Goal: Task Accomplishment & Management: Use online tool/utility

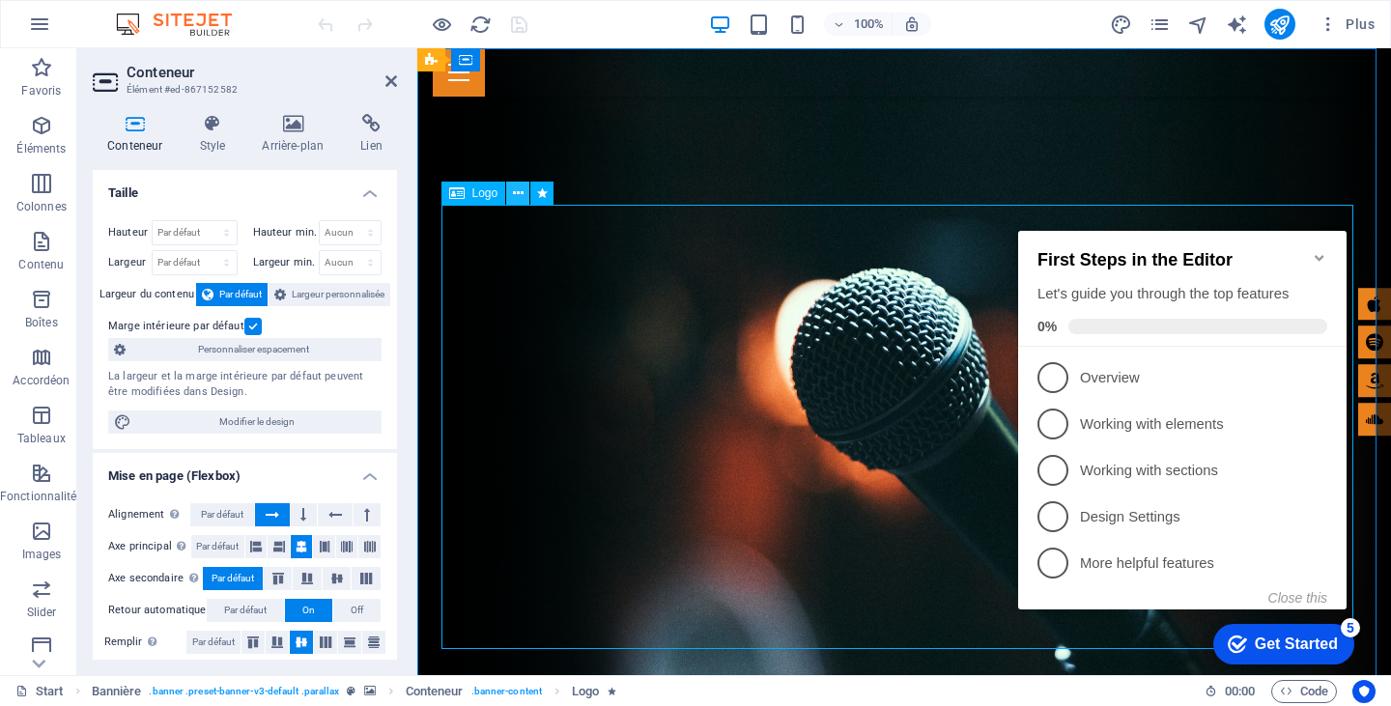
click at [521, 192] on icon at bounding box center [518, 194] width 11 height 20
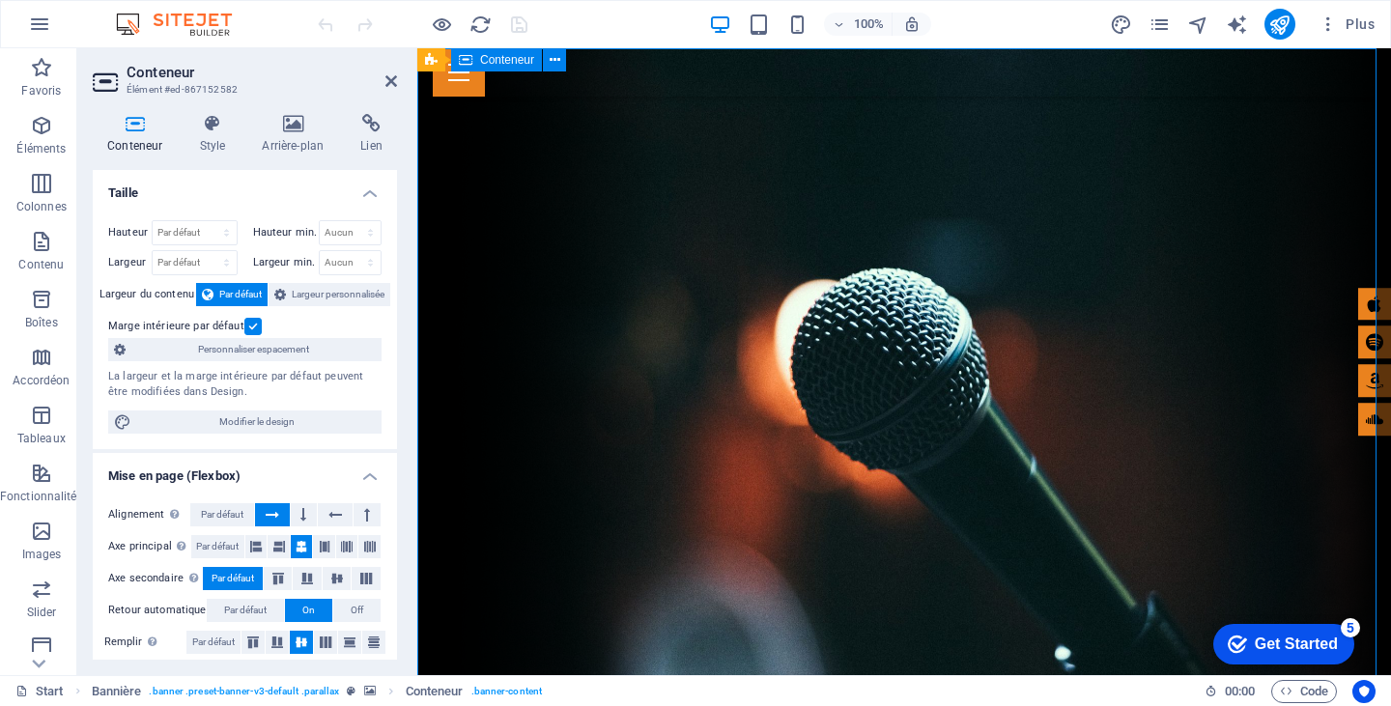
click at [601, 62] on icon at bounding box center [596, 60] width 11 height 20
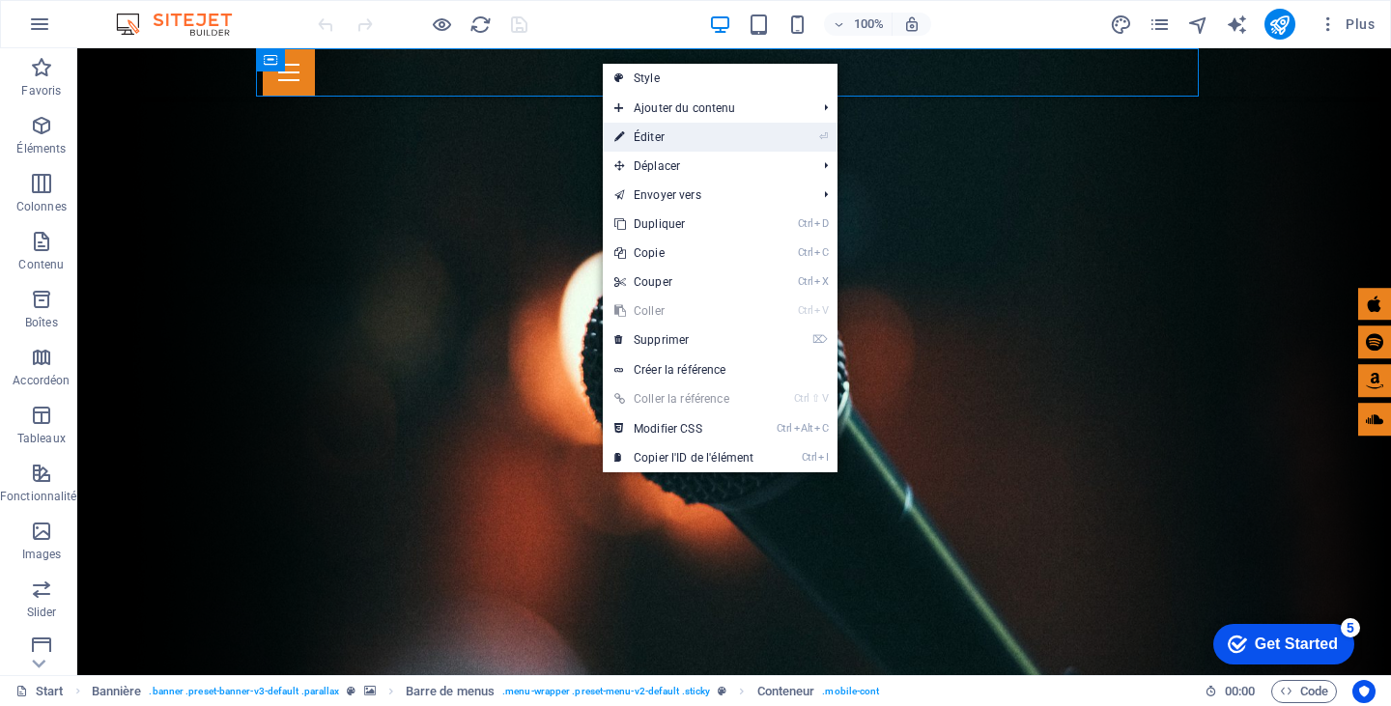
click at [650, 134] on link "⏎ Éditer" at bounding box center [684, 137] width 162 height 29
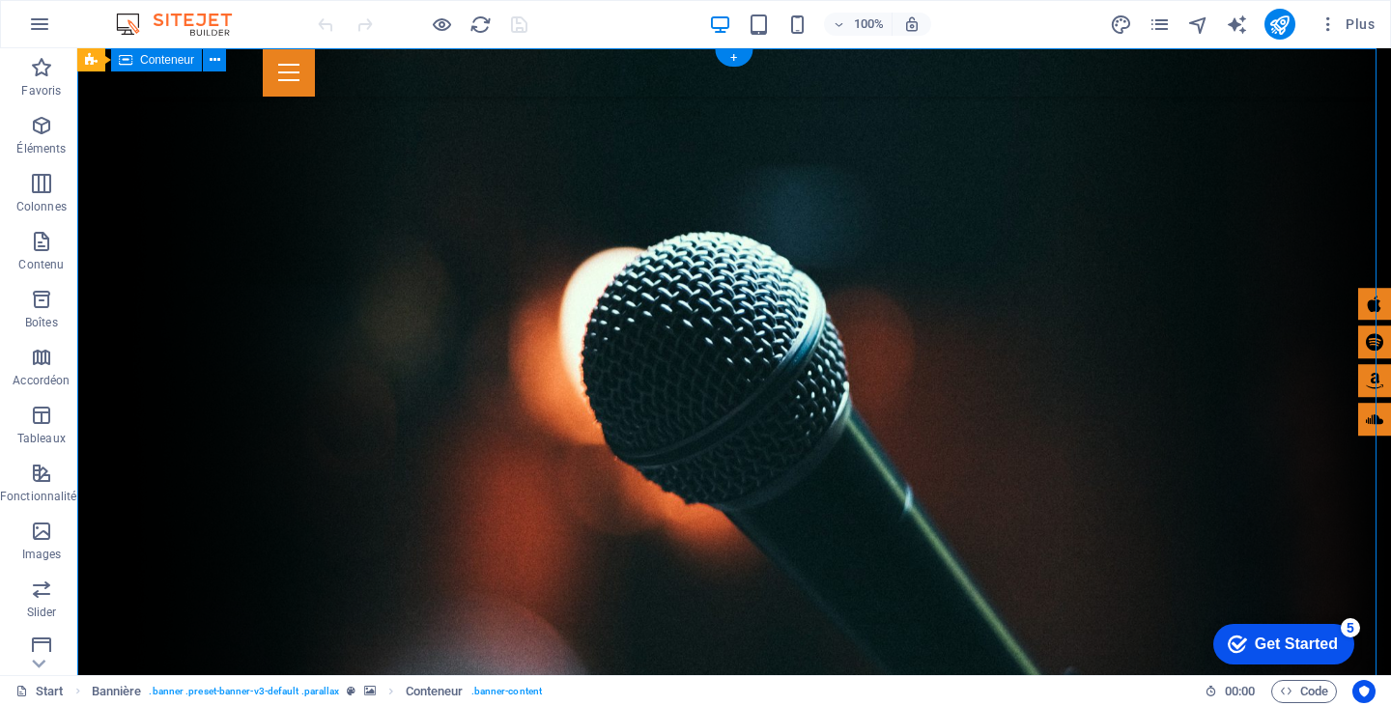
click at [975, 95] on div at bounding box center [734, 72] width 943 height 48
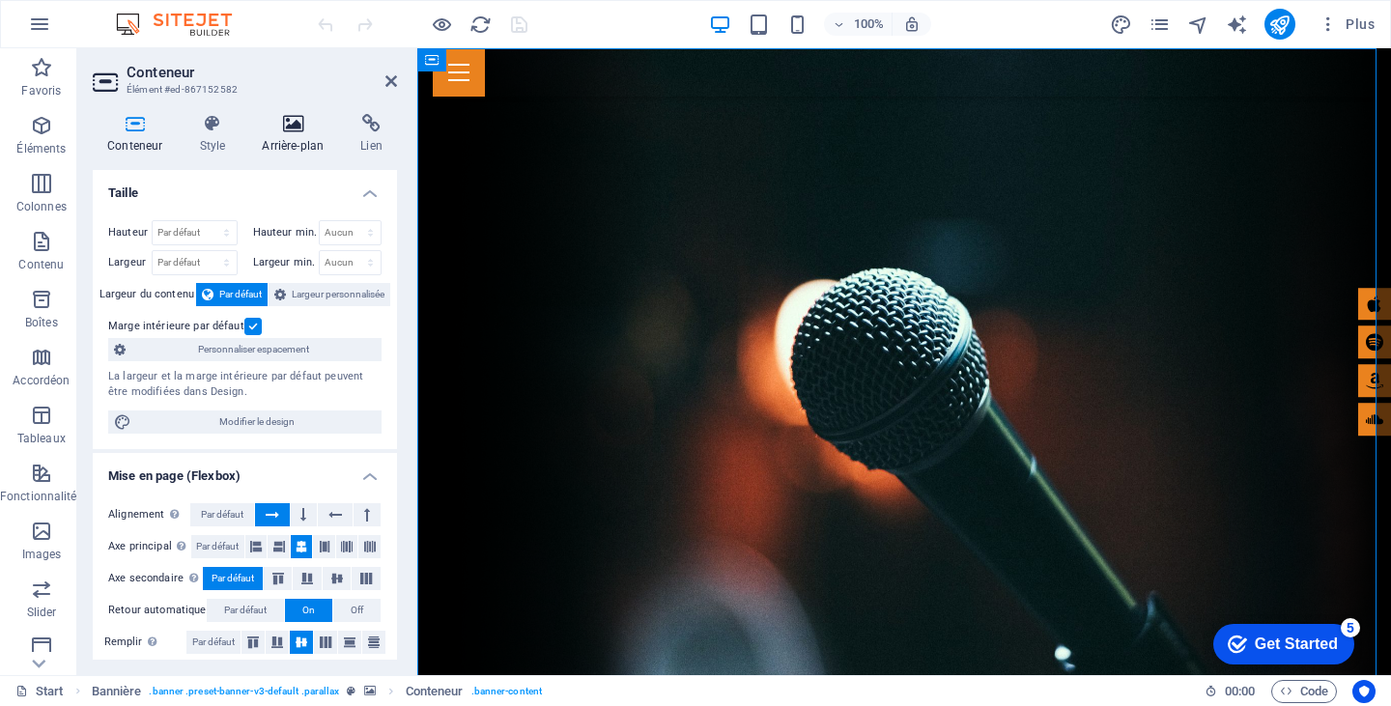
click at [285, 132] on icon at bounding box center [292, 123] width 91 height 19
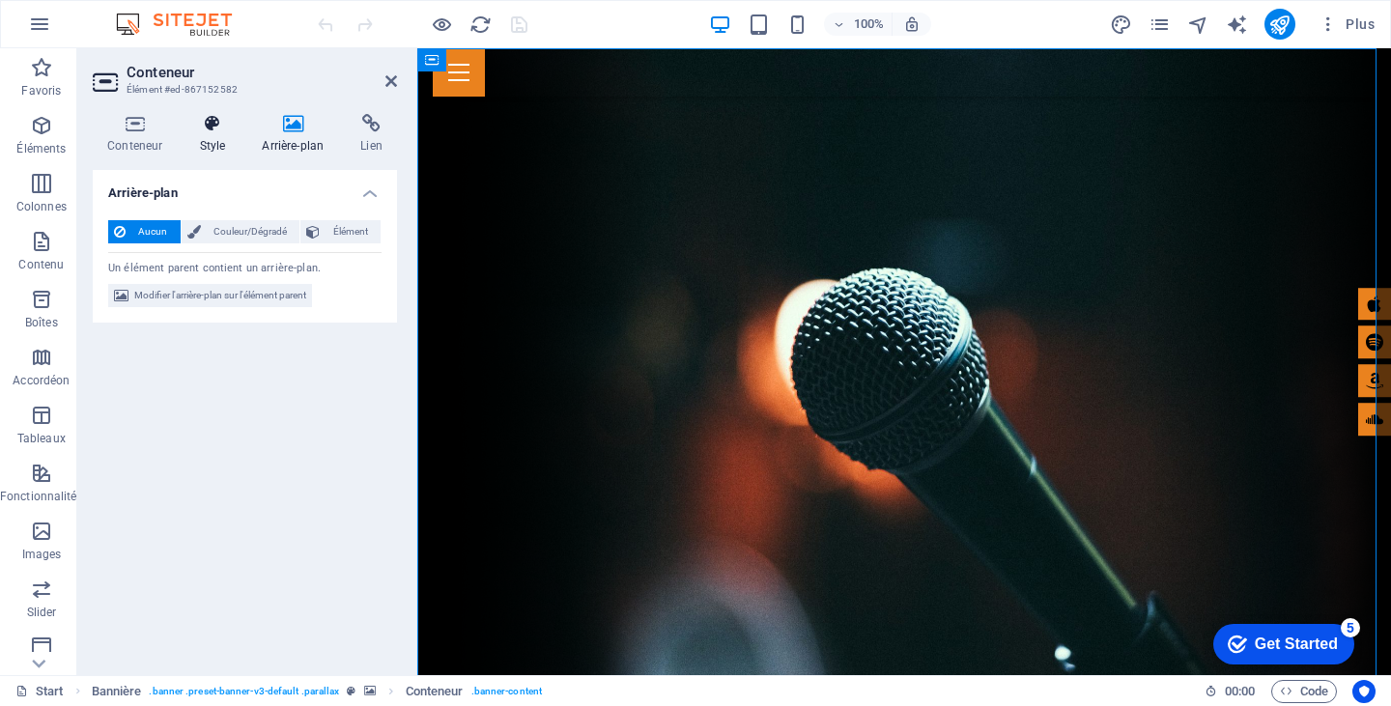
click at [224, 122] on icon at bounding box center [212, 123] width 55 height 19
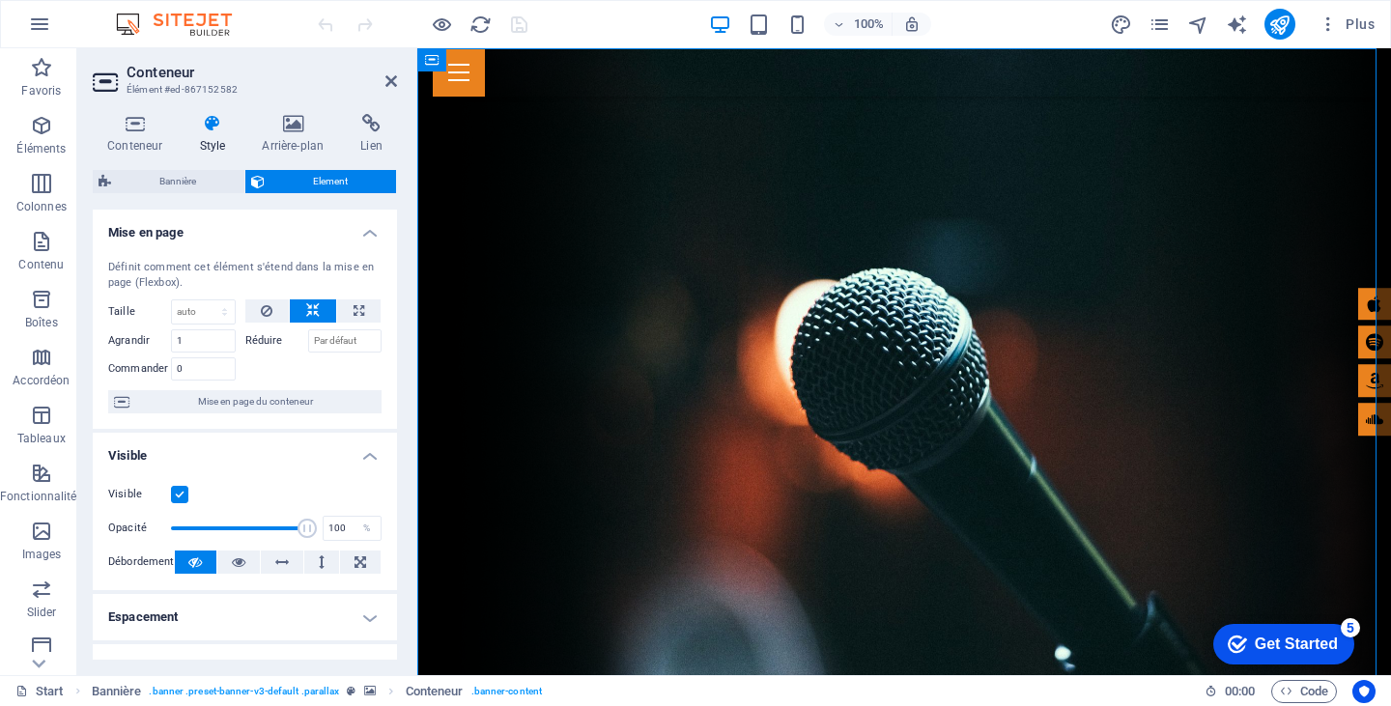
drag, startPoint x: 409, startPoint y: 155, endPoint x: 413, endPoint y: 272, distance: 118.0
click at [413, 272] on aside "Conteneur Élément #ed-867152582 Conteneur Style Arrière-plan Lien Taille Hauteu…" at bounding box center [247, 361] width 340 height 627
click at [137, 124] on icon at bounding box center [135, 123] width 84 height 19
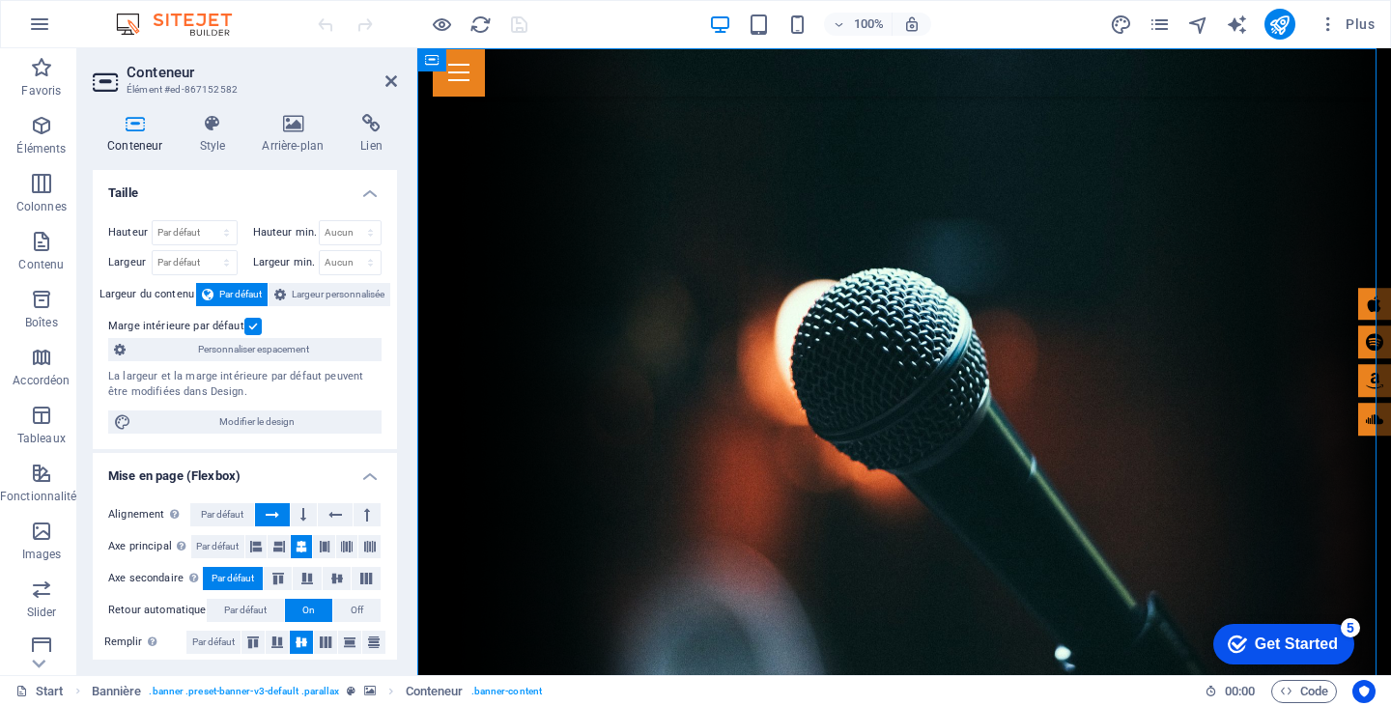
drag, startPoint x: 410, startPoint y: 188, endPoint x: 406, endPoint y: 246, distance: 58.1
click at [411, 259] on div "Conteneur Style Arrière-plan Lien Taille Hauteur Par défaut px rem % vh vw Haut…" at bounding box center [244, 387] width 335 height 577
click at [219, 116] on icon at bounding box center [212, 123] width 55 height 19
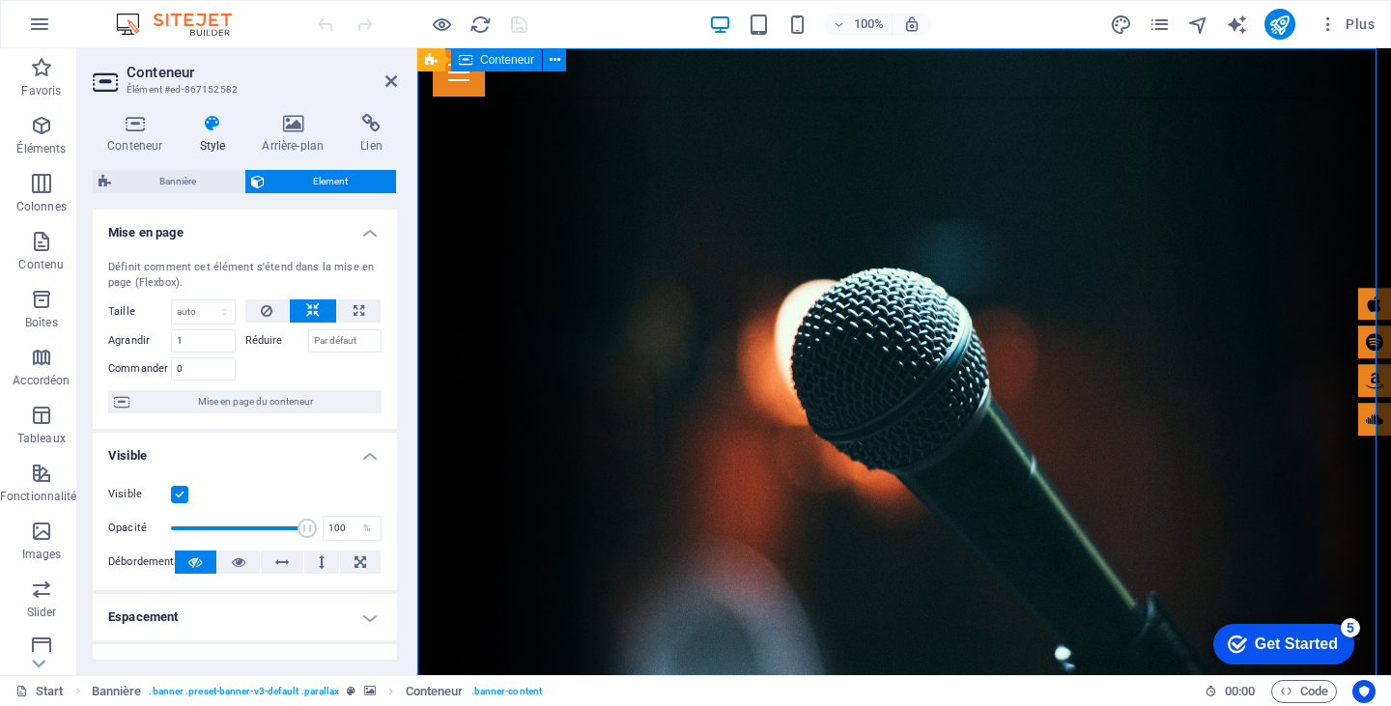
click at [288, 130] on icon at bounding box center [292, 123] width 91 height 19
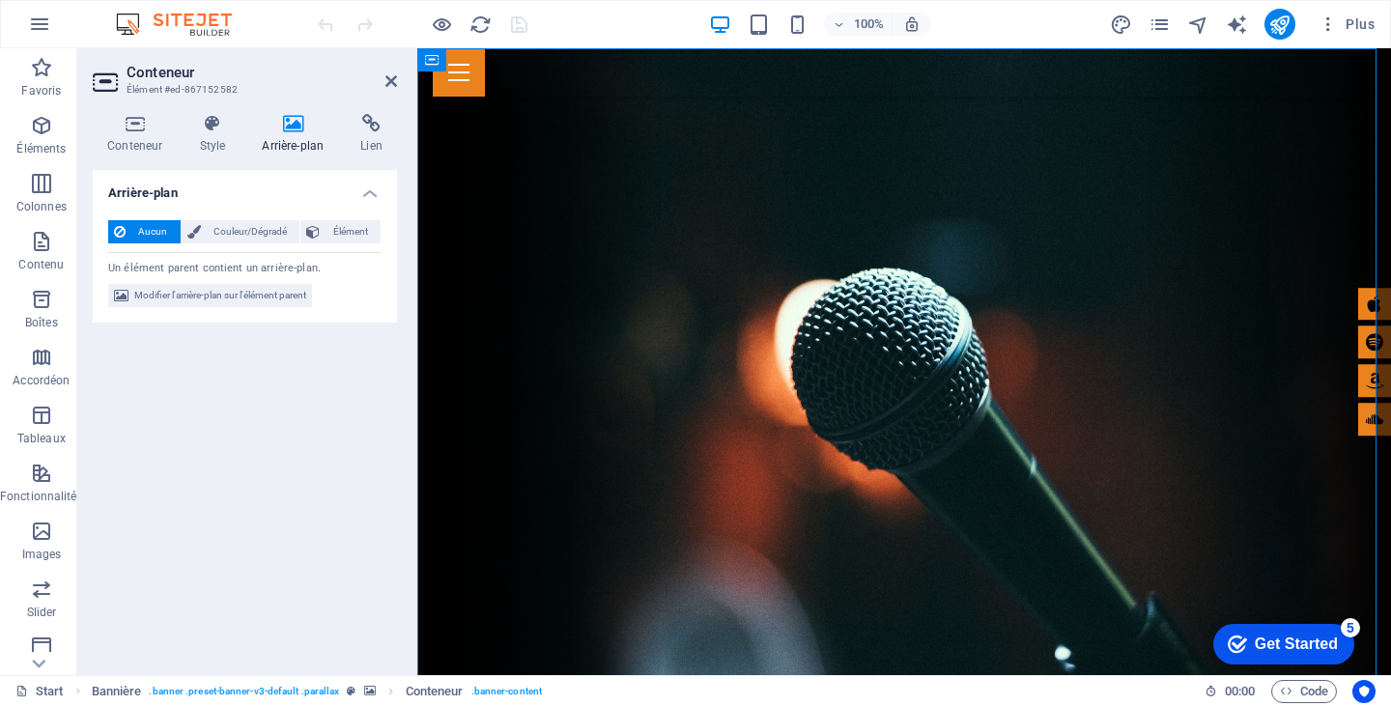
click at [234, 219] on div "Aucun Couleur/Dégradé Élément Étendre l'arrière-plan pour occuper toute la larg…" at bounding box center [245, 264] width 304 height 119
click at [234, 228] on span "Couleur/Dégradé" at bounding box center [251, 231] width 88 height 23
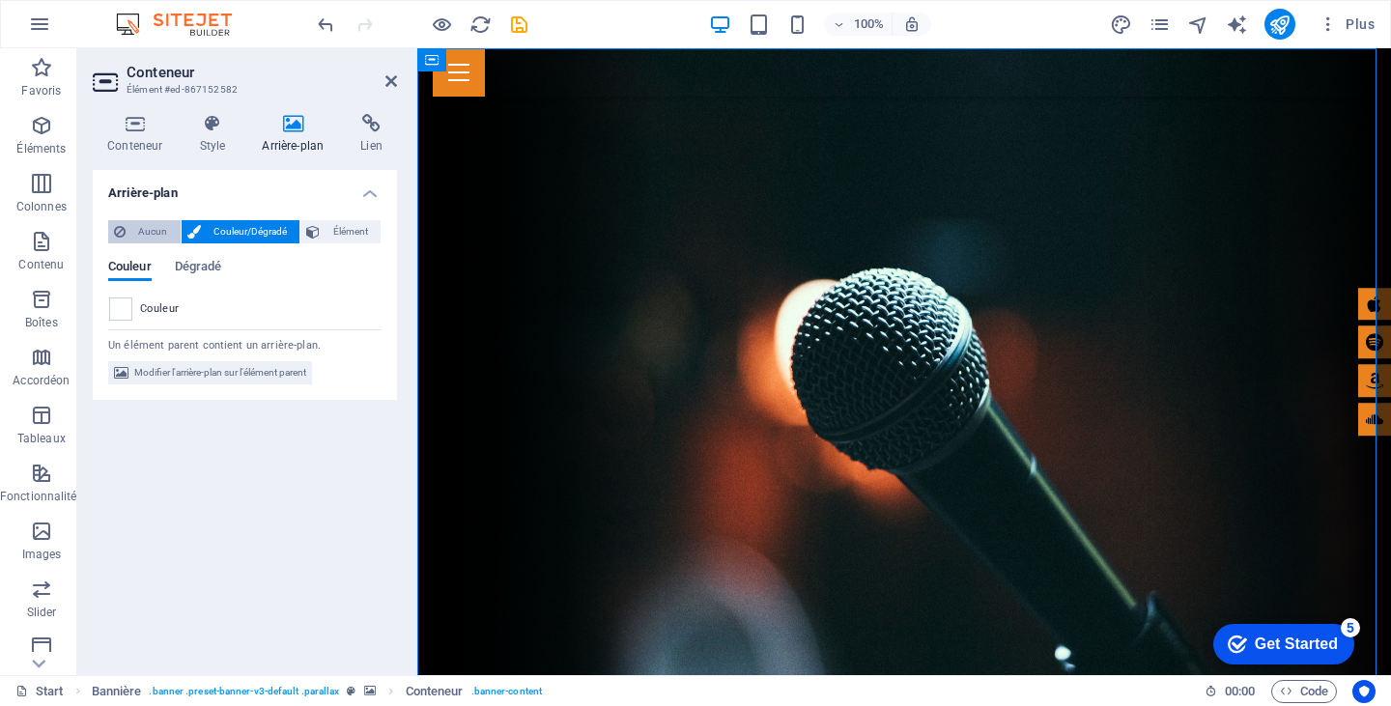
click at [142, 223] on span "Aucun" at bounding box center [152, 231] width 43 height 23
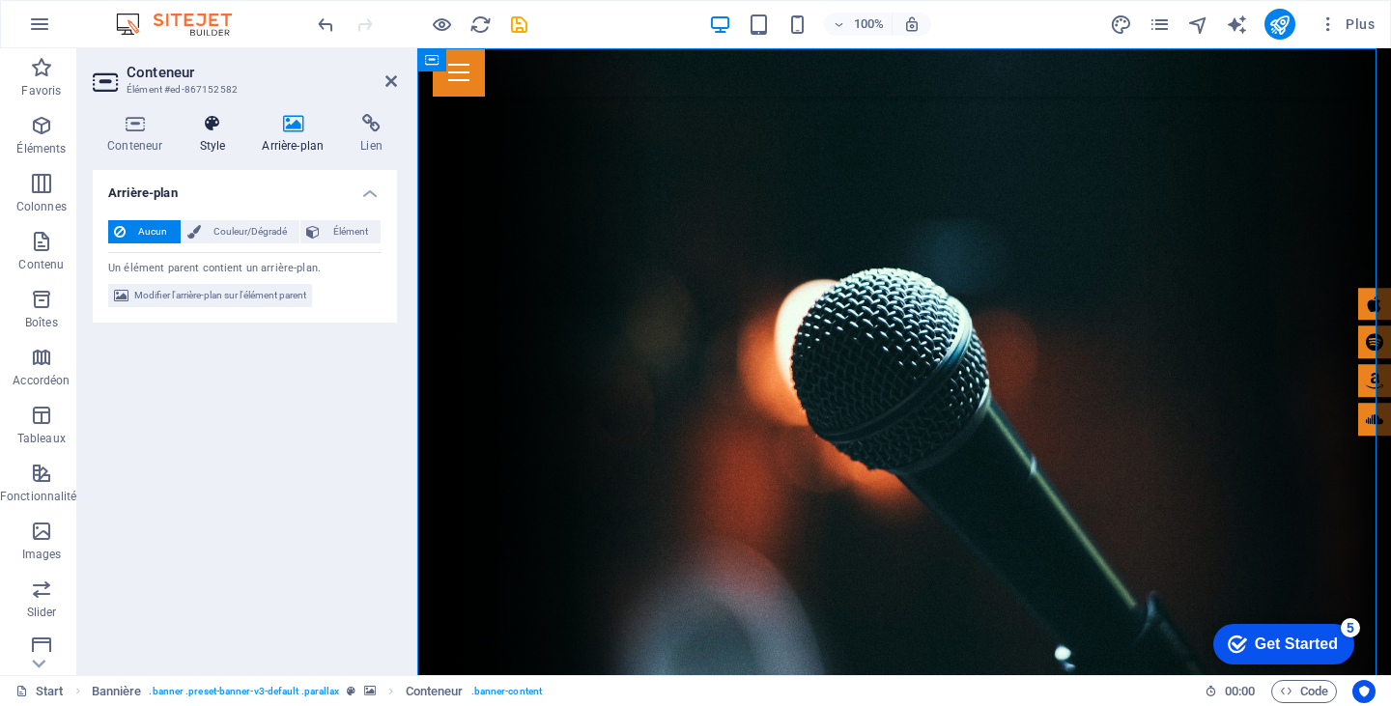
click at [214, 129] on icon at bounding box center [212, 123] width 55 height 19
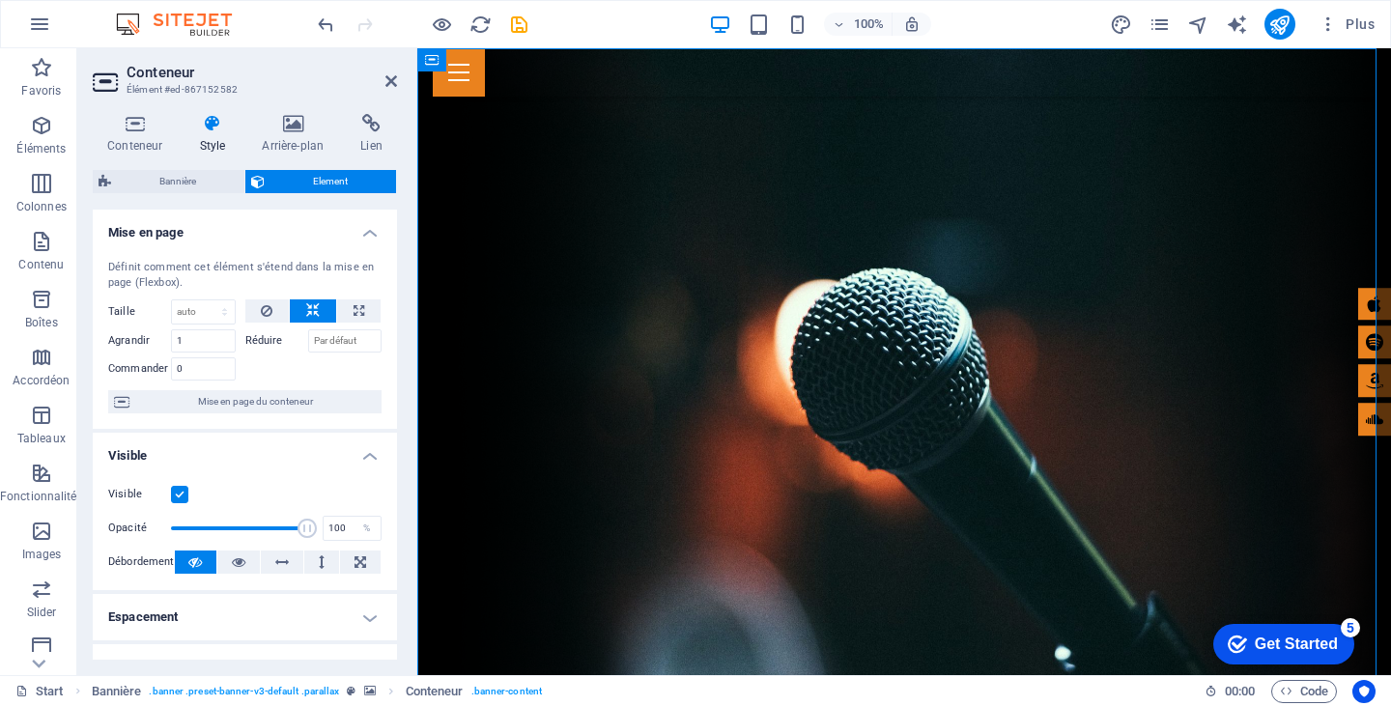
click at [1268, 637] on div "Get Started" at bounding box center [1296, 644] width 83 height 17
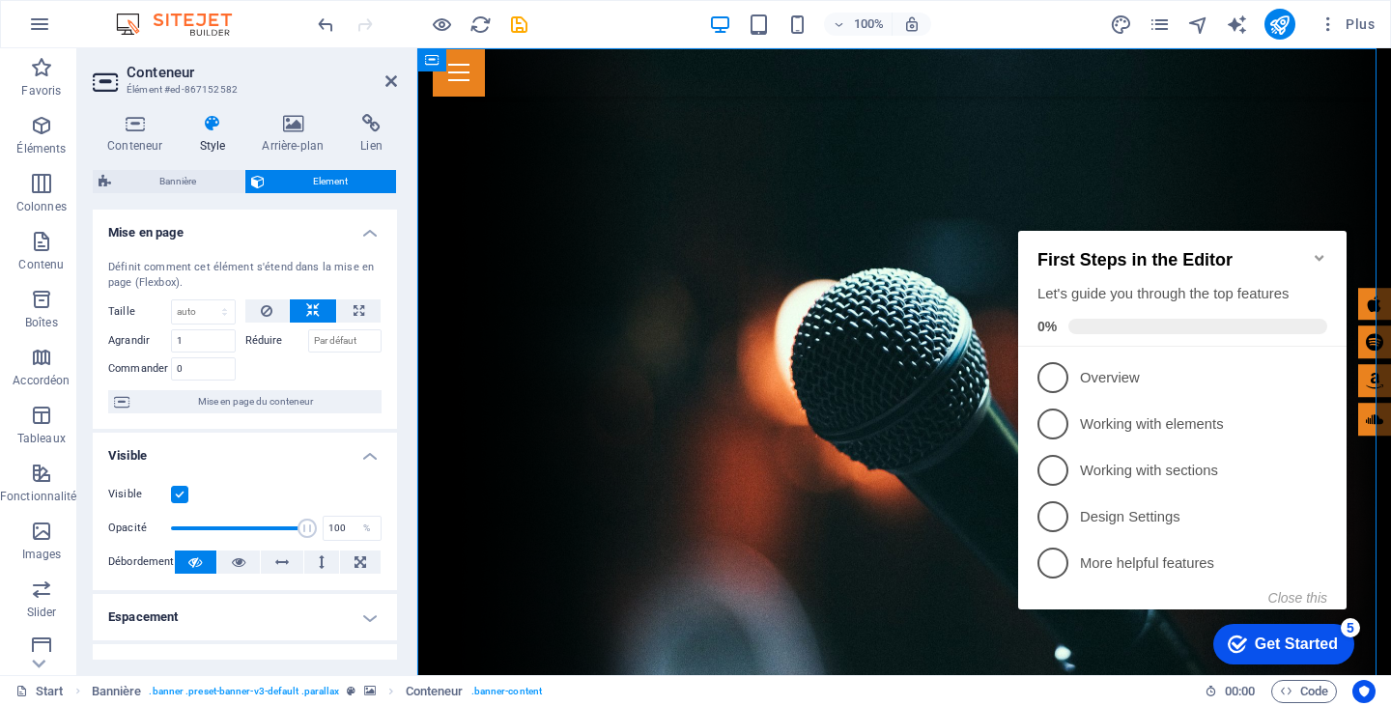
click at [1264, 639] on div "Get Started" at bounding box center [1296, 644] width 83 height 17
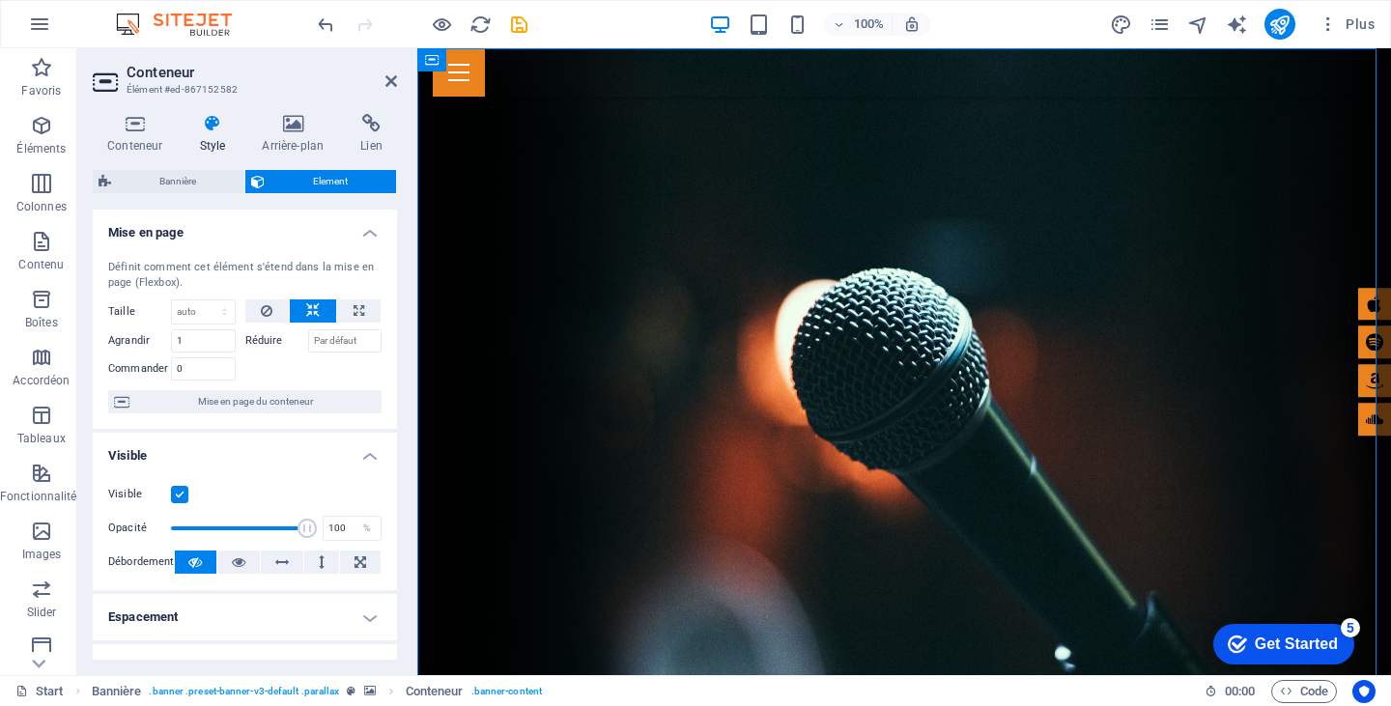
drag, startPoint x: 390, startPoint y: 238, endPoint x: 416, endPoint y: 356, distance: 121.7
click at [416, 356] on aside "Conteneur Élément #ed-867152582 Conteneur Style Arrière-plan Lien Taille Hauteu…" at bounding box center [247, 361] width 340 height 627
drag, startPoint x: 402, startPoint y: 364, endPoint x: 397, endPoint y: 434, distance: 69.7
click at [397, 434] on div "Conteneur Style Arrière-plan Lien Taille Hauteur Par défaut px rem % vh vw Haut…" at bounding box center [244, 387] width 335 height 577
drag, startPoint x: 397, startPoint y: 434, endPoint x: 384, endPoint y: 522, distance: 88.9
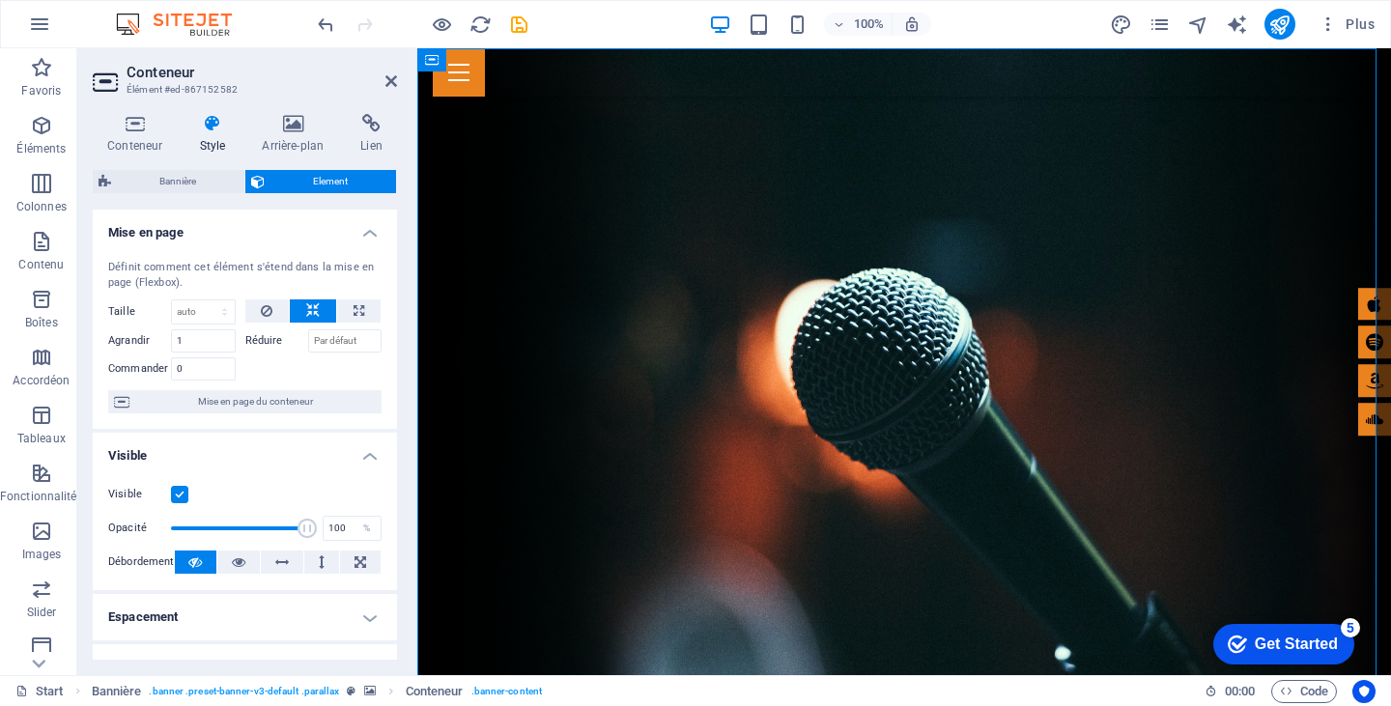
click at [384, 522] on div "Conteneur Style Arrière-plan Lien Taille Hauteur Par défaut px rem % vh vw Haut…" at bounding box center [244, 387] width 335 height 577
drag, startPoint x: 390, startPoint y: 408, endPoint x: 386, endPoint y: 475, distance: 67.7
click at [386, 475] on ul "Mise en page Définit comment cet élément s'étend dans la mise en page (Flexbox)…" at bounding box center [245, 626] width 304 height 833
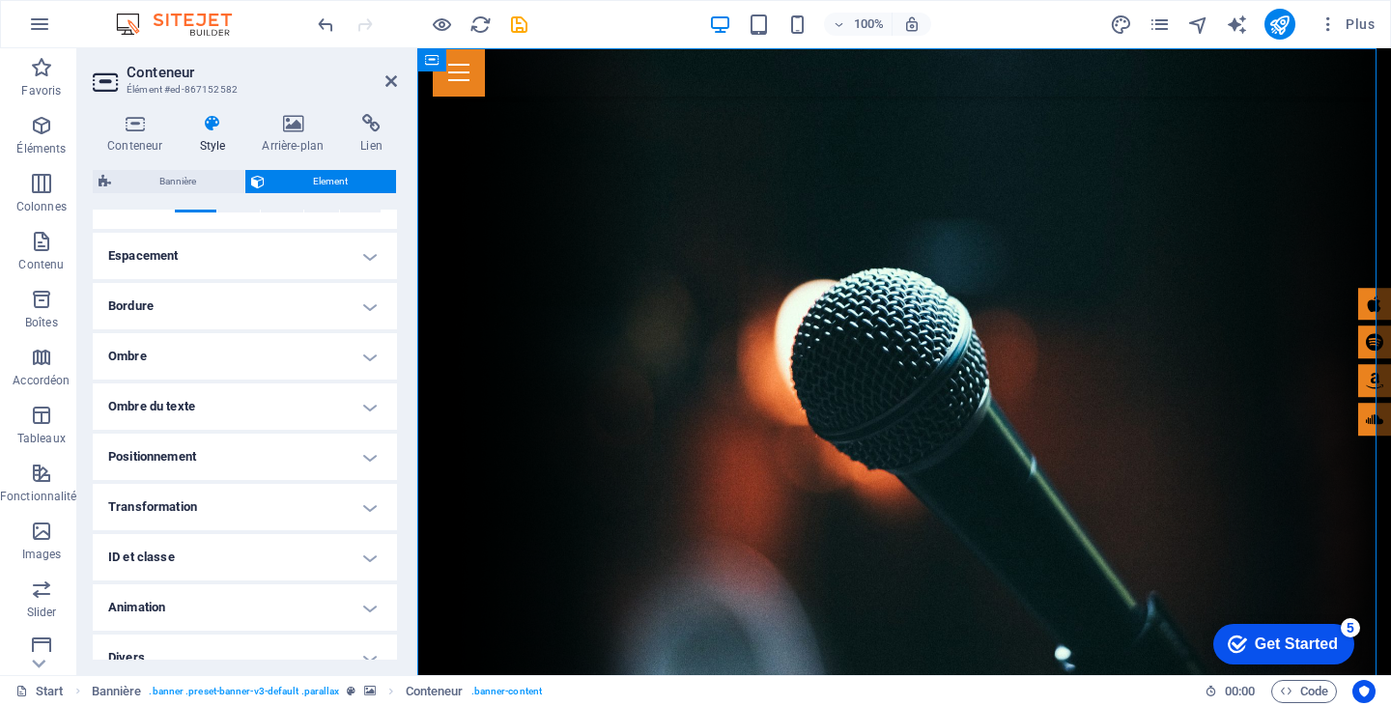
scroll to position [382, 0]
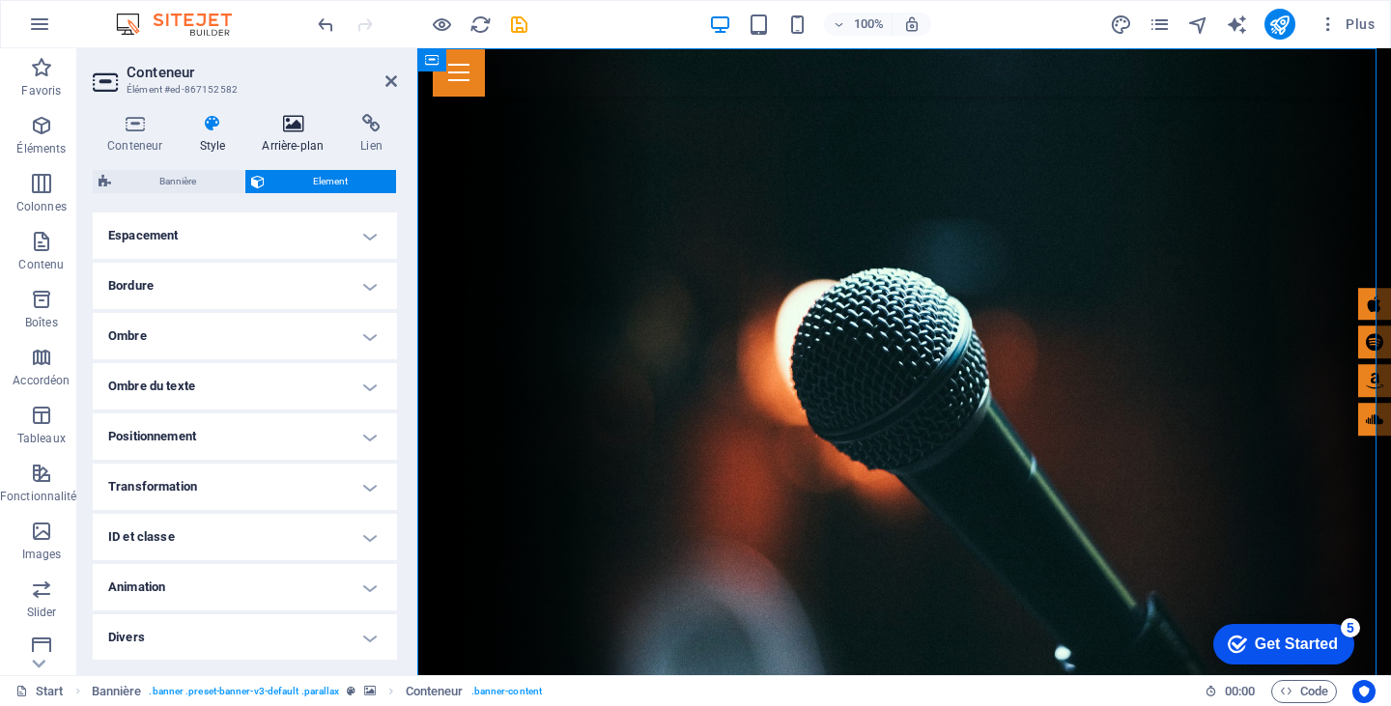
click at [293, 137] on h4 "Arrière-plan" at bounding box center [296, 134] width 99 height 41
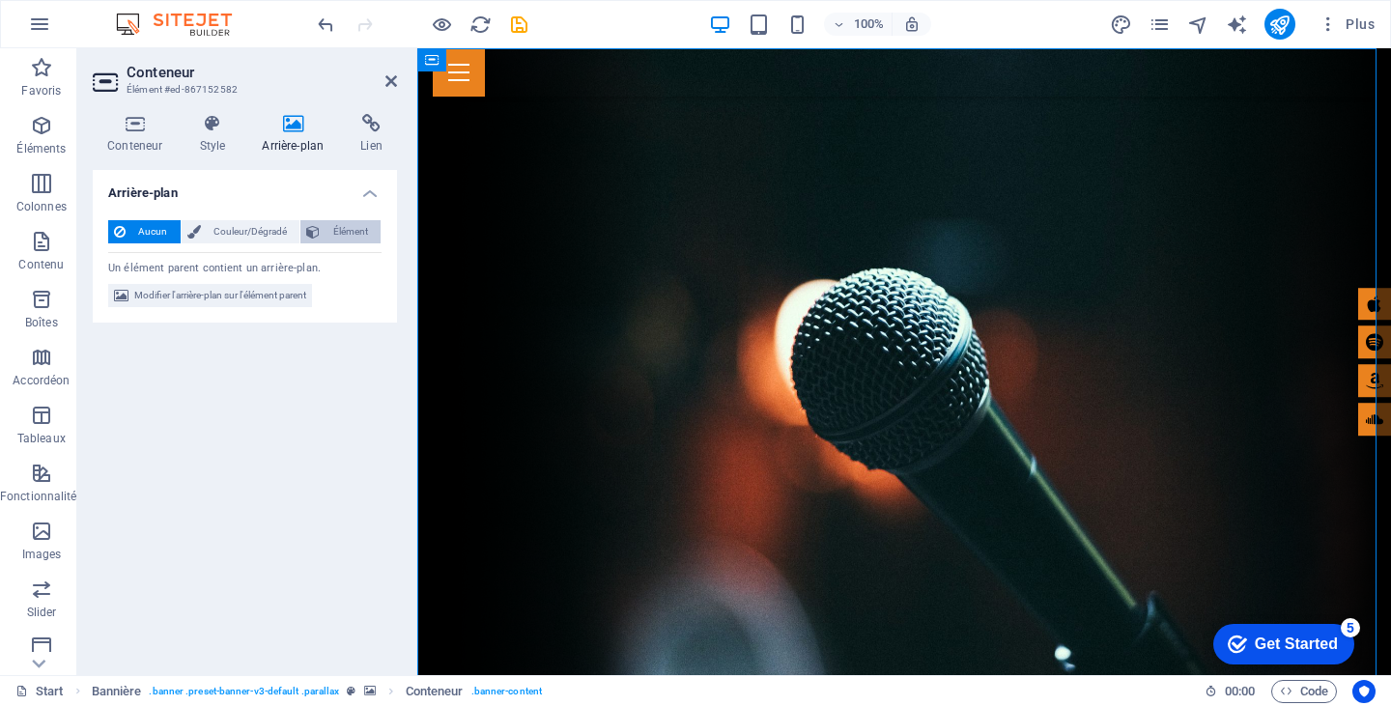
click at [343, 228] on span "Élément" at bounding box center [350, 231] width 49 height 23
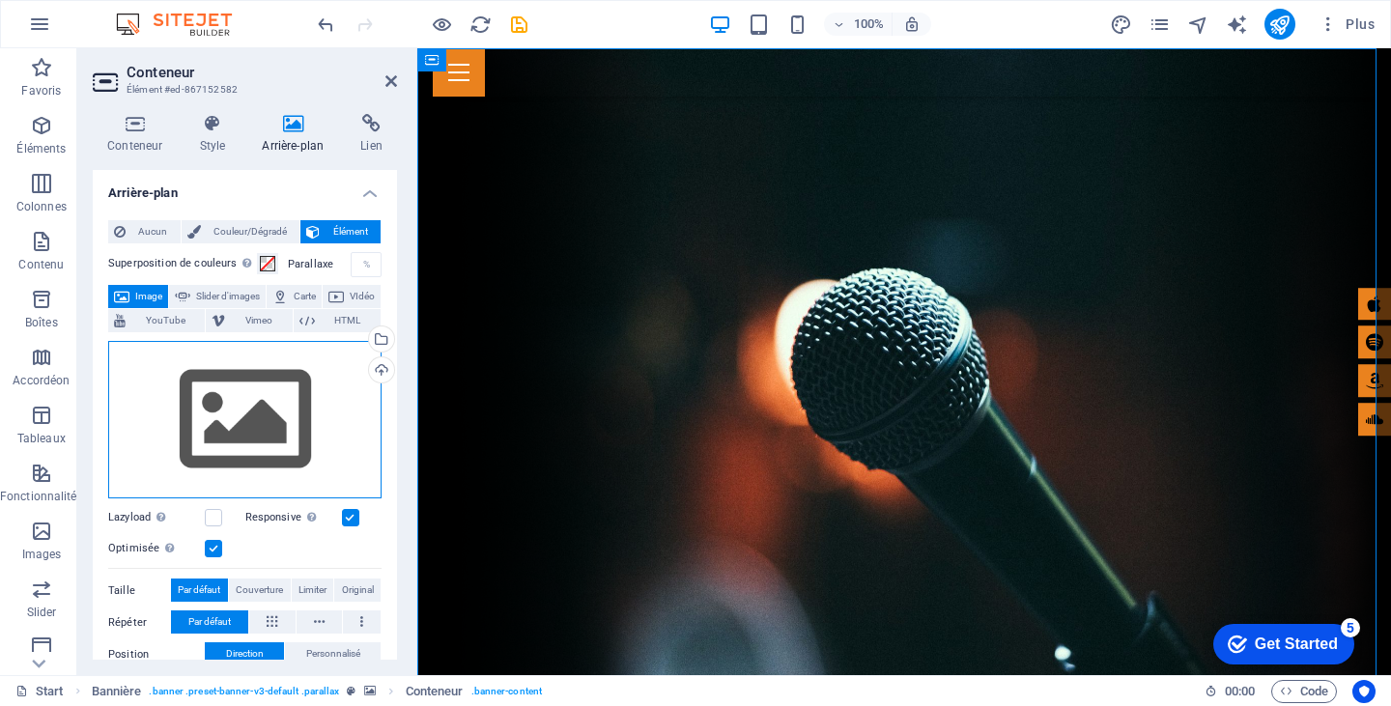
click at [232, 383] on div "Glissez les fichiers ici, cliquez pour choisir les fichiers ou sélectionnez les…" at bounding box center [244, 420] width 273 height 158
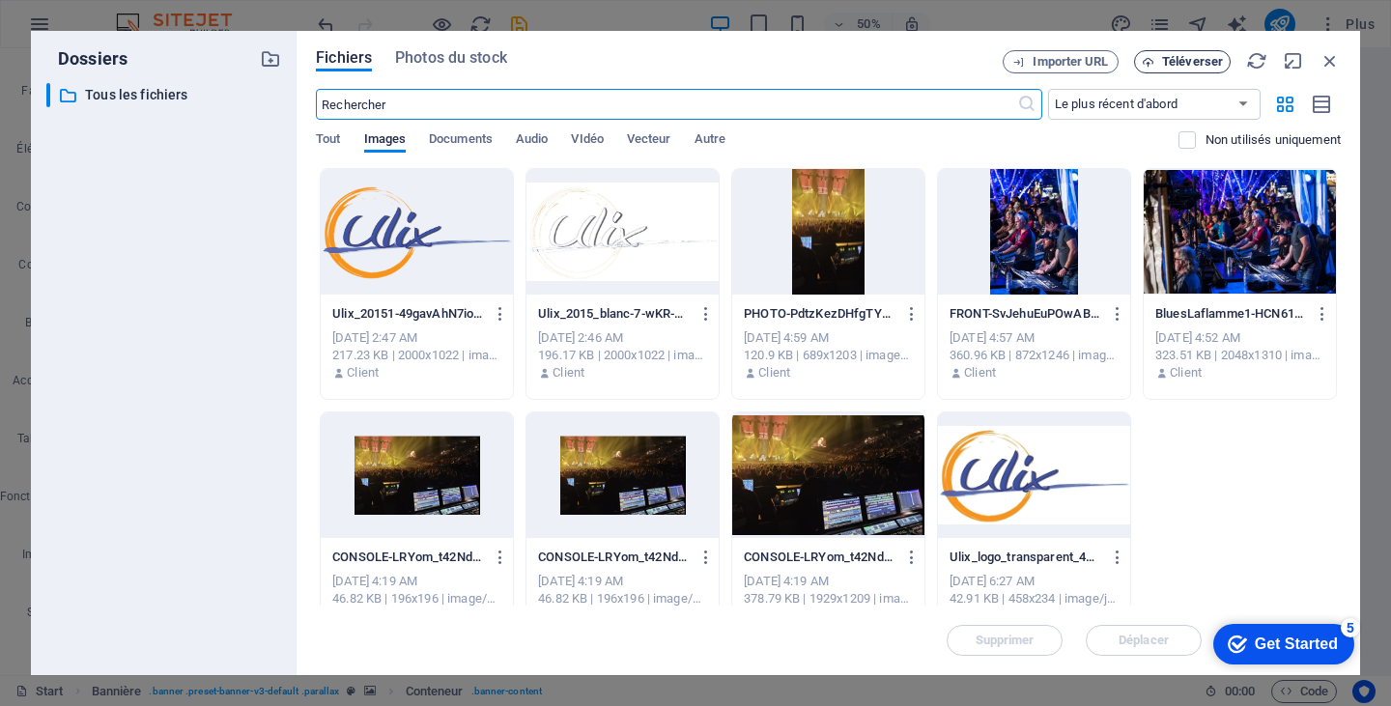
click at [1194, 57] on span "Téléverser" at bounding box center [1192, 62] width 61 height 12
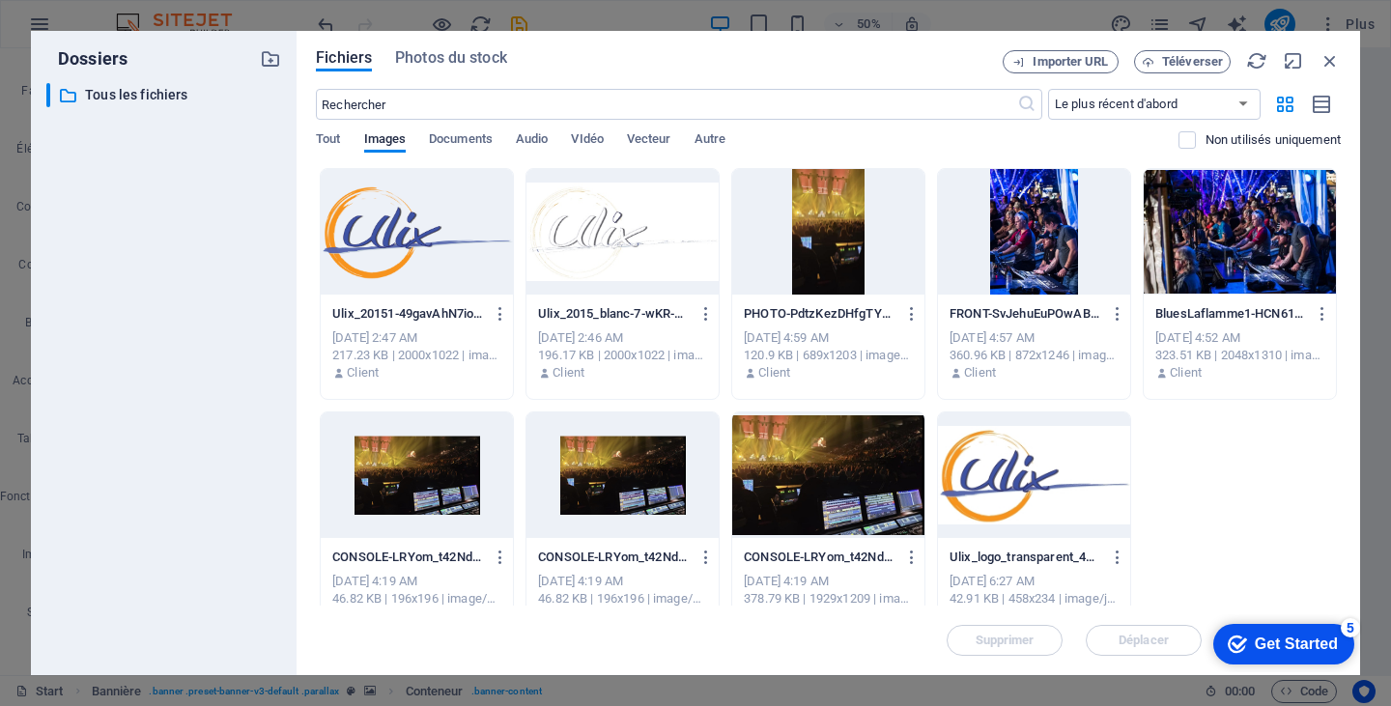
click at [1215, 434] on div "Ulix_20151-49gavAhN7ioslVB3gLjnIg.png Ulix_20151-49gavAhN7ioslVB3gLjnIg.png Aug…" at bounding box center [828, 405] width 1025 height 475
drag, startPoint x: 1215, startPoint y: 434, endPoint x: 247, endPoint y: 470, distance: 968.7
click at [247, 470] on div "​ Tous les fichiers Tous les fichiers" at bounding box center [163, 371] width 235 height 577
click at [151, 100] on p "Tous les fichiers" at bounding box center [165, 95] width 160 height 22
click at [327, 140] on span "Tout" at bounding box center [328, 141] width 24 height 27
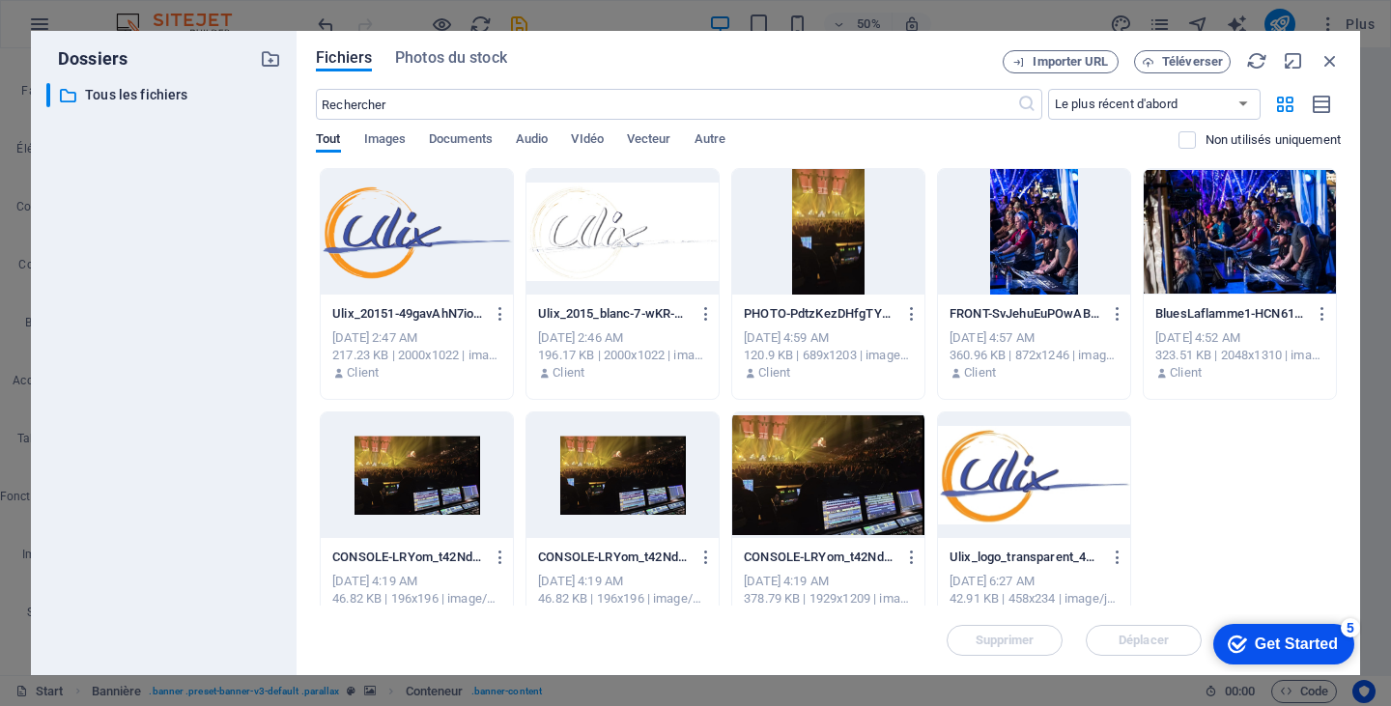
click at [1342, 65] on div "Fichiers Photos du stock Importer URL Téléverser ​ Le plus récent d'abord Le pl…" at bounding box center [829, 353] width 1064 height 644
click at [1331, 61] on icon "button" at bounding box center [1330, 60] width 21 height 21
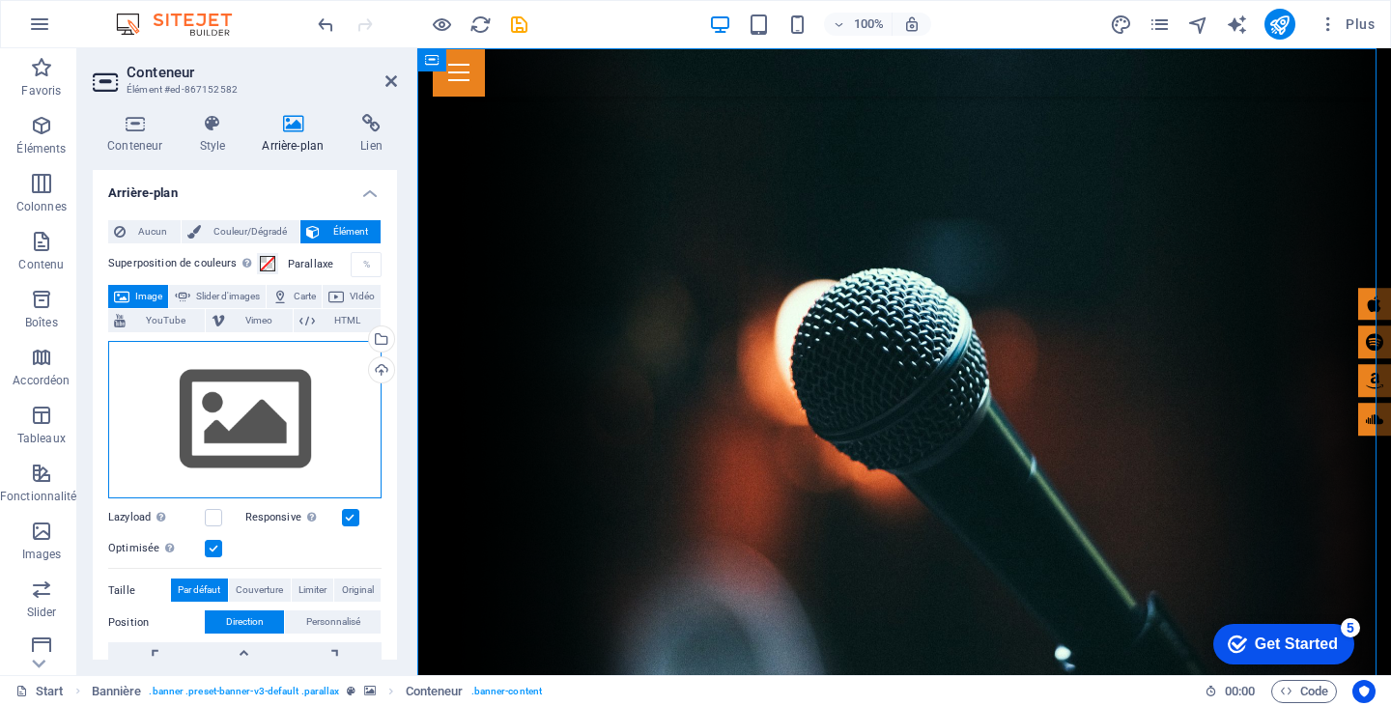
click at [229, 415] on div "Glissez les fichiers ici, cliquez pour choisir les fichiers ou sélectionnez les…" at bounding box center [244, 420] width 273 height 158
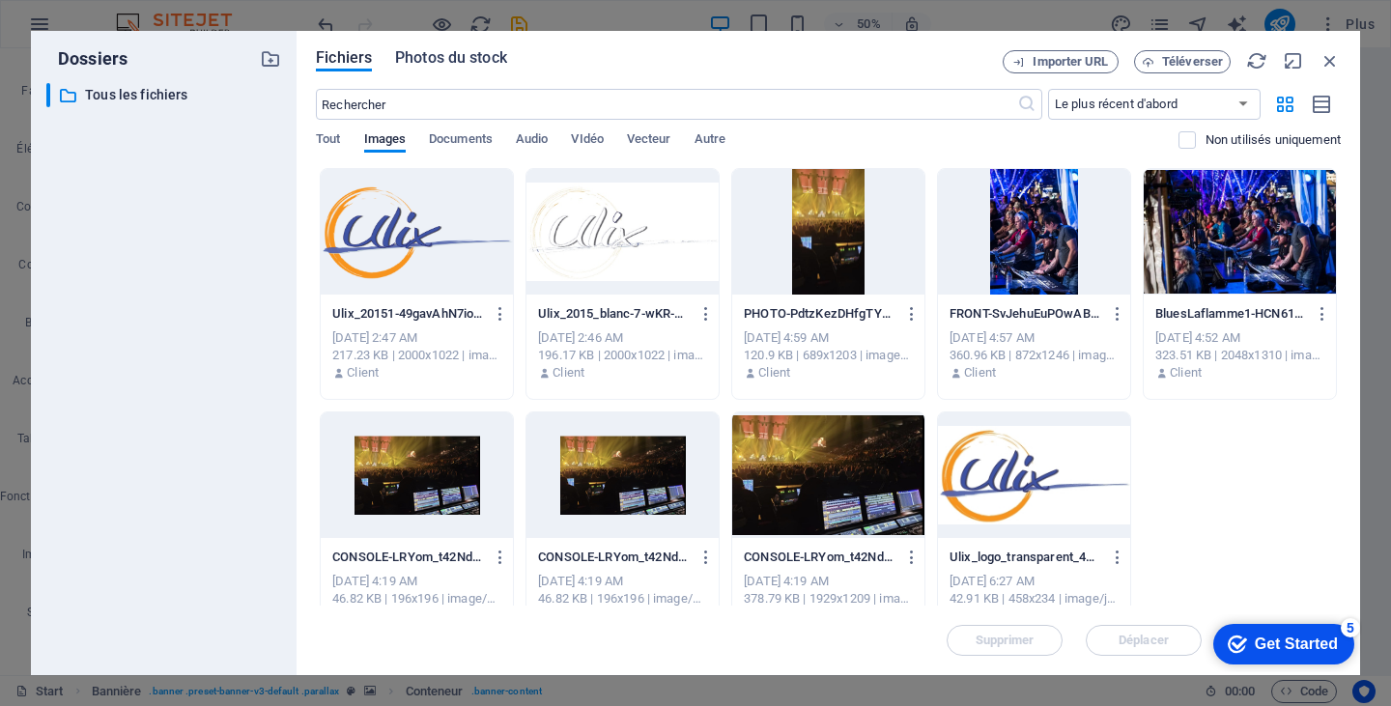
click at [501, 51] on span "Photos du stock" at bounding box center [451, 57] width 112 height 23
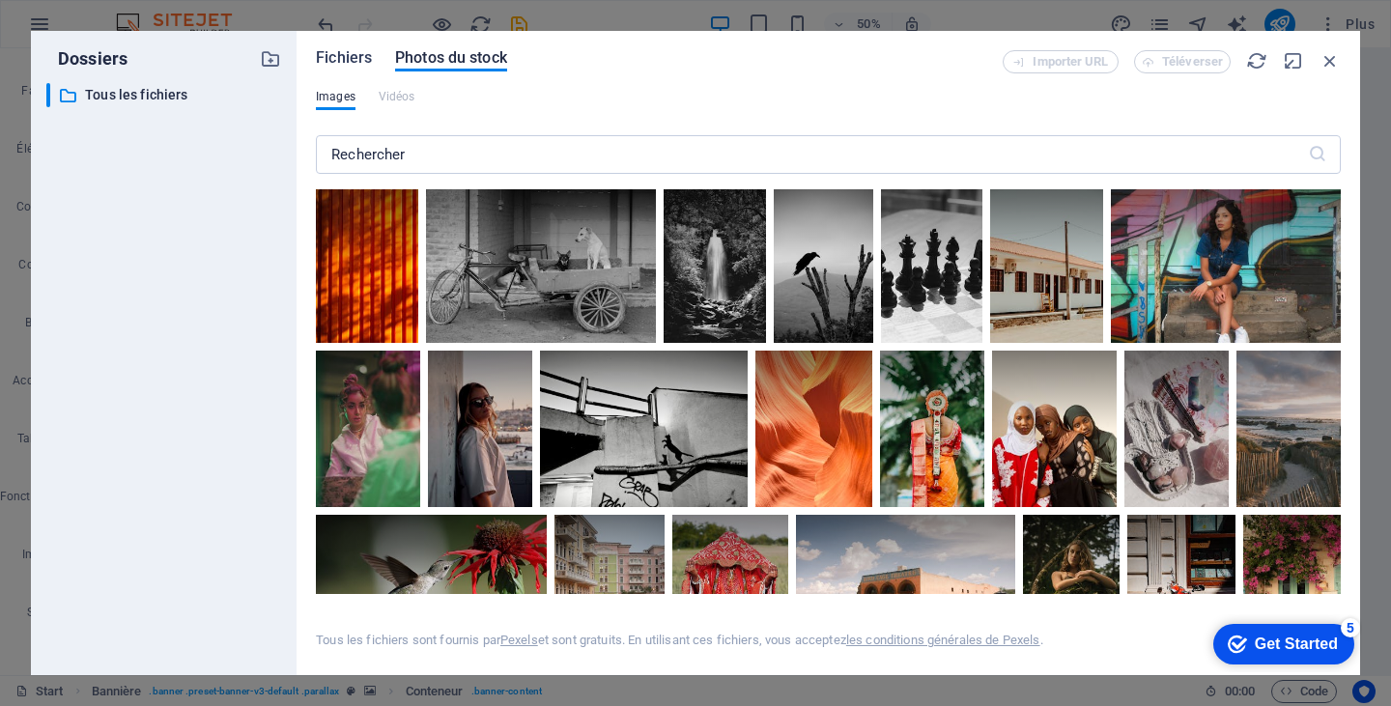
click at [335, 54] on span "Fichiers" at bounding box center [344, 57] width 56 height 23
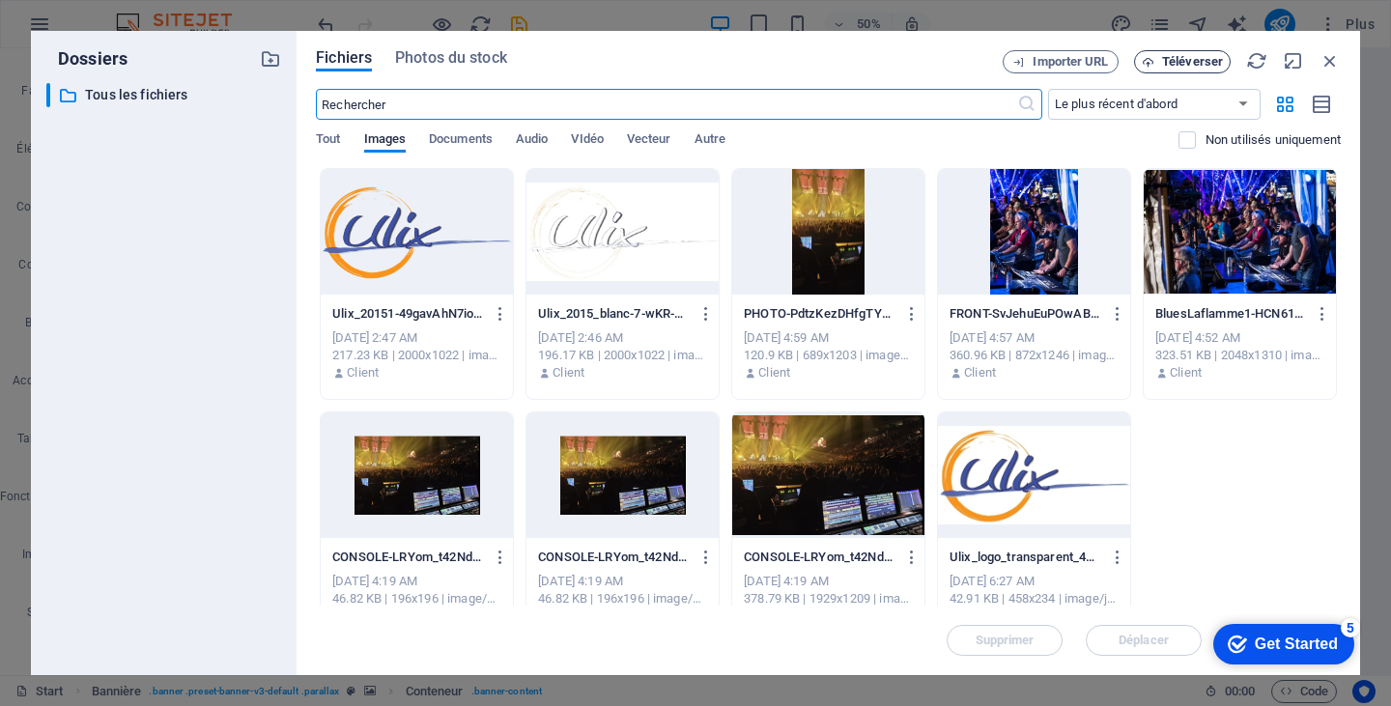
click at [1175, 53] on button "Téléverser" at bounding box center [1182, 61] width 97 height 23
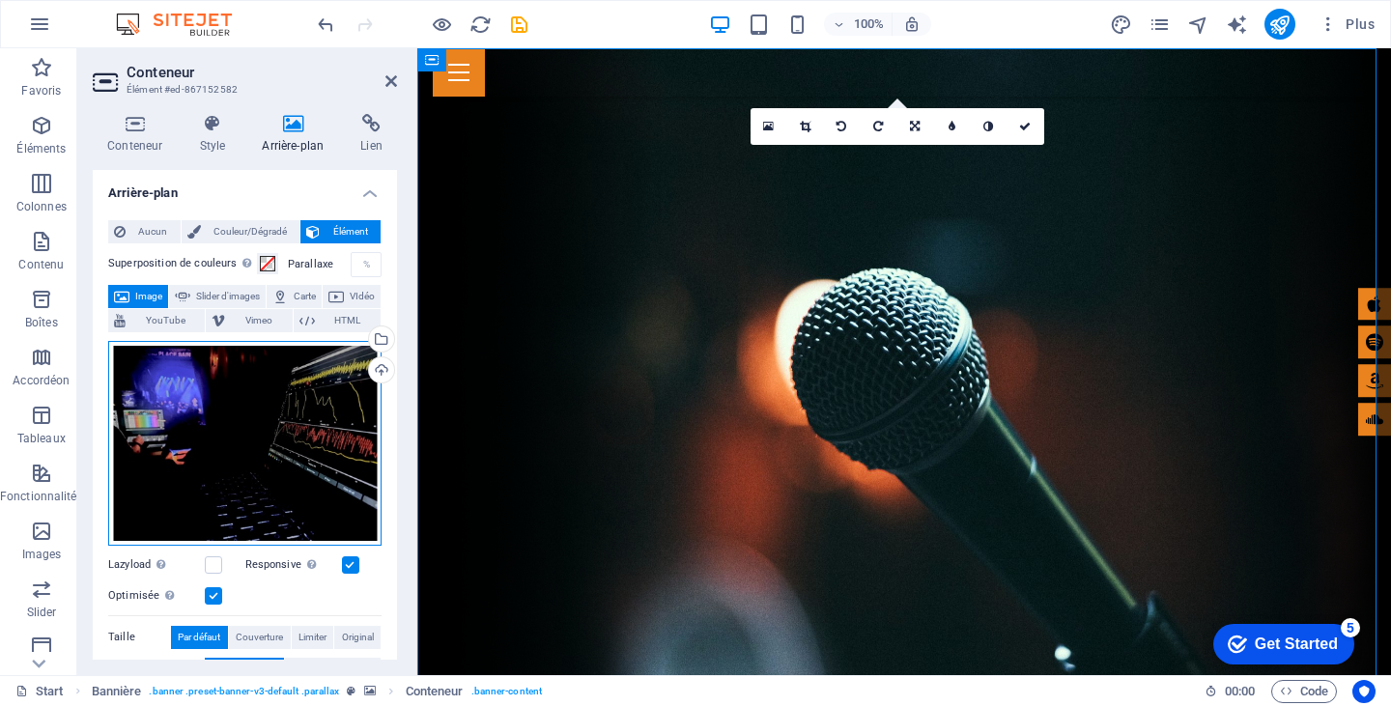
click at [359, 436] on div "Glissez les fichiers ici, cliquez pour choisir les fichiers ou sélectionnez les…" at bounding box center [244, 443] width 273 height 205
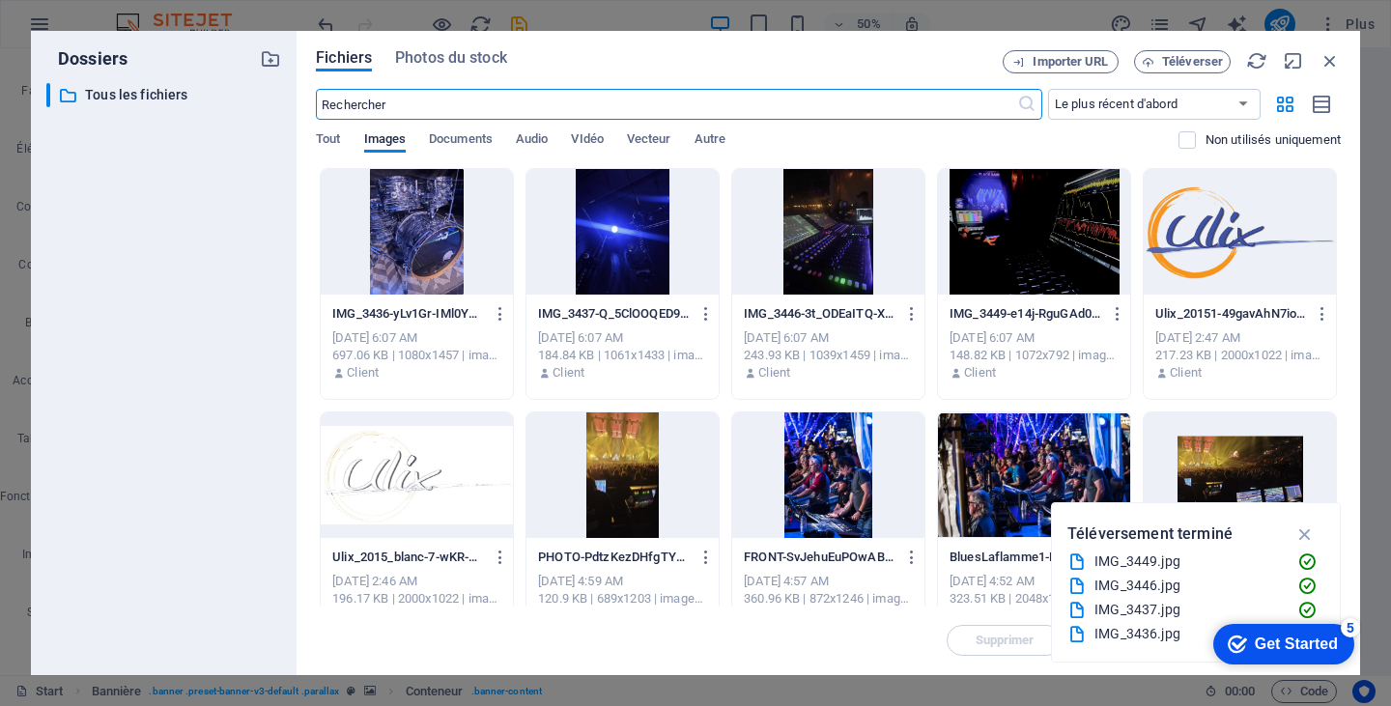
click at [812, 226] on div at bounding box center [828, 232] width 192 height 126
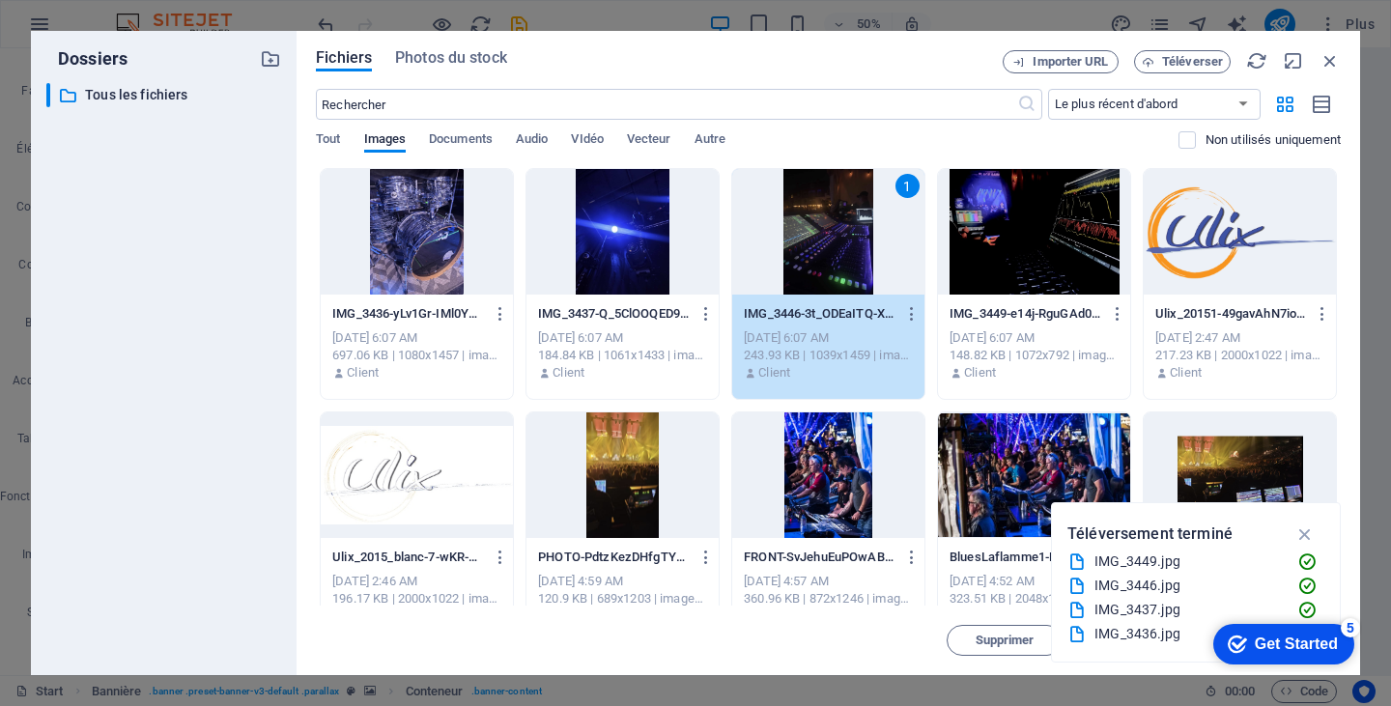
click at [812, 226] on div "1" at bounding box center [828, 232] width 192 height 126
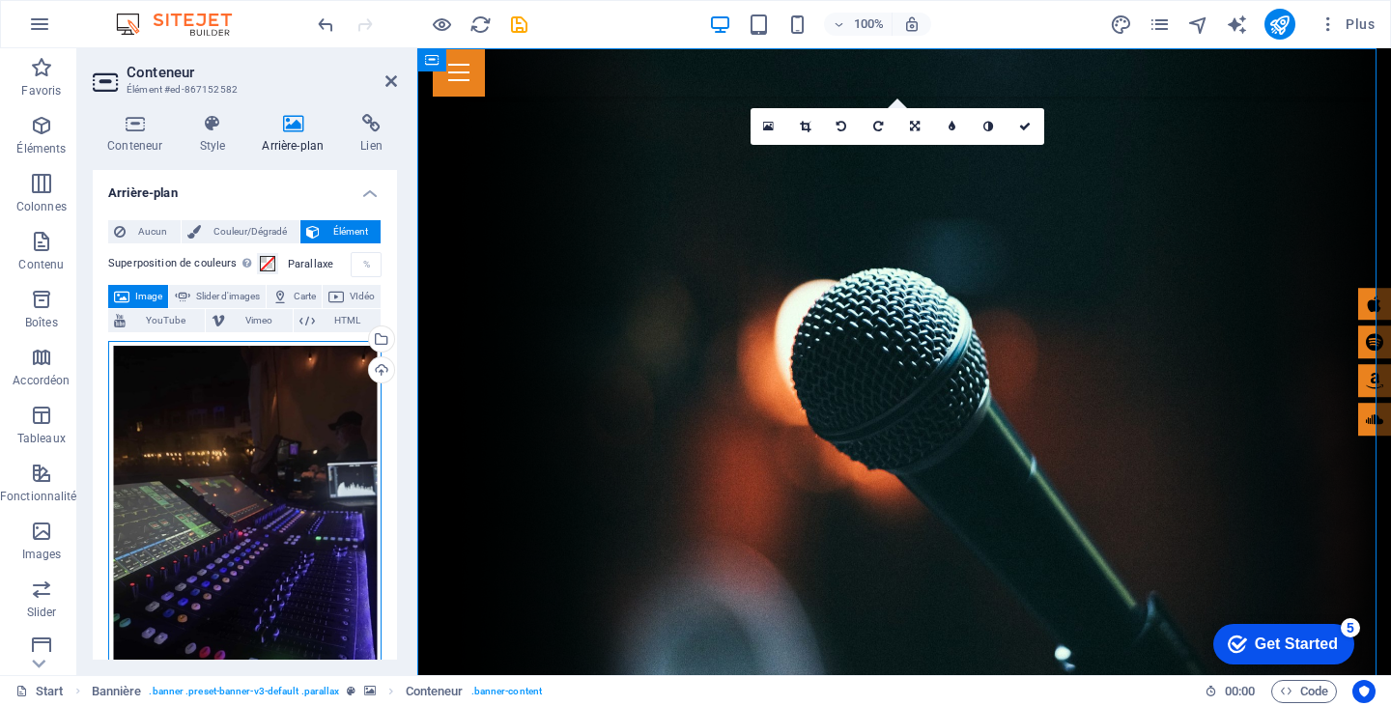
click at [244, 469] on div "Glissez les fichiers ici, cliquez pour choisir les fichiers ou sélectionnez les…" at bounding box center [244, 531] width 273 height 381
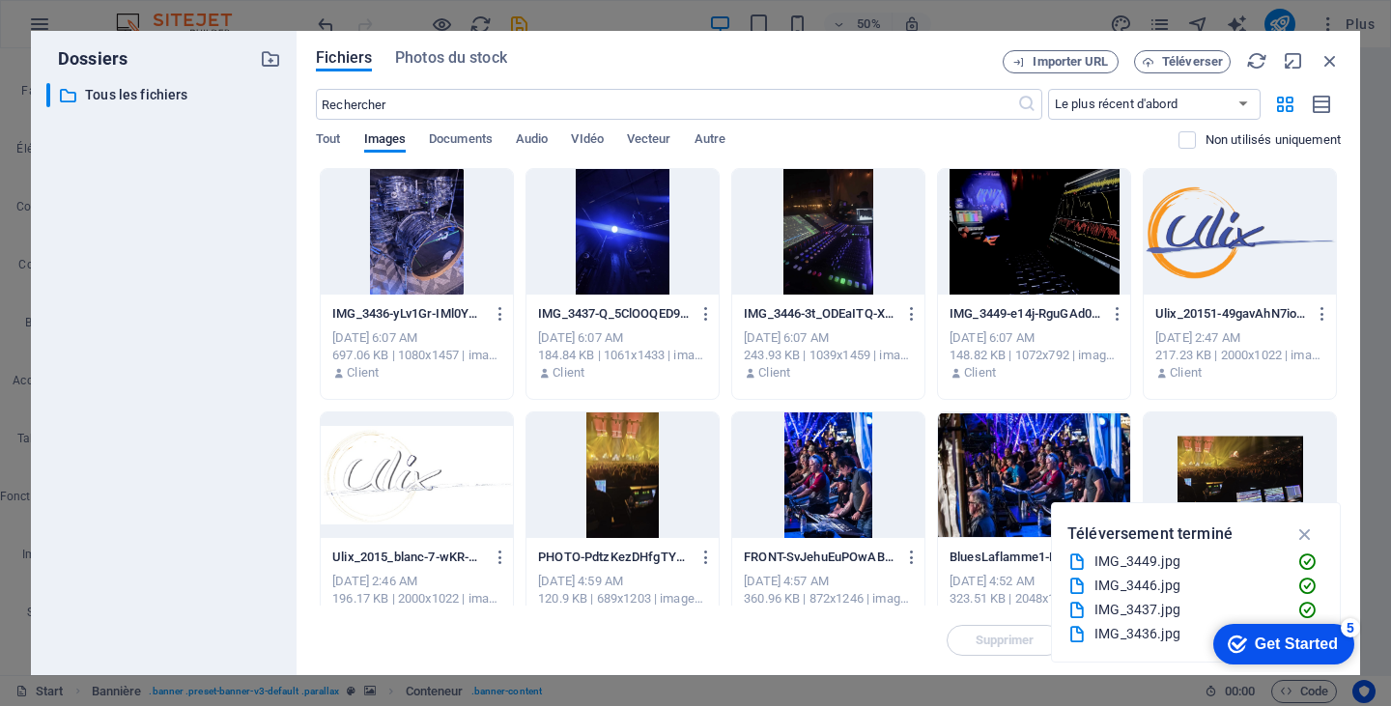
click at [673, 239] on div at bounding box center [622, 232] width 192 height 126
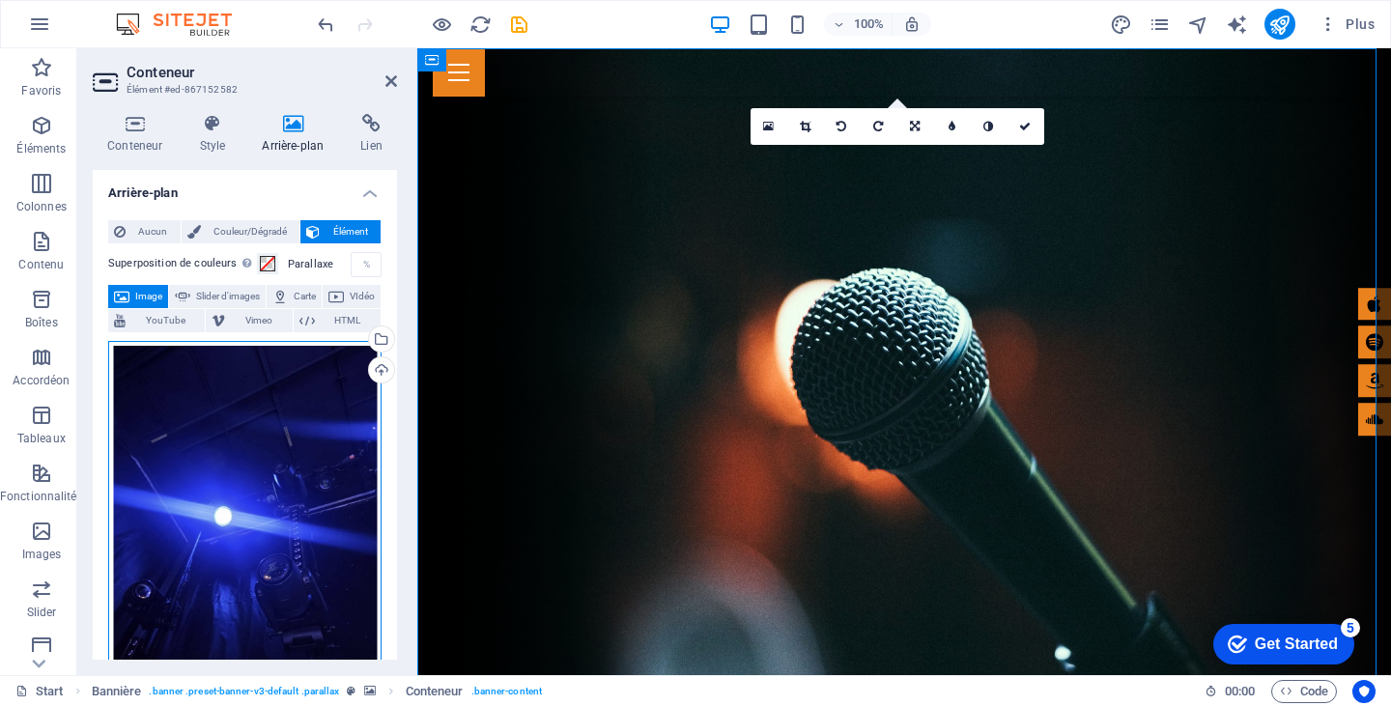
click at [270, 417] on div "Glissez les fichiers ici, cliquez pour choisir les fichiers ou sélectionnez les…" at bounding box center [244, 524] width 273 height 366
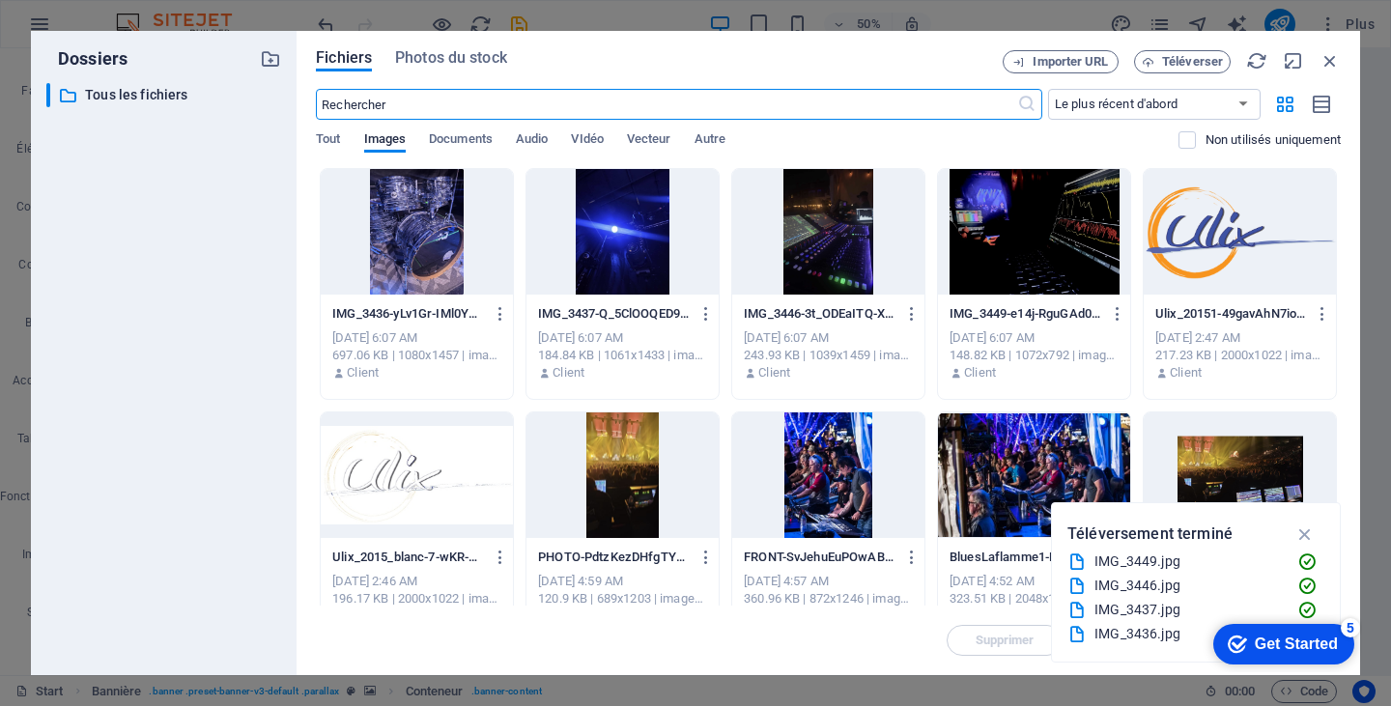
click at [451, 489] on div at bounding box center [417, 475] width 192 height 126
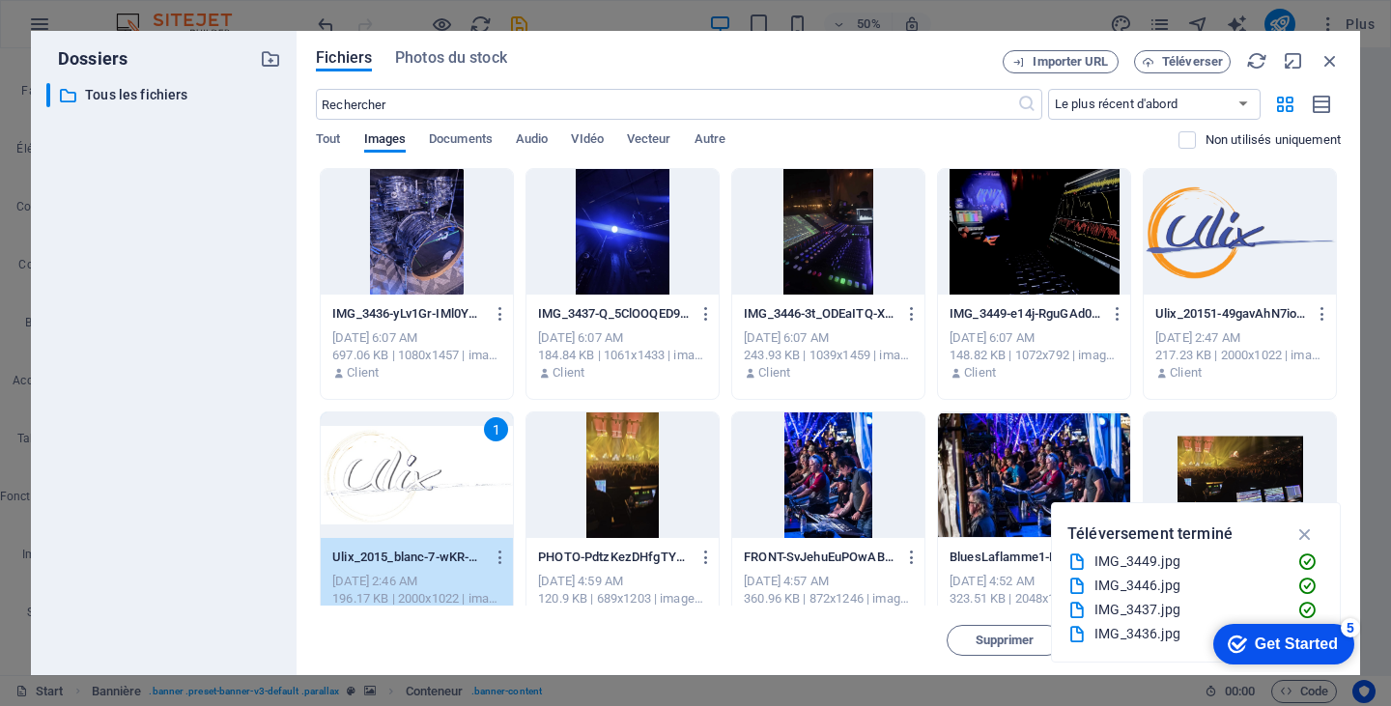
click at [451, 489] on div "1" at bounding box center [417, 475] width 192 height 126
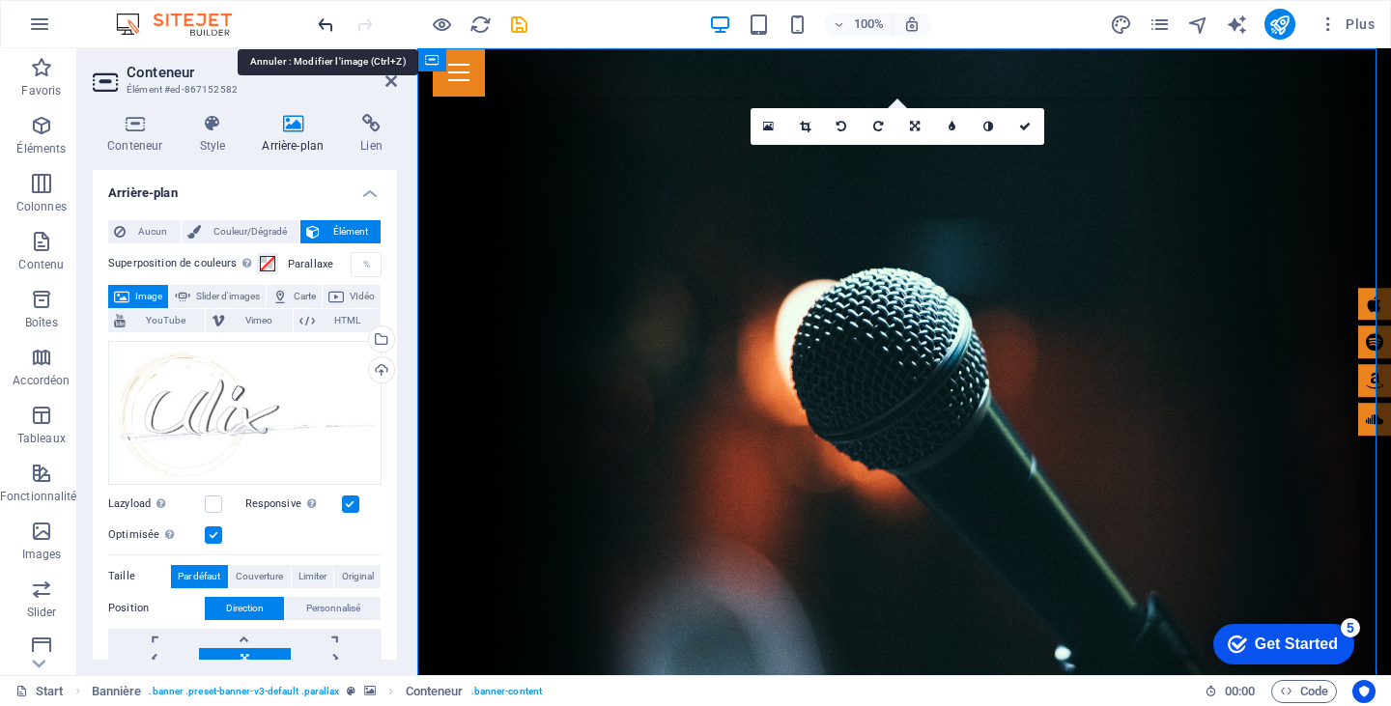
click at [322, 20] on icon "undo" at bounding box center [326, 25] width 22 height 22
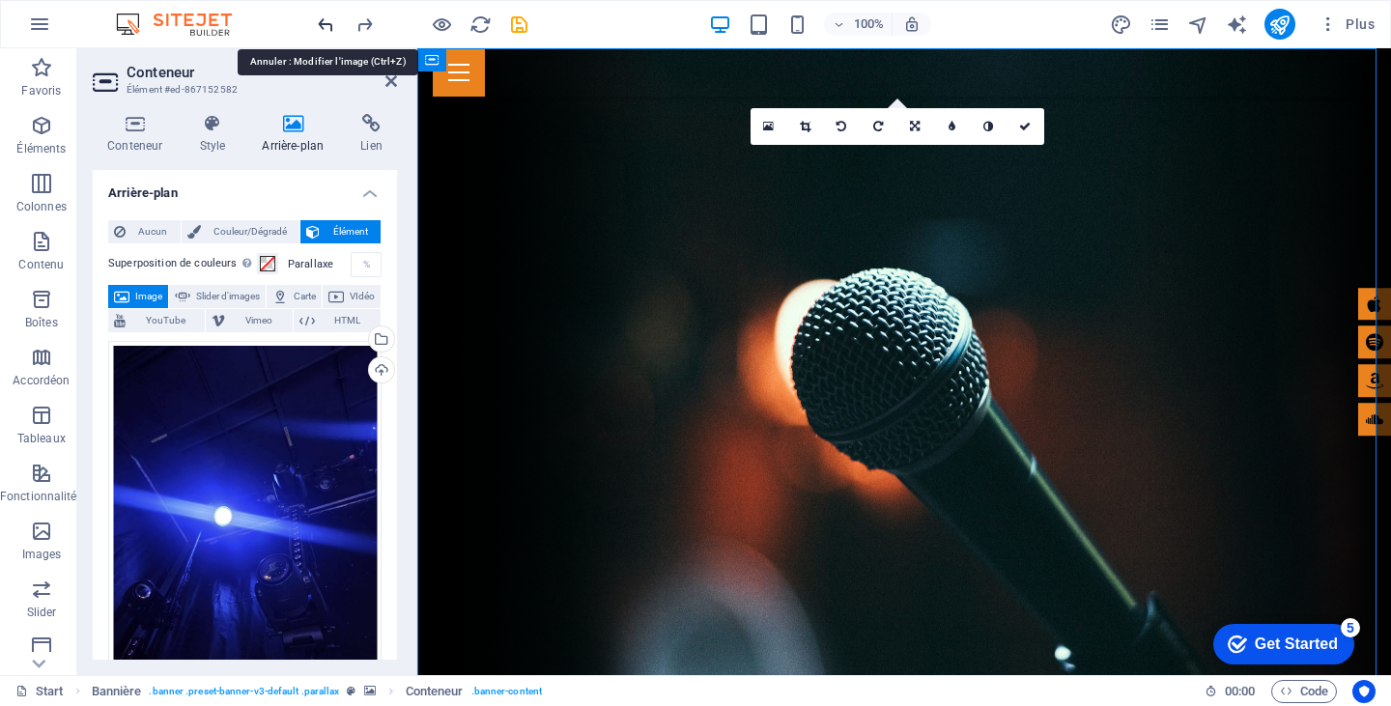
click at [317, 20] on icon "undo" at bounding box center [326, 25] width 22 height 22
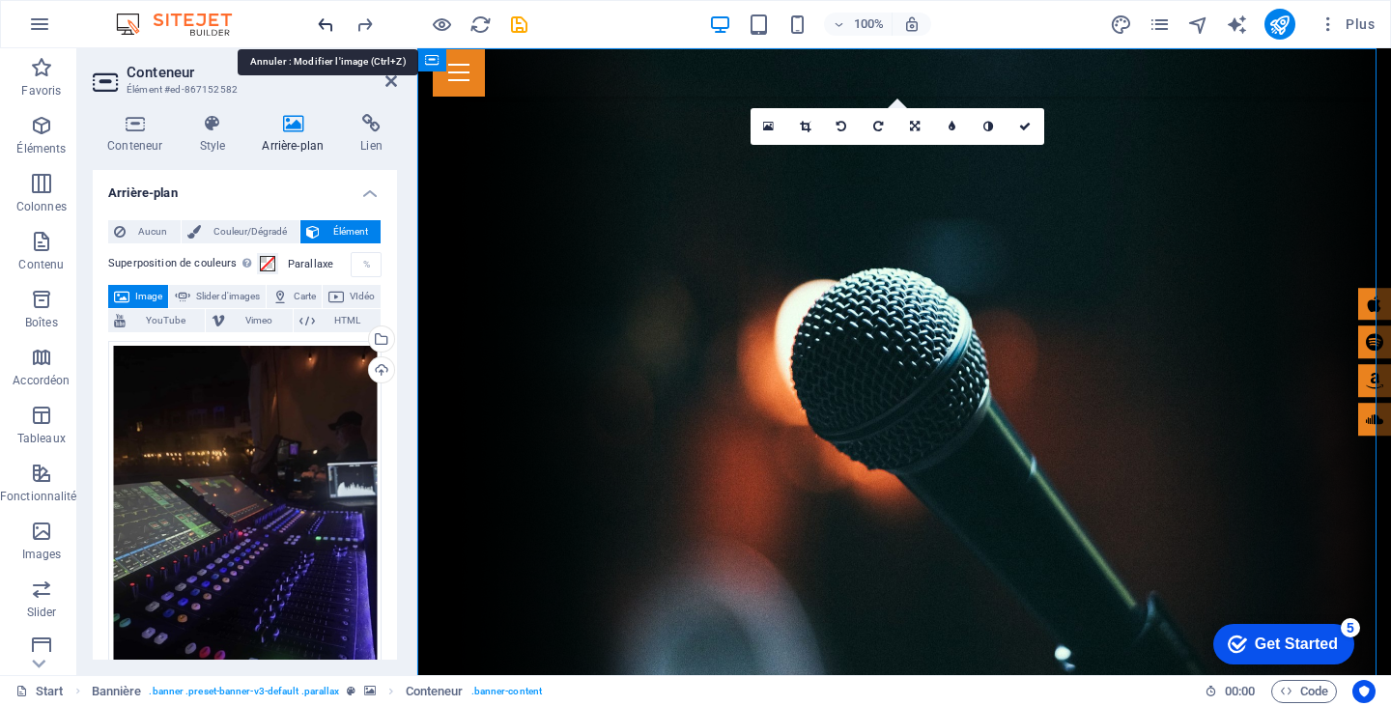
click at [317, 20] on icon "undo" at bounding box center [326, 25] width 22 height 22
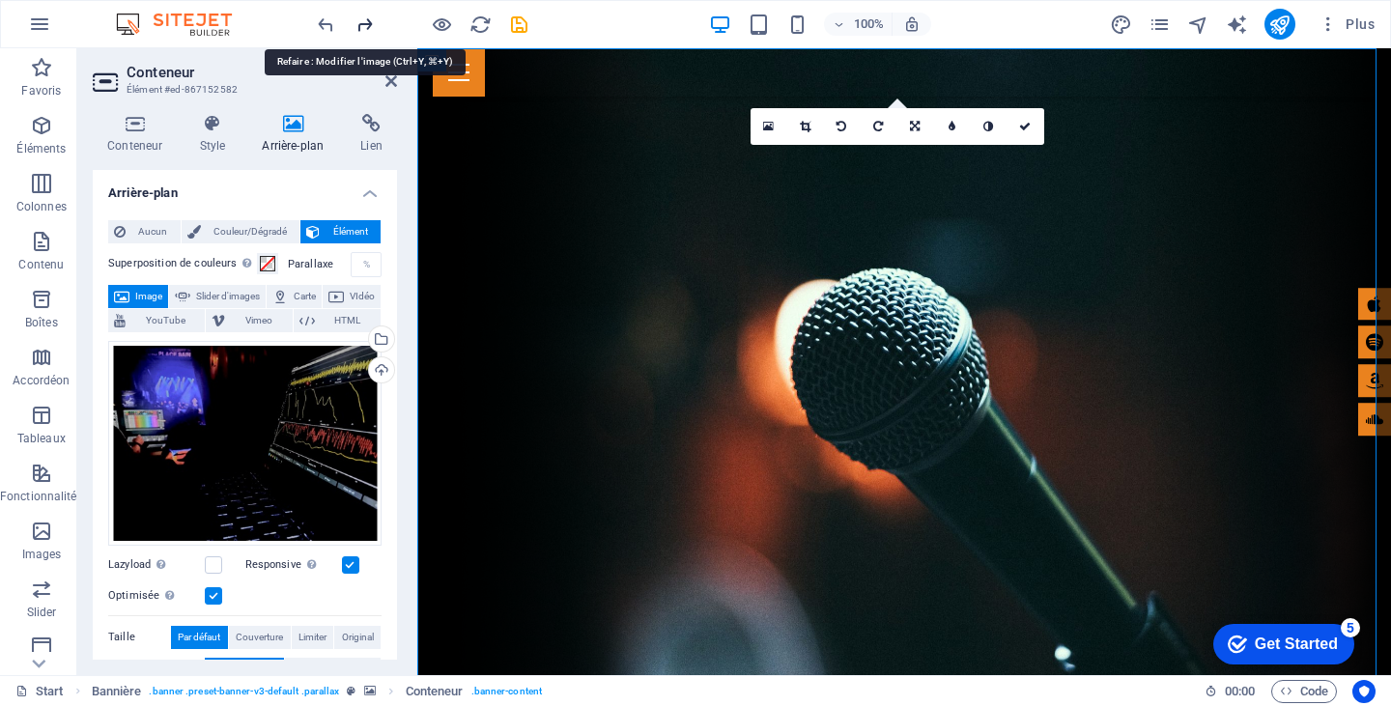
click at [355, 21] on icon "redo" at bounding box center [365, 25] width 22 height 22
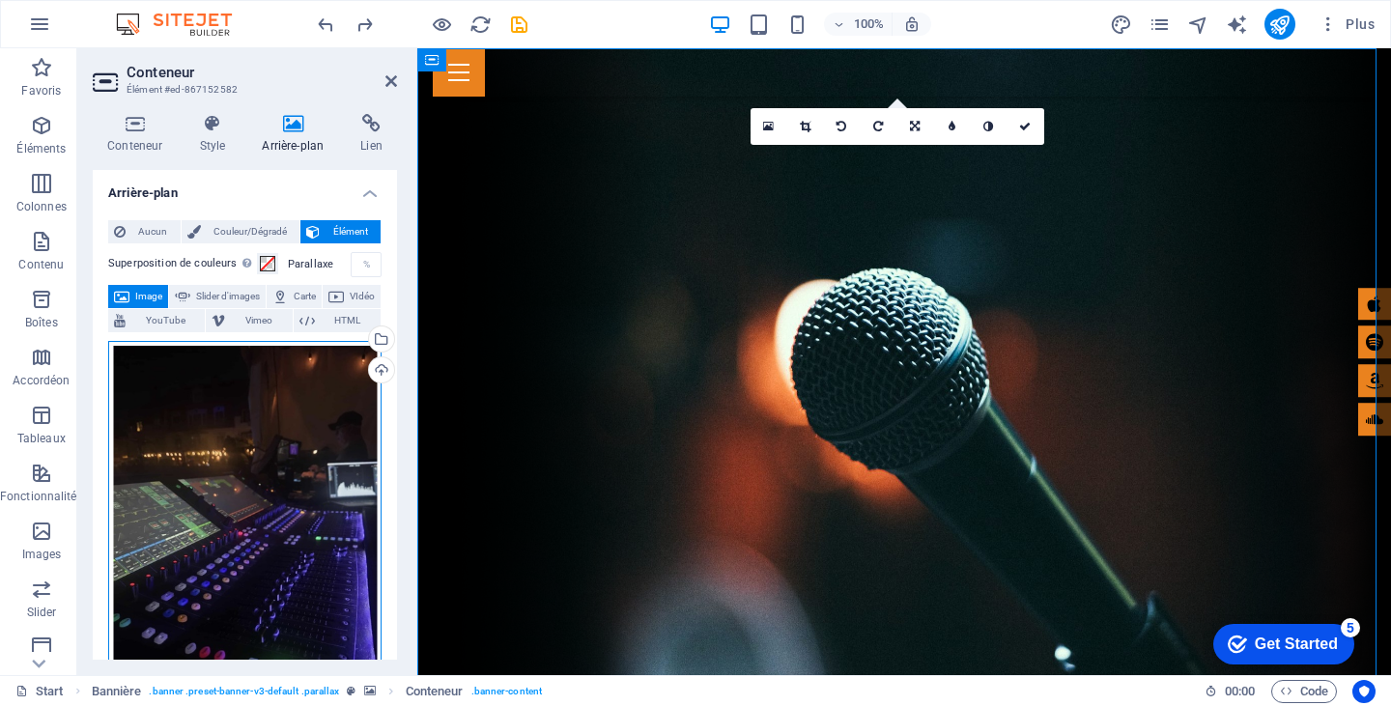
click at [278, 422] on div "Glissez les fichiers ici, cliquez pour choisir les fichiers ou sélectionnez les…" at bounding box center [244, 531] width 273 height 381
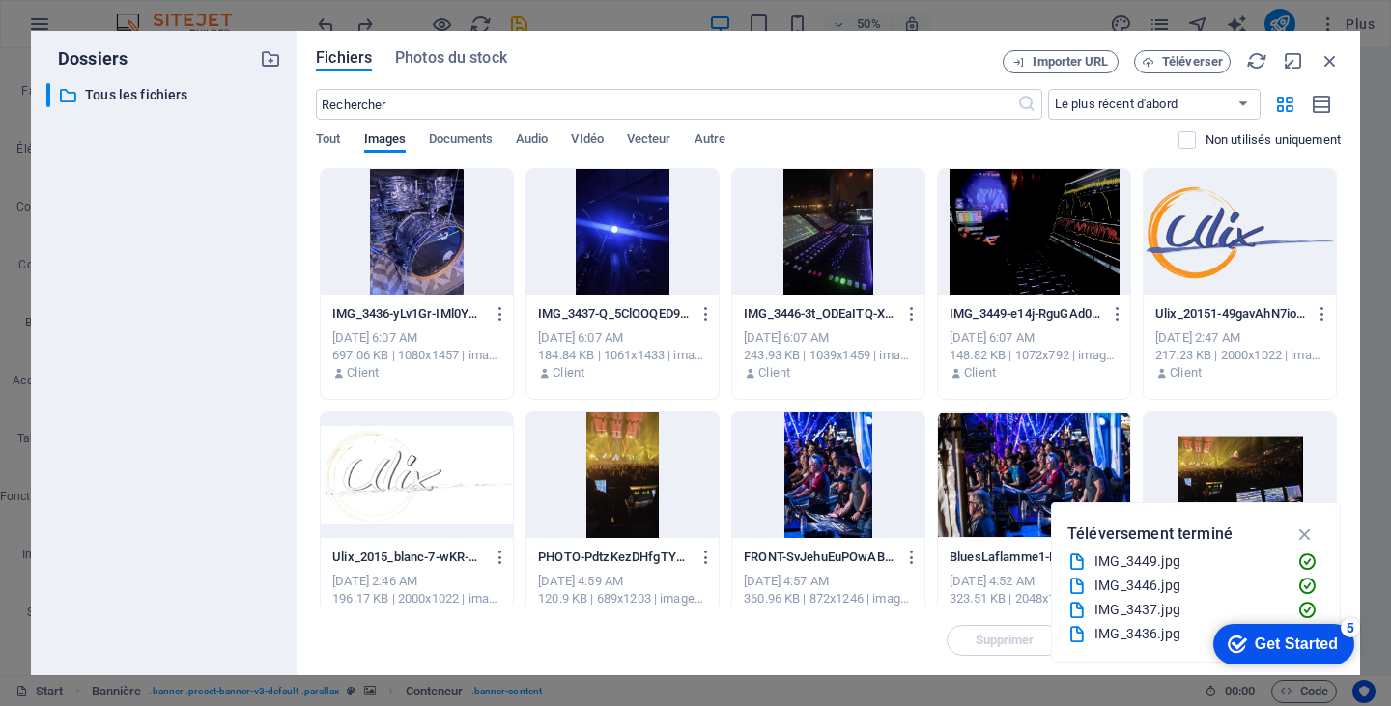
click at [848, 264] on div at bounding box center [828, 232] width 192 height 126
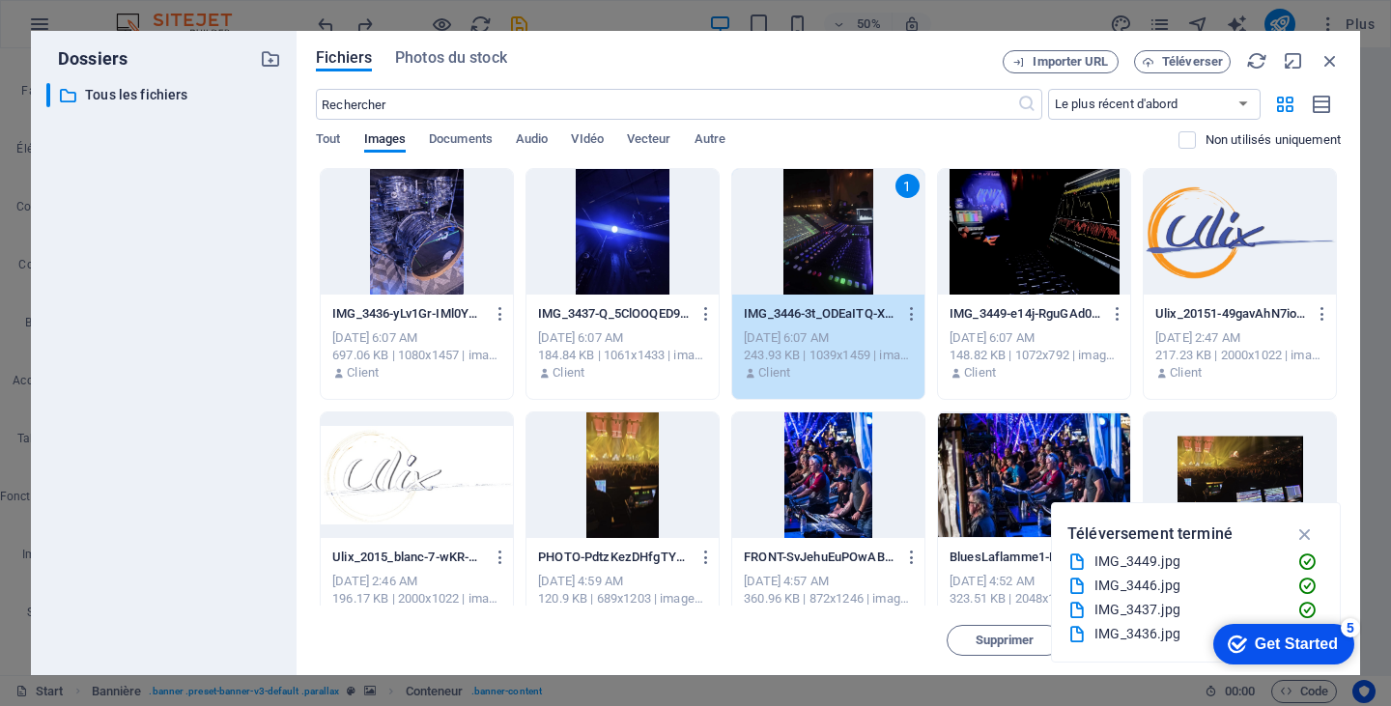
click at [848, 265] on div "1" at bounding box center [828, 232] width 192 height 126
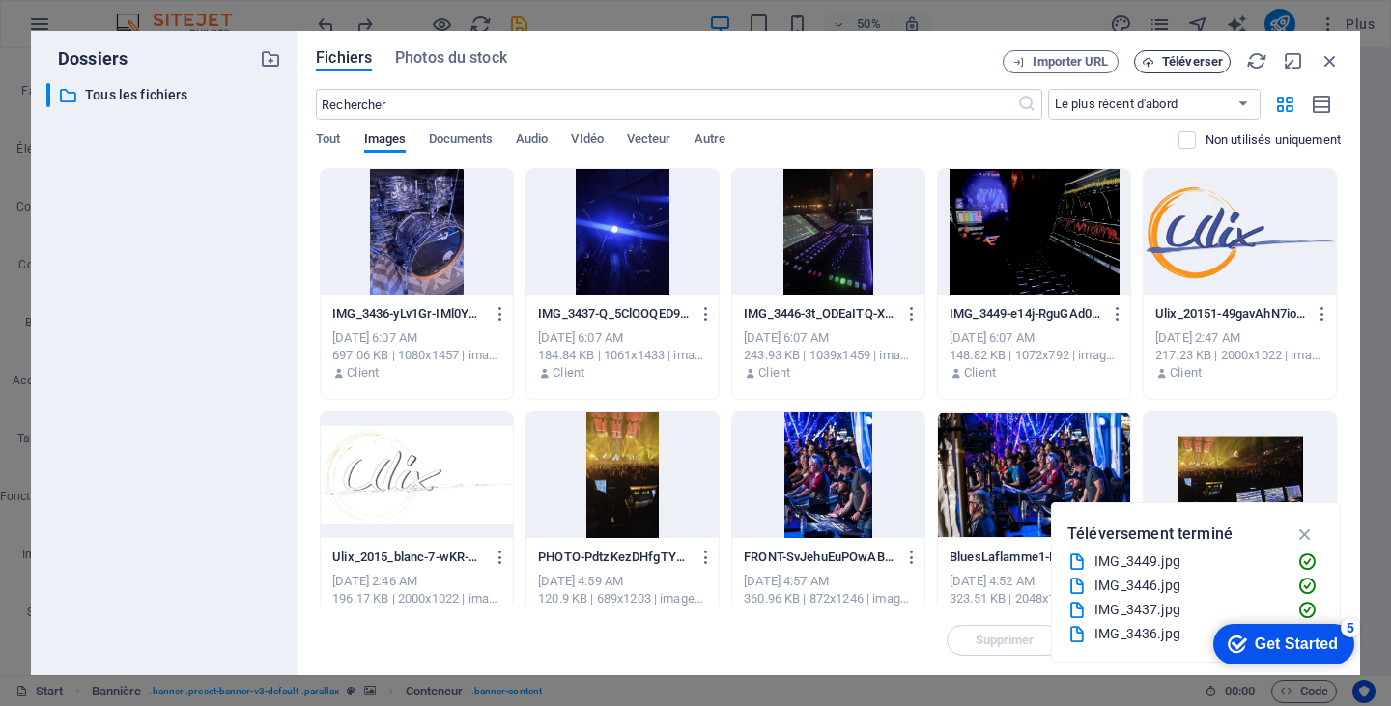
click at [1168, 57] on span "Téléverser" at bounding box center [1192, 62] width 61 height 12
click at [817, 244] on div at bounding box center [828, 232] width 192 height 126
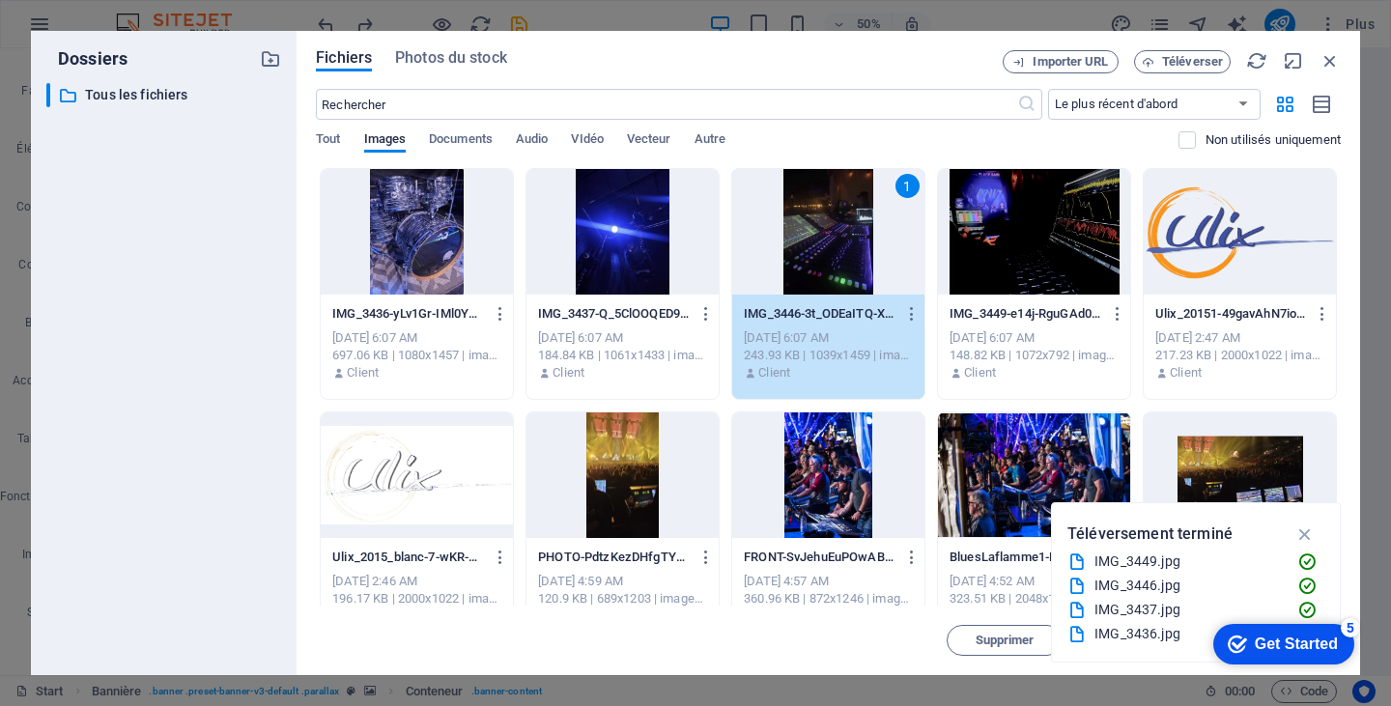
click at [817, 244] on div "1" at bounding box center [828, 232] width 192 height 126
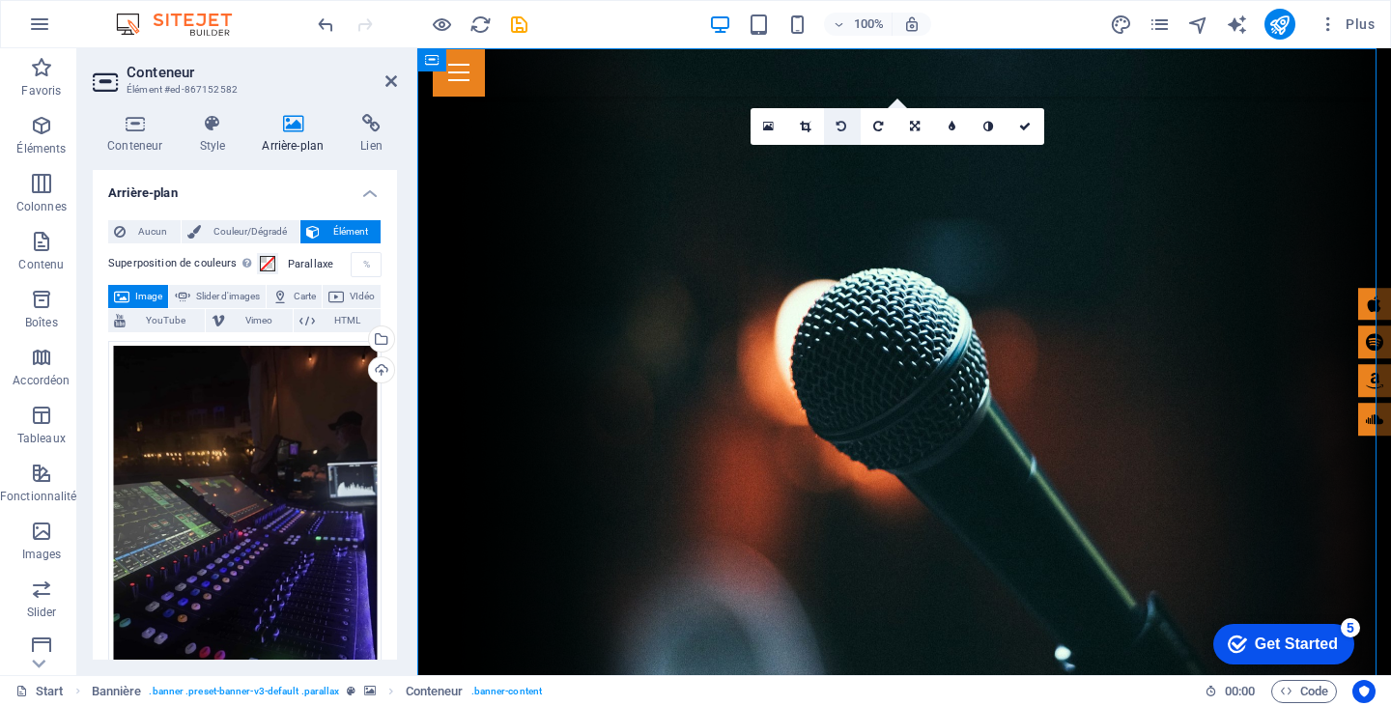
click at [837, 125] on icon at bounding box center [842, 127] width 10 height 12
click at [843, 128] on icon at bounding box center [842, 127] width 10 height 12
click at [767, 125] on icon at bounding box center [768, 127] width 11 height 14
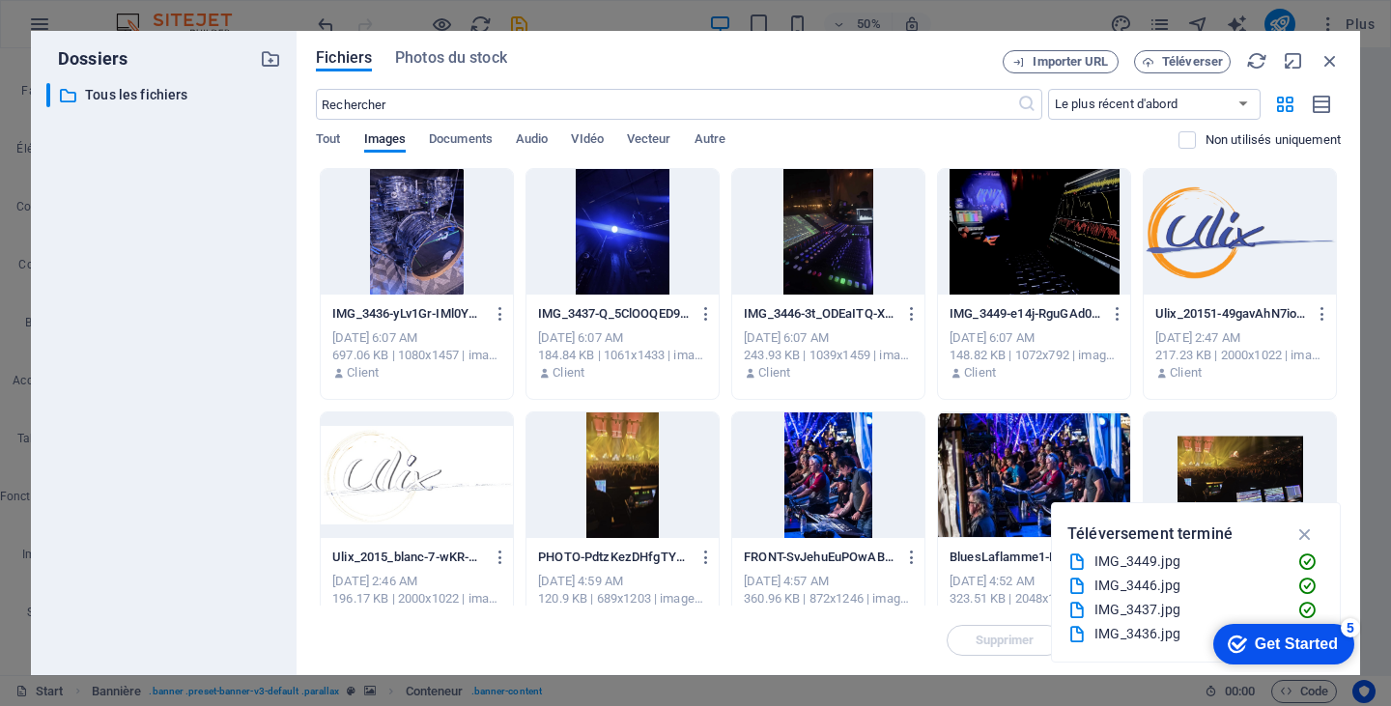
click at [1028, 222] on div at bounding box center [1034, 232] width 192 height 126
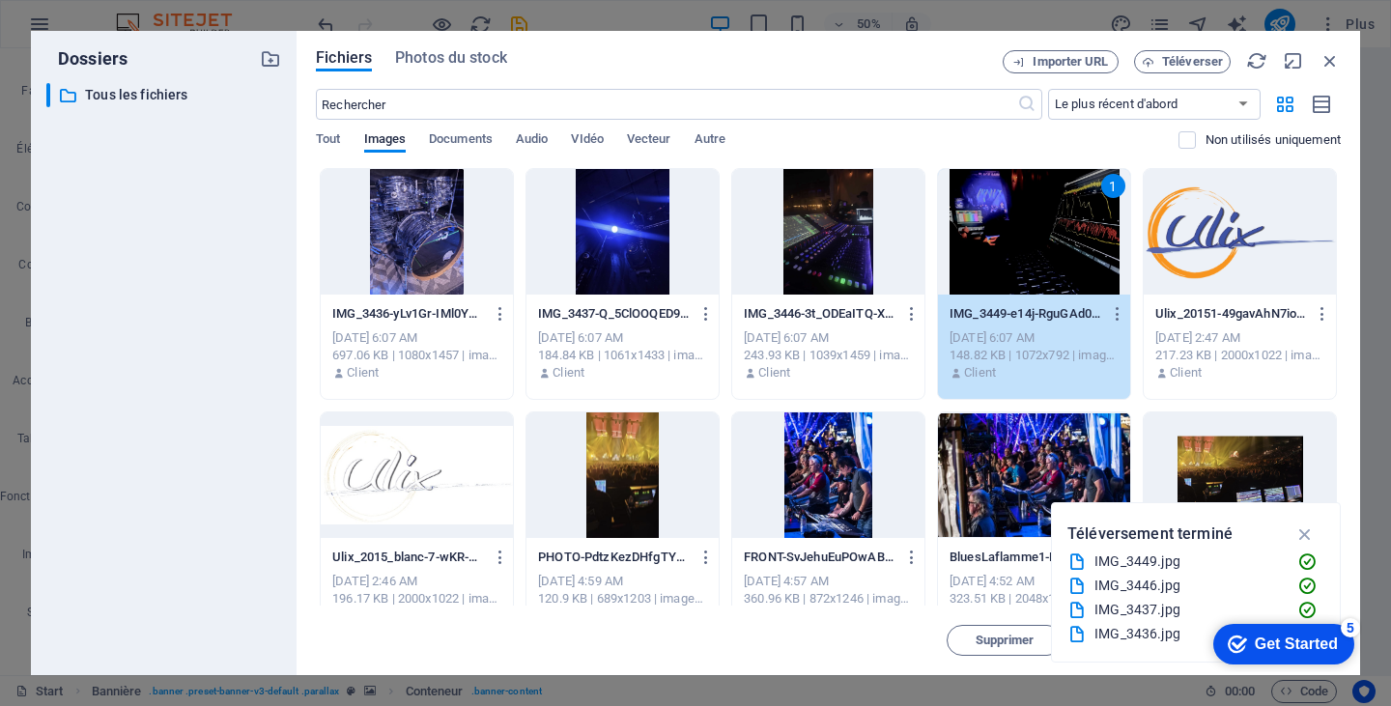
click at [1028, 222] on div "1" at bounding box center [1034, 232] width 192 height 126
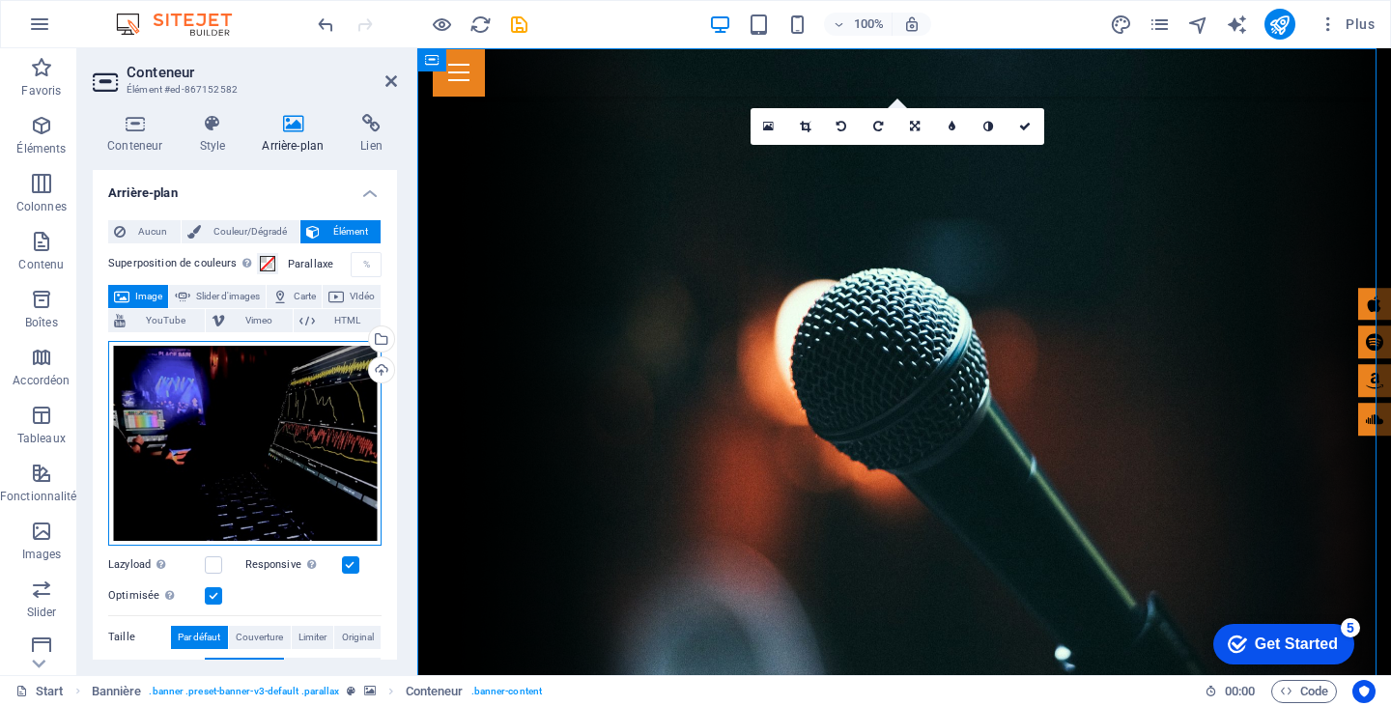
click at [315, 393] on div "Glissez les fichiers ici, cliquez pour choisir les fichiers ou sélectionnez les…" at bounding box center [244, 443] width 273 height 205
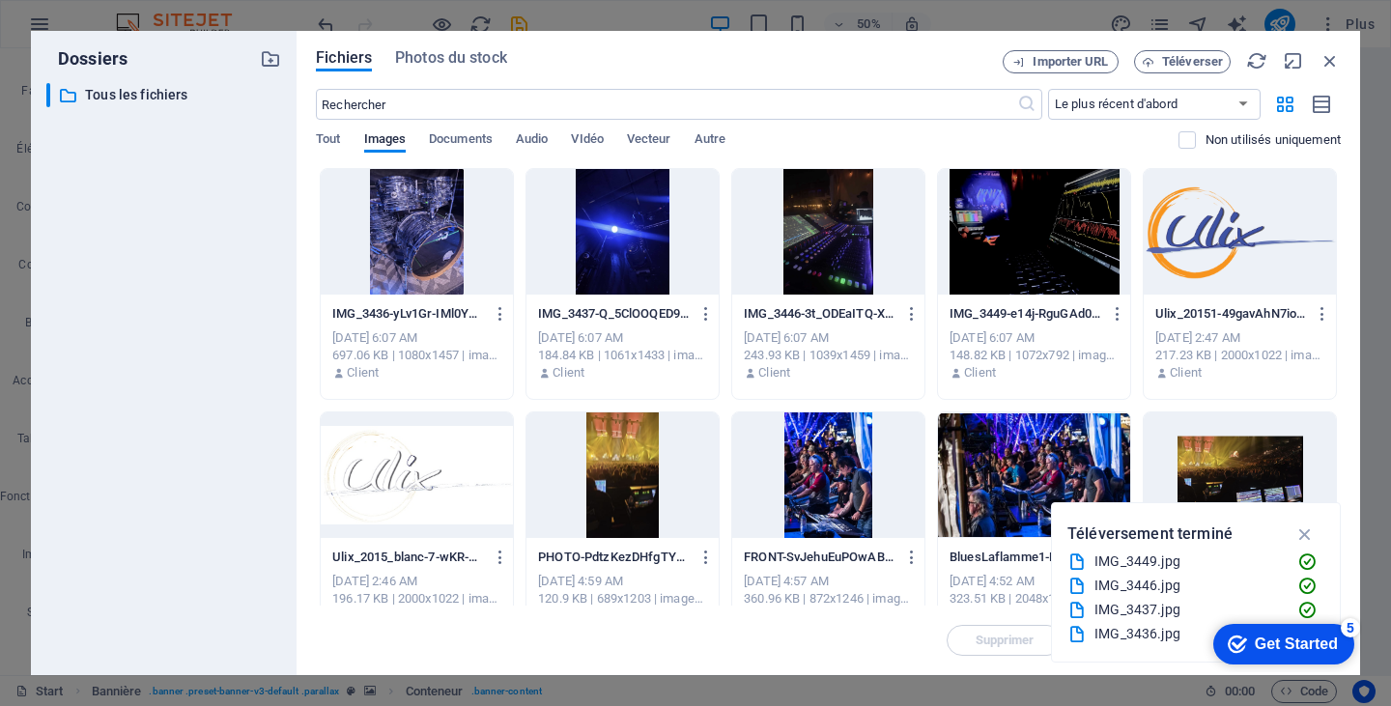
click at [807, 270] on div at bounding box center [828, 232] width 192 height 126
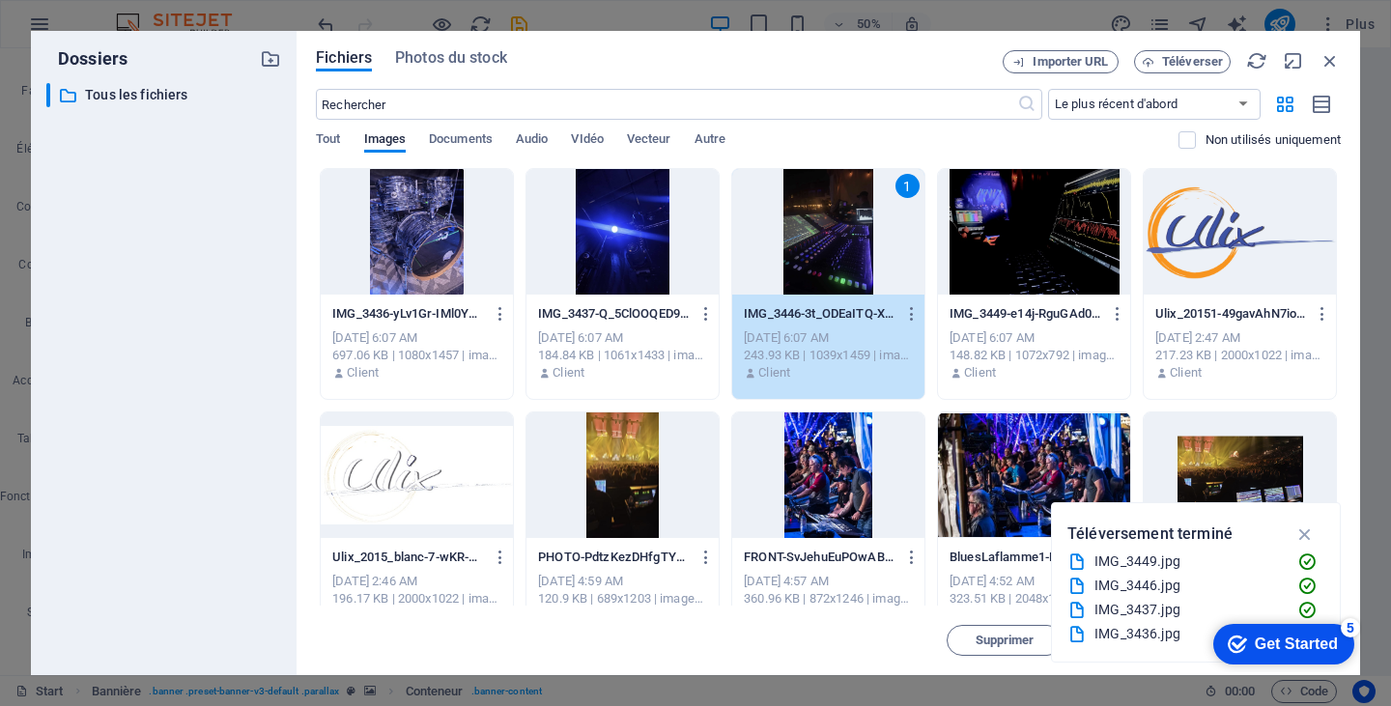
click at [807, 270] on div "1" at bounding box center [828, 232] width 192 height 126
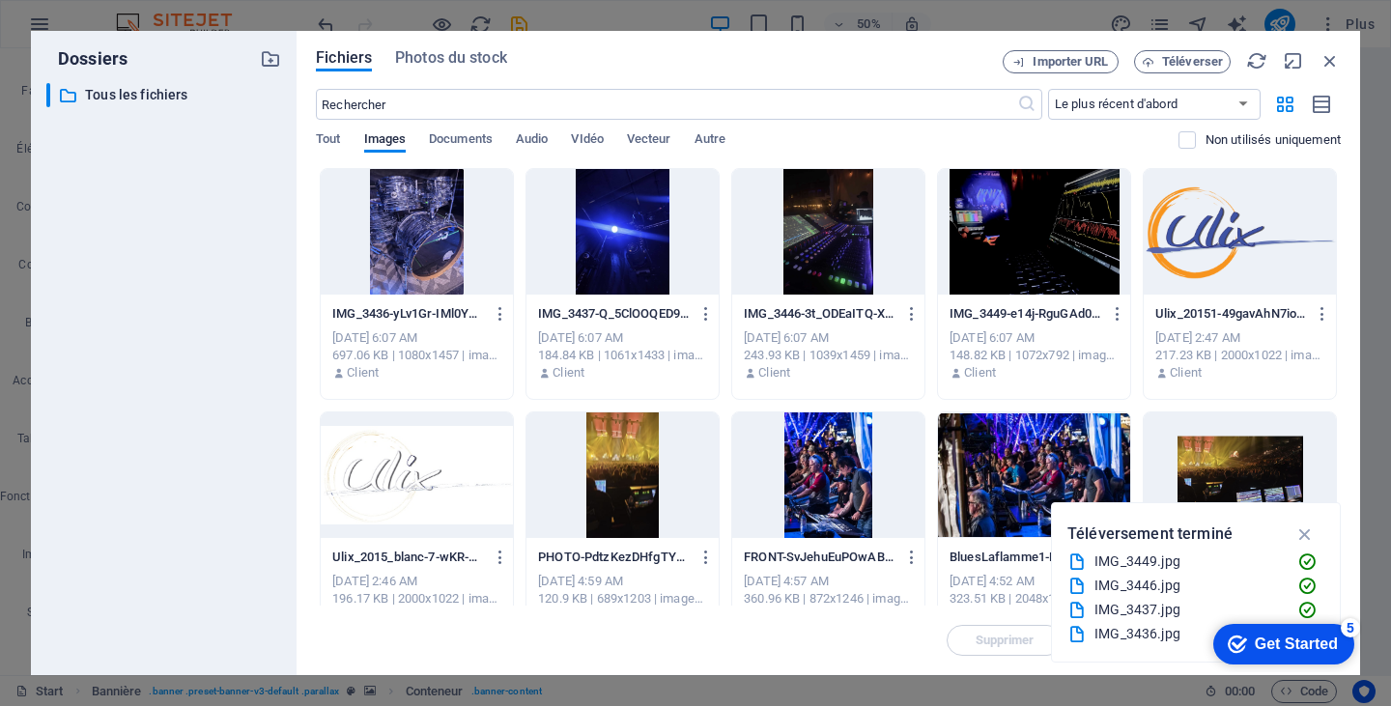
click at [807, 270] on div at bounding box center [828, 232] width 192 height 126
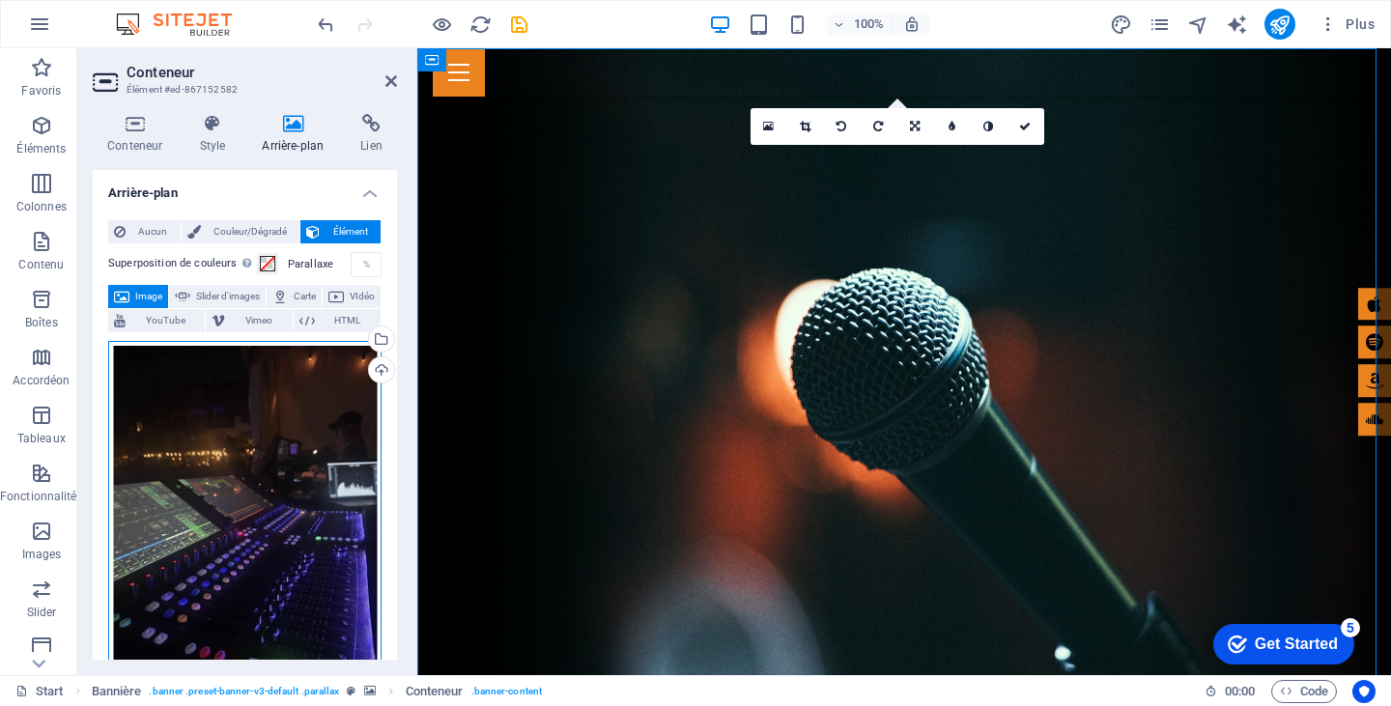
click at [301, 442] on div "Glissez les fichiers ici, cliquez pour choisir les fichiers ou sélectionnez les…" at bounding box center [244, 531] width 273 height 381
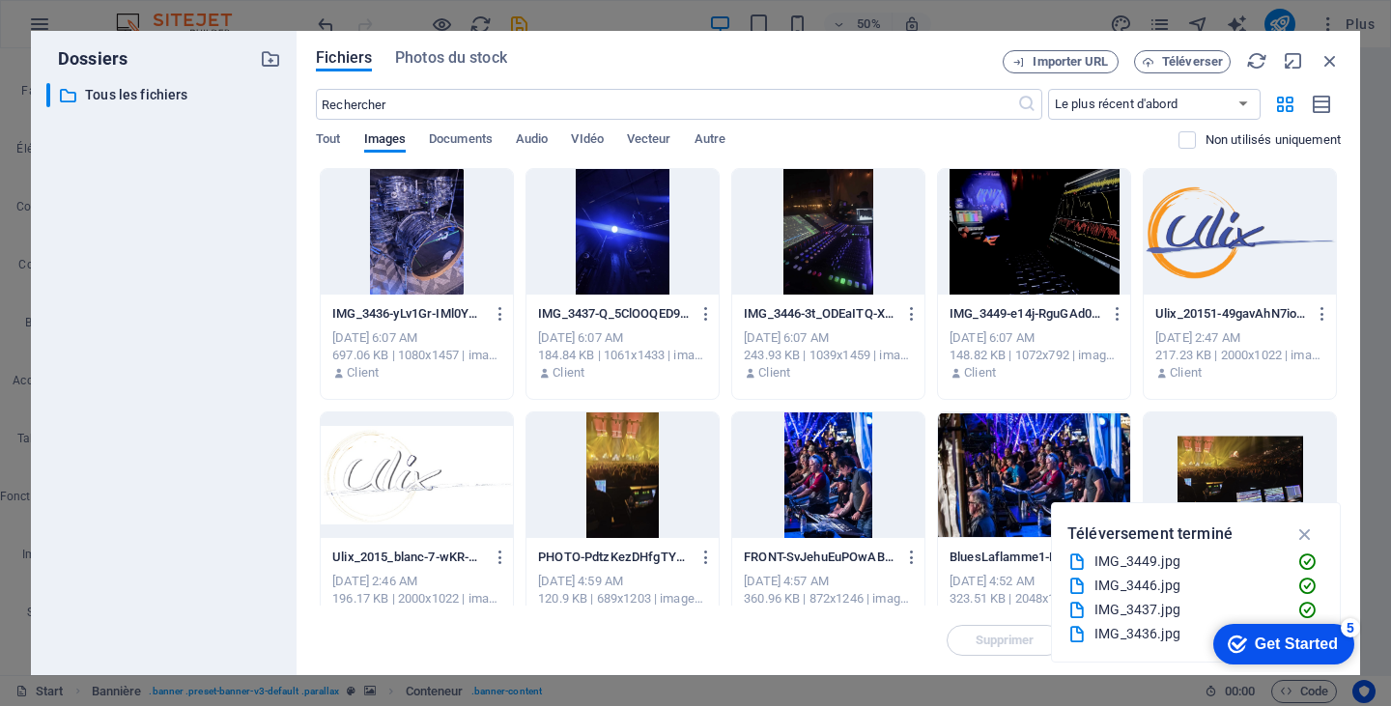
click at [1230, 464] on div at bounding box center [1240, 475] width 192 height 126
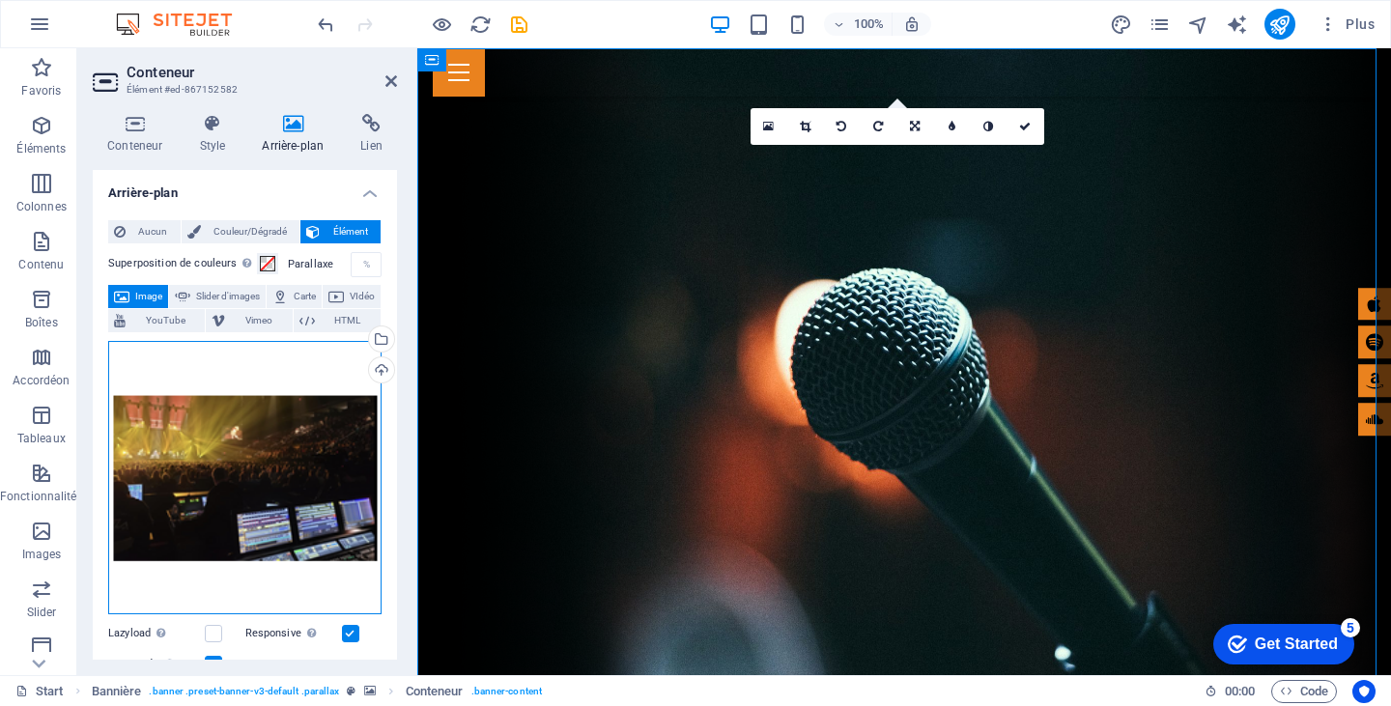
click at [217, 446] on div "Glissez les fichiers ici, cliquez pour choisir les fichiers ou sélectionnez les…" at bounding box center [244, 477] width 273 height 273
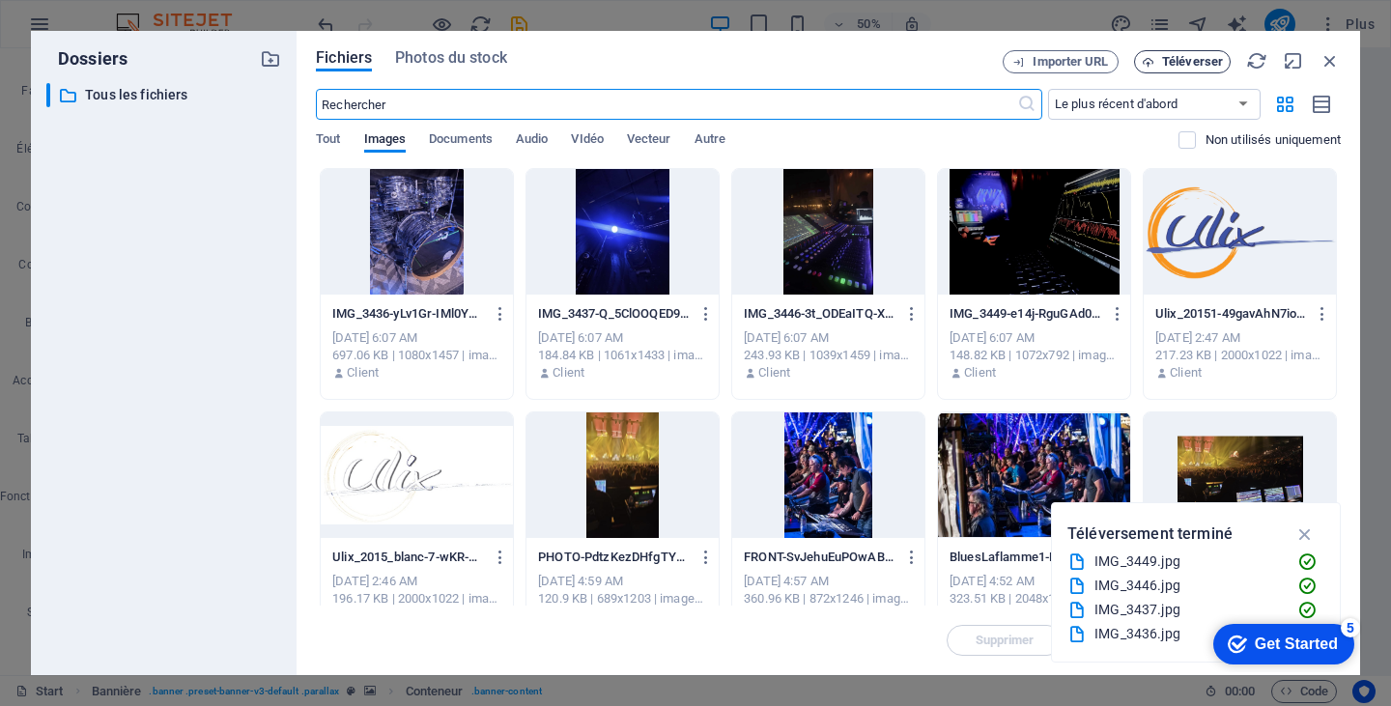
click at [1190, 65] on span "Téléverser" at bounding box center [1192, 62] width 61 height 12
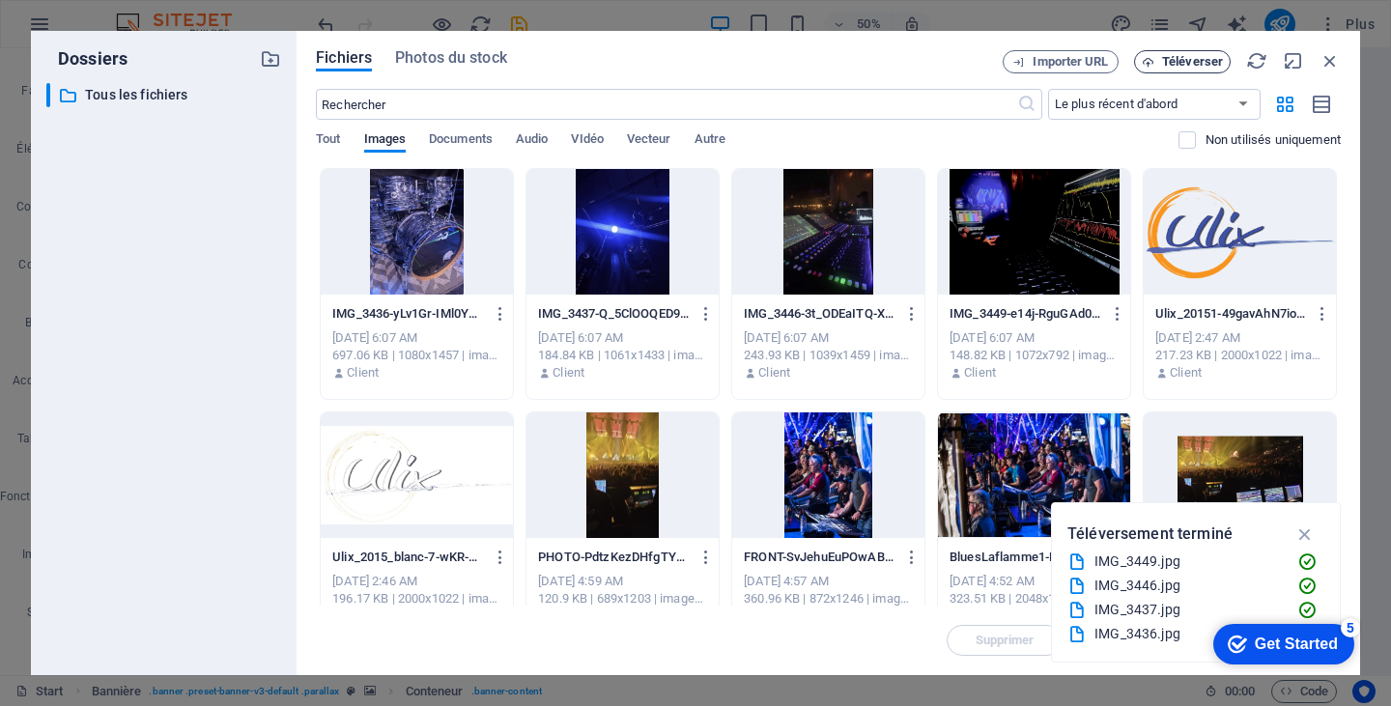
click at [1173, 64] on span "Téléverser" at bounding box center [1192, 62] width 61 height 12
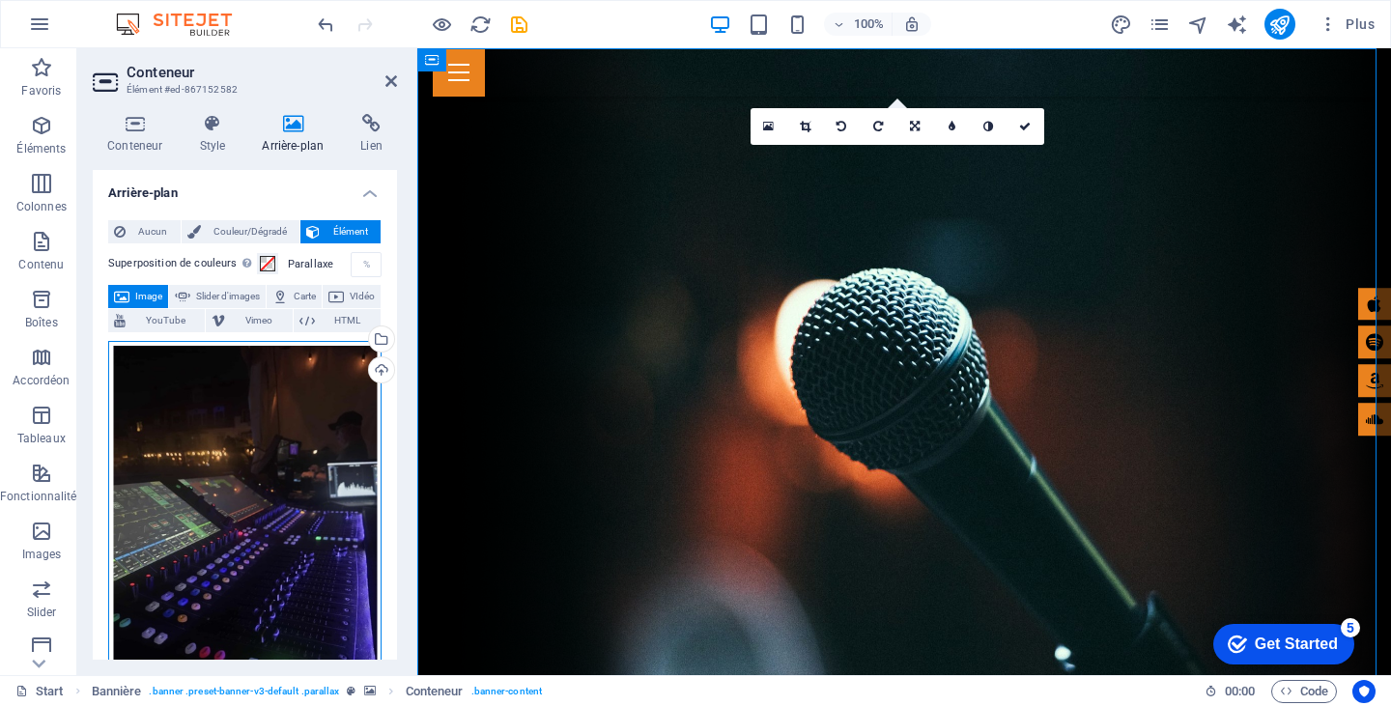
drag, startPoint x: 290, startPoint y: 458, endPoint x: 287, endPoint y: 444, distance: 13.8
click at [287, 444] on div "Glissez les fichiers ici, cliquez pour choisir les fichiers ou sélectionnez les…" at bounding box center [244, 531] width 273 height 381
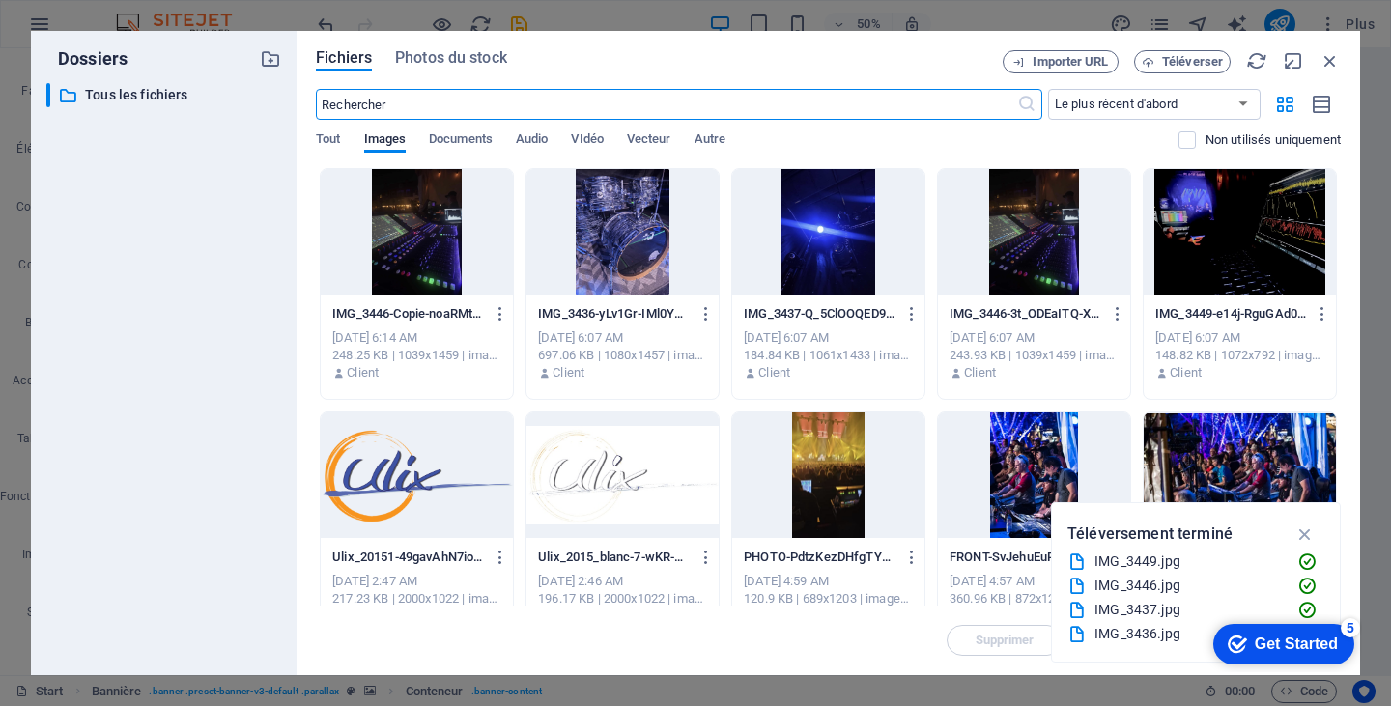
click at [1345, 51] on div "Fichiers Photos du stock Importer URL Téléverser ​ Le plus récent d'abord Le pl…" at bounding box center [829, 353] width 1064 height 644
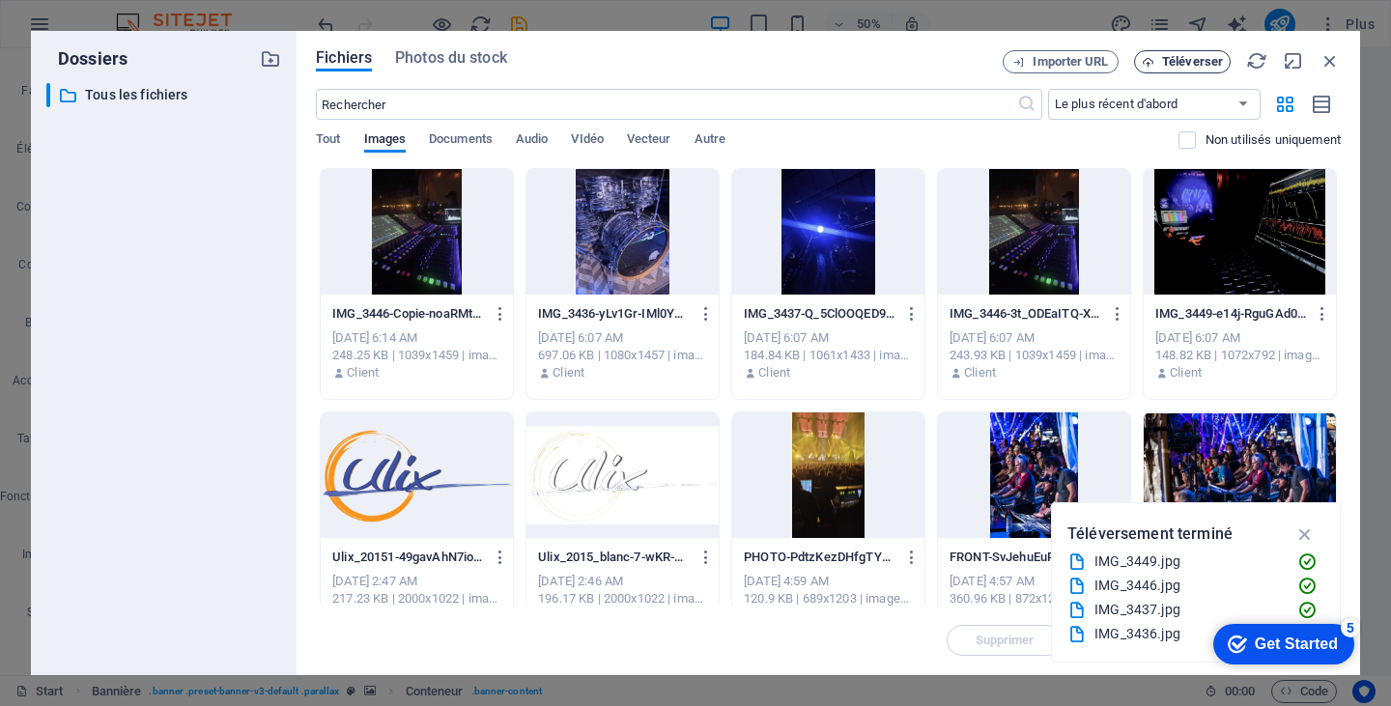
click at [1194, 62] on span "Téléverser" at bounding box center [1192, 62] width 61 height 12
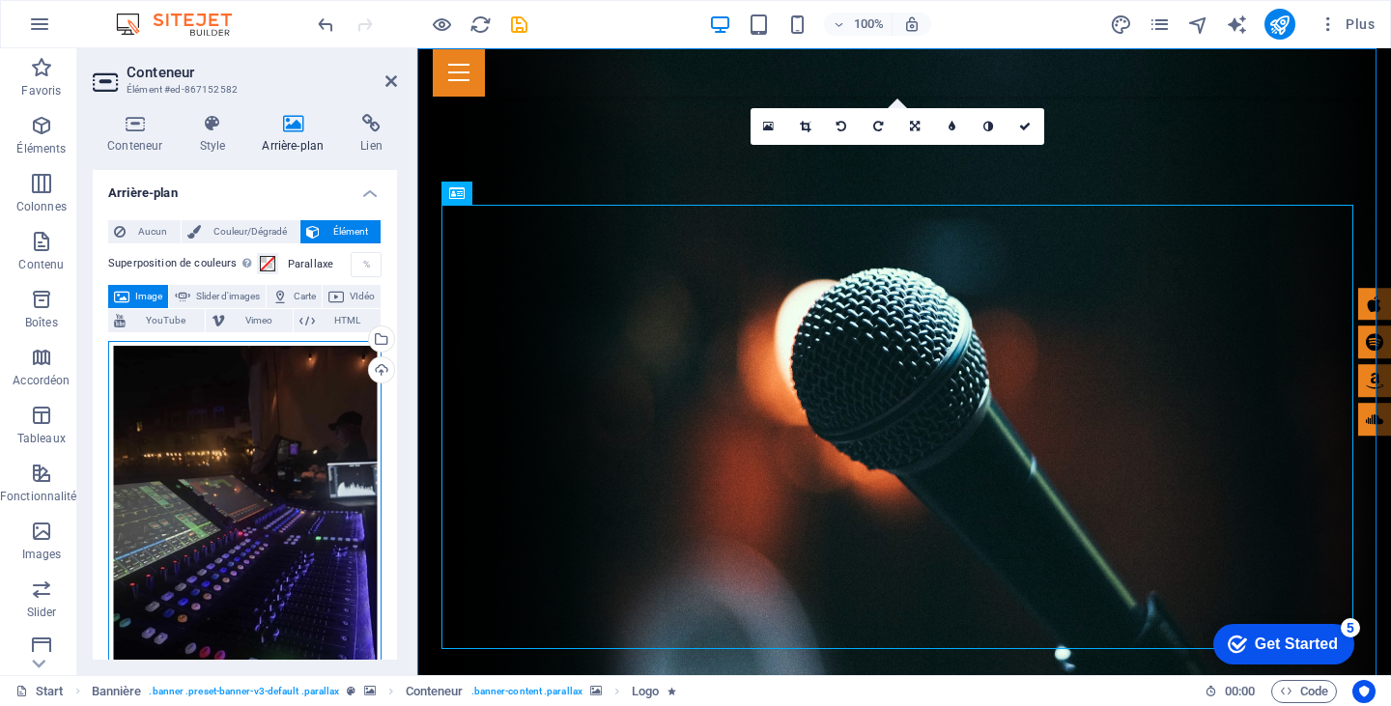
click at [293, 481] on div "Glissez les fichiers ici, cliquez pour choisir les fichiers ou sélectionnez les…" at bounding box center [244, 531] width 273 height 381
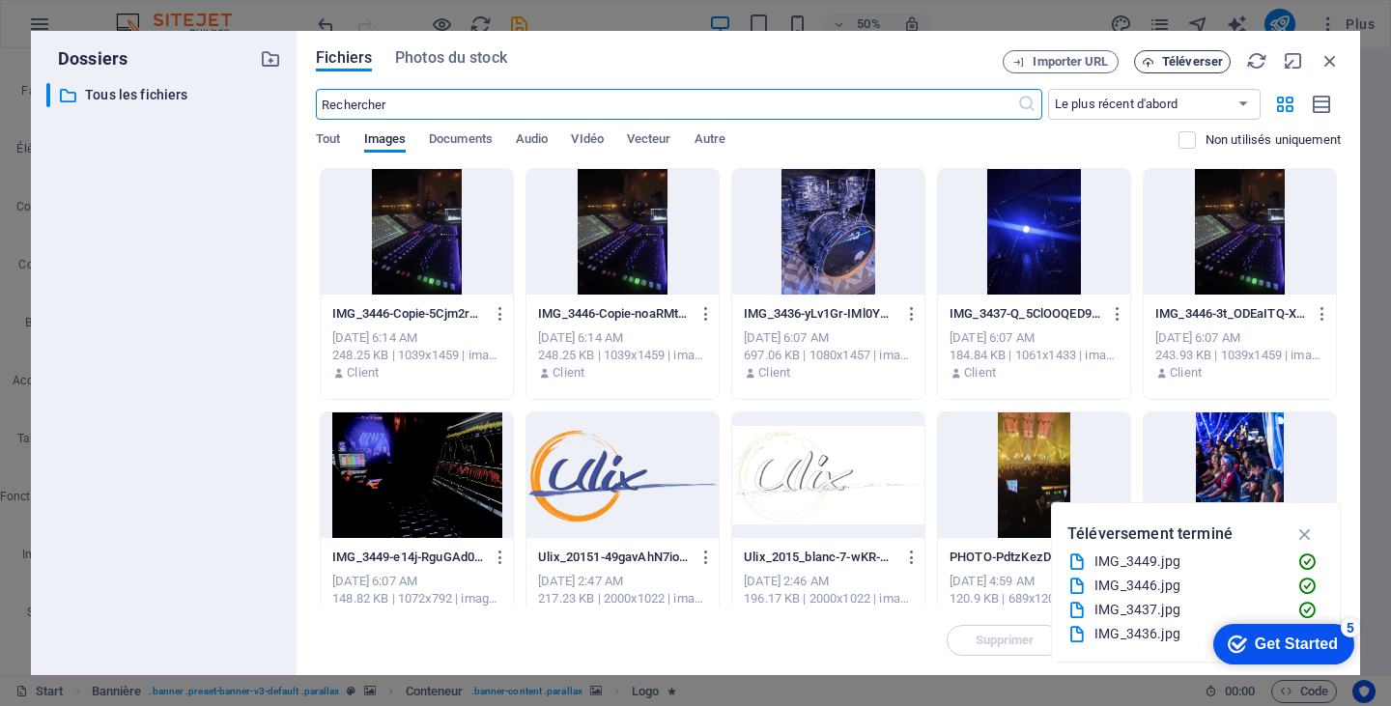
click at [1209, 64] on span "Téléverser" at bounding box center [1192, 62] width 61 height 12
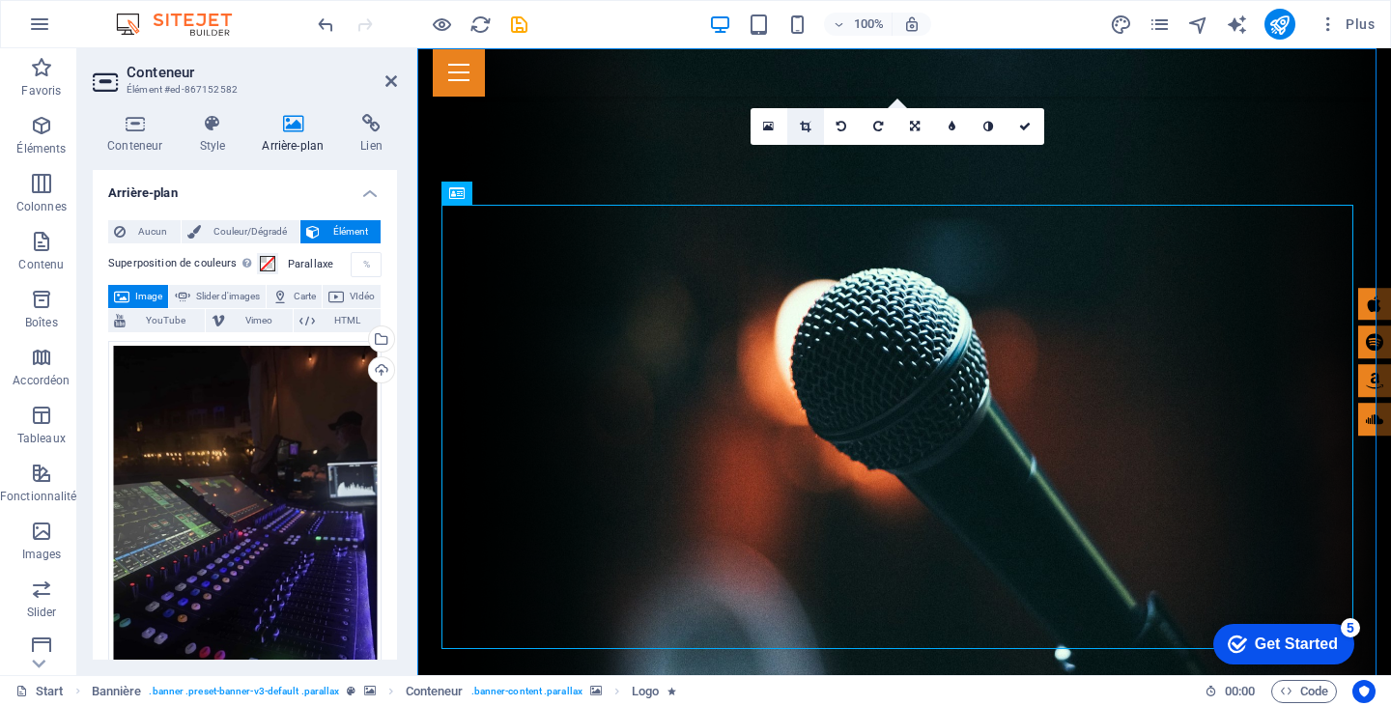
click at [804, 122] on icon at bounding box center [805, 127] width 11 height 12
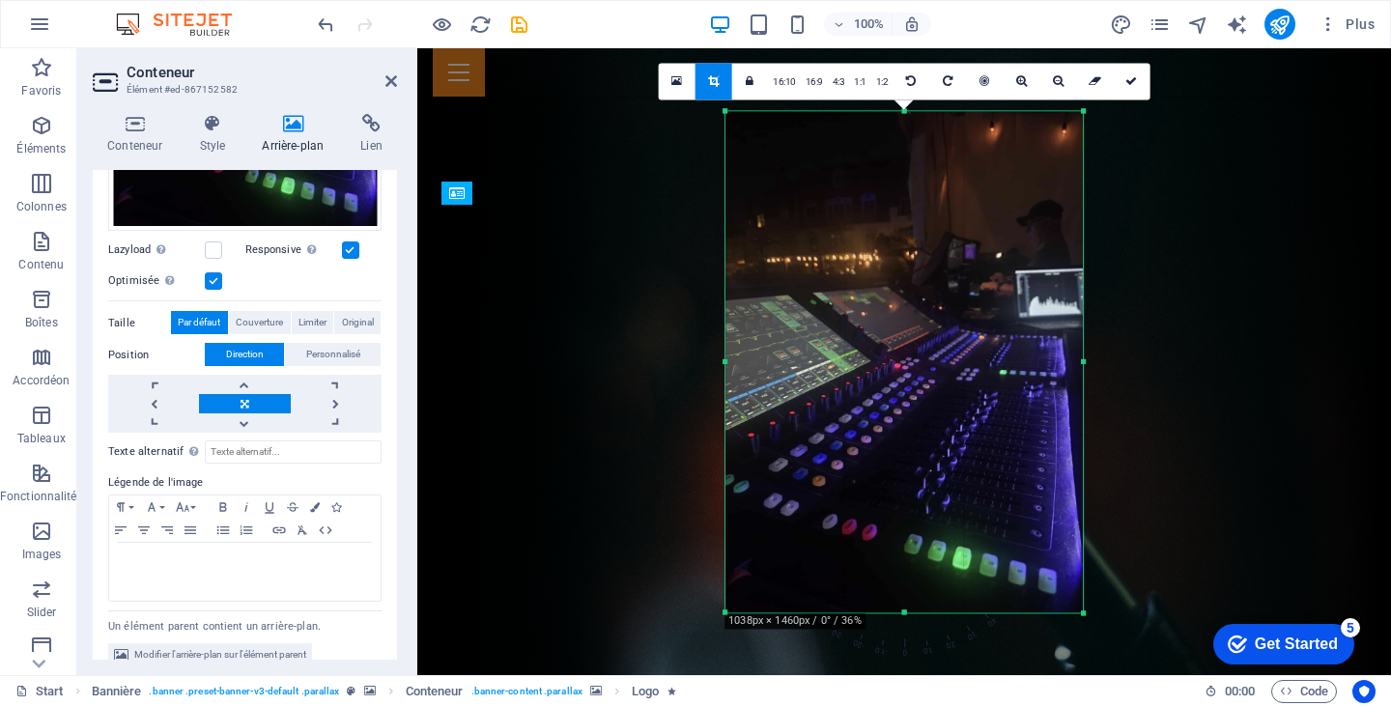
scroll to position [496, 0]
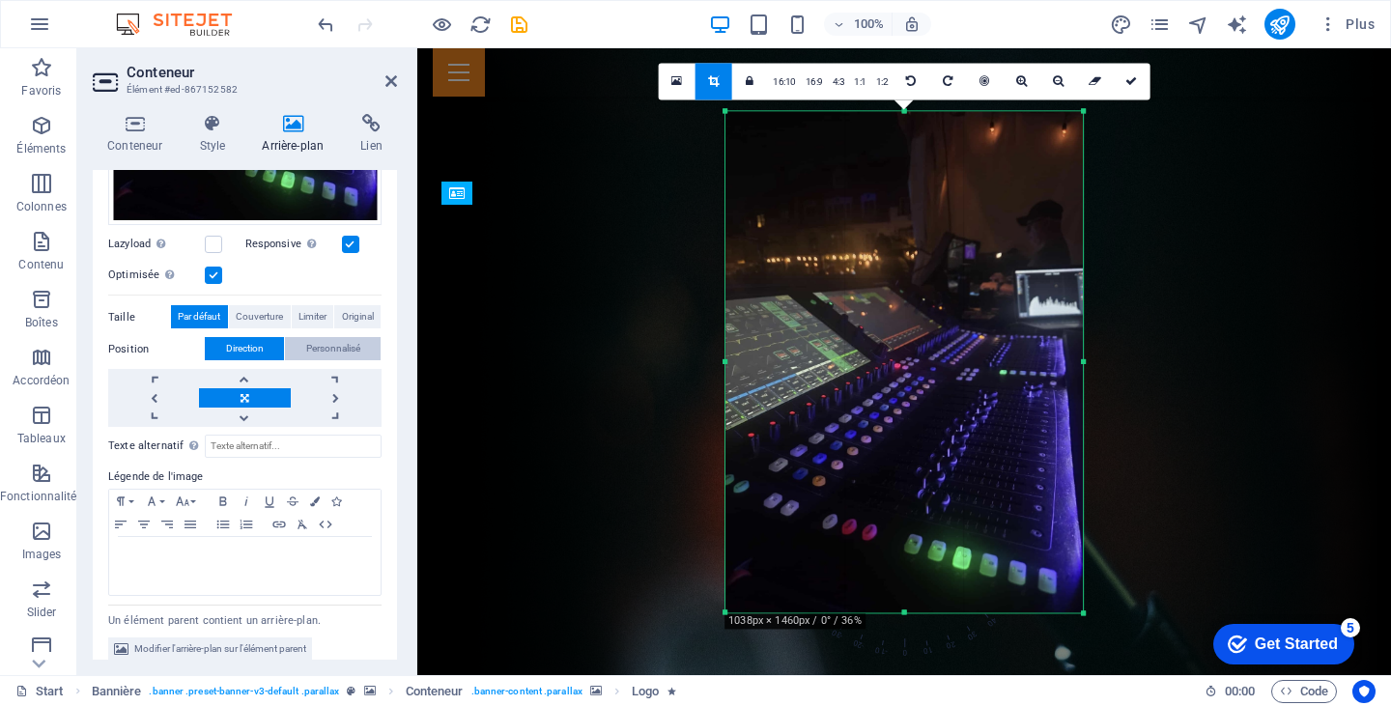
click at [333, 337] on span "Personnalisé" at bounding box center [333, 348] width 54 height 23
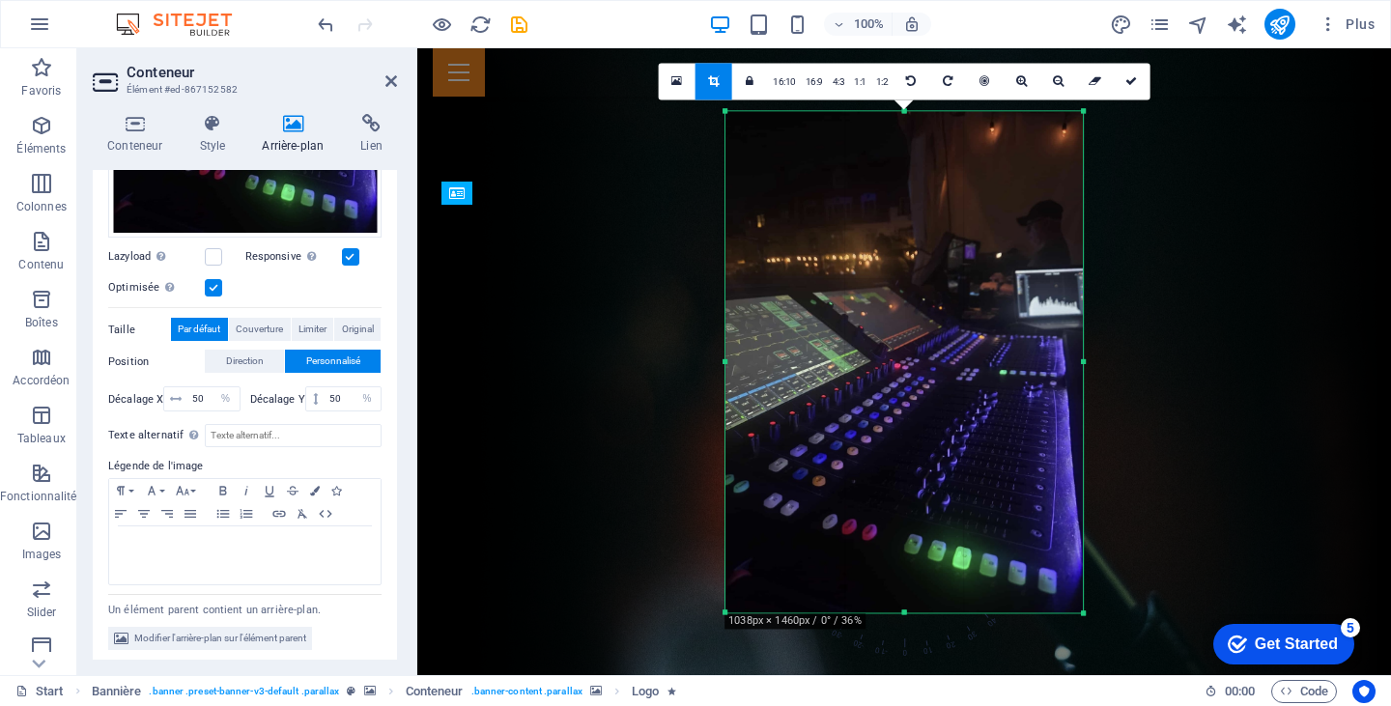
drag, startPoint x: 398, startPoint y: 457, endPoint x: 398, endPoint y: 481, distance: 24.2
click at [398, 481] on div "Conteneur Style Arrière-plan Lien Taille Hauteur Par défaut px rem % vh vw Haut…" at bounding box center [244, 387] width 335 height 577
click at [250, 355] on span "Direction" at bounding box center [245, 361] width 38 height 23
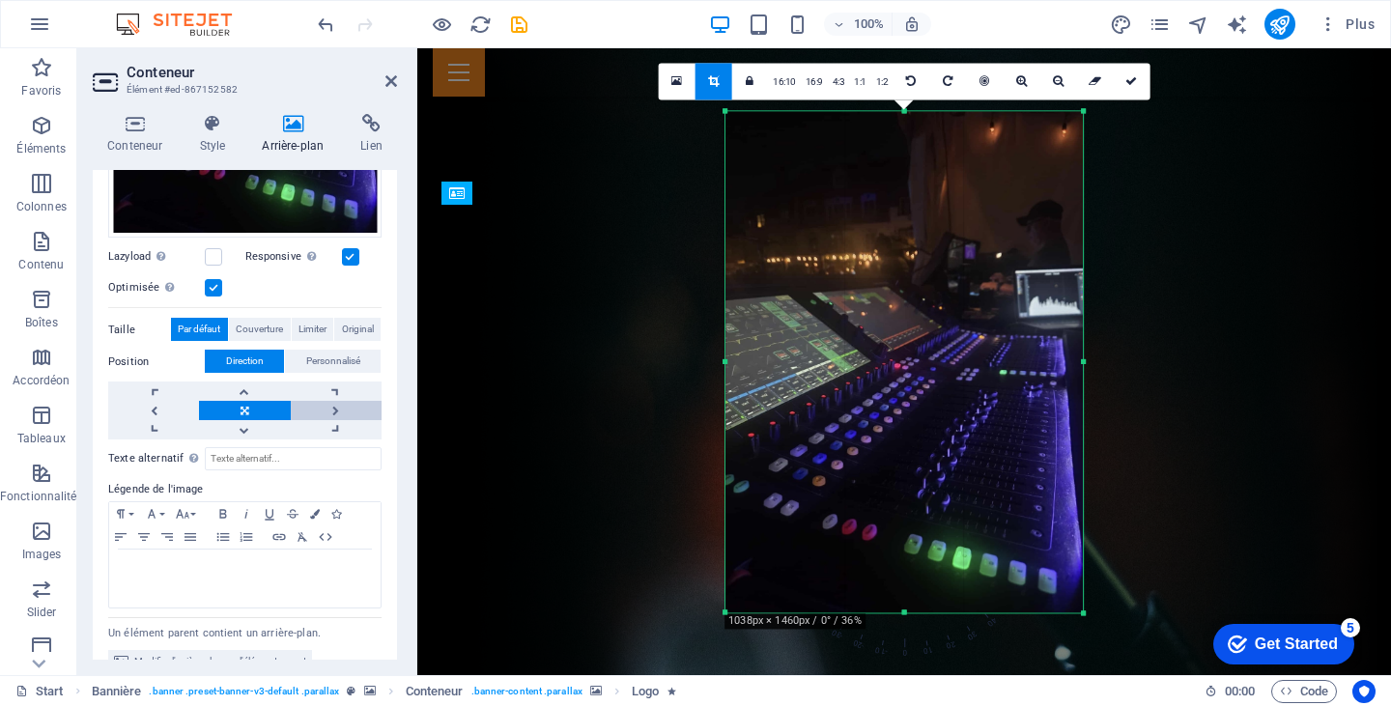
click at [332, 402] on link at bounding box center [336, 410] width 91 height 19
click at [262, 420] on link at bounding box center [244, 429] width 91 height 19
click at [322, 424] on link at bounding box center [336, 429] width 91 height 19
click at [166, 420] on link at bounding box center [153, 429] width 91 height 19
click at [166, 401] on link at bounding box center [153, 410] width 91 height 19
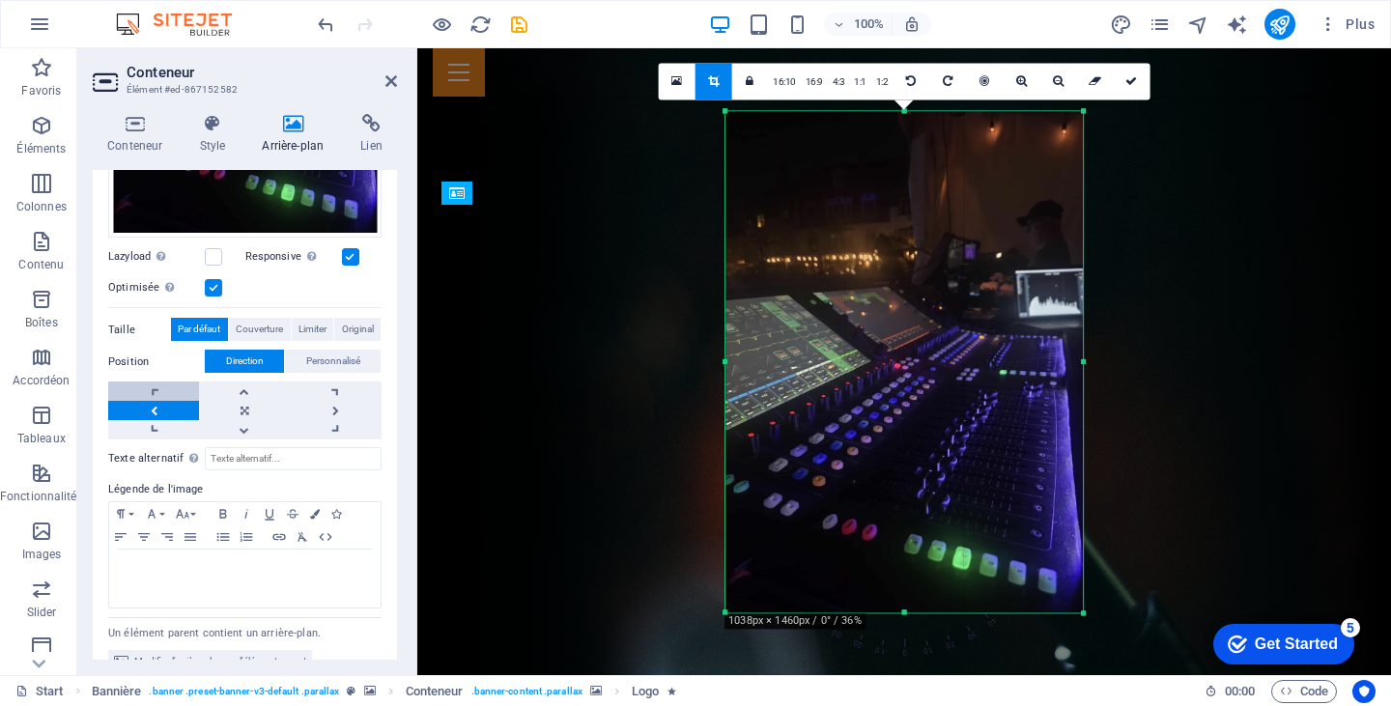
click at [162, 382] on link at bounding box center [153, 391] width 91 height 19
click at [160, 401] on link at bounding box center [153, 410] width 91 height 19
click at [243, 401] on link at bounding box center [244, 410] width 91 height 19
click at [280, 385] on link at bounding box center [244, 391] width 91 height 19
click at [269, 420] on link at bounding box center [244, 429] width 91 height 19
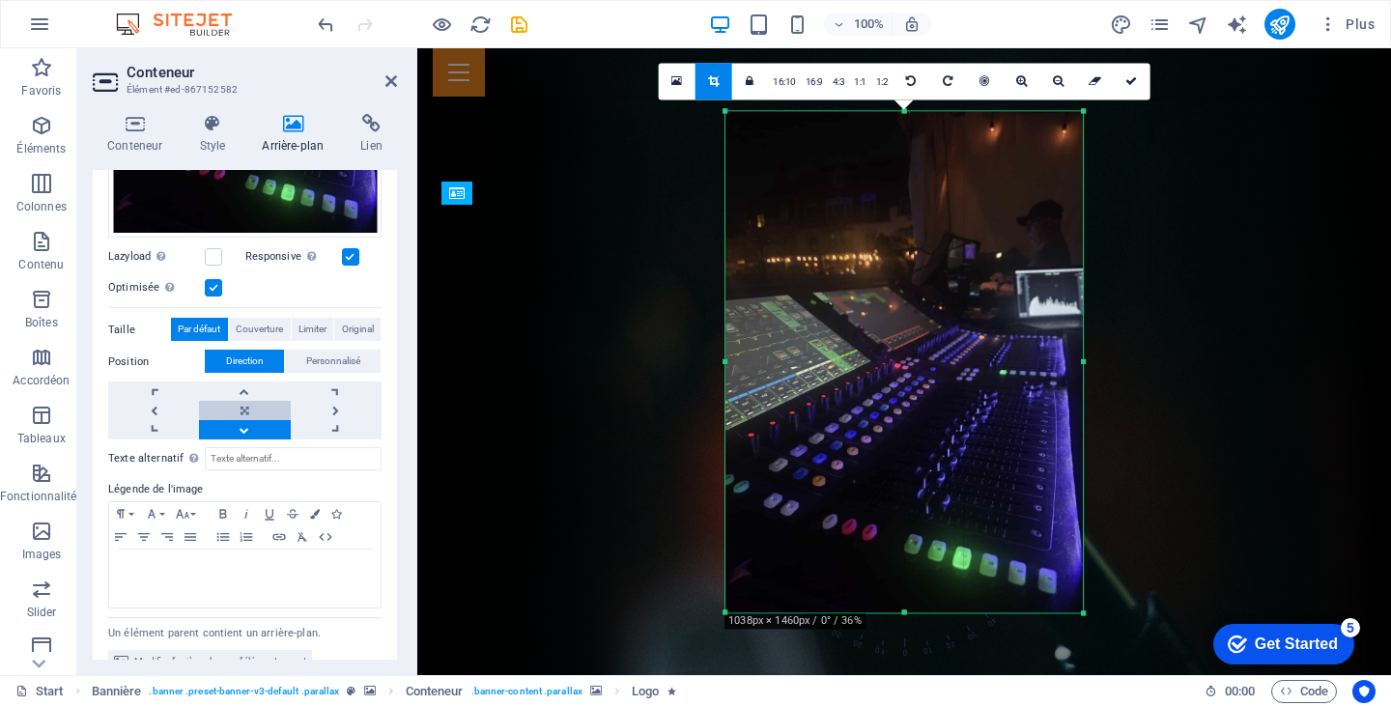
click at [270, 401] on link at bounding box center [244, 410] width 91 height 19
click at [1131, 75] on icon at bounding box center [1131, 81] width 12 height 12
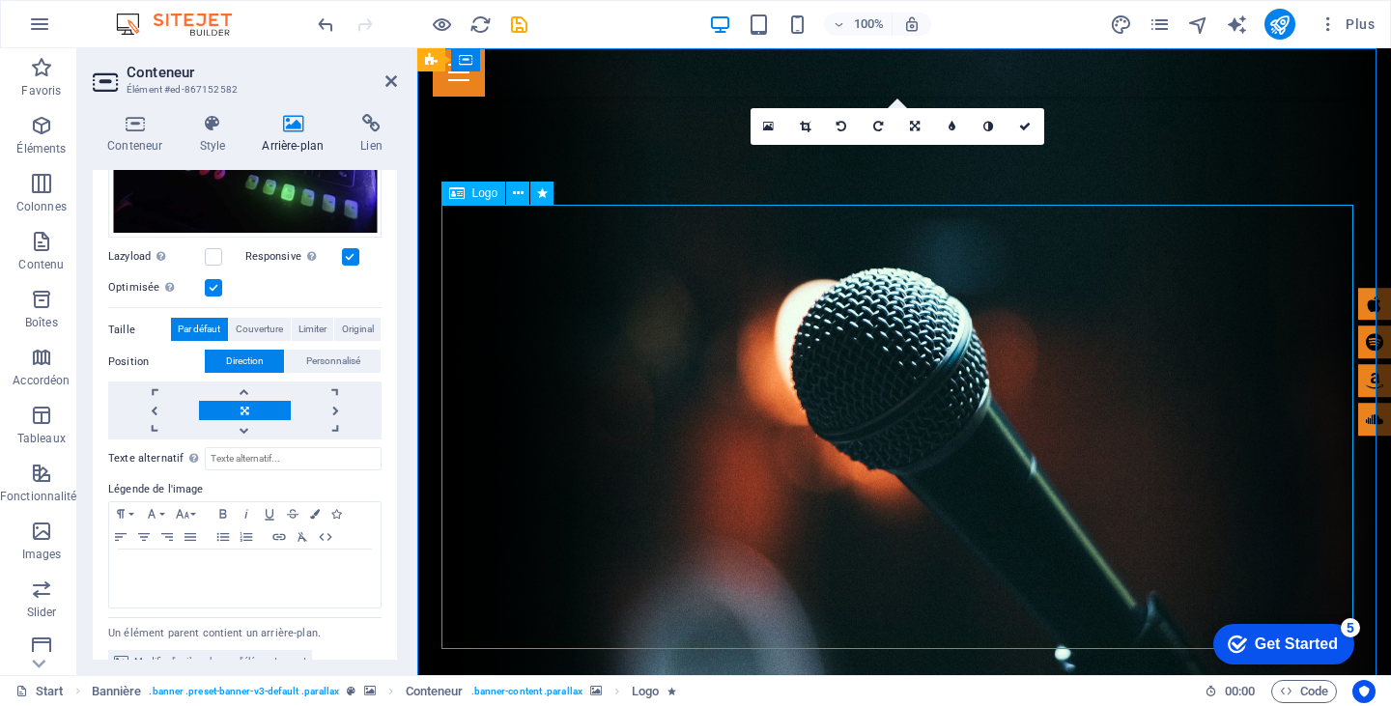
select select "px"
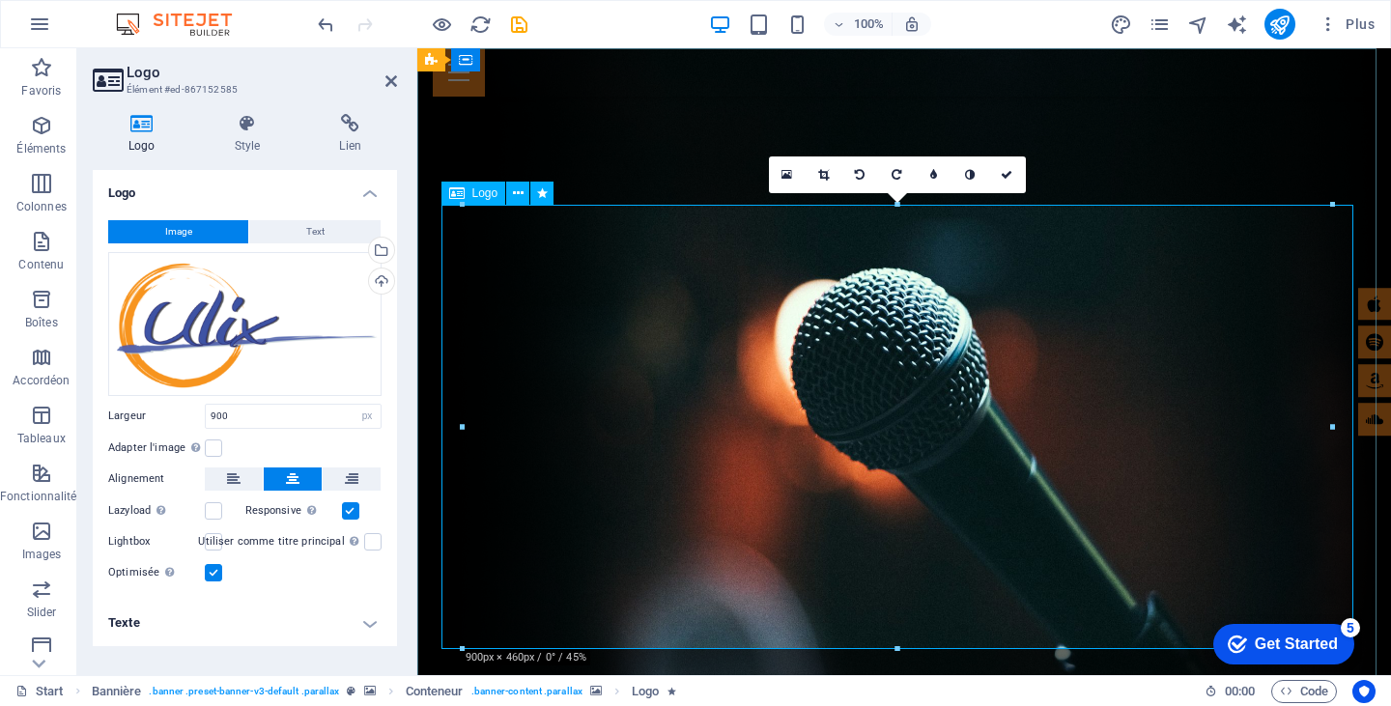
click at [485, 198] on span "Logo" at bounding box center [485, 193] width 26 height 12
click at [485, 192] on span "Logo" at bounding box center [485, 193] width 26 height 12
click at [451, 195] on icon at bounding box center [456, 193] width 15 height 23
click at [793, 172] on link at bounding box center [787, 174] width 37 height 37
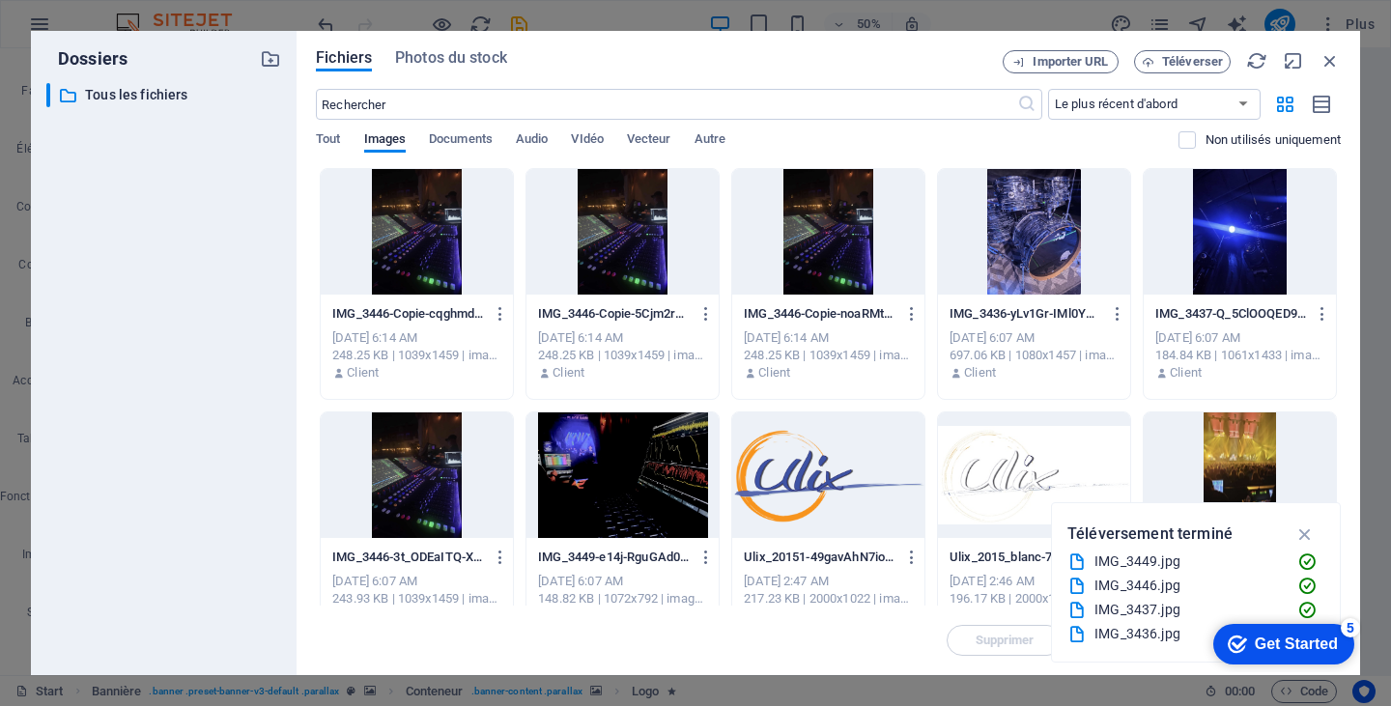
click at [965, 453] on div at bounding box center [1034, 475] width 192 height 126
click at [965, 453] on div "1" at bounding box center [1034, 475] width 192 height 126
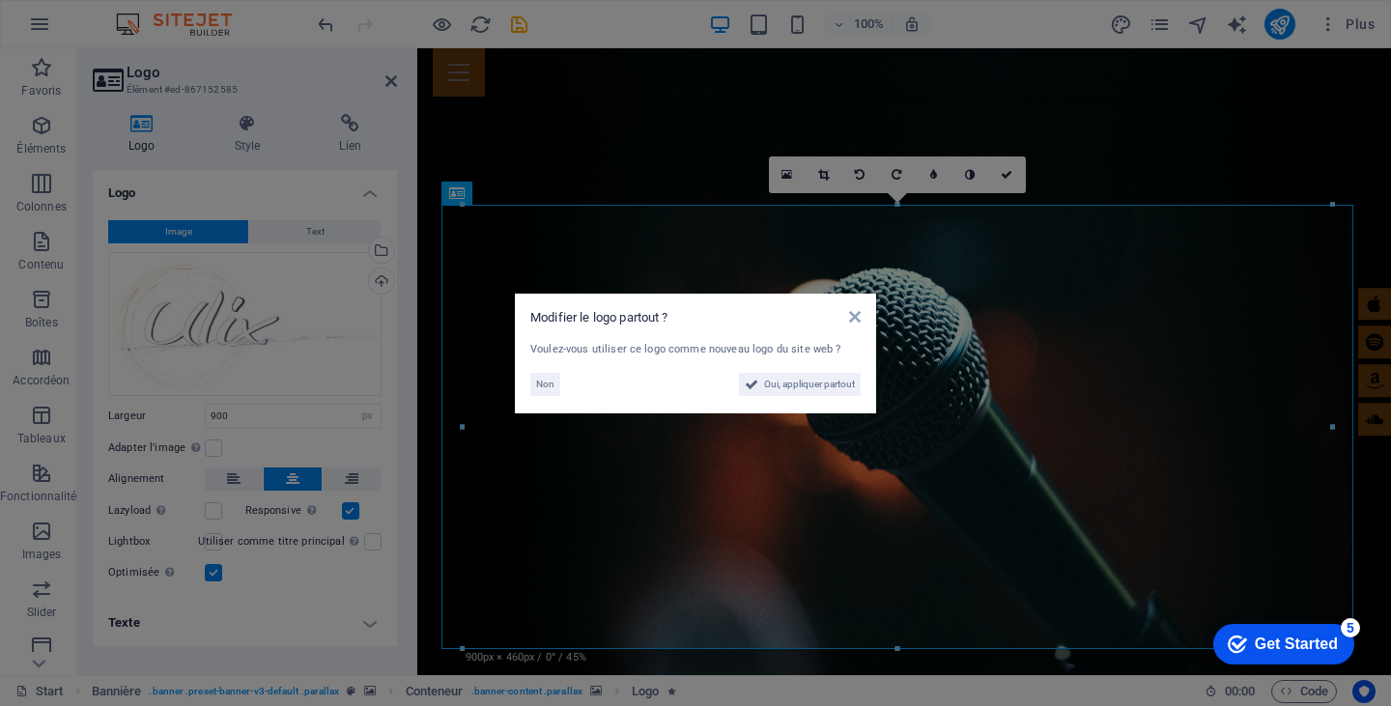
click at [851, 326] on div "Modifier le logo partout ?" at bounding box center [695, 317] width 330 height 17
click at [854, 313] on icon at bounding box center [855, 316] width 12 height 15
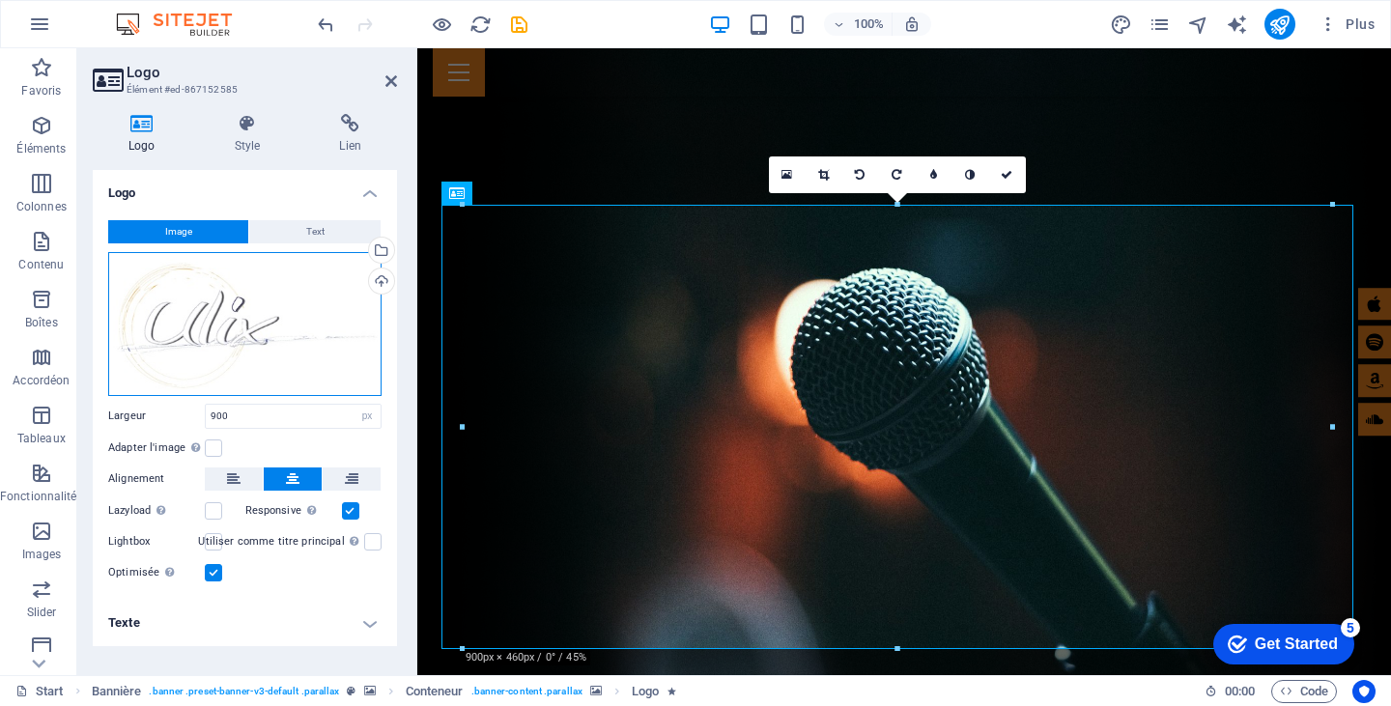
click at [295, 306] on div "Glissez les fichiers ici, cliquez pour choisir les fichiers ou sélectionnez les…" at bounding box center [244, 324] width 273 height 144
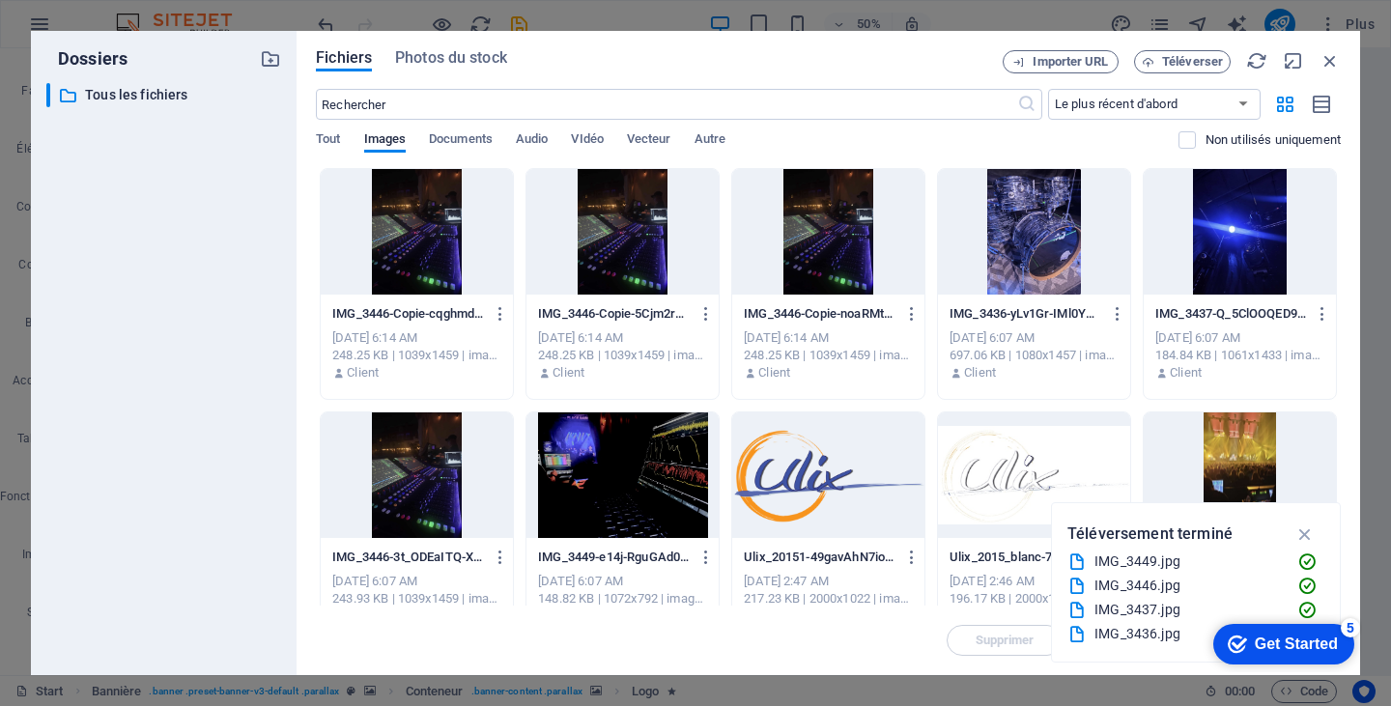
click at [827, 459] on div at bounding box center [828, 475] width 192 height 126
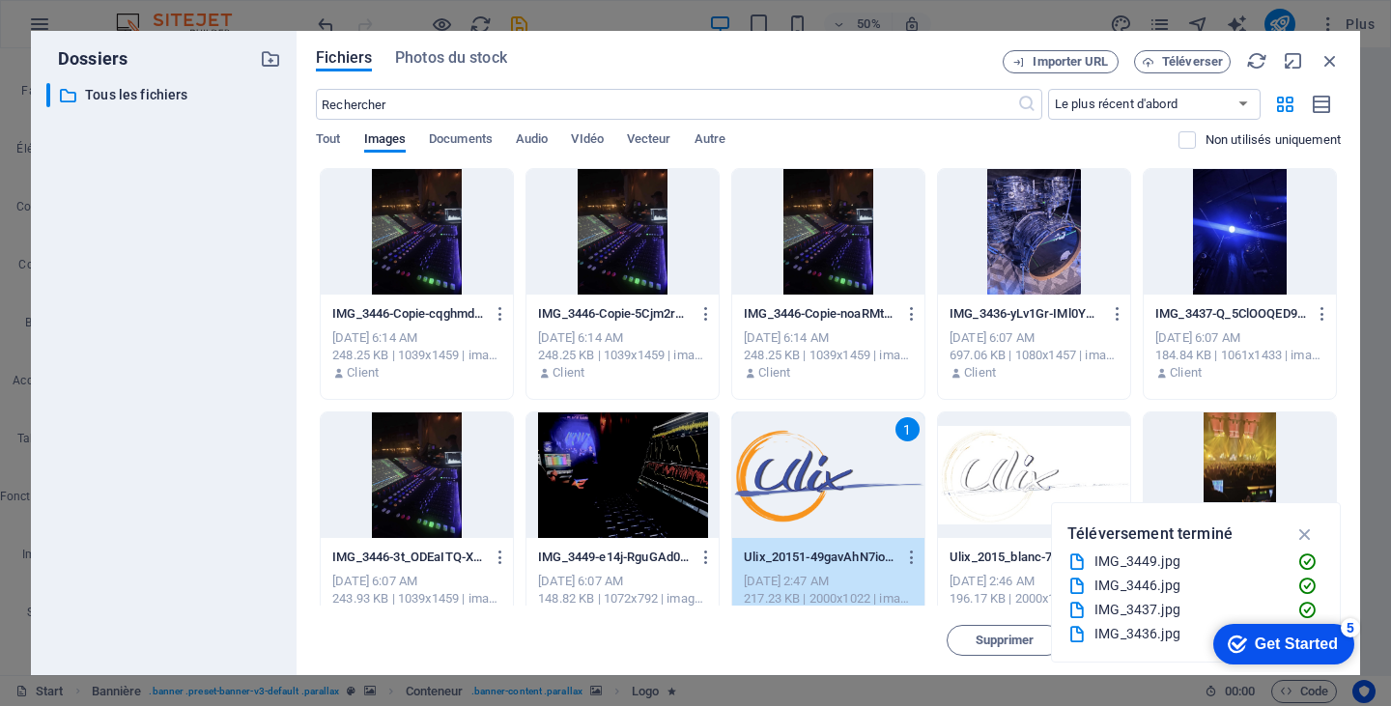
click at [827, 459] on div "1" at bounding box center [828, 475] width 192 height 126
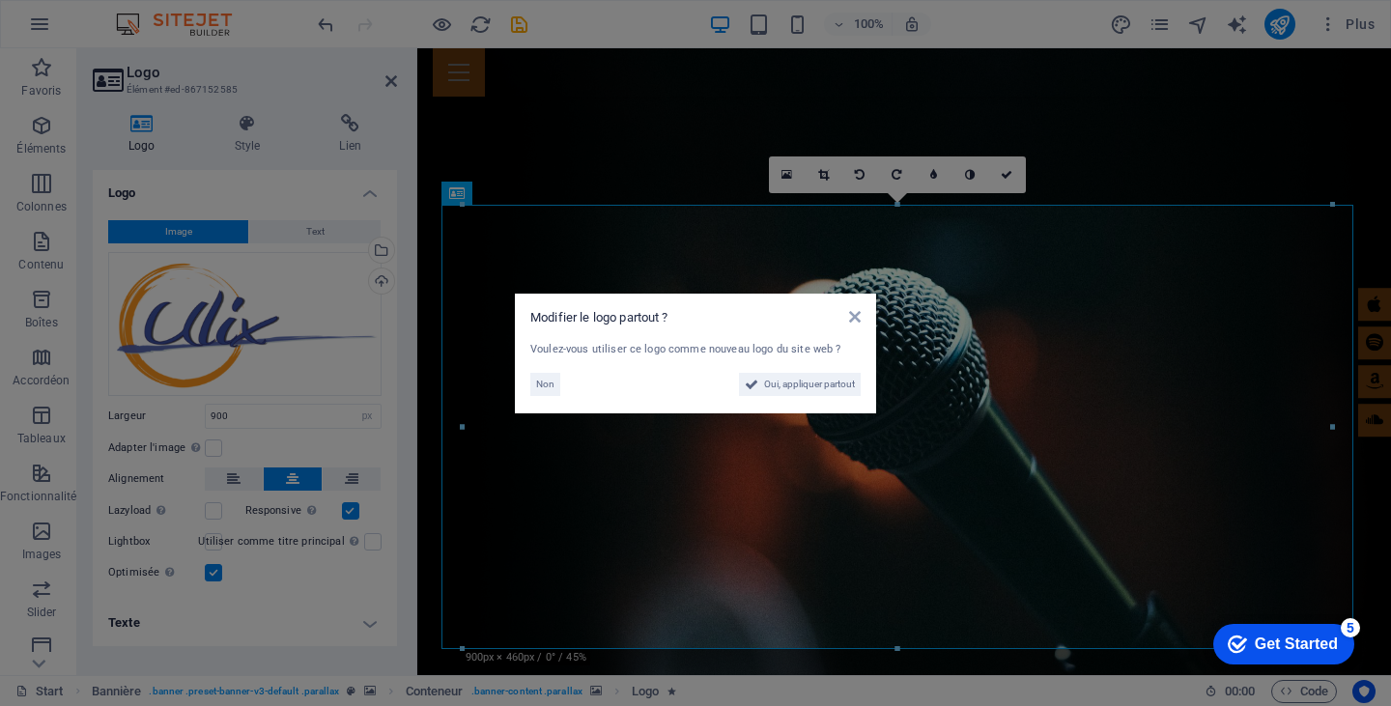
click at [827, 459] on aside "Modifier le logo partout ? Voulez-vous utiliser ce logo comme nouveau logo du s…" at bounding box center [695, 353] width 1391 height 706
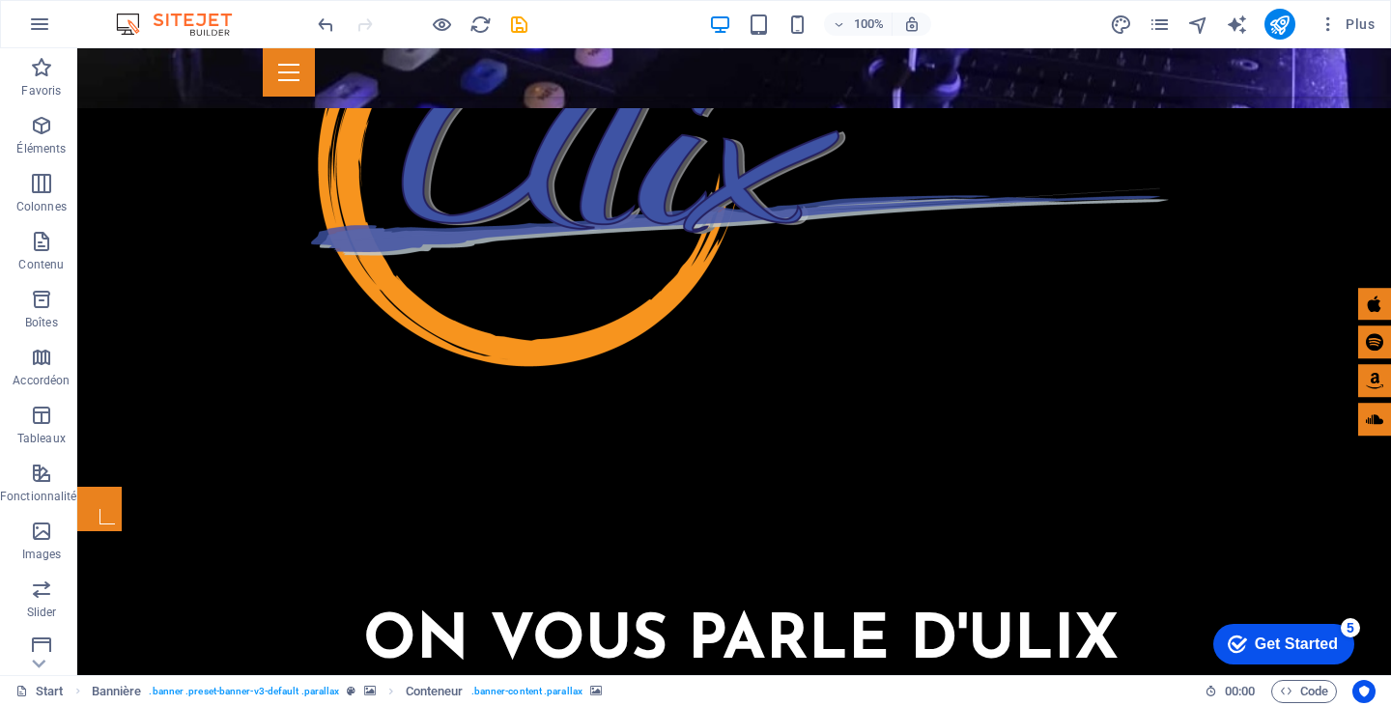
scroll to position [1604, 0]
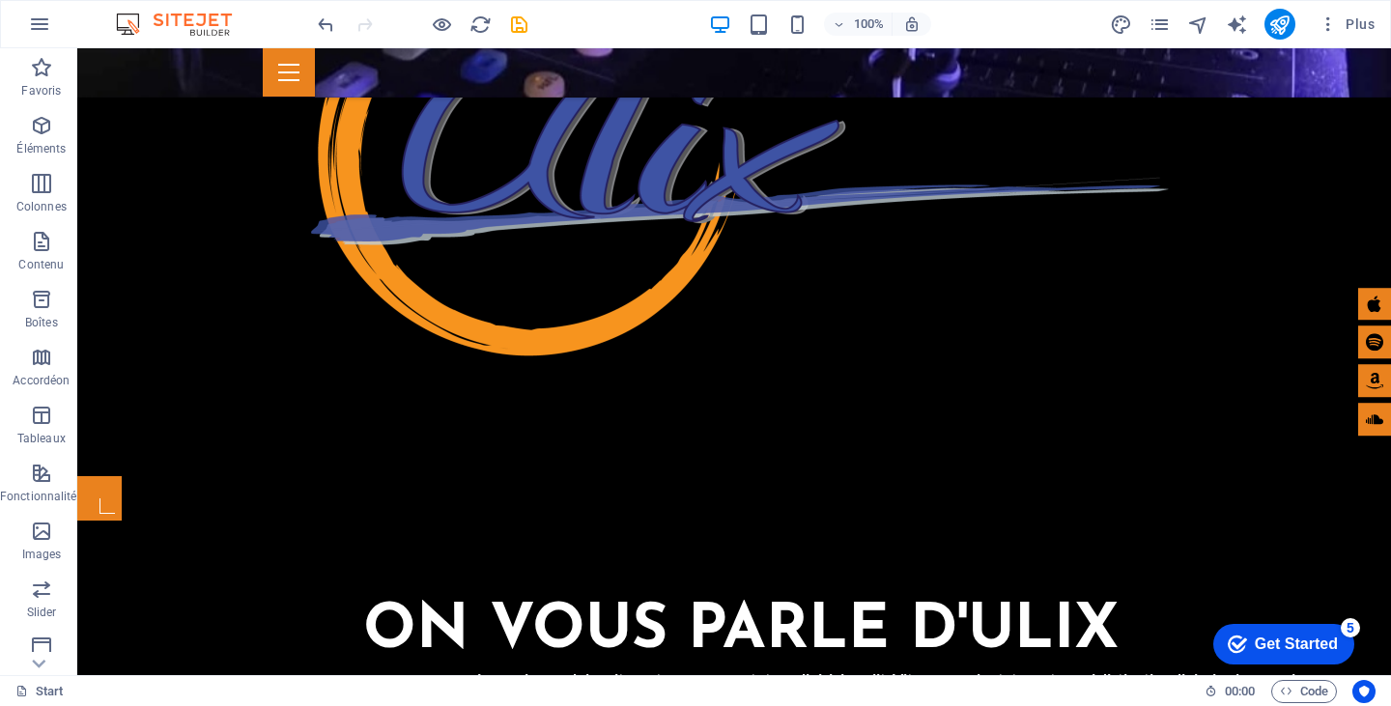
drag, startPoint x: 1376, startPoint y: 242, endPoint x: 1390, endPoint y: 105, distance: 137.0
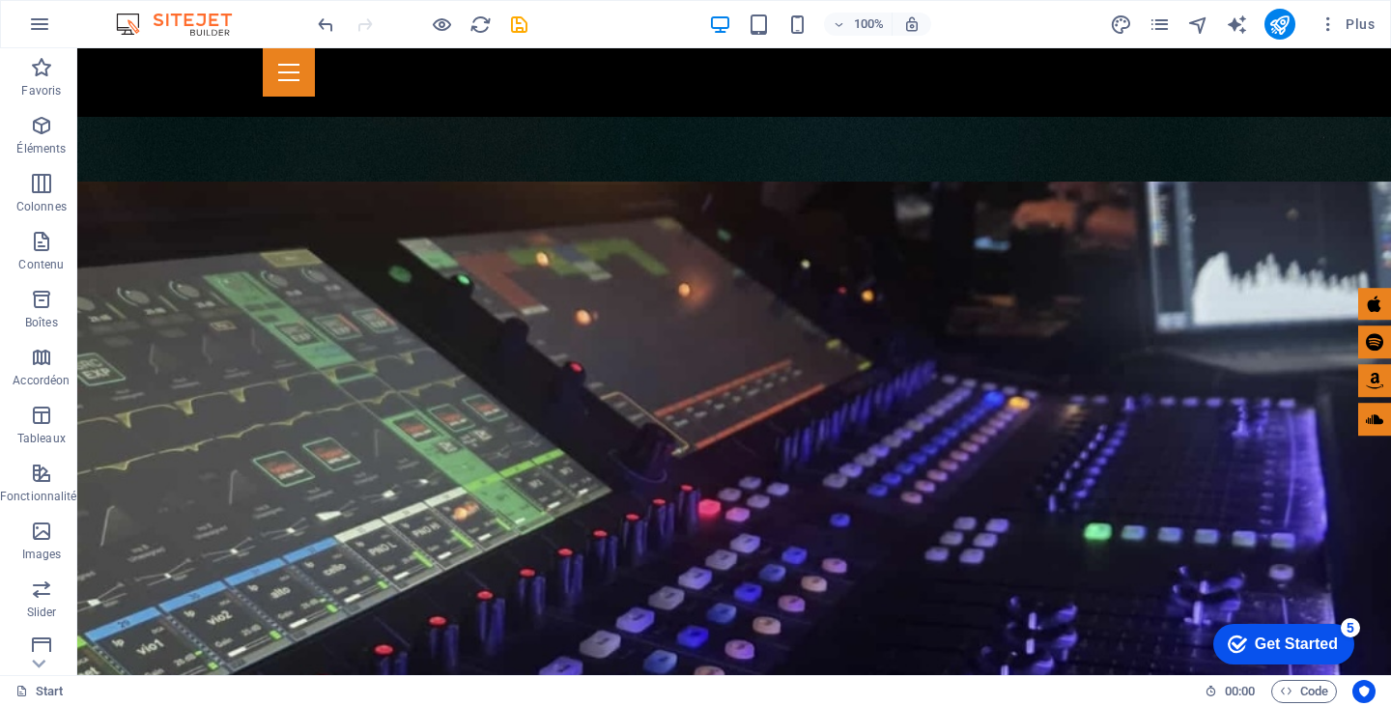
scroll to position [0, 0]
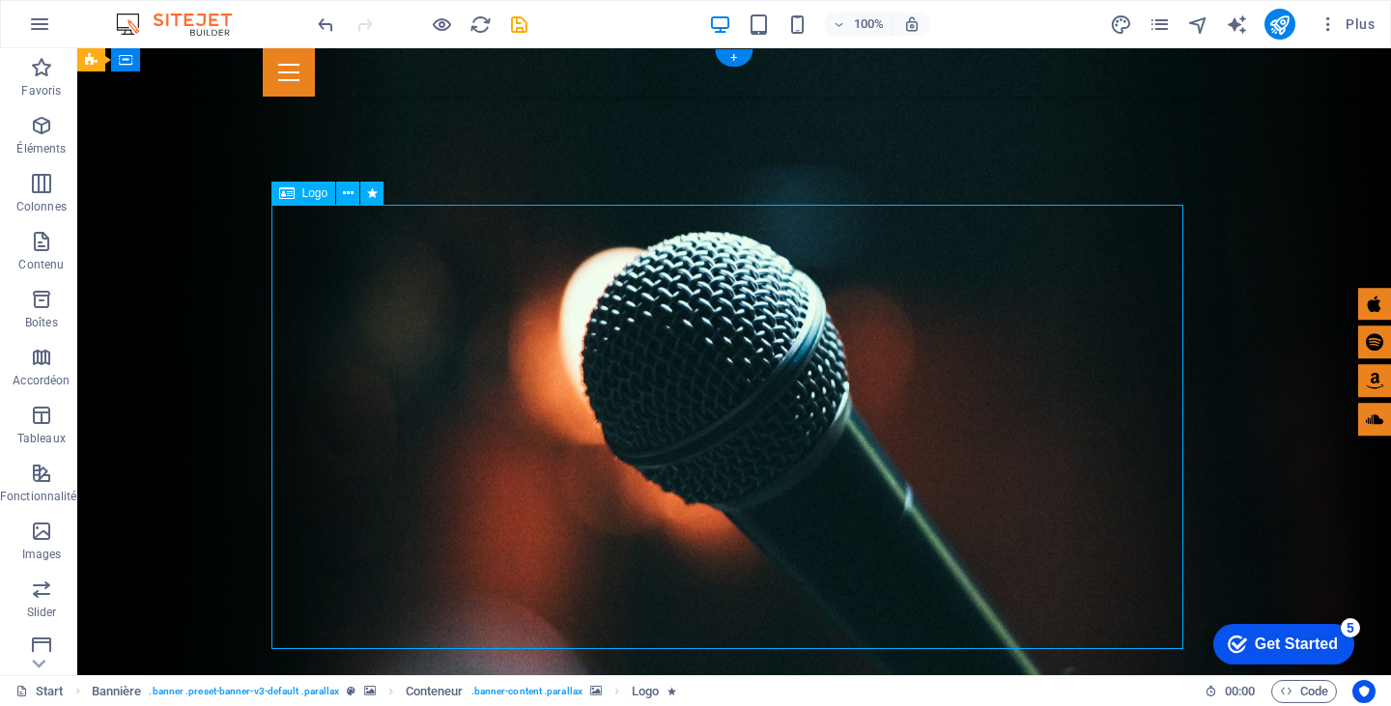
select select "px"
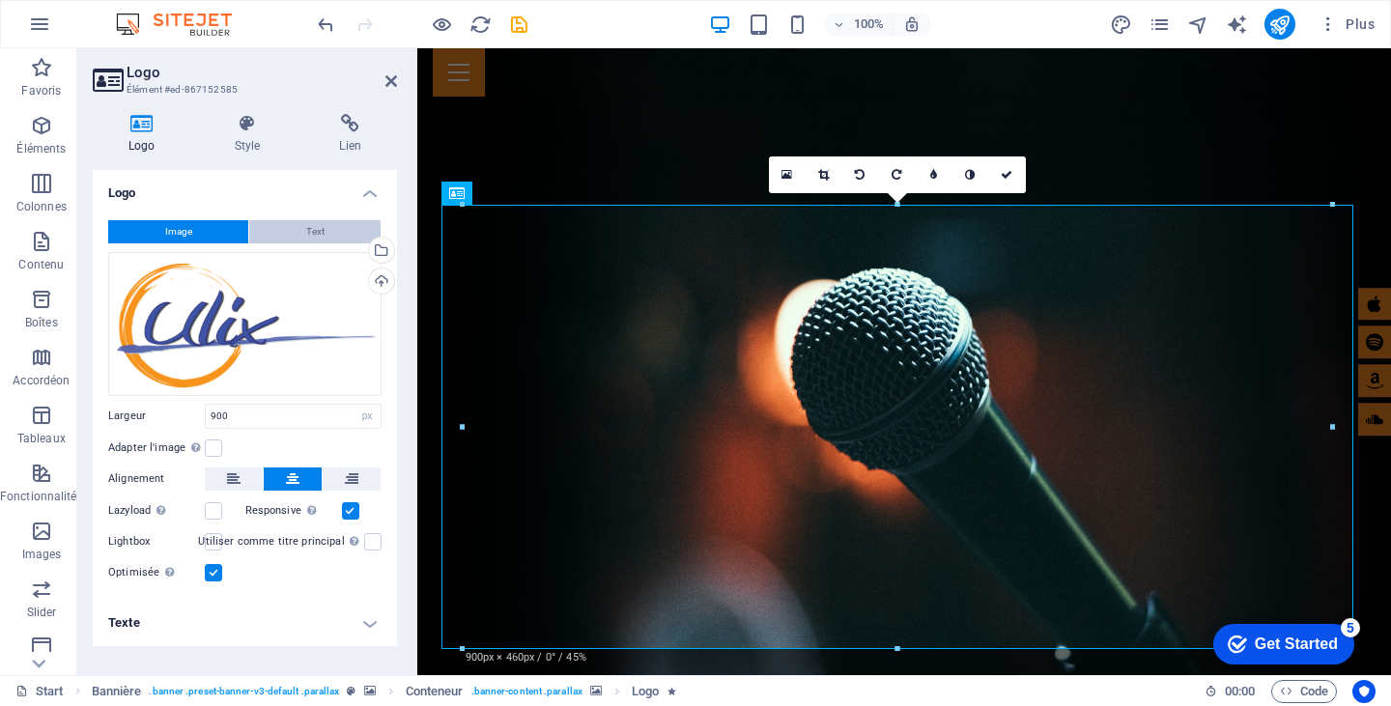
click at [312, 233] on span "Text" at bounding box center [315, 231] width 18 height 23
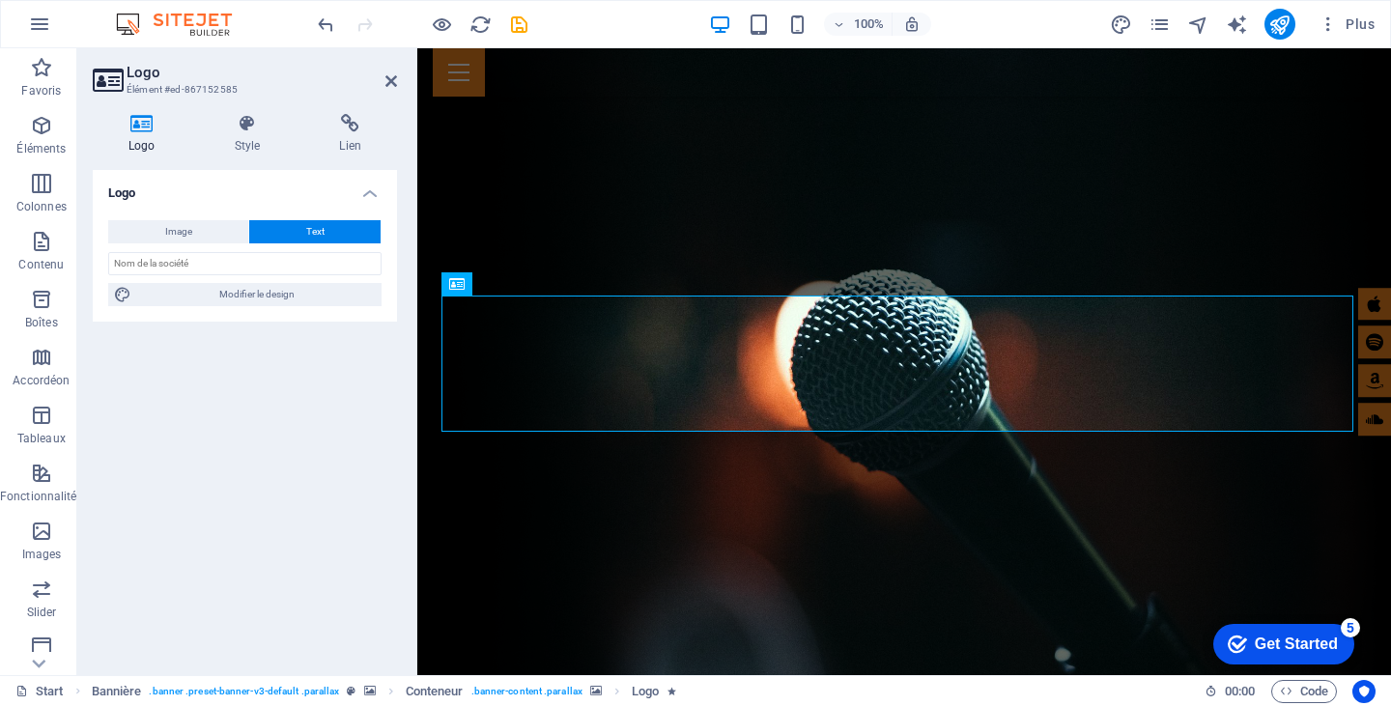
click at [305, 374] on div "Logo Image Text Glissez les fichiers ici, cliquez pour choisir les fichiers ou …" at bounding box center [245, 415] width 304 height 490
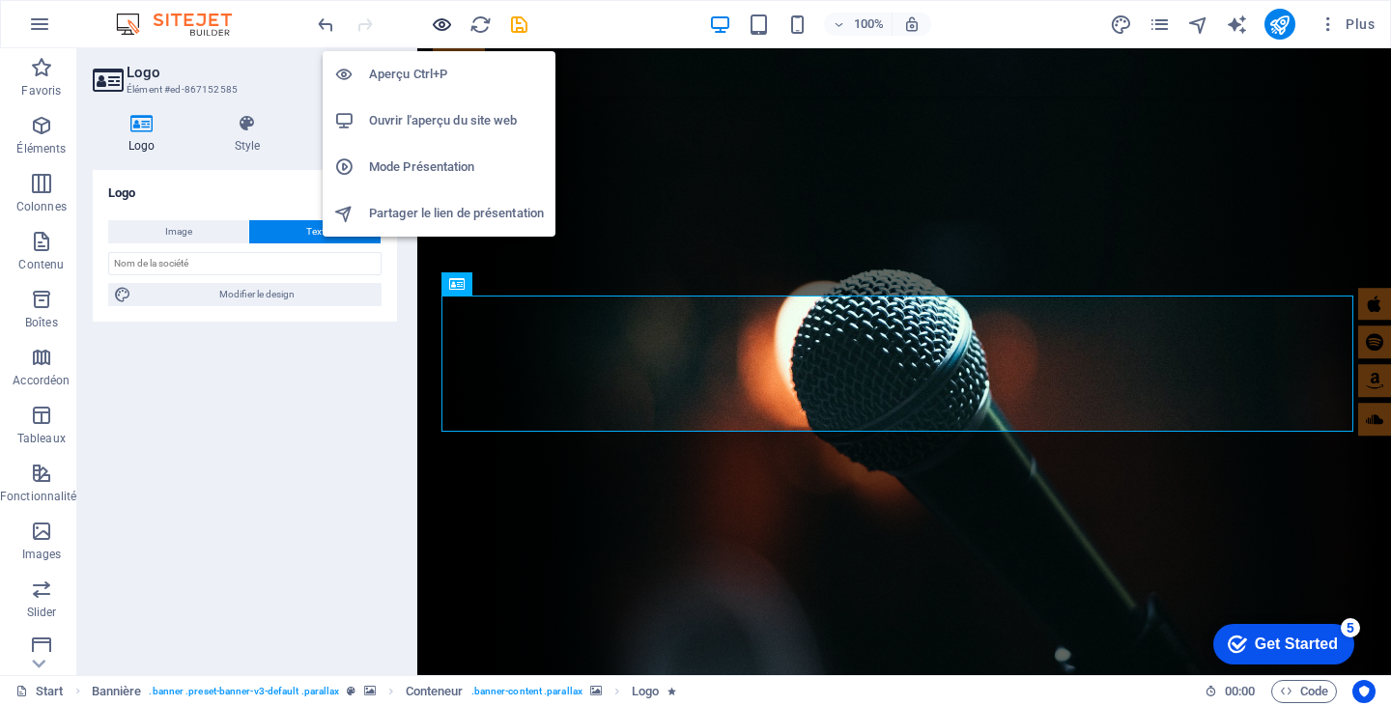
click at [444, 21] on icon "button" at bounding box center [442, 25] width 22 height 22
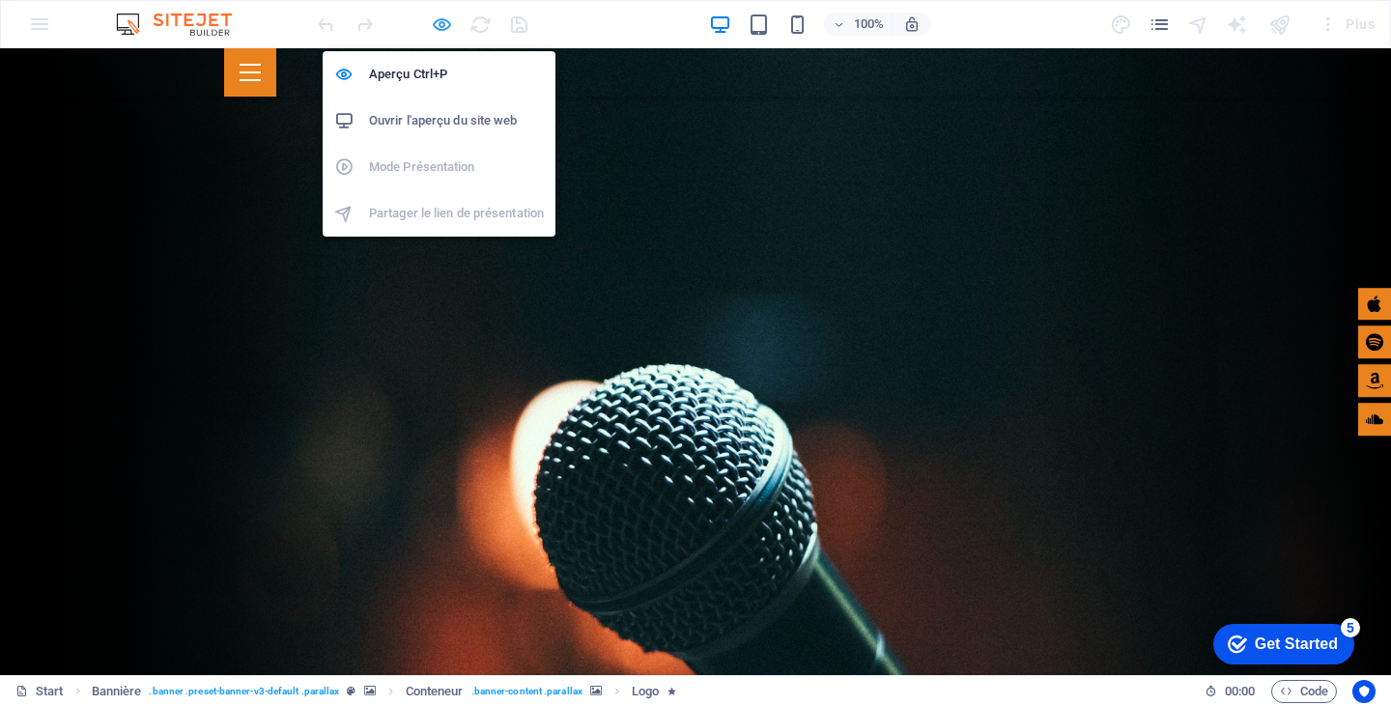
click at [433, 25] on icon "button" at bounding box center [442, 25] width 22 height 22
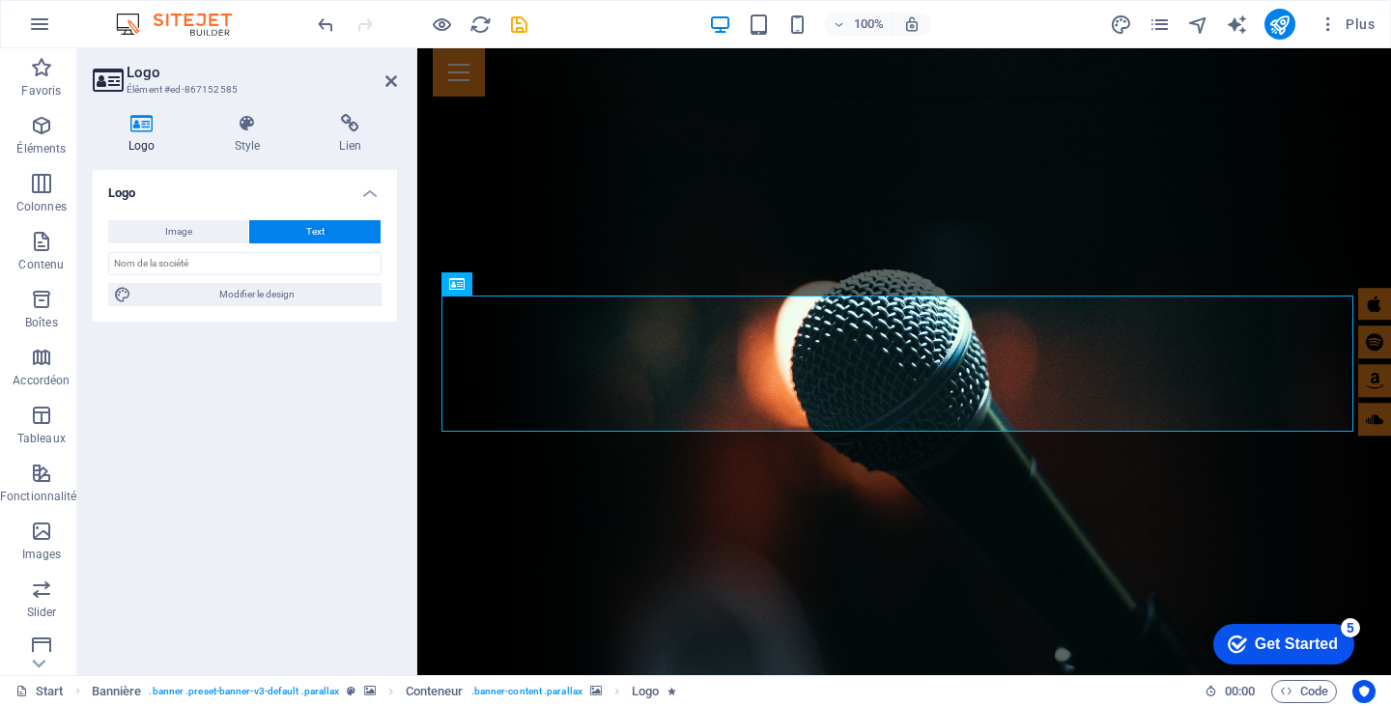
click at [241, 412] on div "Logo Image Text Glissez les fichiers ici, cliquez pour choisir les fichiers ou …" at bounding box center [245, 415] width 304 height 490
click at [142, 126] on icon at bounding box center [142, 123] width 99 height 19
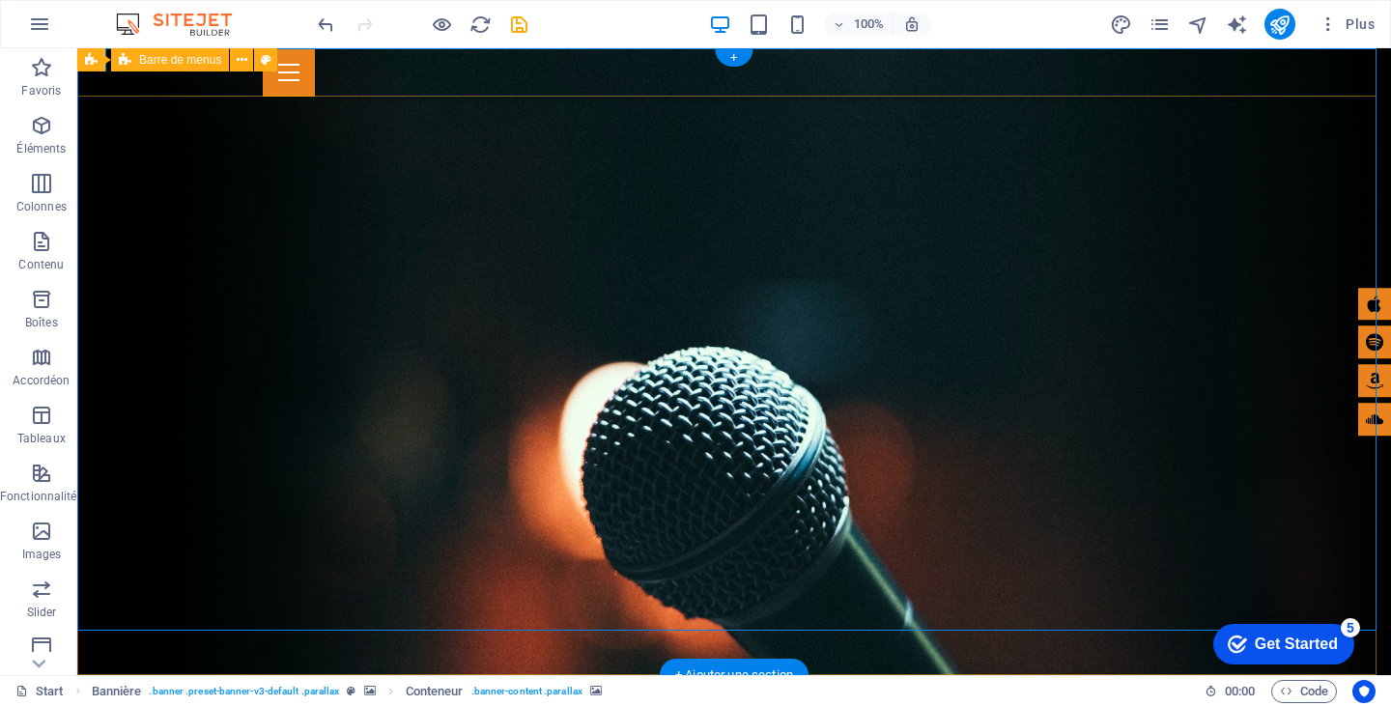
click at [1279, 82] on div "ACCUEIL EN SAVOIR PLUS NOS PROJETS IMPRESSIONS NOTRE ÉQUIPE PARLEZ NOUS" at bounding box center [734, 72] width 1314 height 48
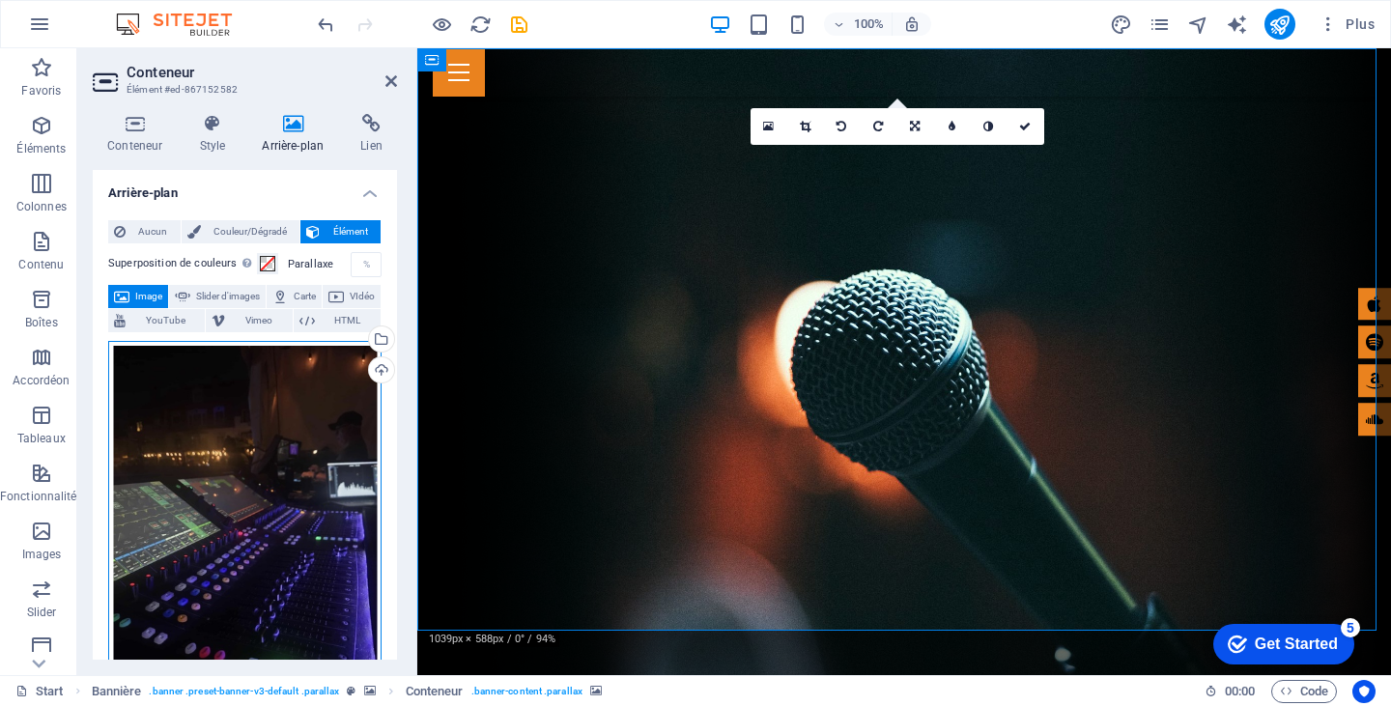
click at [318, 412] on div "Glissez les fichiers ici, cliquez pour choisir les fichiers ou sélectionnez les…" at bounding box center [244, 531] width 273 height 381
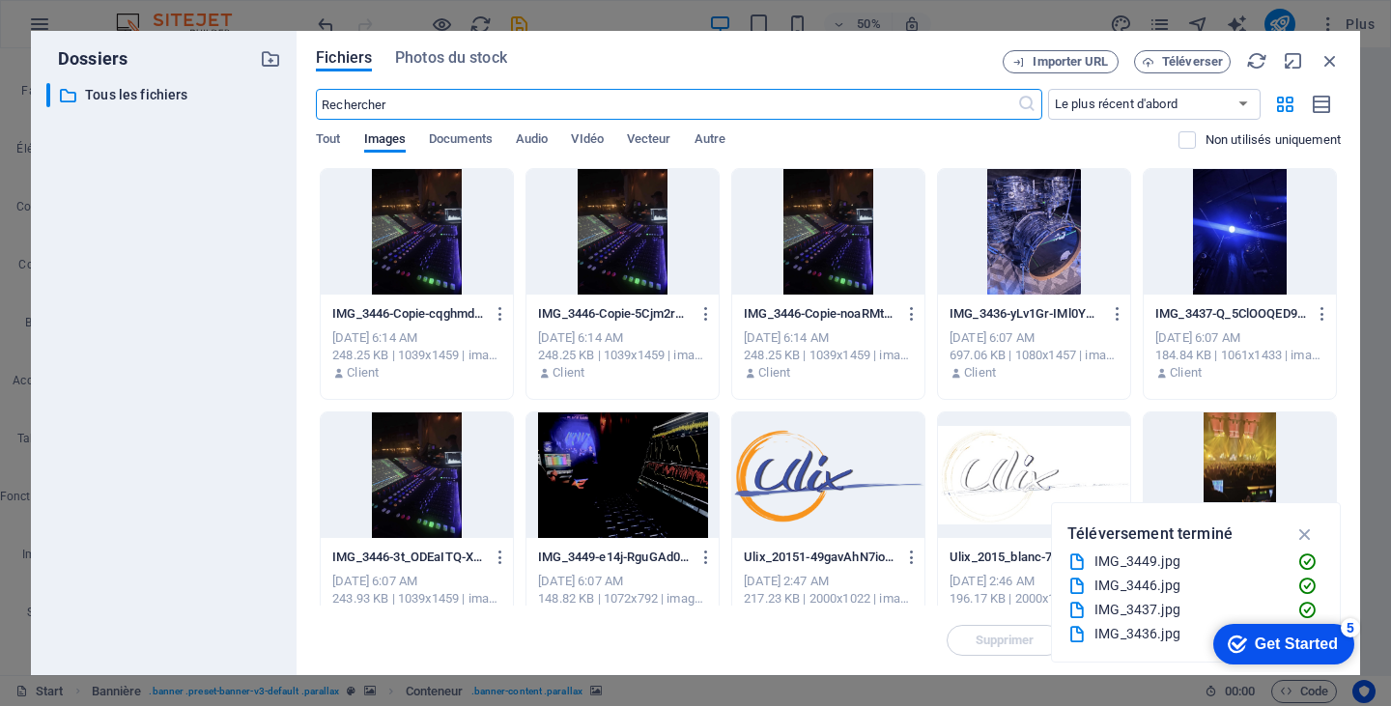
click at [1226, 456] on div at bounding box center [1240, 475] width 192 height 126
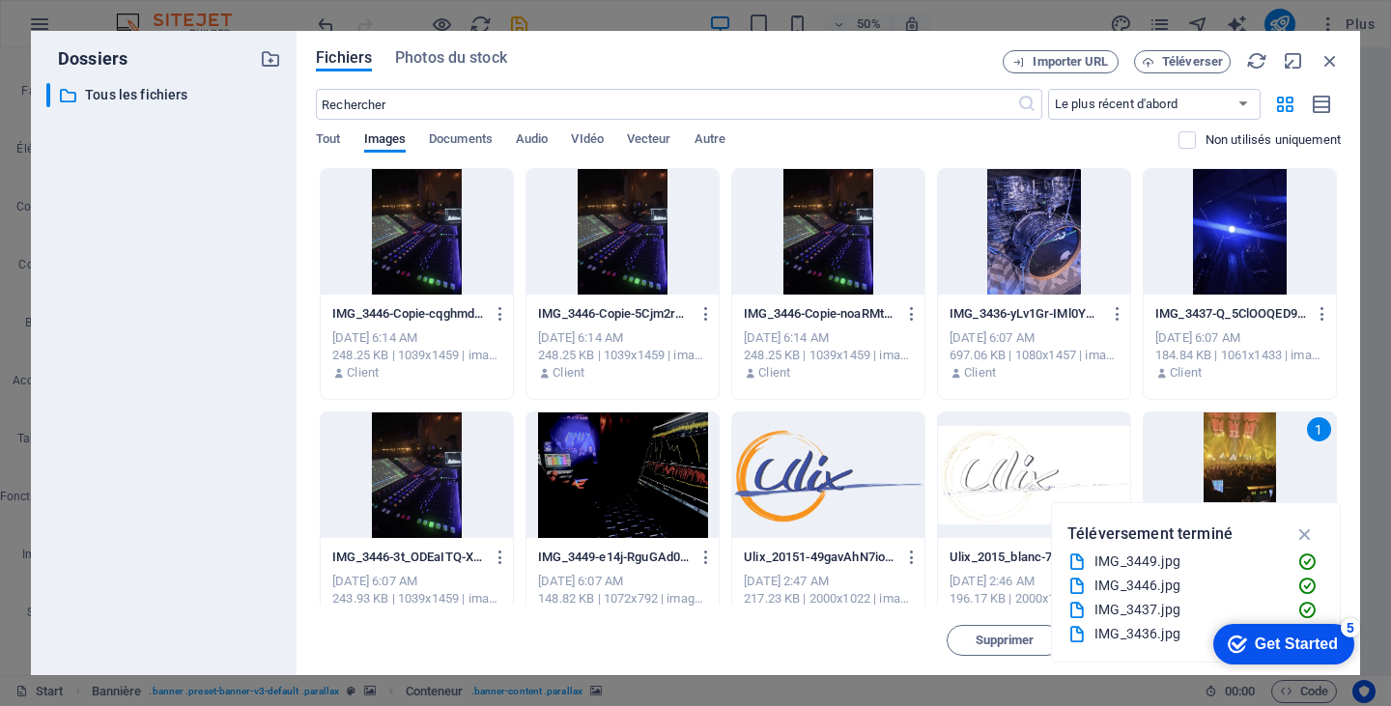
click at [1226, 456] on div "1" at bounding box center [1240, 475] width 192 height 126
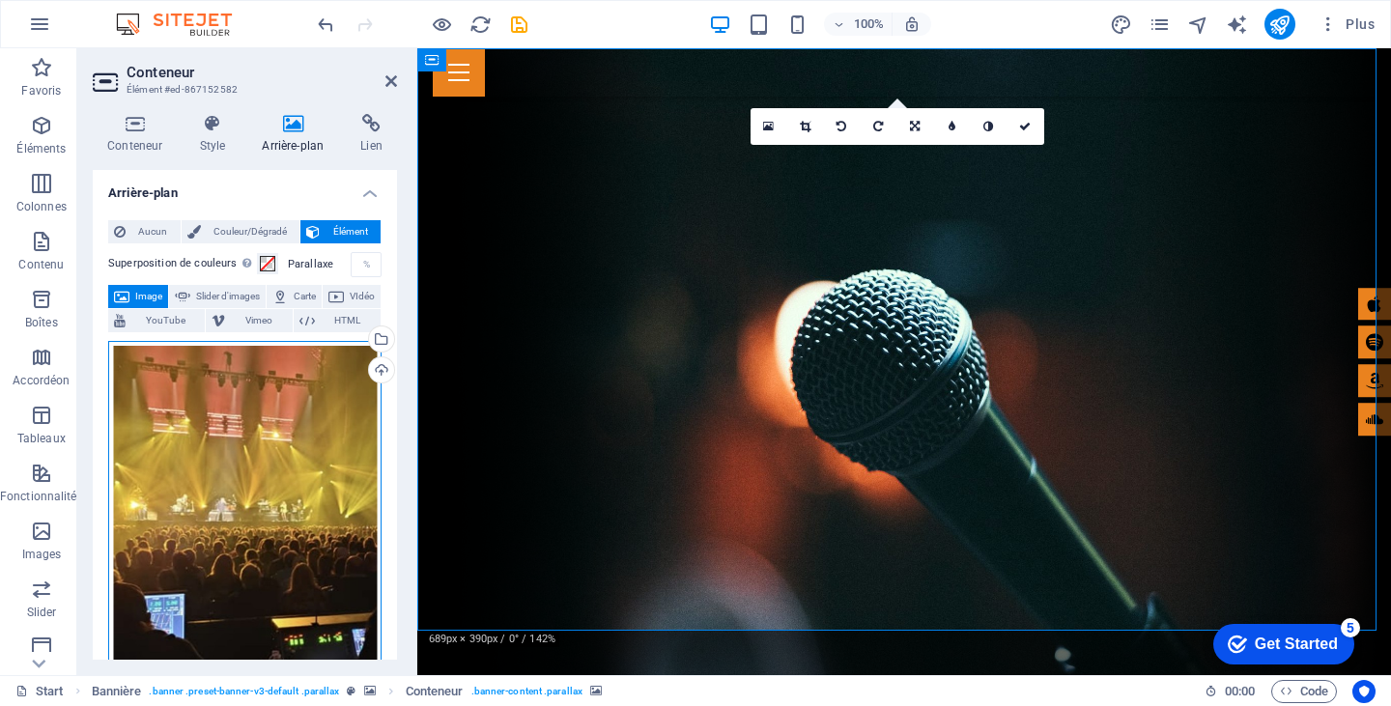
click at [238, 412] on div "Glissez les fichiers ici, cliquez pour choisir les fichiers ou sélectionnez les…" at bounding box center [244, 575] width 273 height 469
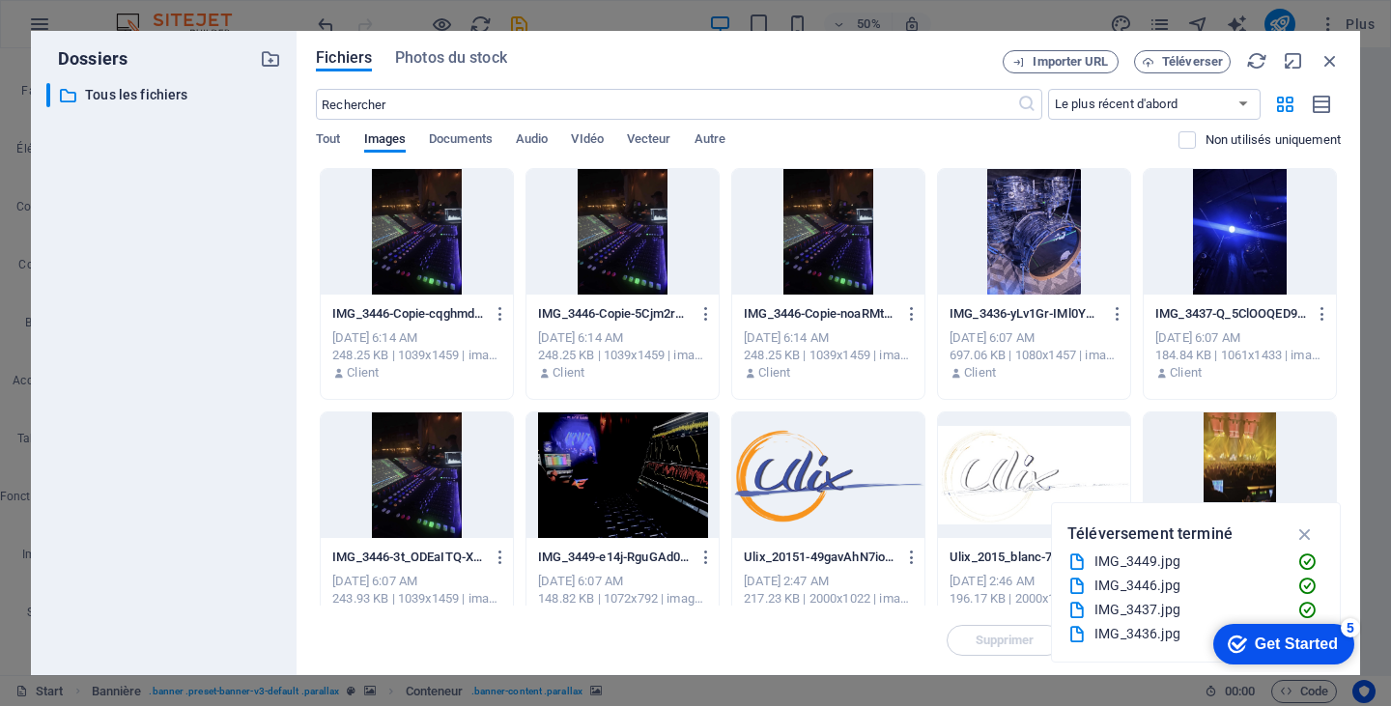
click at [437, 492] on div at bounding box center [417, 475] width 192 height 126
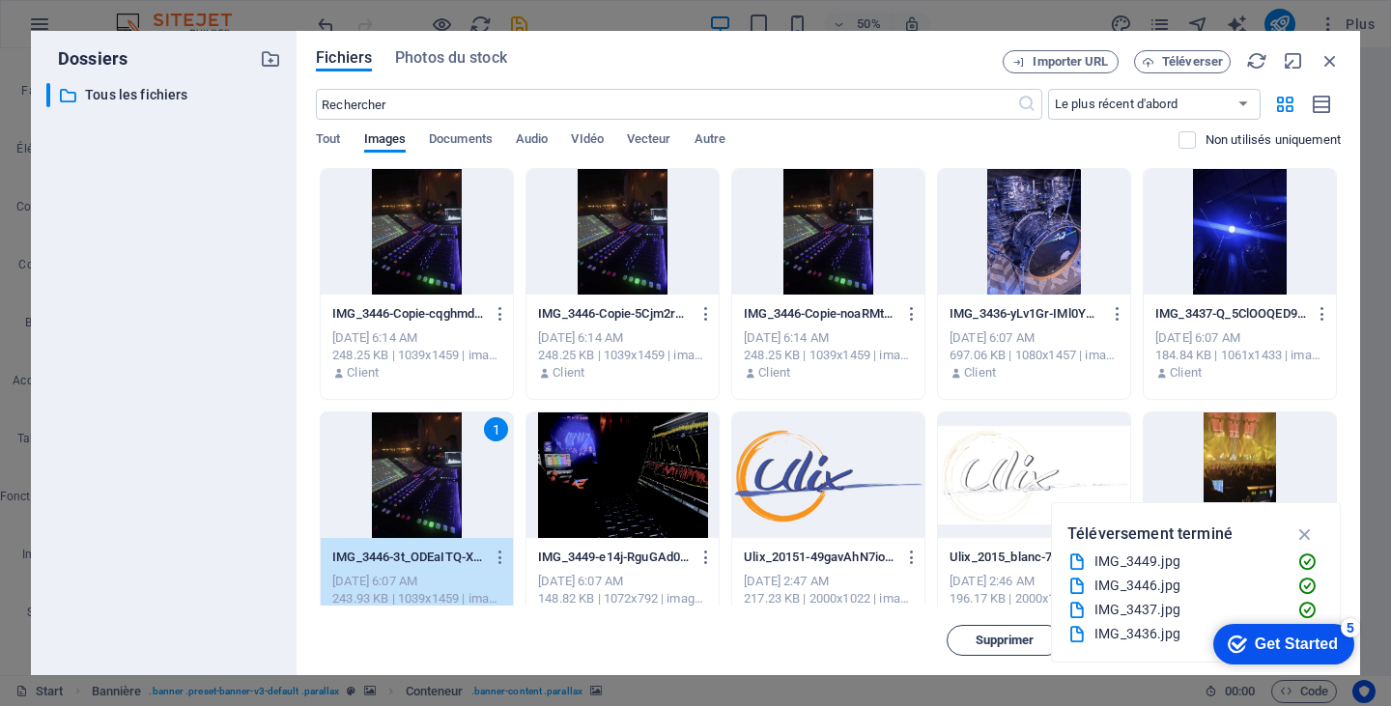
click at [968, 643] on span "Supprimer" at bounding box center [1004, 641] width 99 height 12
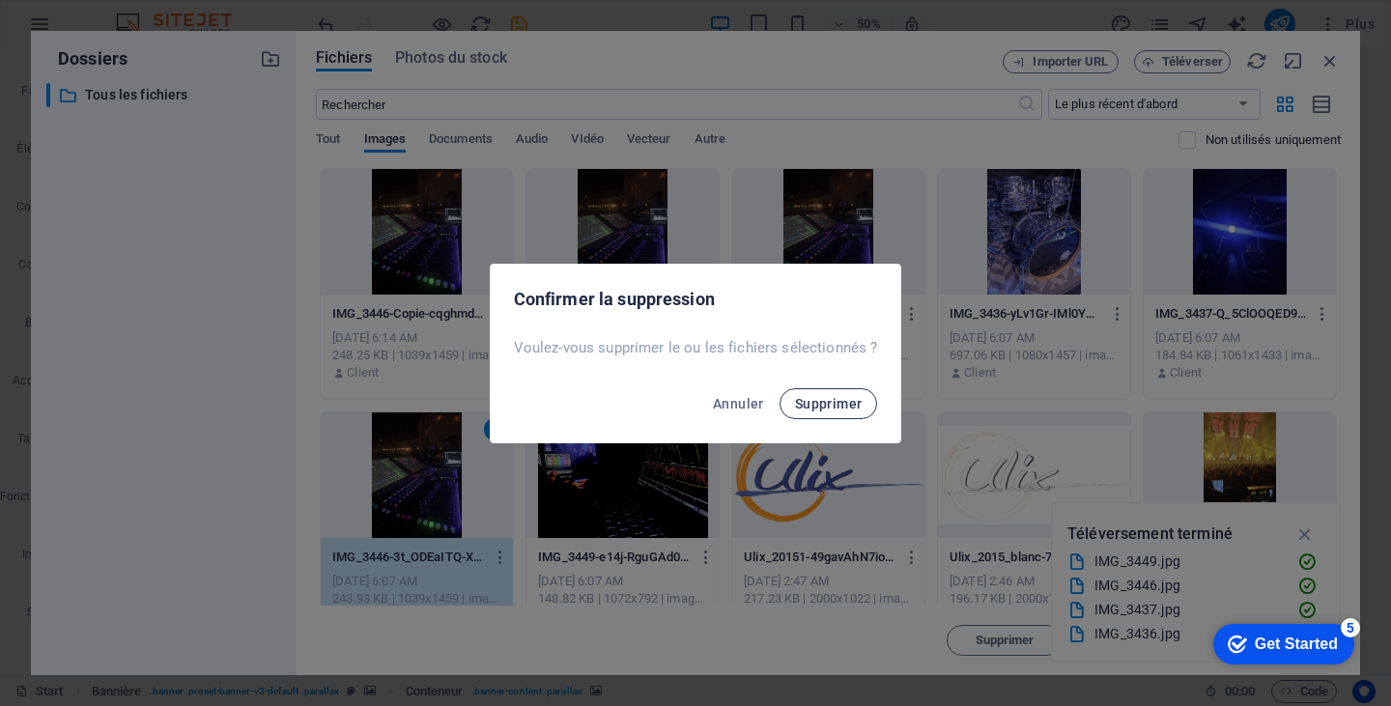
click at [831, 401] on span "Supprimer" at bounding box center [829, 403] width 68 height 15
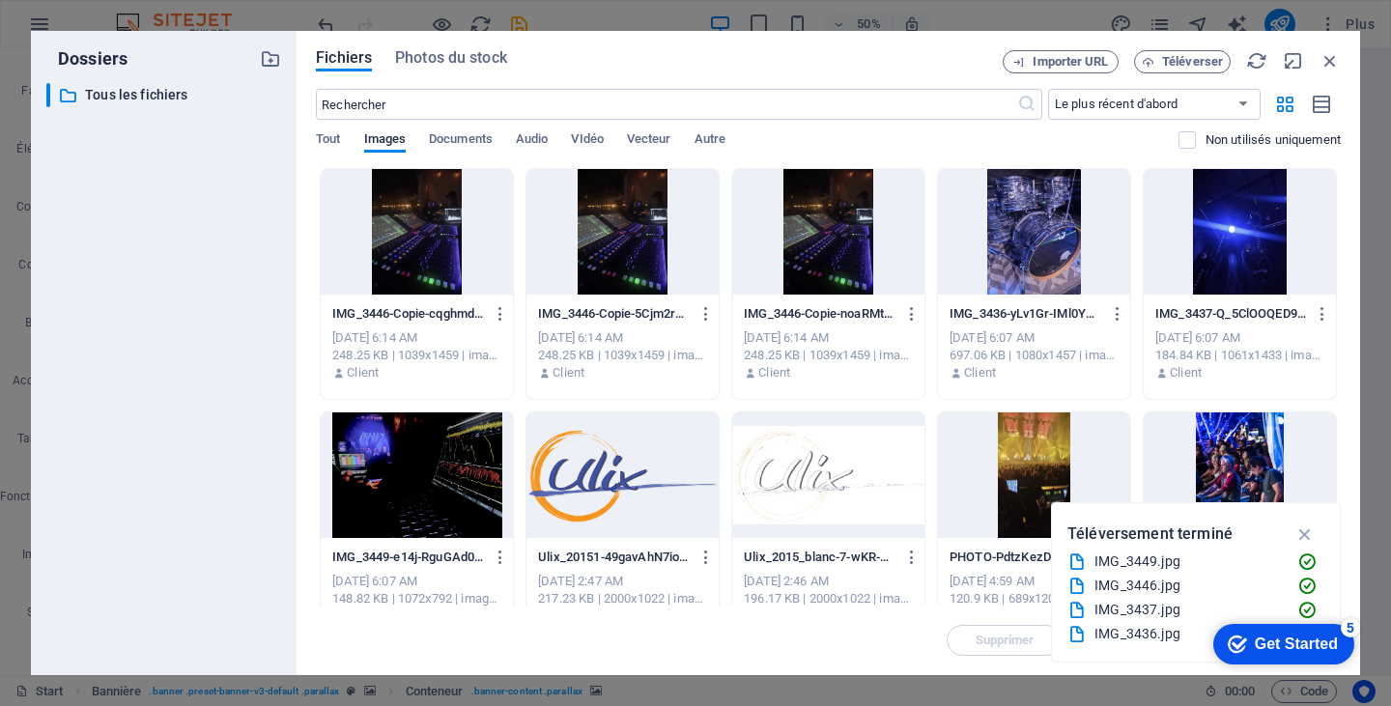
click at [831, 260] on div at bounding box center [828, 232] width 192 height 126
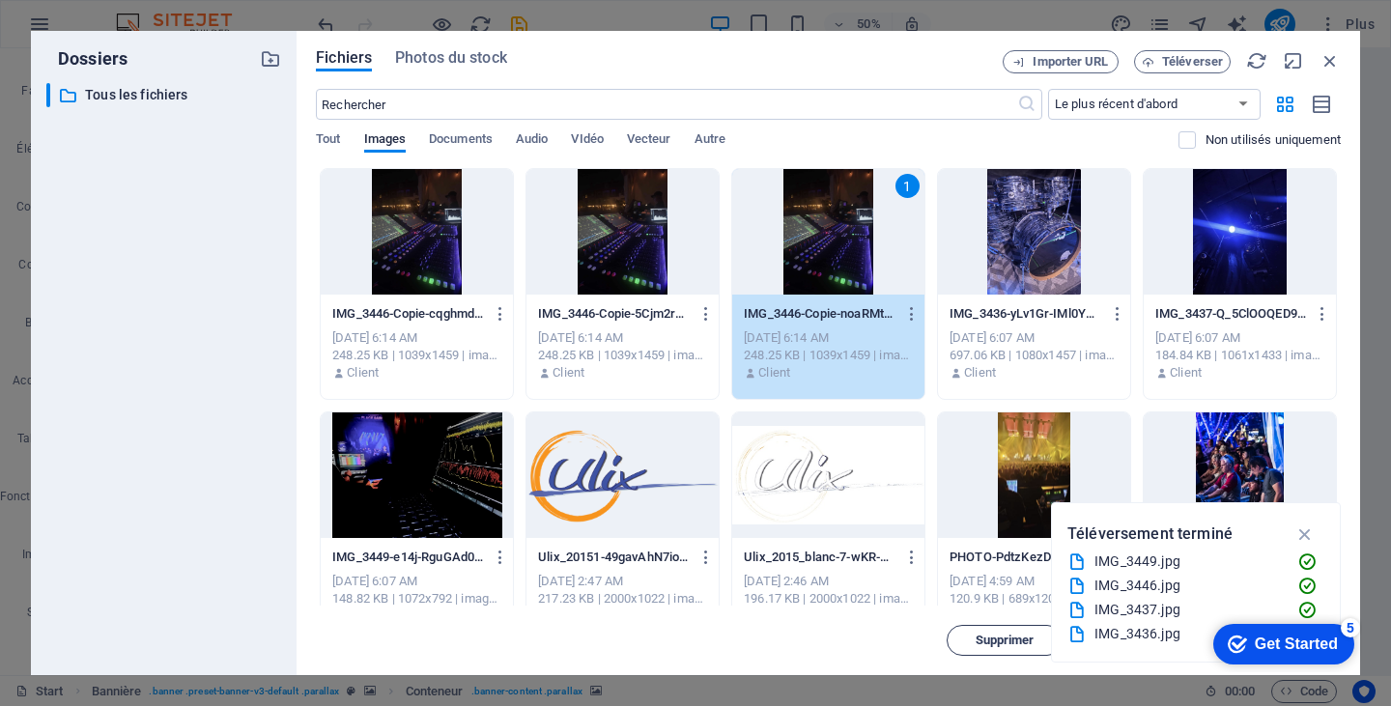
click at [977, 635] on span "Supprimer" at bounding box center [1005, 641] width 59 height 12
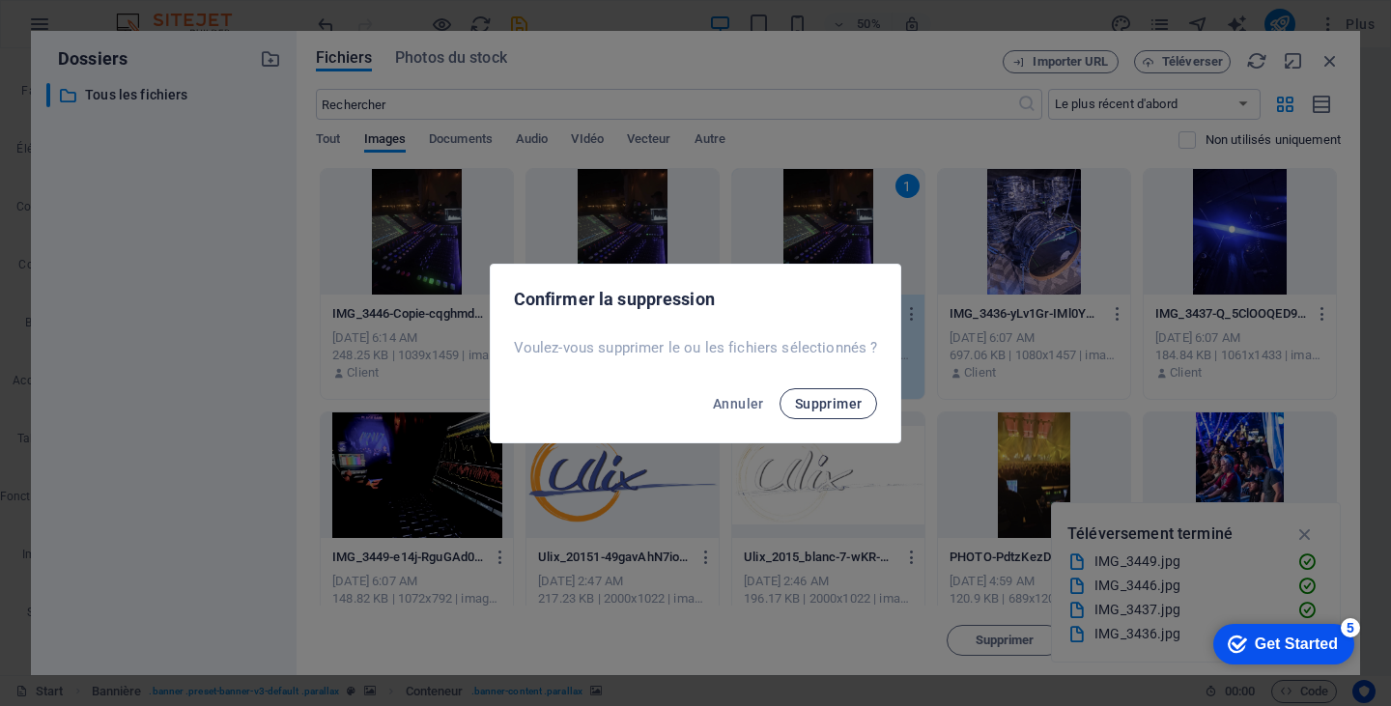
click at [832, 412] on button "Supprimer" at bounding box center [829, 403] width 99 height 31
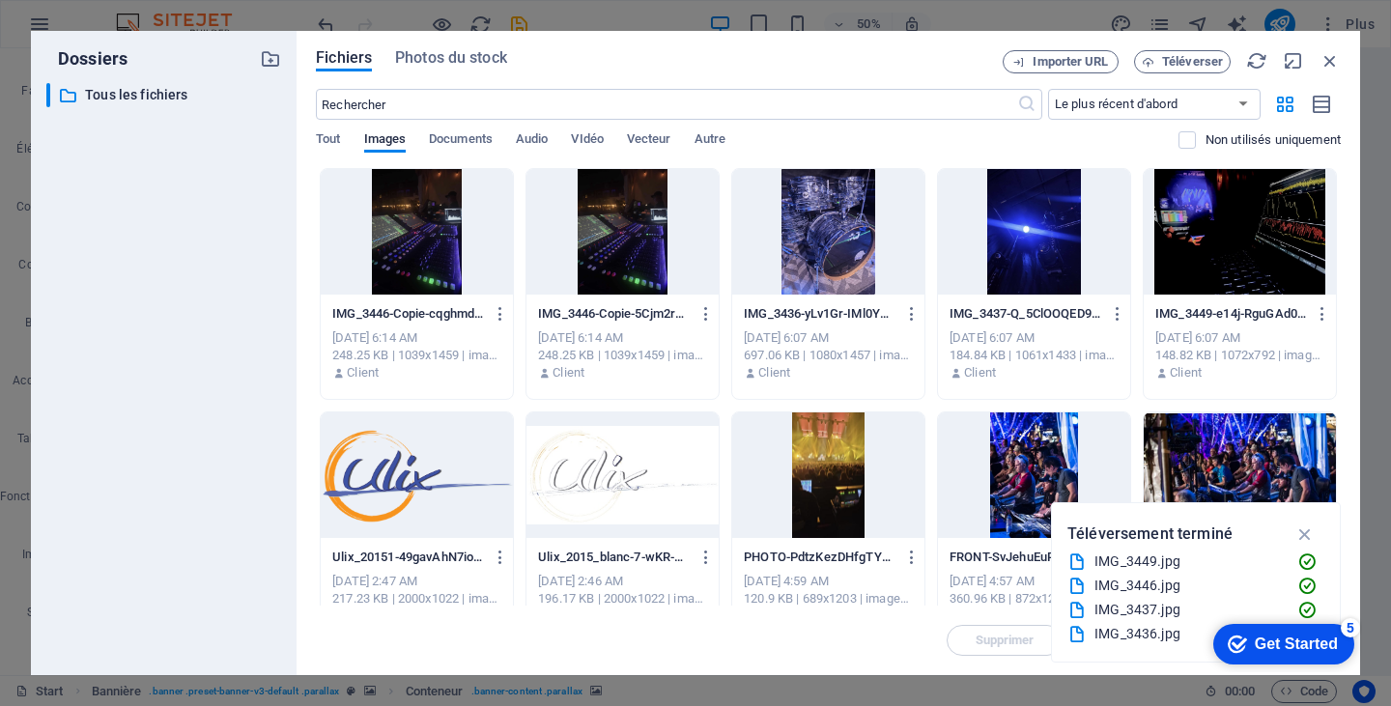
click at [668, 266] on div at bounding box center [622, 232] width 192 height 126
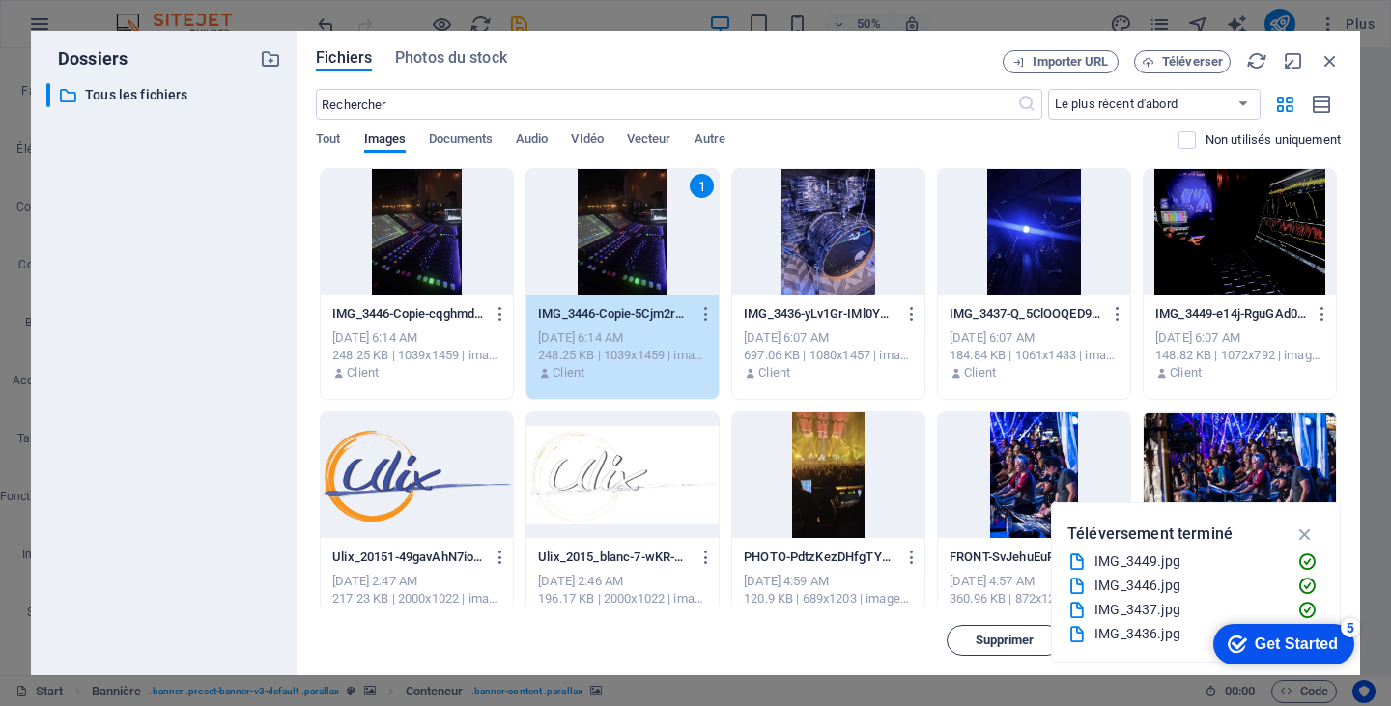
click at [1019, 635] on span "Supprimer" at bounding box center [1005, 641] width 59 height 12
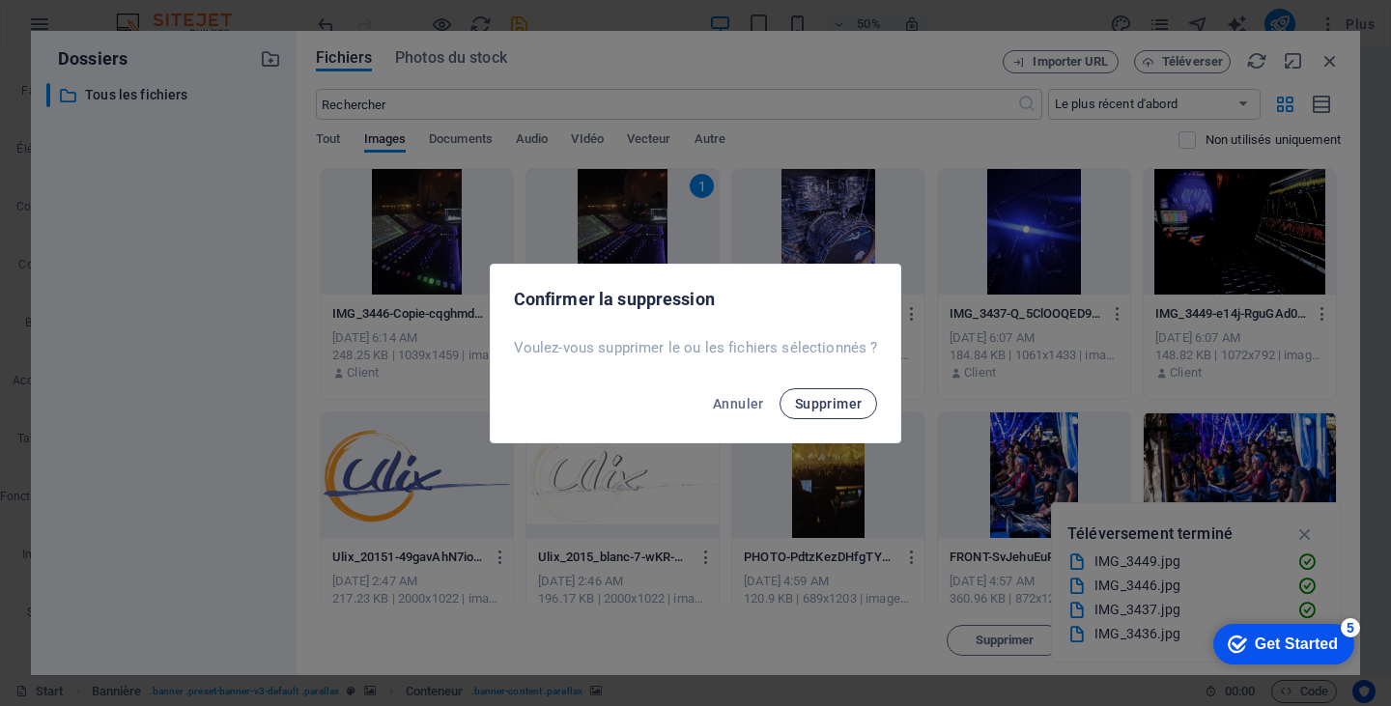
click at [852, 406] on span "Supprimer" at bounding box center [829, 403] width 68 height 15
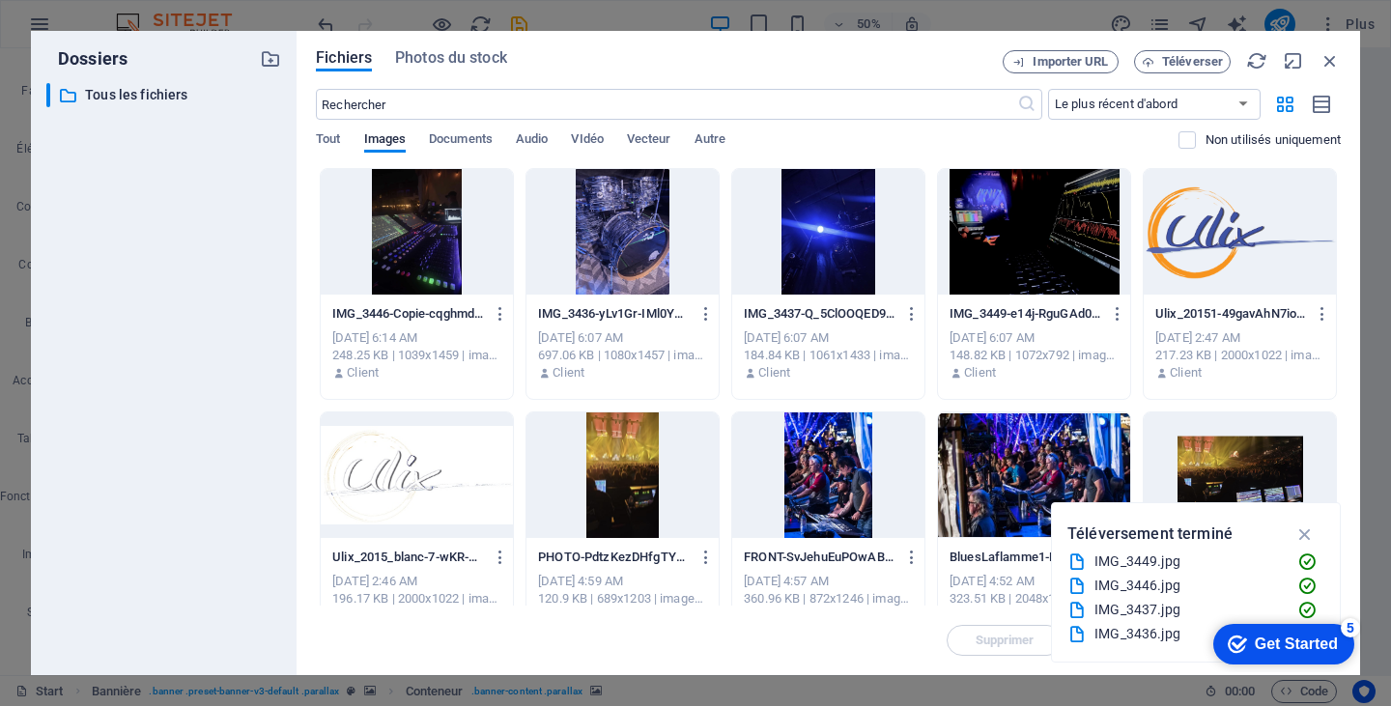
click at [826, 255] on div at bounding box center [828, 232] width 192 height 126
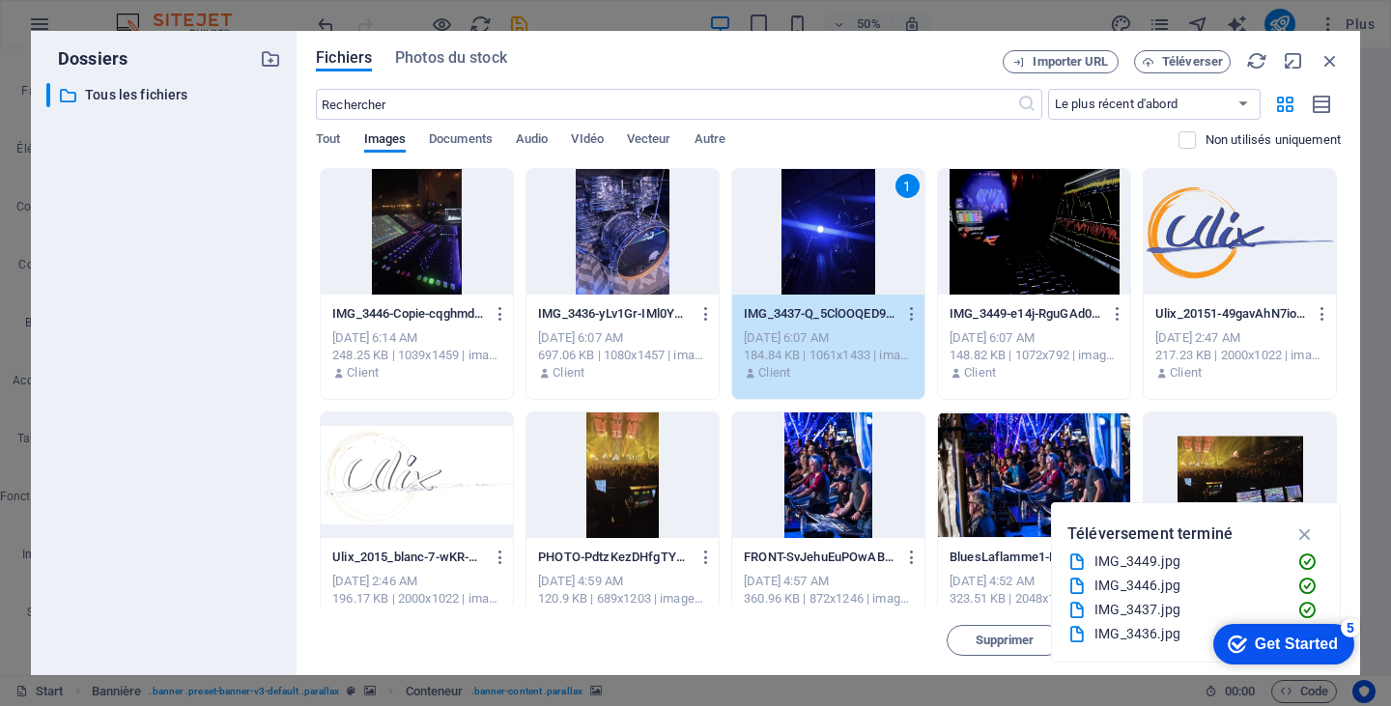
click at [839, 236] on div "1" at bounding box center [828, 232] width 192 height 126
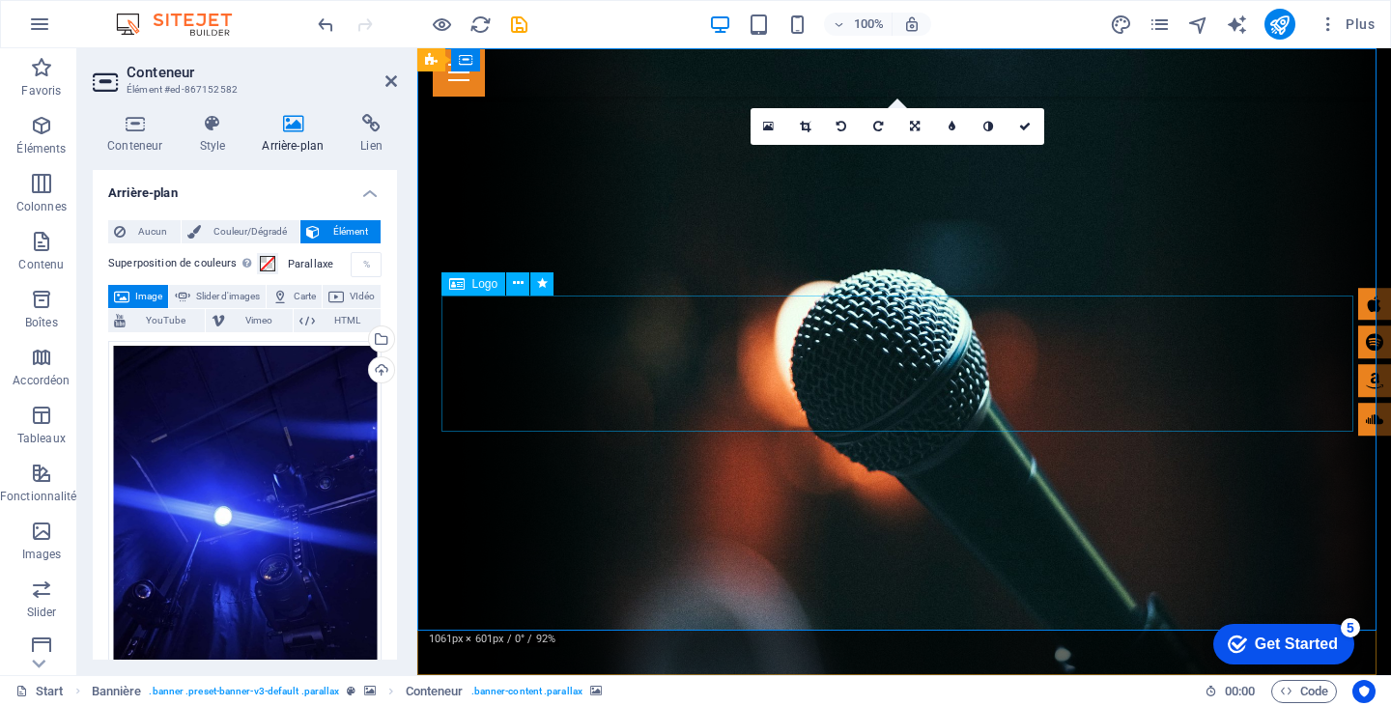
select select "px"
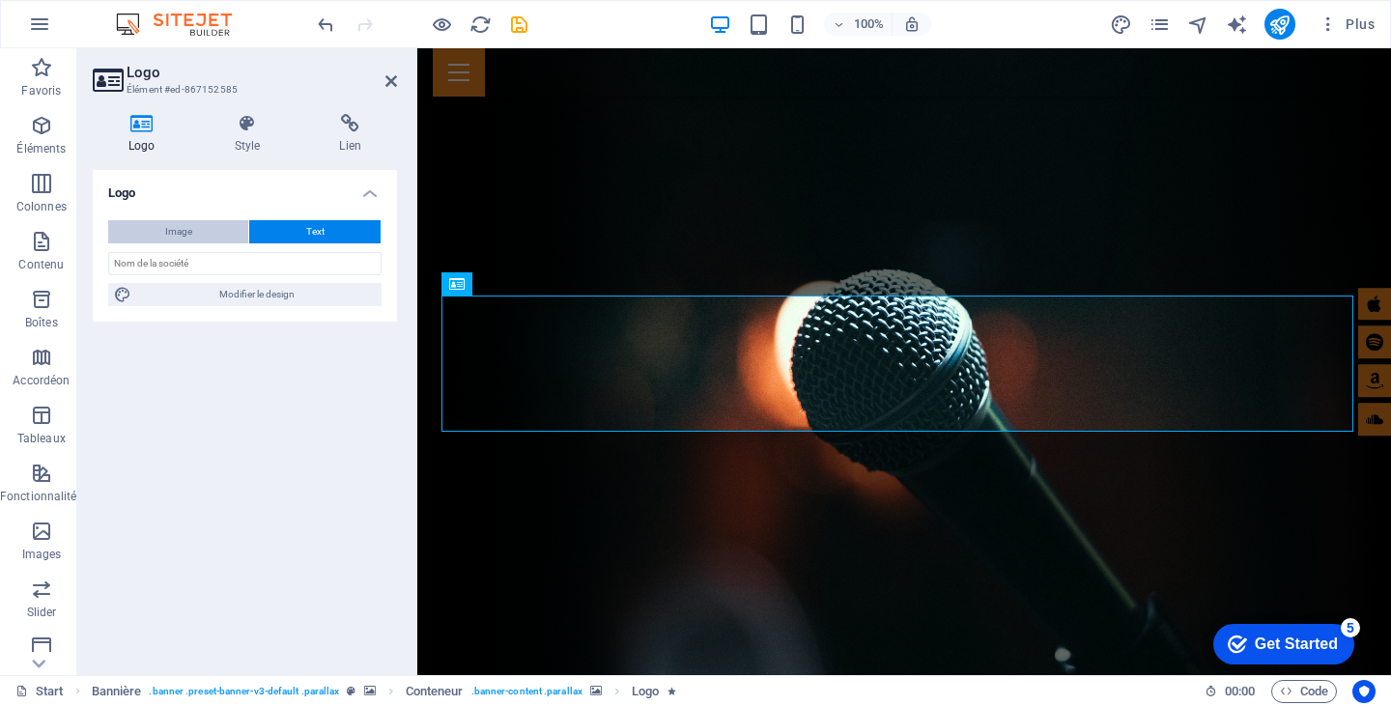
click at [220, 239] on button "Image" at bounding box center [178, 231] width 140 height 23
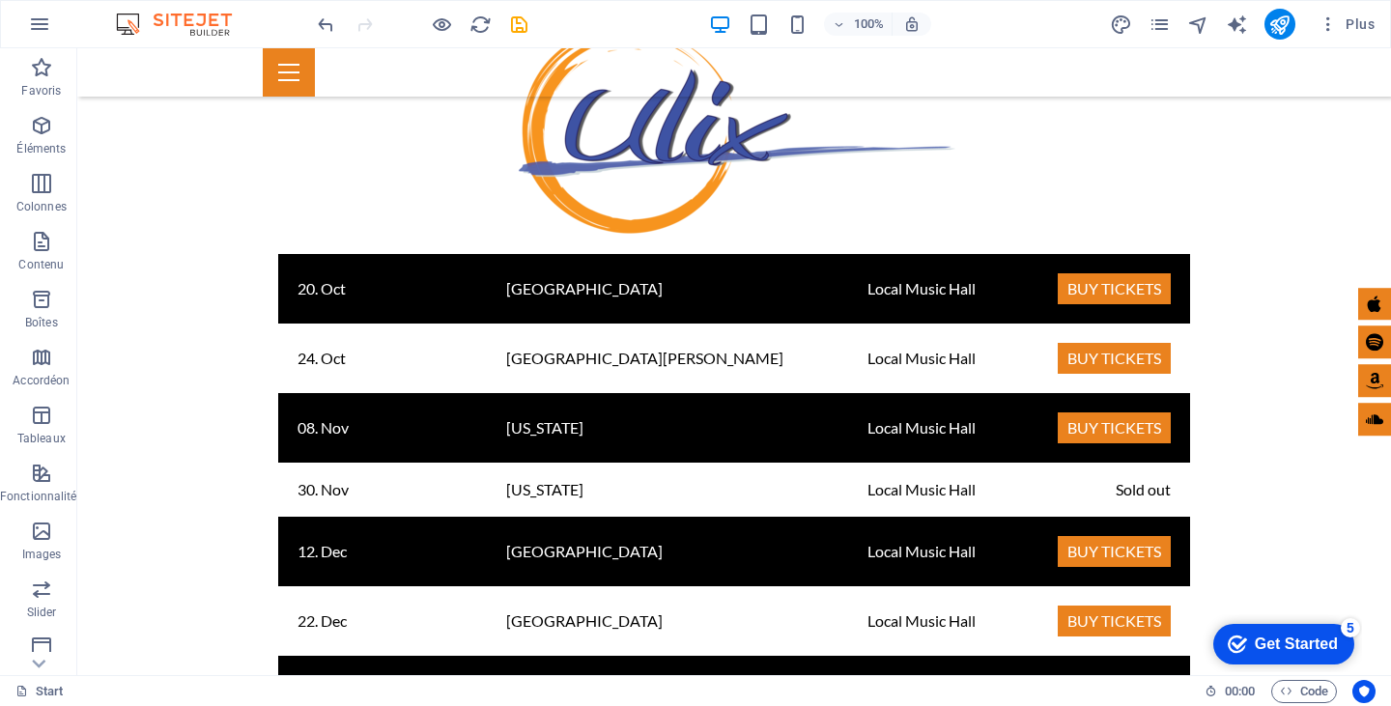
scroll to position [3687, 0]
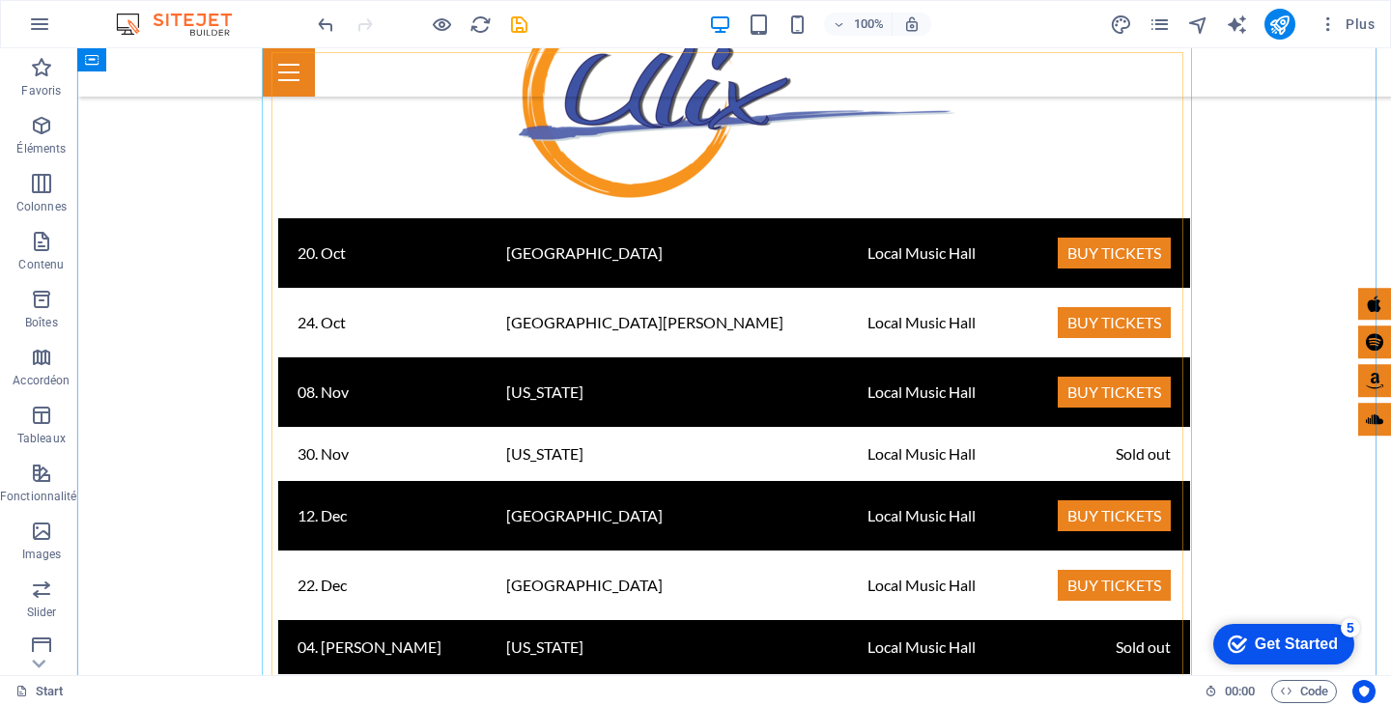
select select "4"
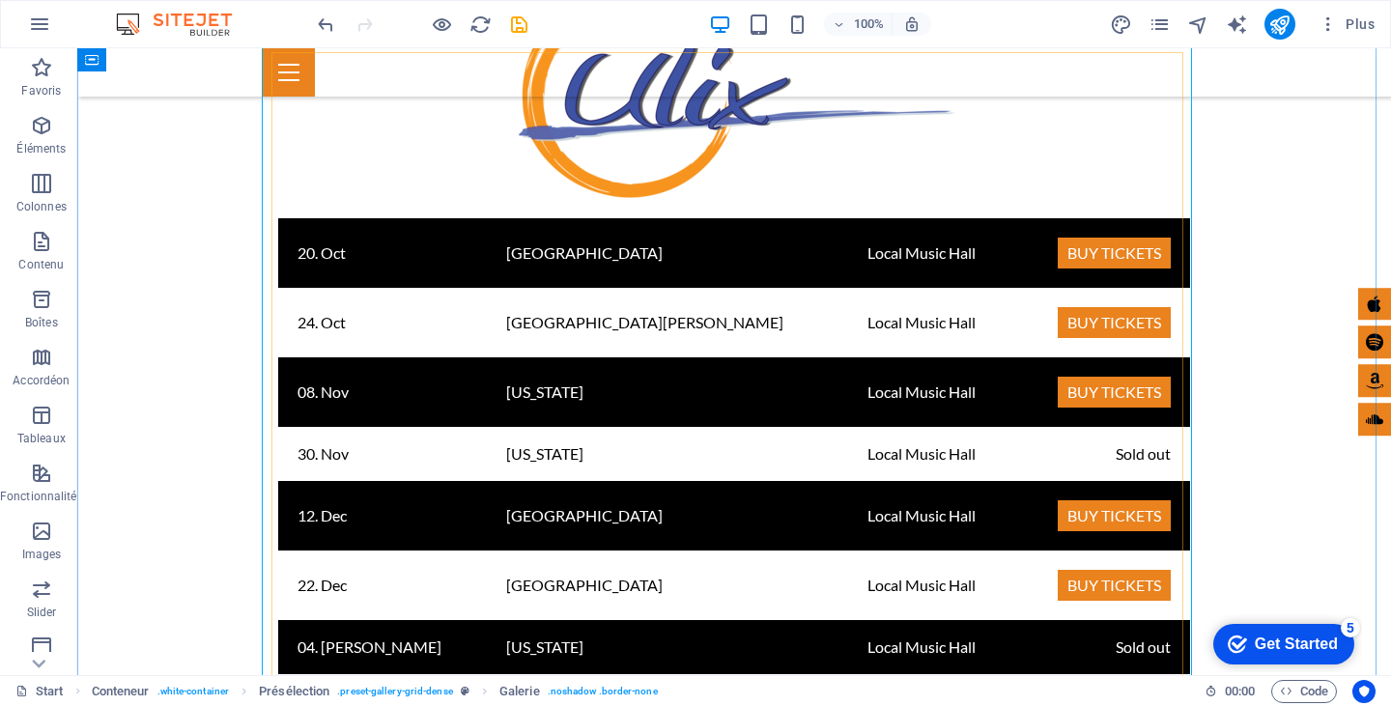
select select "px"
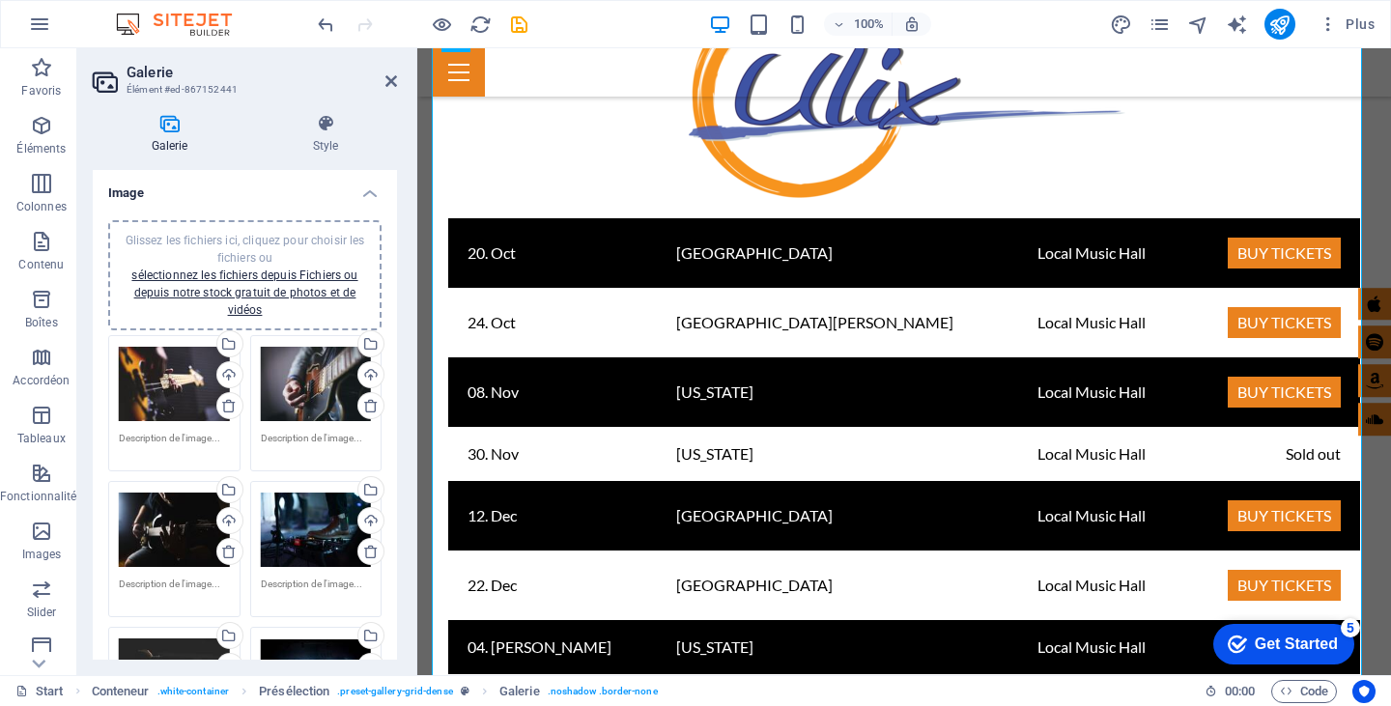
click at [243, 265] on div "Glissez les fichiers ici, cliquez pour choisir les fichiers ou sélectionnez les…" at bounding box center [245, 275] width 250 height 87
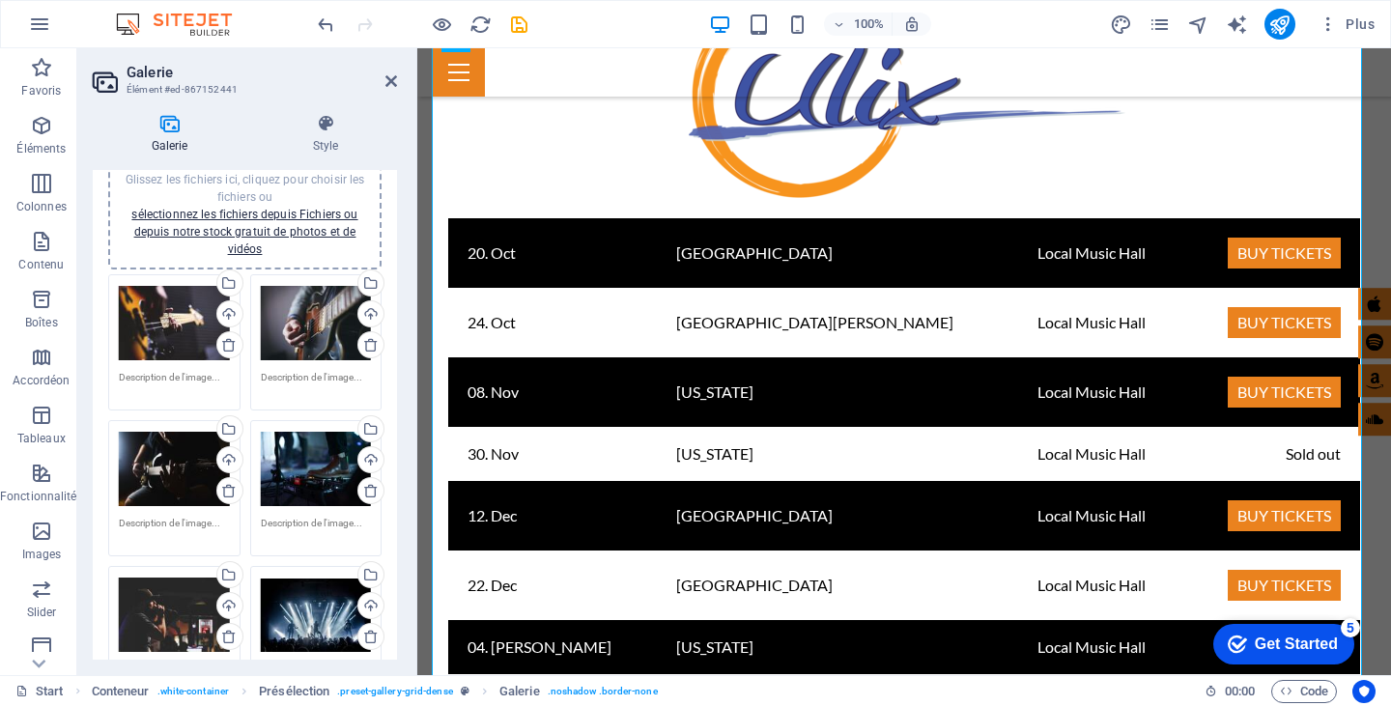
scroll to position [21, 0]
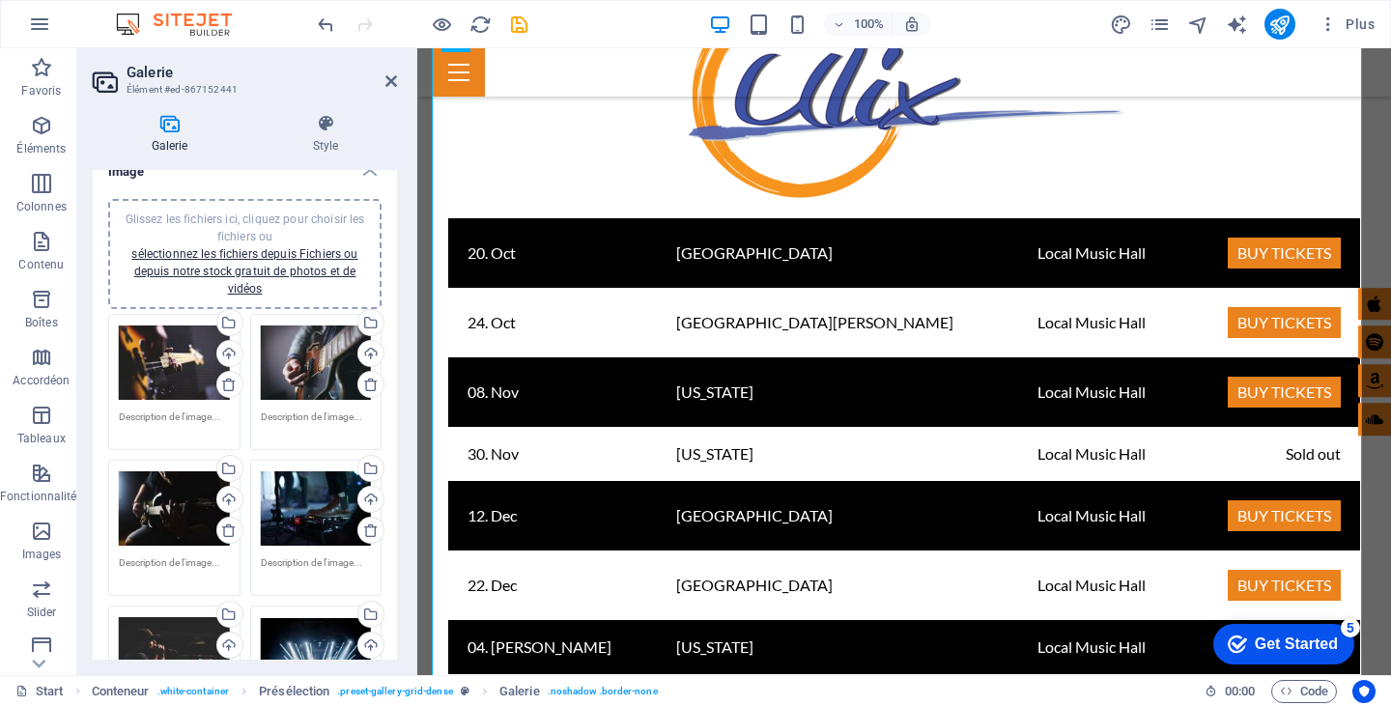
click at [159, 368] on div "Glissez les fichiers ici, cliquez pour choisir les fichiers ou sélectionnez les…" at bounding box center [174, 363] width 111 height 77
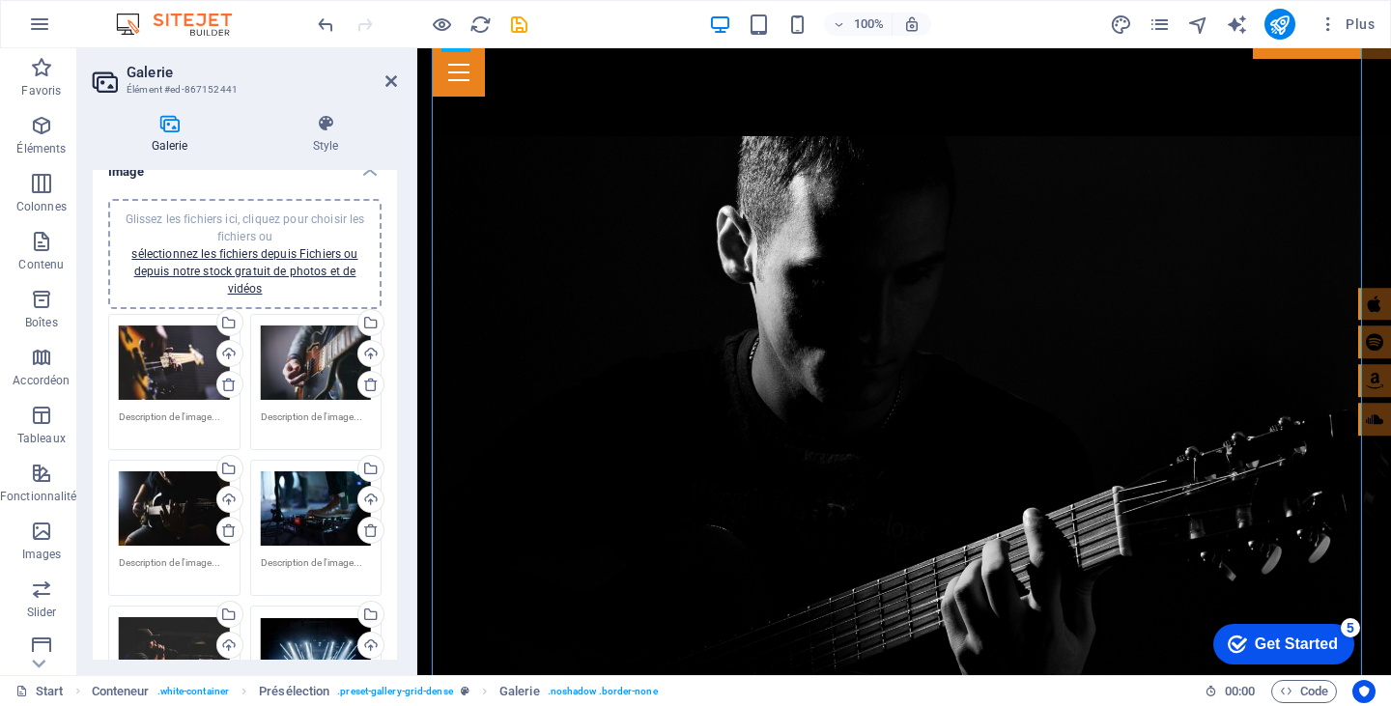
scroll to position [4187, 0]
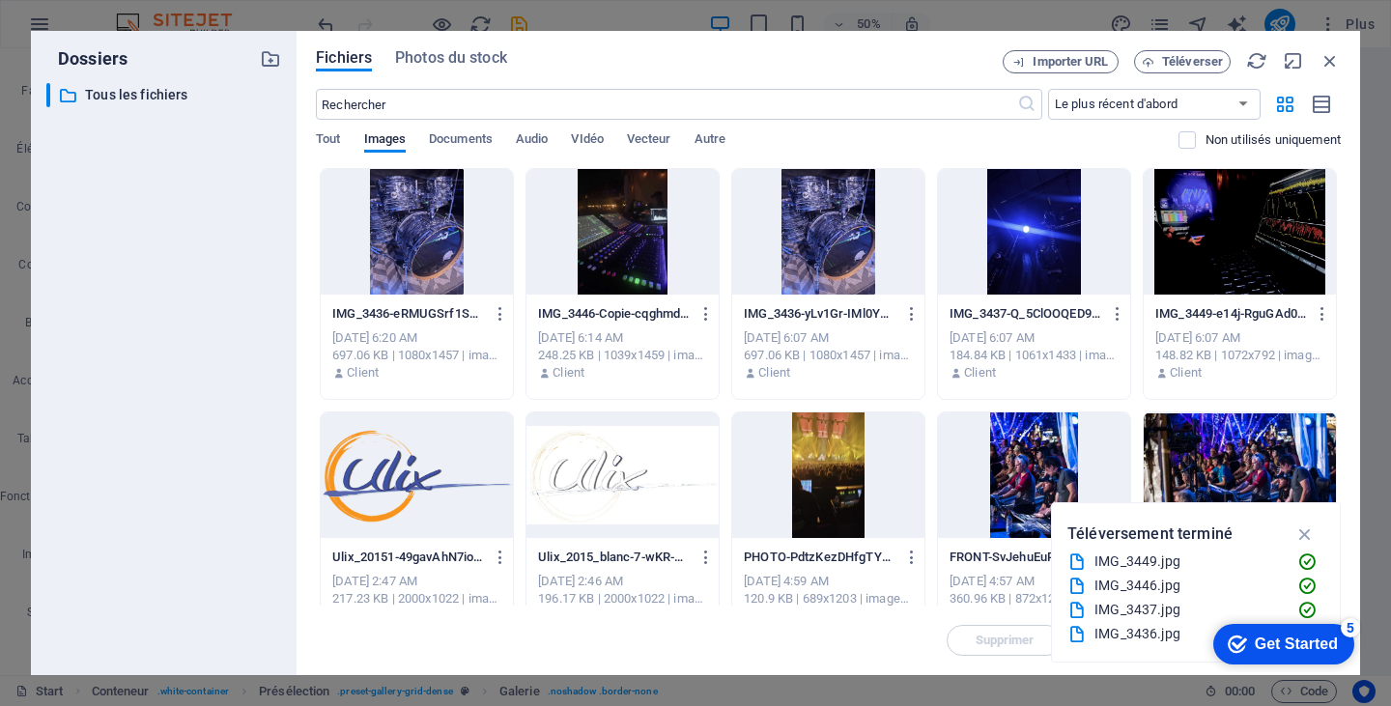
click at [655, 252] on div at bounding box center [622, 232] width 192 height 126
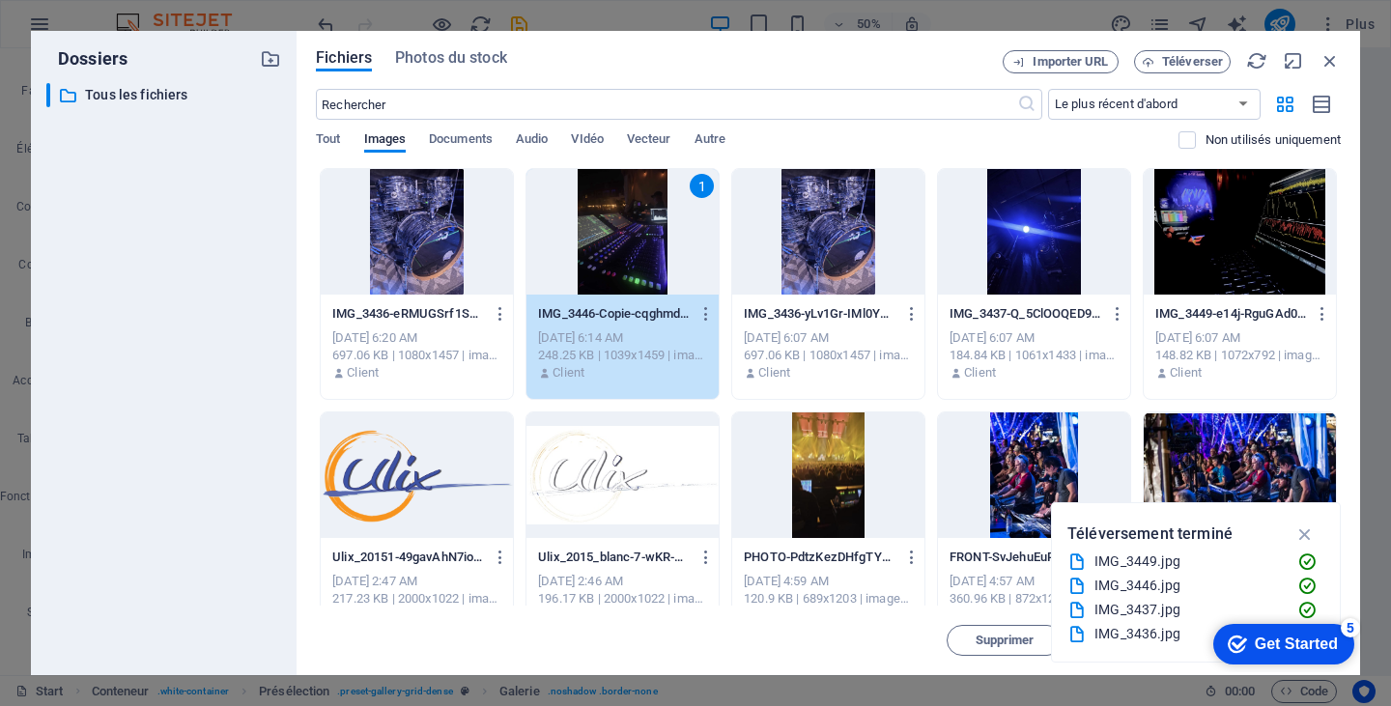
click at [655, 252] on div "1" at bounding box center [622, 232] width 192 height 126
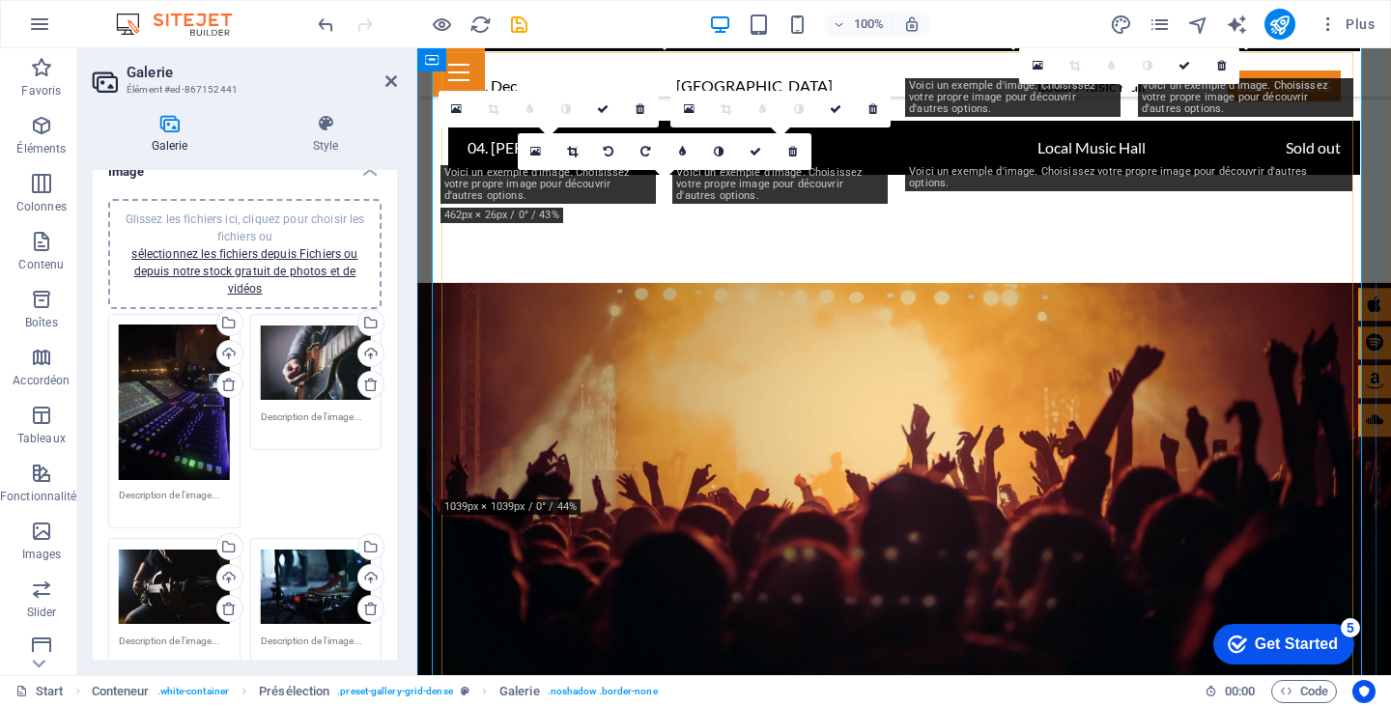
scroll to position [3687, 0]
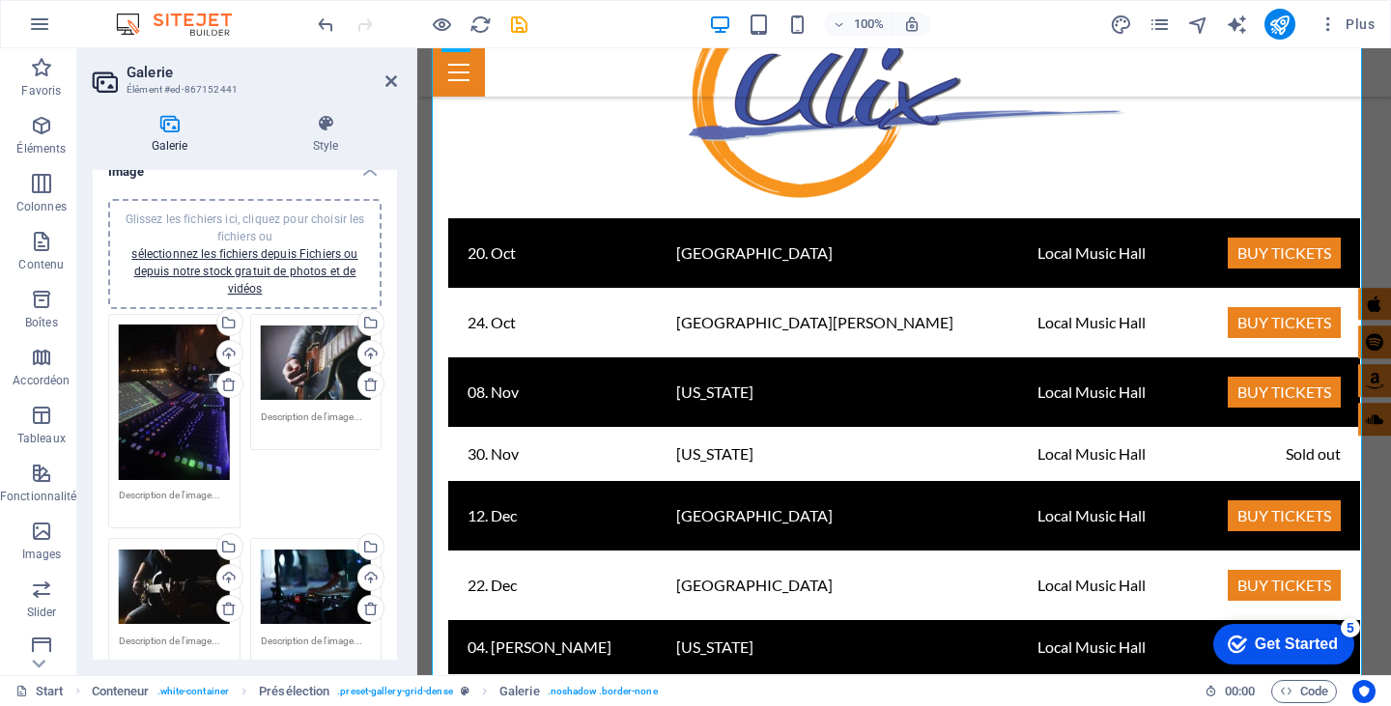
click at [337, 347] on div "Glissez les fichiers ici, cliquez pour choisir les fichiers ou sélectionnez les…" at bounding box center [316, 363] width 111 height 77
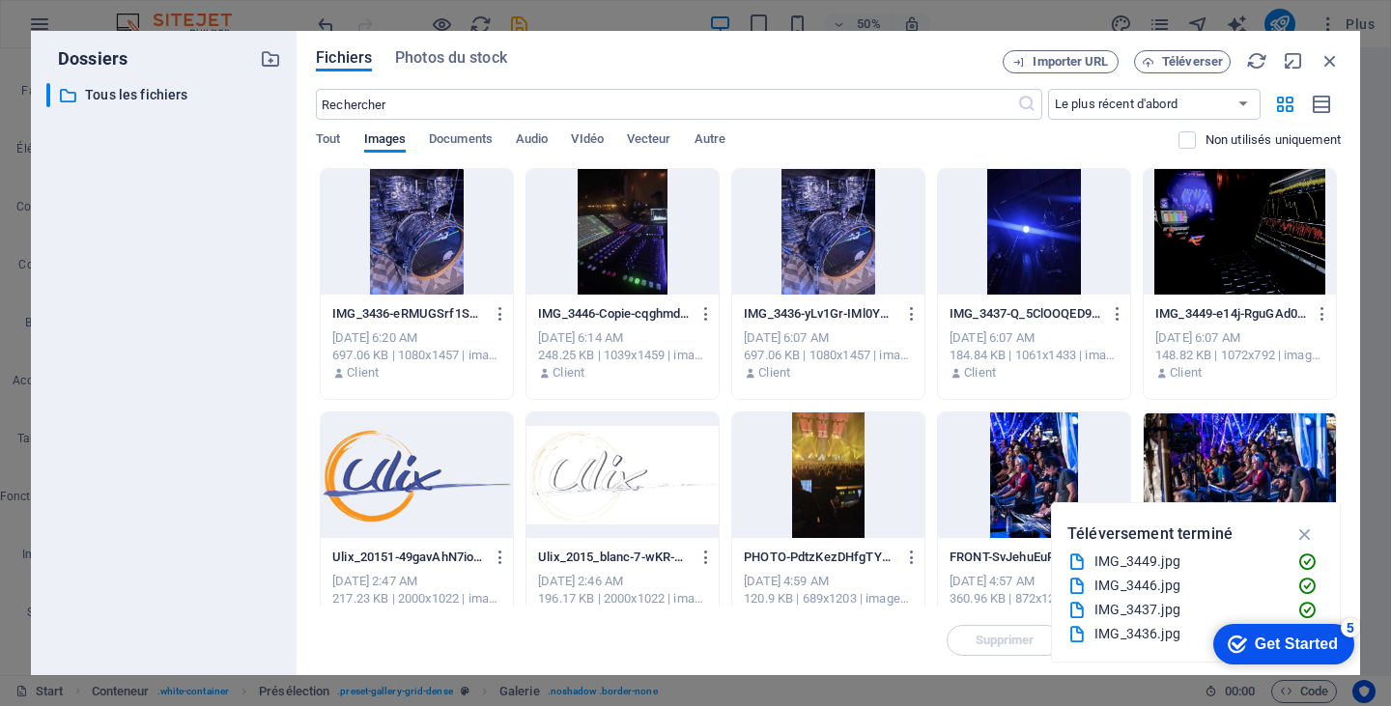
click at [337, 347] on div "697.06 KB | 1080x1457 | image/jpeg" at bounding box center [416, 355] width 169 height 17
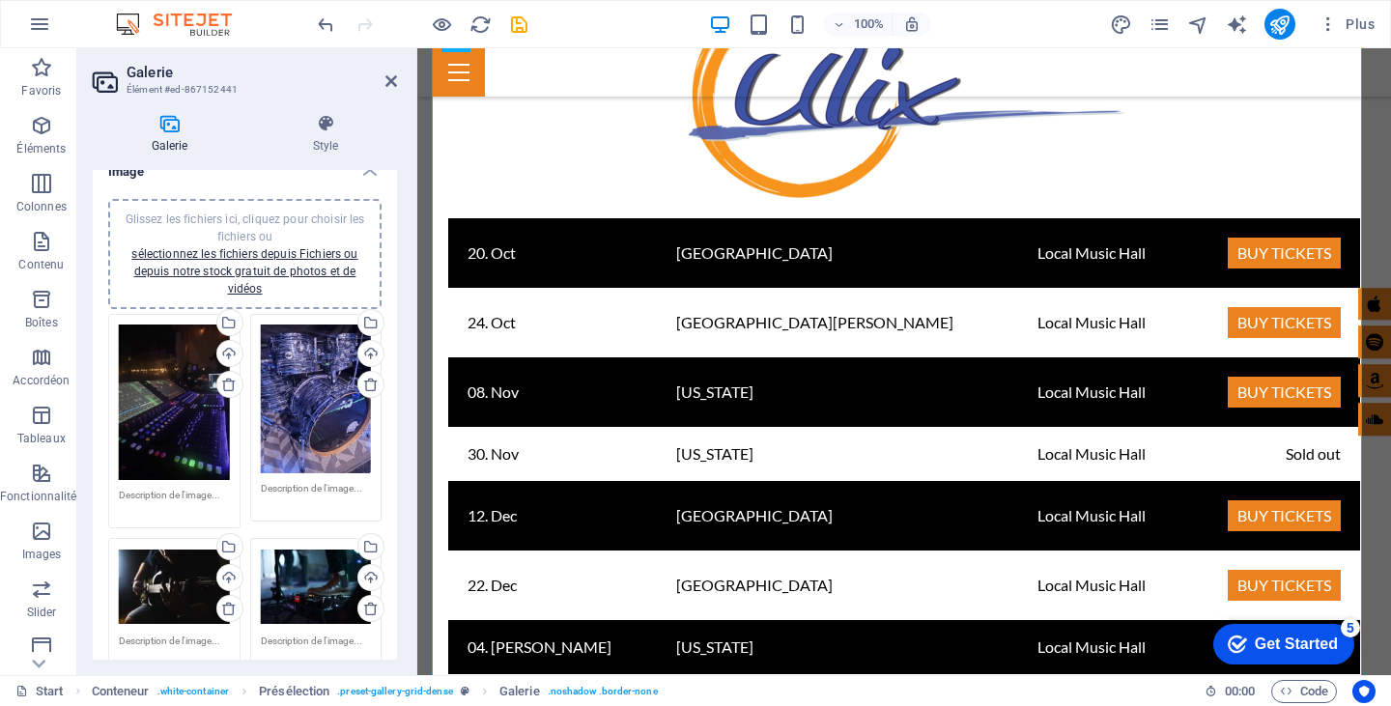
click at [324, 372] on div "Glissez les fichiers ici, cliquez pour choisir les fichiers ou sélectionnez les…" at bounding box center [316, 400] width 111 height 150
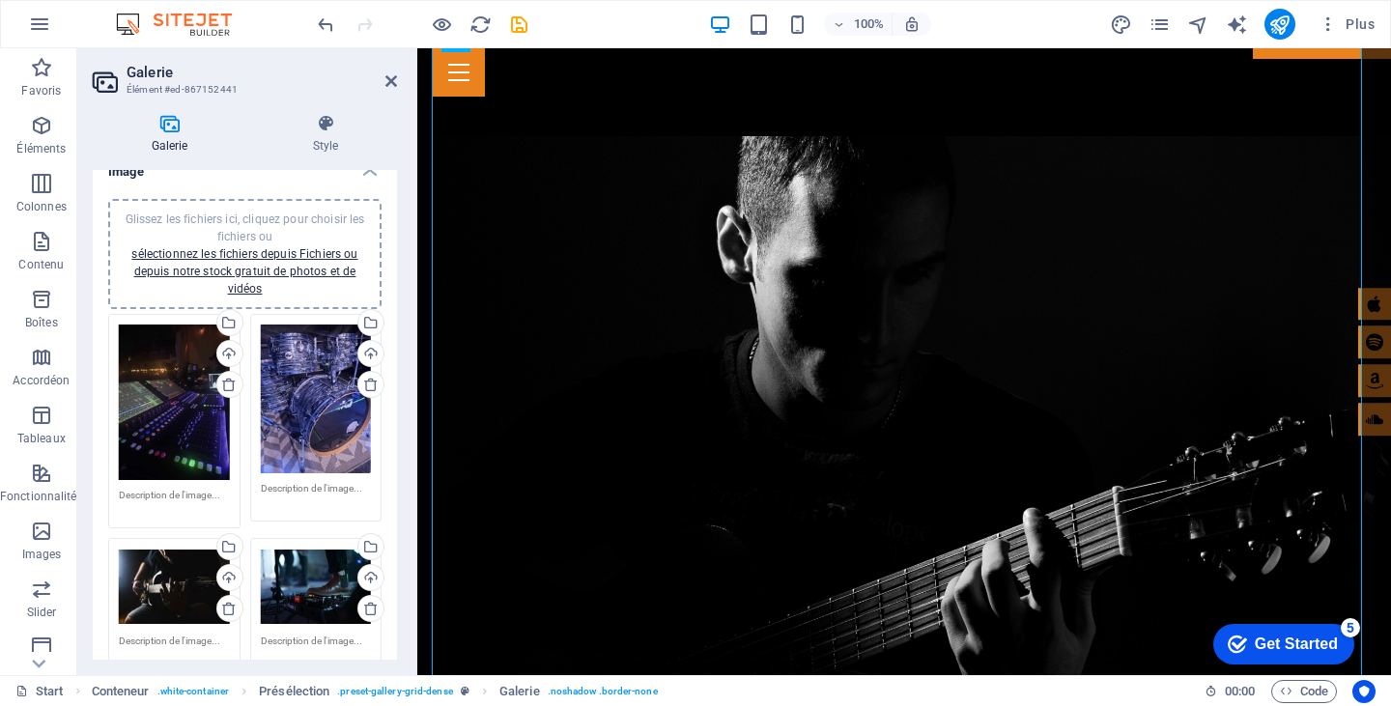
scroll to position [4187, 0]
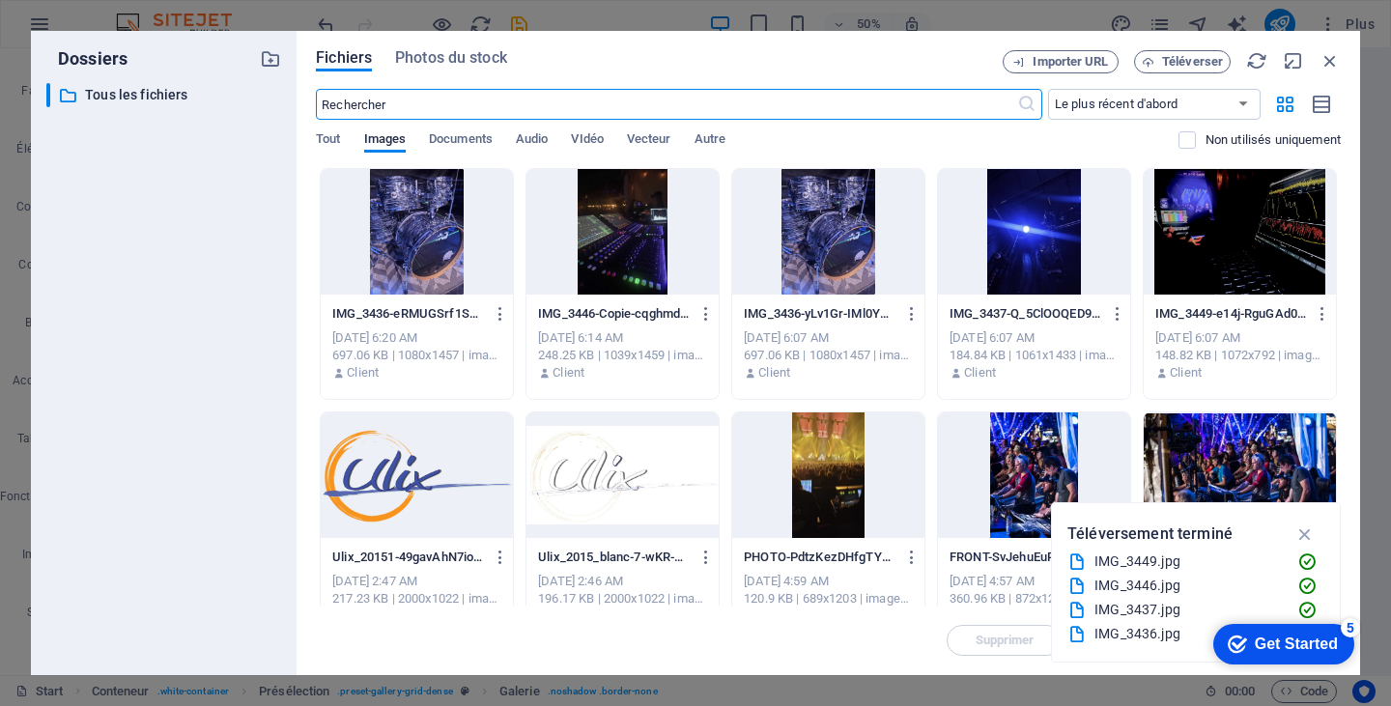
click at [1009, 292] on div at bounding box center [1034, 232] width 192 height 126
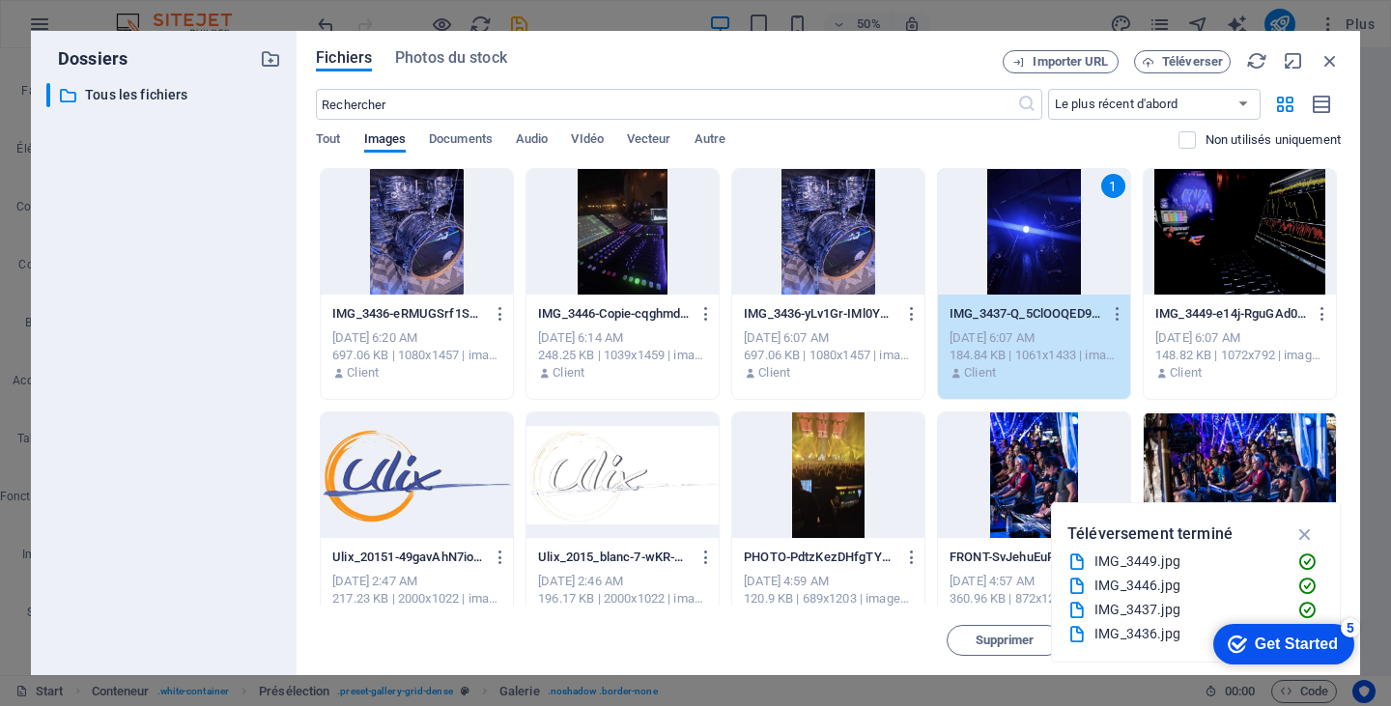
click at [1009, 292] on div "1" at bounding box center [1034, 232] width 192 height 126
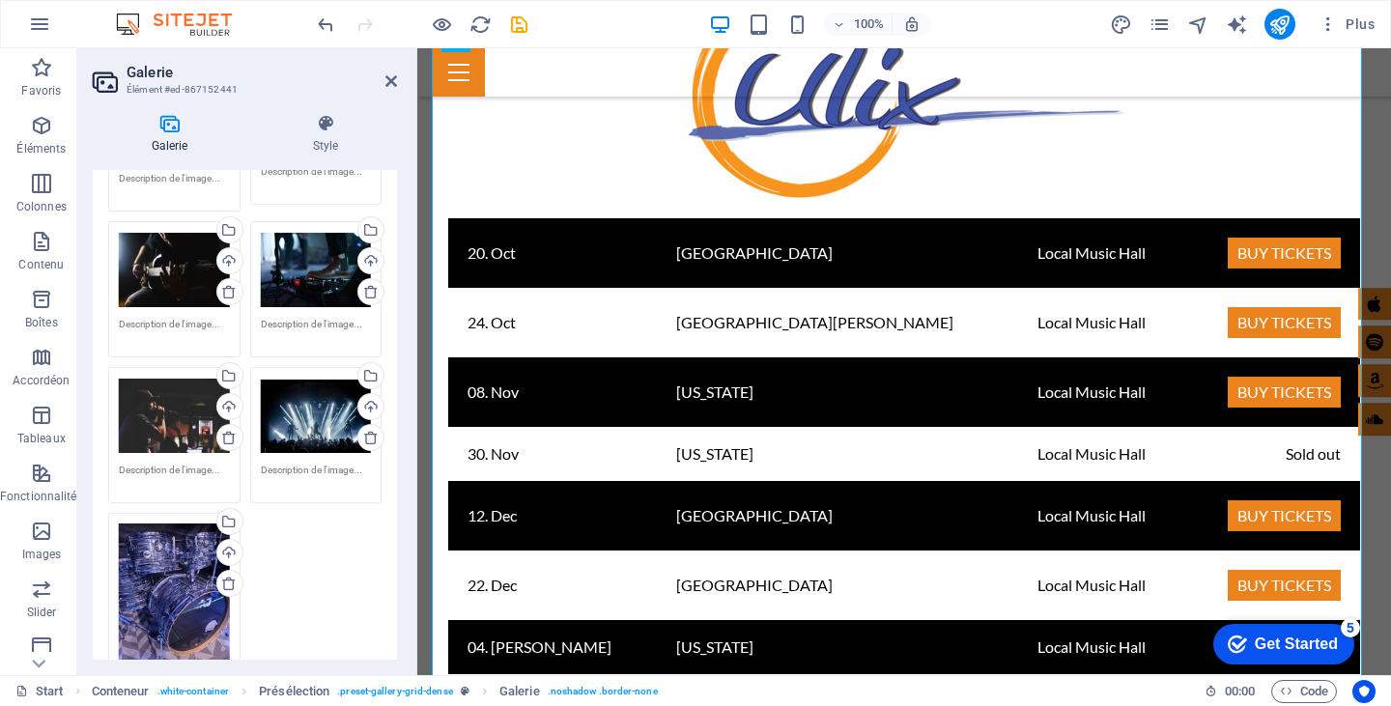
scroll to position [343, 0]
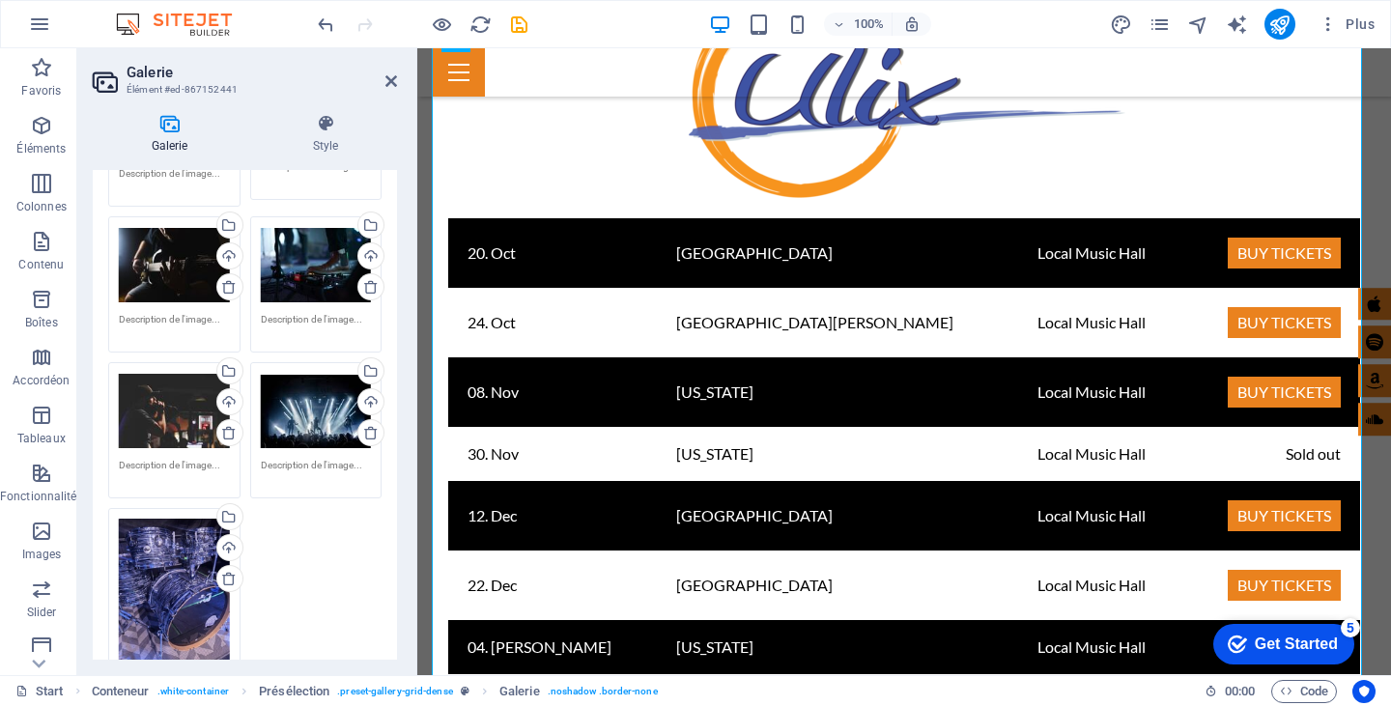
click at [178, 558] on div "Glissez les fichiers ici, cliquez pour choisir les fichiers ou sélectionnez les…" at bounding box center [174, 594] width 111 height 150
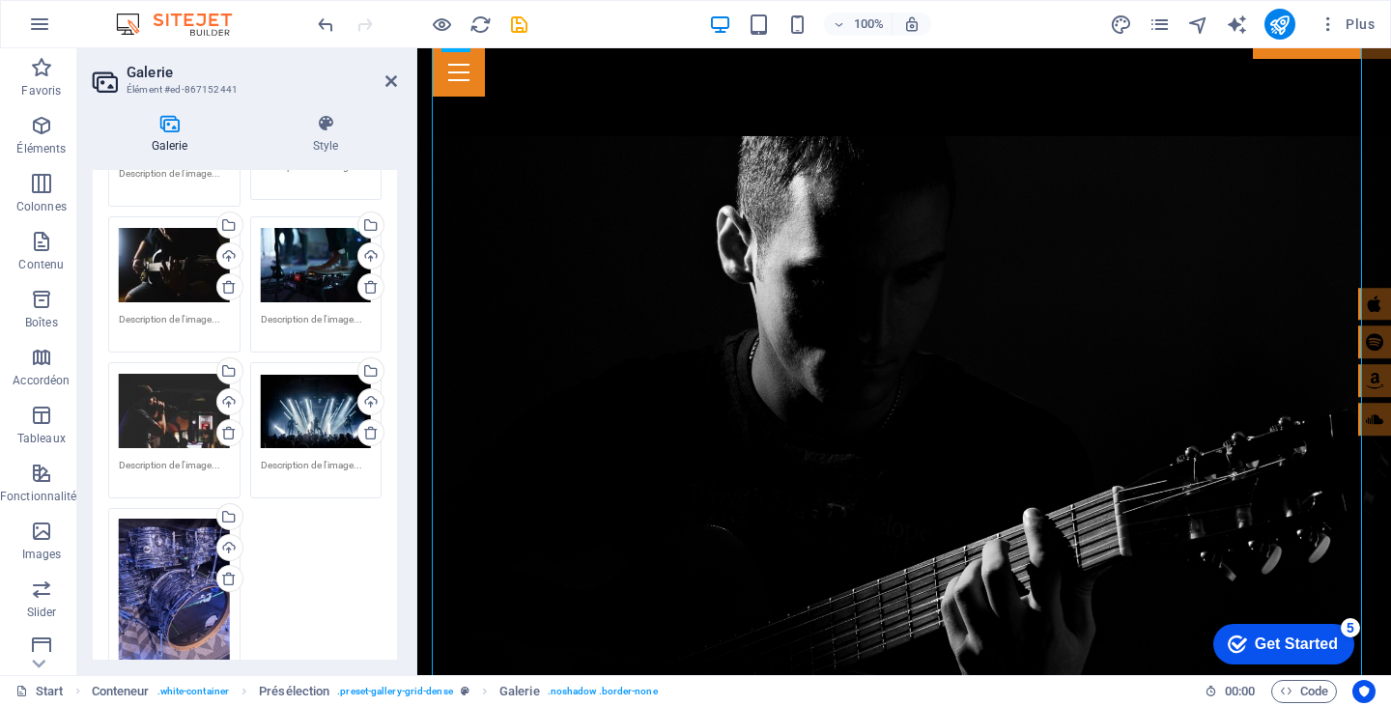
scroll to position [4187, 0]
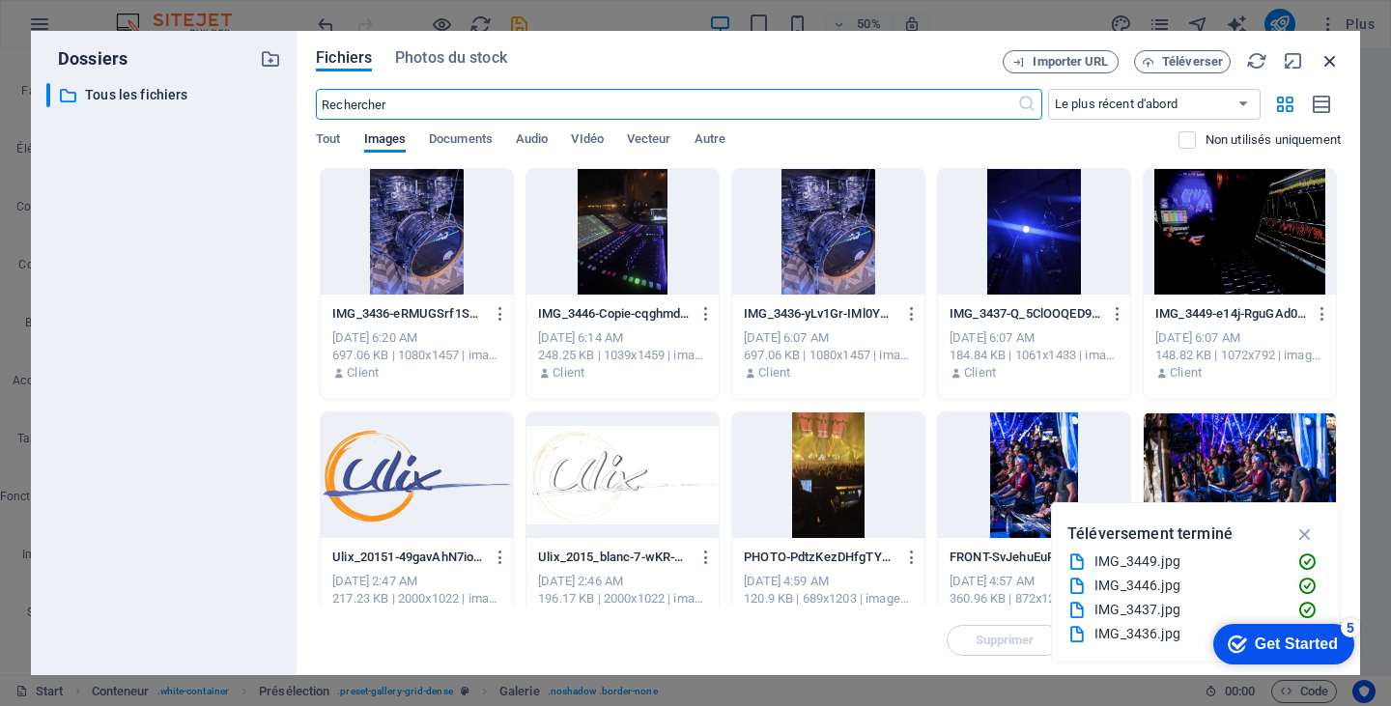
click at [1328, 54] on icon "button" at bounding box center [1330, 60] width 21 height 21
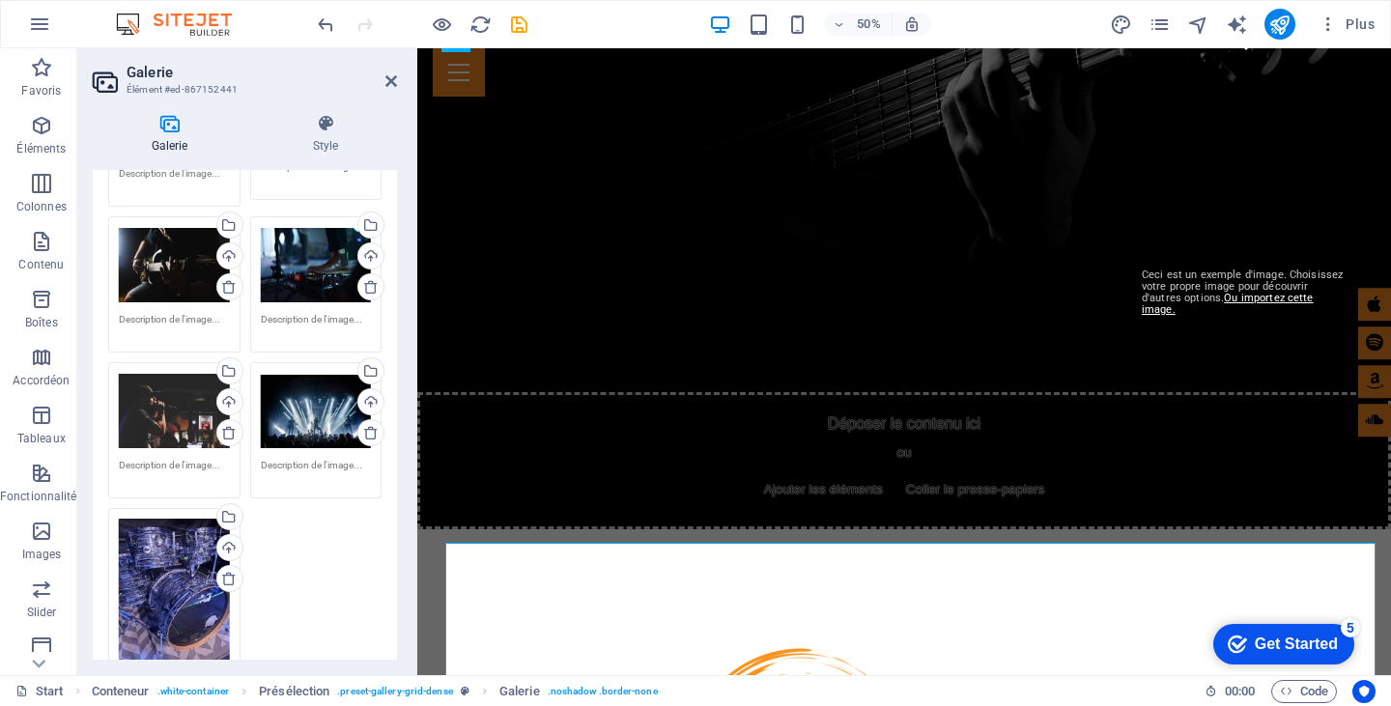
scroll to position [3687, 0]
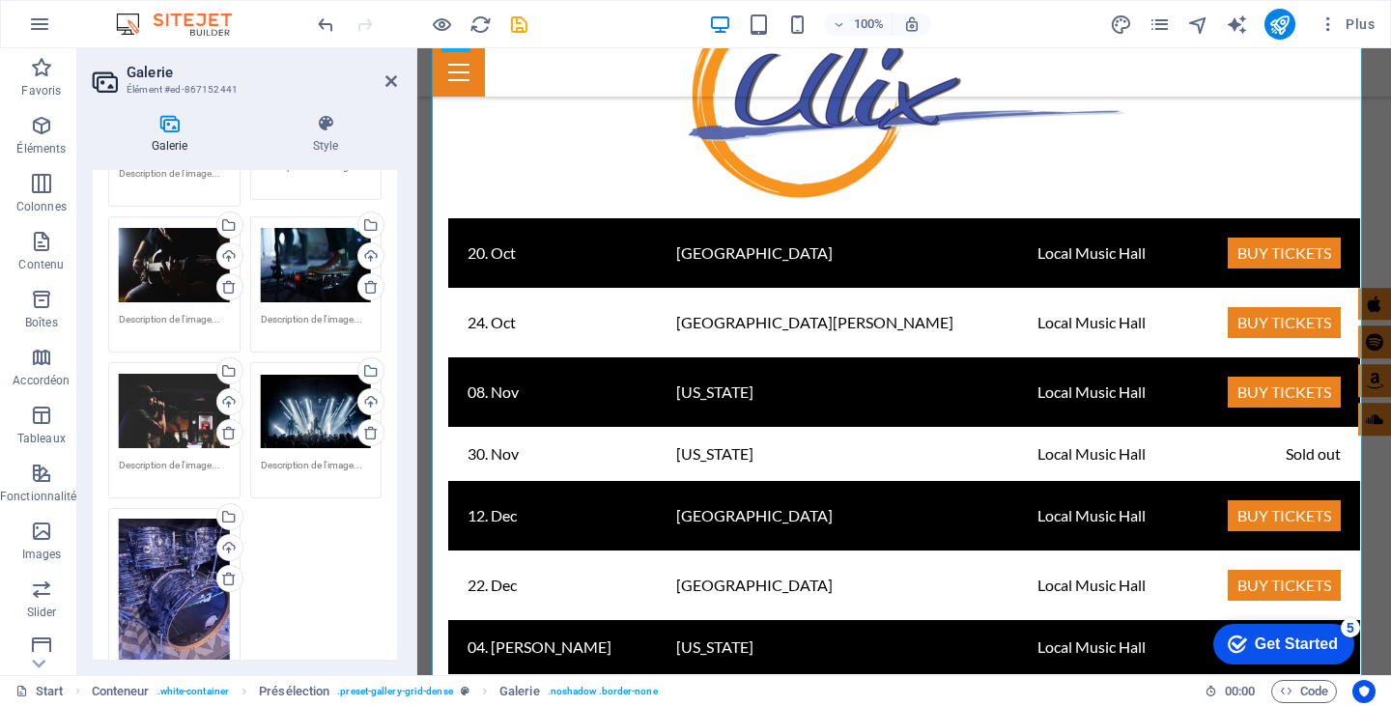
click at [192, 529] on div "Glissez les fichiers ici, cliquez pour choisir les fichiers ou sélectionnez les…" at bounding box center [174, 594] width 111 height 150
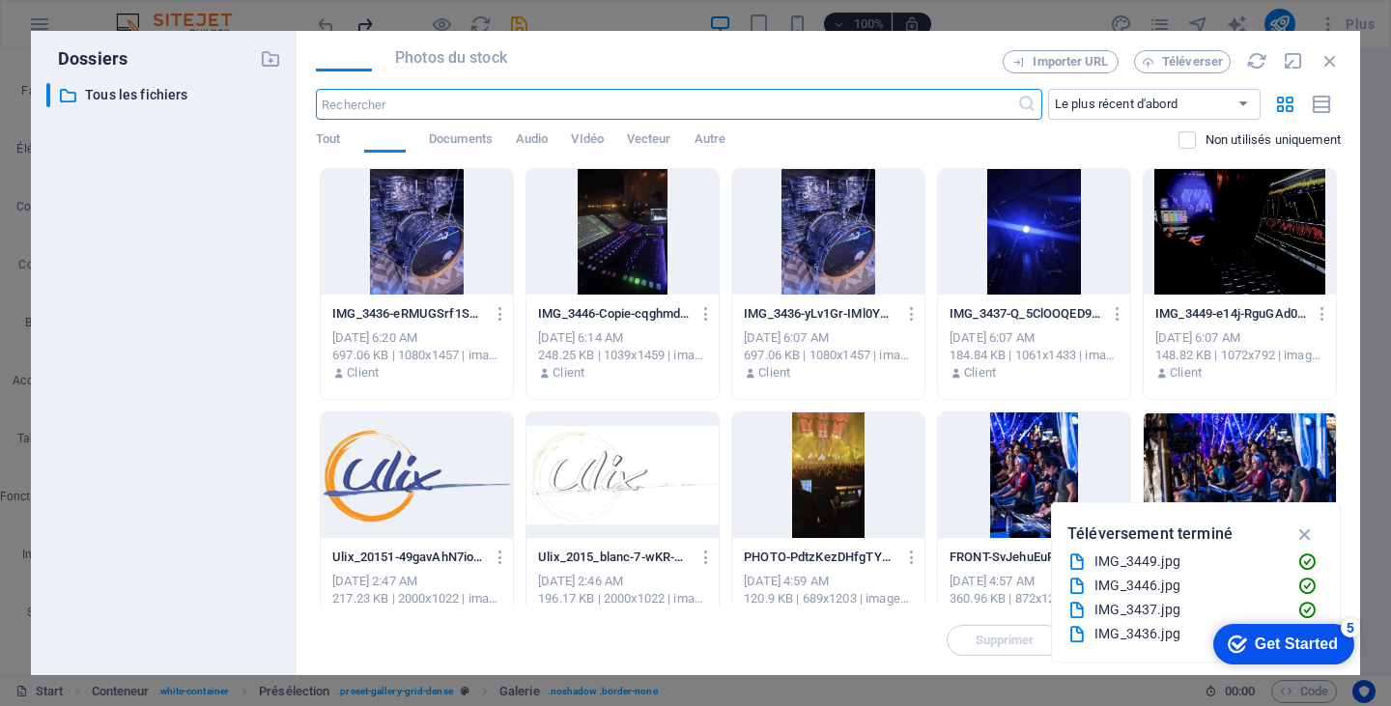
scroll to position [4187, 0]
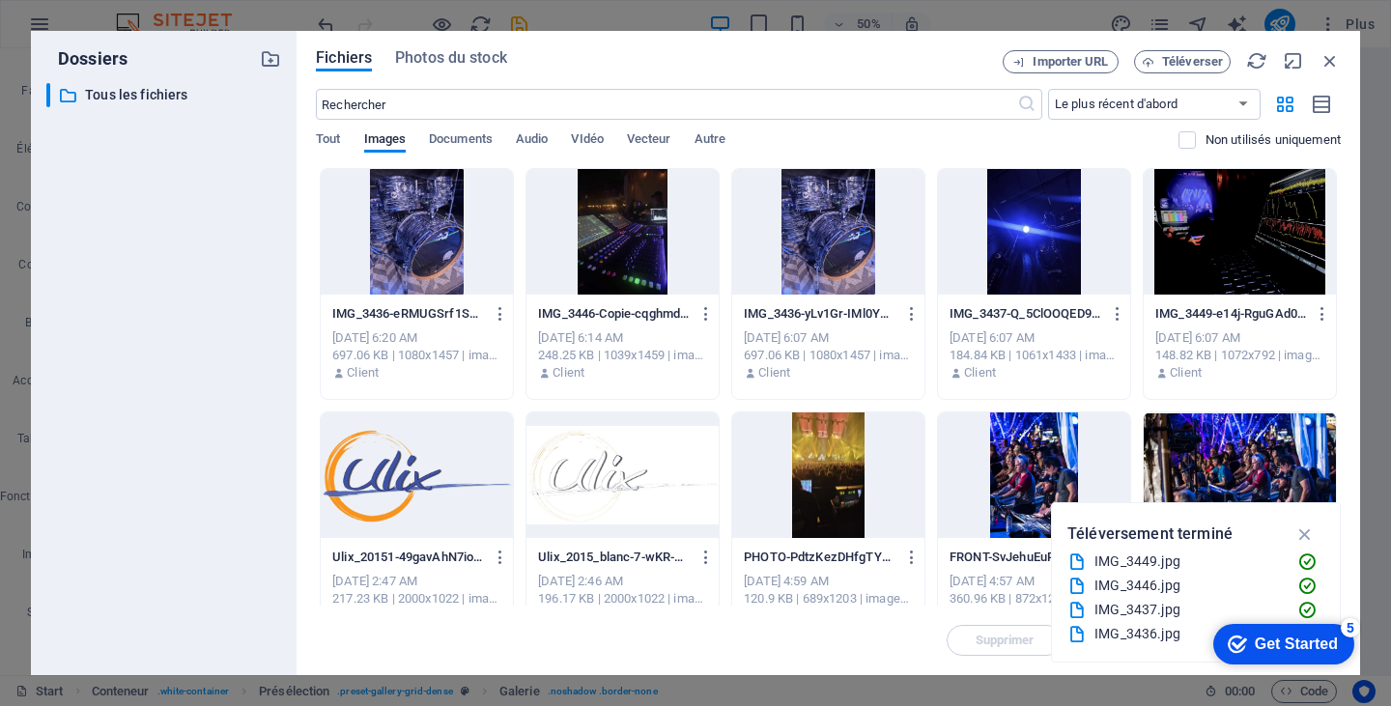
click at [837, 239] on div at bounding box center [828, 232] width 192 height 126
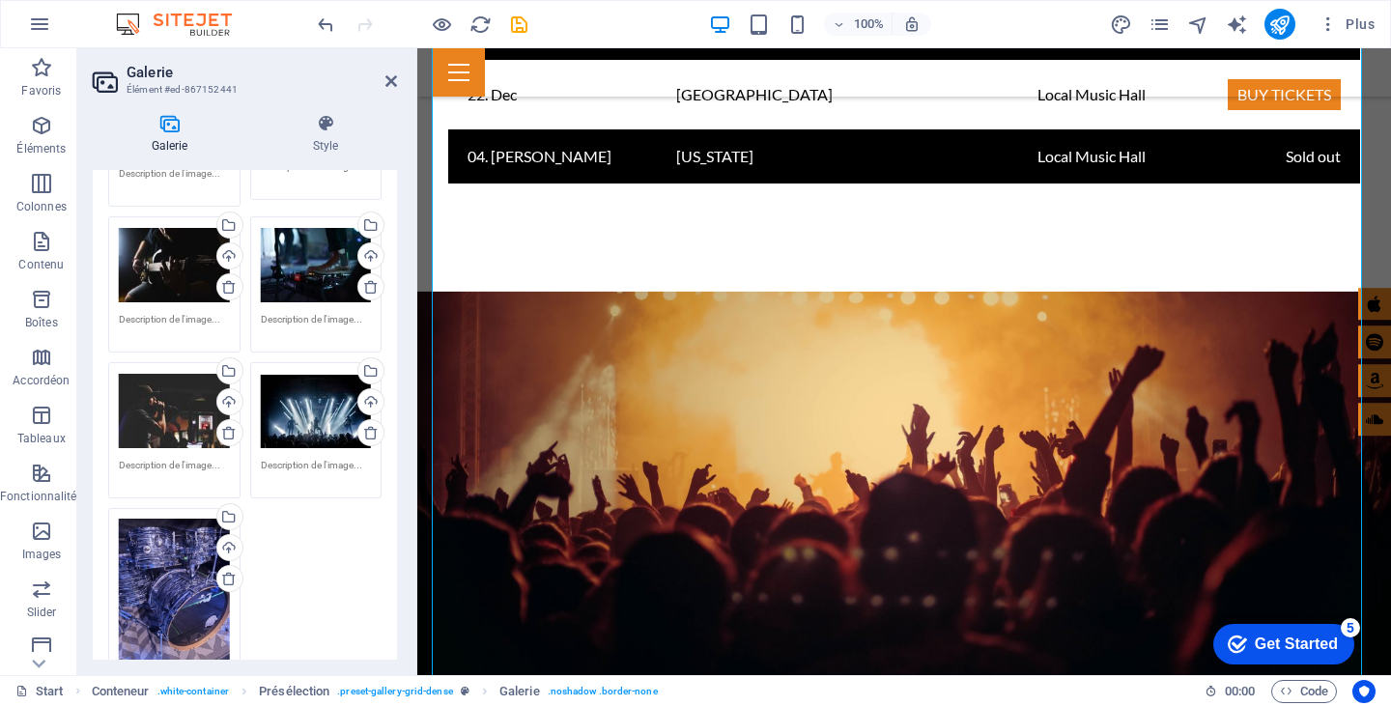
scroll to position [4167, 0]
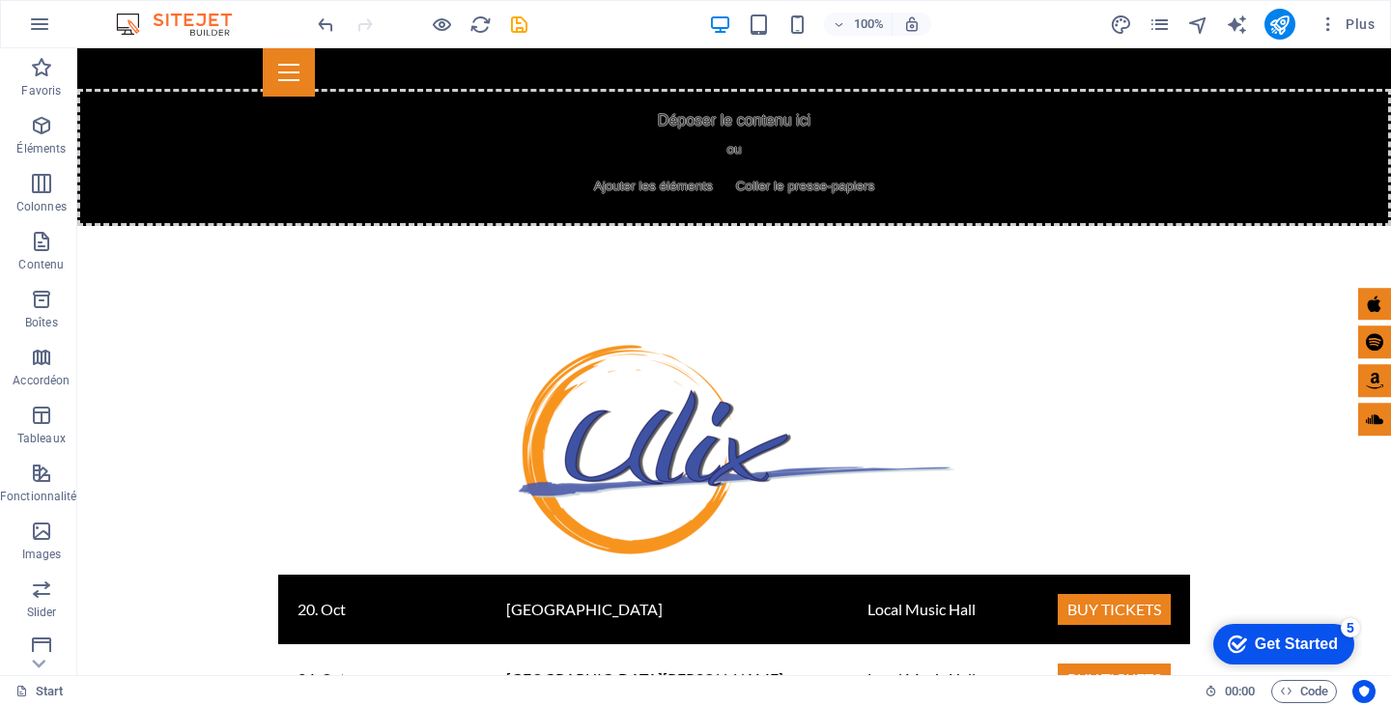
scroll to position [3344, 0]
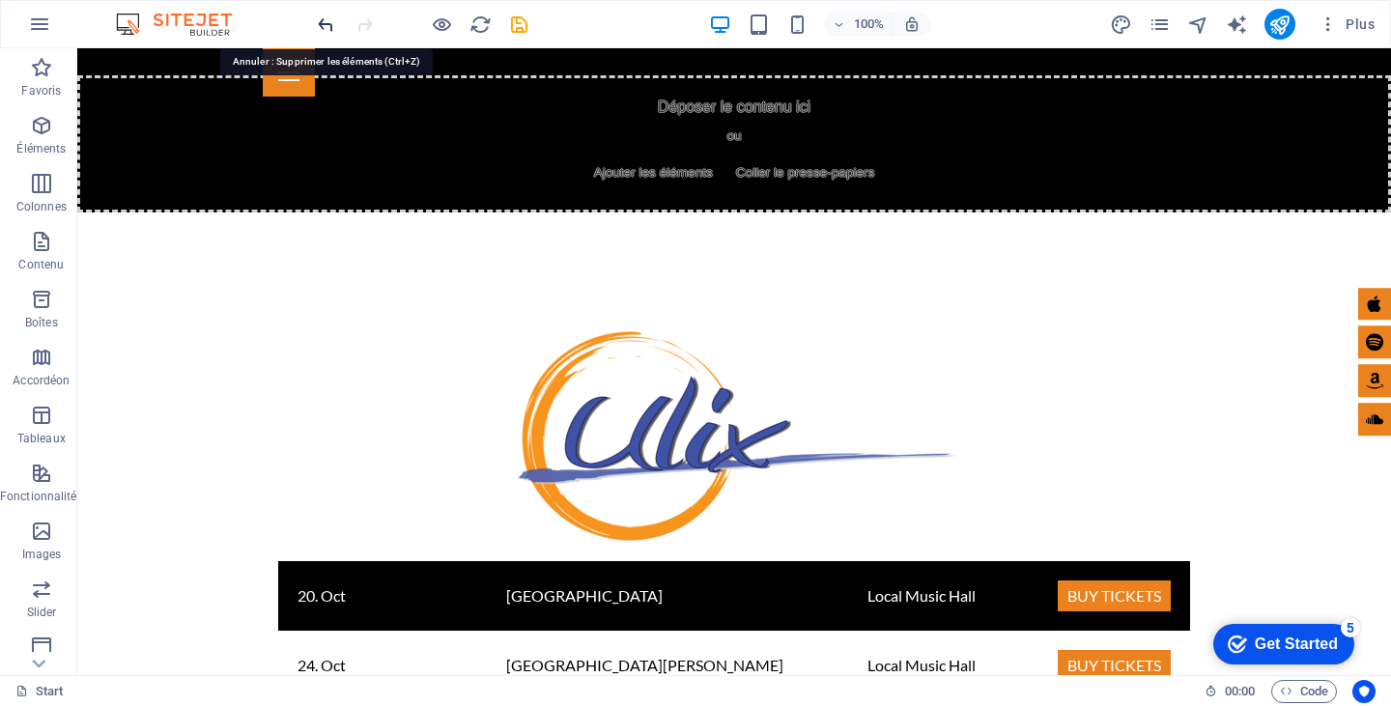
click at [326, 23] on icon "undo" at bounding box center [326, 25] width 22 height 22
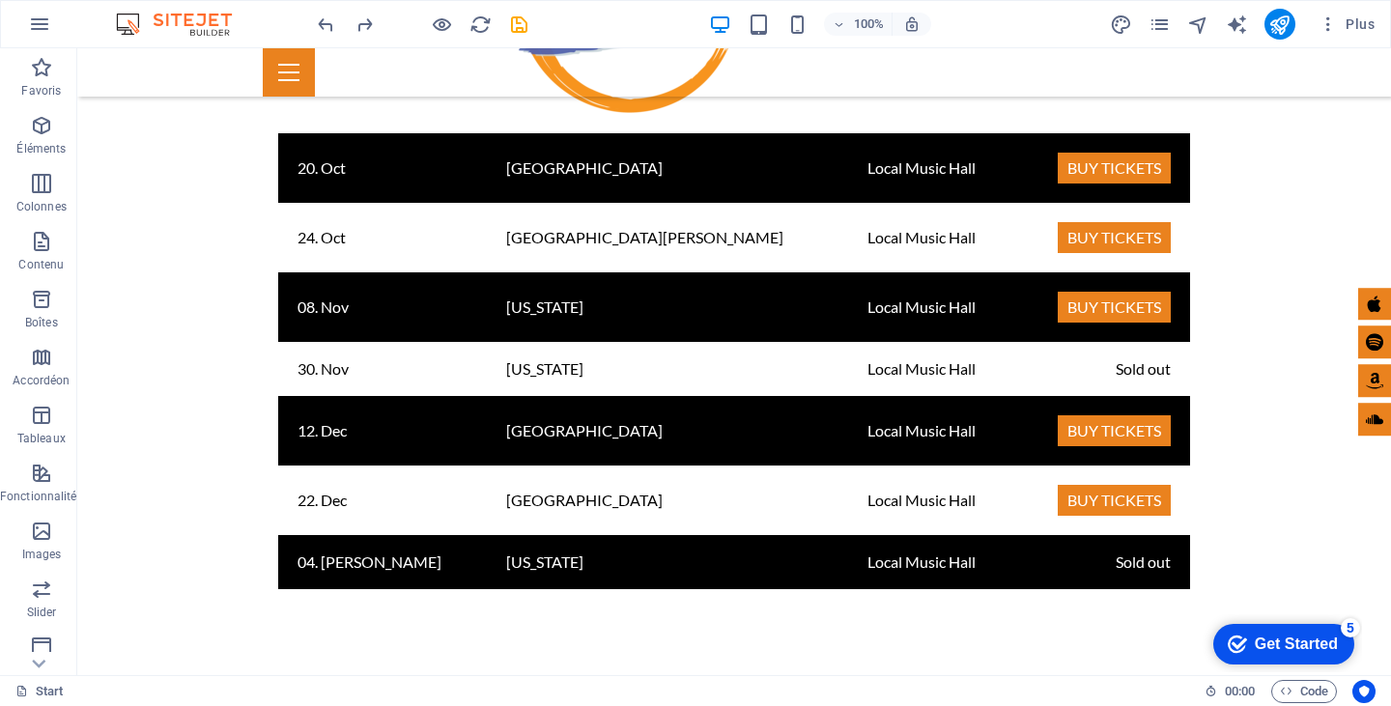
scroll to position [3817, 0]
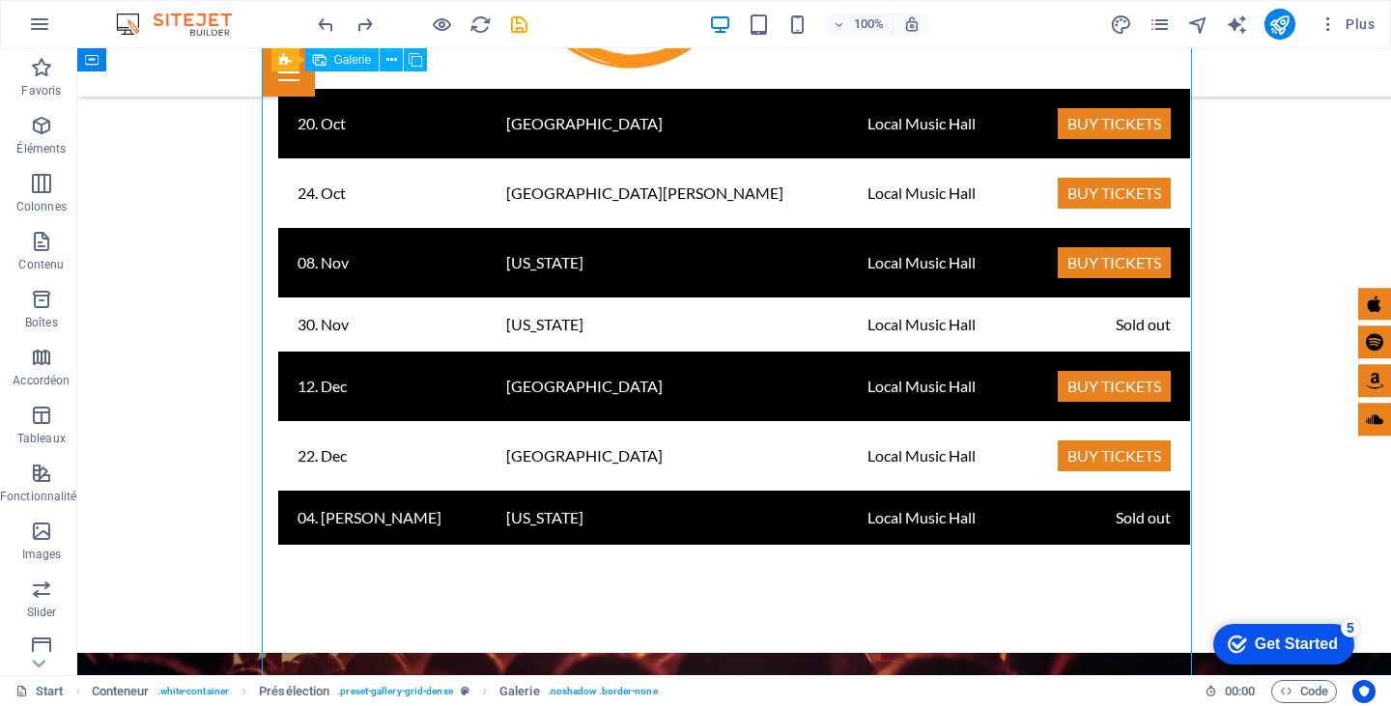
select select "4"
select select "px"
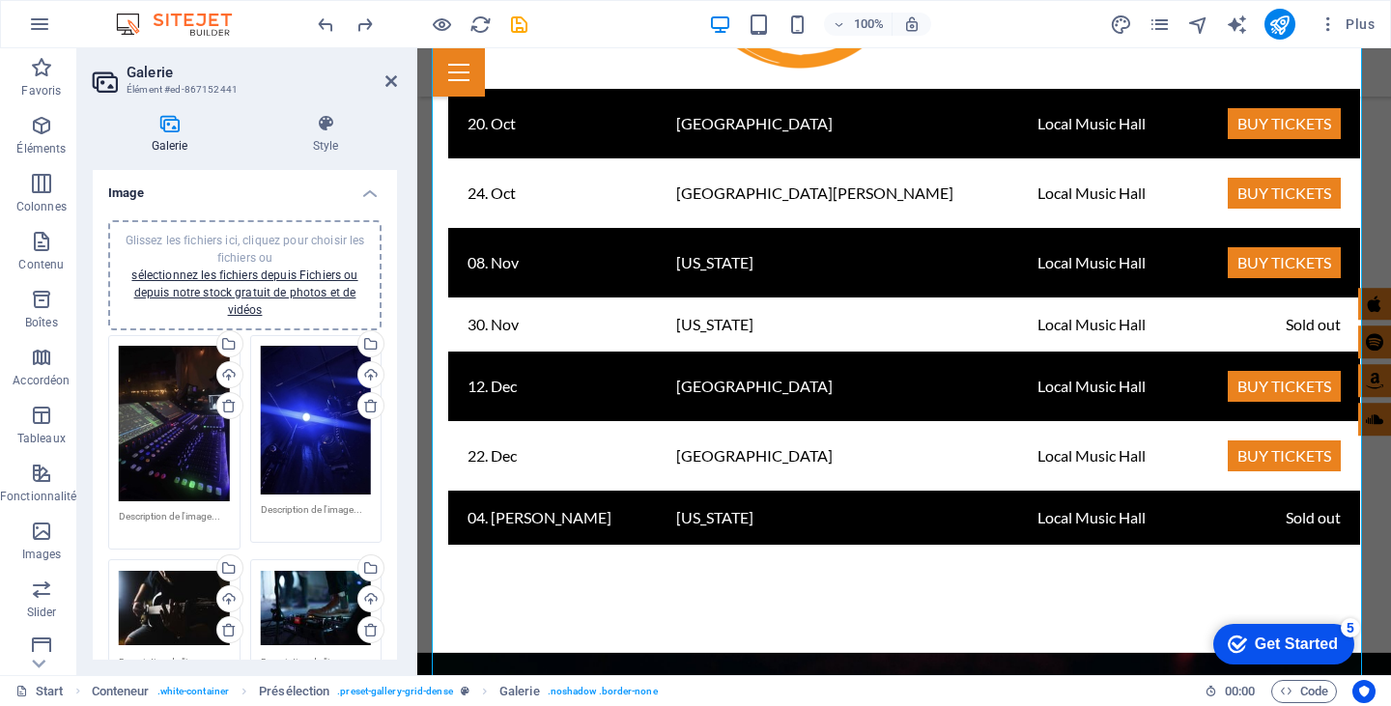
drag, startPoint x: 392, startPoint y: 342, endPoint x: 402, endPoint y: 450, distance: 108.6
click at [402, 450] on div "Galerie Style Image Glissez les fichiers ici, cliquez pour choisir les fichiers…" at bounding box center [244, 387] width 335 height 577
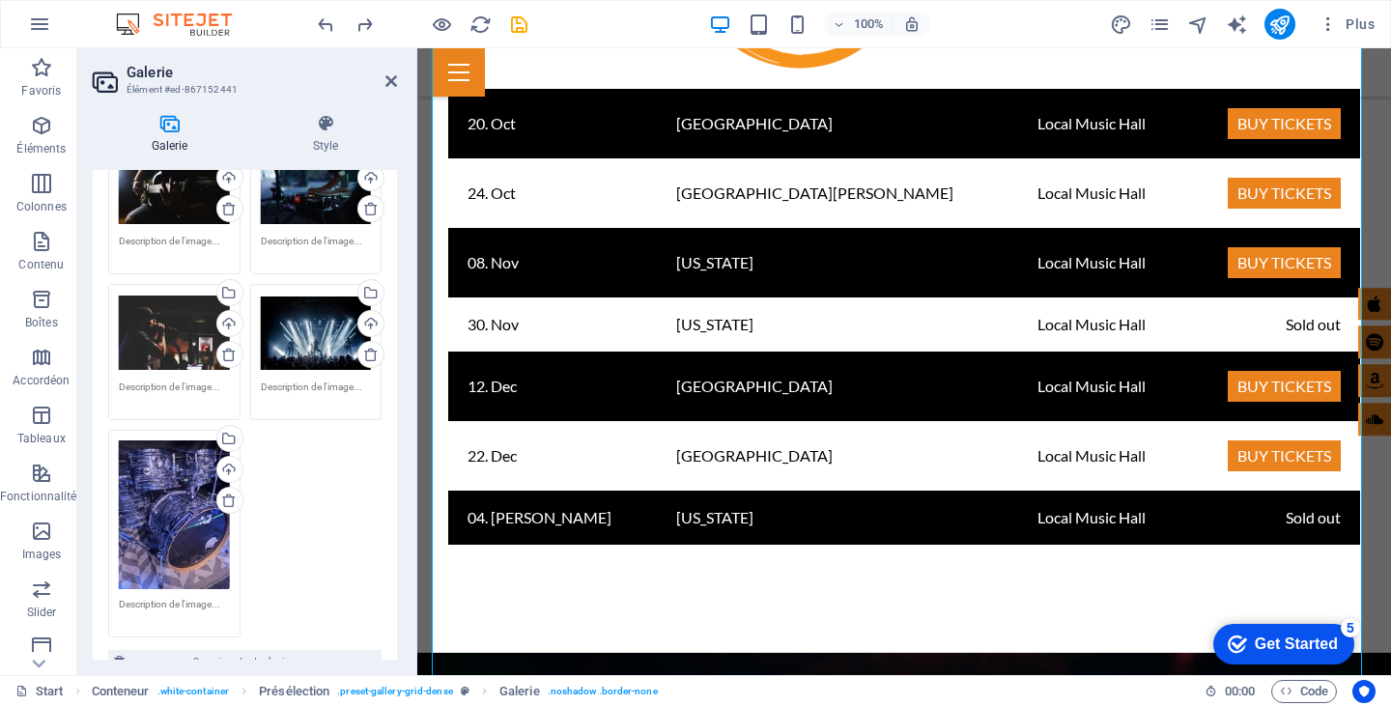
scroll to position [464, 0]
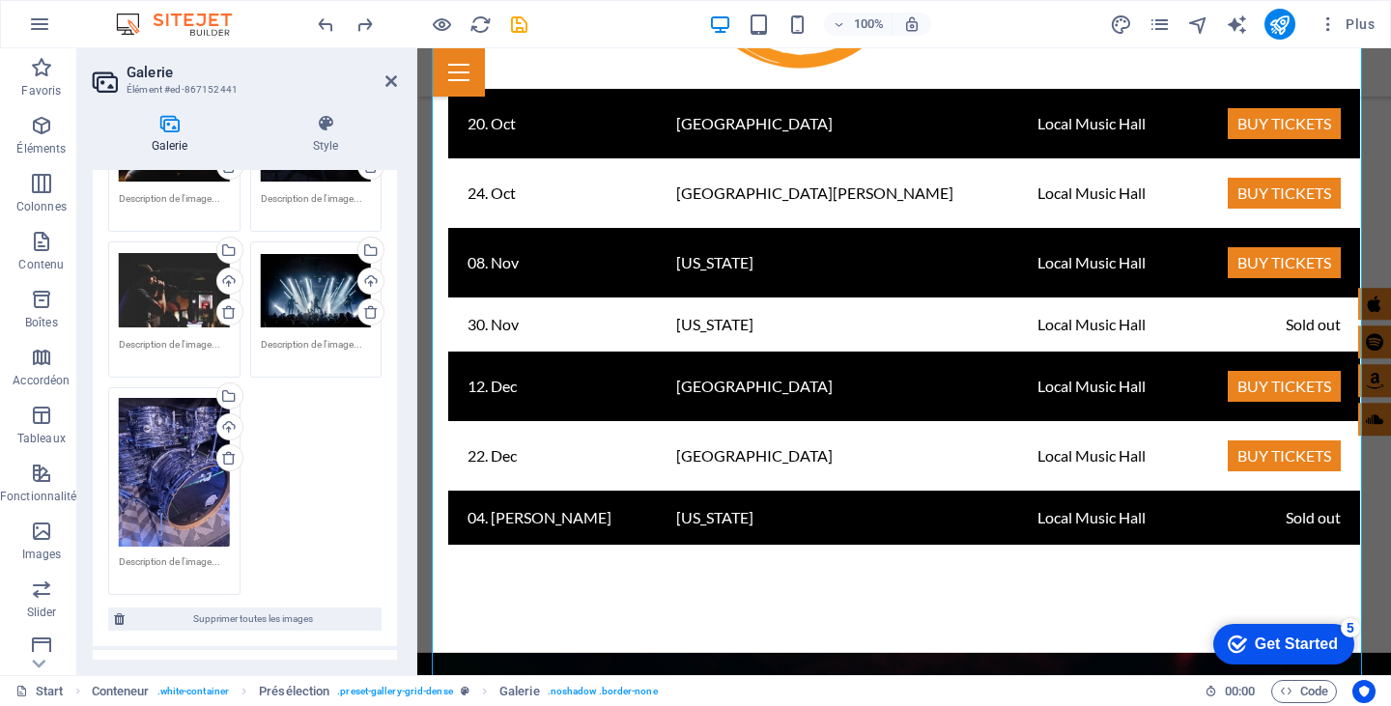
drag, startPoint x: 393, startPoint y: 350, endPoint x: 0, endPoint y: 488, distance: 416.7
click at [229, 460] on icon at bounding box center [228, 457] width 15 height 15
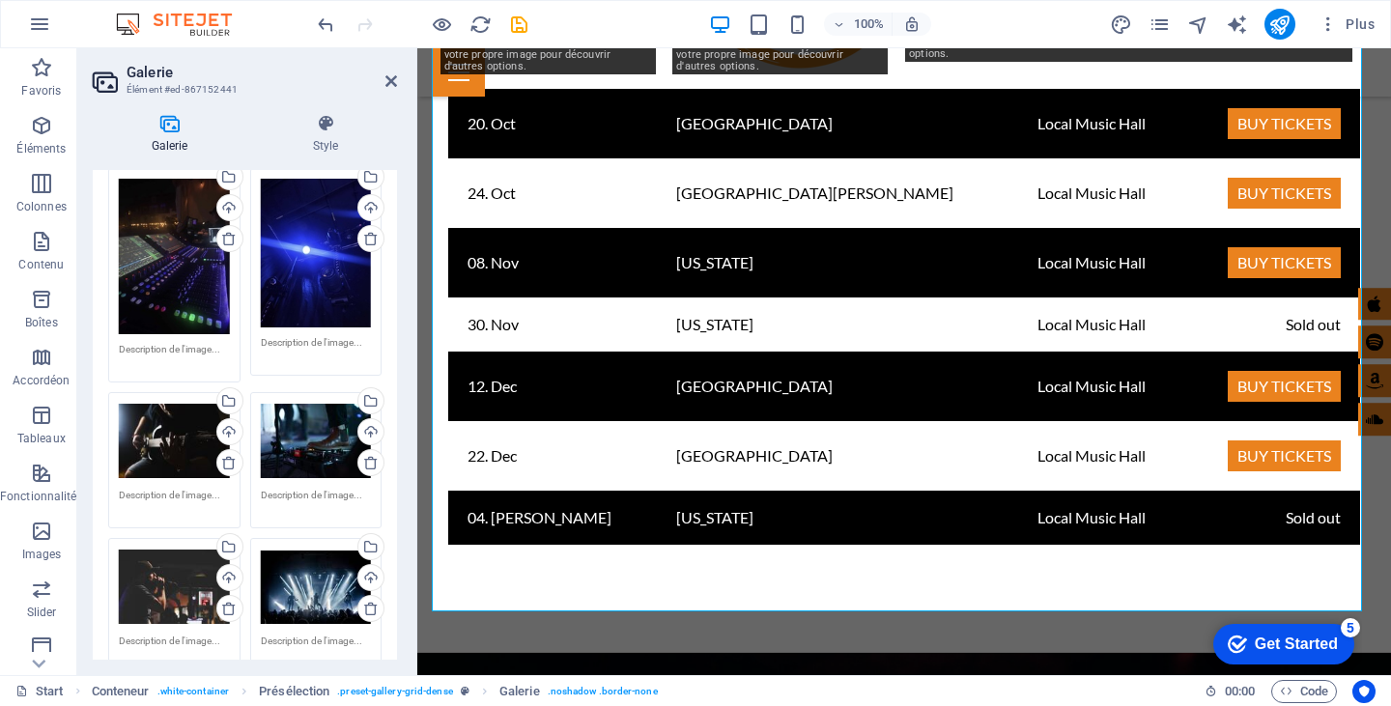
scroll to position [176, 0]
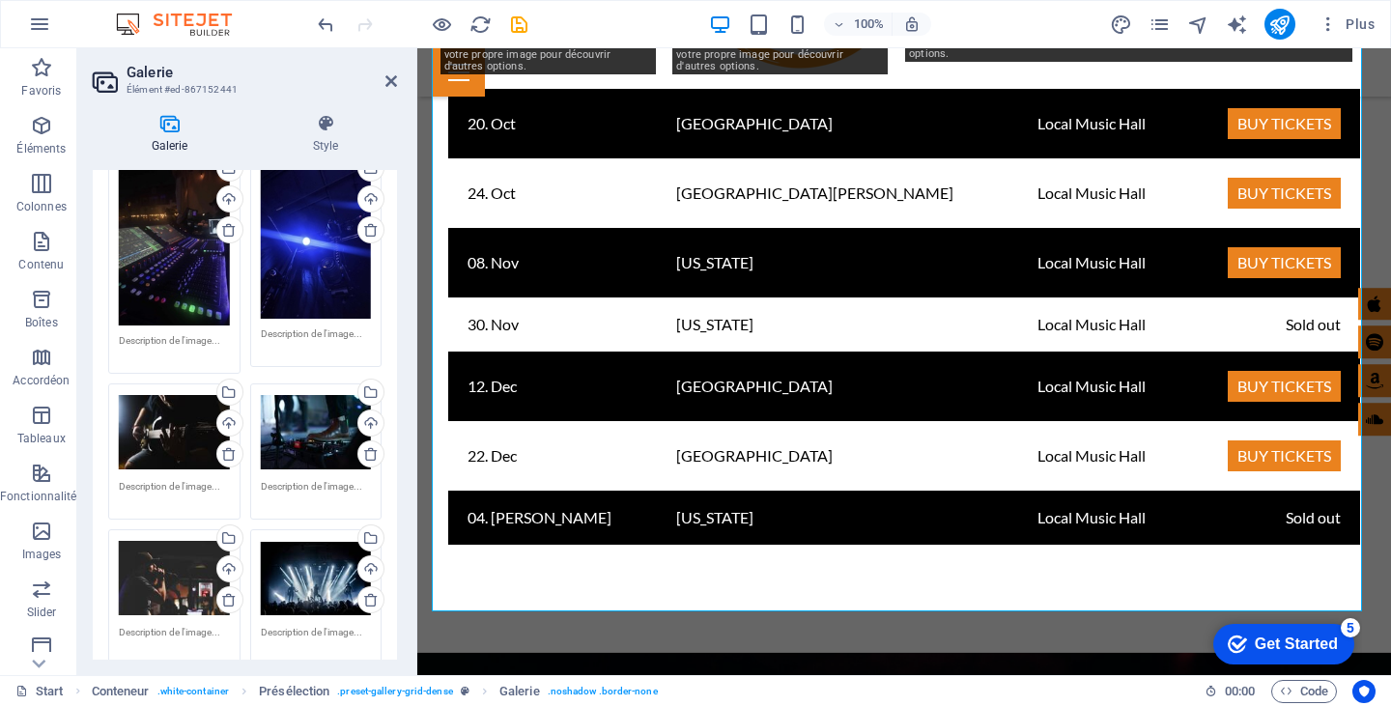
drag, startPoint x: 388, startPoint y: 393, endPoint x: 392, endPoint y: 405, distance: 12.2
click at [392, 405] on div "Glissez les fichiers ici, cliquez pour choisir les fichiers ou sélectionnez les…" at bounding box center [245, 373] width 304 height 688
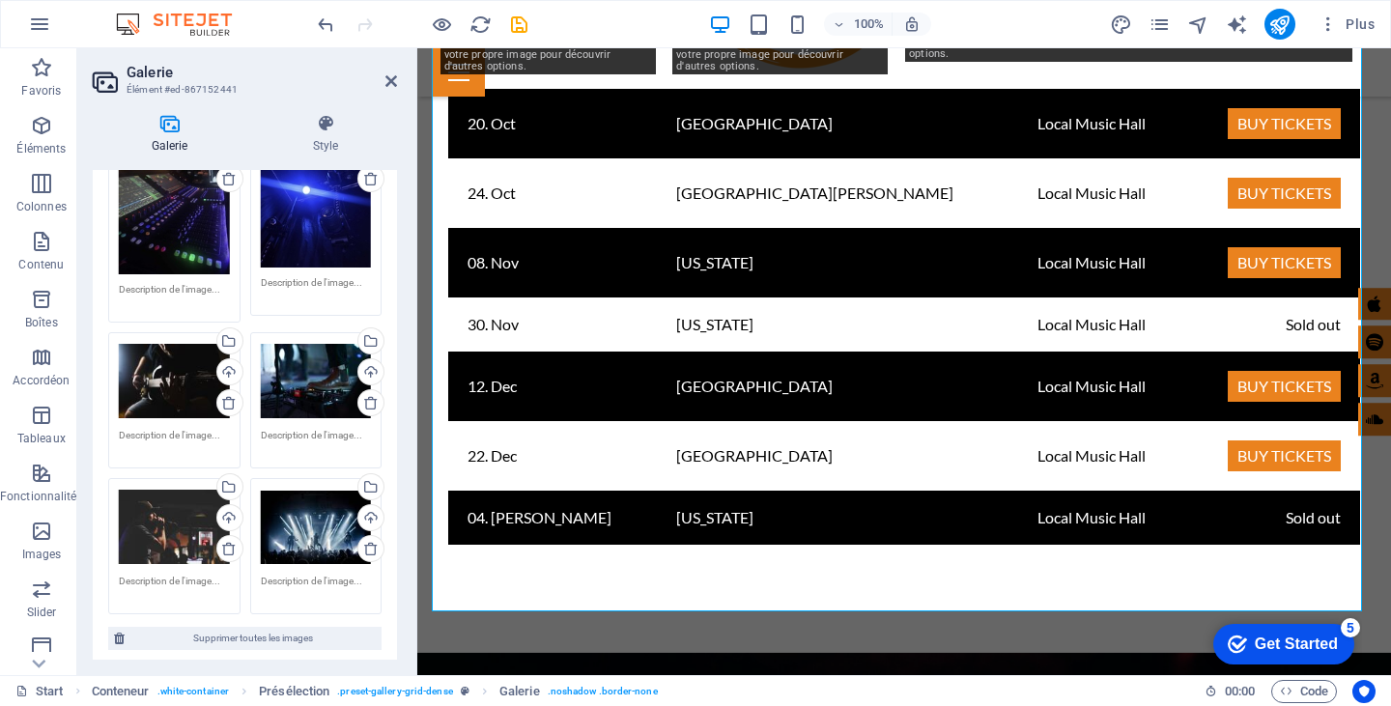
scroll to position [222, 0]
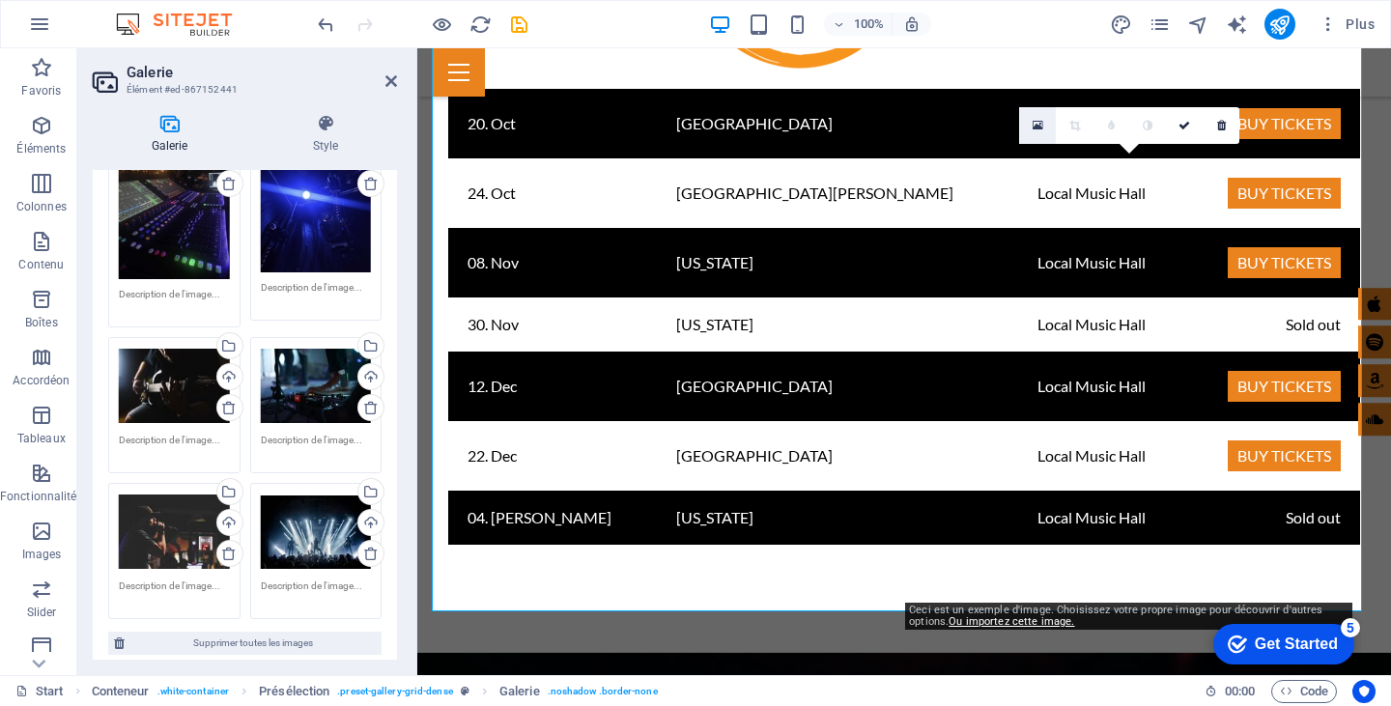
click at [1036, 124] on icon at bounding box center [1038, 126] width 11 height 14
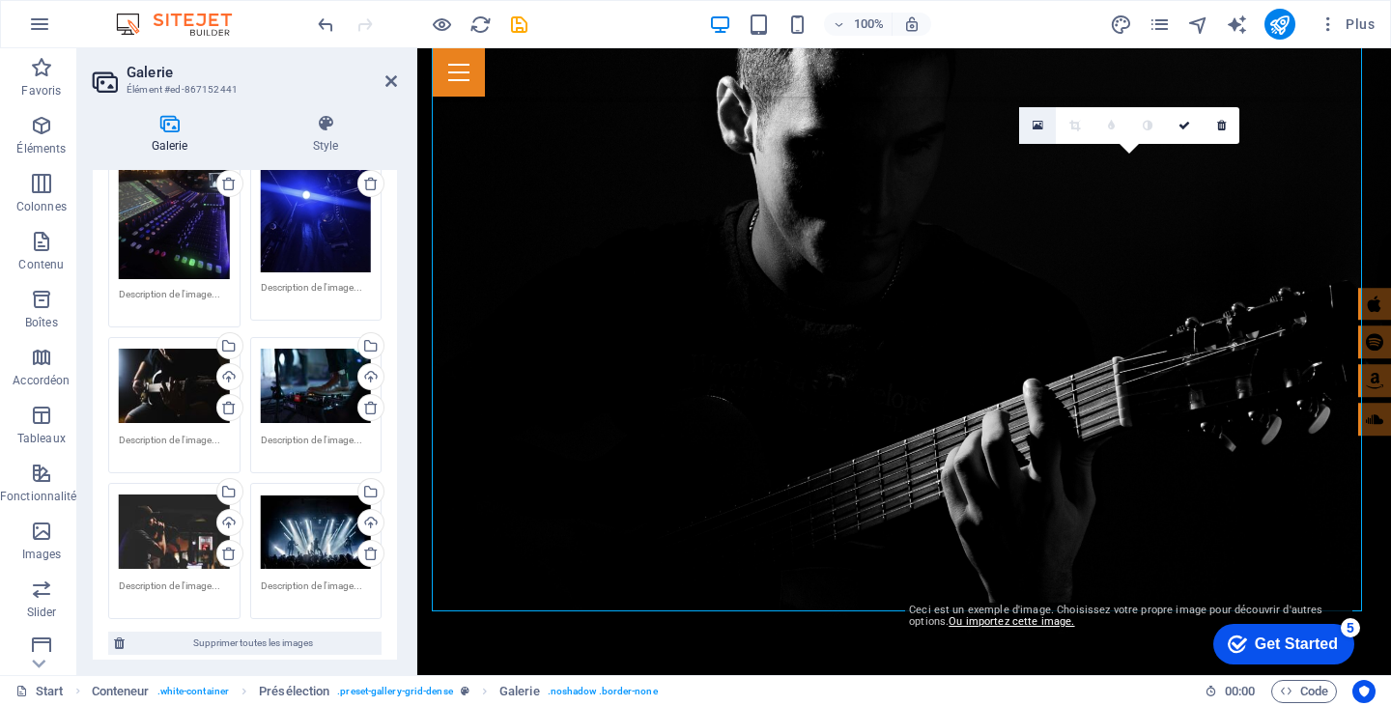
scroll to position [4316, 0]
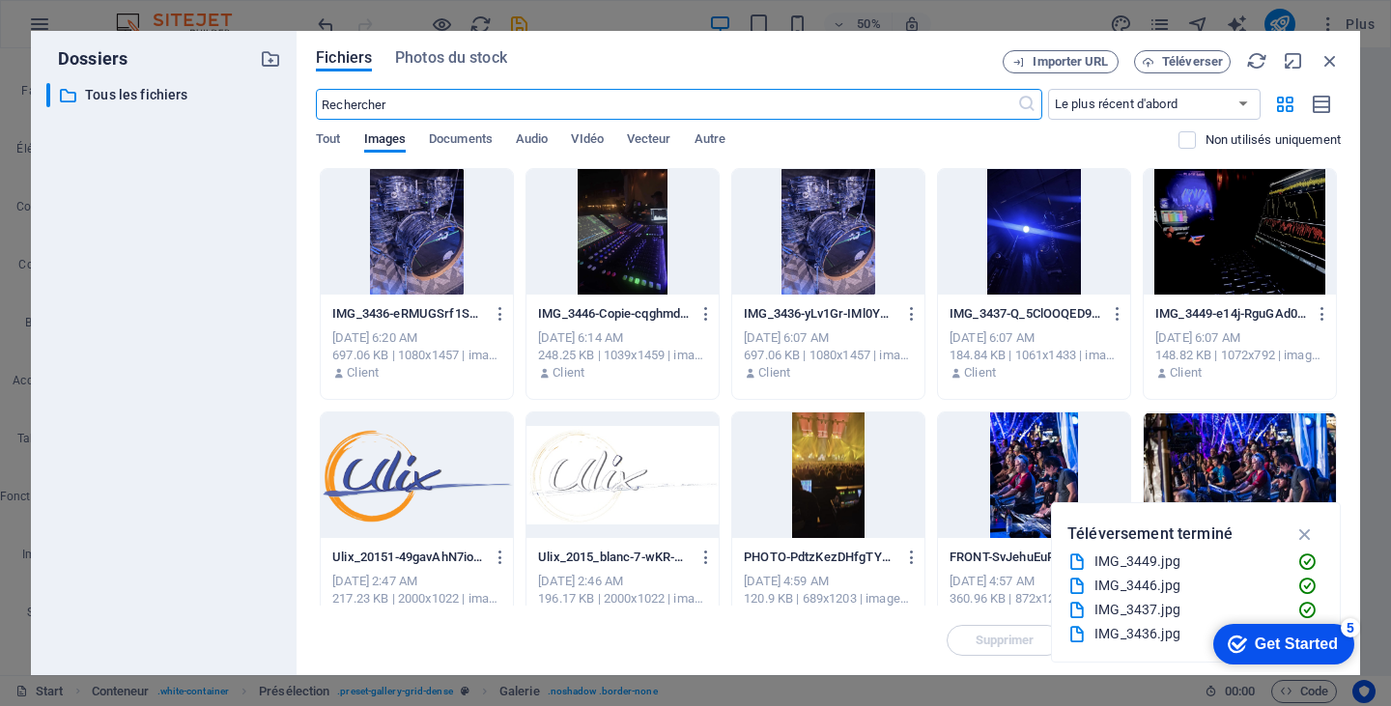
click at [821, 216] on div at bounding box center [828, 232] width 192 height 126
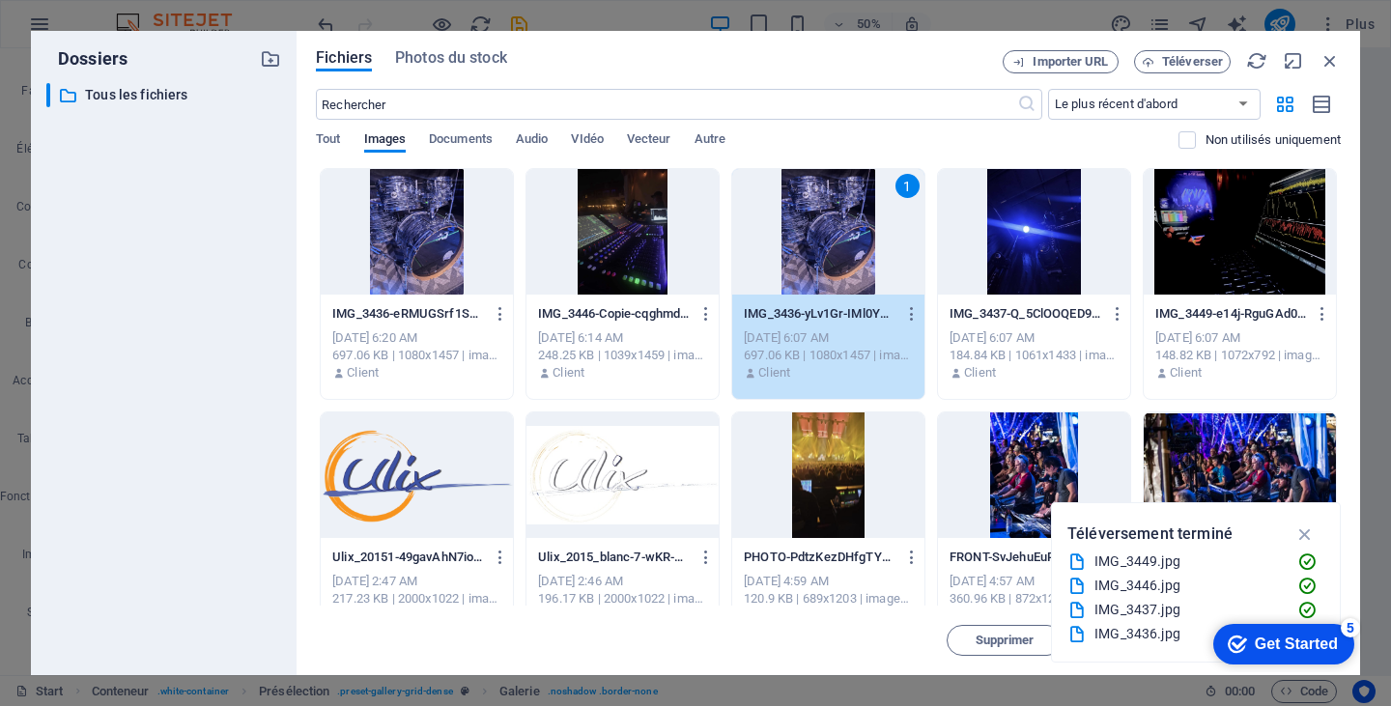
click at [821, 216] on div "1" at bounding box center [828, 232] width 192 height 126
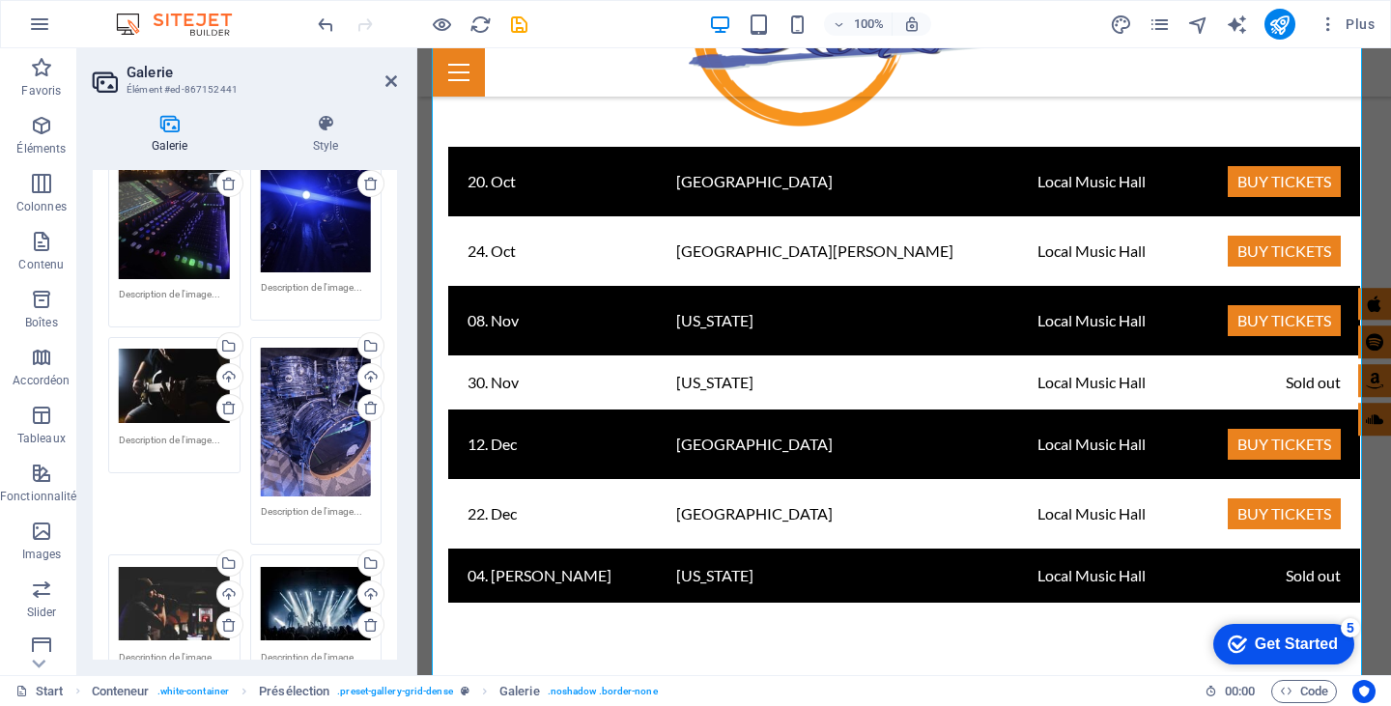
scroll to position [3764, 0]
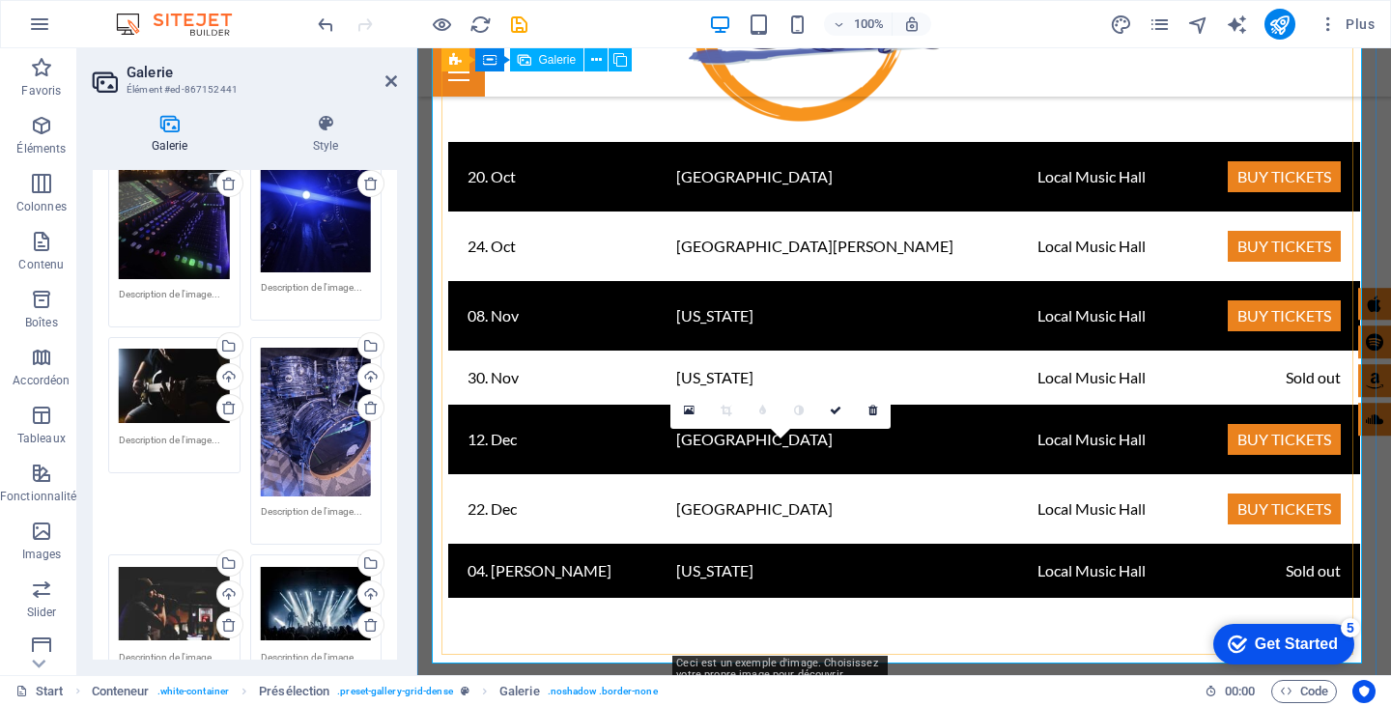
click at [689, 410] on icon at bounding box center [689, 411] width 11 height 14
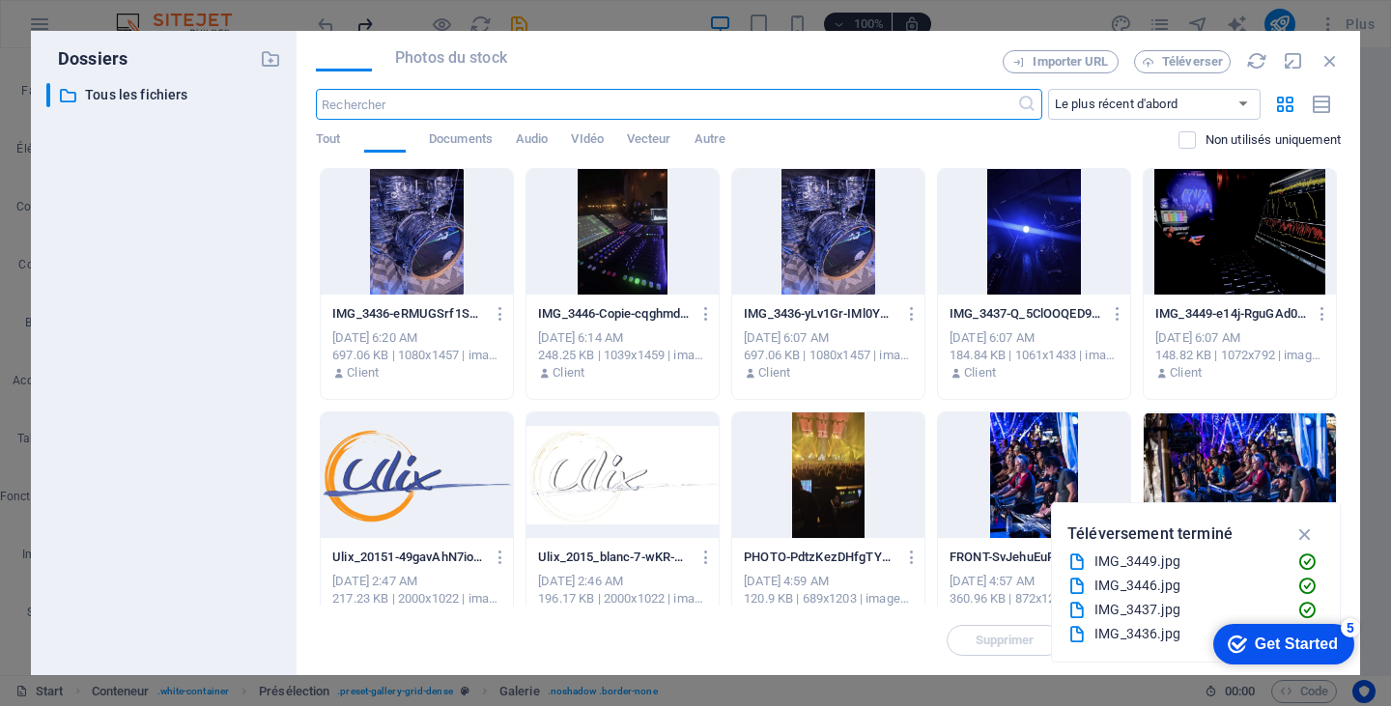
scroll to position [4264, 0]
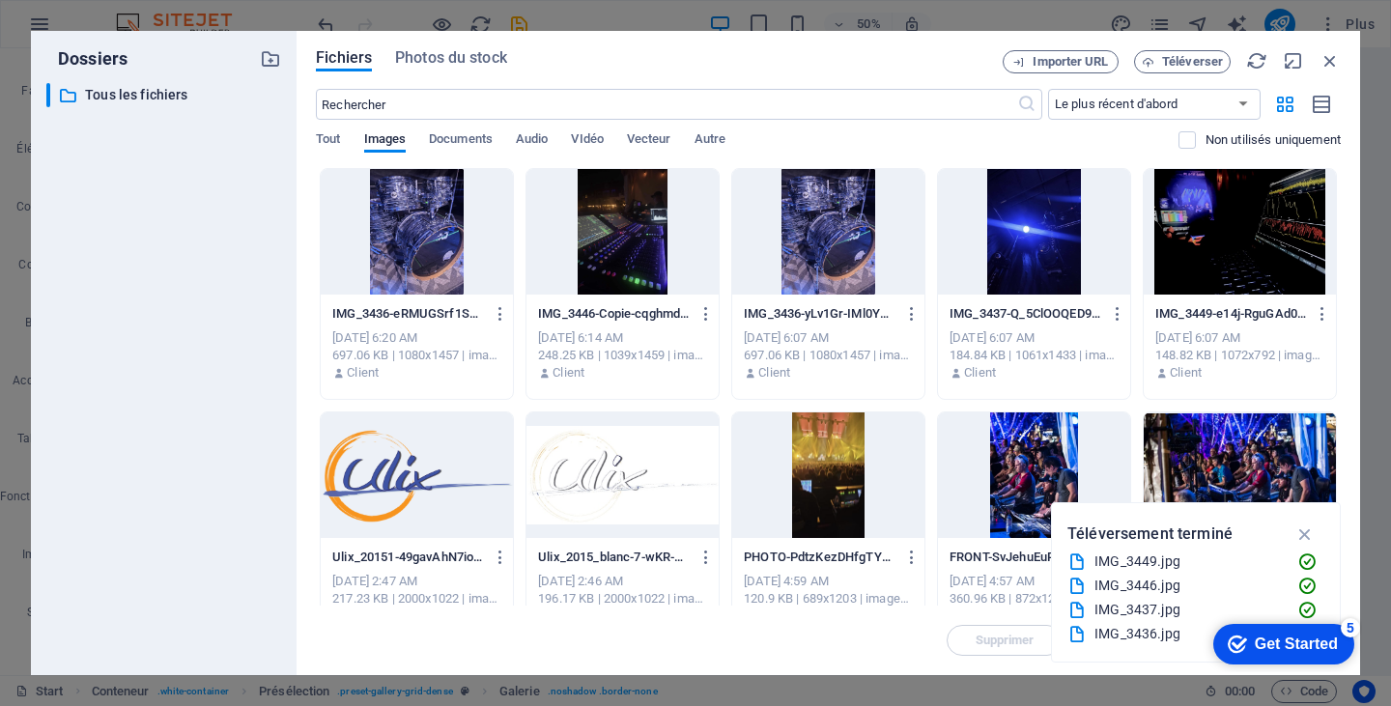
click at [689, 410] on div "IMG_3436-eRMUGSrf1Sz_2BT-zUQAUQ.jpg IMG_3436-eRMUGSrf1Sz_2BT-zUQAUQ.jpg Sep 2, …" at bounding box center [828, 527] width 1025 height 719
click at [831, 469] on div at bounding box center [828, 475] width 192 height 126
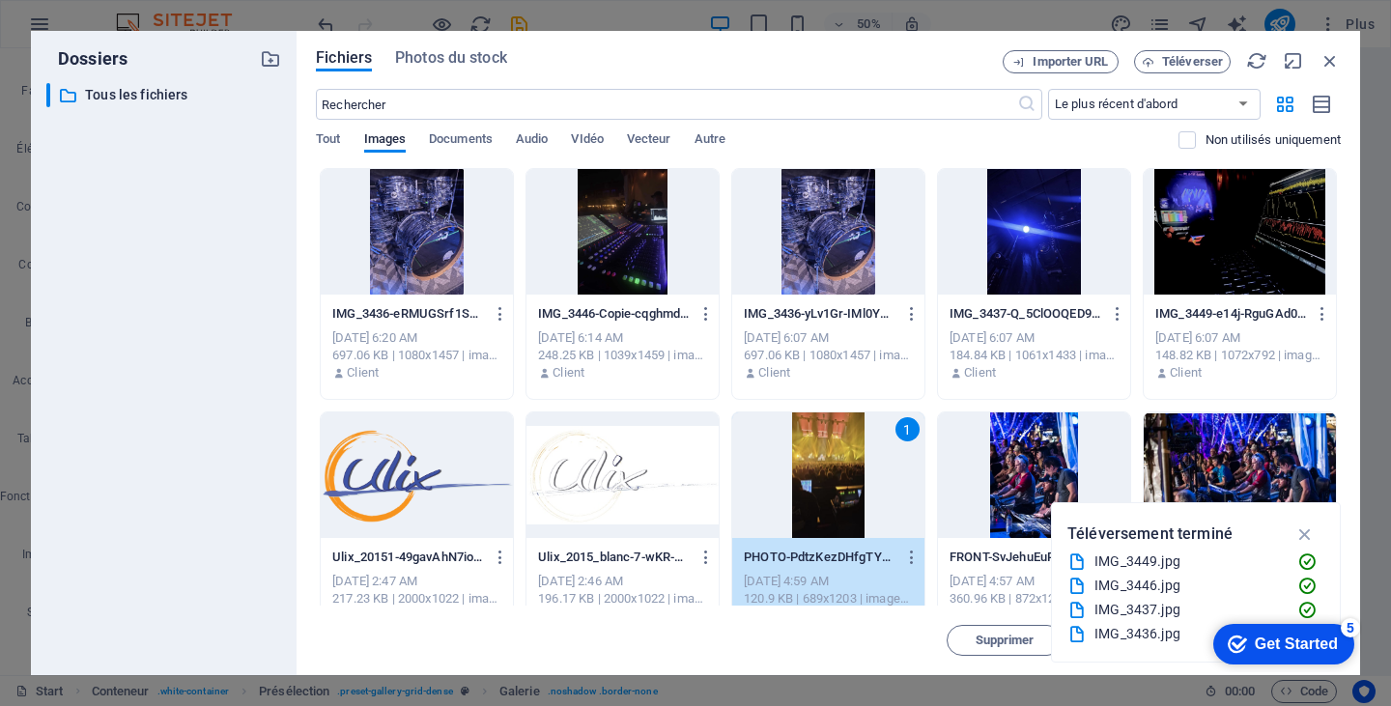
click at [831, 469] on div "1" at bounding box center [828, 475] width 192 height 126
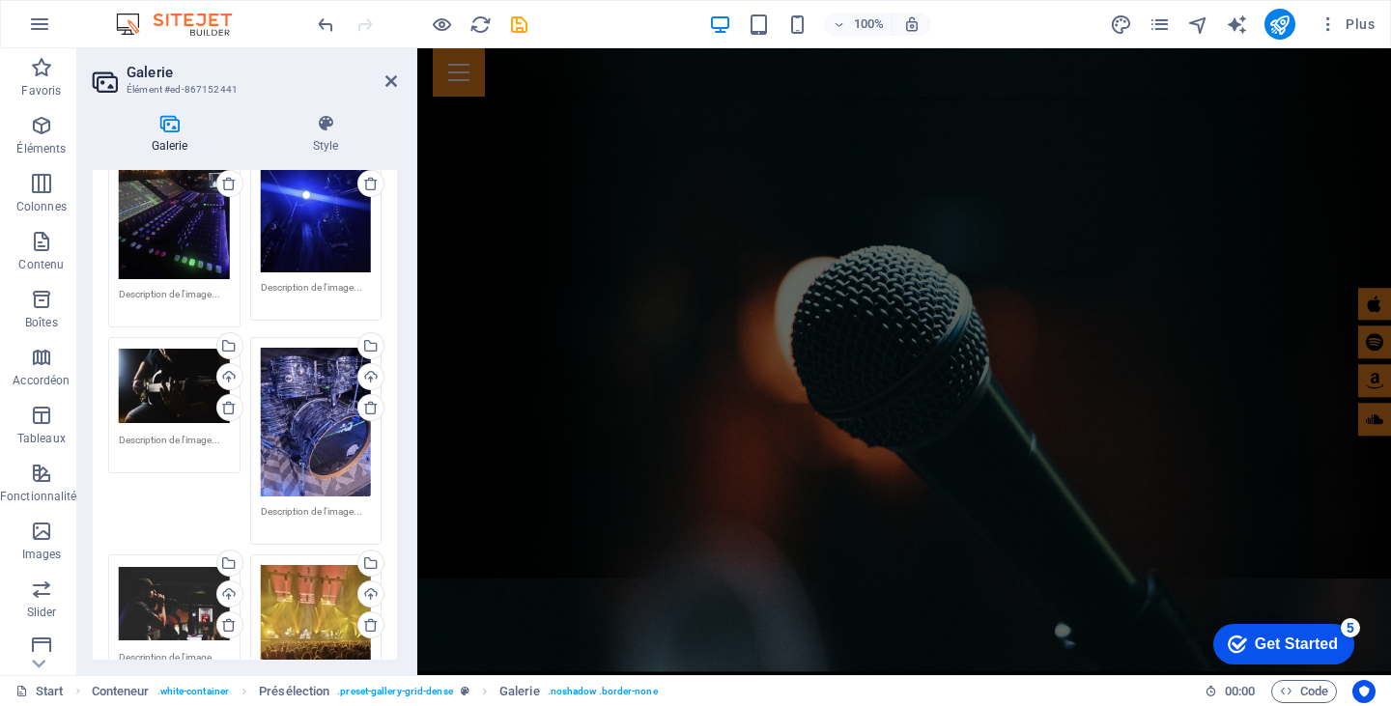
scroll to position [81, 0]
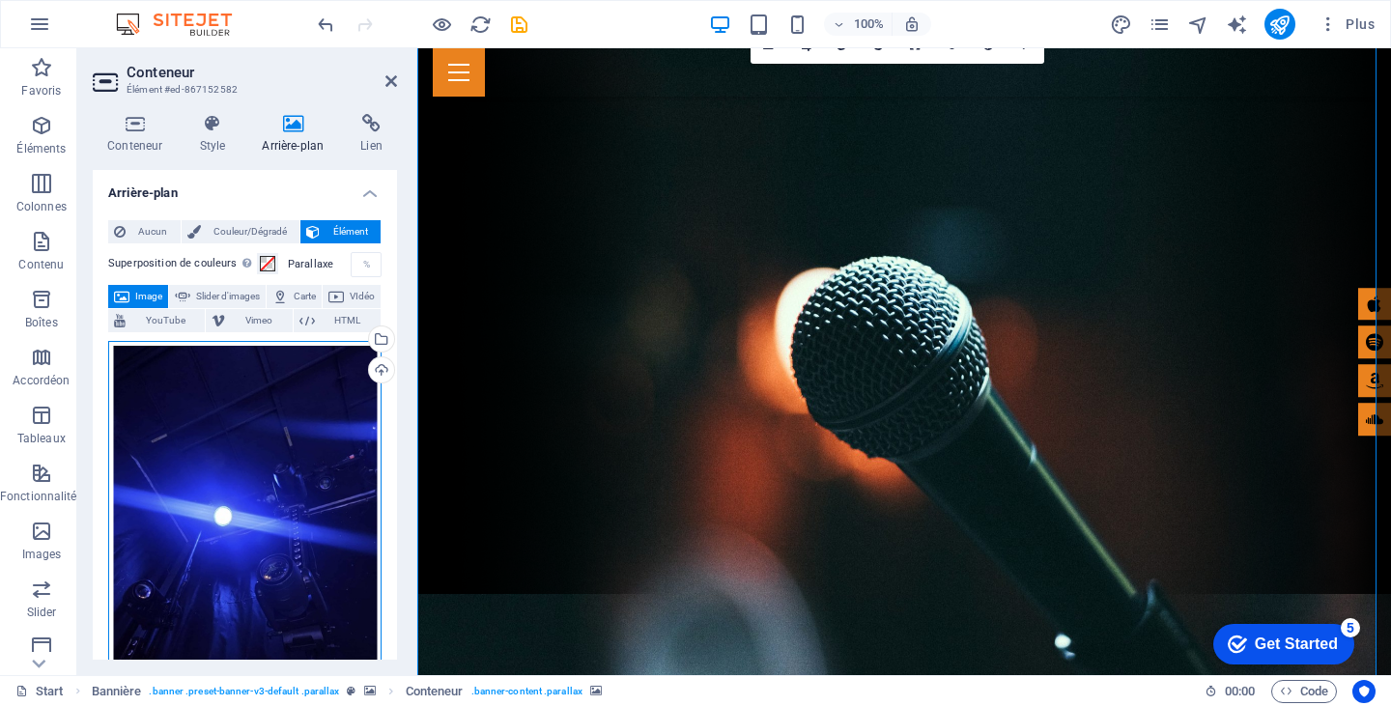
click at [255, 433] on div "Glissez les fichiers ici, cliquez pour choisir les fichiers ou sélectionnez les…" at bounding box center [244, 524] width 273 height 366
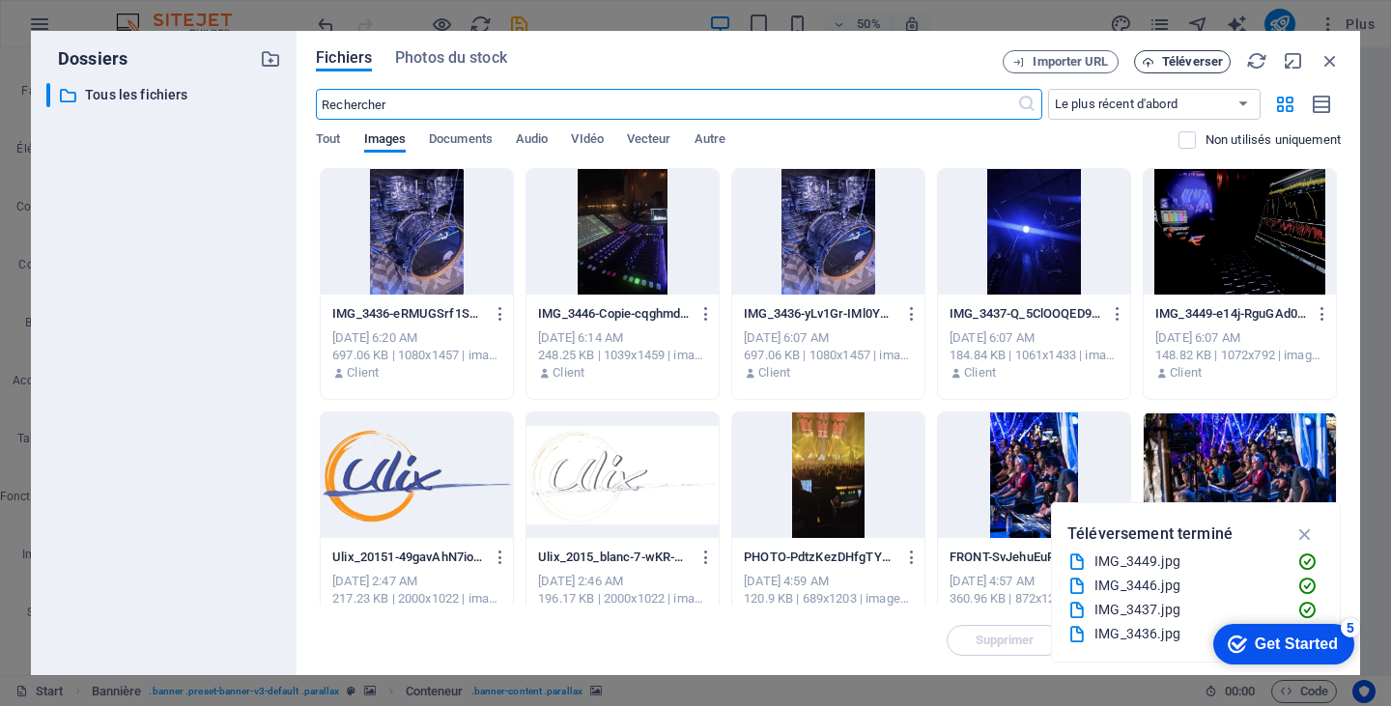
click at [1188, 62] on span "Téléverser" at bounding box center [1192, 62] width 61 height 12
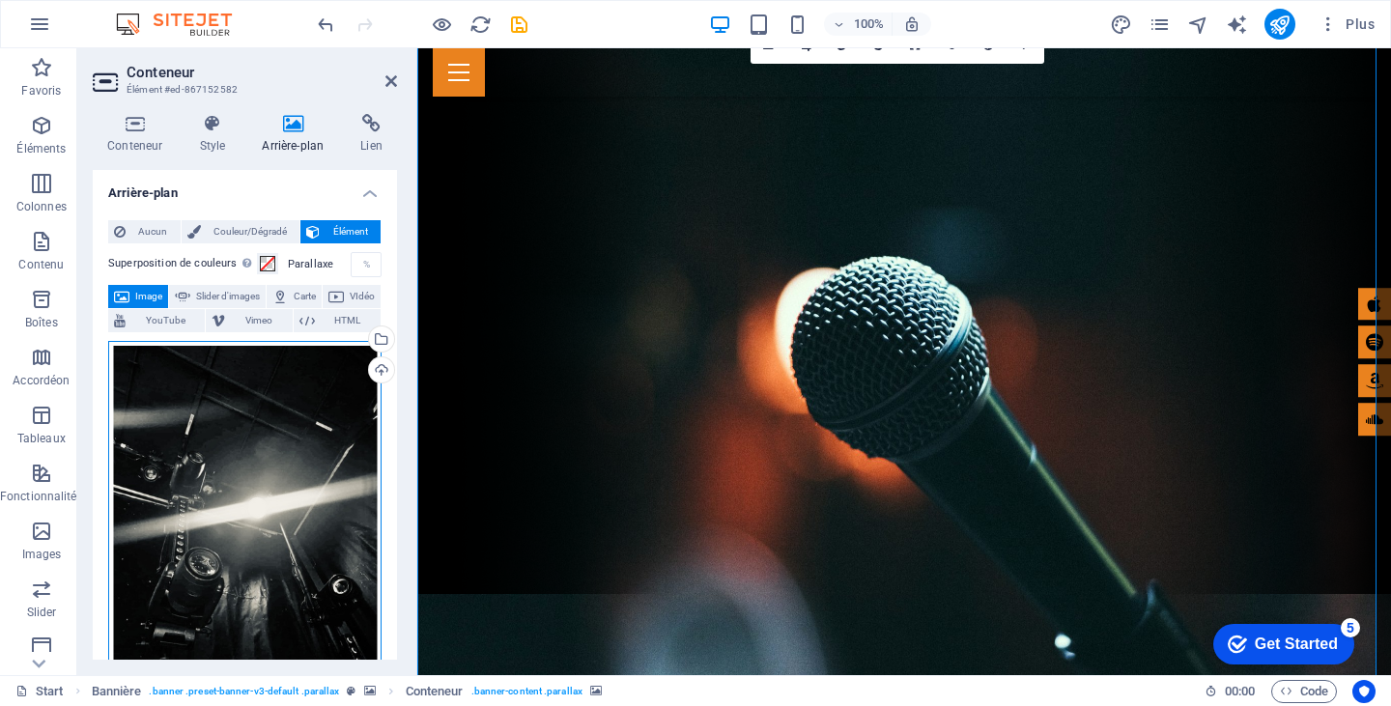
click at [258, 403] on div "Glissez les fichiers ici, cliquez pour choisir les fichiers ou sélectionnez les…" at bounding box center [244, 517] width 273 height 352
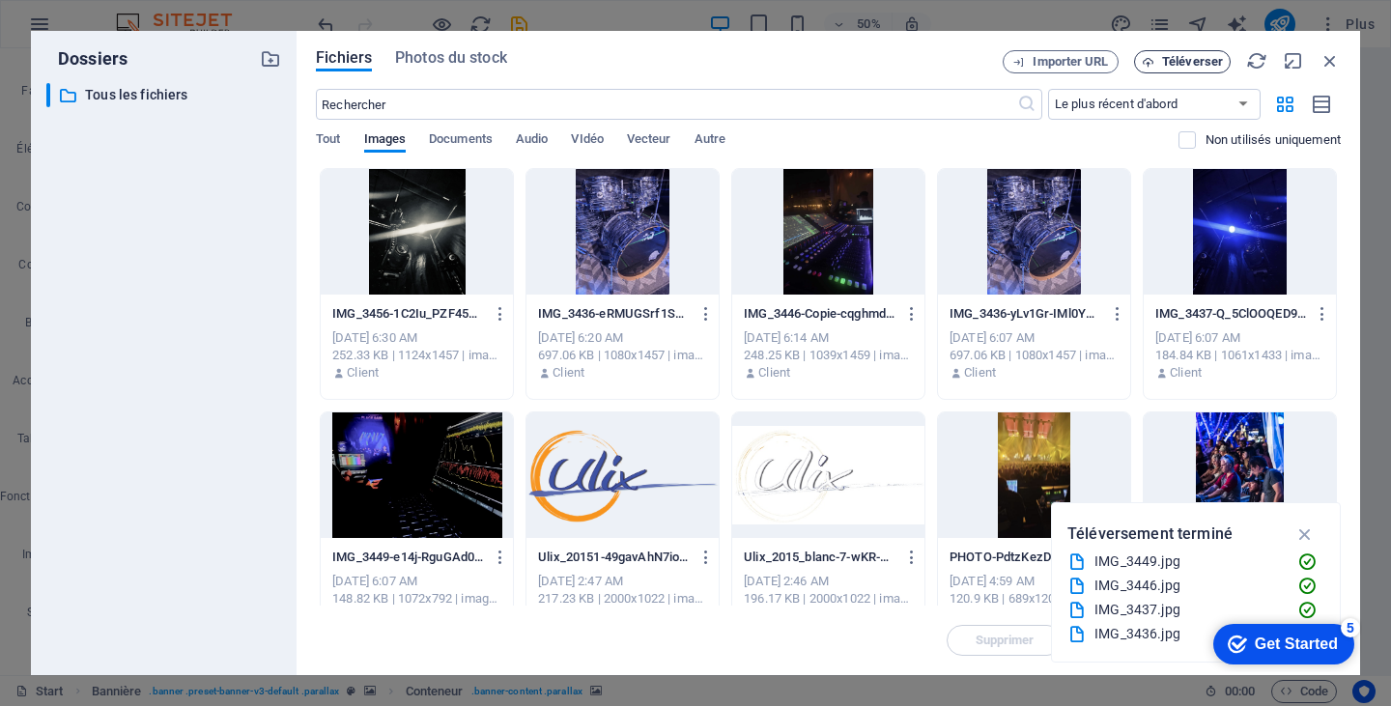
click at [1173, 56] on span "Téléverser" at bounding box center [1192, 62] width 61 height 12
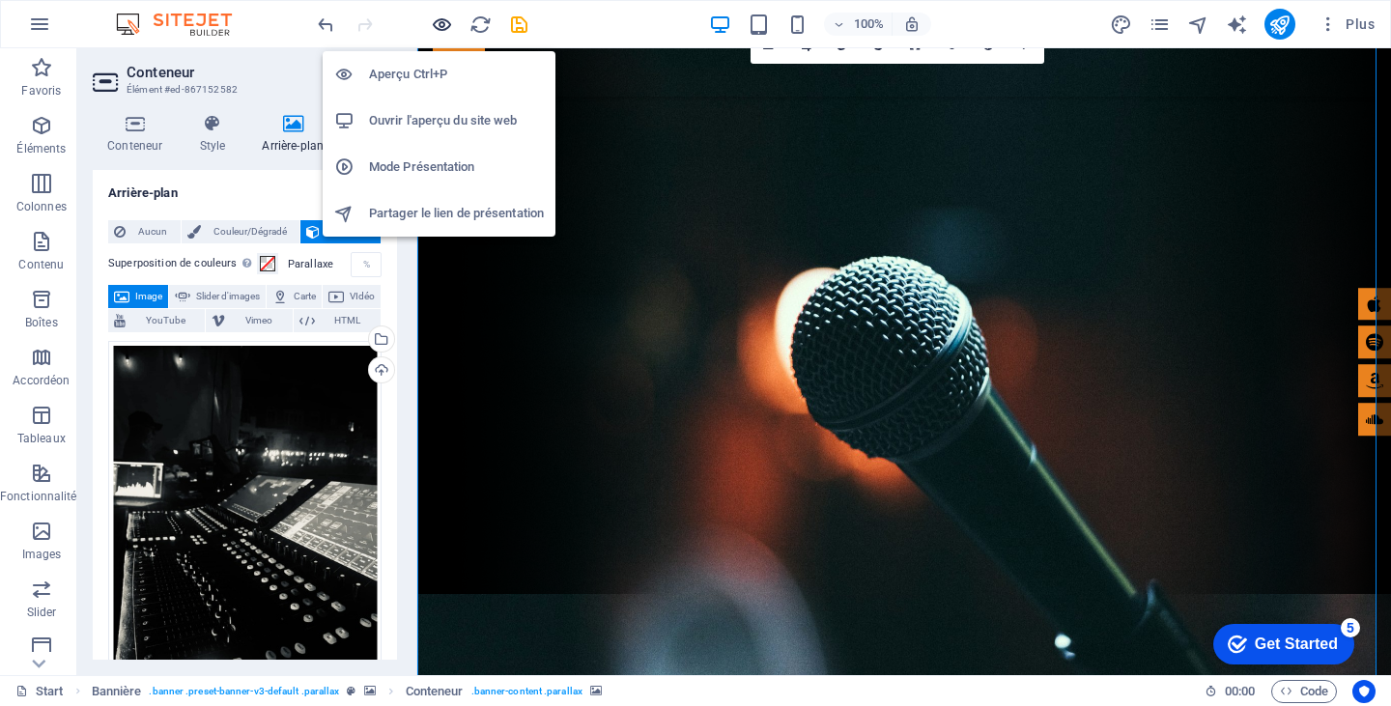
click at [441, 23] on icon "button" at bounding box center [442, 25] width 22 height 22
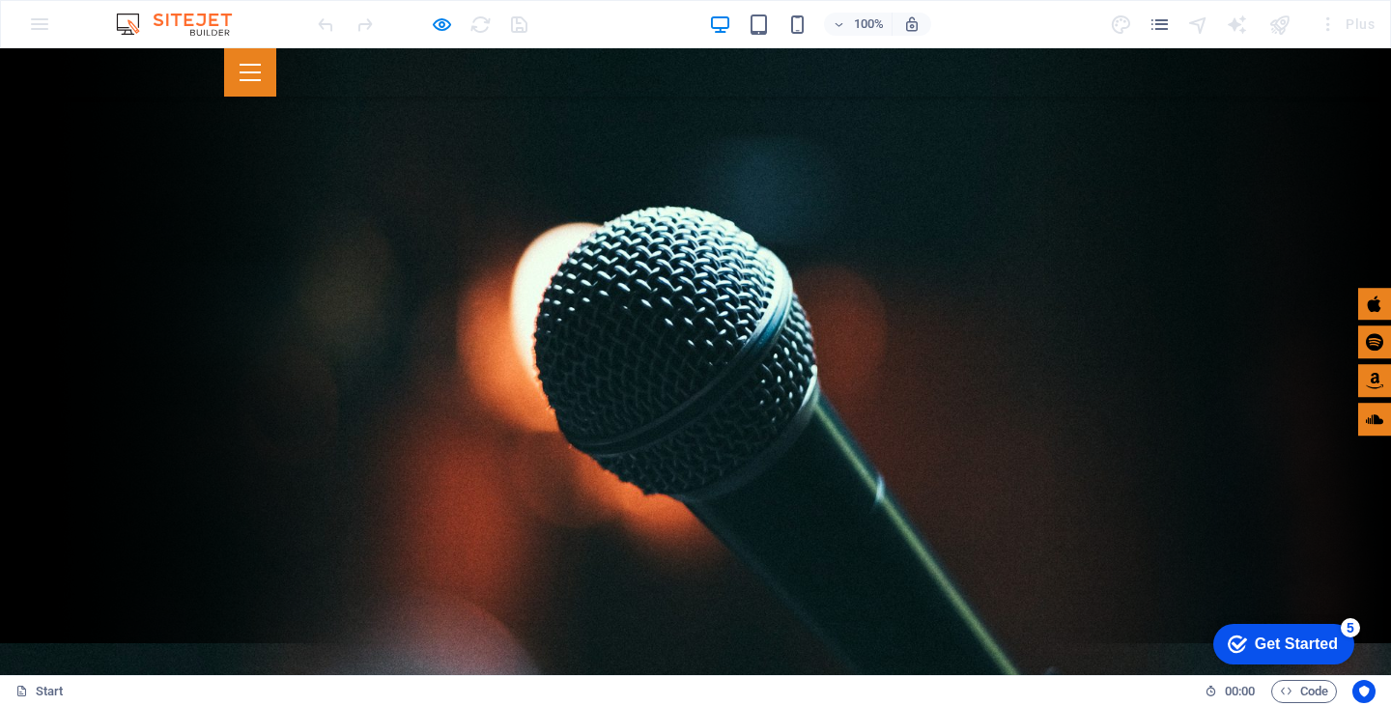
scroll to position [0, 0]
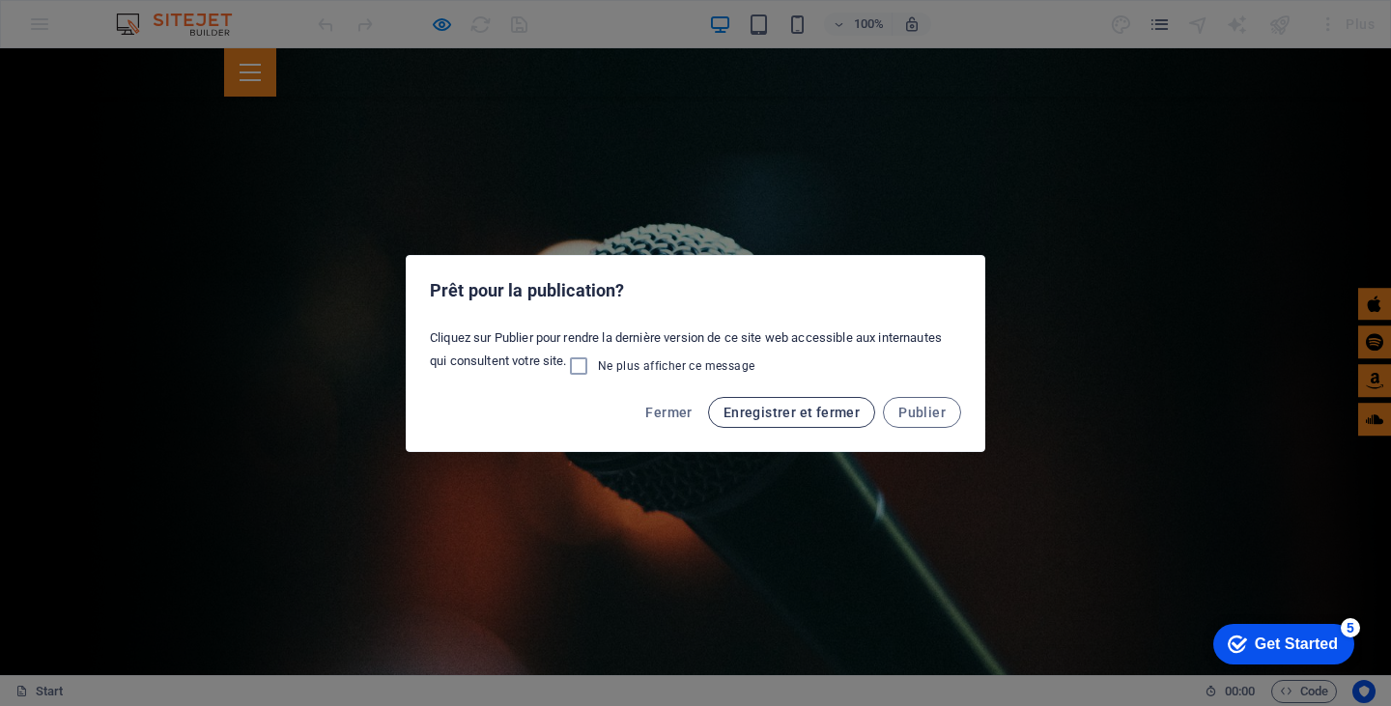
click at [768, 412] on span "Enregistrer et fermer" at bounding box center [792, 412] width 136 height 15
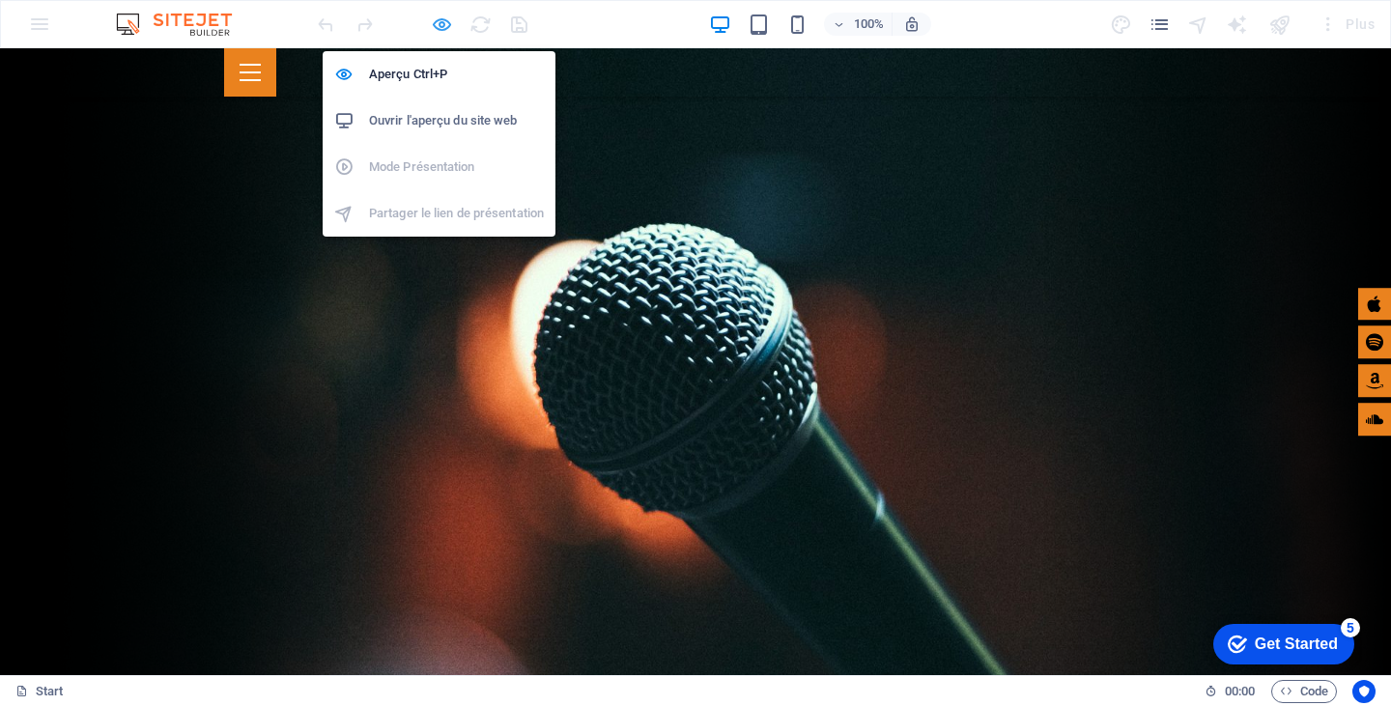
click at [438, 23] on icon "button" at bounding box center [442, 25] width 22 height 22
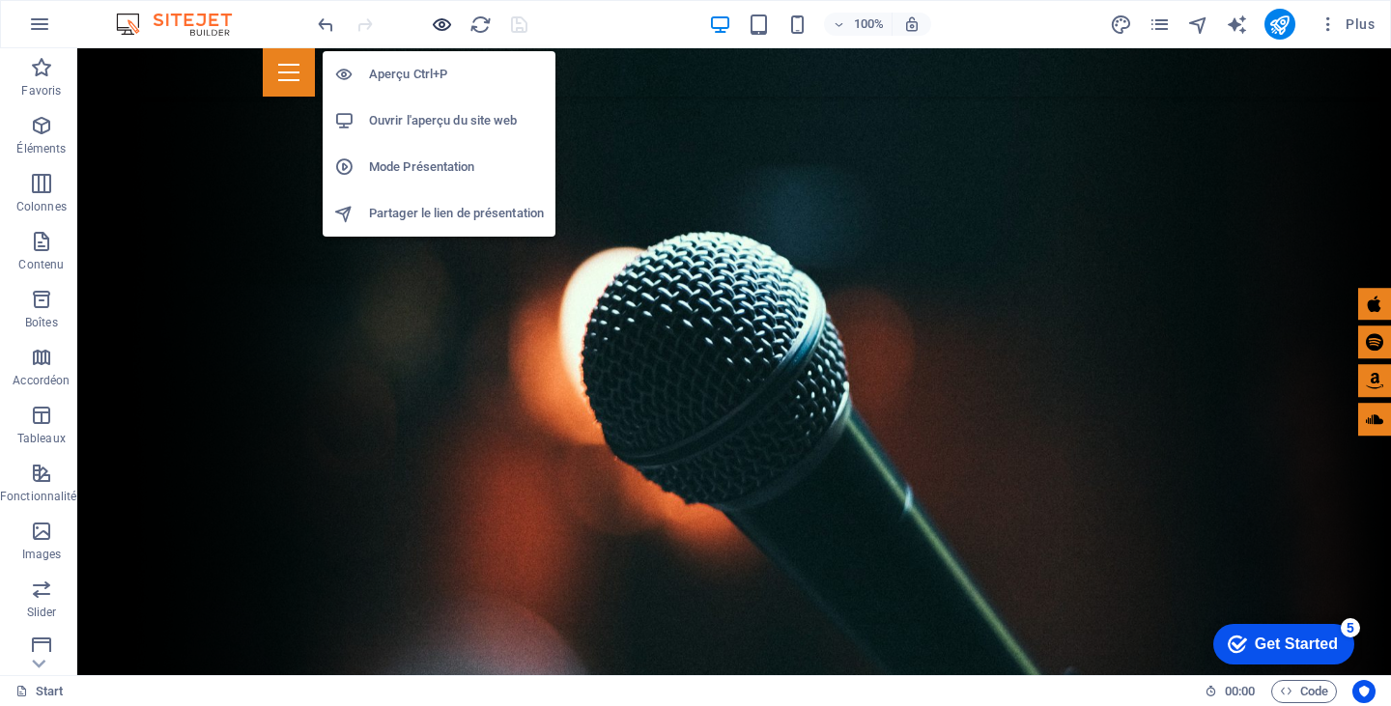
click at [446, 14] on icon "button" at bounding box center [442, 25] width 22 height 22
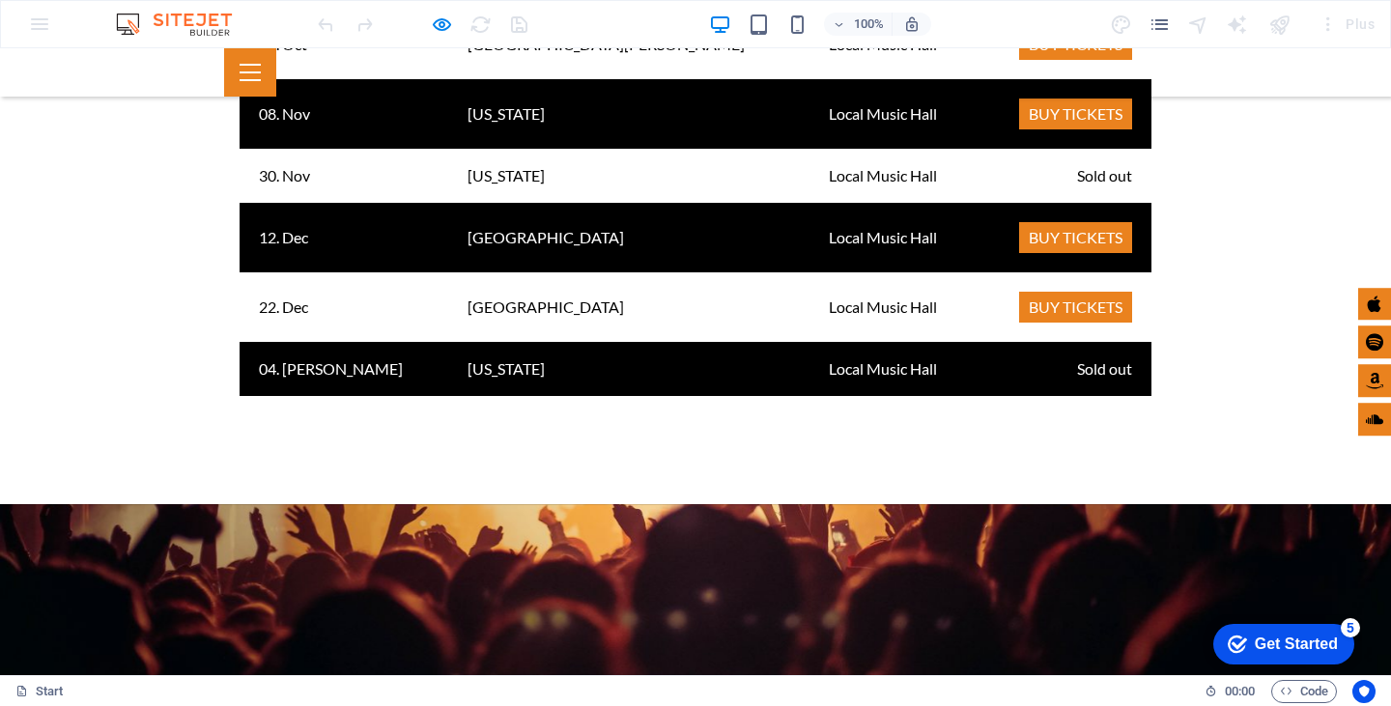
scroll to position [3527, 0]
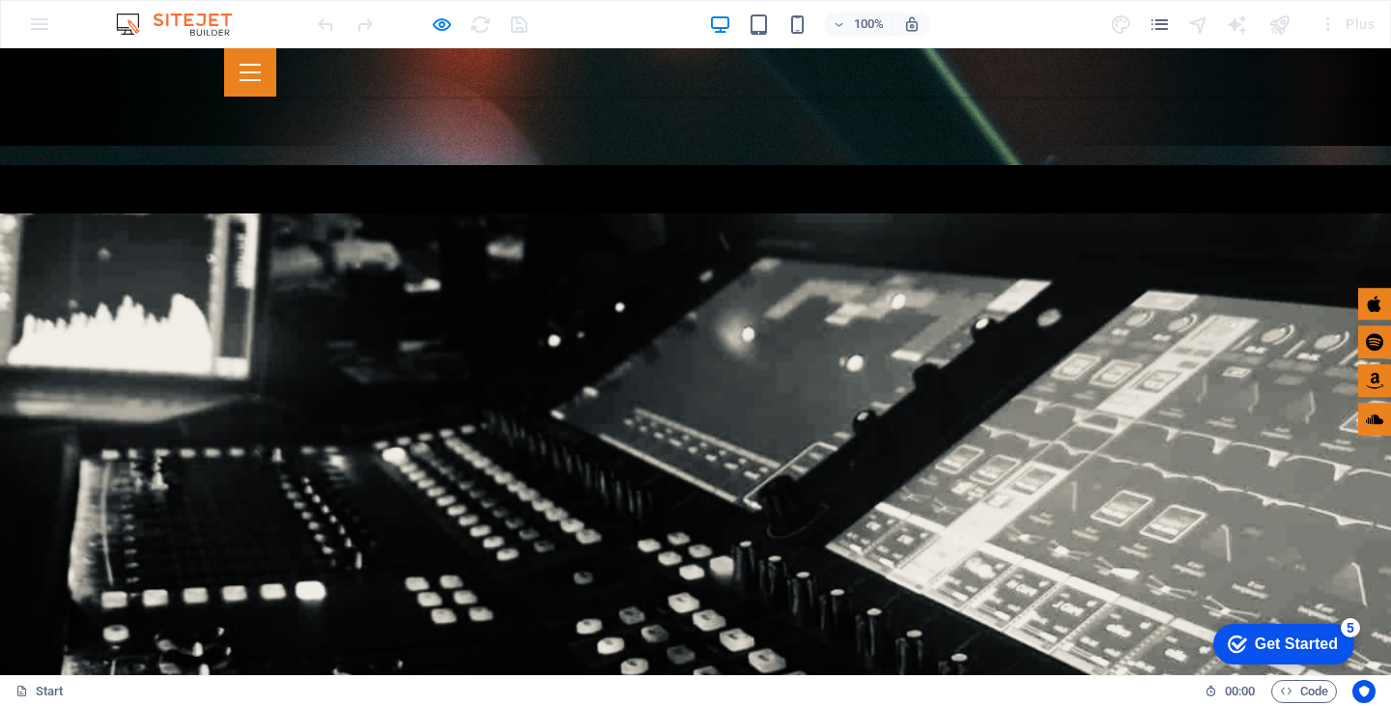
scroll to position [0, 0]
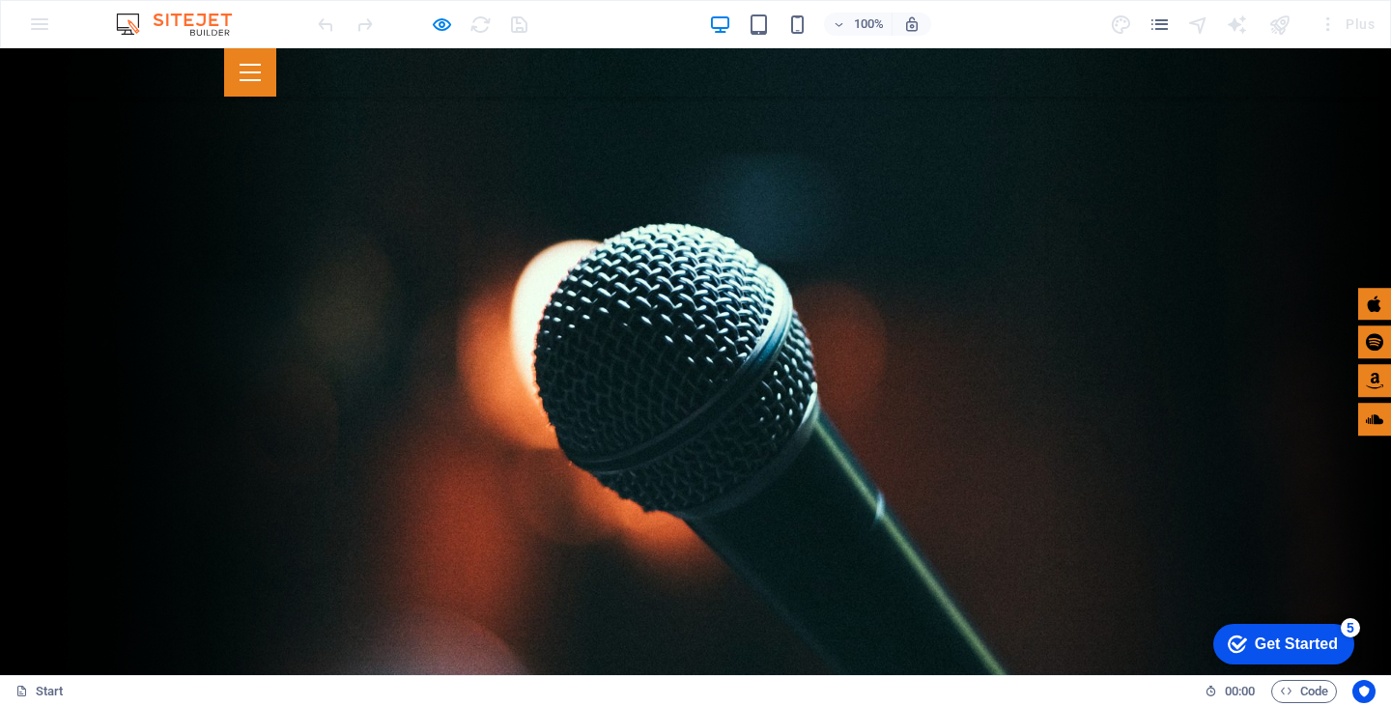
click at [607, 58] on div at bounding box center [695, 72] width 943 height 48
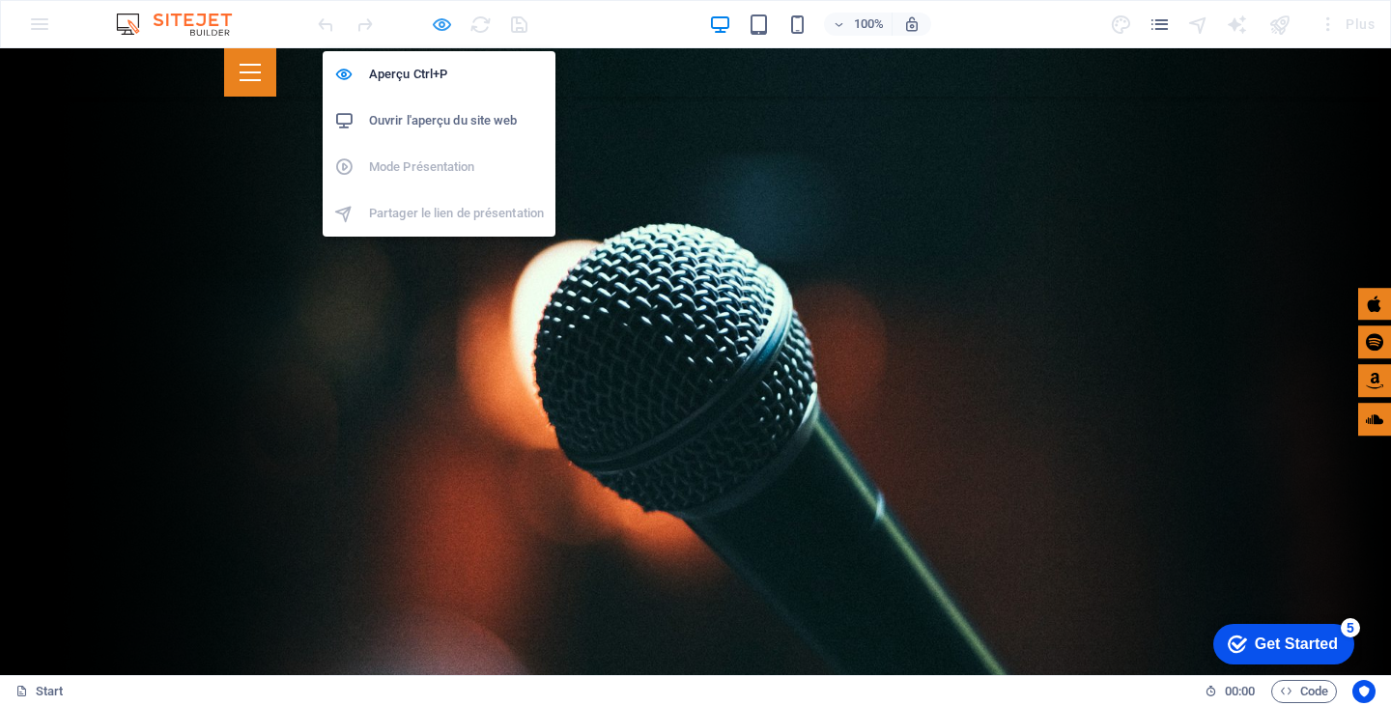
click at [440, 22] on icon "button" at bounding box center [442, 25] width 22 height 22
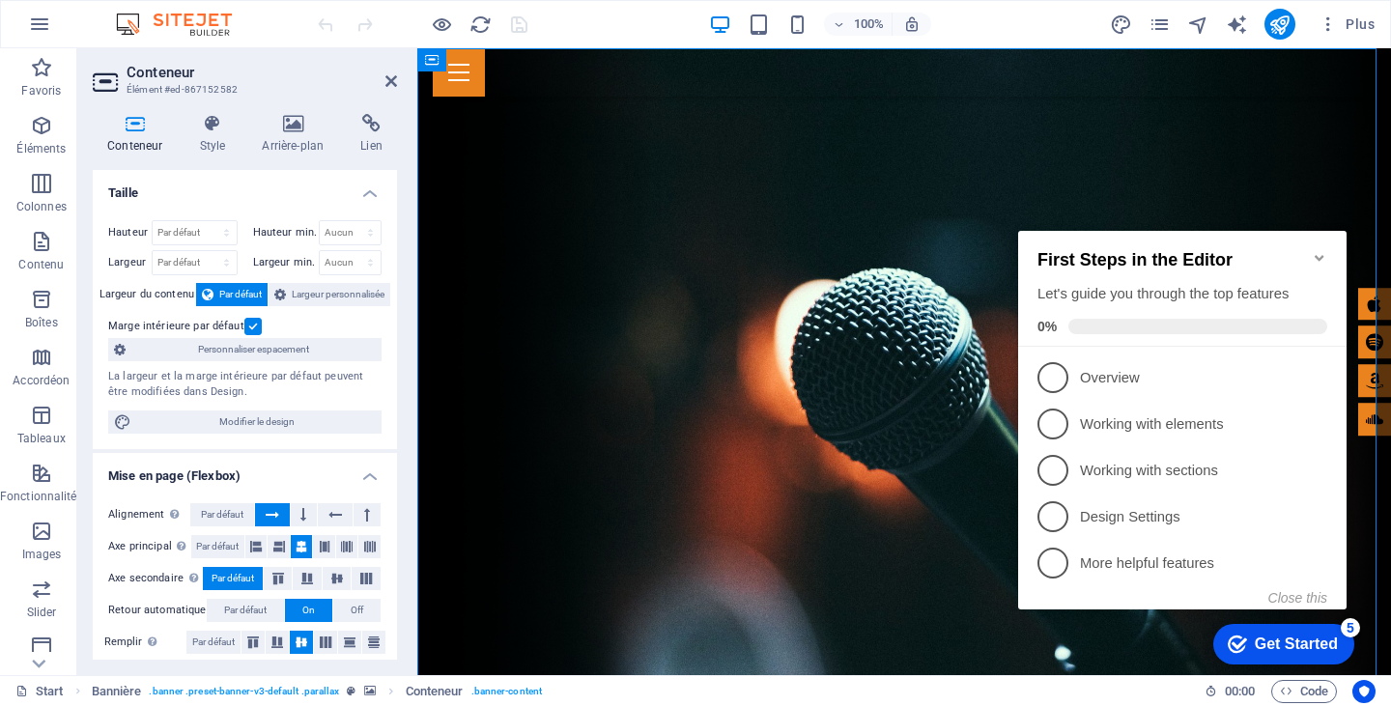
drag, startPoint x: 399, startPoint y: 217, endPoint x: 397, endPoint y: 299, distance: 82.1
click at [397, 299] on div "Conteneur Style Arrière-plan Lien Taille Hauteur Par défaut px rem % vh vw Haut…" at bounding box center [244, 387] width 335 height 577
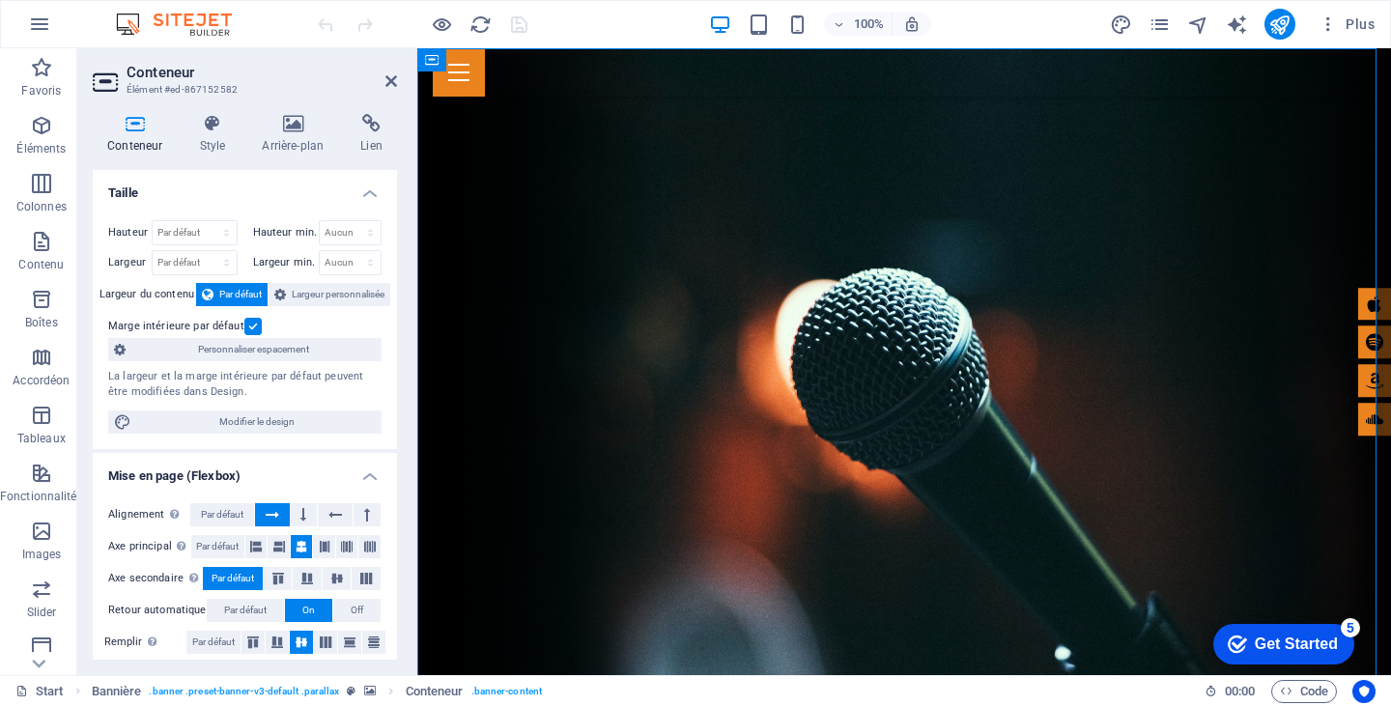
drag, startPoint x: 392, startPoint y: 273, endPoint x: 391, endPoint y: 328, distance: 55.1
click at [391, 328] on div "Hauteur Par défaut px rem % vh vw Hauteur min. Aucun px rem % vh vw Largeur Par…" at bounding box center [245, 327] width 304 height 244
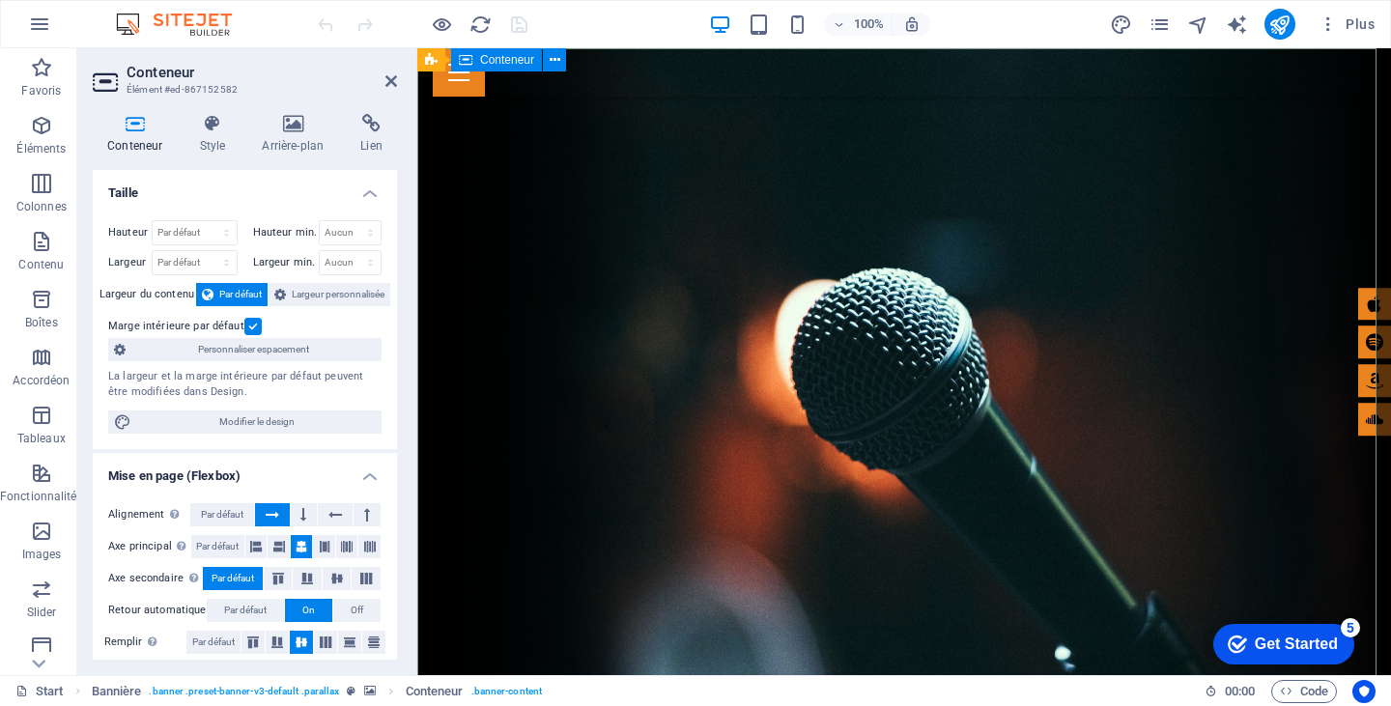
click at [221, 124] on icon at bounding box center [212, 123] width 55 height 19
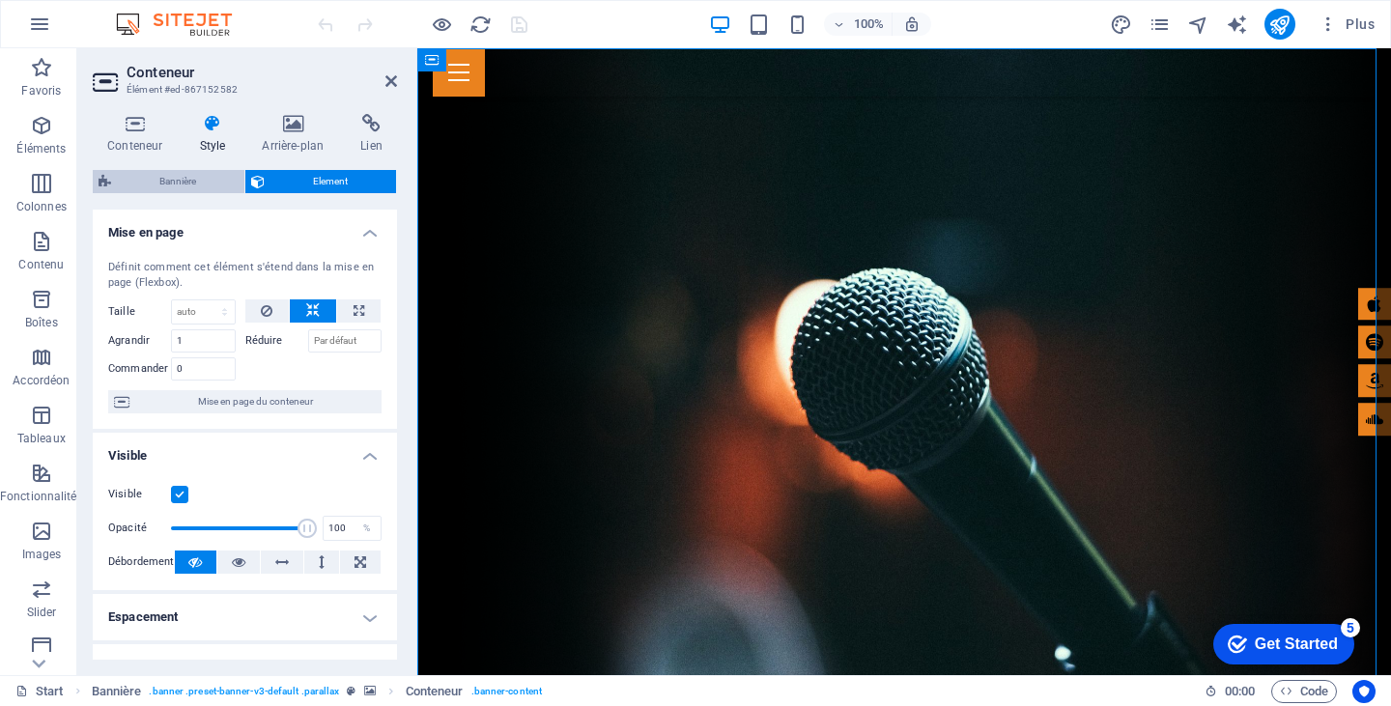
click at [146, 177] on span "Bannière" at bounding box center [178, 181] width 122 height 23
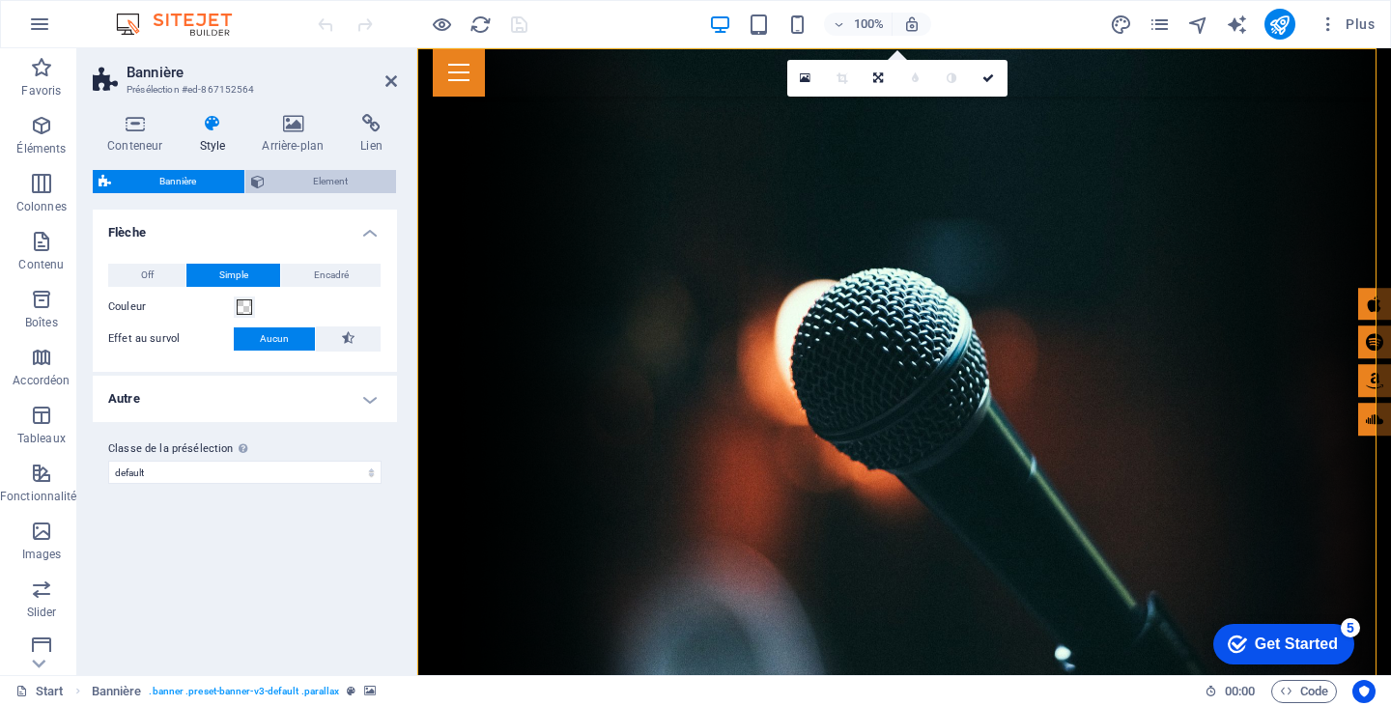
click at [316, 183] on span "Element" at bounding box center [330, 181] width 120 height 23
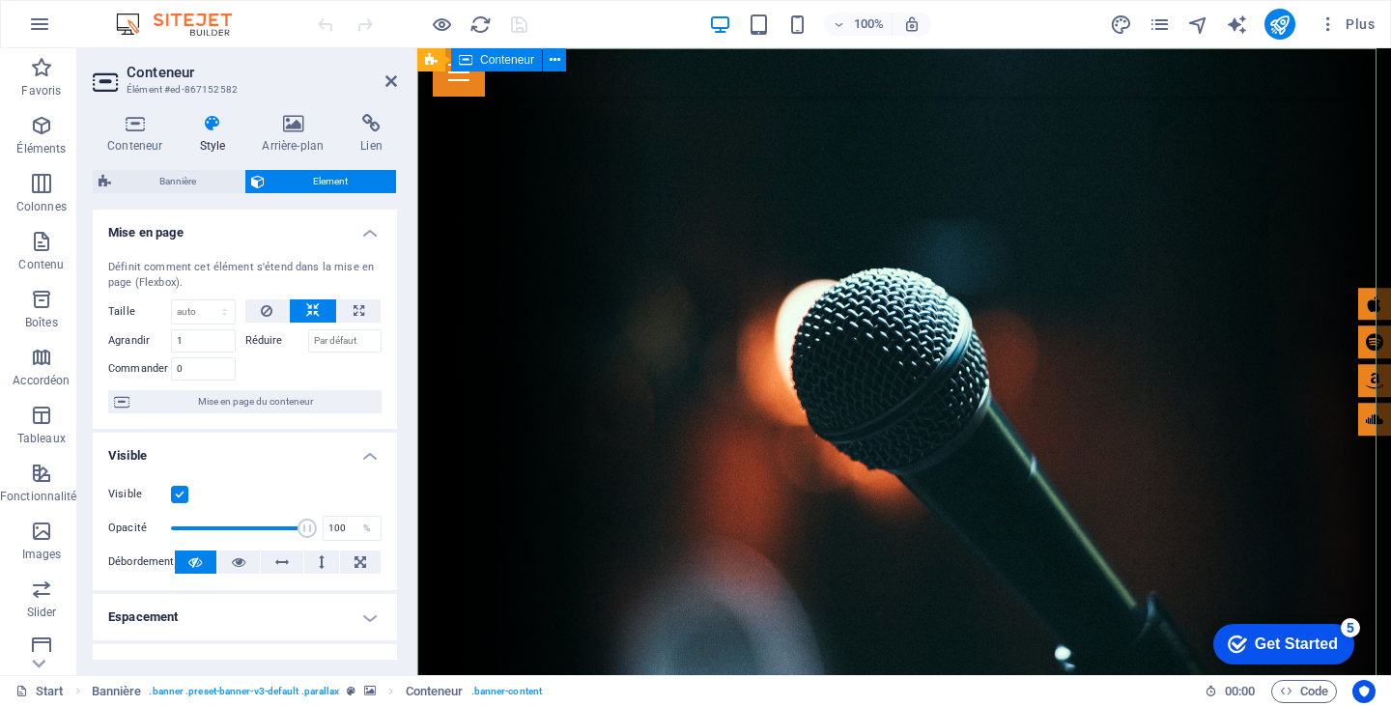
click at [128, 121] on icon at bounding box center [135, 123] width 84 height 19
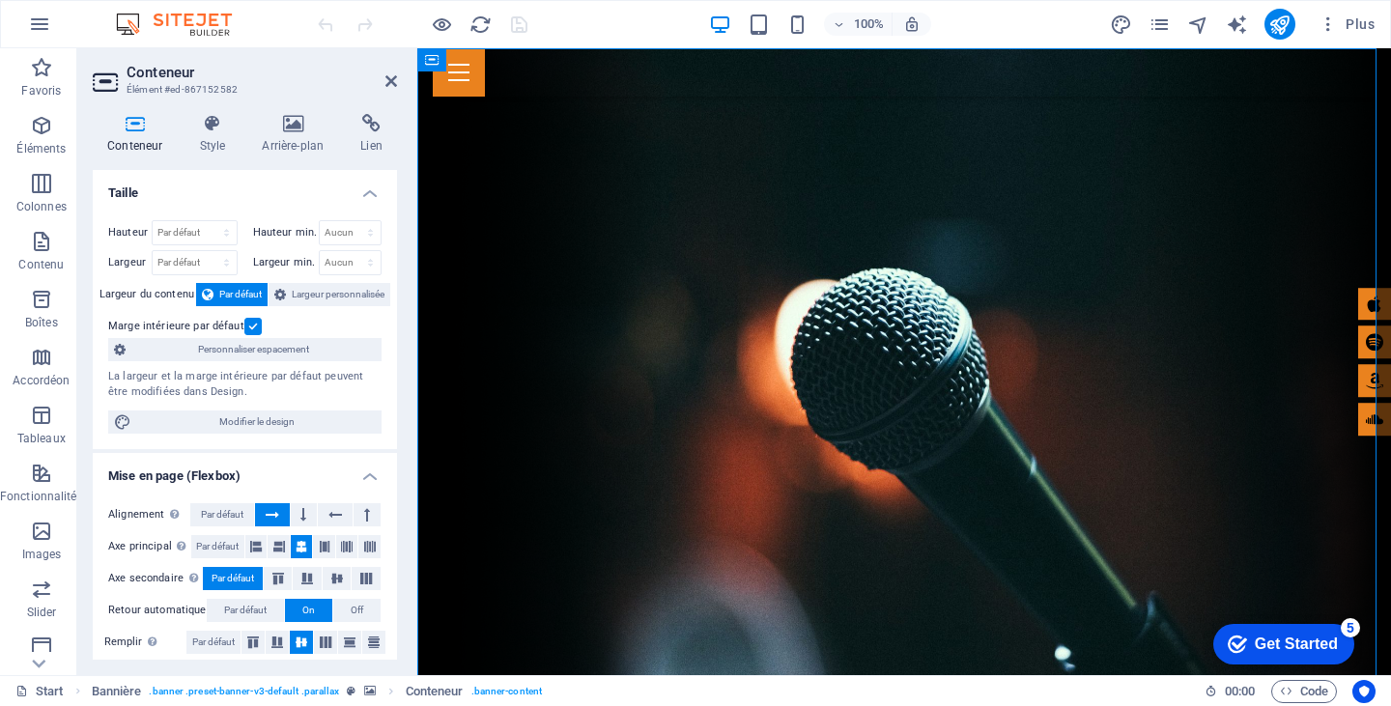
drag, startPoint x: 397, startPoint y: 259, endPoint x: 394, endPoint y: 395, distance: 136.2
click at [394, 395] on div "Conteneur Style Arrière-plan Lien Taille Hauteur Par défaut px rem % vh vw Haut…" at bounding box center [244, 387] width 335 height 577
drag, startPoint x: 390, startPoint y: 429, endPoint x: 389, endPoint y: 530, distance: 101.4
click at [389, 530] on ul "Taille Hauteur Par défaut px rem % vh vw Hauteur min. Aucun px rem % vh vw Larg…" at bounding box center [245, 556] width 304 height 773
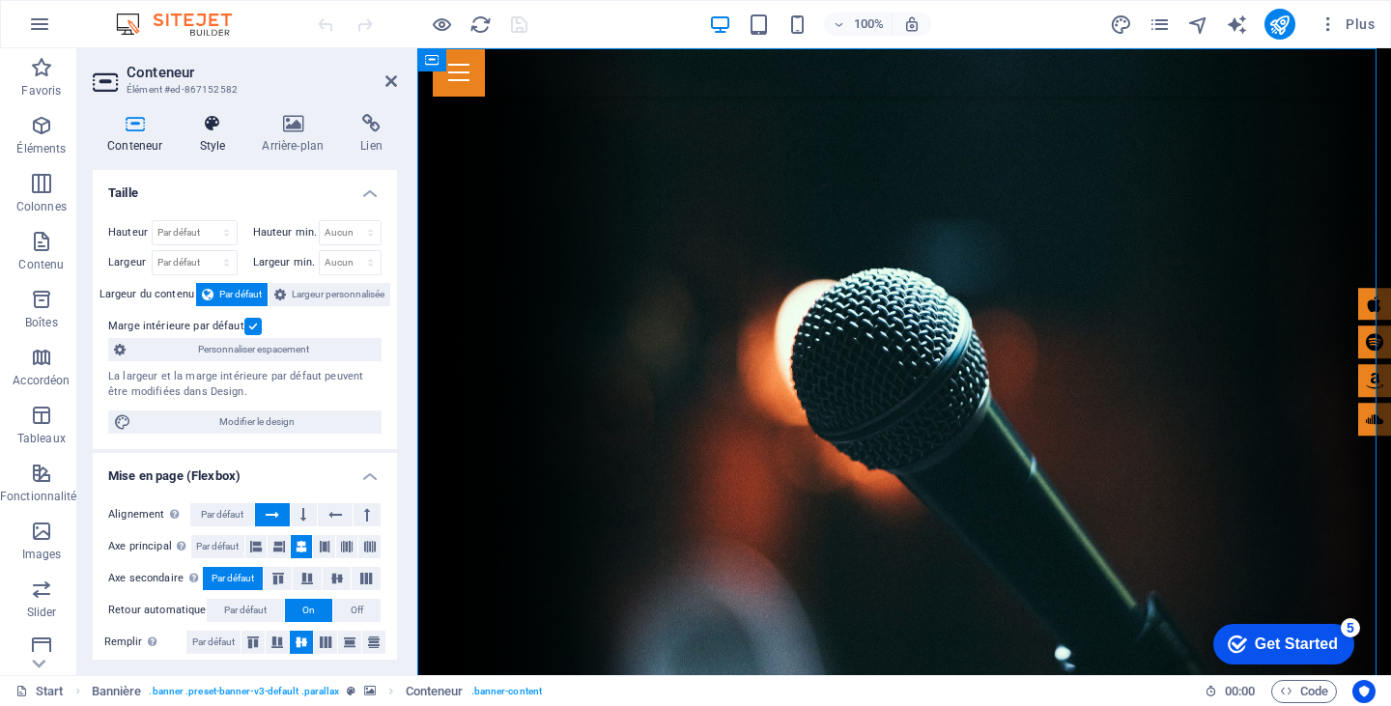
click at [214, 128] on icon at bounding box center [212, 123] width 55 height 19
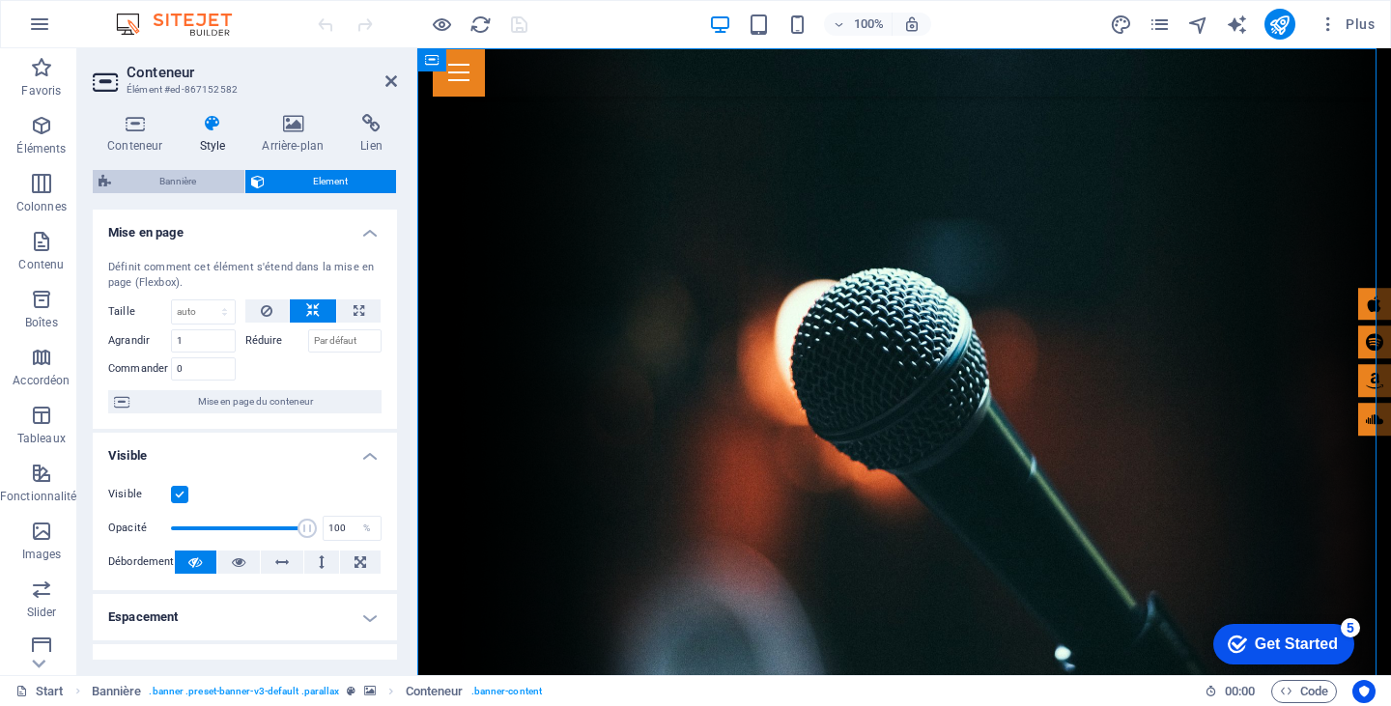
click at [202, 186] on span "Bannière" at bounding box center [178, 181] width 122 height 23
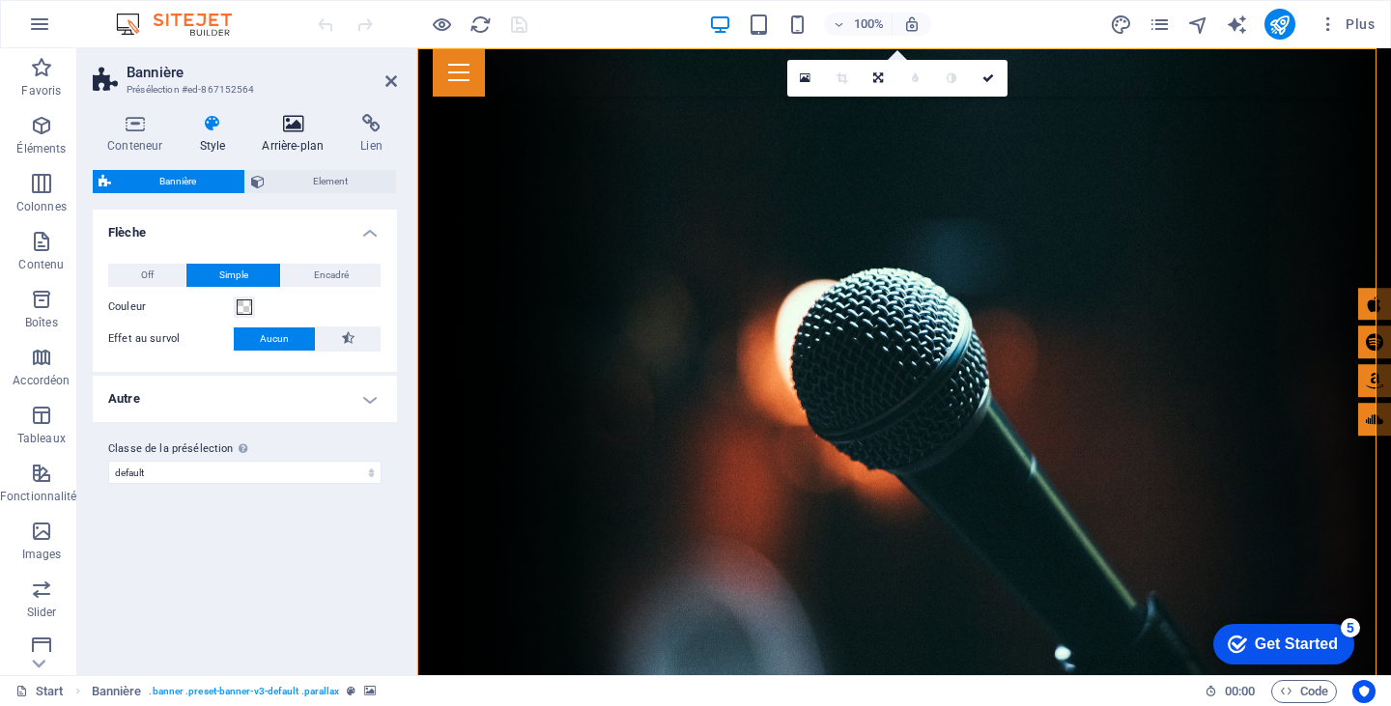
click at [297, 125] on icon at bounding box center [292, 123] width 91 height 19
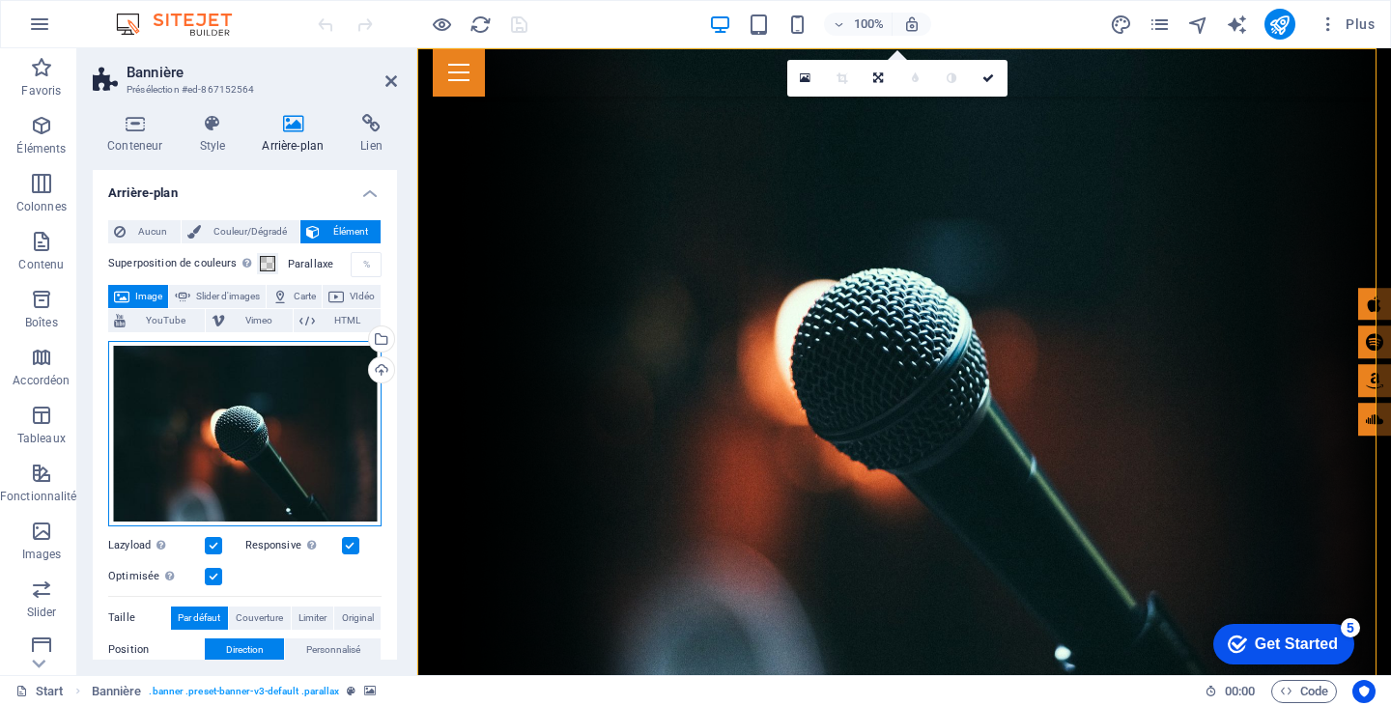
click at [218, 411] on div "Glissez les fichiers ici, cliquez pour choisir les fichiers ou sélectionnez les…" at bounding box center [244, 433] width 273 height 185
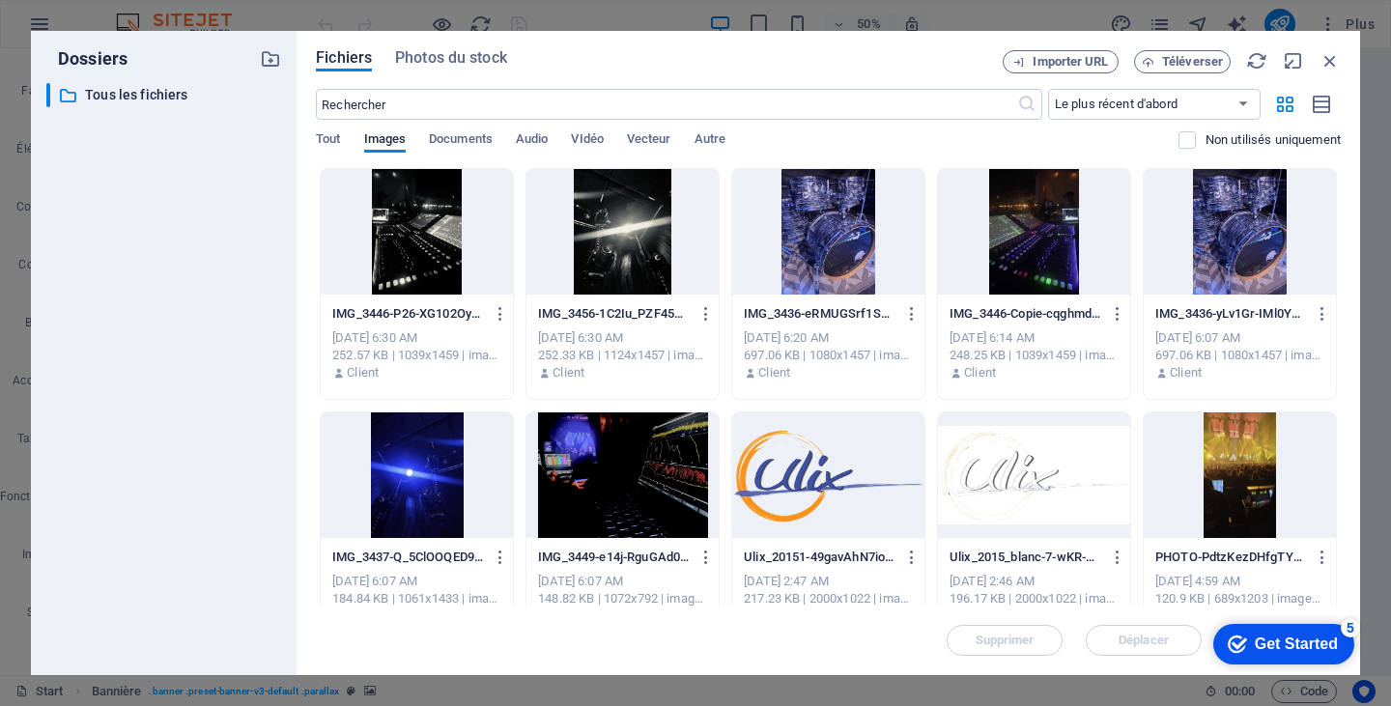
click at [425, 250] on div at bounding box center [417, 232] width 192 height 126
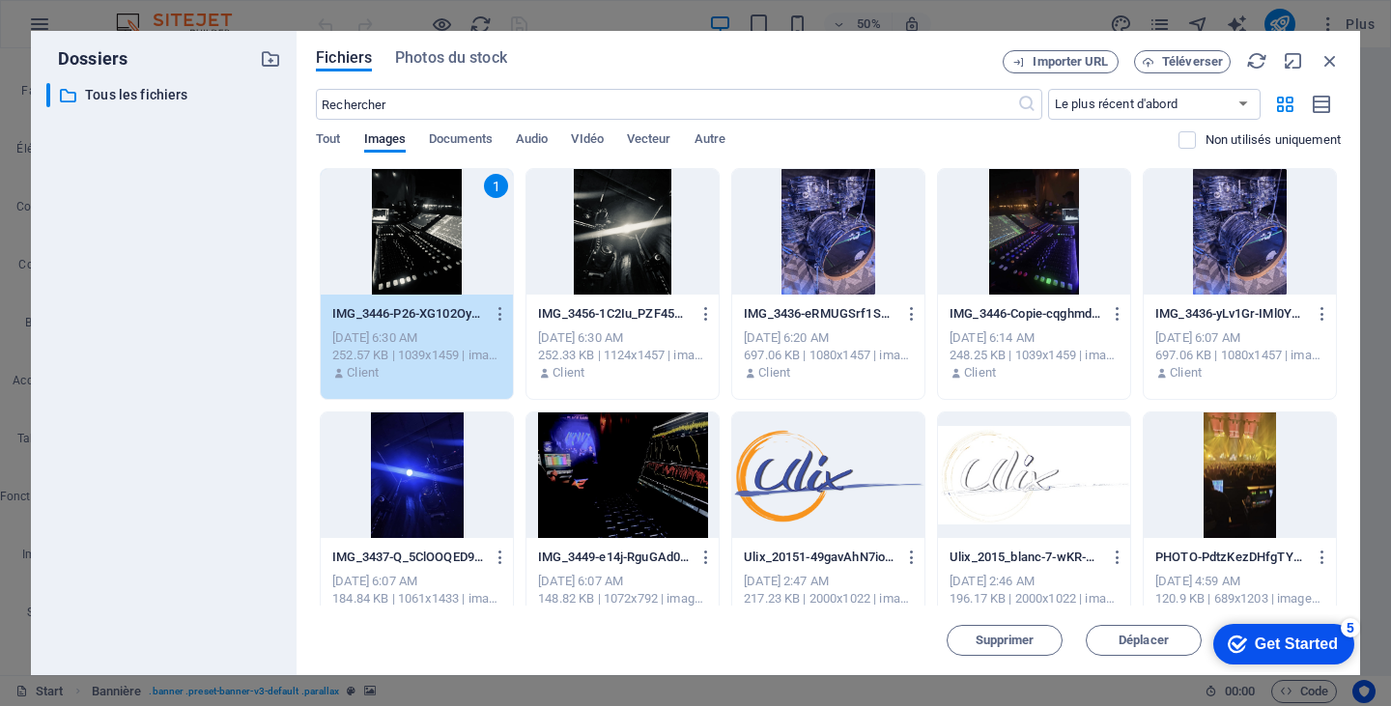
click at [425, 250] on div "1" at bounding box center [417, 232] width 192 height 126
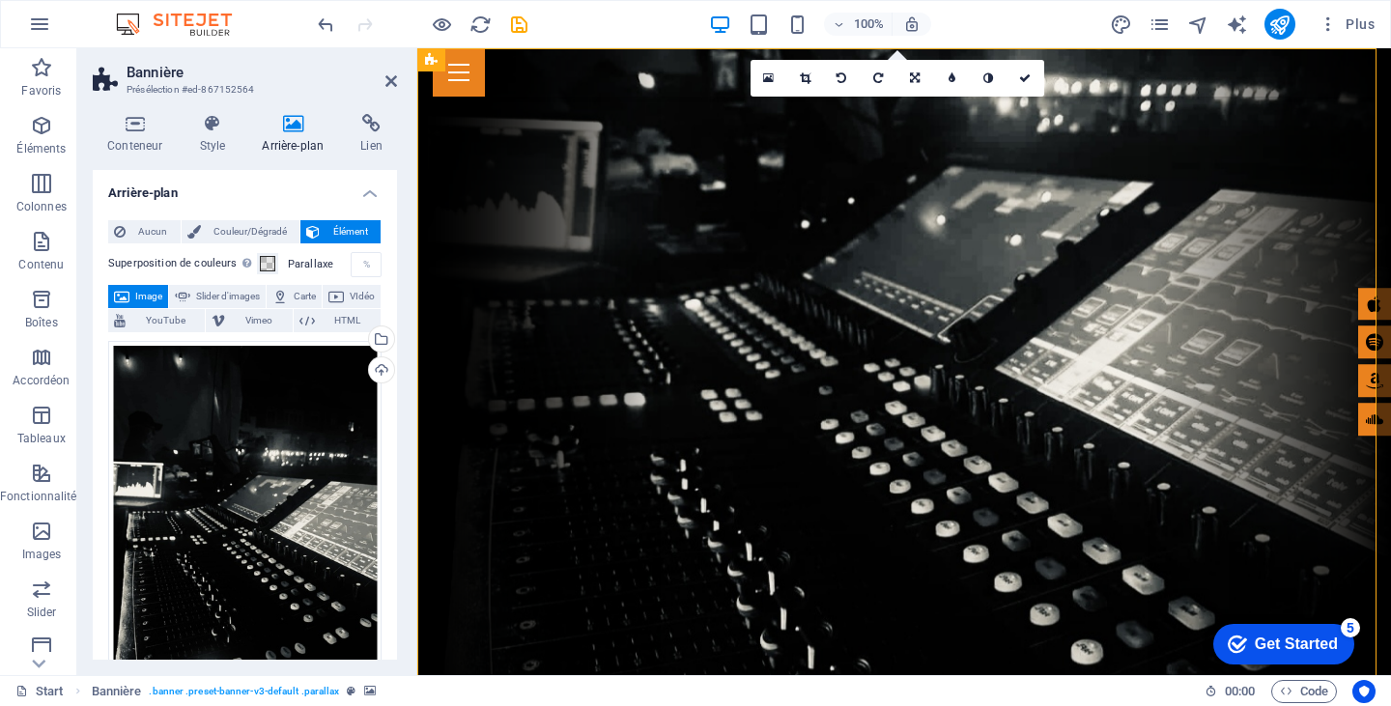
drag, startPoint x: 392, startPoint y: 246, endPoint x: 393, endPoint y: 446, distance: 200.0
click at [393, 446] on div "Arrière-plan Aucun Couleur/Dégradé Élément Étendre l'arrière-plan pour occuper …" at bounding box center [245, 415] width 304 height 490
click at [129, 120] on icon at bounding box center [135, 123] width 84 height 19
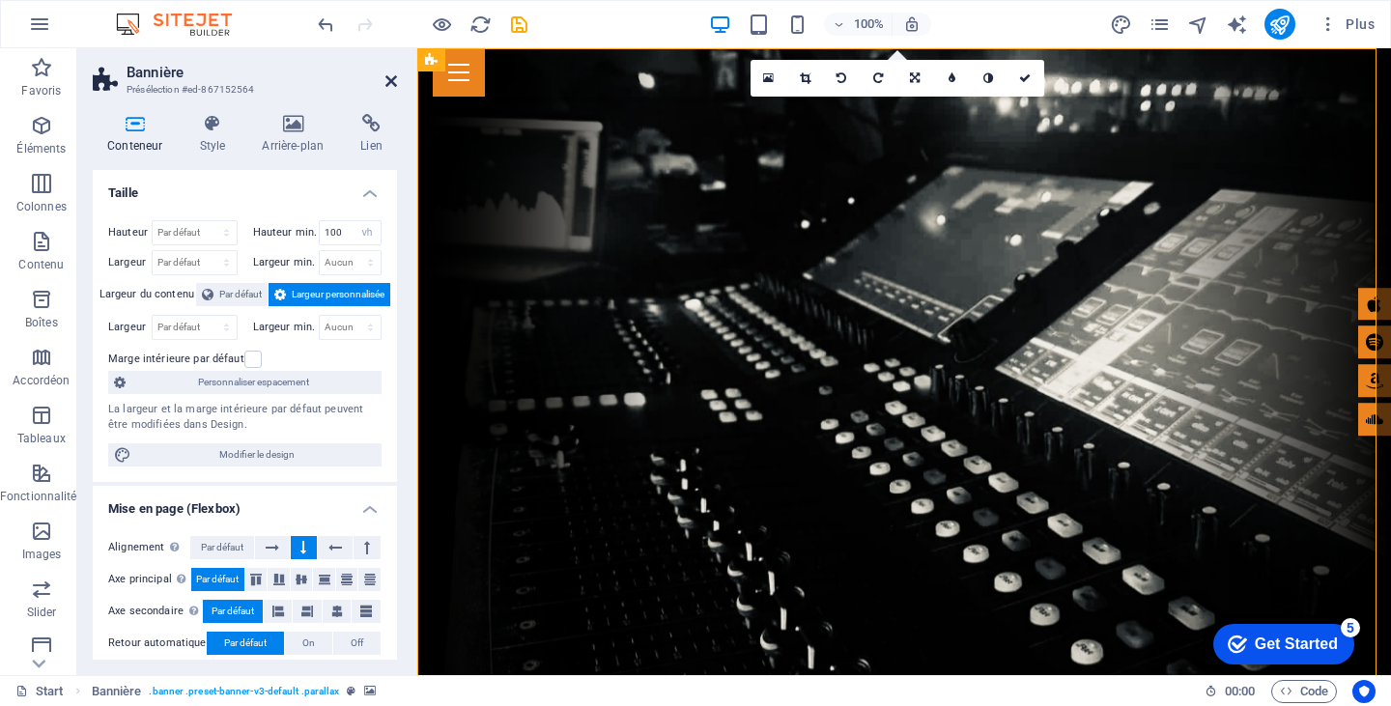
click at [390, 80] on icon at bounding box center [391, 80] width 12 height 15
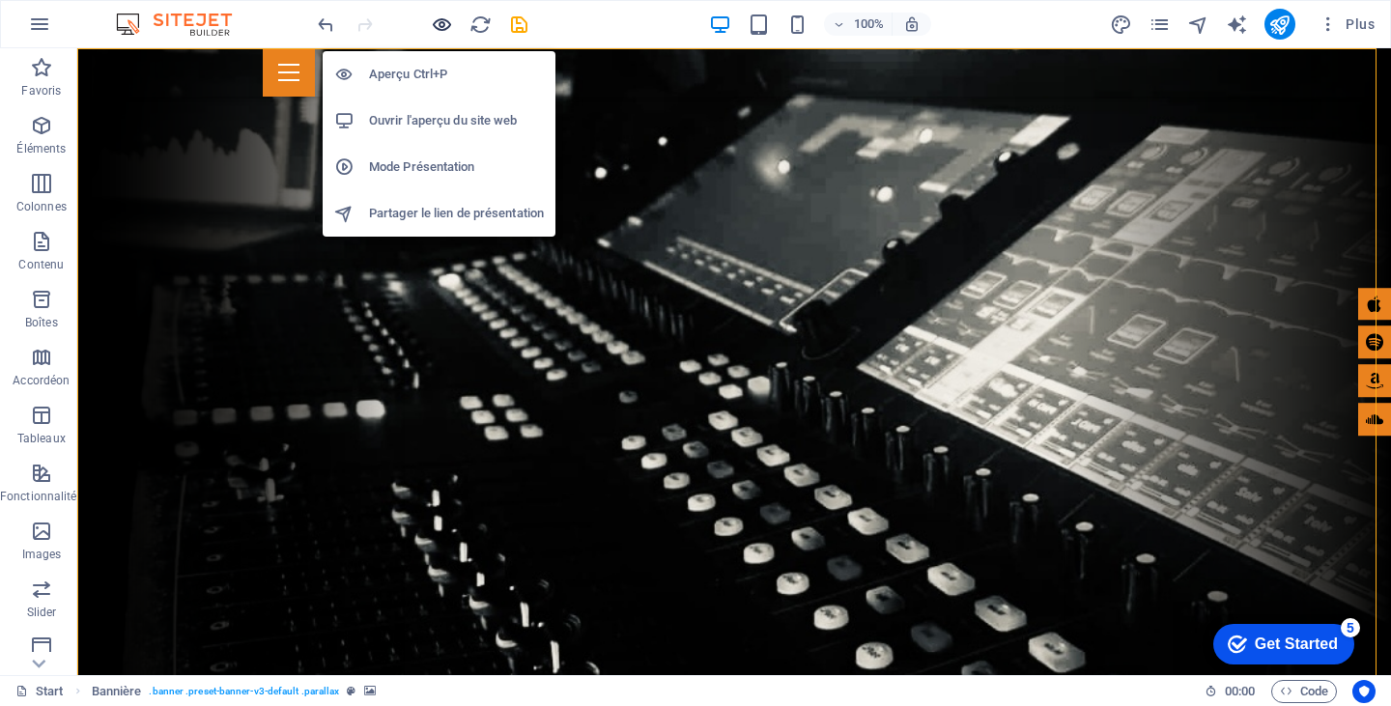
click at [440, 29] on icon "button" at bounding box center [442, 25] width 22 height 22
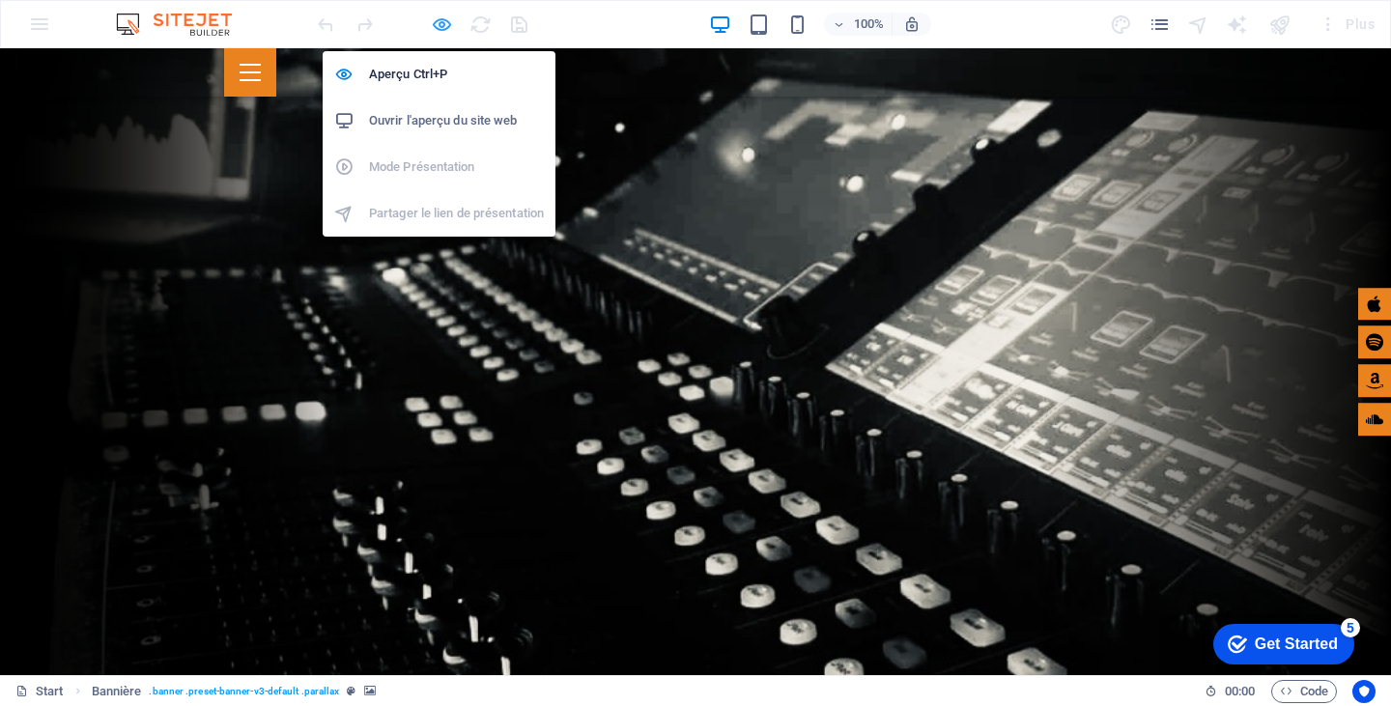
click at [445, 25] on icon "button" at bounding box center [442, 25] width 22 height 22
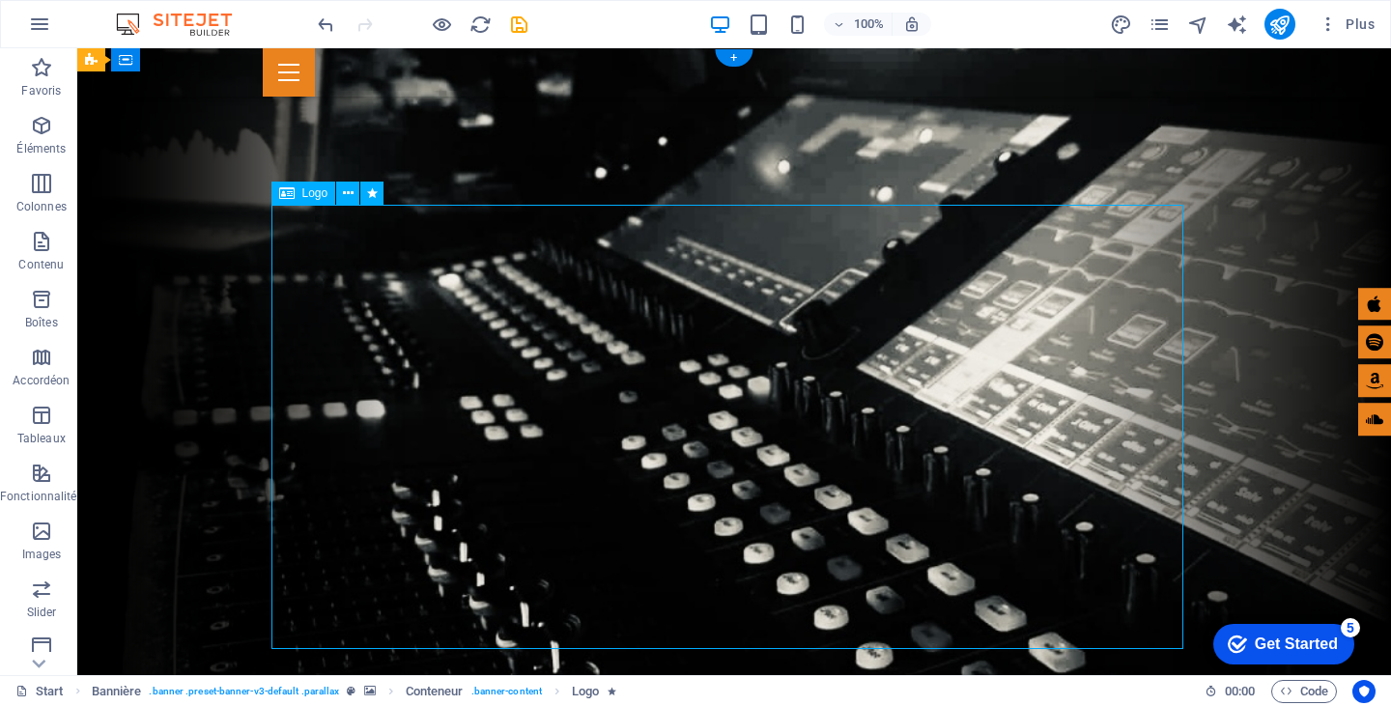
select select "px"
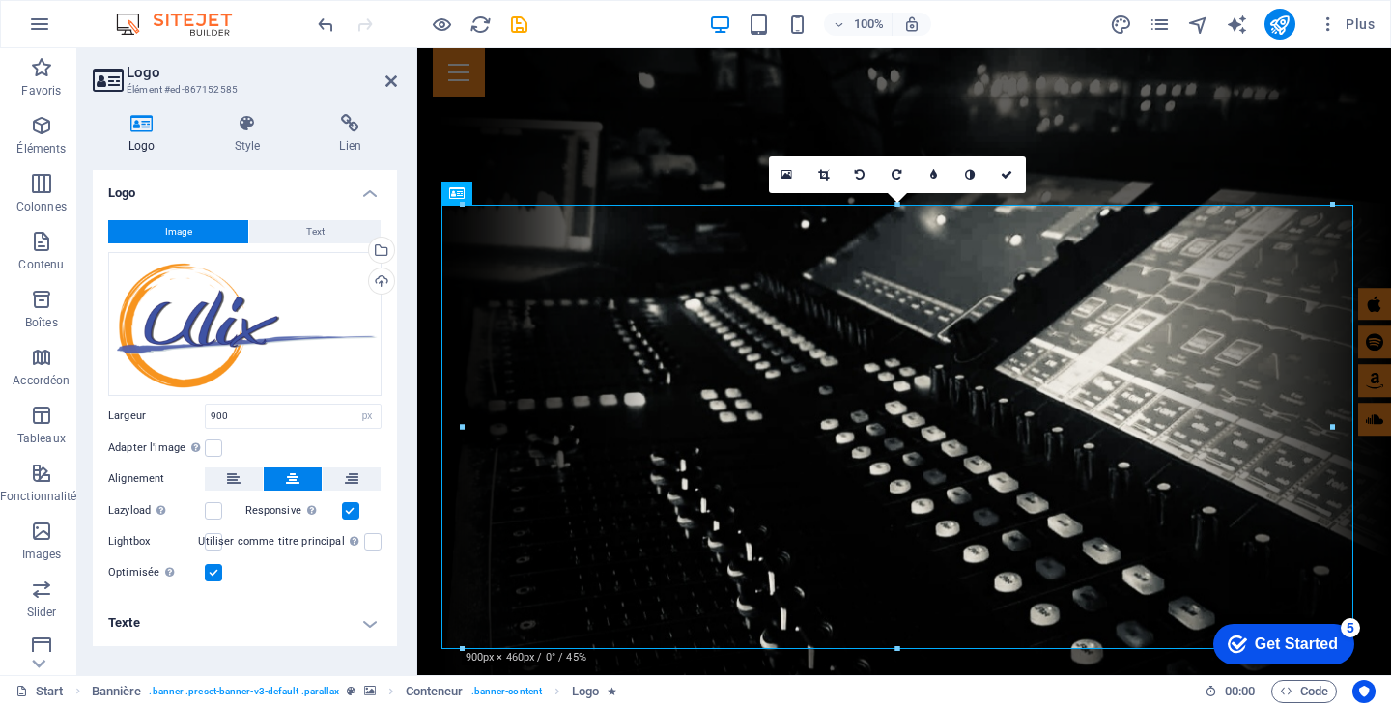
click at [391, 298] on div "Image Text Glissez les fichiers ici, cliquez pour choisir les fichiers ou sélec…" at bounding box center [245, 402] width 304 height 395
click at [283, 630] on h4 "Texte" at bounding box center [245, 623] width 304 height 46
click at [214, 505] on label at bounding box center [213, 510] width 17 height 17
click at [0, 0] on input "Lazyload Charger les images après la page améliore le temps de chargement (vite…" at bounding box center [0, 0] width 0 height 0
click at [345, 509] on label at bounding box center [350, 510] width 17 height 17
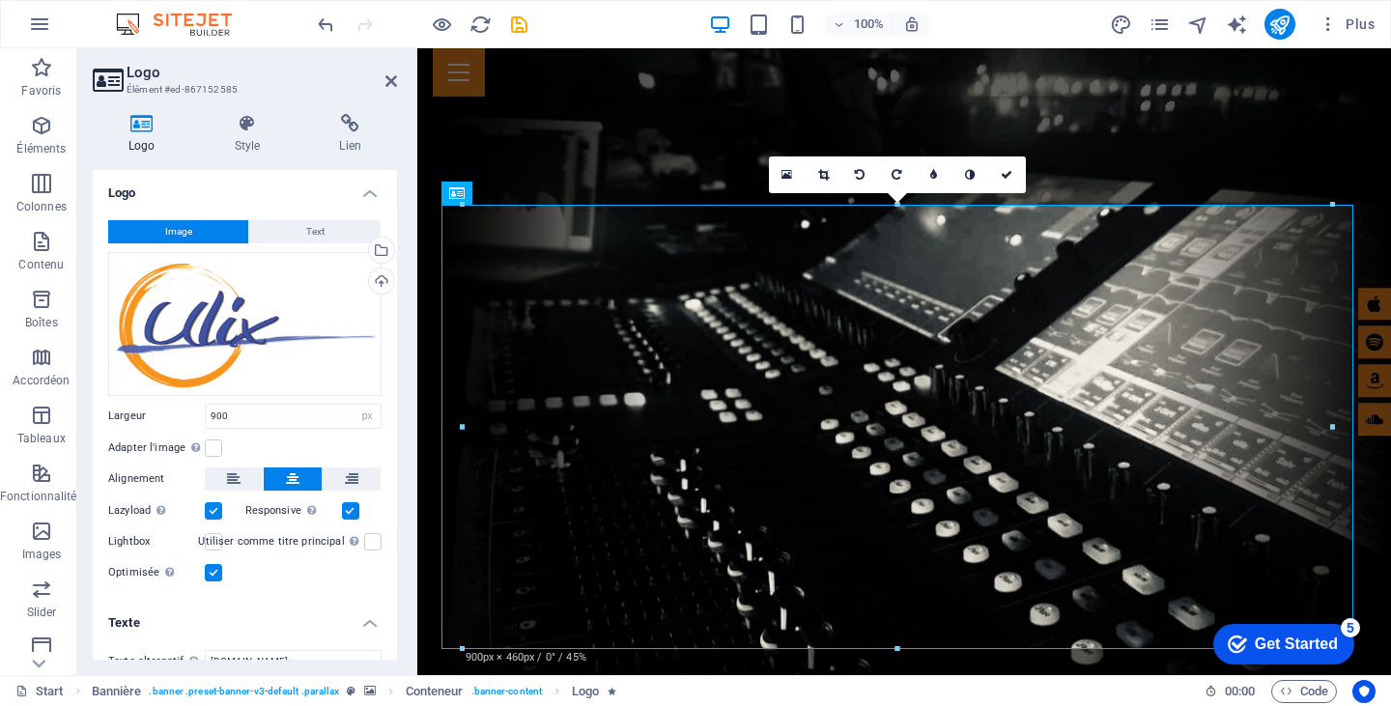
click at [0, 0] on input "Responsive Chargez automatiquement des images Retina et les formats optimisés p…" at bounding box center [0, 0] width 0 height 0
click at [345, 509] on label at bounding box center [350, 510] width 17 height 17
click at [0, 0] on input "Responsive Chargez automatiquement des images Retina et les formats optimisés p…" at bounding box center [0, 0] width 0 height 0
click at [345, 509] on label at bounding box center [350, 510] width 17 height 17
click at [0, 0] on input "Responsive Chargez automatiquement des images Retina et les formats optimisés p…" at bounding box center [0, 0] width 0 height 0
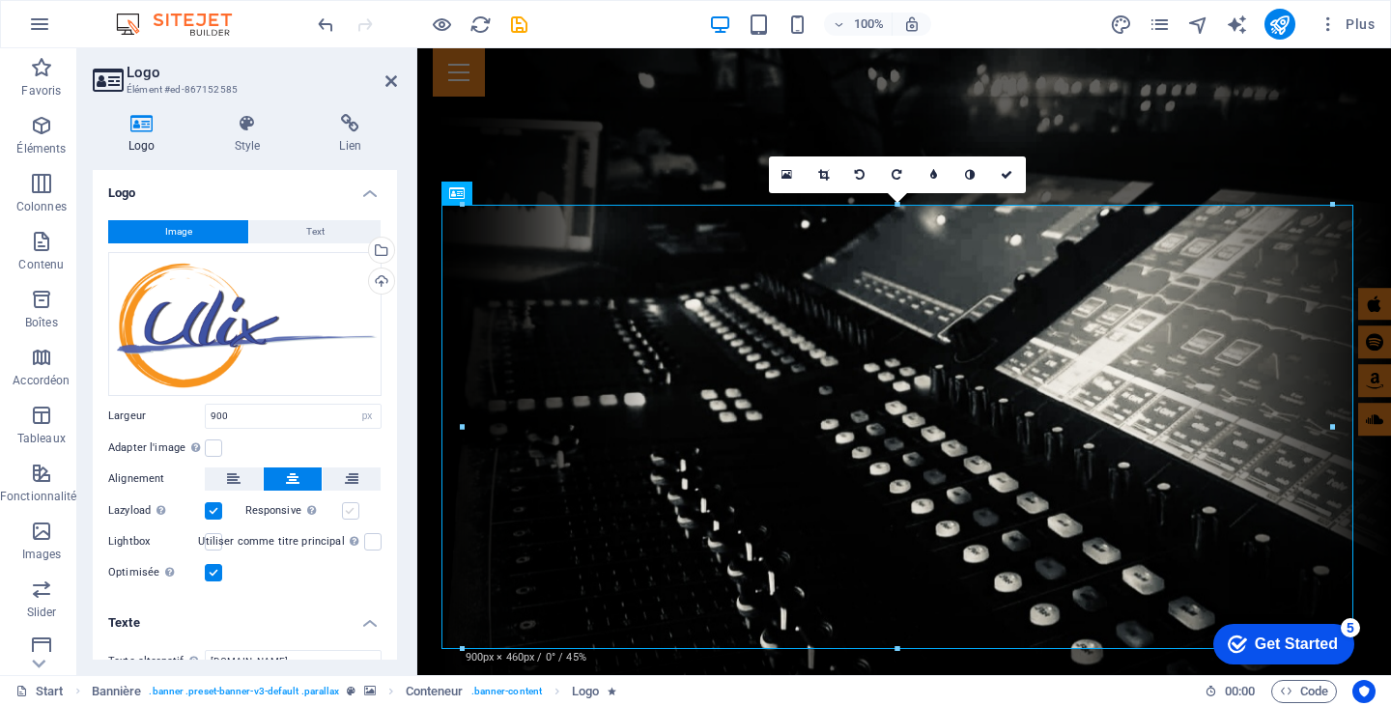
click at [345, 509] on label at bounding box center [350, 510] width 17 height 17
click at [0, 0] on input "Responsive Chargez automatiquement des images Retina et les formats optimisés p…" at bounding box center [0, 0] width 0 height 0
click at [345, 509] on label at bounding box center [350, 510] width 17 height 17
click at [0, 0] on input "Responsive Chargez automatiquement des images Retina et les formats optimisés p…" at bounding box center [0, 0] width 0 height 0
click at [345, 509] on label at bounding box center [350, 510] width 17 height 17
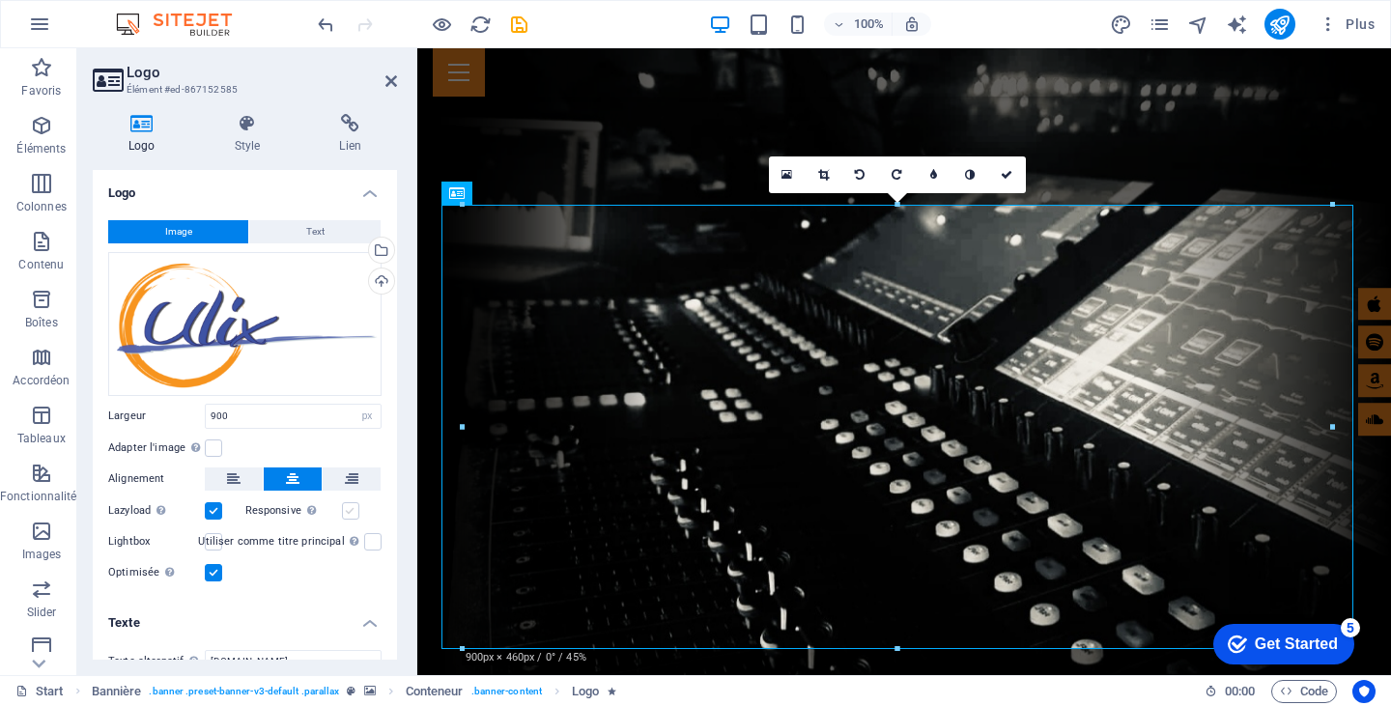
click at [0, 0] on input "Responsive Chargez automatiquement des images Retina et les formats optimisés p…" at bounding box center [0, 0] width 0 height 0
click at [210, 508] on label at bounding box center [213, 510] width 17 height 17
click at [0, 0] on input "Lazyload Charger les images après la page améliore le temps de chargement (vite…" at bounding box center [0, 0] width 0 height 0
click at [147, 130] on icon at bounding box center [142, 123] width 99 height 19
click at [259, 121] on icon at bounding box center [248, 123] width 98 height 19
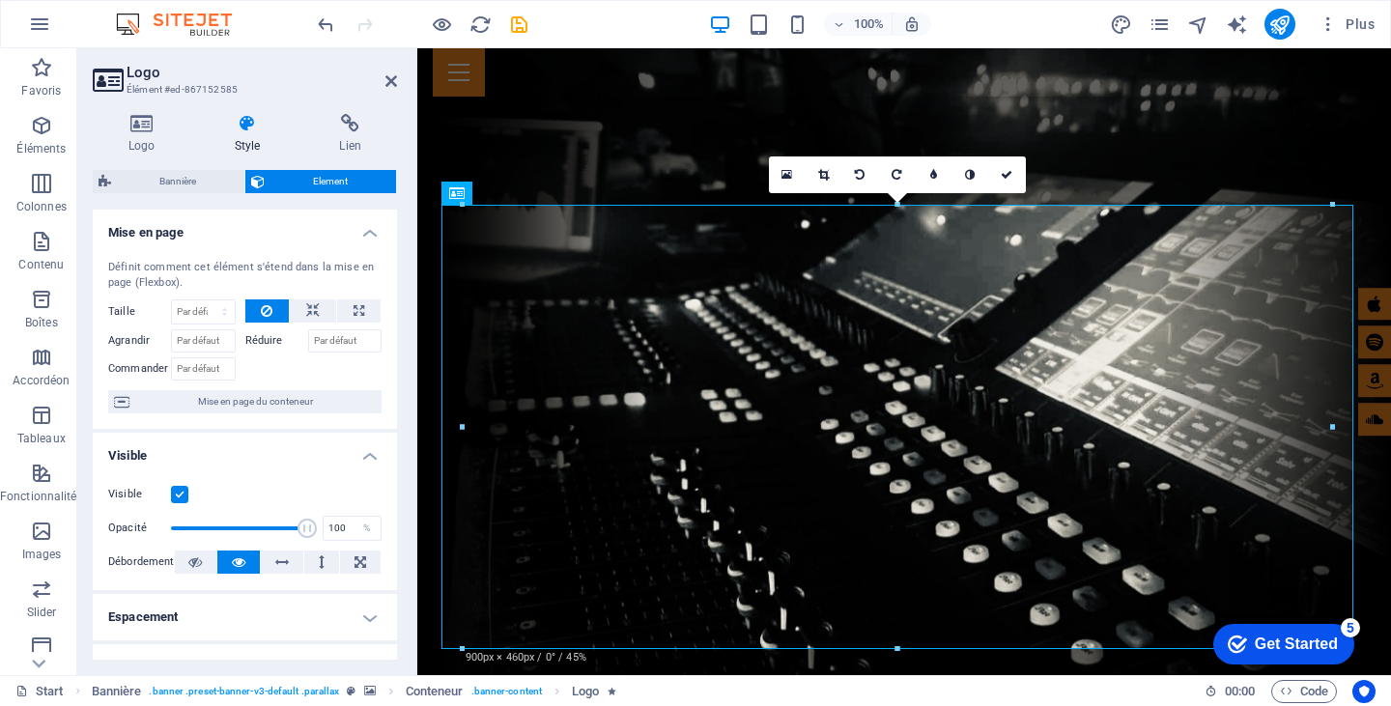
drag, startPoint x: 389, startPoint y: 296, endPoint x: 395, endPoint y: 355, distance: 59.2
click at [395, 355] on div "Mise en page Définit comment cet élément s'étend dans la mise en page (Flexbox)…" at bounding box center [245, 435] width 304 height 450
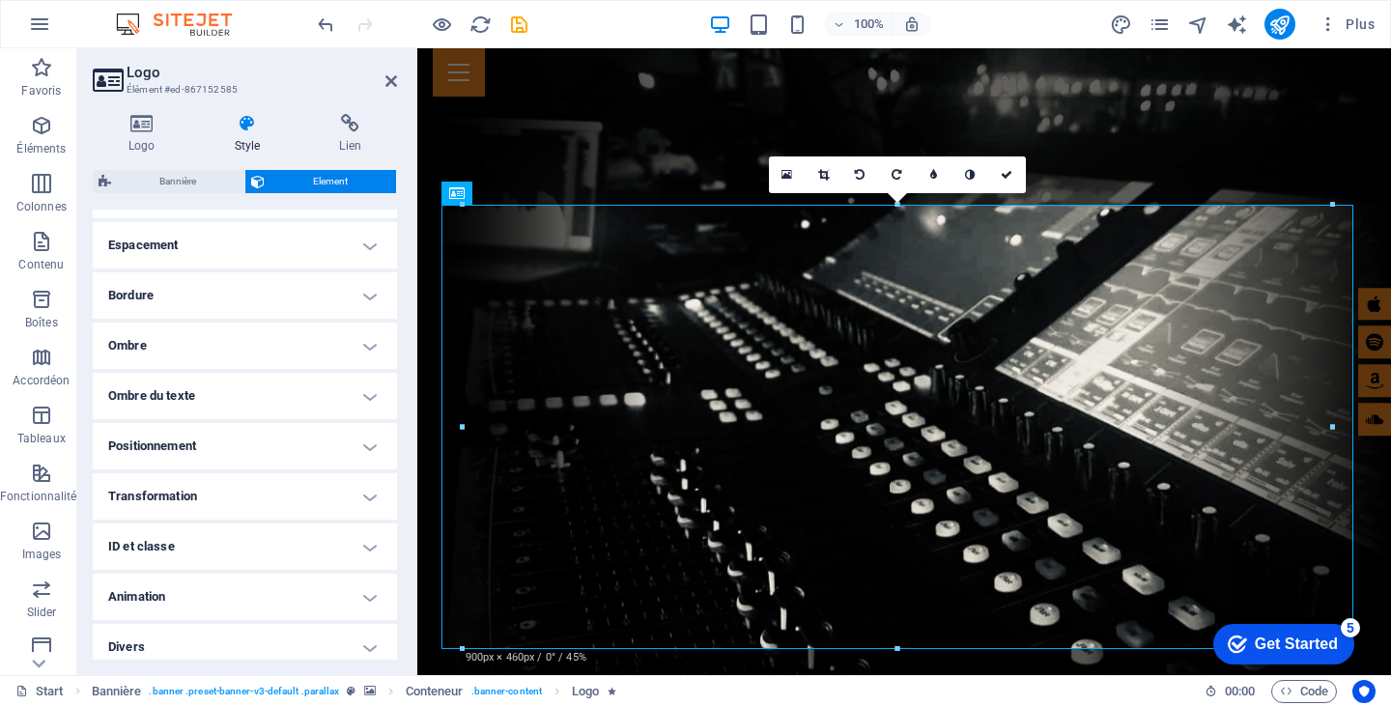
scroll to position [382, 0]
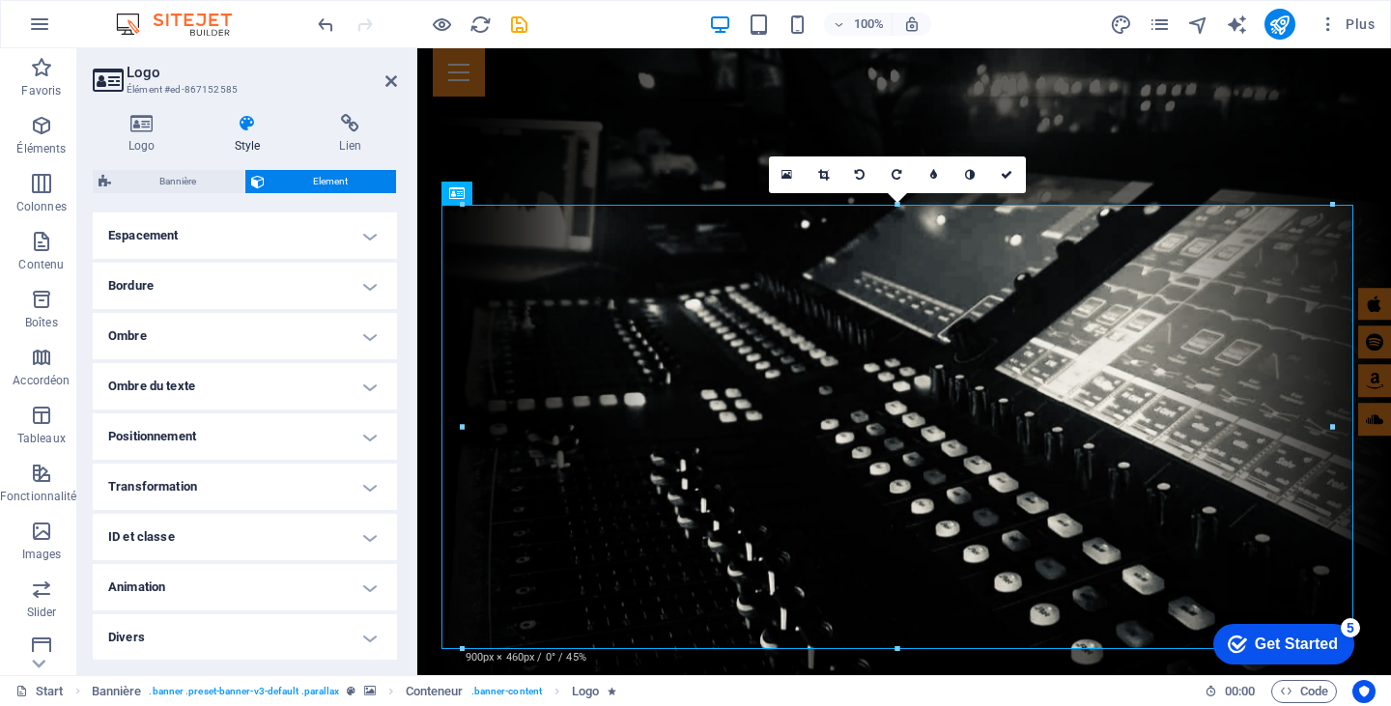
click at [345, 490] on h4 "Transformation" at bounding box center [245, 487] width 304 height 46
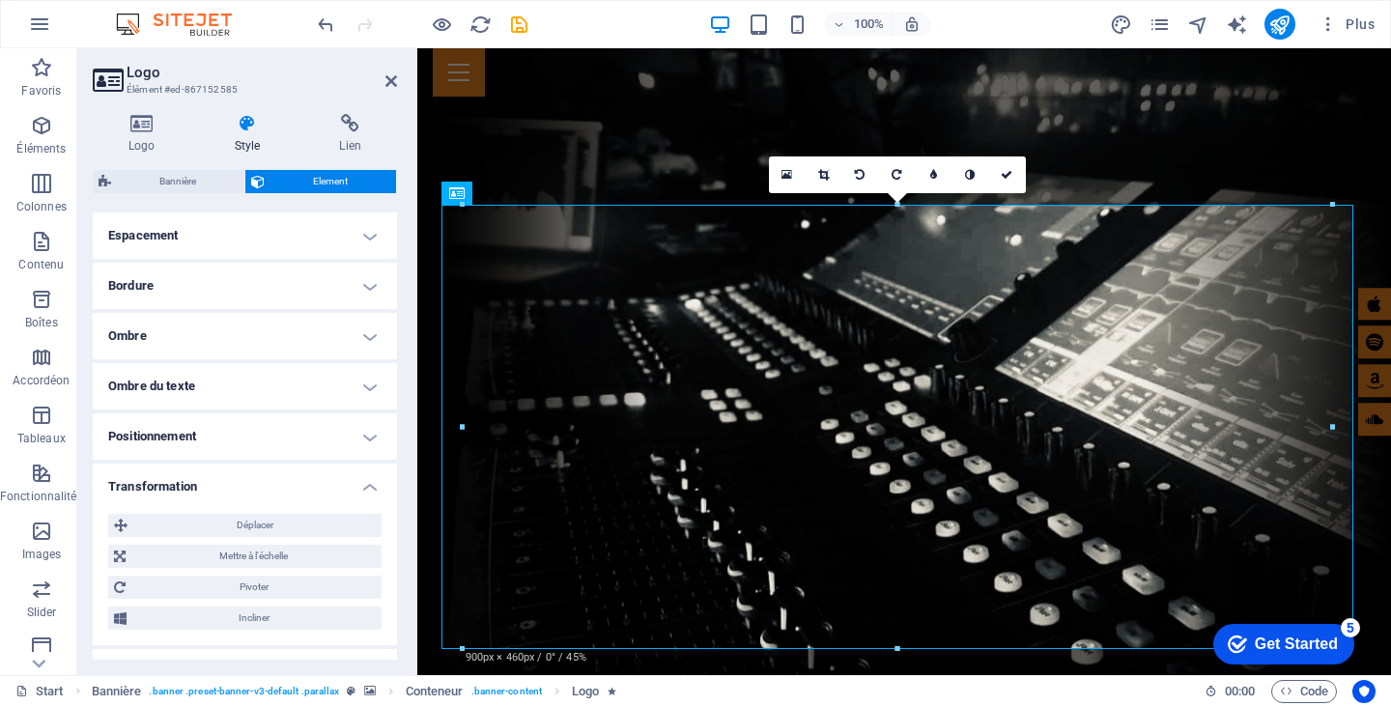
click at [367, 441] on h4 "Positionnement" at bounding box center [245, 436] width 304 height 46
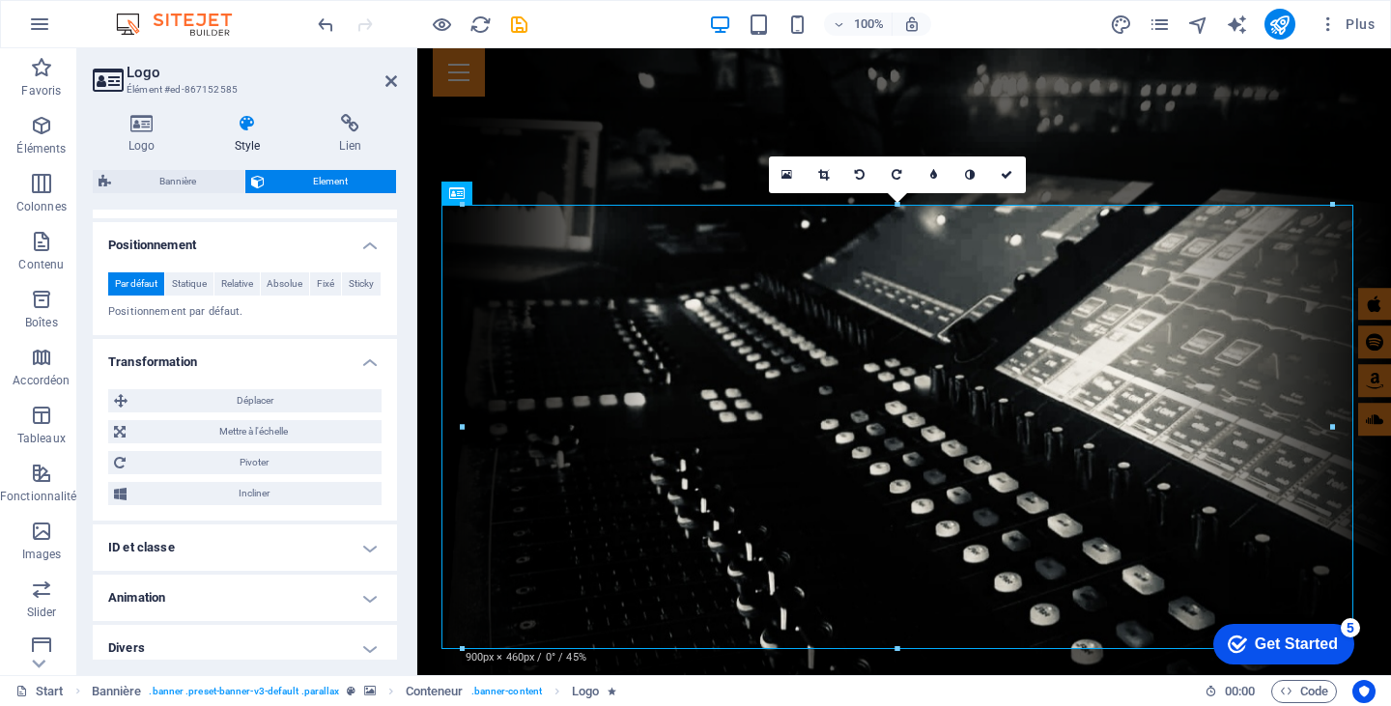
scroll to position [584, 0]
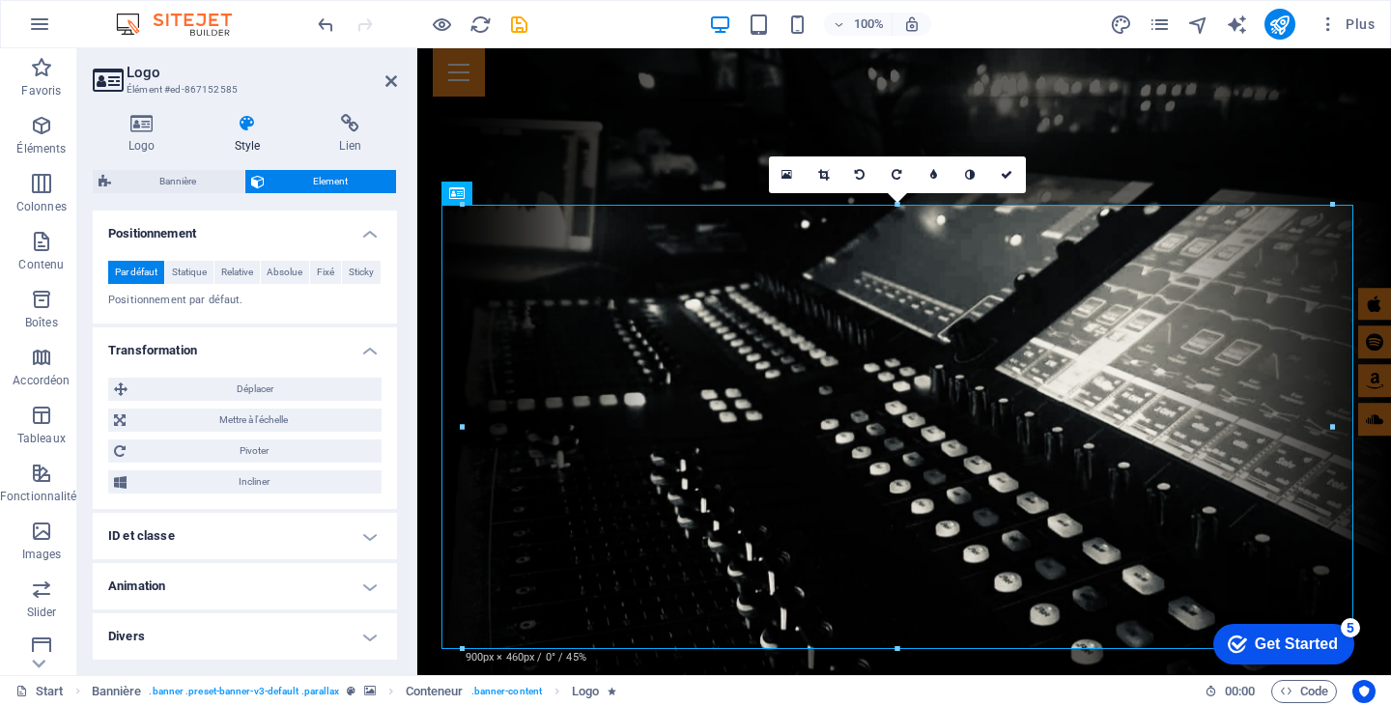
click at [334, 572] on h4 "Animation" at bounding box center [245, 586] width 304 height 46
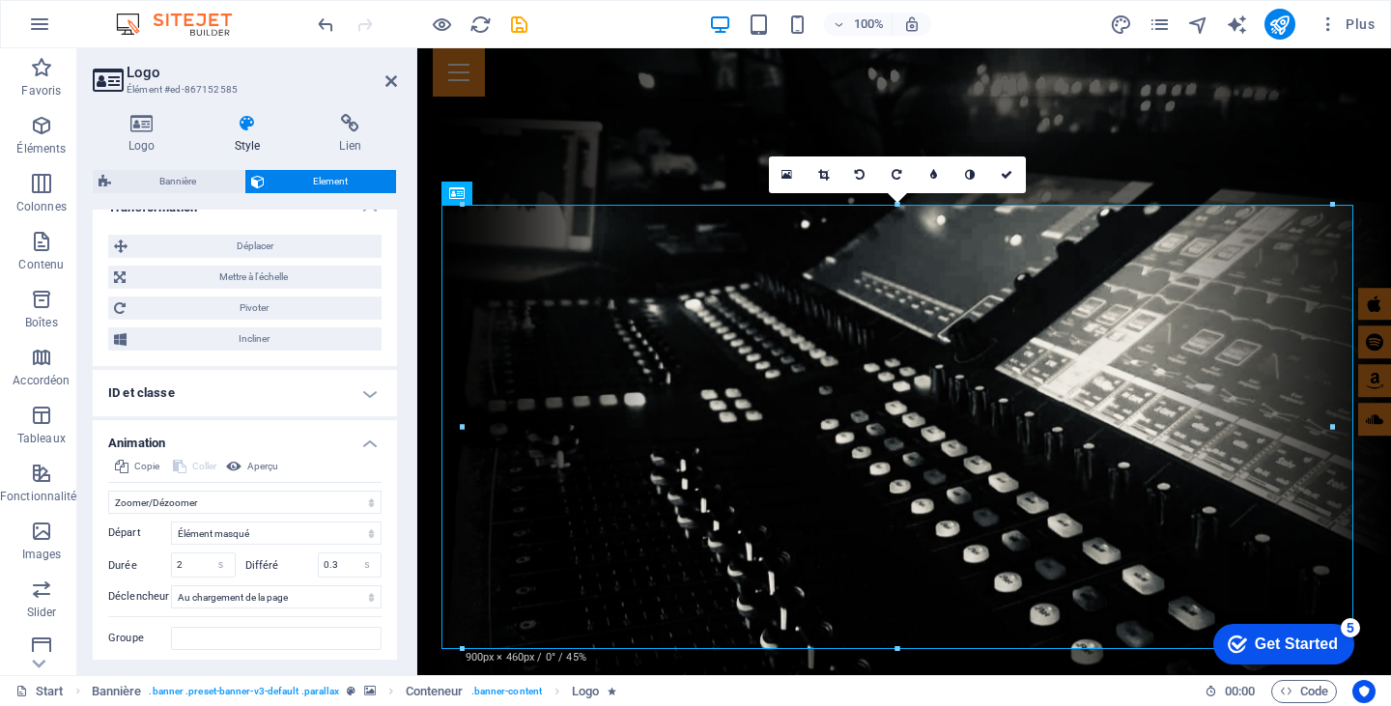
scroll to position [783, 0]
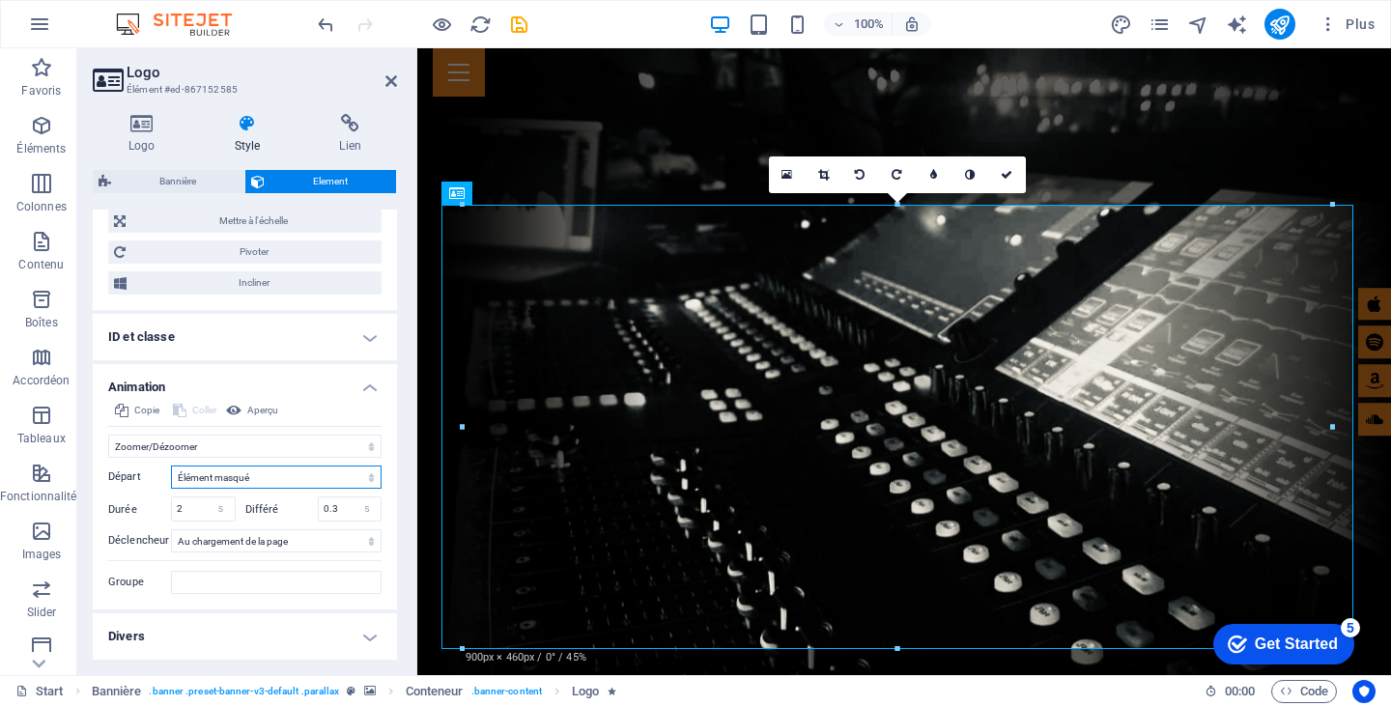
click at [359, 481] on select "Élément masqué Élément affiché" at bounding box center [276, 477] width 211 height 23
select select "show"
click at [171, 466] on select "Élément masqué Élément affiché" at bounding box center [276, 477] width 211 height 23
click at [365, 539] on select "Pas de déclencheur automatique Au chargement de la page À l'affichage de l'élém…" at bounding box center [276, 540] width 211 height 23
select select "scroll"
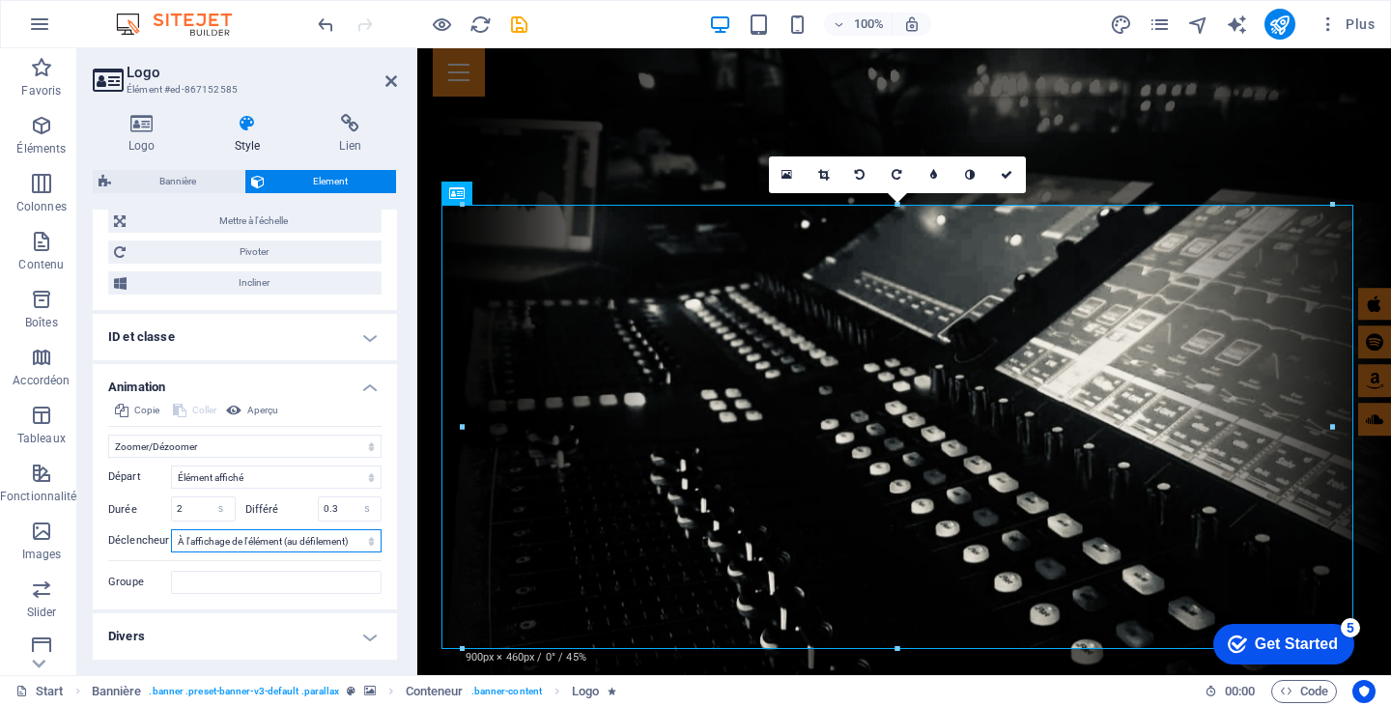
click at [171, 529] on select "Pas de déclencheur automatique Au chargement de la page À l'affichage de l'élém…" at bounding box center [276, 540] width 211 height 23
click at [437, 39] on div at bounding box center [422, 24] width 216 height 31
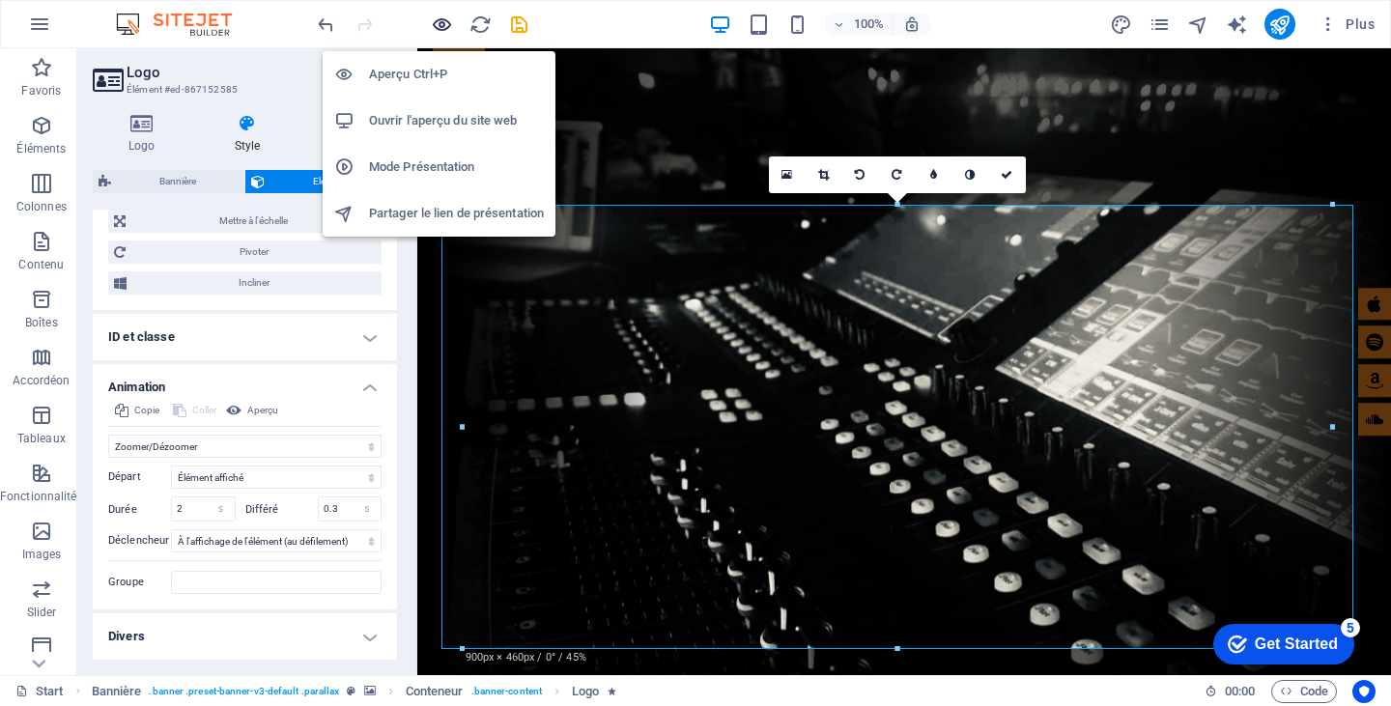
click at [438, 26] on icon "button" at bounding box center [442, 25] width 22 height 22
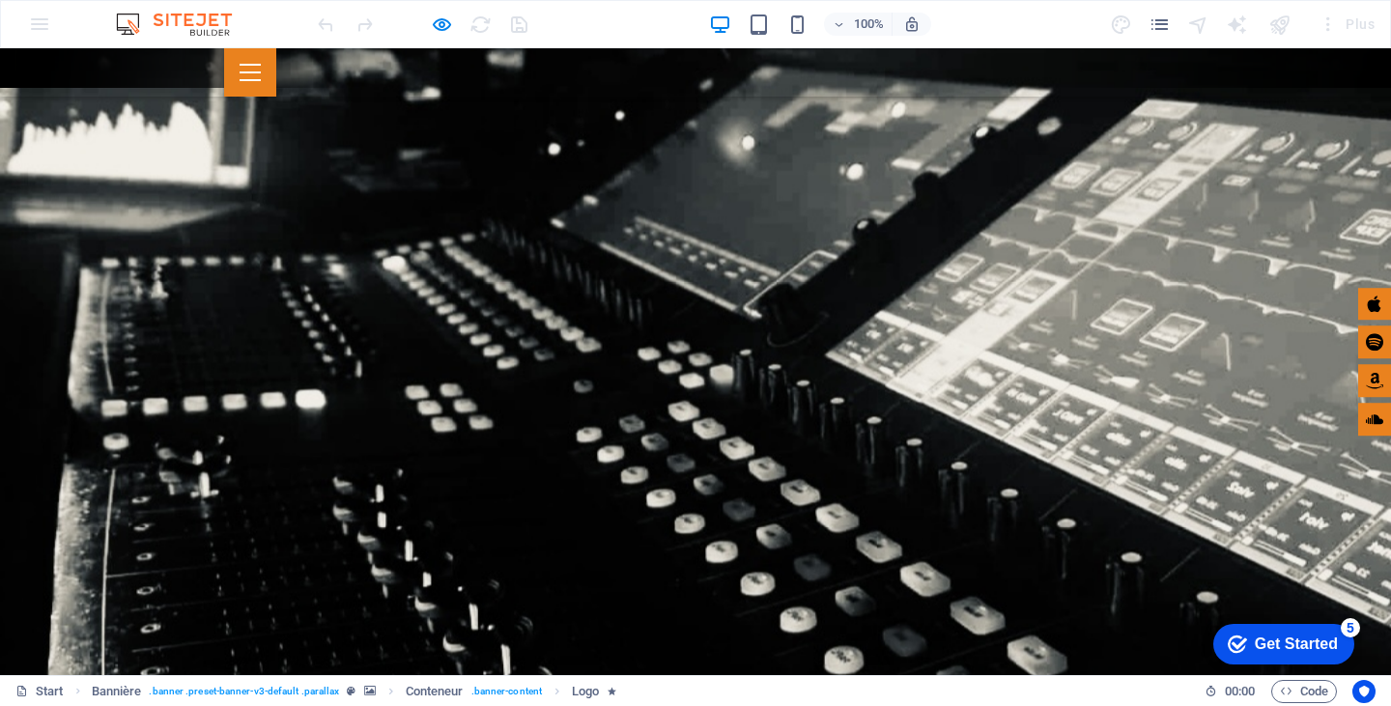
scroll to position [0, 0]
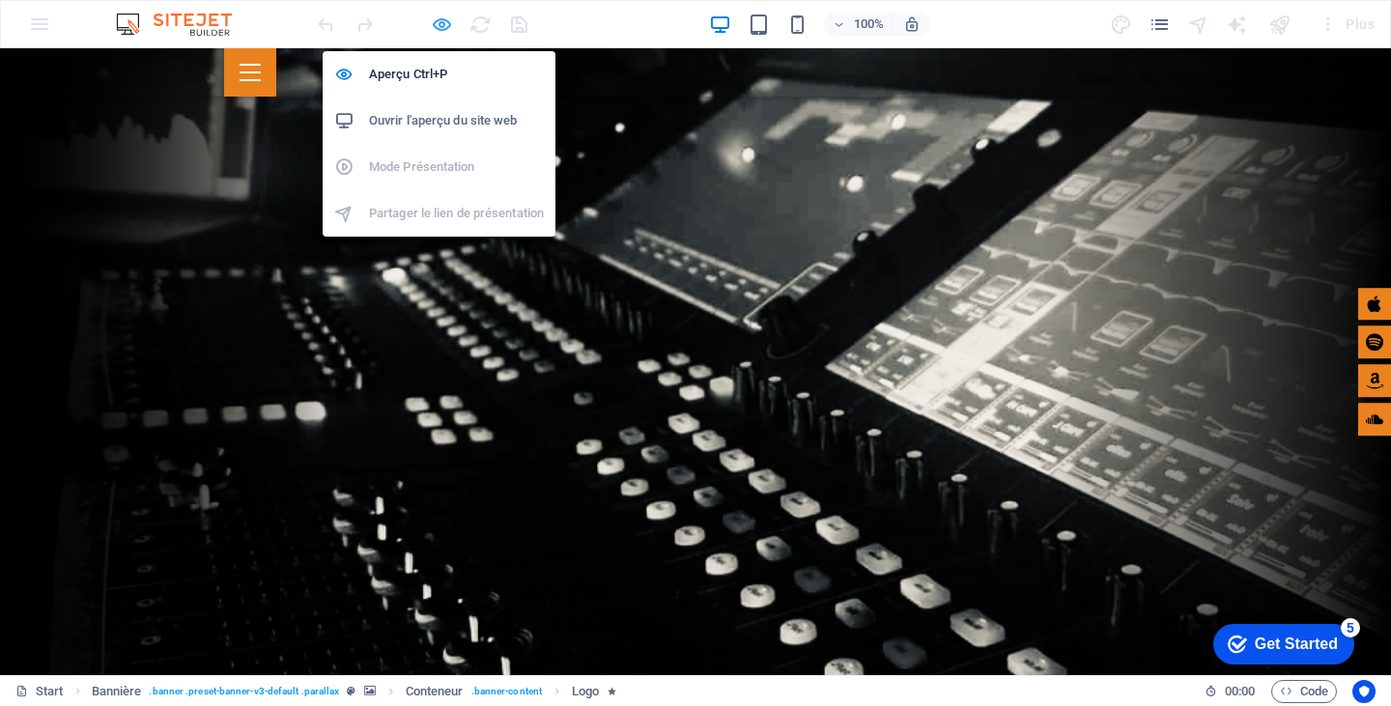
click at [432, 36] on div "Aperçu Ctrl+P Ouvrir l'aperçu du site web Mode Présentation Partager le lien de…" at bounding box center [439, 136] width 233 height 201
click at [439, 25] on icon "button" at bounding box center [442, 25] width 22 height 22
select select "shrink"
select select "show"
select select "s"
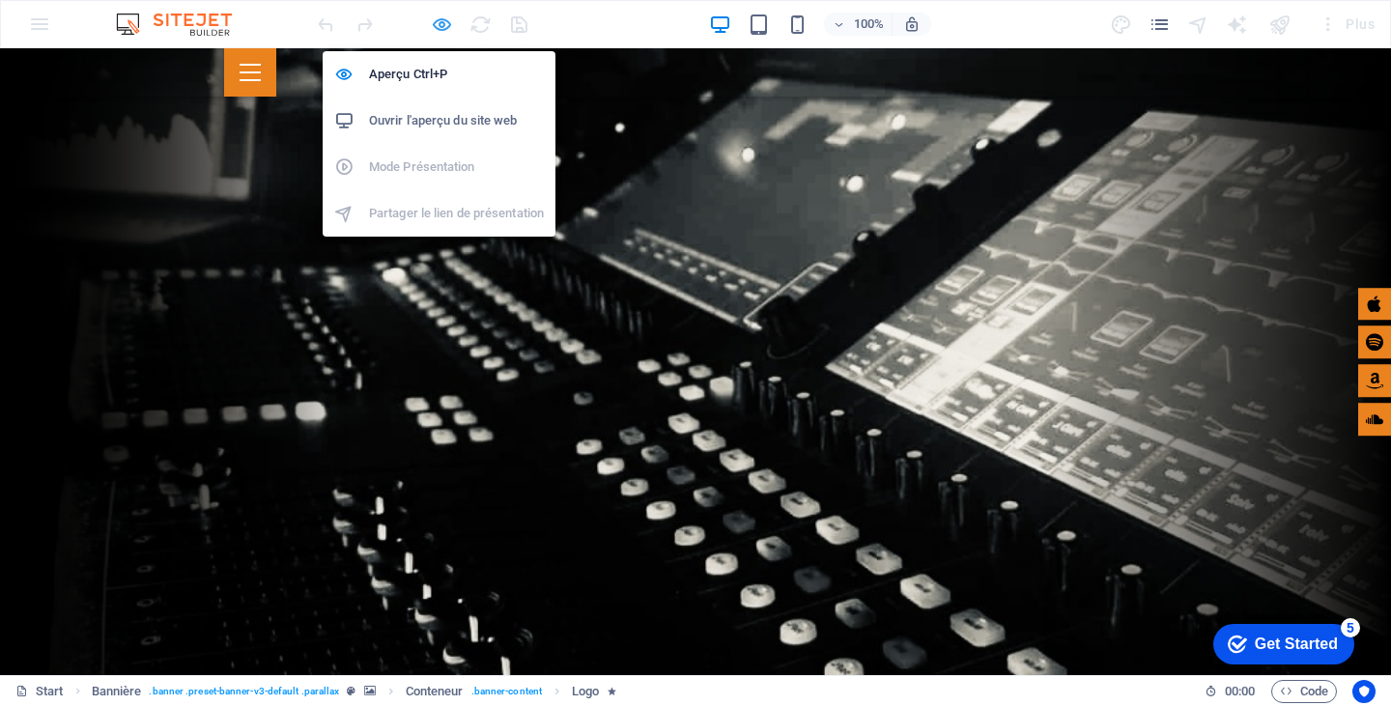
select select "s"
select select "scroll"
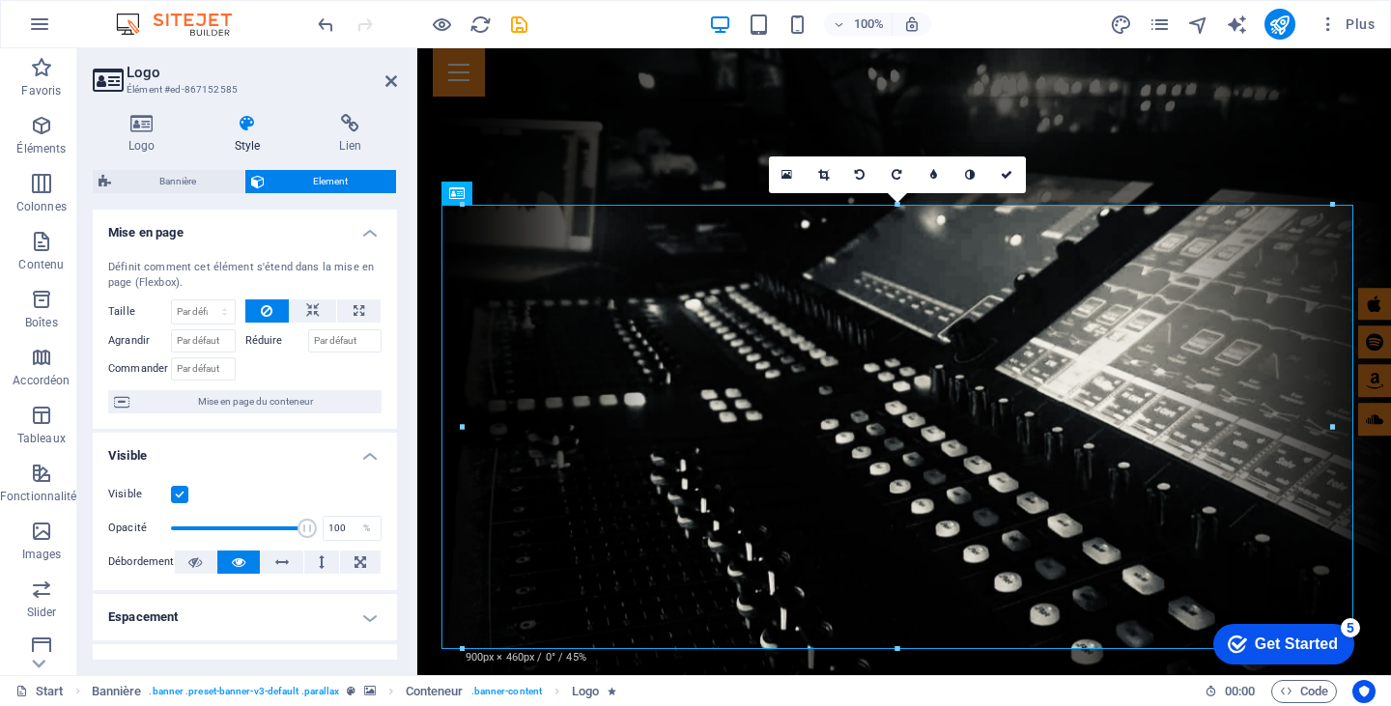
drag, startPoint x: 398, startPoint y: 290, endPoint x: 392, endPoint y: 311, distance: 22.0
click at [392, 311] on div "Logo Style Lien Logo Image Text Glissez les fichiers ici, cliquez pour choisir …" at bounding box center [244, 387] width 335 height 577
drag, startPoint x: 392, startPoint y: 299, endPoint x: 396, endPoint y: 333, distance: 34.0
click at [396, 333] on div "Mise en page Définit comment cet élément s'étend dans la mise en page (Flexbox)…" at bounding box center [245, 435] width 304 height 450
drag, startPoint x: 397, startPoint y: 306, endPoint x: 396, endPoint y: 358, distance: 52.2
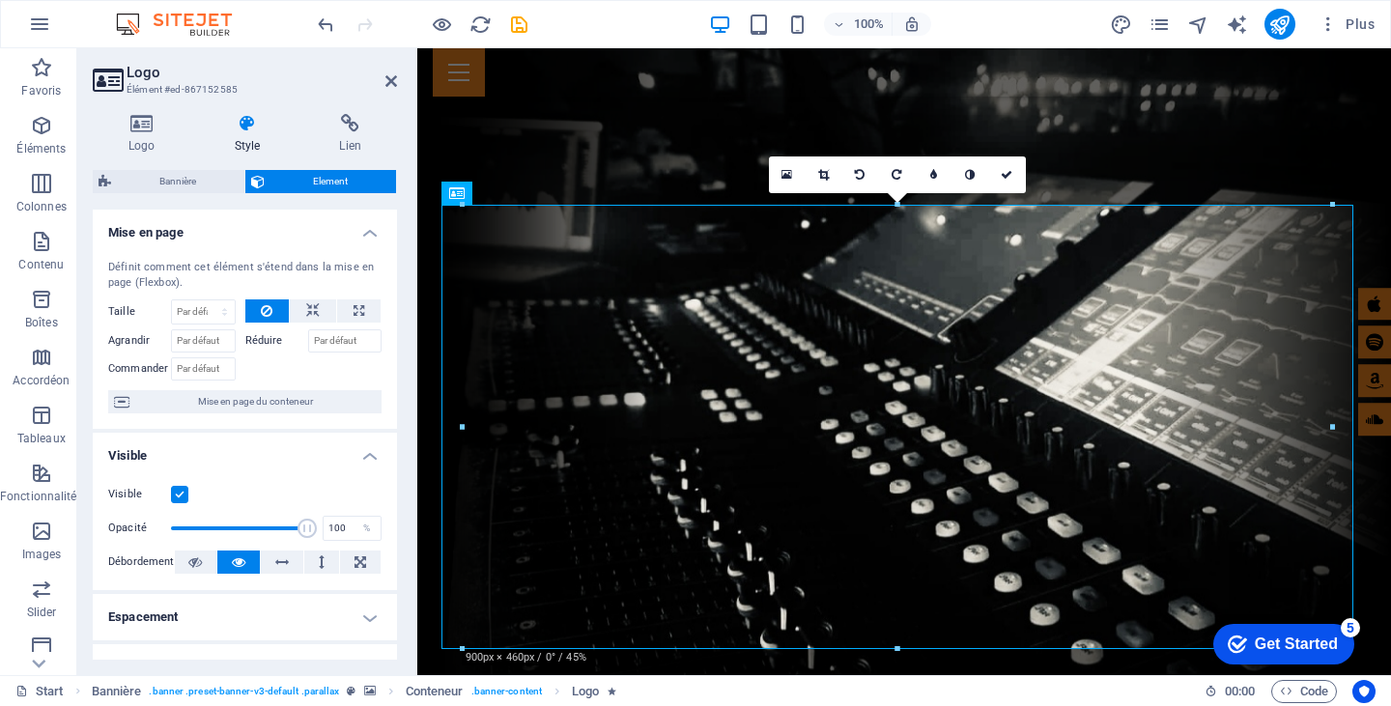
click at [396, 358] on div "Logo Style Lien Logo Image Text Glissez les fichiers ici, cliquez pour choisir …" at bounding box center [244, 387] width 335 height 577
drag, startPoint x: 392, startPoint y: 343, endPoint x: 390, endPoint y: 410, distance: 66.7
click at [390, 410] on div "Définit comment cet élément s'étend dans la mise en page (Flexbox). Taille Par …" at bounding box center [245, 336] width 304 height 185
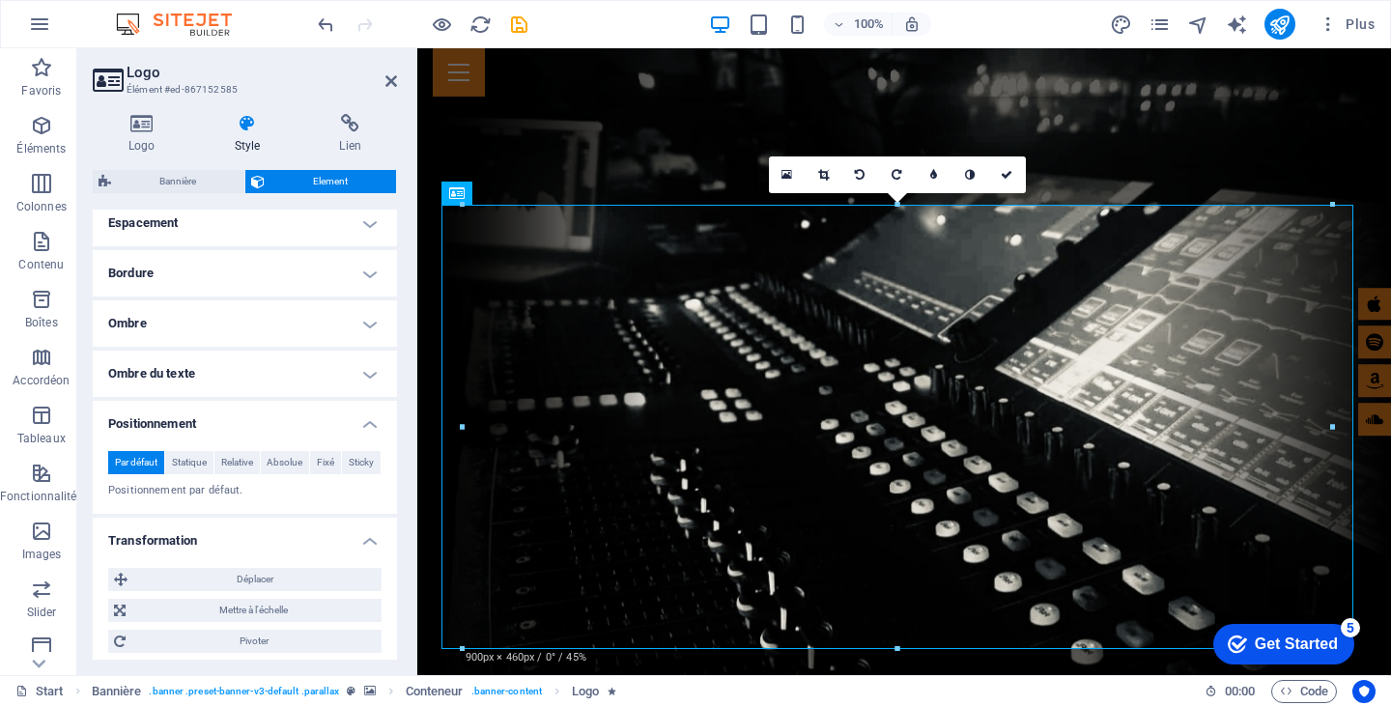
drag, startPoint x: 392, startPoint y: 491, endPoint x: 392, endPoint y: 516, distance: 25.1
click at [392, 516] on ul "Mise en page Définit comment cet élément s'étend dans la mise en page (Flexbox)…" at bounding box center [245, 432] width 304 height 1235
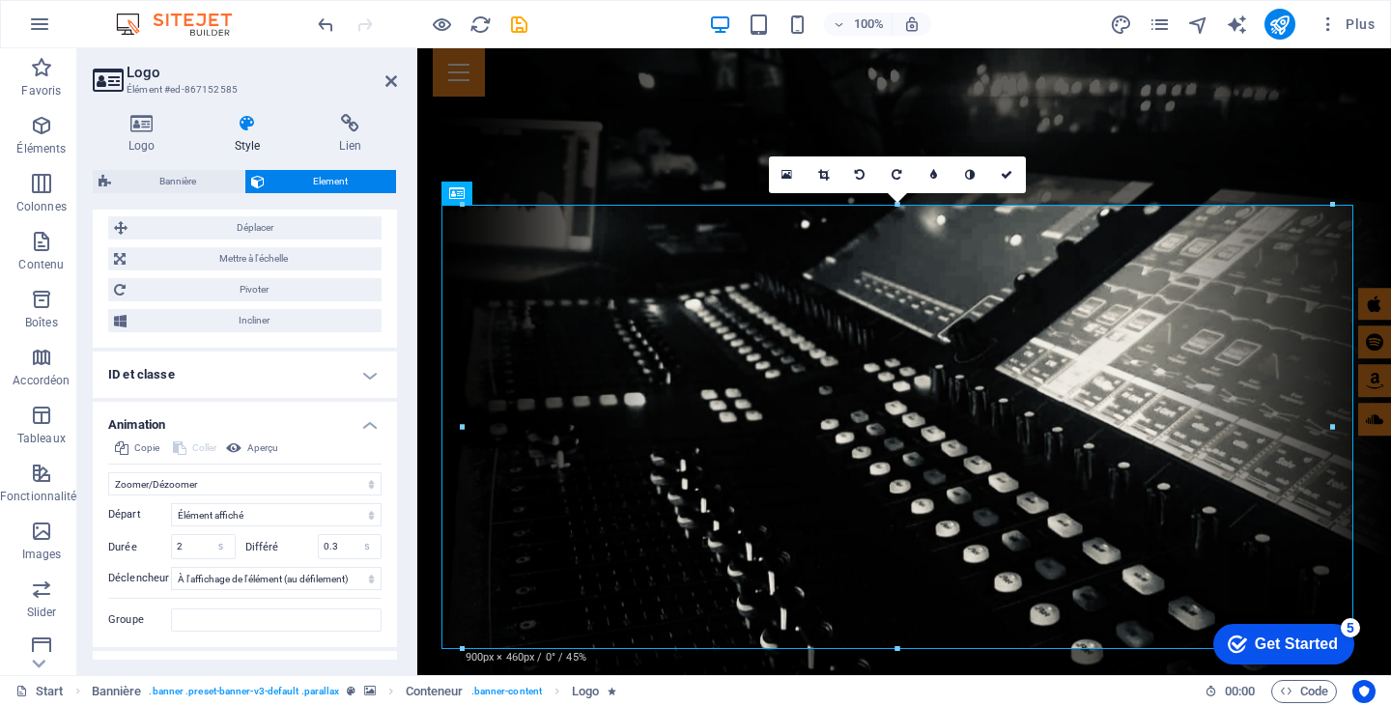
scroll to position [783, 0]
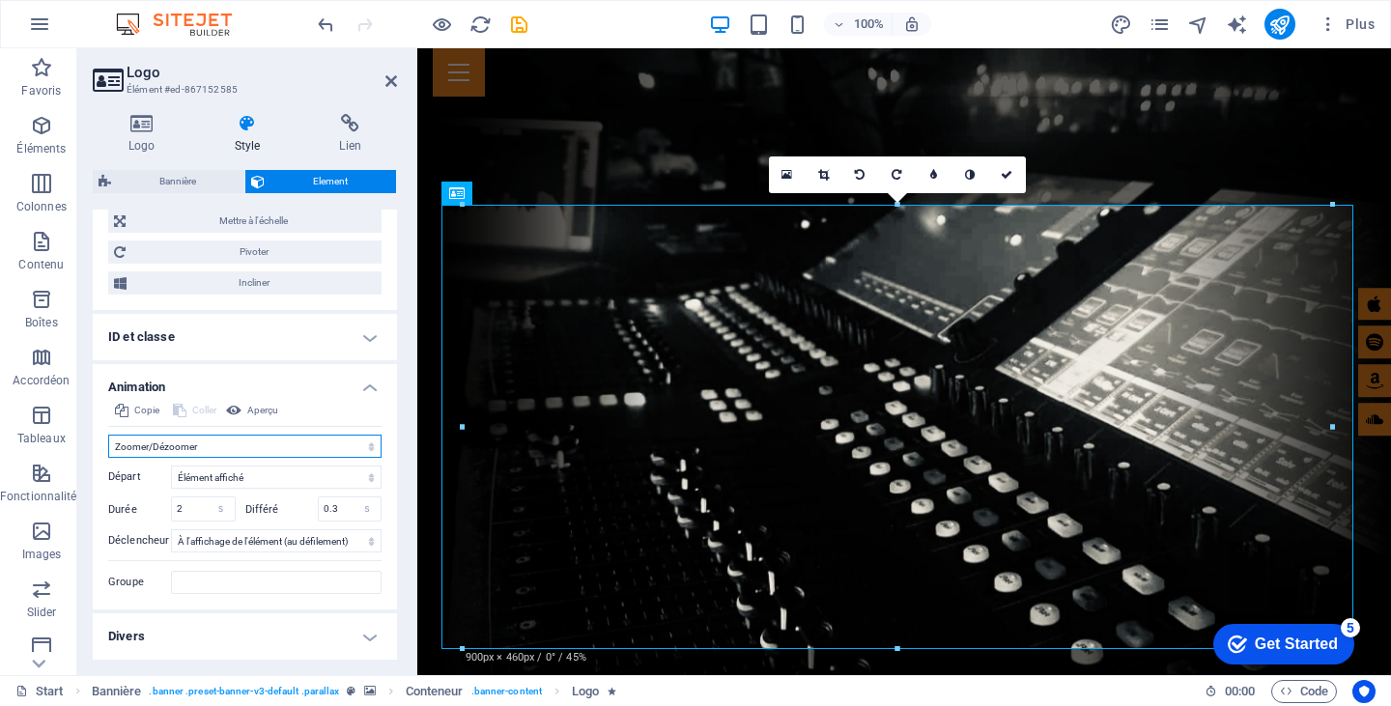
click at [368, 444] on select "Ne pas animer Afficher / Masquer Glisser vers le haut / le bas Zoomer/Dézoomer …" at bounding box center [244, 446] width 273 height 23
click at [108, 435] on select "Ne pas animer Afficher / Masquer Glisser vers le haut / le bas Zoomer/Dézoomer …" at bounding box center [244, 446] width 273 height 23
click at [364, 441] on select "Ne pas animer Afficher / Masquer Glisser vers le haut / le bas Zoomer/Dézoomer …" at bounding box center [244, 446] width 273 height 23
select select "none"
click at [108, 458] on select "Ne pas animer Afficher / Masquer Glisser vers le haut / le bas Zoomer/Dézoomer …" at bounding box center [244, 446] width 273 height 23
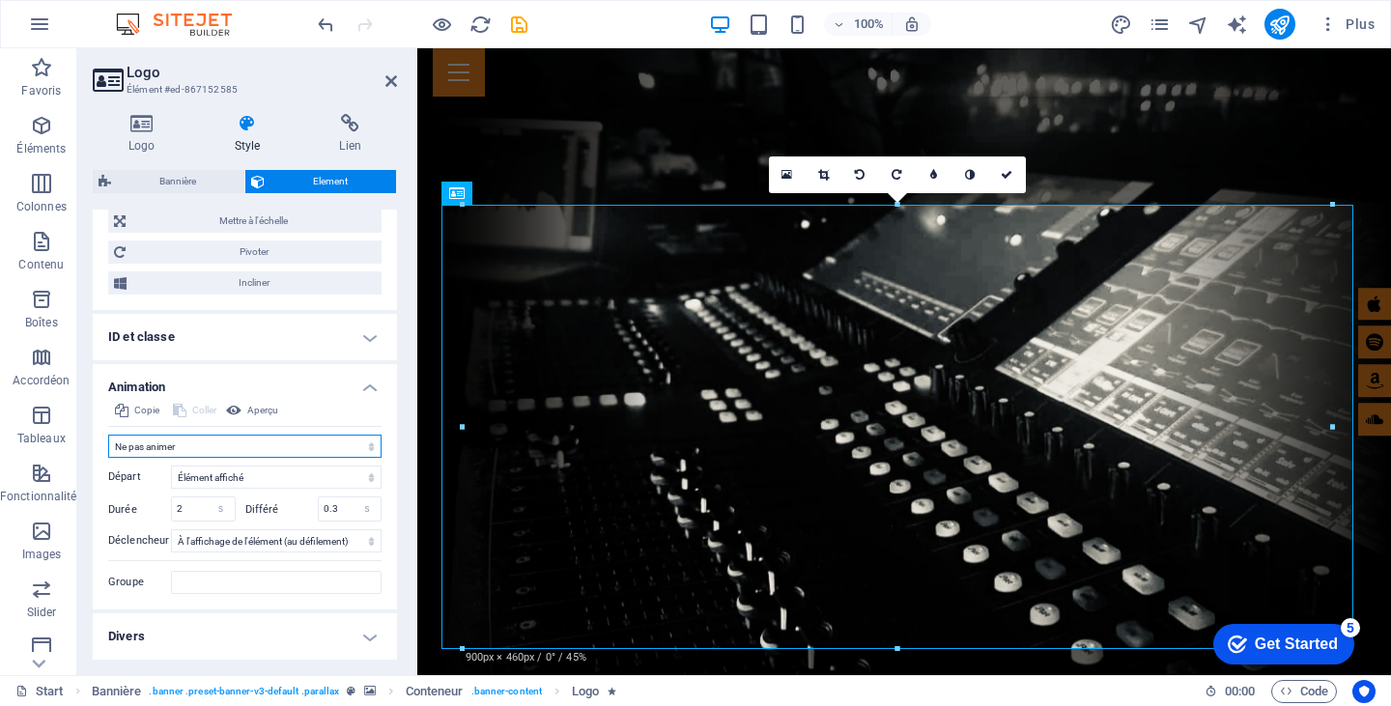
scroll to position [647, 0]
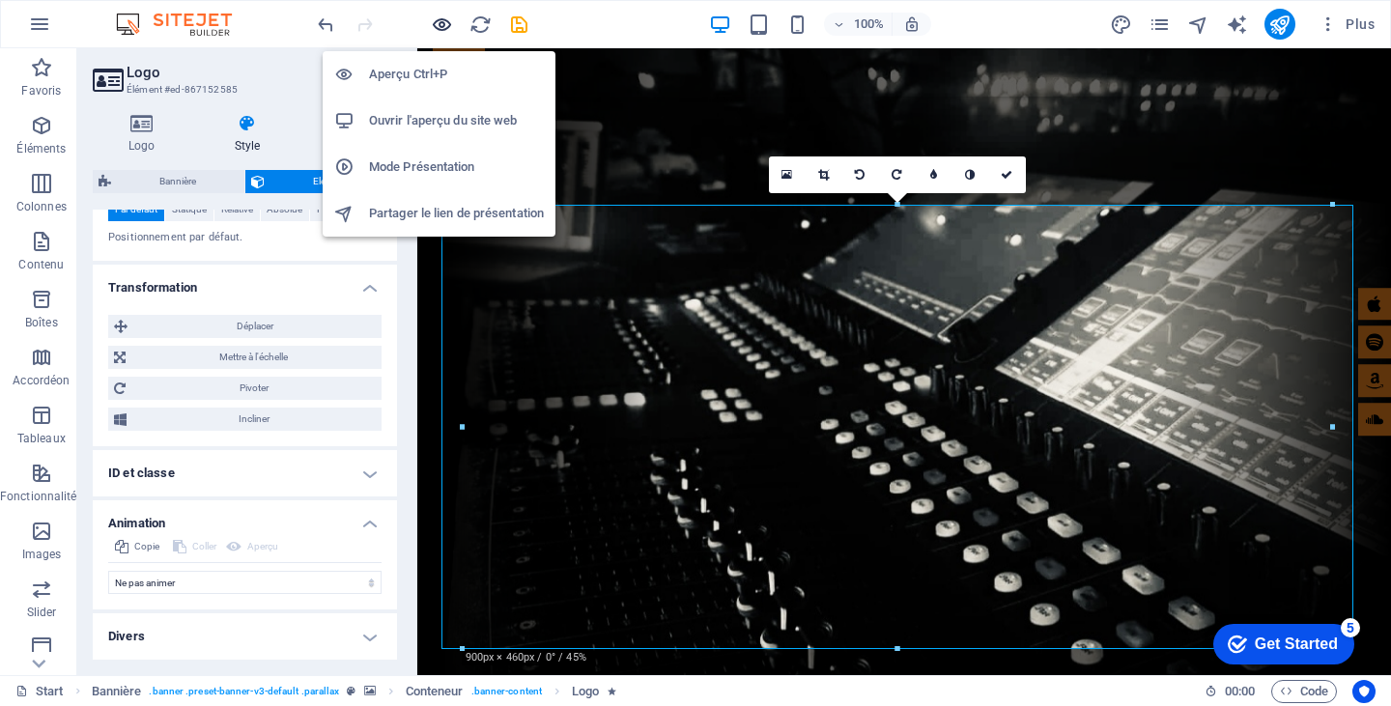
click at [439, 17] on icon "button" at bounding box center [442, 25] width 22 height 22
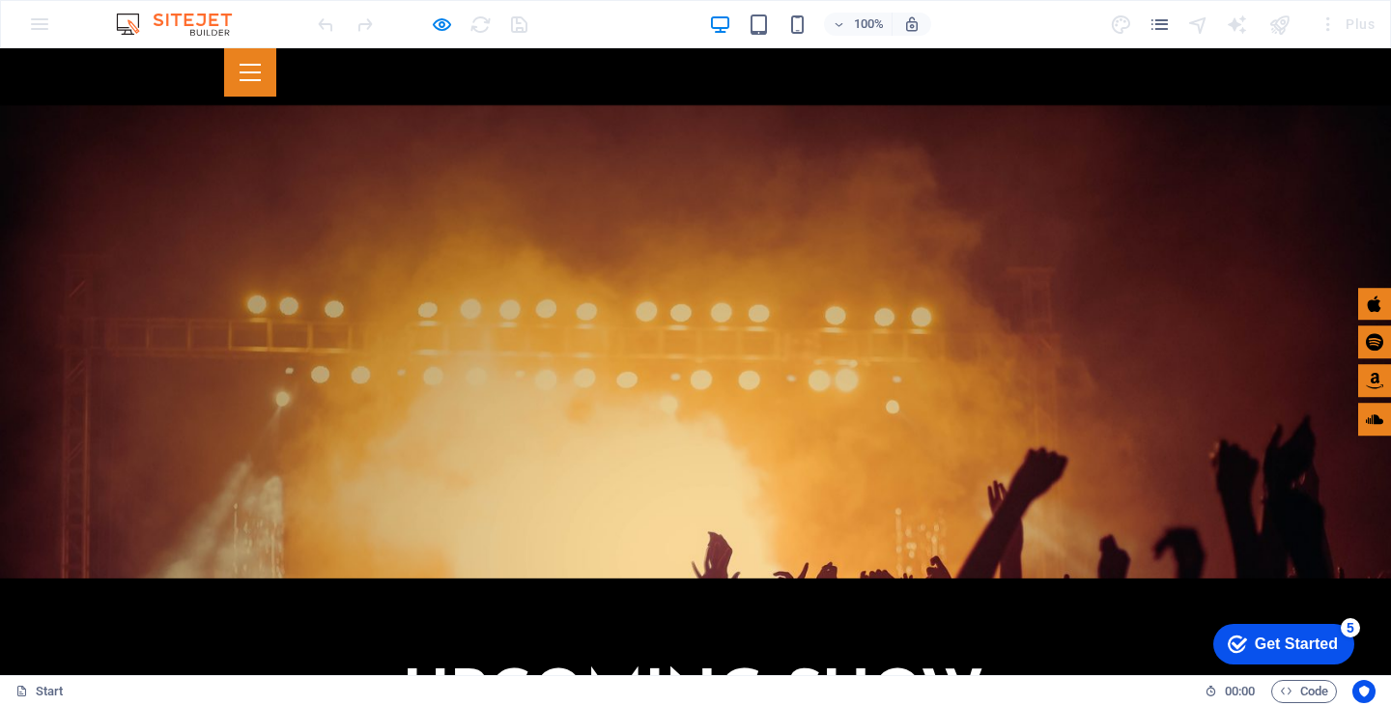
scroll to position [3364, 0]
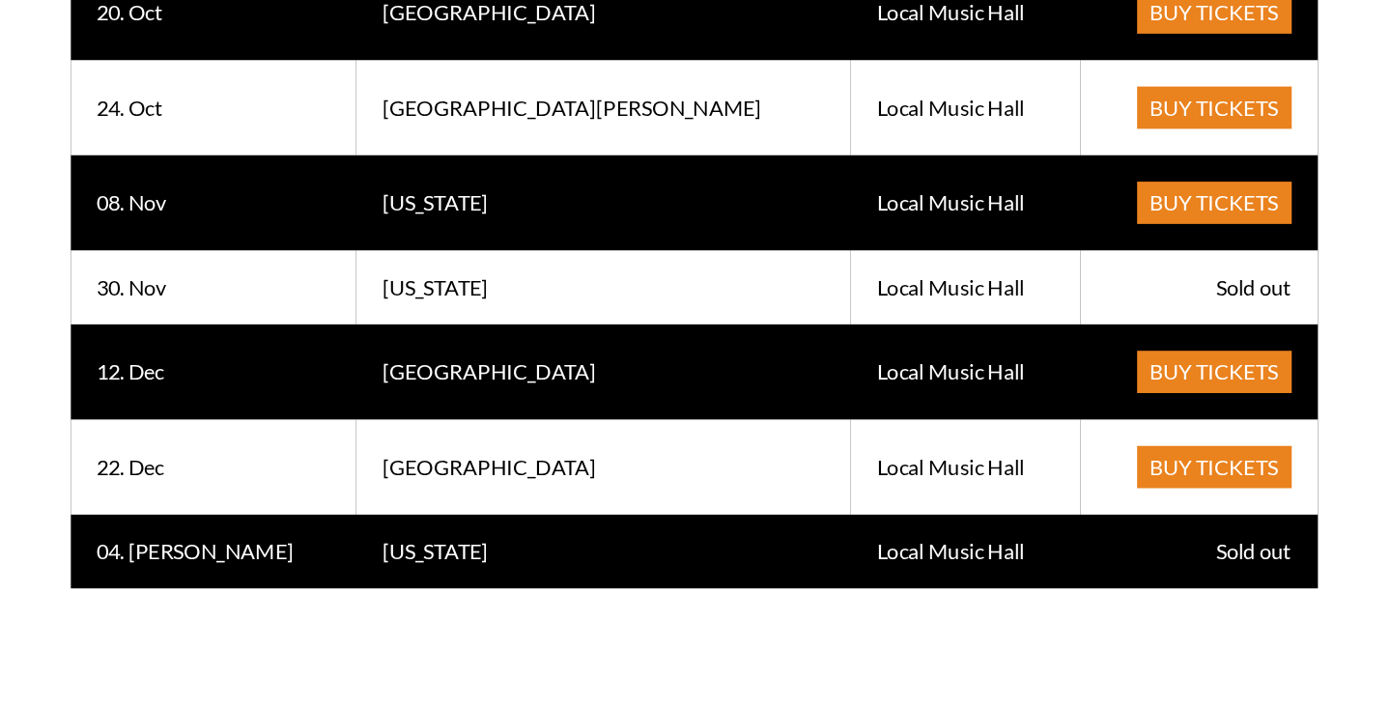
scroll to position [3545, 0]
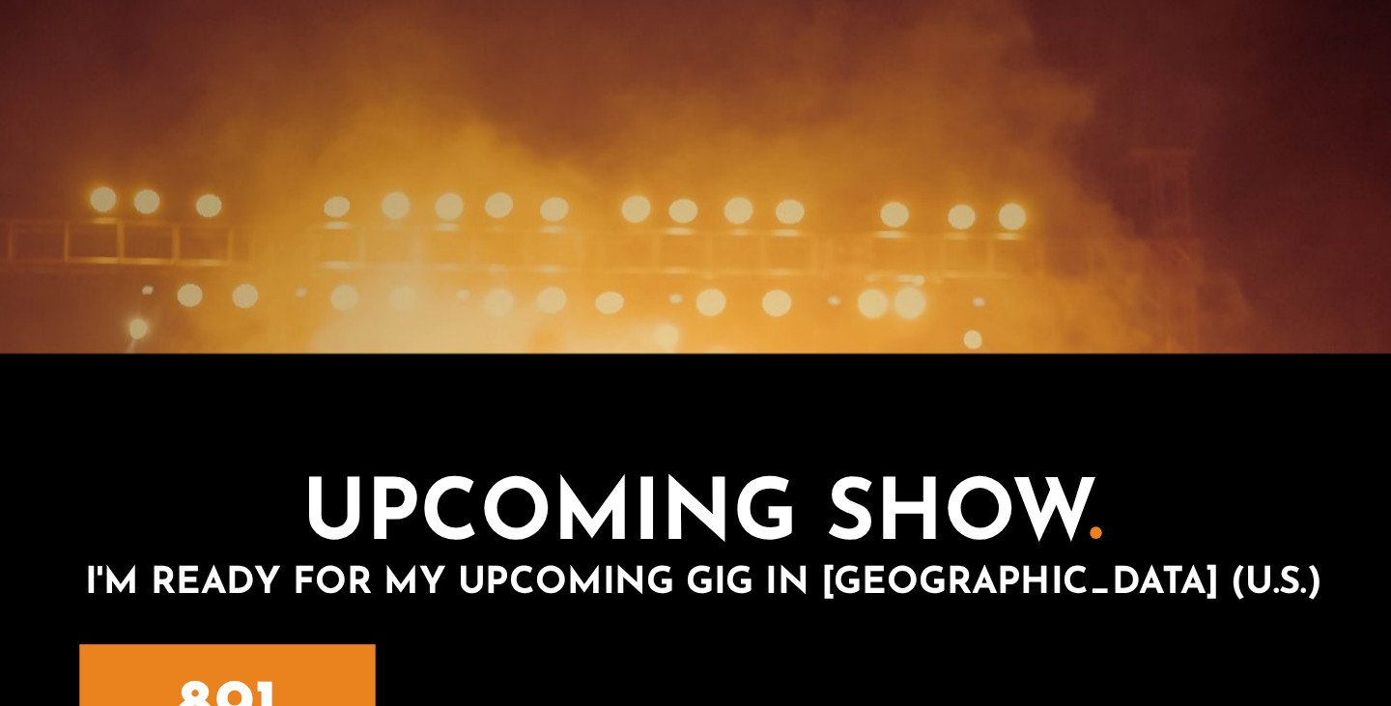
drag, startPoint x: 936, startPoint y: 259, endPoint x: 945, endPoint y: 293, distance: 34.9
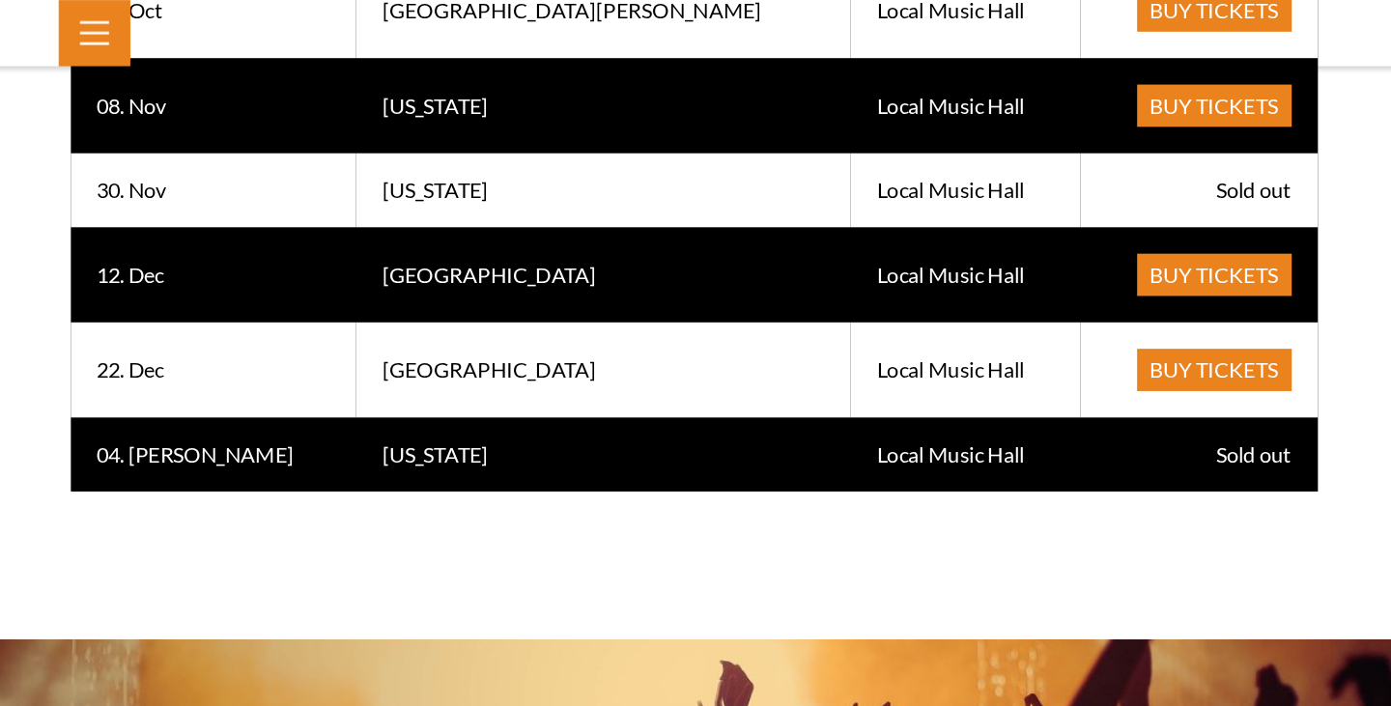
scroll to position [3493, 0]
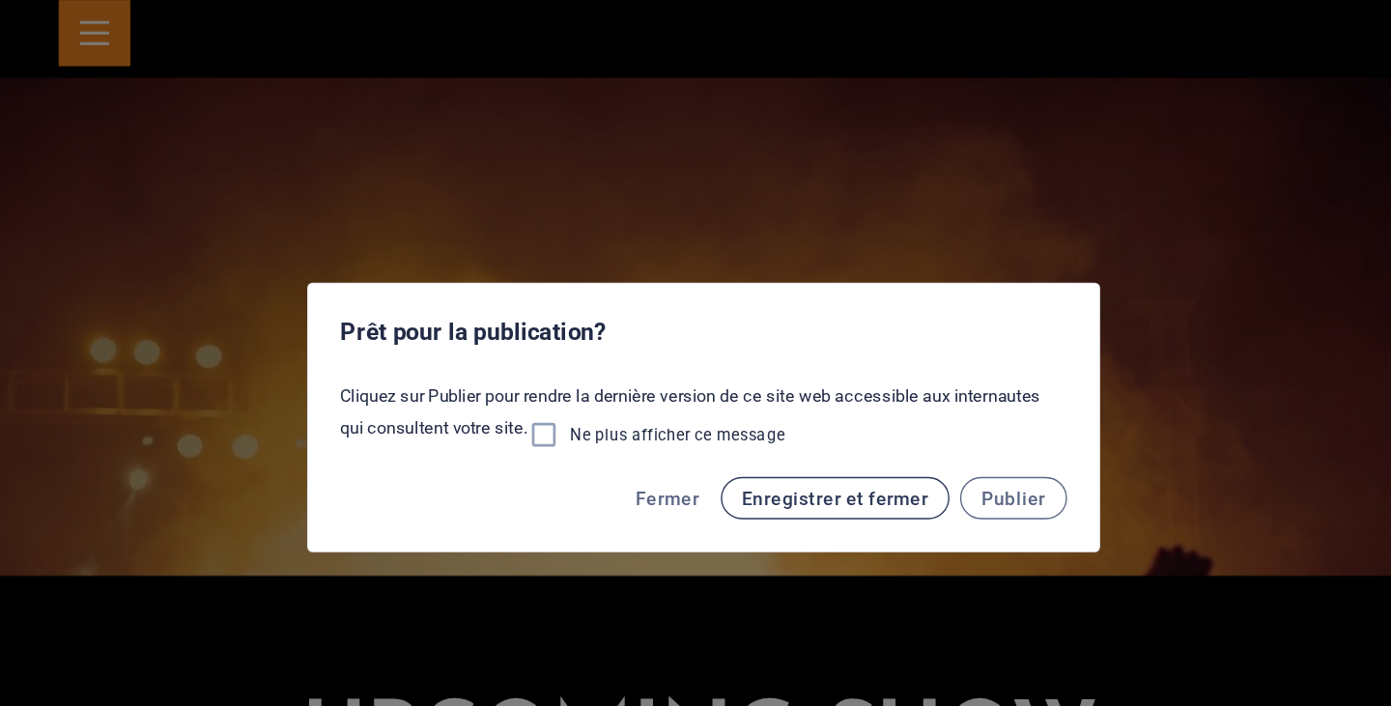
click at [754, 415] on span "Enregistrer et fermer" at bounding box center [792, 412] width 136 height 15
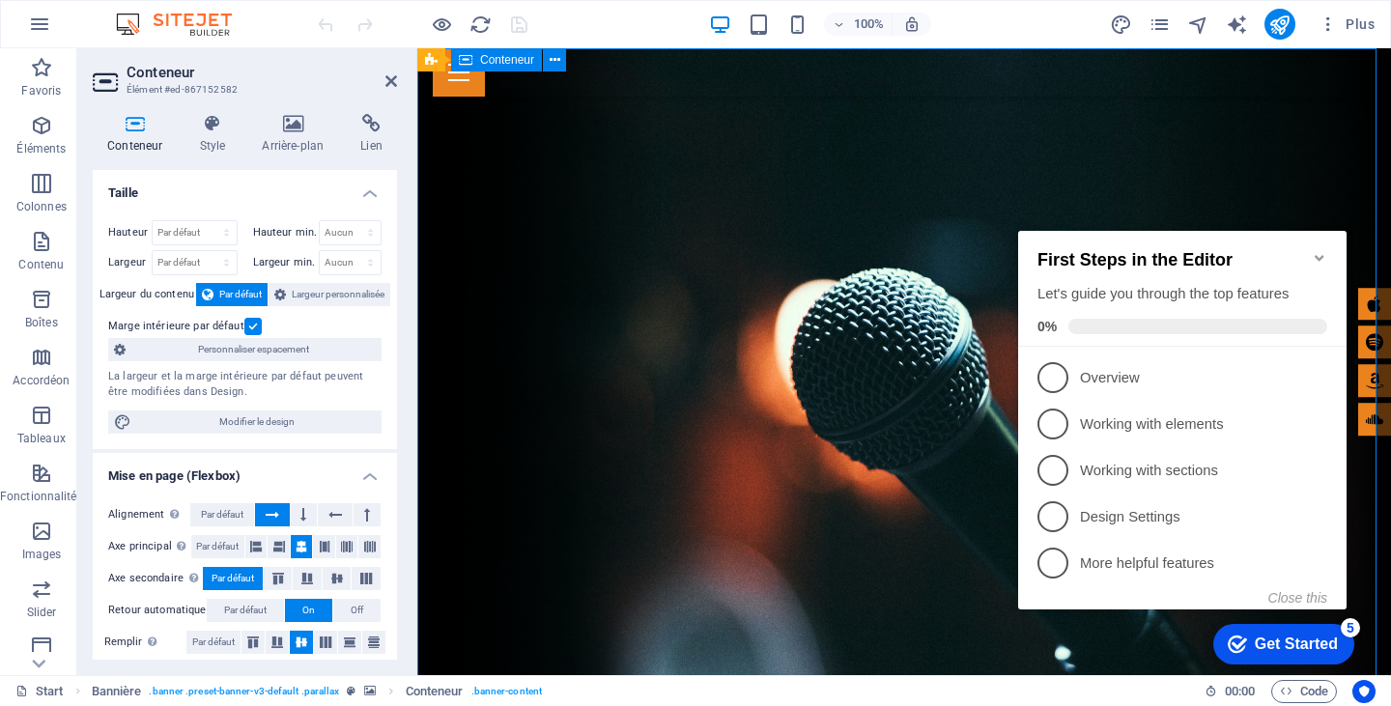
click at [1322, 251] on icon "Minimize checklist" at bounding box center [1319, 257] width 15 height 15
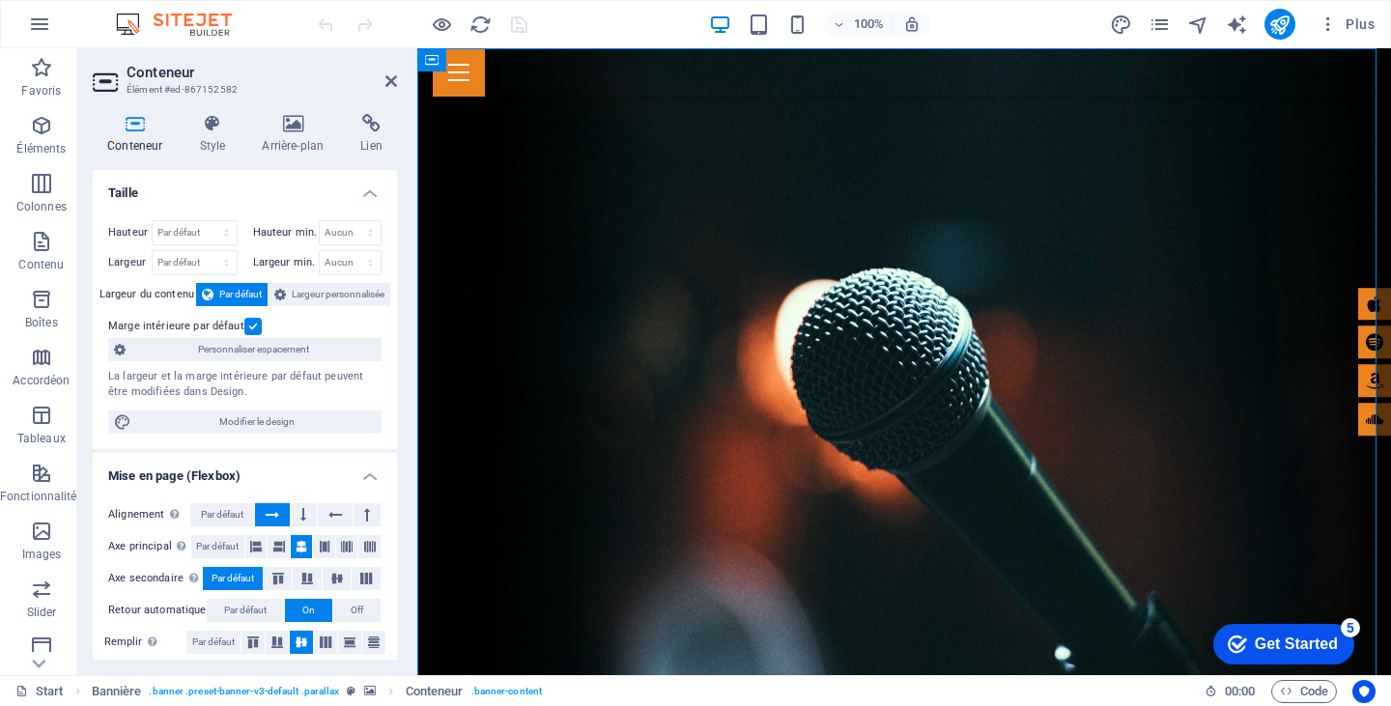
drag, startPoint x: 392, startPoint y: 297, endPoint x: 408, endPoint y: 414, distance: 118.9
click at [408, 414] on div "Conteneur Style Arrière-plan Lien Taille Hauteur Par défaut px rem % vh vw Haut…" at bounding box center [244, 387] width 335 height 577
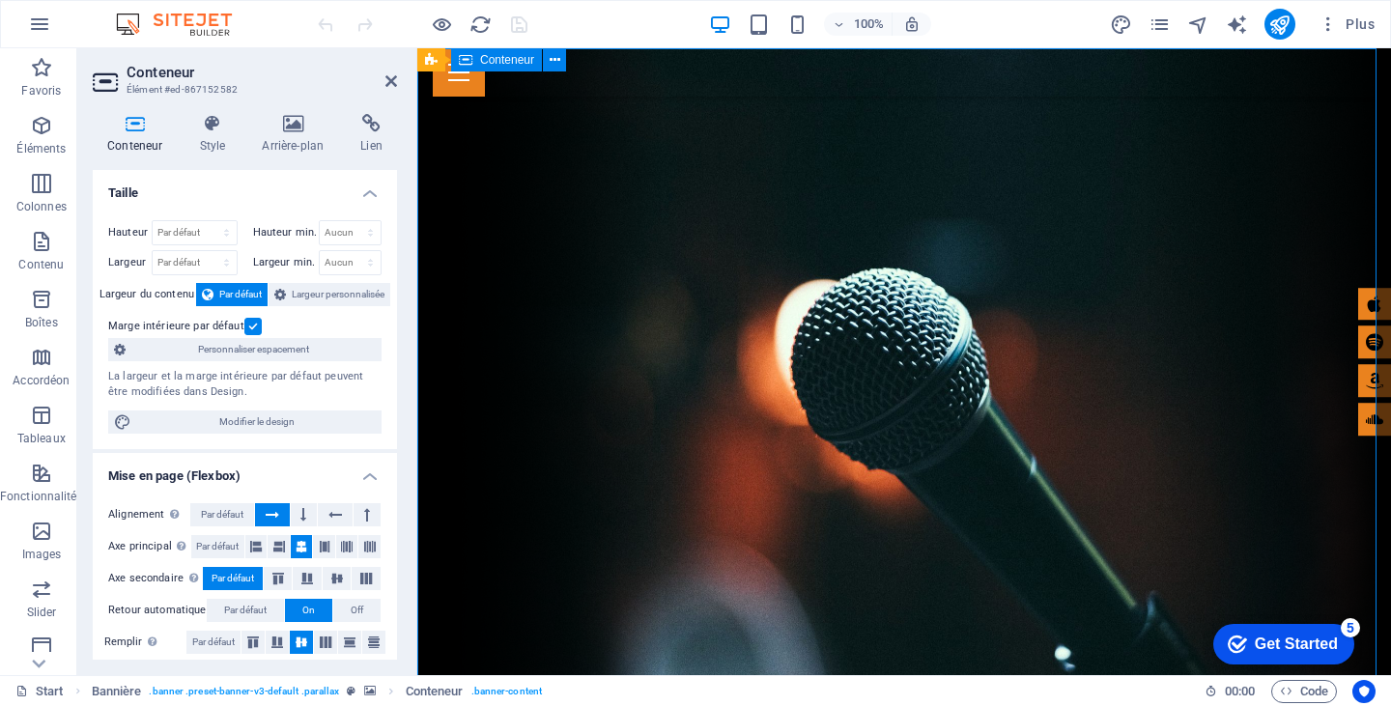
click at [536, 92] on div at bounding box center [904, 72] width 943 height 48
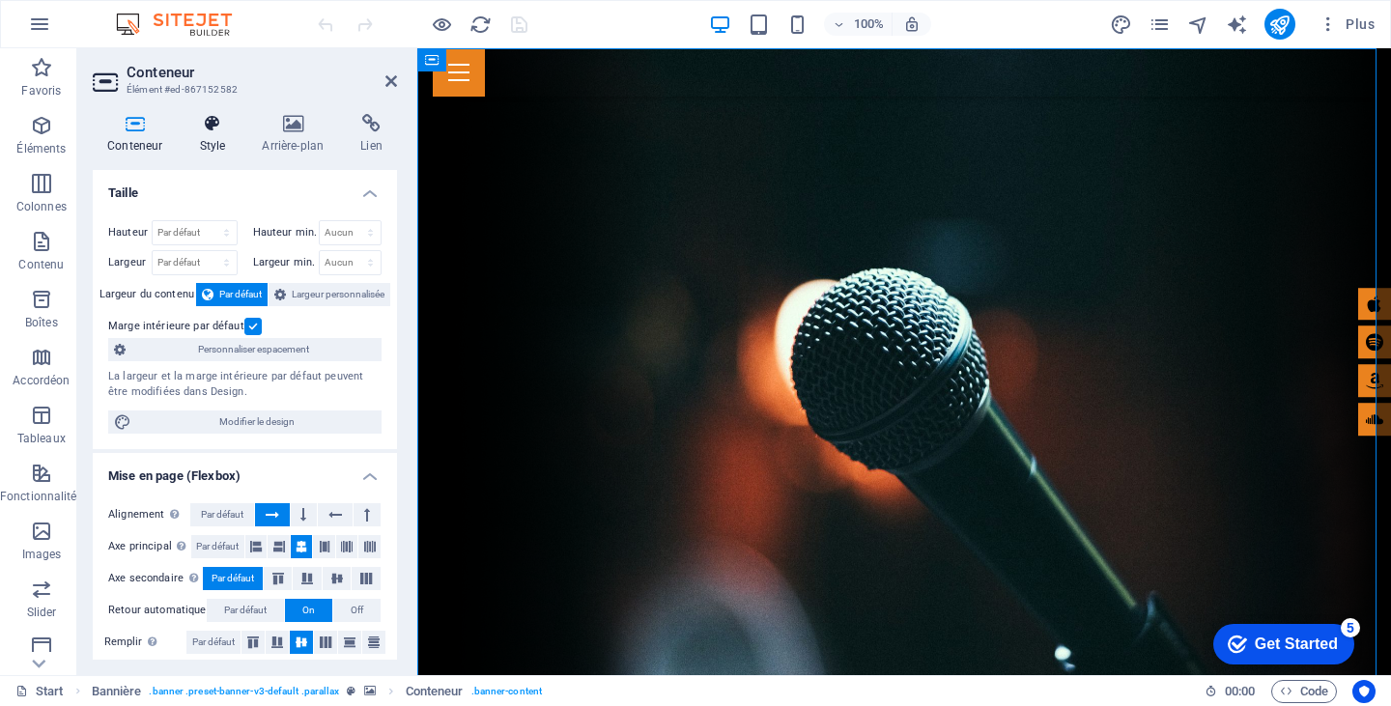
click at [213, 130] on icon at bounding box center [212, 123] width 55 height 19
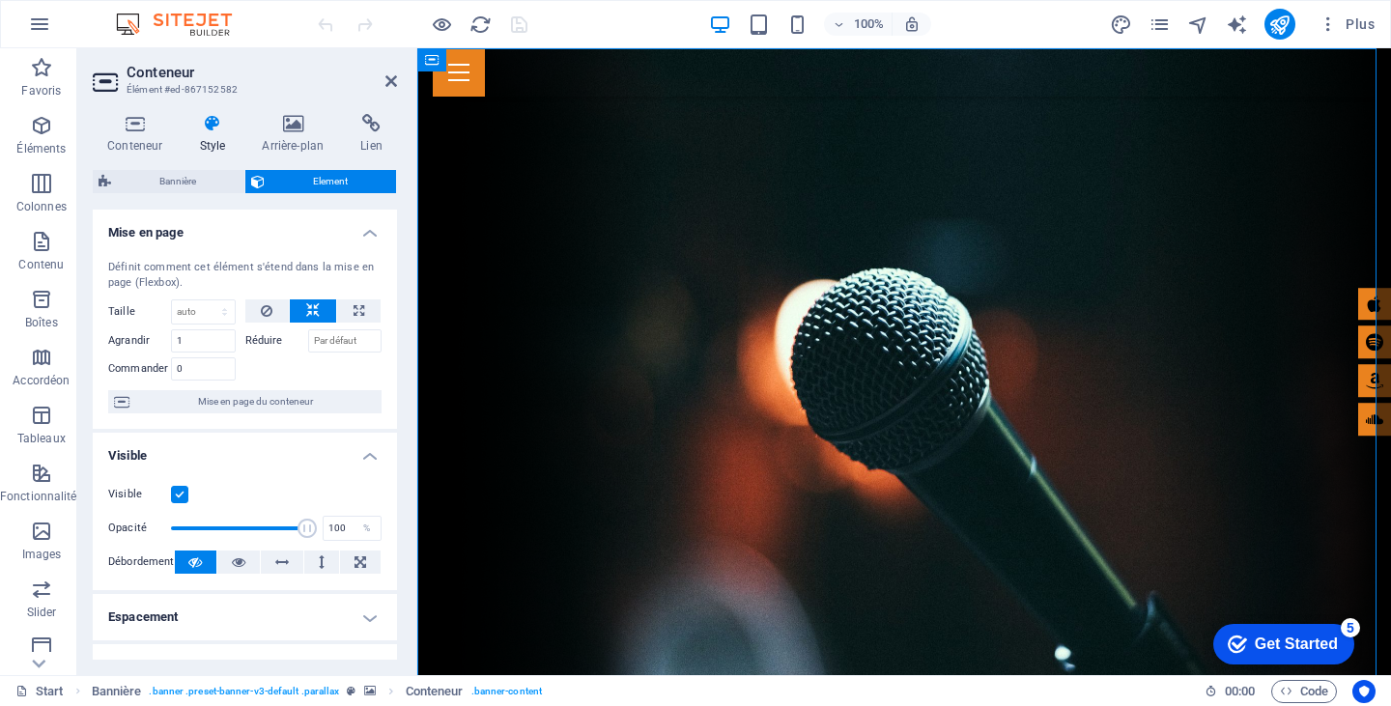
drag, startPoint x: 392, startPoint y: 264, endPoint x: 405, endPoint y: 414, distance: 151.2
click at [405, 414] on div "Conteneur Style Arrière-plan Lien Taille Hauteur Par défaut px rem % vh vw Haut…" at bounding box center [244, 387] width 335 height 577
click at [194, 174] on span "Bannière" at bounding box center [178, 181] width 122 height 23
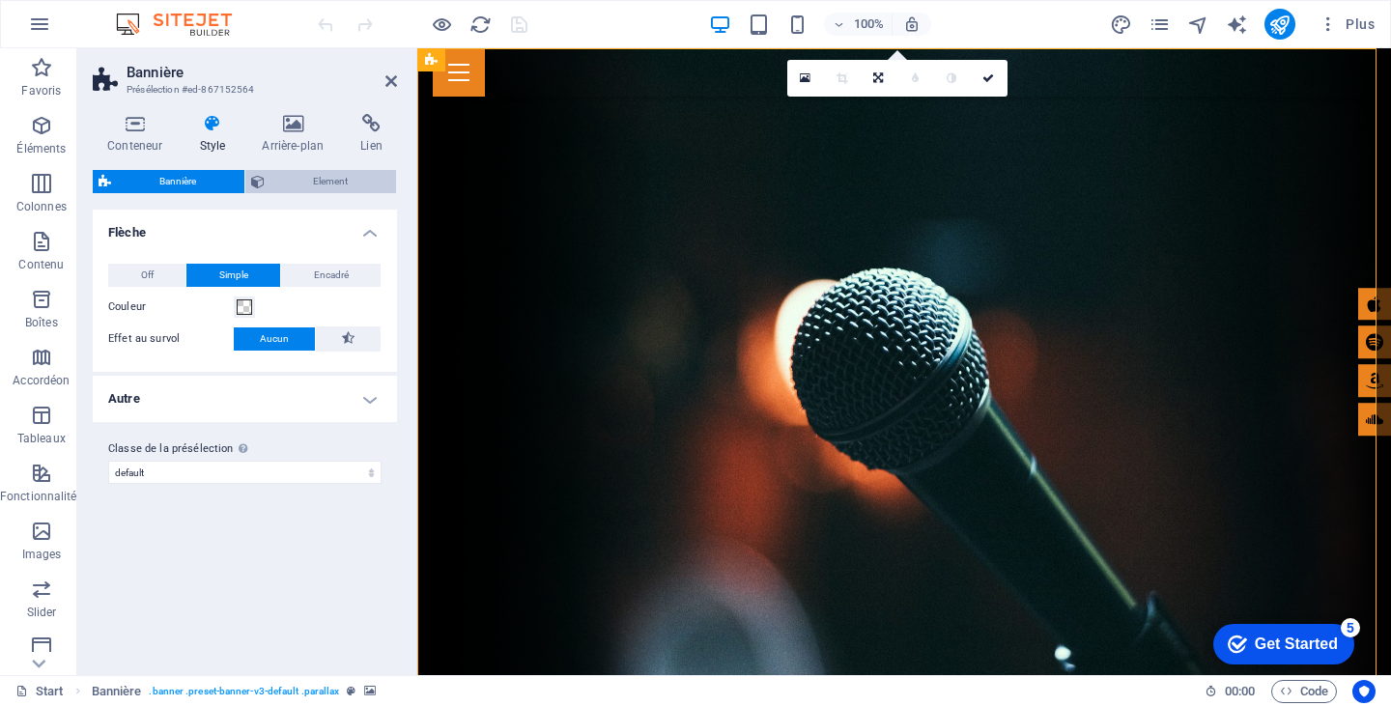
click at [308, 181] on span "Element" at bounding box center [330, 181] width 120 height 23
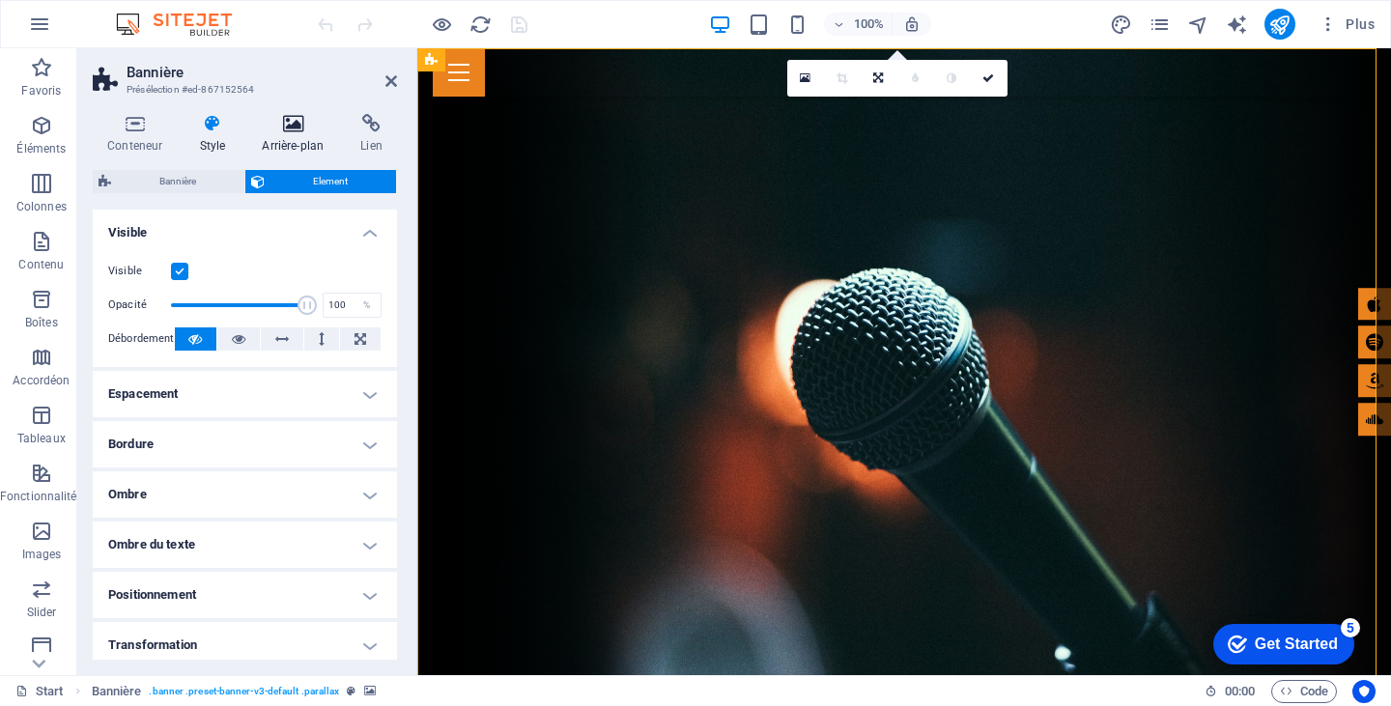
click at [301, 128] on icon at bounding box center [292, 123] width 91 height 19
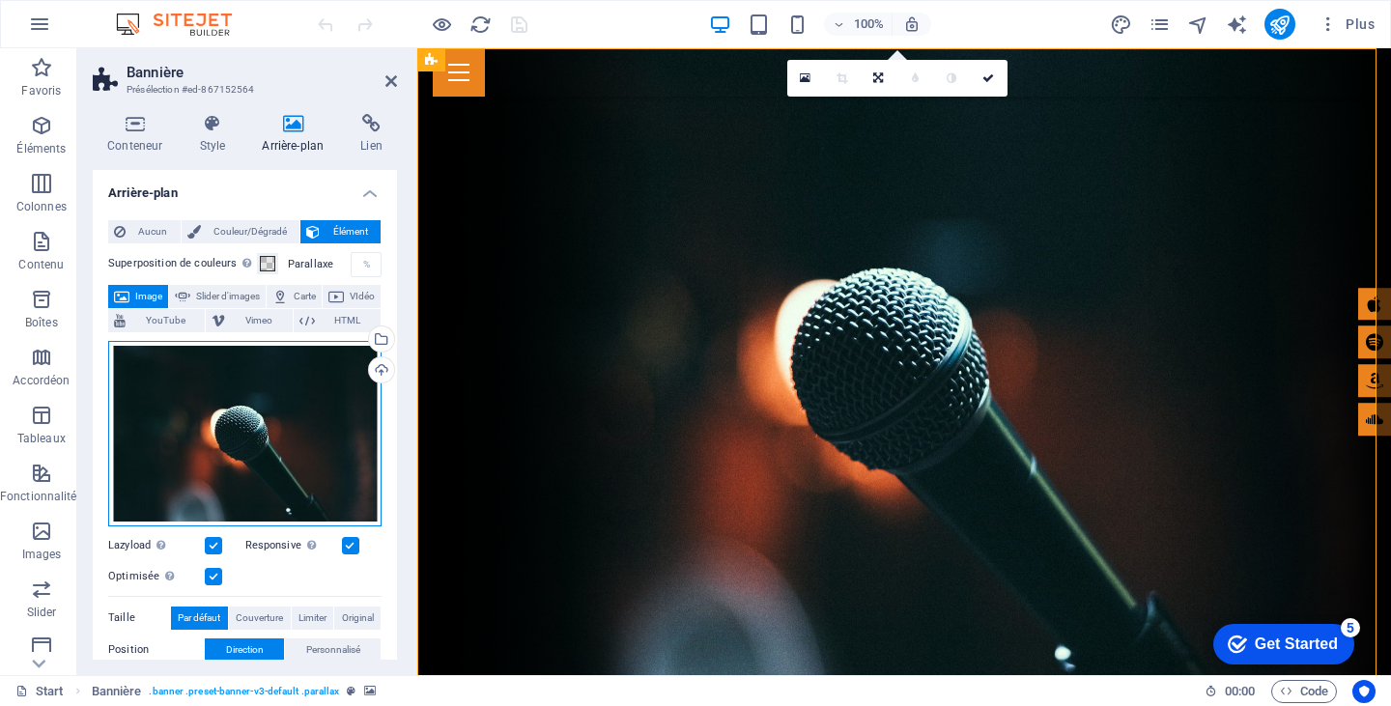
click at [255, 374] on div "Glissez les fichiers ici, cliquez pour choisir les fichiers ou sélectionnez les…" at bounding box center [244, 433] width 273 height 185
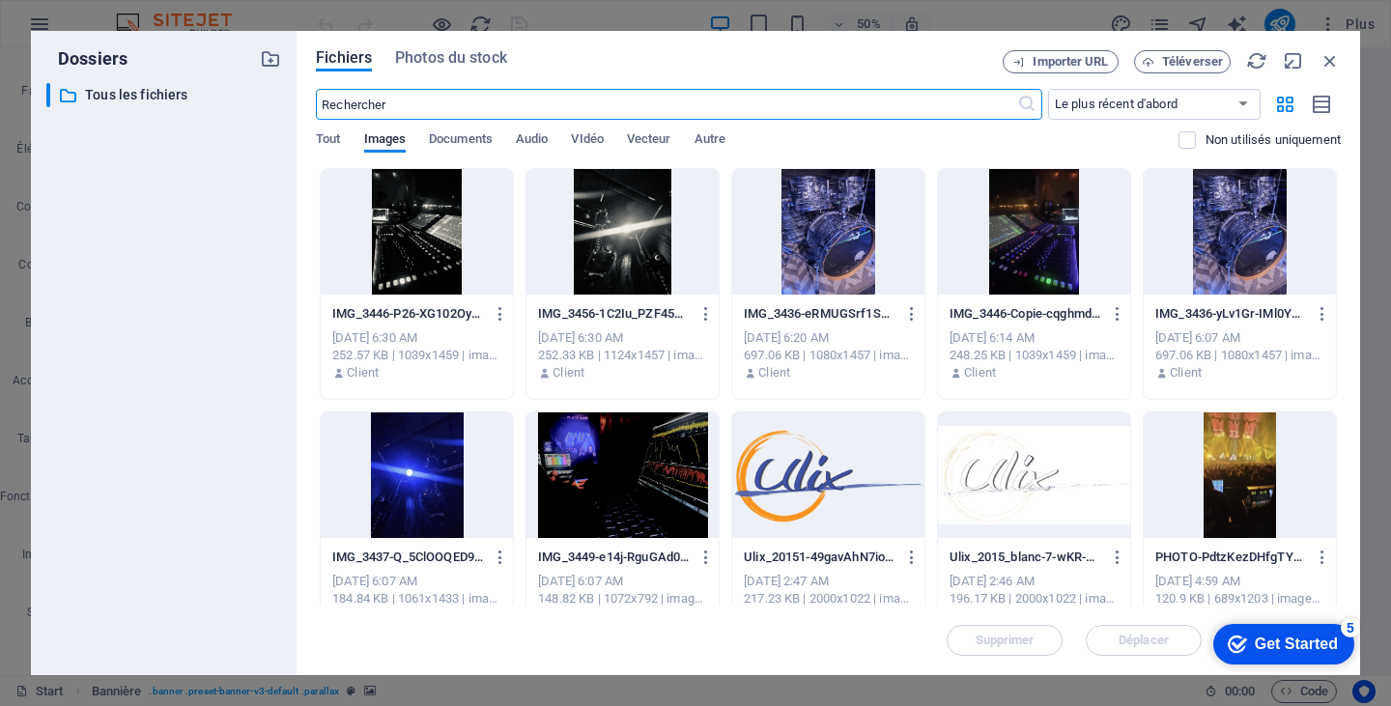
click at [441, 269] on div at bounding box center [417, 232] width 192 height 126
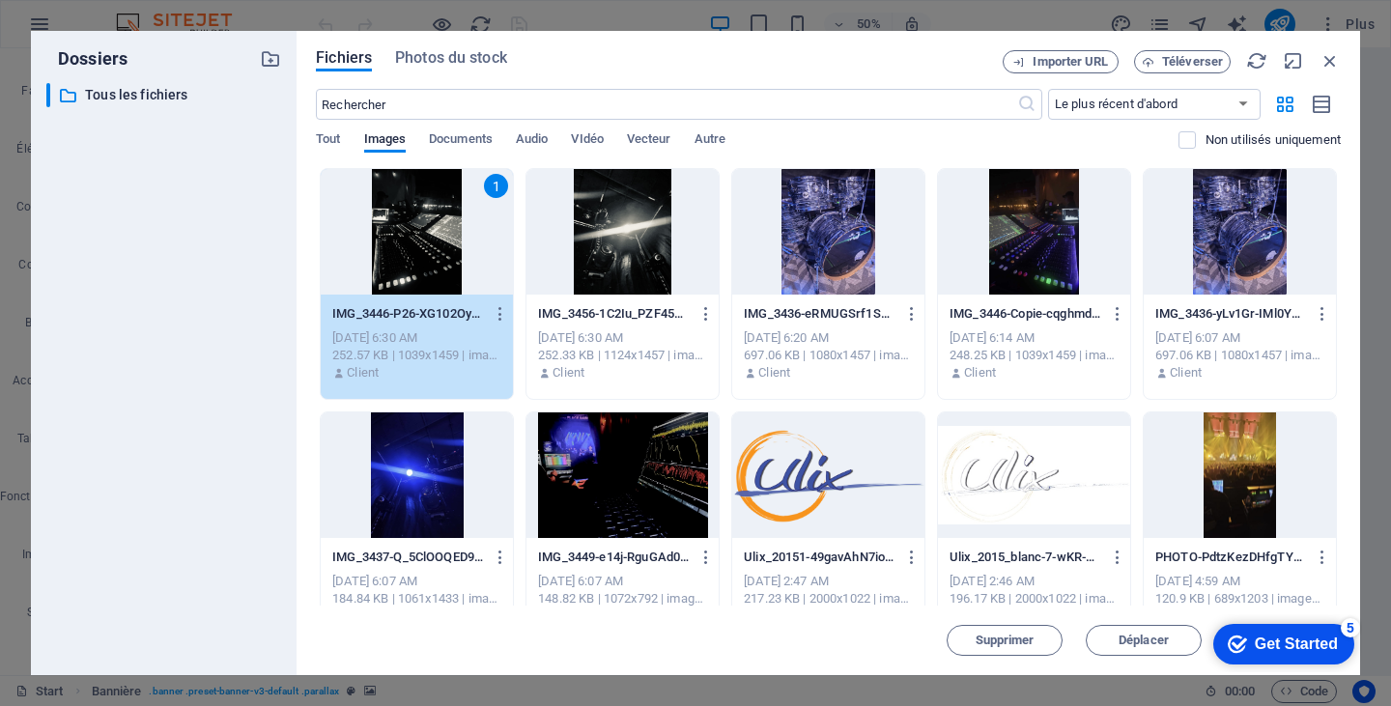
click at [441, 269] on div "1" at bounding box center [417, 232] width 192 height 126
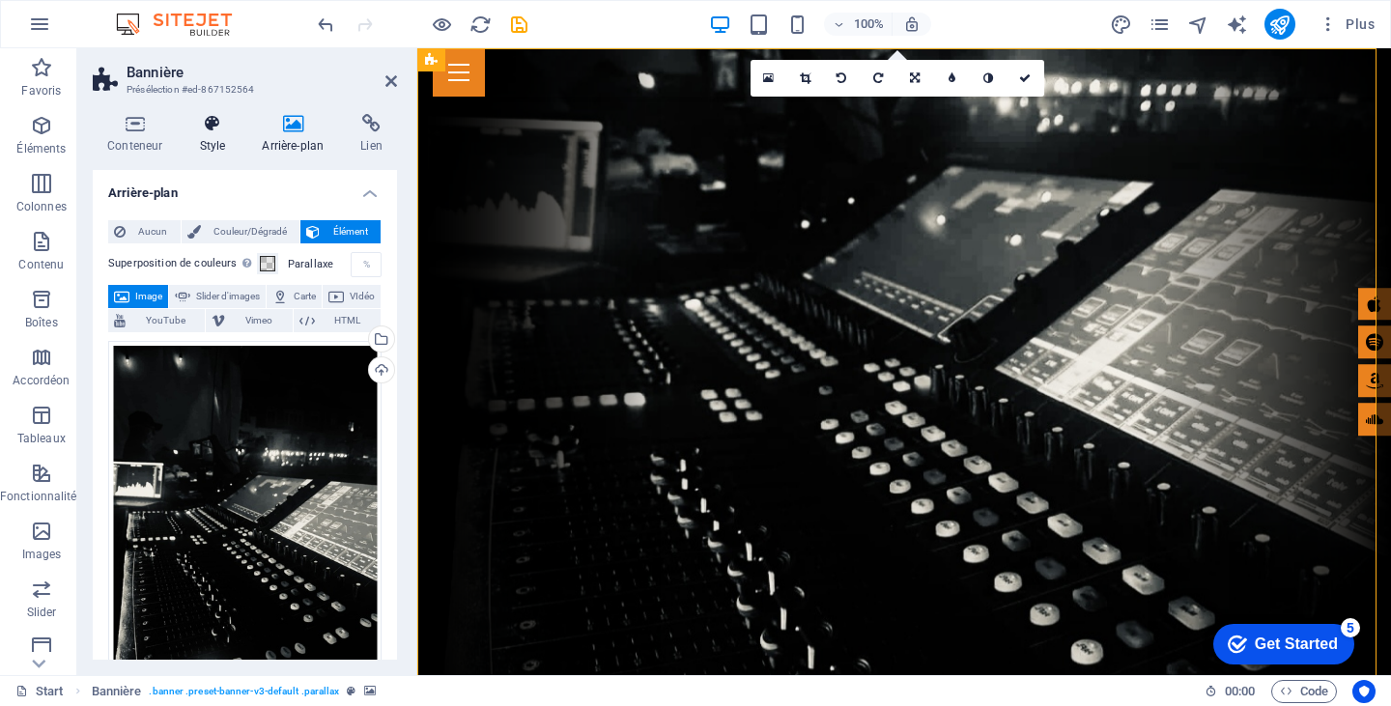
click at [214, 137] on h4 "Style" at bounding box center [216, 134] width 63 height 41
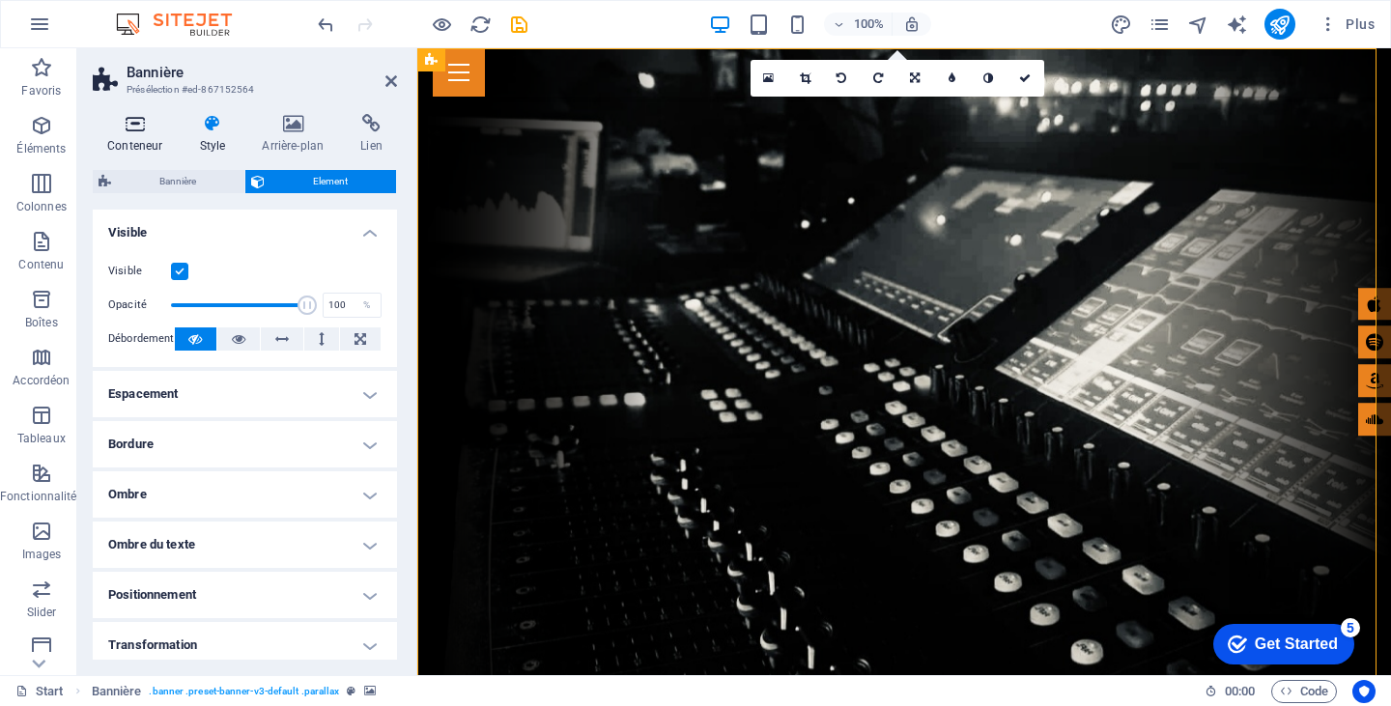
click at [135, 128] on icon at bounding box center [135, 123] width 84 height 19
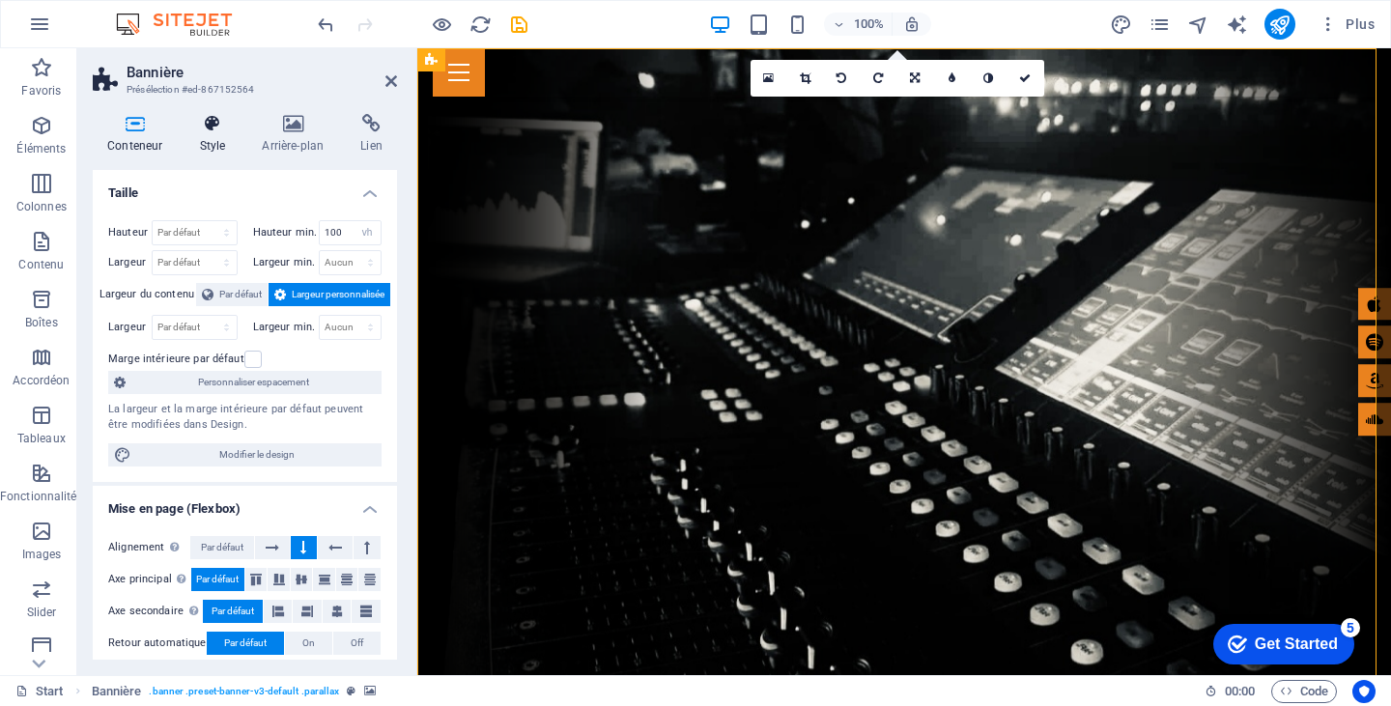
click at [212, 131] on icon at bounding box center [212, 123] width 55 height 19
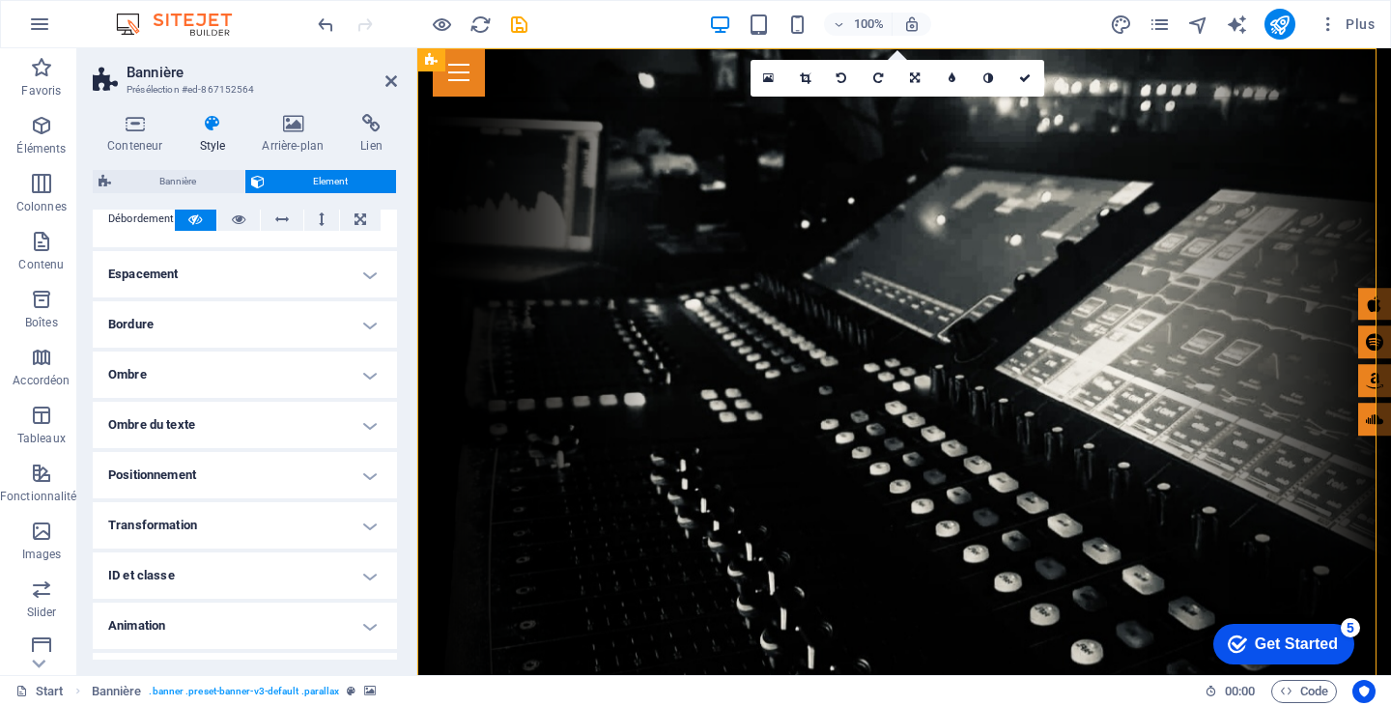
scroll to position [158, 0]
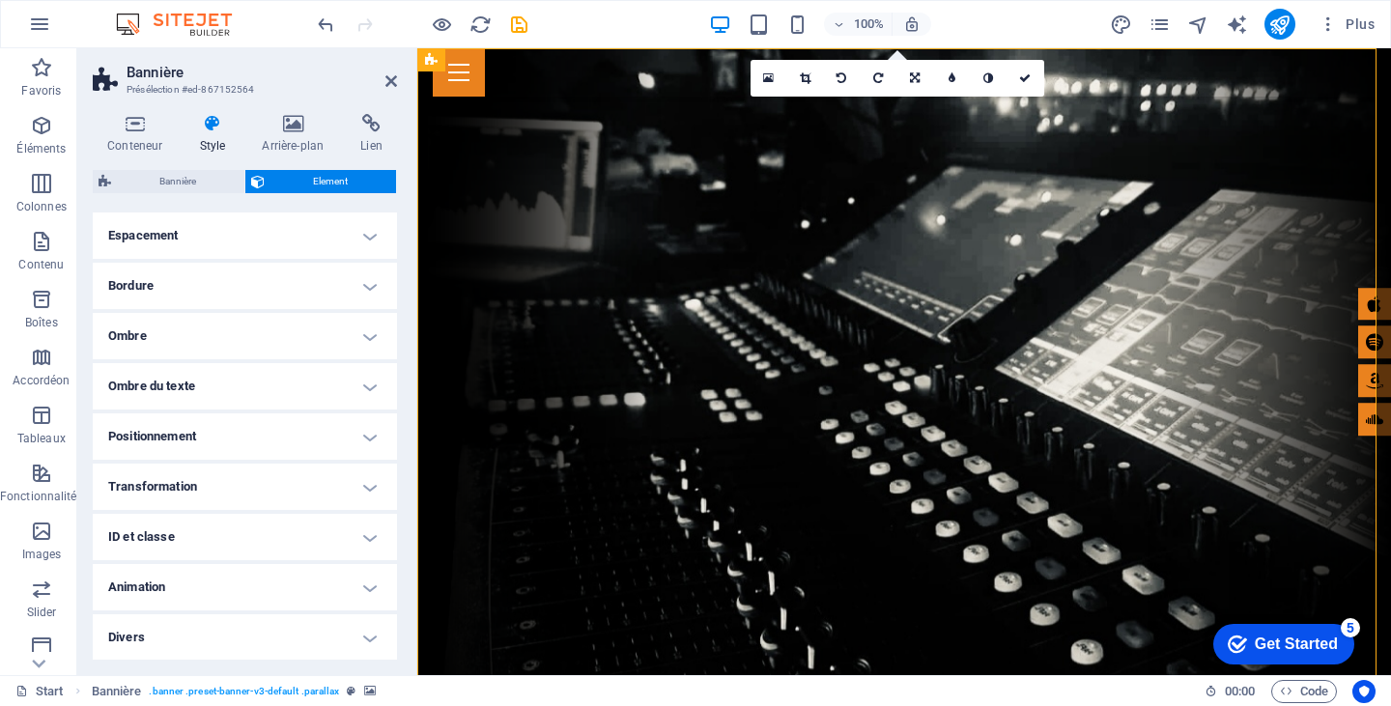
click at [230, 475] on h4 "Transformation" at bounding box center [245, 487] width 304 height 46
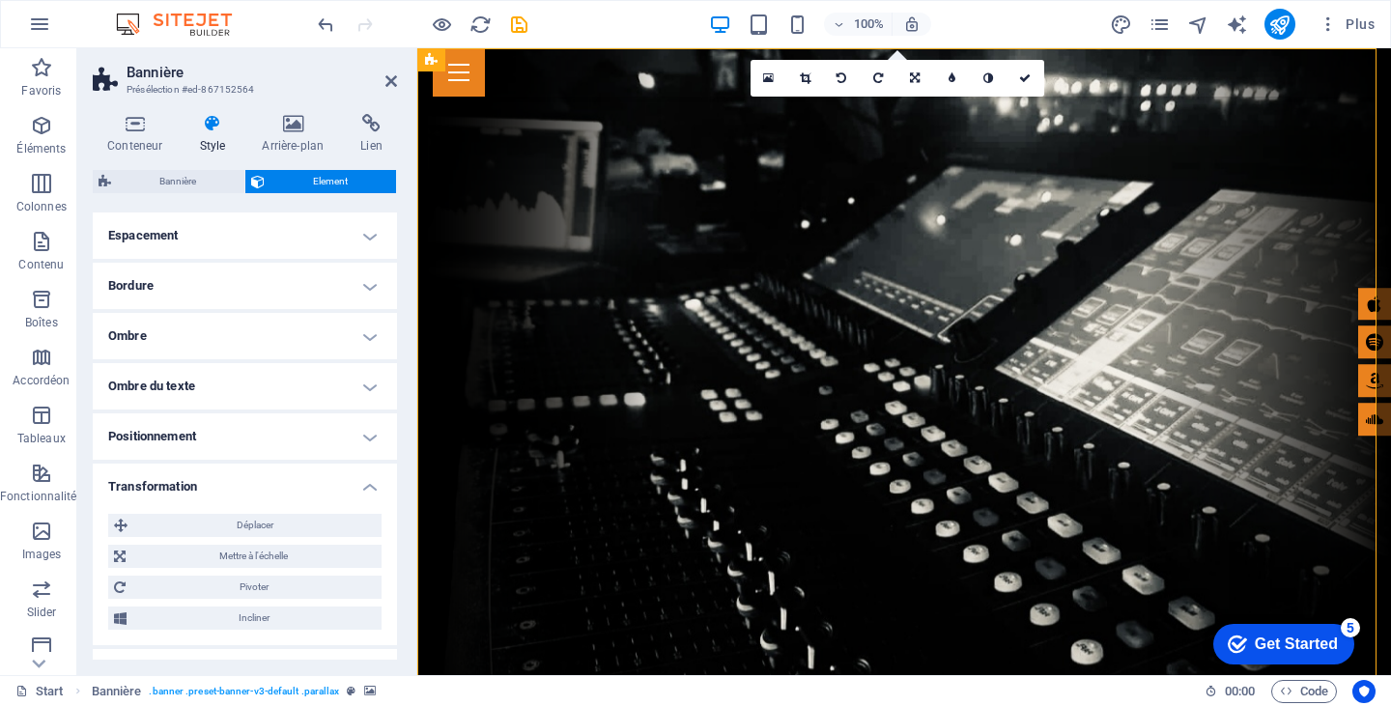
click at [215, 473] on h4 "Transformation" at bounding box center [245, 481] width 304 height 35
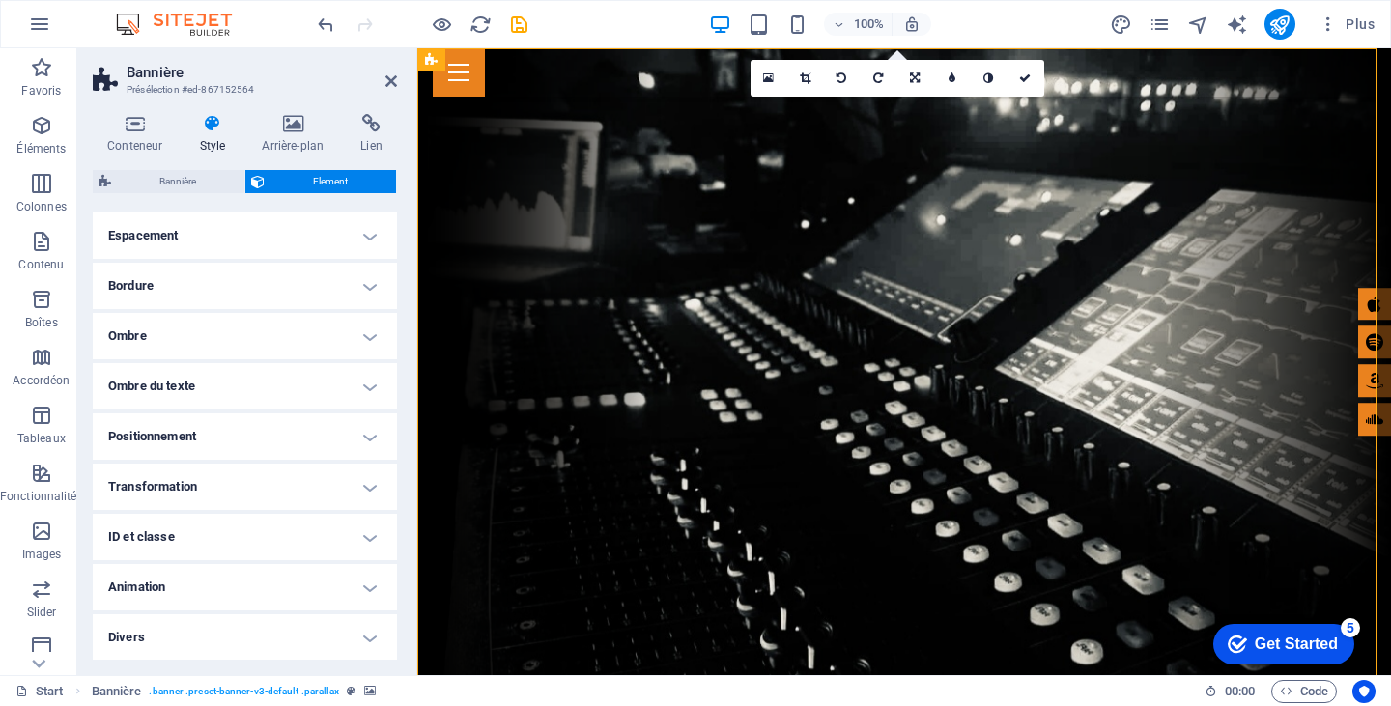
click at [192, 565] on h4 "Animation" at bounding box center [245, 587] width 304 height 46
click at [389, 472] on h4 "Transformation" at bounding box center [245, 487] width 304 height 46
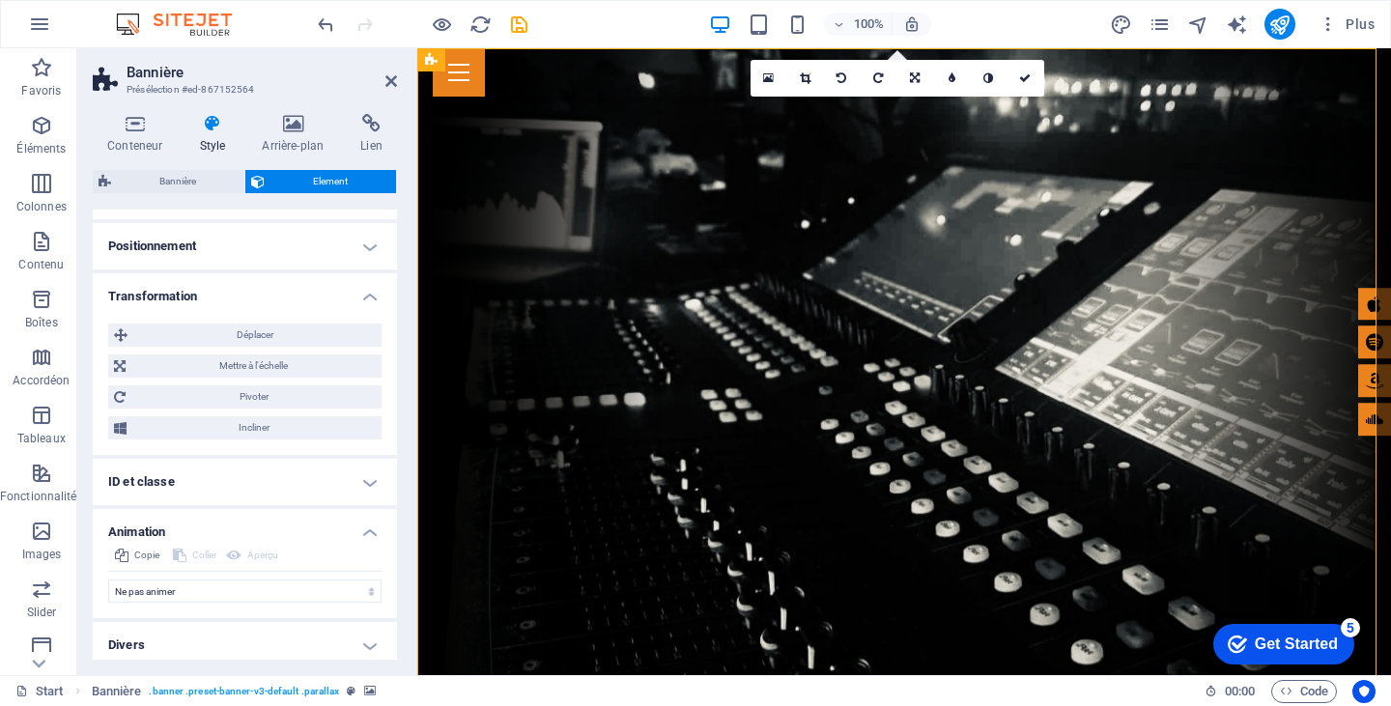
scroll to position [356, 0]
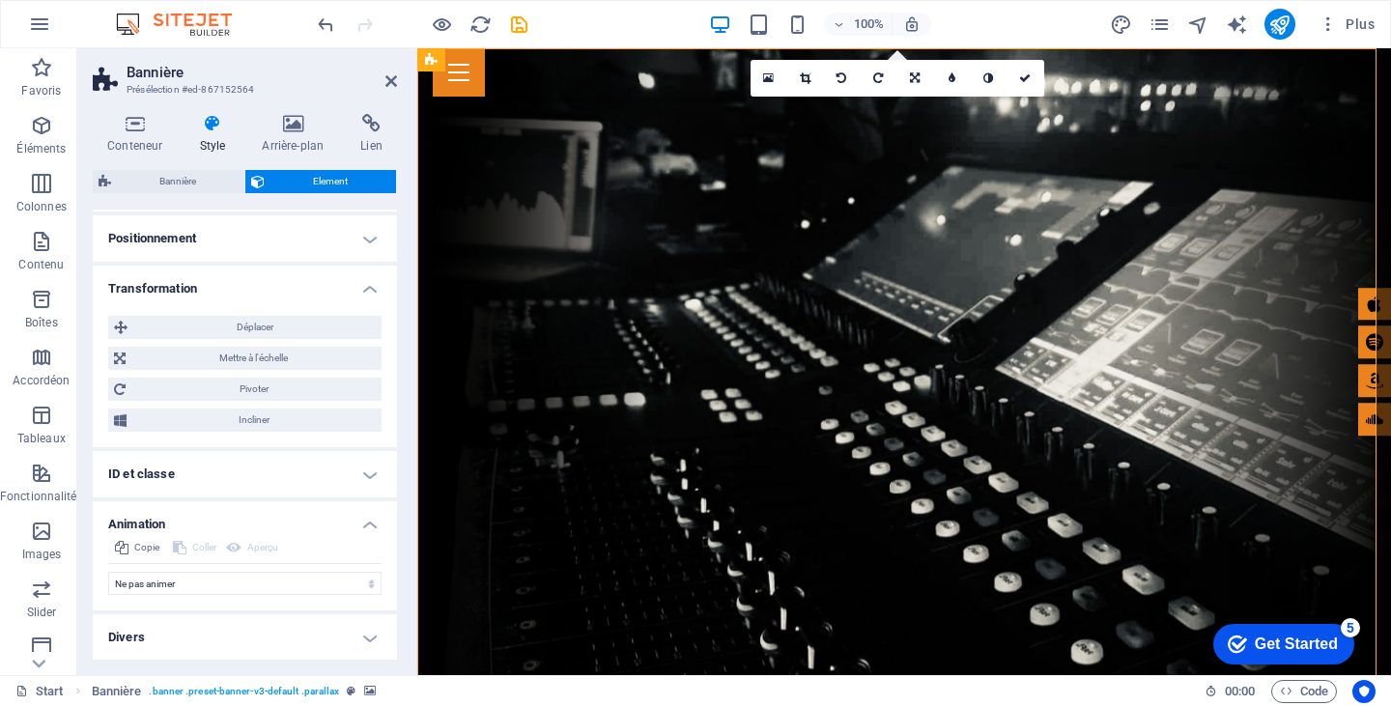
click at [142, 525] on h4 "Animation" at bounding box center [245, 518] width 304 height 35
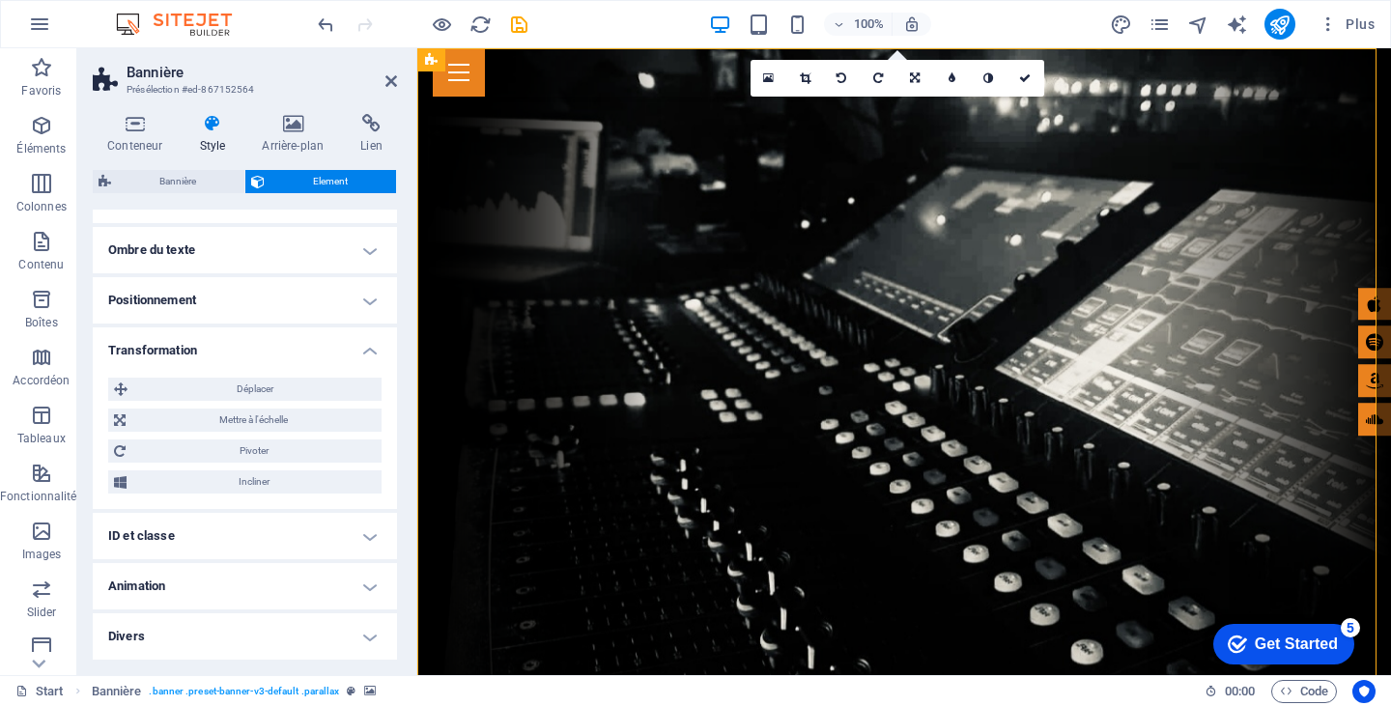
scroll to position [294, 0]
click at [363, 344] on h4 "Transformation" at bounding box center [245, 345] width 304 height 35
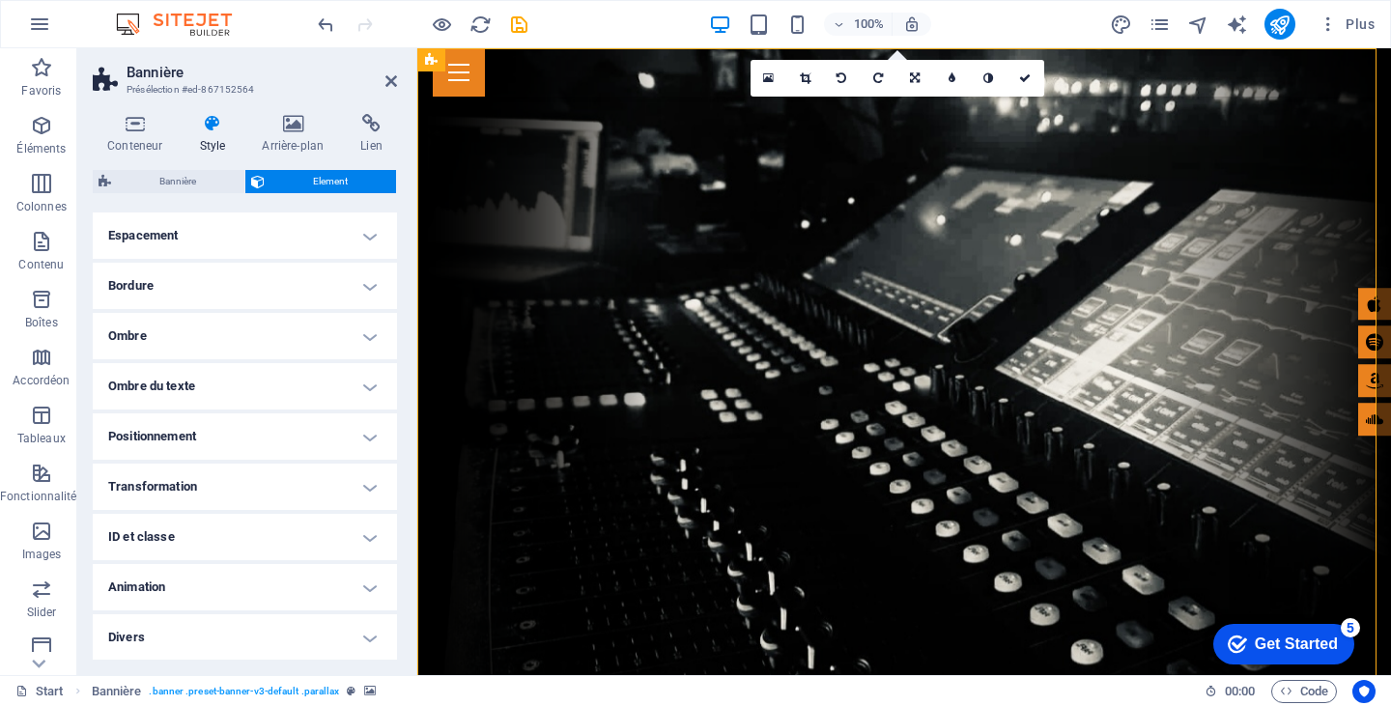
click at [364, 589] on h4 "Animation" at bounding box center [245, 587] width 304 height 46
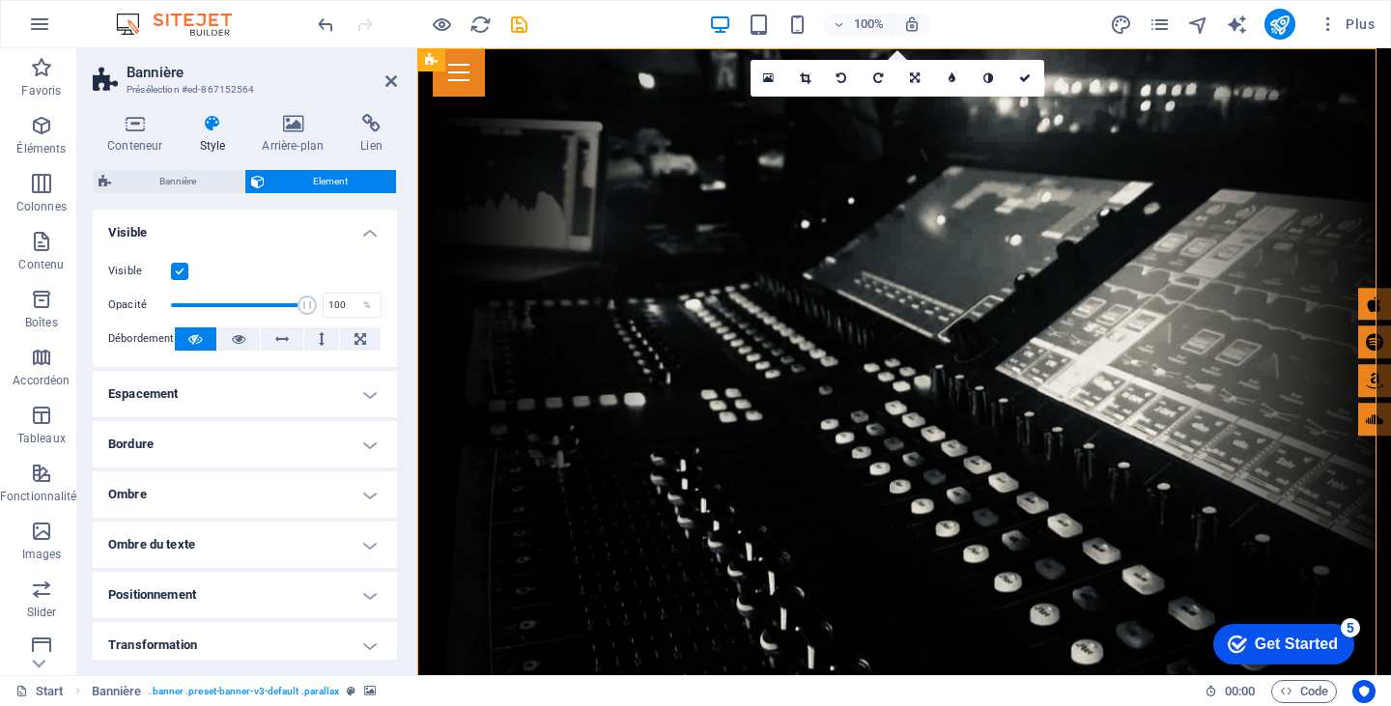
scroll to position [0, 0]
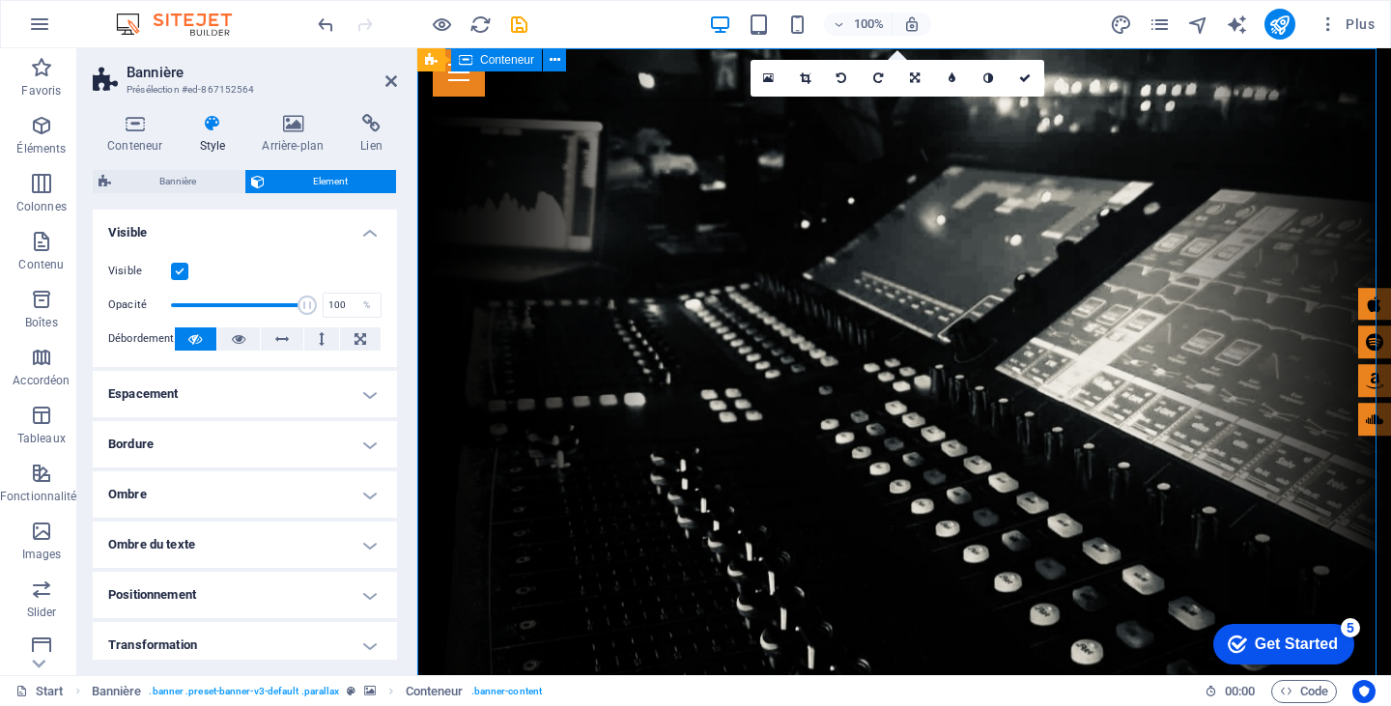
click at [515, 29] on icon "save" at bounding box center [519, 25] width 22 height 22
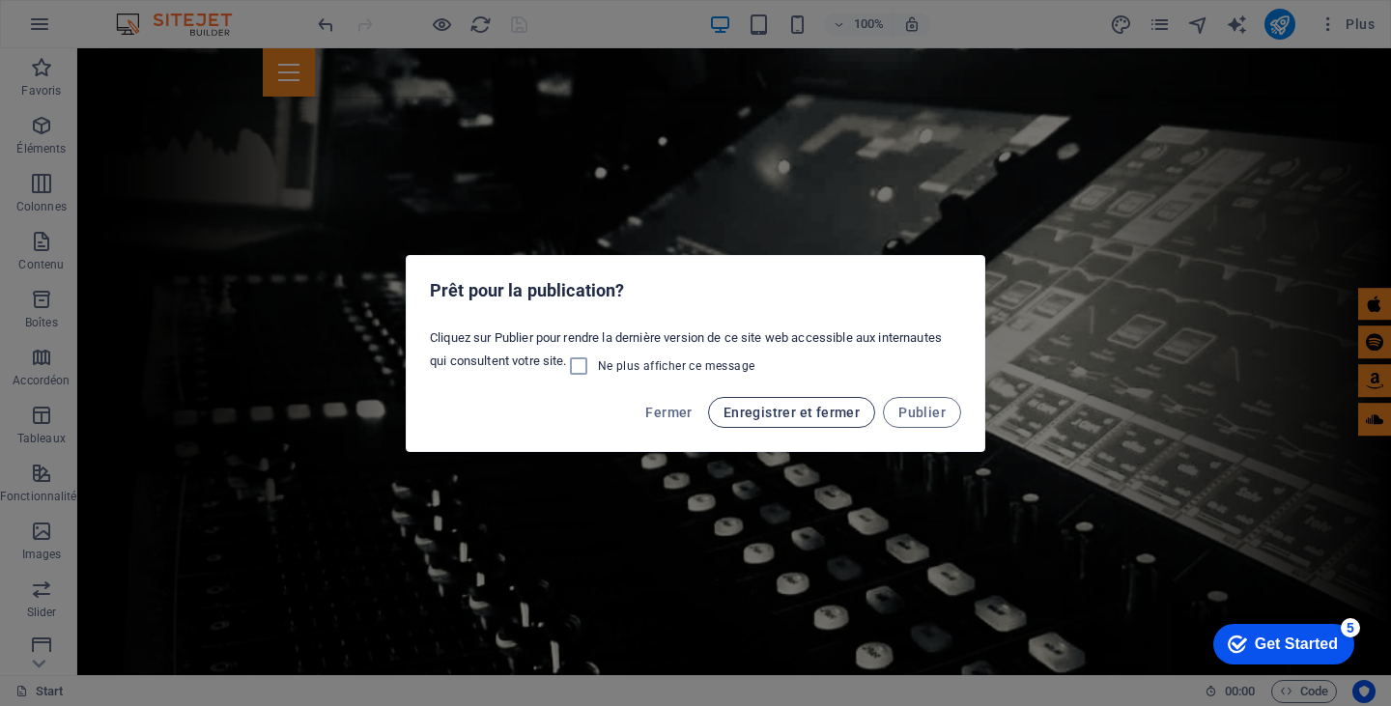
click at [785, 421] on button "Enregistrer et fermer" at bounding box center [791, 412] width 167 height 31
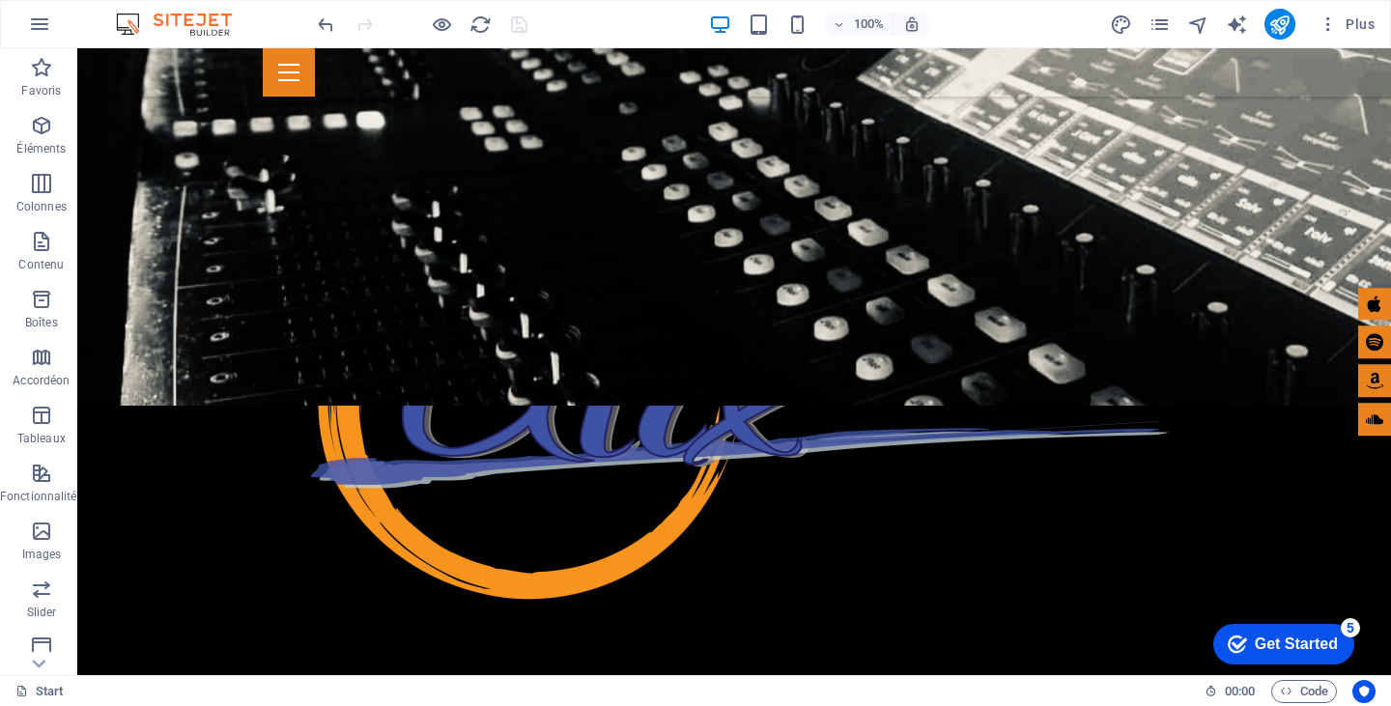
scroll to position [760, 0]
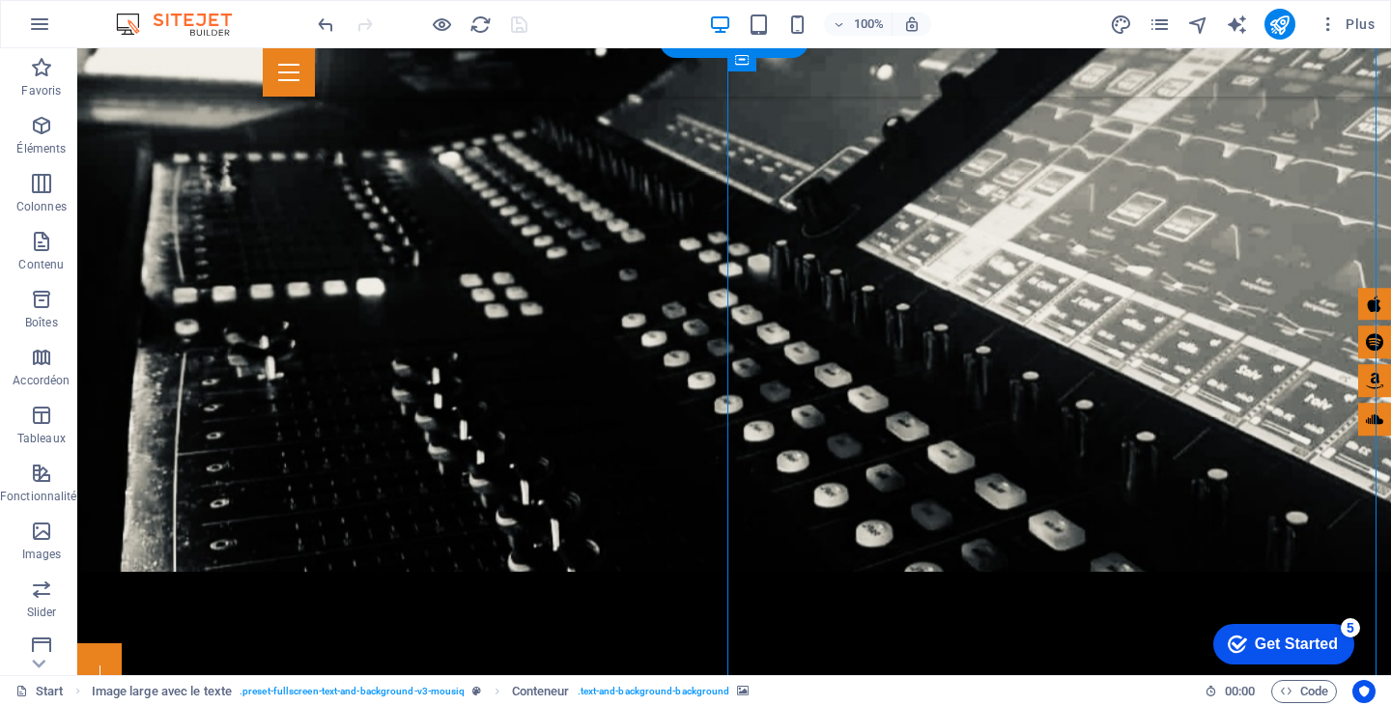
select select "px"
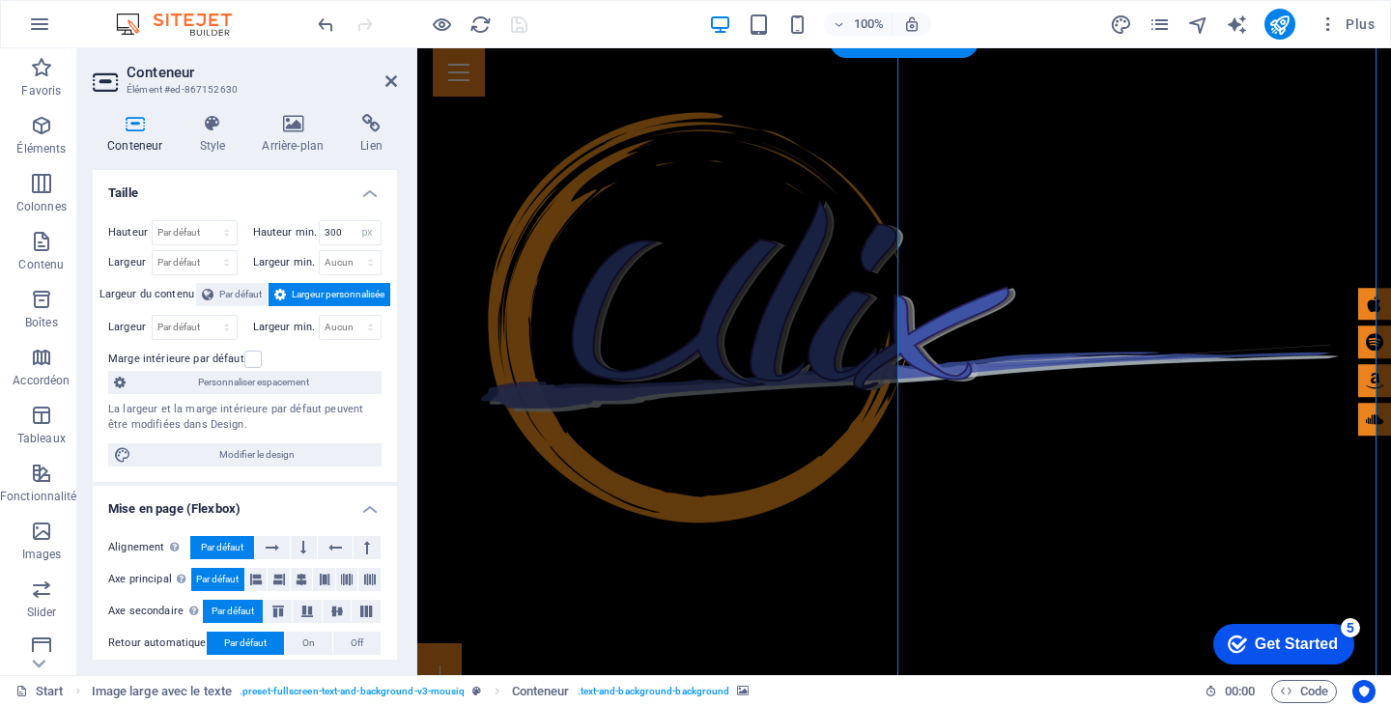
drag, startPoint x: 392, startPoint y: 350, endPoint x: 392, endPoint y: 432, distance: 82.1
click at [392, 432] on div "Hauteur Par défaut px rem % vh vw Hauteur min. 300 Aucun px rem % vh vw Largeur…" at bounding box center [245, 343] width 304 height 277
drag, startPoint x: 392, startPoint y: 441, endPoint x: 394, endPoint y: 503, distance: 62.8
click at [394, 503] on div "Taille Hauteur Par défaut px rem % vh vw Hauteur min. 300 Aucun px rem % vh vw …" at bounding box center [245, 415] width 304 height 490
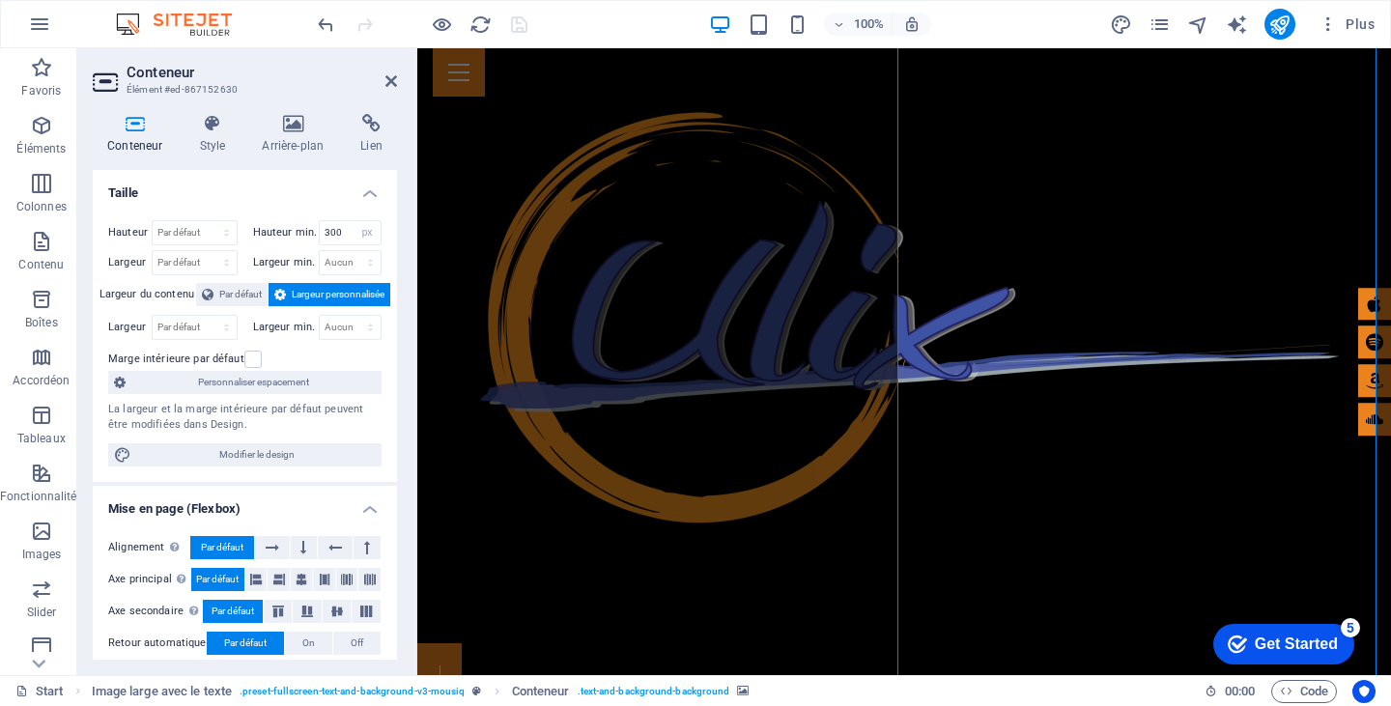
drag, startPoint x: 401, startPoint y: 433, endPoint x: 398, endPoint y: 517, distance: 84.1
click at [398, 517] on div "Conteneur Style Arrière-plan Lien Taille Hauteur Par défaut px rem % vh vw Haut…" at bounding box center [244, 387] width 335 height 577
drag, startPoint x: 392, startPoint y: 298, endPoint x: 392, endPoint y: 346, distance: 48.3
click at [392, 346] on div "Hauteur Par défaut px rem % vh vw Hauteur min. 300 Aucun px rem % vh vw Largeur…" at bounding box center [245, 343] width 304 height 277
click at [205, 132] on icon at bounding box center [212, 123] width 55 height 19
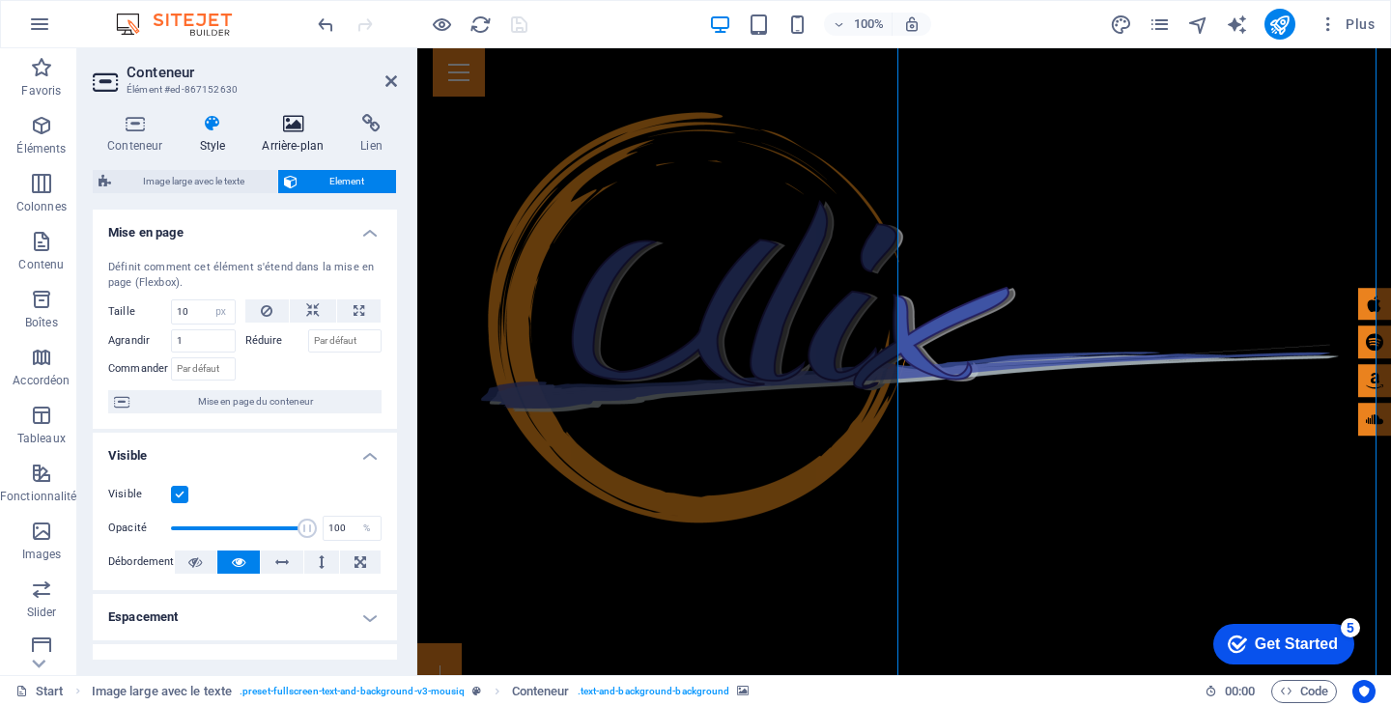
click at [301, 131] on icon at bounding box center [292, 123] width 91 height 19
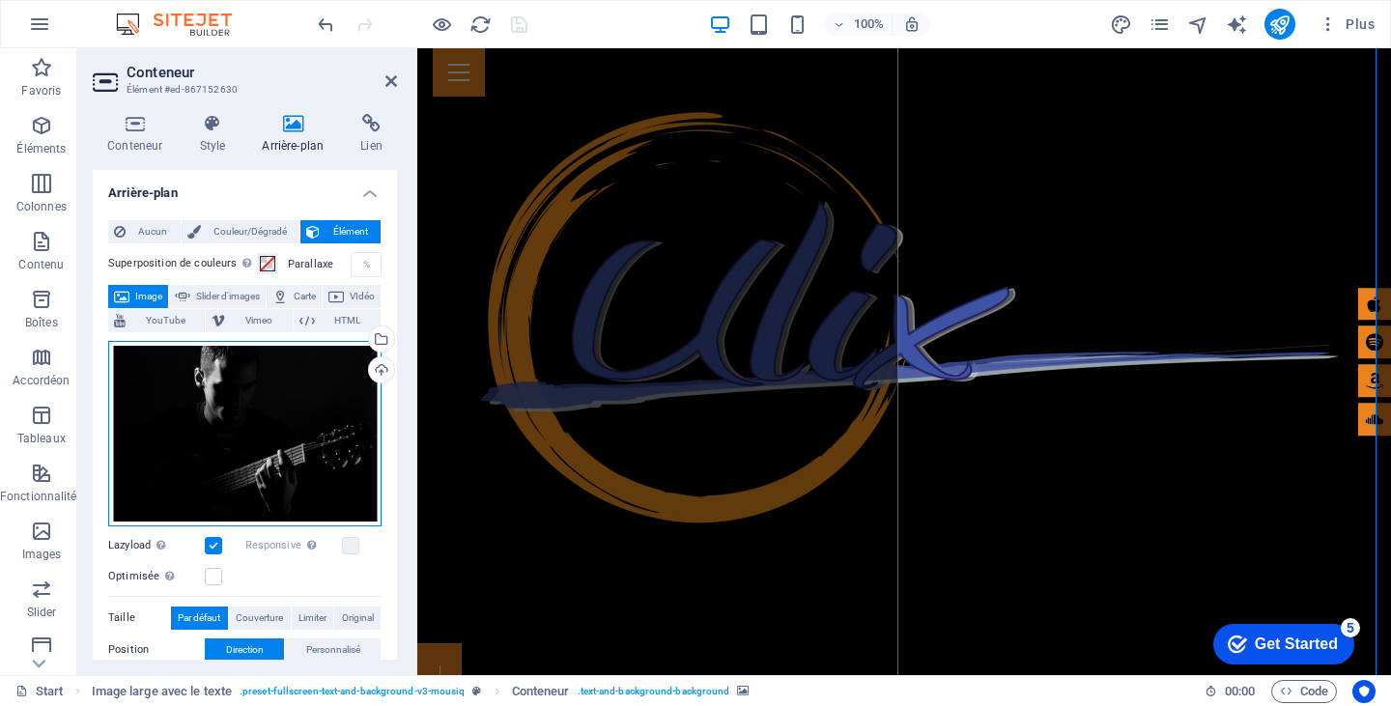
click at [265, 409] on div "Glissez les fichiers ici, cliquez pour choisir les fichiers ou sélectionnez les…" at bounding box center [244, 433] width 273 height 185
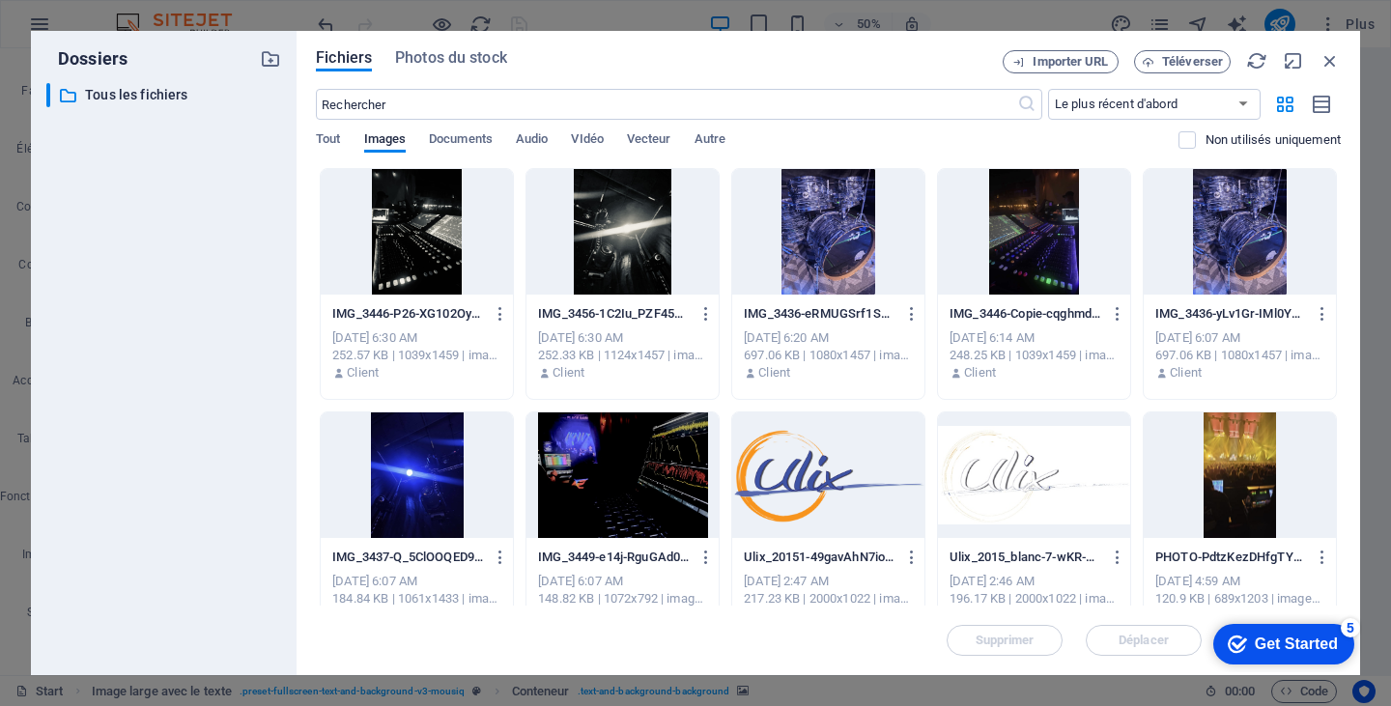
click at [450, 464] on div at bounding box center [417, 475] width 192 height 126
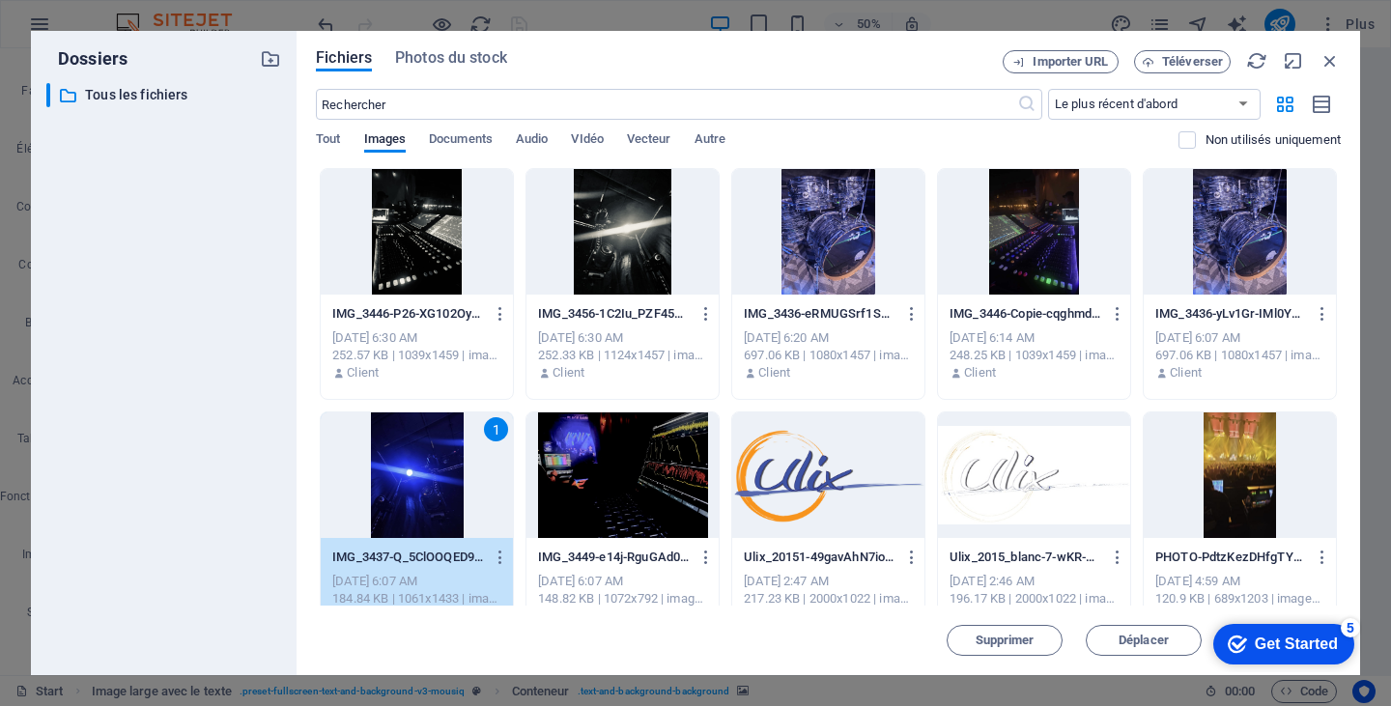
click at [450, 464] on div "1" at bounding box center [417, 475] width 192 height 126
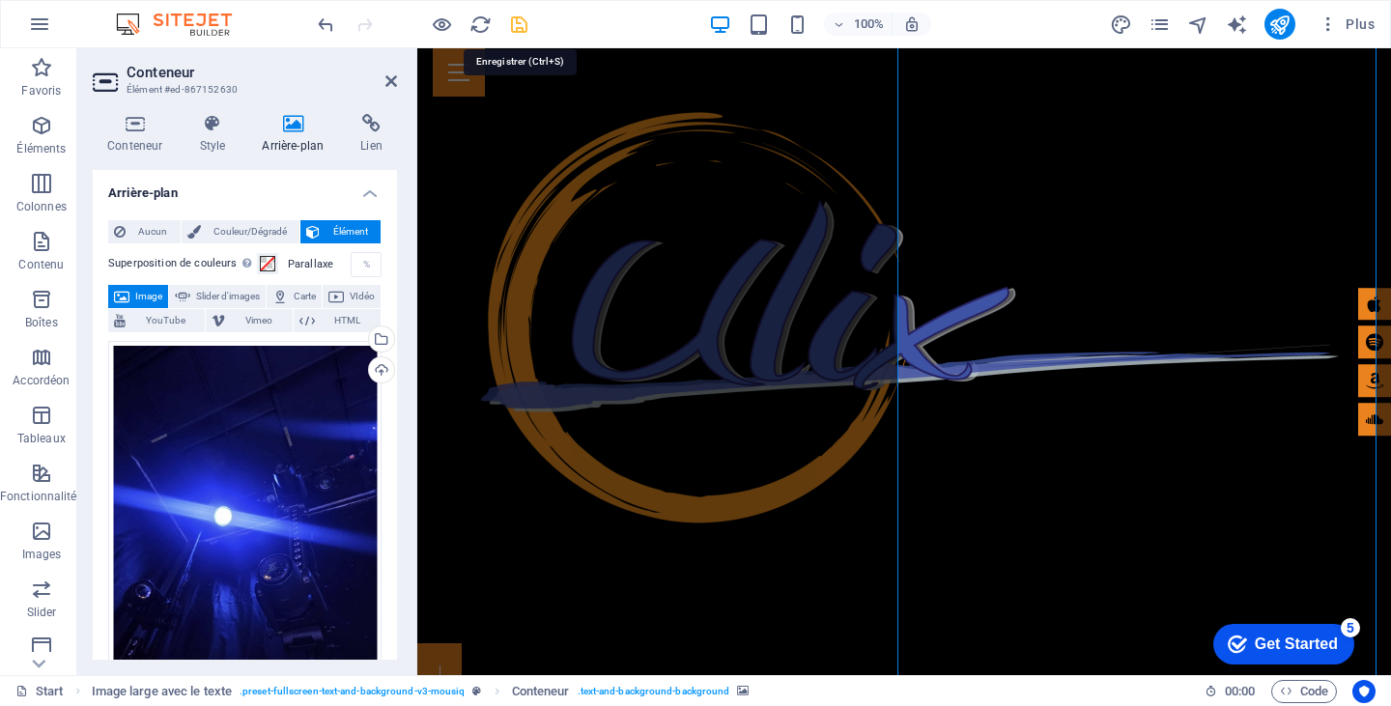
click at [519, 17] on icon "save" at bounding box center [519, 25] width 22 height 22
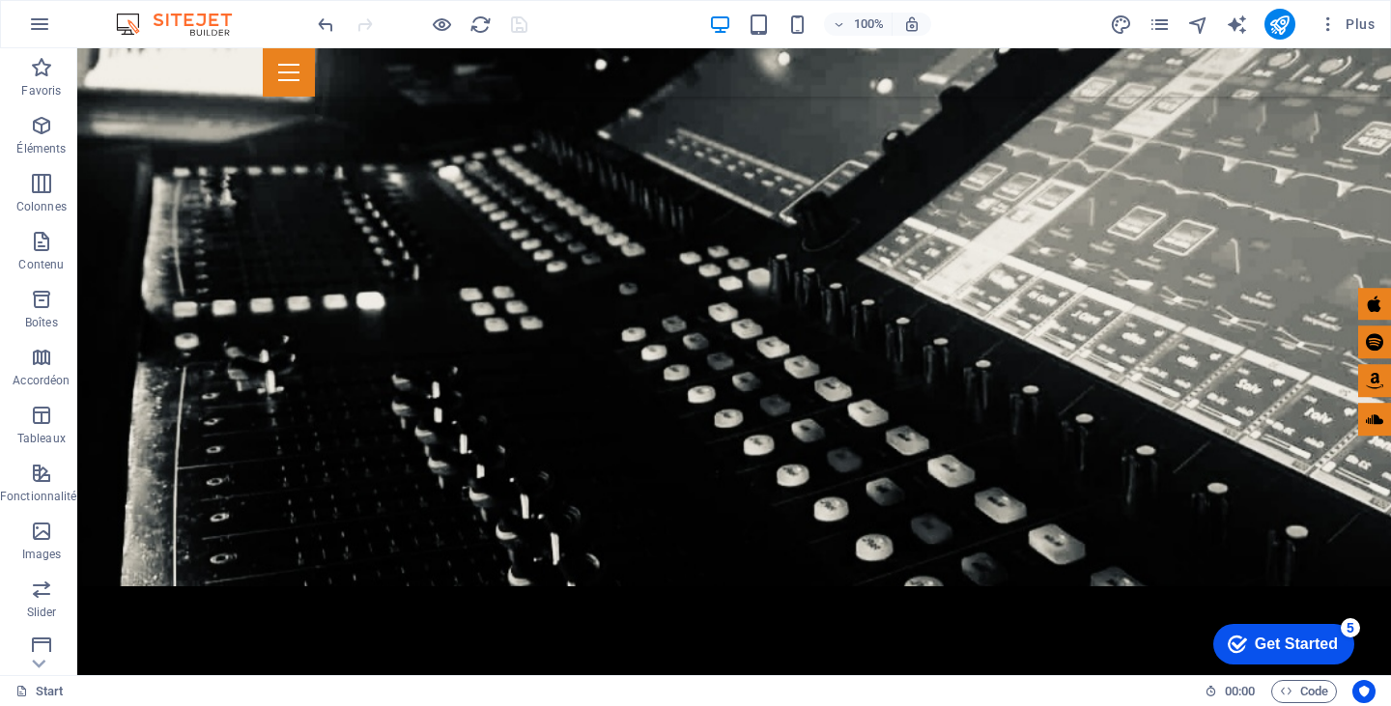
scroll to position [0, 0]
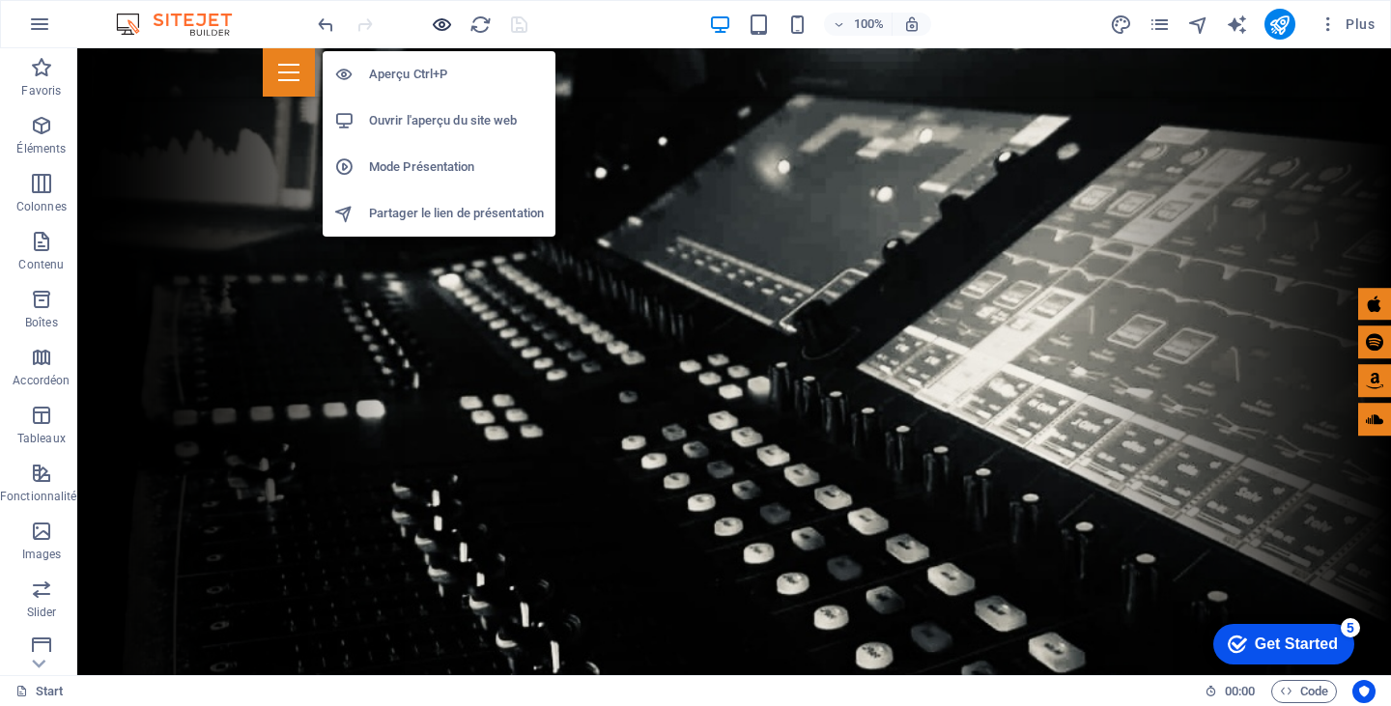
click at [443, 20] on icon "button" at bounding box center [442, 25] width 22 height 22
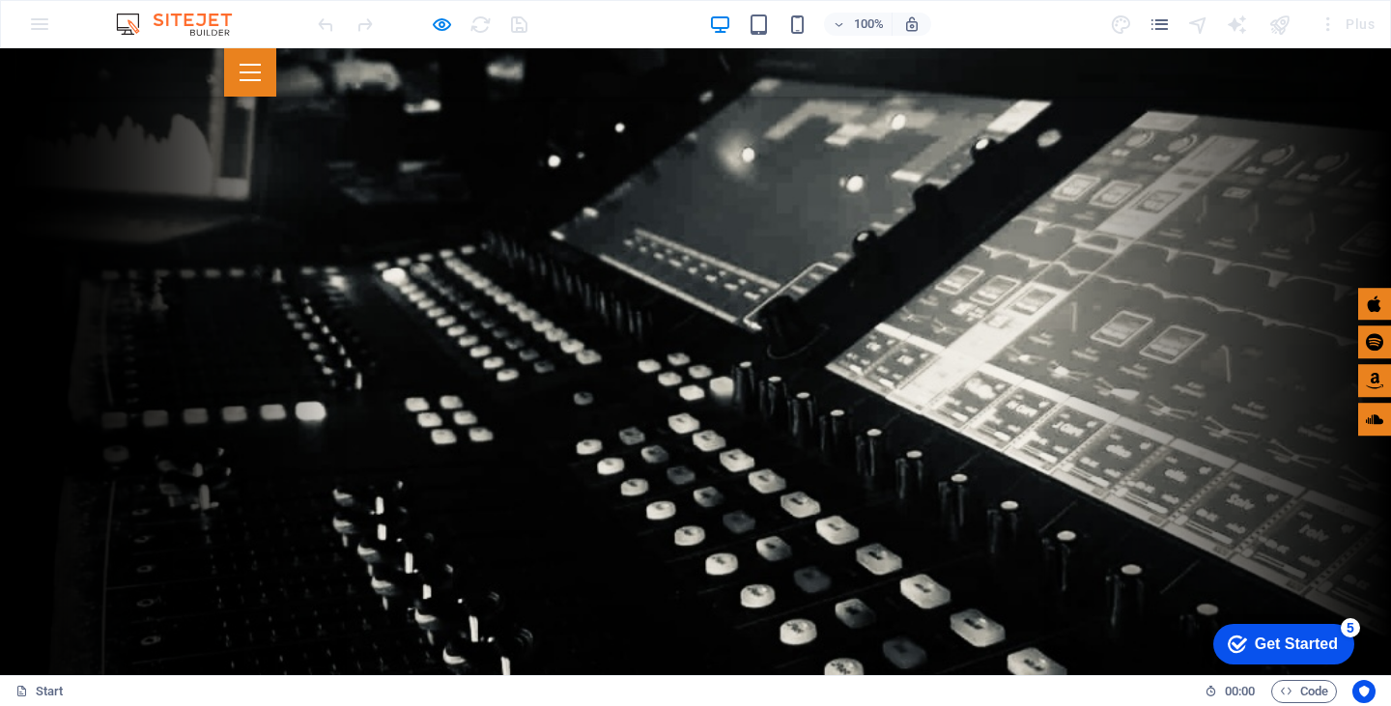
click at [1366, 296] on icon at bounding box center [1374, 304] width 17 height 17
click at [1366, 345] on icon at bounding box center [1374, 342] width 17 height 17
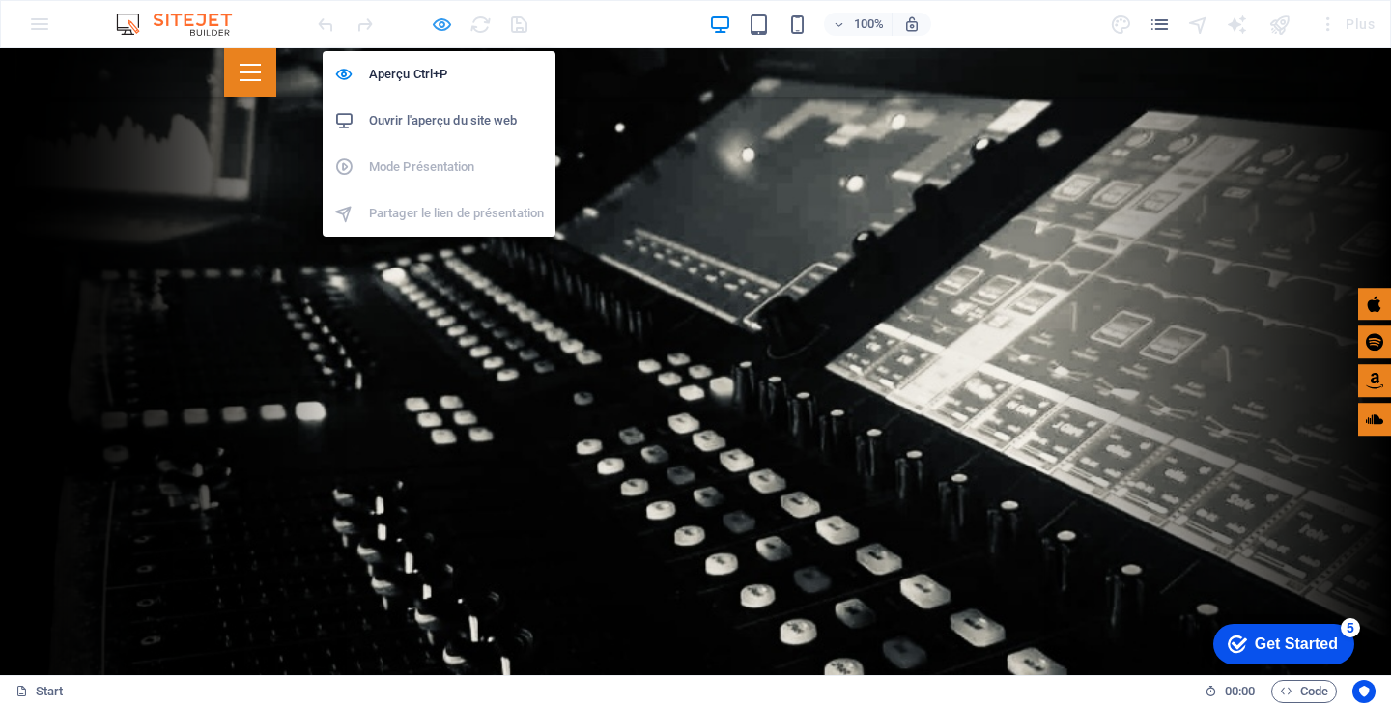
click at [440, 20] on icon "button" at bounding box center [442, 25] width 22 height 22
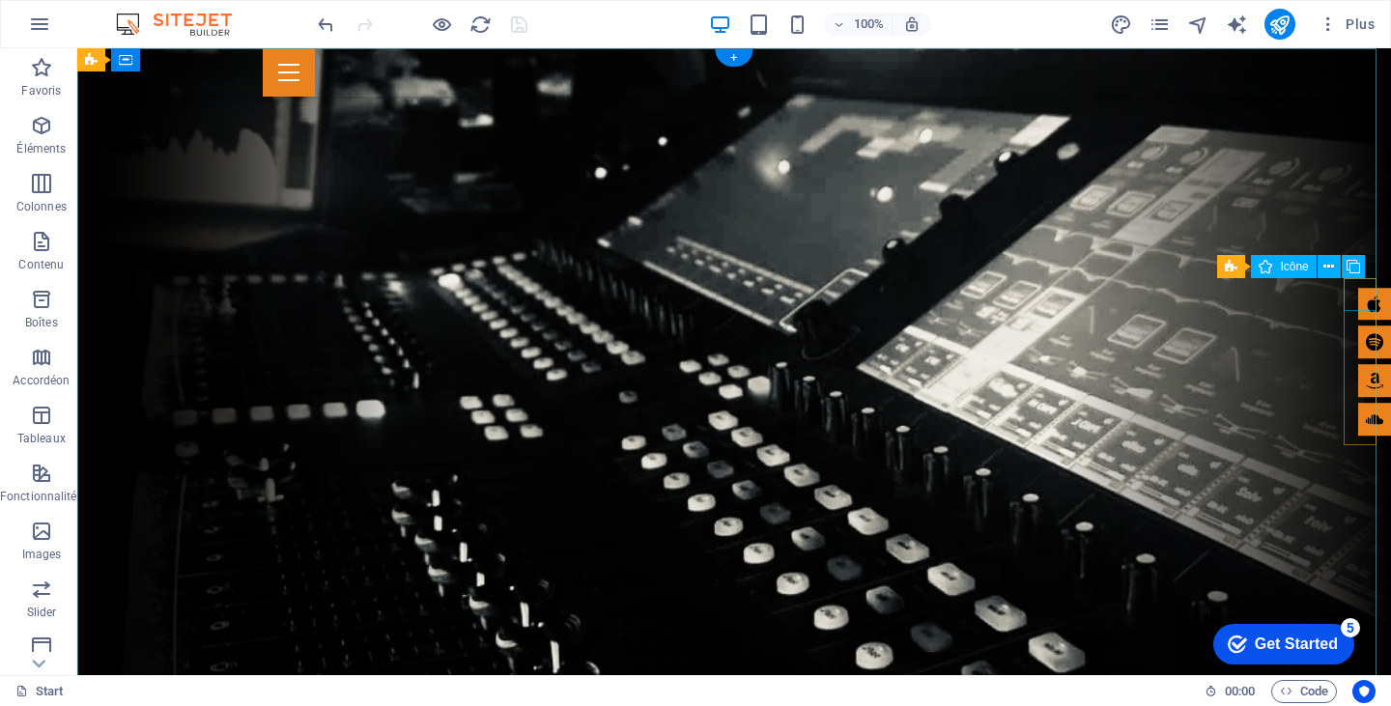
click at [1358, 301] on figure at bounding box center [1374, 304] width 33 height 33
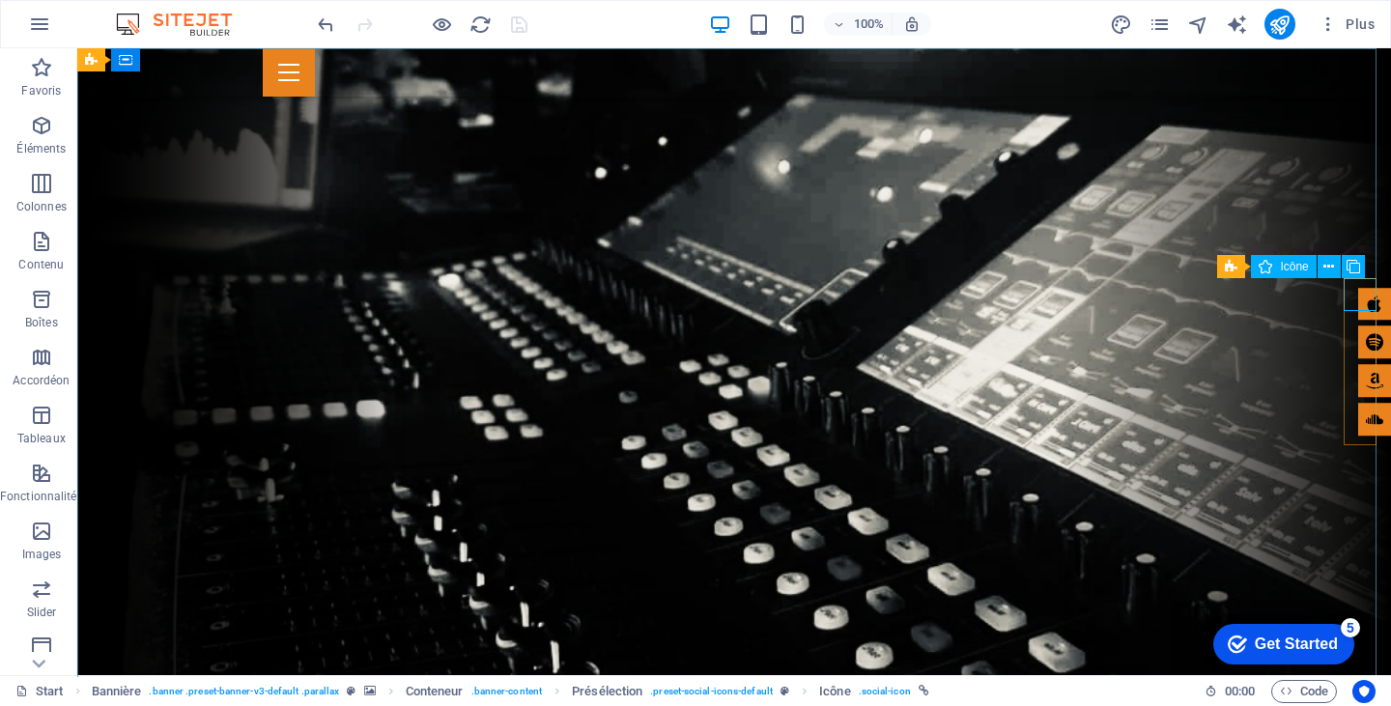
click at [1293, 264] on span "Icône" at bounding box center [1294, 267] width 28 height 12
click at [1329, 267] on icon at bounding box center [1328, 267] width 11 height 20
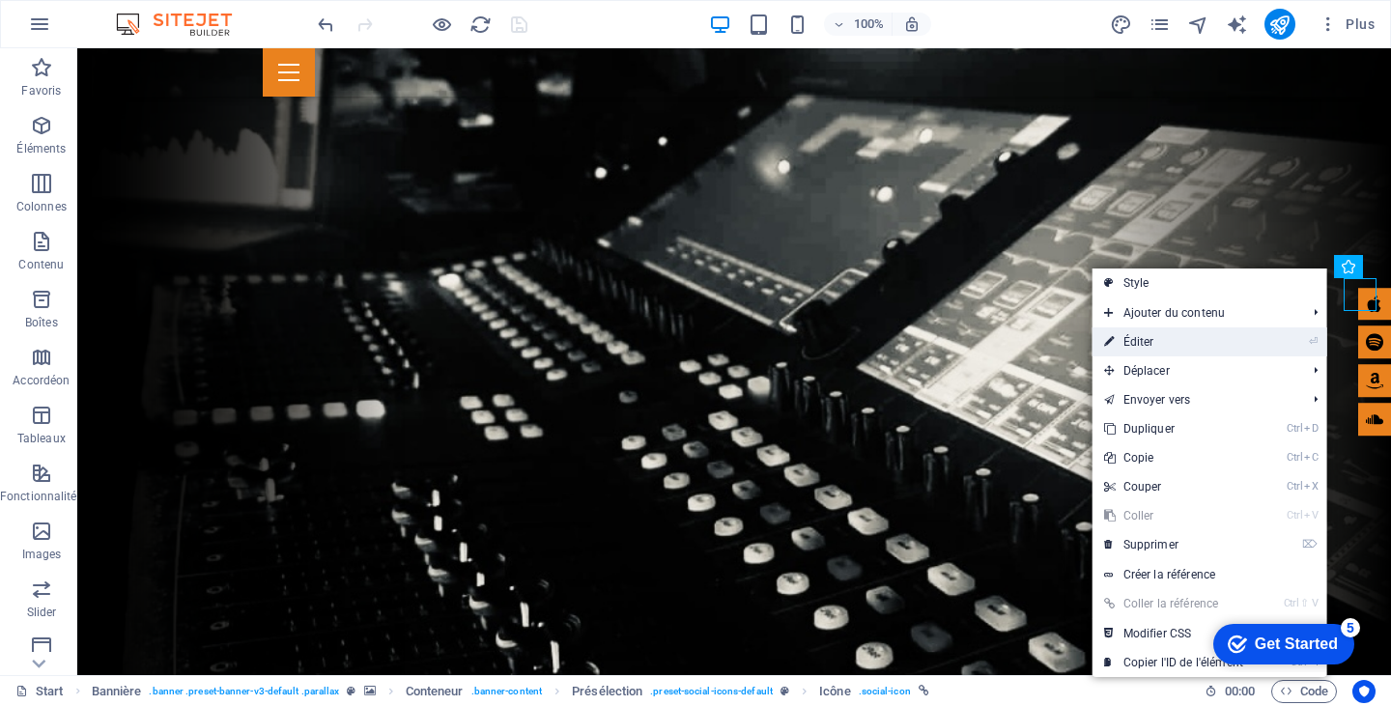
click at [1135, 352] on link "⏎ Éditer" at bounding box center [1174, 341] width 162 height 29
select select "xMidYMid"
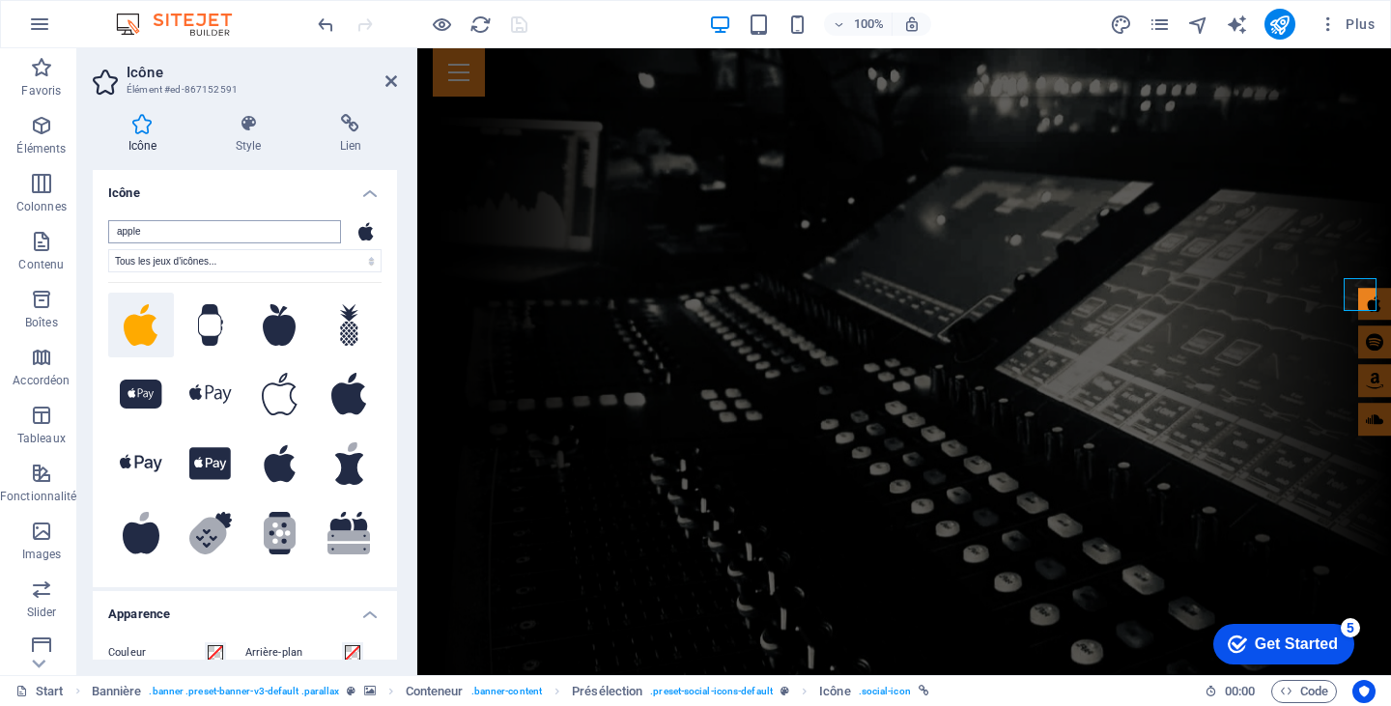
click at [169, 238] on input "apple" at bounding box center [224, 231] width 233 height 23
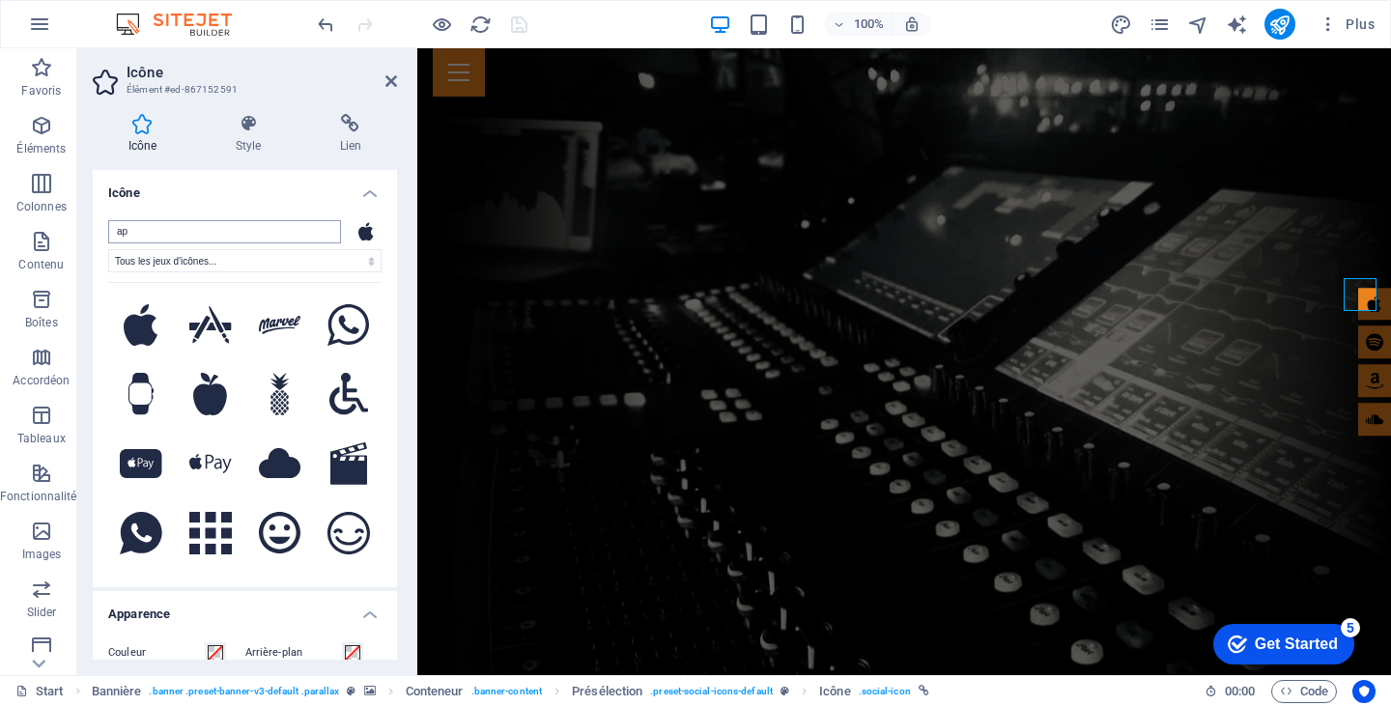
type input "a"
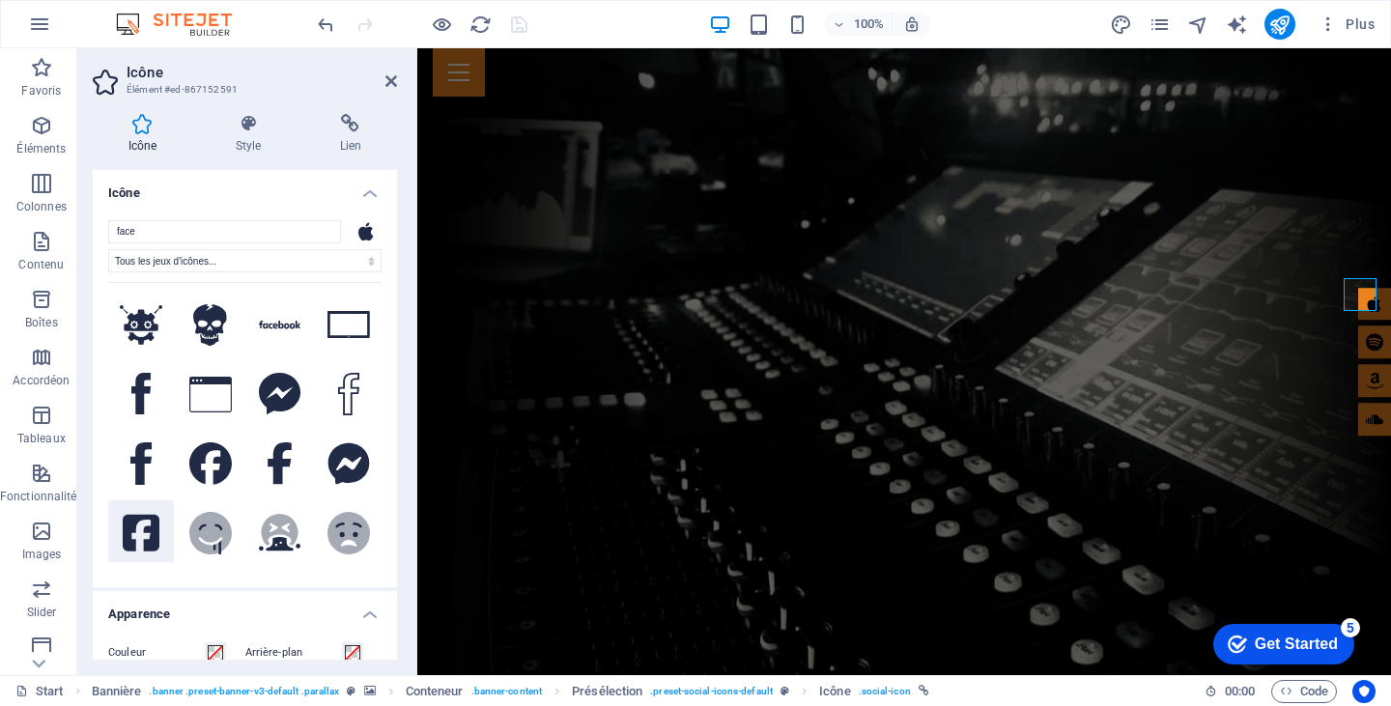
type input "face"
click at [137, 528] on icon at bounding box center [141, 533] width 37 height 43
click at [253, 130] on icon at bounding box center [248, 123] width 97 height 19
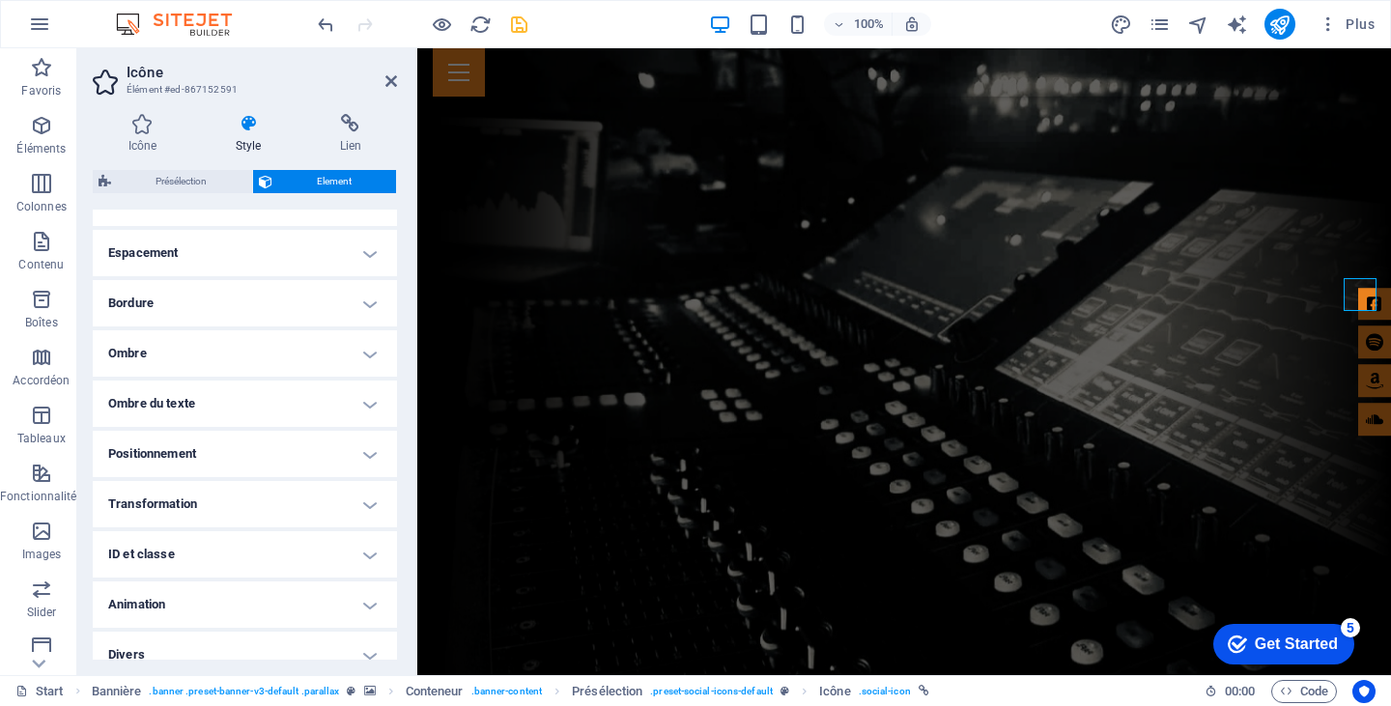
scroll to position [382, 0]
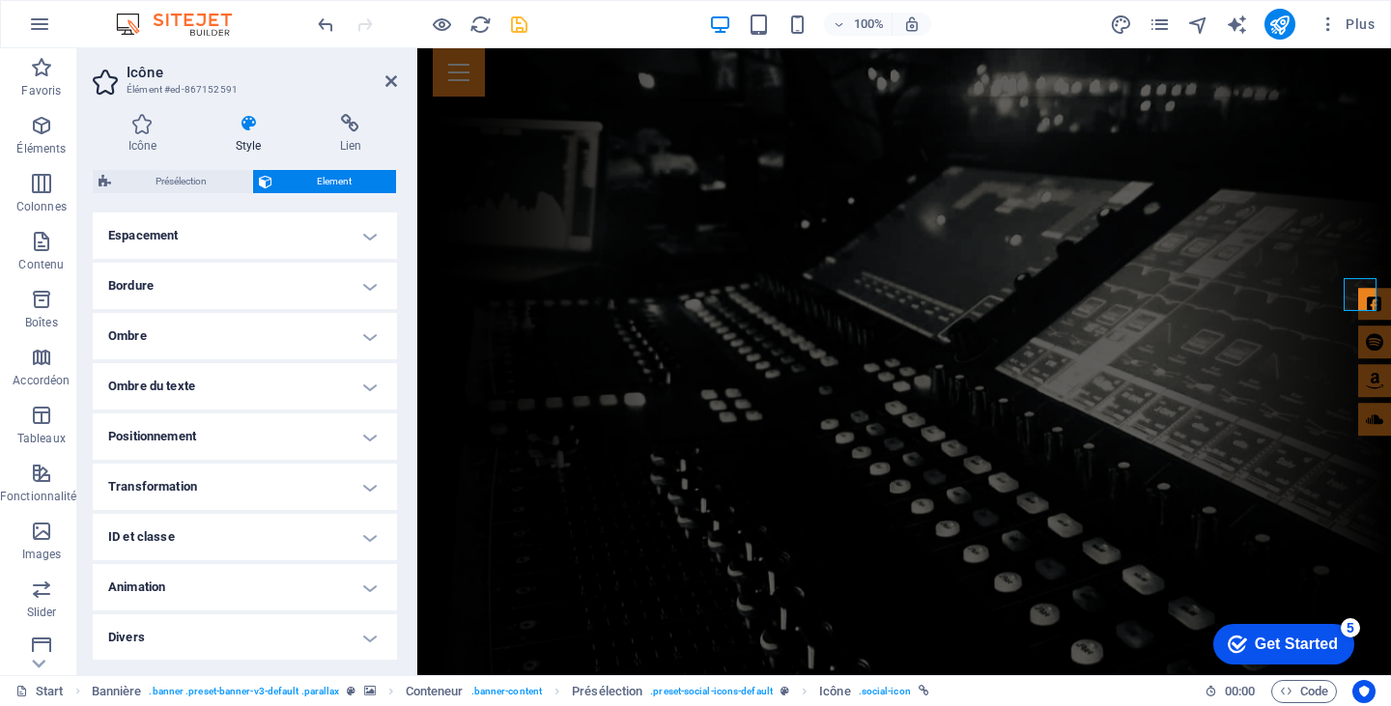
click at [362, 530] on h4 "ID et classe" at bounding box center [245, 537] width 304 height 46
click at [362, 530] on h4 "ID et classe" at bounding box center [245, 531] width 304 height 35
click at [362, 540] on h4 "ID et classe" at bounding box center [245, 537] width 304 height 46
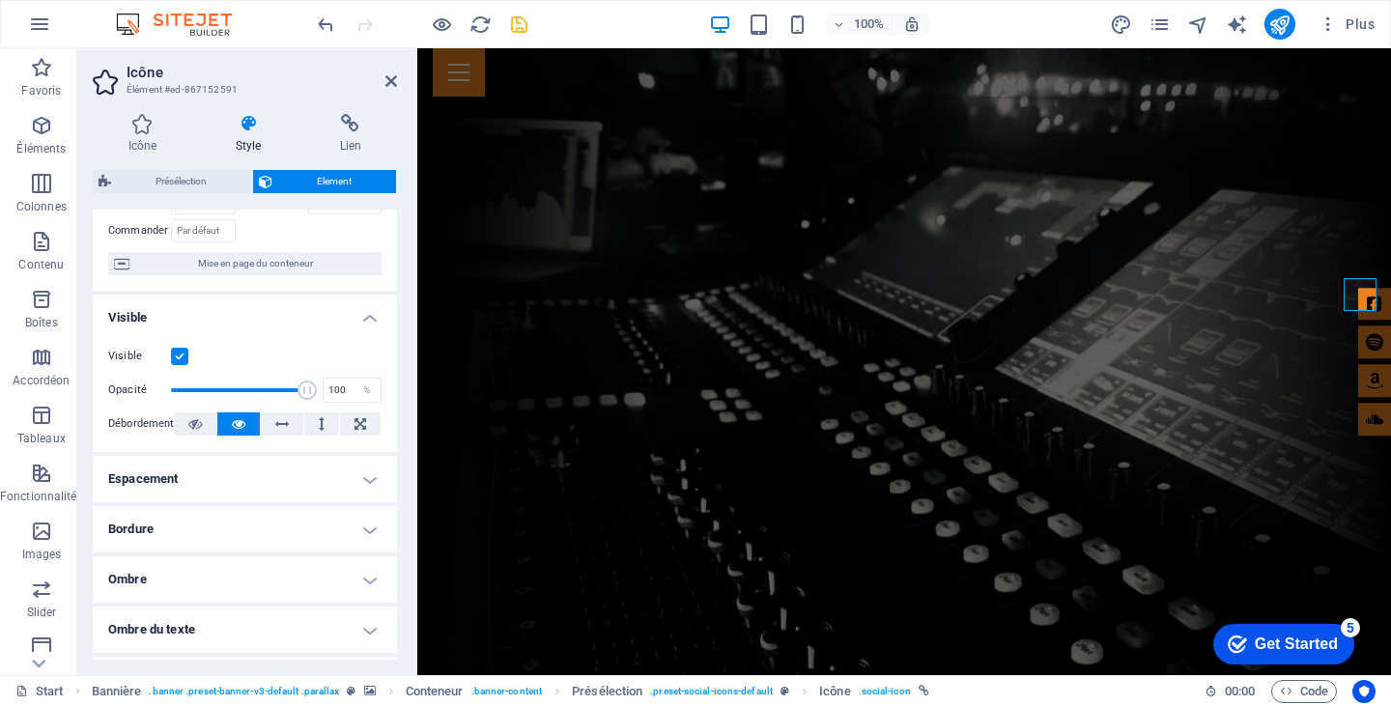
scroll to position [0, 0]
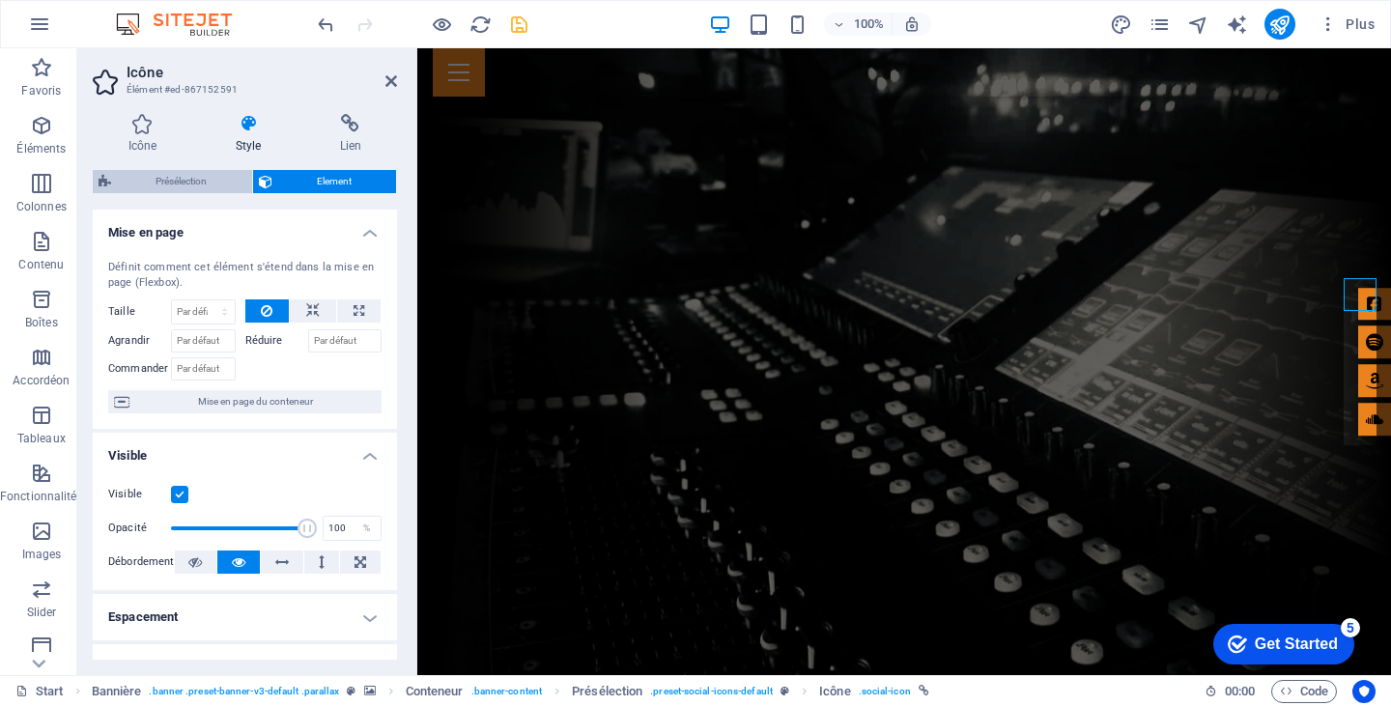
click at [154, 182] on span "Présélection" at bounding box center [181, 181] width 129 height 23
select select "px"
select select "rem"
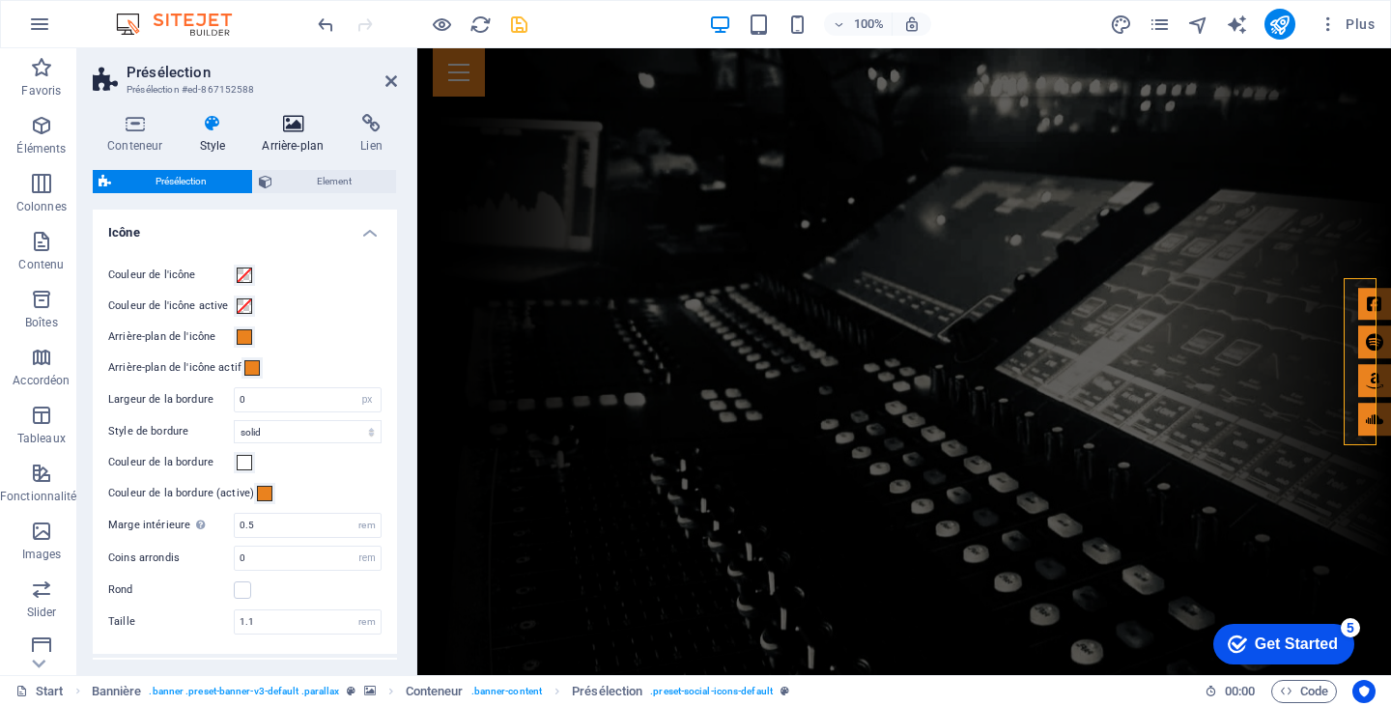
click at [294, 123] on icon at bounding box center [292, 123] width 91 height 19
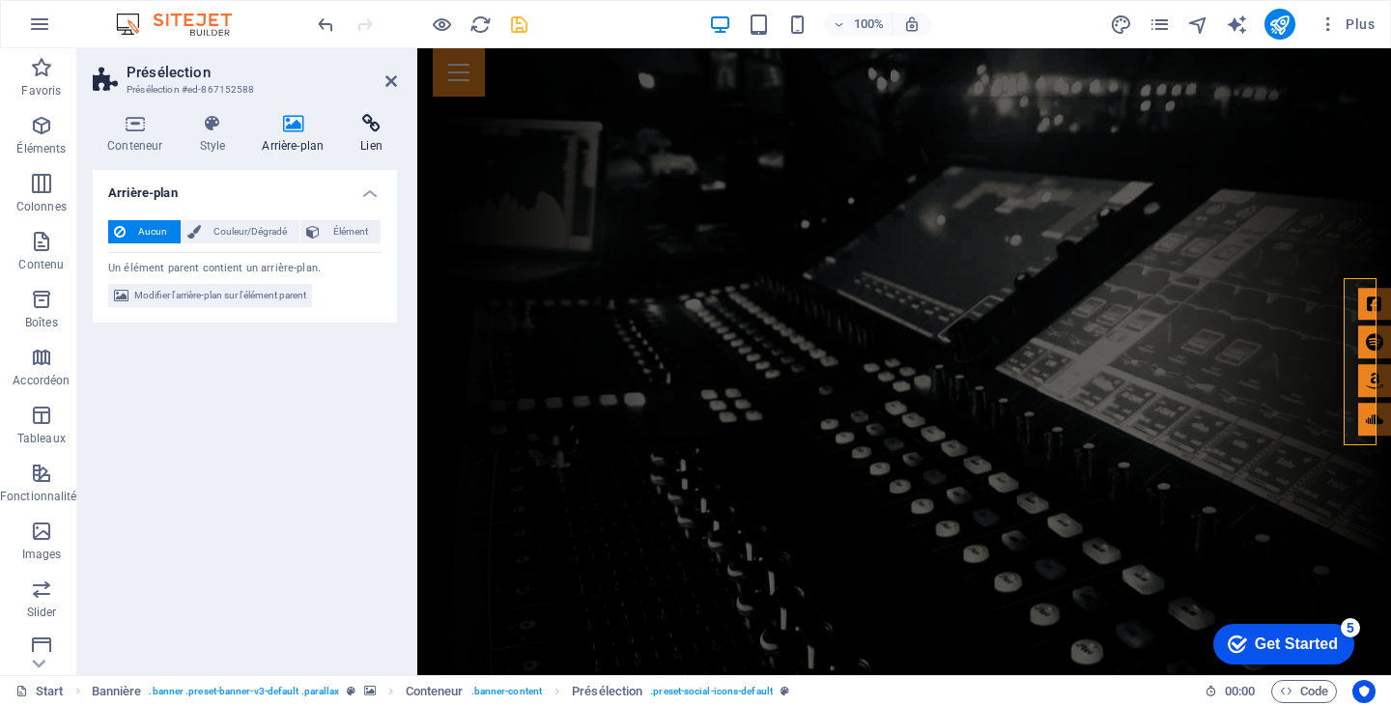
click at [384, 132] on icon at bounding box center [371, 123] width 51 height 19
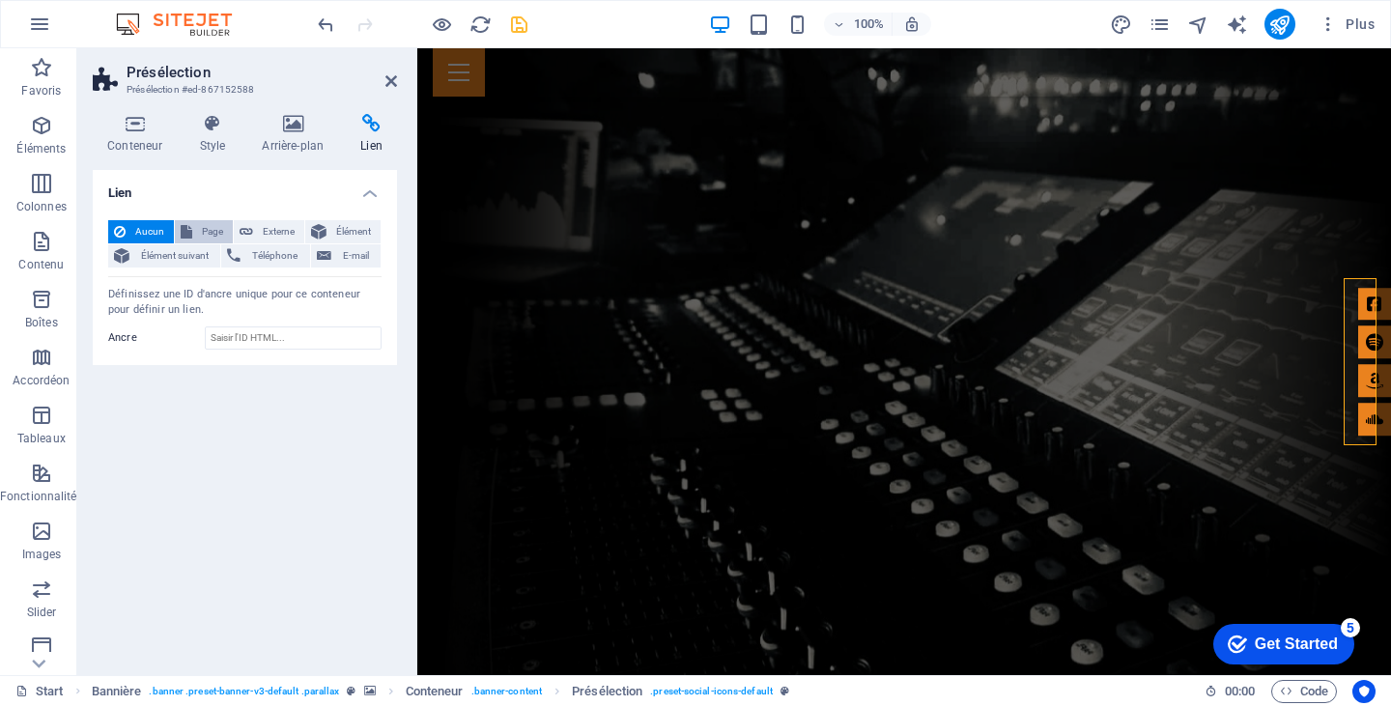
click at [219, 225] on span "Page" at bounding box center [212, 231] width 29 height 23
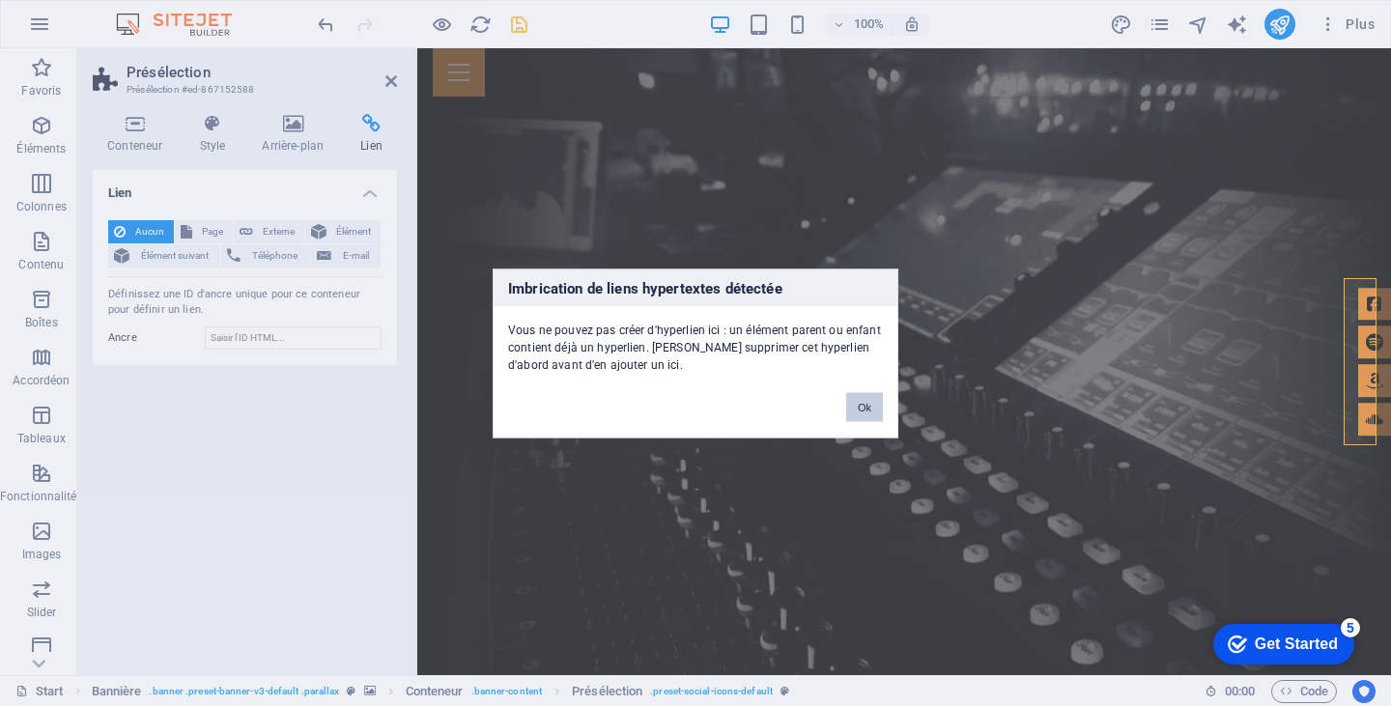
click at [875, 406] on button "Ok" at bounding box center [864, 406] width 37 height 29
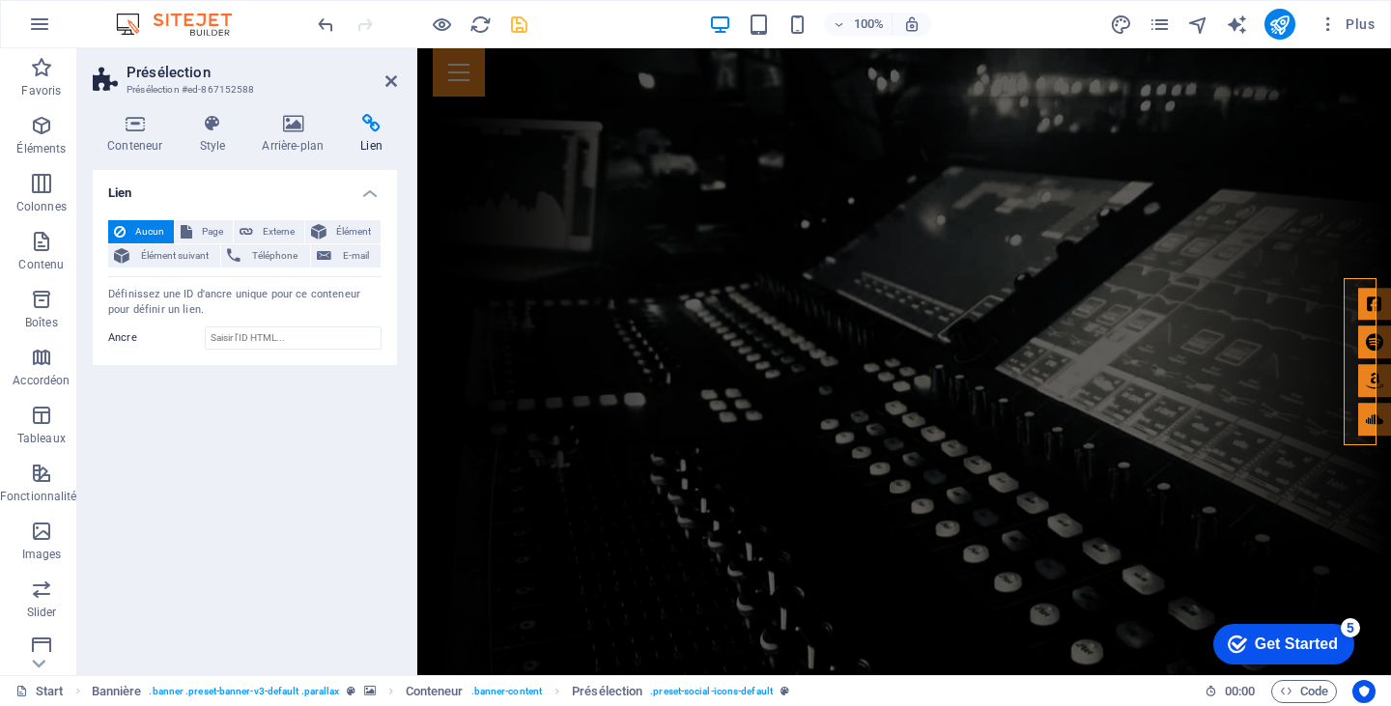
click at [371, 119] on icon at bounding box center [371, 123] width 51 height 19
click at [279, 228] on span "Externe" at bounding box center [279, 231] width 40 height 23
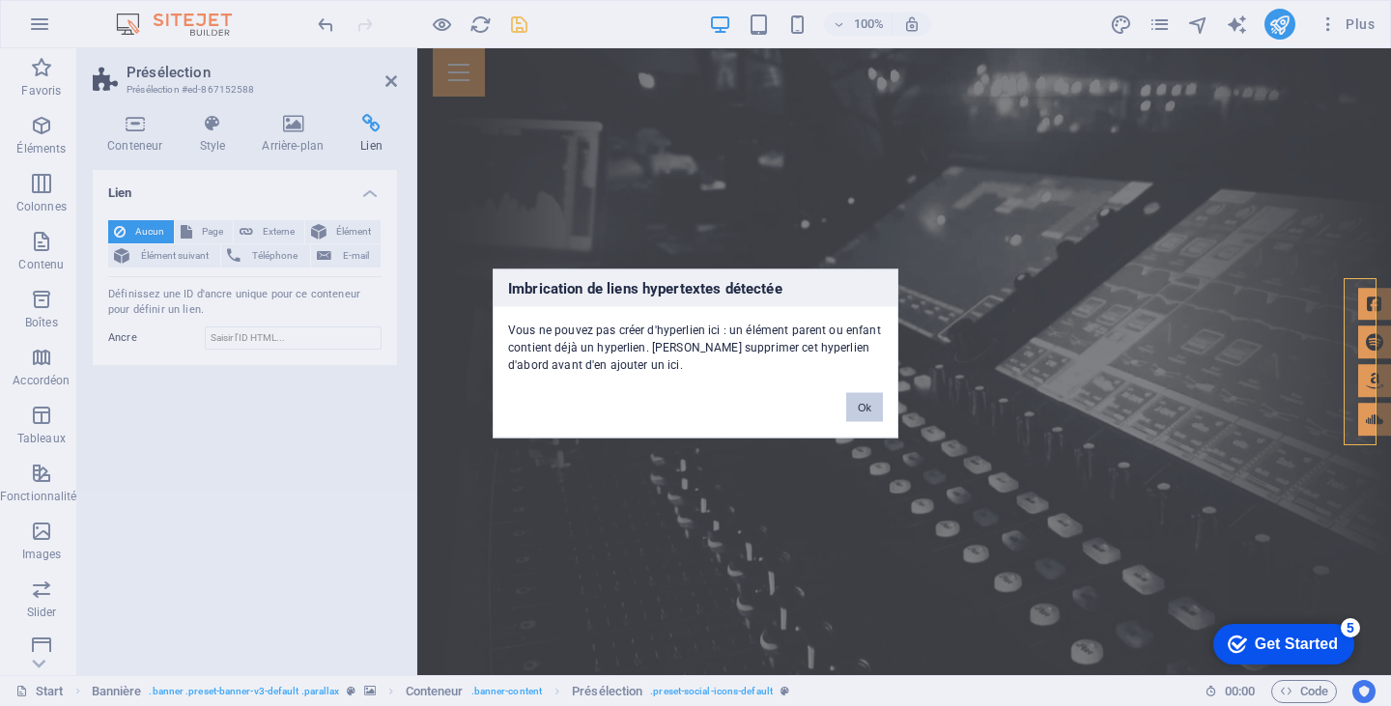
click at [873, 399] on button "Ok" at bounding box center [864, 406] width 37 height 29
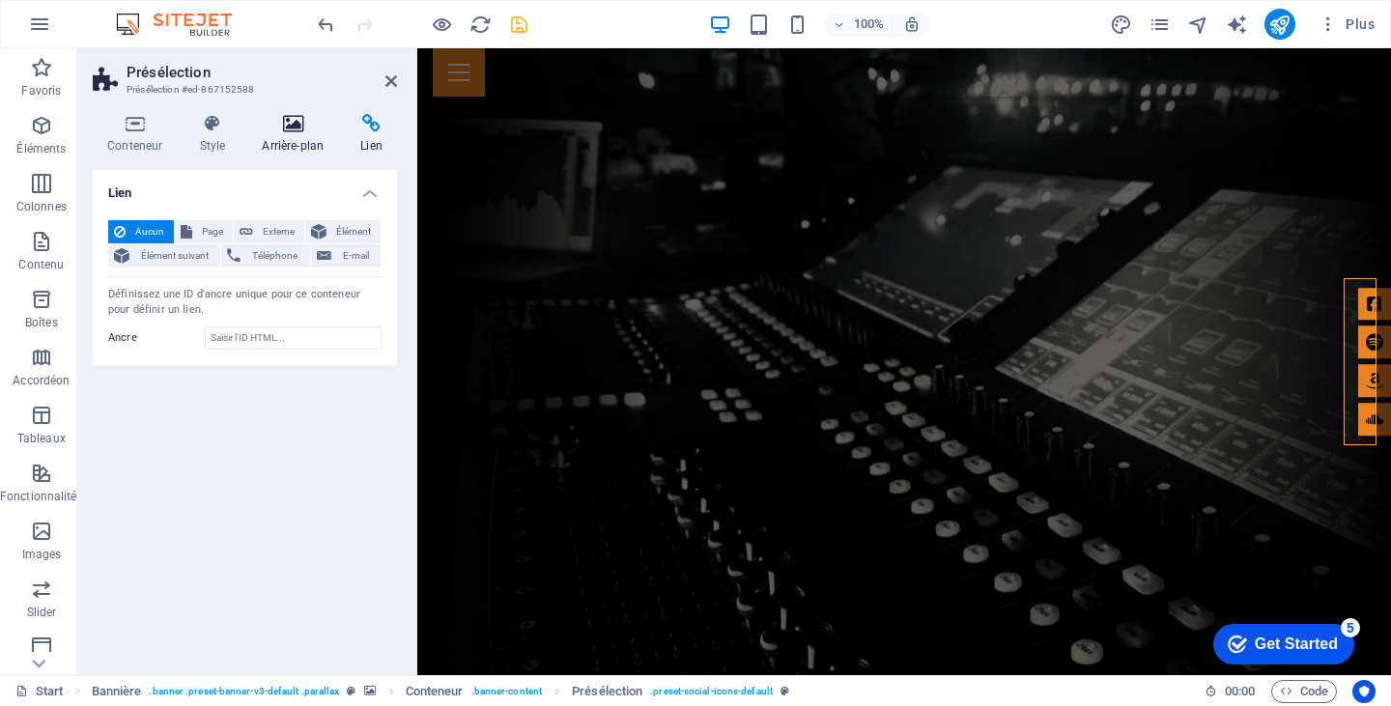
click at [299, 133] on h4 "Arrière-plan" at bounding box center [296, 134] width 99 height 41
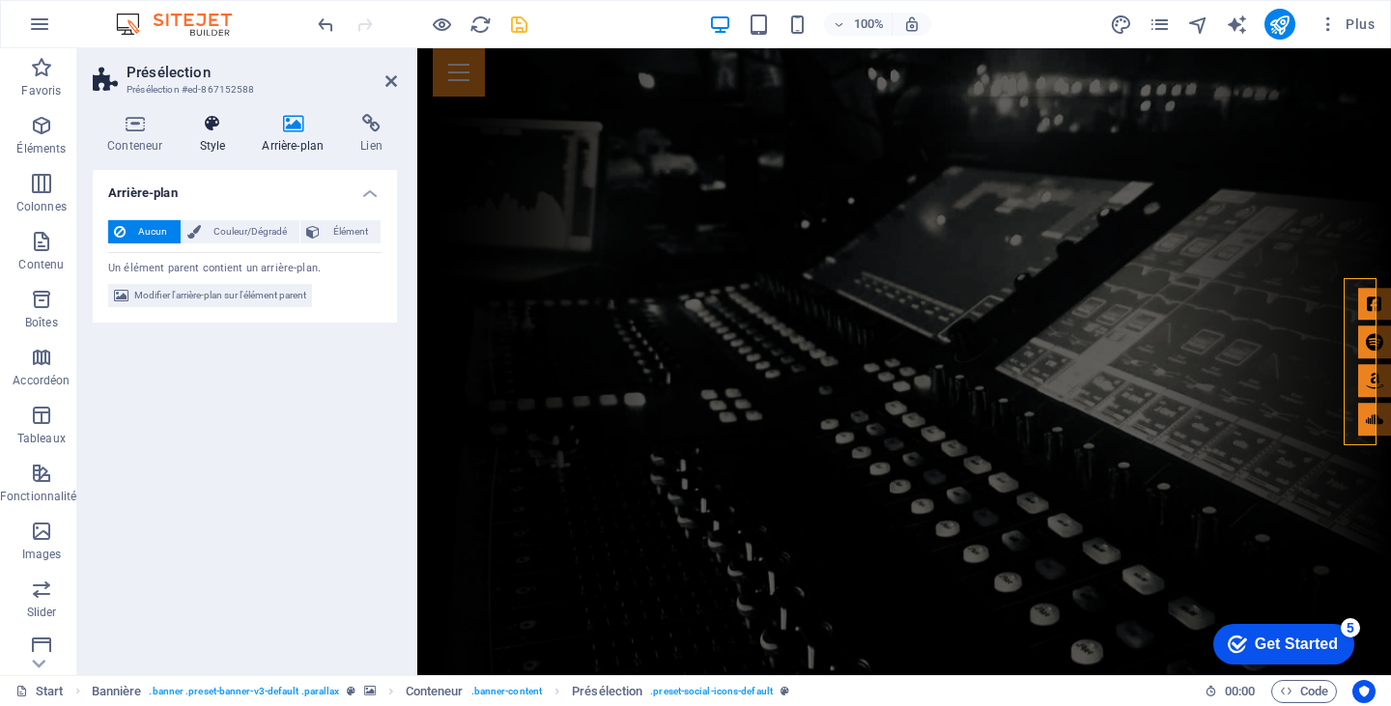
click at [215, 128] on icon at bounding box center [212, 123] width 55 height 19
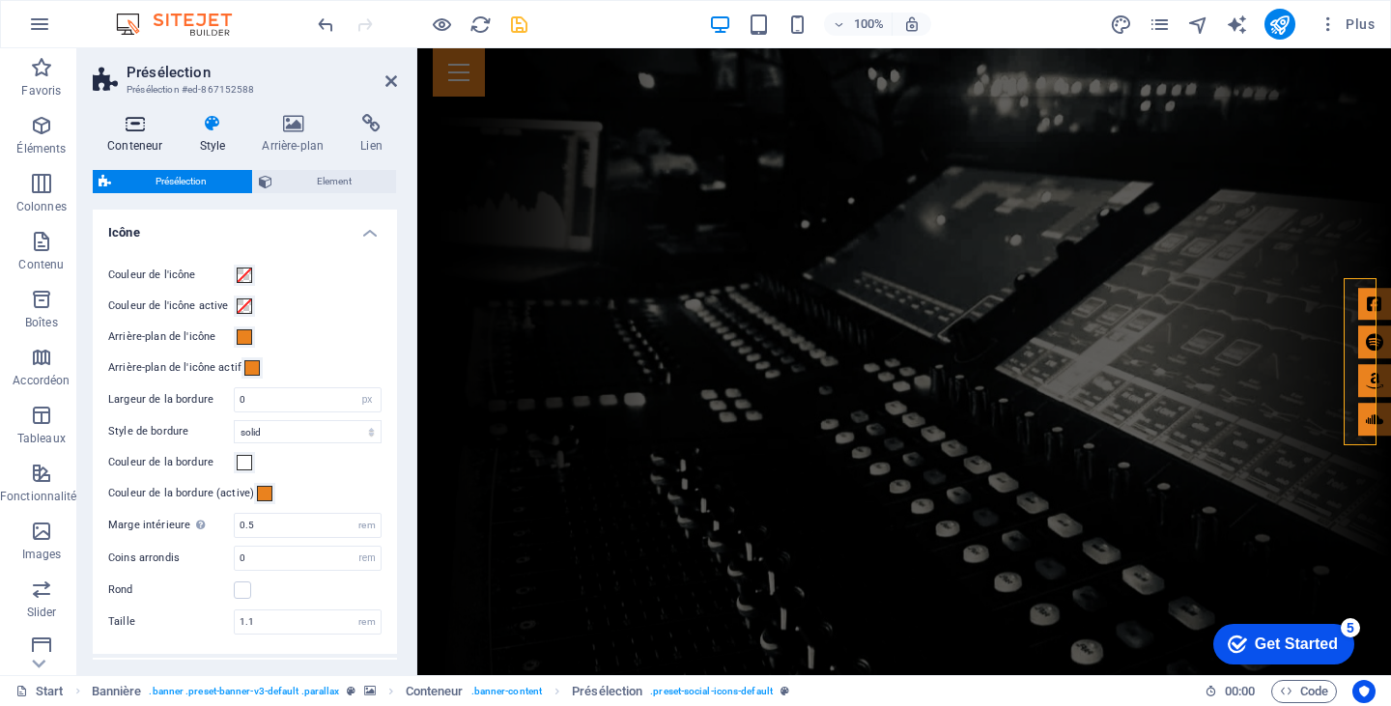
click at [149, 130] on icon at bounding box center [135, 123] width 84 height 19
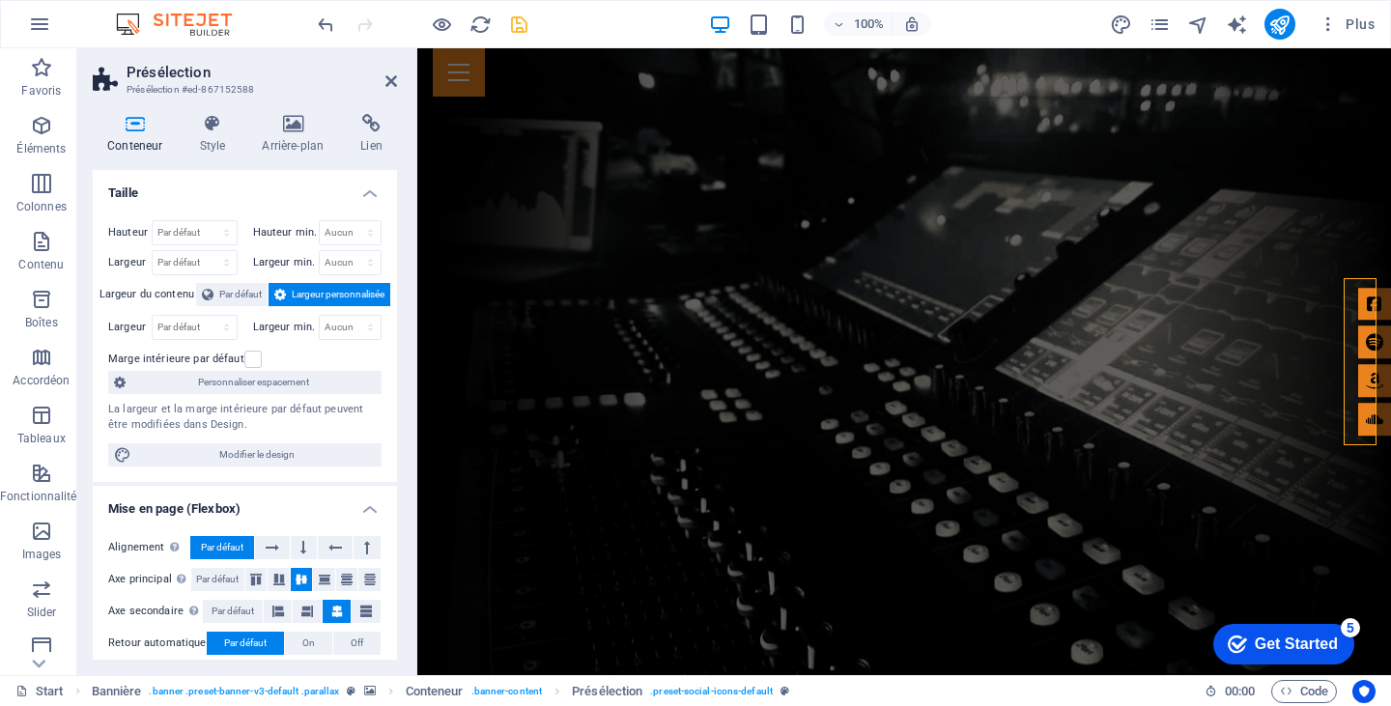
drag, startPoint x: 391, startPoint y: 217, endPoint x: 390, endPoint y: 275, distance: 58.0
click at [390, 275] on div "Hauteur Par défaut px rem % vh vw Hauteur min. Aucun px rem % vh vw Largeur Par…" at bounding box center [245, 343] width 304 height 277
click at [213, 129] on icon at bounding box center [212, 123] width 55 height 19
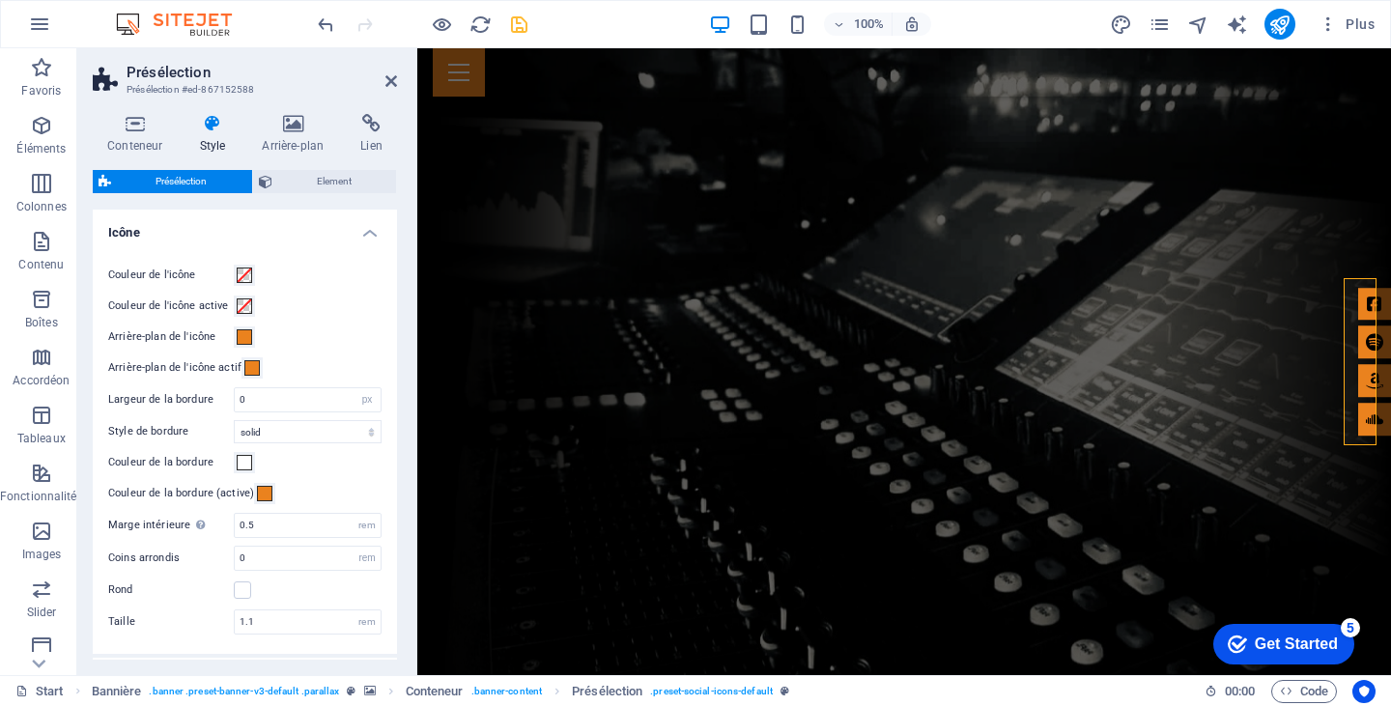
drag, startPoint x: 391, startPoint y: 267, endPoint x: 396, endPoint y: 364, distance: 97.7
click at [396, 364] on div "Variantes Par défaut Icône Couleur de l'icône Couleur de l'icône active Arrière…" at bounding box center [245, 435] width 304 height 450
drag, startPoint x: 391, startPoint y: 393, endPoint x: 393, endPoint y: 529, distance: 136.2
click at [393, 529] on div "Variantes Par défaut Icône Couleur de l'icône Couleur de l'icône active Arrière…" at bounding box center [245, 435] width 304 height 450
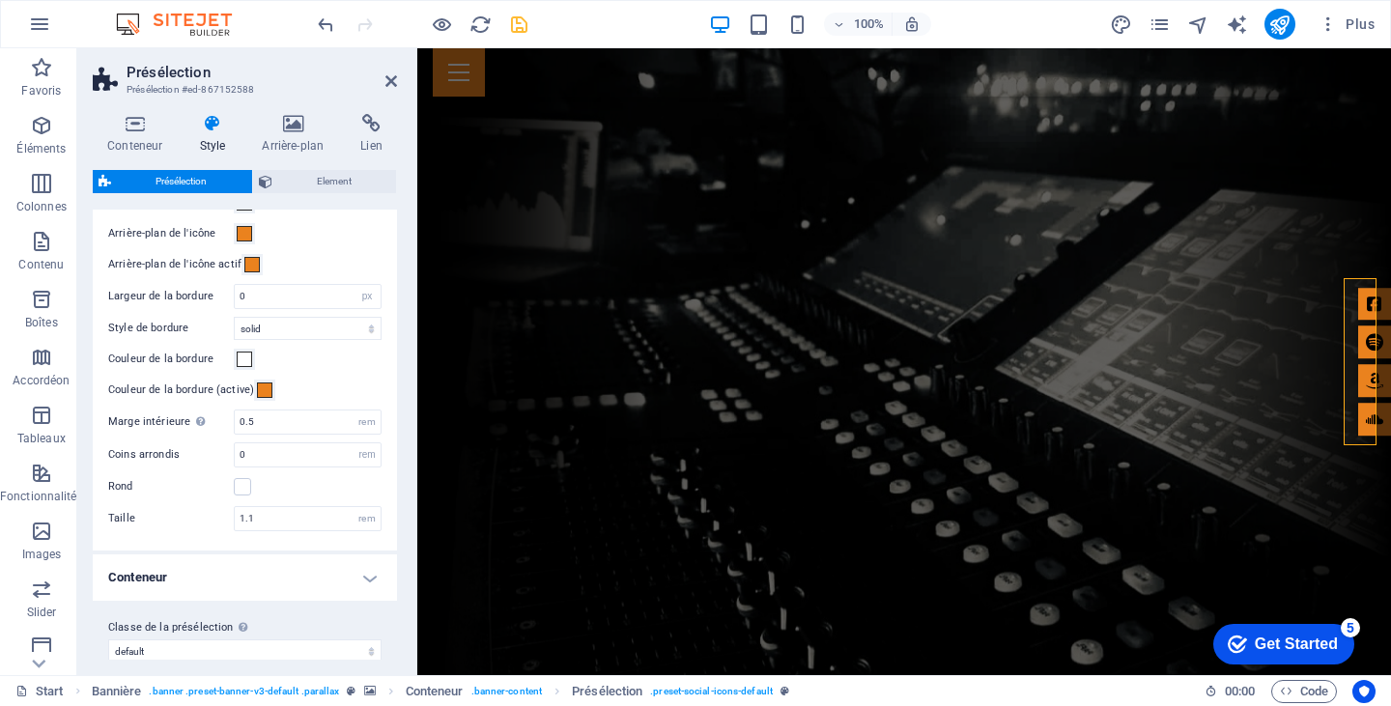
scroll to position [121, 0]
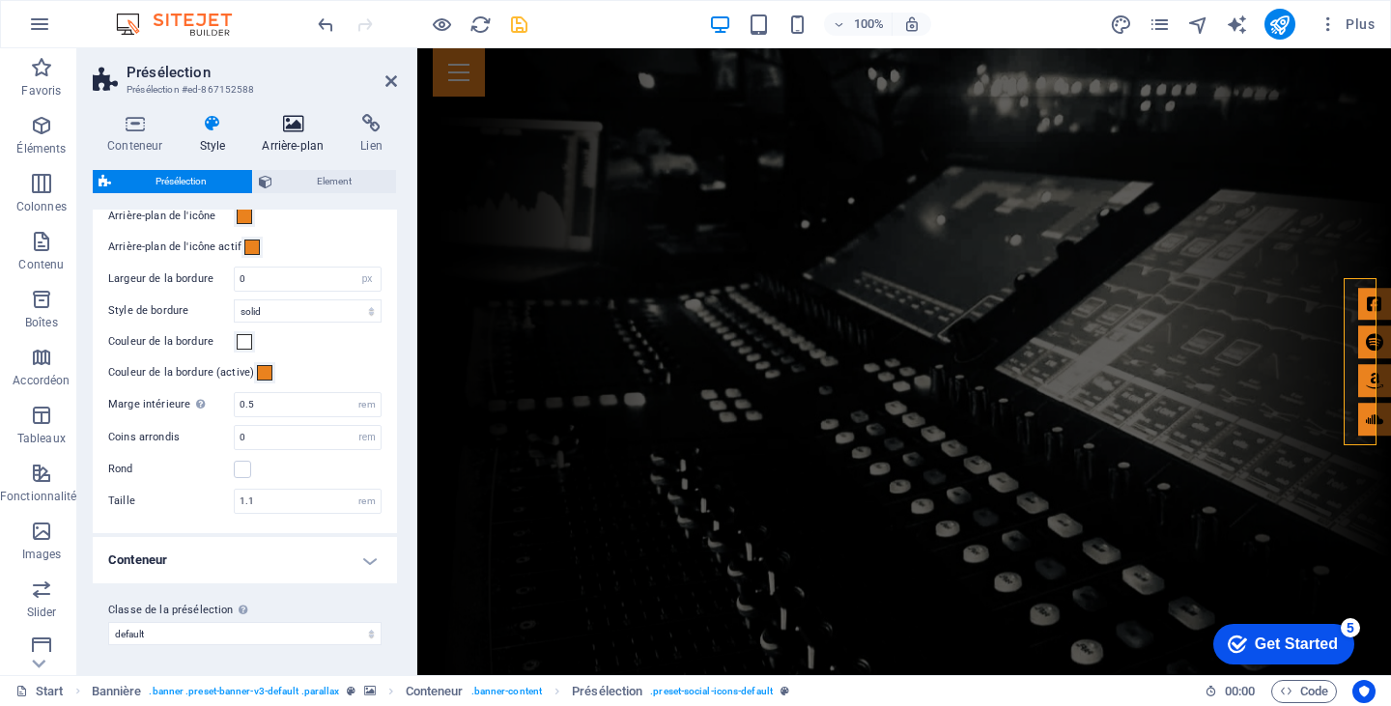
click at [287, 138] on h4 "Arrière-plan" at bounding box center [296, 134] width 99 height 41
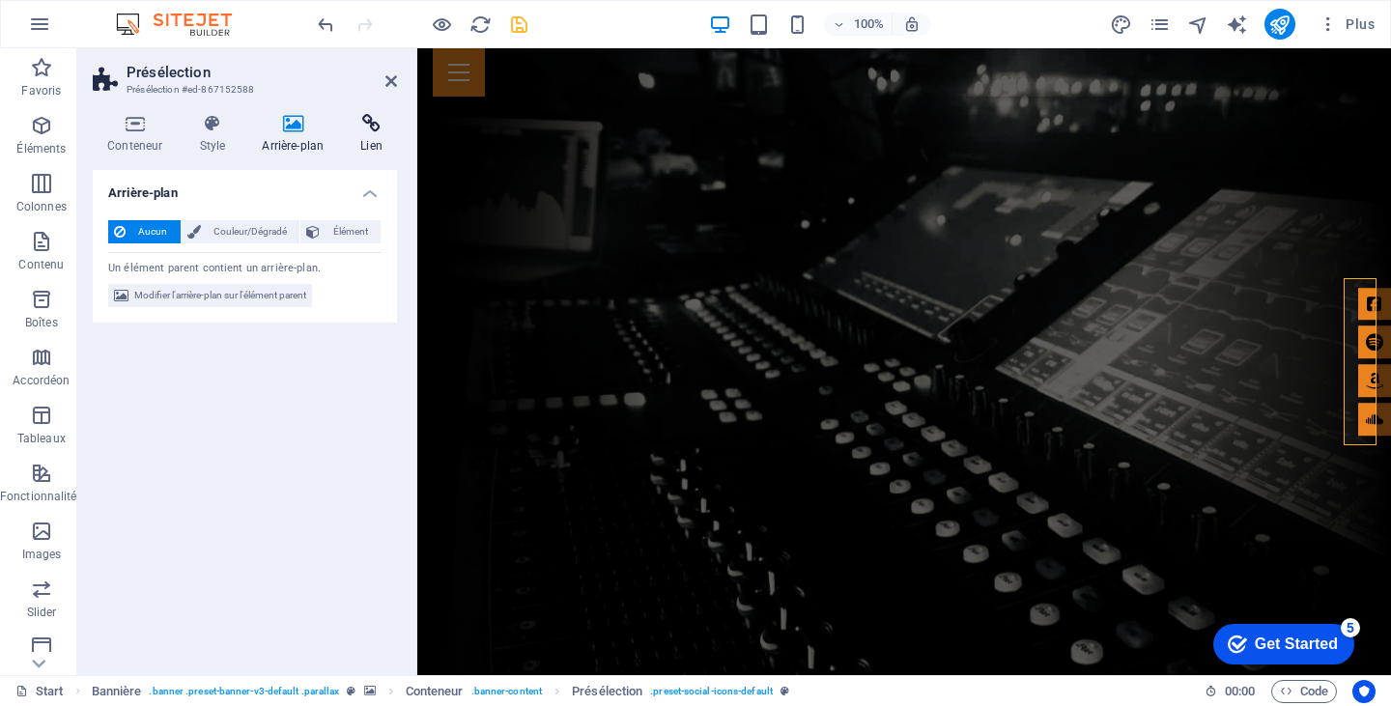
click at [378, 133] on h4 "Lien" at bounding box center [371, 134] width 51 height 41
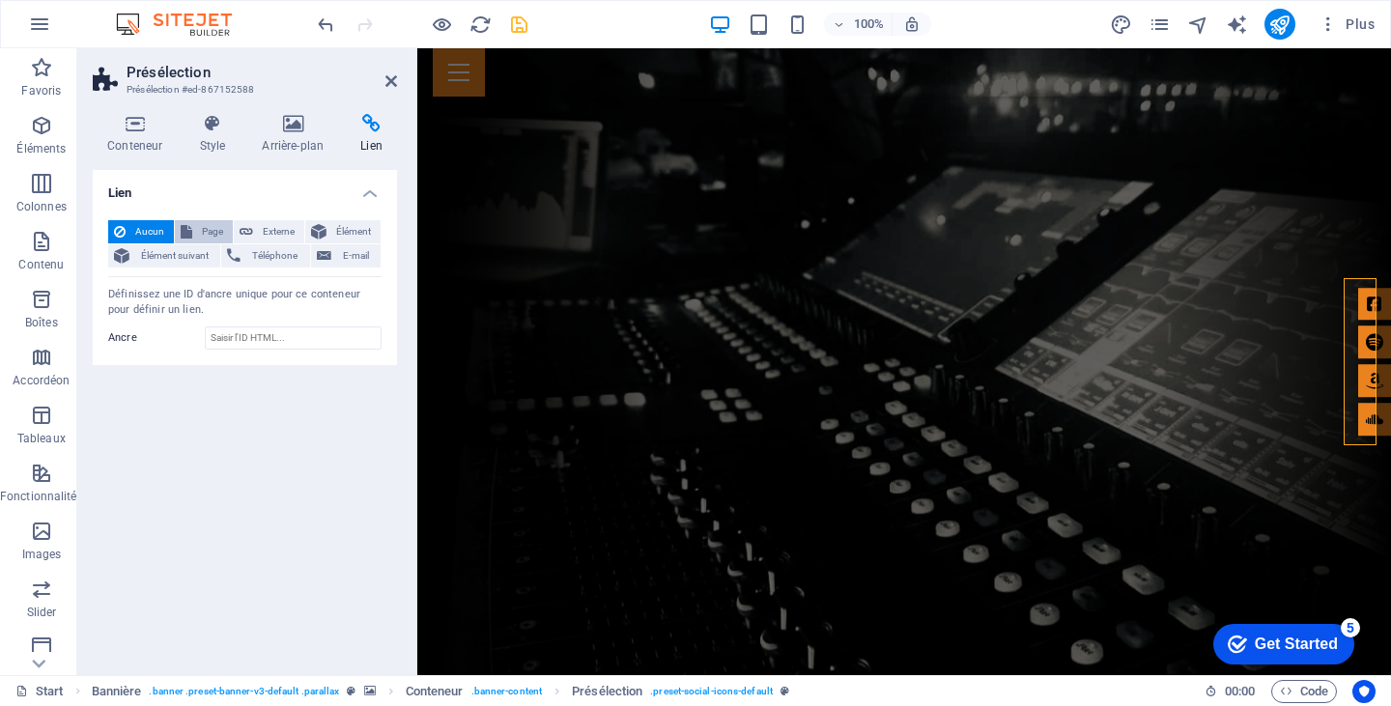
click at [207, 229] on span "Page" at bounding box center [212, 231] width 29 height 23
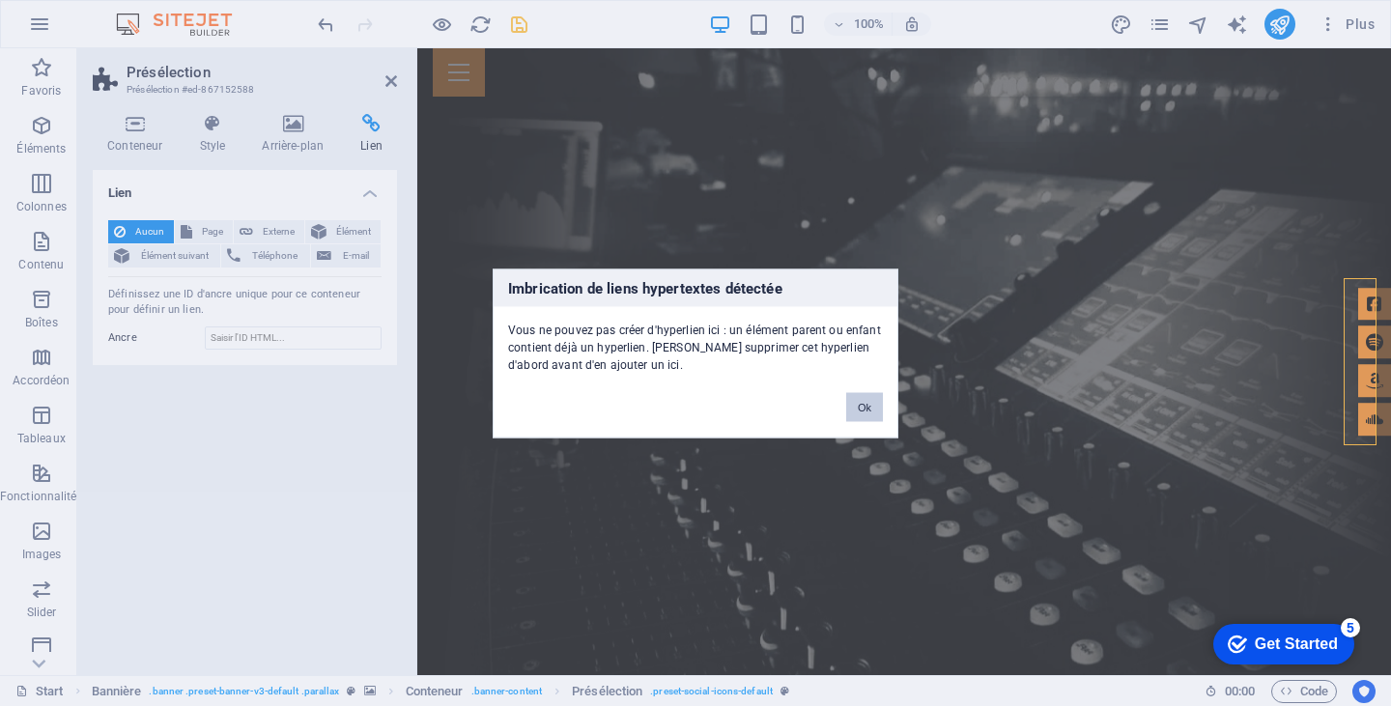
click at [871, 403] on button "Ok" at bounding box center [864, 406] width 37 height 29
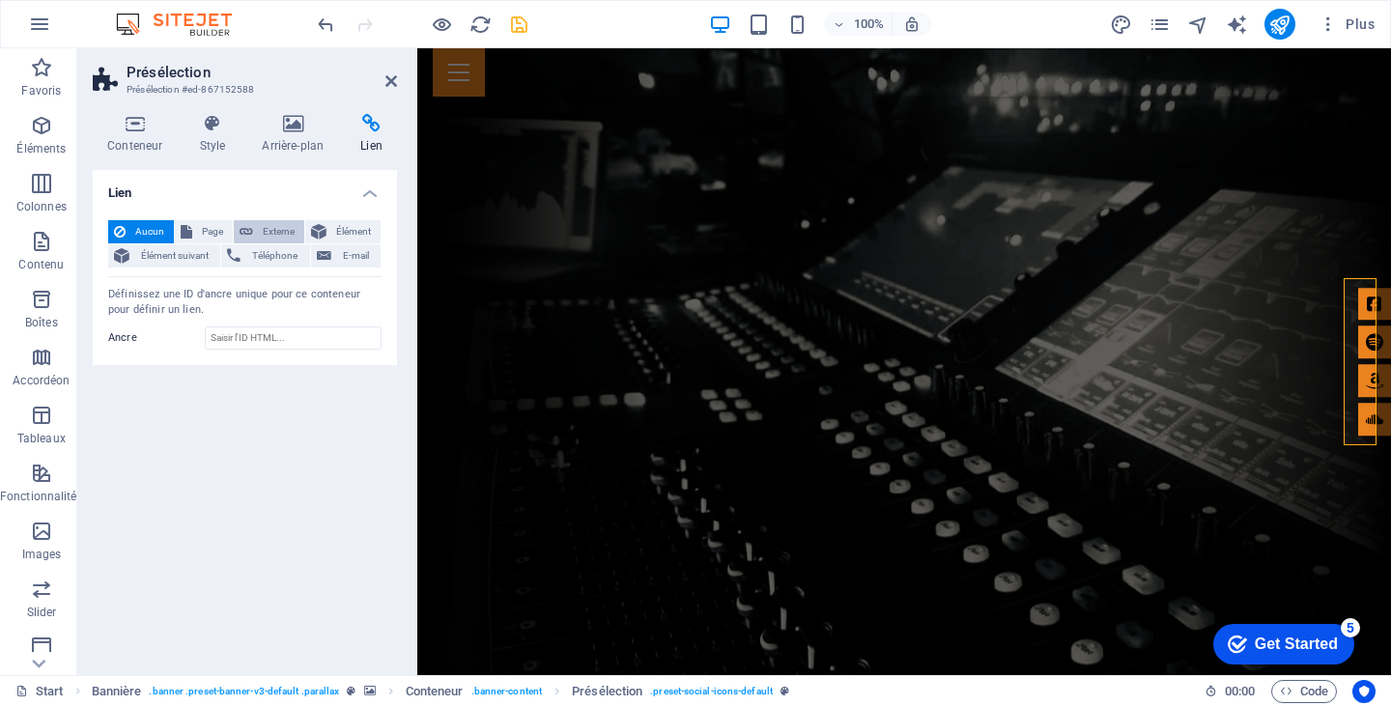
click at [267, 225] on span "Externe" at bounding box center [279, 231] width 40 height 23
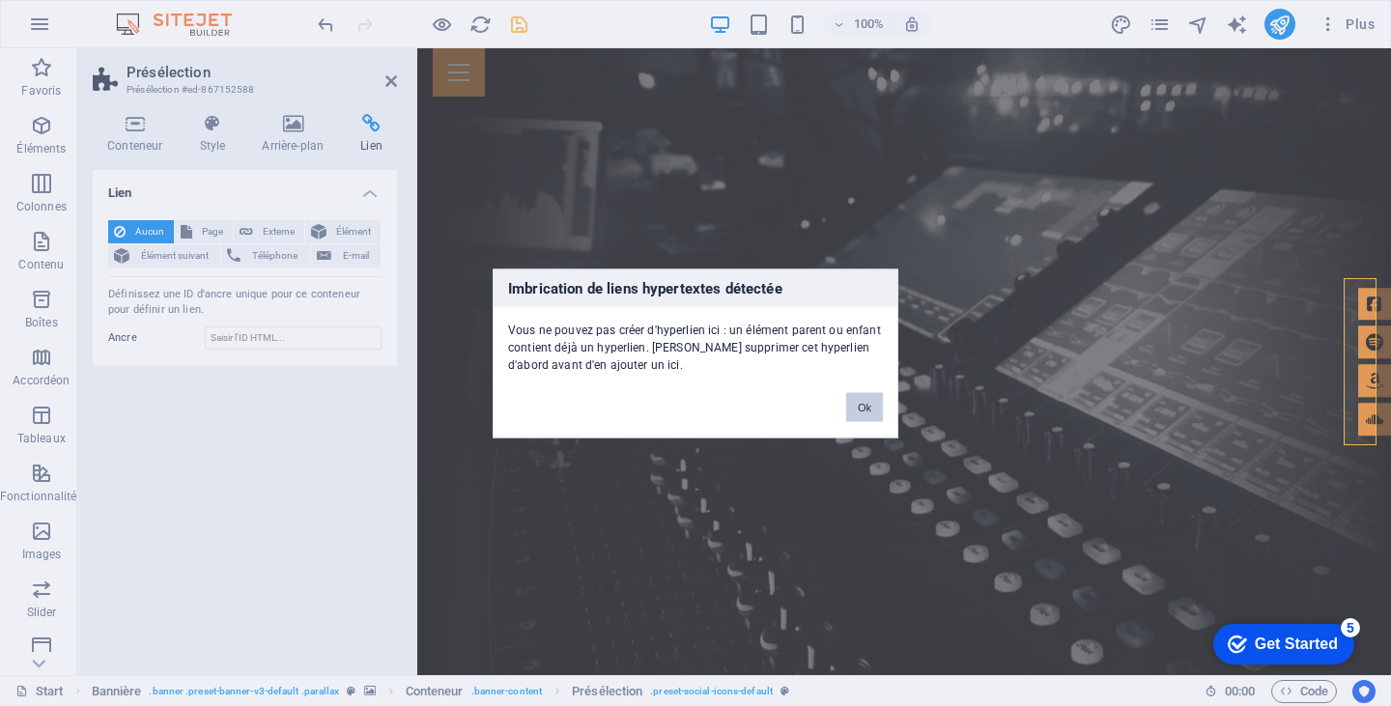
click at [857, 403] on button "Ok" at bounding box center [864, 406] width 37 height 29
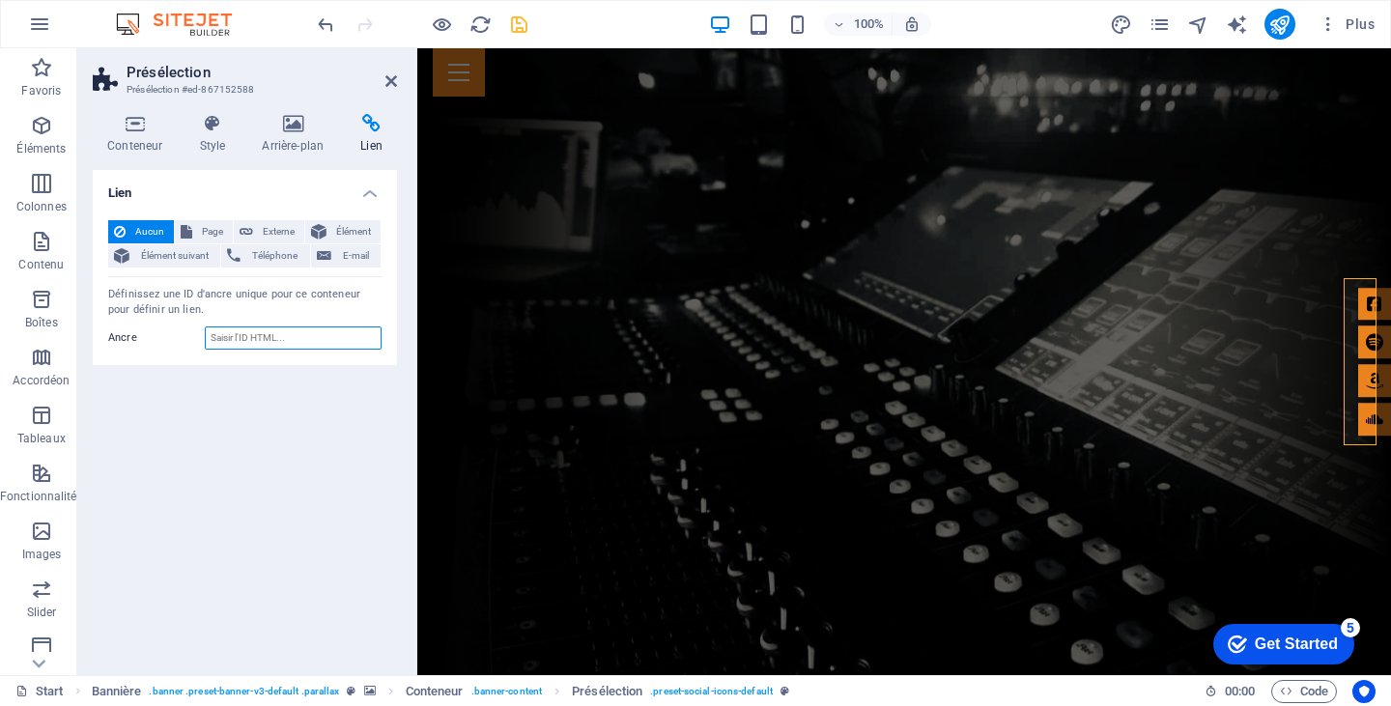
click at [272, 344] on input "Ancre" at bounding box center [293, 338] width 177 height 23
click at [353, 244] on span "E-mail" at bounding box center [356, 255] width 38 height 23
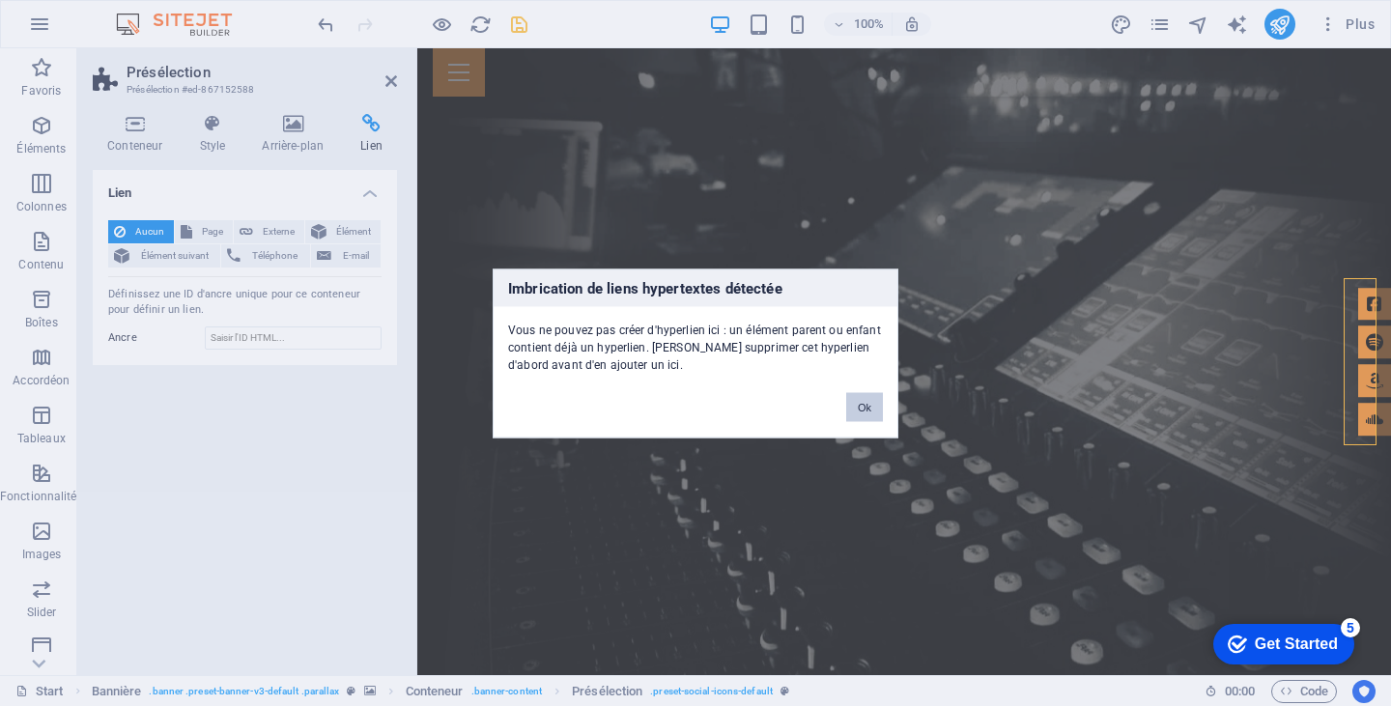
click at [856, 412] on button "Ok" at bounding box center [864, 406] width 37 height 29
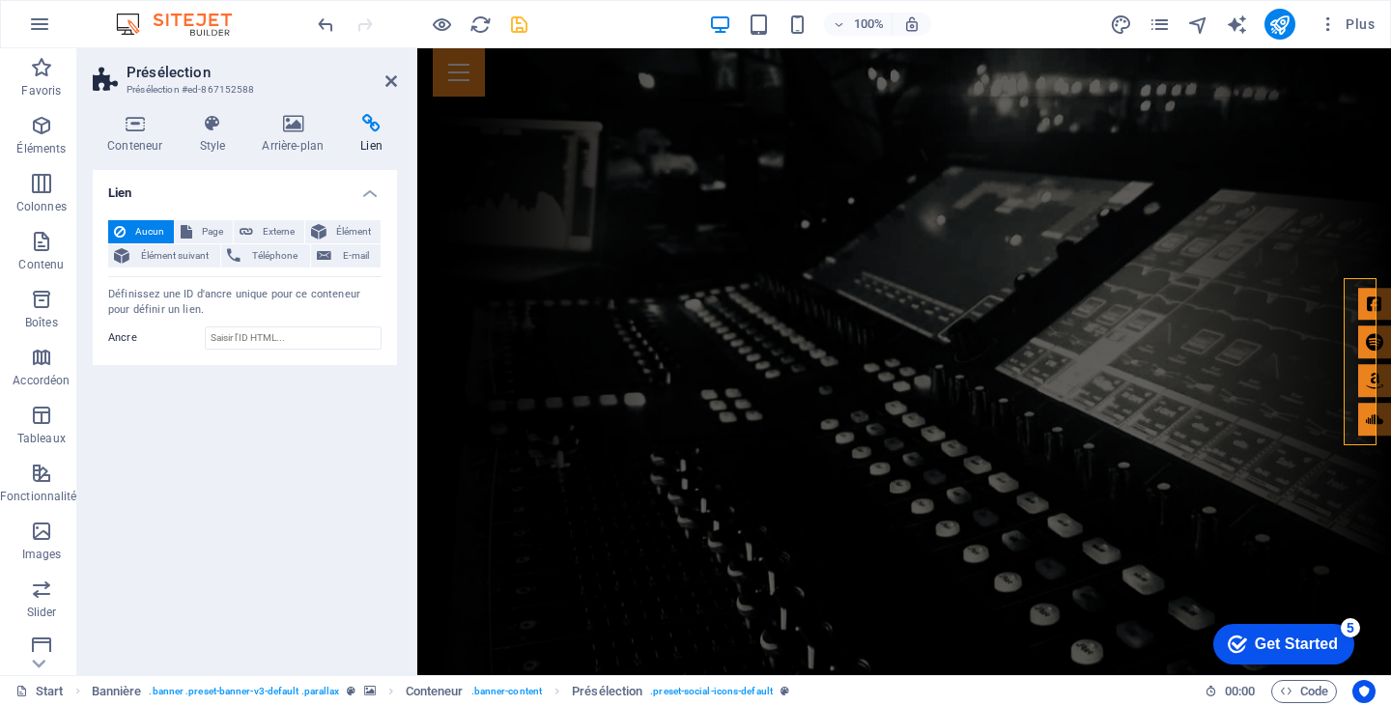
click at [222, 446] on div "Lien Aucun Page Externe Élément Élément suivant Téléphone E-mail Page Start Sub…" at bounding box center [245, 415] width 304 height 490
click at [1358, 295] on figure at bounding box center [1374, 304] width 33 height 33
click at [1361, 296] on figure at bounding box center [1374, 304] width 33 height 33
click at [1322, 265] on button at bounding box center [1329, 266] width 23 height 23
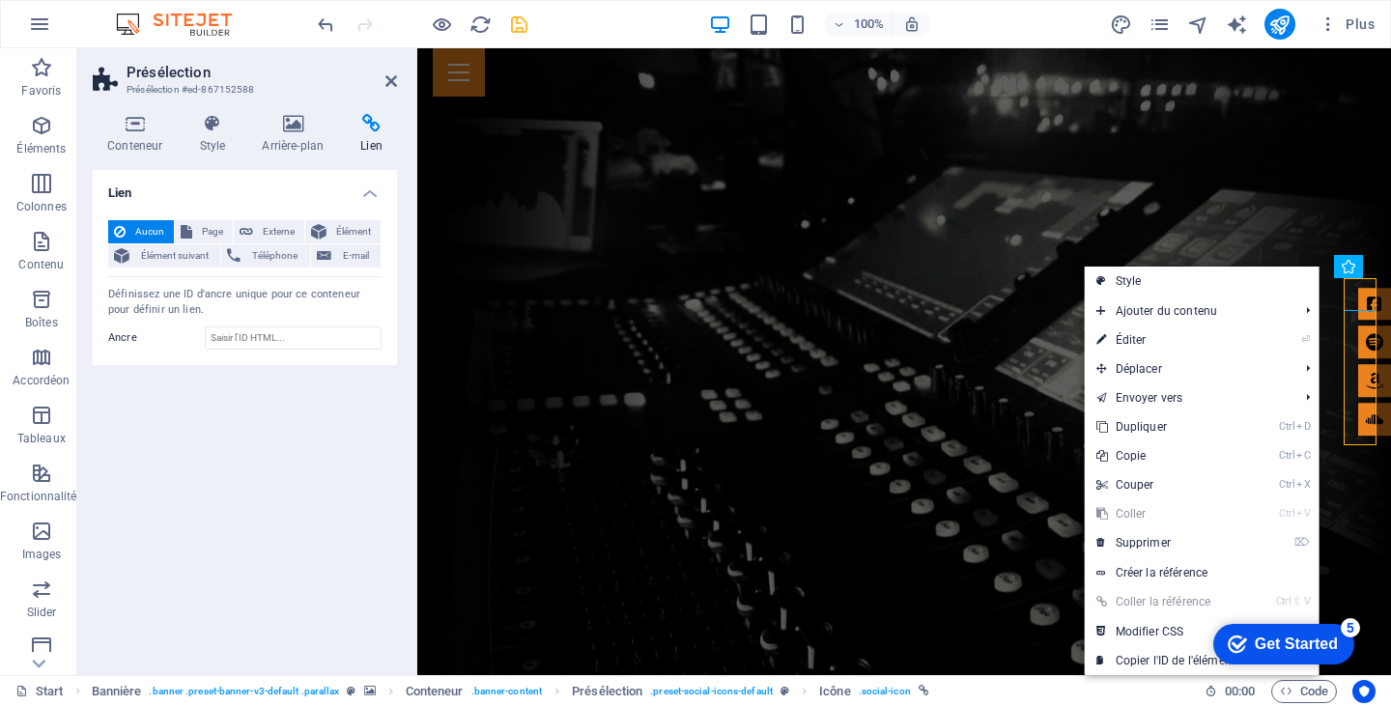
click at [1170, 596] on link "Ctrl ⇧ V Coller la référence" at bounding box center [1166, 601] width 162 height 29
click at [1168, 568] on link "Créer la référence" at bounding box center [1202, 572] width 235 height 29
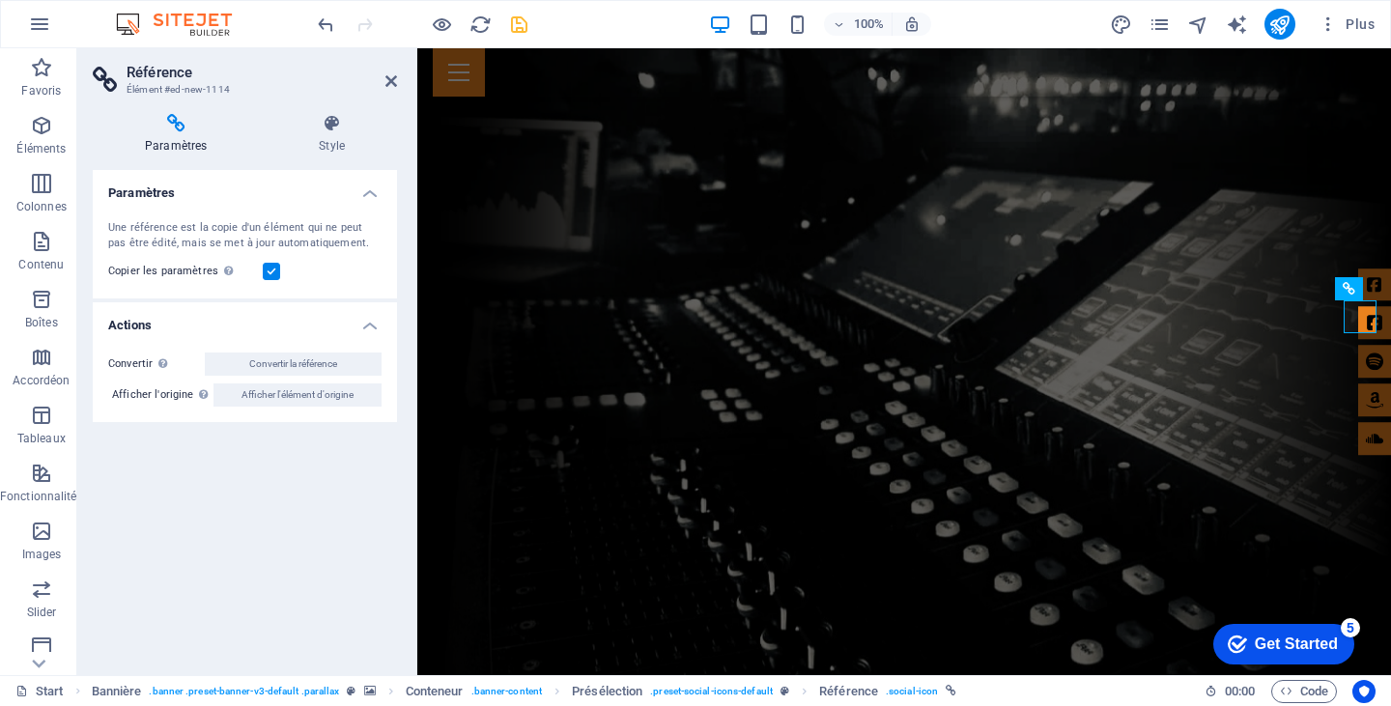
click at [186, 136] on h4 "Paramètres" at bounding box center [180, 134] width 174 height 41
click at [334, 128] on icon at bounding box center [332, 123] width 130 height 19
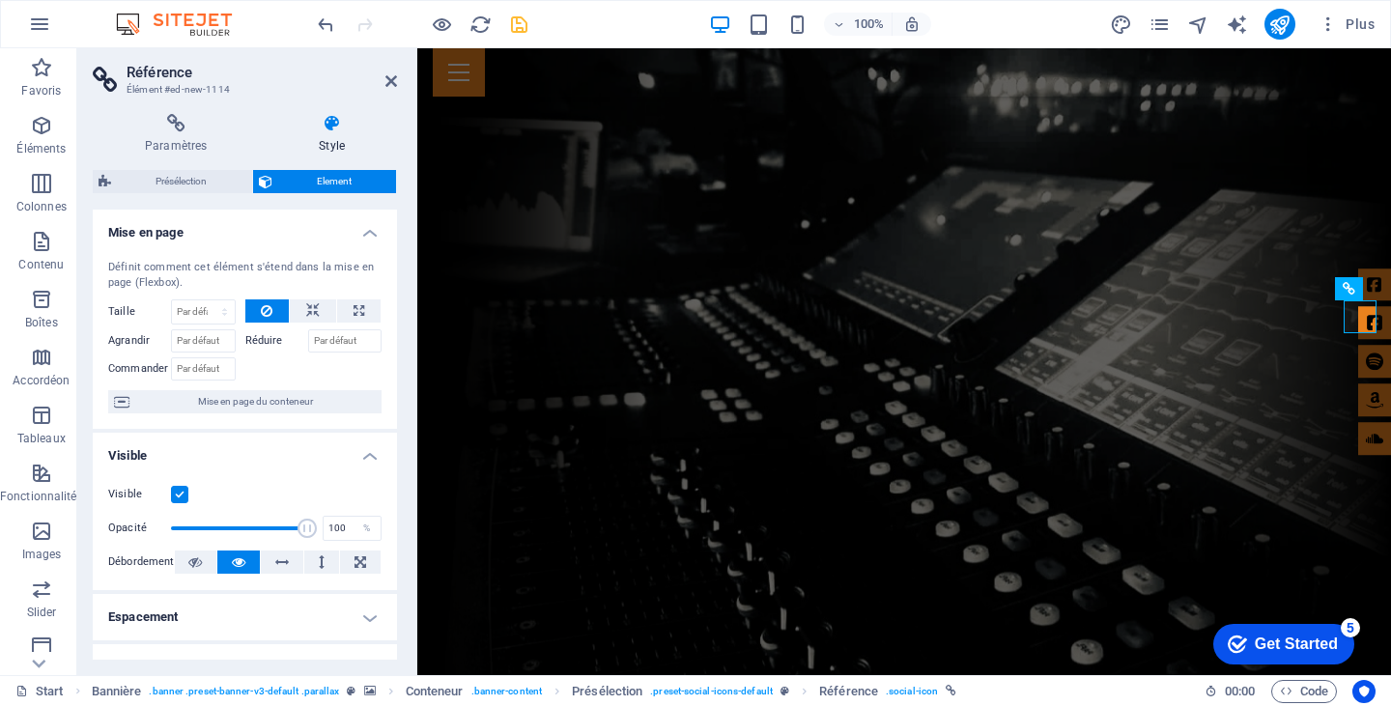
drag, startPoint x: 392, startPoint y: 327, endPoint x: 406, endPoint y: 441, distance: 114.8
click at [406, 441] on div "Paramètres Style Paramètres Une référence est la copie d'un élément qui ne peut…" at bounding box center [244, 387] width 335 height 577
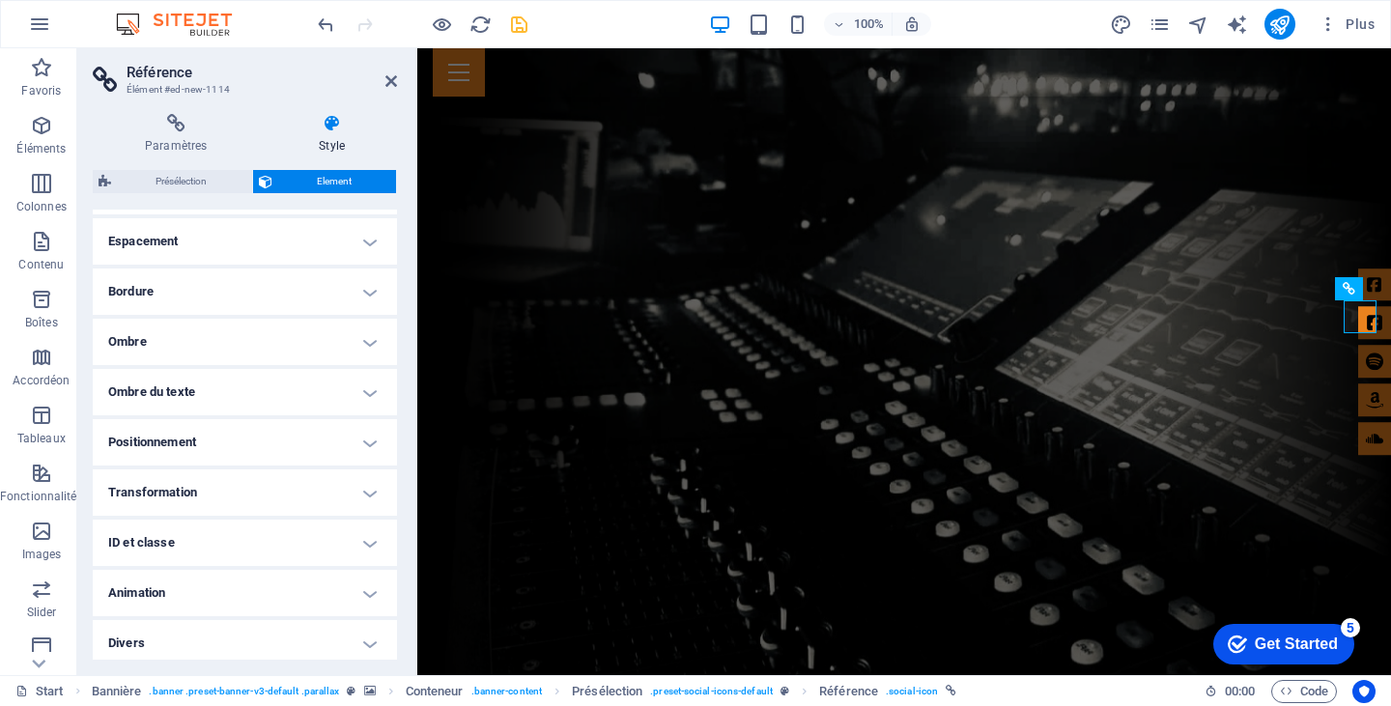
scroll to position [382, 0]
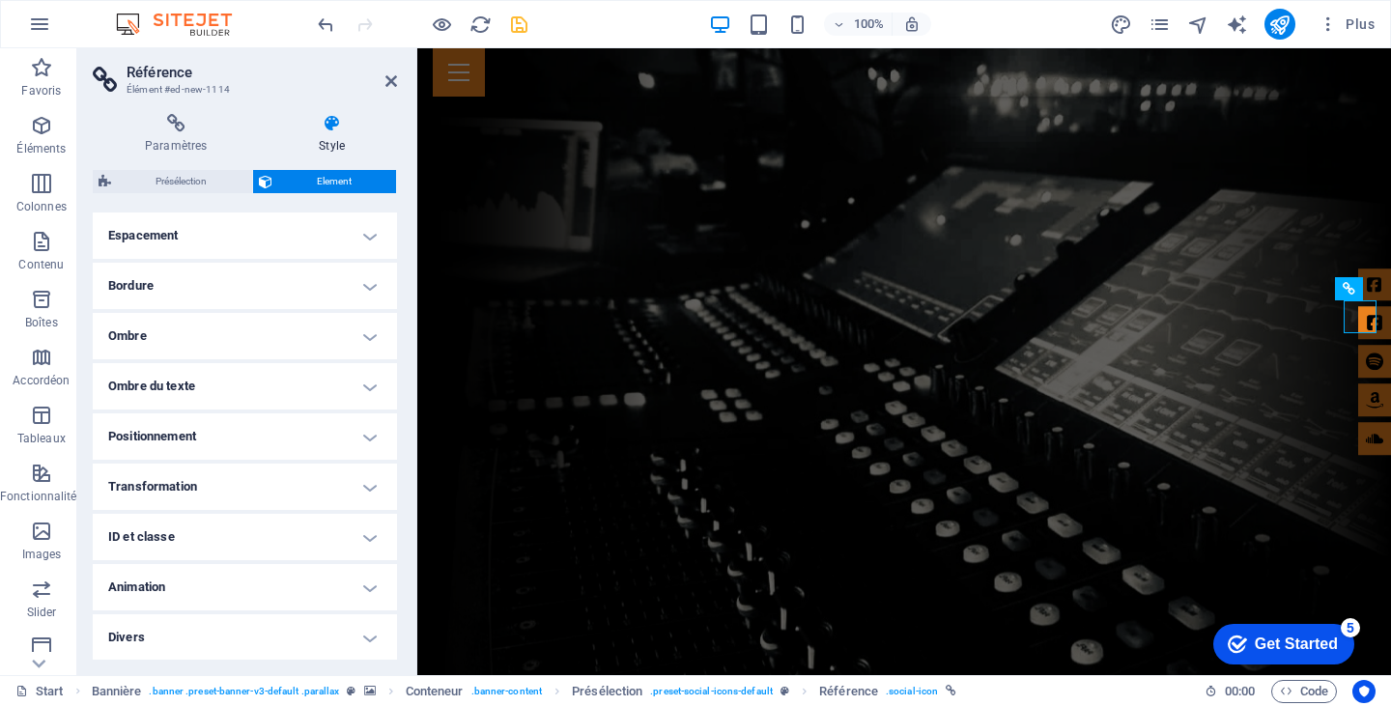
click at [368, 640] on h4 "Divers" at bounding box center [245, 637] width 304 height 46
click at [368, 640] on h4 "Divers" at bounding box center [245, 631] width 304 height 35
click at [174, 171] on span "Présélection" at bounding box center [181, 181] width 129 height 23
select select "px"
select select "rem"
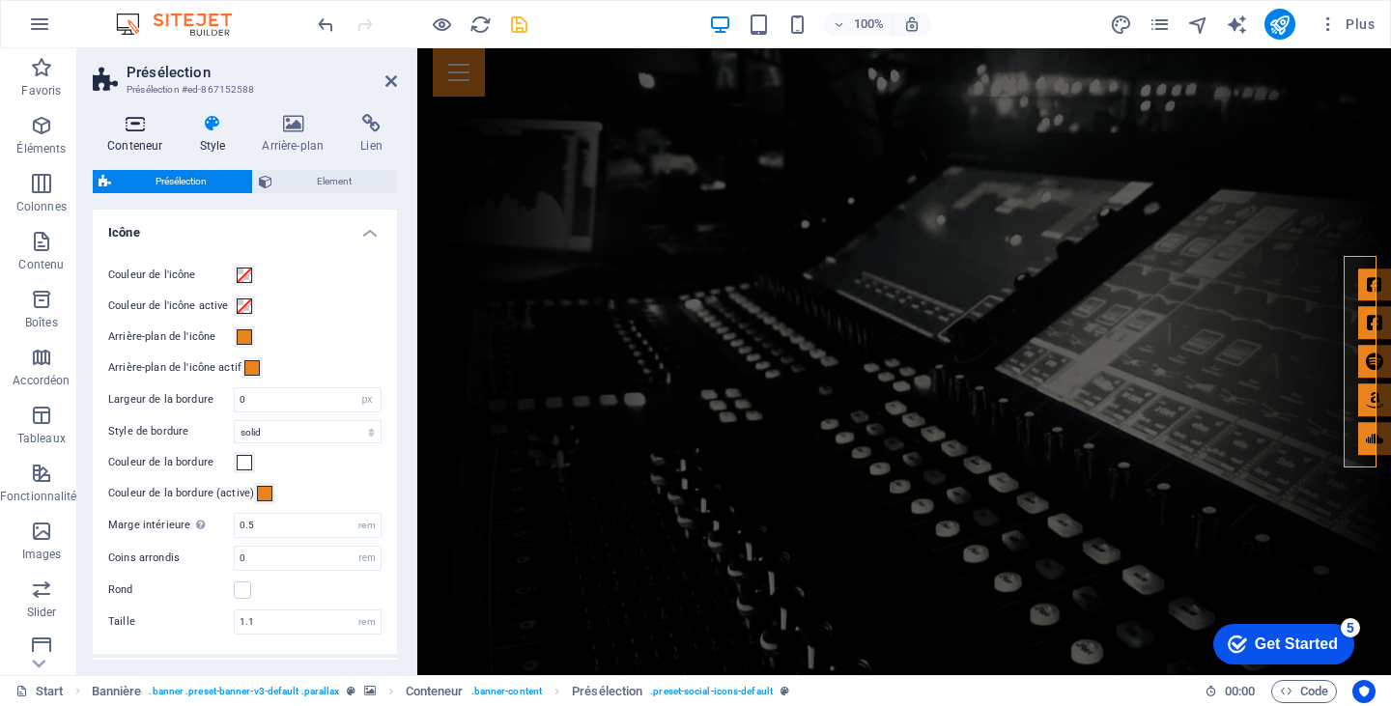
click at [148, 131] on icon at bounding box center [135, 123] width 84 height 19
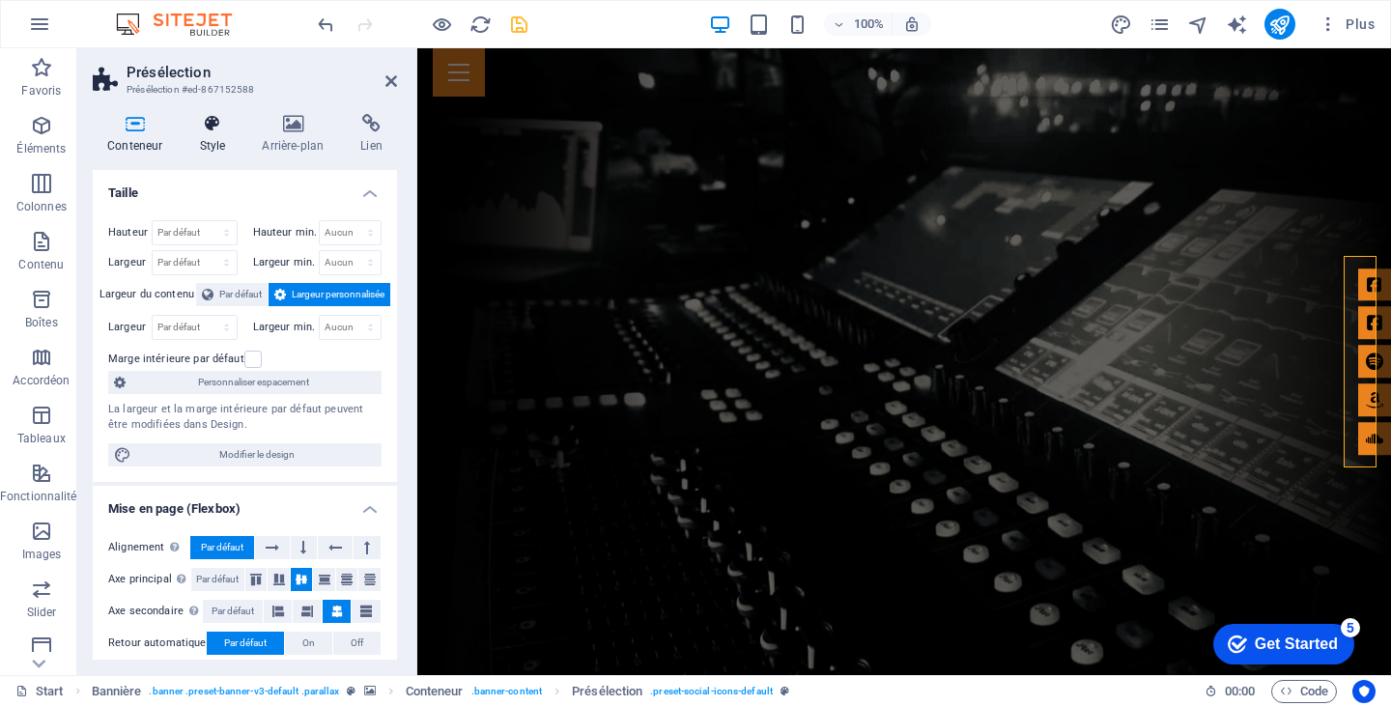
click at [211, 131] on icon at bounding box center [212, 123] width 55 height 19
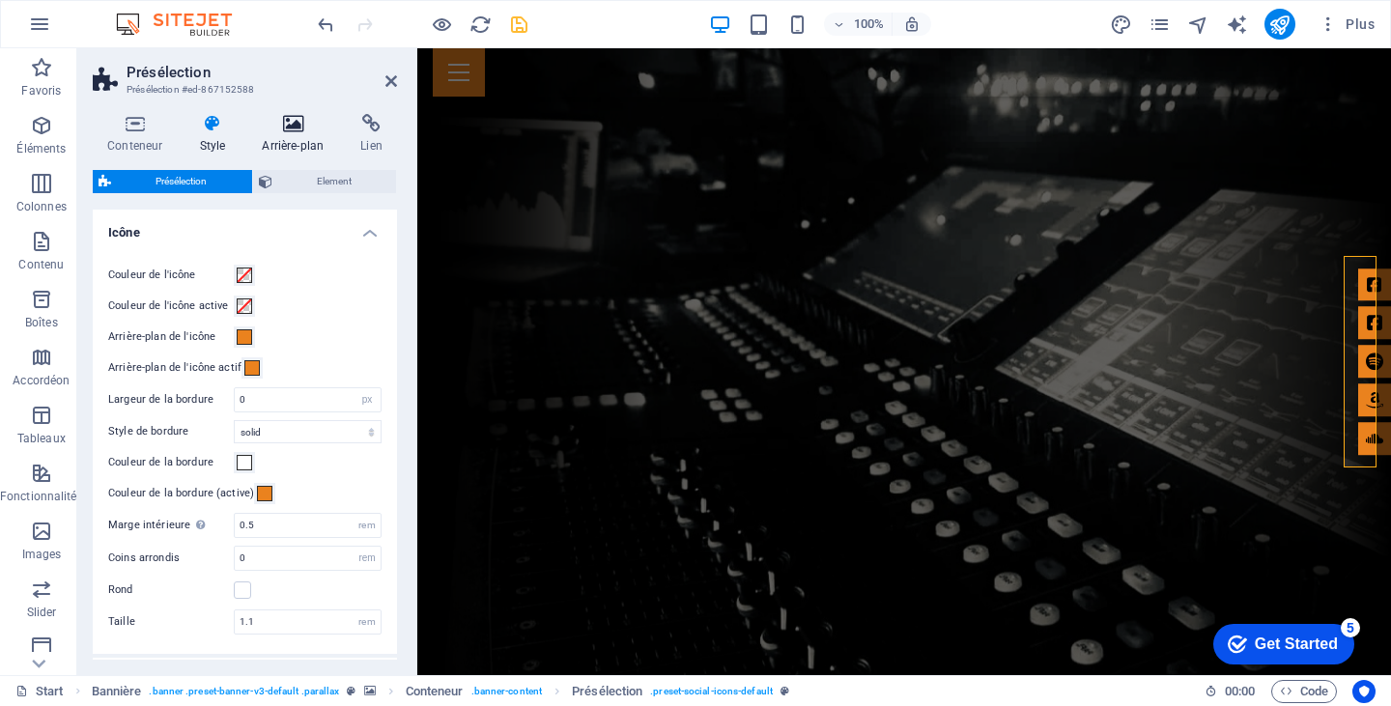
click at [299, 127] on icon at bounding box center [292, 123] width 91 height 19
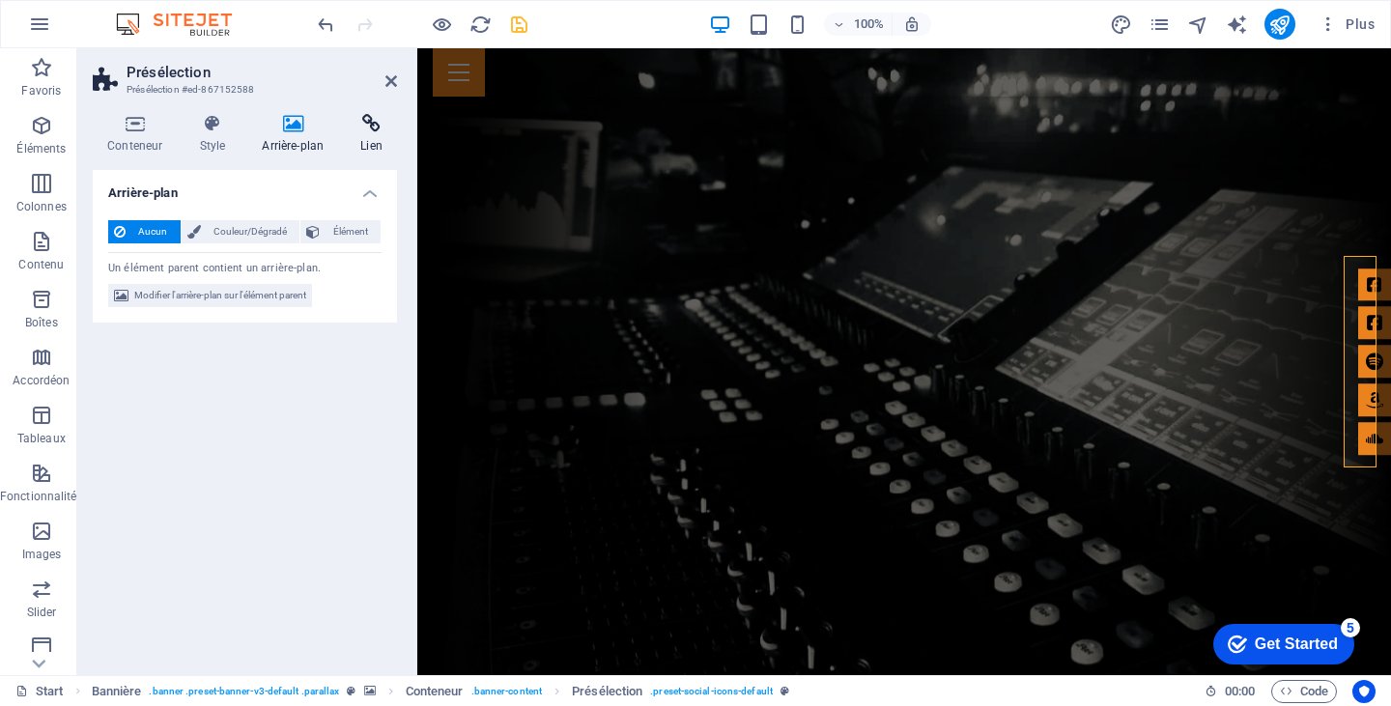
click at [372, 124] on icon at bounding box center [371, 123] width 51 height 19
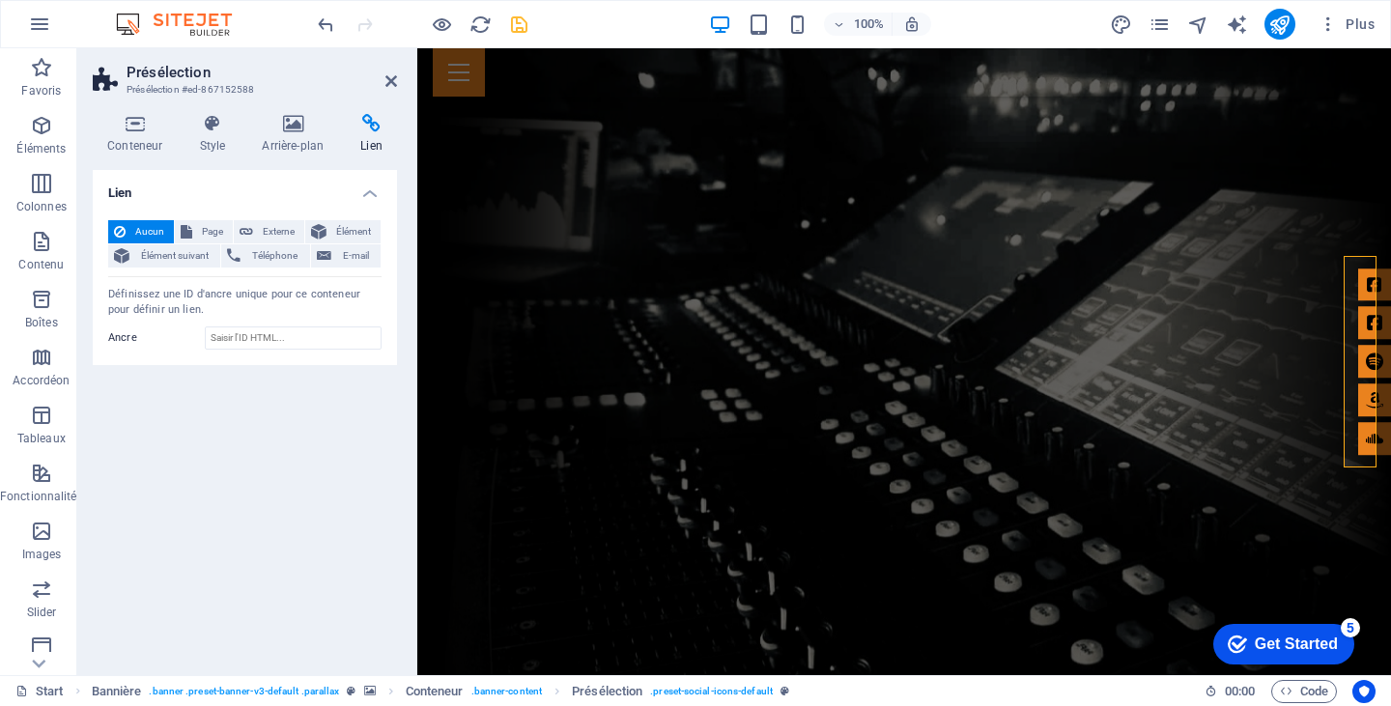
click at [384, 75] on h2 "Présélection" at bounding box center [262, 72] width 270 height 17
click at [389, 76] on icon at bounding box center [391, 80] width 12 height 15
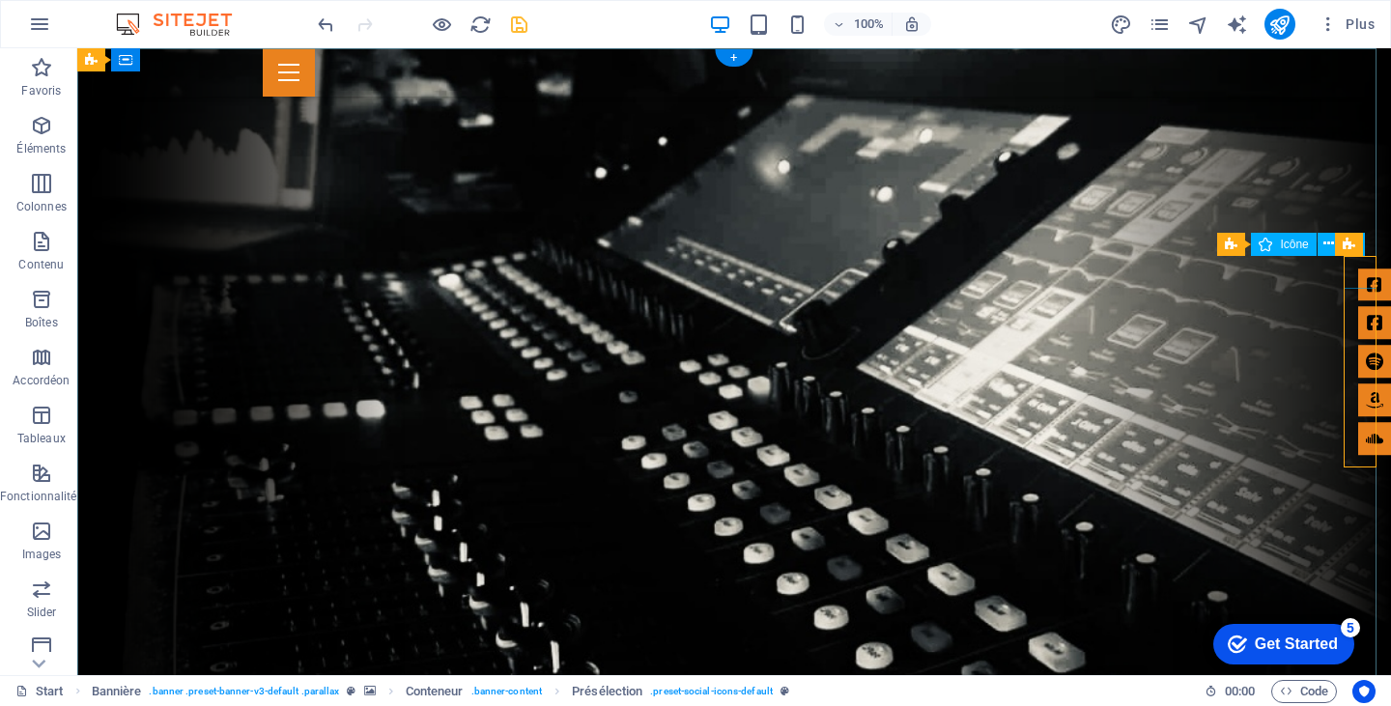
click at [1358, 269] on figure at bounding box center [1374, 285] width 33 height 33
click at [1277, 242] on span "Présélection" at bounding box center [1276, 245] width 64 height 12
click at [1326, 242] on icon at bounding box center [1328, 244] width 11 height 20
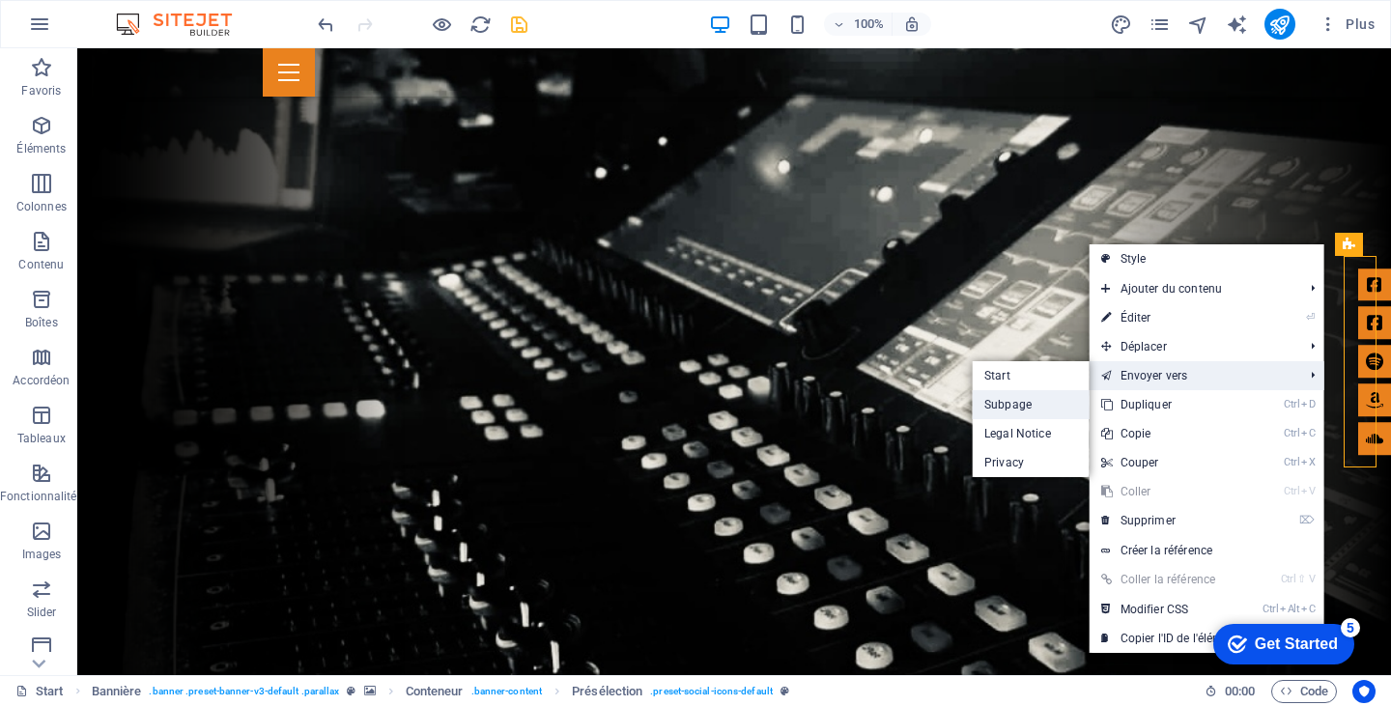
click at [1030, 408] on link "Subpage" at bounding box center [1031, 404] width 117 height 29
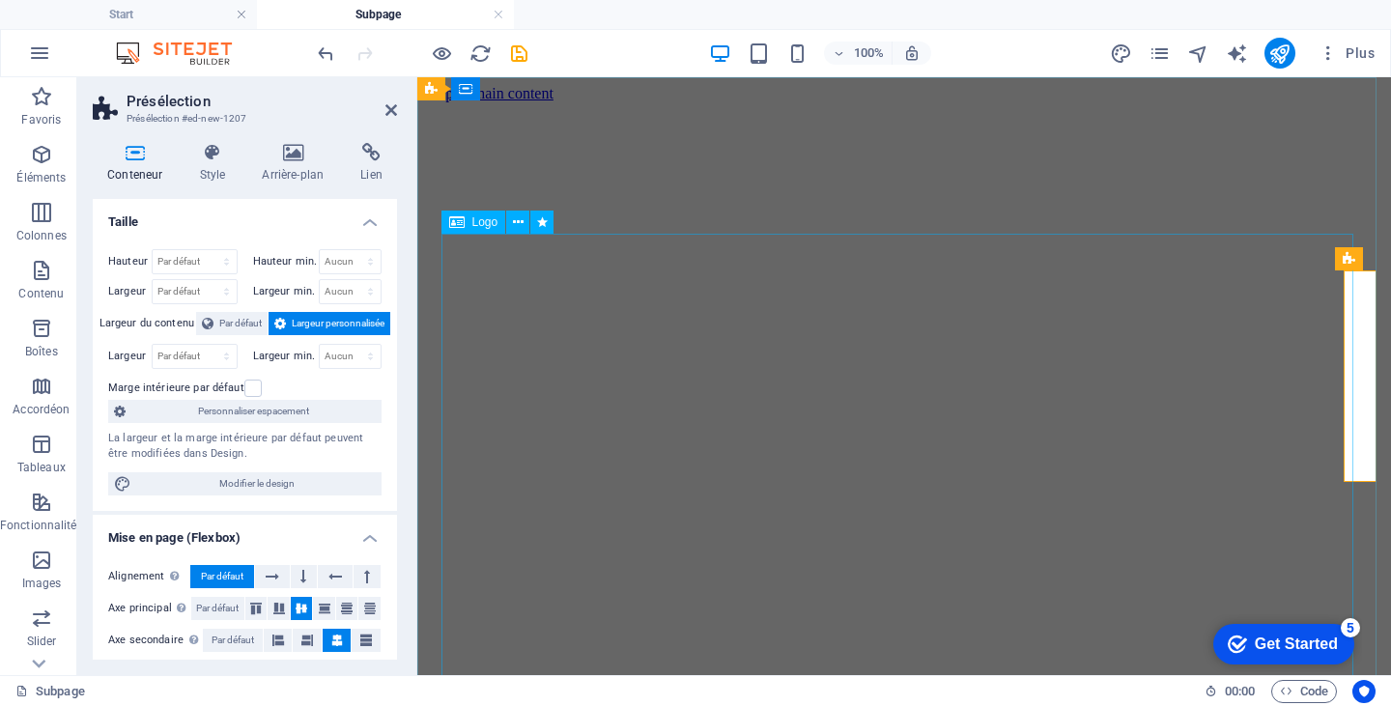
scroll to position [0, 0]
click at [379, 170] on h4 "Lien" at bounding box center [371, 163] width 51 height 41
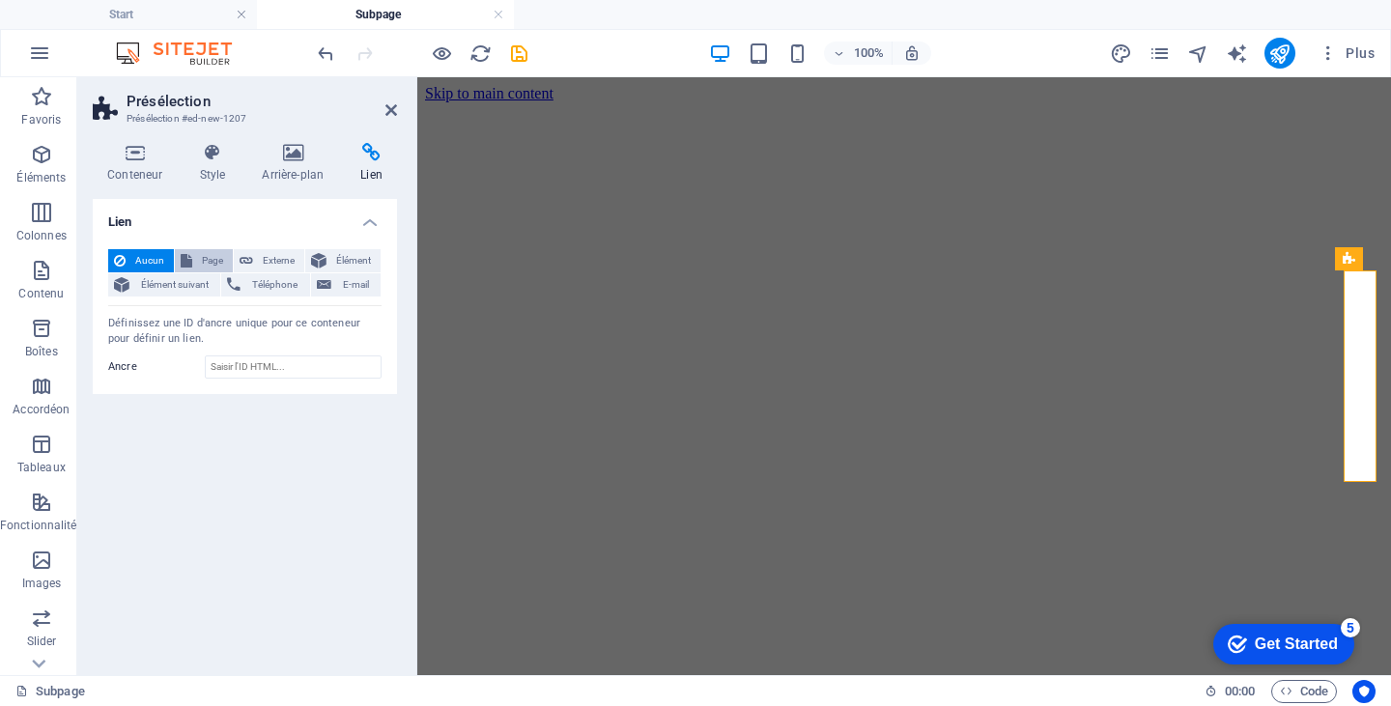
click at [199, 262] on span "Page" at bounding box center [212, 260] width 29 height 23
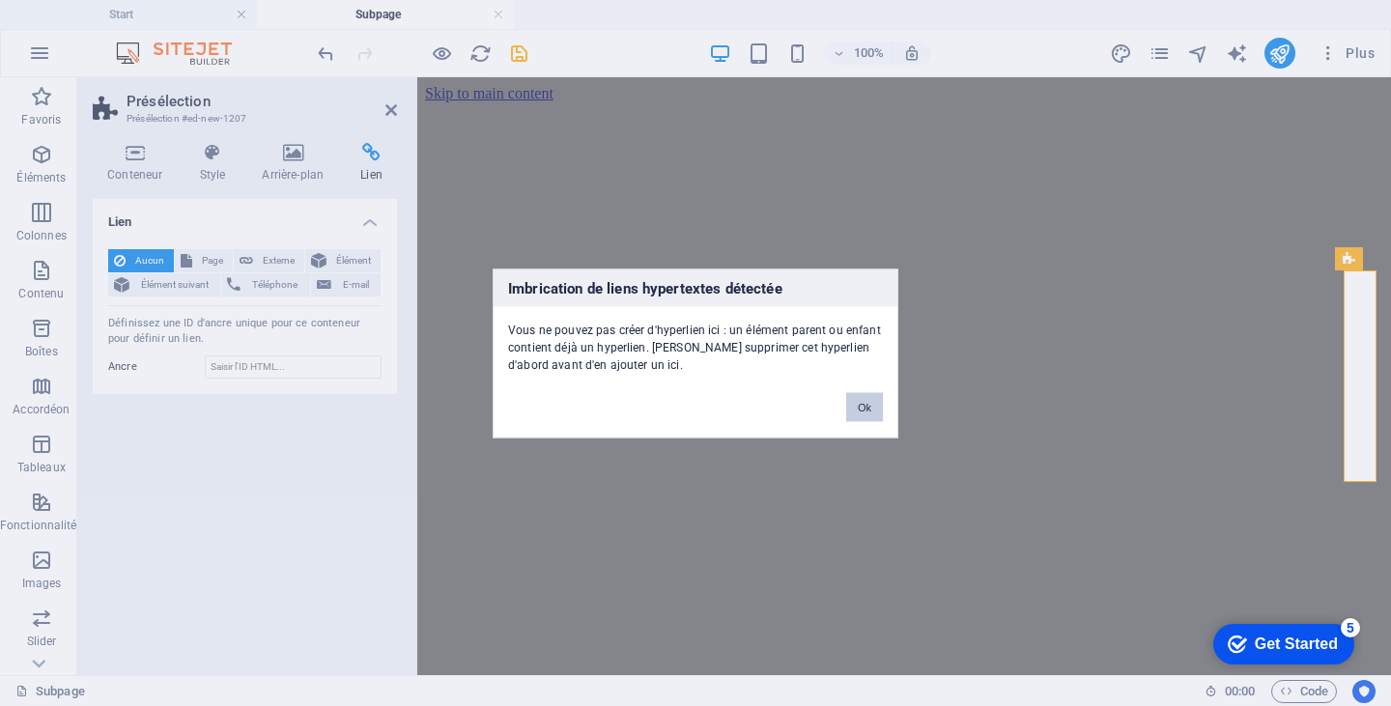
click at [862, 411] on button "Ok" at bounding box center [864, 406] width 37 height 29
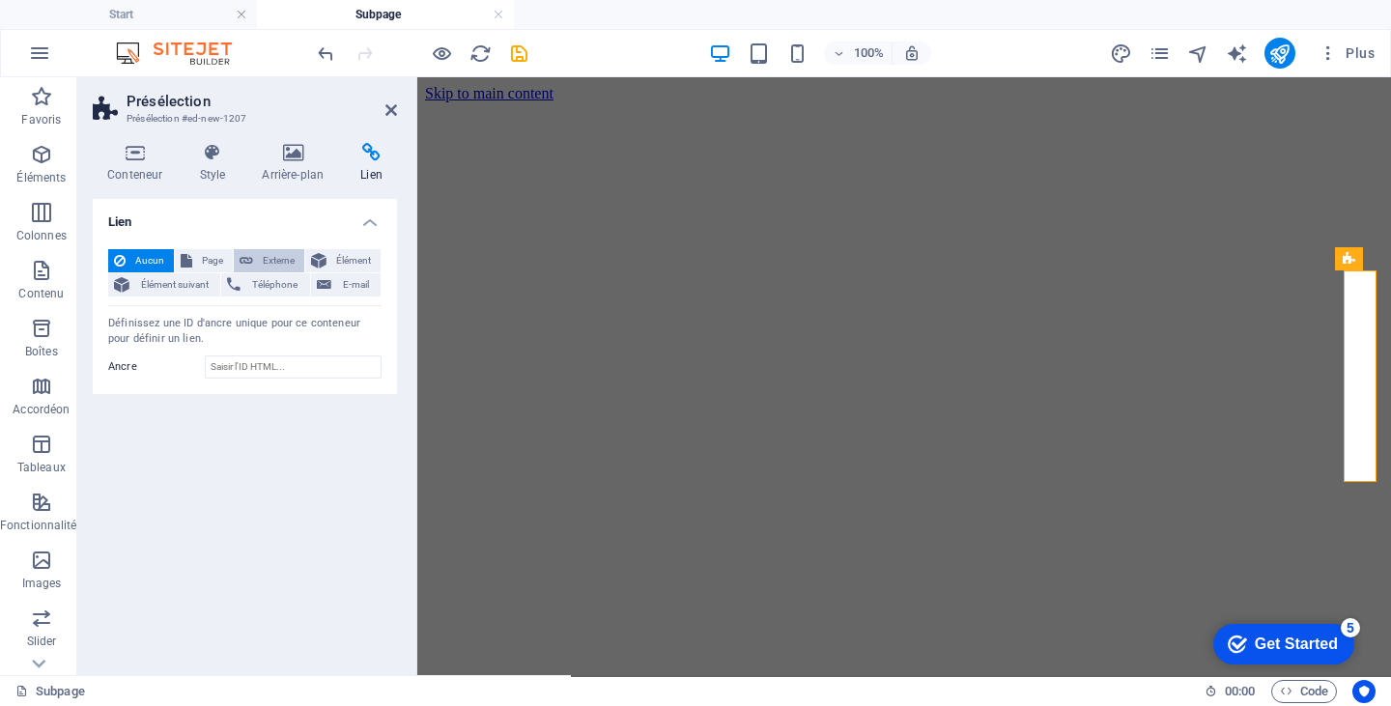
click at [276, 253] on span "Externe" at bounding box center [279, 260] width 40 height 23
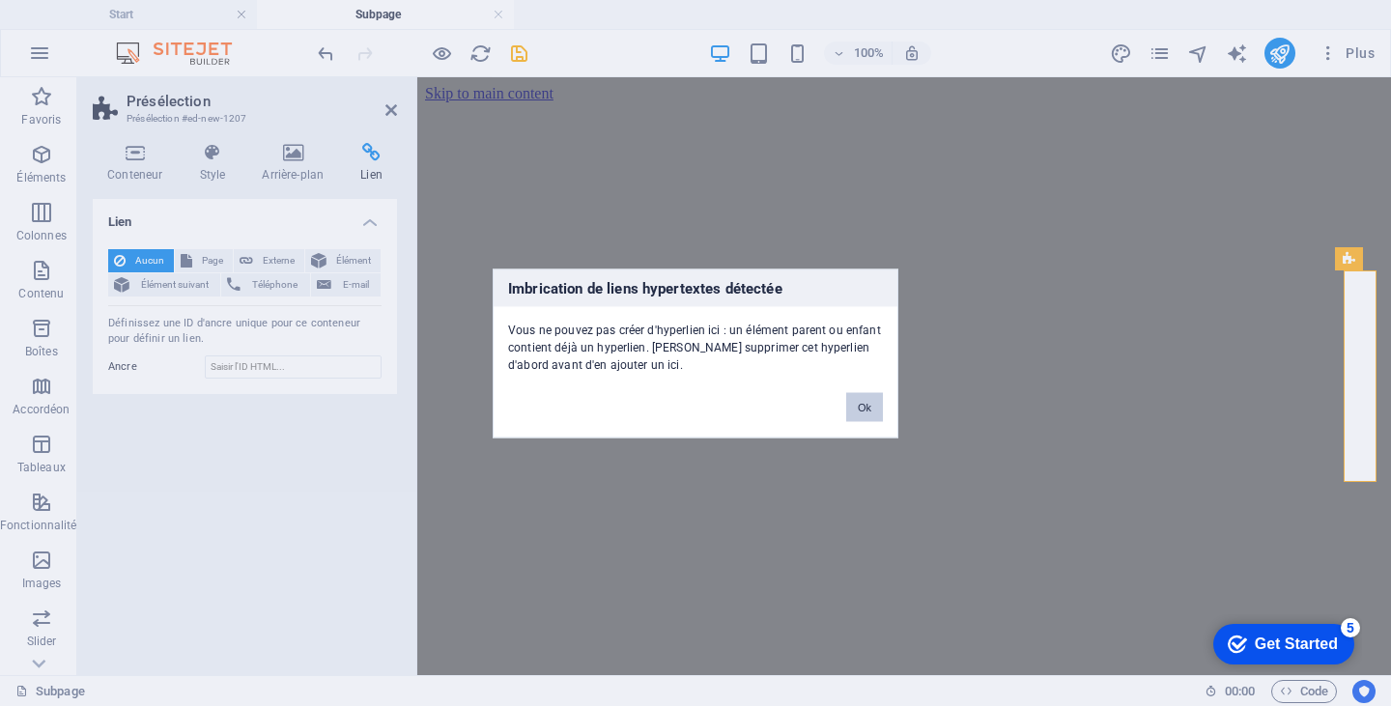
click at [858, 402] on button "Ok" at bounding box center [864, 406] width 37 height 29
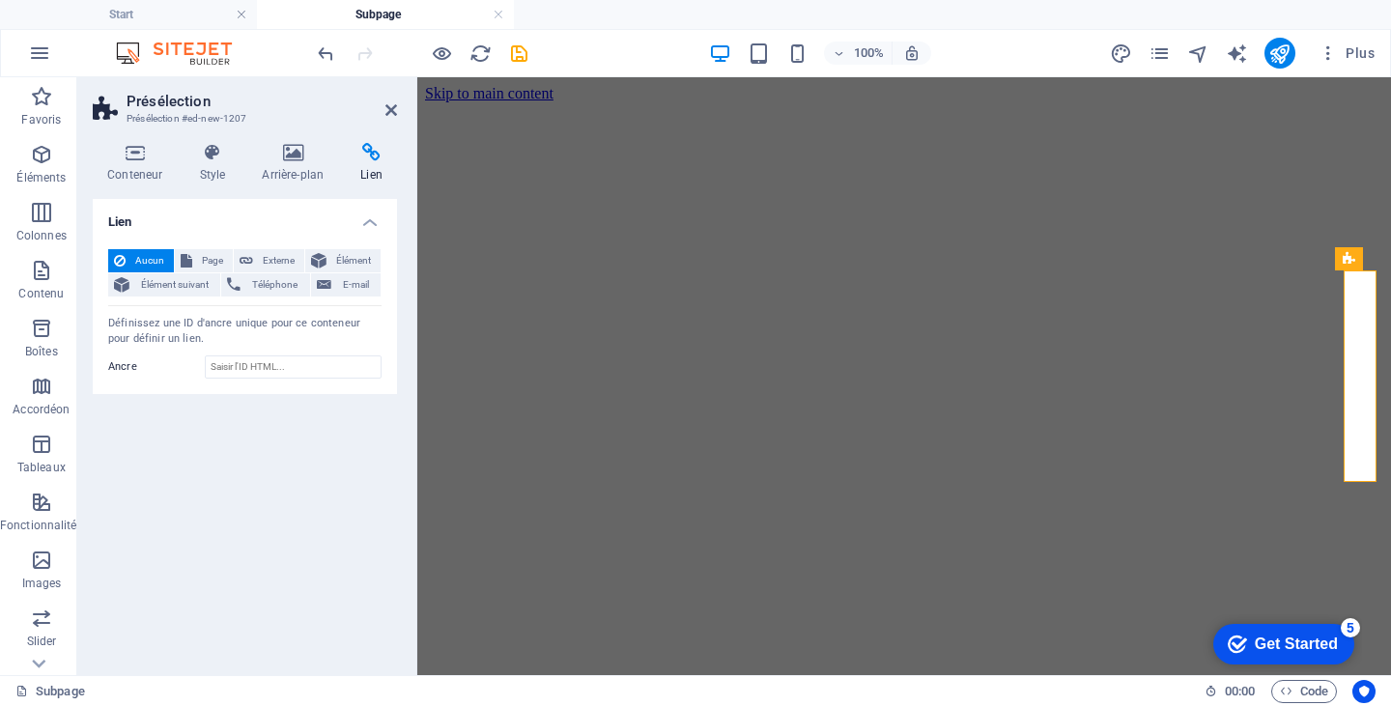
click at [159, 446] on div "Lien Aucun Page Externe Élément Élément suivant Téléphone E-mail Page Start Sub…" at bounding box center [245, 429] width 304 height 461
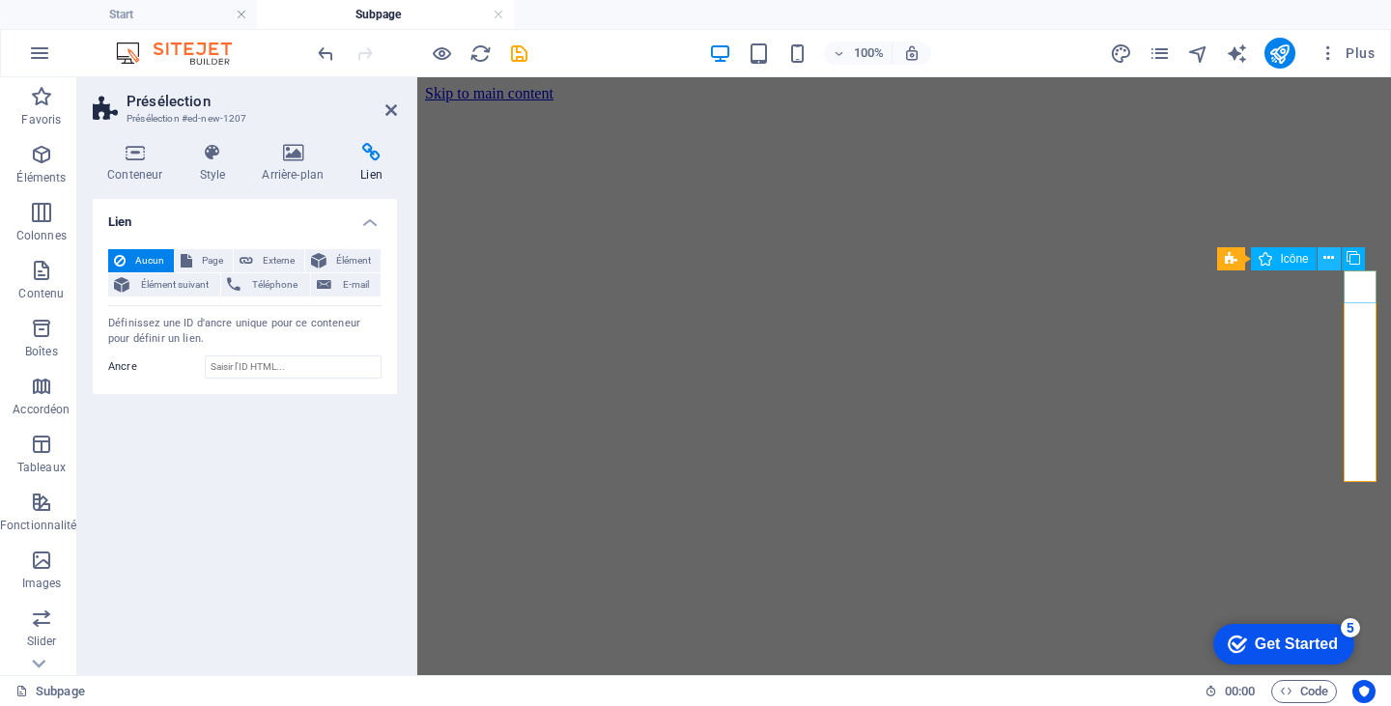
click at [1326, 259] on icon at bounding box center [1328, 258] width 11 height 20
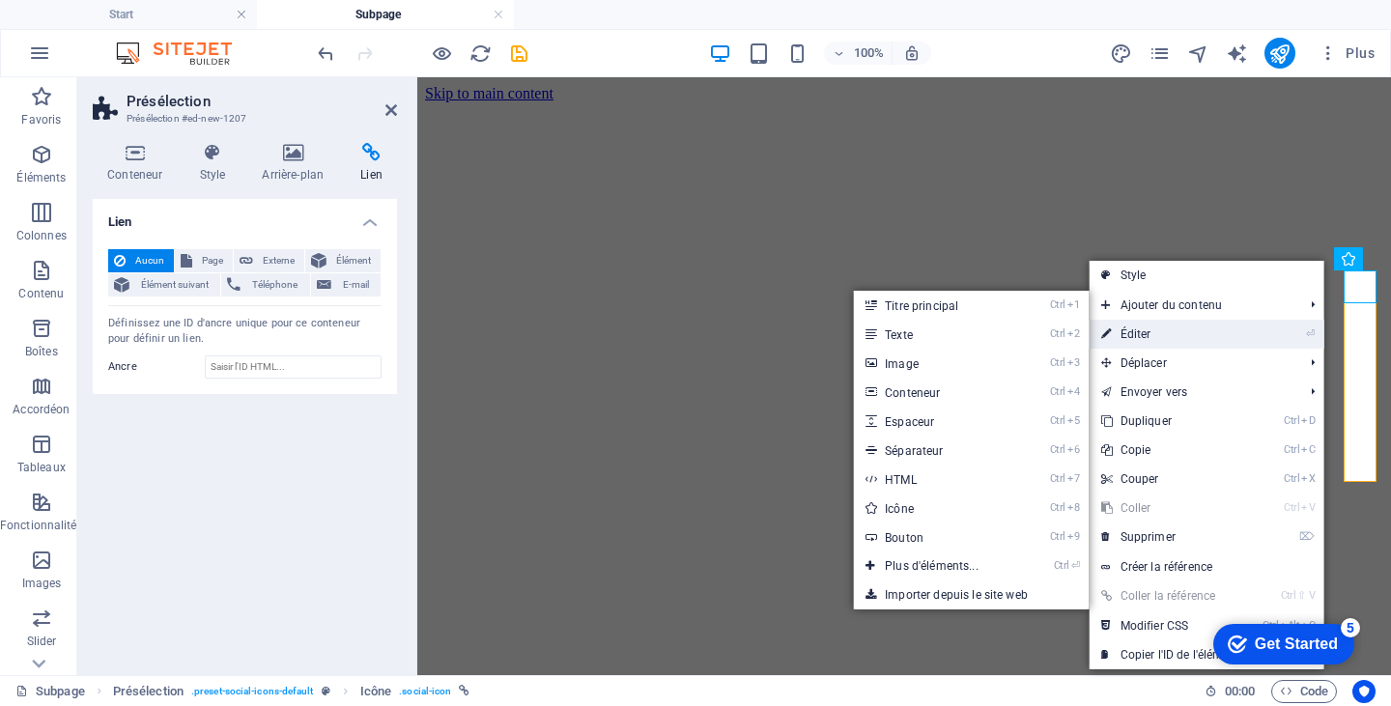
click at [1157, 330] on link "⏎ Éditer" at bounding box center [1171, 334] width 162 height 29
select select "xMidYMid"
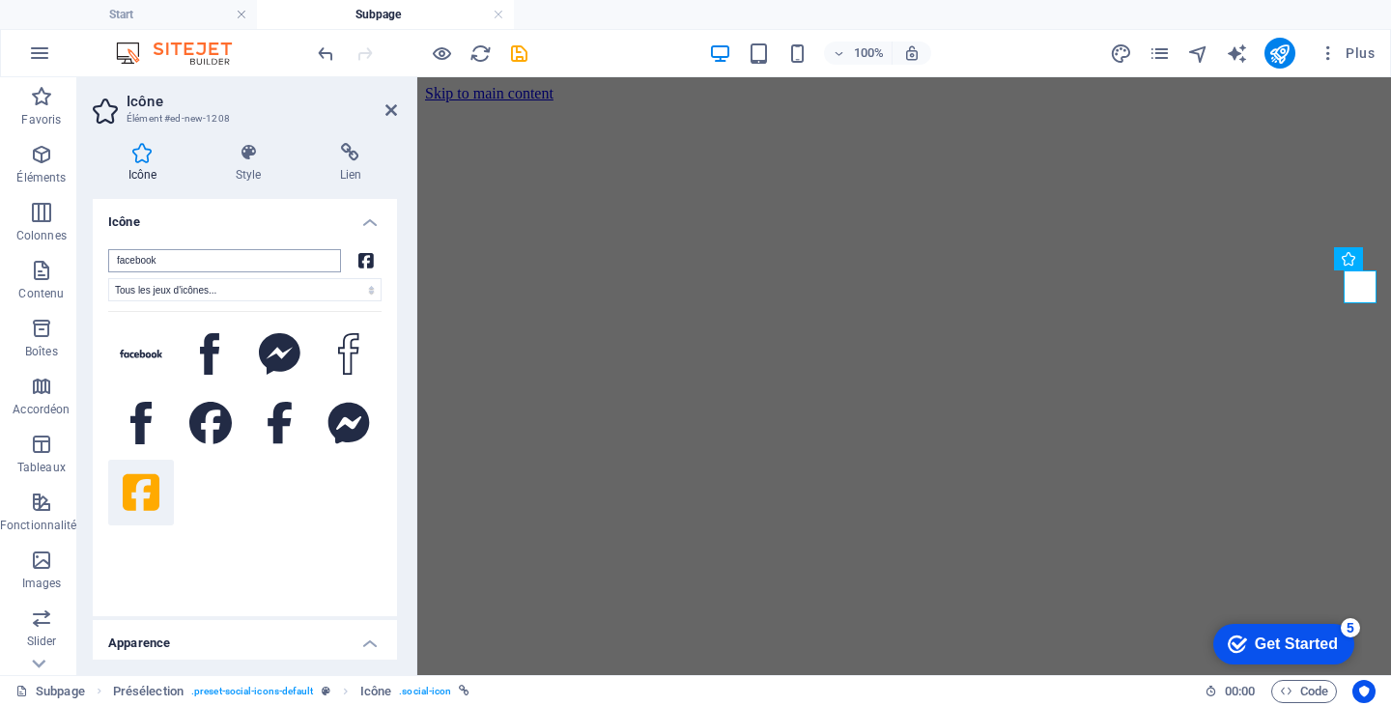
click at [211, 259] on input "facebook" at bounding box center [224, 260] width 233 height 23
click at [238, 288] on select "Tous les jeux d'icônes... IcoFont Ionicons FontAwesome Brands FontAwesome Duoto…" at bounding box center [244, 289] width 273 height 23
click at [199, 265] on input "facebook" at bounding box center [224, 260] width 233 height 23
drag, startPoint x: 199, startPoint y: 265, endPoint x: 78, endPoint y: 268, distance: 120.8
click at [78, 268] on div "Icône Style Lien Icône facebook Tous les jeux d'icônes... IcoFont Ionicons Font…" at bounding box center [244, 402] width 335 height 548
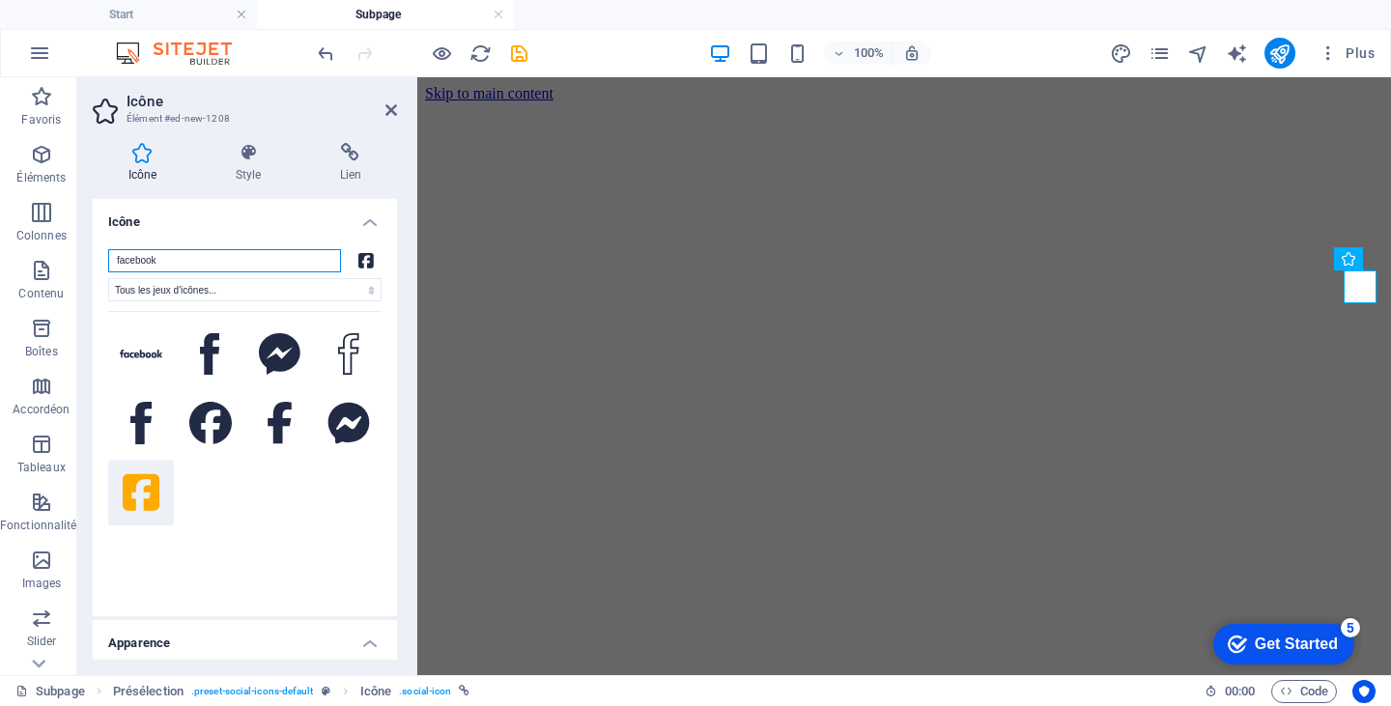
paste input "https://www.facebook.com/profile.php?id=100057298516070&locale=fr_CA"
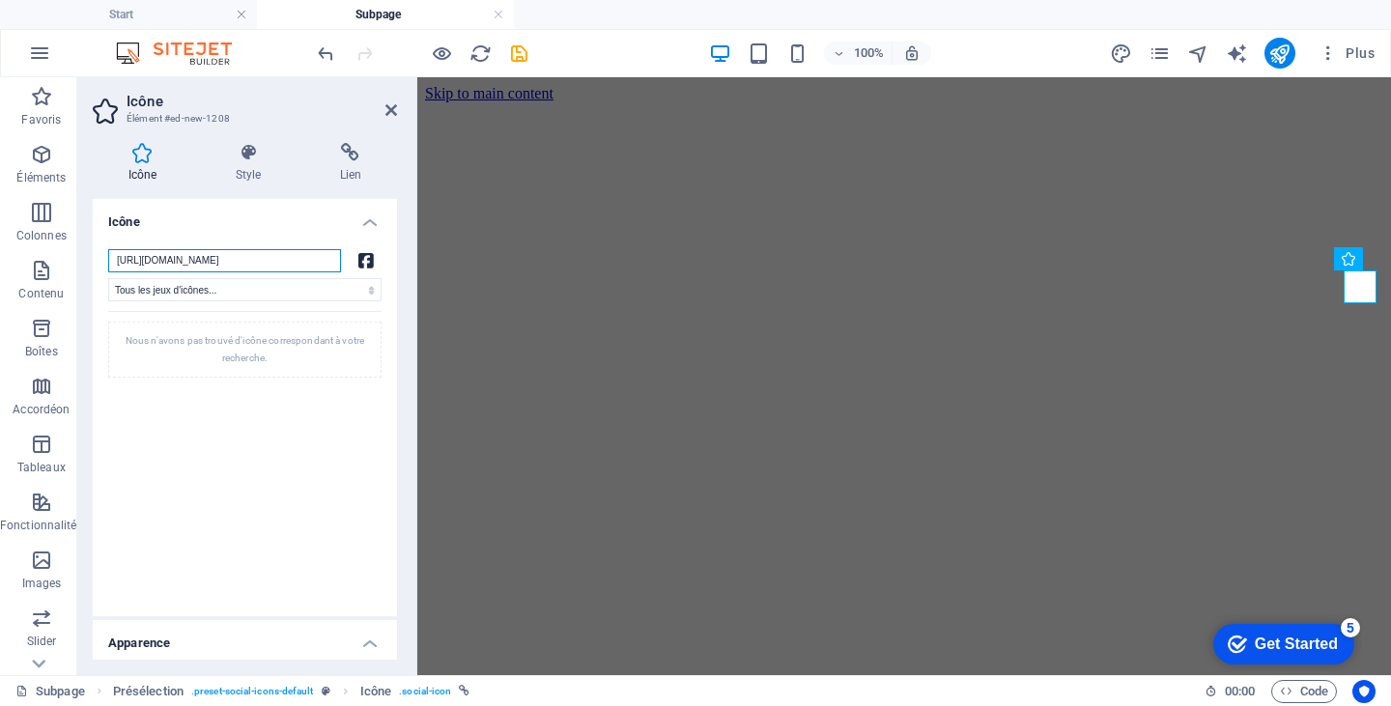
type input "https://www.facebook.com/profile.php?id=100057298516070&locale=fr_CA"
drag, startPoint x: 397, startPoint y: 320, endPoint x: 395, endPoint y: 386, distance: 66.7
click at [395, 386] on div "Icône Style Lien Icône https://www.facebook.com/profile.php?id=100057298516070&…" at bounding box center [244, 402] width 335 height 548
drag, startPoint x: 392, startPoint y: 374, endPoint x: 391, endPoint y: 463, distance: 88.9
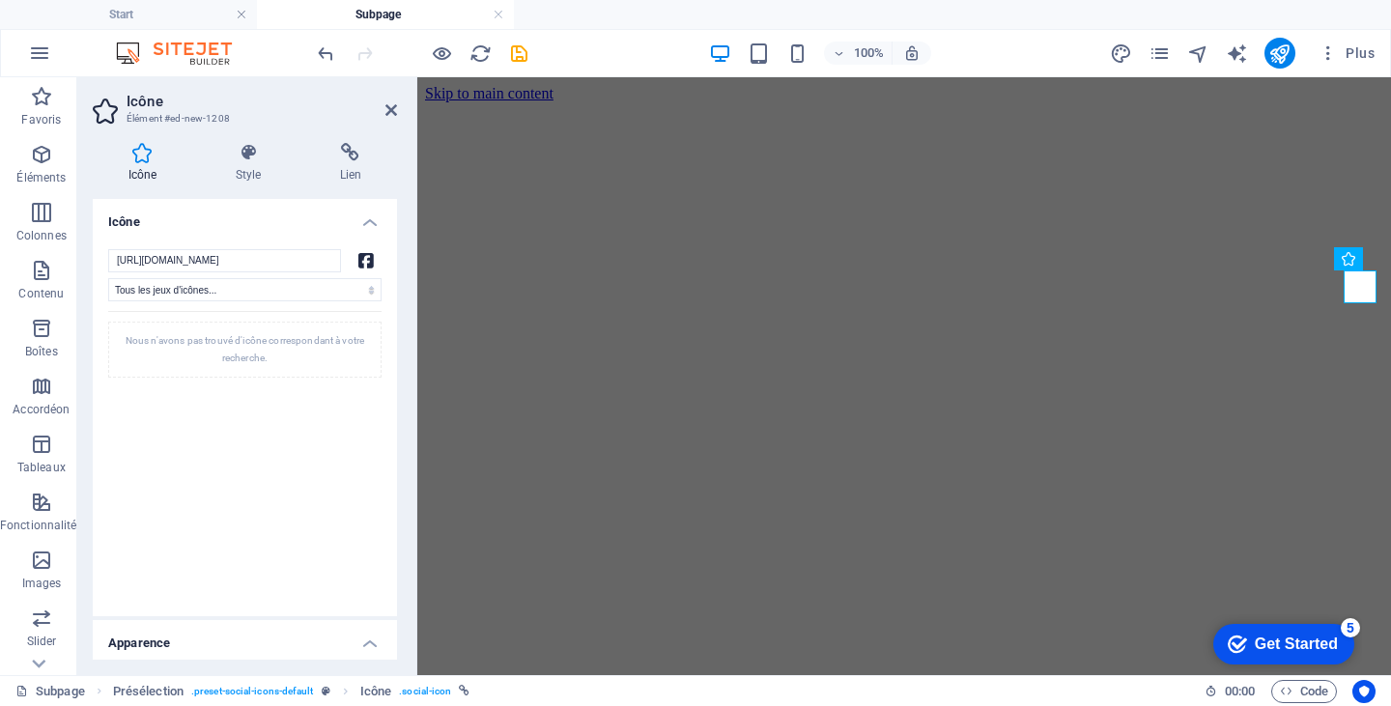
click at [391, 463] on div "https://www.facebook.com/profile.php?id=100057298516070&locale=fr_CA Tous les j…" at bounding box center [245, 425] width 304 height 383
click at [395, 103] on icon at bounding box center [391, 109] width 12 height 15
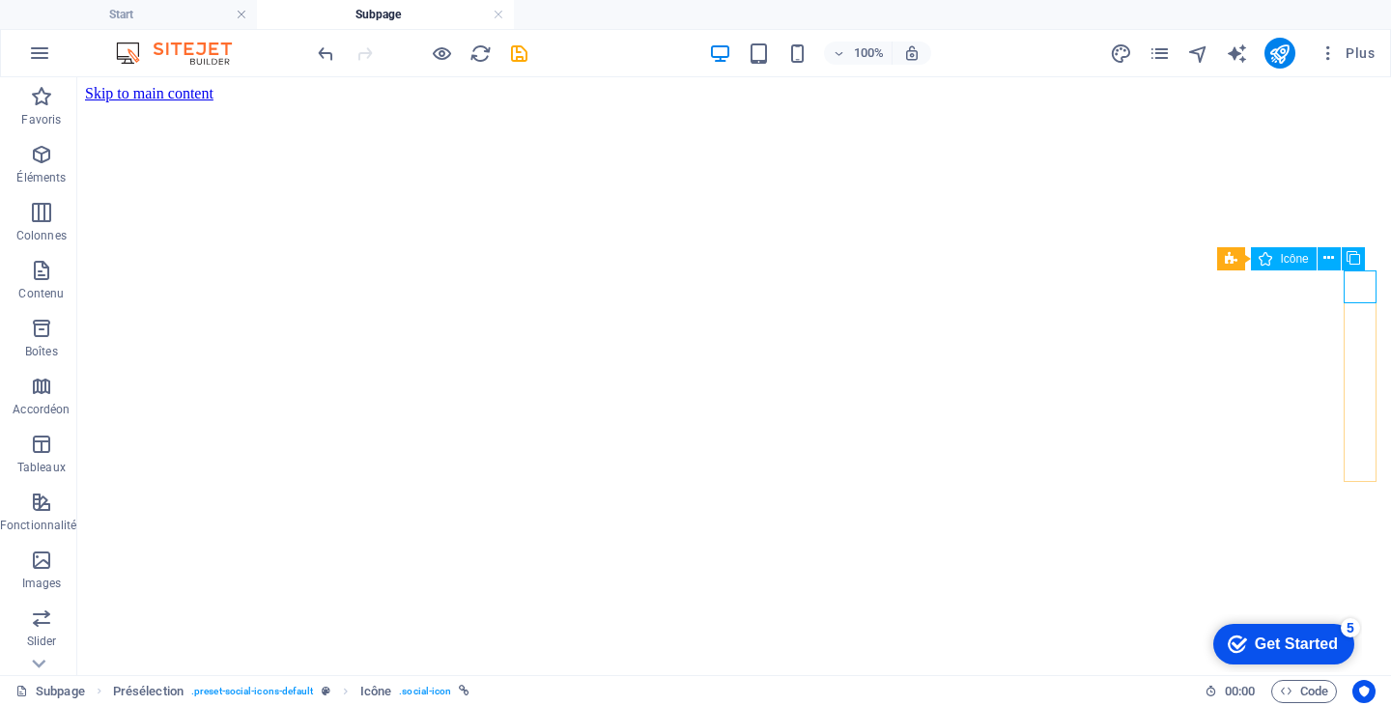
click at [1327, 257] on icon at bounding box center [1328, 258] width 11 height 20
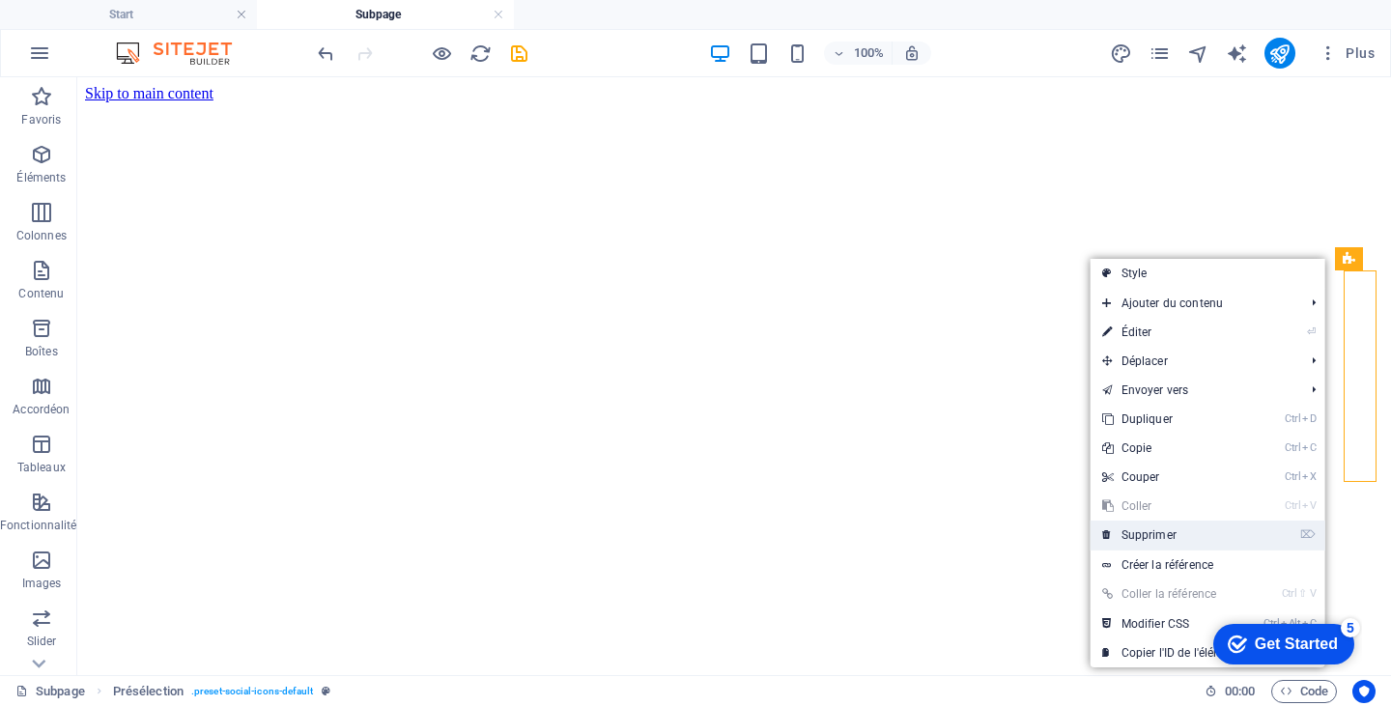
click at [1139, 527] on link "⌦ Supprimer" at bounding box center [1172, 535] width 162 height 29
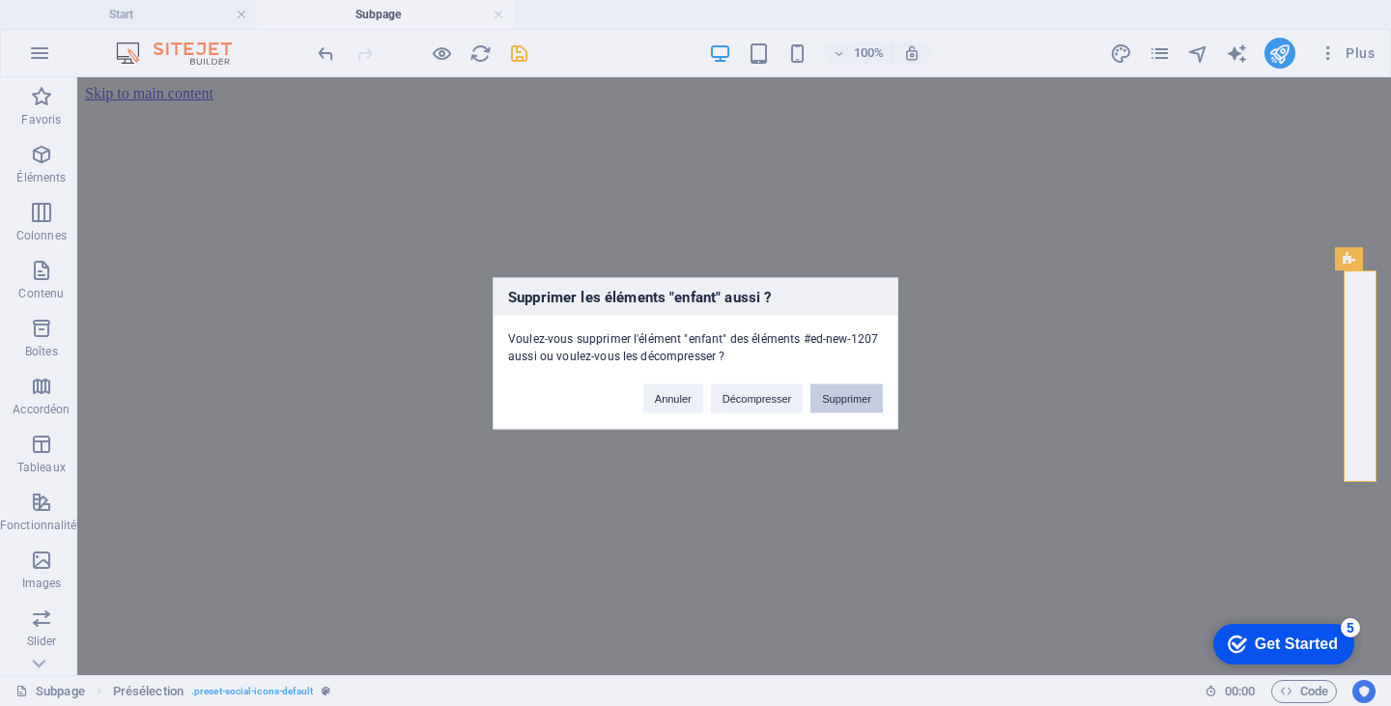
click at [839, 397] on button "Supprimer" at bounding box center [846, 398] width 72 height 29
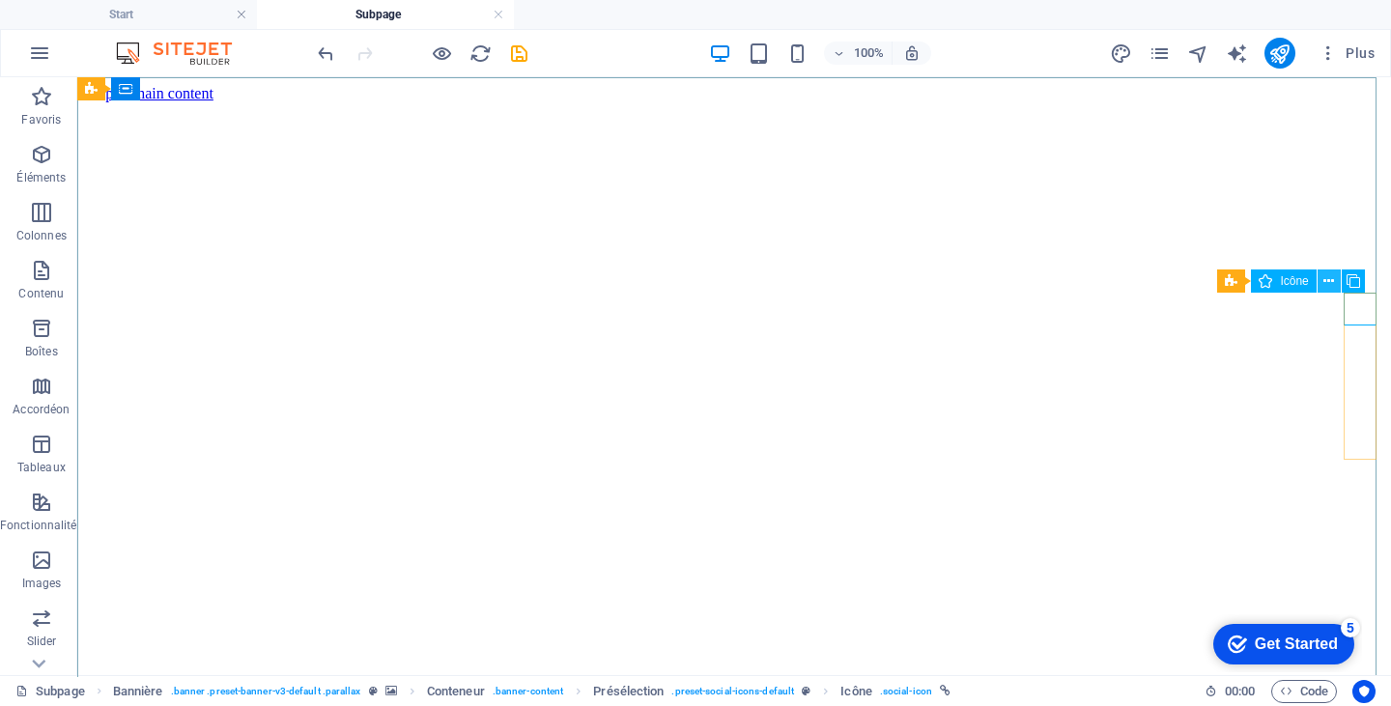
click at [1334, 280] on button at bounding box center [1329, 281] width 23 height 23
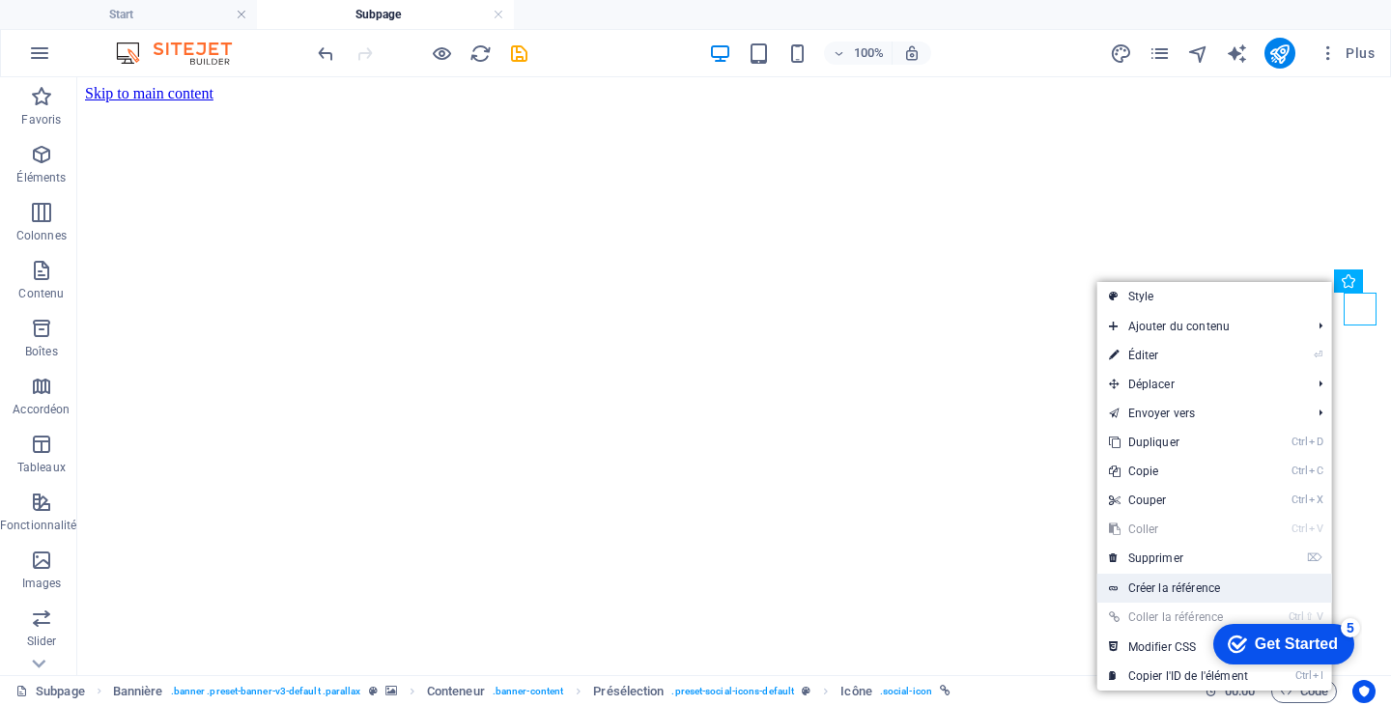
click at [1146, 581] on link "Créer la référence" at bounding box center [1214, 588] width 235 height 29
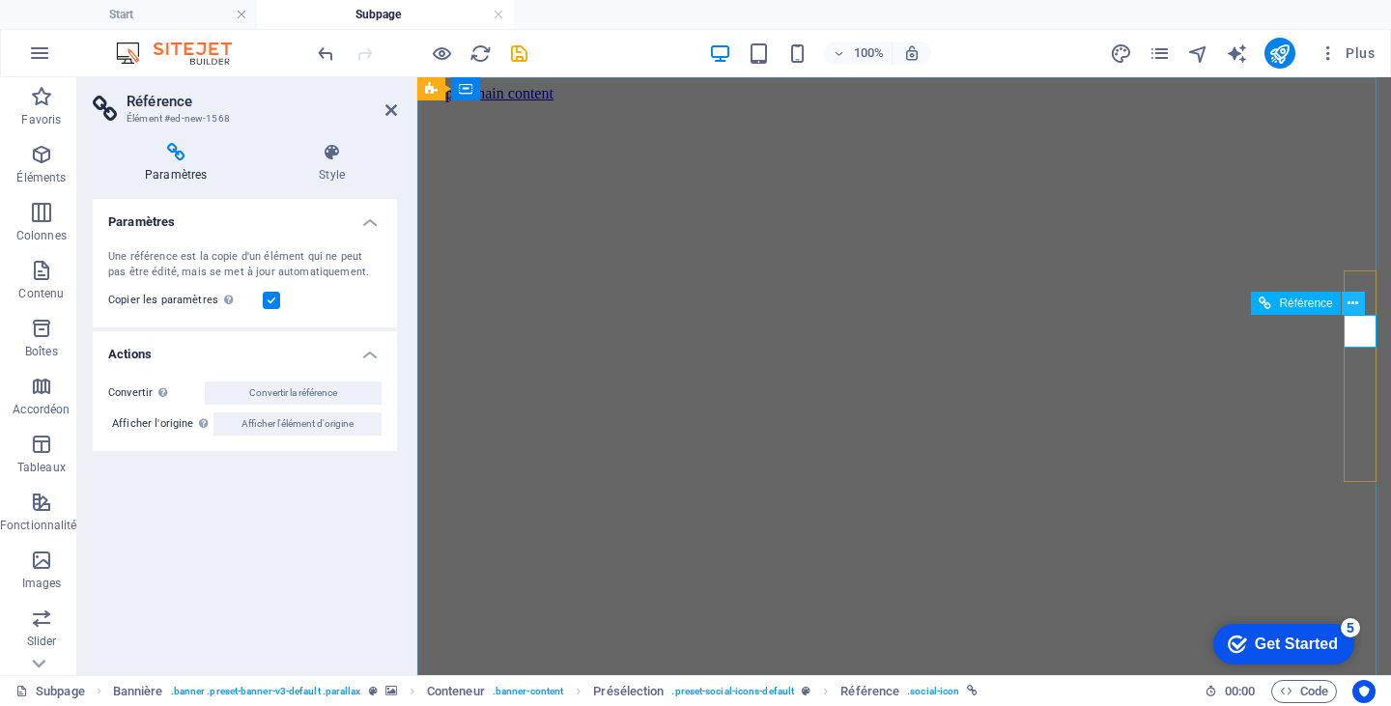
click at [1349, 304] on icon at bounding box center [1353, 304] width 11 height 20
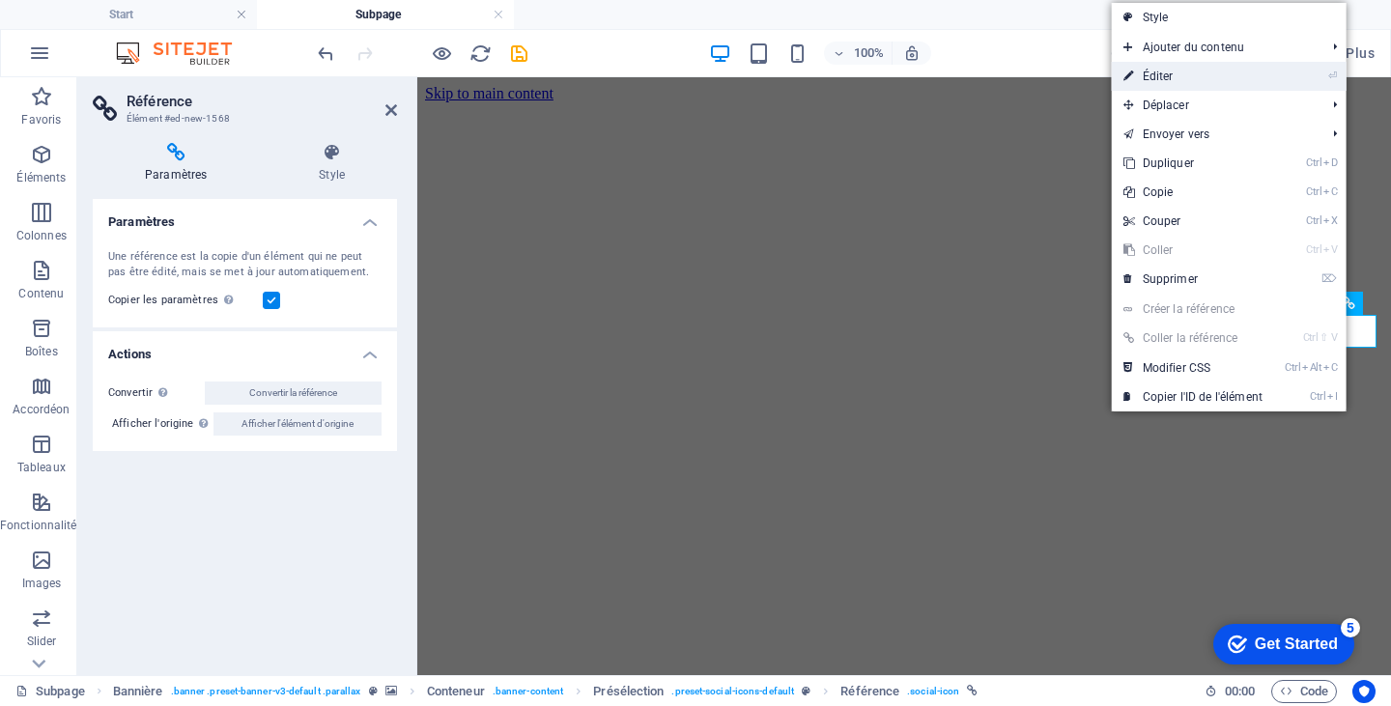
click at [1170, 79] on link "⏎ Éditer" at bounding box center [1193, 76] width 162 height 29
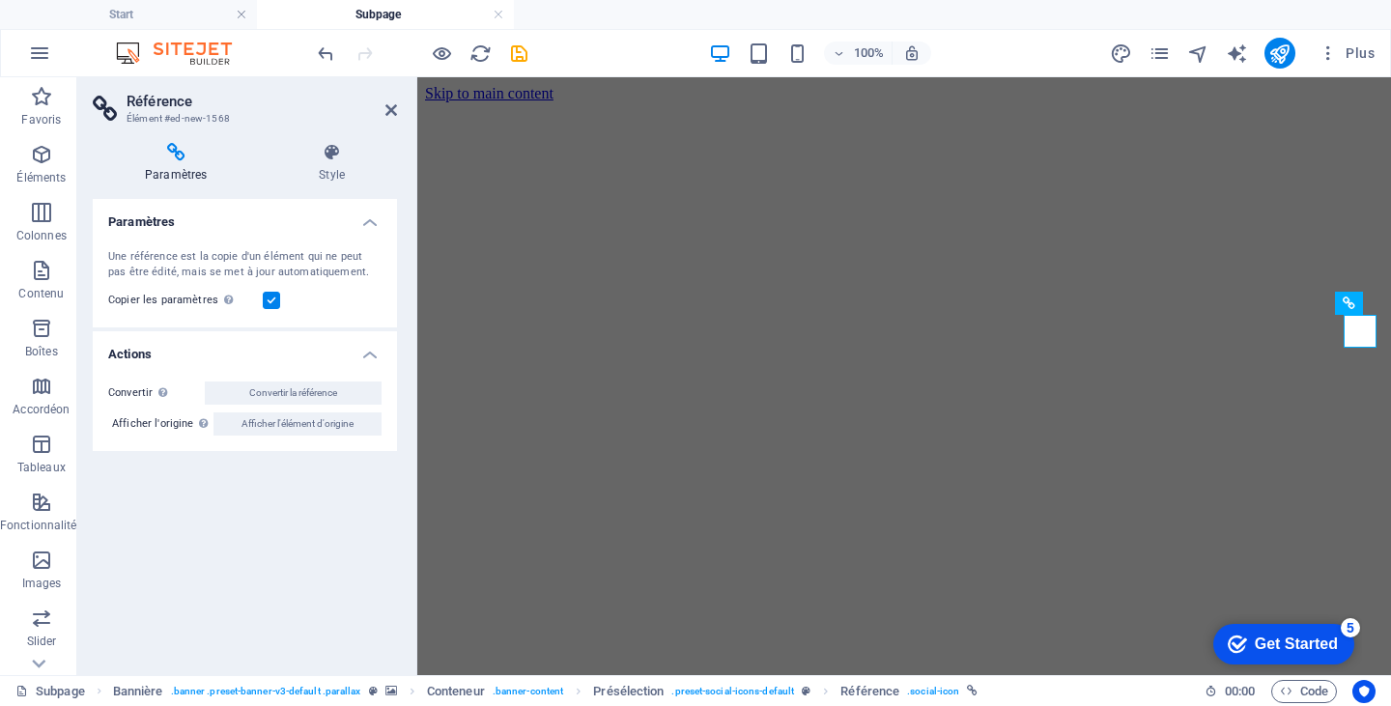
click at [270, 304] on label at bounding box center [271, 300] width 17 height 17
click at [0, 0] on input "Copier les paramètres Utiliser les mêmes paramètres (flex, animation, position,…" at bounding box center [0, 0] width 0 height 0
click at [270, 304] on label at bounding box center [271, 300] width 17 height 17
click at [0, 0] on input "Copier les paramètres Utiliser les mêmes paramètres (flex, animation, position,…" at bounding box center [0, 0] width 0 height 0
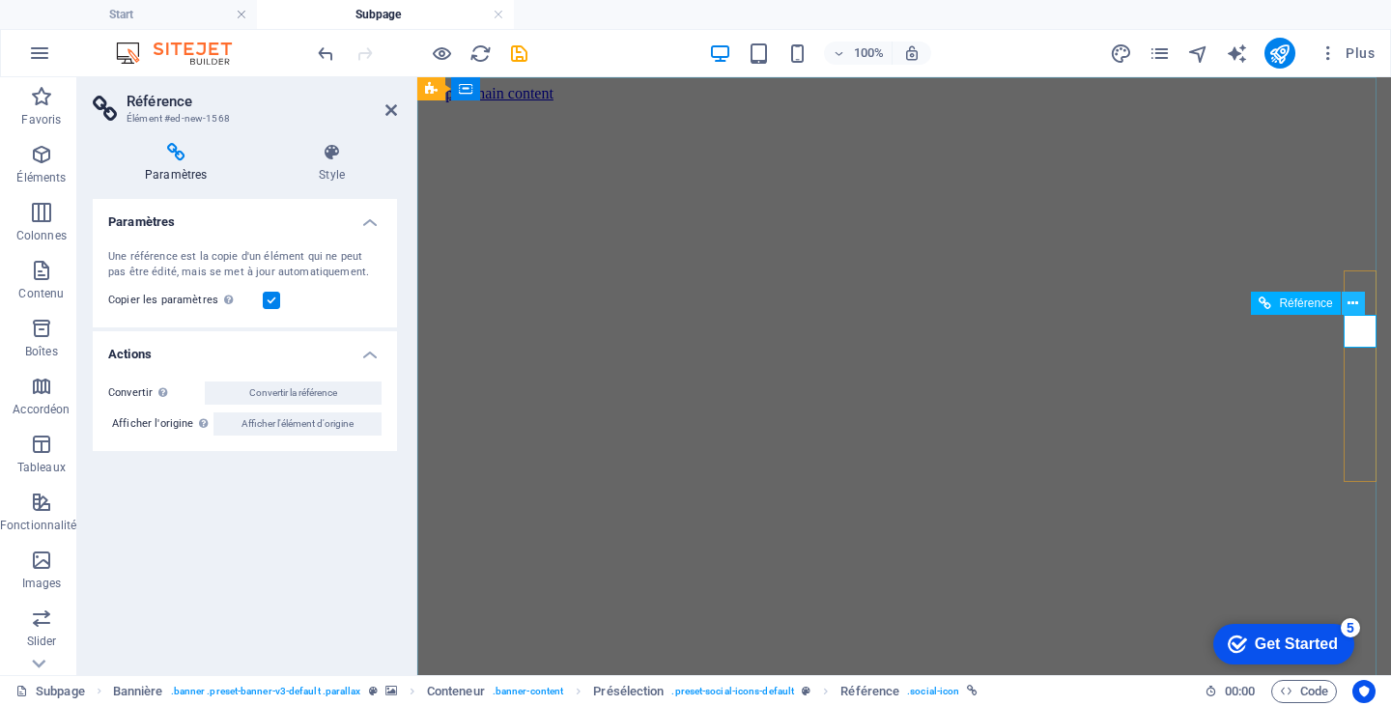
click at [1351, 304] on icon at bounding box center [1353, 304] width 11 height 20
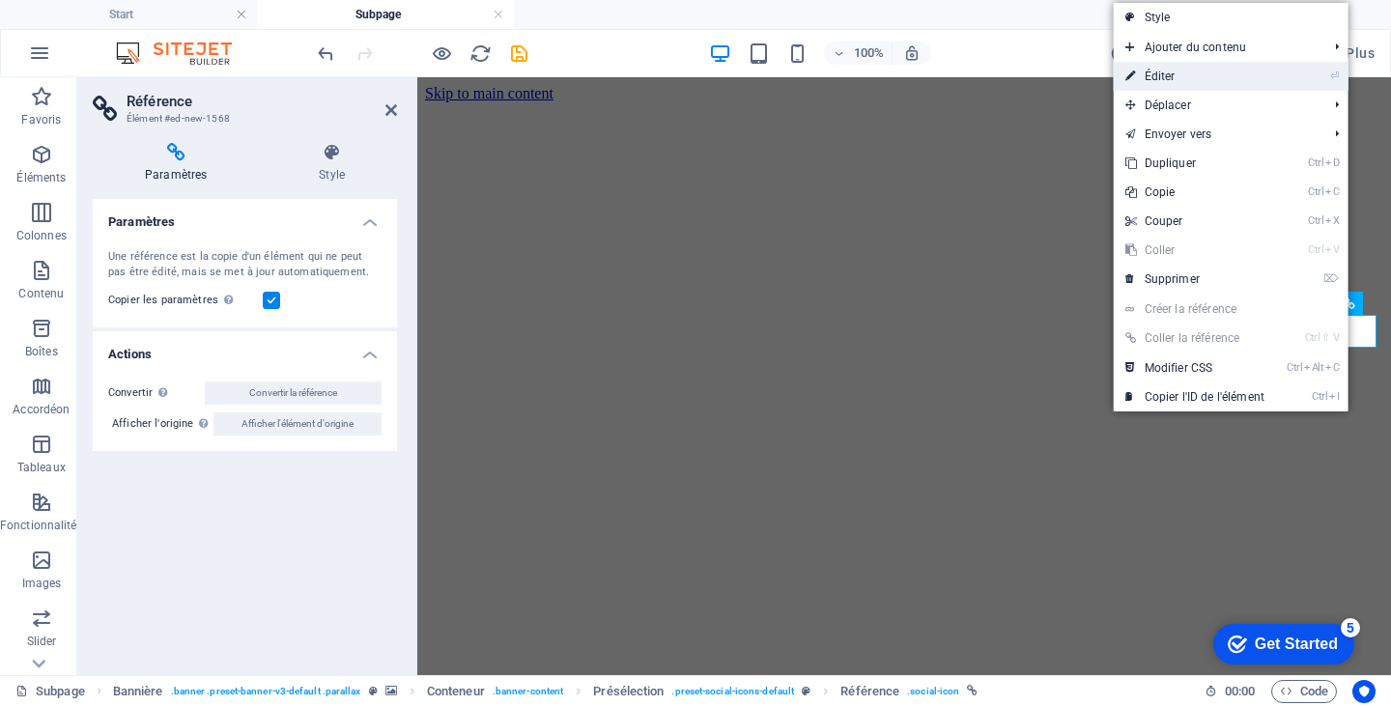
click at [1187, 69] on link "⏎ Éditer" at bounding box center [1195, 76] width 162 height 29
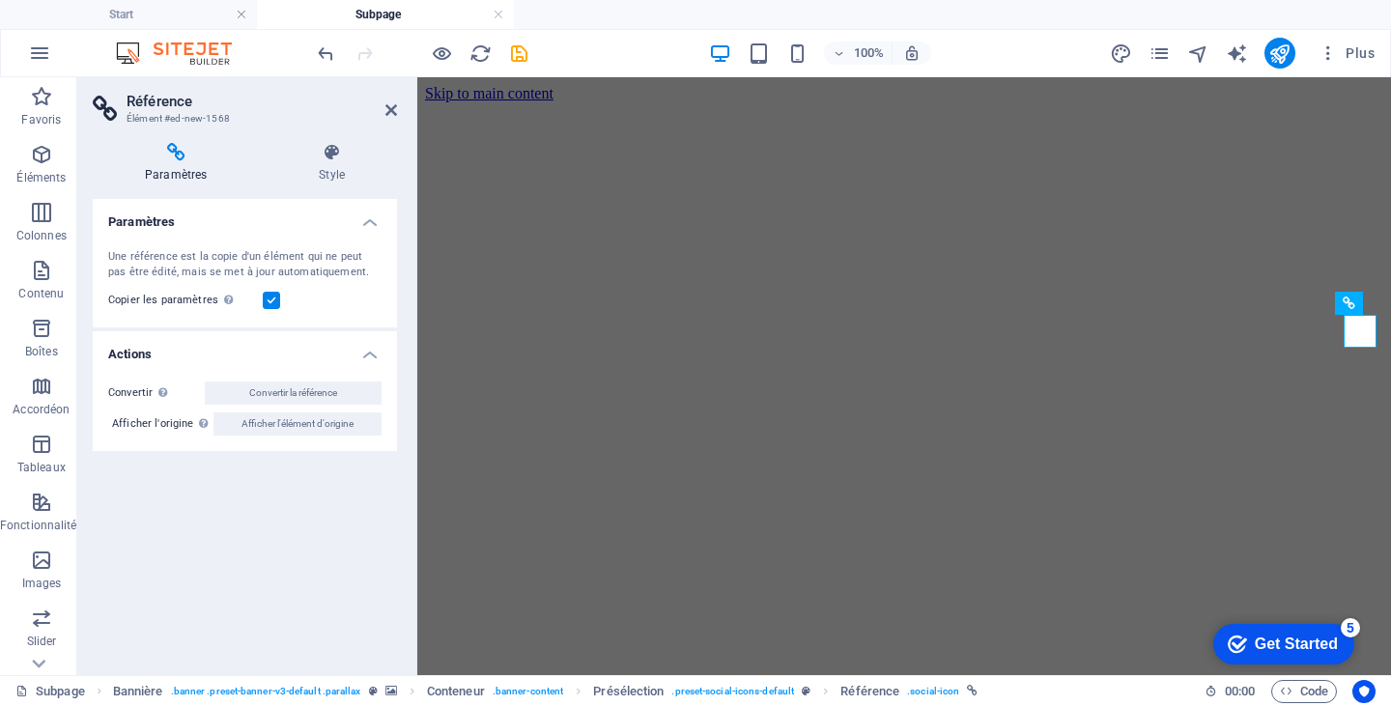
click at [317, 142] on div "Paramètres Style Paramètres Une référence est la copie d'un élément qui ne peut…" at bounding box center [244, 402] width 335 height 548
click at [334, 165] on h4 "Style" at bounding box center [332, 163] width 130 height 41
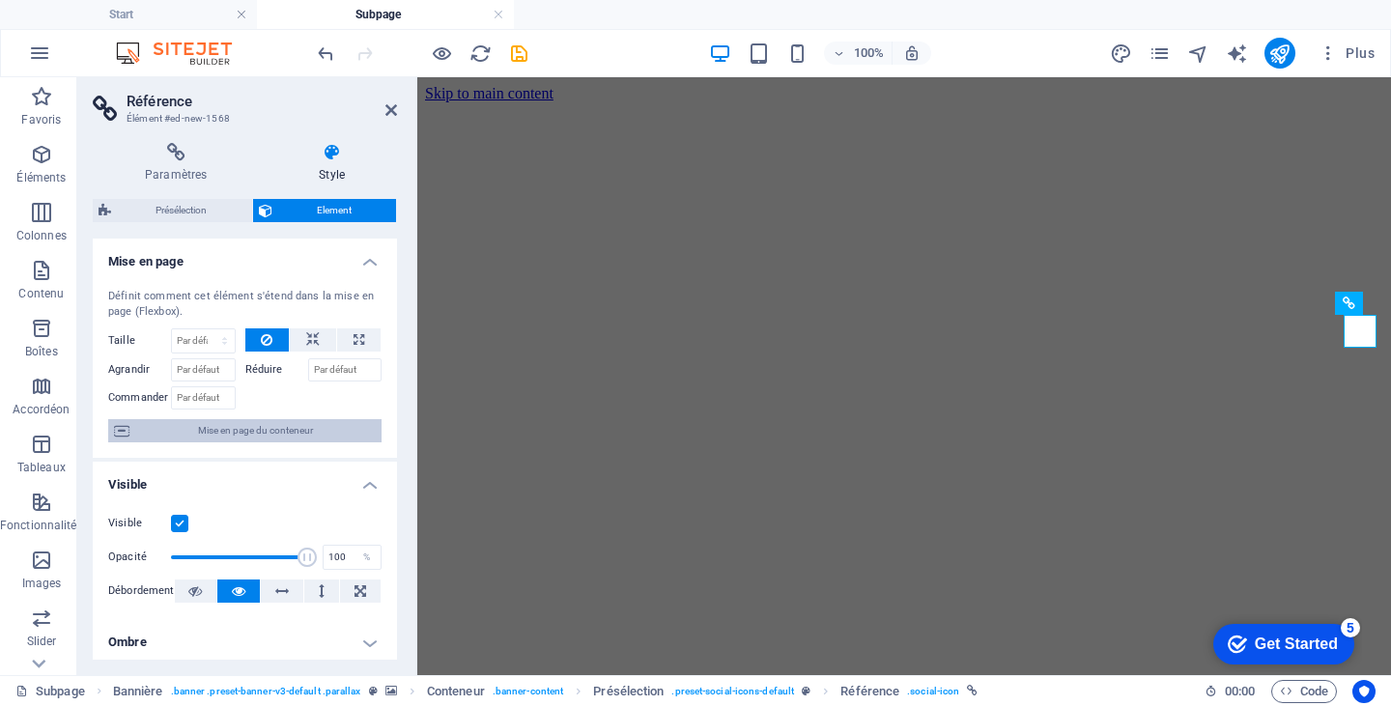
click at [267, 426] on span "Mise en page du conteneur" at bounding box center [255, 430] width 241 height 23
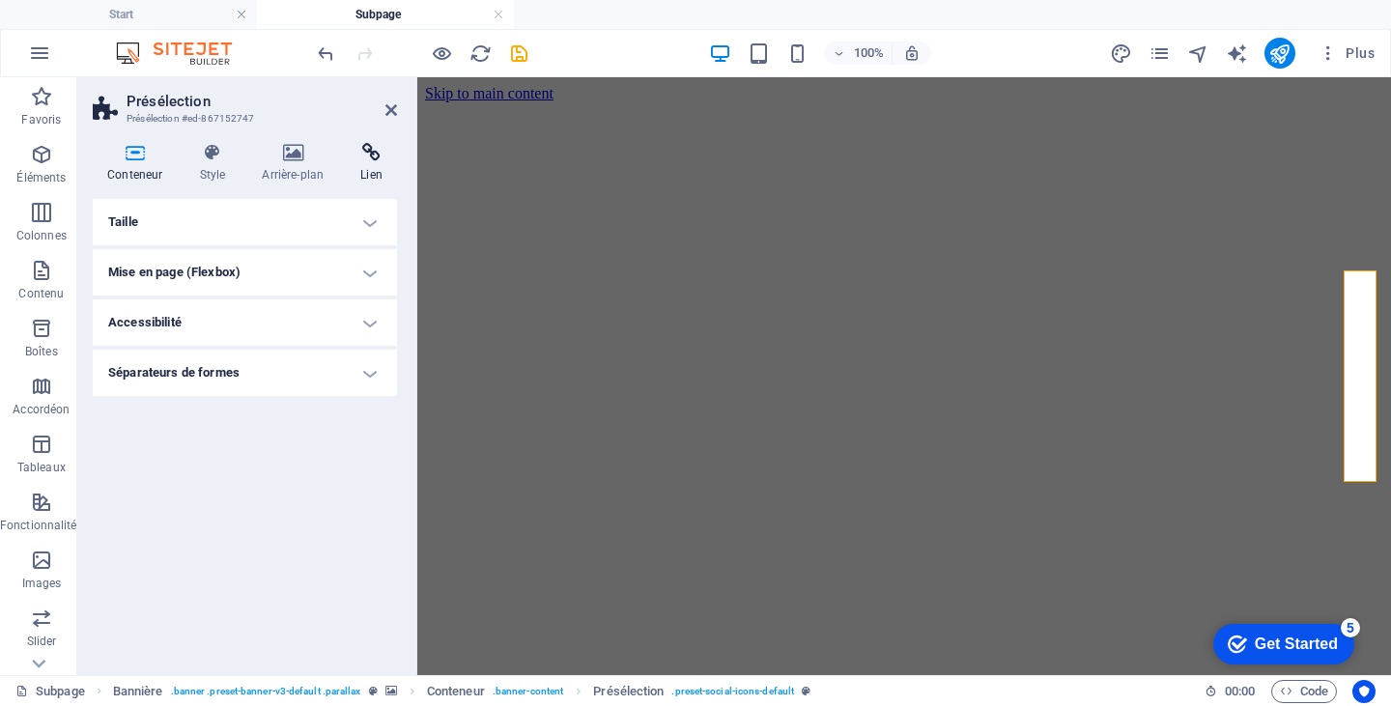
click at [367, 161] on icon at bounding box center [371, 152] width 51 height 19
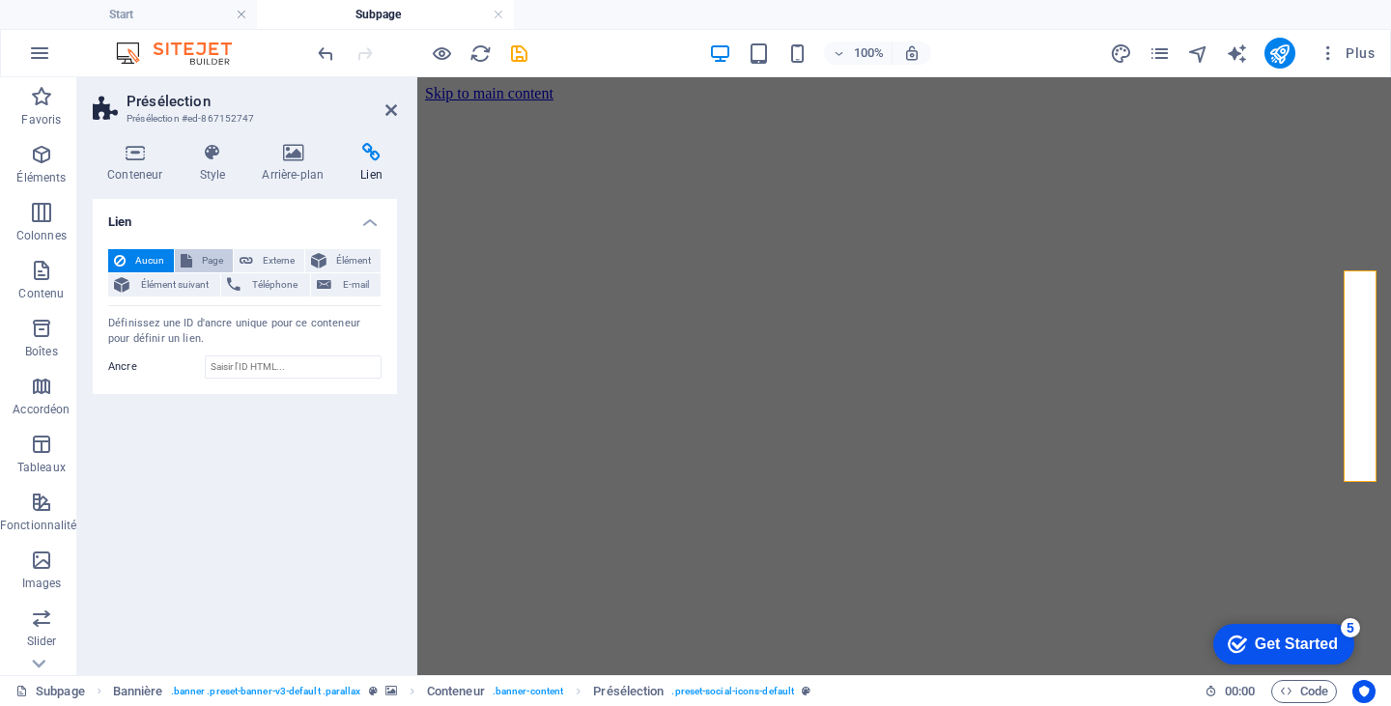
click at [208, 253] on span "Page" at bounding box center [212, 260] width 29 height 23
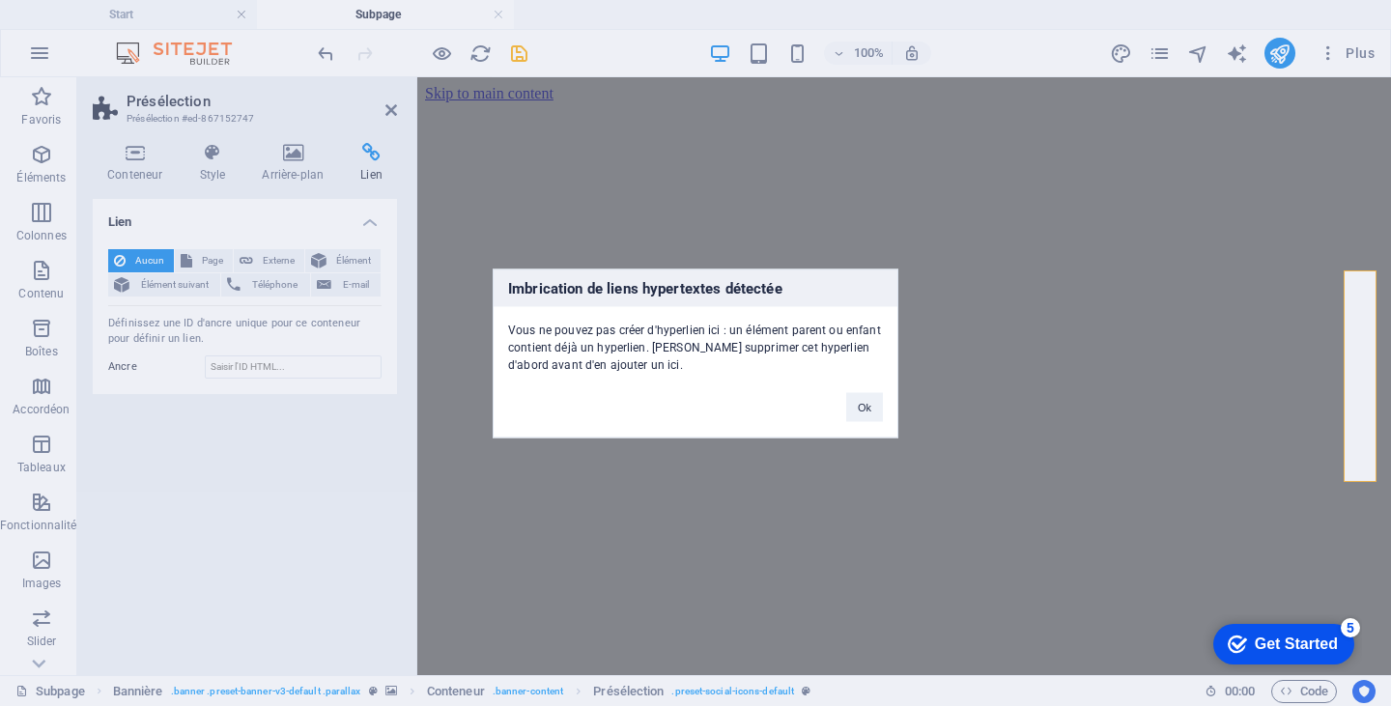
click at [388, 110] on div "Imbrication de liens hypertextes détectée Vous ne pouvez pas créer d'hyperlien …" at bounding box center [695, 353] width 1391 height 706
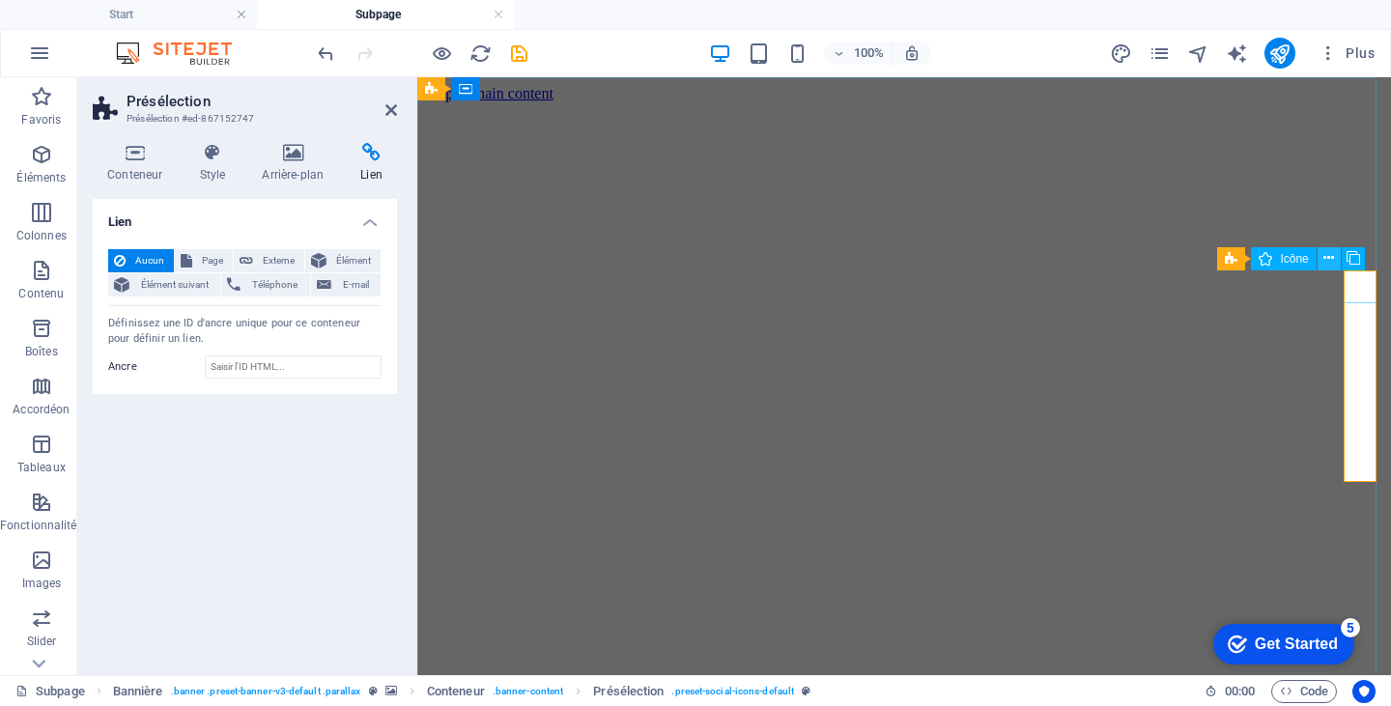
click at [1331, 259] on icon at bounding box center [1328, 258] width 11 height 20
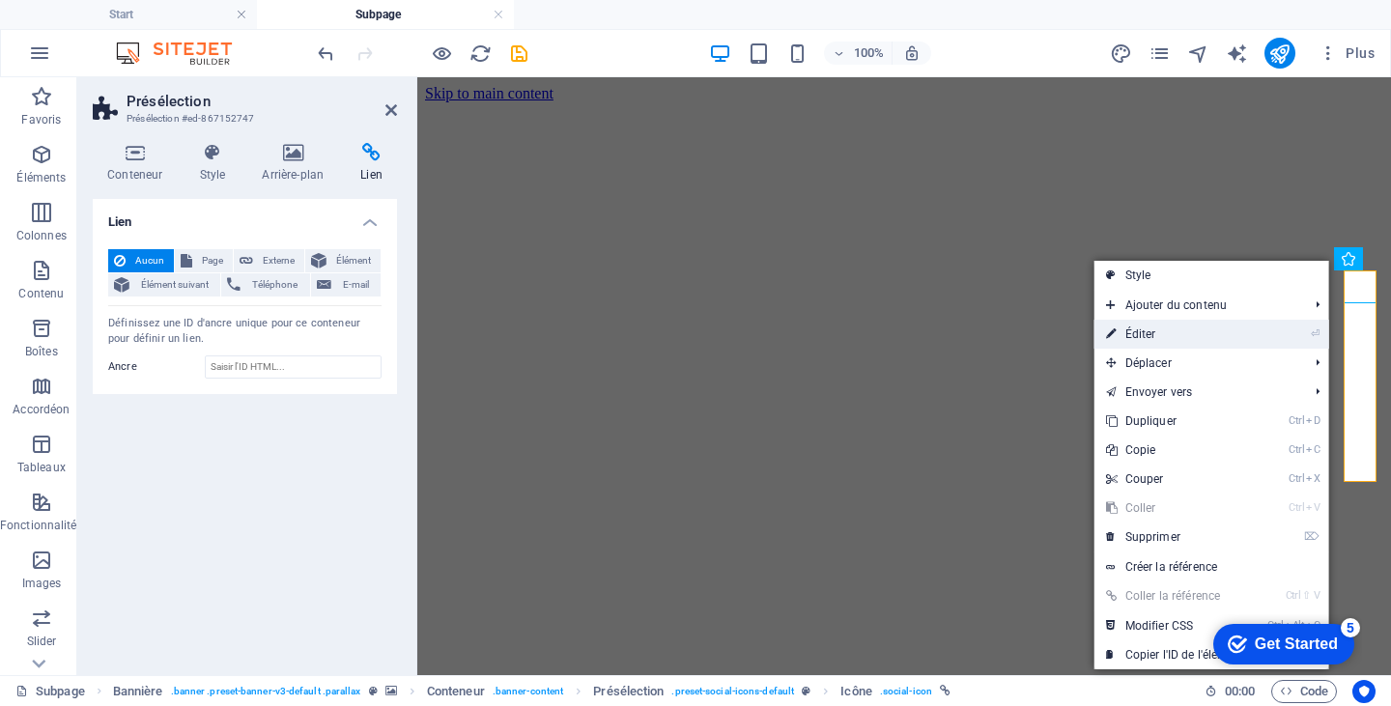
click at [1148, 329] on link "⏎ Éditer" at bounding box center [1176, 334] width 162 height 29
select select "xMidYMid"
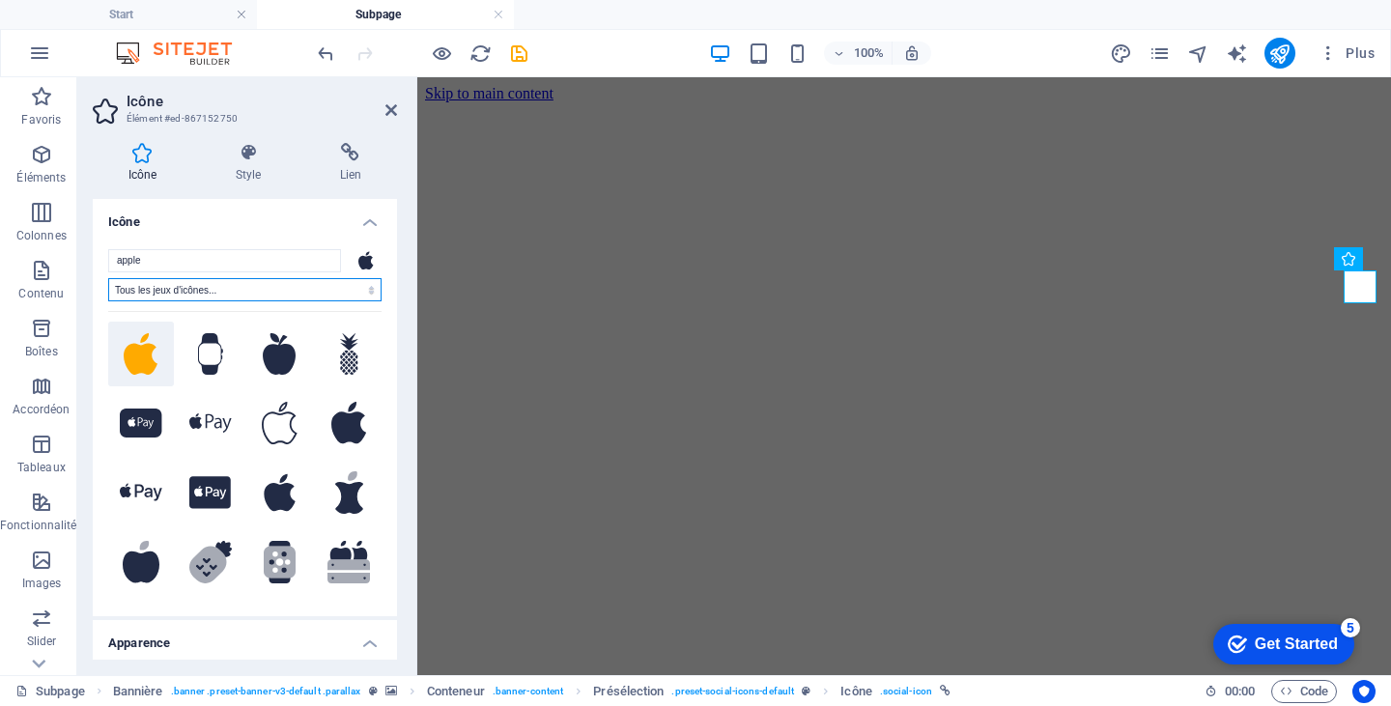
click at [180, 289] on select "Tous les jeux d'icônes... IcoFont Ionicons FontAwesome Brands FontAwesome Duoto…" at bounding box center [244, 289] width 273 height 23
click at [208, 264] on input "apple" at bounding box center [224, 260] width 233 height 23
drag, startPoint x: 154, startPoint y: 259, endPoint x: 102, endPoint y: 259, distance: 51.2
click at [102, 259] on div "apple Tous les jeux d'icônes... IcoFont Ionicons FontAwesome Brands FontAwesome…" at bounding box center [245, 425] width 304 height 383
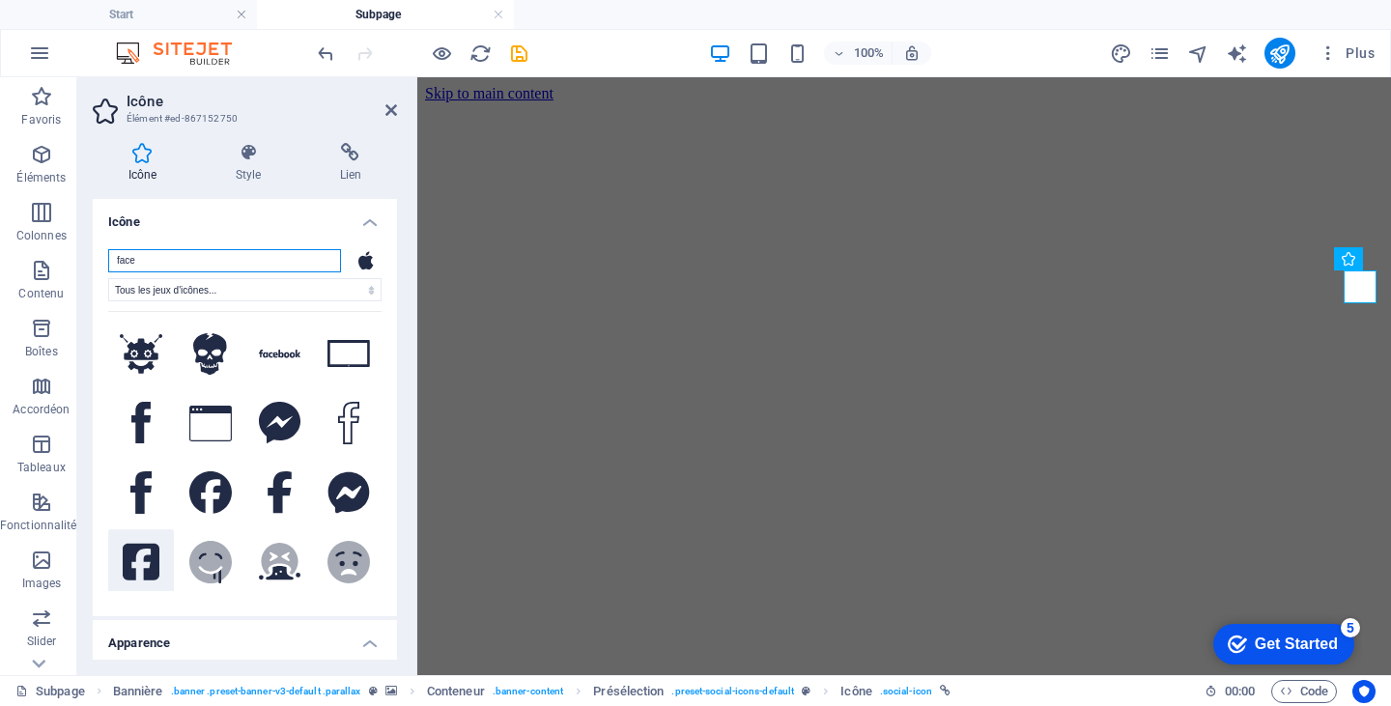
type input "face"
click at [144, 550] on icon at bounding box center [141, 562] width 37 height 37
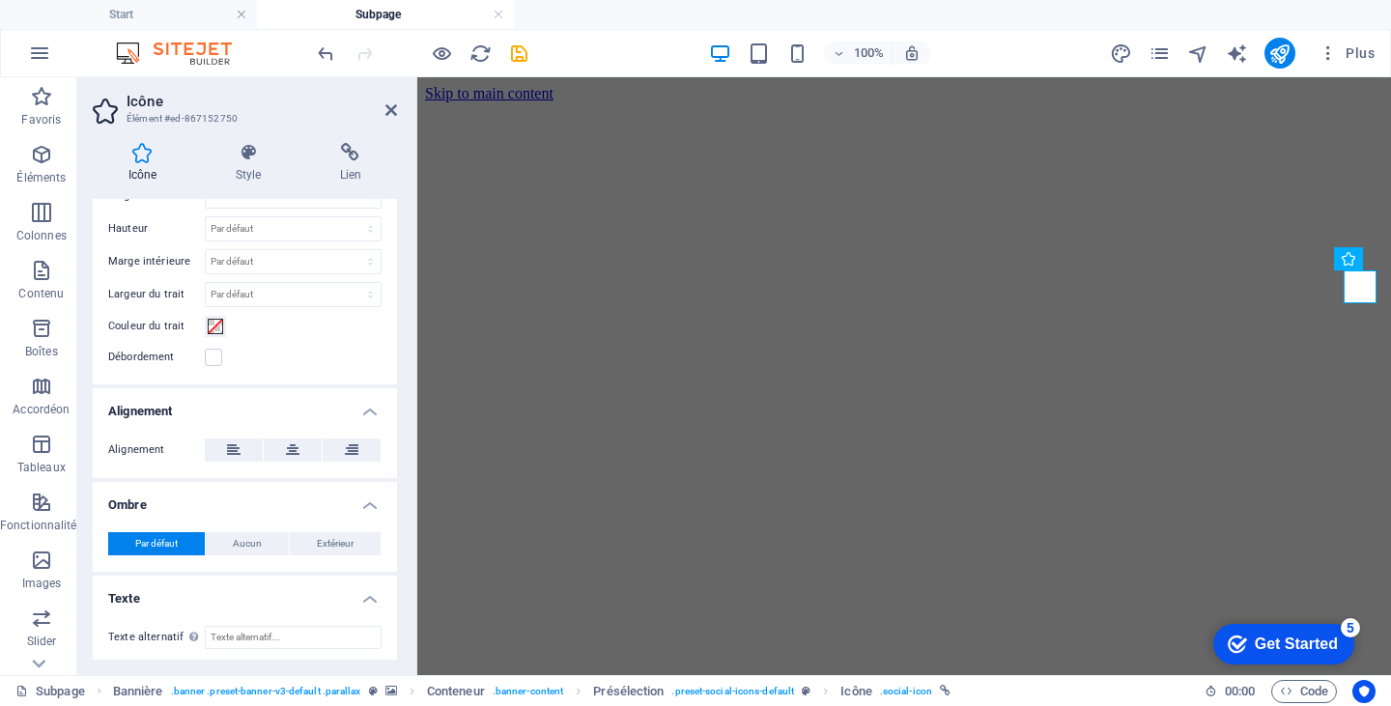
scroll to position [553, 0]
click at [409, 640] on div "Icône Style Lien Icône face Tous les jeux d'icônes... IcoFont Ionicons FontAwes…" at bounding box center [244, 402] width 335 height 548
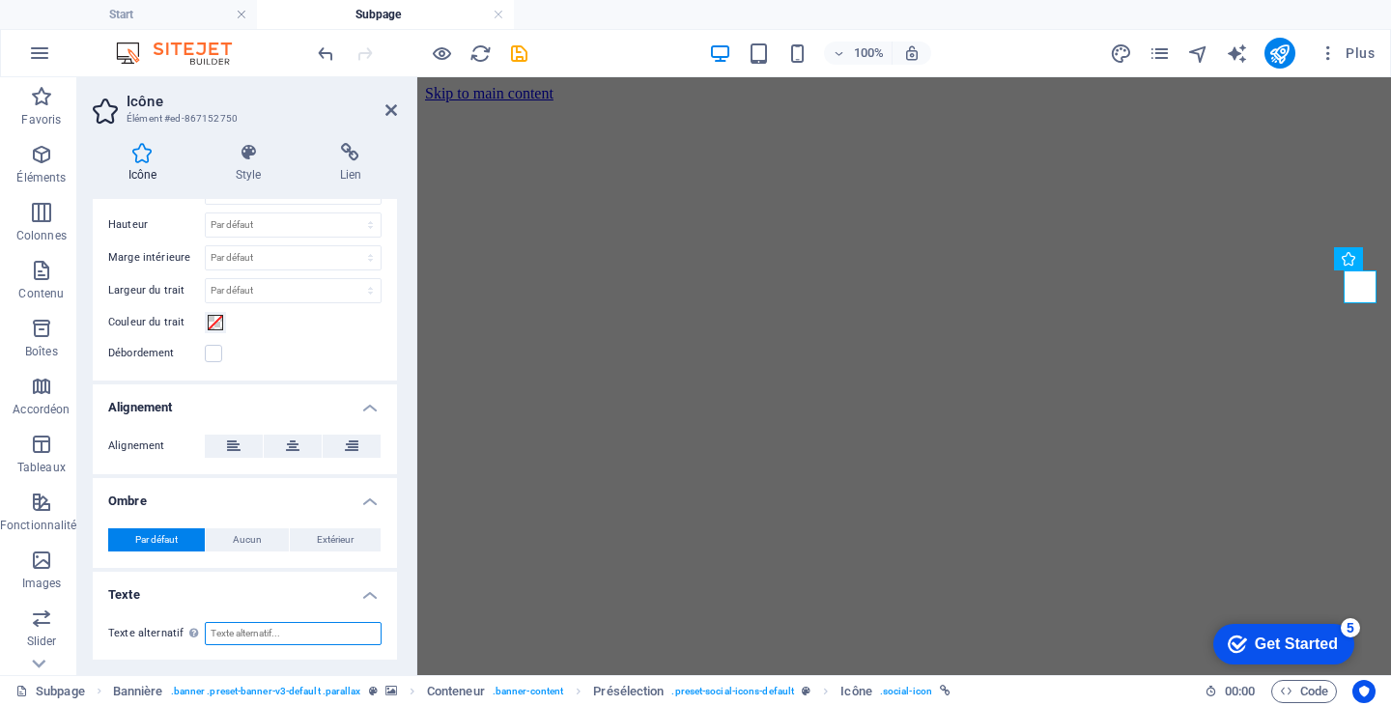
click at [299, 641] on input "Texte alternatif Le texte alternatif est utilisé par les appareils qui ne peuve…" at bounding box center [293, 633] width 177 height 23
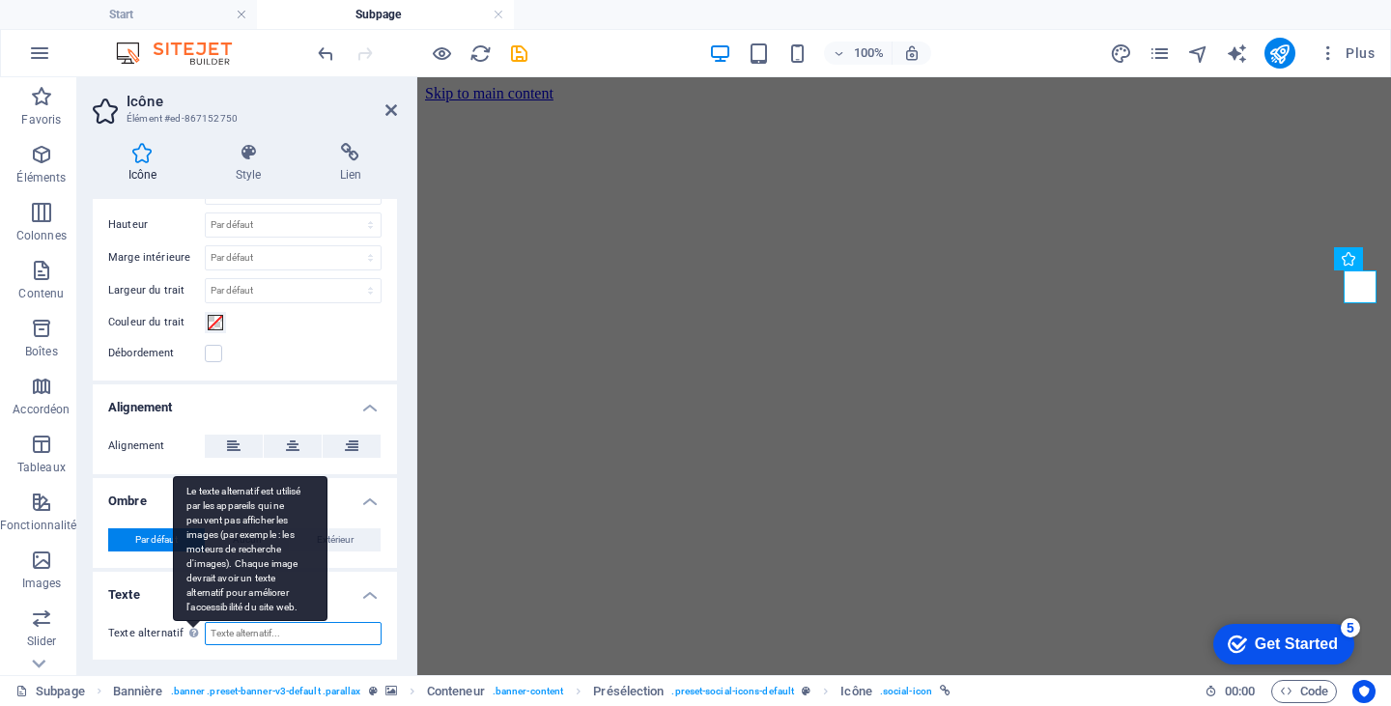
drag, startPoint x: 327, startPoint y: 630, endPoint x: 191, endPoint y: 630, distance: 135.2
click at [191, 630] on div "Texte alternatif Le texte alternatif est utilisé par les appareils qui ne peuve…" at bounding box center [244, 633] width 273 height 23
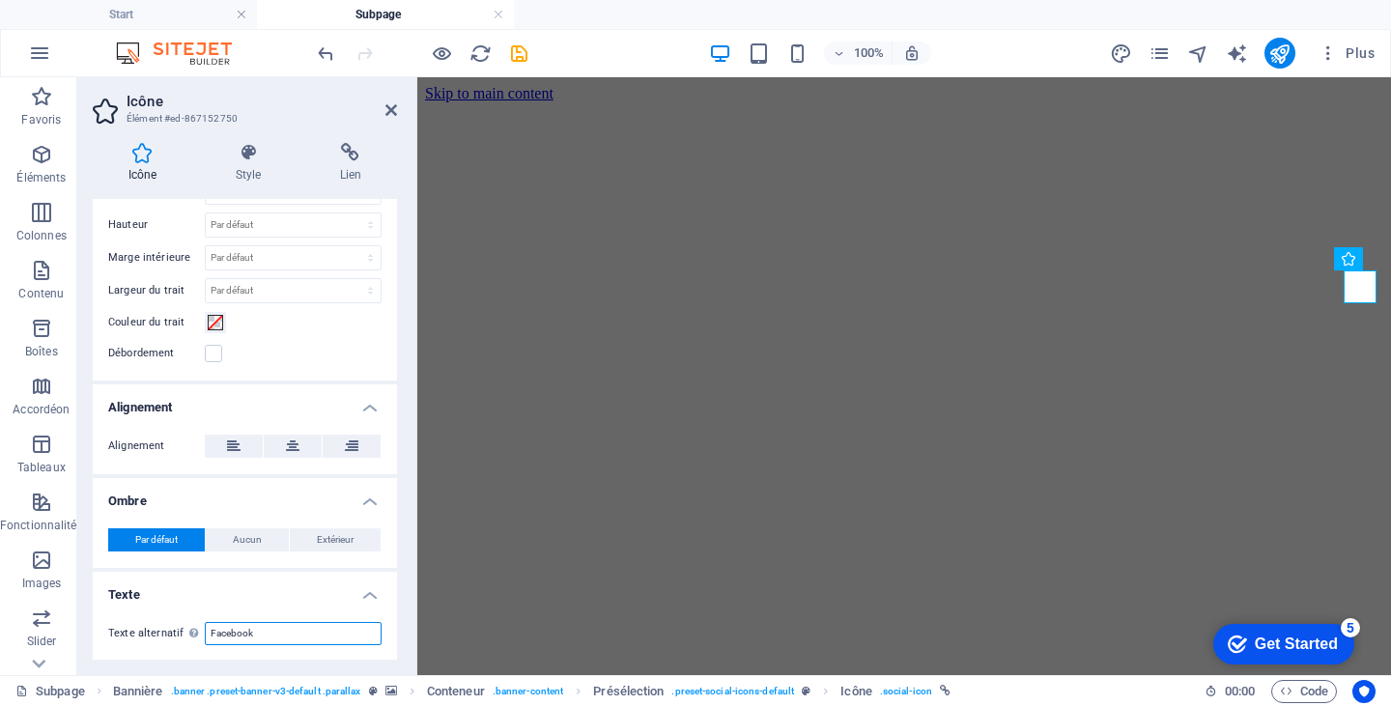
type input "Facebook"
click at [391, 641] on div "Texte alternatif Le texte alternatif est utilisé par les appareils qui ne peuve…" at bounding box center [245, 634] width 304 height 54
click at [261, 156] on icon at bounding box center [248, 152] width 97 height 19
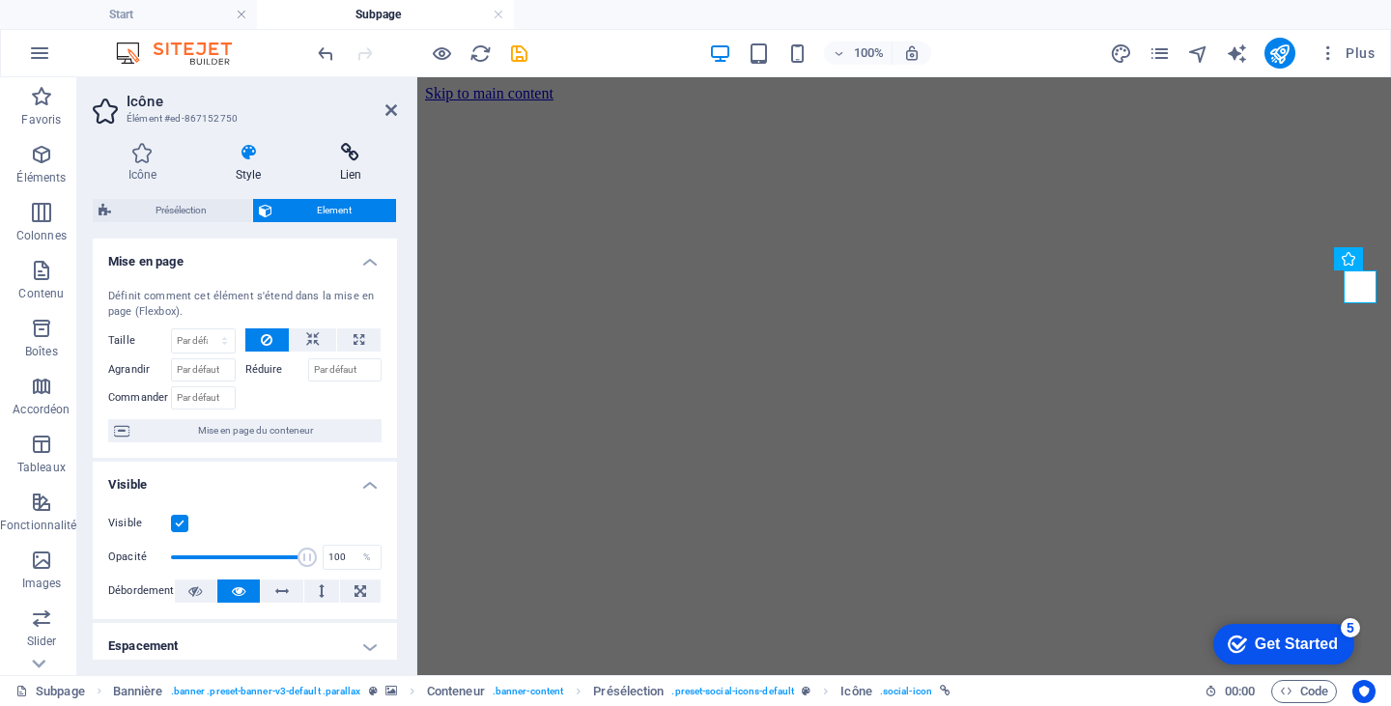
click at [344, 155] on icon at bounding box center [350, 152] width 93 height 19
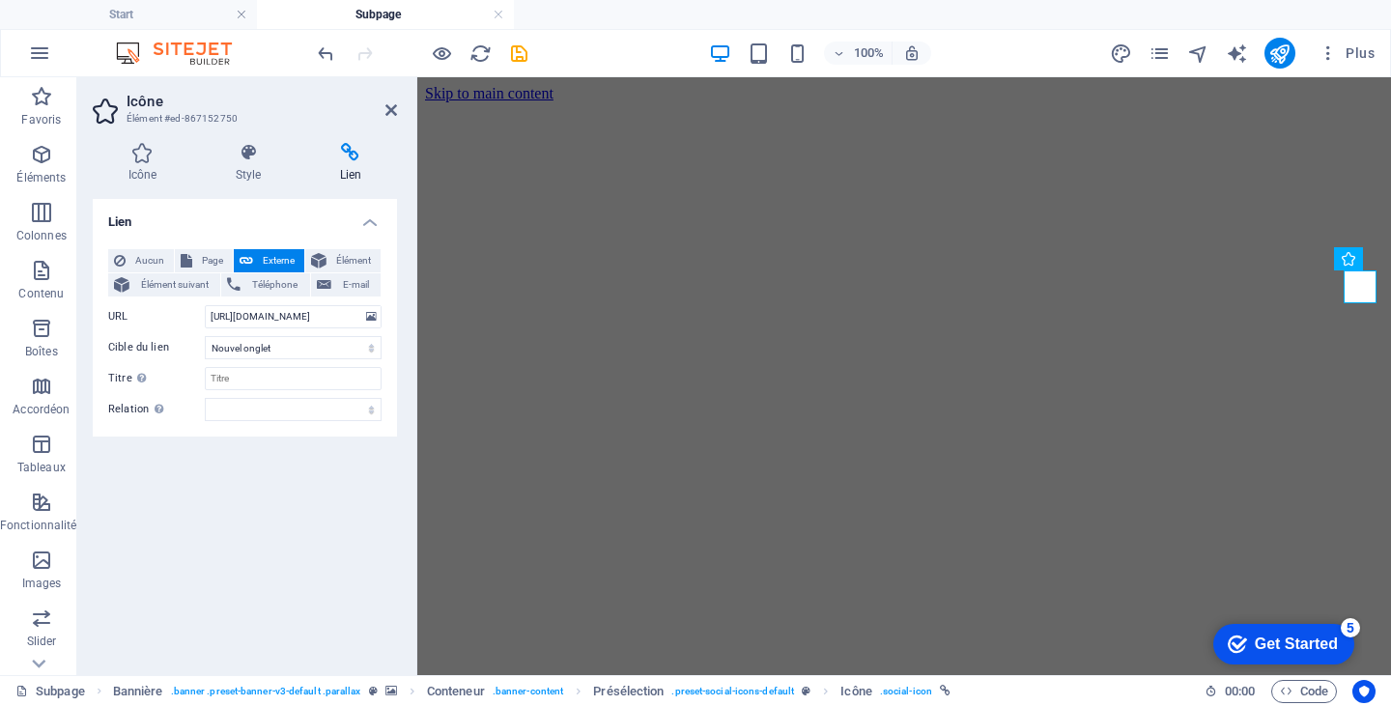
click at [267, 260] on span "Externe" at bounding box center [279, 260] width 40 height 23
drag, startPoint x: 356, startPoint y: 315, endPoint x: 181, endPoint y: 321, distance: 175.9
click at [181, 321] on div "URL https://www.apple.com/music/" at bounding box center [244, 316] width 273 height 23
paste input "facebook.com/profile.php?id=100057298516070&locale=fr_CA"
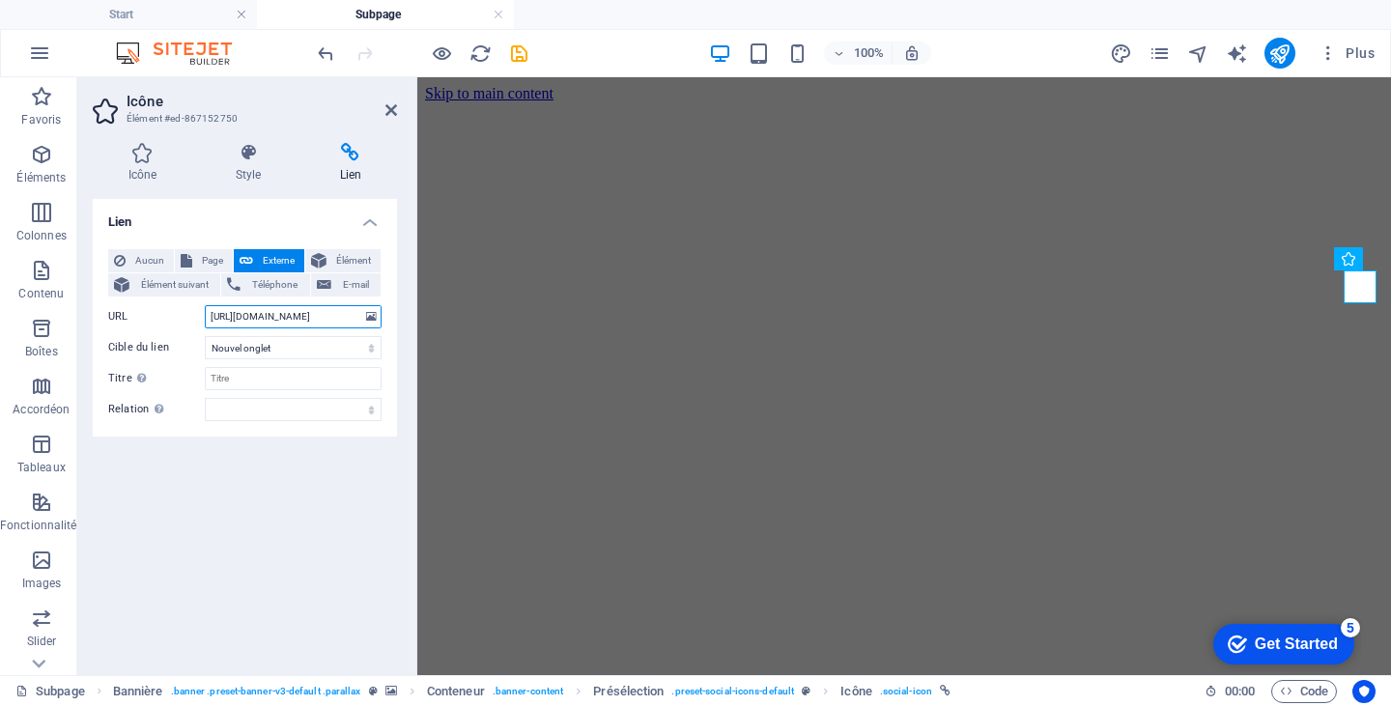
type input "https://www.facebook.com/profile.php?id=100057298516070&locale=fr_CA"
click at [308, 552] on div "Lien Aucun Page Externe Élément Élément suivant Téléphone E-mail Page Start Sub…" at bounding box center [245, 429] width 304 height 461
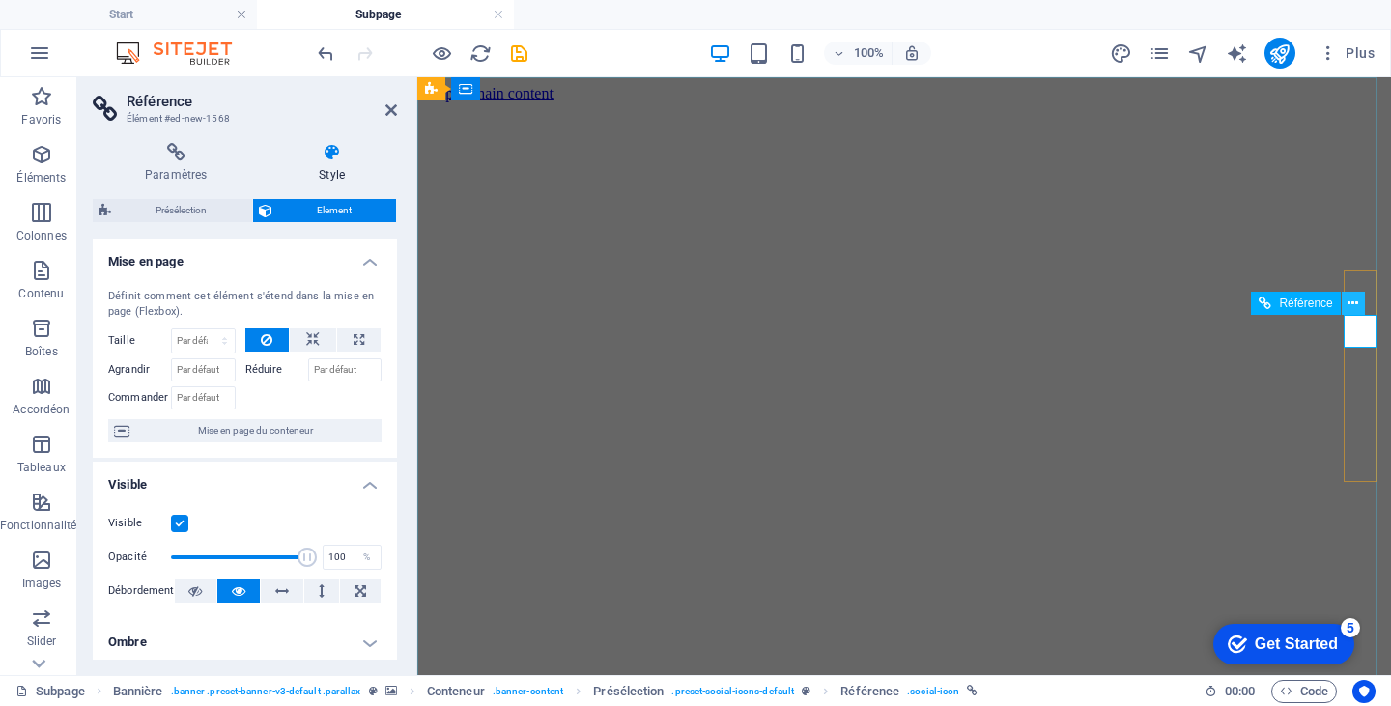
click at [1353, 304] on icon at bounding box center [1353, 304] width 11 height 20
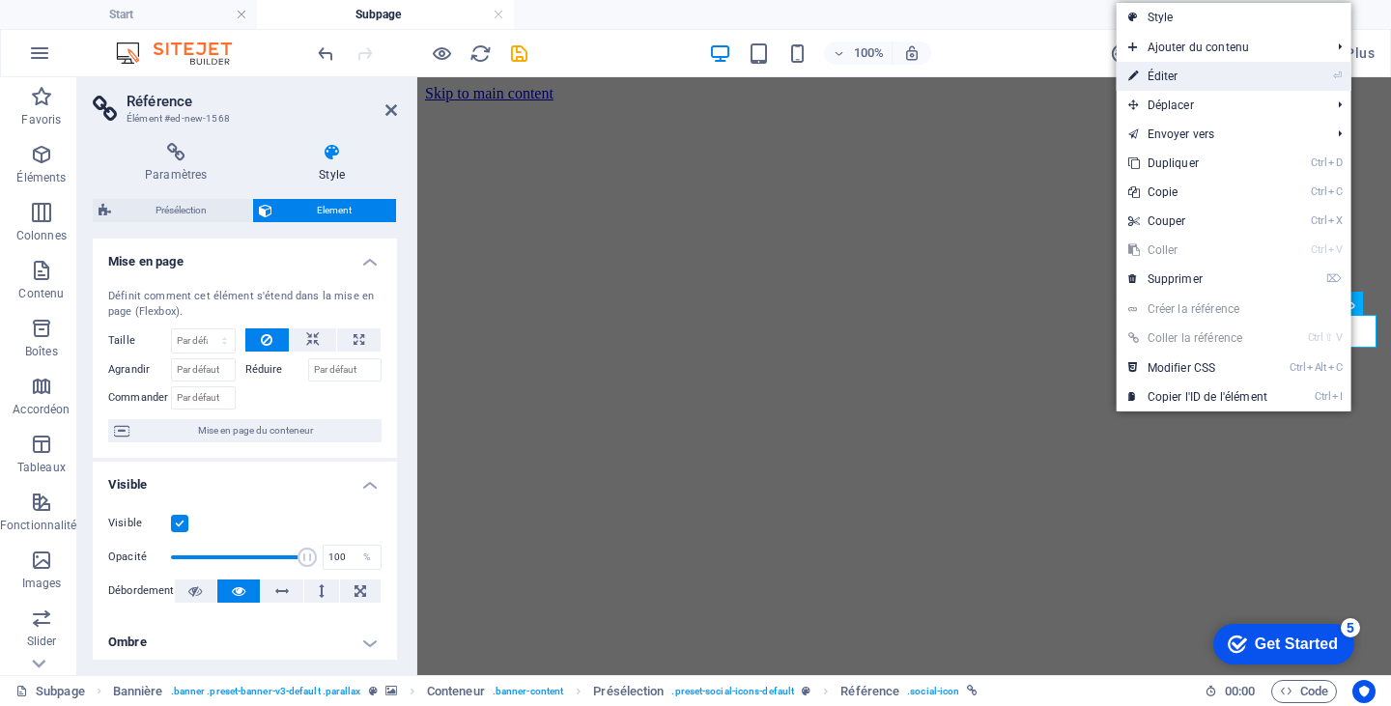
click at [1179, 72] on link "⏎ Éditer" at bounding box center [1198, 76] width 162 height 29
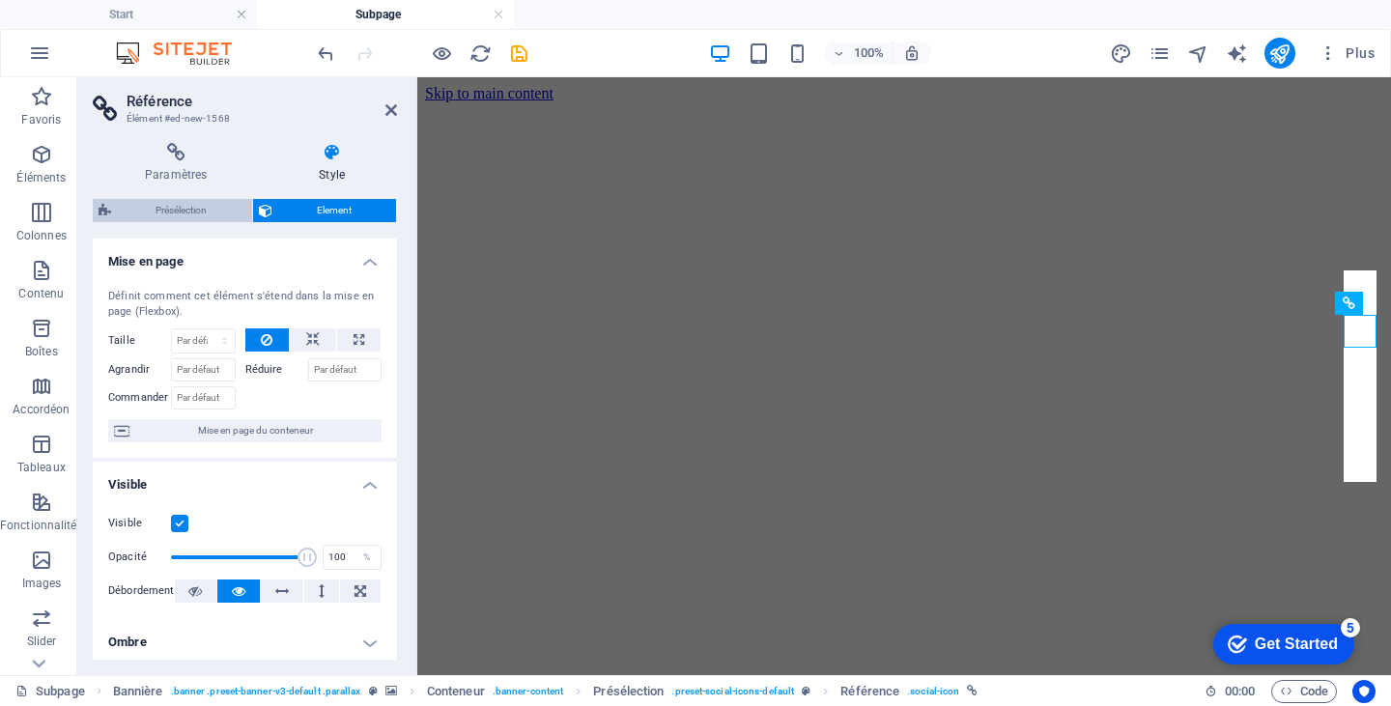
click at [197, 212] on span "Présélection" at bounding box center [181, 210] width 129 height 23
select select "px"
select select "rem"
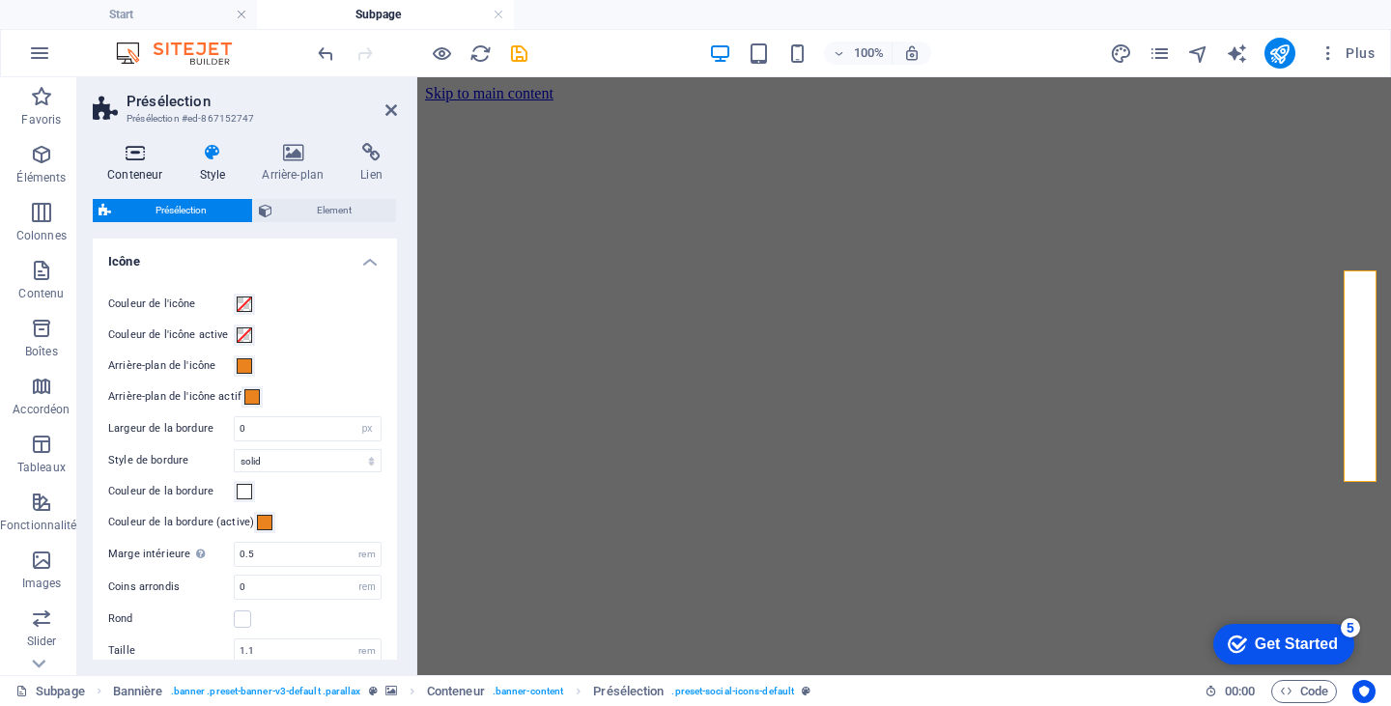
click at [145, 166] on h4 "Conteneur" at bounding box center [139, 163] width 92 height 41
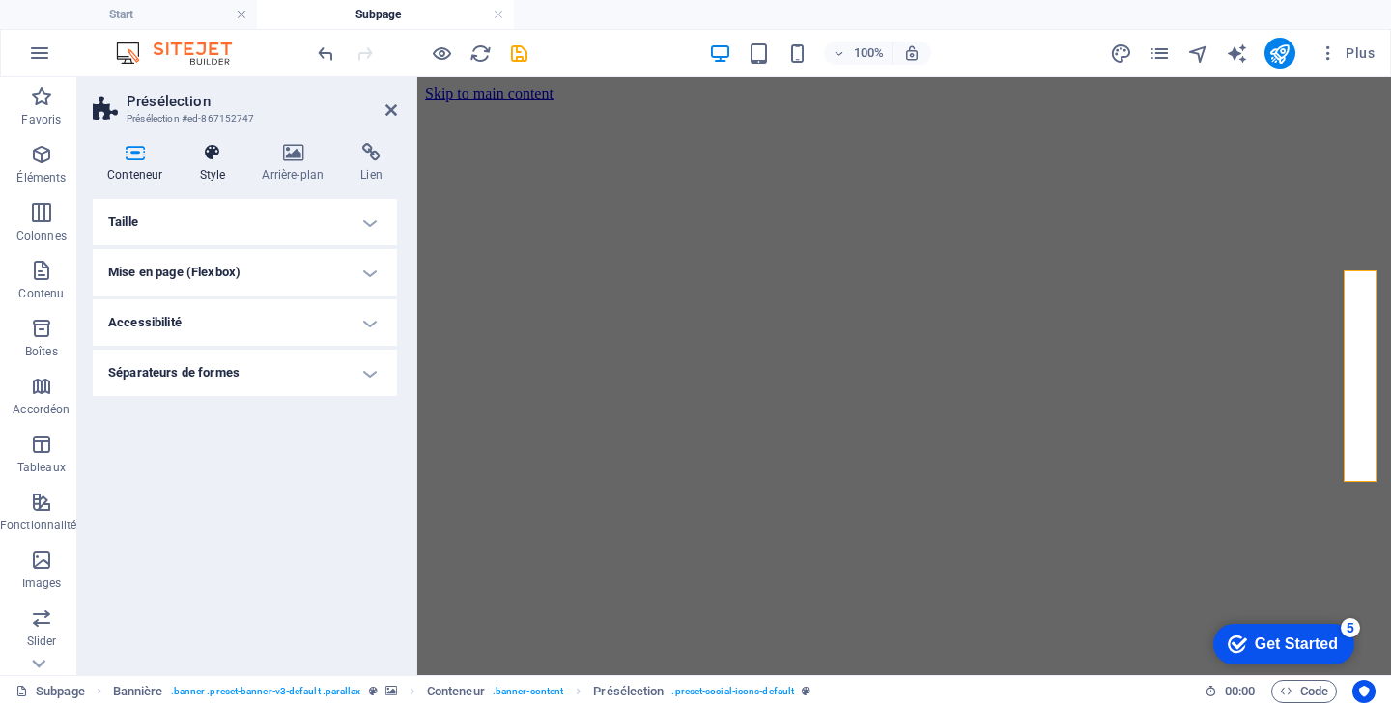
click at [193, 162] on h4 "Style" at bounding box center [216, 163] width 63 height 41
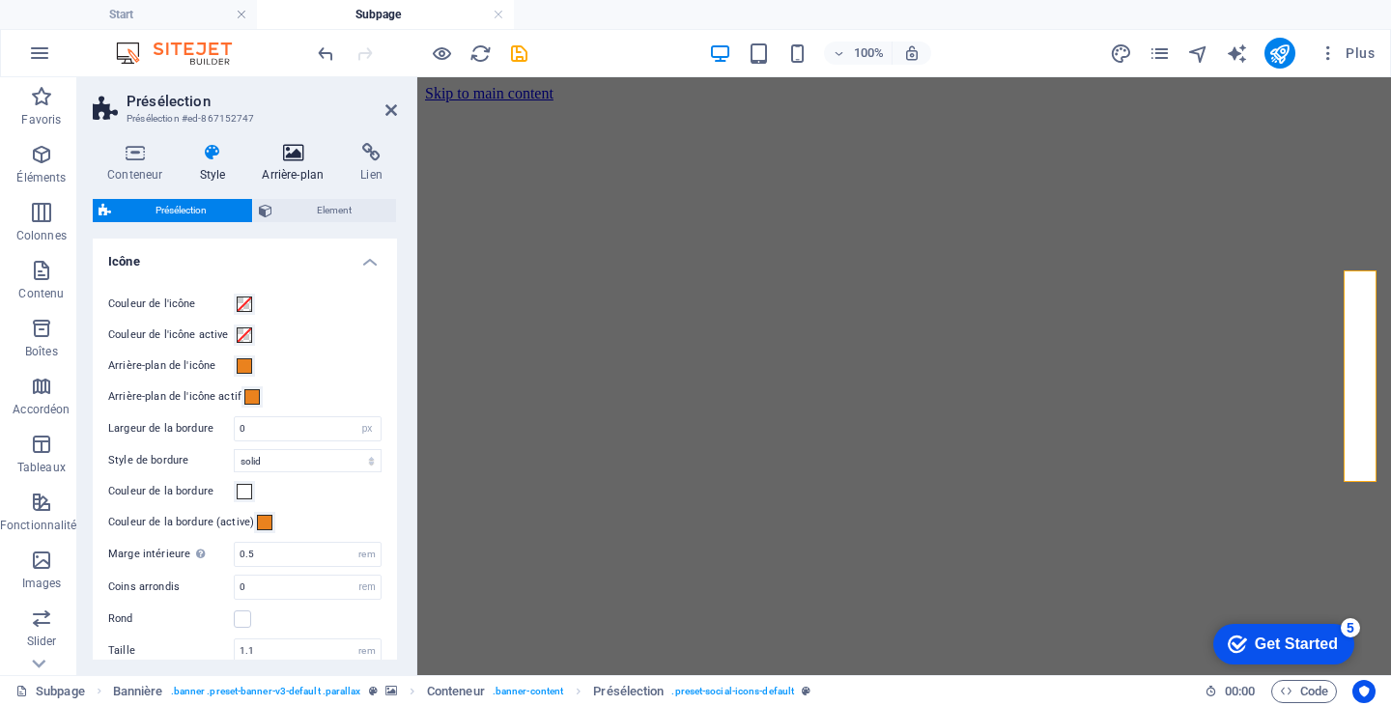
click at [295, 157] on icon at bounding box center [292, 152] width 91 height 19
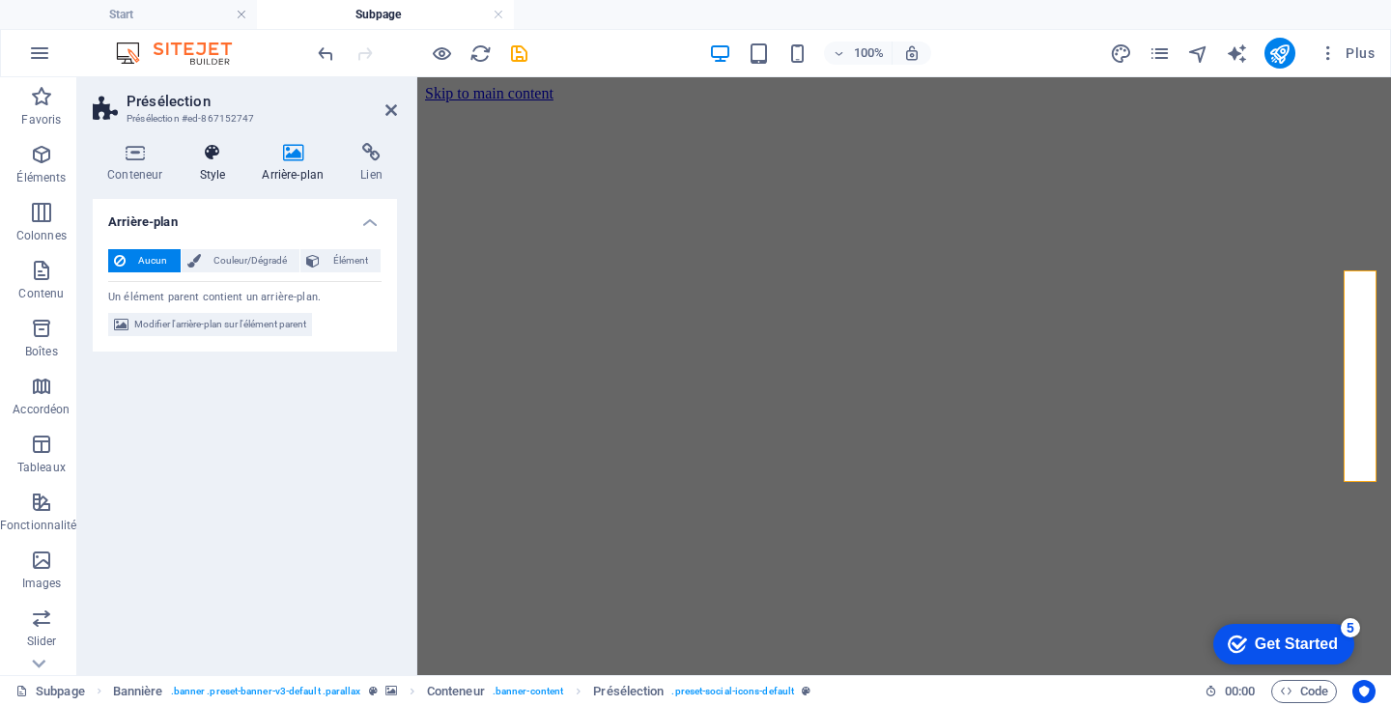
click at [236, 156] on icon at bounding box center [212, 152] width 55 height 19
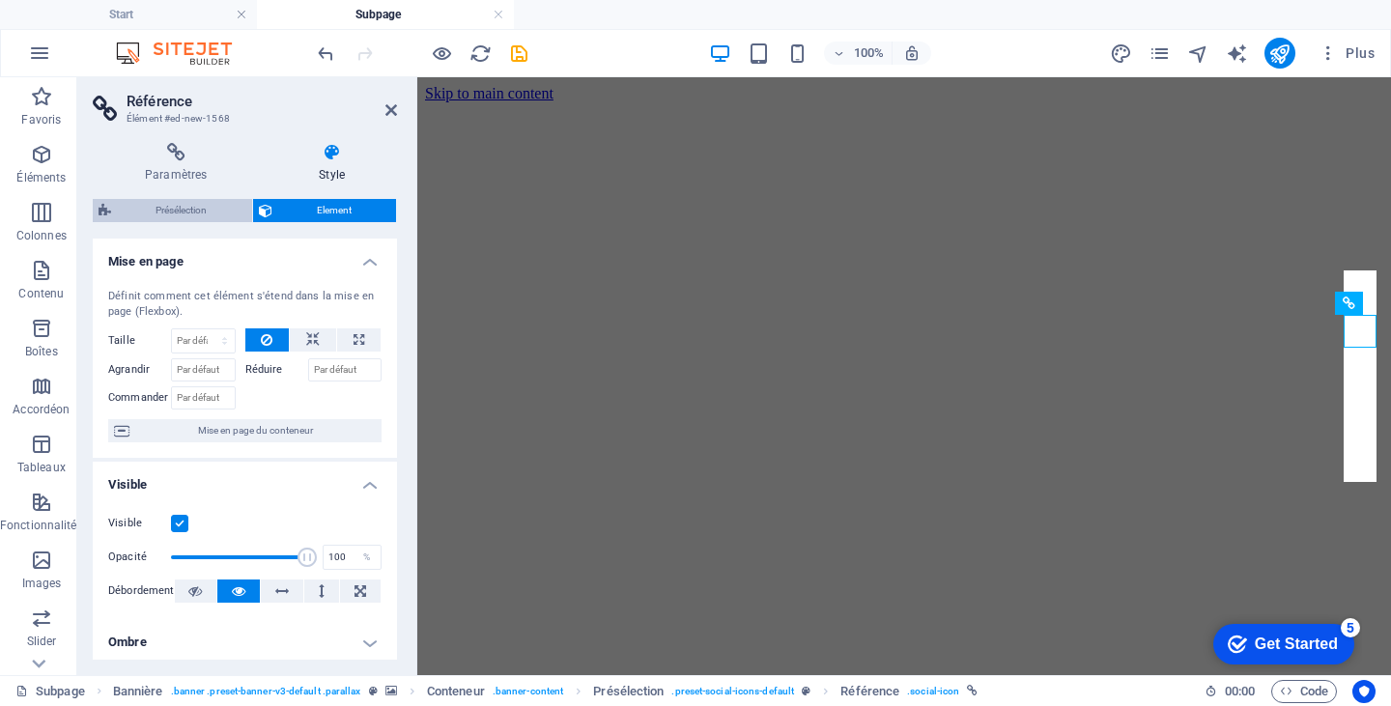
click at [196, 214] on span "Présélection" at bounding box center [181, 210] width 129 height 23
select select "px"
select select "rem"
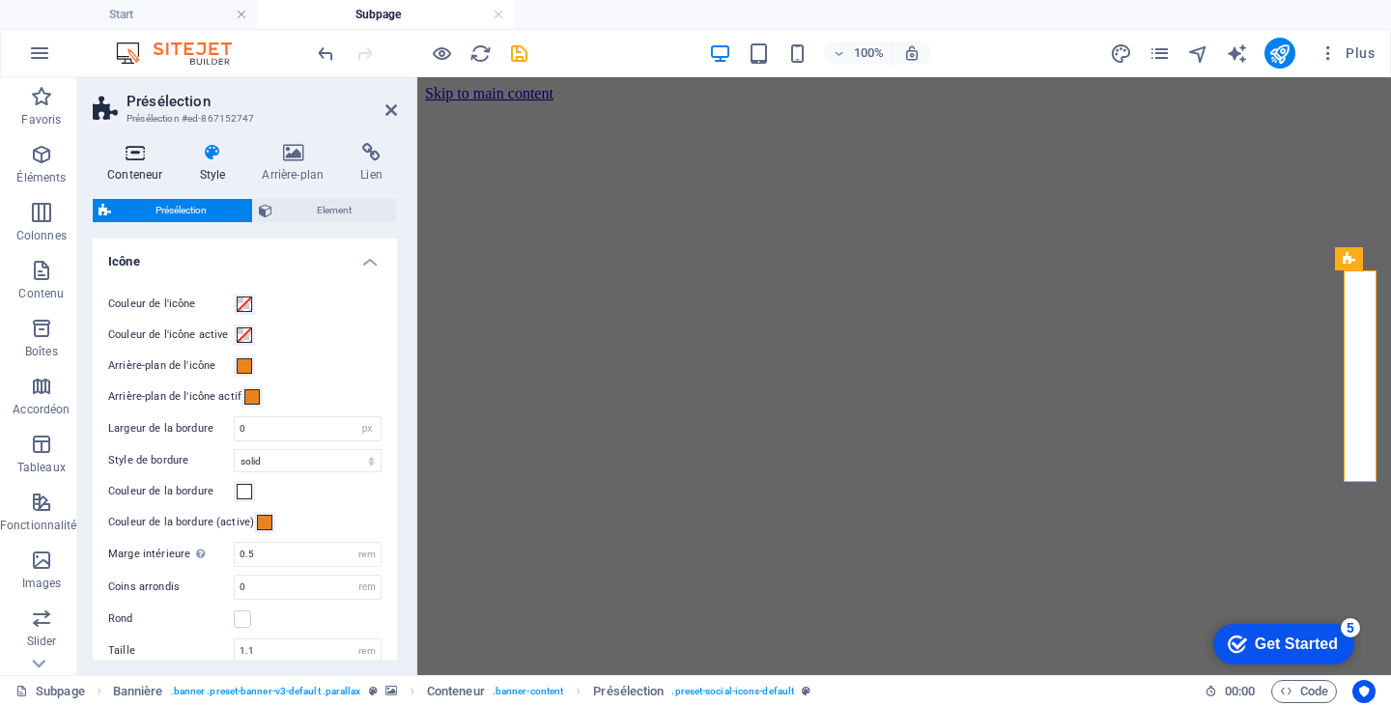
click at [153, 176] on h4 "Conteneur" at bounding box center [139, 163] width 92 height 41
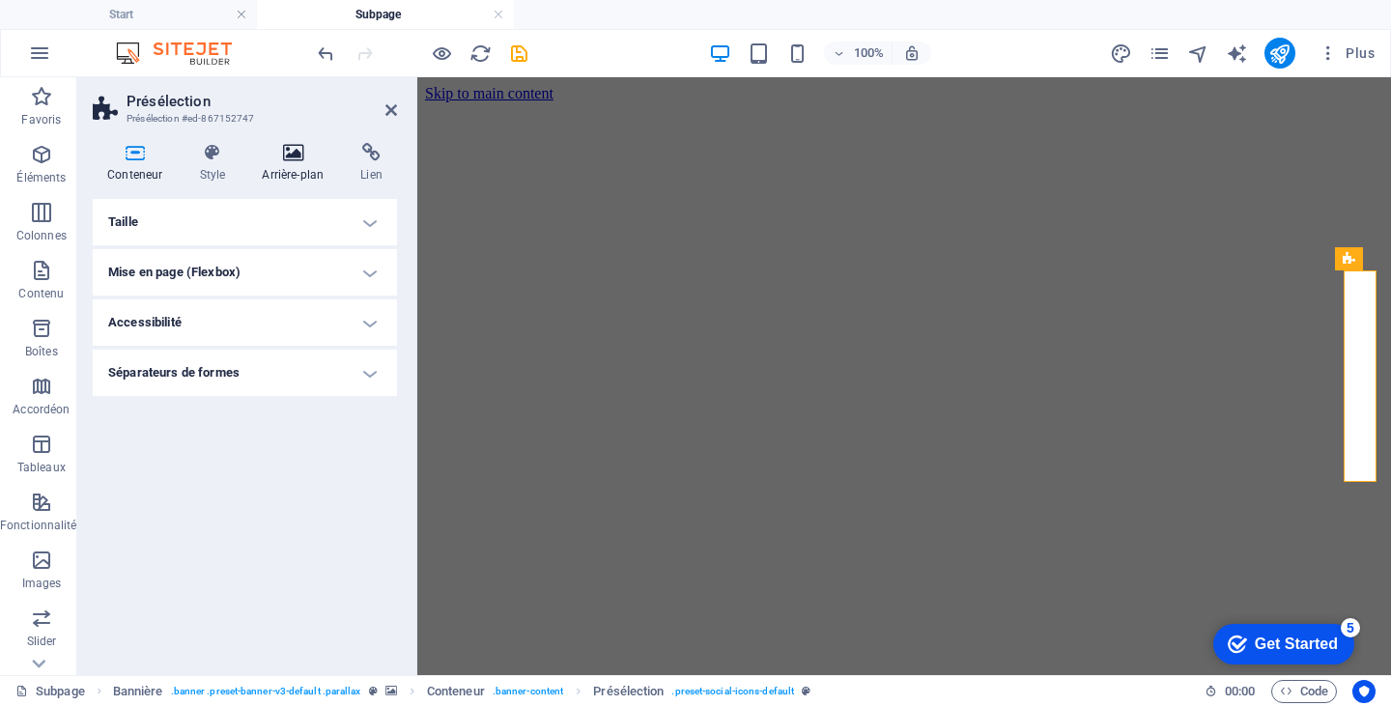
click at [299, 154] on icon at bounding box center [292, 152] width 91 height 19
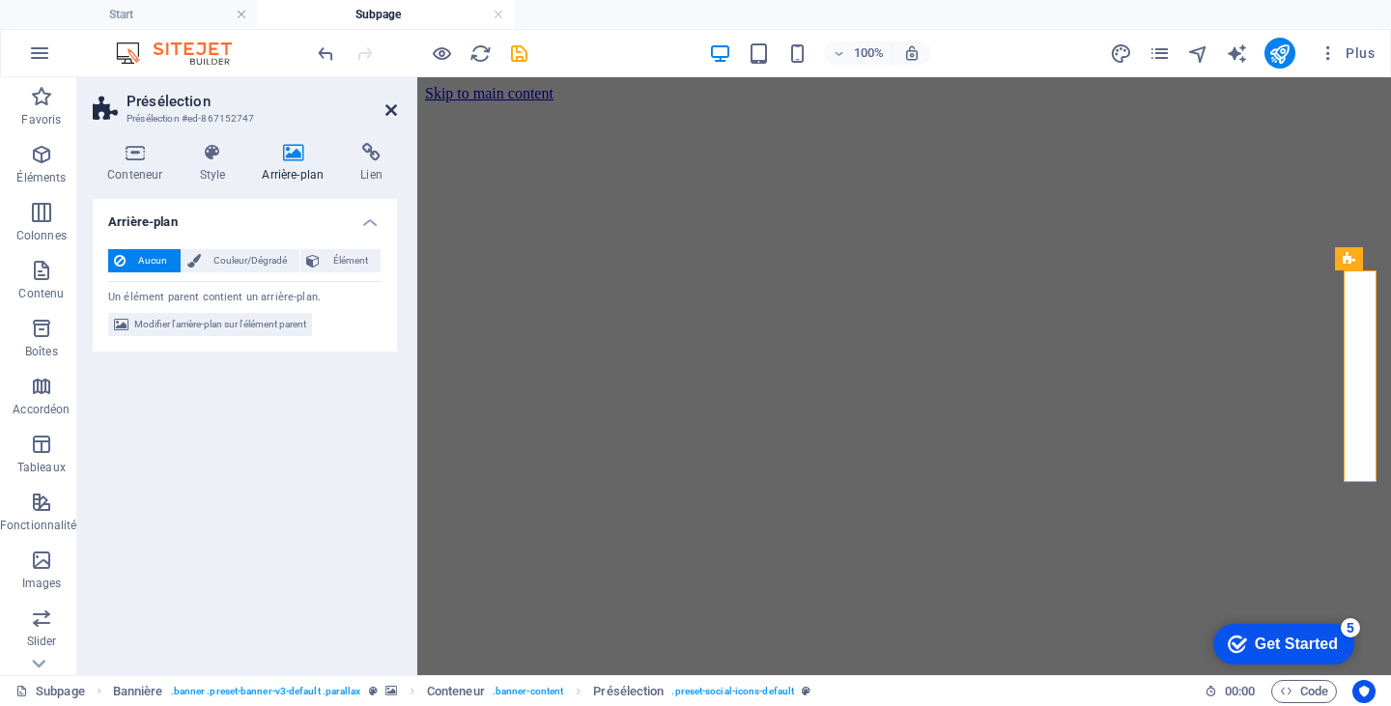
click at [388, 112] on icon at bounding box center [391, 109] width 12 height 15
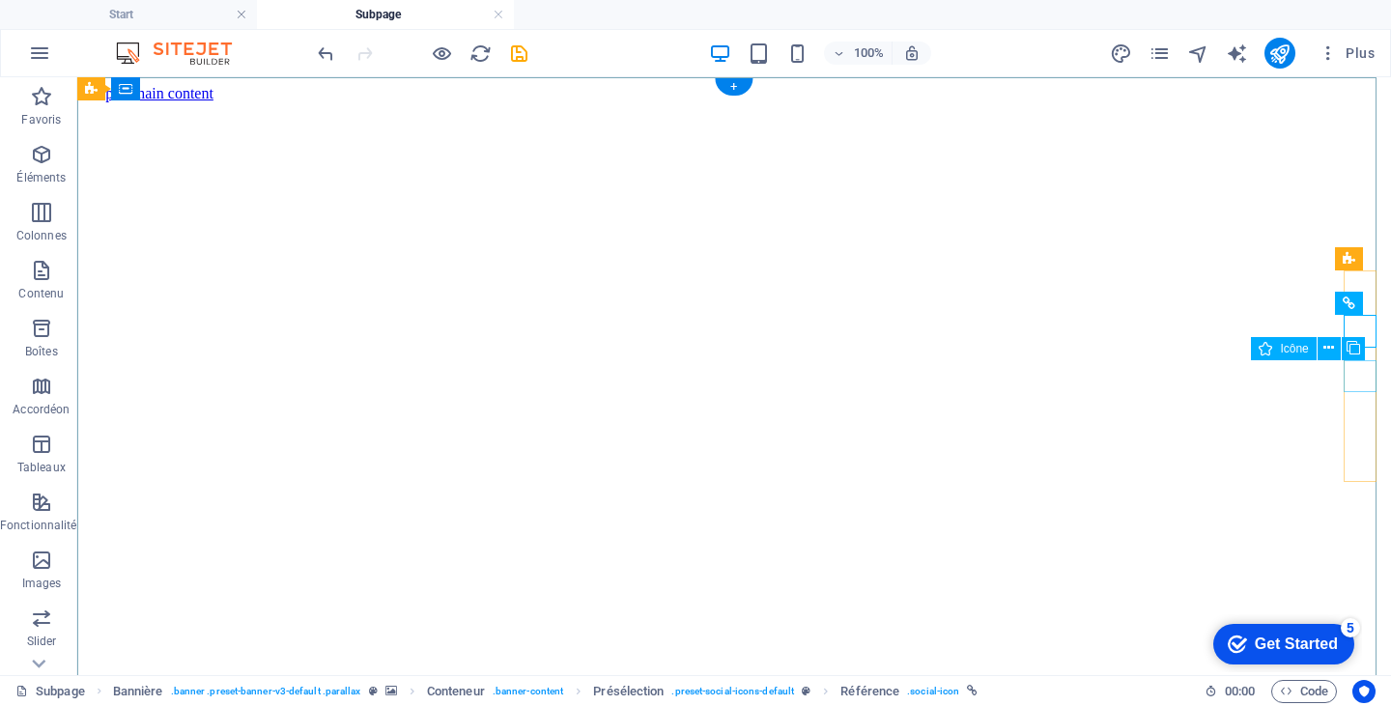
click at [1331, 343] on icon at bounding box center [1328, 348] width 11 height 20
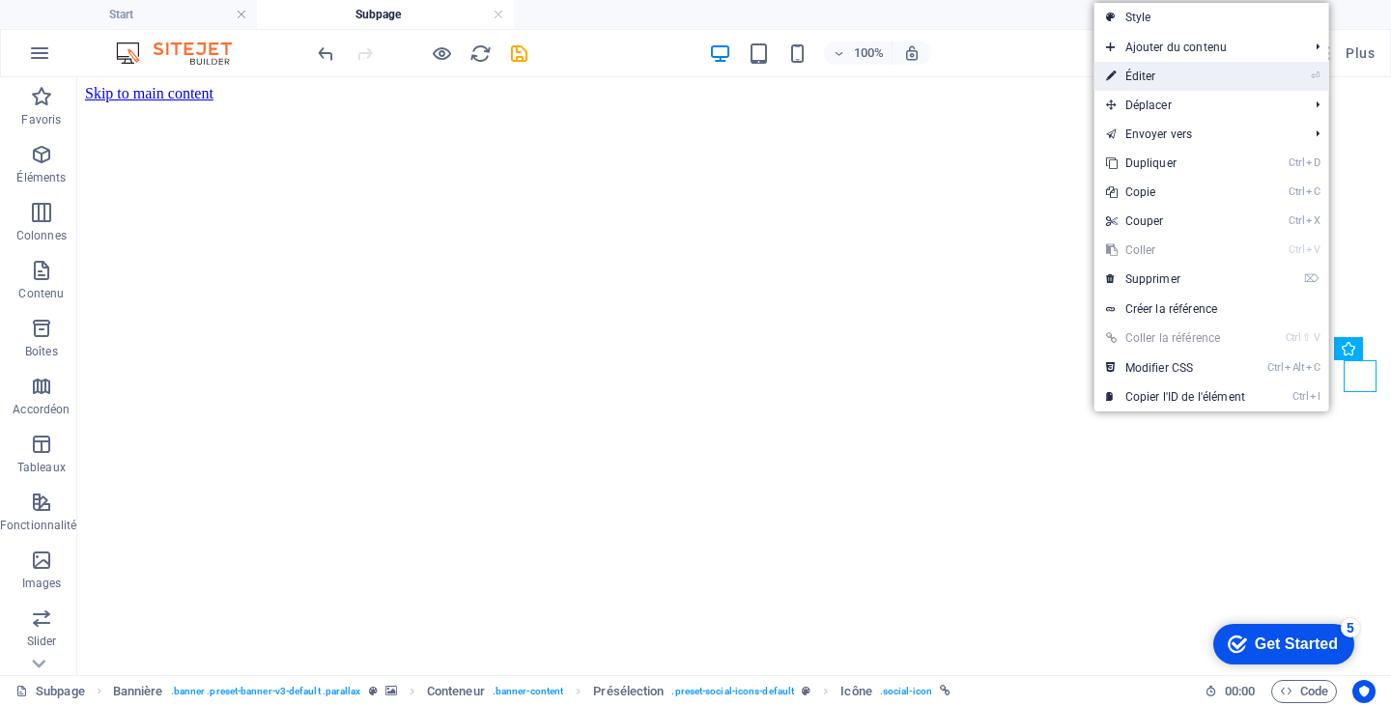
click at [1147, 77] on link "⏎ Éditer" at bounding box center [1176, 76] width 162 height 29
select select "xMidYMid"
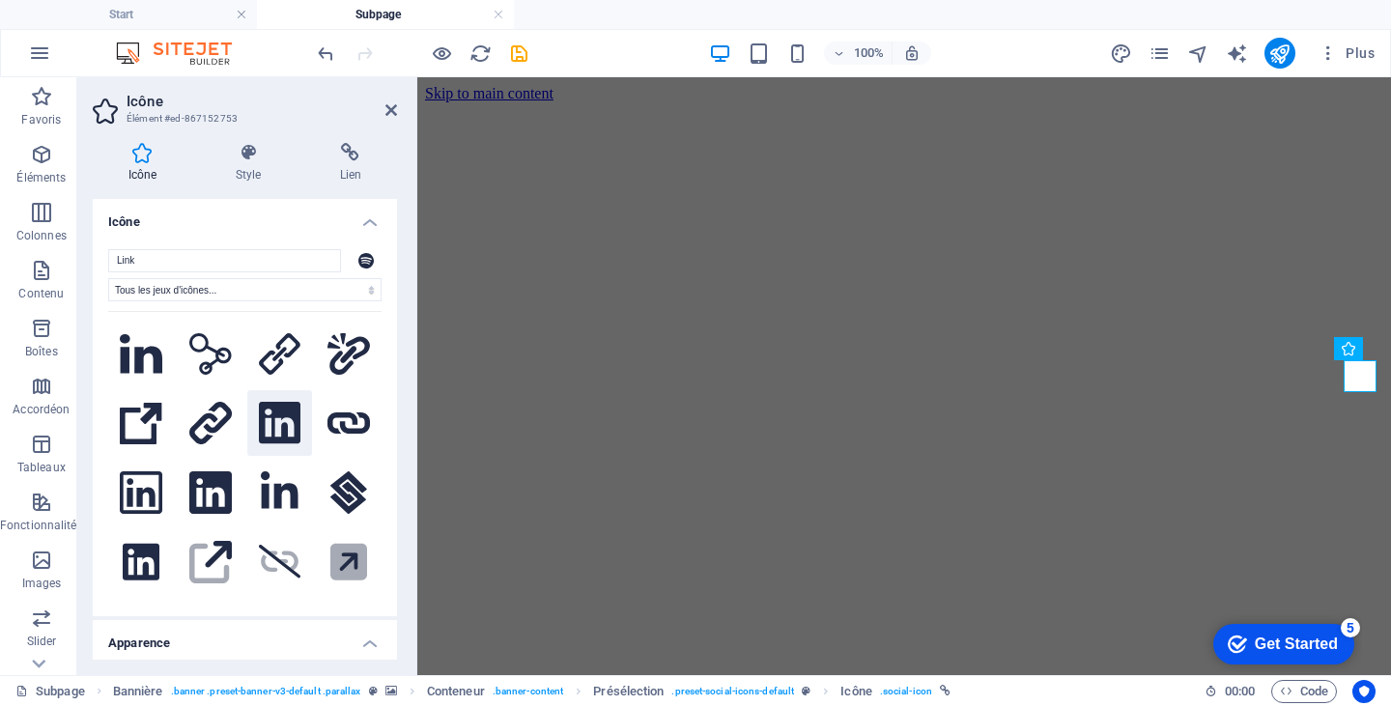
type input "Link"
click at [286, 438] on icon at bounding box center [280, 423] width 42 height 43
click at [260, 157] on icon at bounding box center [248, 152] width 97 height 19
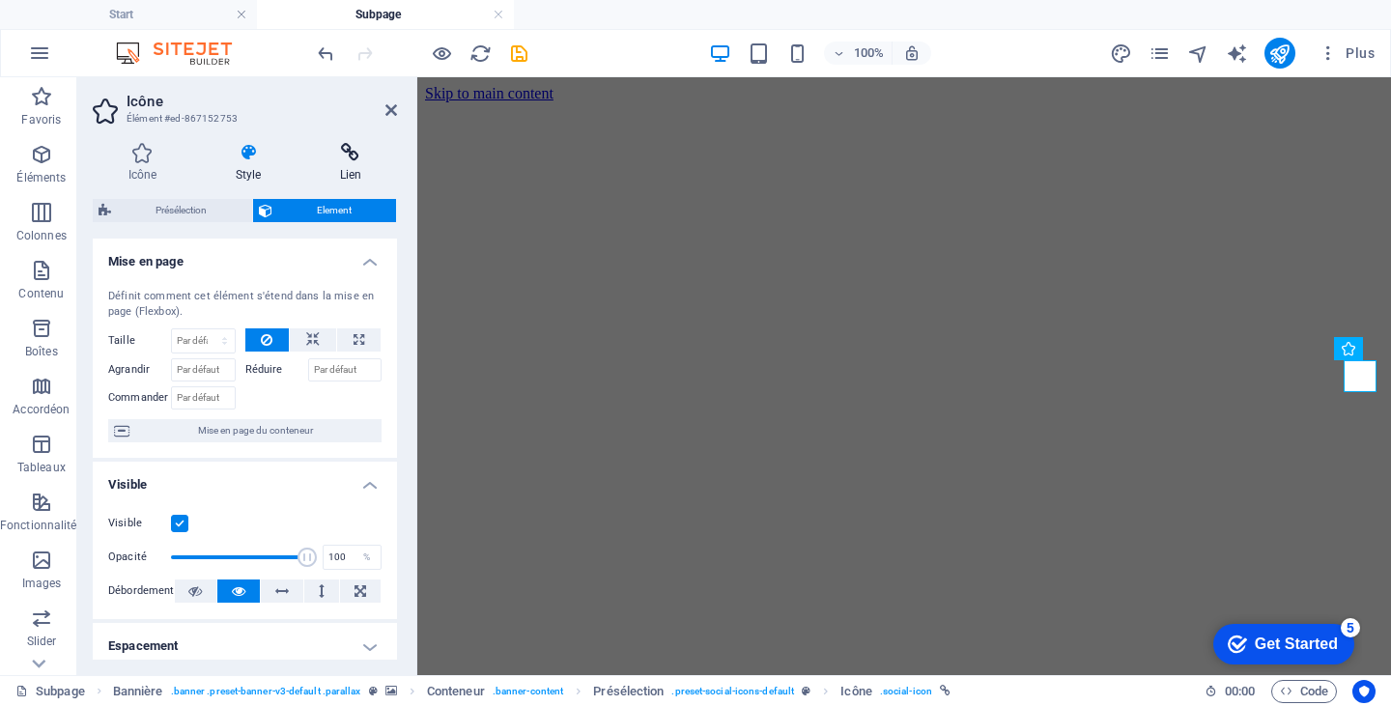
click at [353, 164] on h4 "Lien" at bounding box center [350, 163] width 93 height 41
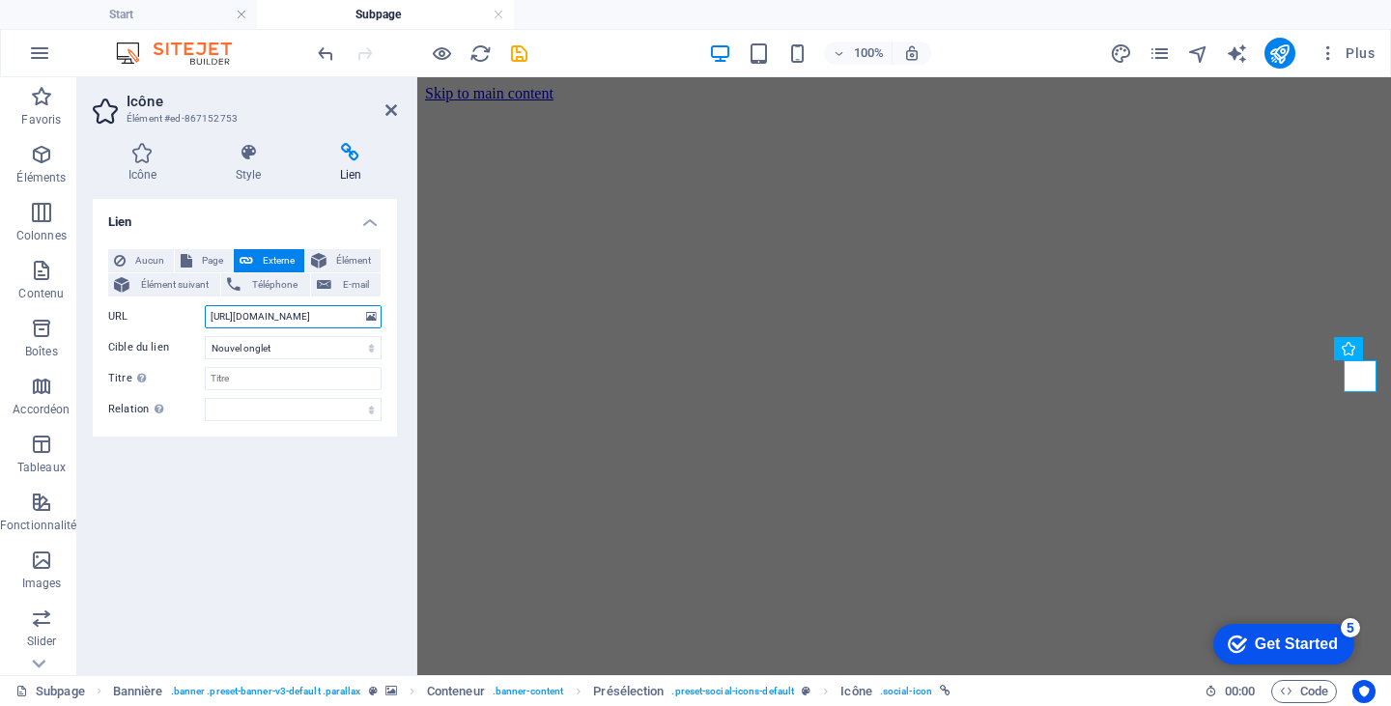
drag, startPoint x: 330, startPoint y: 318, endPoint x: 182, endPoint y: 319, distance: 148.8
click at [182, 319] on div "URL https://www.spotify.com/" at bounding box center [244, 316] width 273 height 23
paste input "linkedin.com/company/groupe-ulix/?viewAsMember=true"
type input "https://www.linkedin.com/company/groupe-ulix/?viewAsMember=true"
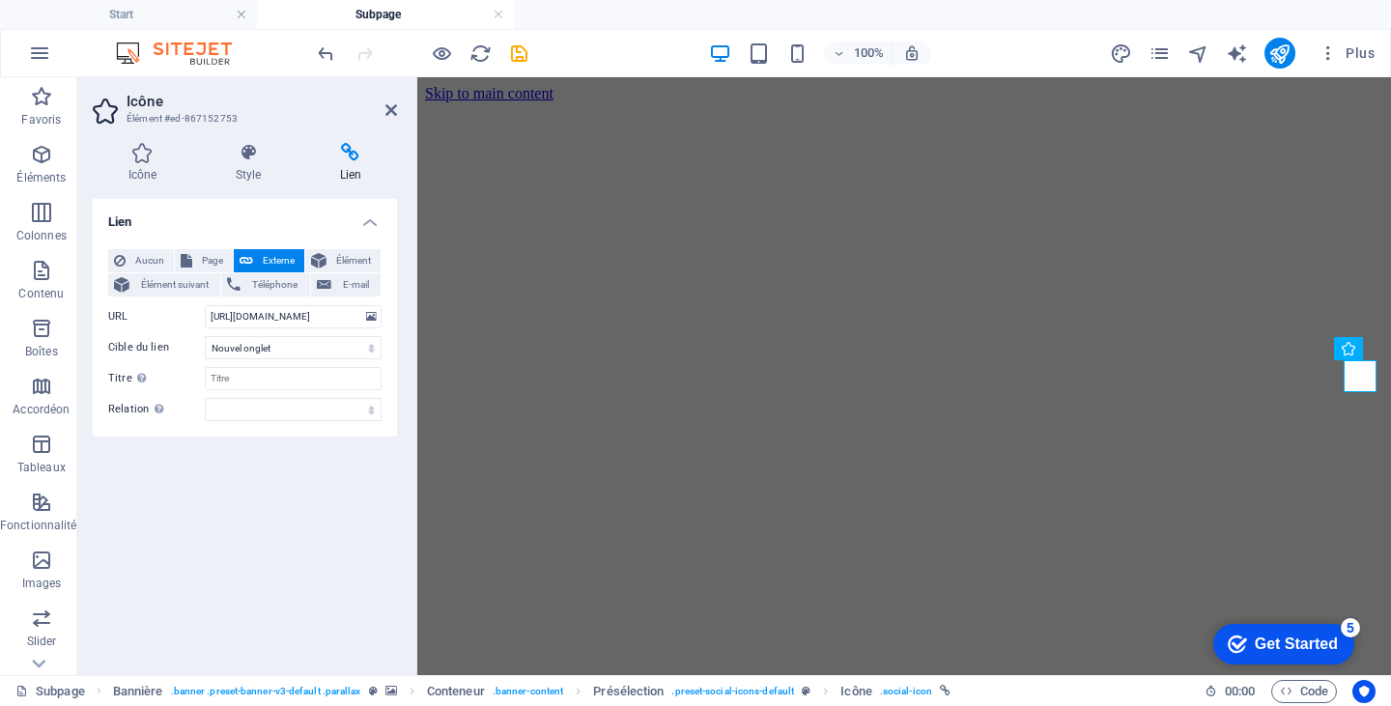
scroll to position [0, 0]
click at [282, 555] on div "Lien Aucun Page Externe Élément Élément suivant Téléphone E-mail Page Start Sub…" at bounding box center [245, 429] width 304 height 461
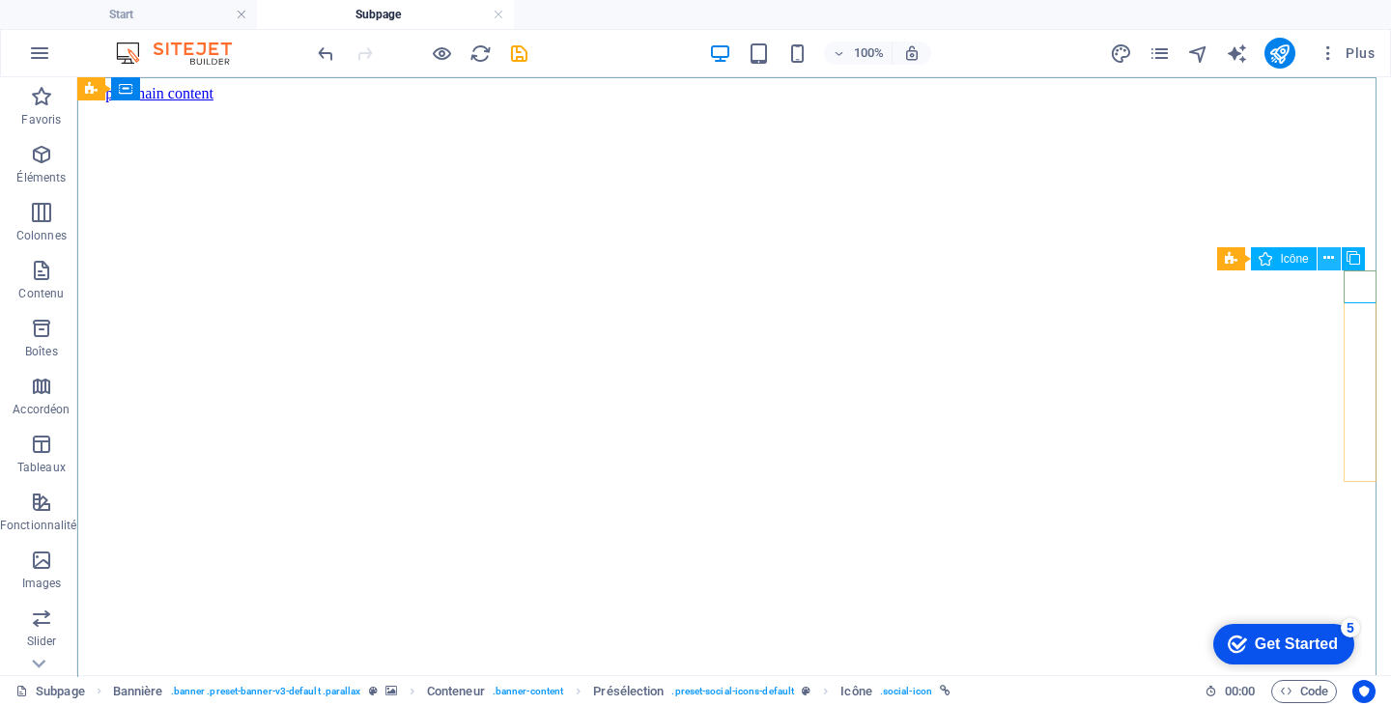
click at [1327, 257] on icon at bounding box center [1328, 258] width 11 height 20
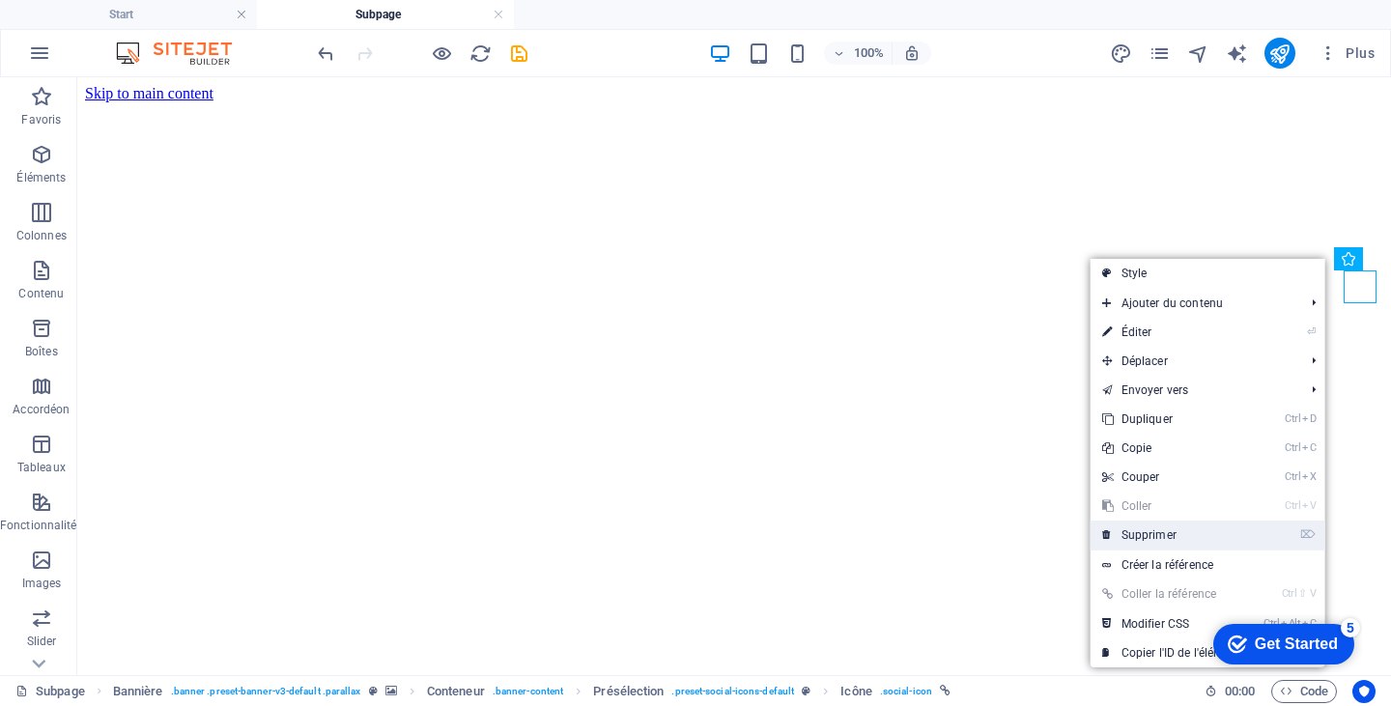
click at [1154, 533] on link "⌦ Supprimer" at bounding box center [1172, 535] width 162 height 29
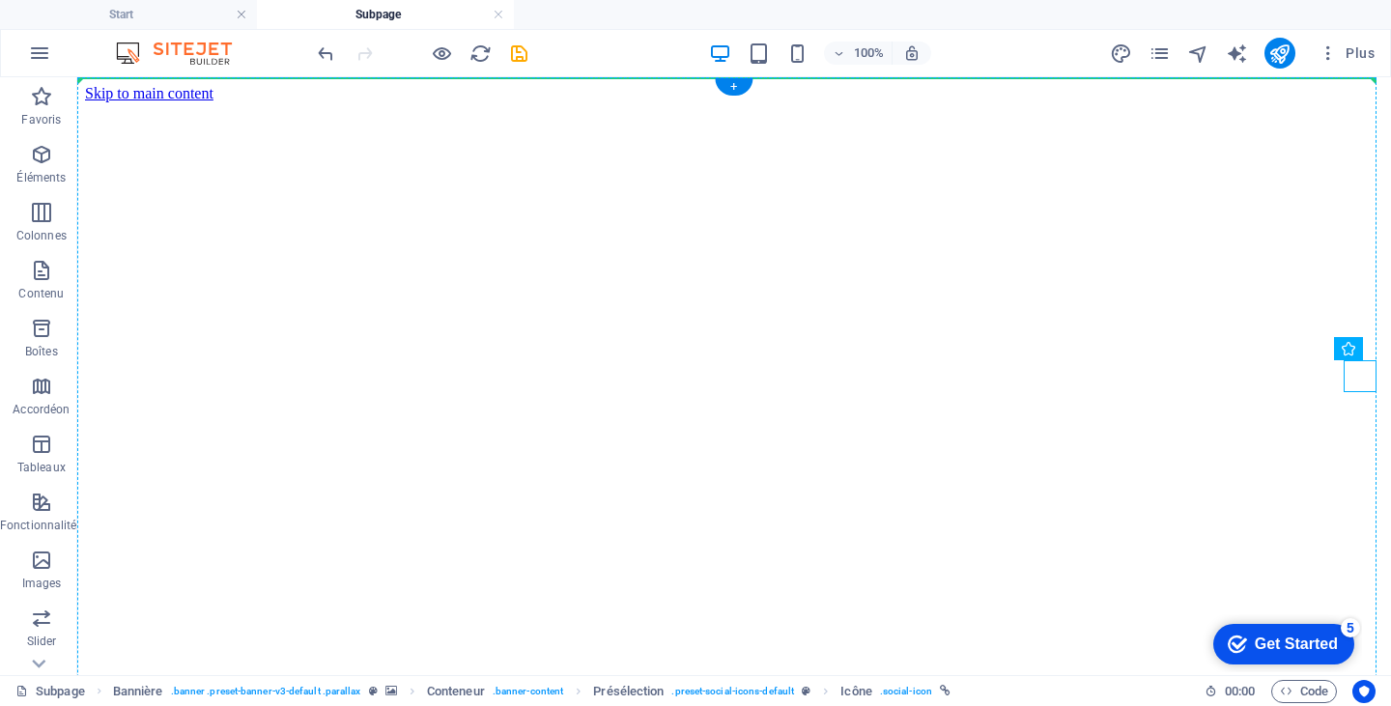
drag, startPoint x: 1359, startPoint y: 376, endPoint x: 1366, endPoint y: 299, distance: 77.6
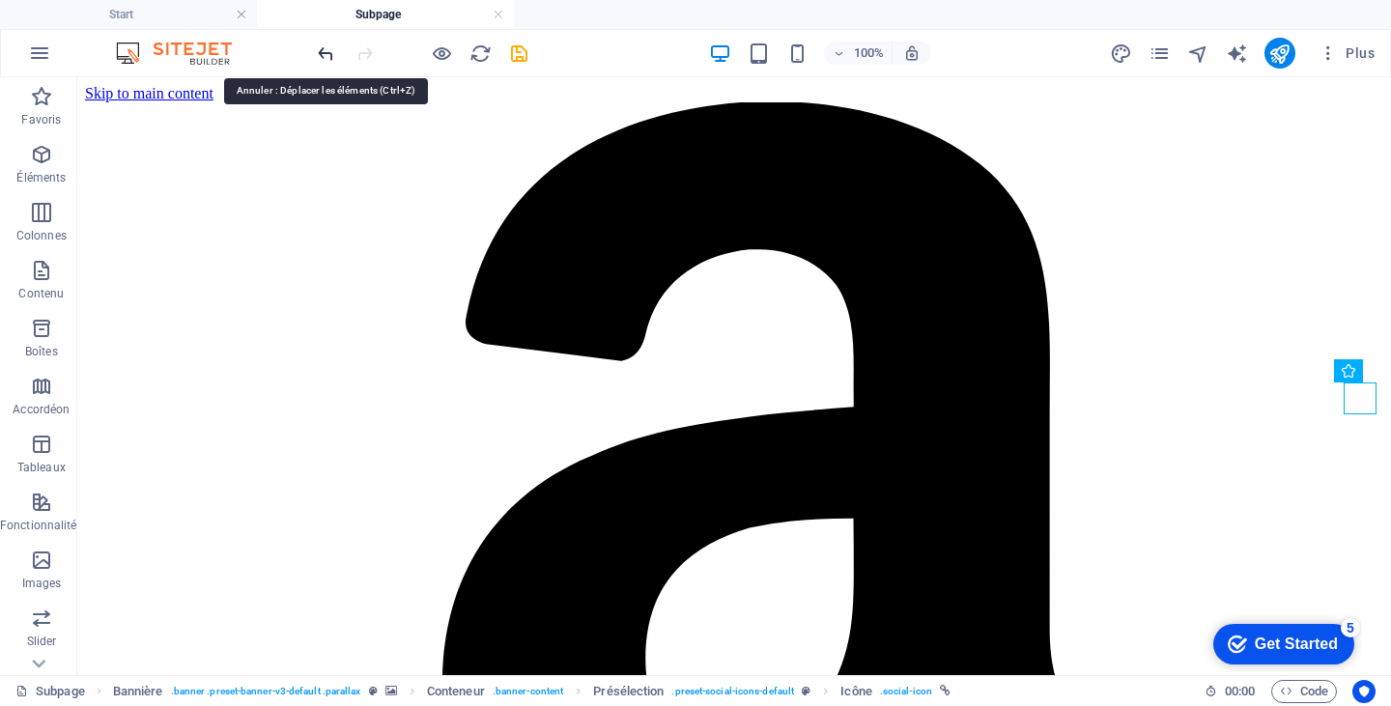
click at [323, 50] on icon "undo" at bounding box center [326, 54] width 22 height 22
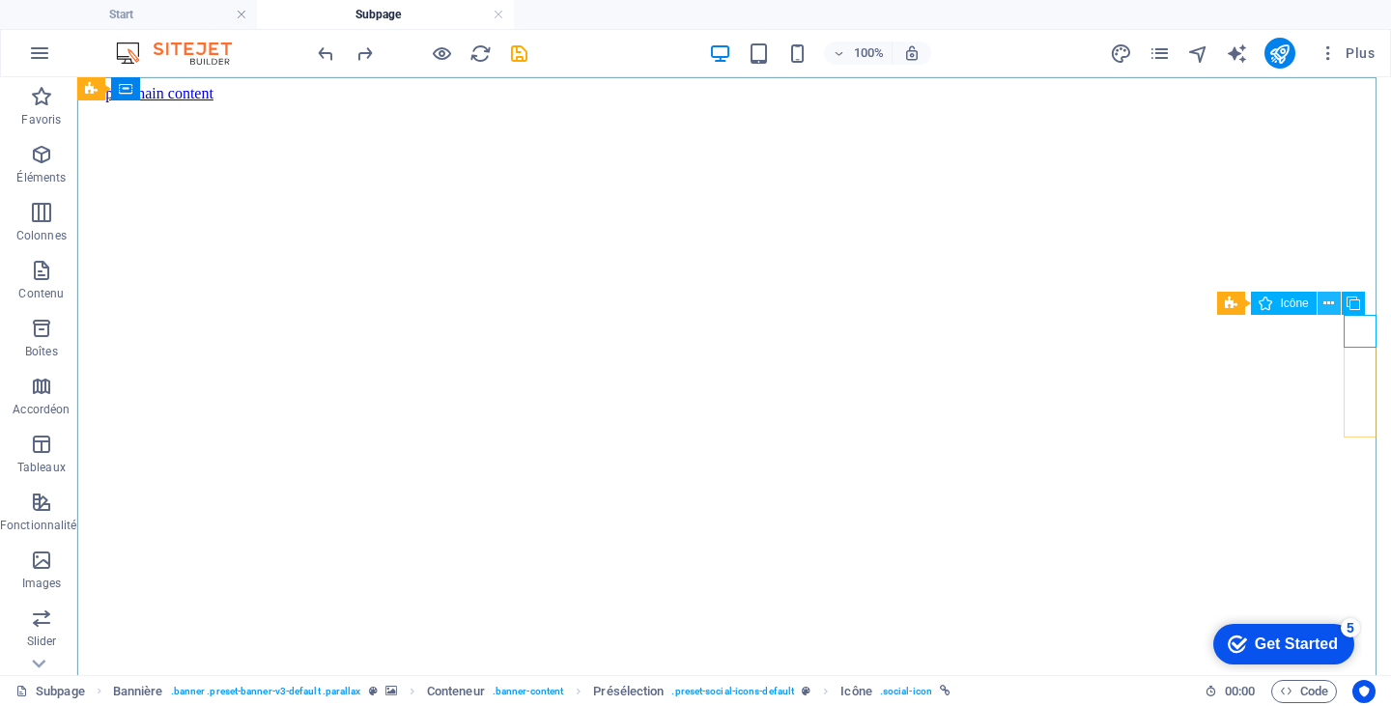
click at [1334, 302] on button at bounding box center [1329, 303] width 23 height 23
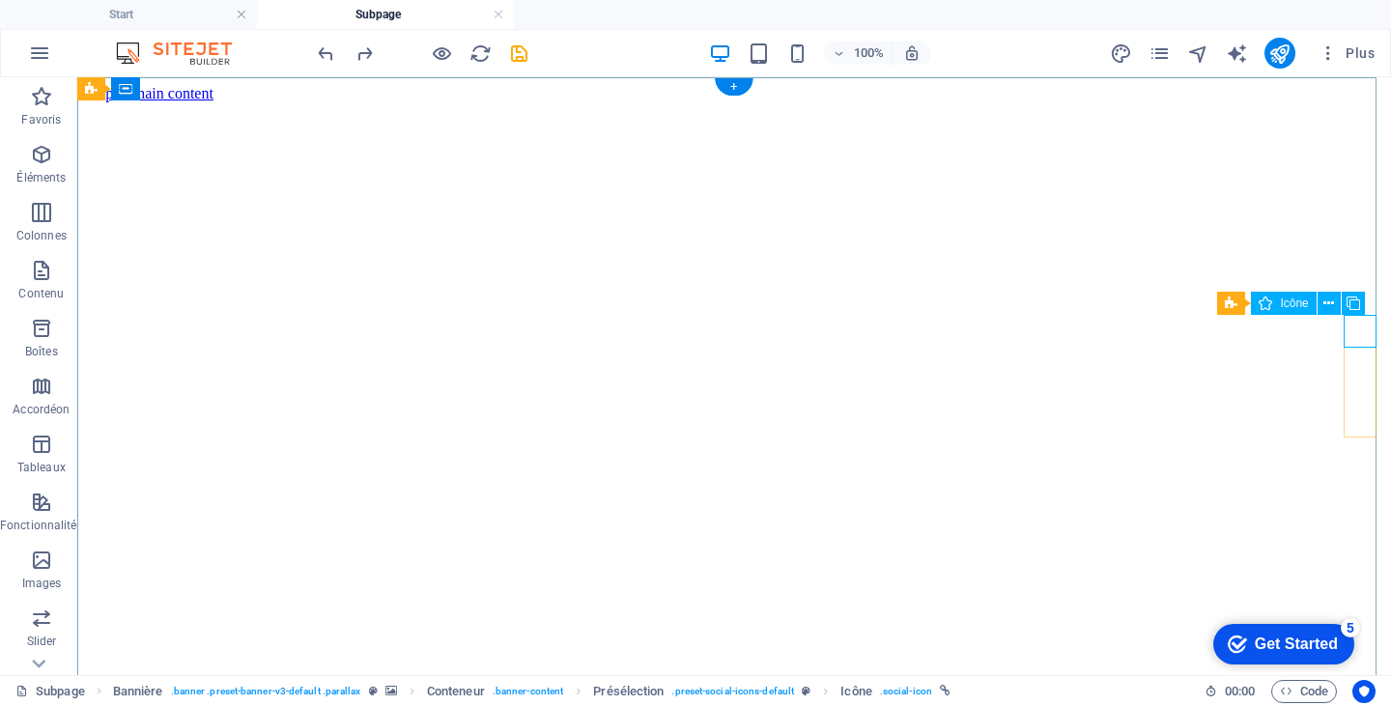
click at [1334, 305] on button at bounding box center [1329, 303] width 23 height 23
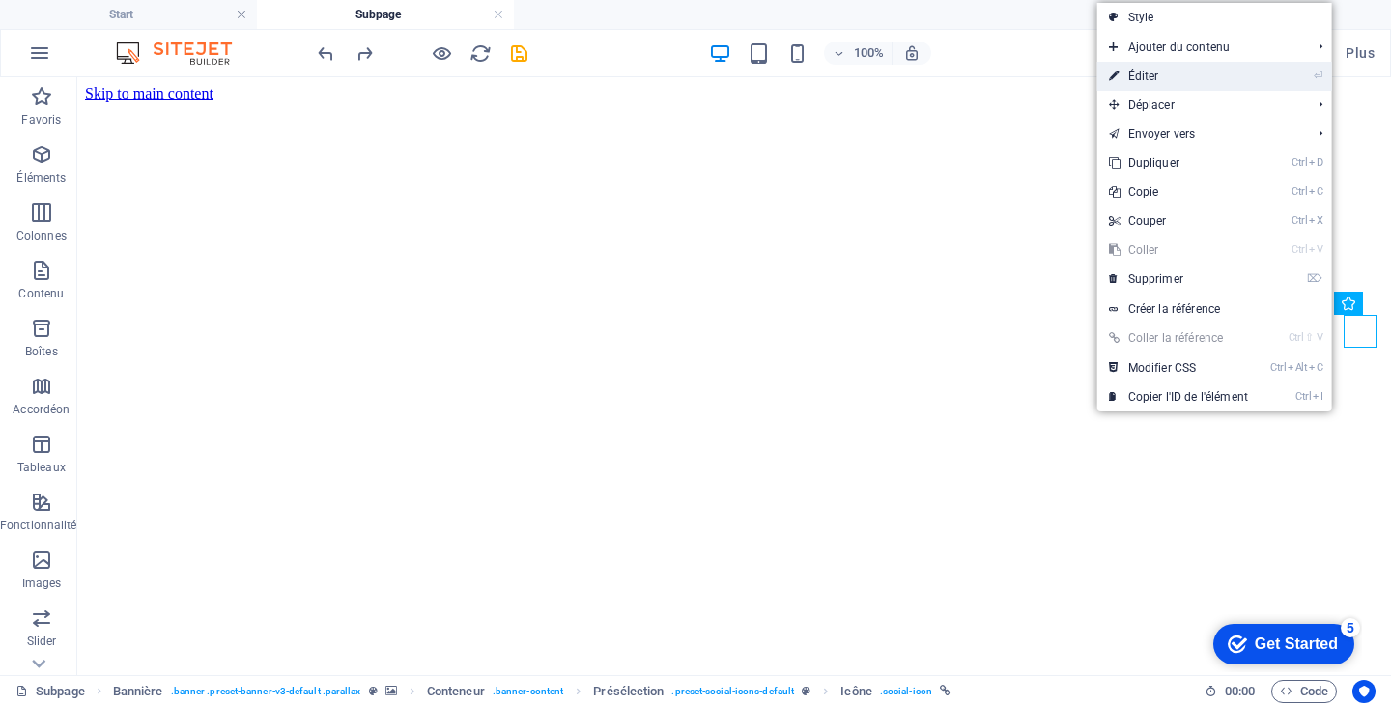
click at [1198, 84] on link "⏎ Éditer" at bounding box center [1178, 76] width 162 height 29
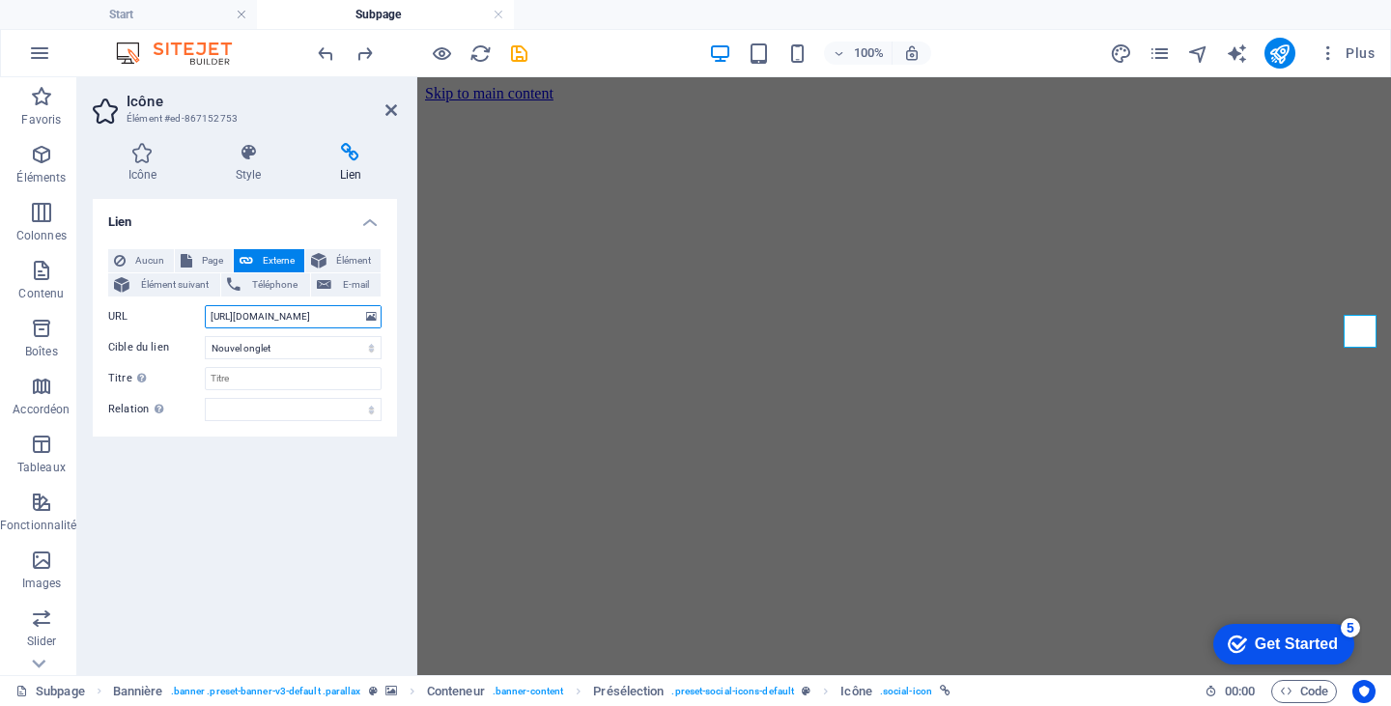
click at [310, 313] on input "https://www.linkedin.com/company/groupe-ulix/?viewAsMember=true" at bounding box center [293, 316] width 177 height 23
drag, startPoint x: 212, startPoint y: 319, endPoint x: 398, endPoint y: 315, distance: 186.5
click at [398, 315] on div "Icône Style Lien Icône Link Tous les jeux d'icônes... IcoFont Ionicons FontAwes…" at bounding box center [244, 402] width 335 height 548
paste input "facebook.com/profile.php?id=100057298516070"
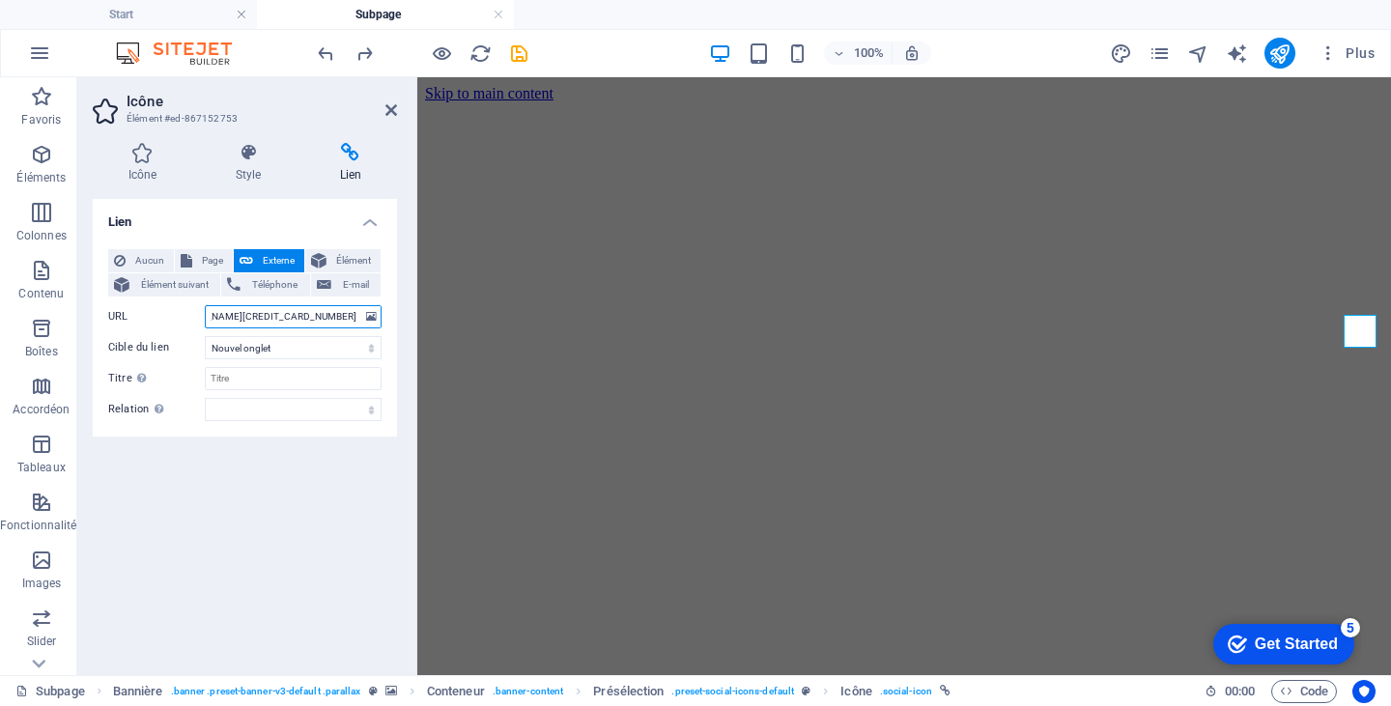
scroll to position [0, 120]
type input "https://www.facebook.com/profile.php?id=100057298516070"
click at [243, 160] on icon at bounding box center [248, 152] width 97 height 19
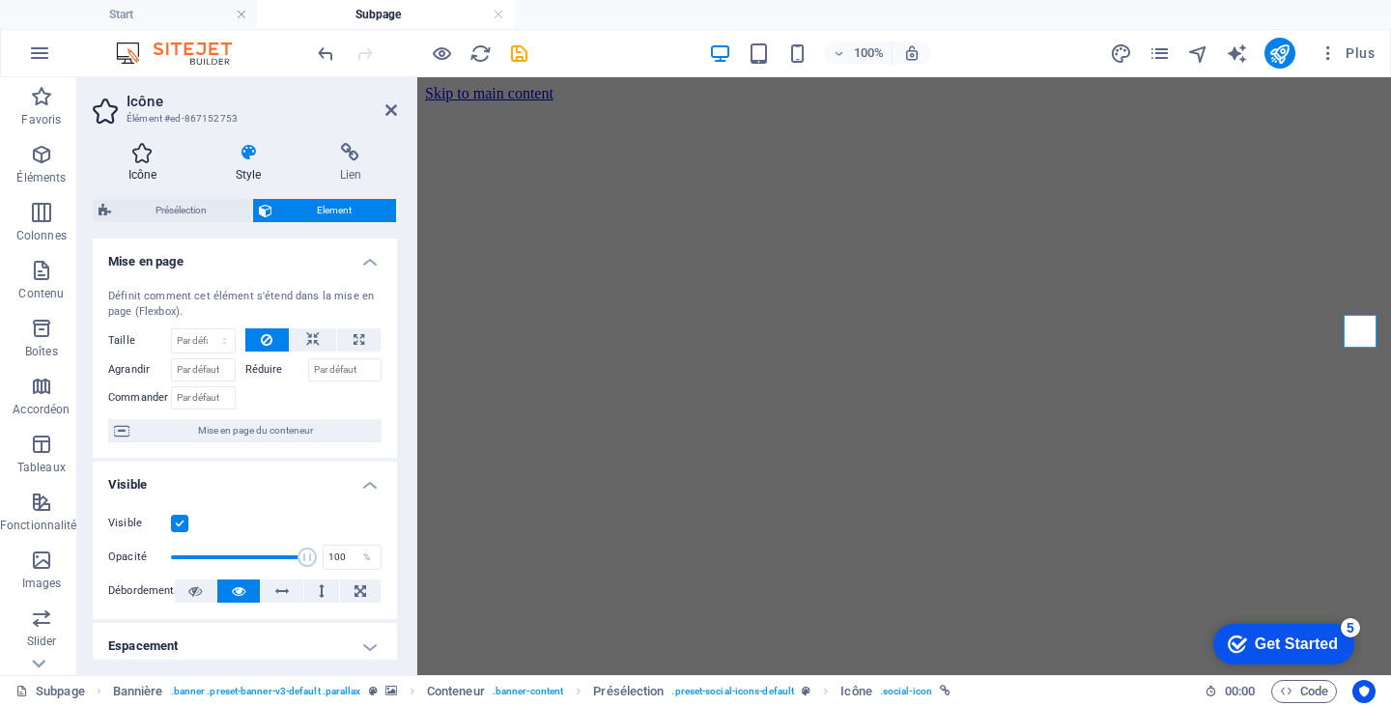
click at [154, 158] on icon at bounding box center [143, 152] width 100 height 19
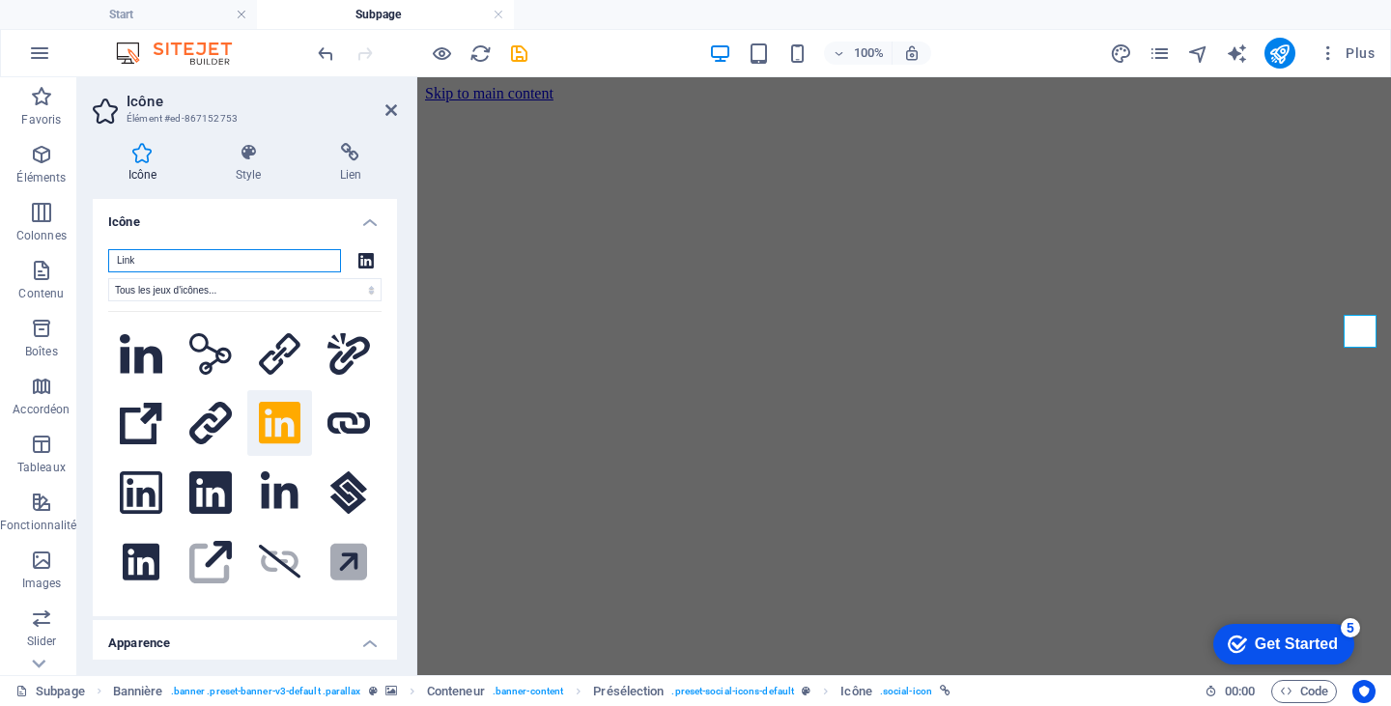
drag, startPoint x: 190, startPoint y: 260, endPoint x: 90, endPoint y: 259, distance: 100.5
click at [90, 259] on div "Icône Style Lien Icône Link Tous les jeux d'icônes... IcoFont Ionicons FontAwes…" at bounding box center [244, 402] width 335 height 548
type input "F"
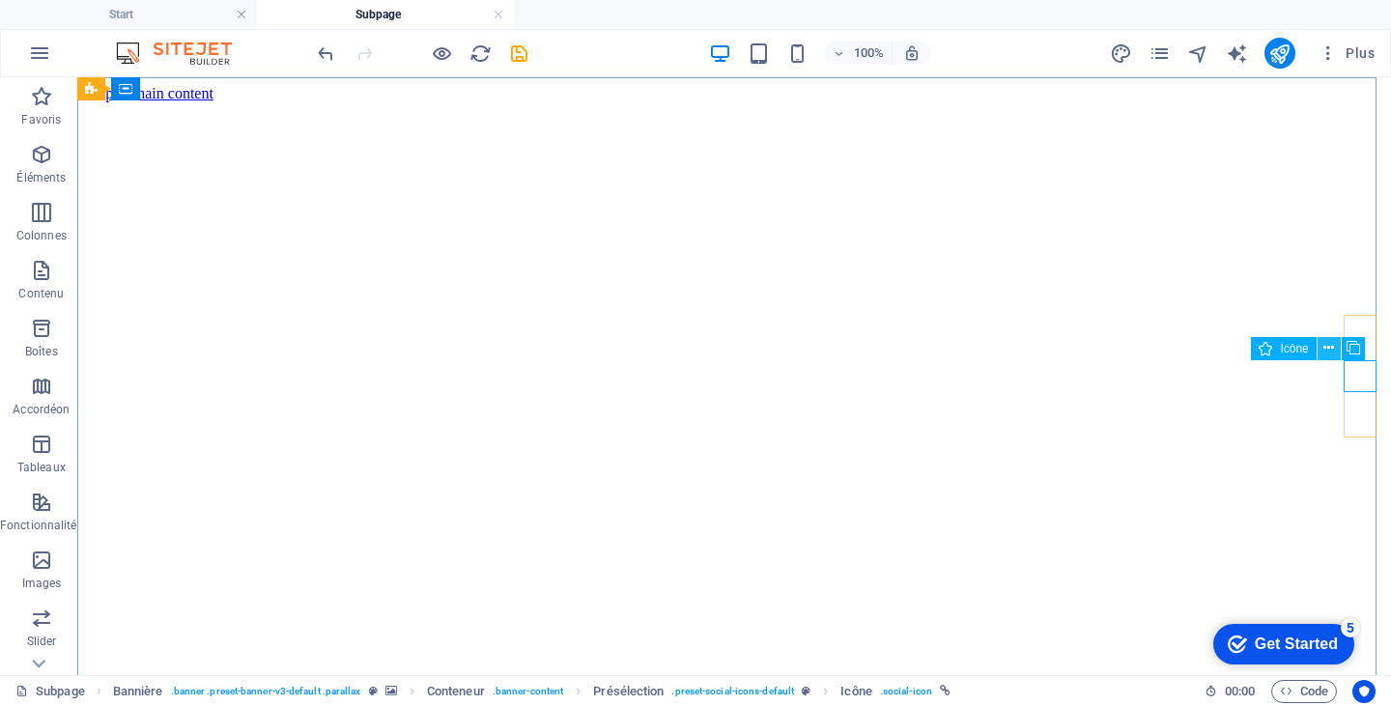
click at [1335, 347] on button at bounding box center [1329, 348] width 23 height 23
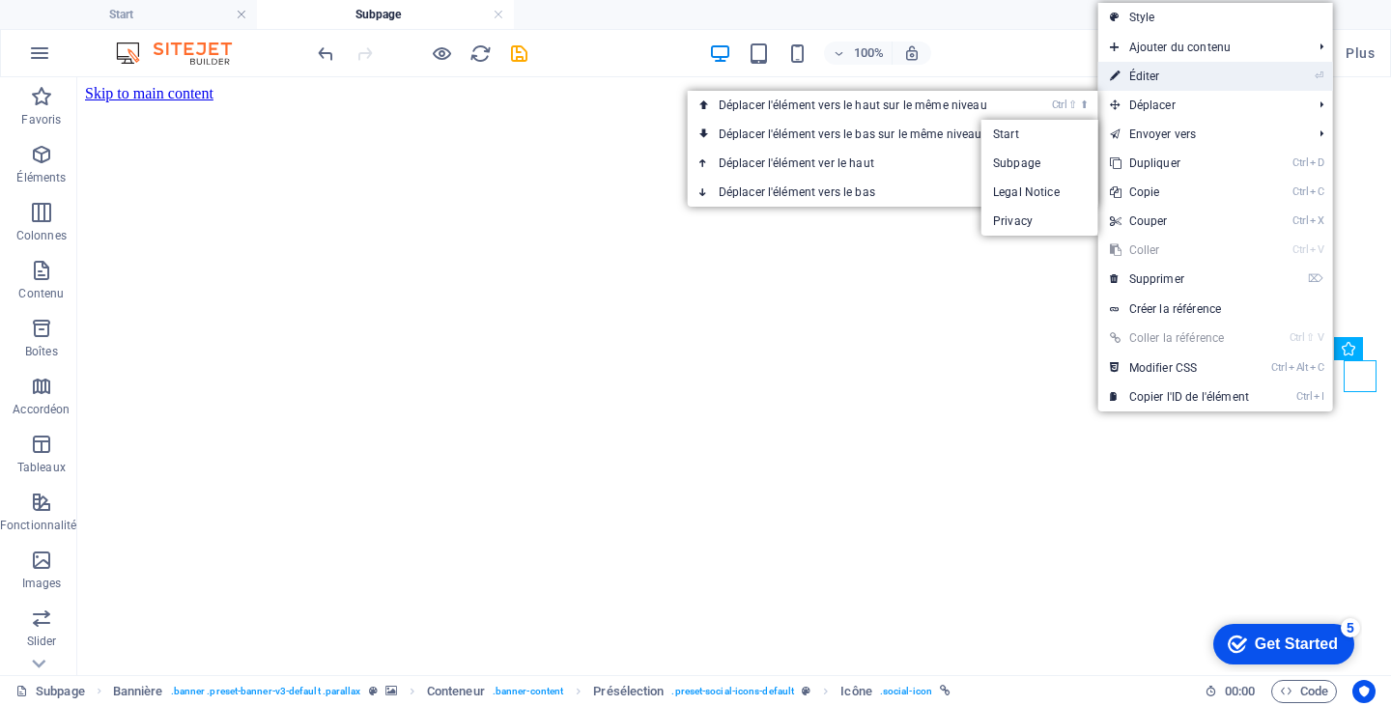
click at [1202, 83] on link "⏎ Éditer" at bounding box center [1179, 76] width 162 height 29
select select "xMidYMid"
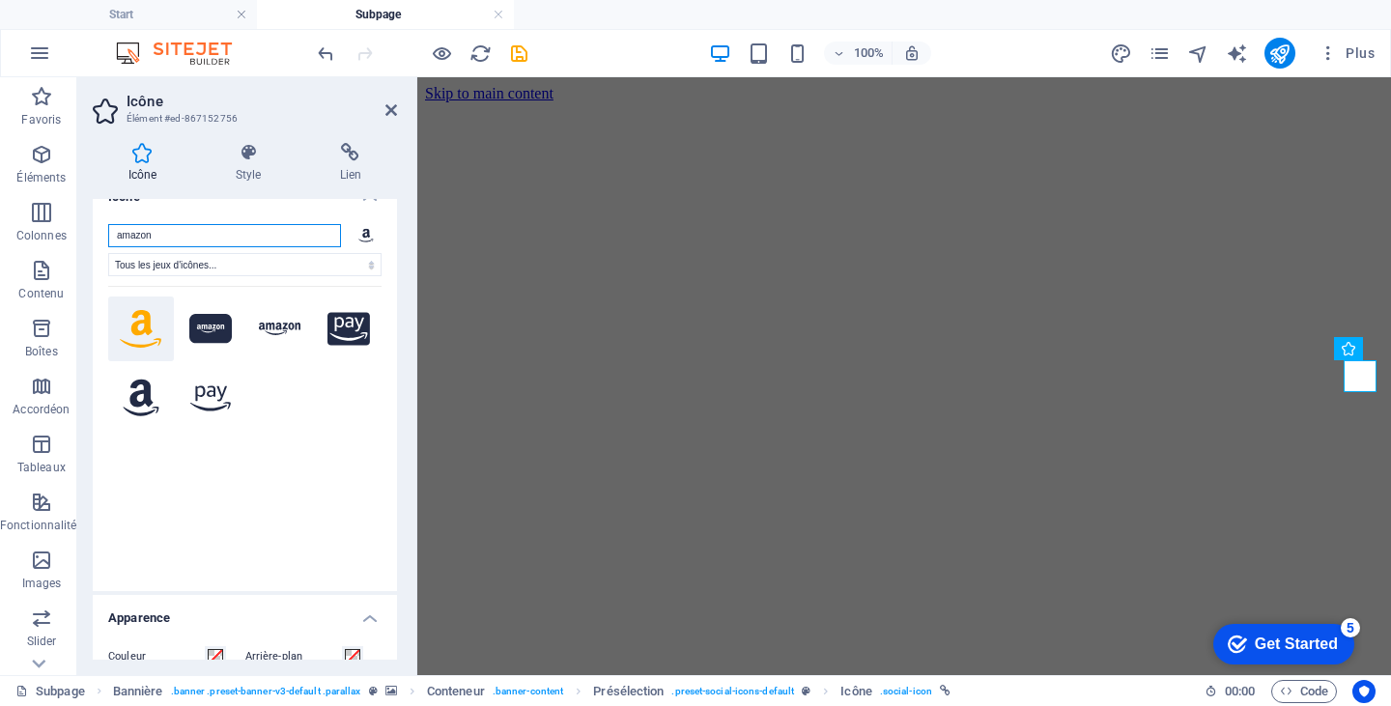
scroll to position [30, 0]
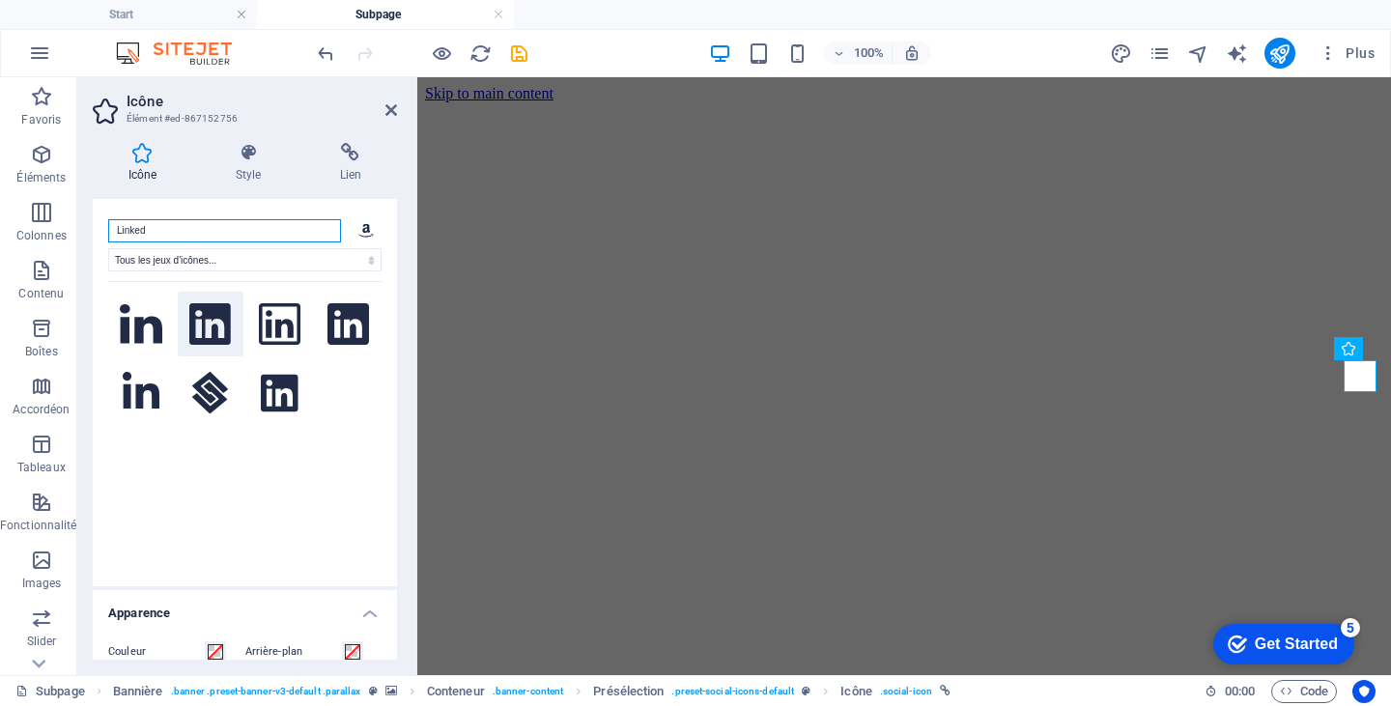
type input "Linked"
click at [218, 332] on icon at bounding box center [210, 324] width 42 height 43
click at [248, 164] on h4 "Style" at bounding box center [252, 163] width 104 height 41
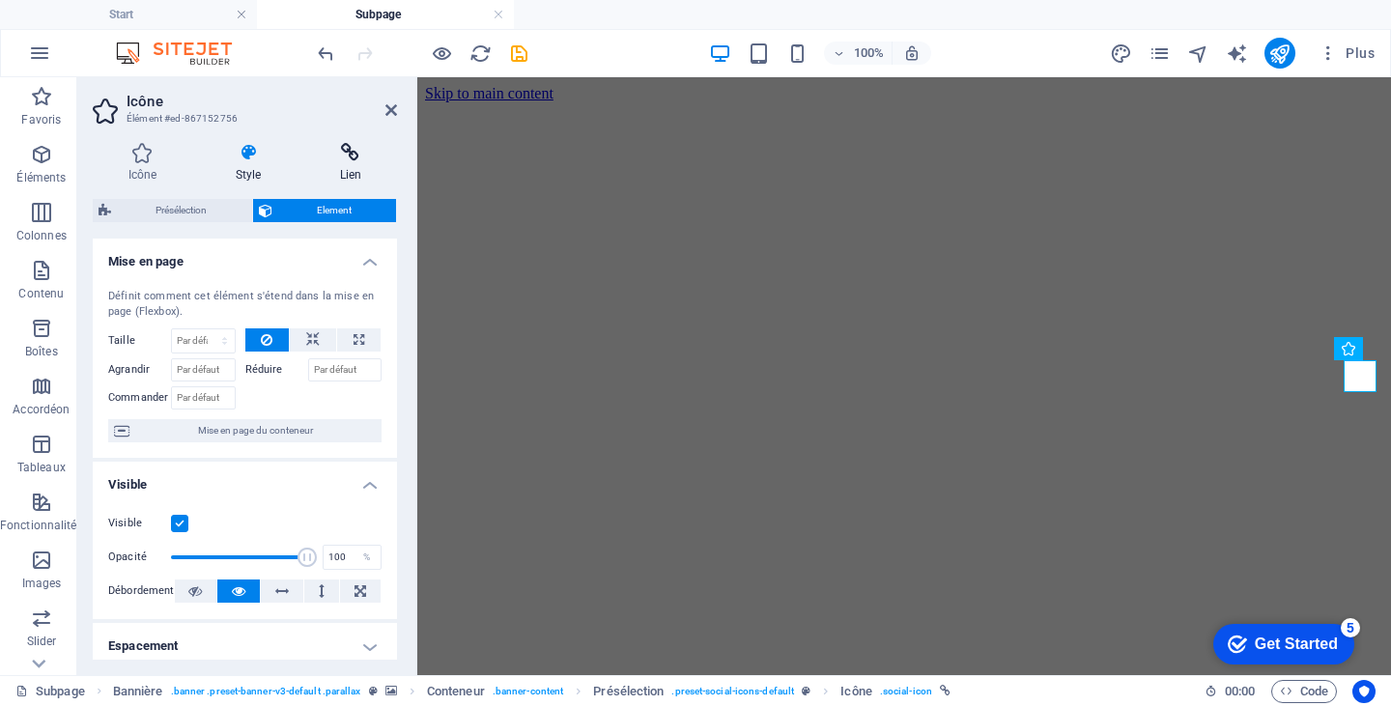
click at [349, 156] on icon at bounding box center [350, 152] width 93 height 19
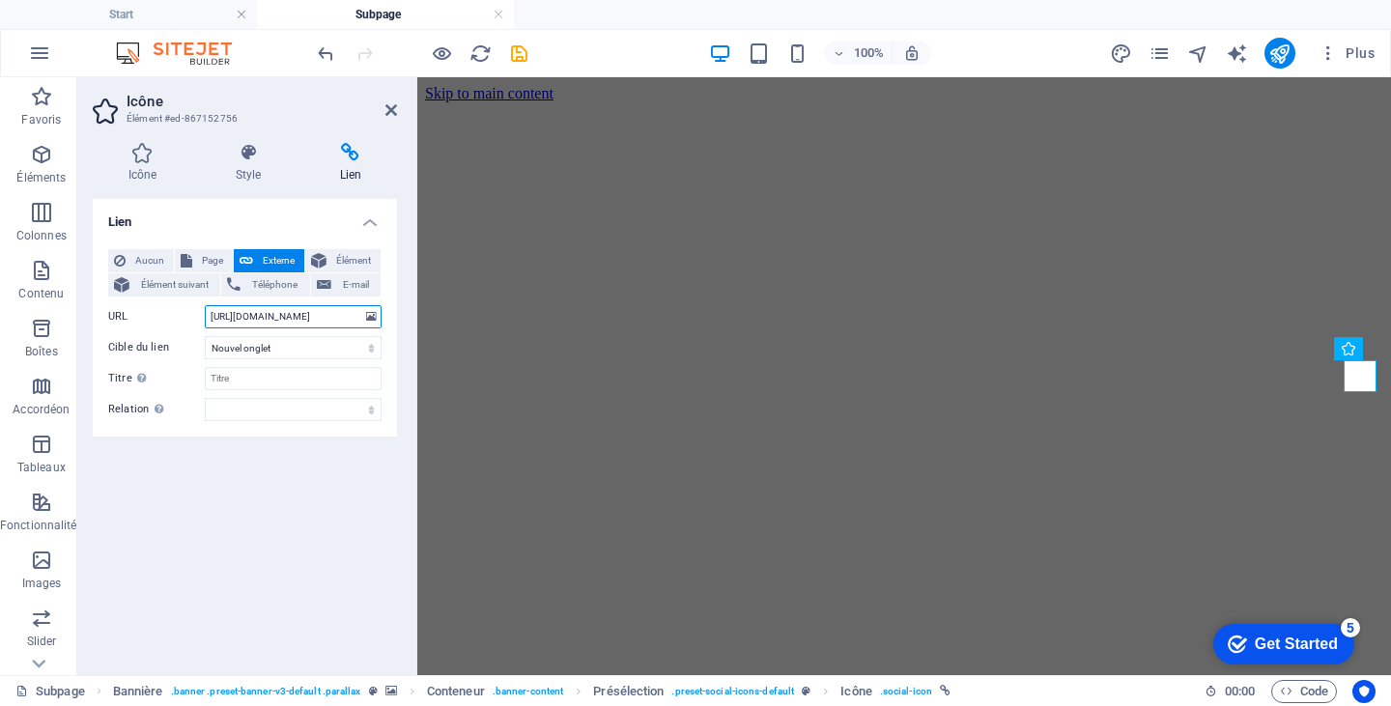
click at [276, 316] on input "https://music.amazon.com/home" at bounding box center [293, 316] width 177 height 23
drag, startPoint x: 349, startPoint y: 313, endPoint x: 175, endPoint y: 321, distance: 174.1
click at [175, 321] on div "URL https://music.amazon.com/home" at bounding box center [244, 316] width 273 height 23
type input "e"
click at [256, 315] on input "URL" at bounding box center [293, 316] width 177 height 23
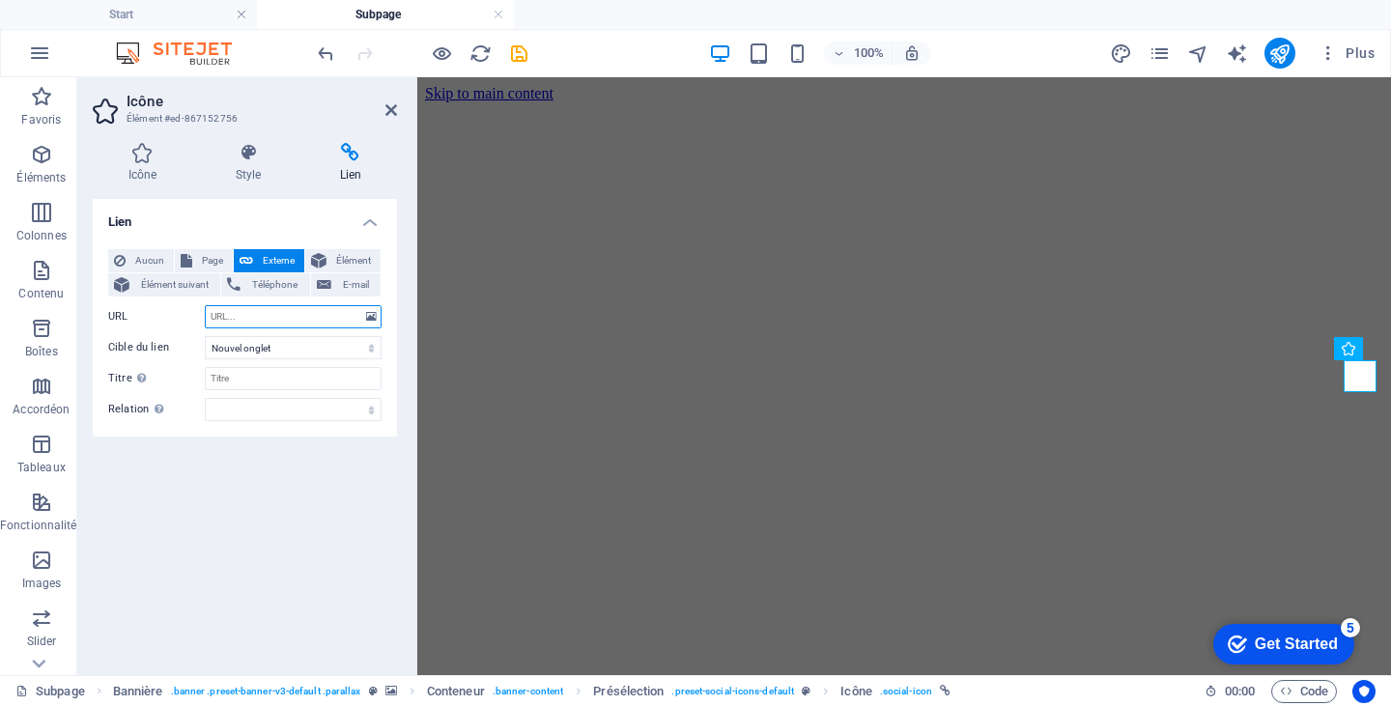
paste input "[URL][DOMAIN_NAME]"
type input "[URL][DOMAIN_NAME]"
click at [300, 520] on div "Lien Aucun Page Externe Élément Élément suivant Téléphone E-mail Page Start Sub…" at bounding box center [245, 429] width 304 height 461
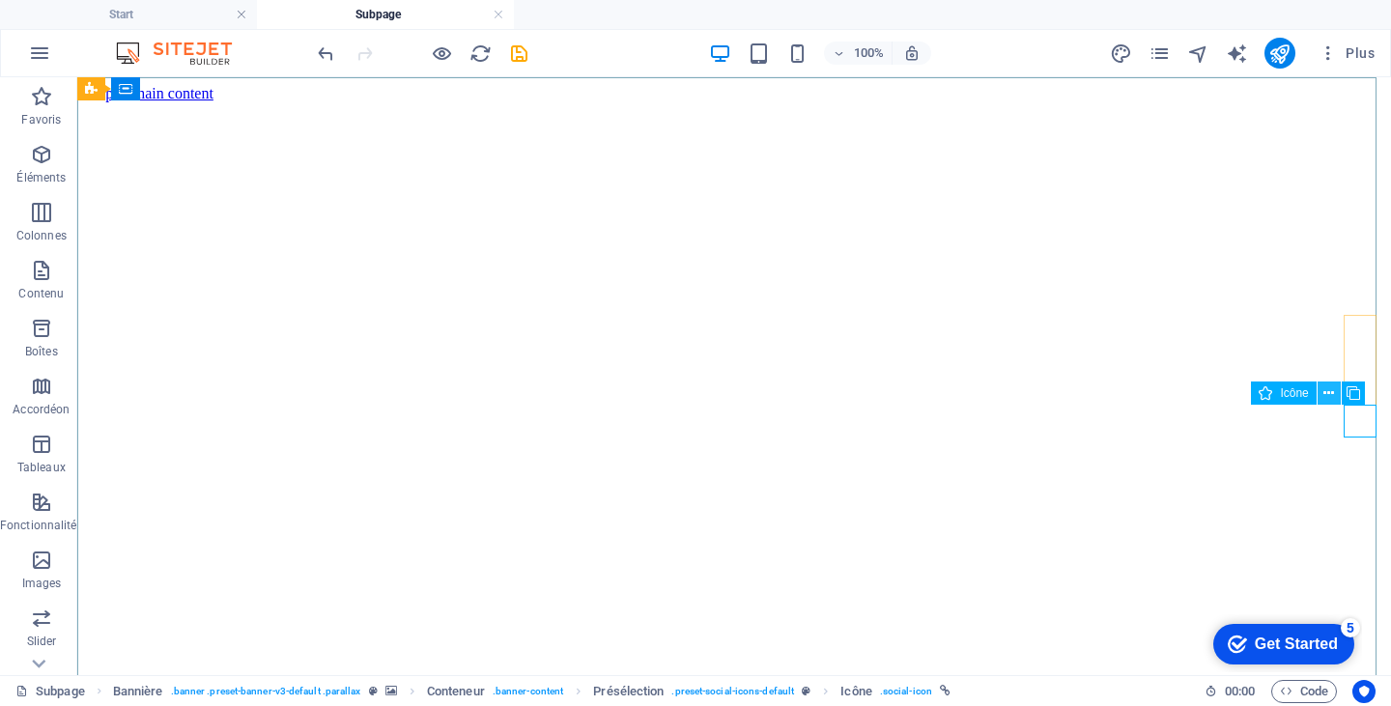
click at [1328, 390] on icon at bounding box center [1328, 394] width 11 height 20
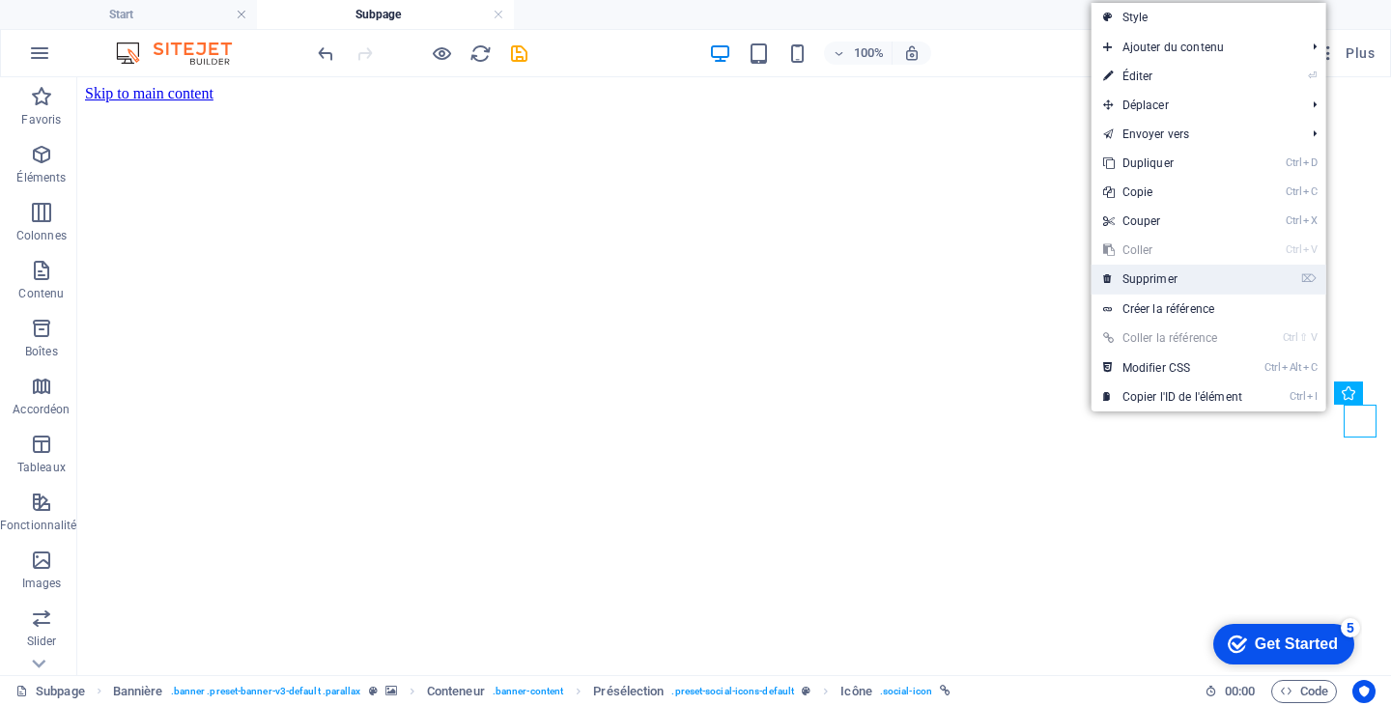
click at [1185, 272] on link "⌦ Supprimer" at bounding box center [1173, 279] width 162 height 29
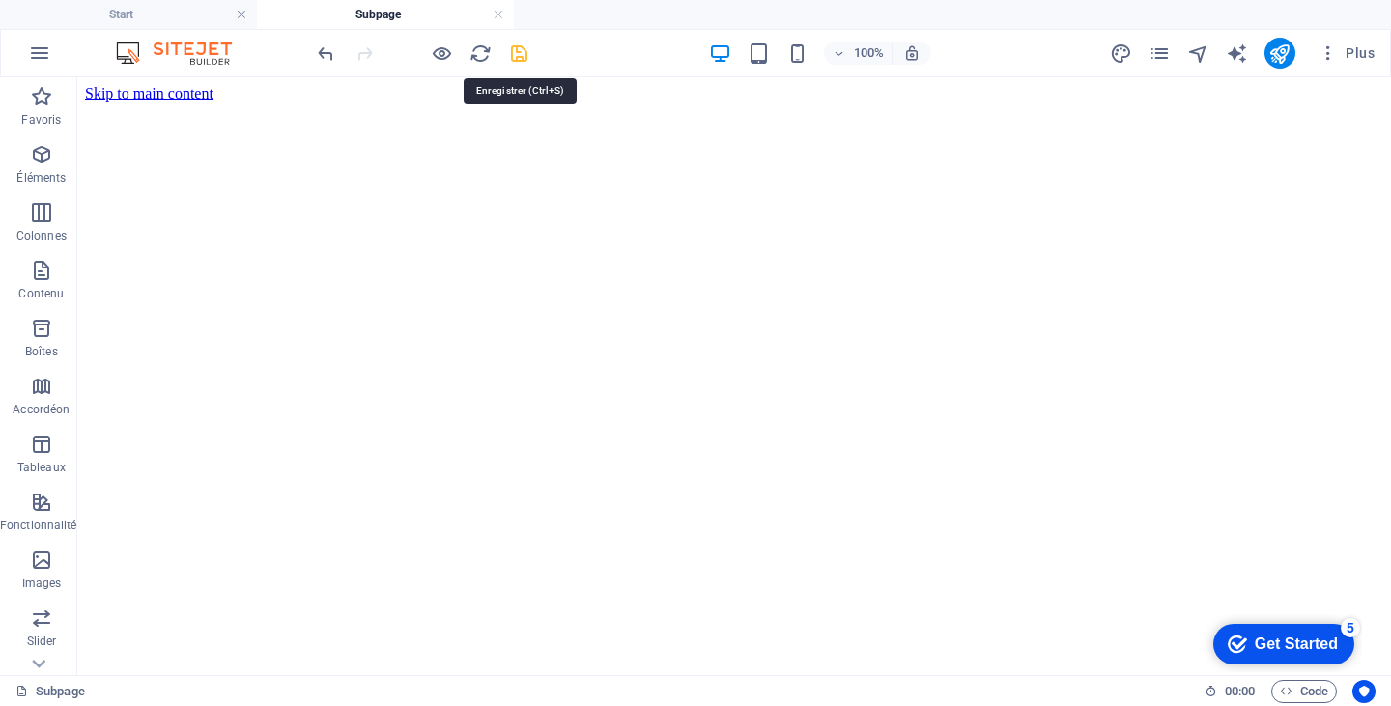
click at [525, 54] on icon "save" at bounding box center [519, 54] width 22 height 22
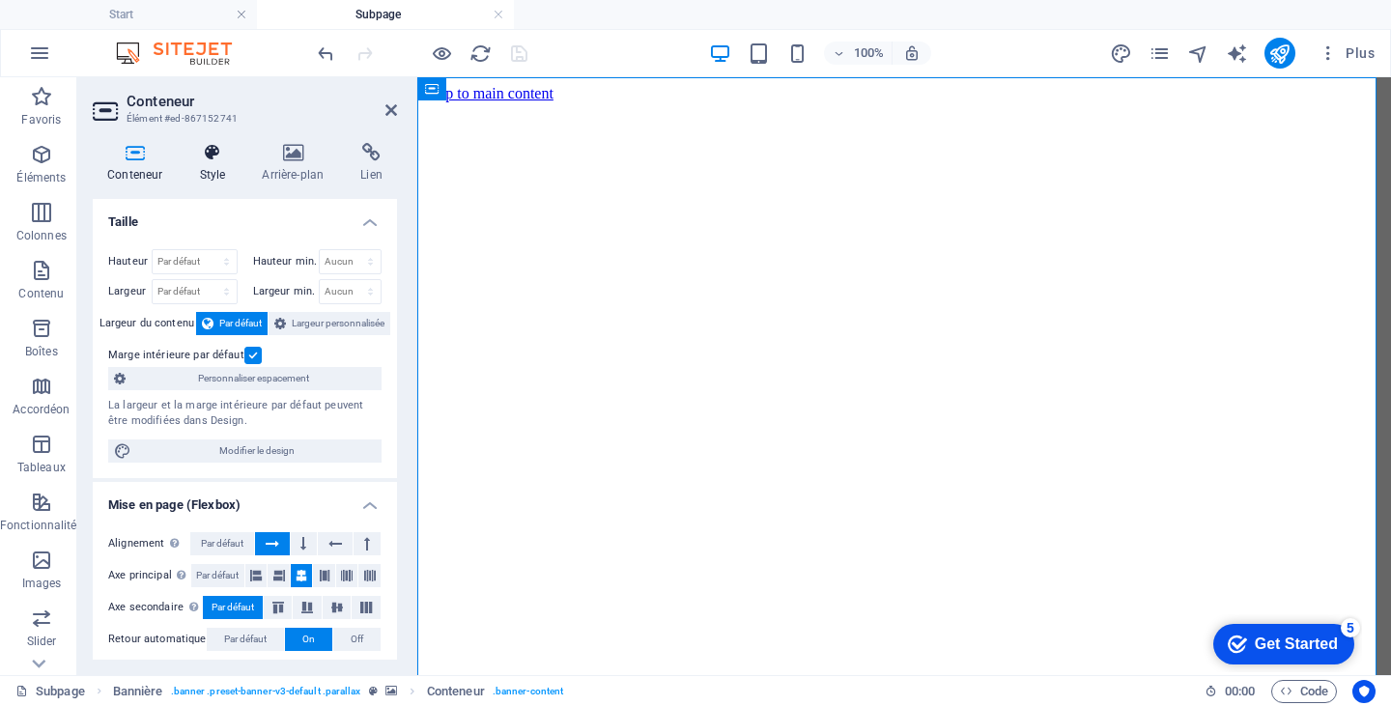
click at [215, 164] on h4 "Style" at bounding box center [216, 163] width 63 height 41
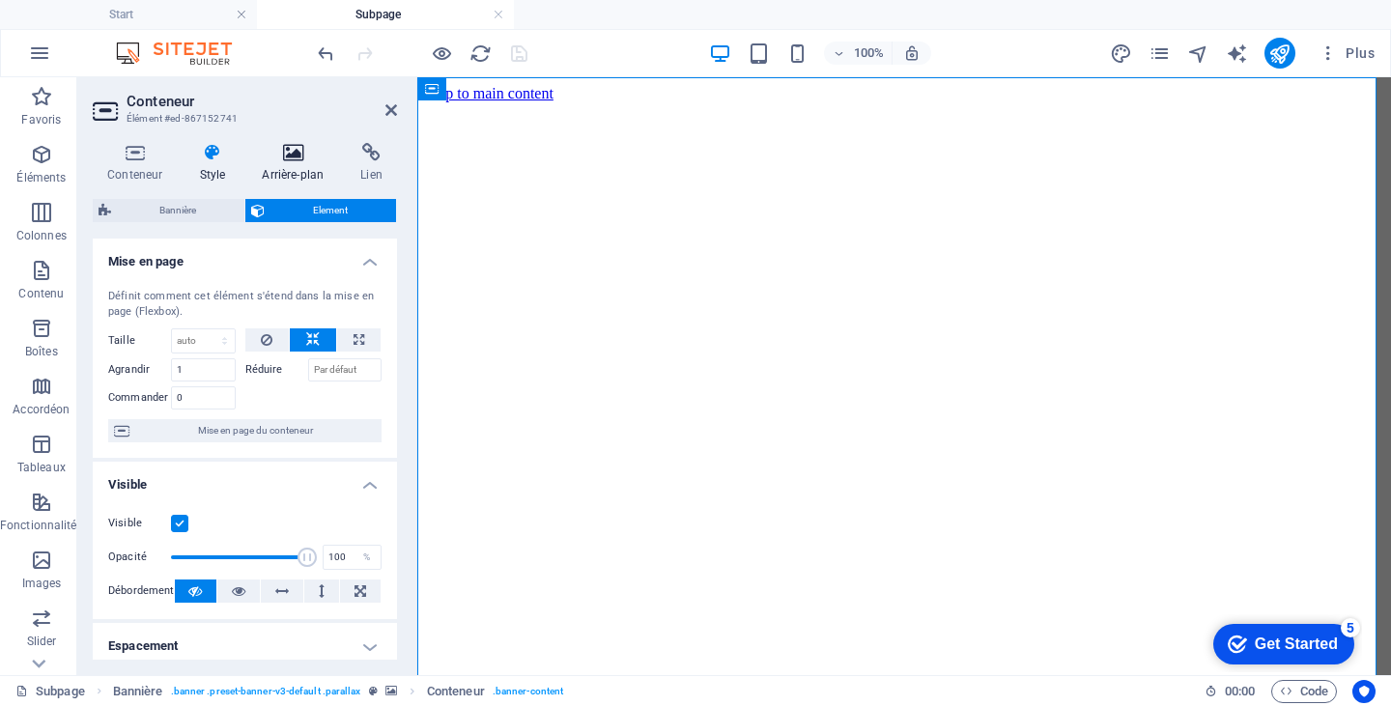
click at [285, 157] on icon at bounding box center [292, 152] width 91 height 19
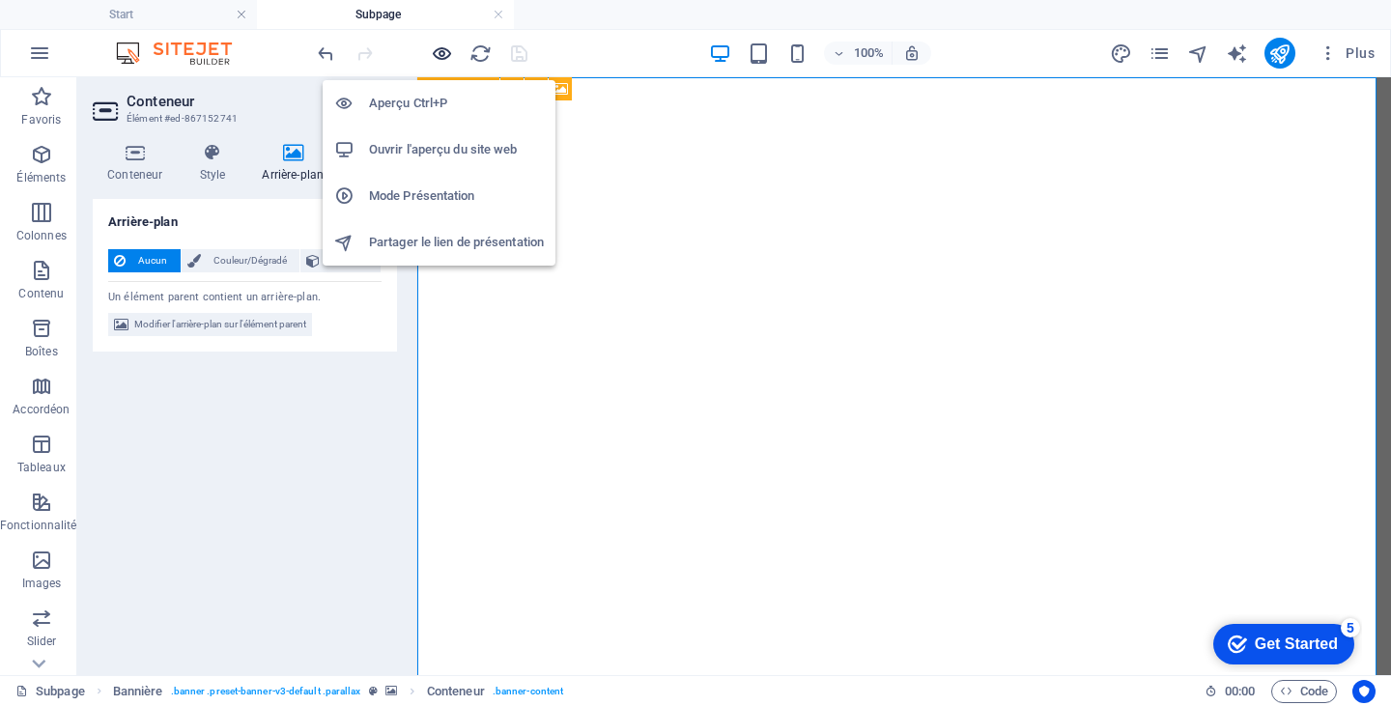
click at [440, 51] on icon "button" at bounding box center [442, 54] width 22 height 22
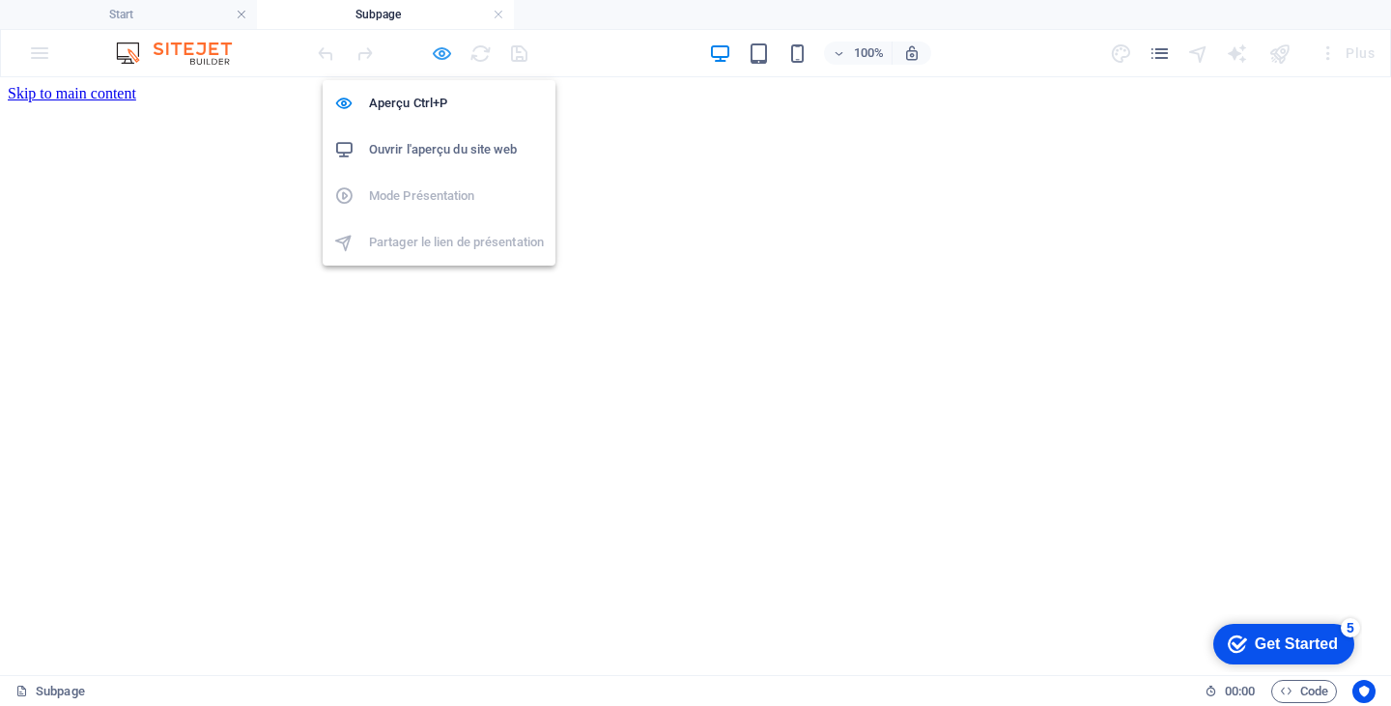
click at [433, 49] on icon "button" at bounding box center [442, 54] width 22 height 22
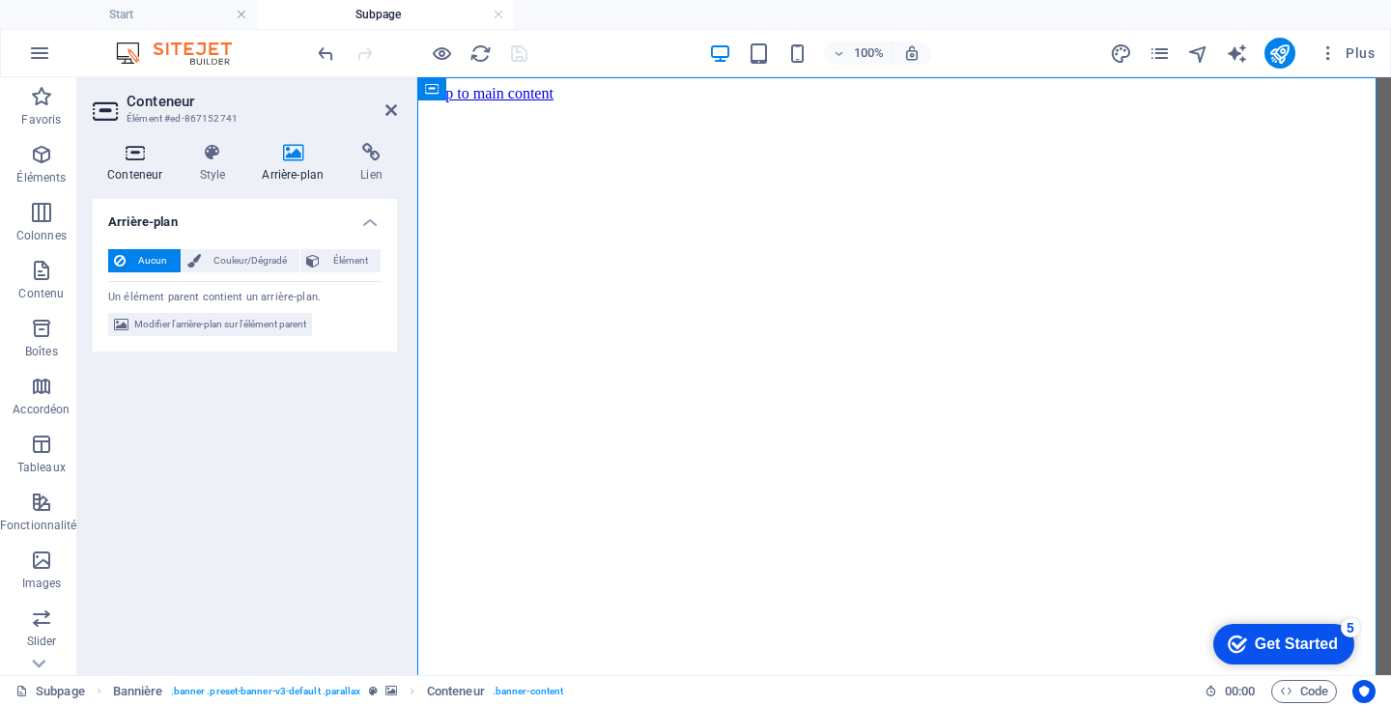
click at [142, 164] on h4 "Conteneur" at bounding box center [139, 163] width 92 height 41
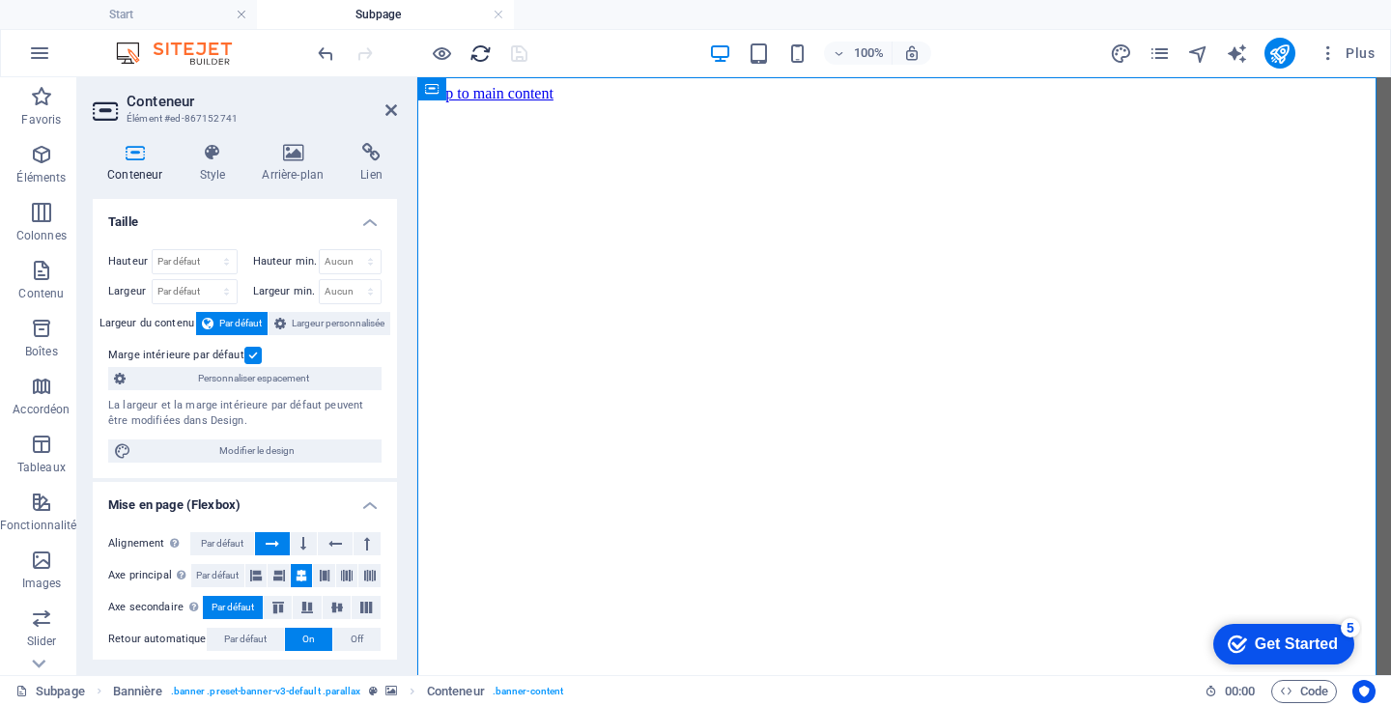
click at [476, 55] on icon "reload" at bounding box center [480, 54] width 22 height 22
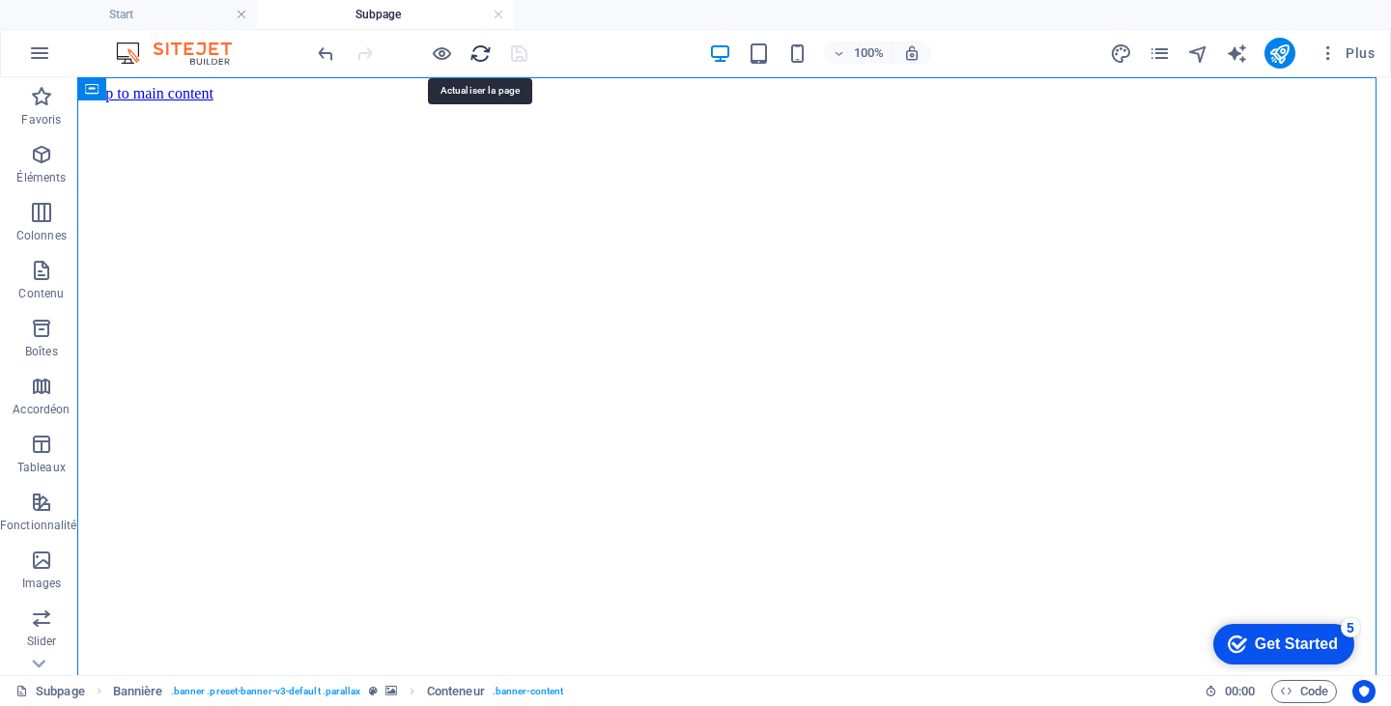
click at [476, 55] on icon "reload" at bounding box center [480, 54] width 22 height 22
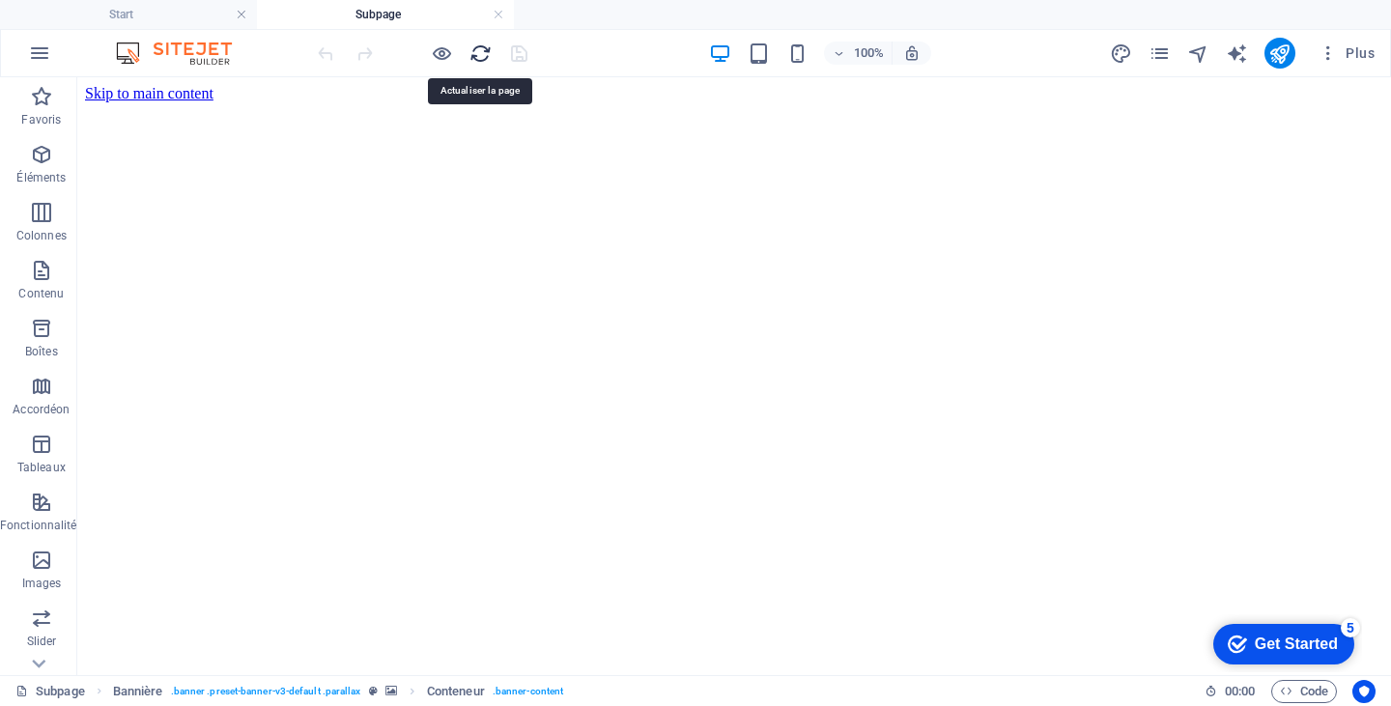
click at [477, 50] on icon "reload" at bounding box center [480, 54] width 22 height 22
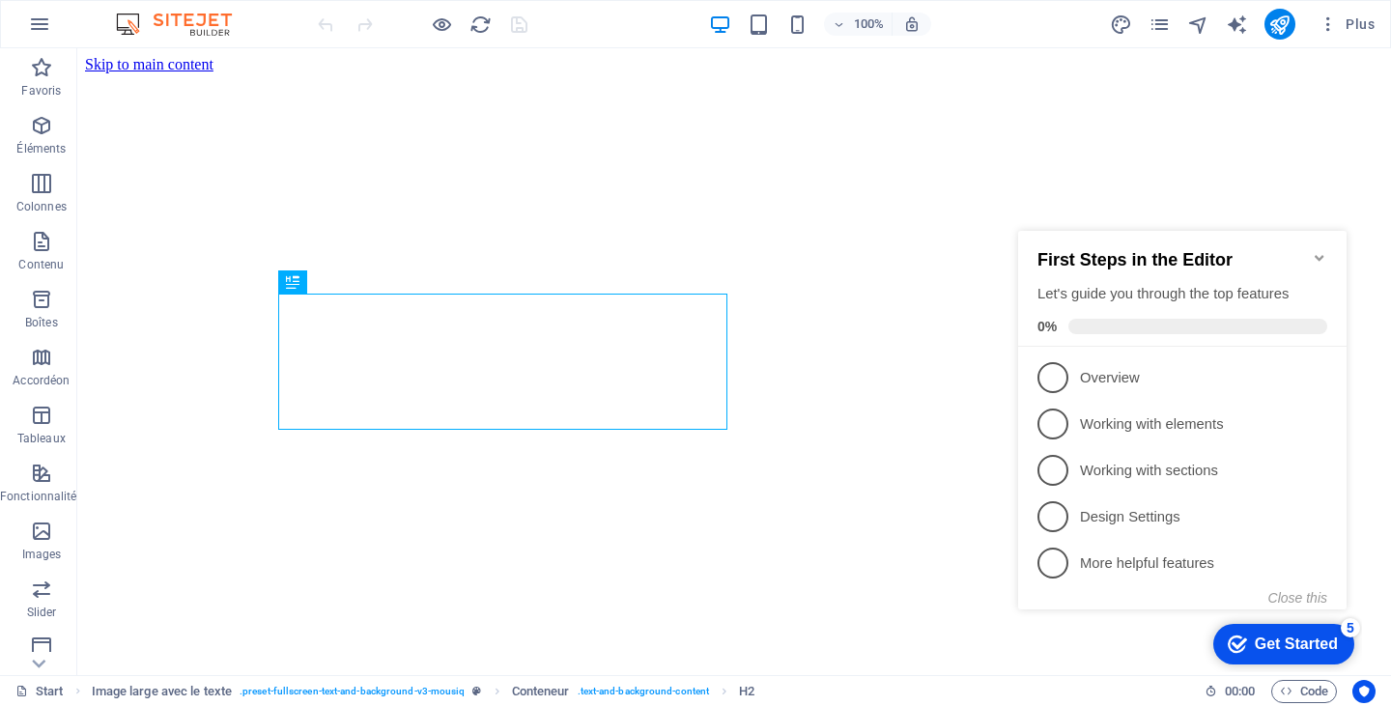
scroll to position [585, 0]
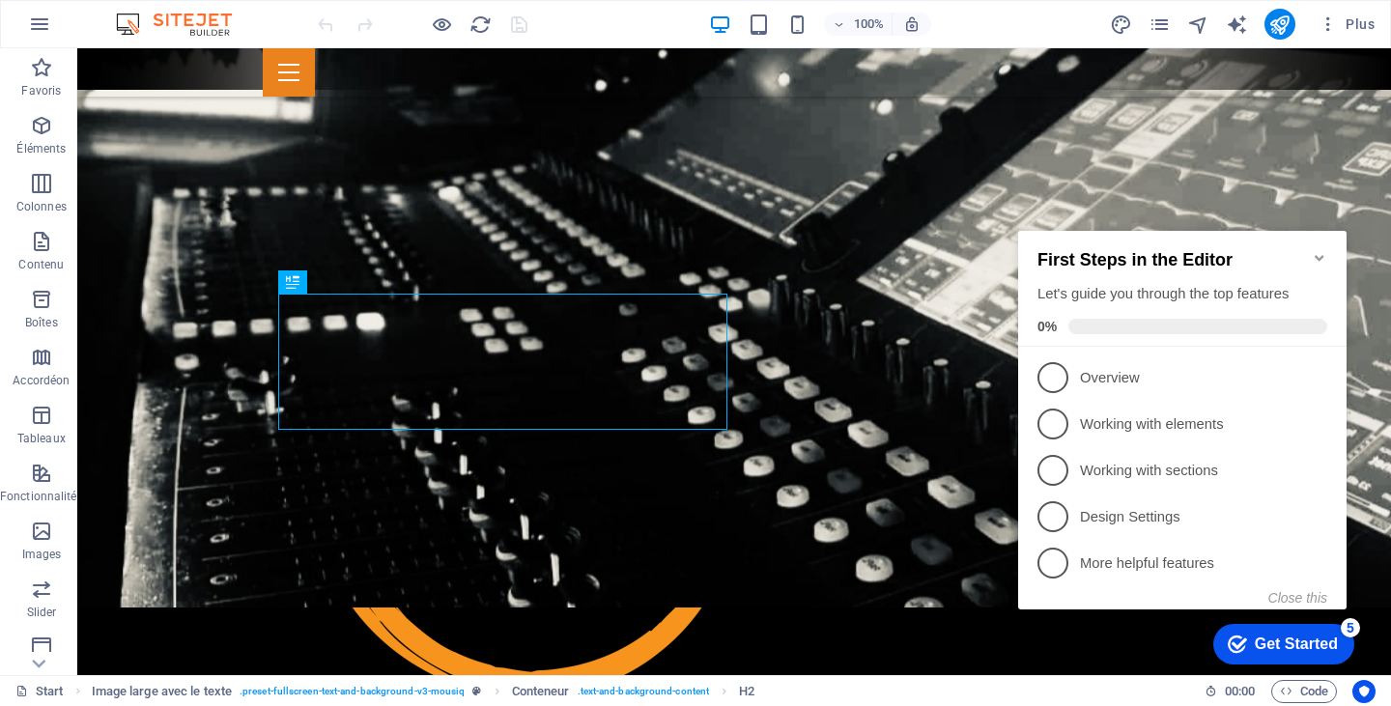
click at [1324, 250] on icon "Minimize checklist" at bounding box center [1319, 257] width 15 height 15
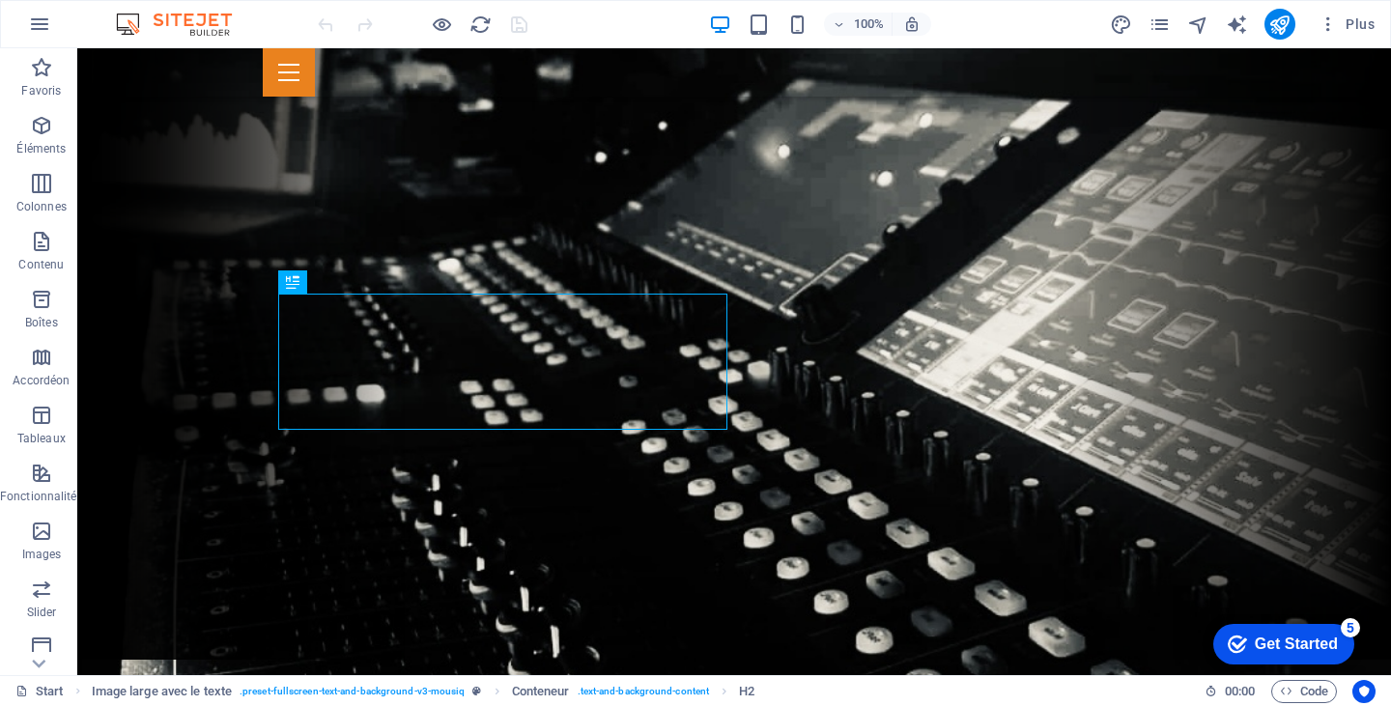
scroll to position [0, 0]
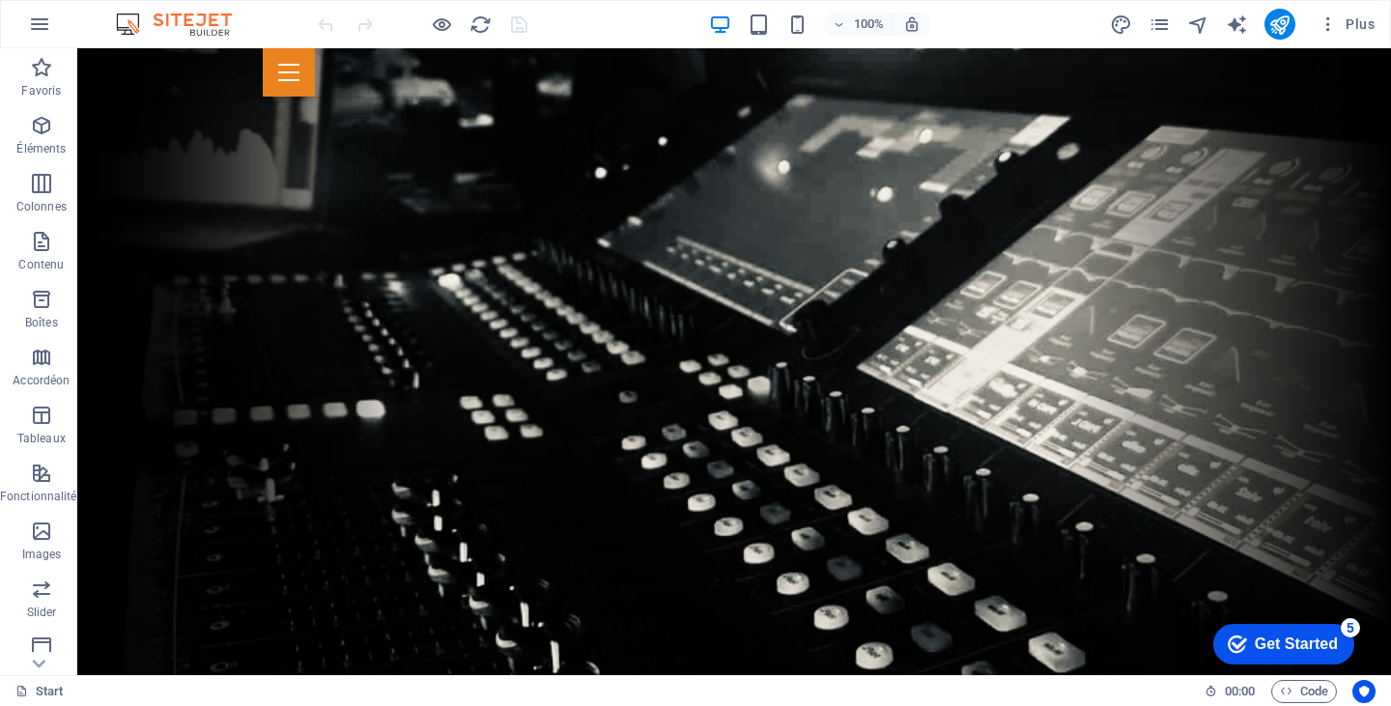
drag, startPoint x: 1382, startPoint y: 147, endPoint x: 1467, endPoint y: 96, distance: 99.2
click at [35, 64] on icon at bounding box center [40, 59] width 14 height 9
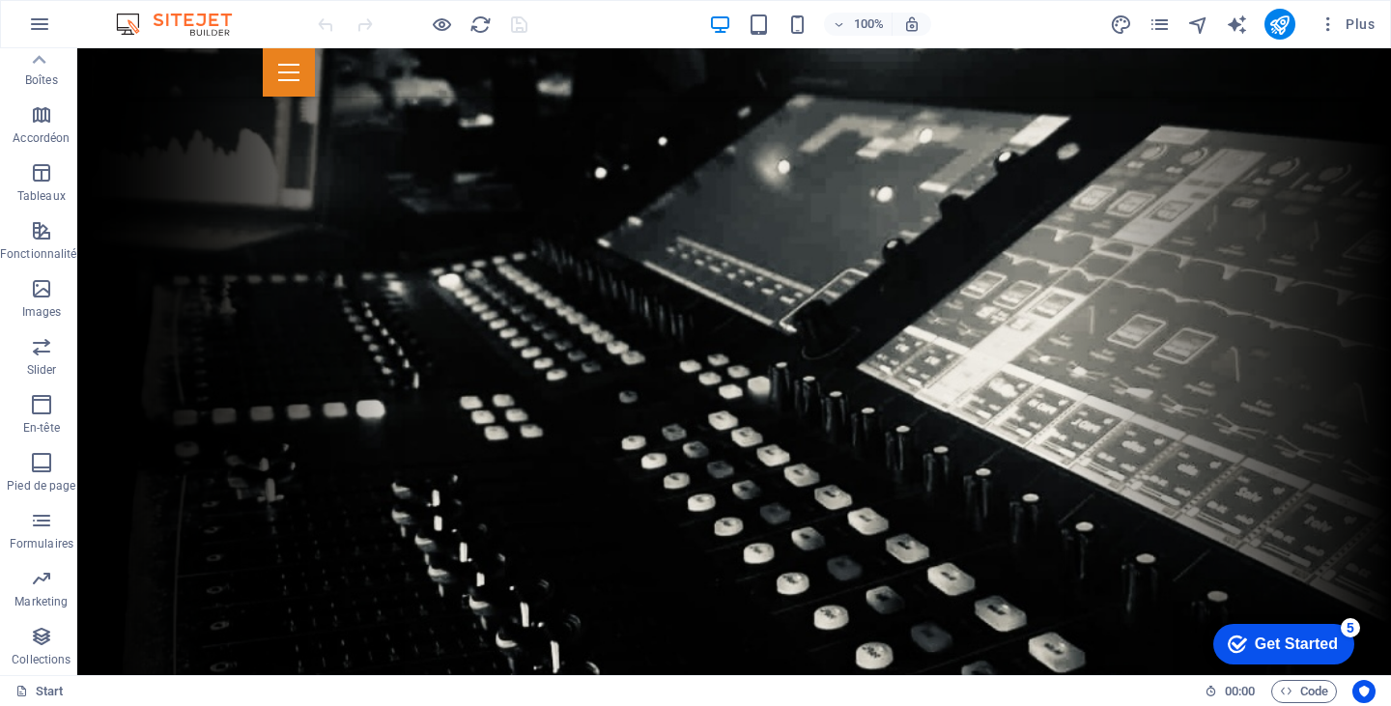
click at [35, 664] on p "Collections" at bounding box center [41, 659] width 59 height 15
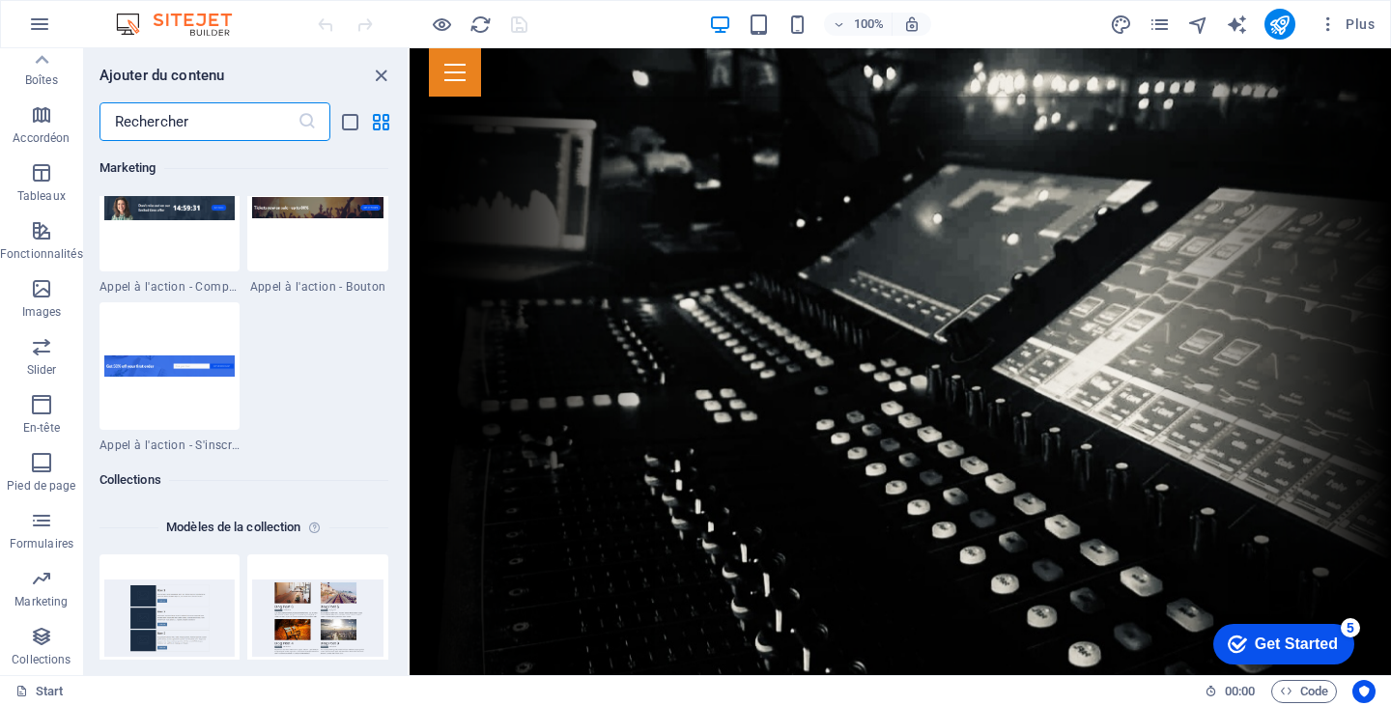
scroll to position [17684, 0]
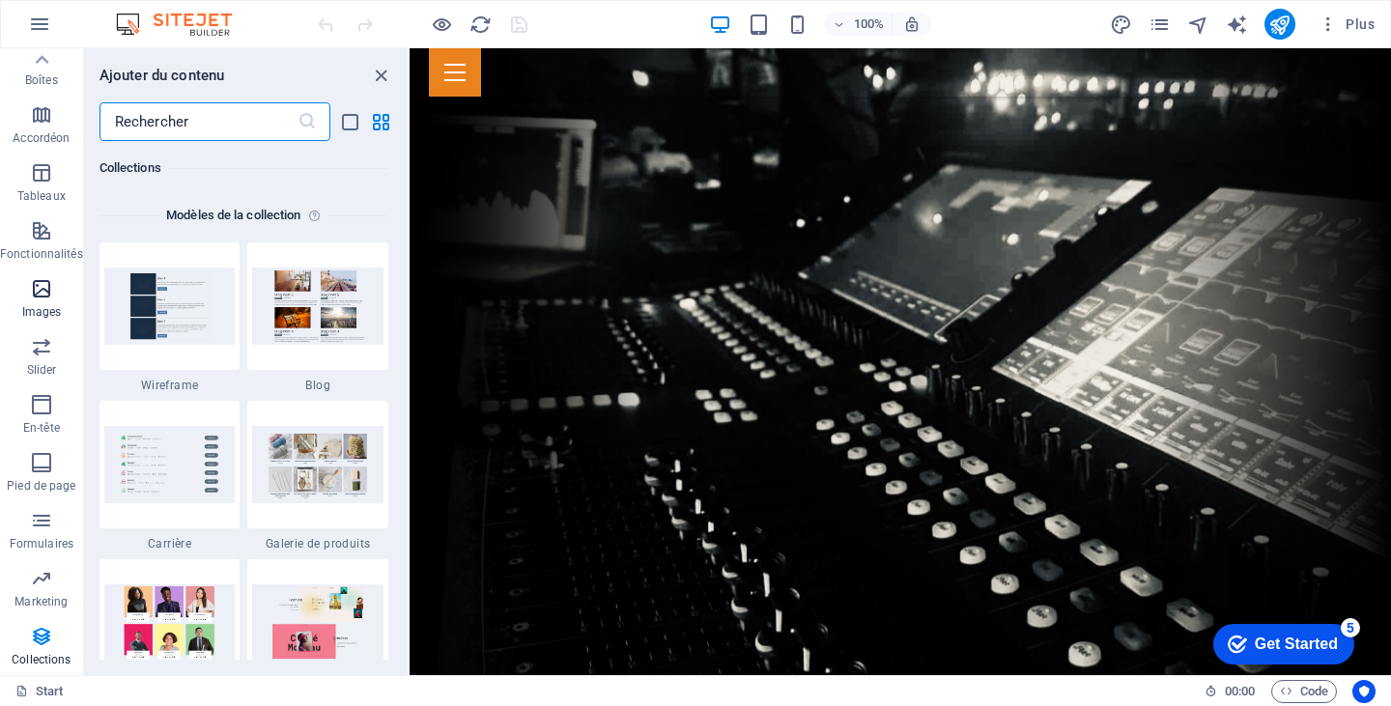
click at [46, 285] on icon "button" at bounding box center [41, 288] width 23 height 23
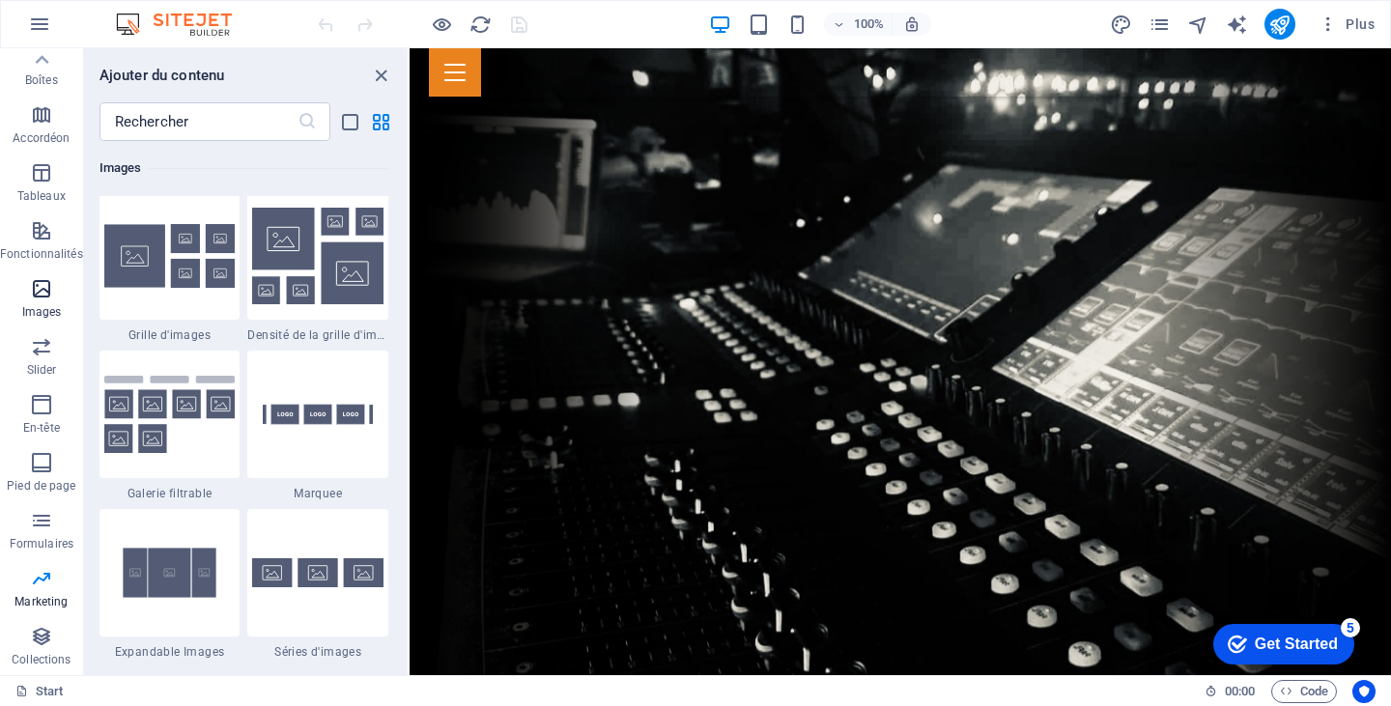
scroll to position [9796, 0]
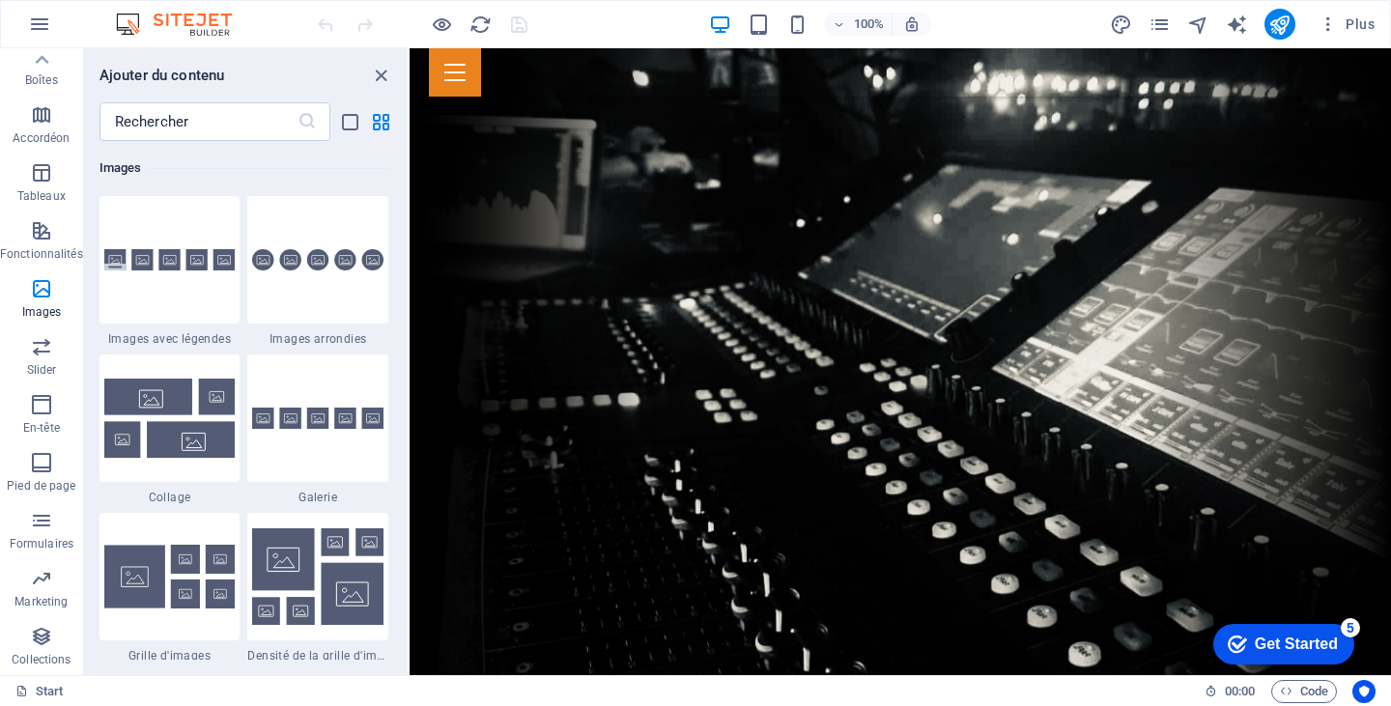
click at [403, 418] on div "Favoris 1 Star Titre principal 1 Star Conteneur Éléments 1 Star Titre principal…" at bounding box center [246, 400] width 324 height 519
drag, startPoint x: 403, startPoint y: 404, endPoint x: 404, endPoint y: 433, distance: 29.0
click at [404, 433] on div "Favoris 1 Star Titre principal 1 Star Conteneur Éléments 1 Star Titre principal…" at bounding box center [246, 400] width 324 height 519
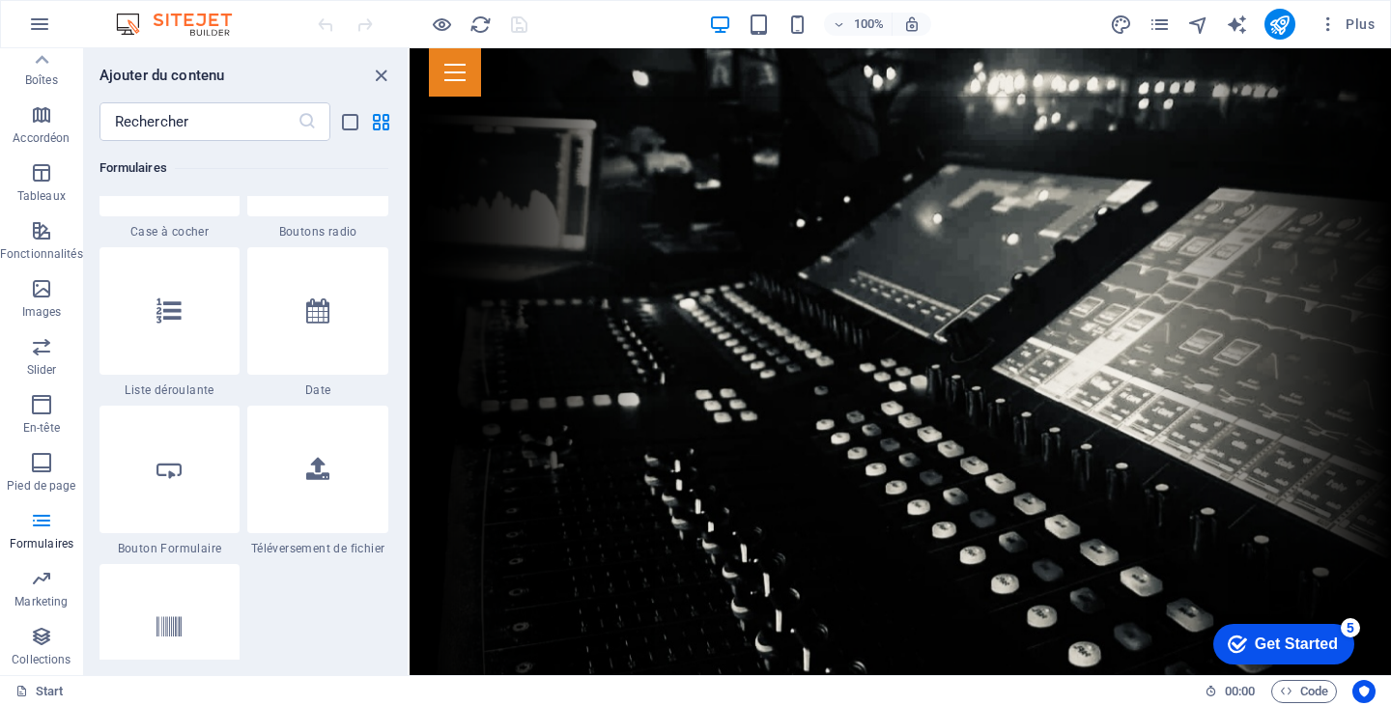
scroll to position [15216, 0]
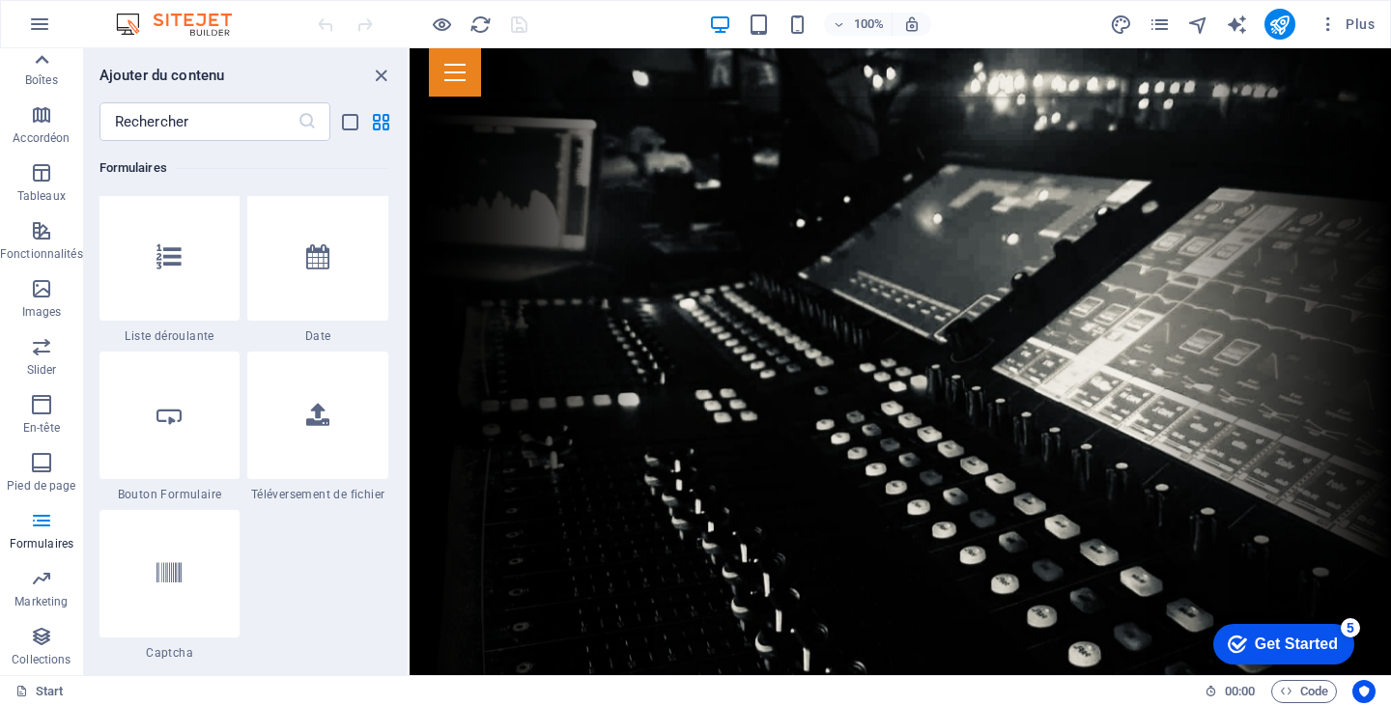
click at [42, 60] on icon at bounding box center [41, 59] width 27 height 27
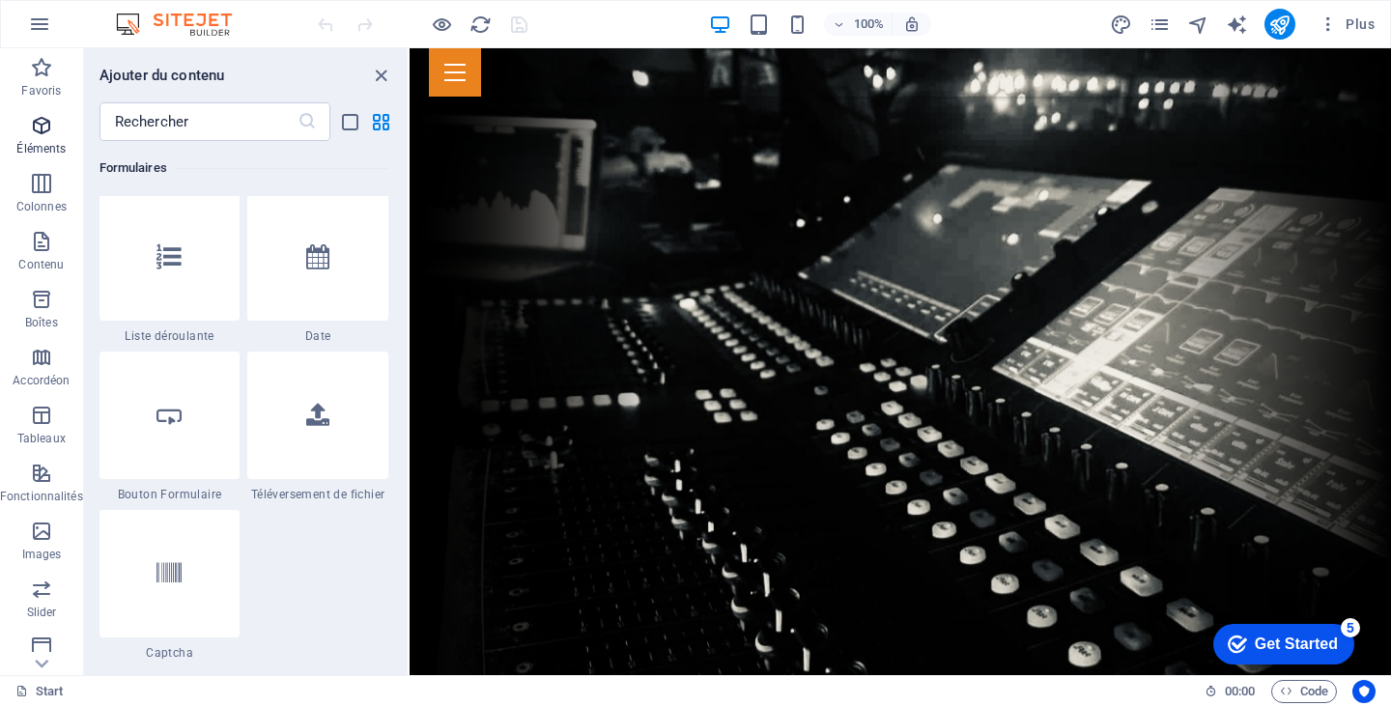
click at [48, 129] on icon "button" at bounding box center [41, 125] width 23 height 23
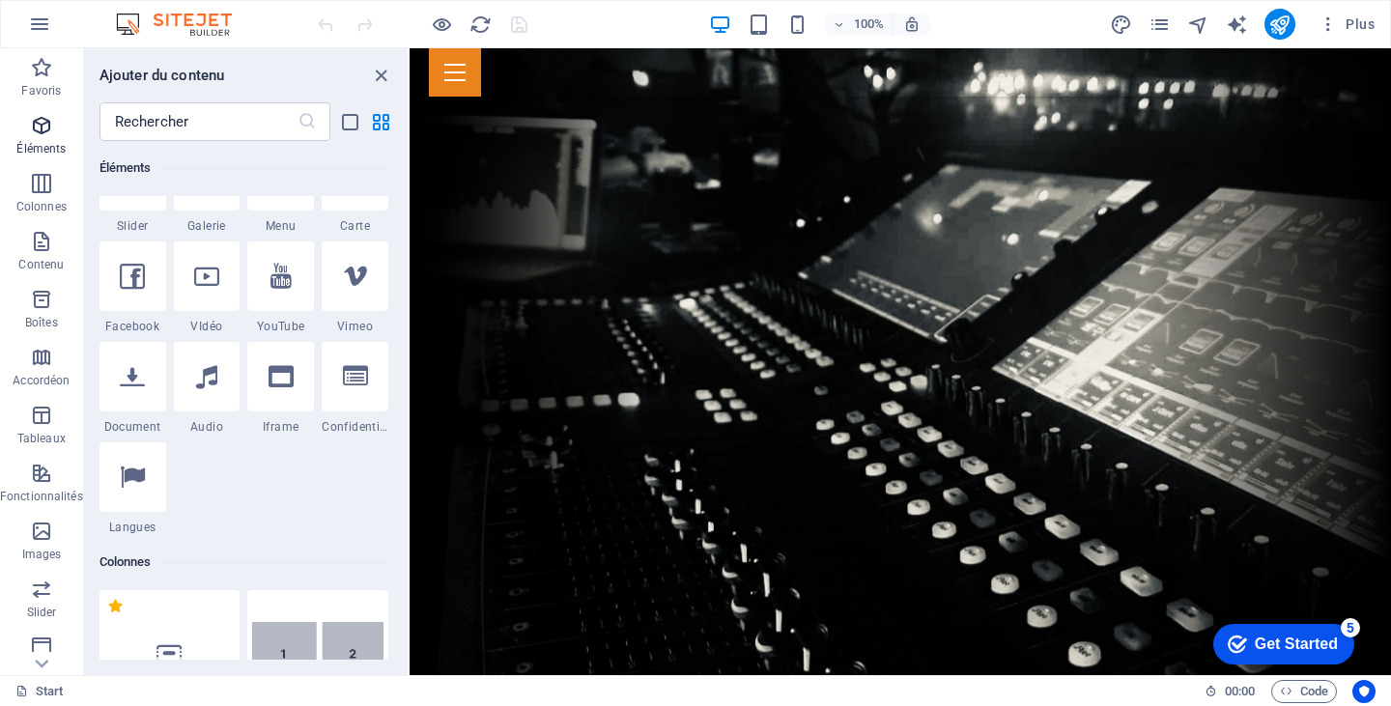
scroll to position [206, 0]
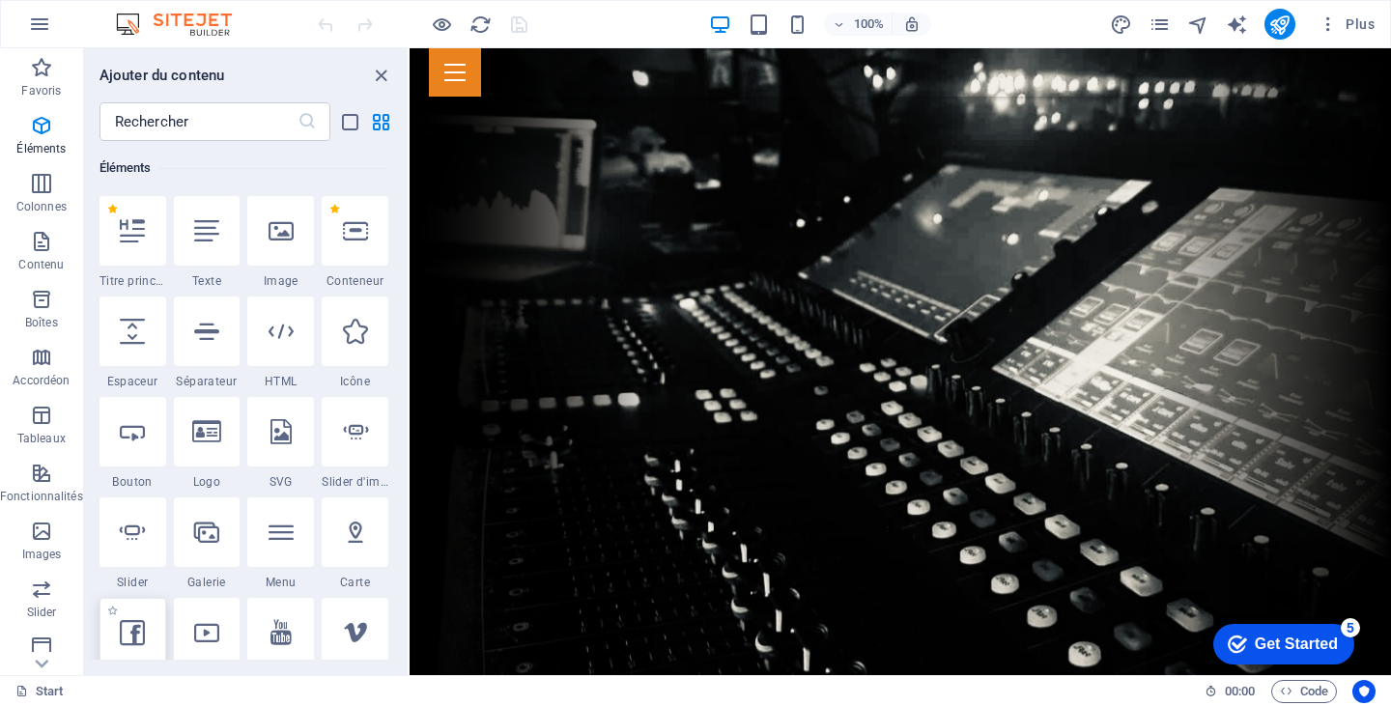
click at [125, 635] on icon at bounding box center [132, 632] width 25 height 25
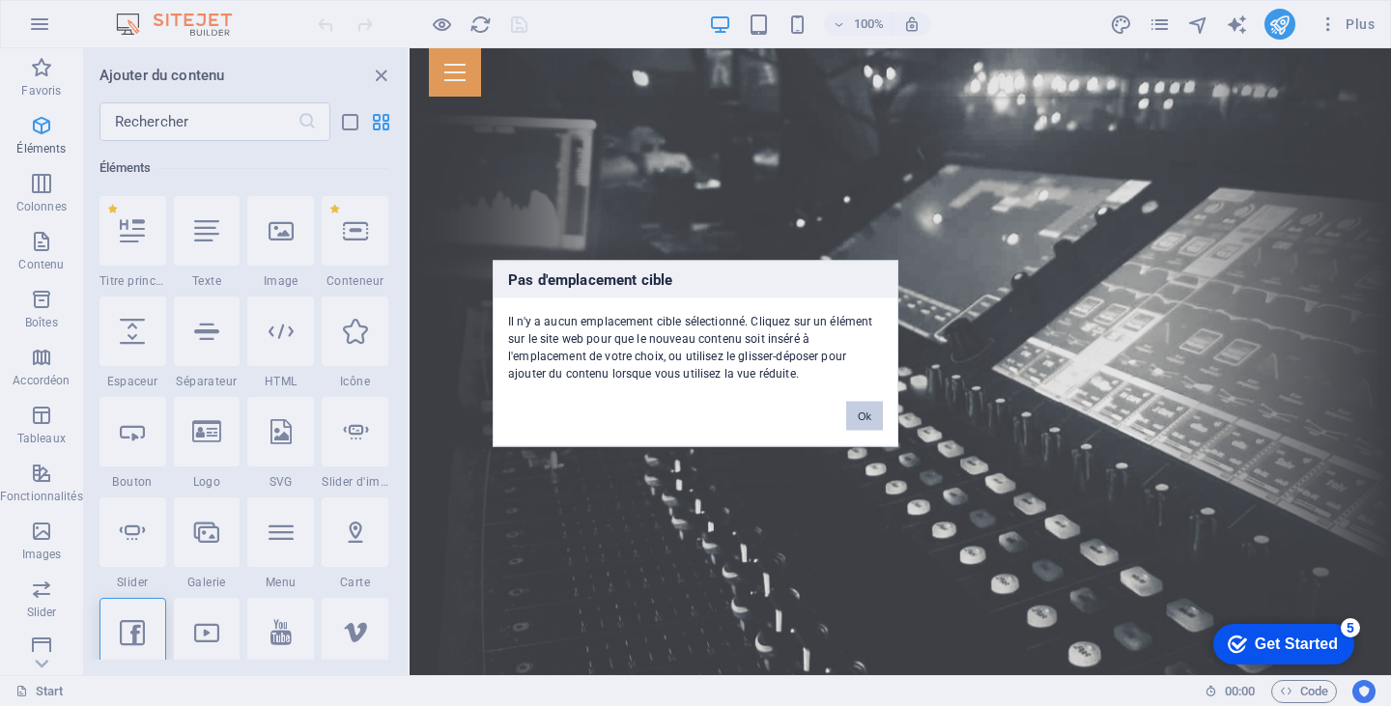
click at [865, 413] on button "Ok" at bounding box center [864, 415] width 37 height 29
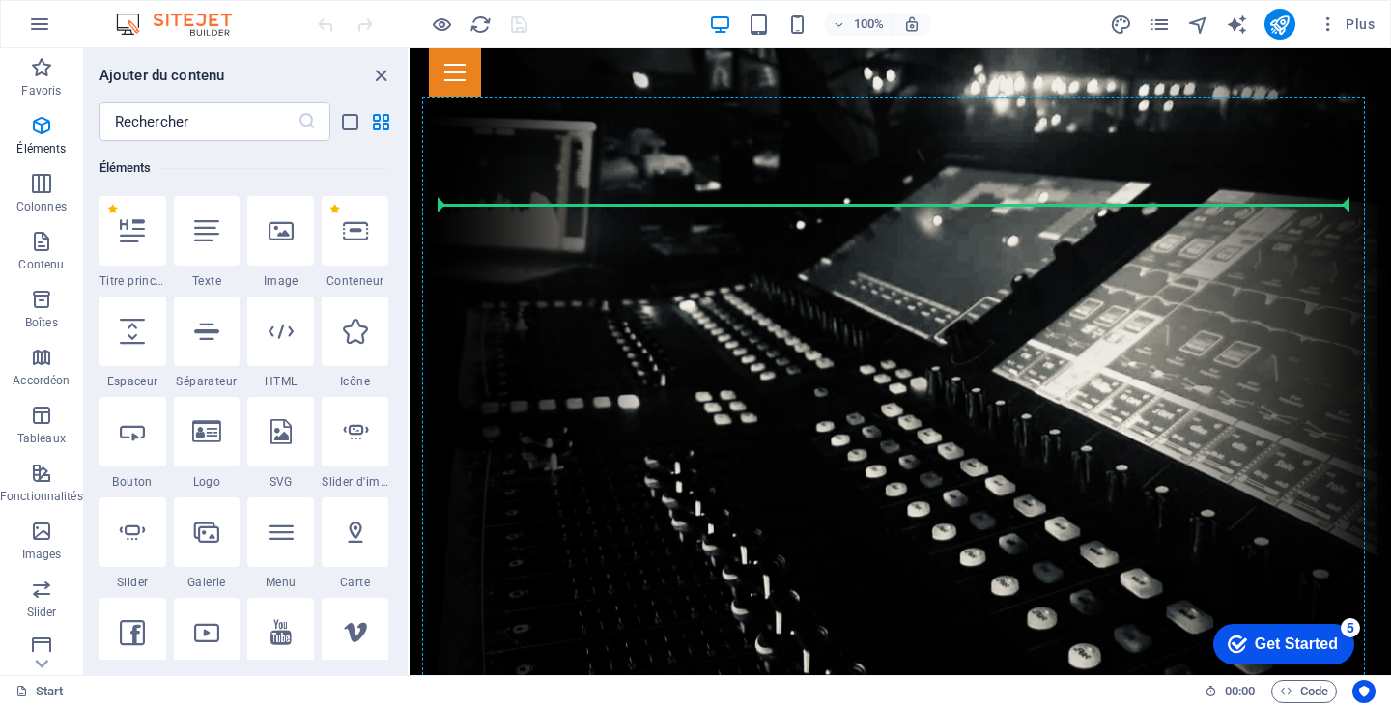
select select "%"
select select "px"
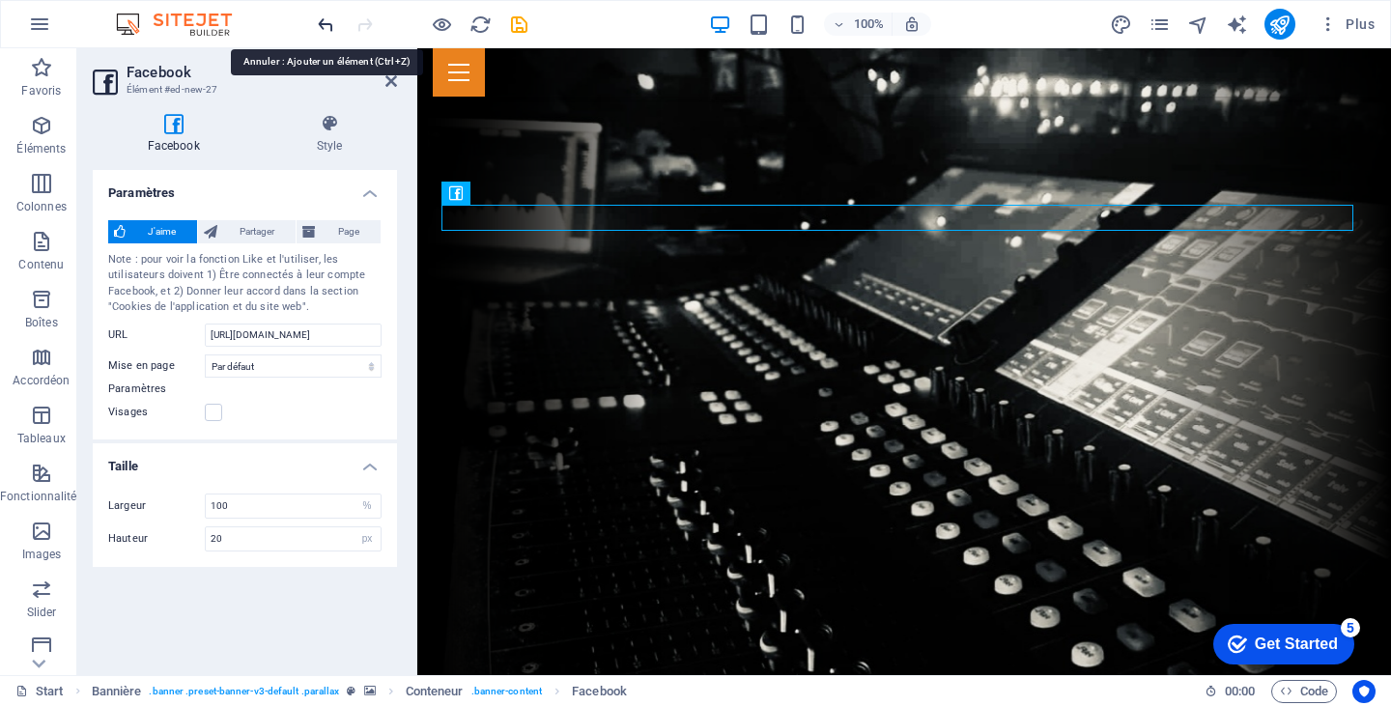
click at [320, 29] on icon "undo" at bounding box center [326, 25] width 22 height 22
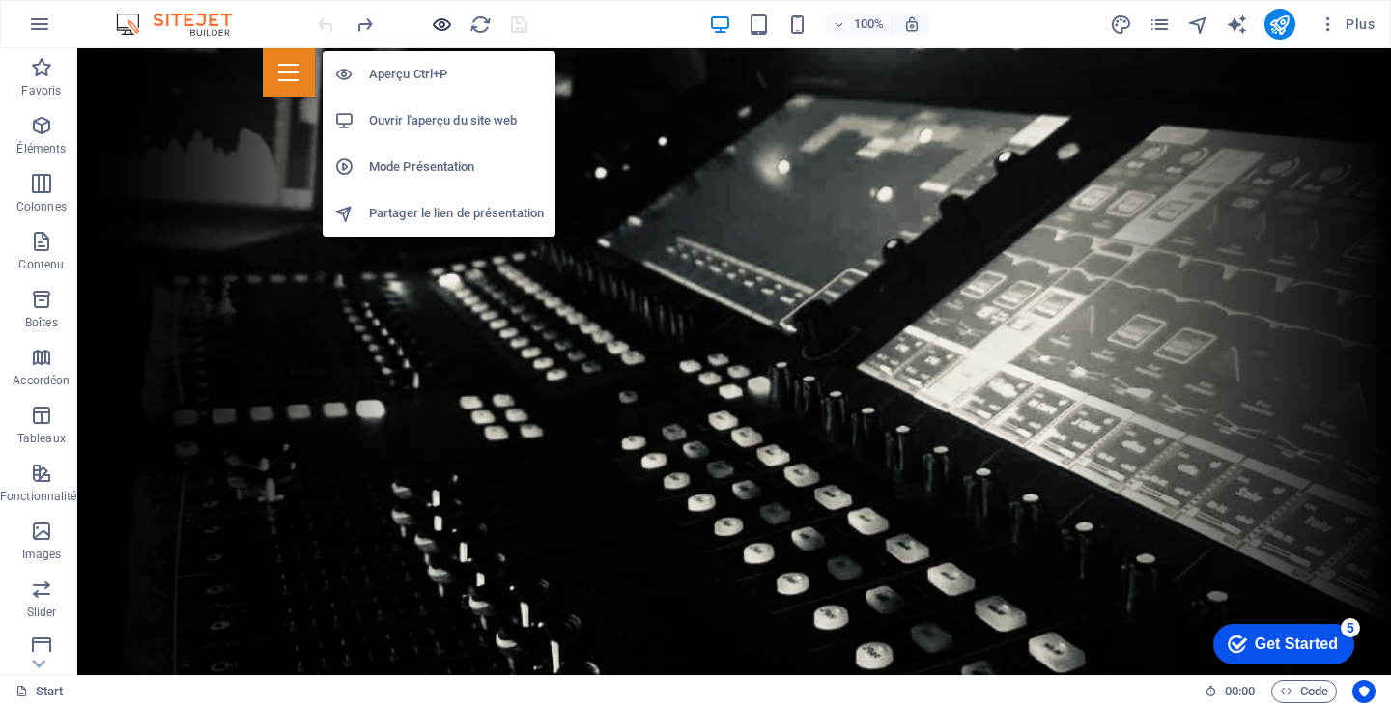
click at [437, 21] on icon "button" at bounding box center [442, 25] width 22 height 22
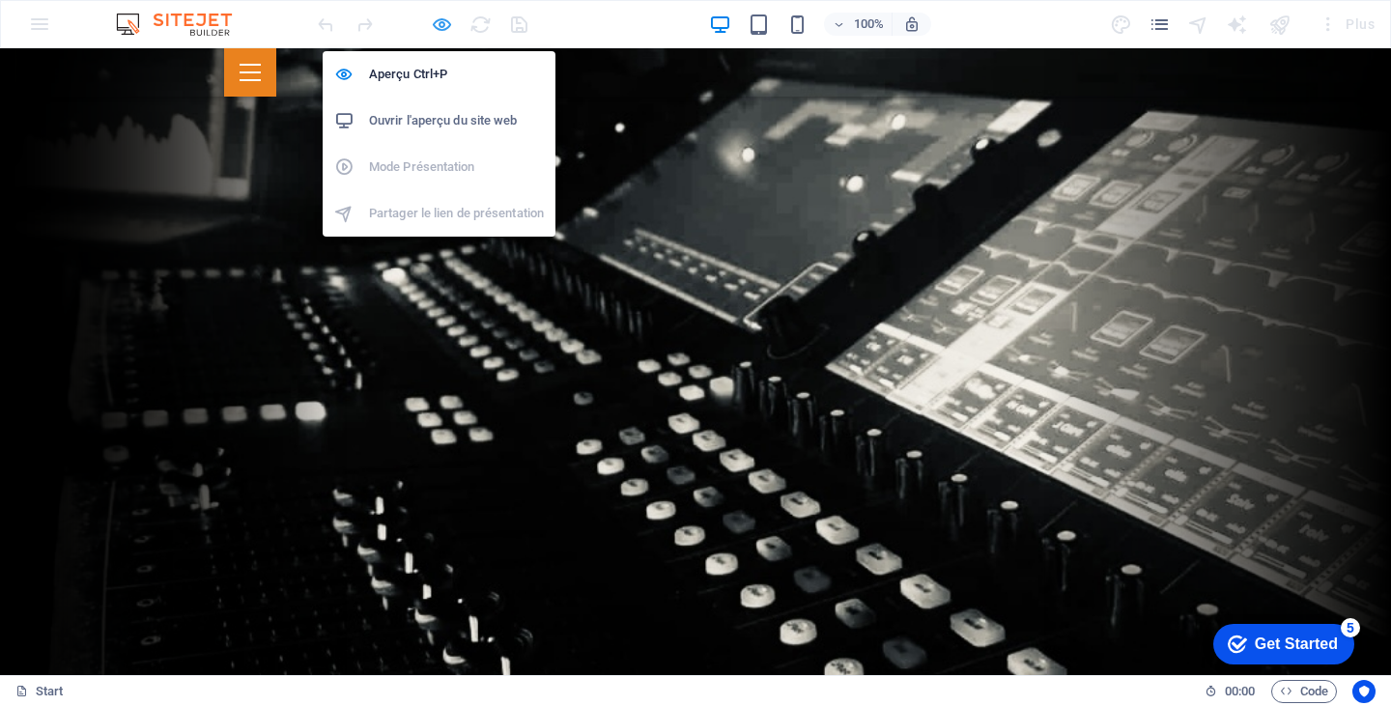
click at [437, 21] on icon "button" at bounding box center [442, 25] width 22 height 22
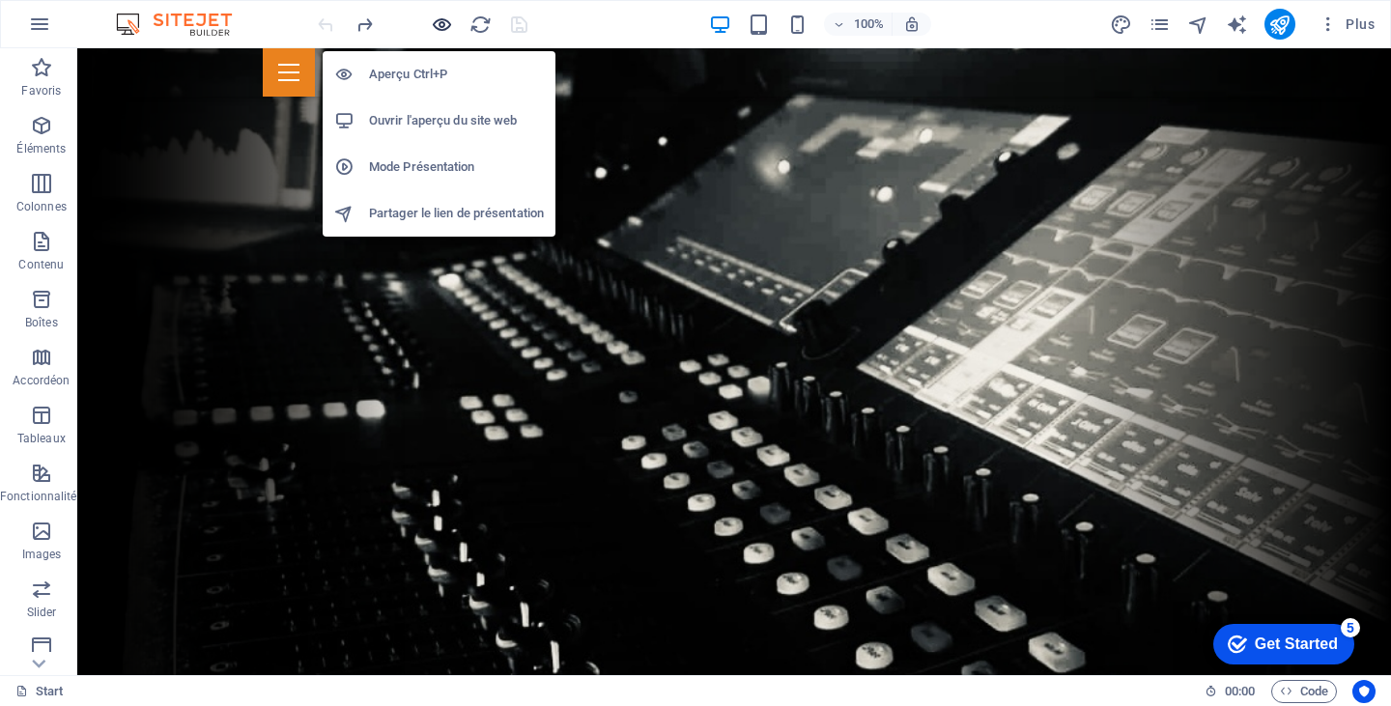
click at [436, 20] on icon "button" at bounding box center [442, 25] width 22 height 22
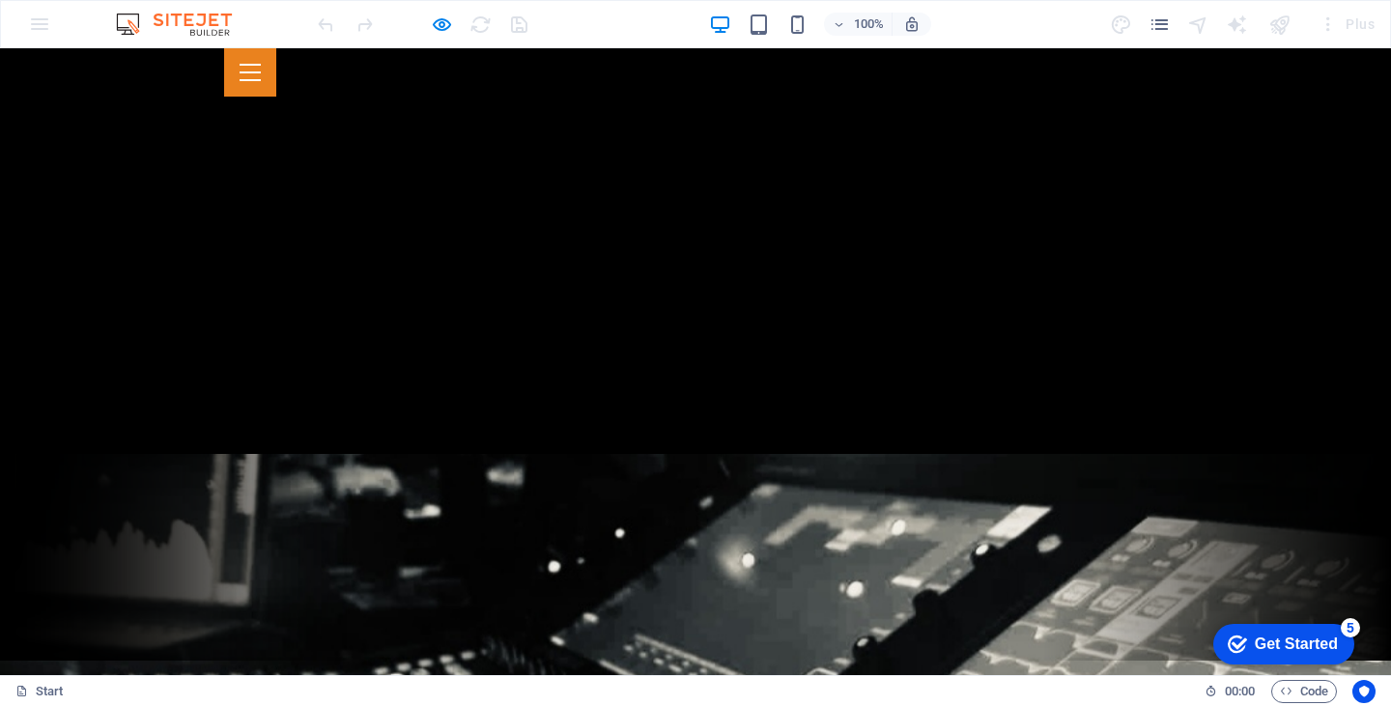
scroll to position [0, 0]
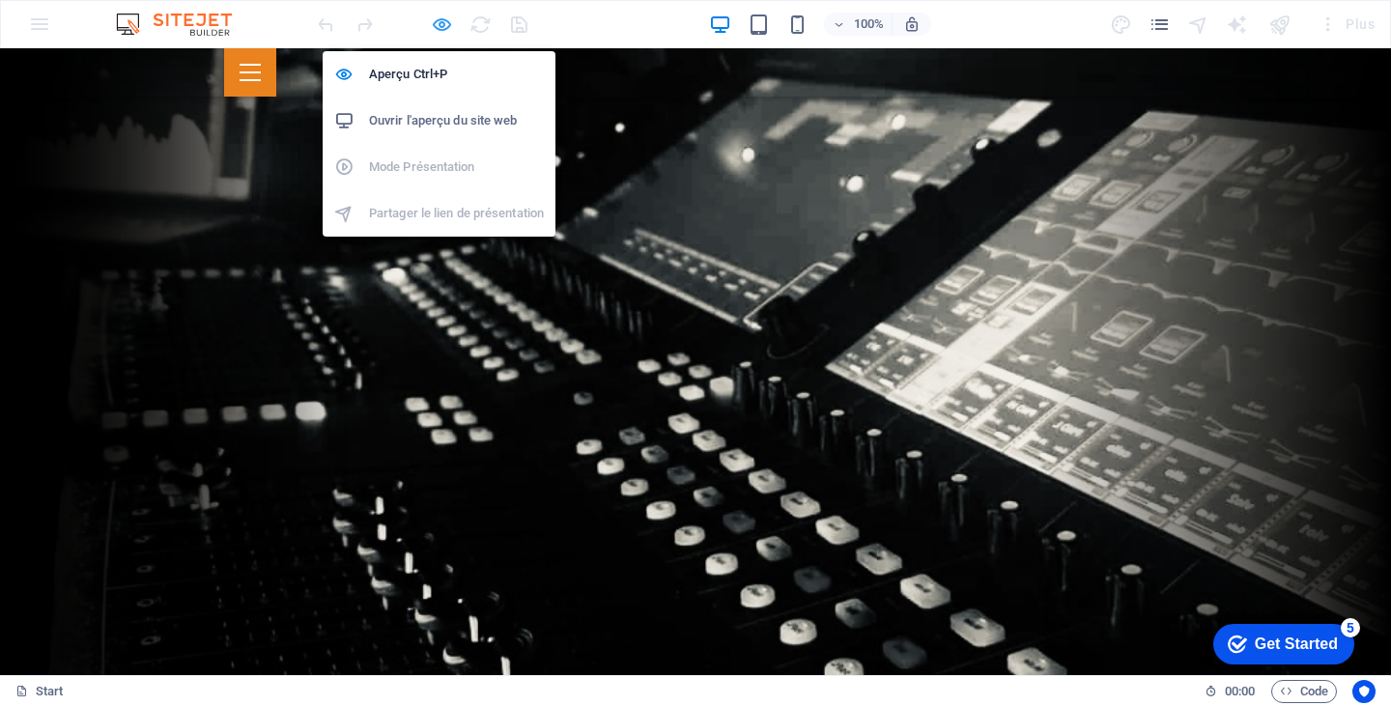
click at [437, 20] on icon "button" at bounding box center [442, 25] width 22 height 22
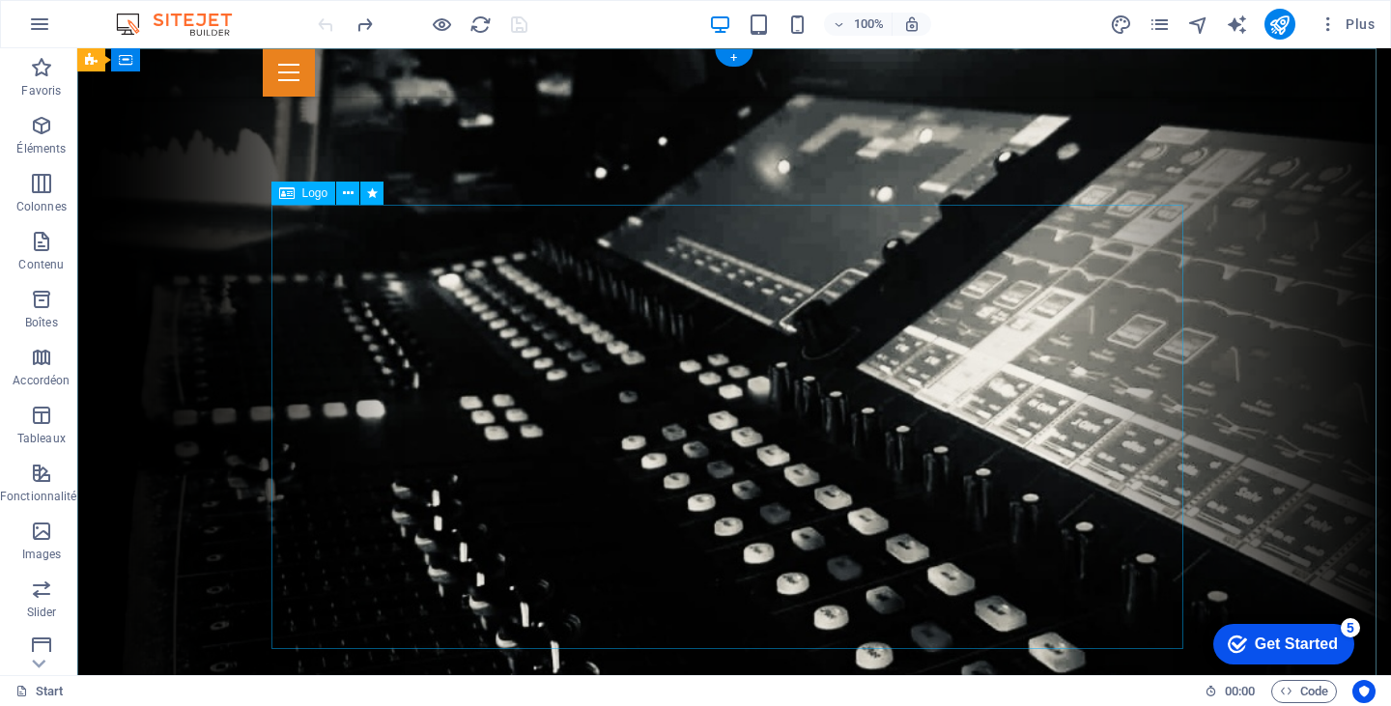
select select "px"
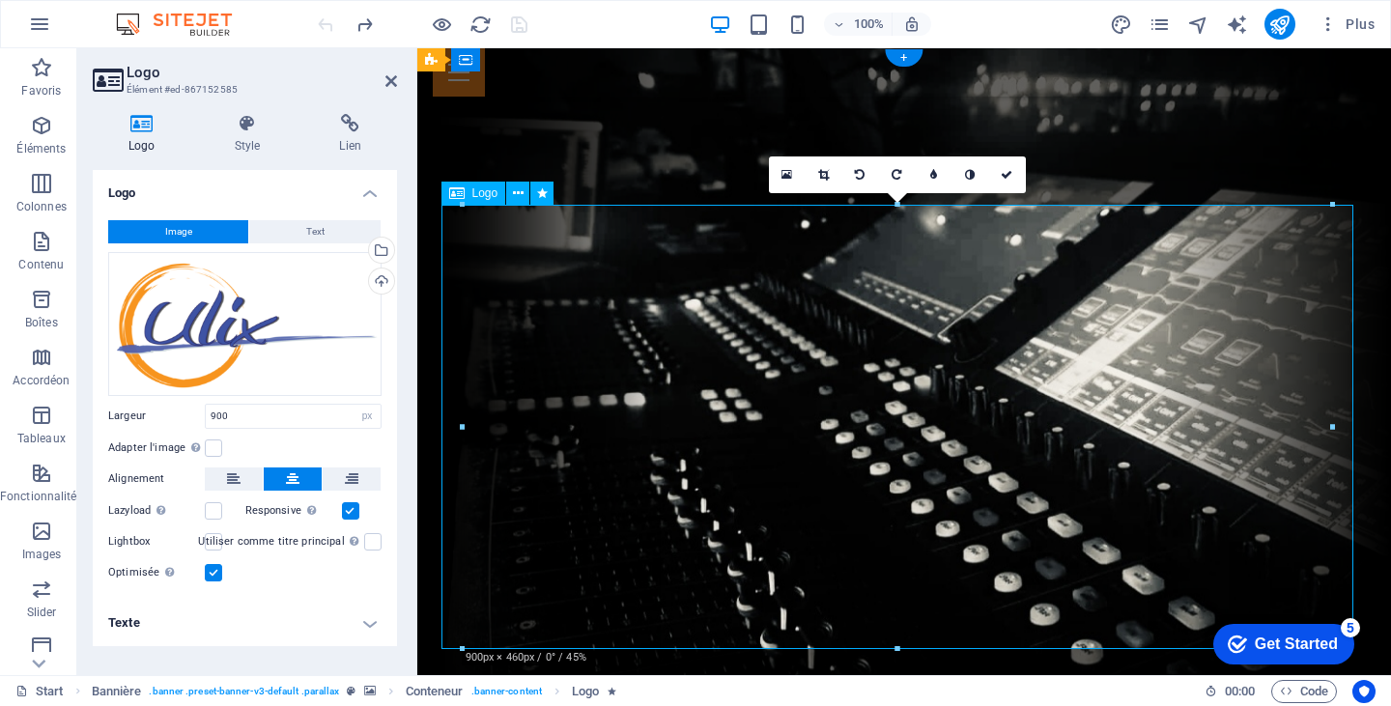
click at [395, 212] on div "Image Text Glissez les fichiers ici, cliquez pour choisir les fichiers ou sélec…" at bounding box center [245, 402] width 304 height 395
drag, startPoint x: 407, startPoint y: 234, endPoint x: 404, endPoint y: 322, distance: 88.0
click at [404, 322] on div "Logo Style Lien Logo Image Text Glissez les fichiers ici, cliquez pour choisir …" at bounding box center [244, 387] width 335 height 577
click at [251, 130] on icon at bounding box center [248, 123] width 98 height 19
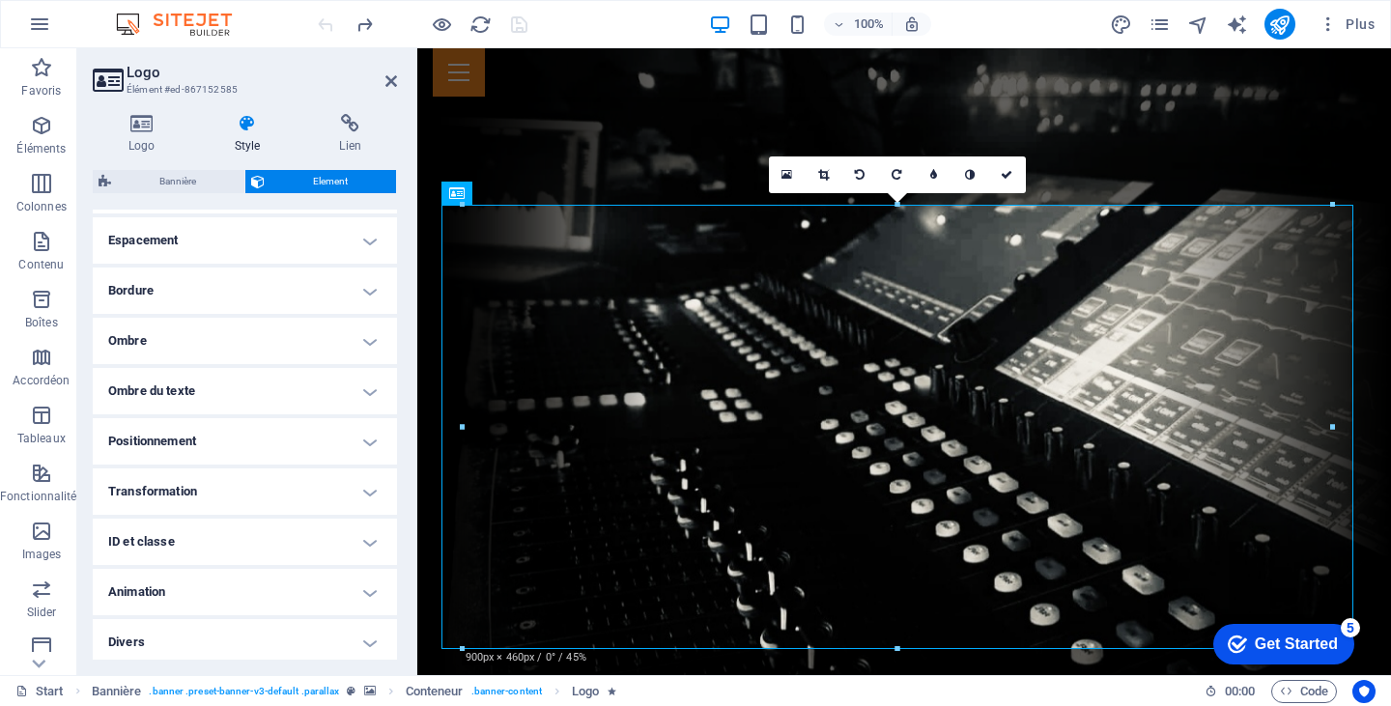
scroll to position [382, 0]
click at [195, 590] on h4 "Animation" at bounding box center [245, 587] width 304 height 46
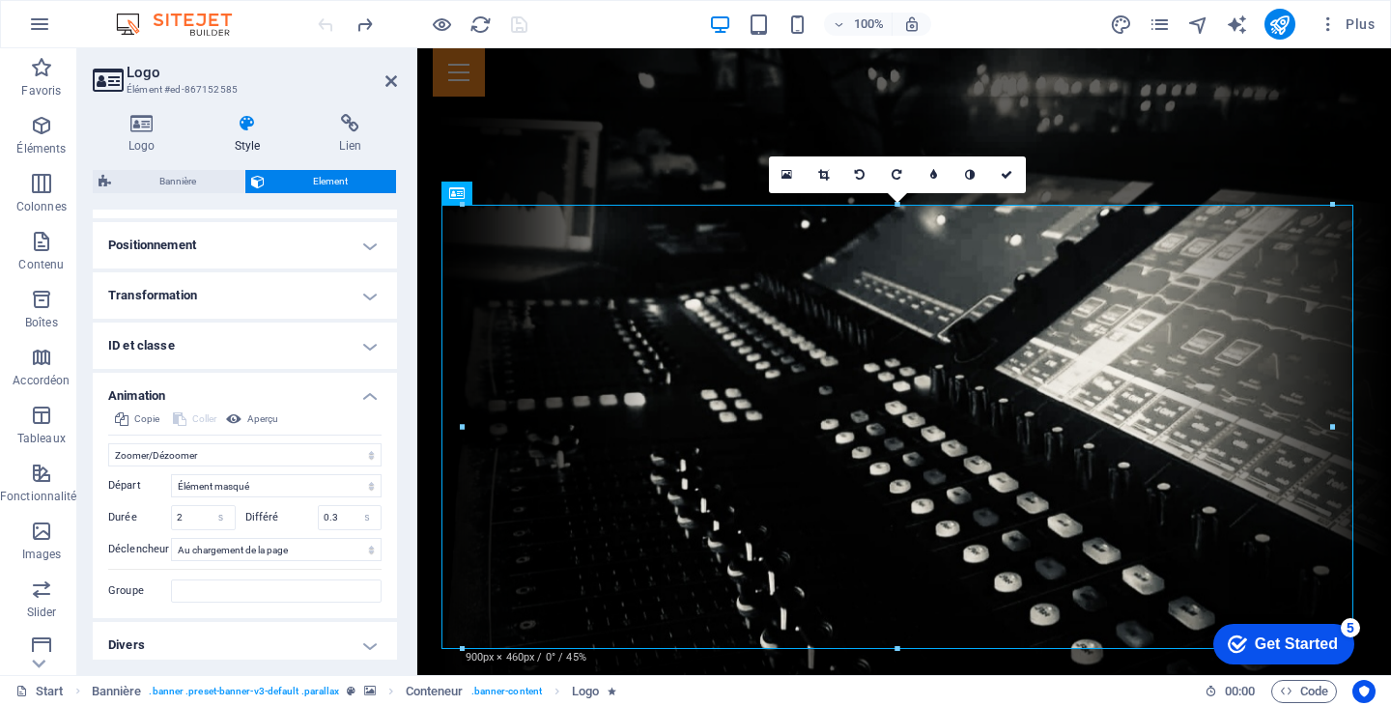
scroll to position [581, 0]
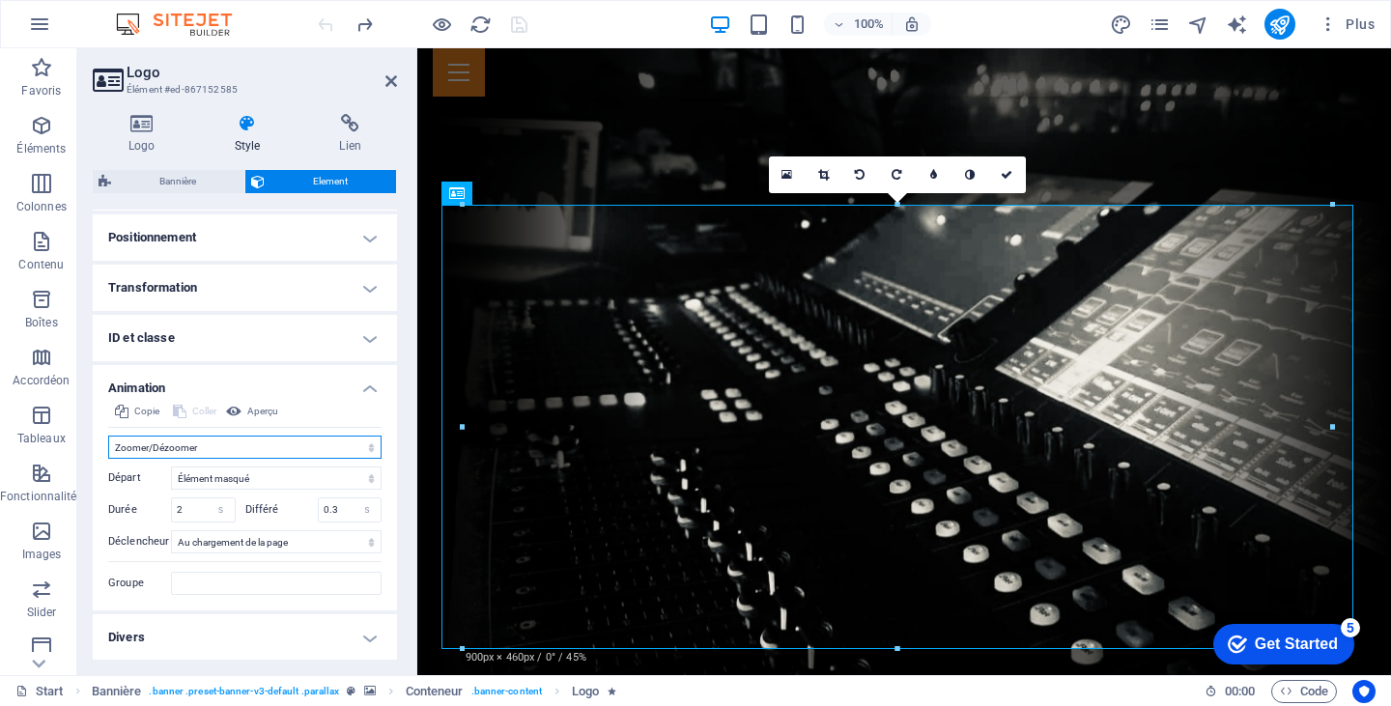
click at [363, 441] on select "Ne pas animer Afficher / Masquer Glisser vers le haut / le bas Zoomer/Dézoomer …" at bounding box center [244, 447] width 273 height 23
select select "none"
click at [108, 459] on select "Ne pas animer Afficher / Masquer Glisser vers le haut / le bas Zoomer/Dézoomer …" at bounding box center [244, 447] width 273 height 23
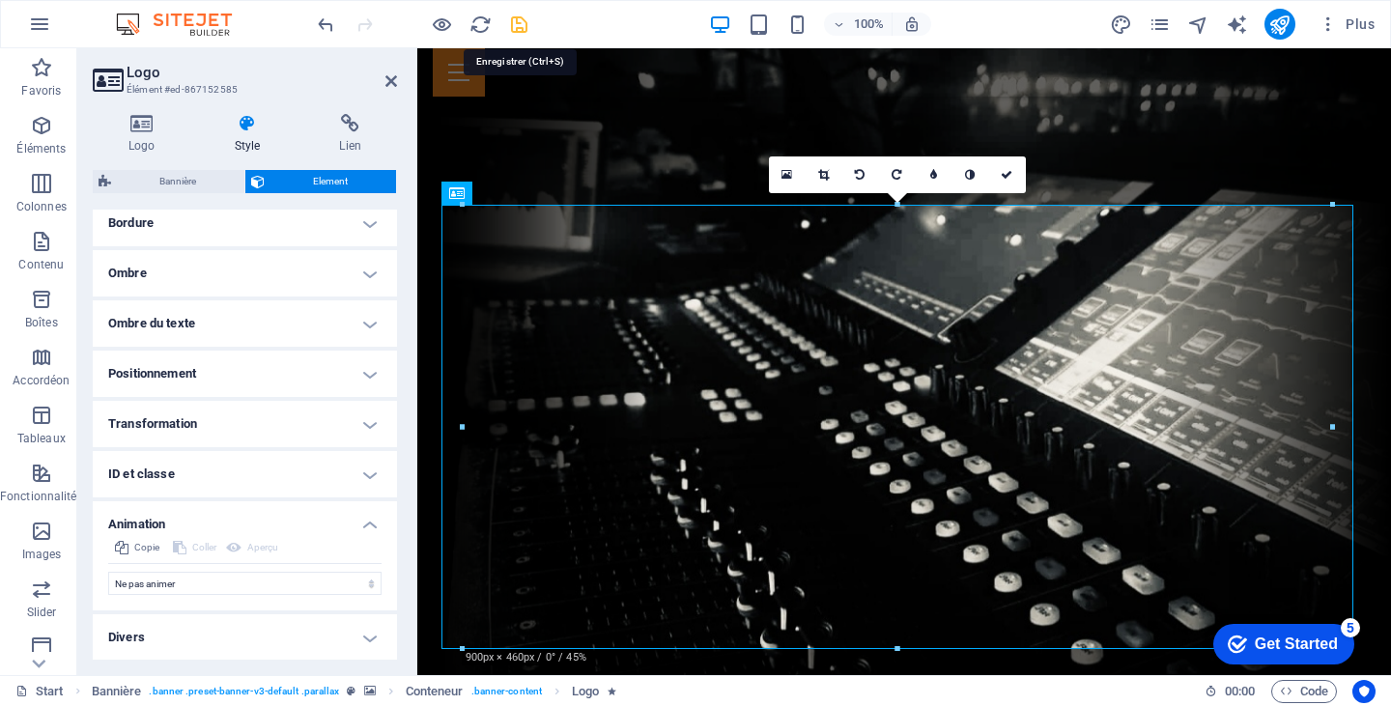
click at [526, 21] on icon "save" at bounding box center [519, 25] width 22 height 22
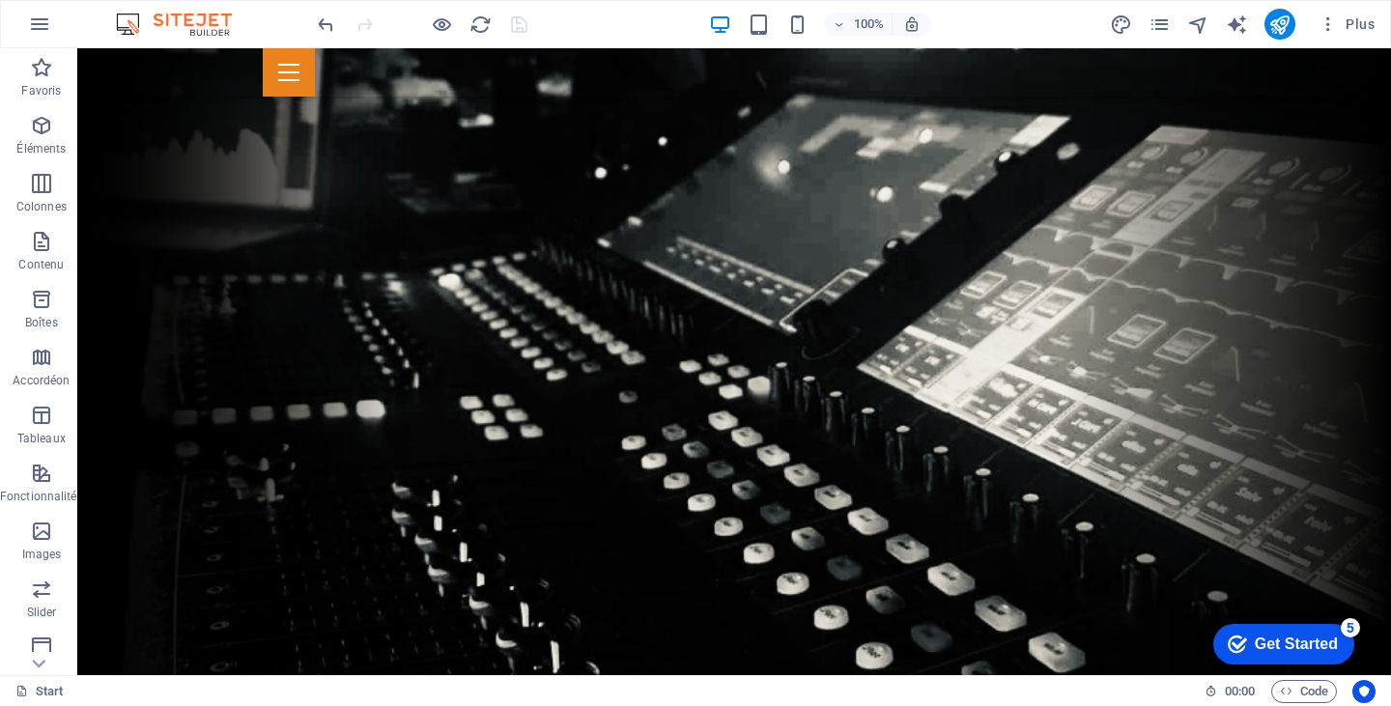
click at [526, 21] on div at bounding box center [422, 24] width 216 height 31
click at [469, 20] on icon "reload" at bounding box center [480, 25] width 22 height 22
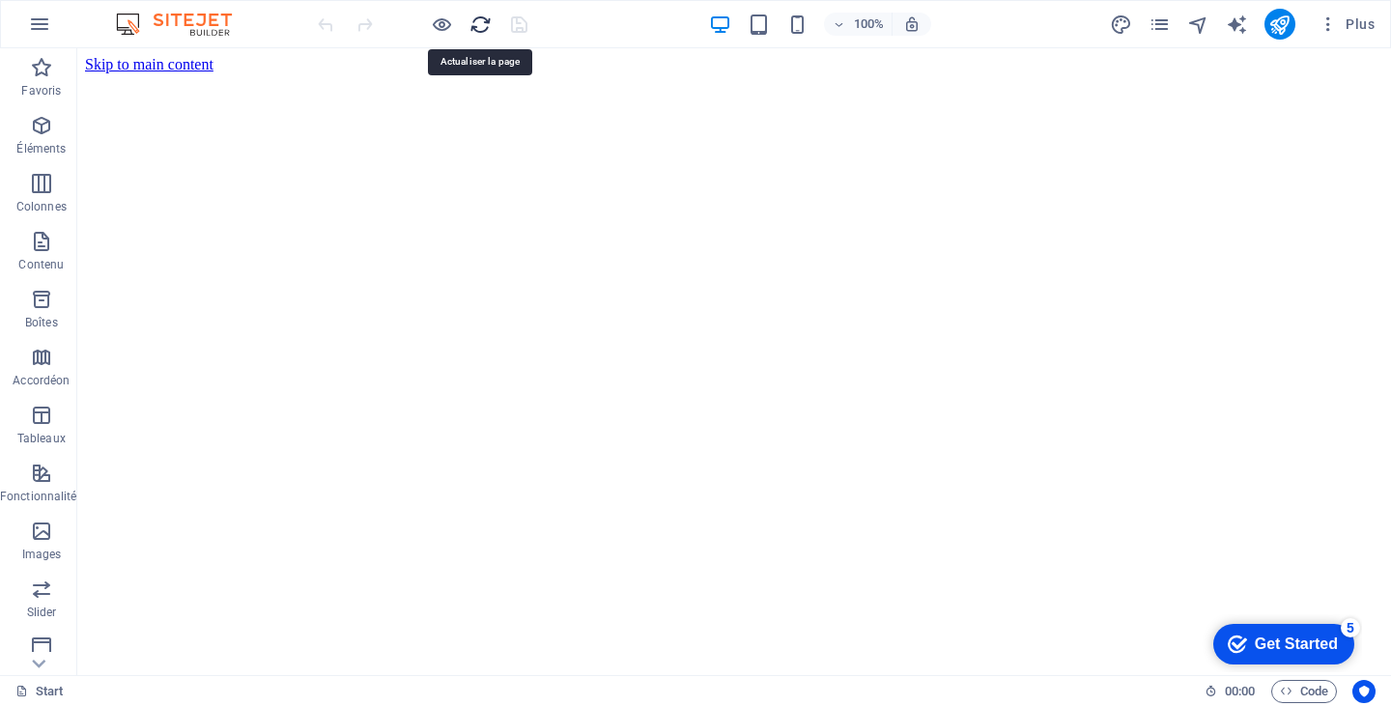
scroll to position [0, 0]
click at [53, 248] on span "Contenu" at bounding box center [41, 253] width 83 height 46
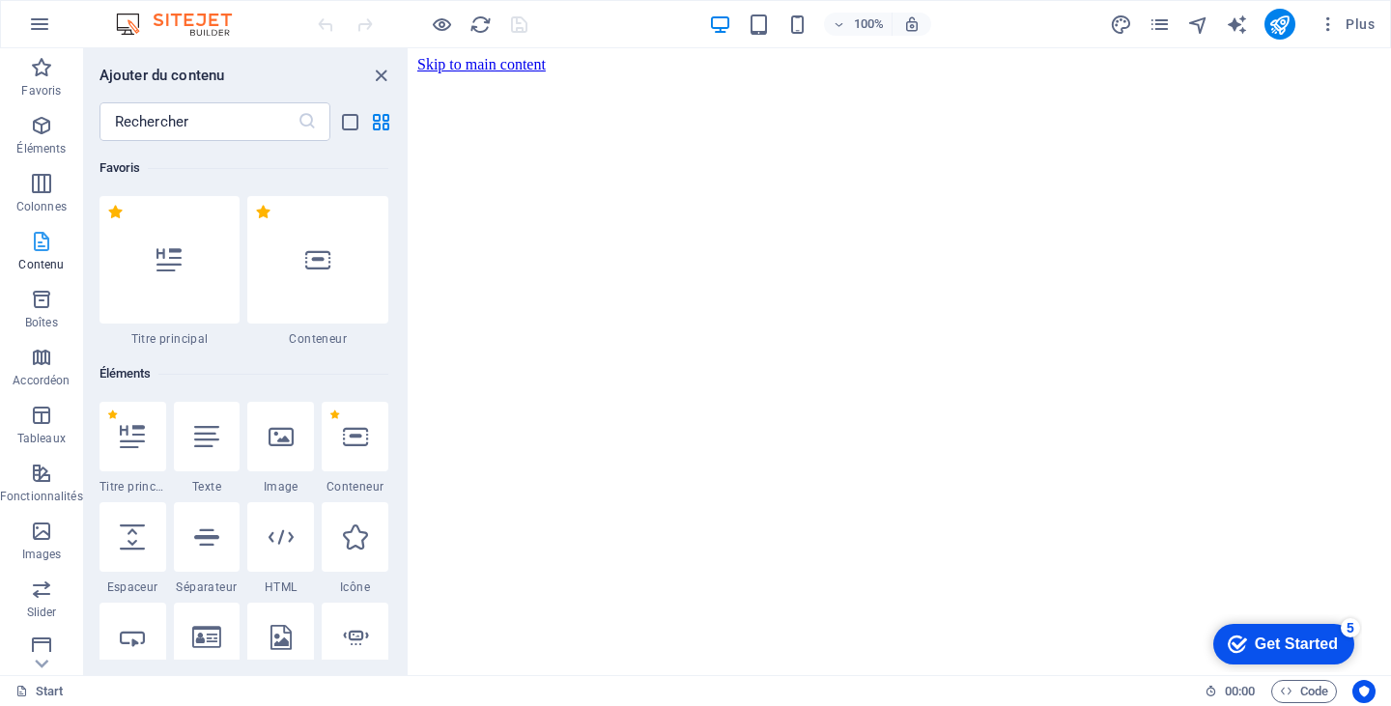
scroll to position [6, 0]
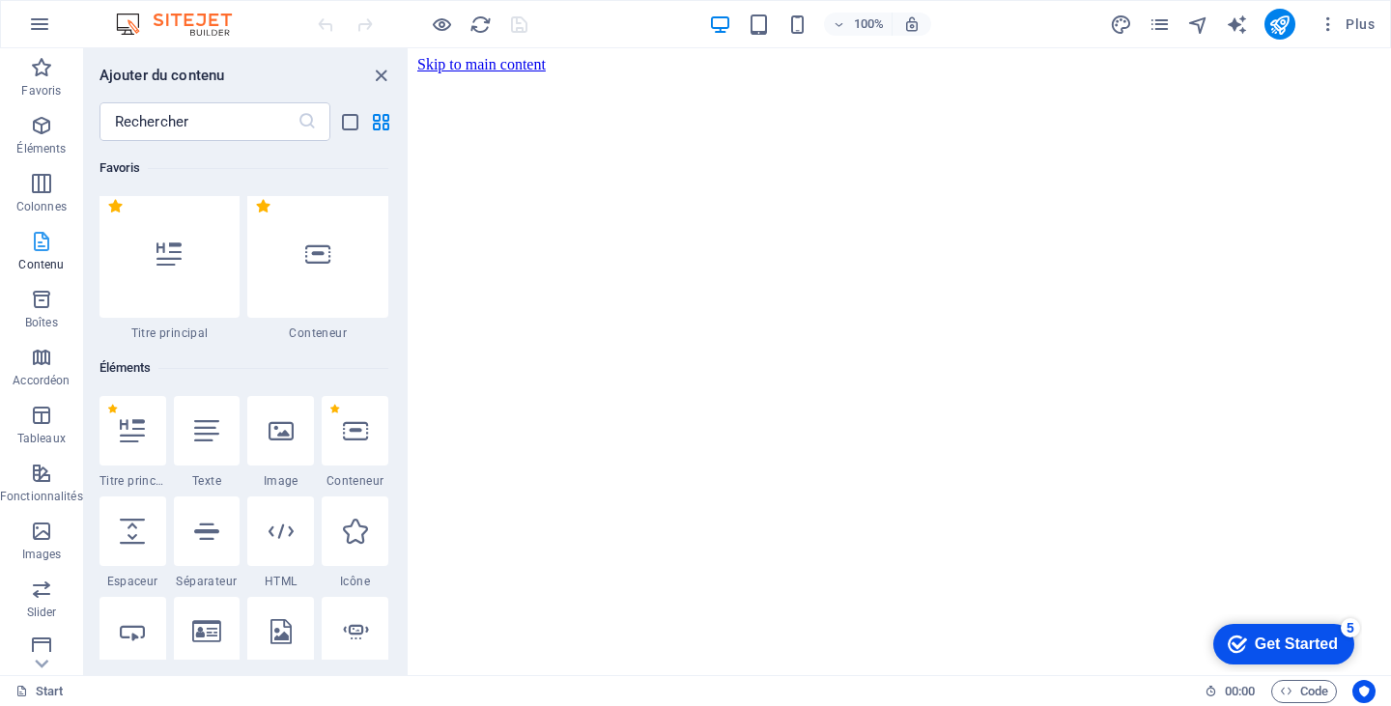
click at [53, 248] on span "Contenu" at bounding box center [41, 253] width 83 height 46
click at [336, 310] on div at bounding box center [317, 254] width 141 height 128
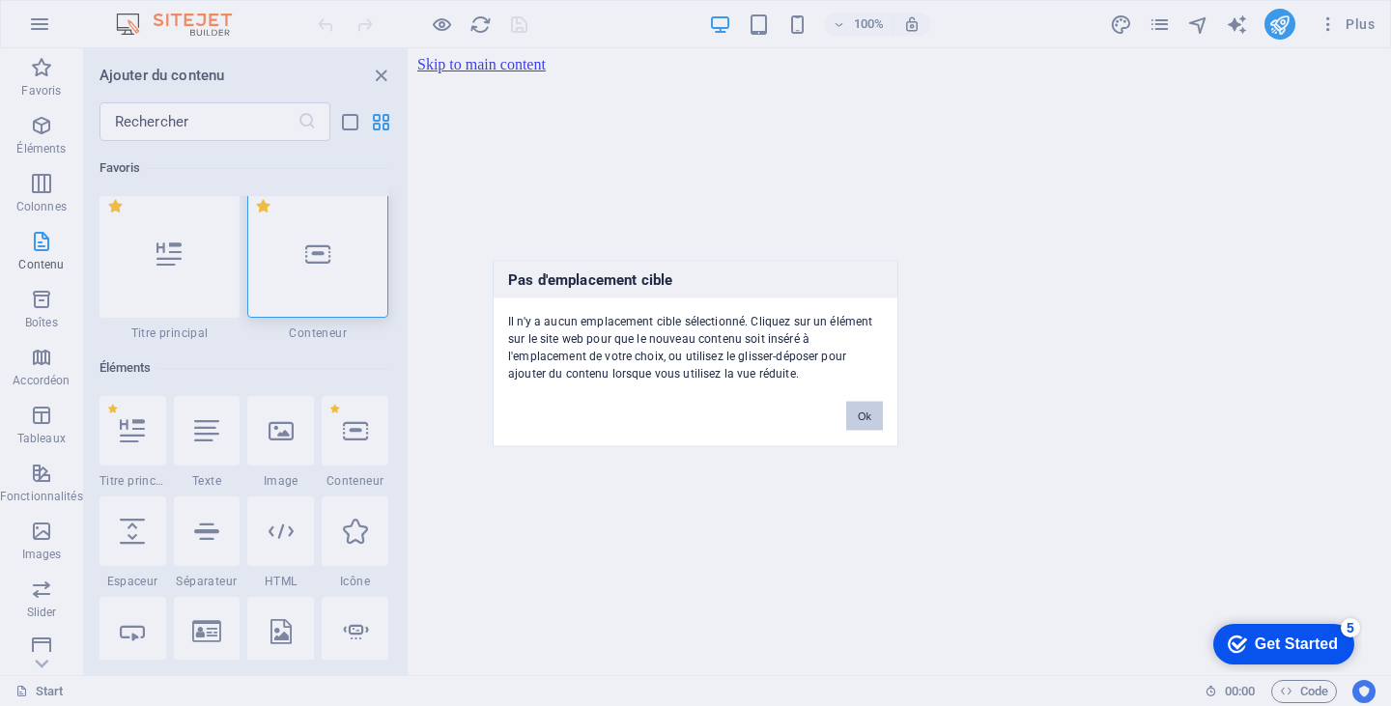
click at [864, 413] on button "Ok" at bounding box center [864, 415] width 37 height 29
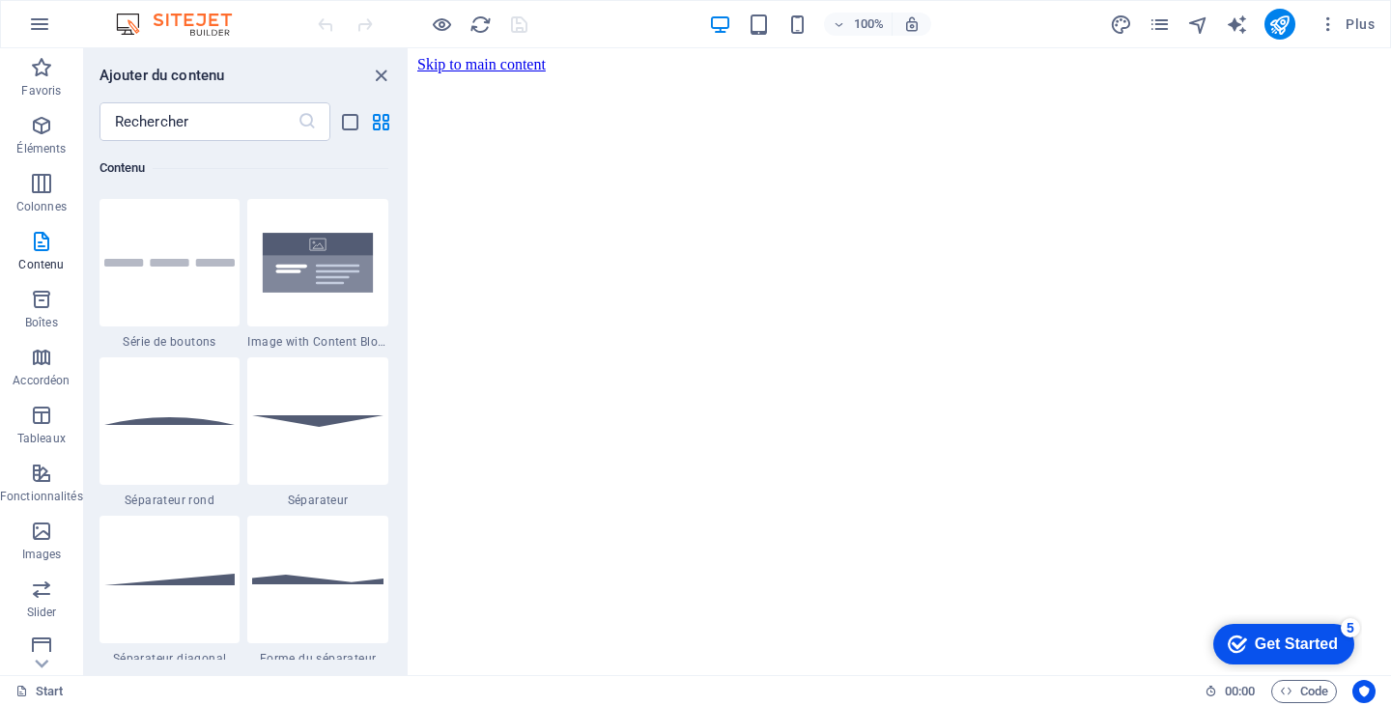
scroll to position [4504, 0]
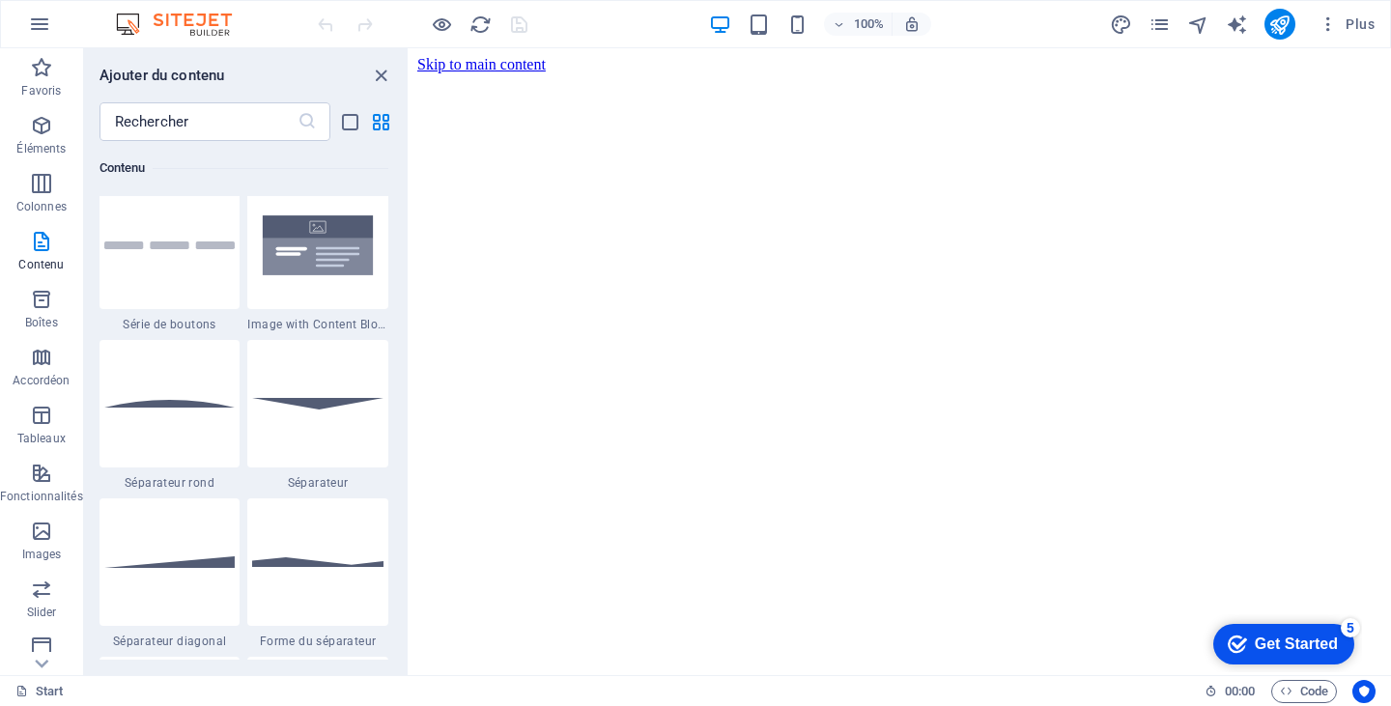
drag, startPoint x: 400, startPoint y: 271, endPoint x: 399, endPoint y: 288, distance: 16.5
click at [399, 288] on div "Favoris 1 Star Titre principal 1 Star Conteneur Éléments 1 Star Titre principal…" at bounding box center [246, 400] width 324 height 519
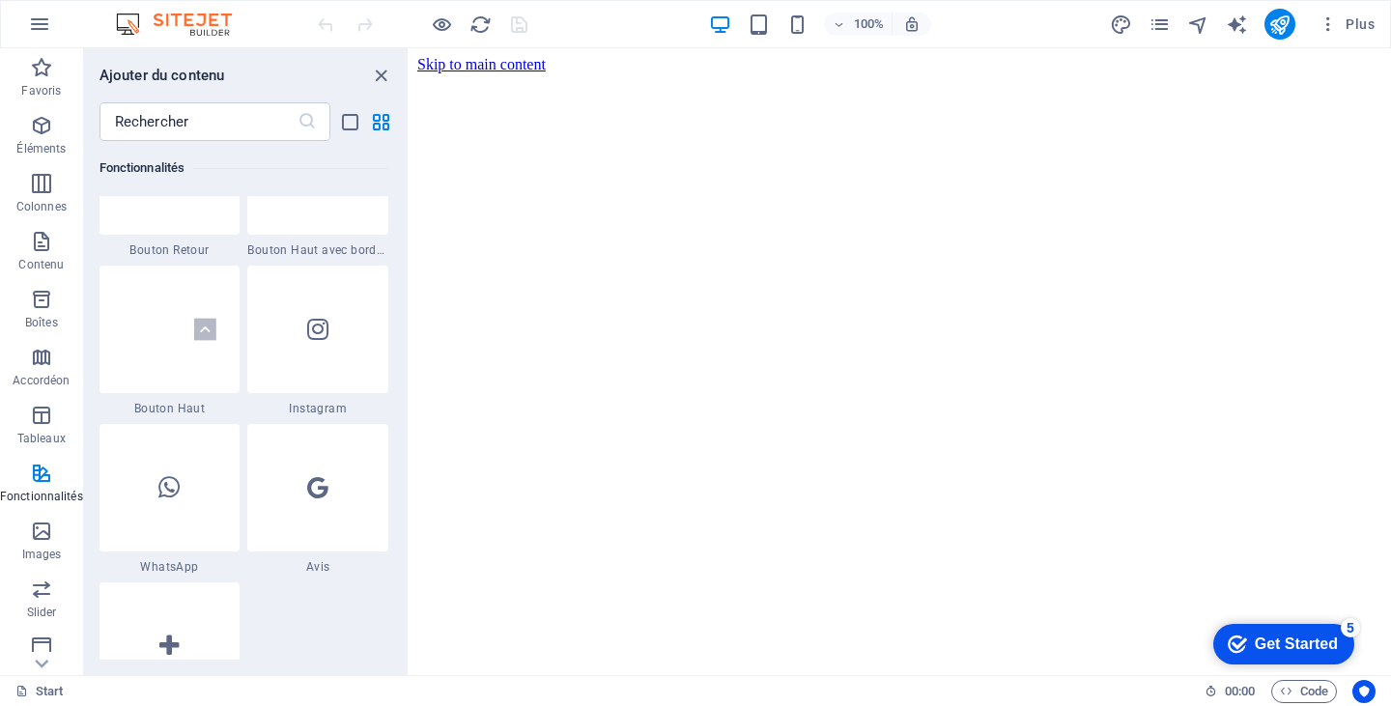
scroll to position [9328, 0]
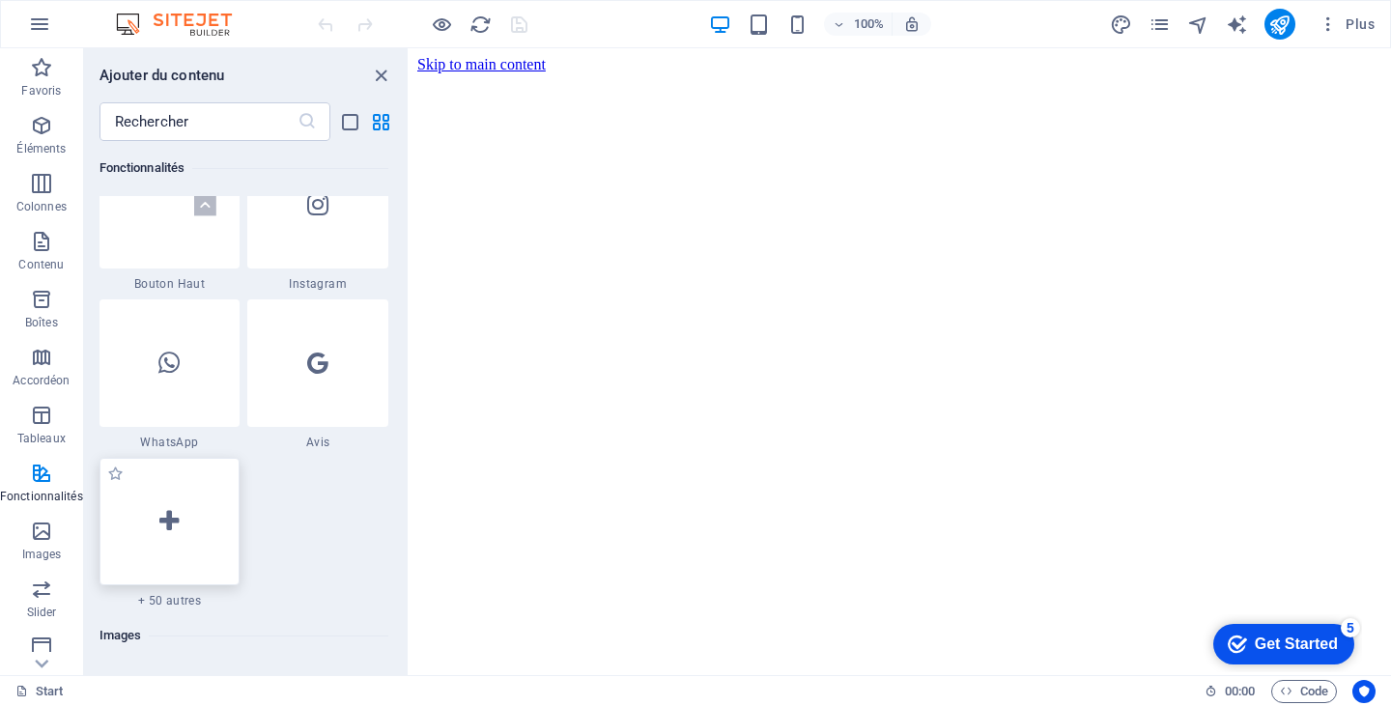
click at [180, 525] on div at bounding box center [170, 522] width 141 height 128
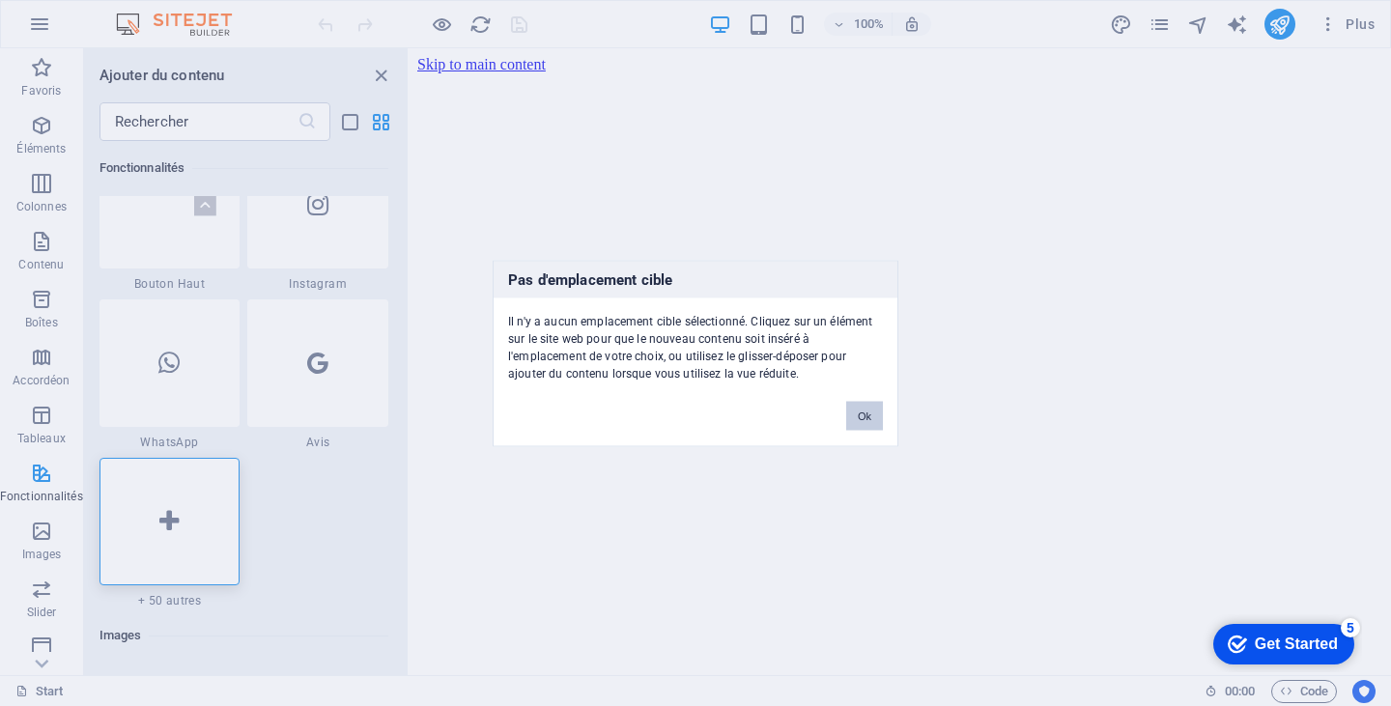
click at [859, 412] on button "Ok" at bounding box center [864, 415] width 37 height 29
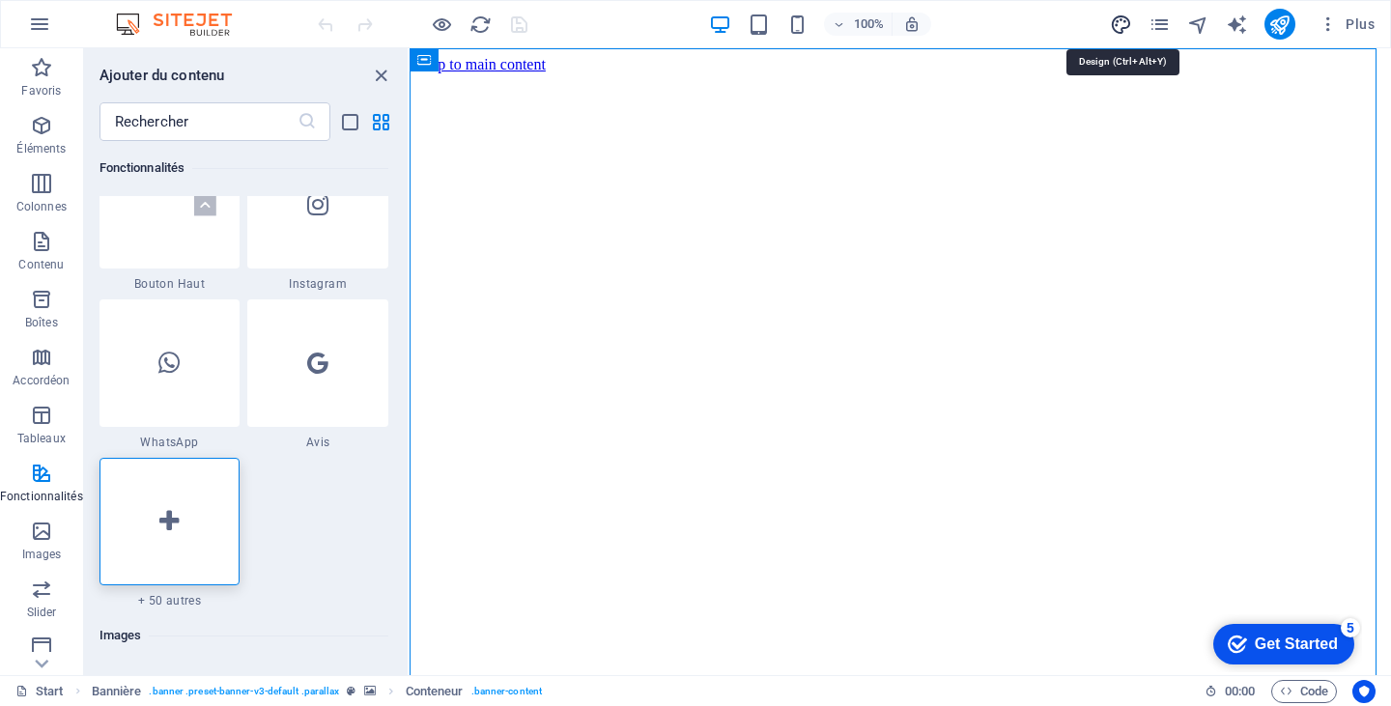
click at [1123, 23] on icon "design" at bounding box center [1121, 25] width 22 height 22
select select "px"
select select "400"
select select "px"
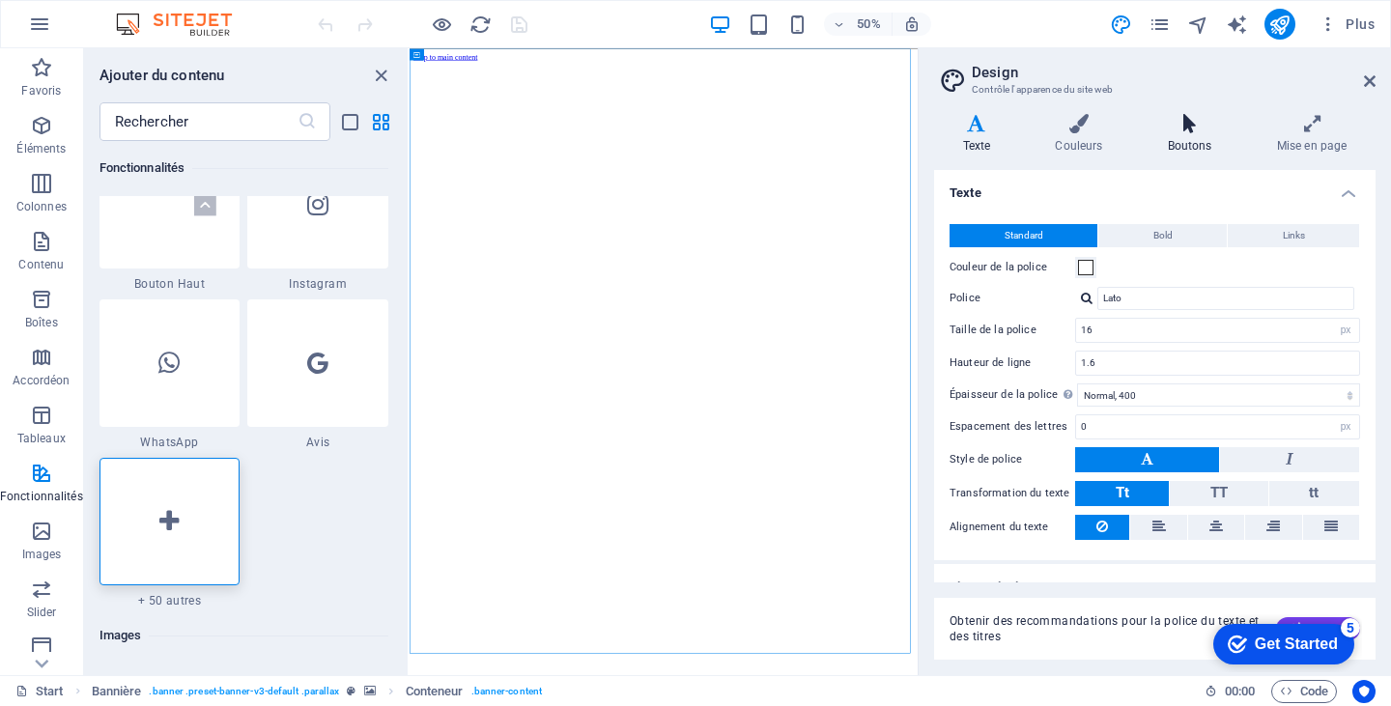
click at [1195, 132] on icon at bounding box center [1189, 123] width 101 height 19
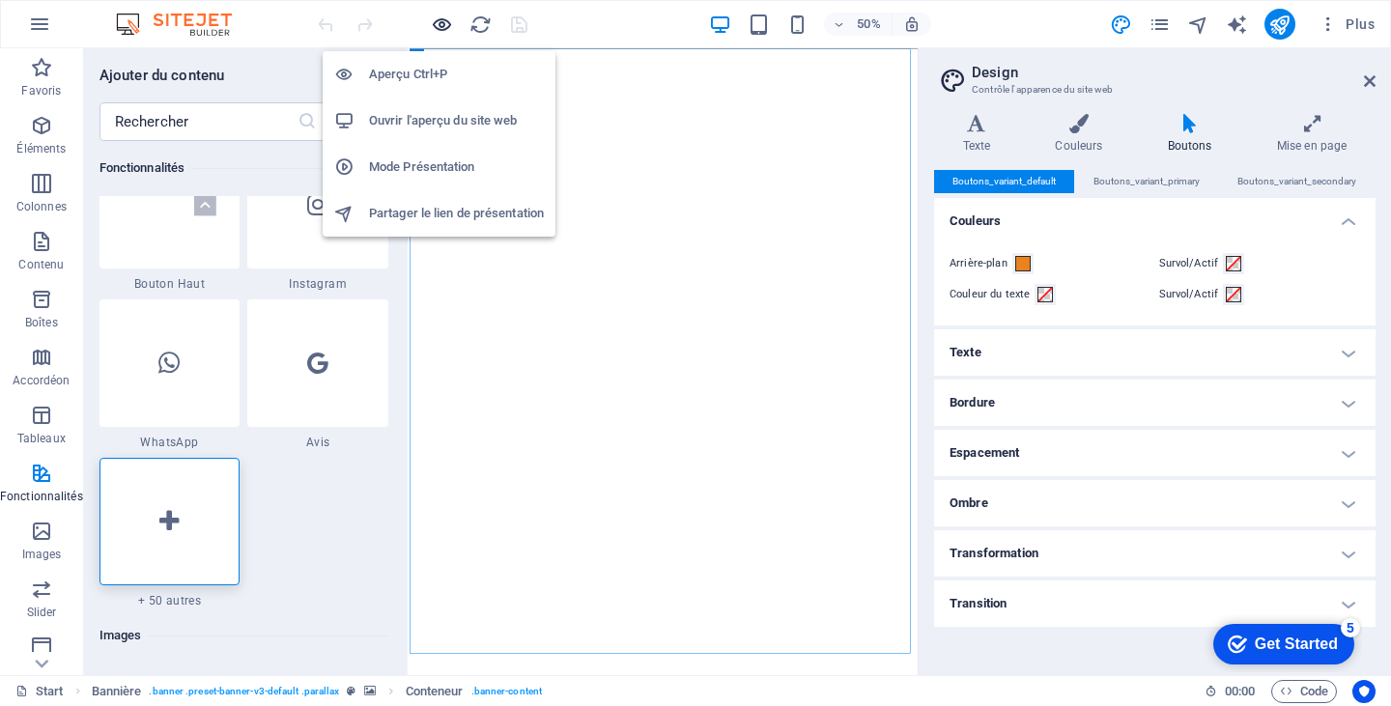
click at [441, 22] on icon "button" at bounding box center [442, 25] width 22 height 22
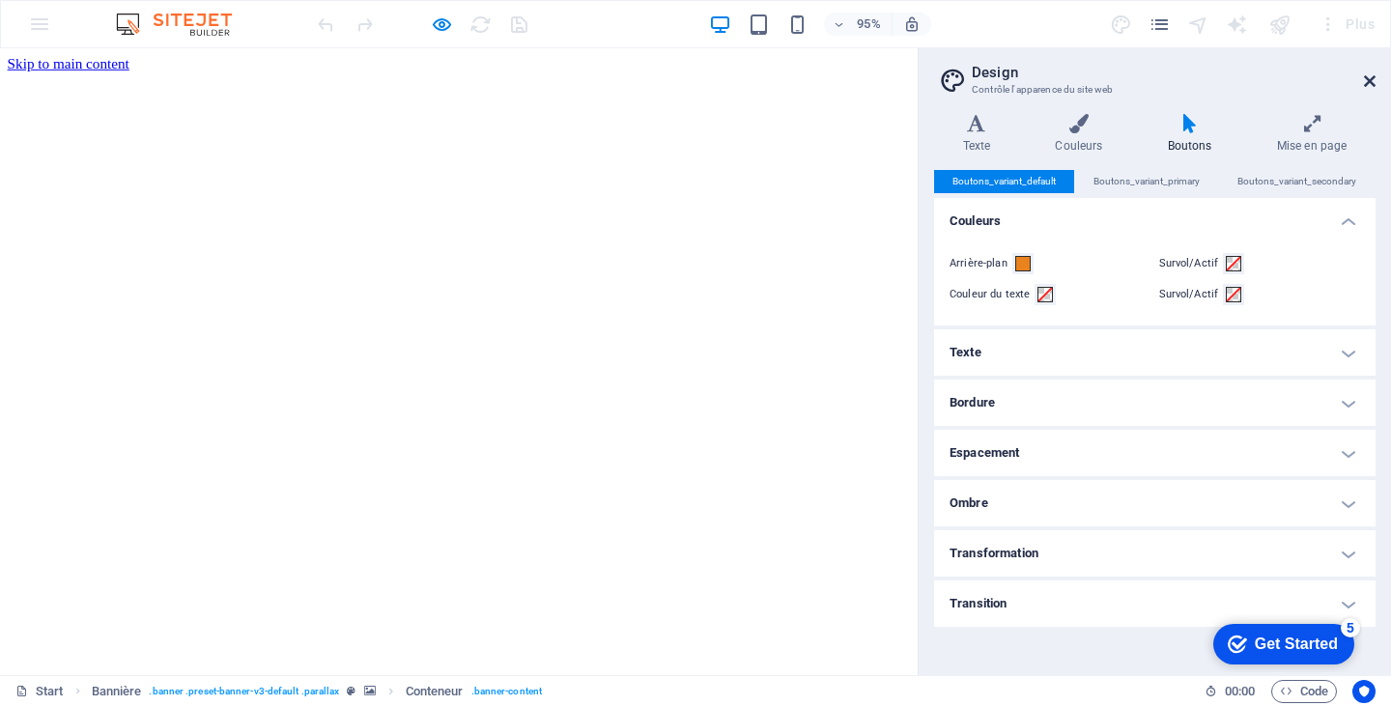
click at [1373, 74] on icon at bounding box center [1370, 80] width 12 height 15
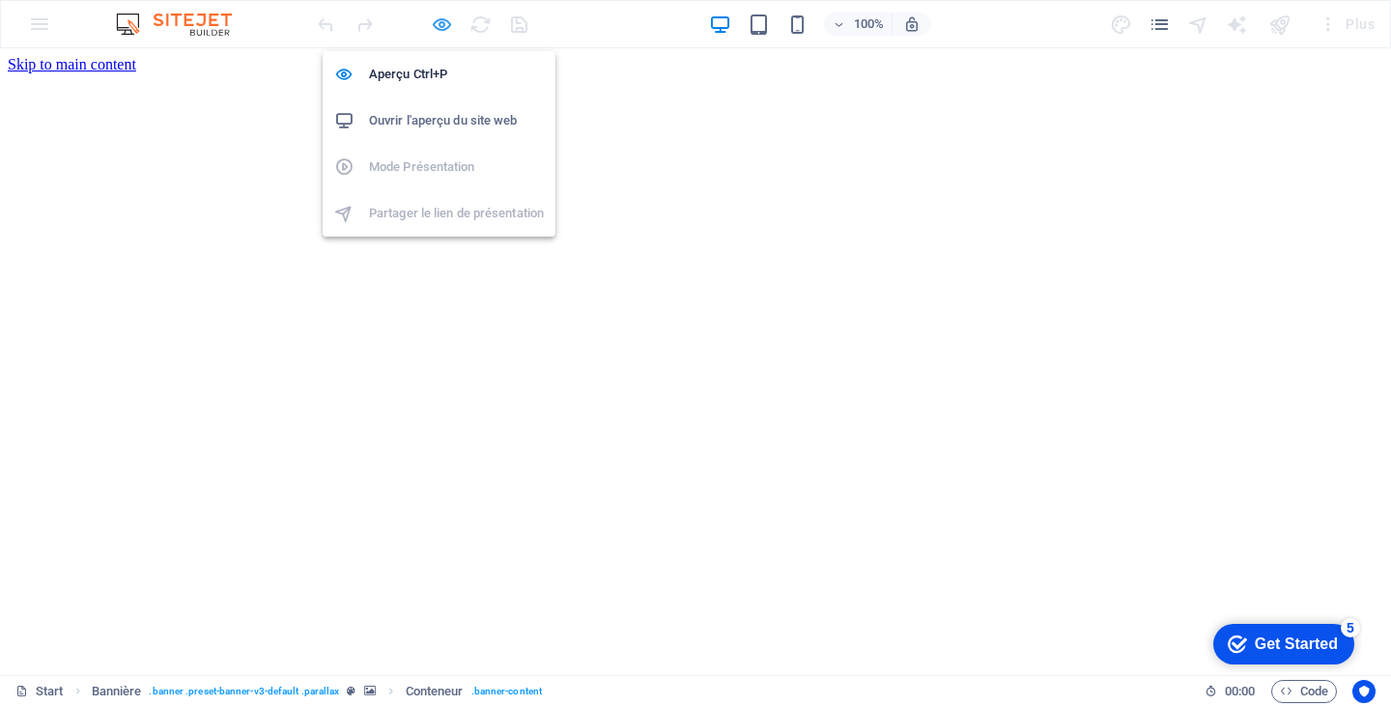
click at [443, 23] on icon "button" at bounding box center [442, 25] width 22 height 22
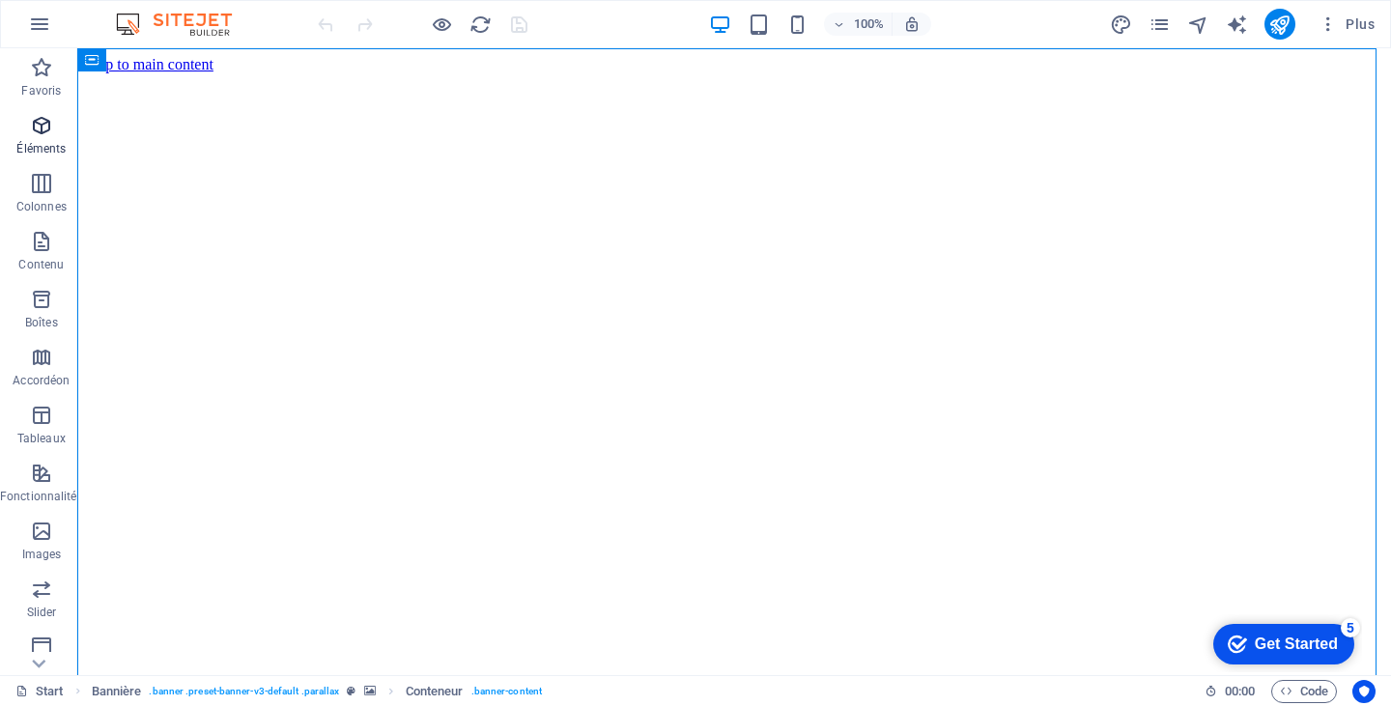
click at [33, 124] on icon "button" at bounding box center [41, 125] width 23 height 23
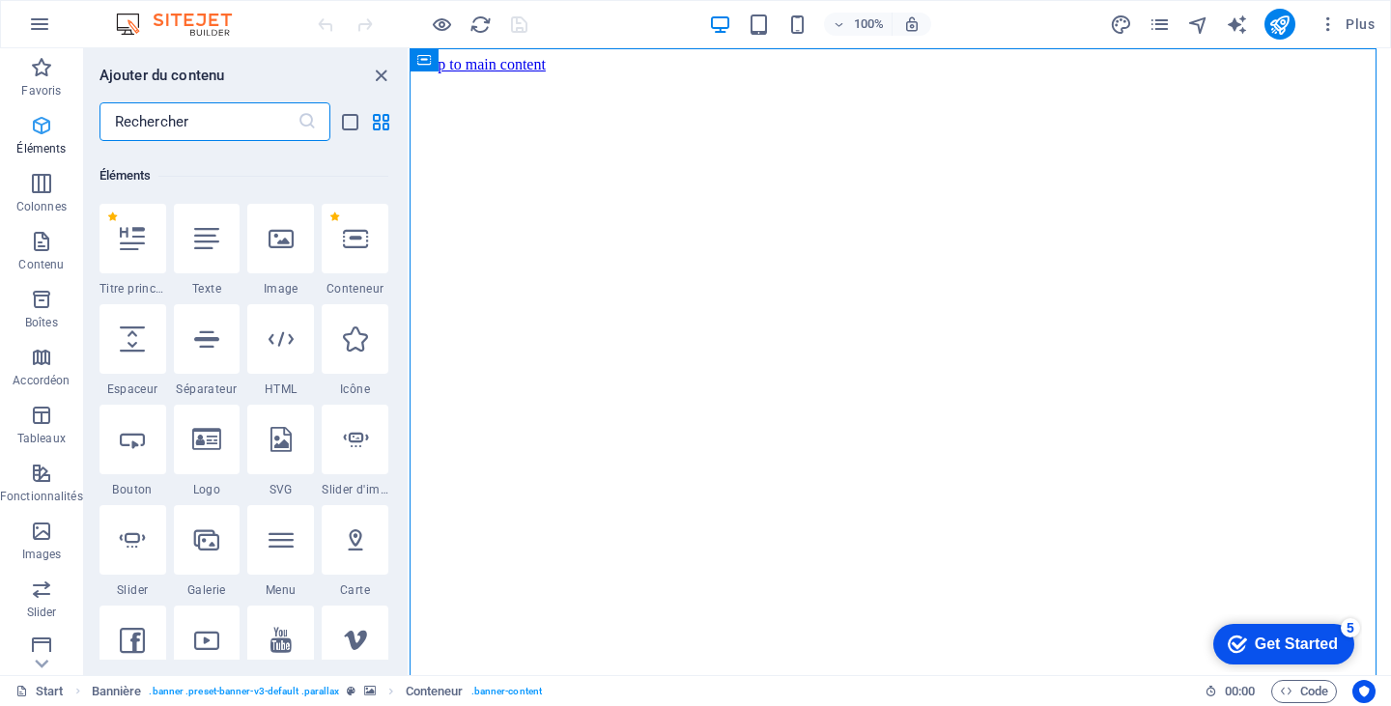
scroll to position [206, 0]
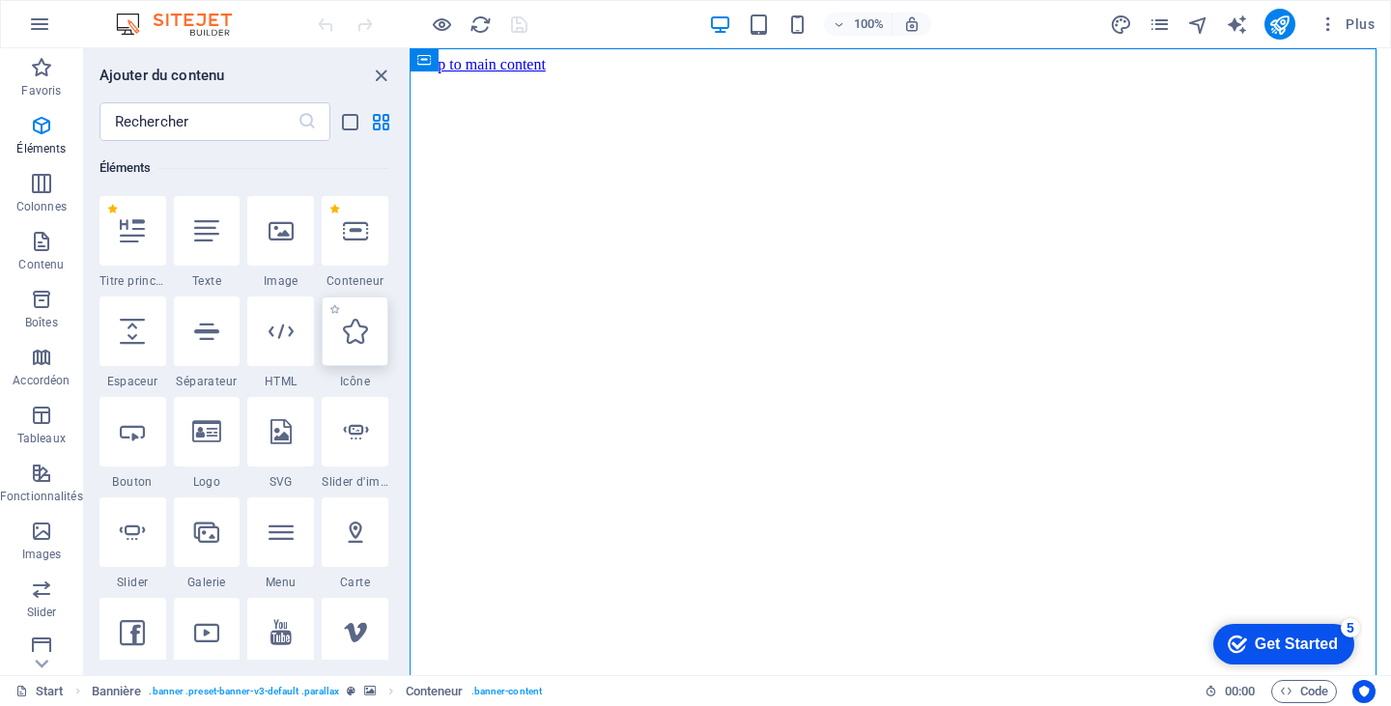
click at [335, 332] on div at bounding box center [355, 332] width 67 height 70
select select "xMidYMid"
select select "px"
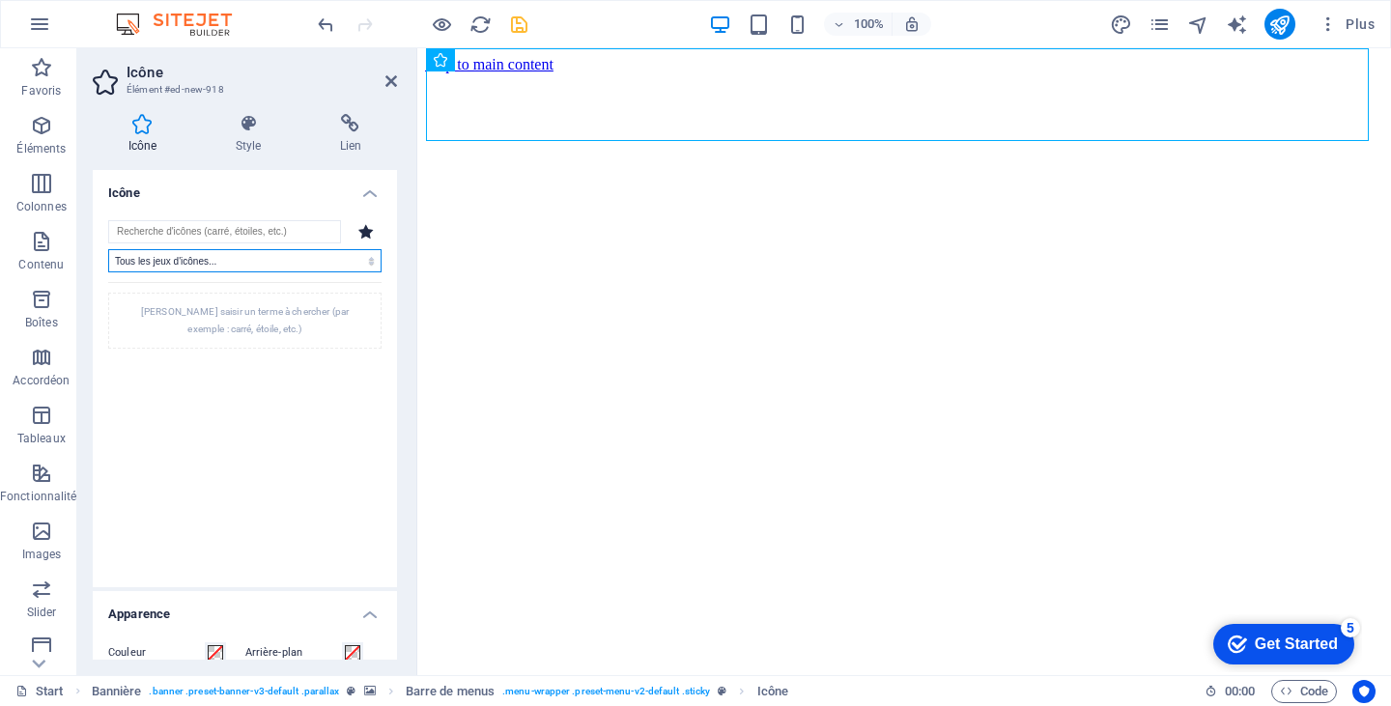
click at [242, 259] on select "Tous les jeux d'icônes... IcoFont Ionicons FontAwesome Brands FontAwesome Duoto…" at bounding box center [244, 260] width 273 height 23
click at [232, 231] on input "search" at bounding box center [224, 231] width 233 height 23
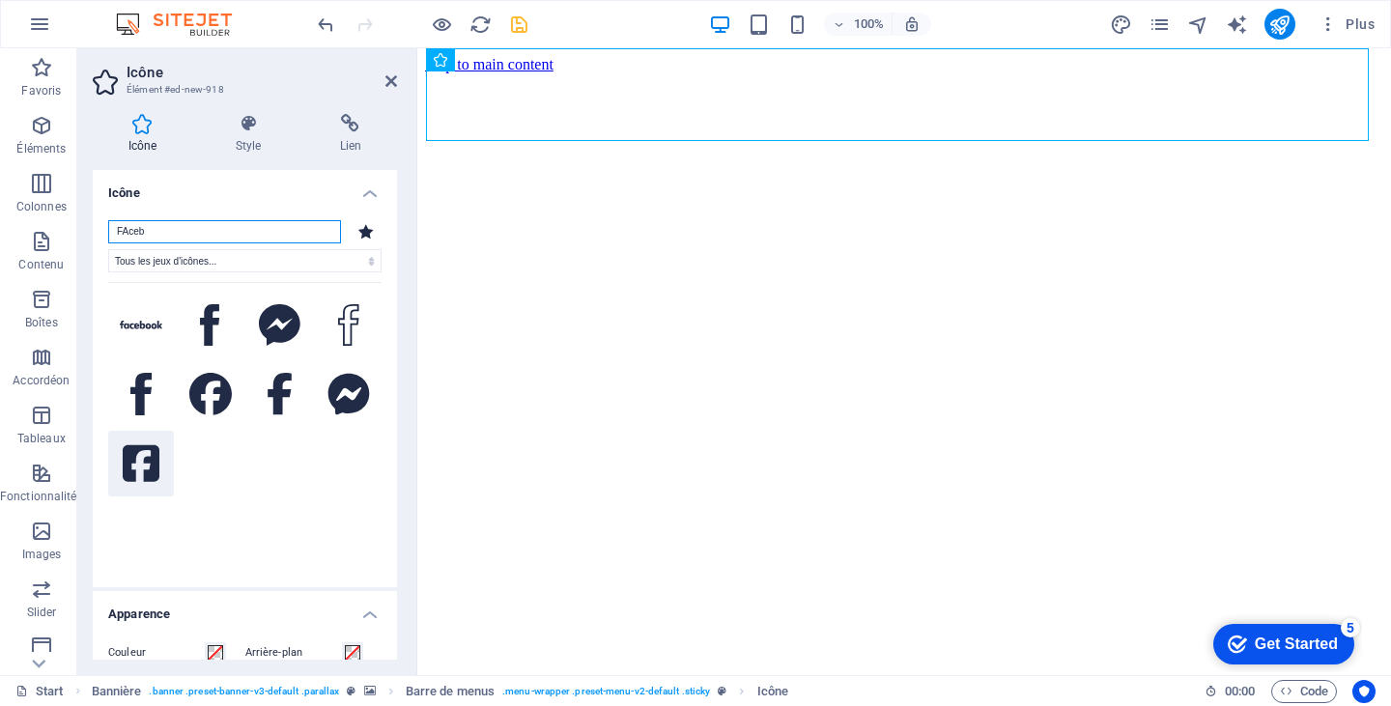
type input "FAceb"
click at [136, 452] on icon at bounding box center [141, 463] width 37 height 43
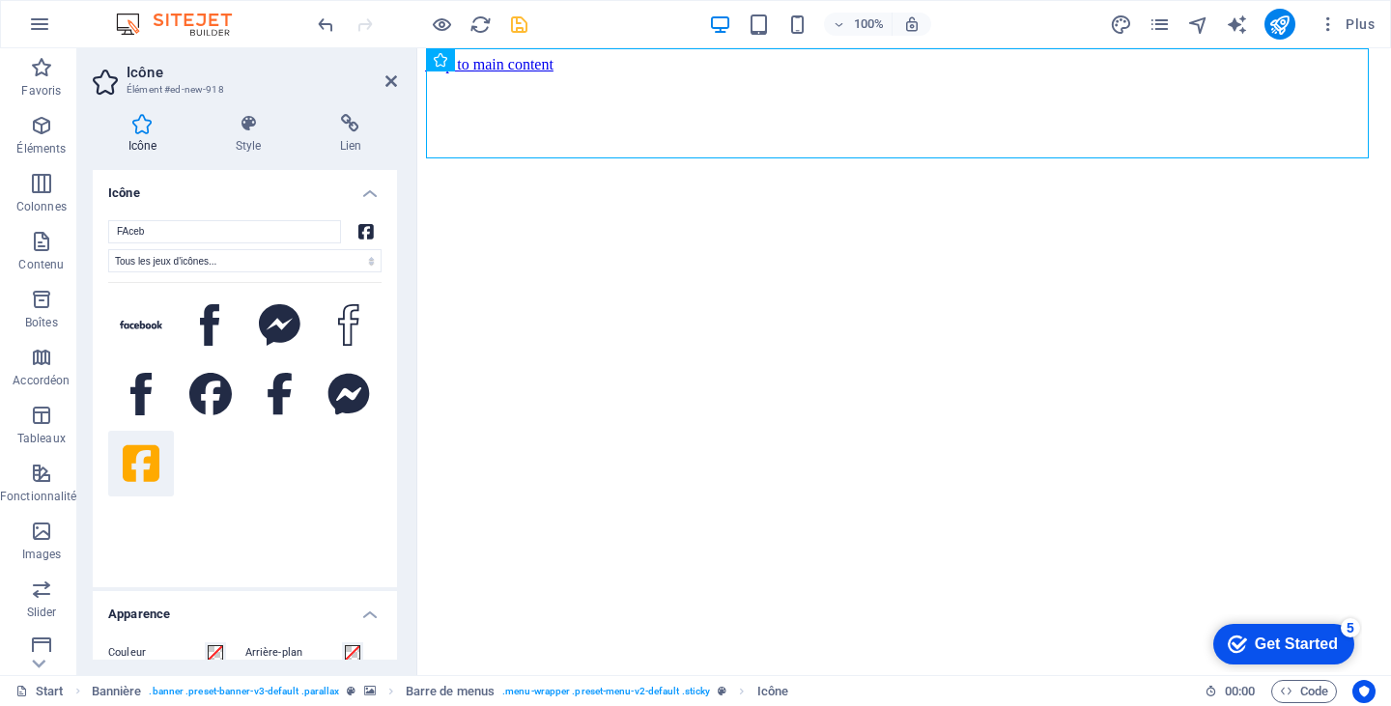
click at [147, 449] on icon at bounding box center [141, 463] width 37 height 43
drag, startPoint x: 397, startPoint y: 320, endPoint x: 389, endPoint y: 405, distance: 85.4
click at [389, 405] on div "Icône Style Lien Icône FAceb Tous les jeux d'icônes... IcoFont Ionicons FontAwe…" at bounding box center [244, 387] width 335 height 577
drag, startPoint x: 392, startPoint y: 399, endPoint x: 383, endPoint y: 477, distance: 78.8
click at [383, 477] on div "FAceb Tous les jeux d'icônes... IcoFont Ionicons FontAwesome Brands FontAwesome…" at bounding box center [245, 396] width 304 height 383
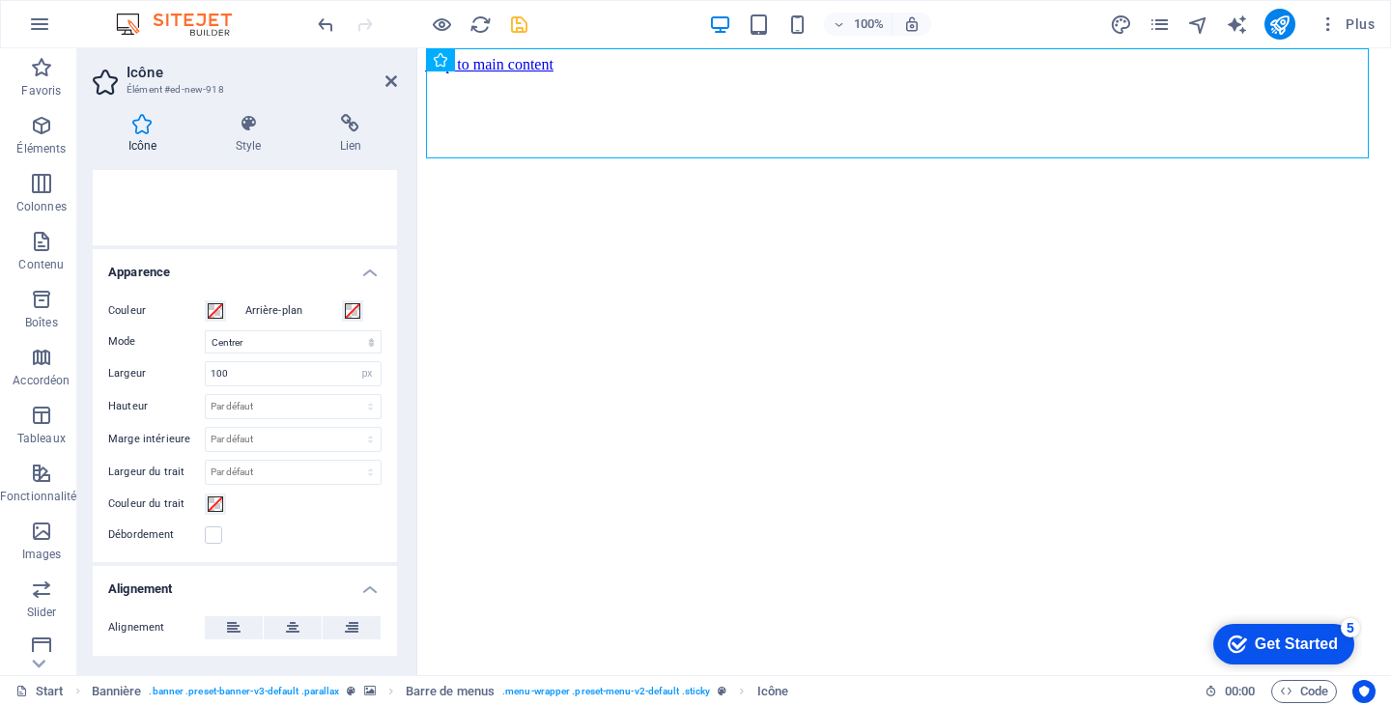
scroll to position [343, 0]
click at [214, 312] on span at bounding box center [215, 309] width 15 height 15
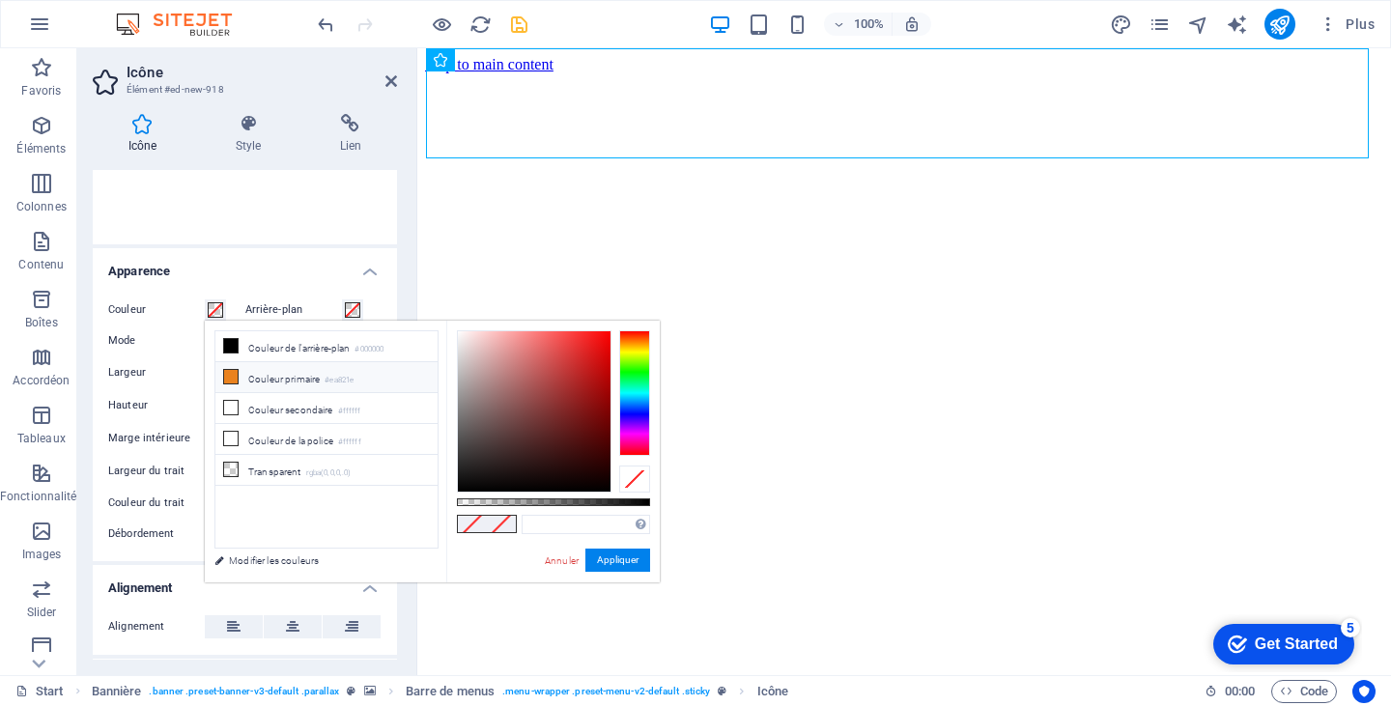
click at [237, 381] on icon at bounding box center [231, 377] width 14 height 14
type input "#ea821e"
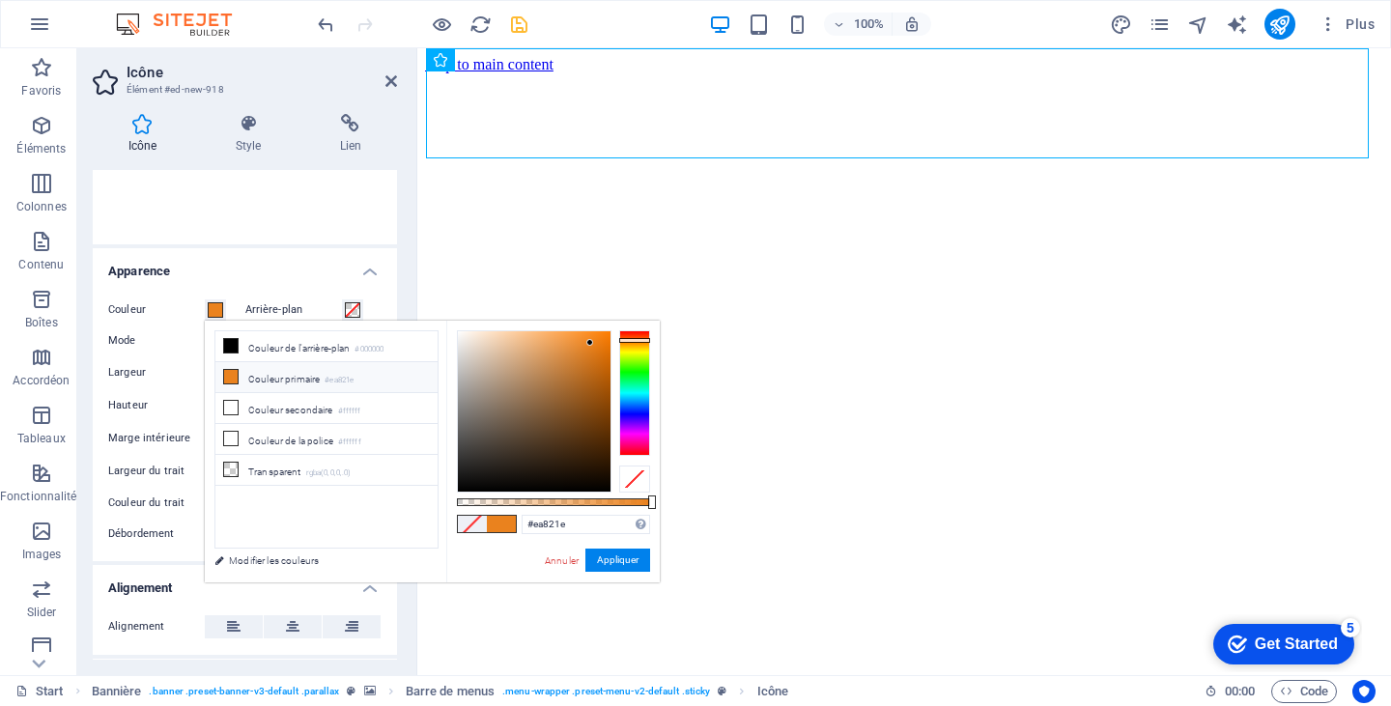
click at [328, 248] on h4 "Apparence" at bounding box center [245, 265] width 304 height 35
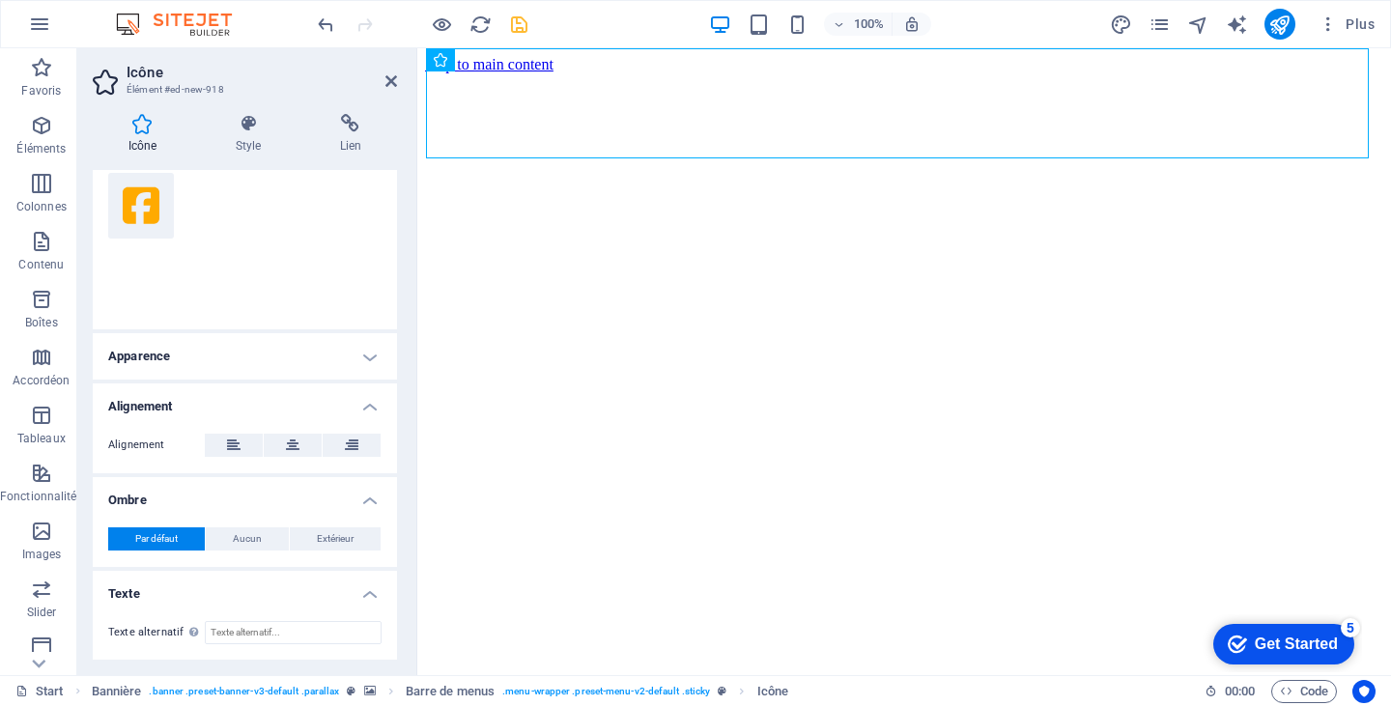
scroll to position [257, 0]
click at [360, 349] on h4 "Apparence" at bounding box center [245, 357] width 304 height 46
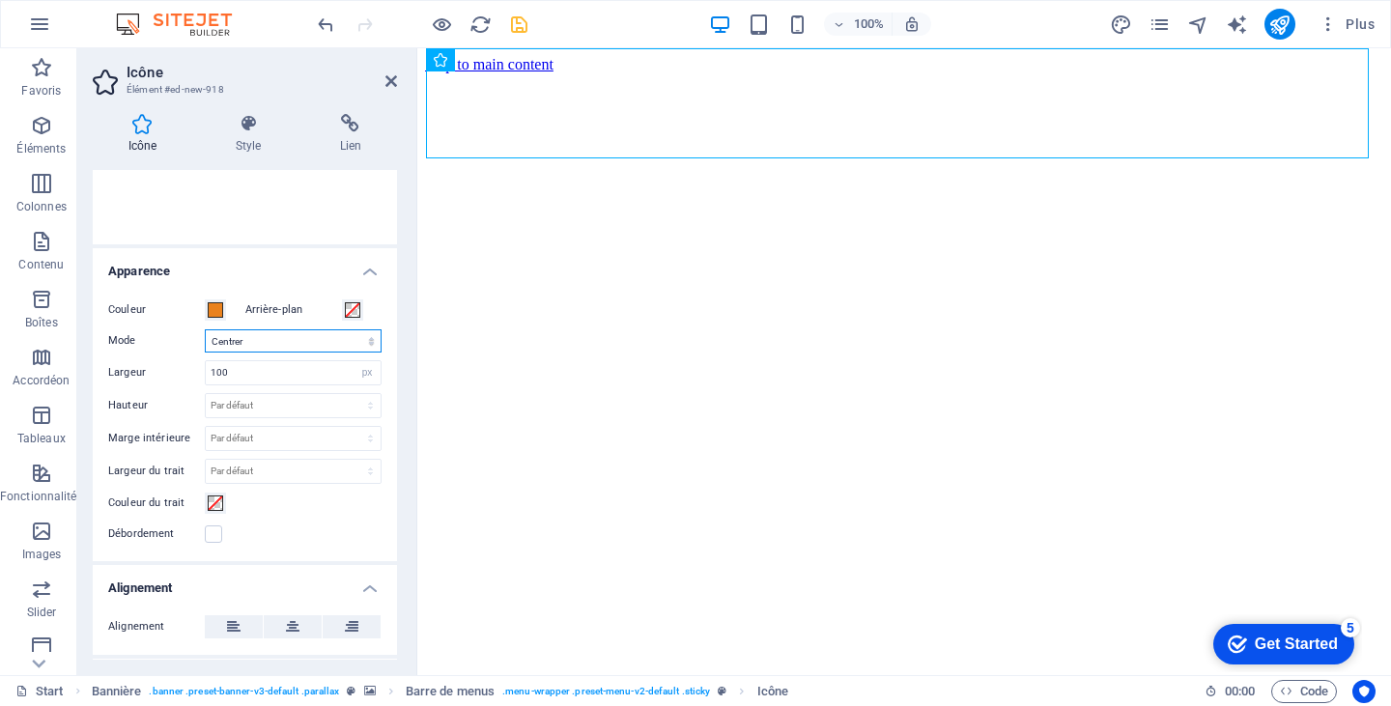
click at [351, 335] on select "Mettre à l'échelle Gauche Centrer À droite" at bounding box center [293, 340] width 177 height 23
select select "xMaxYMid"
click at [205, 329] on select "Mettre à l'échelle Gauche Centrer À droite" at bounding box center [293, 340] width 177 height 23
click at [368, 369] on select "Par défaut auto px rem % em vh vw" at bounding box center [367, 372] width 27 height 23
click at [275, 370] on input "100" at bounding box center [293, 372] width 175 height 23
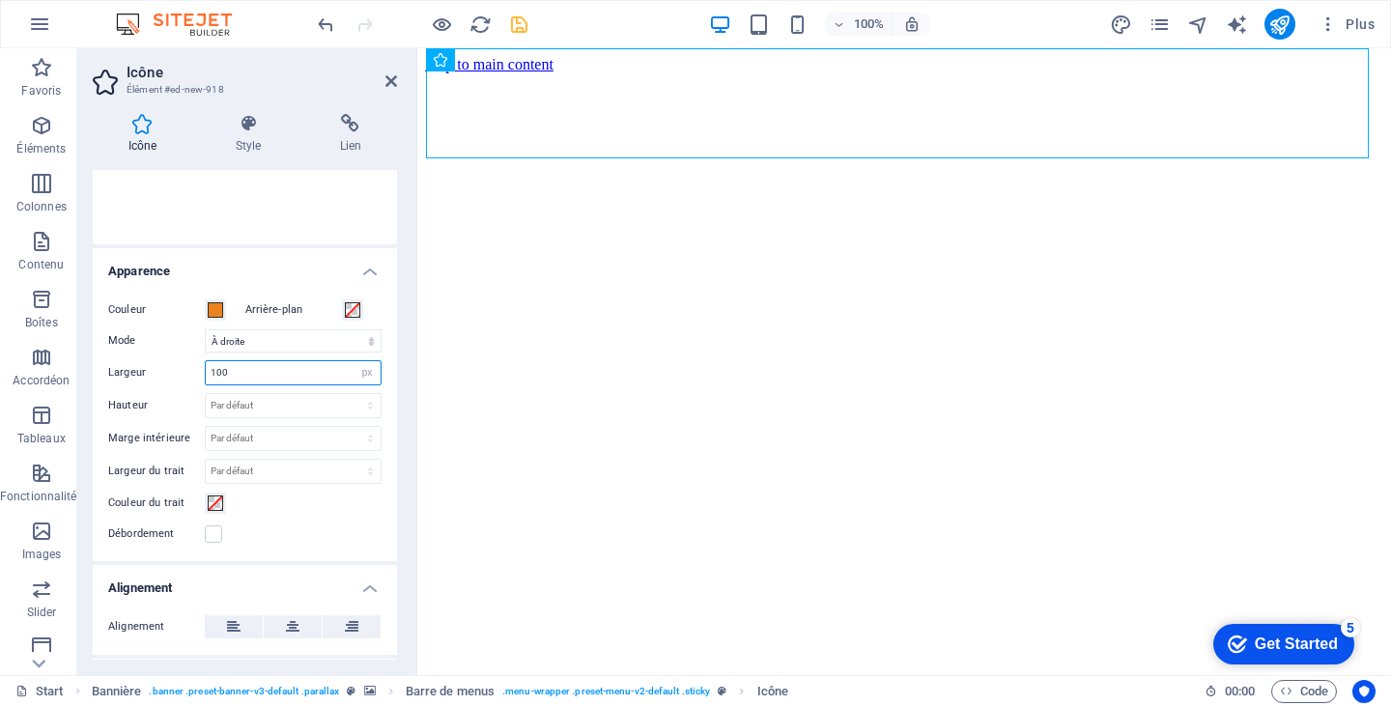
drag, startPoint x: 286, startPoint y: 363, endPoint x: 182, endPoint y: 371, distance: 104.6
click at [182, 371] on div "Largeur 100 Par défaut auto px rem % em vh vw" at bounding box center [244, 372] width 273 height 25
type input "50"
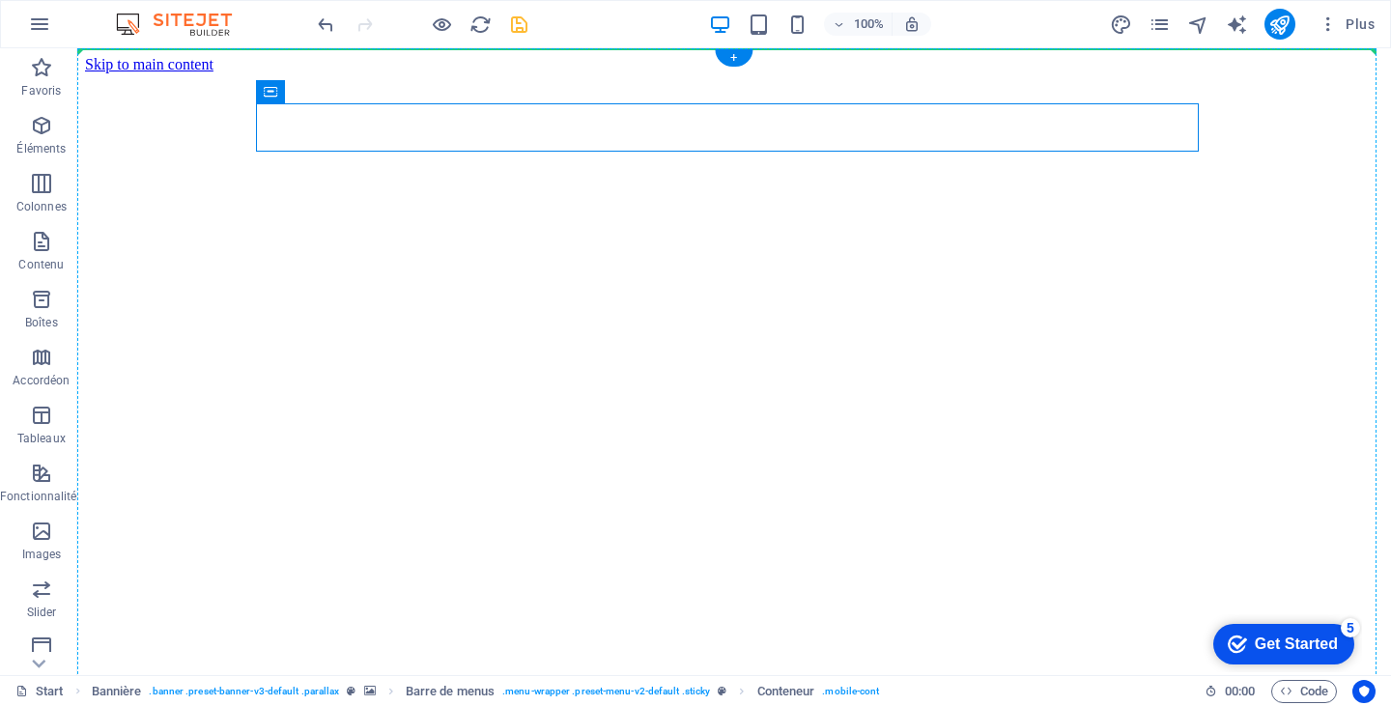
drag, startPoint x: 905, startPoint y: 103, endPoint x: 1348, endPoint y: 286, distance: 478.6
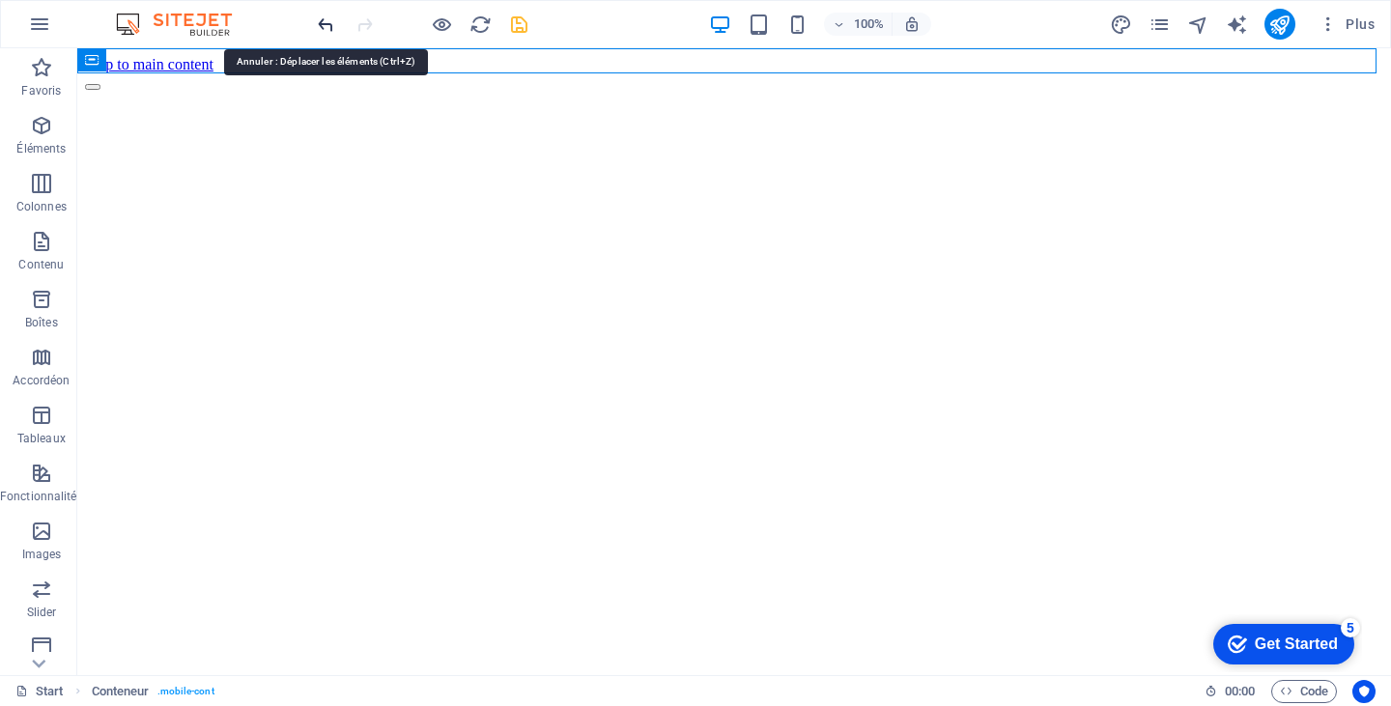
click at [323, 21] on icon "undo" at bounding box center [326, 25] width 22 height 22
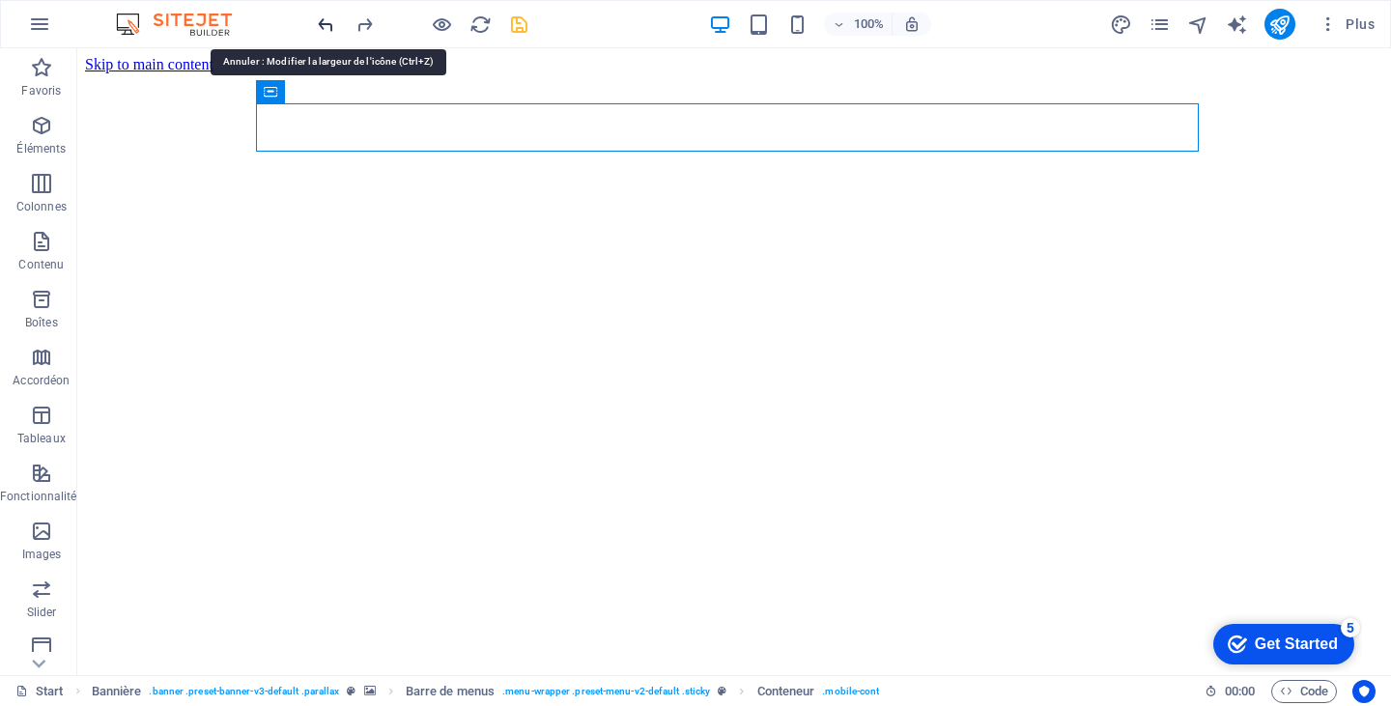
click at [323, 21] on icon "undo" at bounding box center [326, 25] width 22 height 22
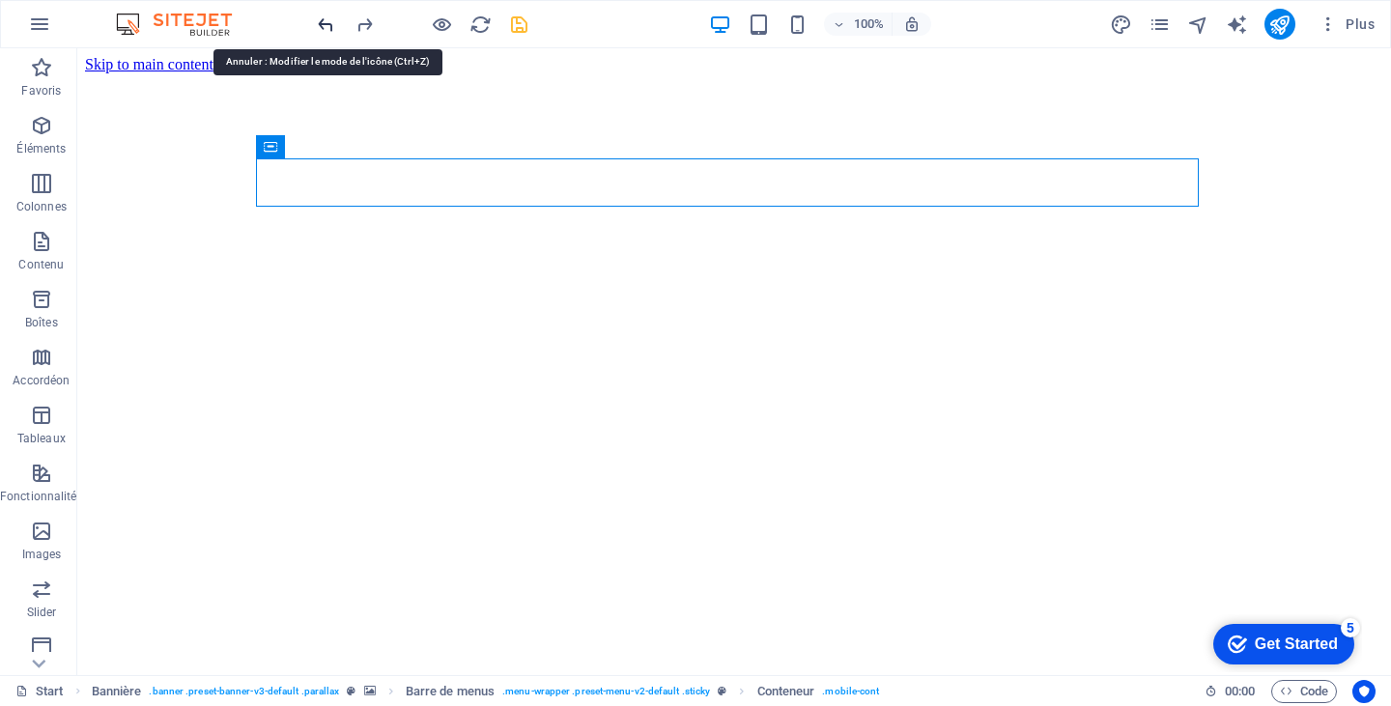
click at [323, 21] on icon "undo" at bounding box center [326, 25] width 22 height 22
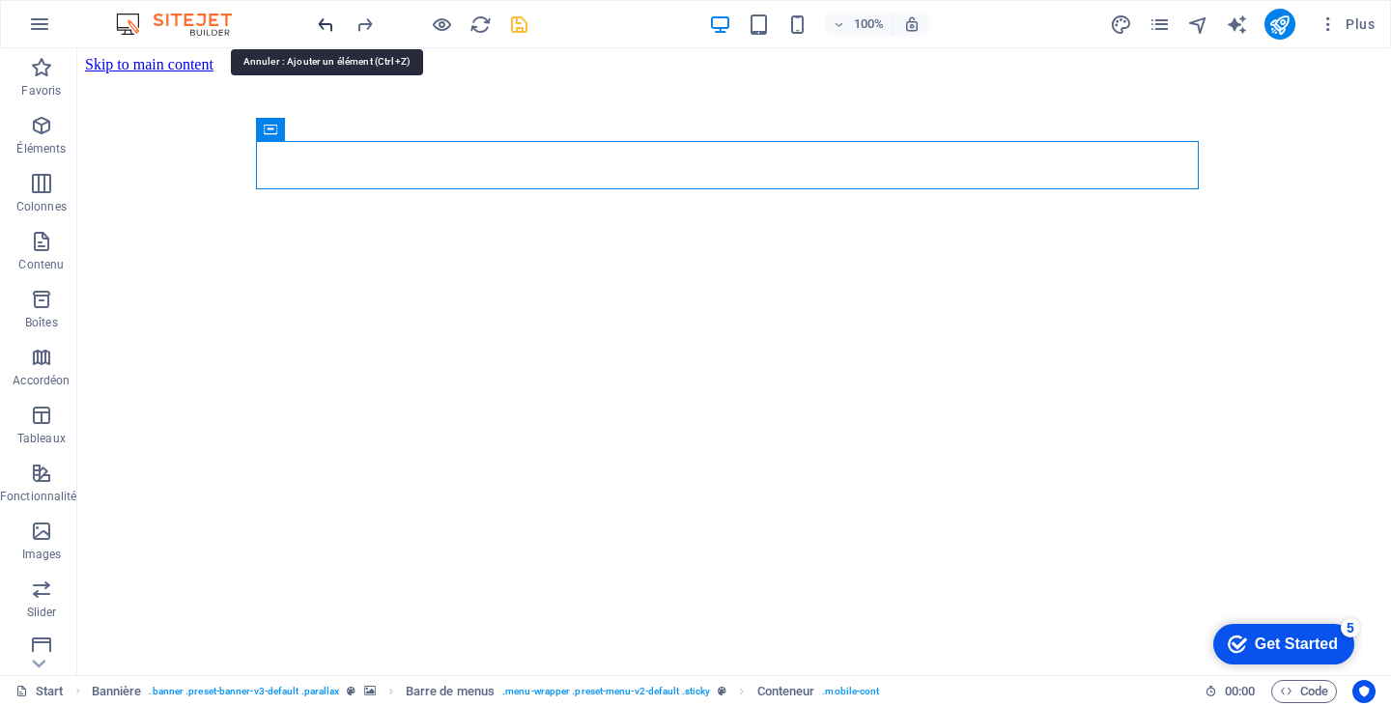
click at [323, 21] on icon "undo" at bounding box center [326, 25] width 22 height 22
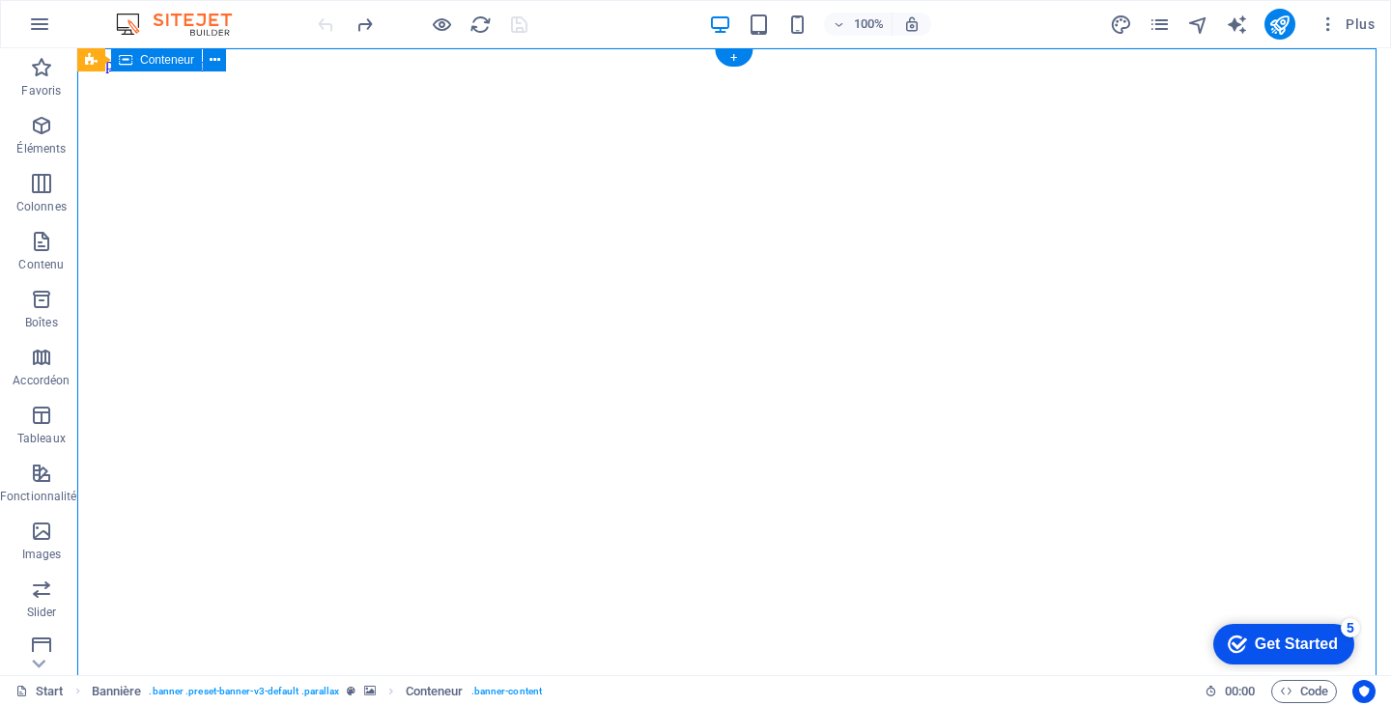
click at [40, 125] on icon "button" at bounding box center [41, 125] width 23 height 23
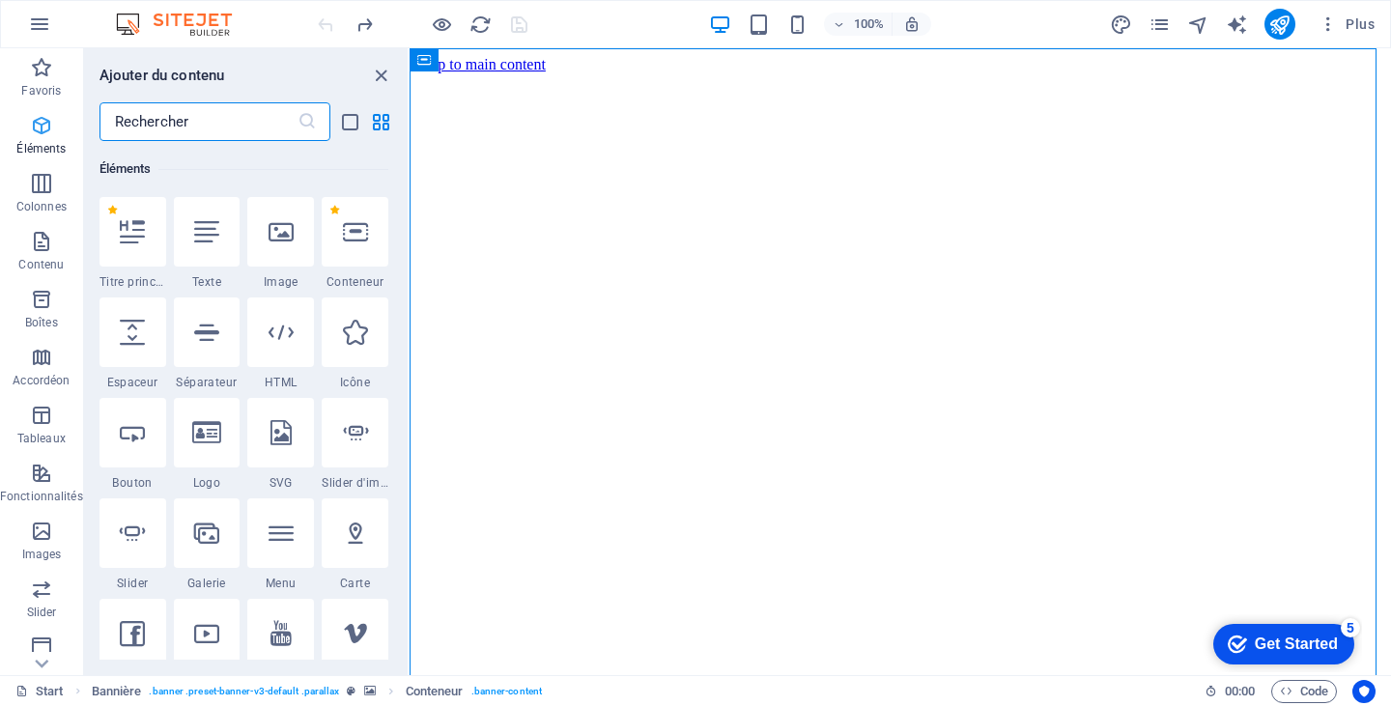
scroll to position [206, 0]
click at [347, 327] on icon at bounding box center [355, 331] width 25 height 25
select select "xMidYMid"
select select "px"
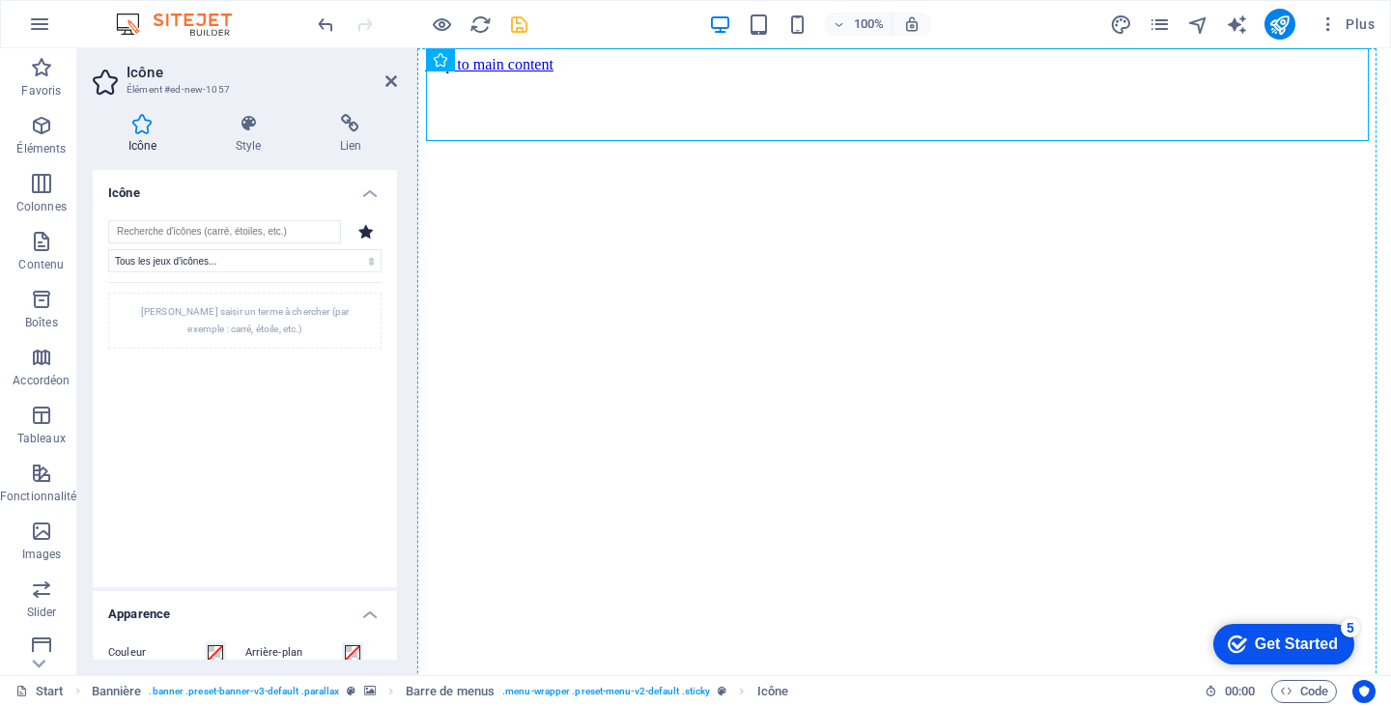
drag, startPoint x: 478, startPoint y: 103, endPoint x: 1372, endPoint y: 526, distance: 988.3
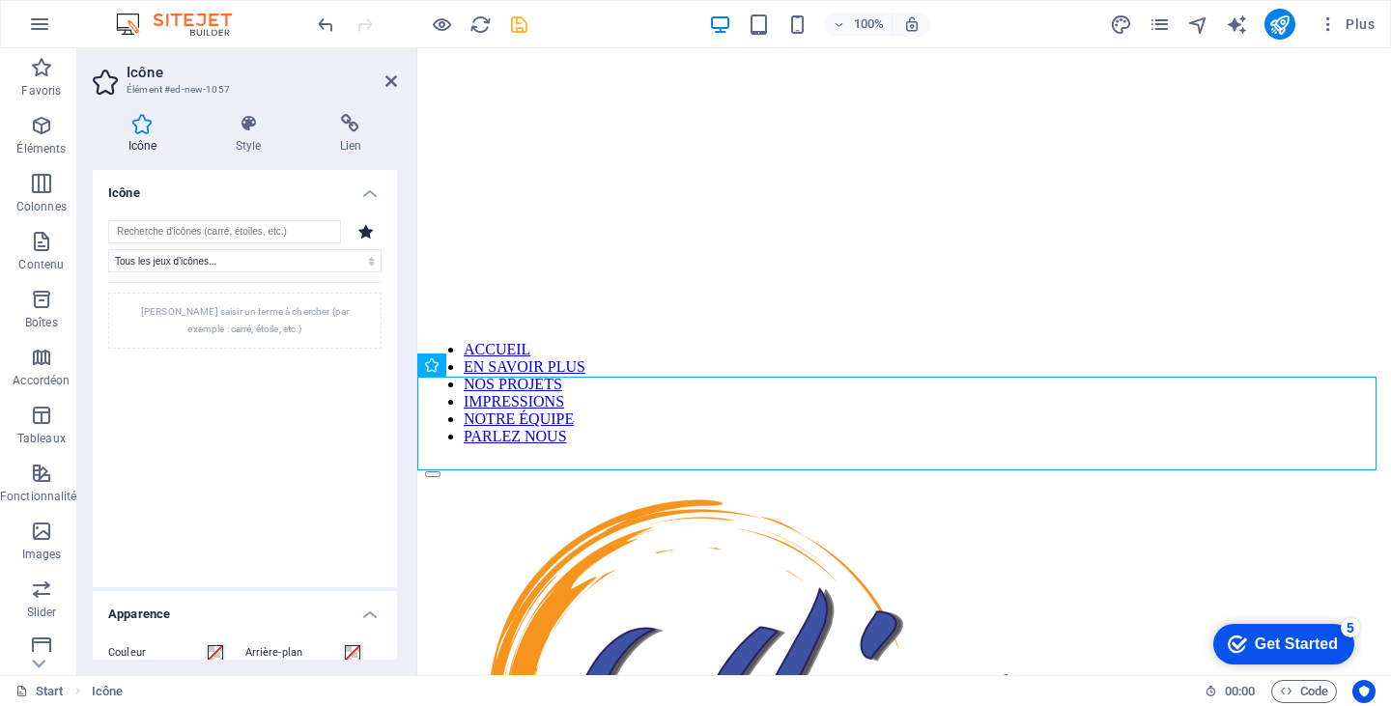
scroll to position [285, 0]
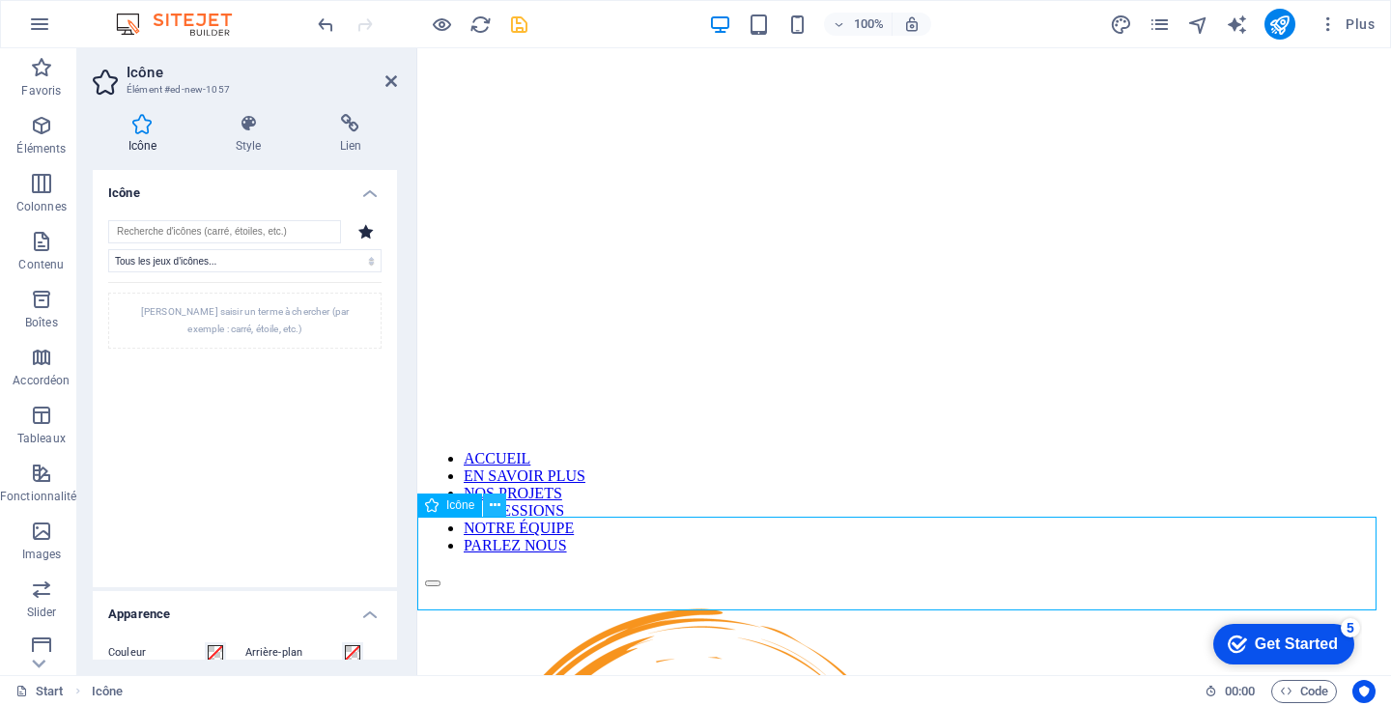
click at [491, 506] on icon at bounding box center [495, 506] width 11 height 20
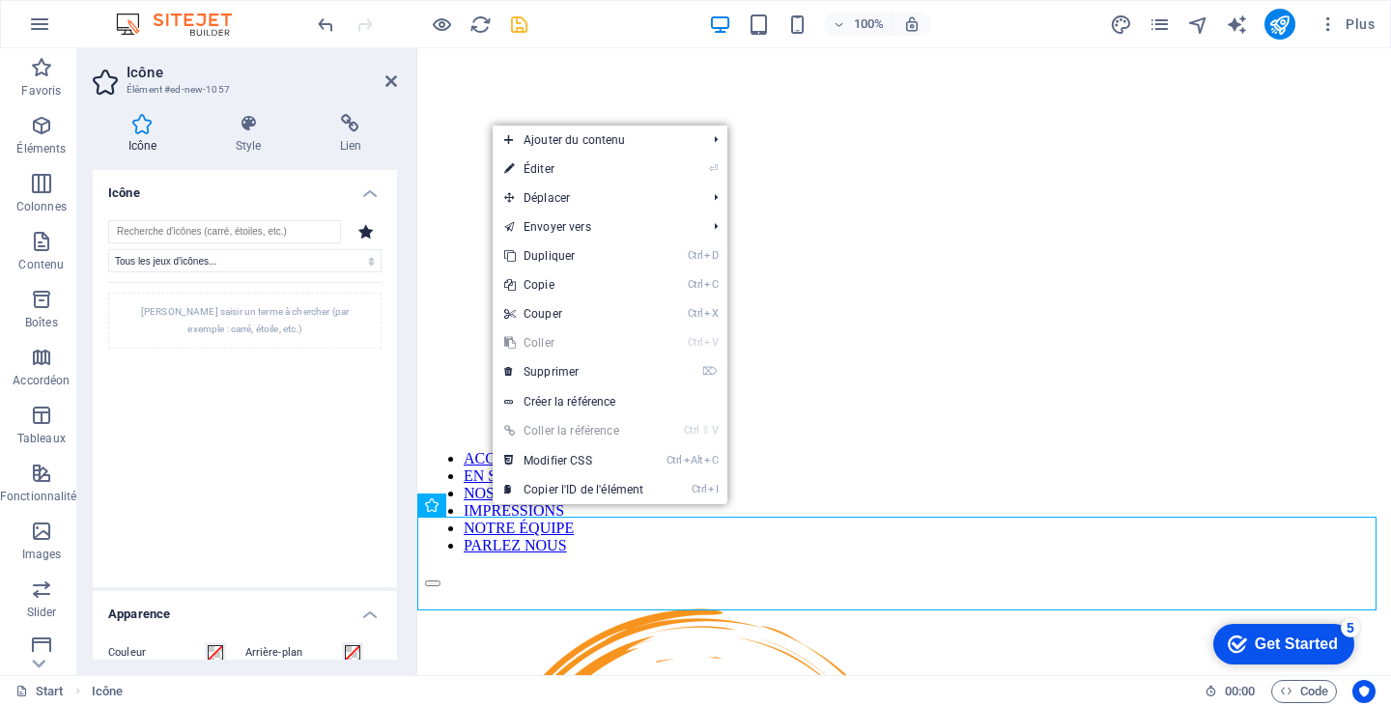
drag, startPoint x: 390, startPoint y: 360, endPoint x: 400, endPoint y: 420, distance: 60.7
click at [400, 420] on div "Icône Style Lien Icône Tous les jeux d'icônes... IcoFont Ionicons FontAwesome B…" at bounding box center [244, 387] width 335 height 577
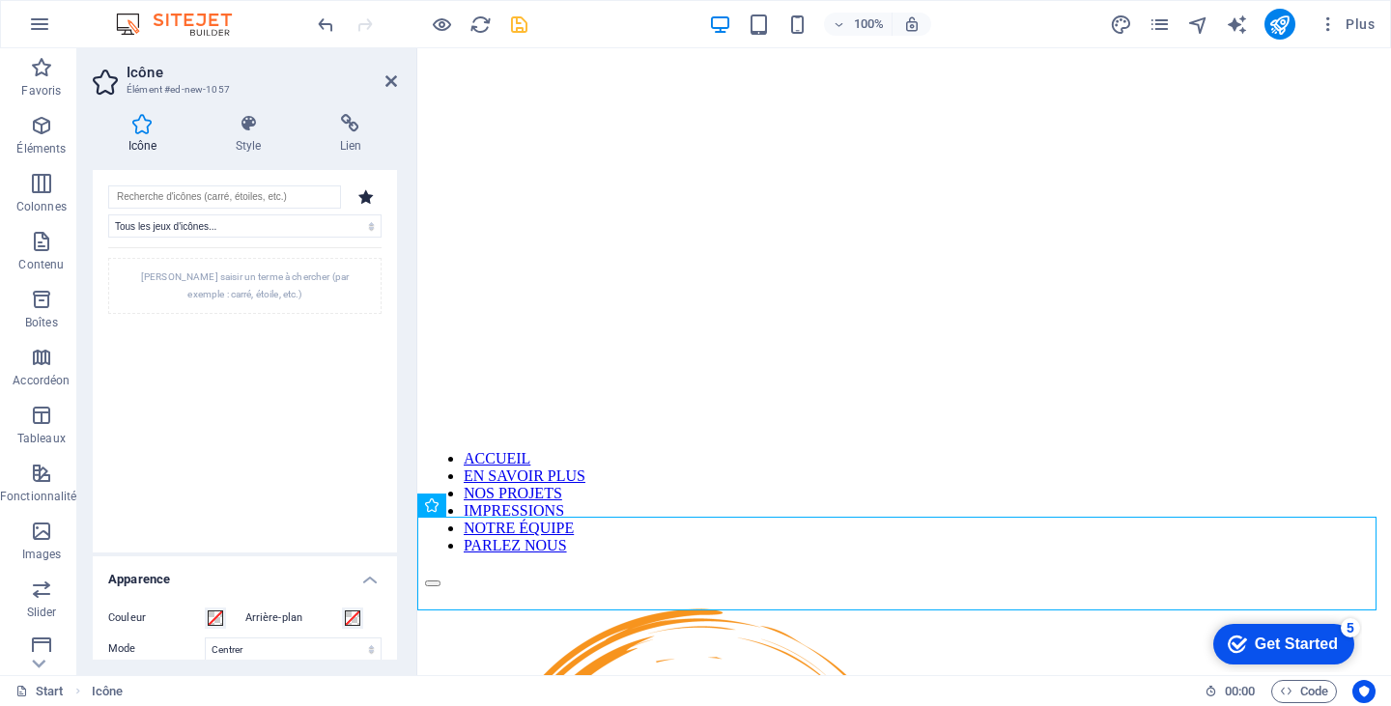
scroll to position [16, 0]
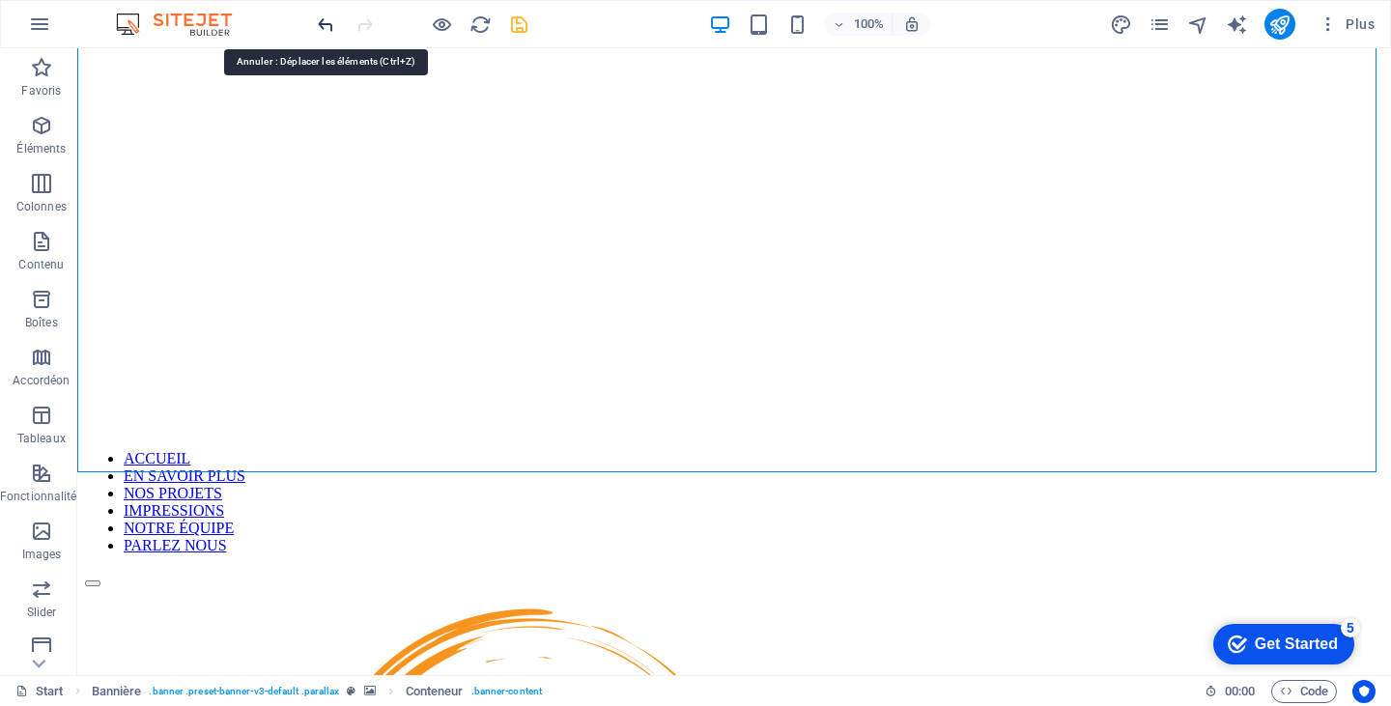
click at [324, 21] on icon "undo" at bounding box center [326, 25] width 22 height 22
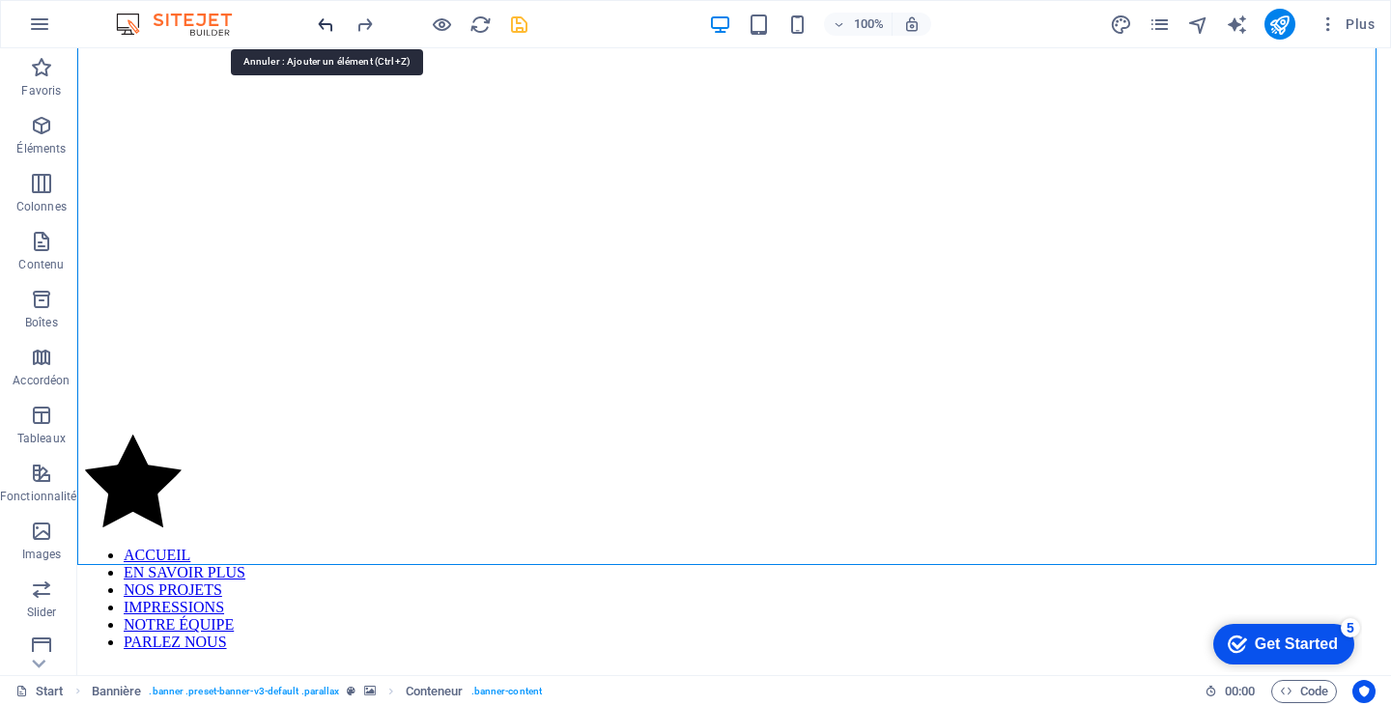
click at [324, 21] on icon "undo" at bounding box center [326, 25] width 22 height 22
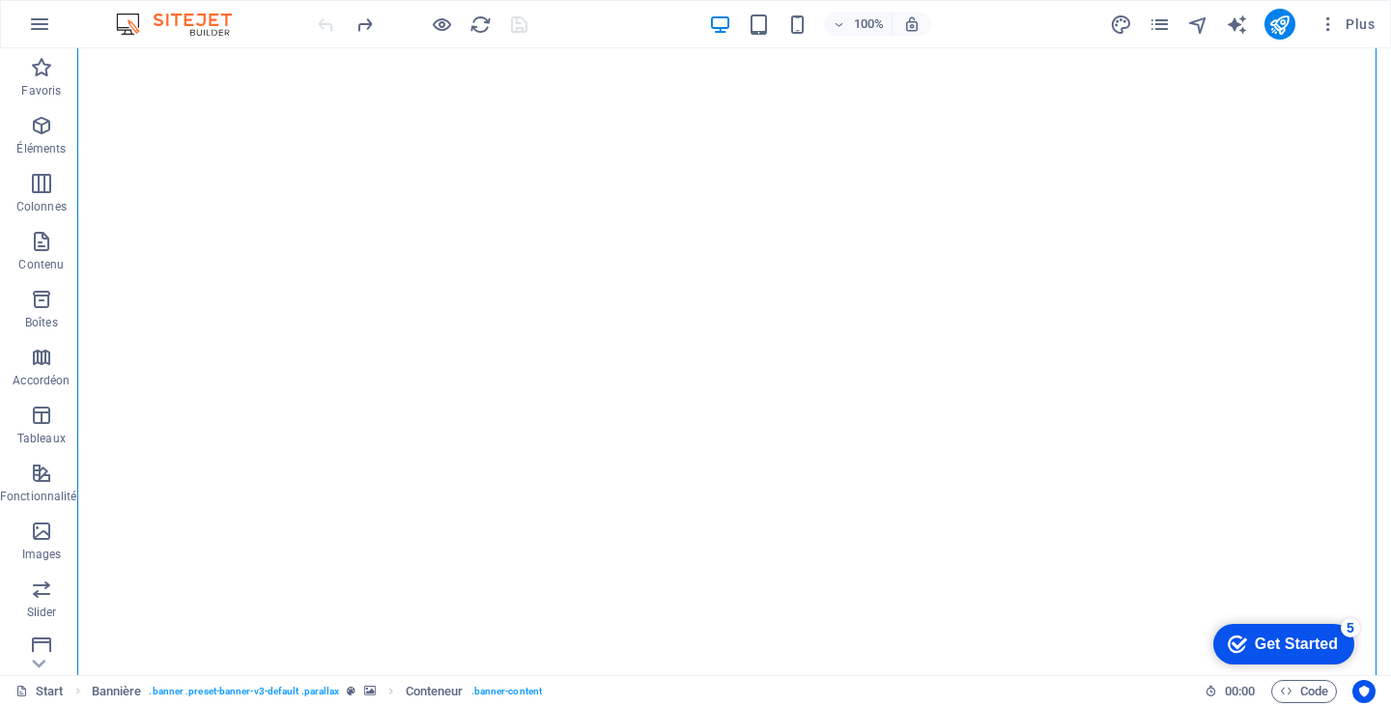
scroll to position [0, 0]
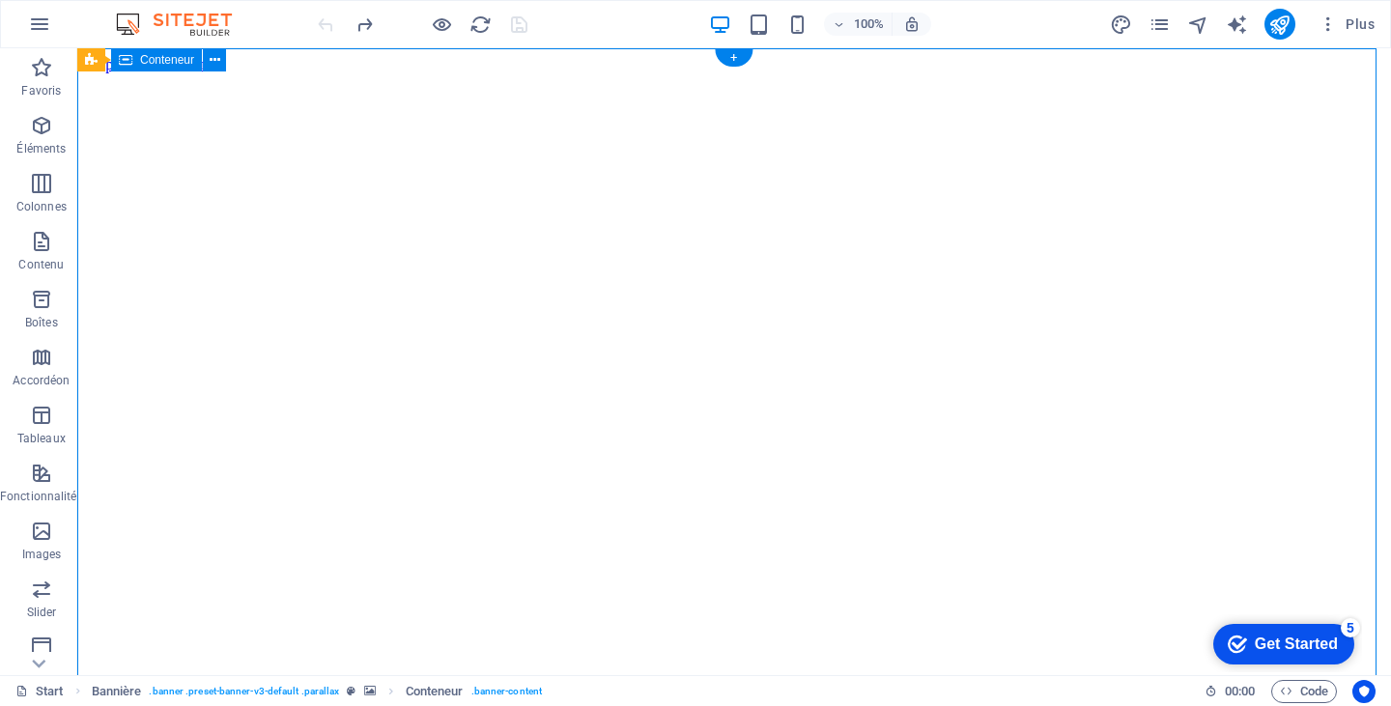
click at [43, 240] on icon "button" at bounding box center [41, 241] width 23 height 23
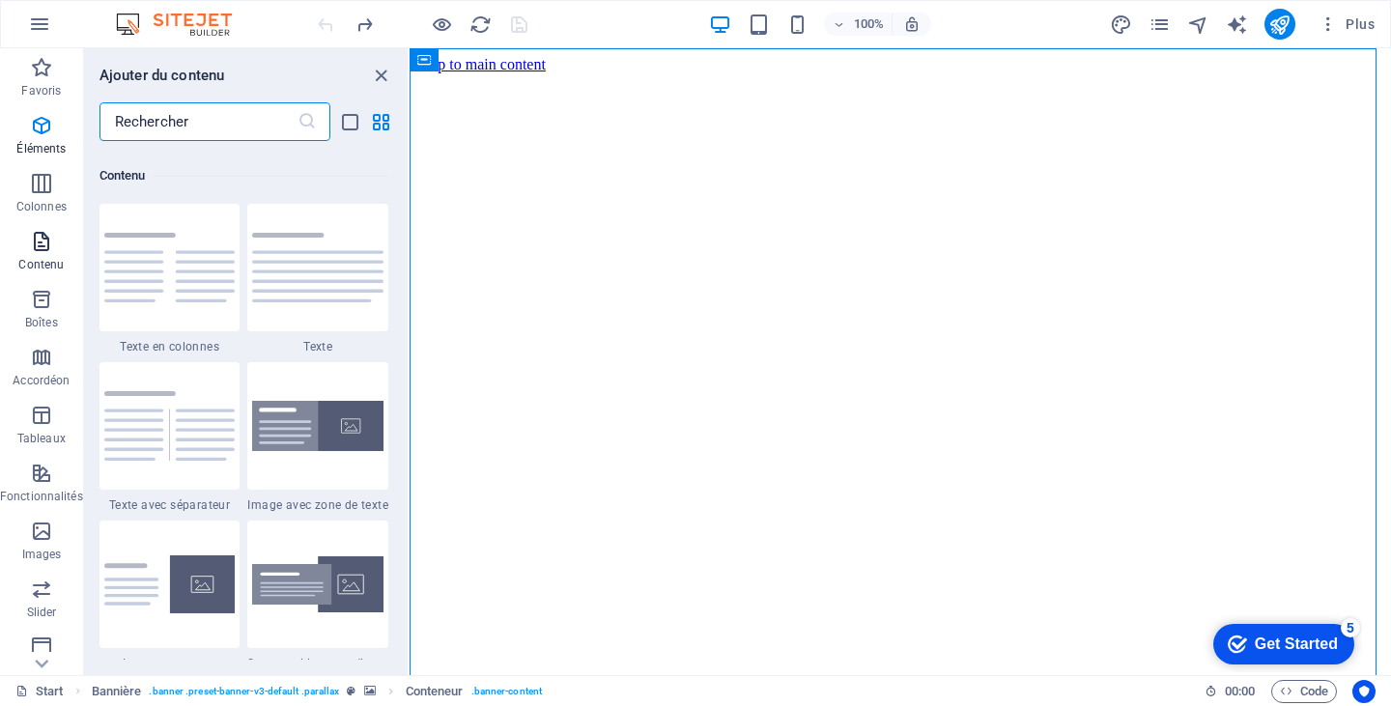
scroll to position [3380, 0]
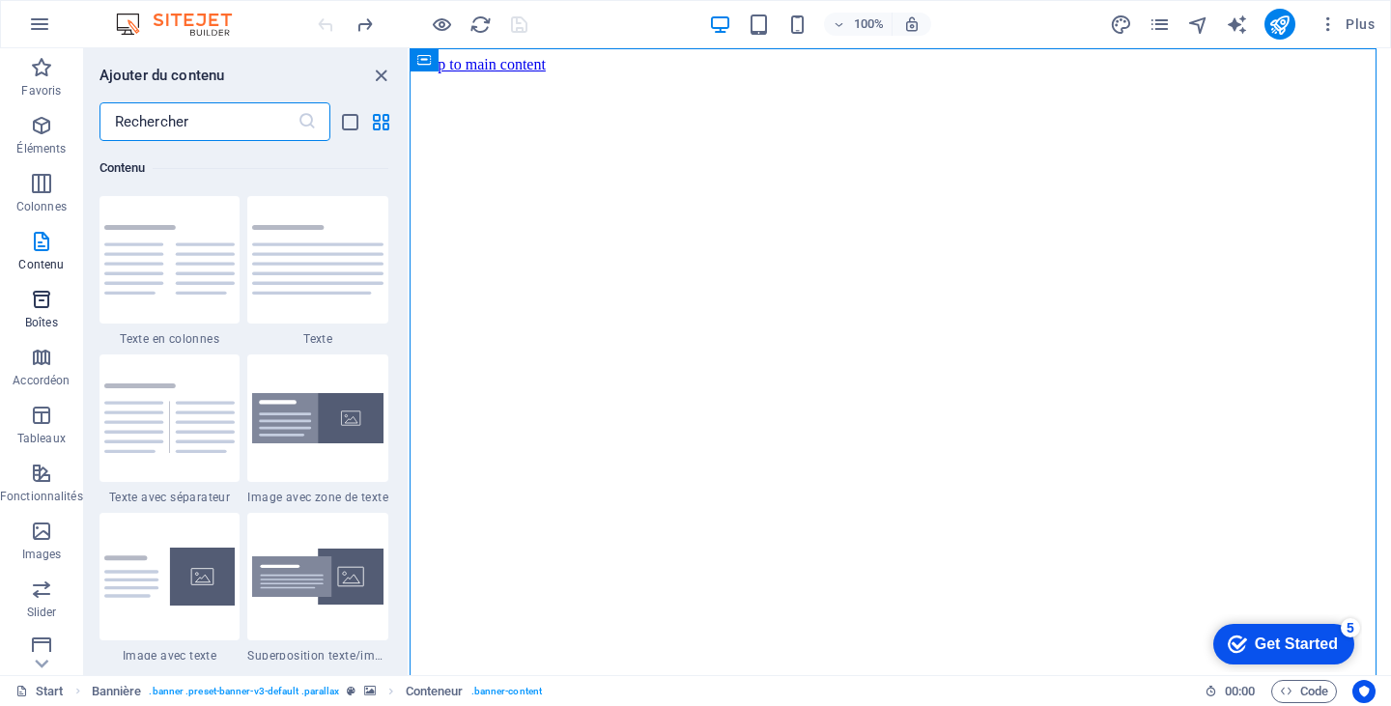
click at [41, 306] on icon "button" at bounding box center [41, 299] width 23 height 23
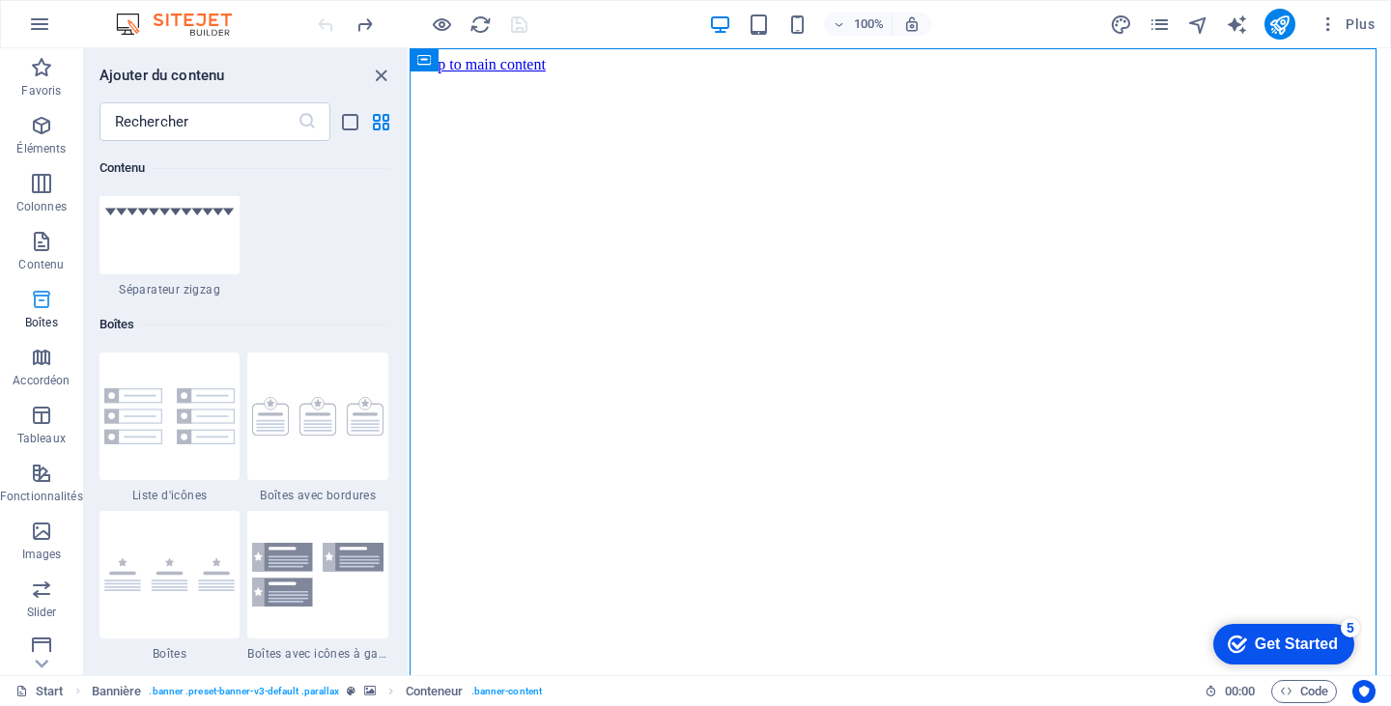
scroll to position [5329, 0]
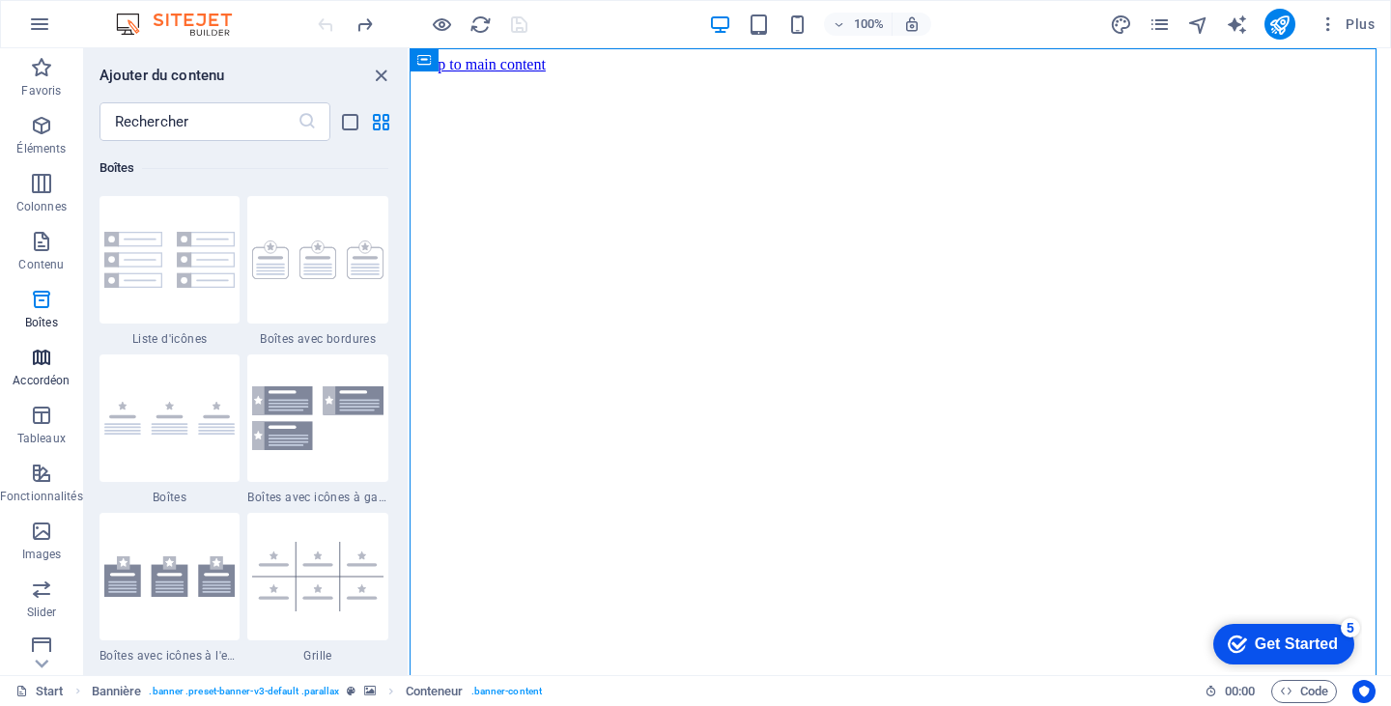
click at [41, 366] on icon "button" at bounding box center [41, 357] width 23 height 23
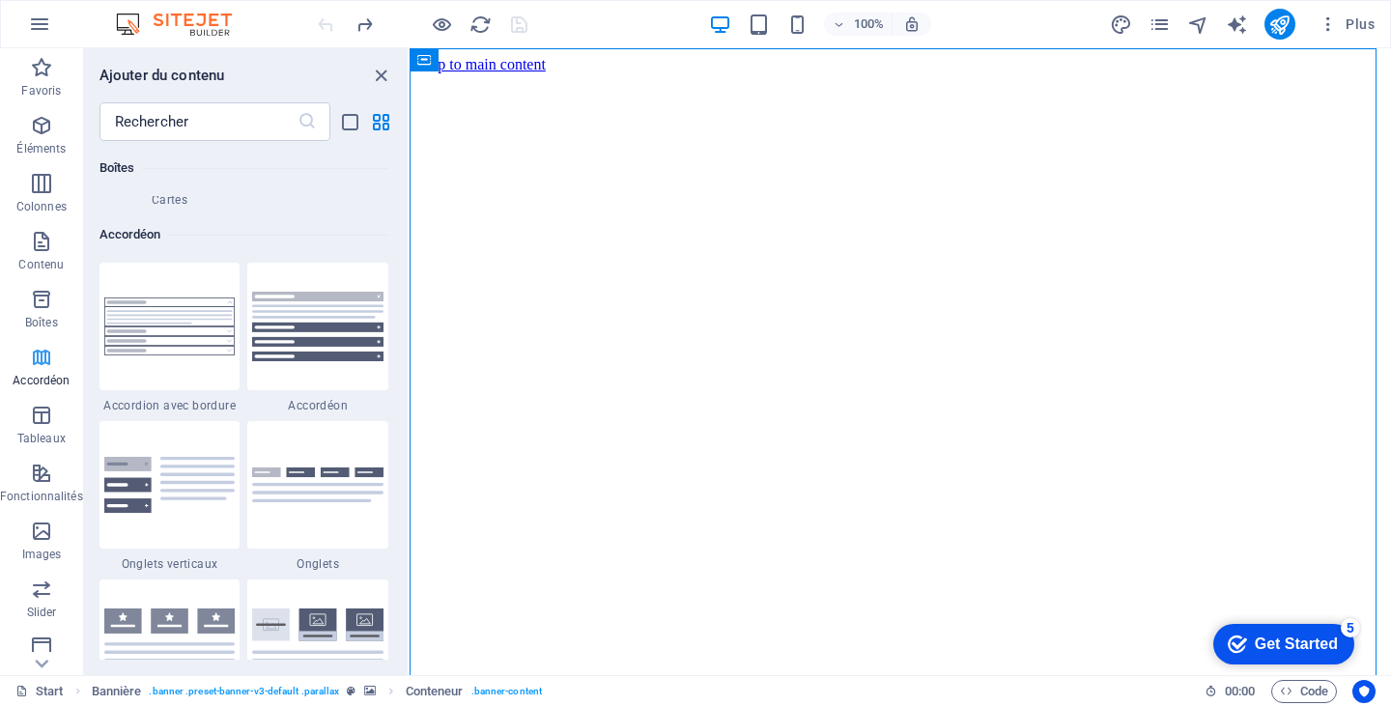
scroll to position [6168, 0]
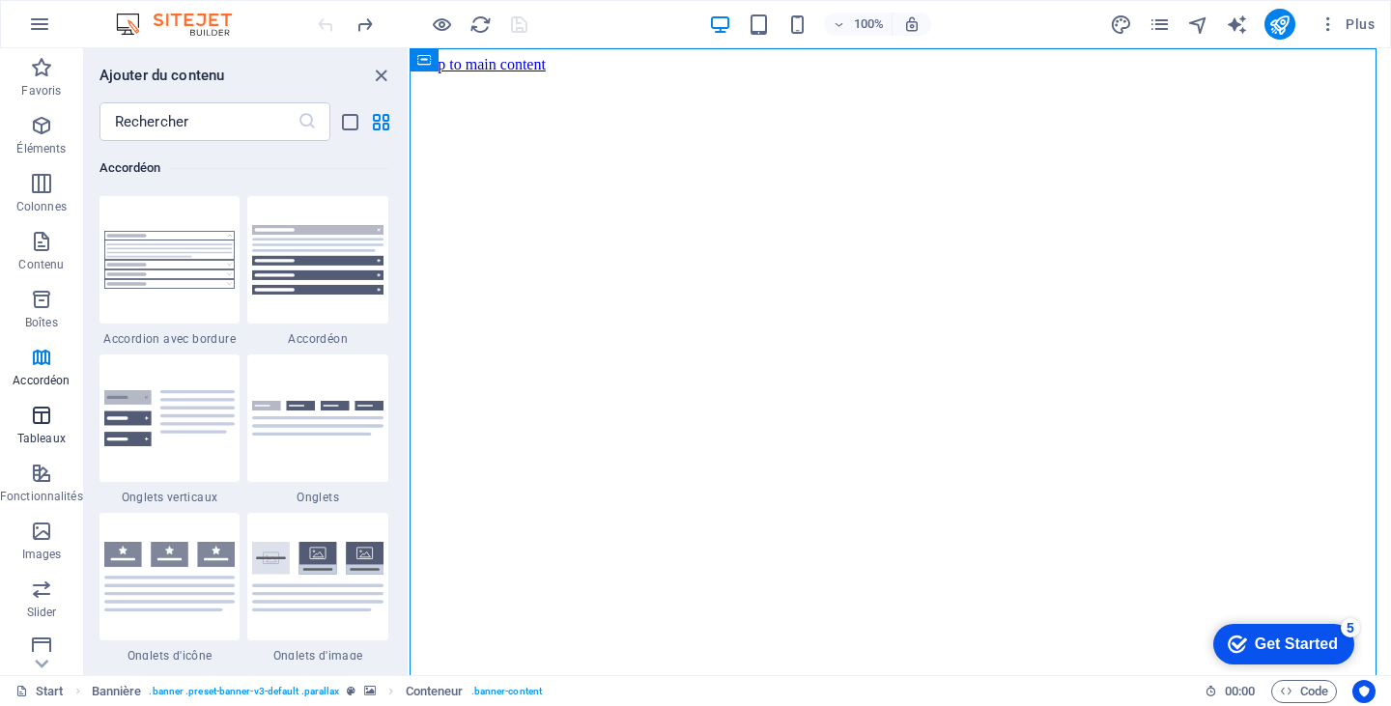
click at [37, 416] on icon "button" at bounding box center [41, 415] width 23 height 23
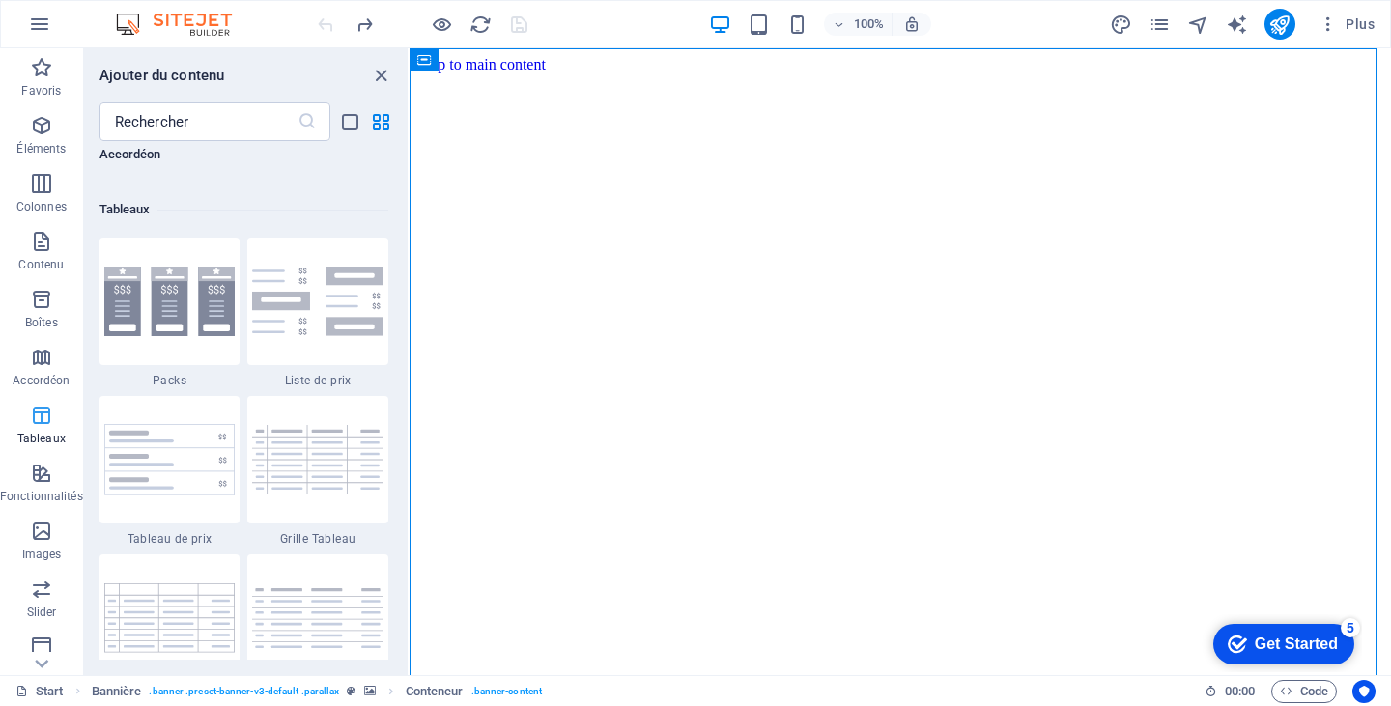
scroll to position [6691, 0]
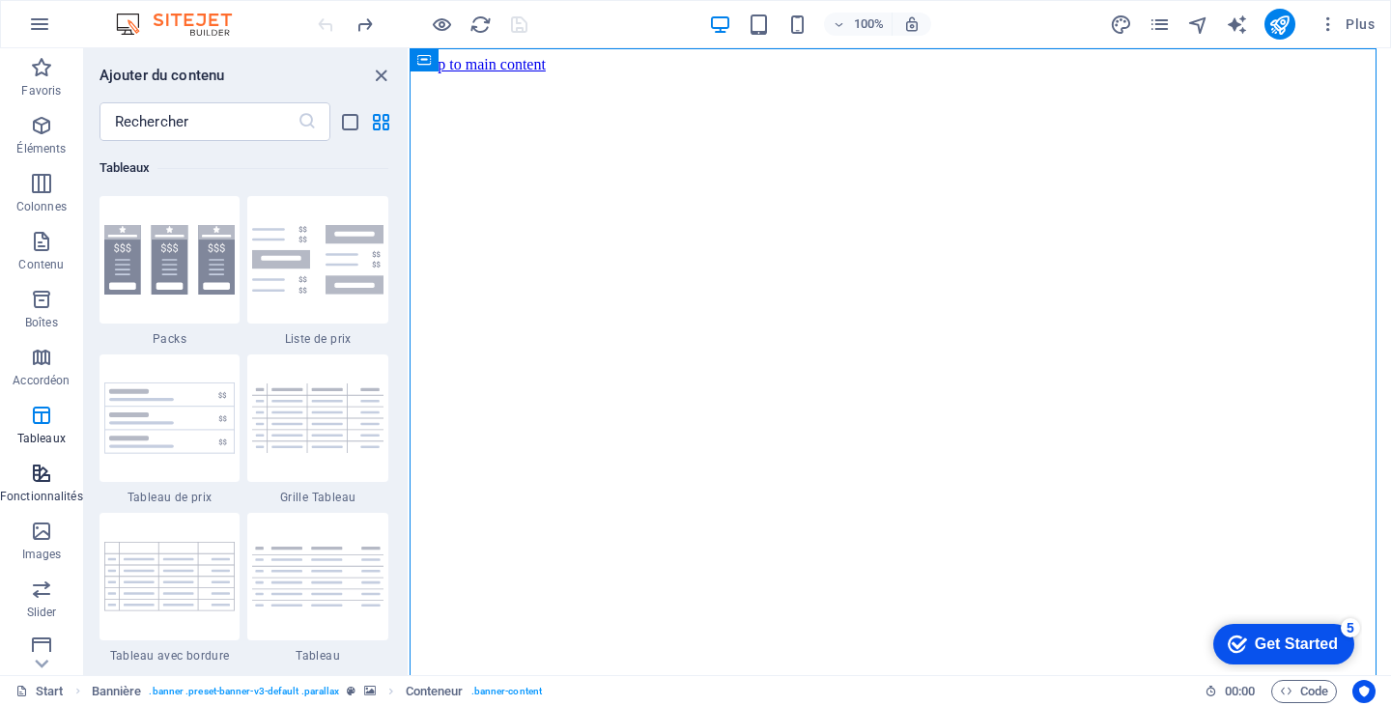
click at [33, 467] on icon "button" at bounding box center [41, 473] width 23 height 23
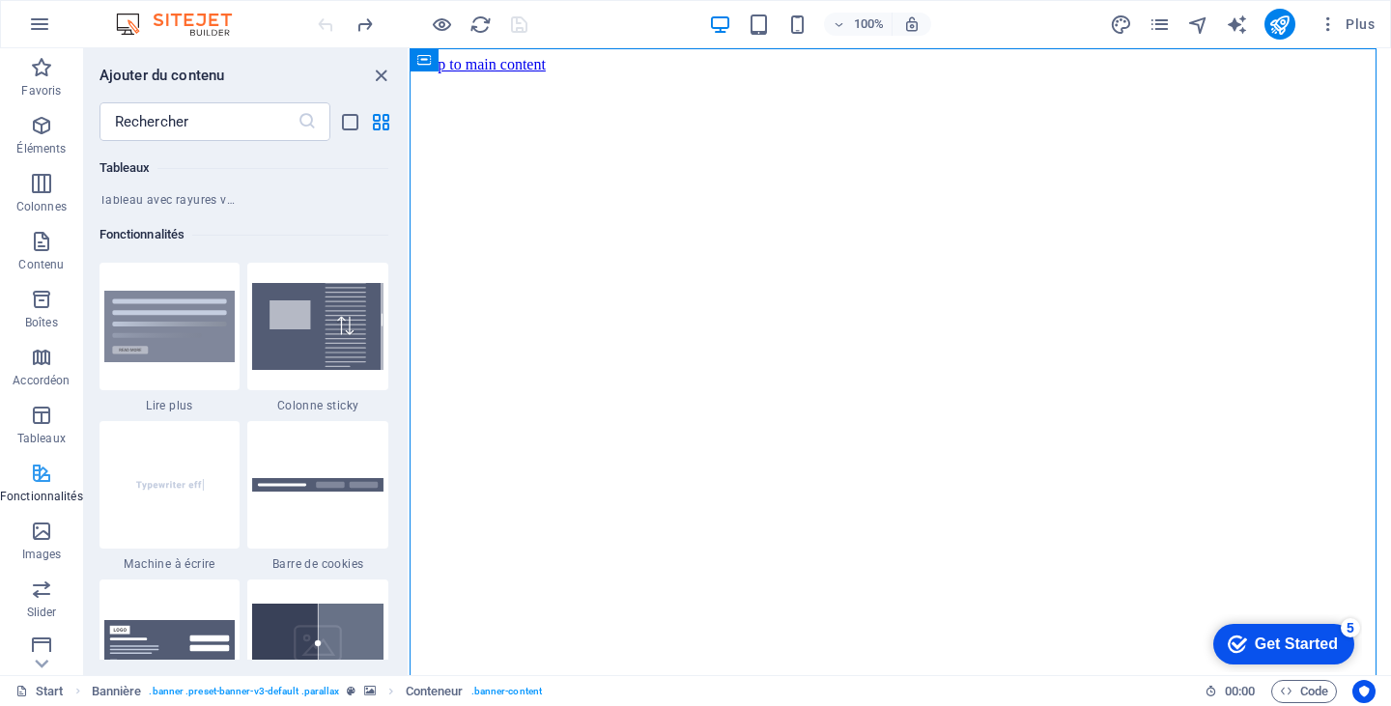
scroll to position [7530, 0]
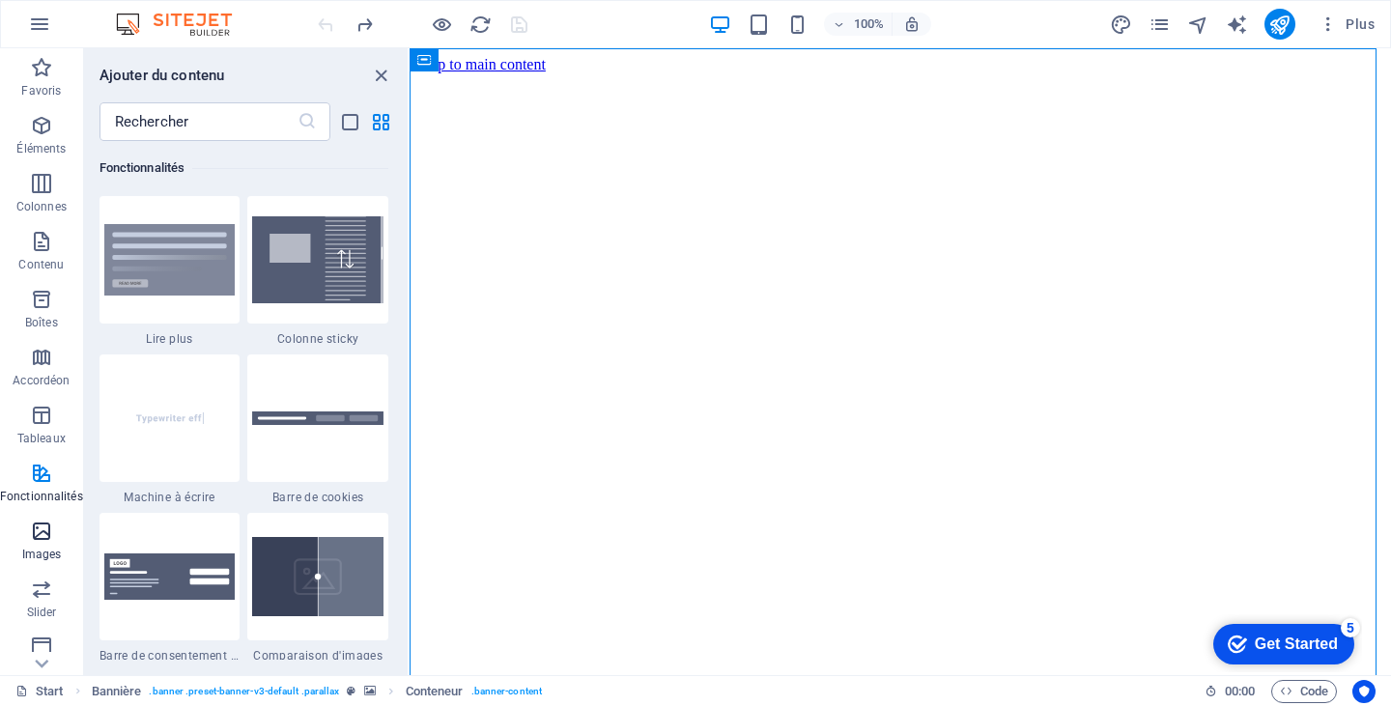
click at [40, 520] on icon "button" at bounding box center [41, 531] width 23 height 23
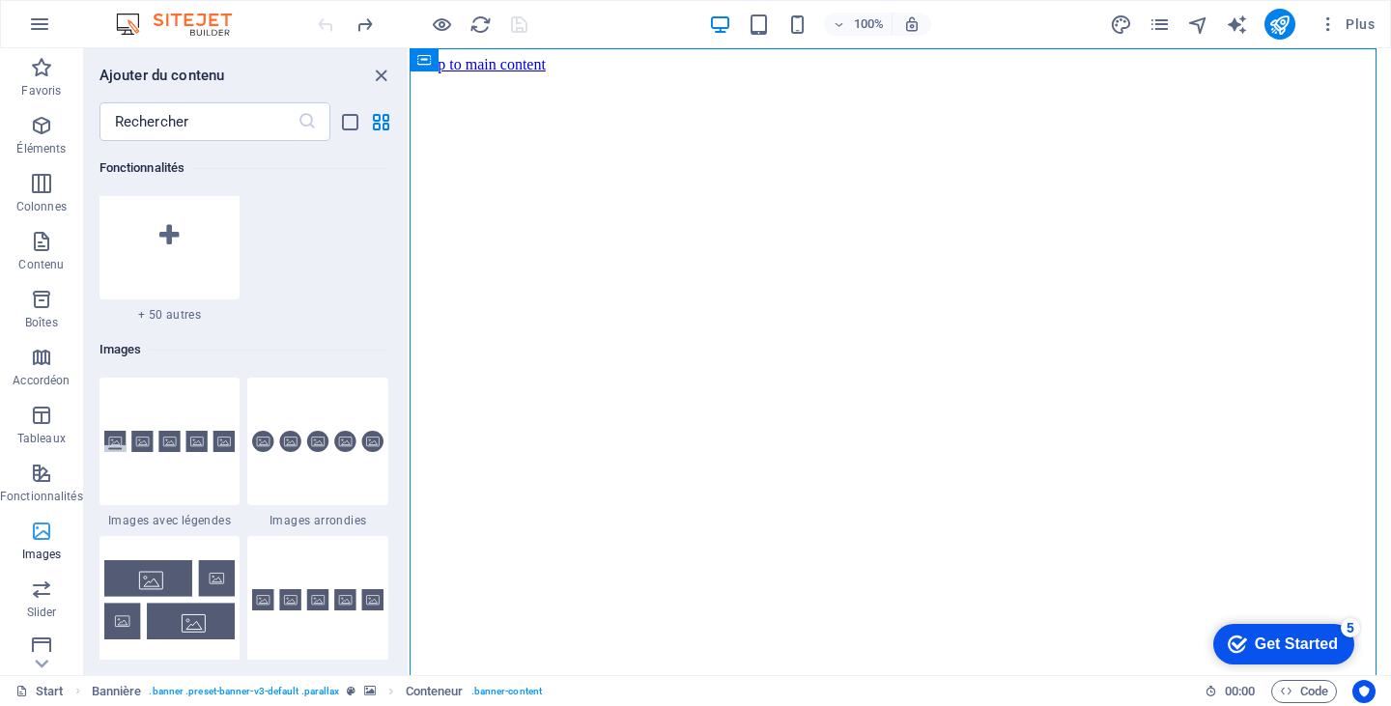
scroll to position [9796, 0]
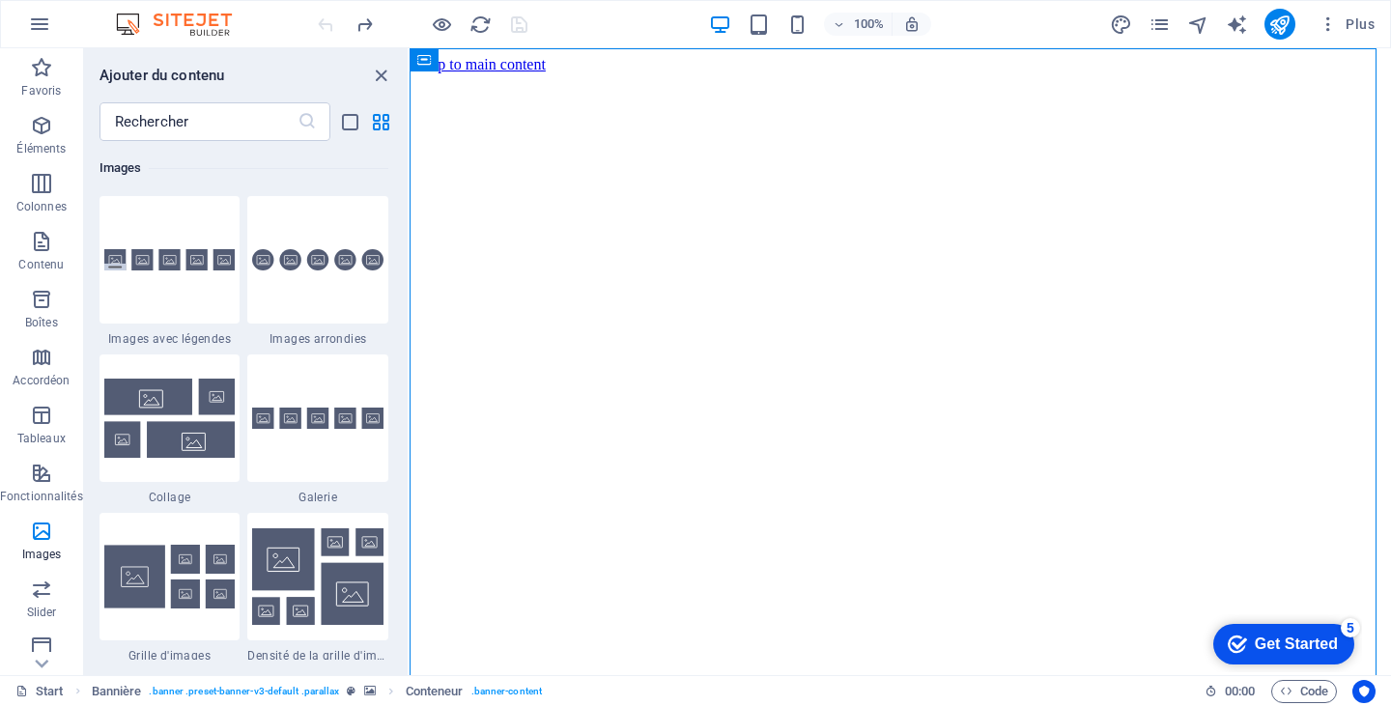
drag, startPoint x: 401, startPoint y: 415, endPoint x: 401, endPoint y: 441, distance: 26.1
click at [401, 441] on div "Favoris 1 Star Titre principal 1 Star Conteneur Éléments 1 Star Titre principal…" at bounding box center [246, 400] width 324 height 519
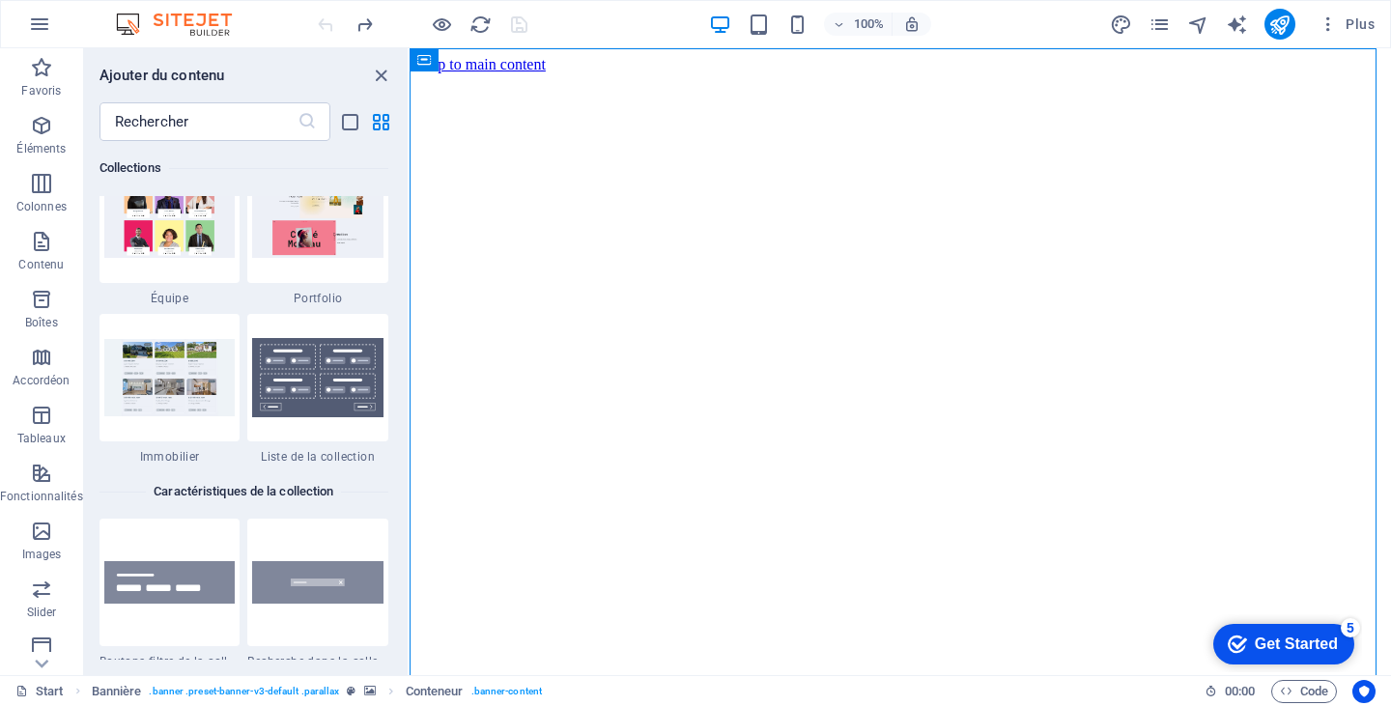
scroll to position [18071, 0]
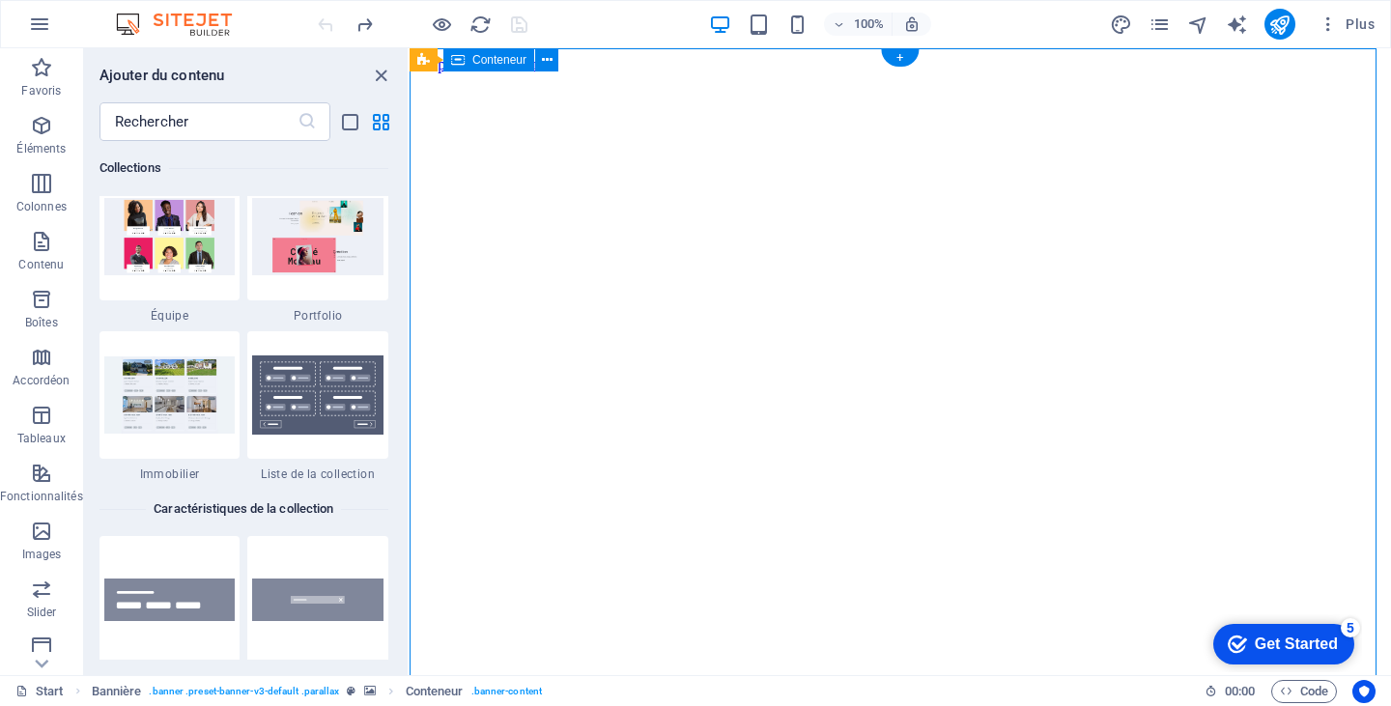
click at [38, 122] on icon "button" at bounding box center [41, 125] width 23 height 23
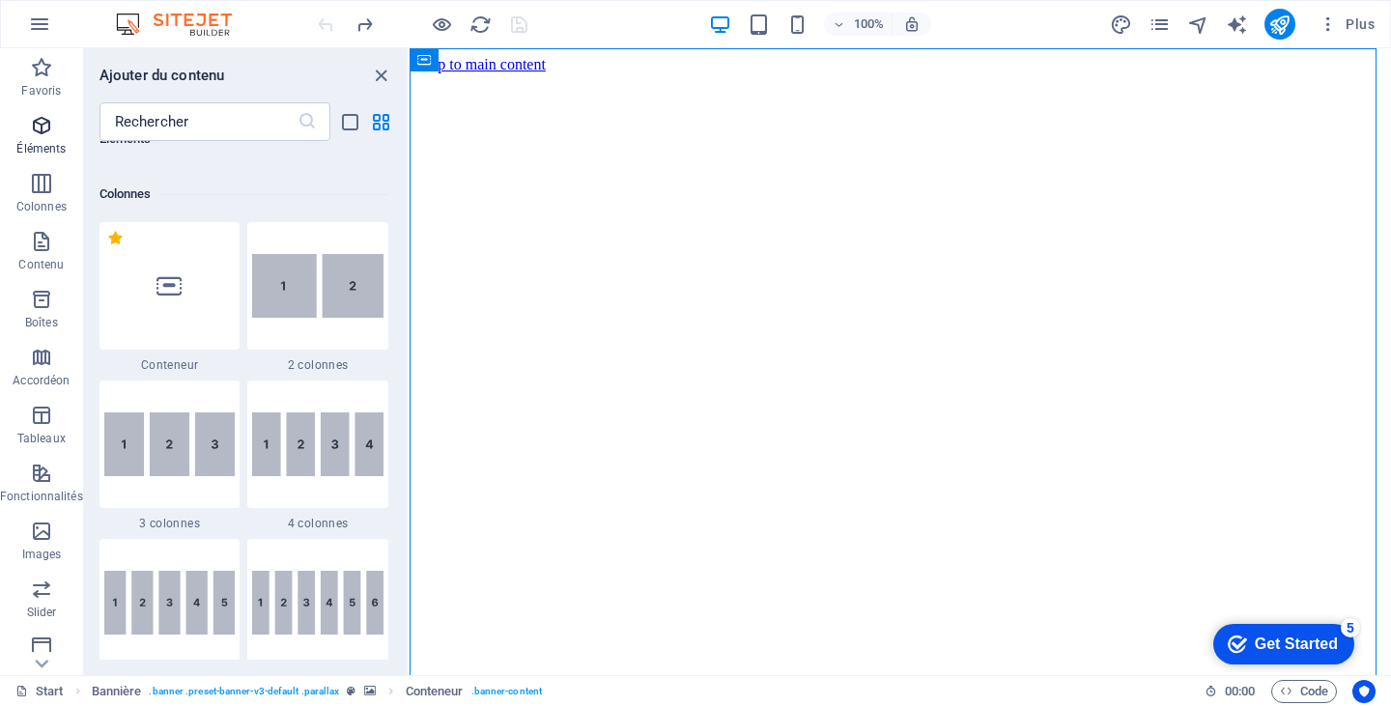
scroll to position [206, 0]
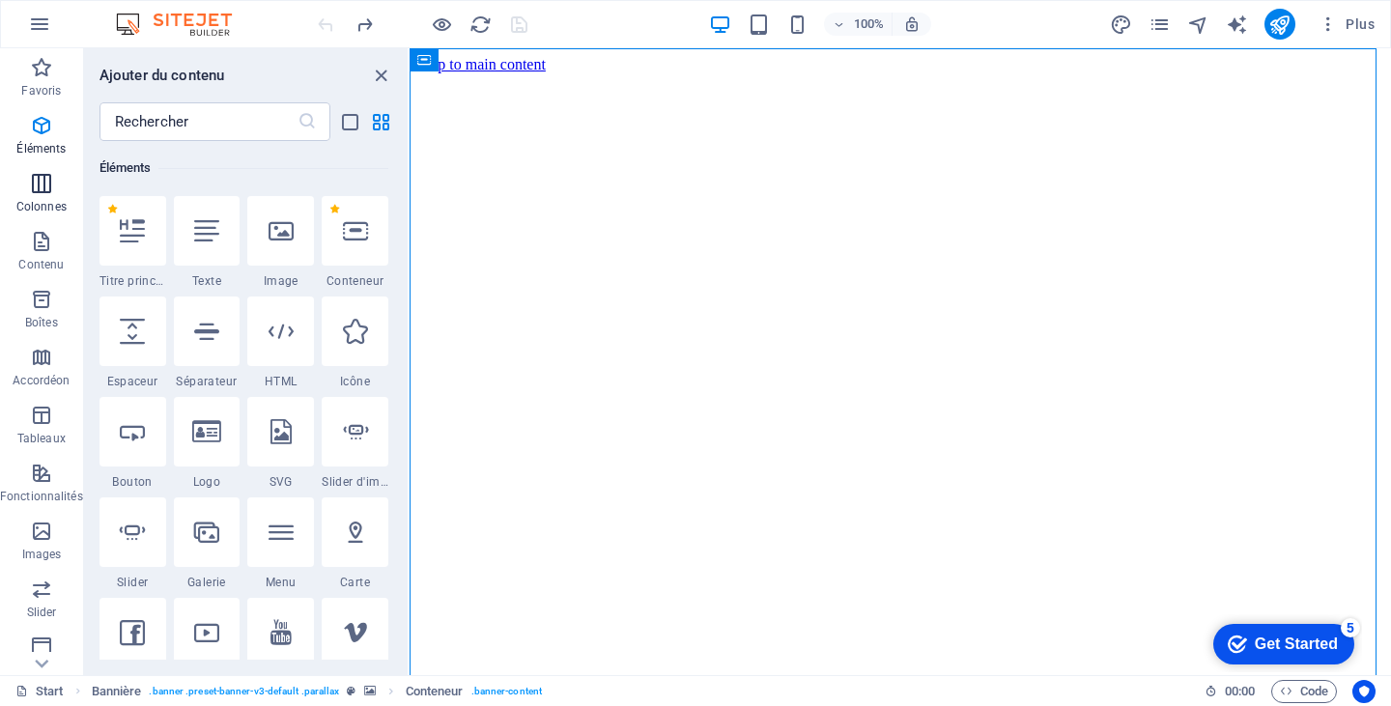
click at [43, 179] on icon "button" at bounding box center [41, 183] width 23 height 23
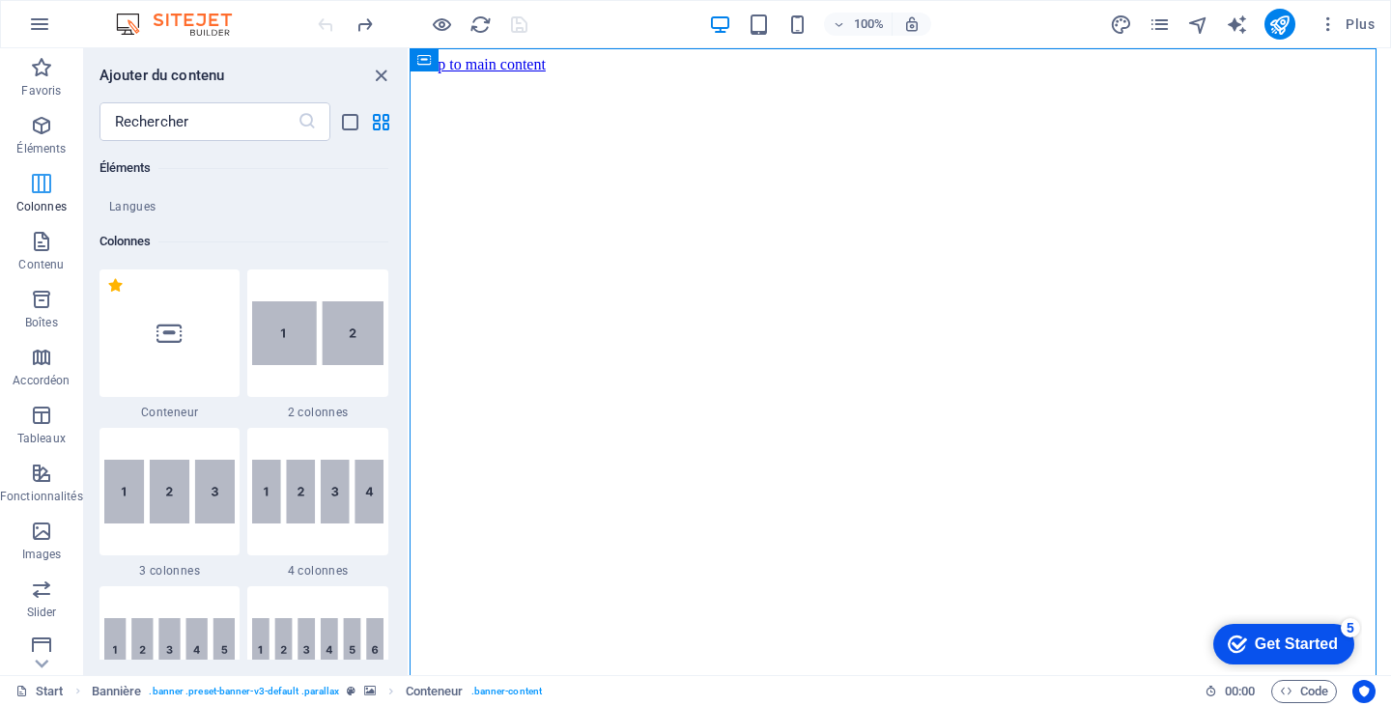
scroll to position [956, 0]
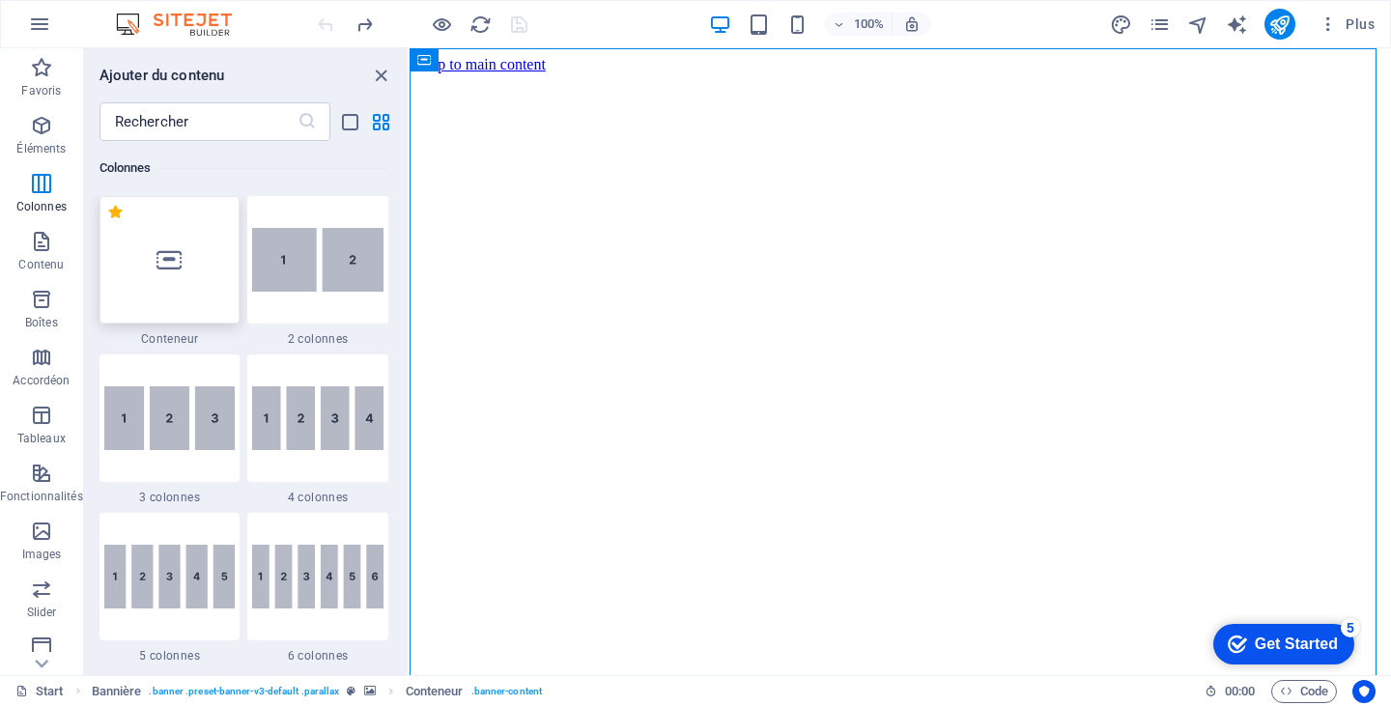
click at [199, 258] on div at bounding box center [170, 260] width 141 height 128
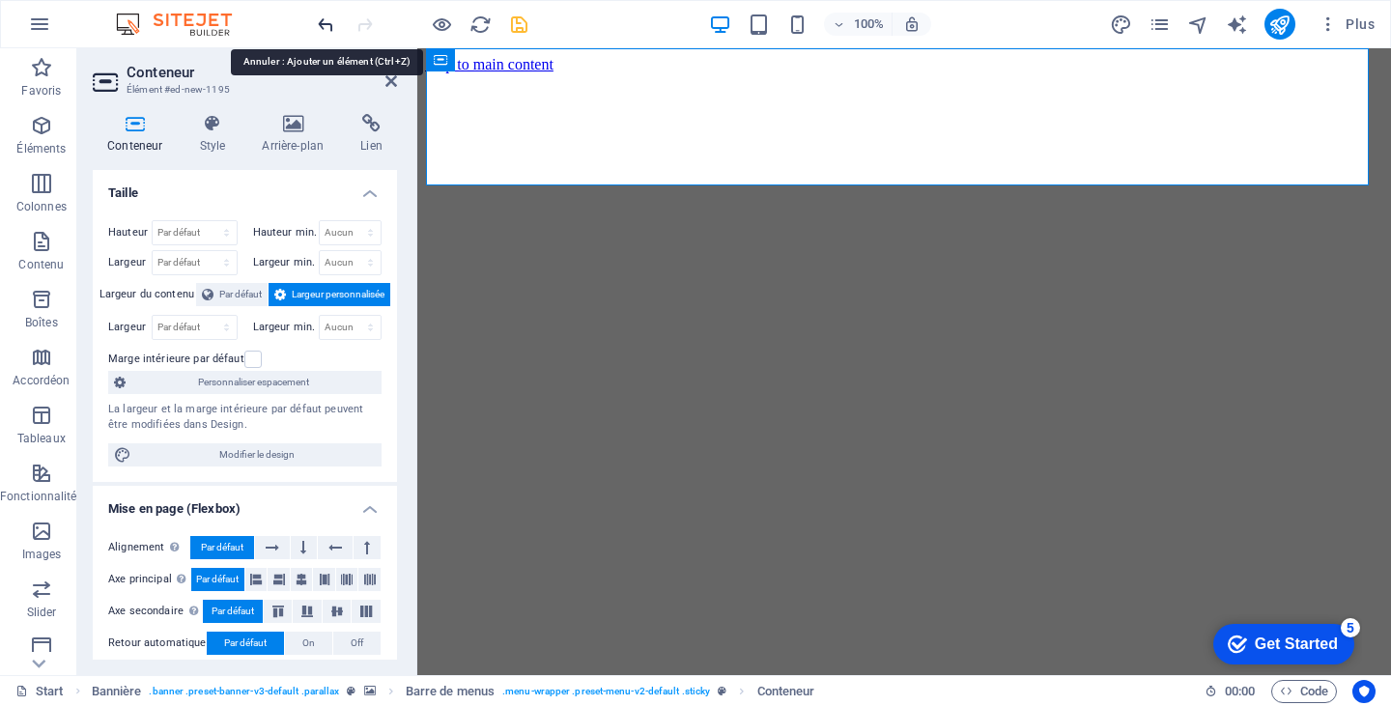
click at [327, 16] on icon "undo" at bounding box center [326, 25] width 22 height 22
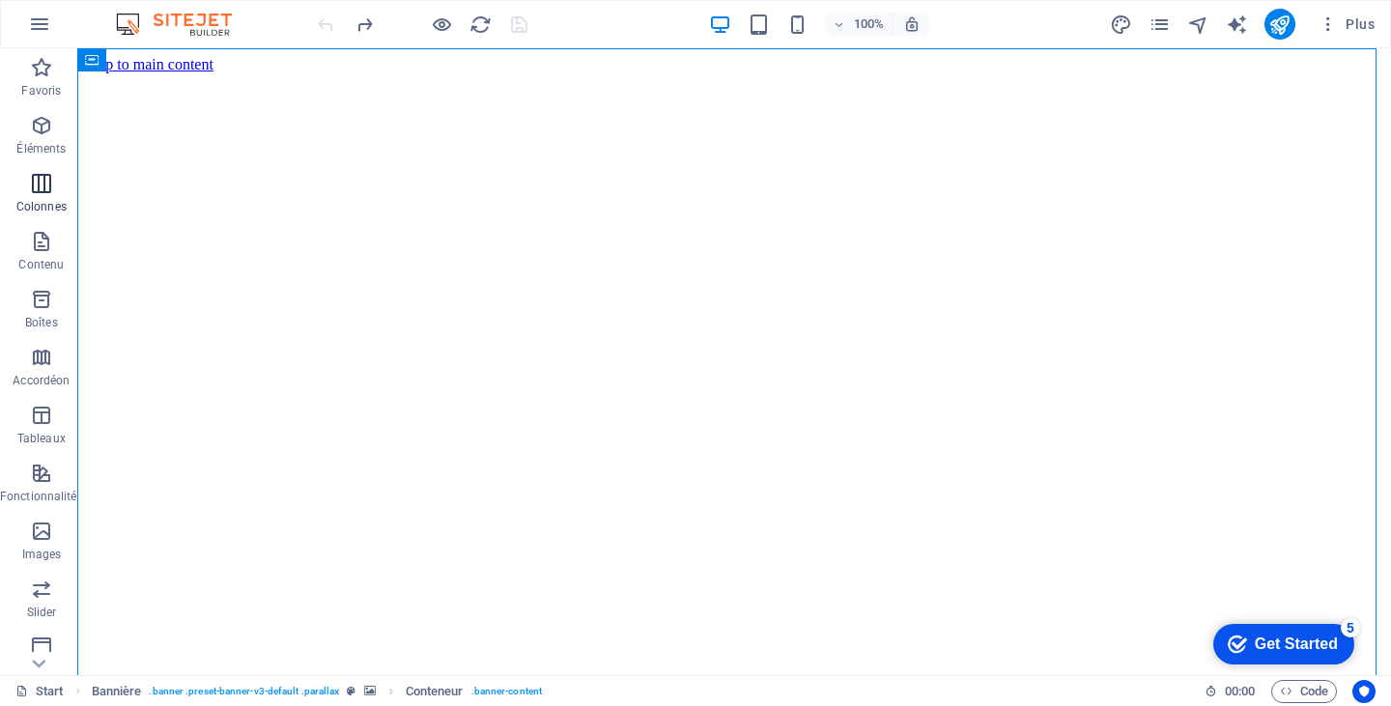
click at [40, 173] on icon "button" at bounding box center [41, 183] width 23 height 23
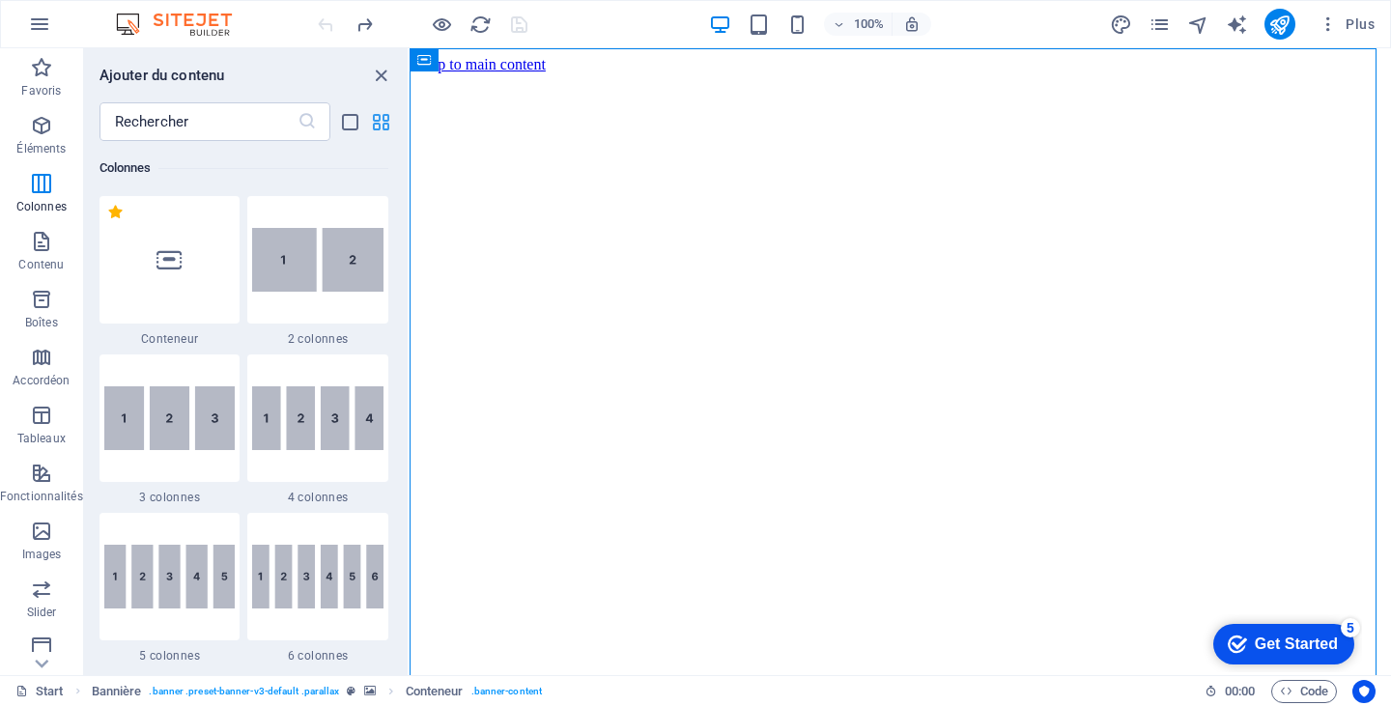
click at [380, 122] on icon "grid-view" at bounding box center [381, 122] width 22 height 22
click at [351, 120] on icon "list-view" at bounding box center [350, 122] width 22 height 22
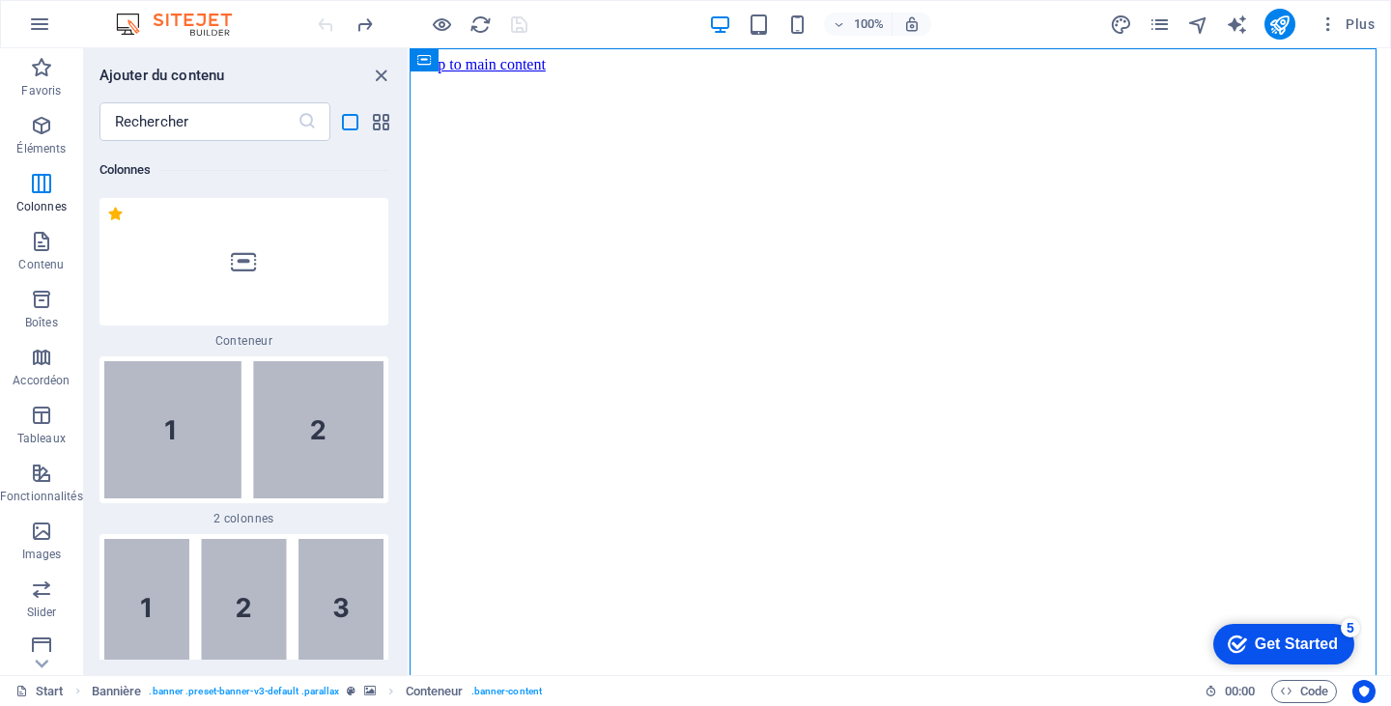
scroll to position [4369, 0]
click at [316, 431] on img at bounding box center [243, 430] width 279 height 137
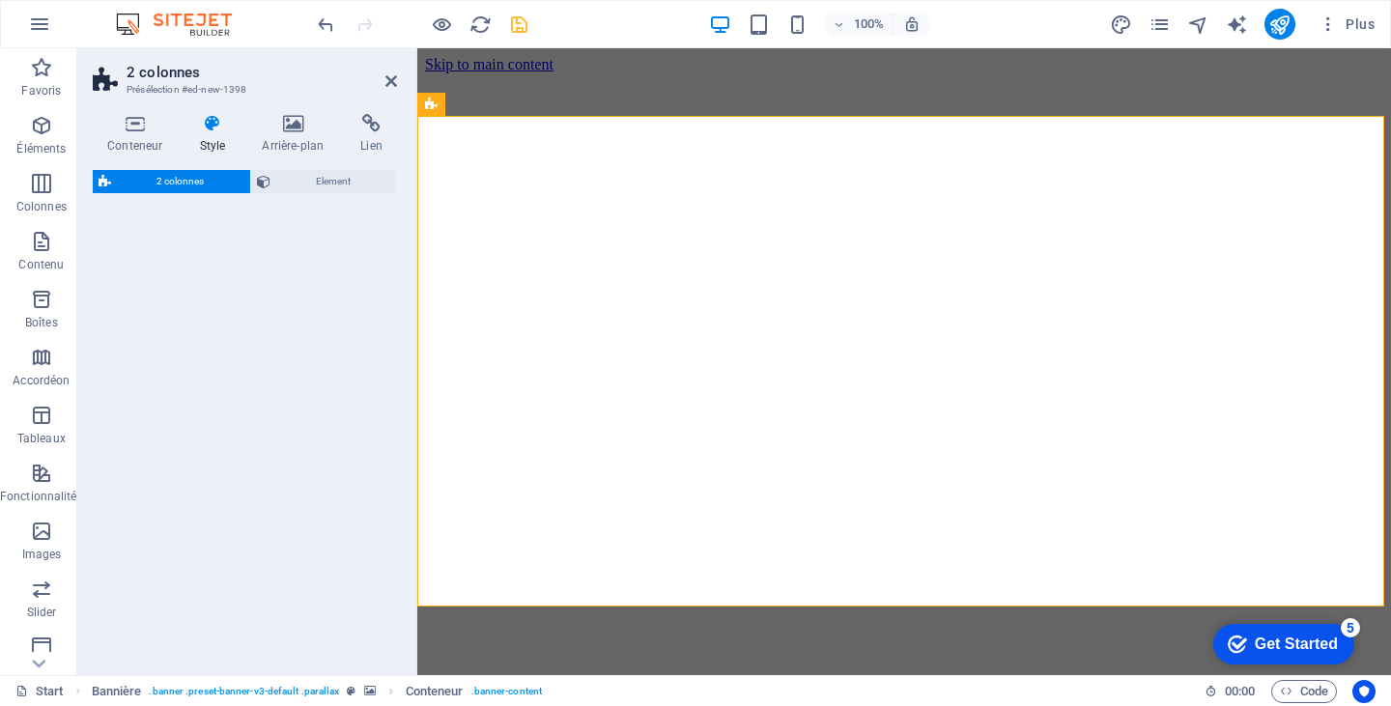
scroll to position [686, 0]
select select "rem"
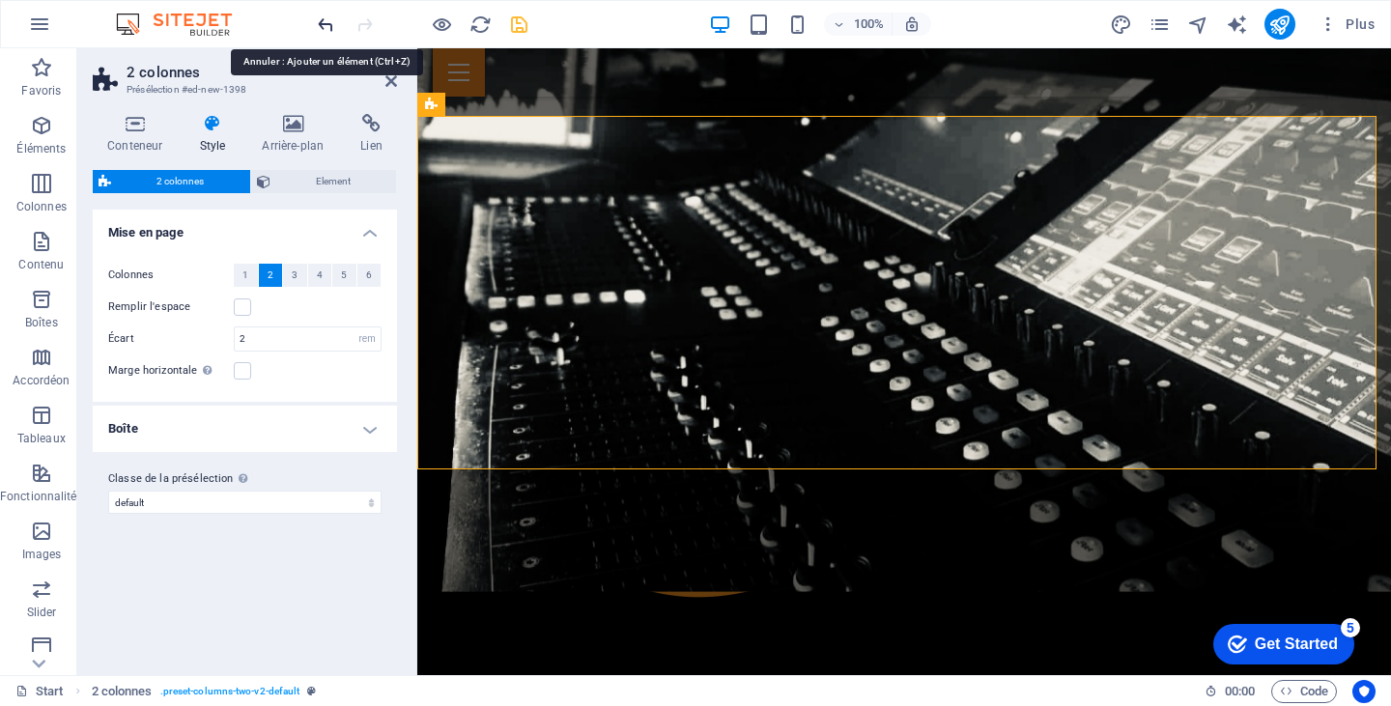
click at [327, 20] on icon "undo" at bounding box center [326, 25] width 22 height 22
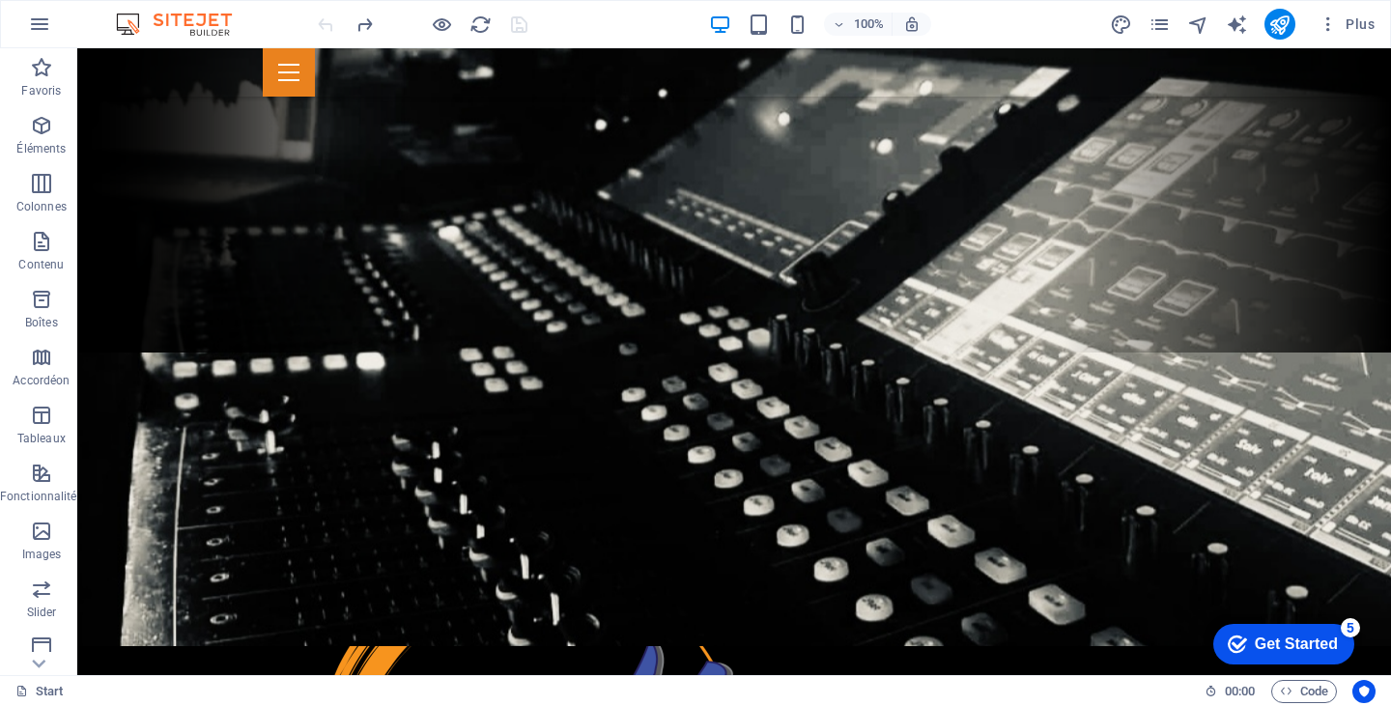
scroll to position [0, 0]
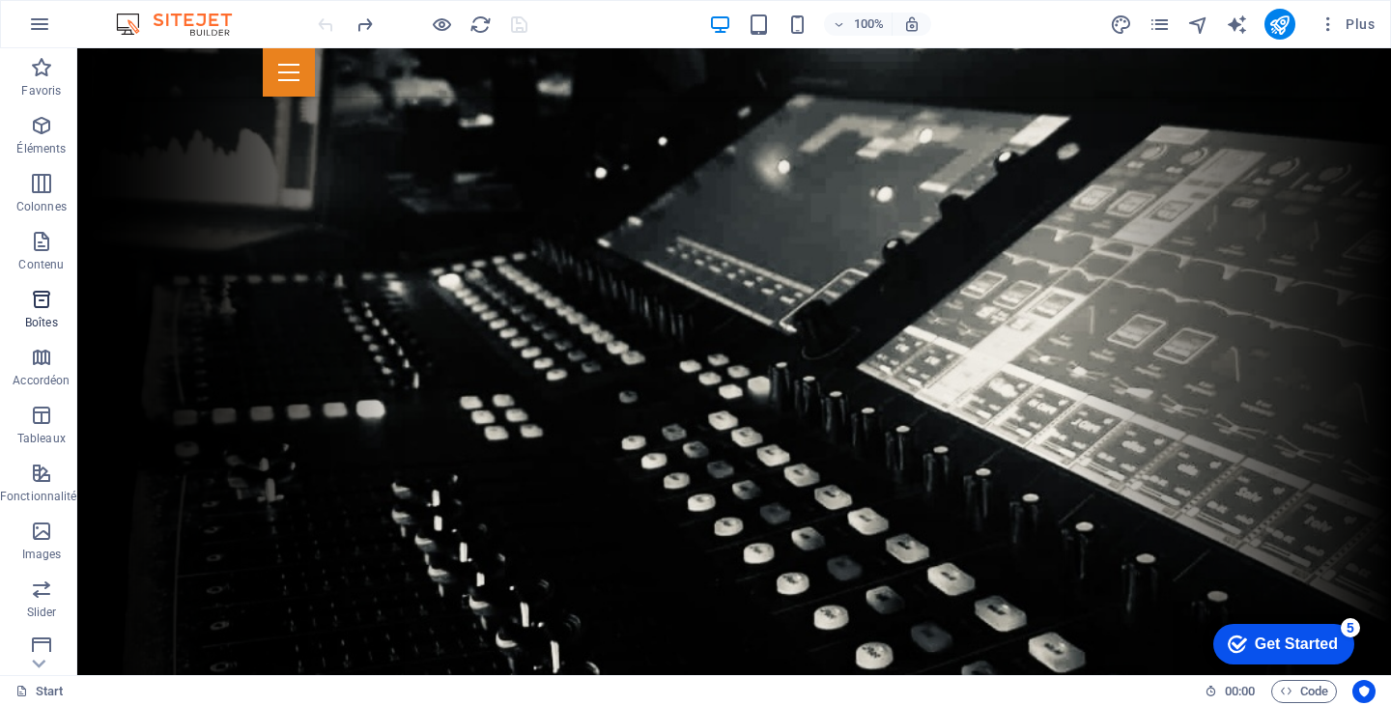
click at [33, 300] on icon "button" at bounding box center [41, 299] width 23 height 23
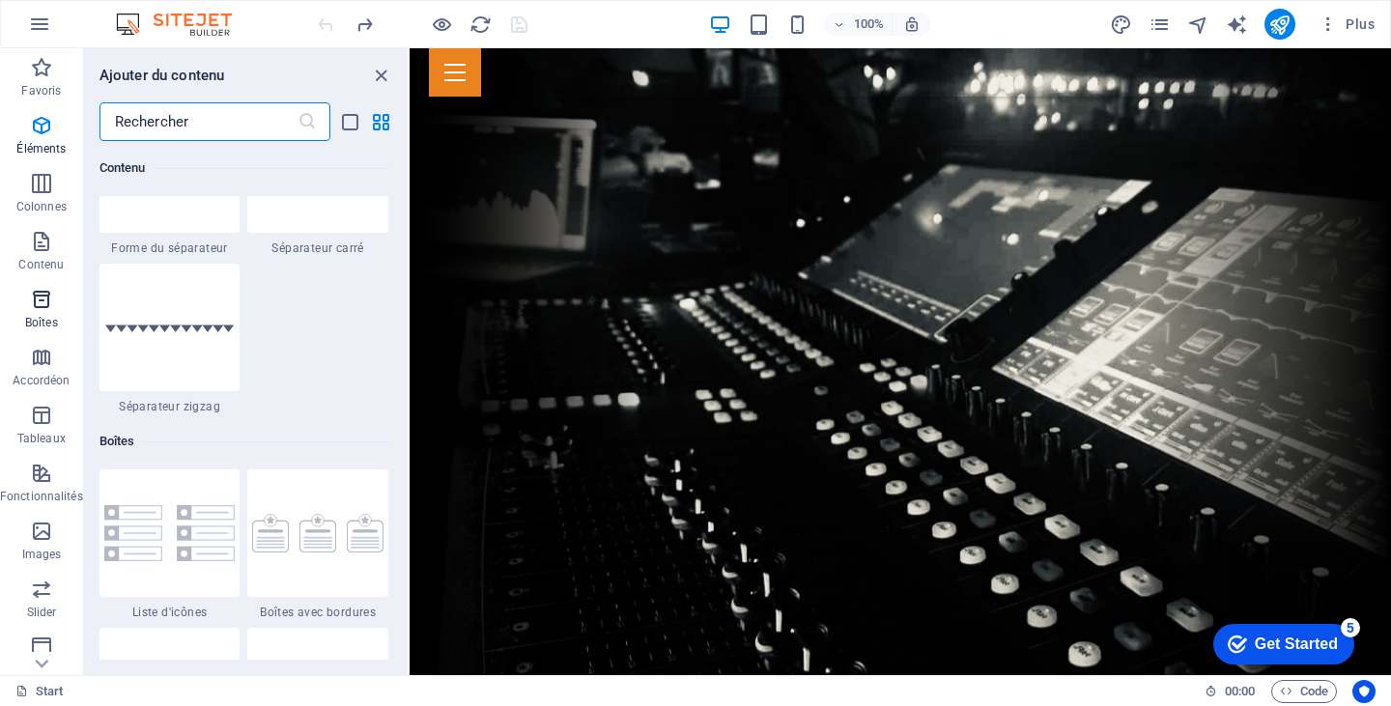
scroll to position [5329, 0]
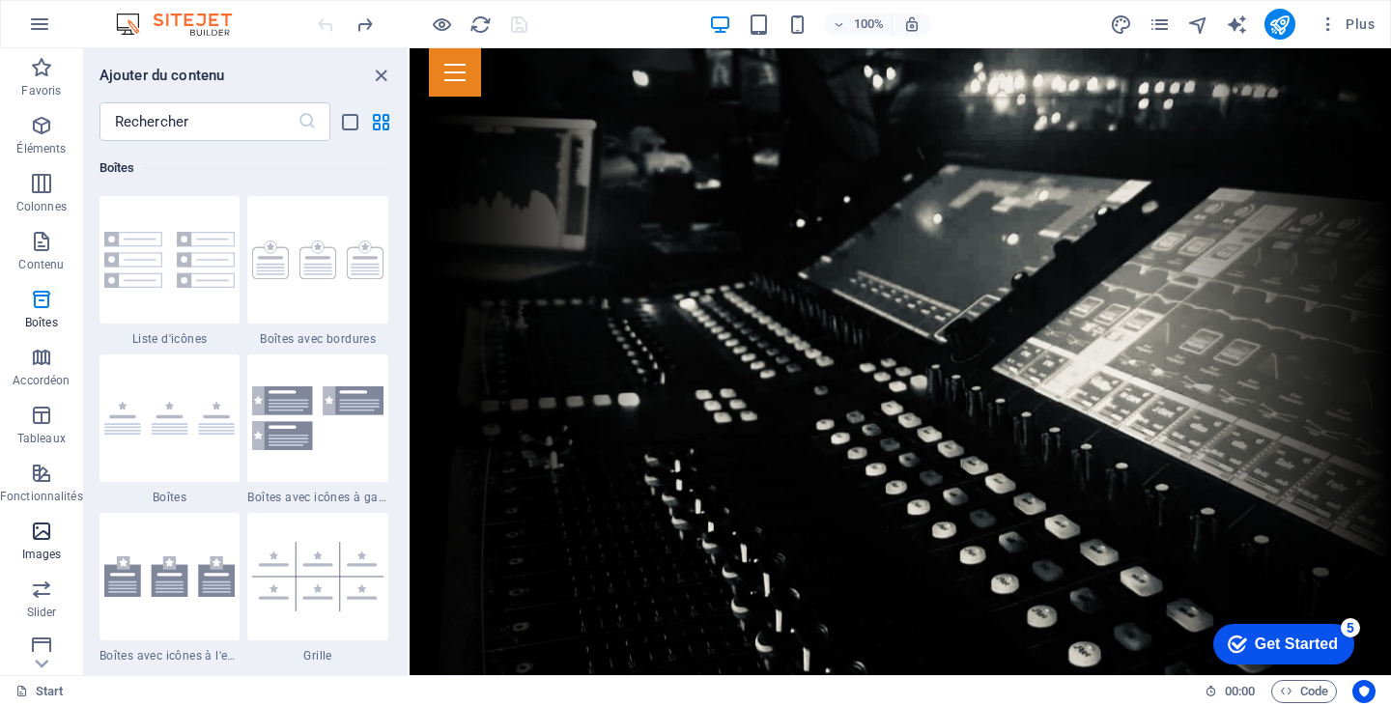
click at [38, 542] on icon "button" at bounding box center [41, 531] width 23 height 23
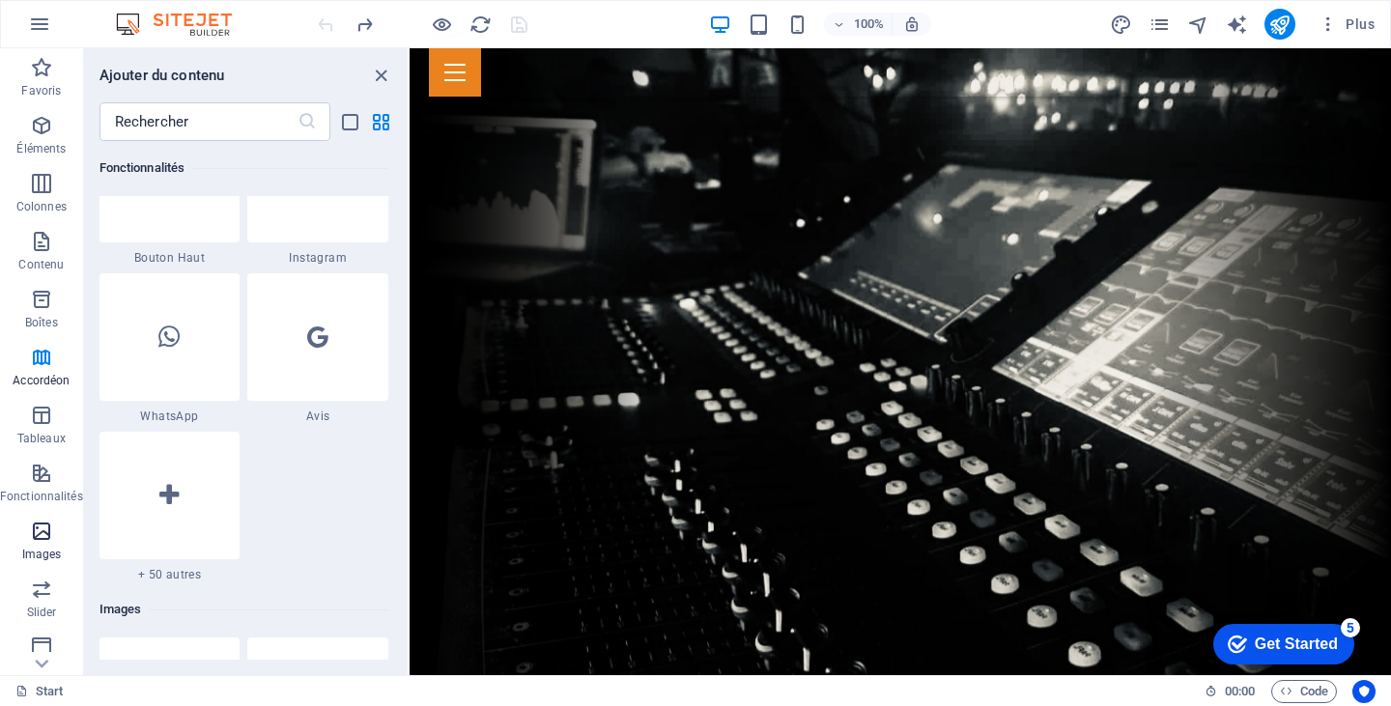
scroll to position [9796, 0]
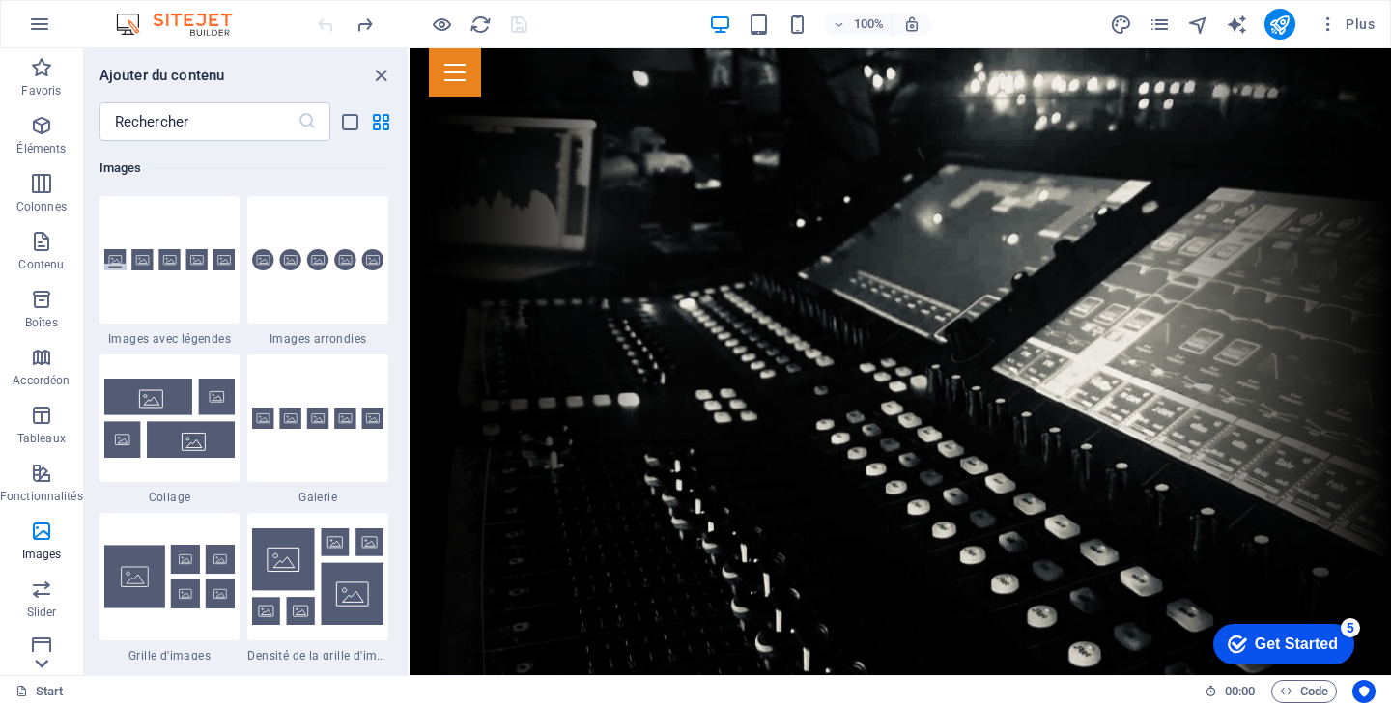
click at [39, 64] on icon at bounding box center [42, 59] width 14 height 9
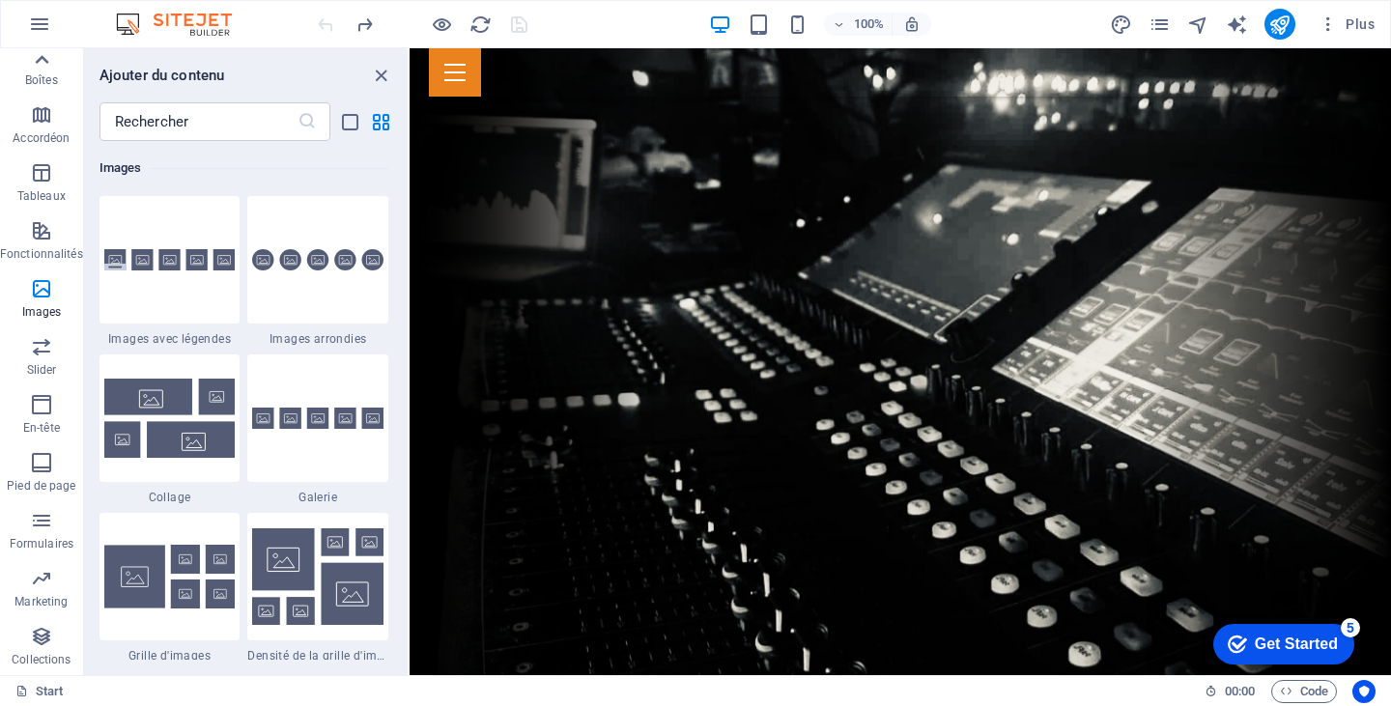
click at [47, 56] on icon at bounding box center [41, 59] width 27 height 27
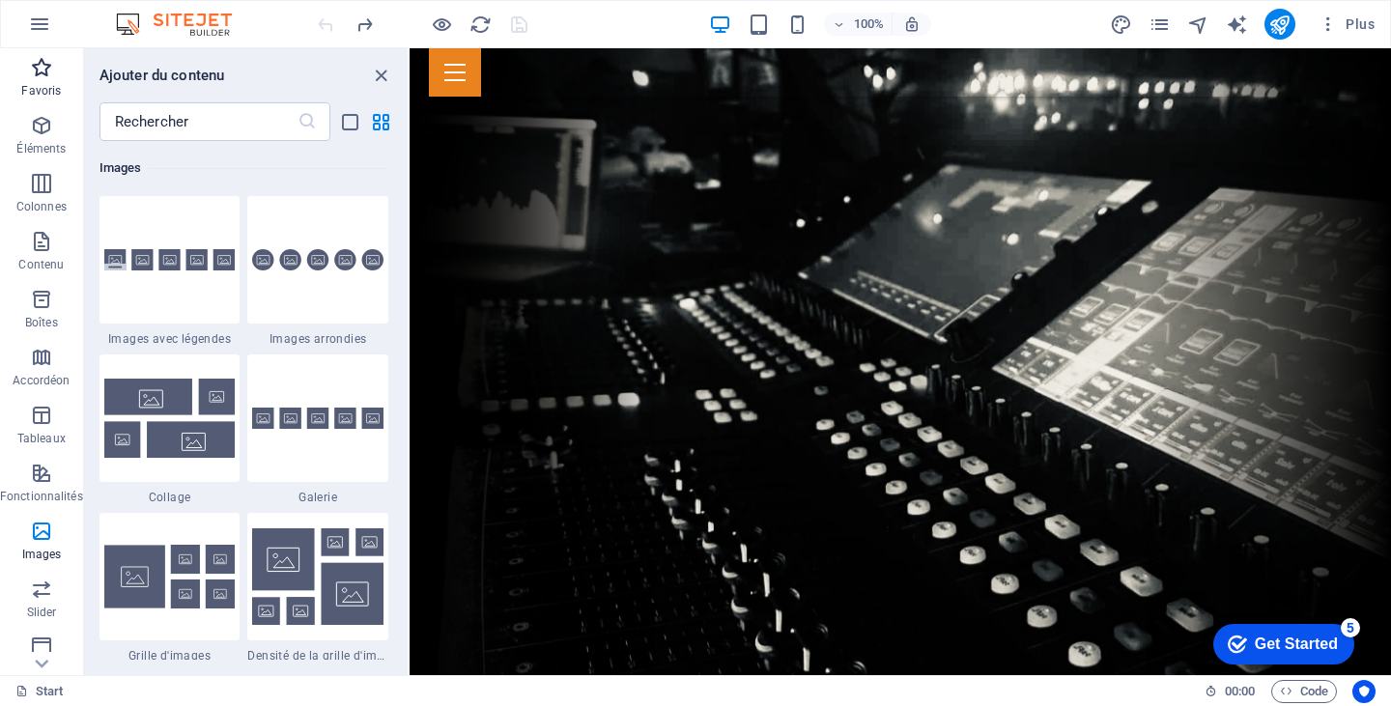
click at [39, 64] on icon "button" at bounding box center [41, 67] width 23 height 23
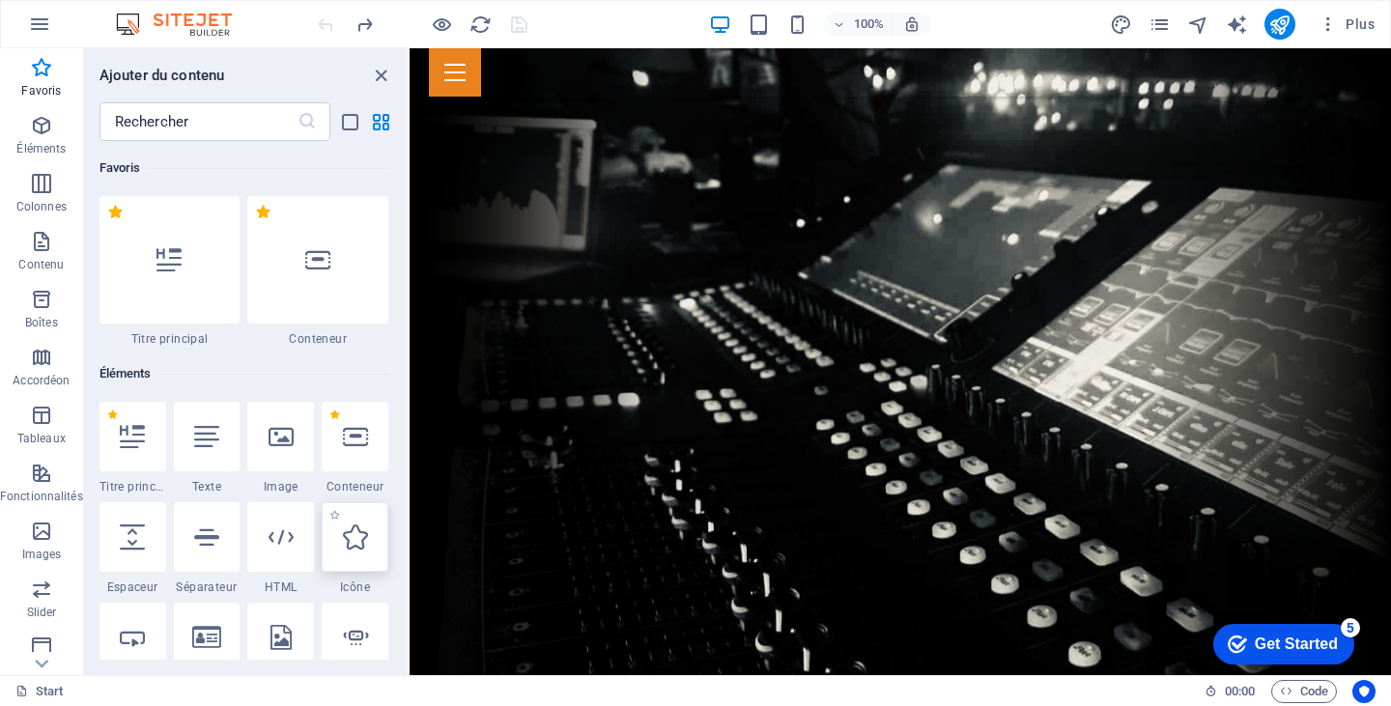
click at [355, 537] on icon at bounding box center [355, 537] width 25 height 25
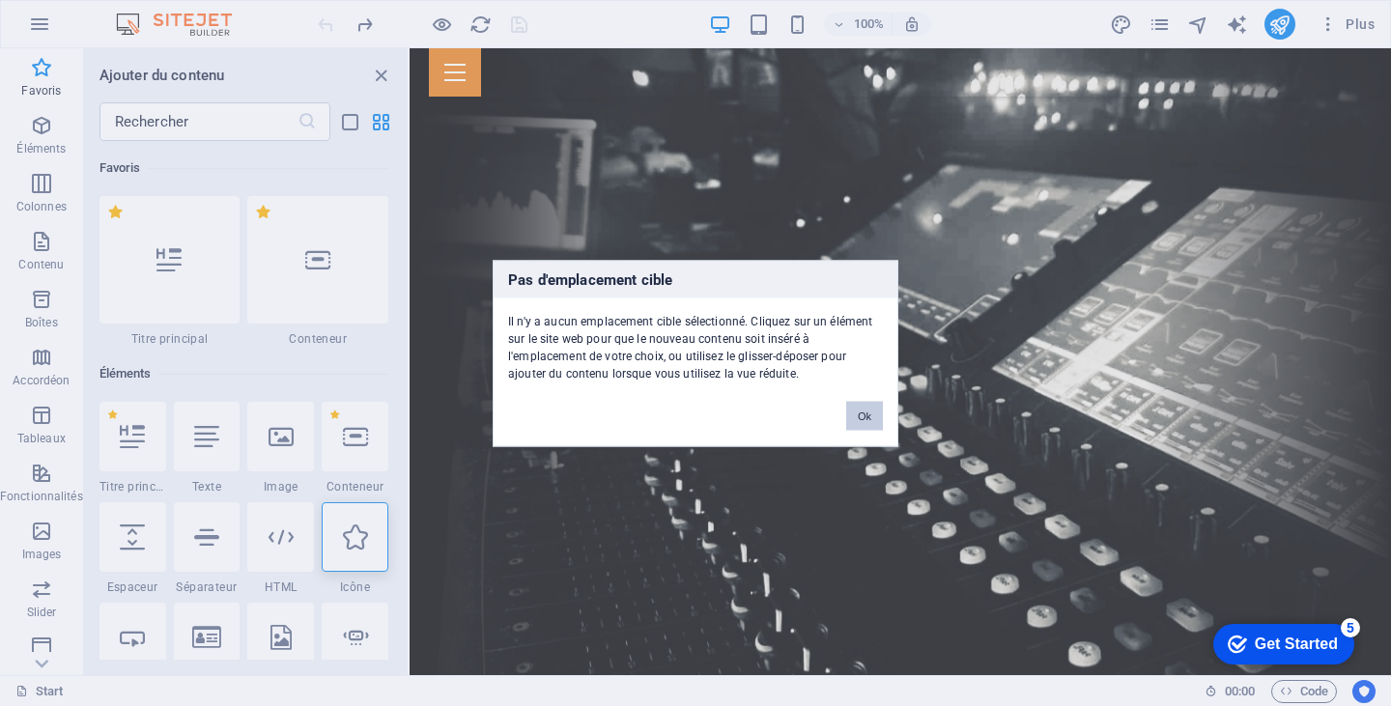
click at [866, 410] on button "Ok" at bounding box center [864, 415] width 37 height 29
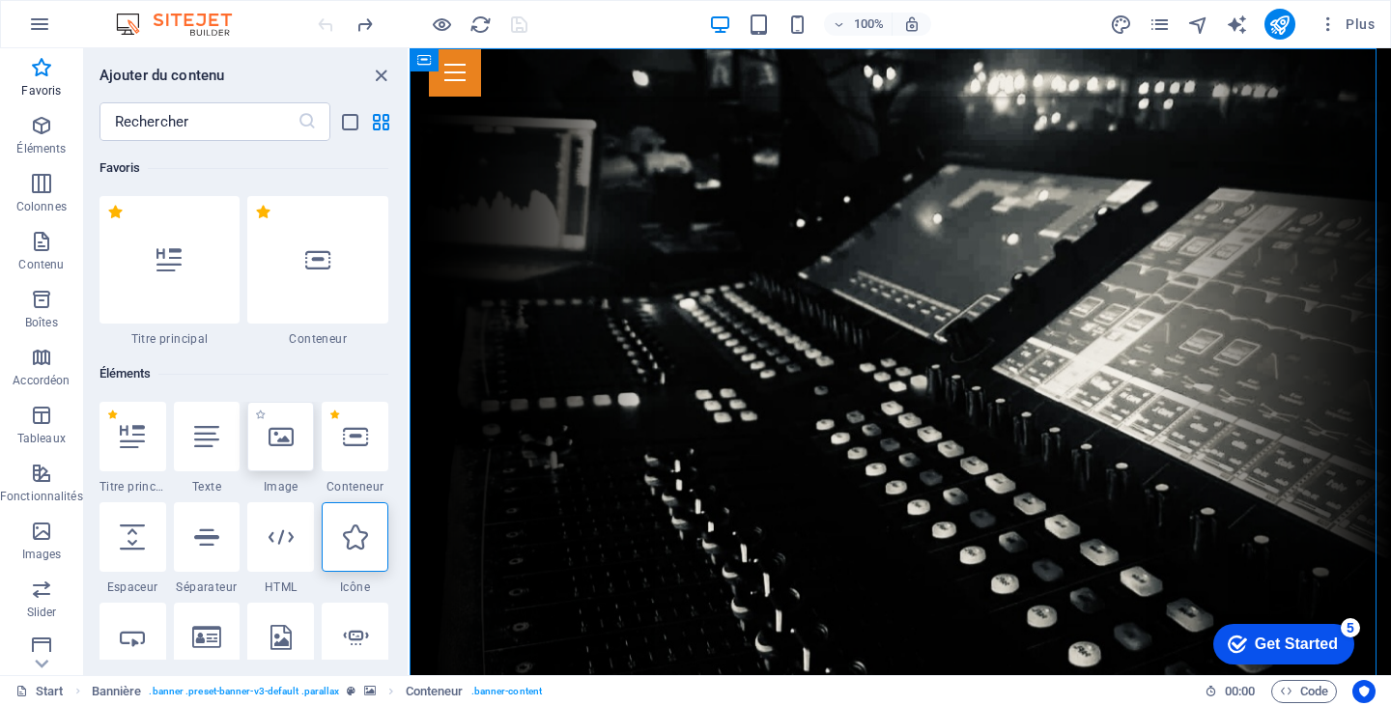
click at [294, 445] on div at bounding box center [280, 437] width 67 height 70
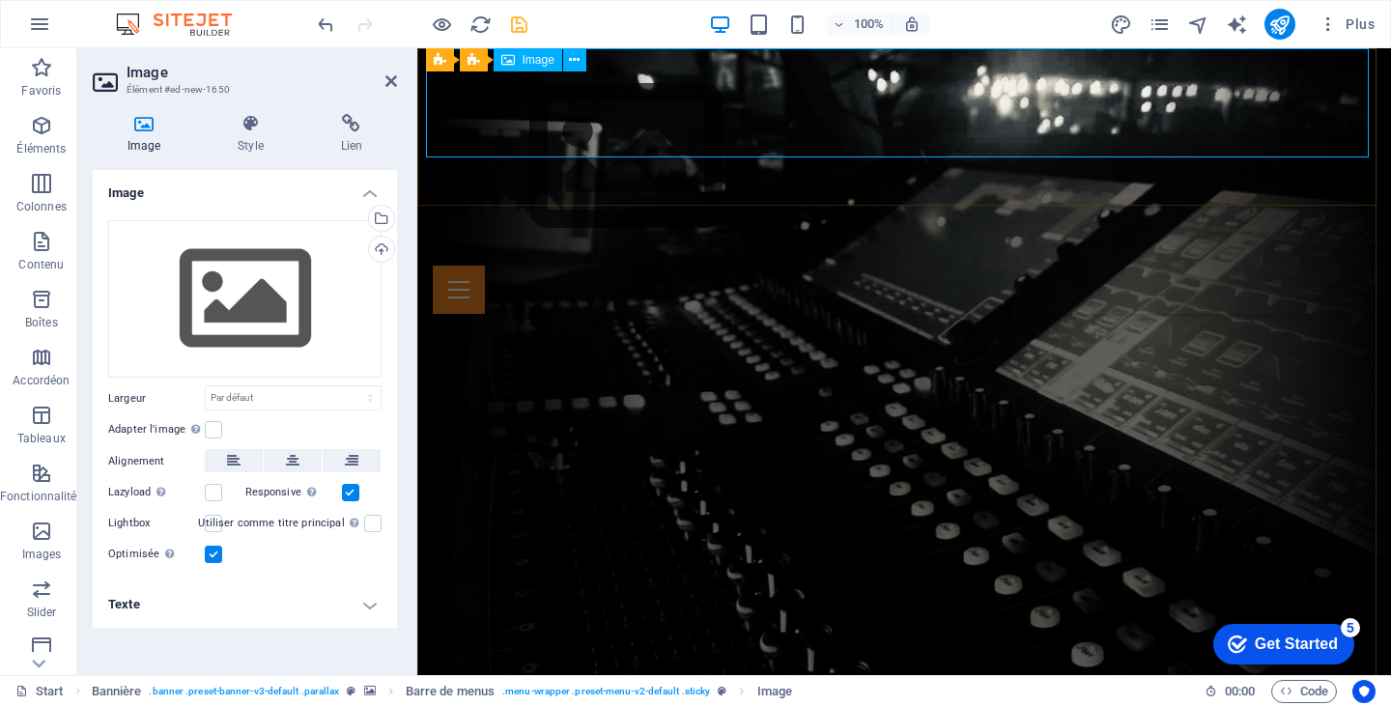
click at [937, 104] on figure at bounding box center [904, 156] width 943 height 217
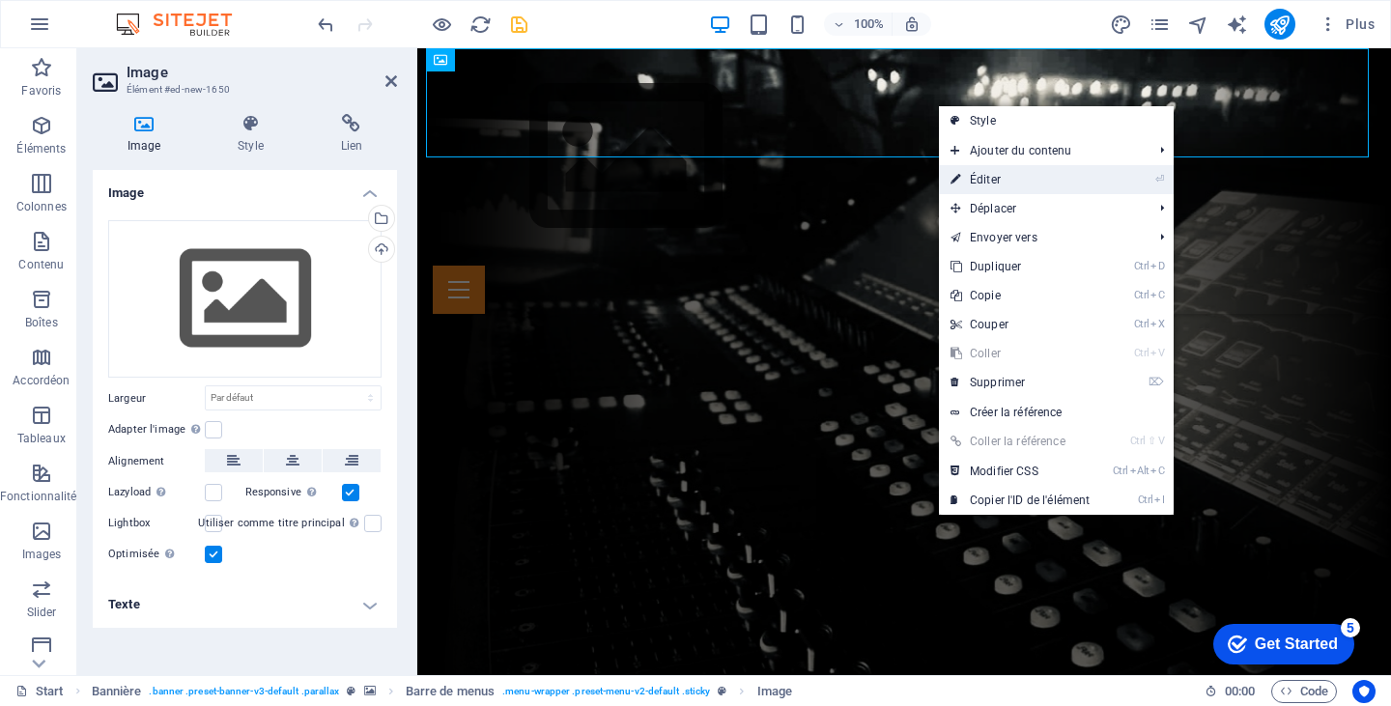
click at [996, 173] on link "⏎ Éditer" at bounding box center [1020, 179] width 162 height 29
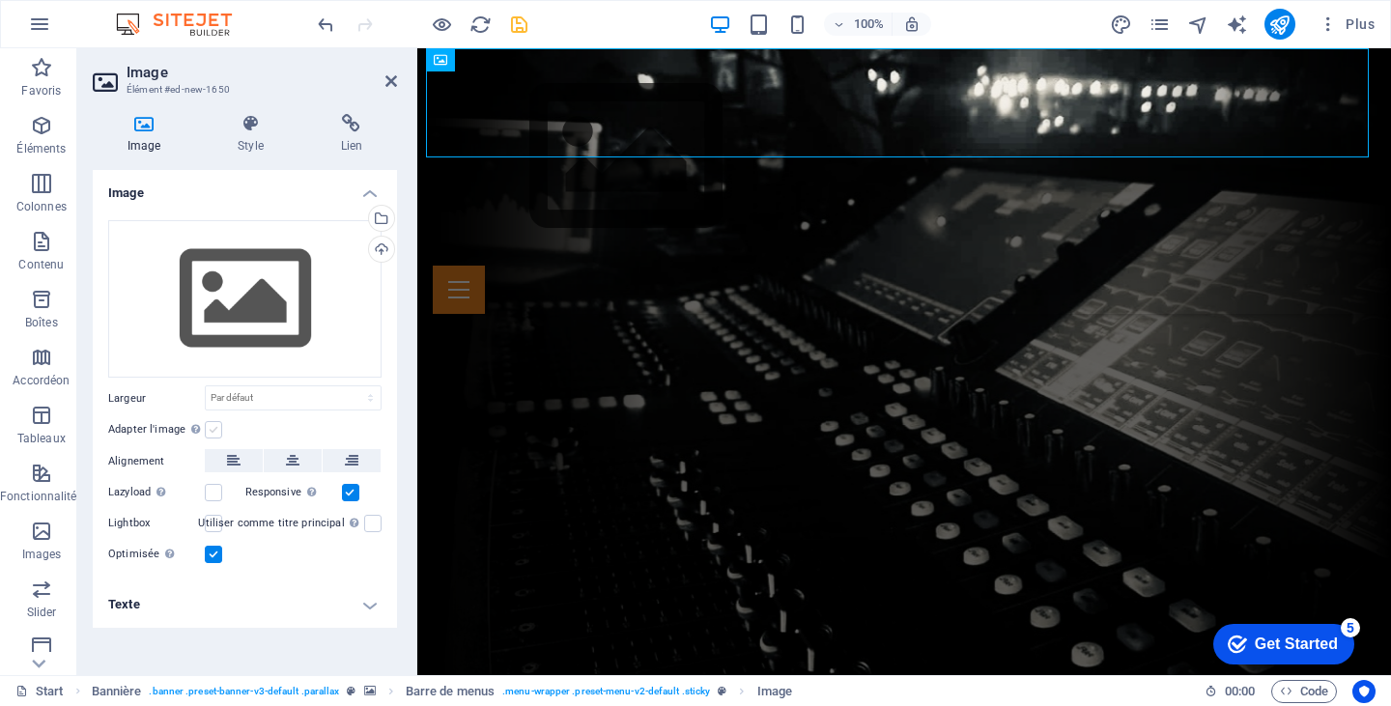
click at [217, 428] on label at bounding box center [213, 429] width 17 height 17
click at [0, 0] on input "Adapter l'image Adapter automatiquement l'image à une largeur et une hauteur fi…" at bounding box center [0, 0] width 0 height 0
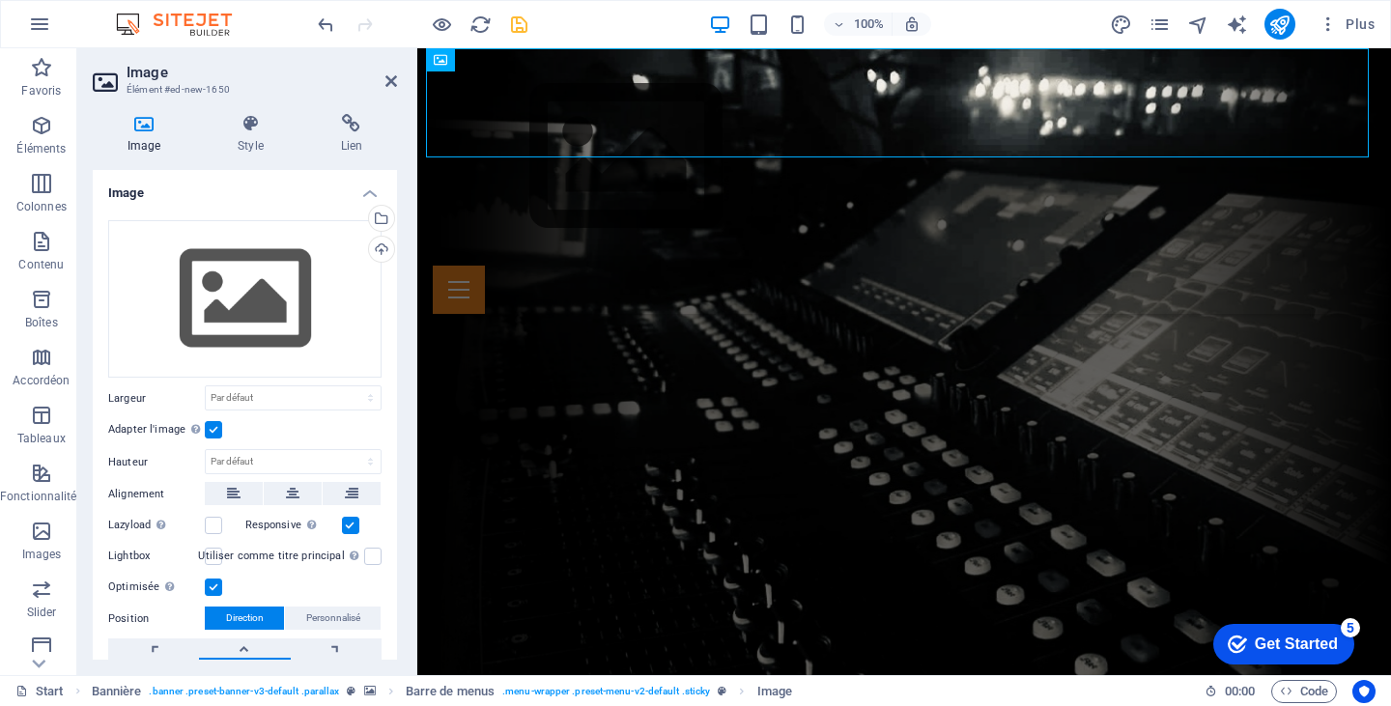
click at [217, 428] on label at bounding box center [213, 429] width 17 height 17
click at [0, 0] on input "Adapter l'image Adapter automatiquement l'image à une largeur et une hauteur fi…" at bounding box center [0, 0] width 0 height 0
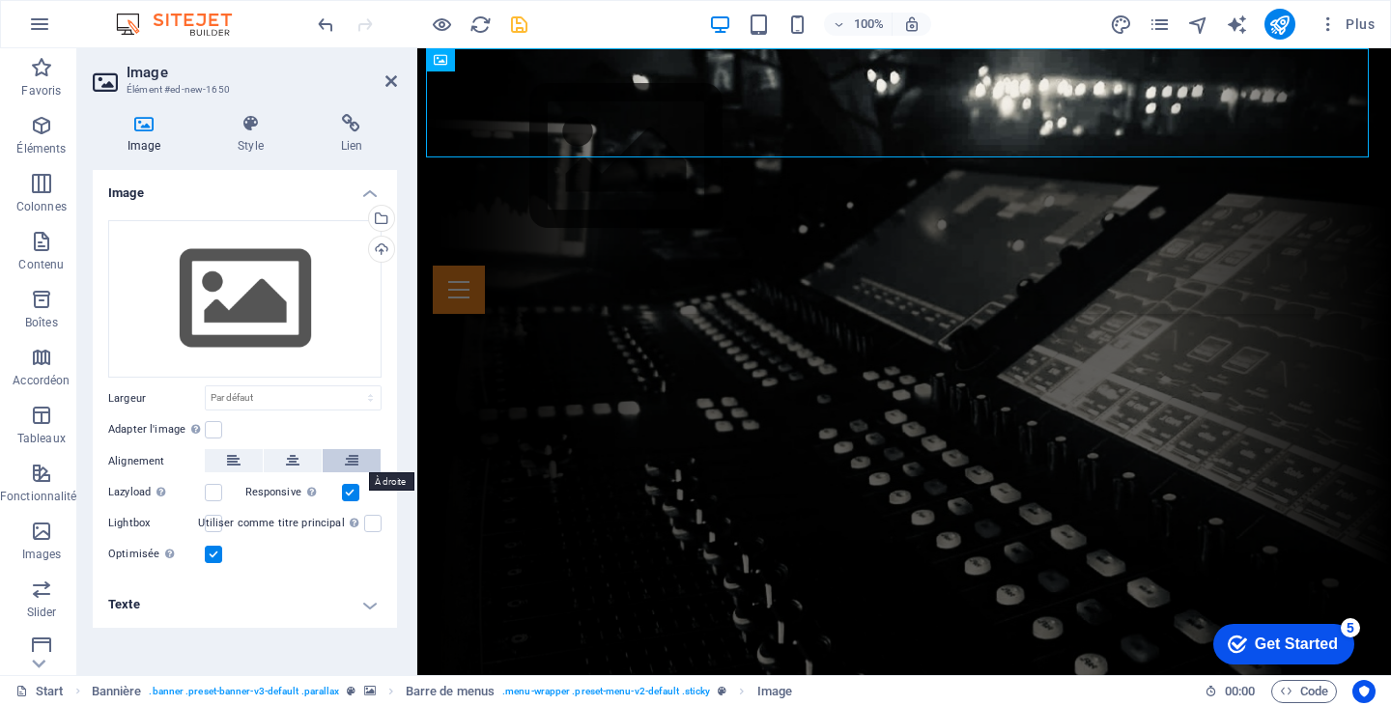
click at [355, 459] on icon at bounding box center [352, 460] width 14 height 23
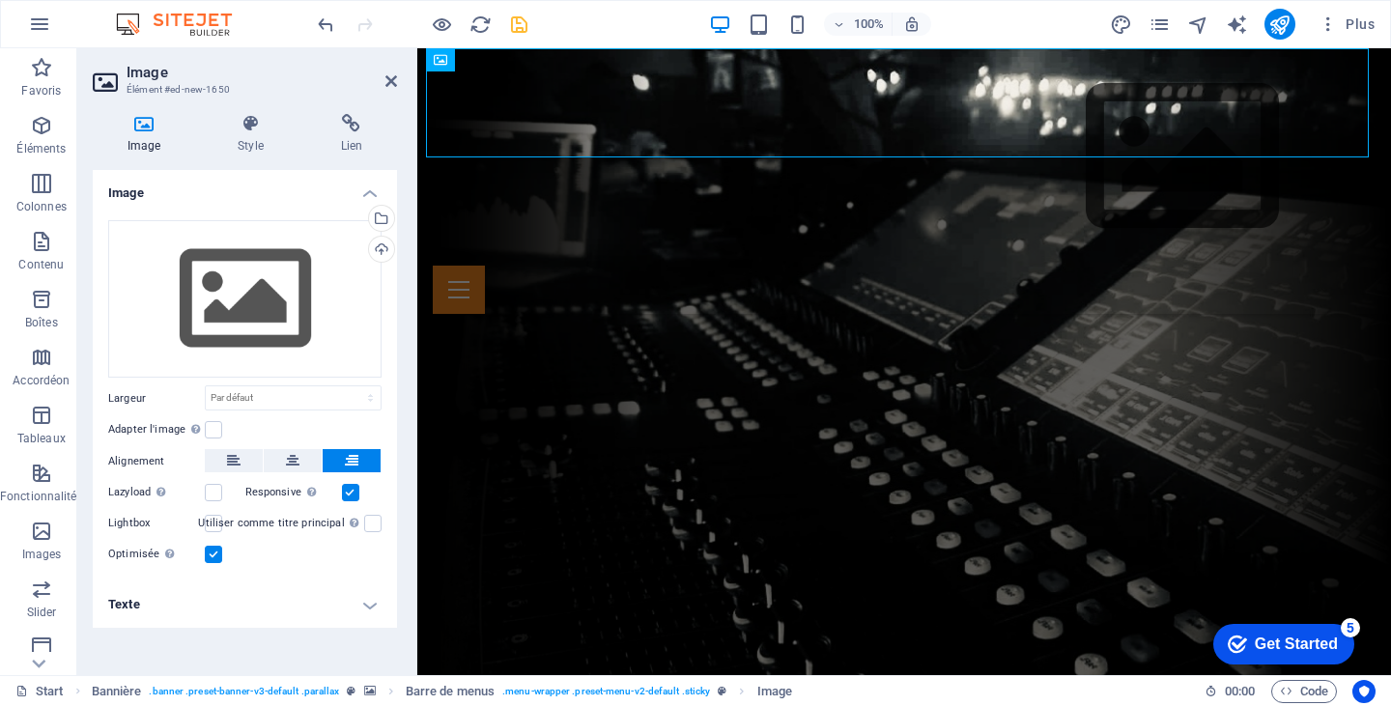
click at [372, 601] on h4 "Texte" at bounding box center [245, 605] width 304 height 46
click at [372, 601] on h4 "Texte" at bounding box center [245, 599] width 304 height 35
click at [249, 126] on icon at bounding box center [250, 123] width 95 height 19
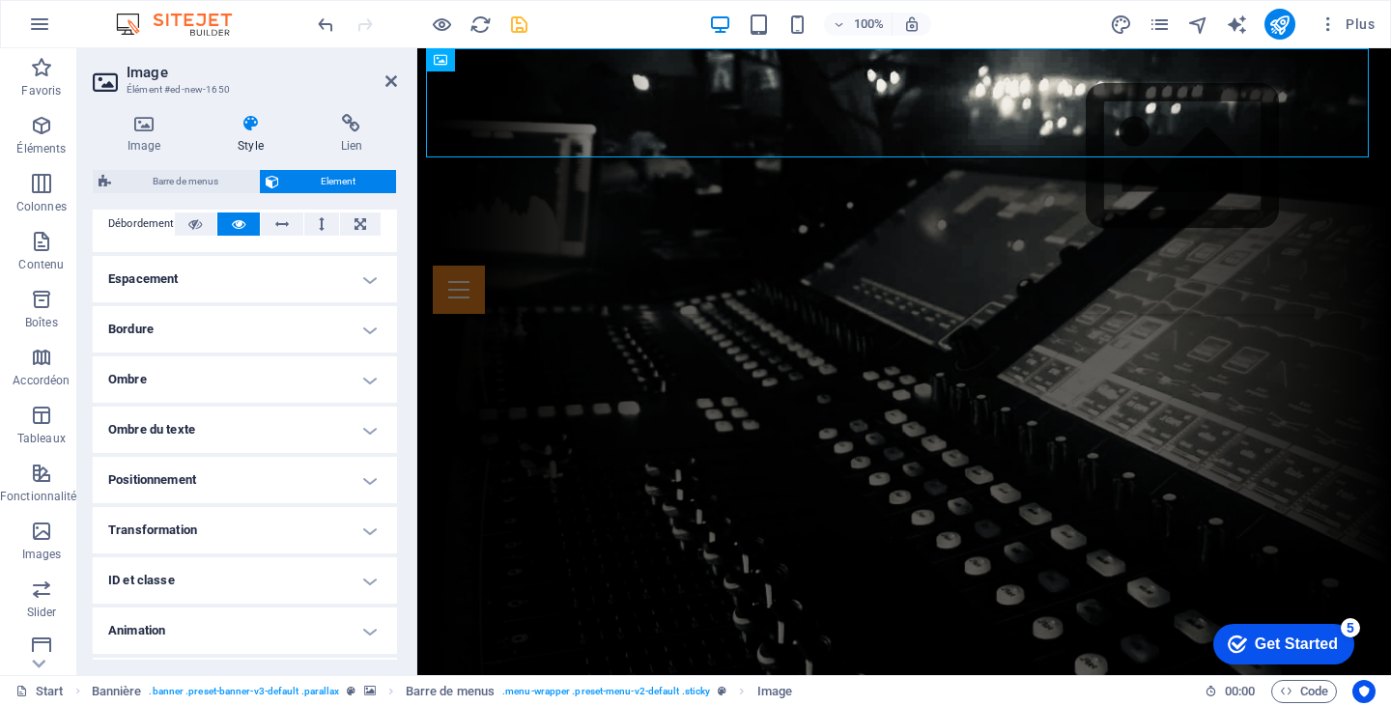
scroll to position [382, 0]
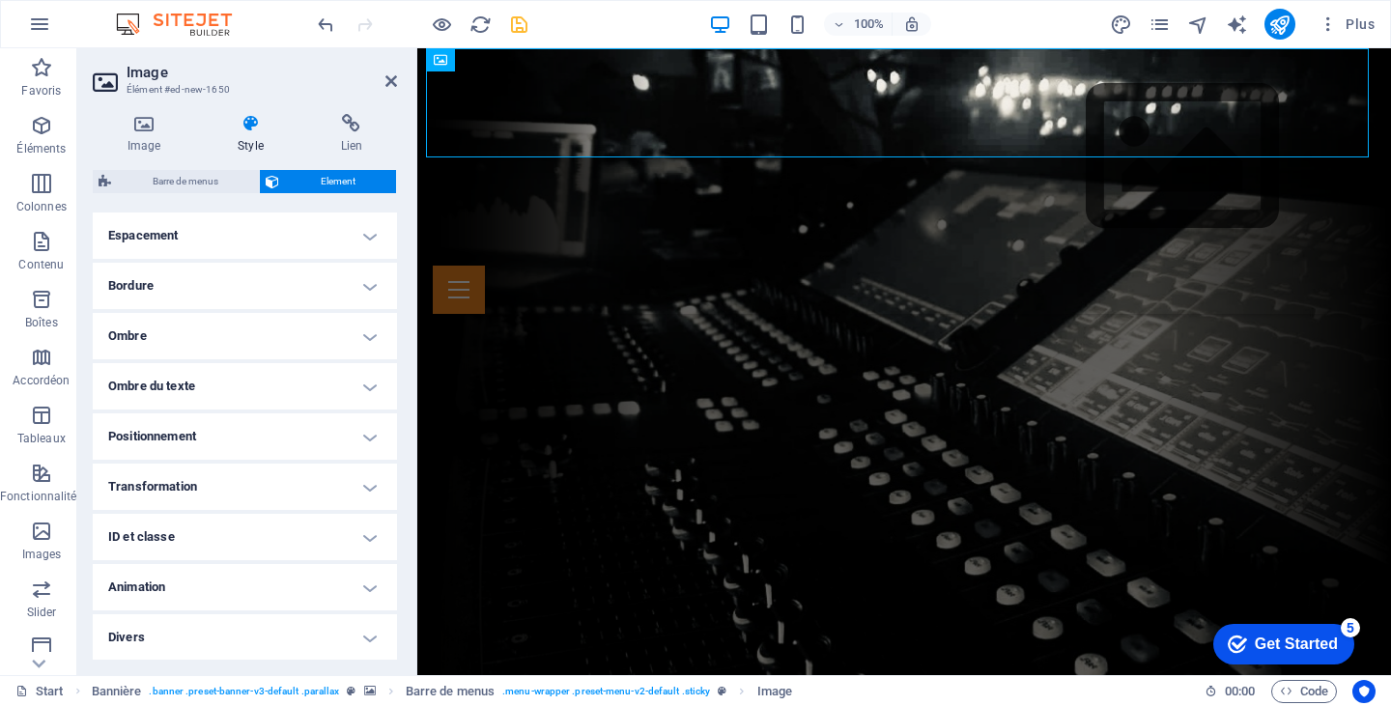
click at [361, 432] on h4 "Positionnement" at bounding box center [245, 436] width 304 height 46
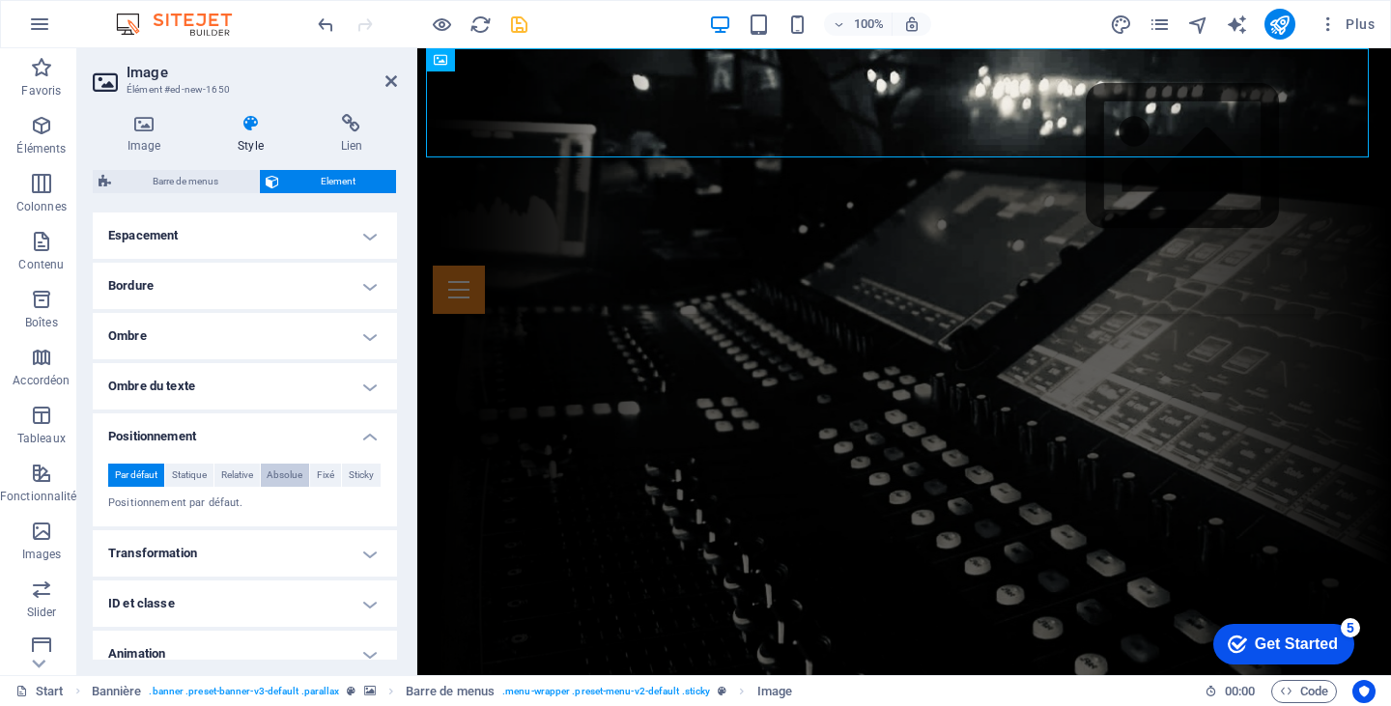
click at [281, 473] on span "Absolue" at bounding box center [285, 475] width 36 height 23
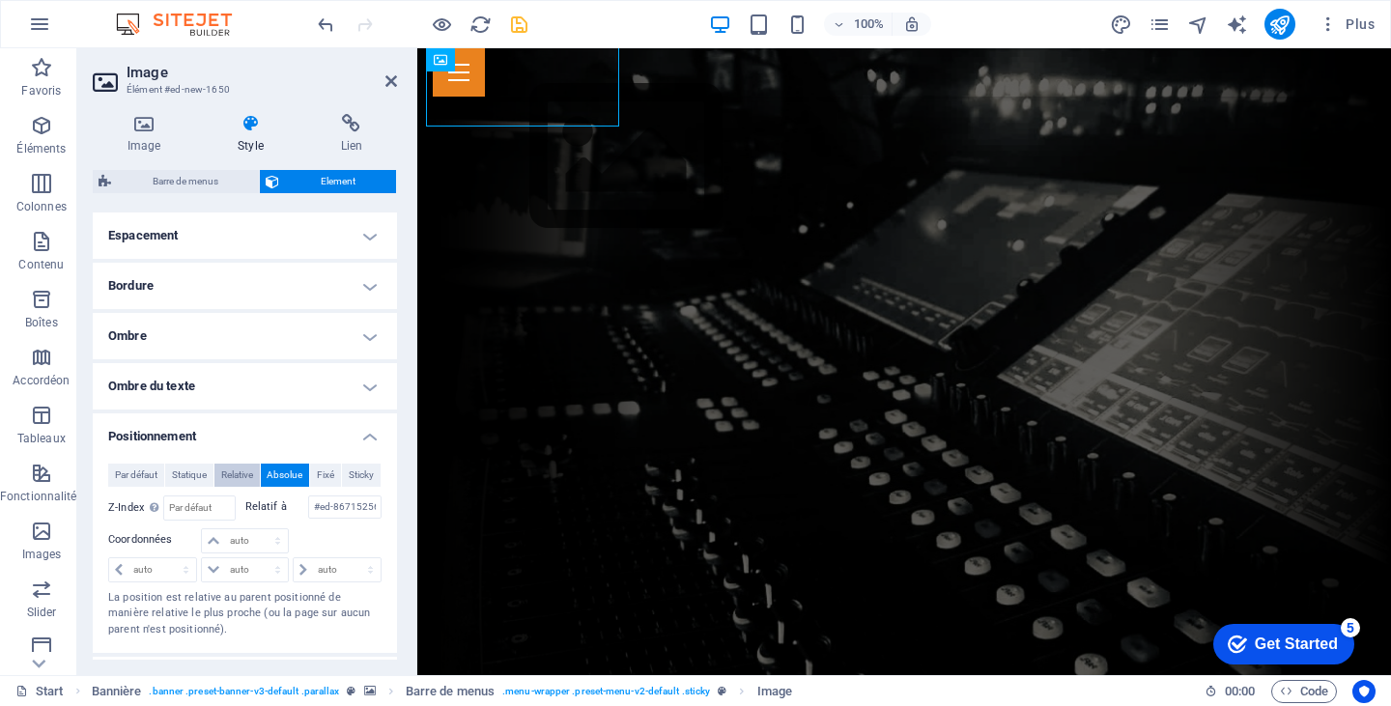
click at [230, 473] on span "Relative" at bounding box center [237, 475] width 32 height 23
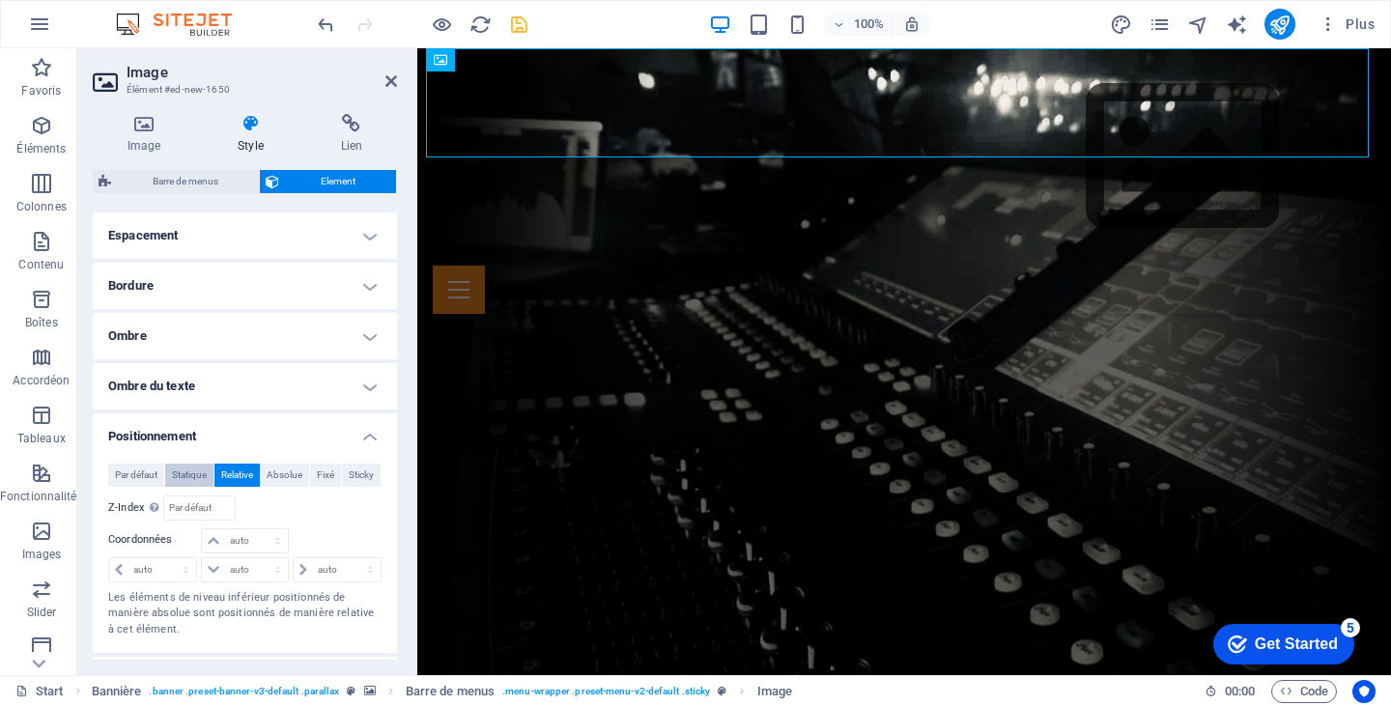
click at [196, 469] on span "Statique" at bounding box center [189, 475] width 35 height 23
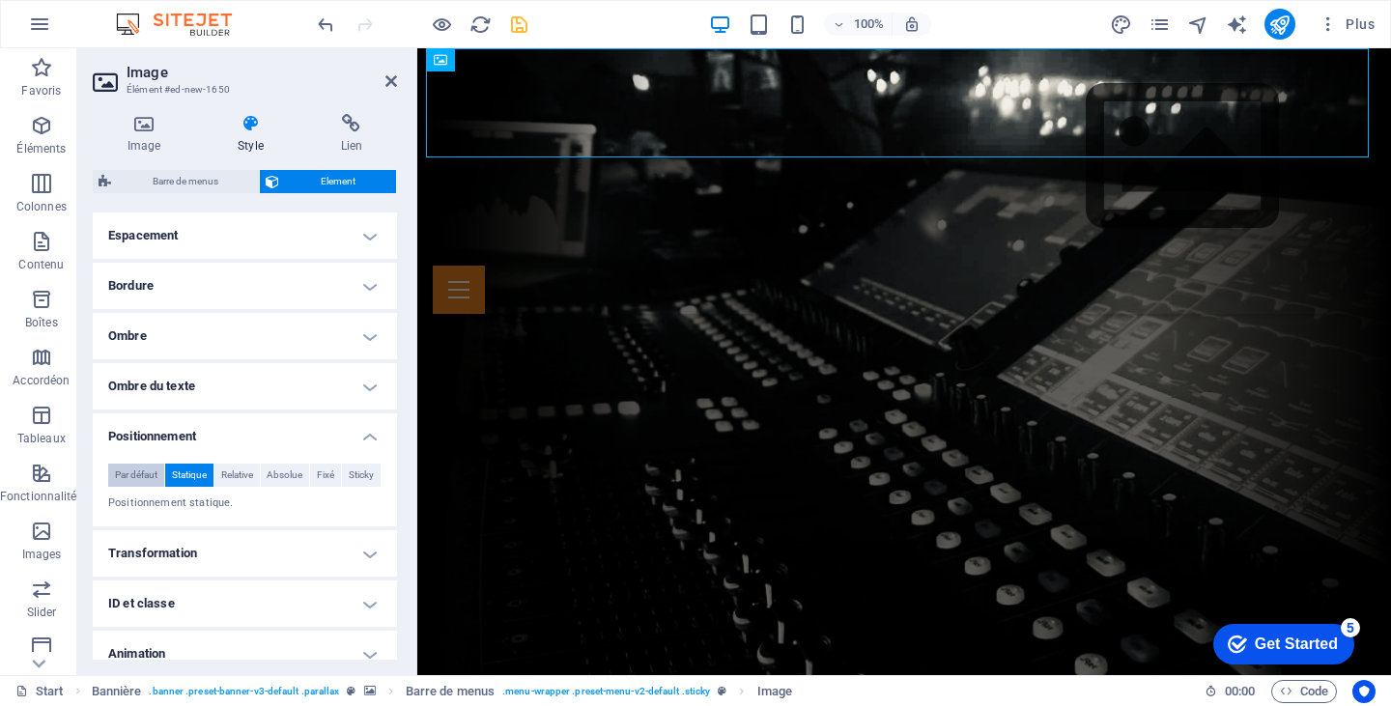
click at [145, 468] on span "Par défaut" at bounding box center [136, 475] width 43 height 23
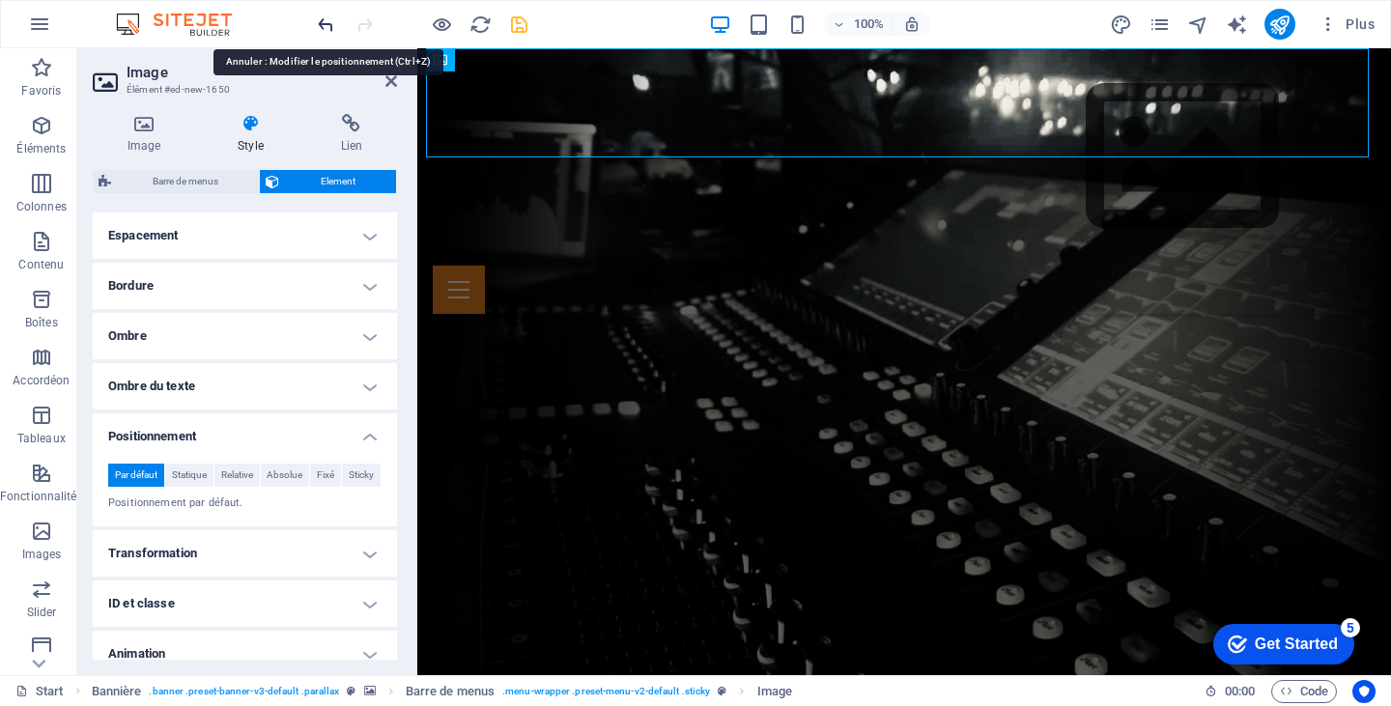
click at [334, 17] on icon "undo" at bounding box center [326, 25] width 22 height 22
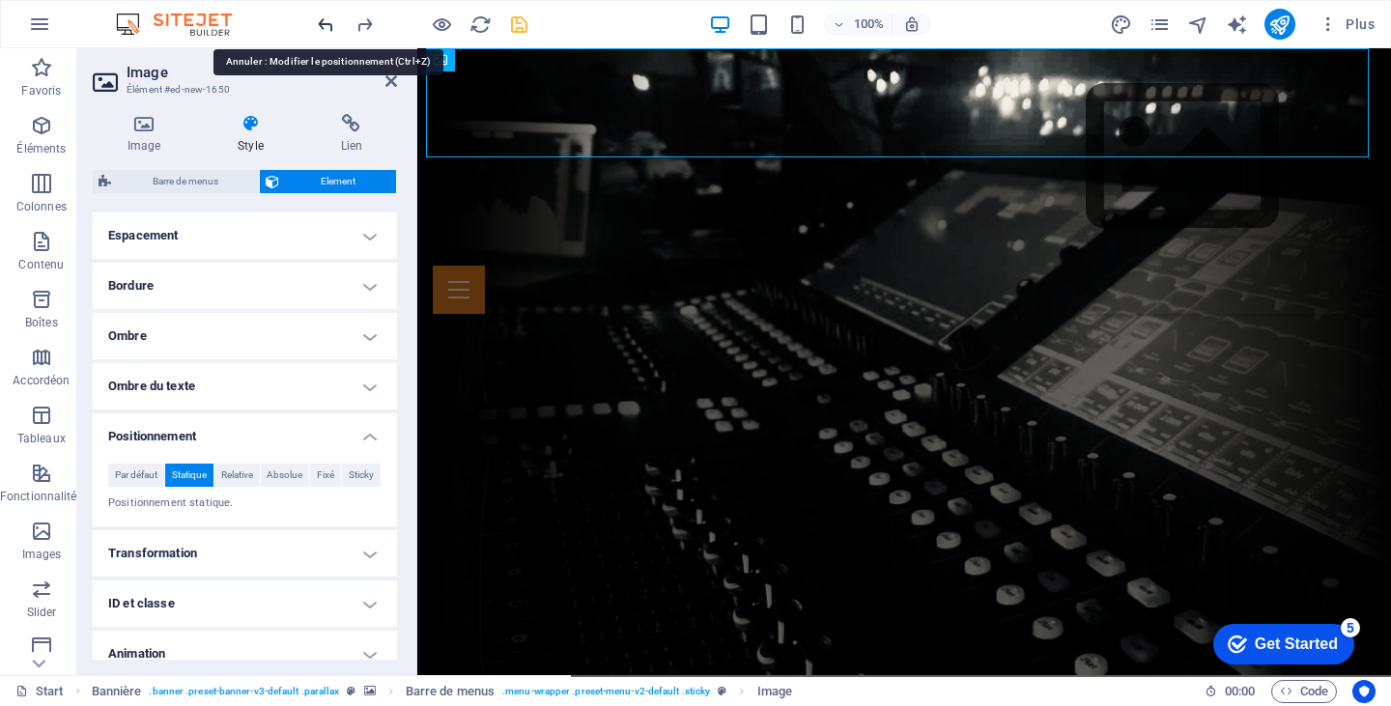
click at [324, 19] on icon "undo" at bounding box center [326, 25] width 22 height 22
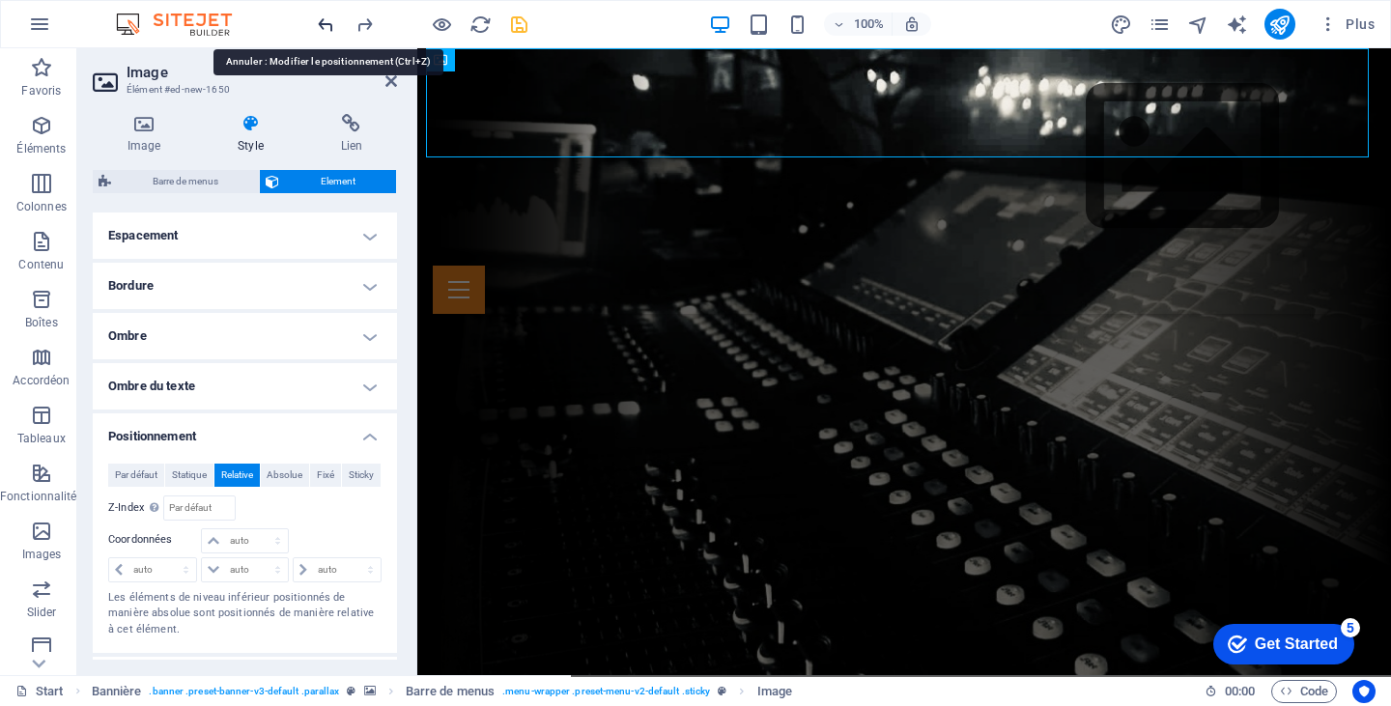
click at [324, 19] on icon "undo" at bounding box center [326, 25] width 22 height 22
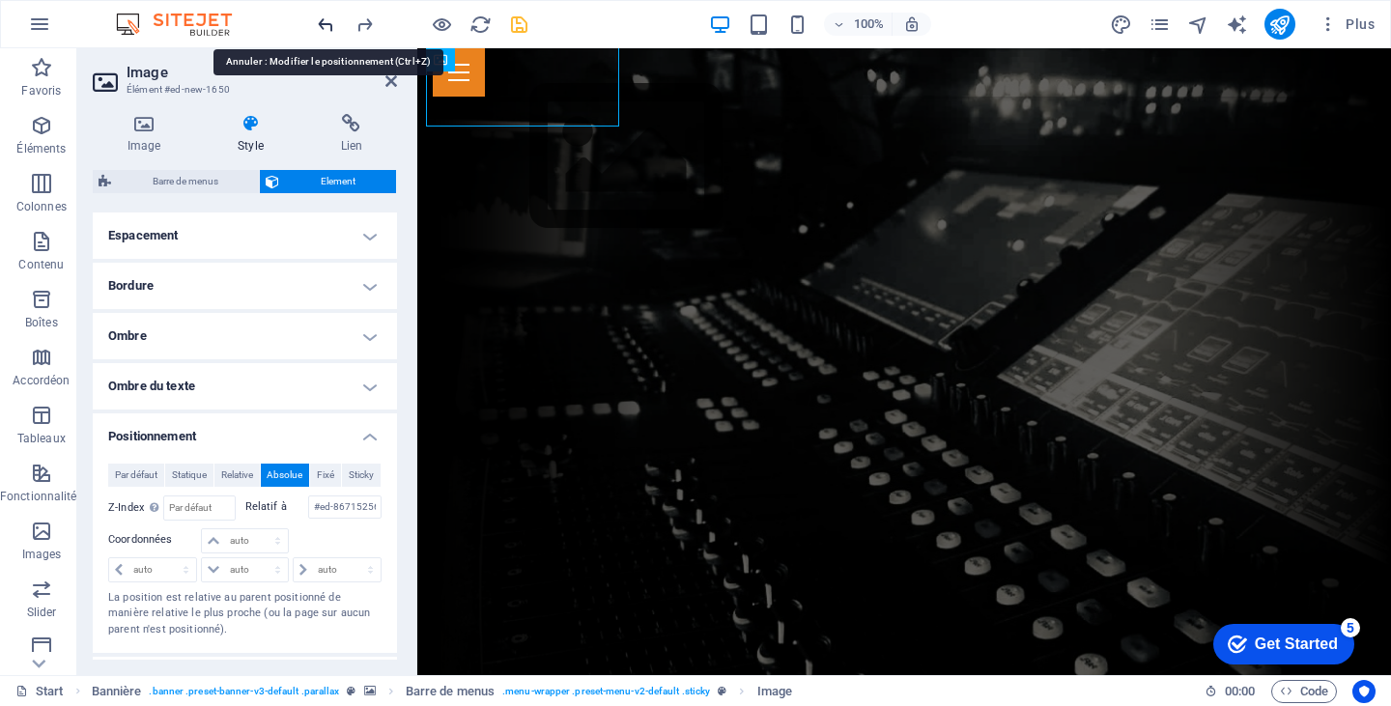
click at [327, 23] on icon "undo" at bounding box center [326, 25] width 22 height 22
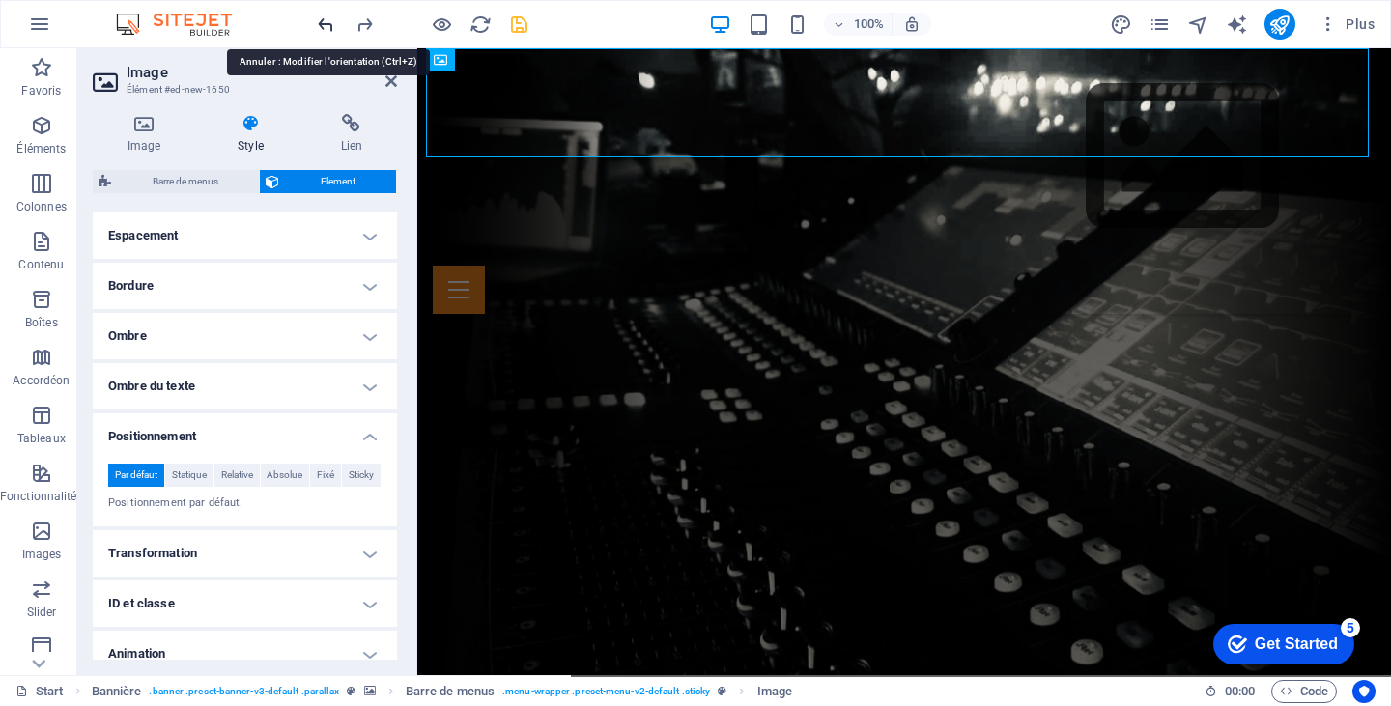
click at [327, 23] on icon "undo" at bounding box center [326, 25] width 22 height 22
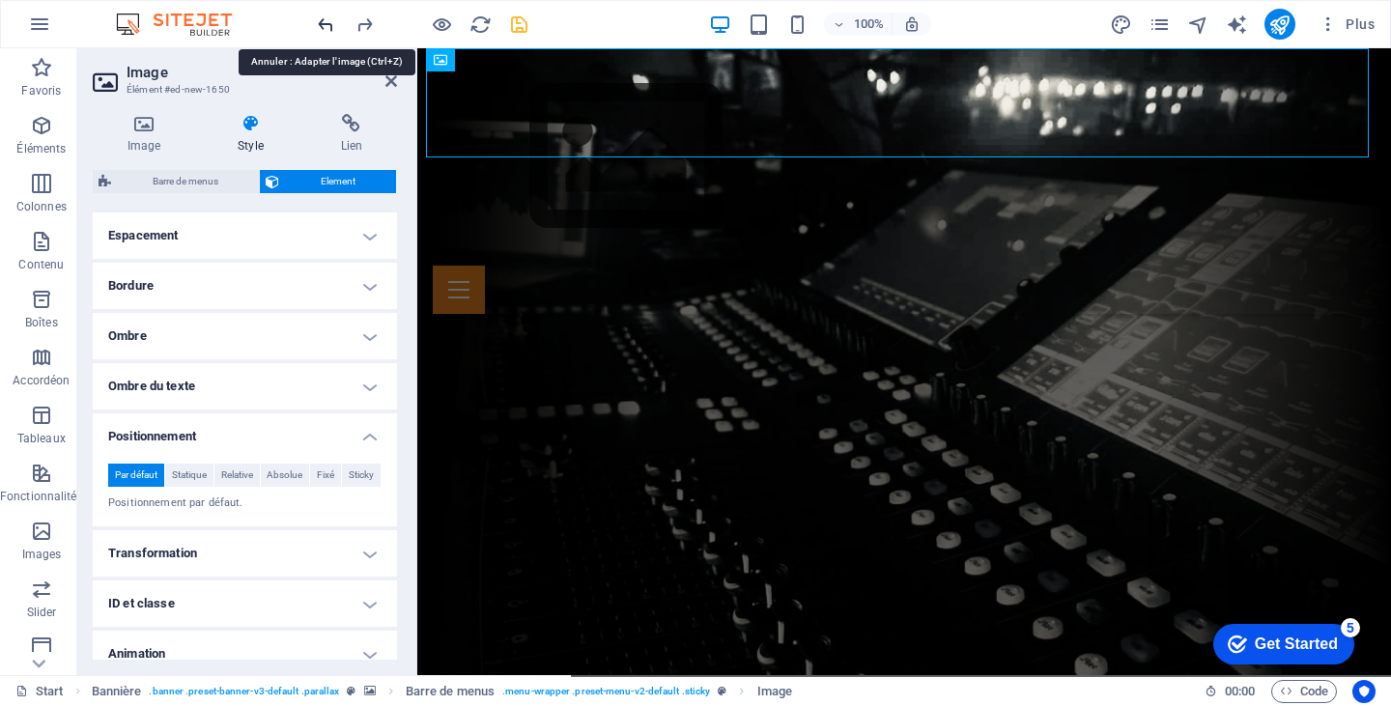
click at [327, 23] on icon "undo" at bounding box center [326, 25] width 22 height 22
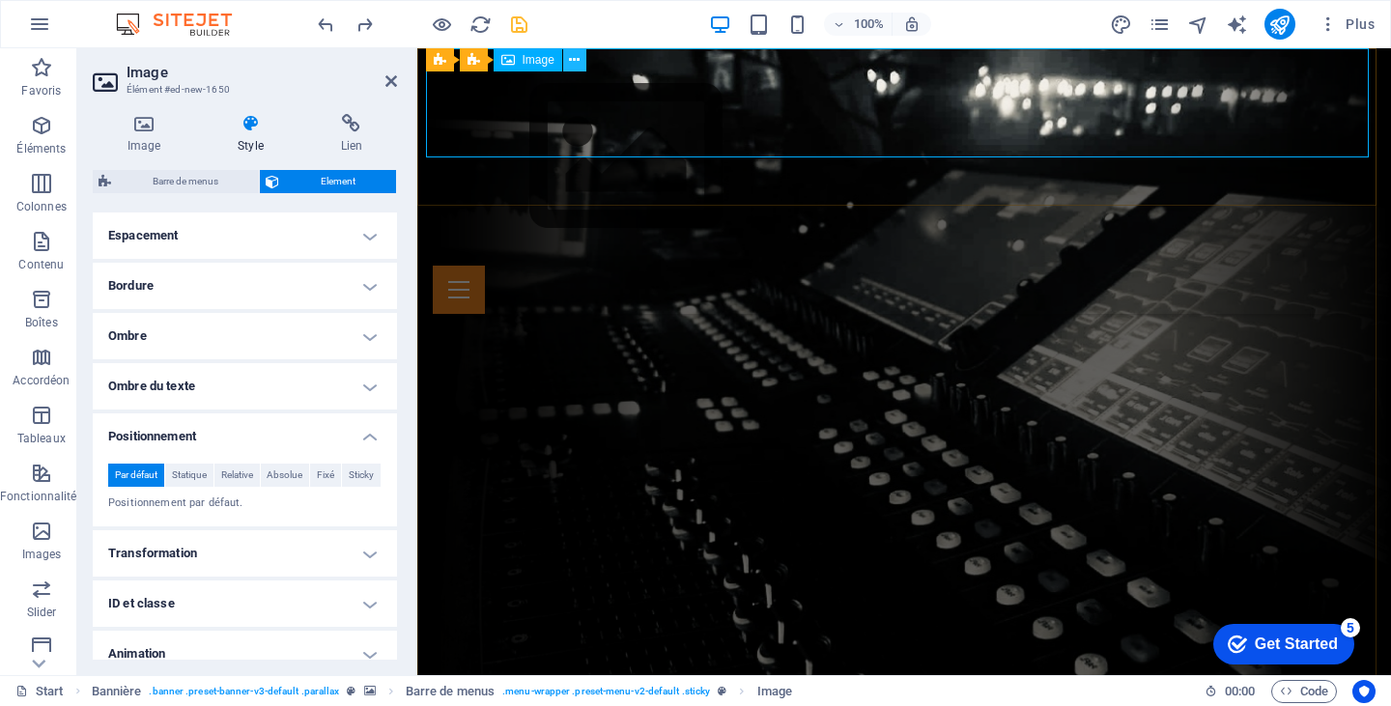
click at [573, 59] on icon at bounding box center [574, 60] width 11 height 20
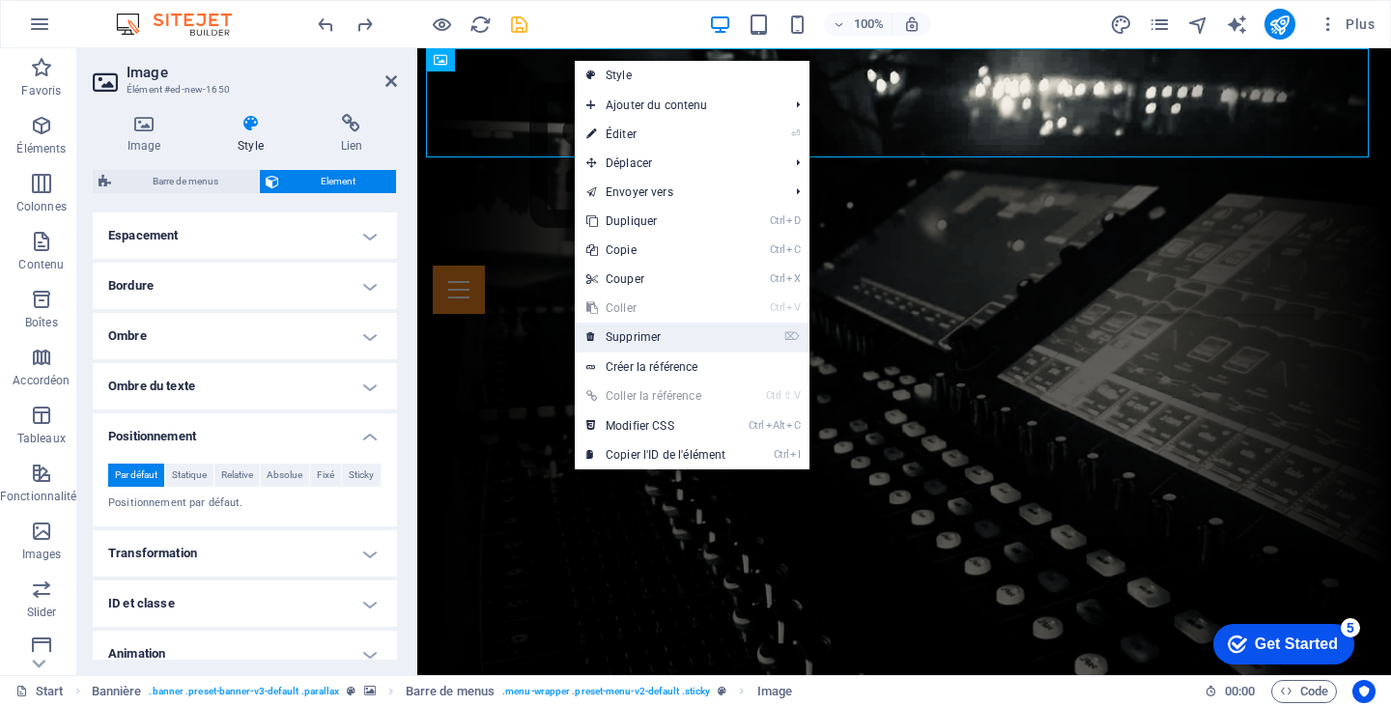
click at [664, 331] on link "⌦ Supprimer" at bounding box center [656, 337] width 162 height 29
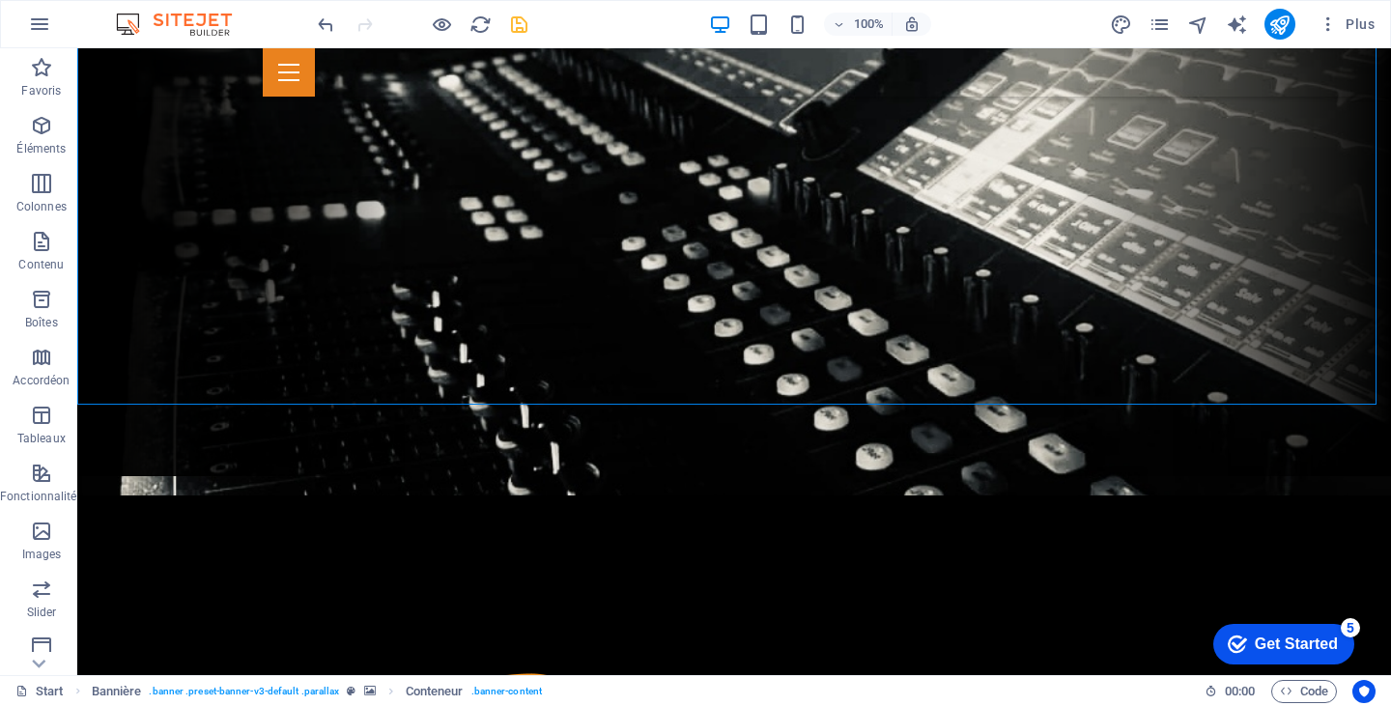
scroll to position [0, 0]
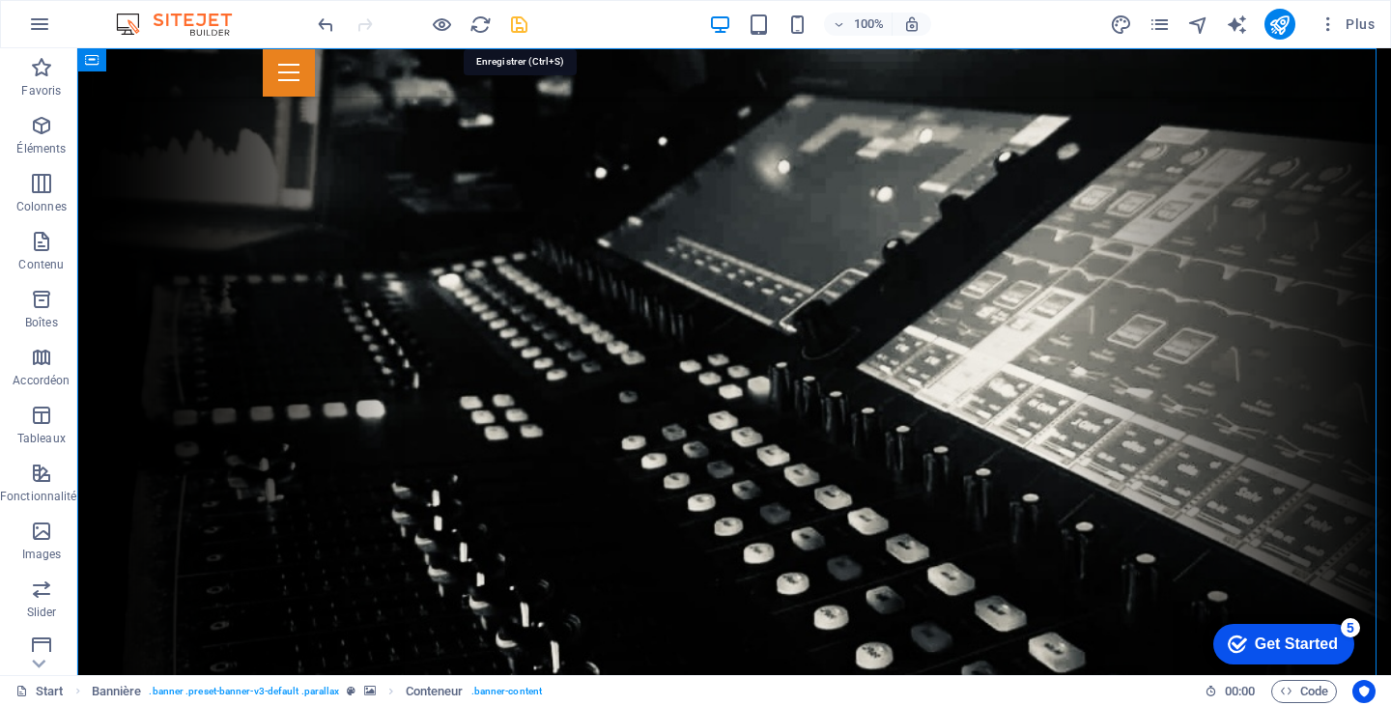
click at [520, 25] on icon "save" at bounding box center [519, 25] width 22 height 22
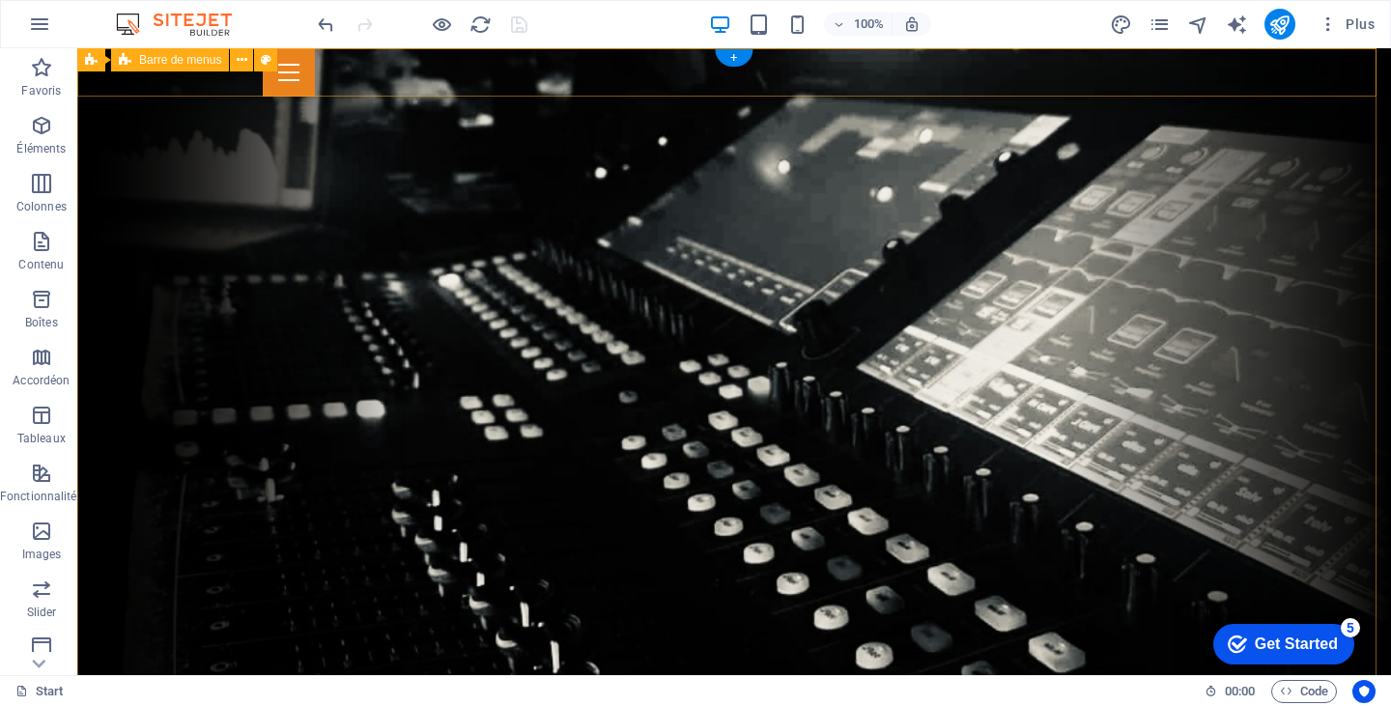
click at [1236, 75] on div "ACCUEIL EN SAVOIR PLUS NOS PROJETS IMPRESSIONS NOTRE ÉQUIPE PARLEZ NOUS" at bounding box center [734, 72] width 1314 height 48
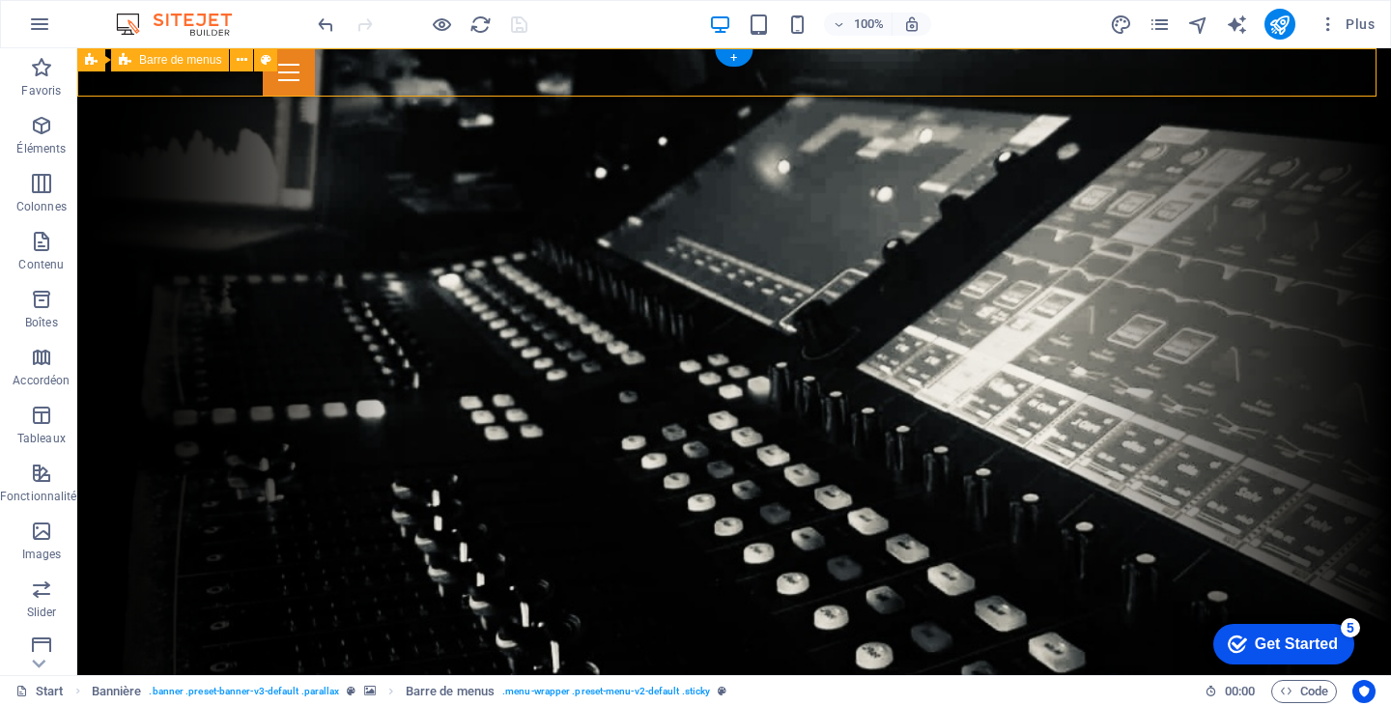
click at [1236, 75] on div "ACCUEIL EN SAVOIR PLUS NOS PROJETS IMPRESSIONS NOTRE ÉQUIPE PARLEZ NOUS" at bounding box center [734, 72] width 1314 height 48
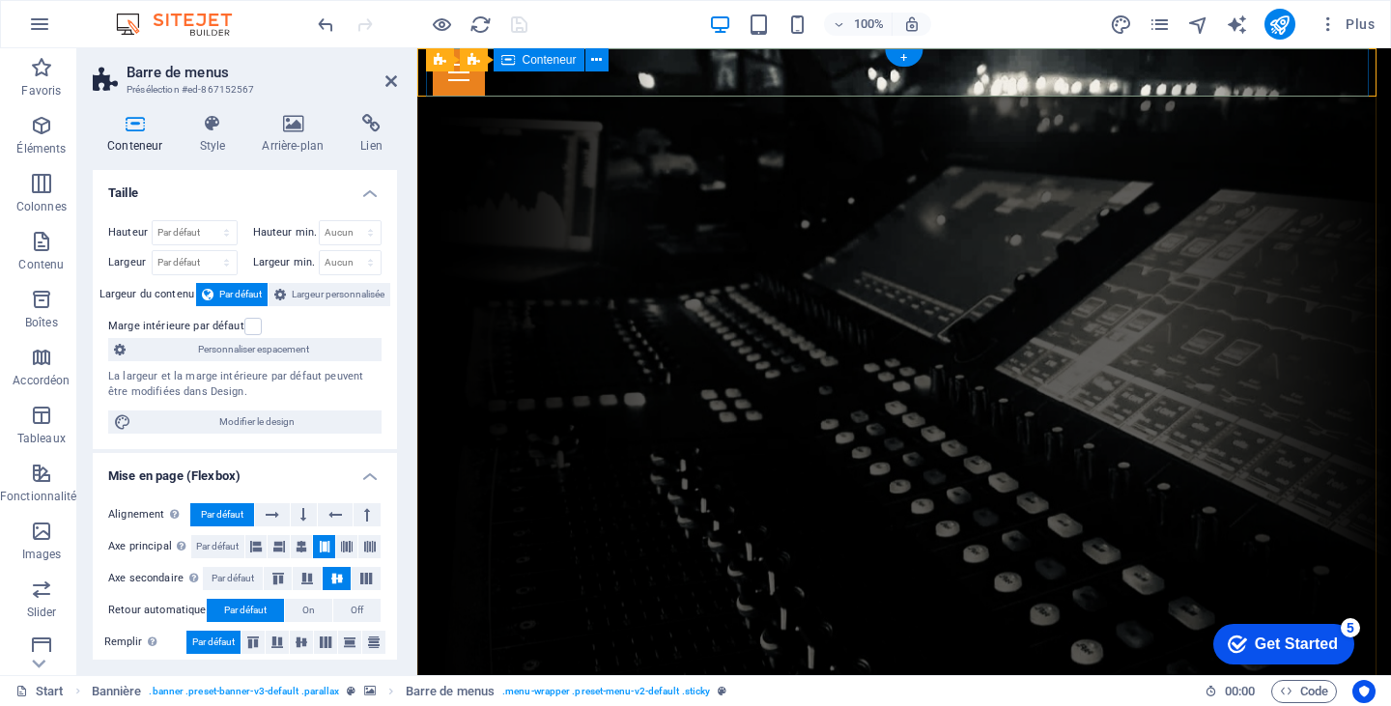
click at [1235, 76] on div at bounding box center [904, 72] width 943 height 48
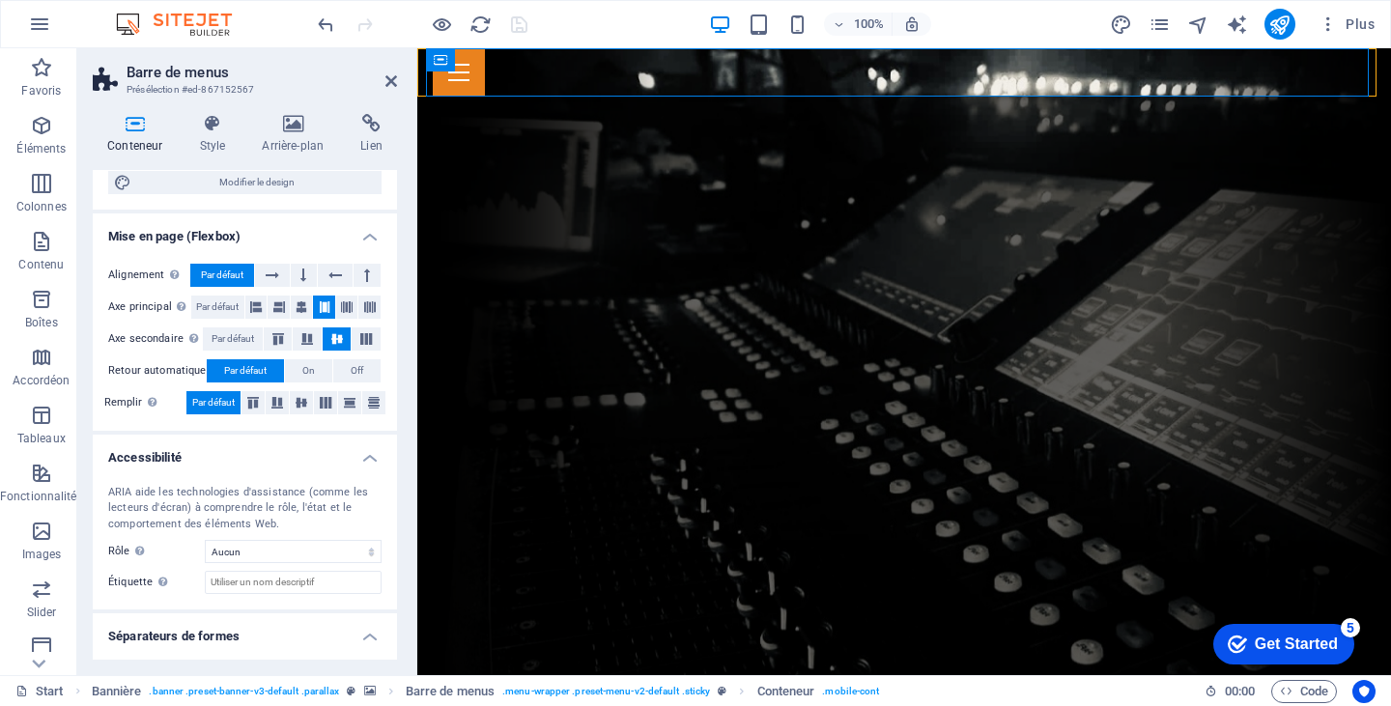
scroll to position [282, 0]
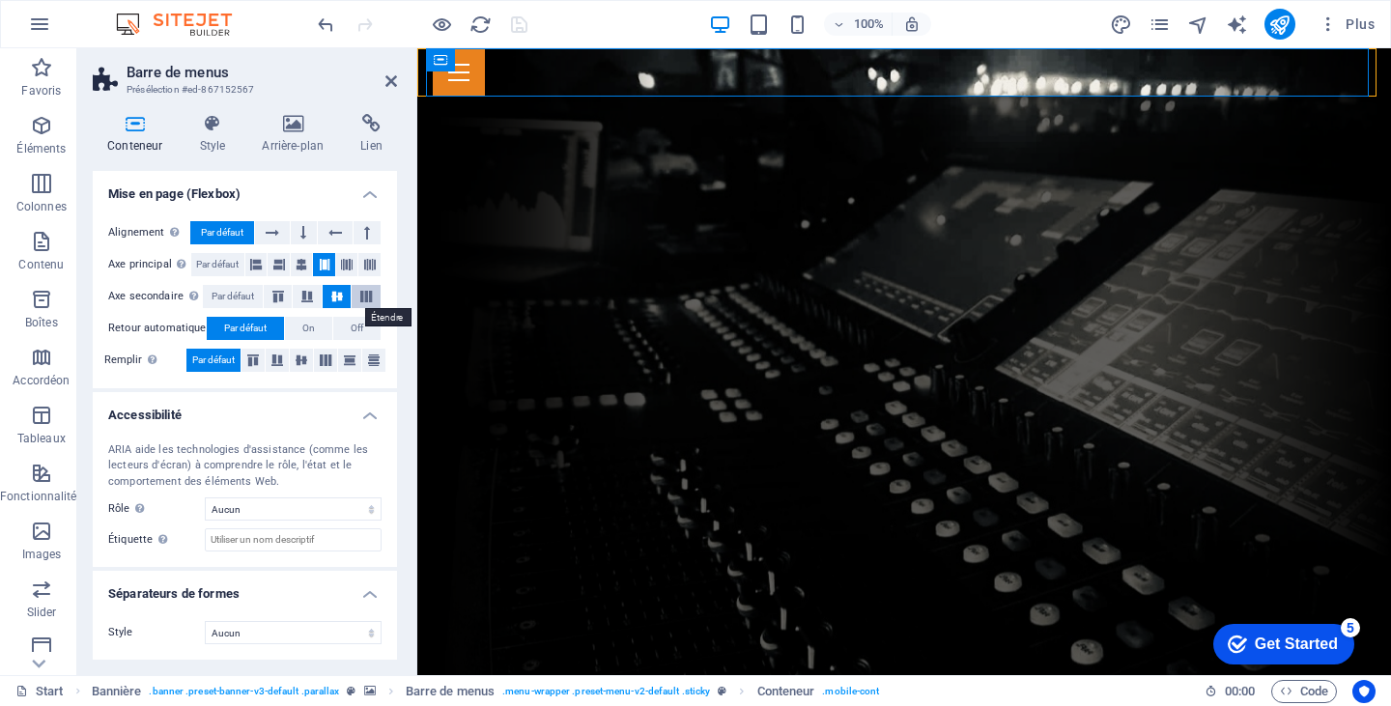
click at [362, 292] on icon at bounding box center [366, 297] width 23 height 12
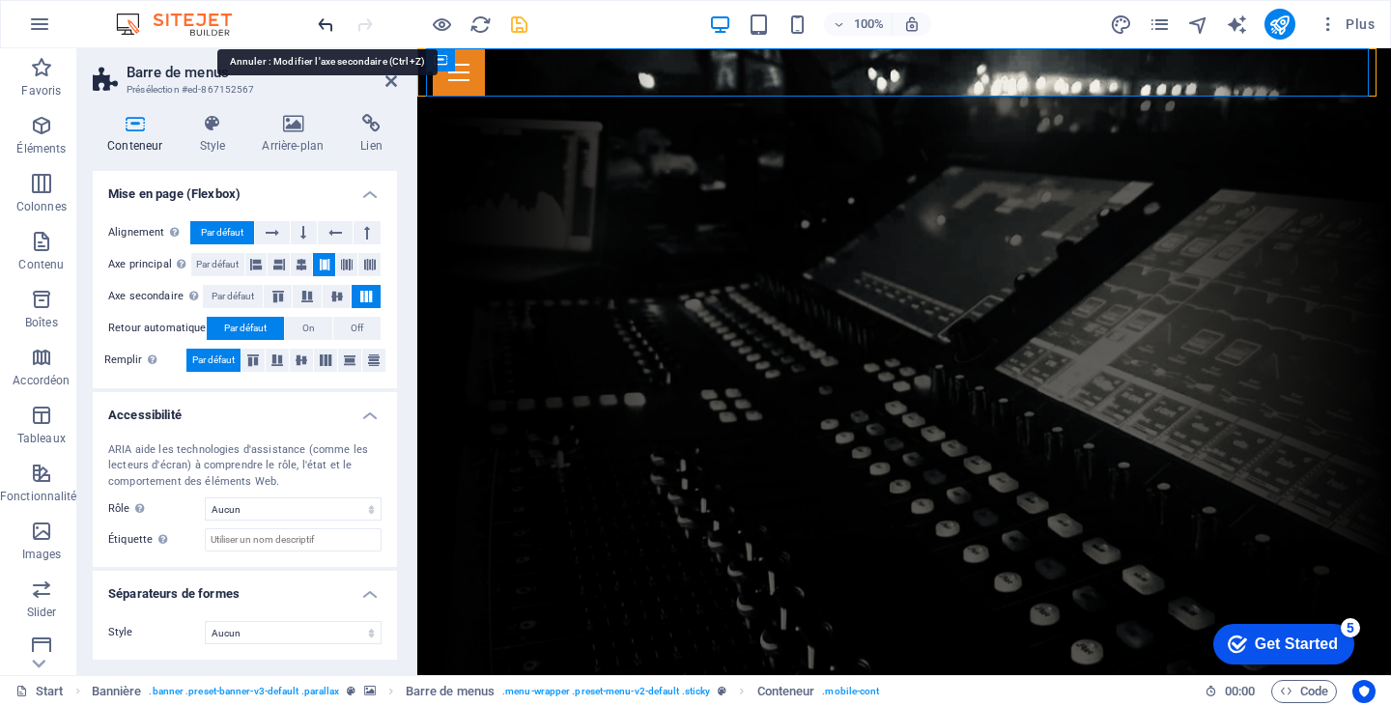
click at [325, 19] on icon "undo" at bounding box center [326, 25] width 22 height 22
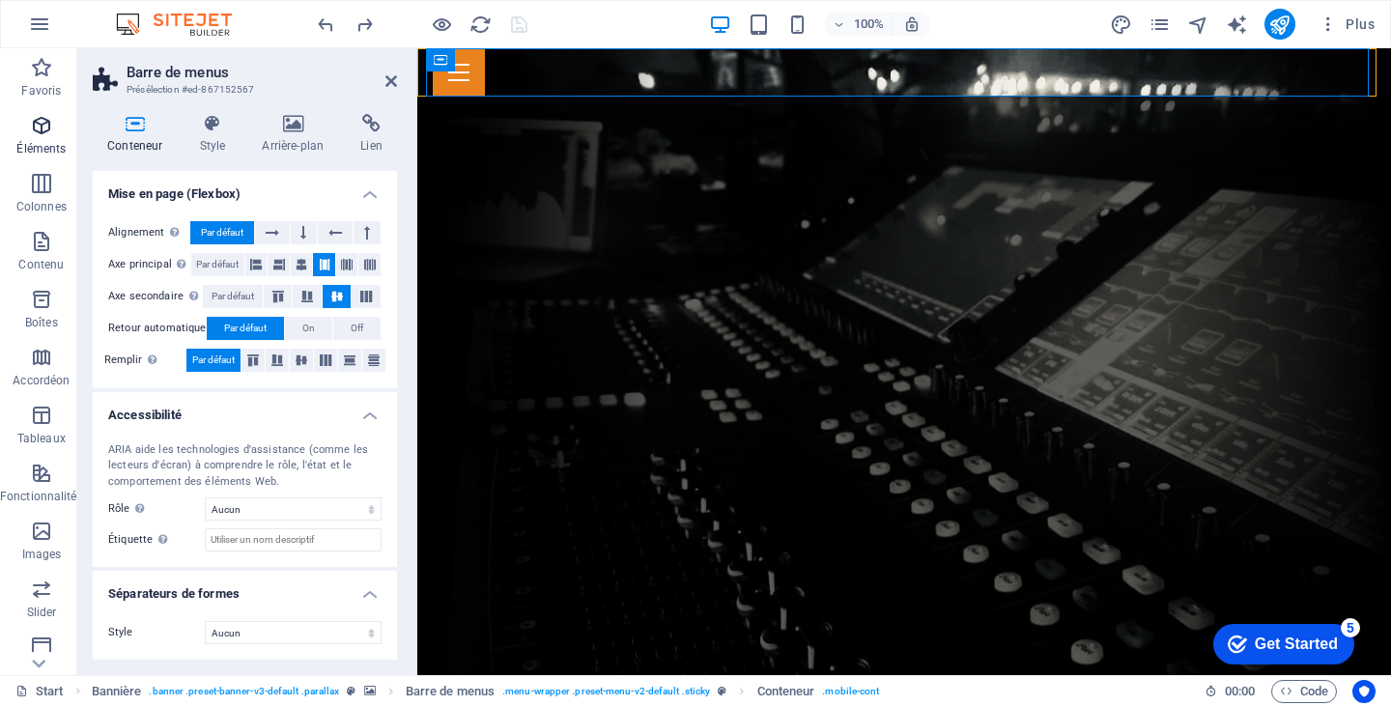
click at [38, 138] on span "Éléments" at bounding box center [41, 137] width 83 height 46
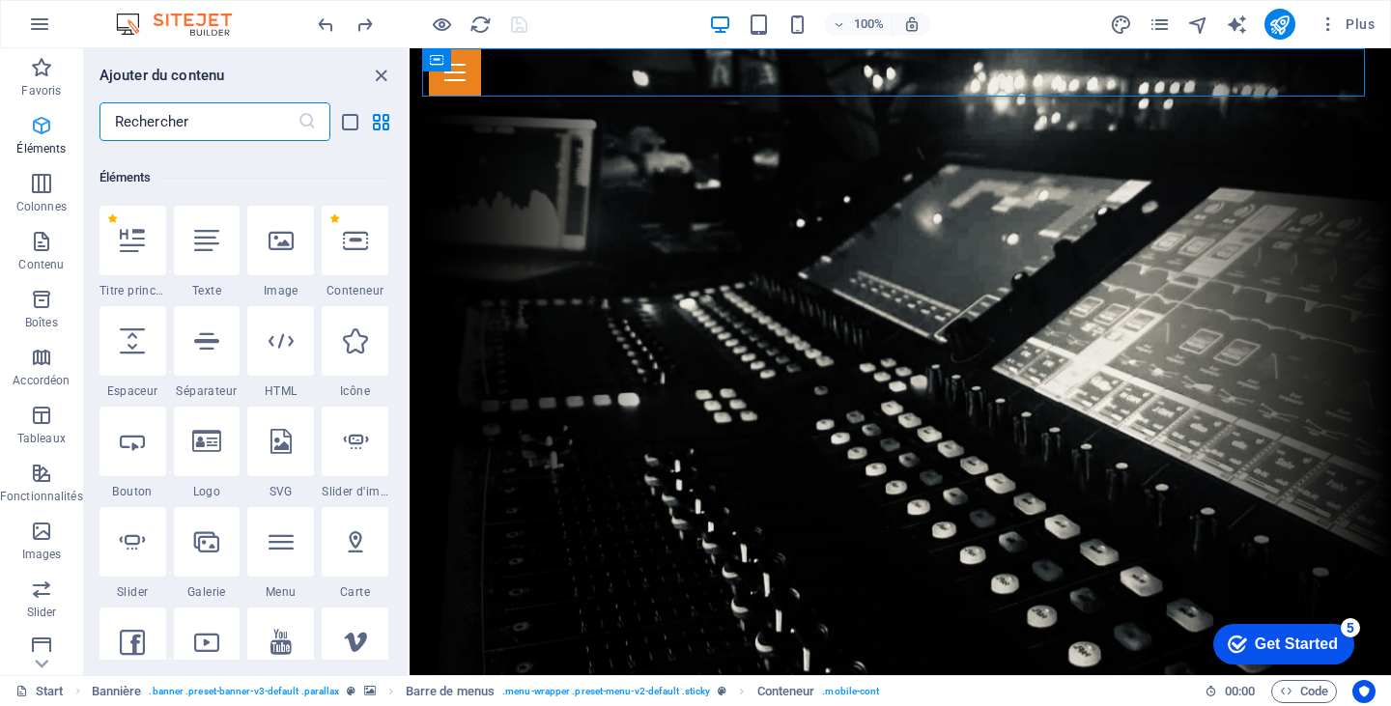
scroll to position [206, 0]
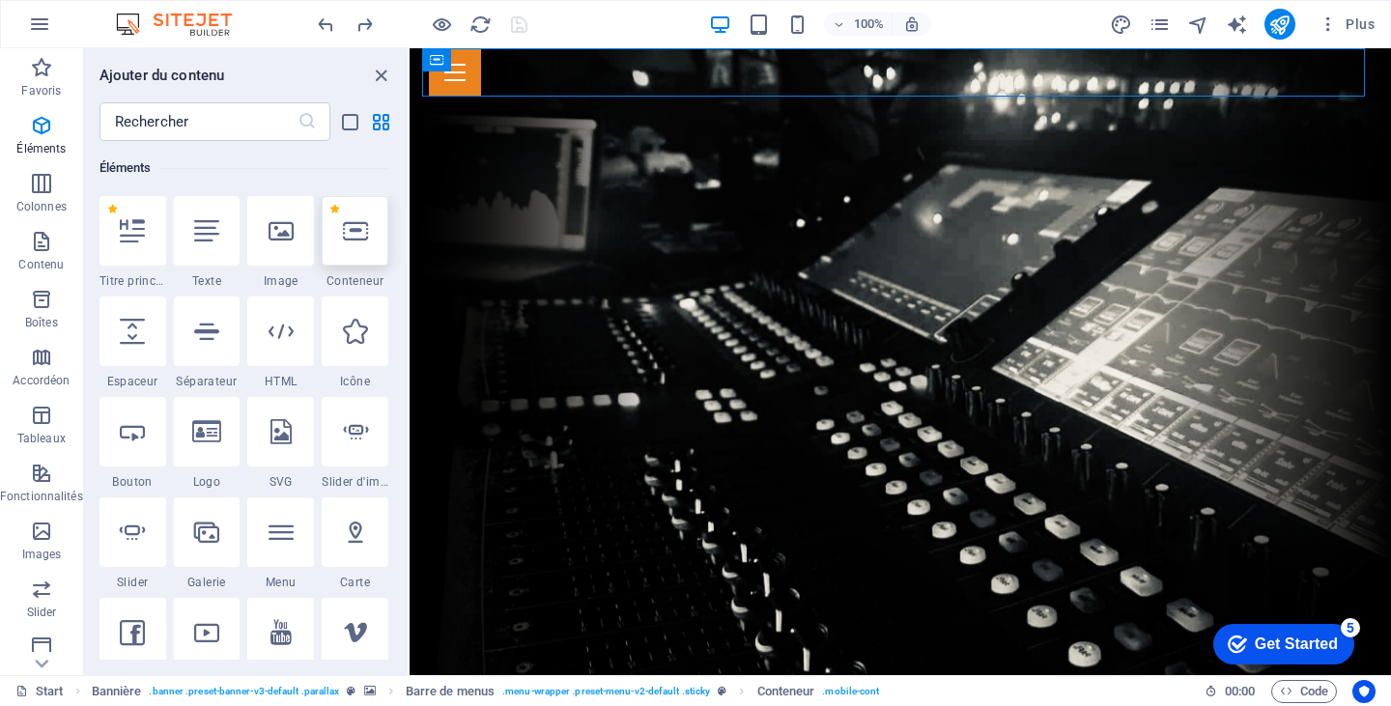
click at [357, 240] on icon at bounding box center [355, 230] width 25 height 25
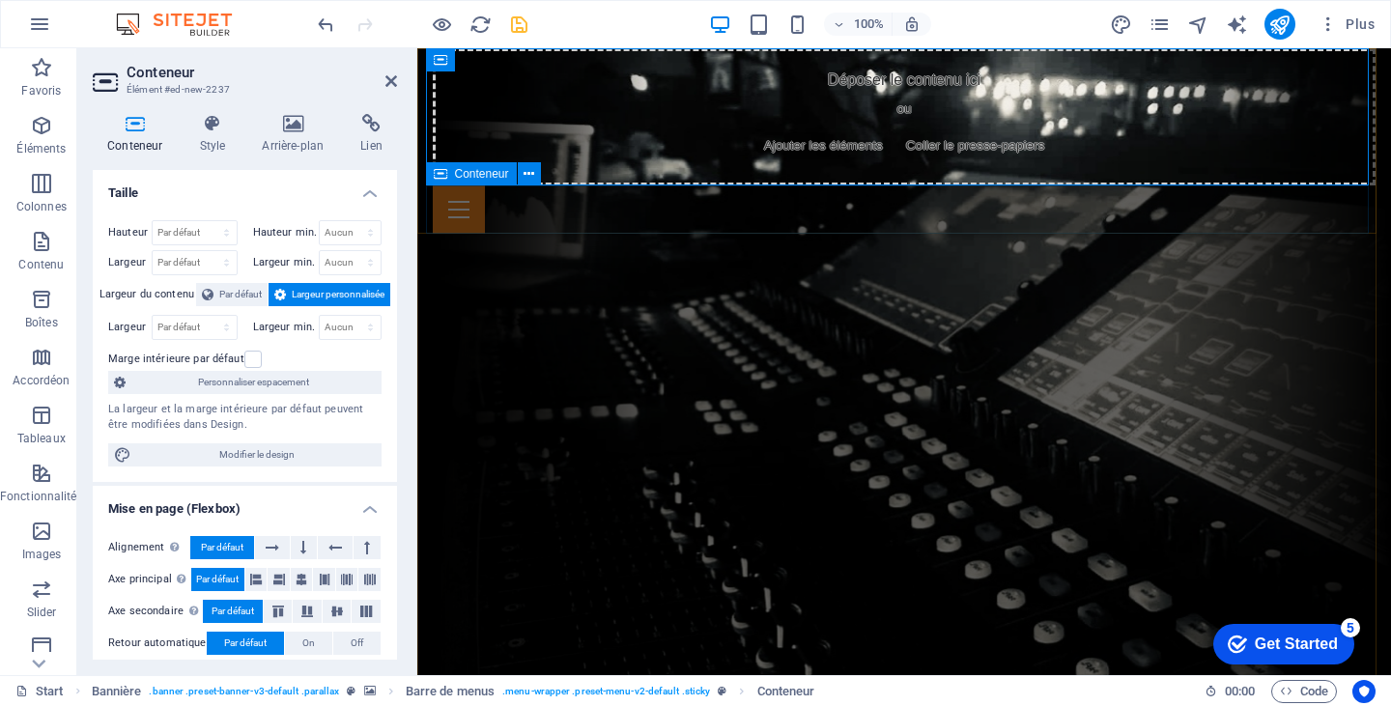
drag, startPoint x: 1301, startPoint y: 183, endPoint x: 1298, endPoint y: 199, distance: 16.7
click at [1298, 199] on div "Déposer le contenu ici ou Ajouter les éléments Coller le presse-papiers ACCUEIL…" at bounding box center [904, 140] width 943 height 185
click at [320, 17] on icon "undo" at bounding box center [326, 25] width 22 height 22
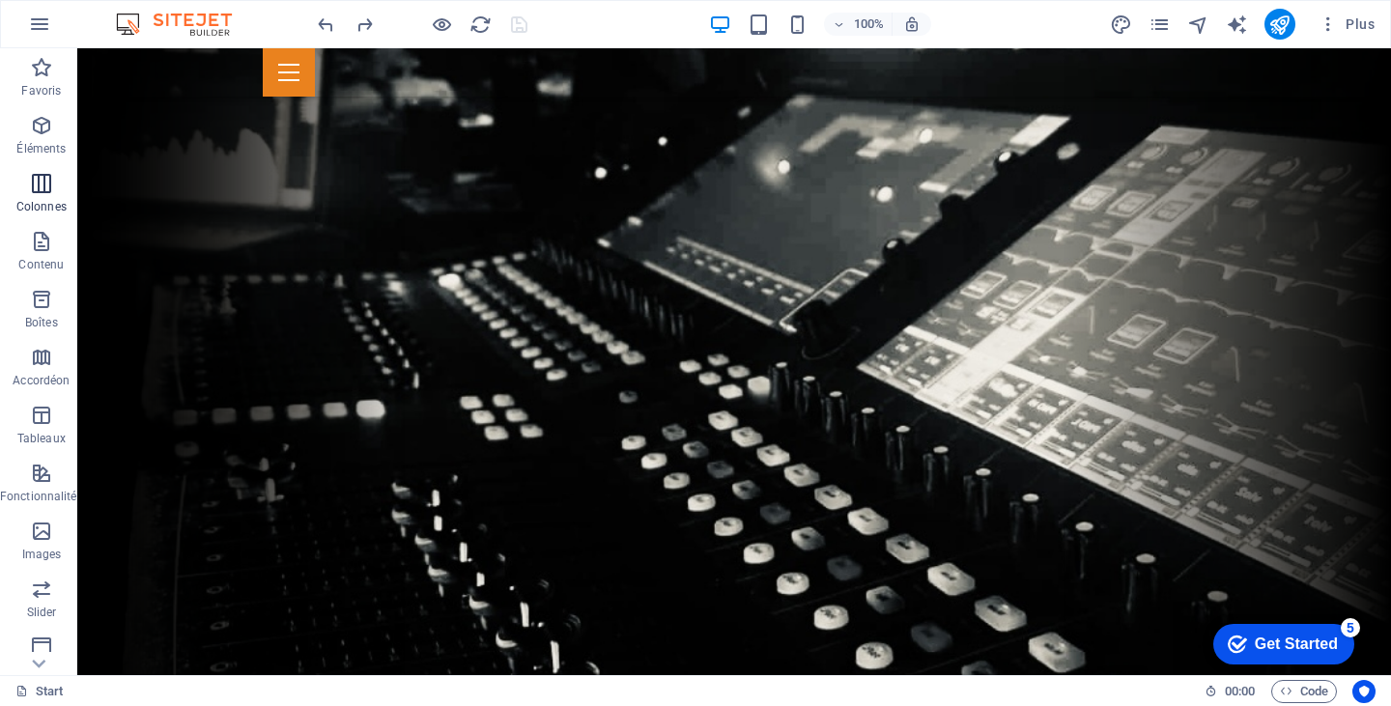
click at [39, 188] on icon "button" at bounding box center [41, 183] width 23 height 23
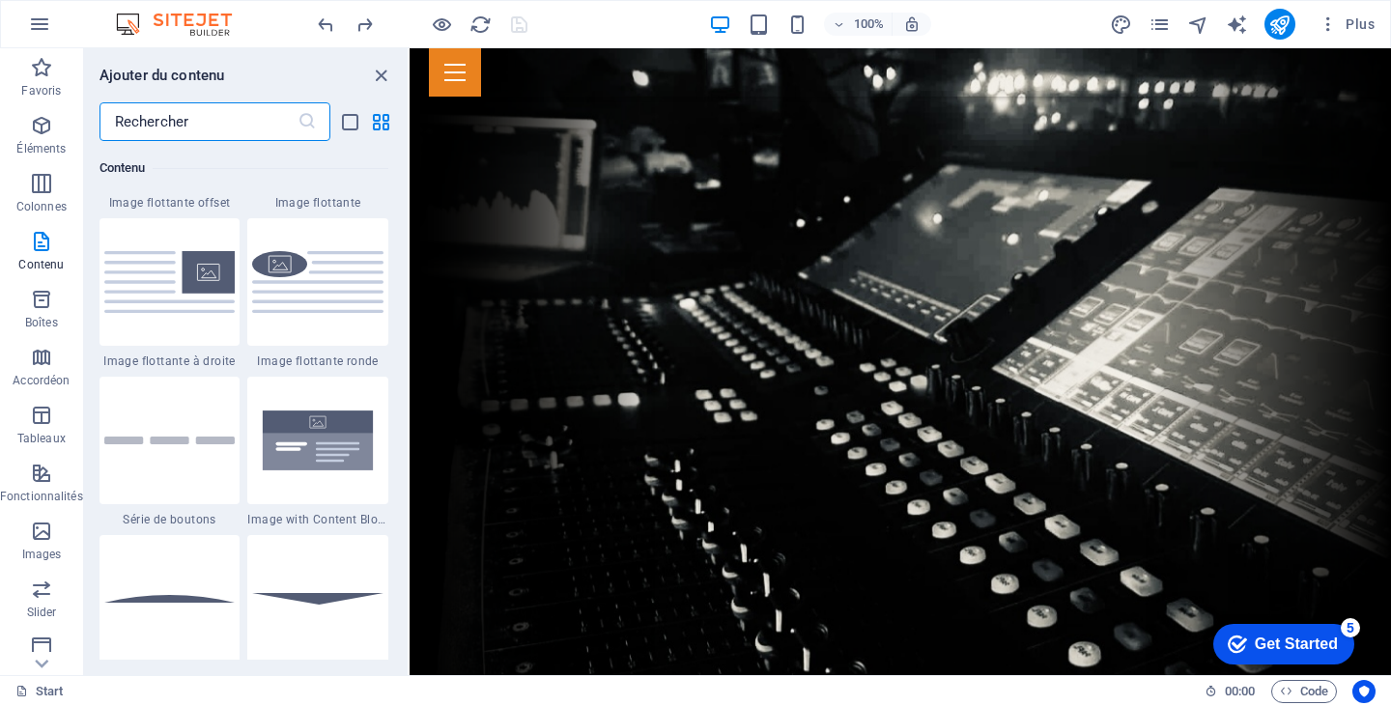
scroll to position [4274, 0]
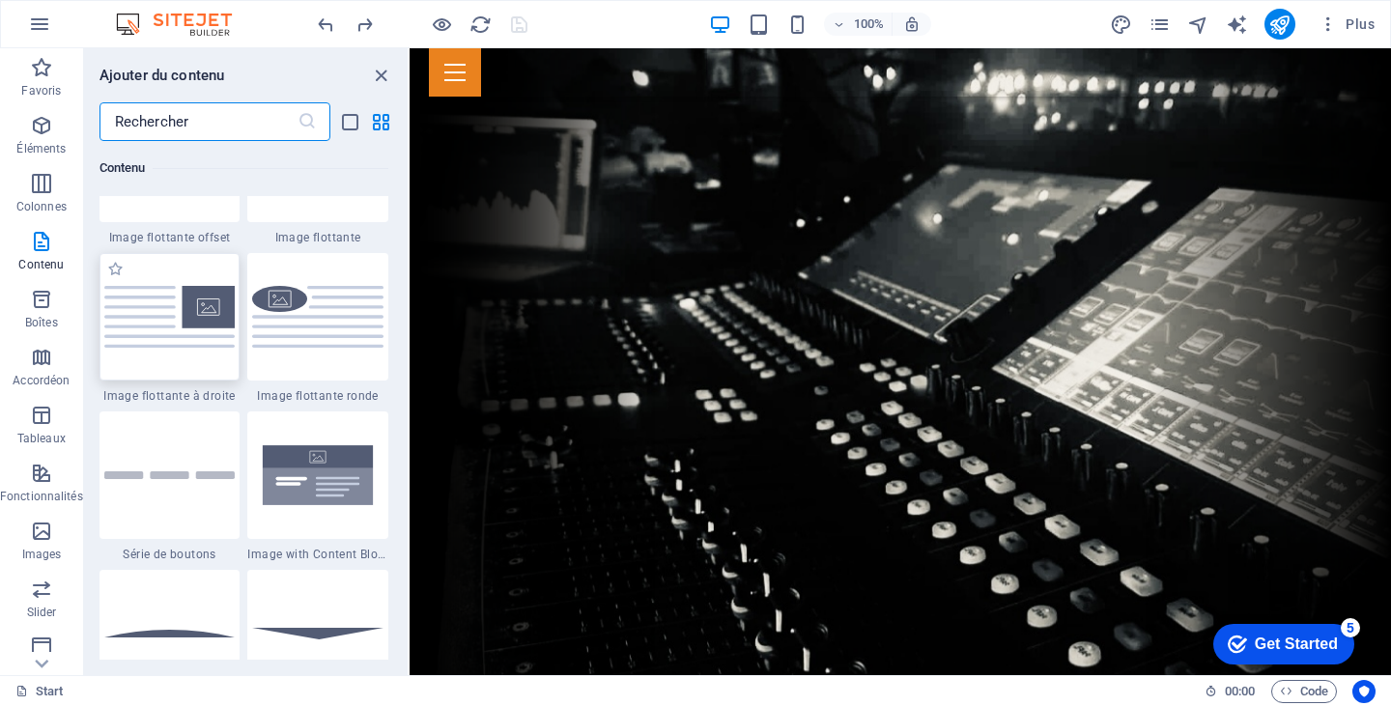
click at [180, 320] on img at bounding box center [169, 317] width 131 height 62
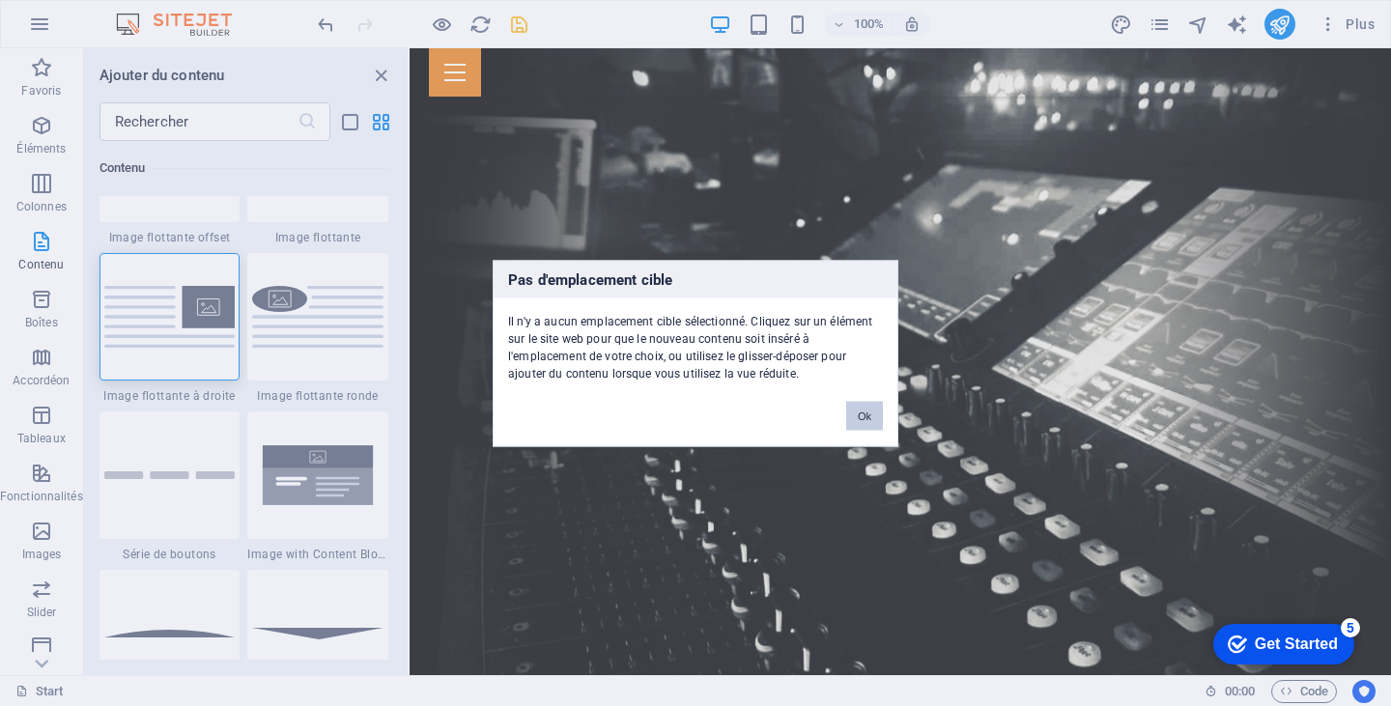
click at [864, 422] on button "Ok" at bounding box center [864, 415] width 37 height 29
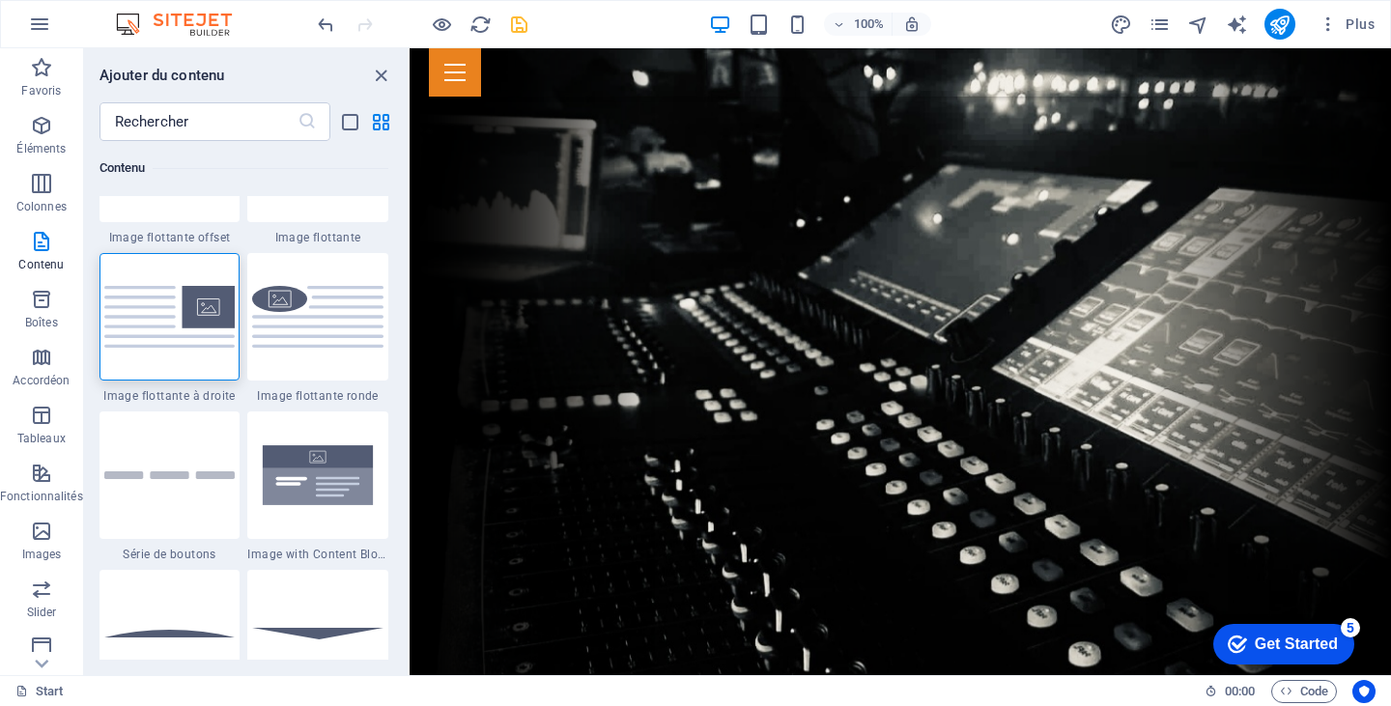
scroll to position [4728, 0]
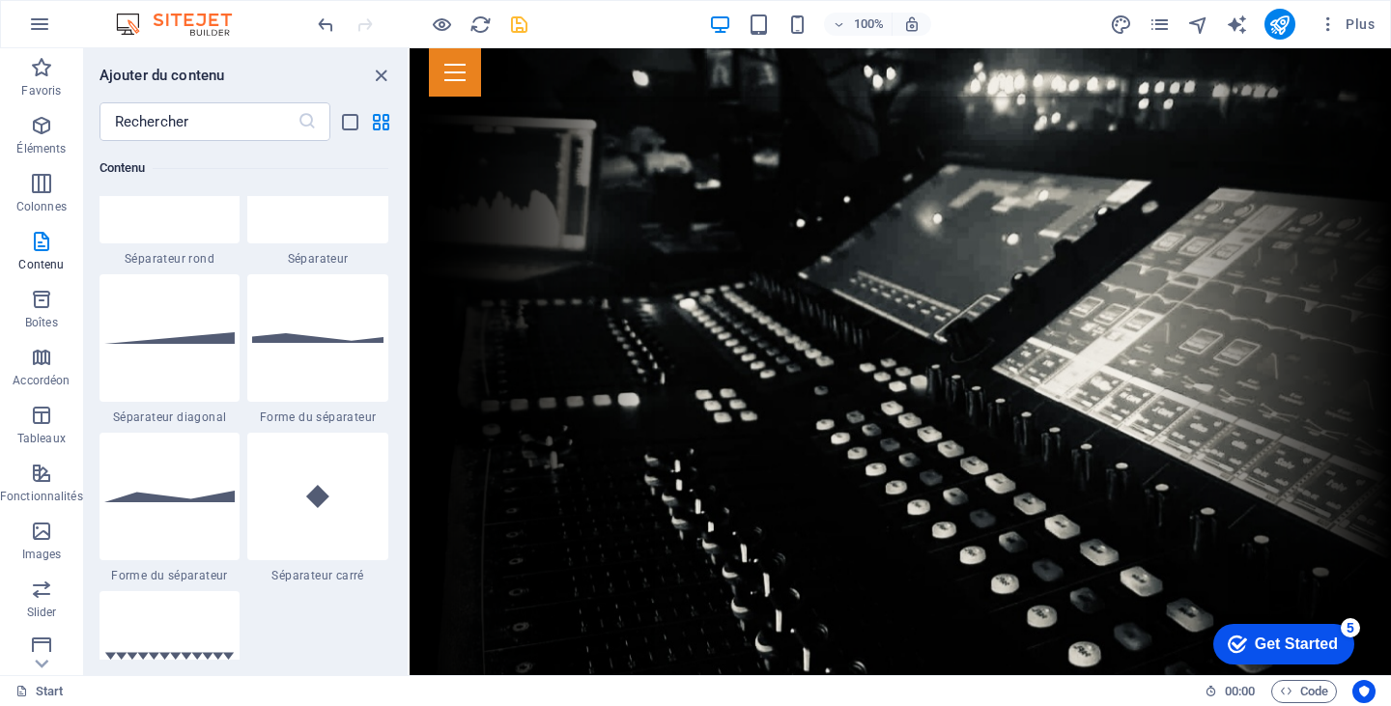
drag, startPoint x: 399, startPoint y: 299, endPoint x: 399, endPoint y: 320, distance: 21.3
click at [399, 320] on div "Favoris 1 Star Titre principal 1 Star Conteneur Éléments 1 Star Titre principal…" at bounding box center [246, 400] width 324 height 519
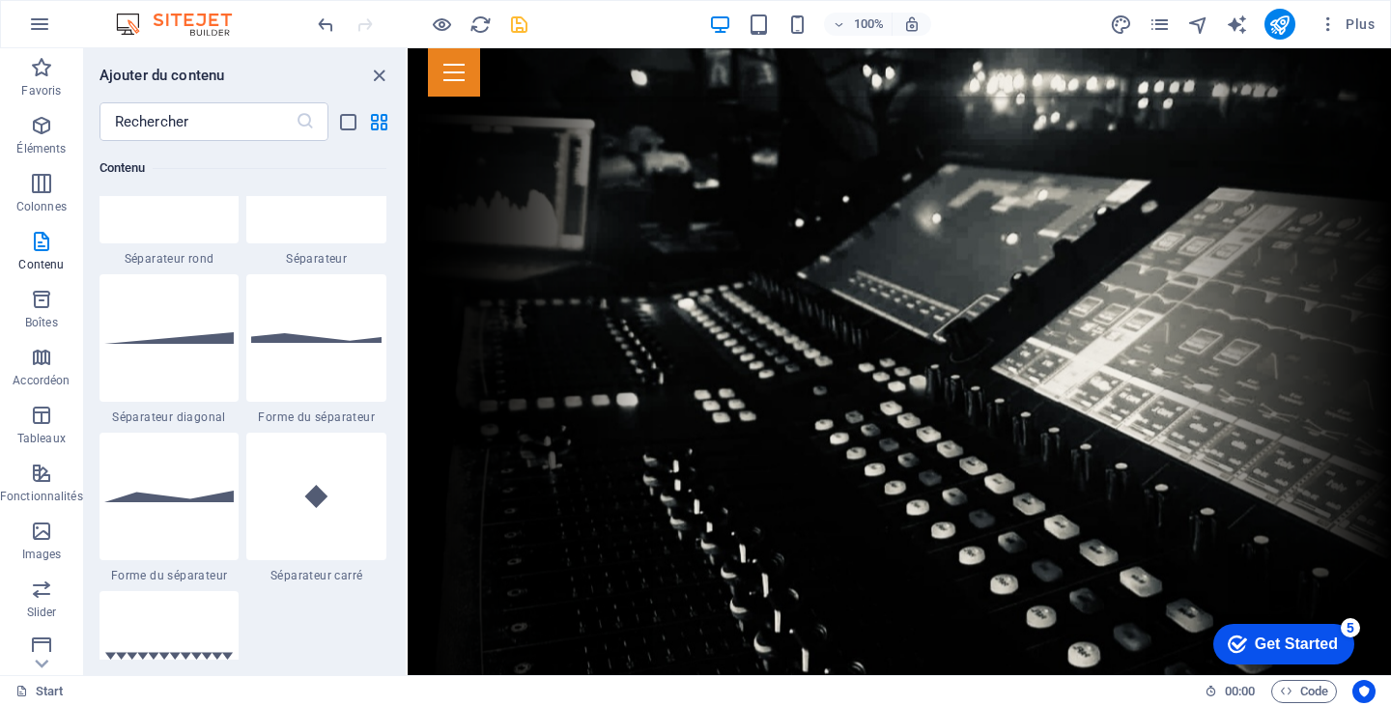
drag, startPoint x: 408, startPoint y: 272, endPoint x: 408, endPoint y: 308, distance: 35.7
click at [408, 308] on section "Favoris Éléments Colonnes Contenu Boîtes Accordéon Tableaux Fonctionnalités Ima…" at bounding box center [695, 361] width 1391 height 627
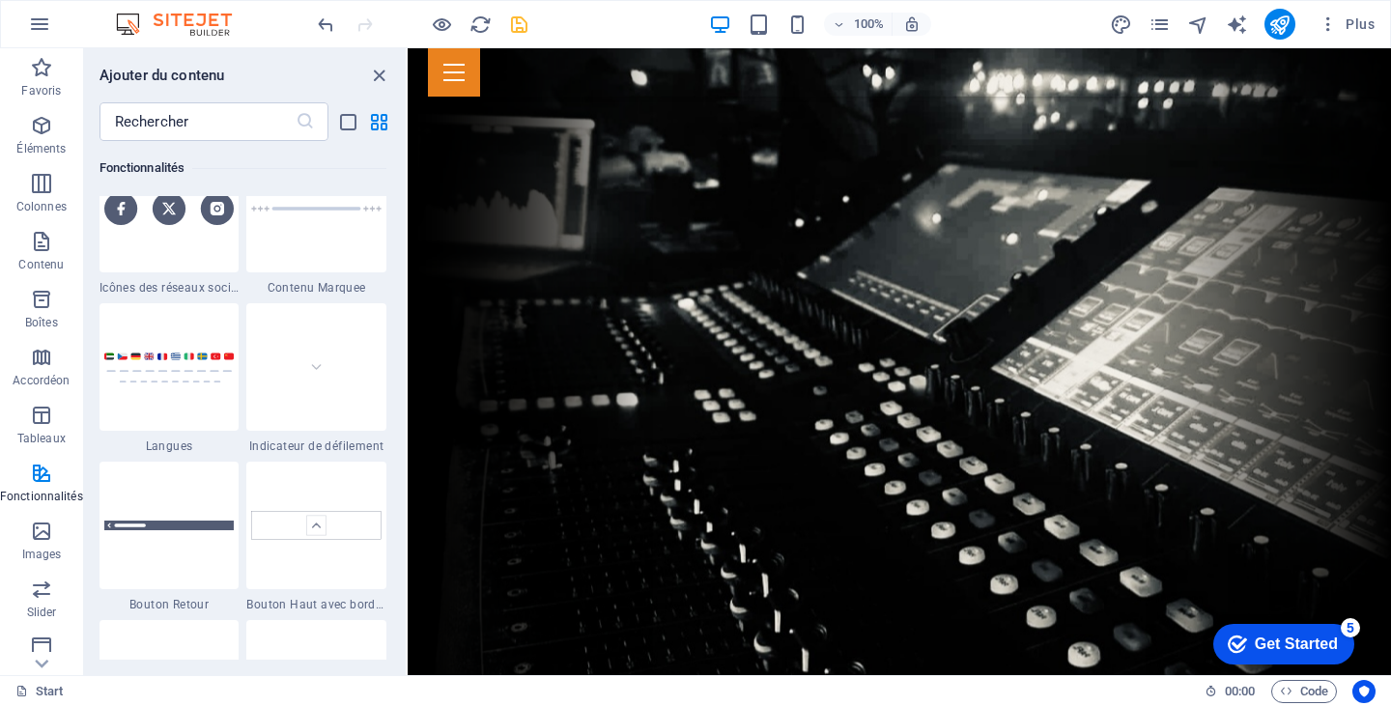
scroll to position [8866, 0]
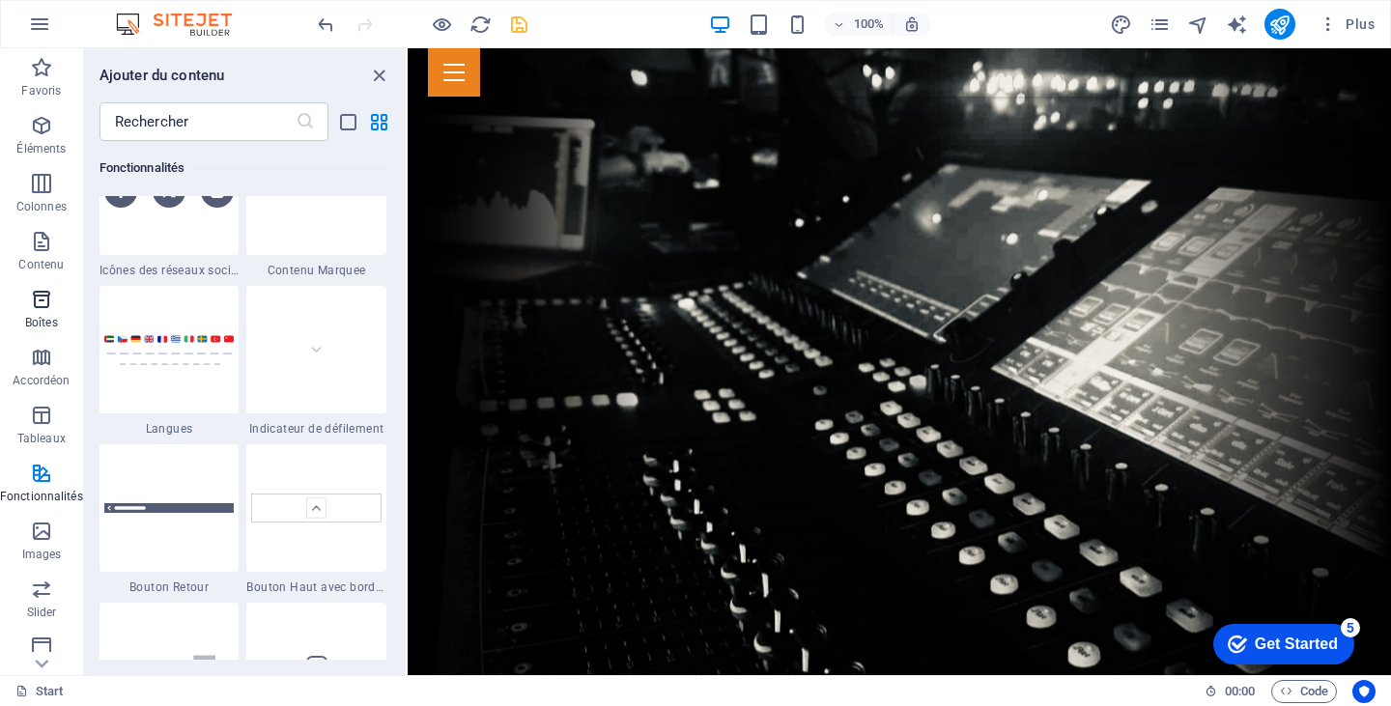
click at [30, 306] on icon "button" at bounding box center [41, 299] width 23 height 23
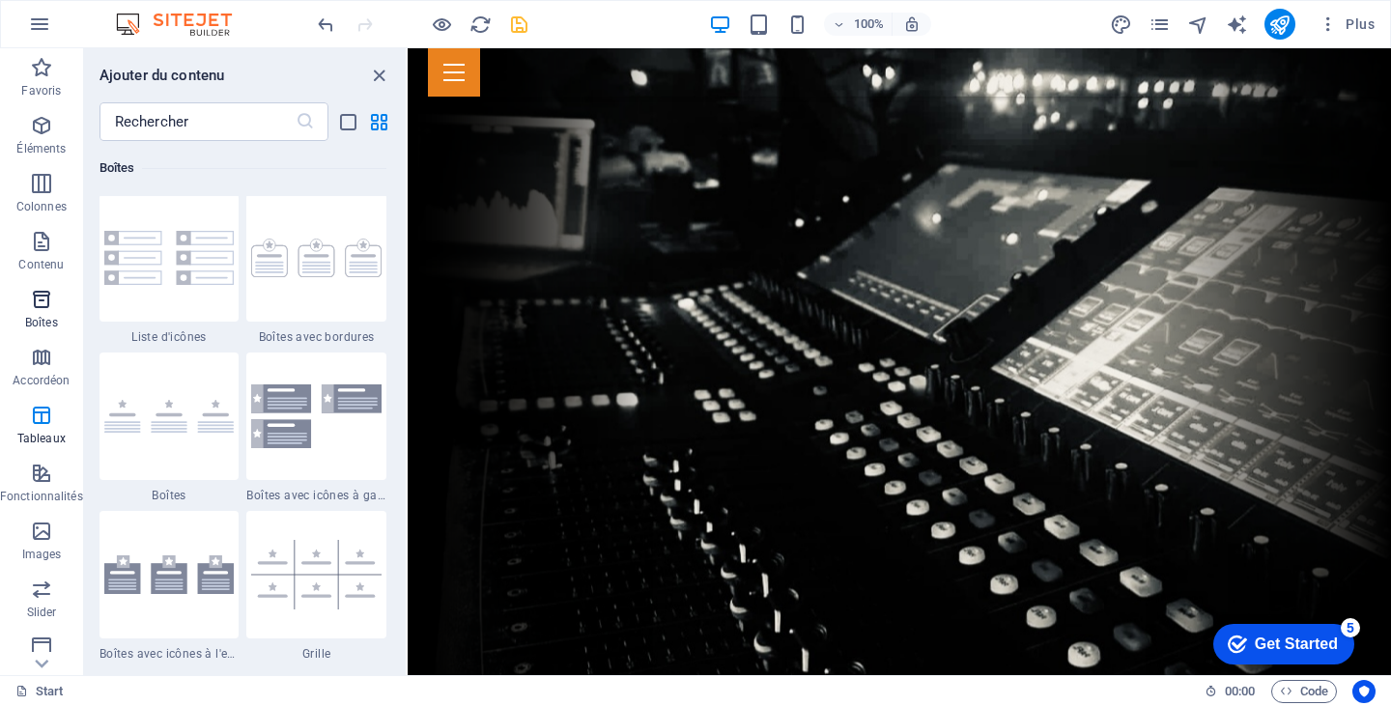
scroll to position [5329, 0]
click at [49, 368] on icon "button" at bounding box center [41, 357] width 23 height 23
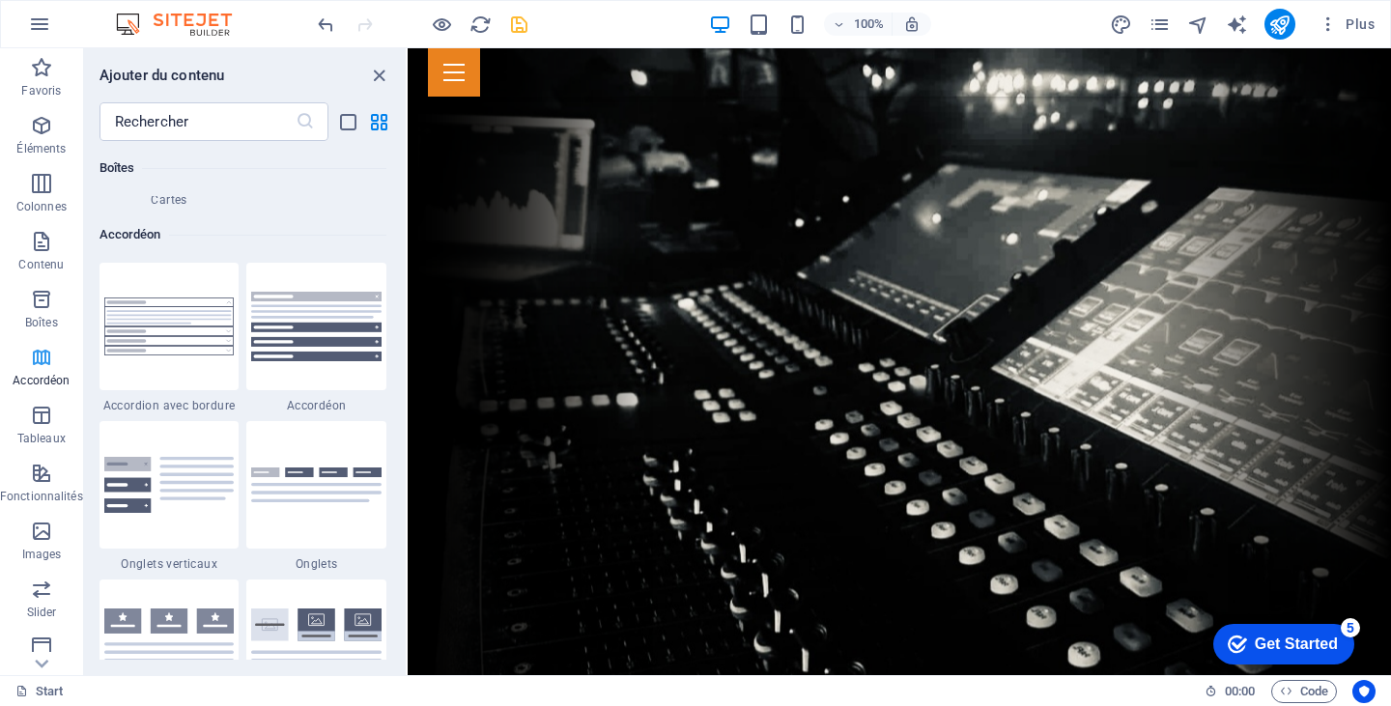
scroll to position [6168, 0]
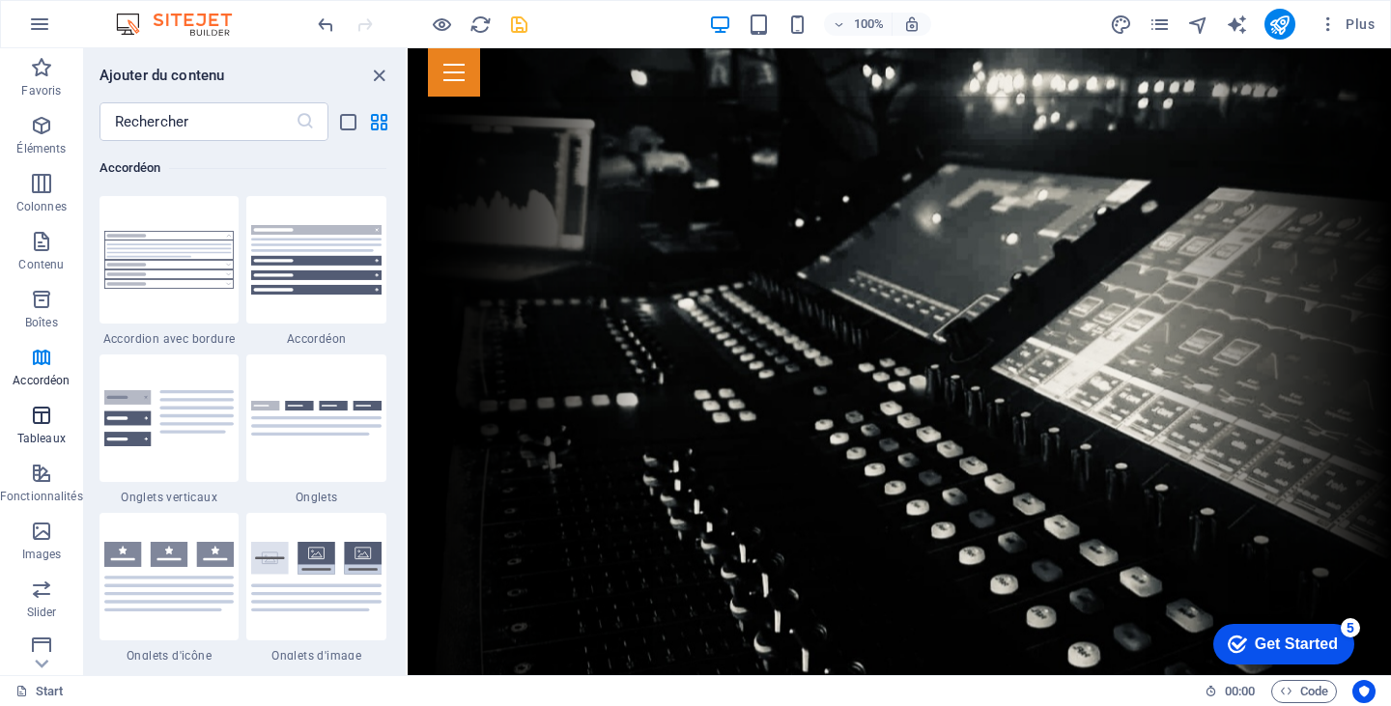
click at [43, 427] on span "Tableaux" at bounding box center [41, 427] width 83 height 46
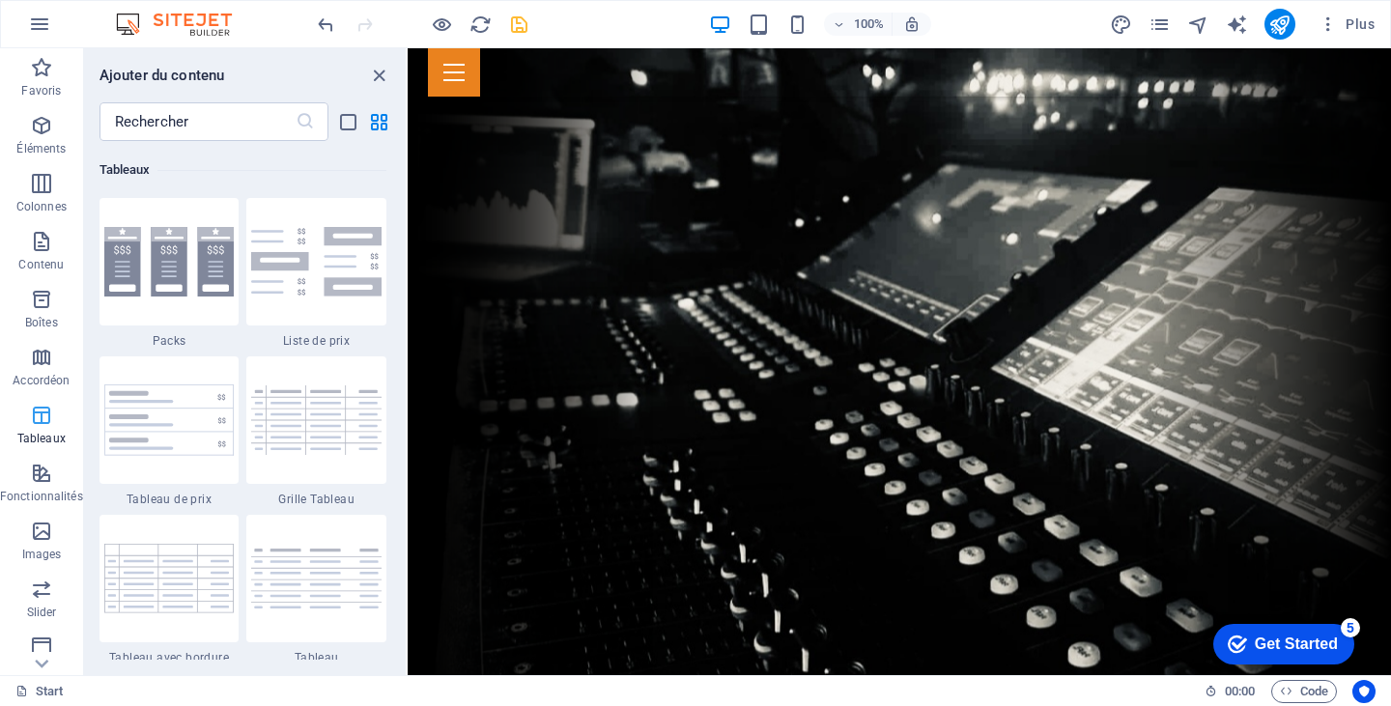
scroll to position [6691, 0]
click at [37, 473] on icon "button" at bounding box center [41, 473] width 23 height 23
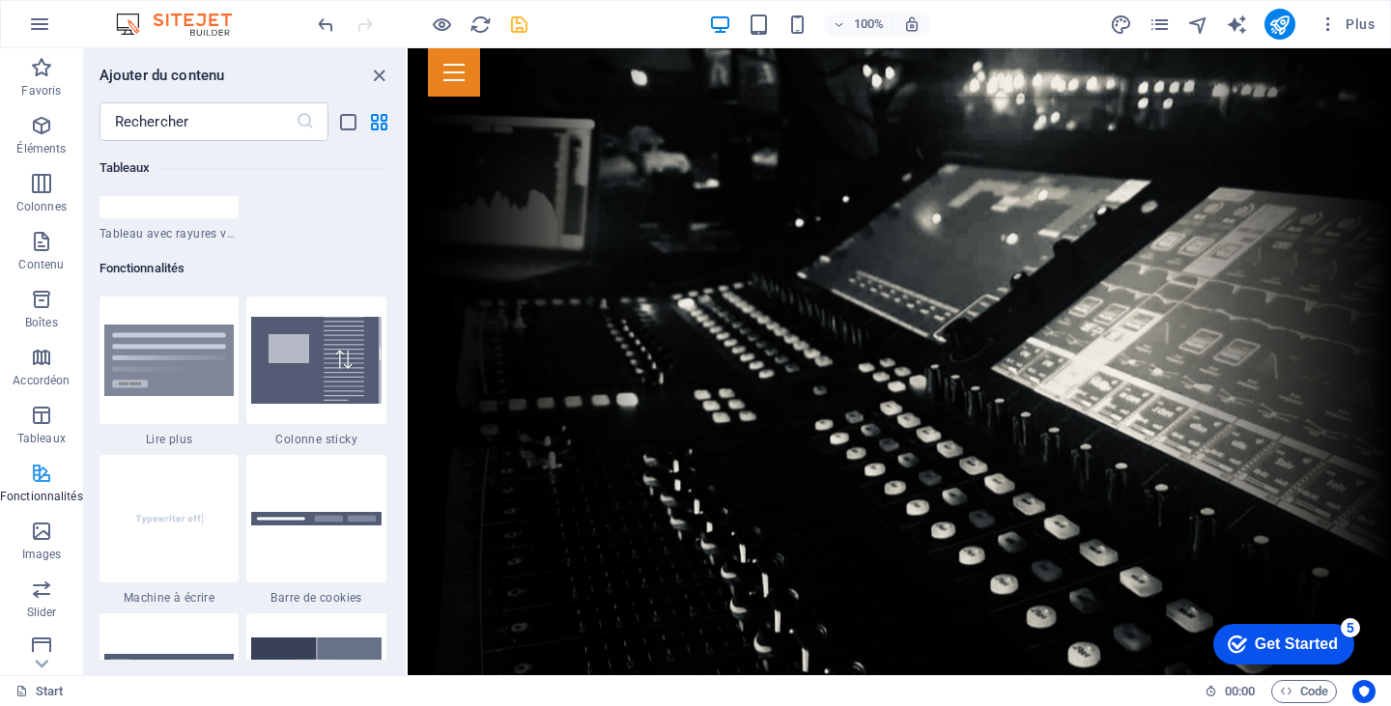
scroll to position [7530, 0]
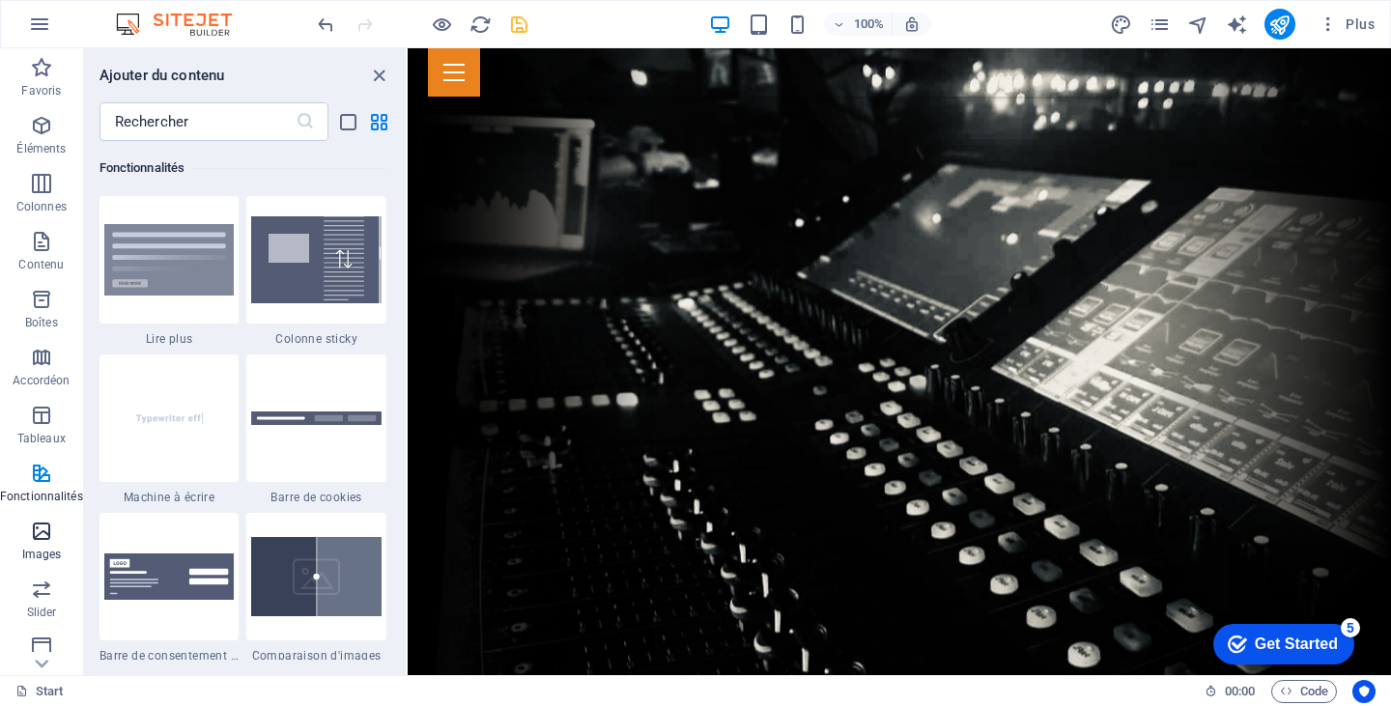
click at [37, 523] on icon "button" at bounding box center [41, 531] width 23 height 23
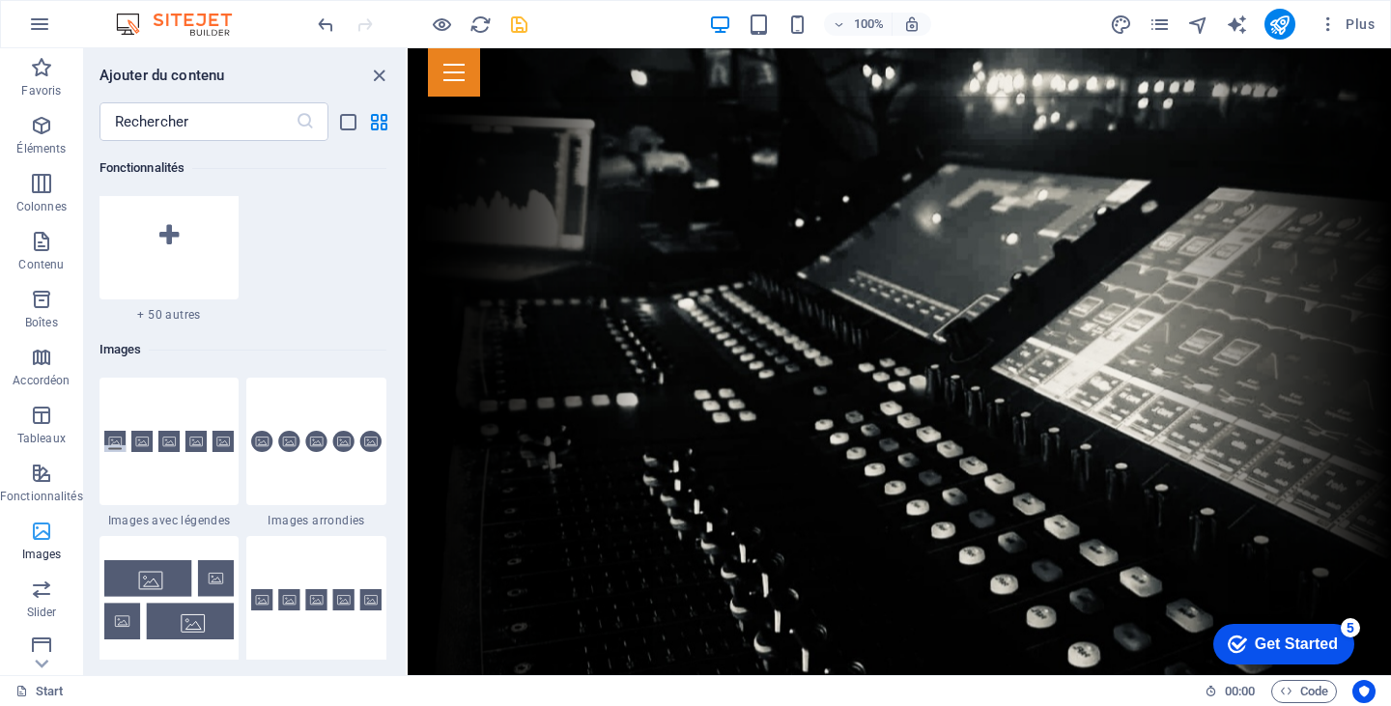
scroll to position [9796, 0]
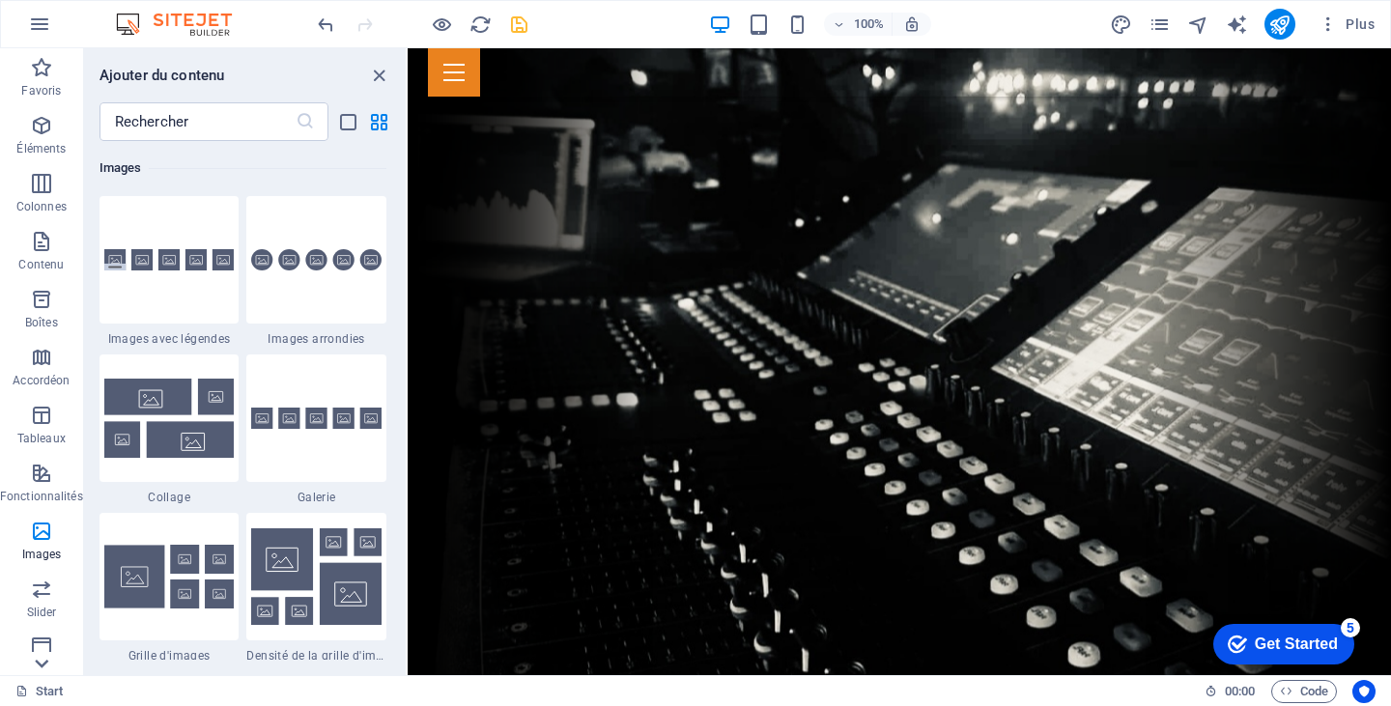
click at [44, 73] on icon at bounding box center [41, 59] width 27 height 27
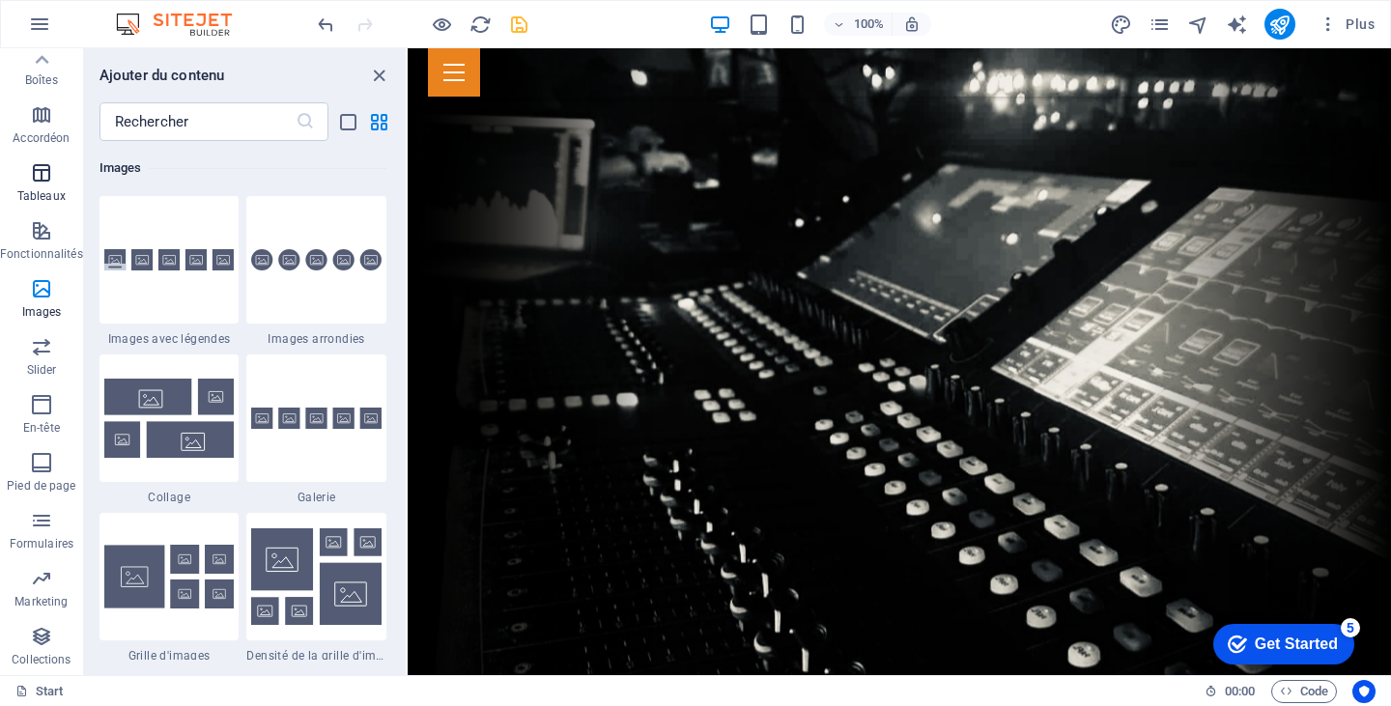
click at [77, 186] on span "Tableaux" at bounding box center [41, 184] width 83 height 46
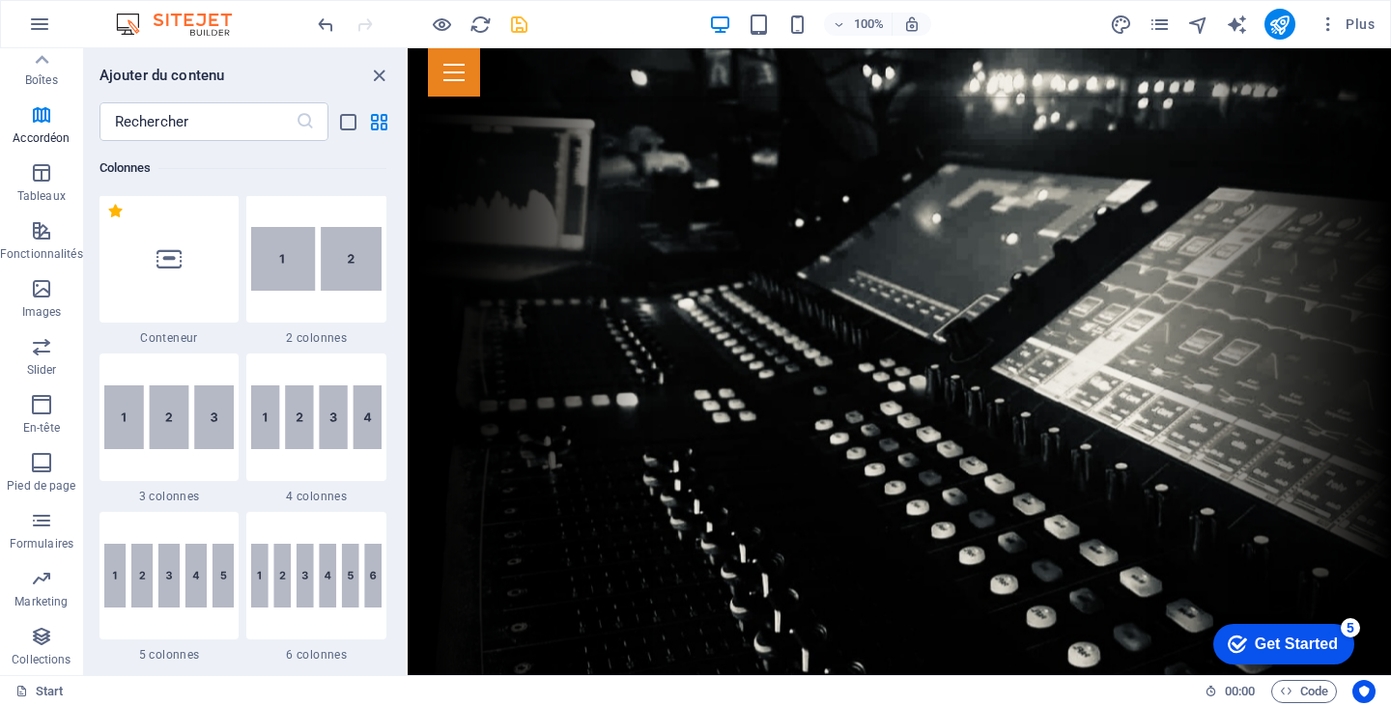
scroll to position [0, 0]
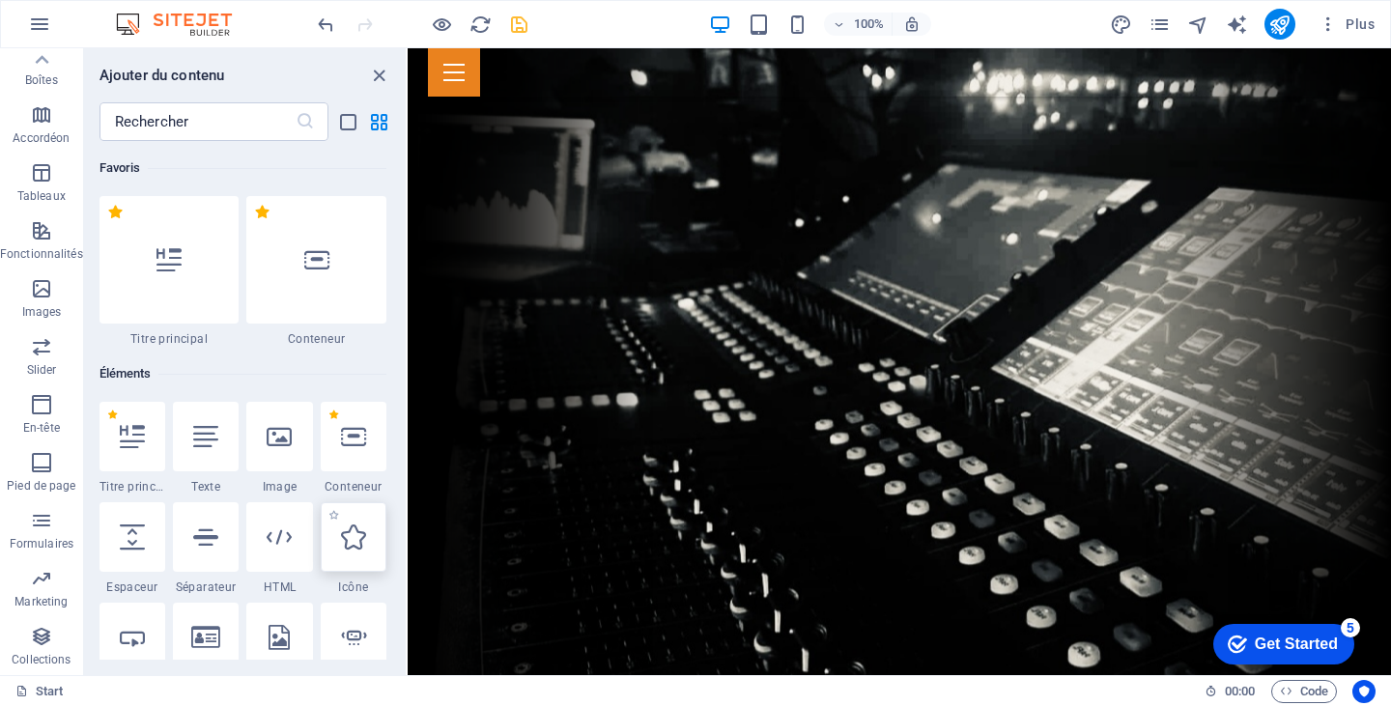
click at [346, 534] on icon at bounding box center [353, 537] width 25 height 25
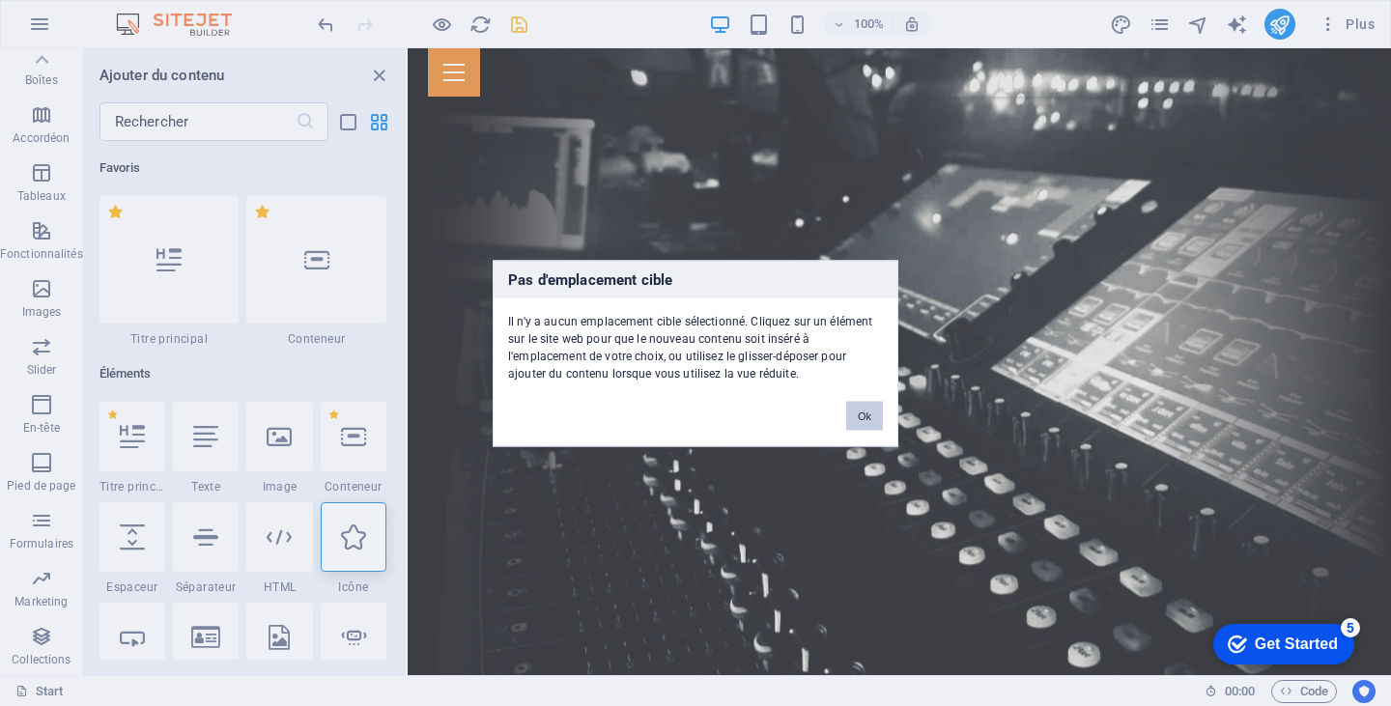
click at [870, 410] on button "Ok" at bounding box center [864, 415] width 37 height 29
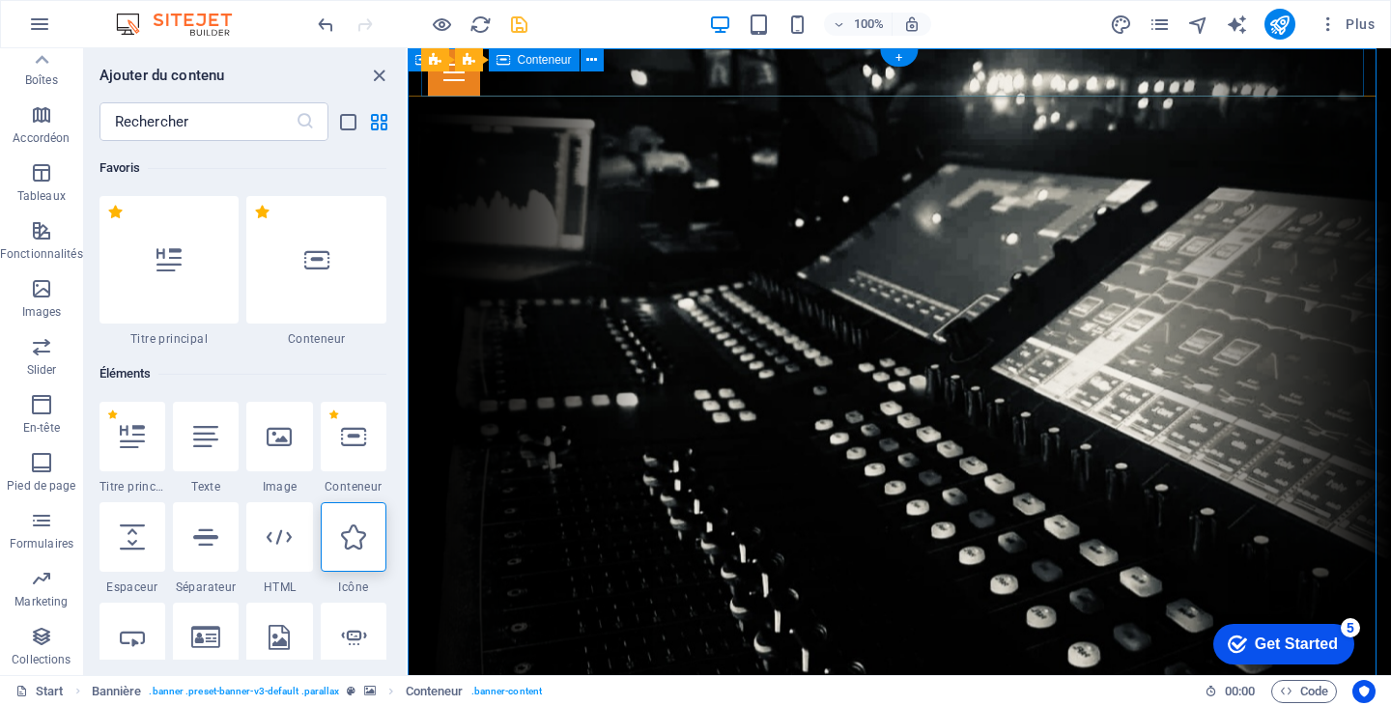
click at [1000, 76] on div at bounding box center [899, 72] width 943 height 48
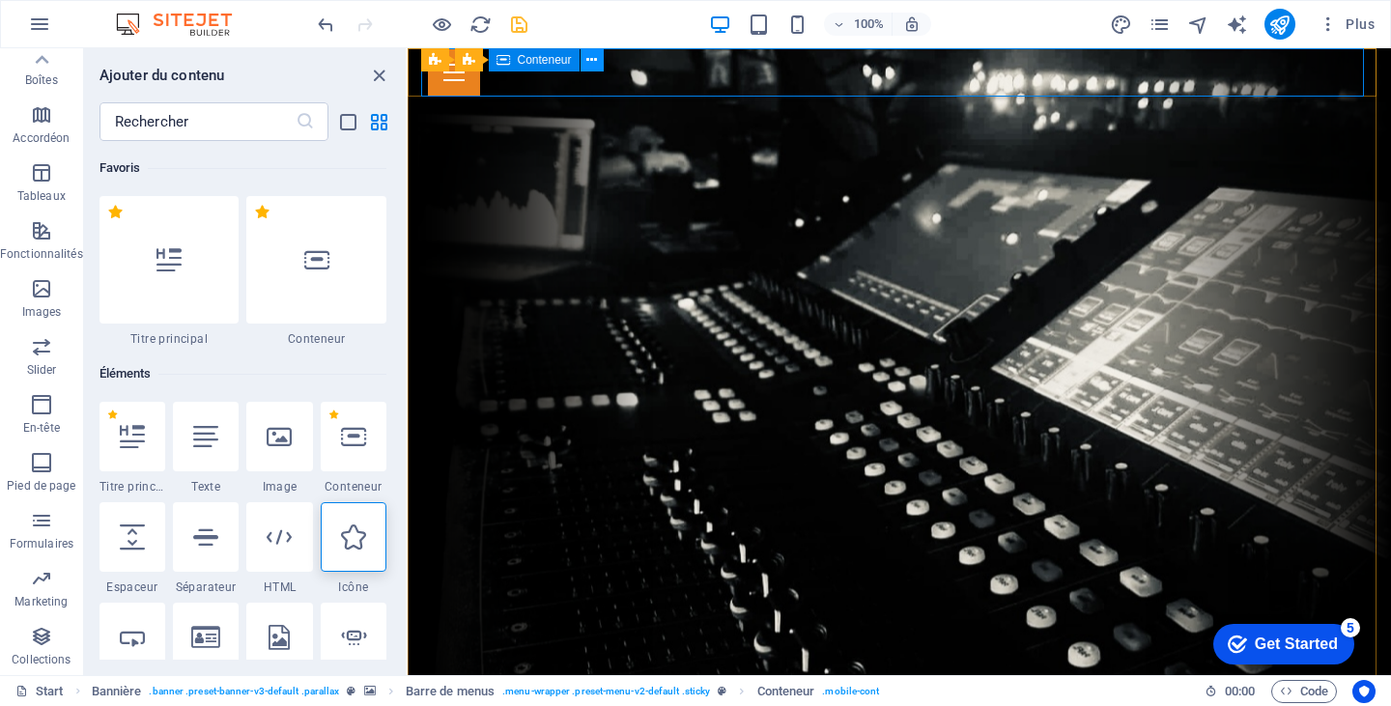
click at [594, 60] on icon at bounding box center [591, 60] width 11 height 20
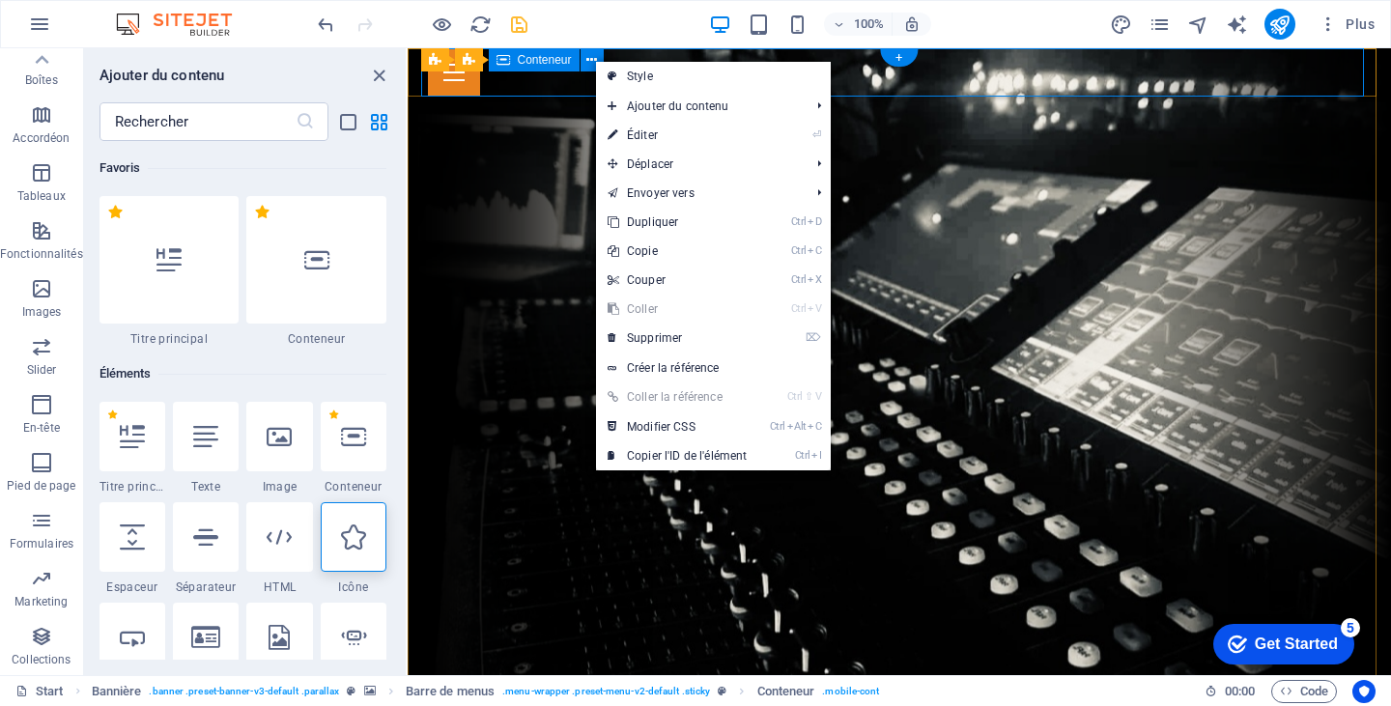
click at [1110, 86] on div at bounding box center [899, 72] width 943 height 48
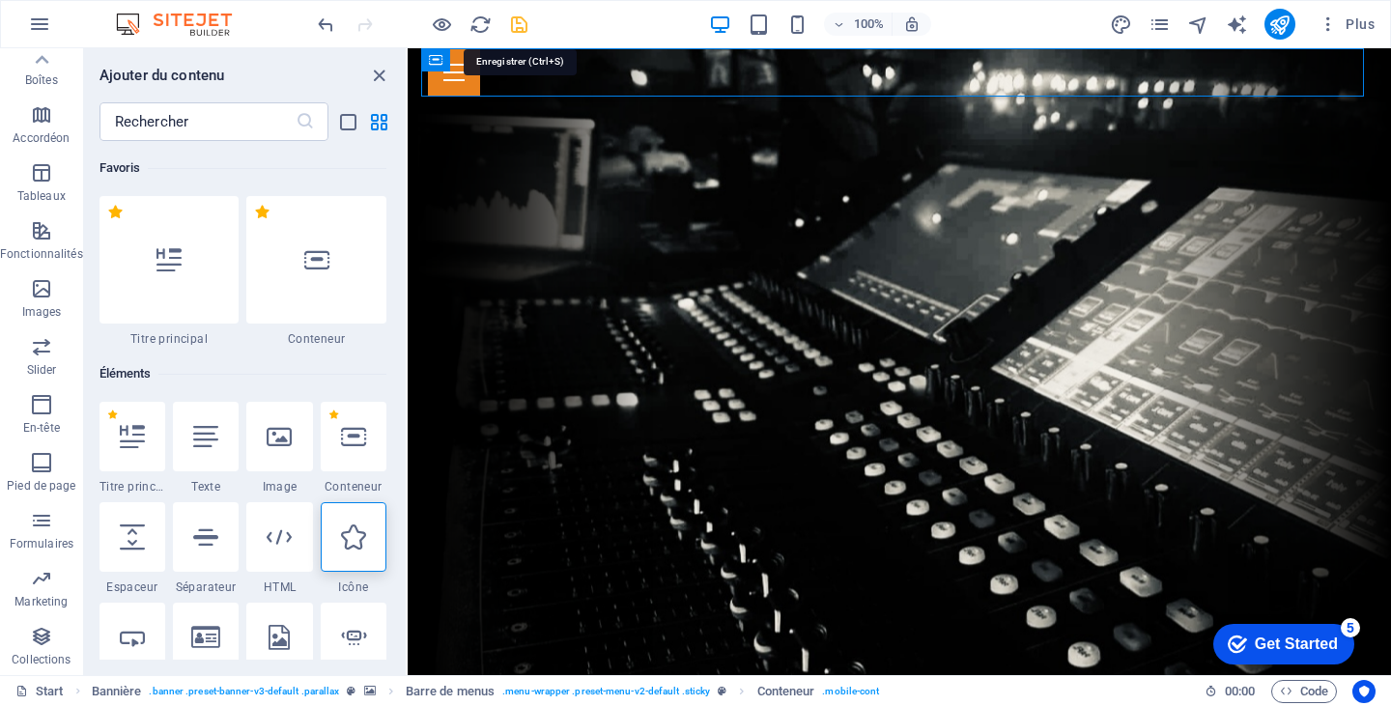
click at [526, 25] on icon "save" at bounding box center [519, 25] width 22 height 22
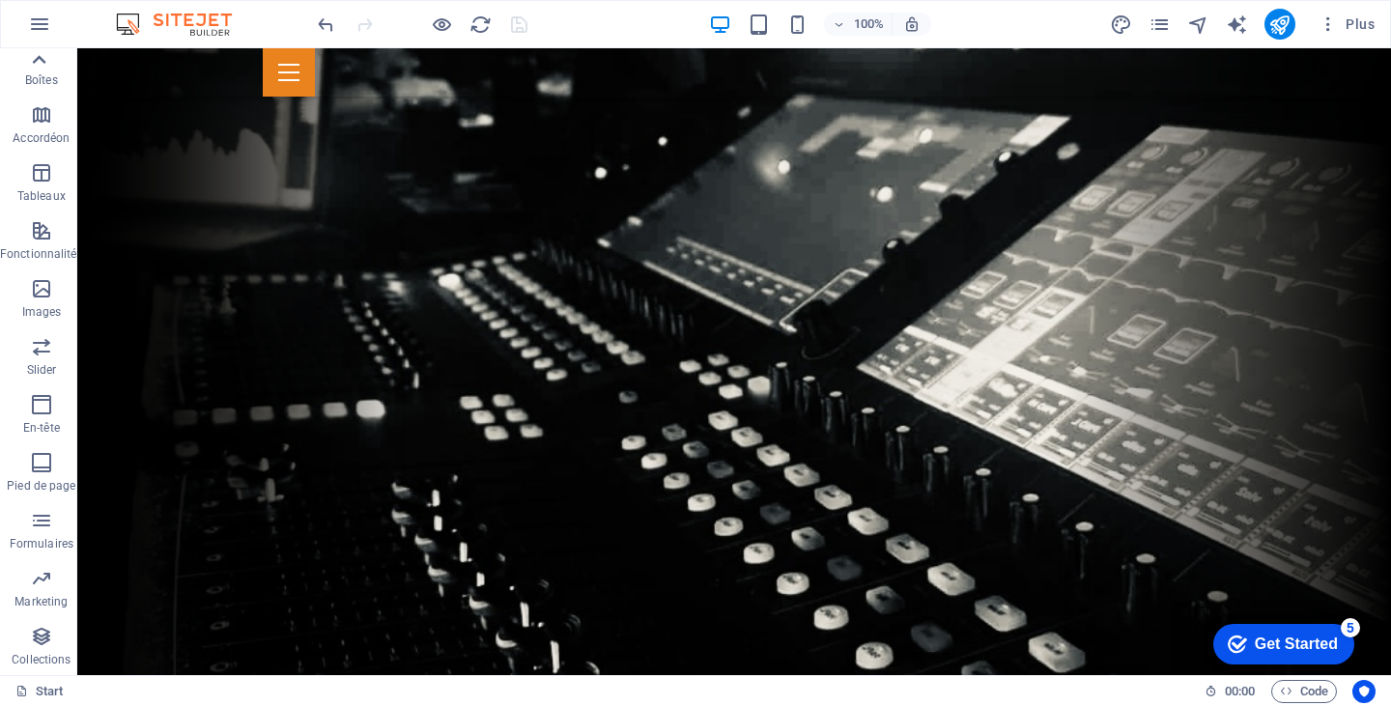
click at [45, 67] on icon at bounding box center [38, 59] width 27 height 27
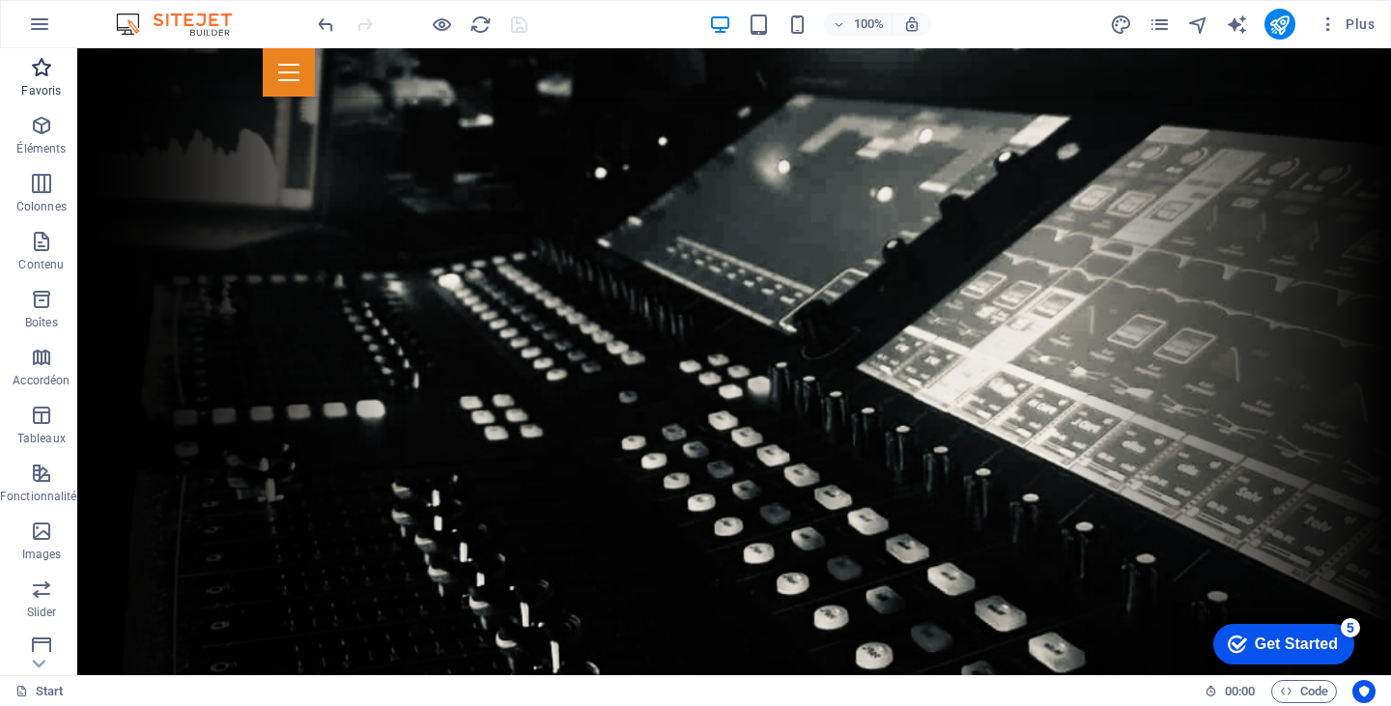
click at [44, 63] on icon "button" at bounding box center [41, 67] width 23 height 23
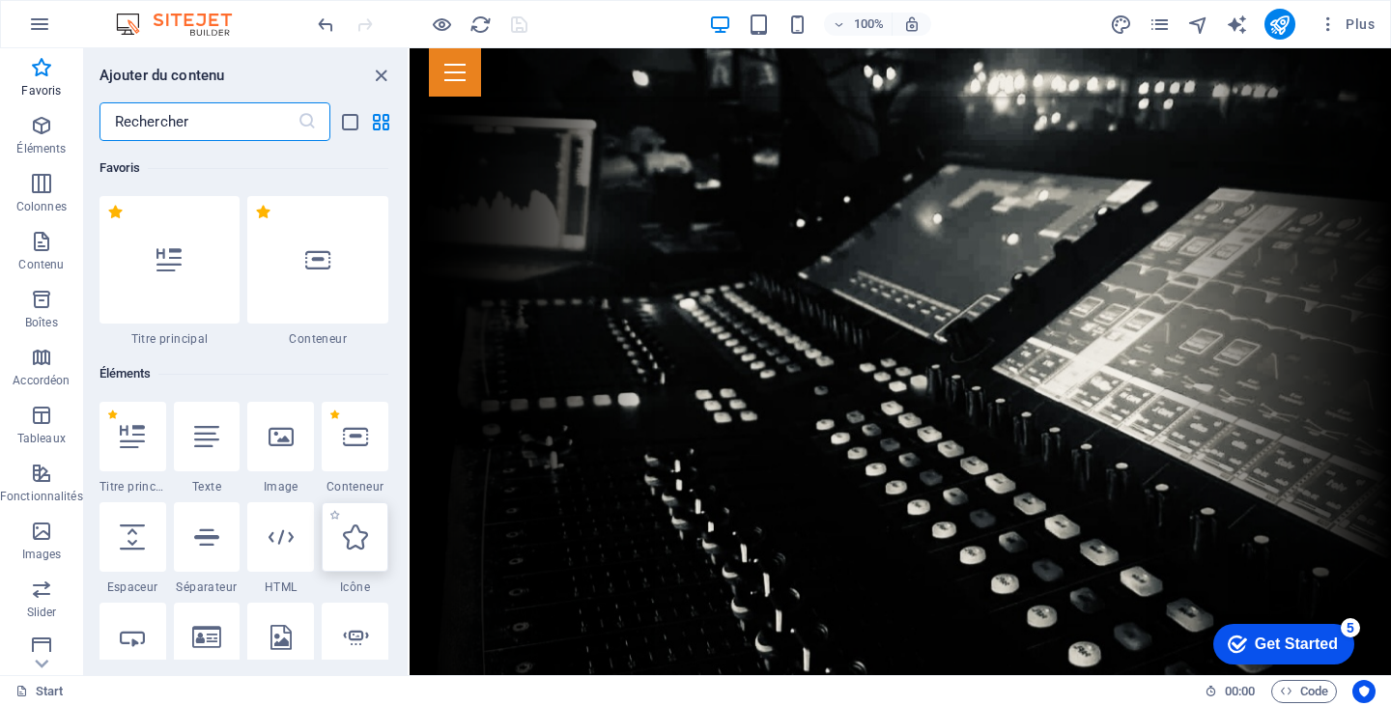
click at [365, 557] on div at bounding box center [355, 537] width 67 height 70
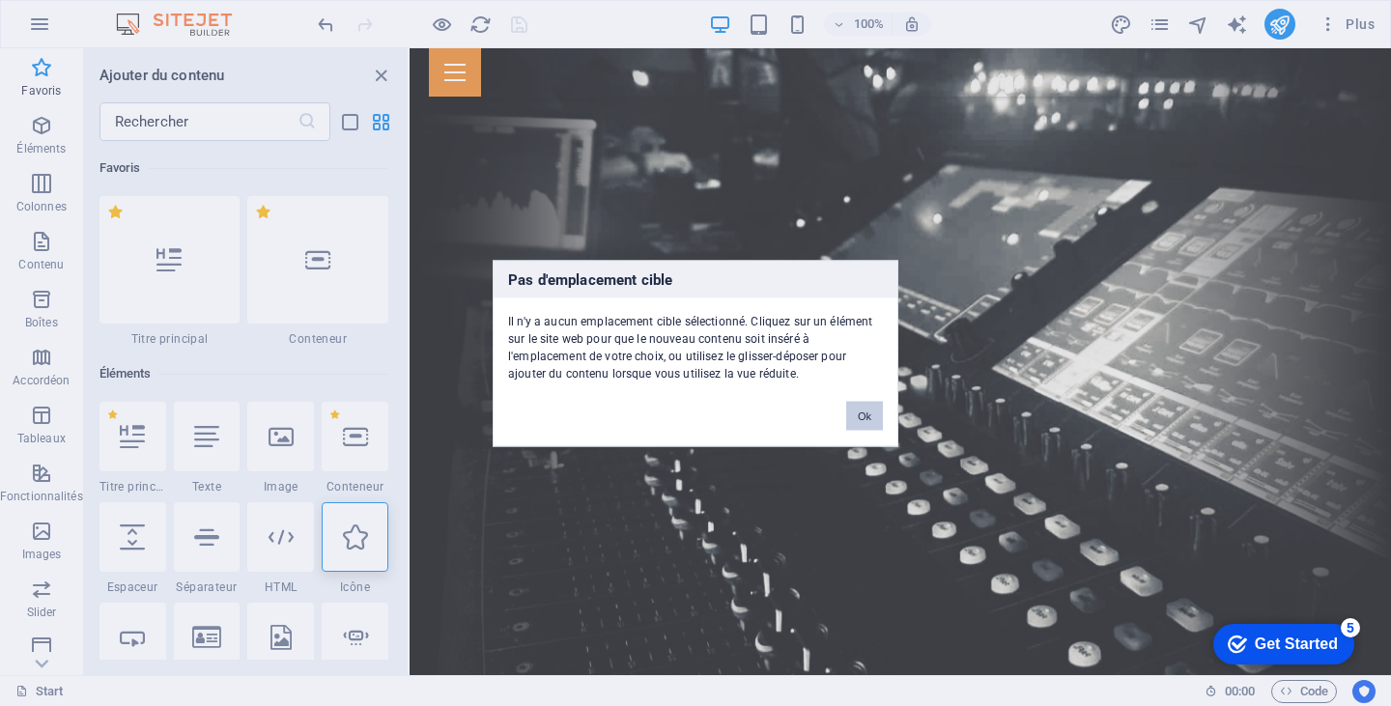
click at [855, 405] on button "Ok" at bounding box center [864, 415] width 37 height 29
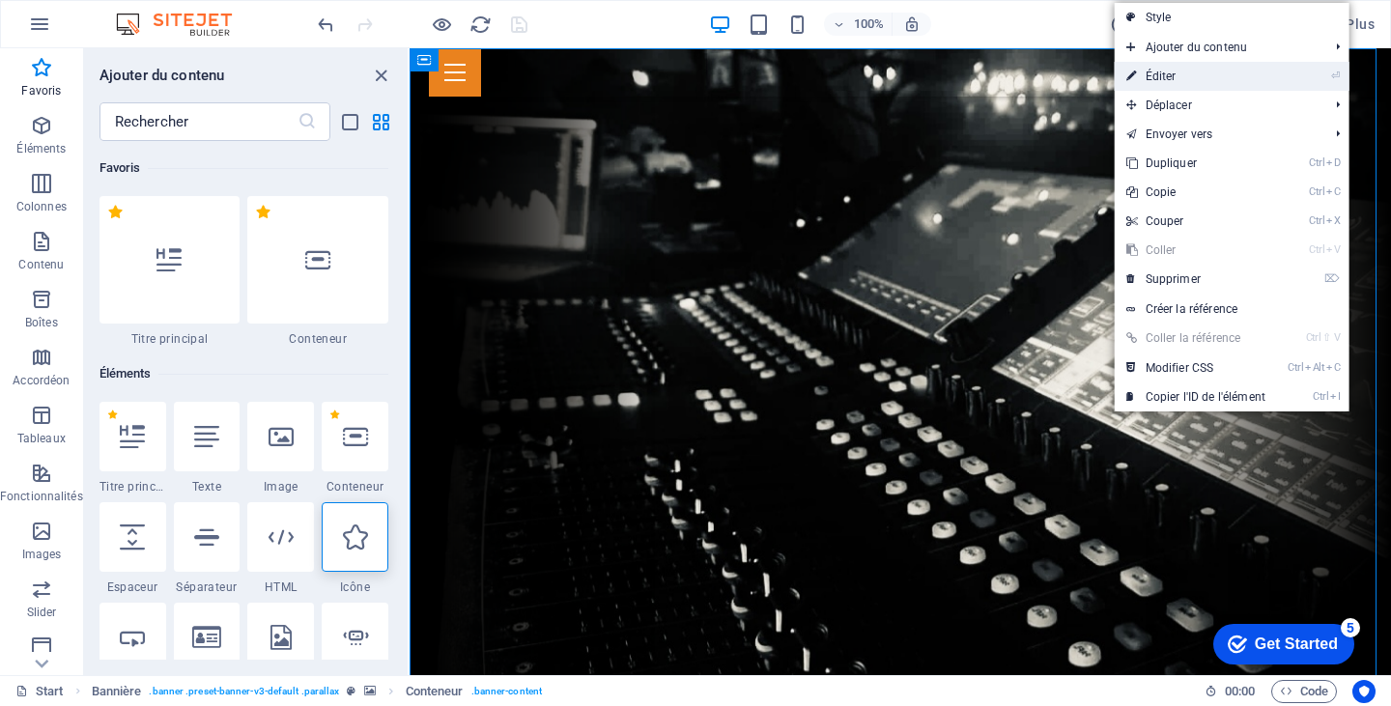
click at [1179, 73] on link "⏎ Éditer" at bounding box center [1196, 76] width 162 height 29
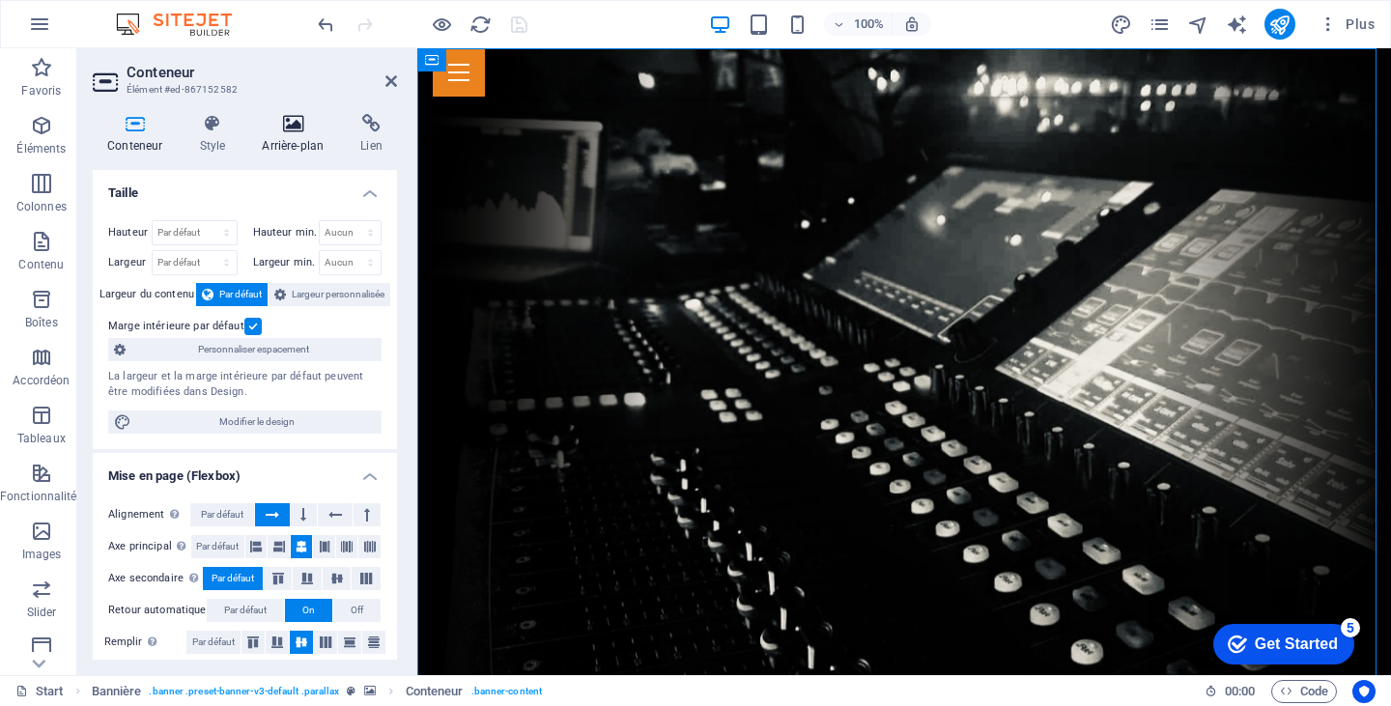
click at [295, 132] on icon at bounding box center [292, 123] width 91 height 19
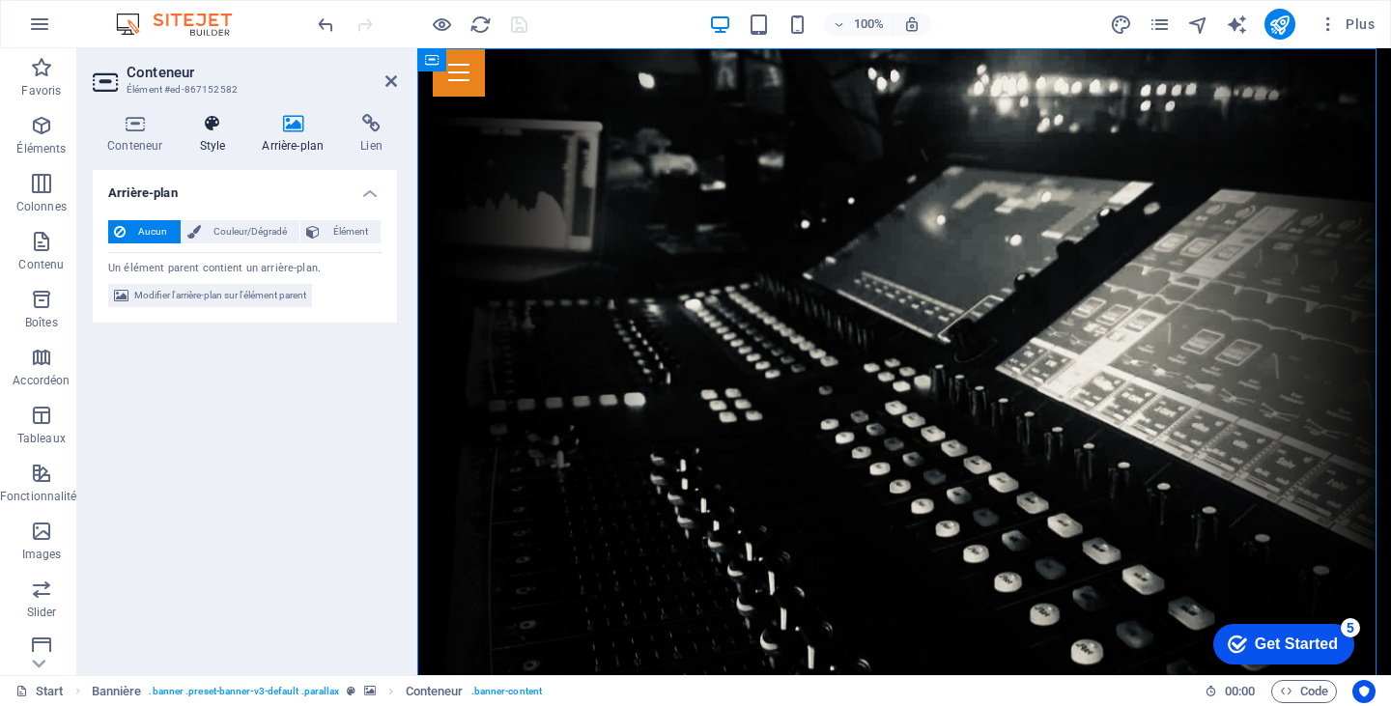
click at [205, 130] on icon at bounding box center [212, 123] width 55 height 19
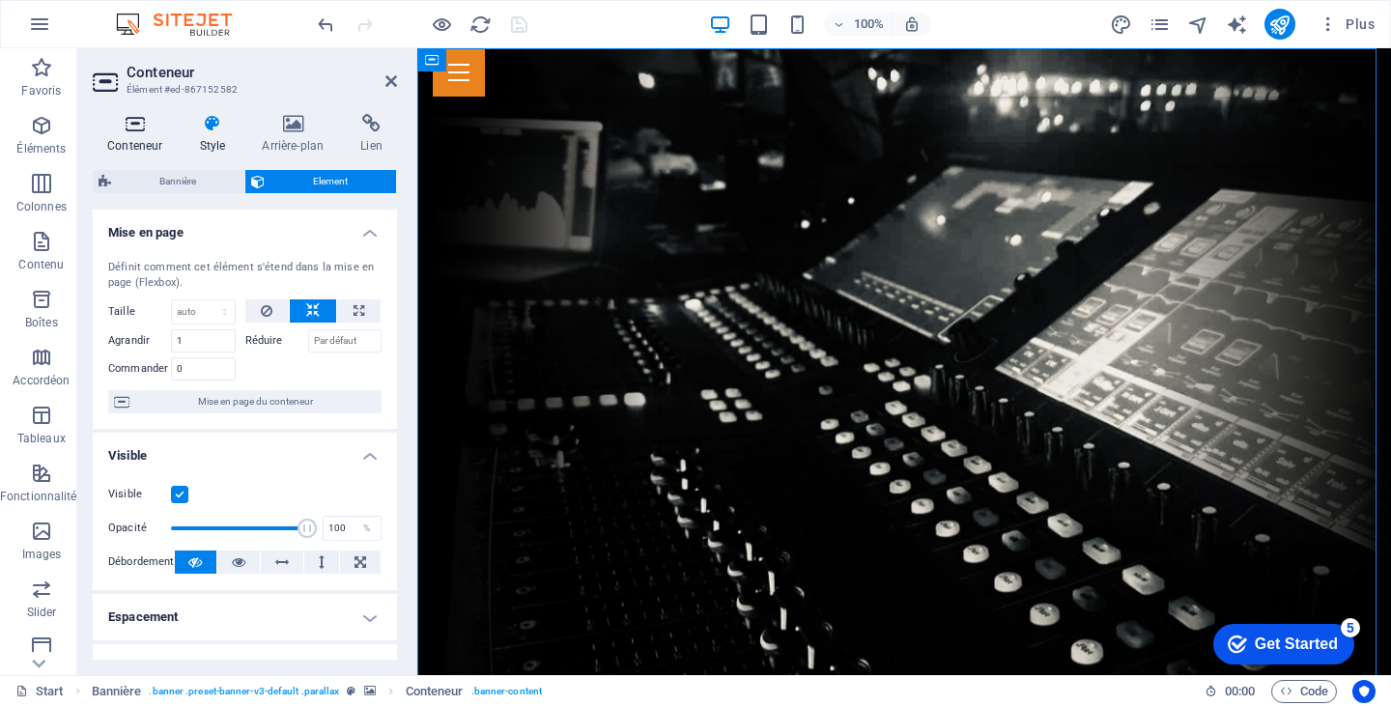
click at [146, 130] on icon at bounding box center [135, 123] width 84 height 19
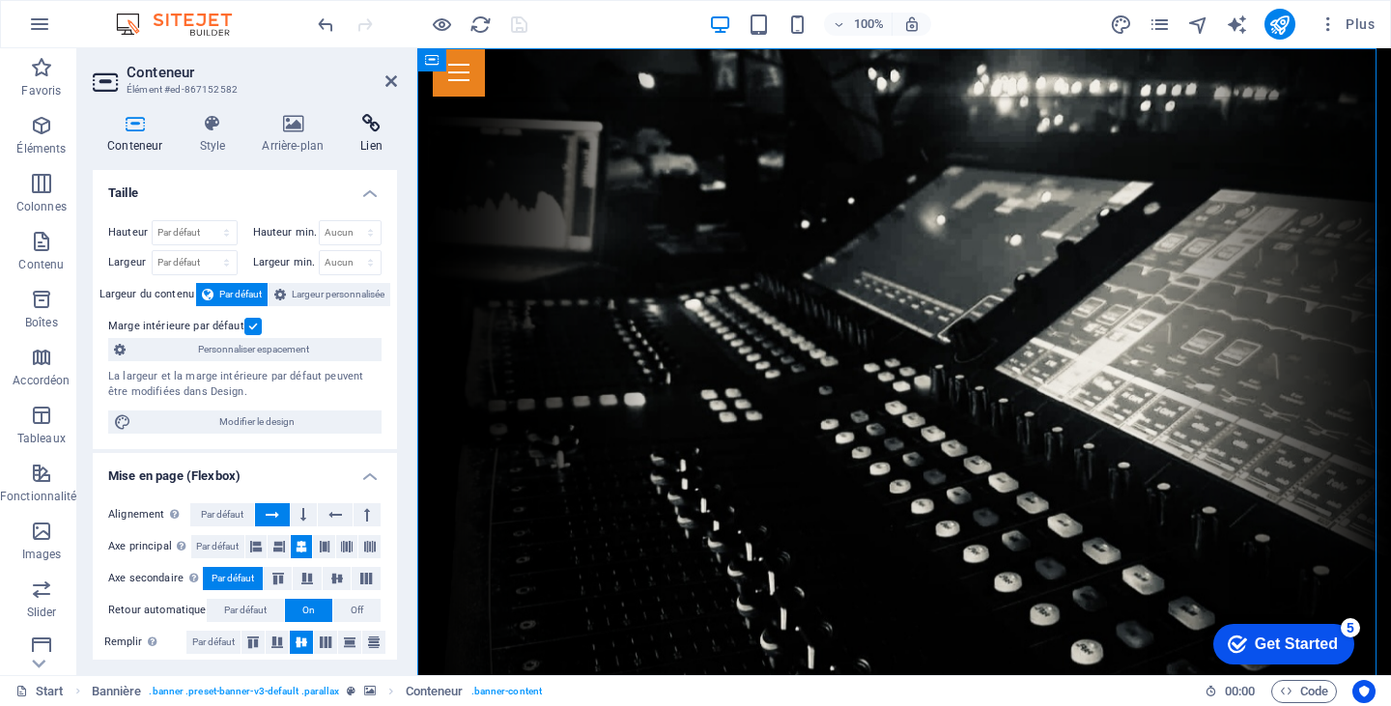
click at [367, 125] on icon at bounding box center [371, 123] width 51 height 19
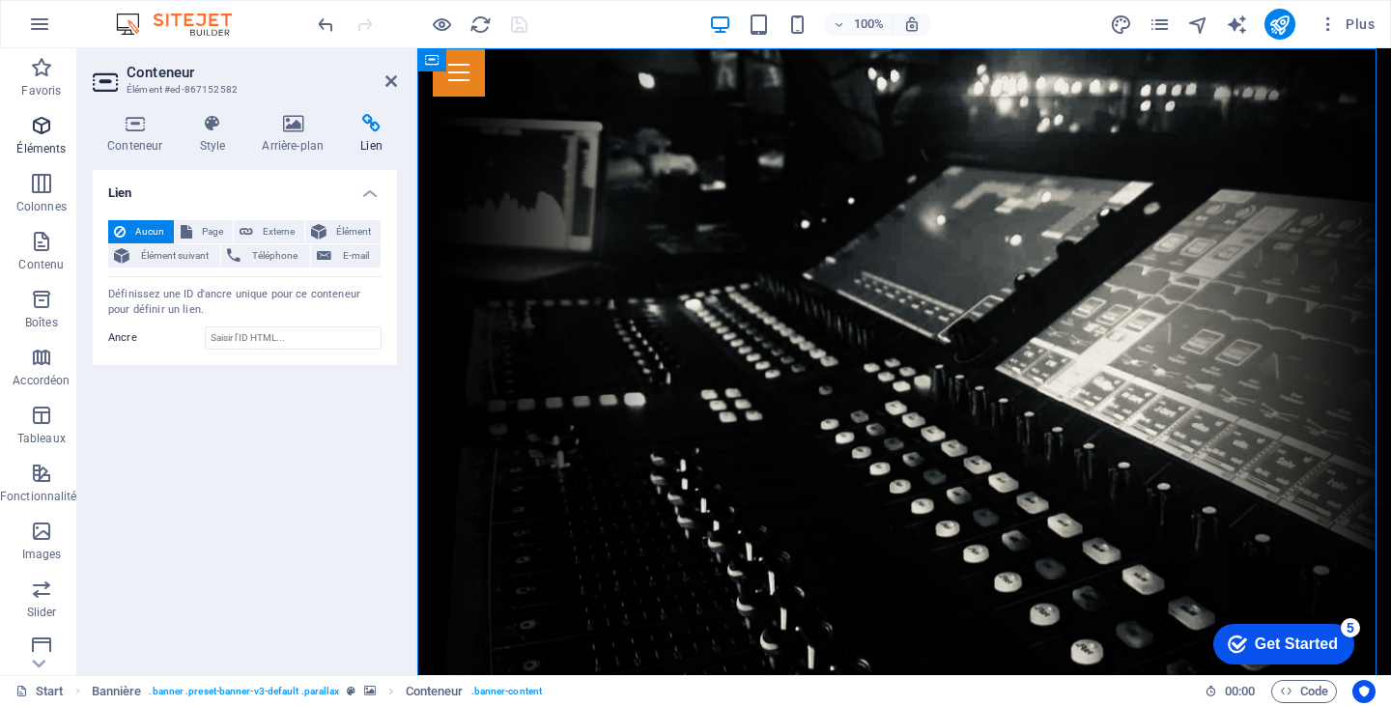
click at [37, 127] on icon "button" at bounding box center [41, 125] width 23 height 23
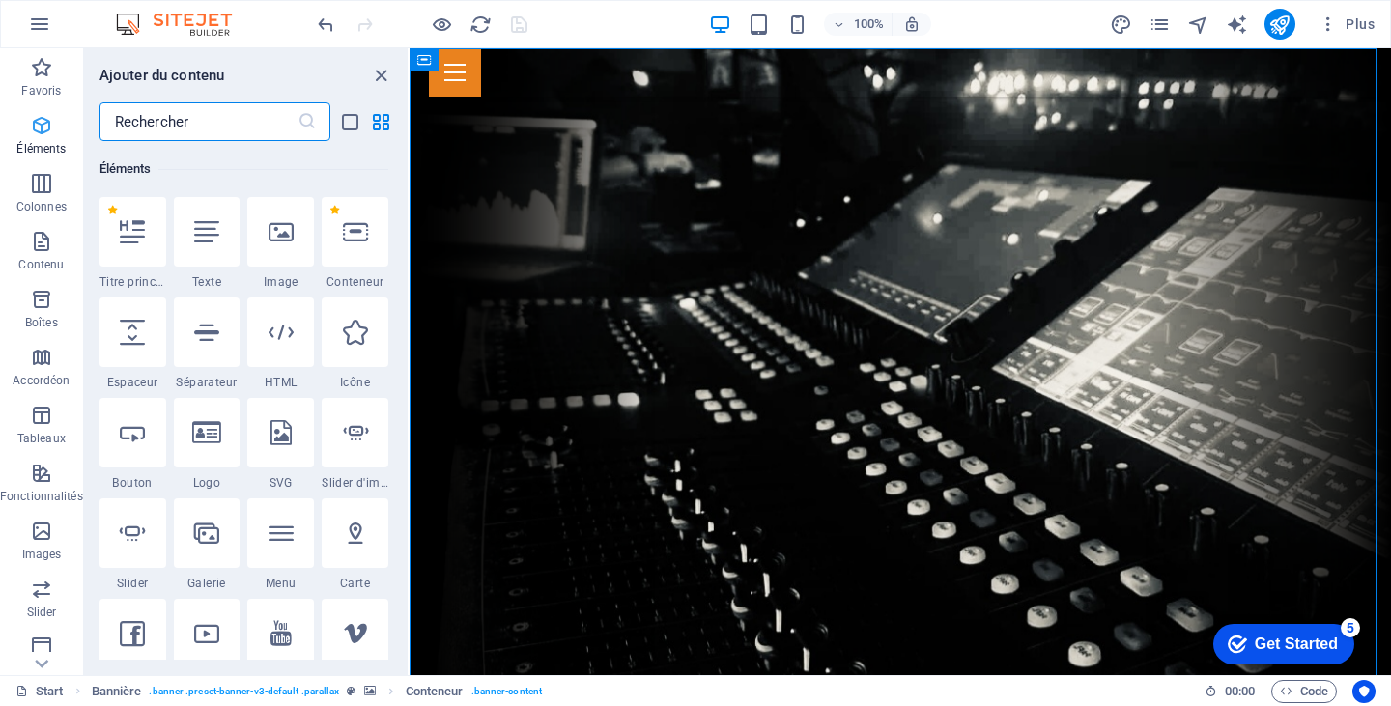
scroll to position [206, 0]
click at [363, 346] on div at bounding box center [355, 332] width 67 height 70
select select "xMidYMid"
select select "px"
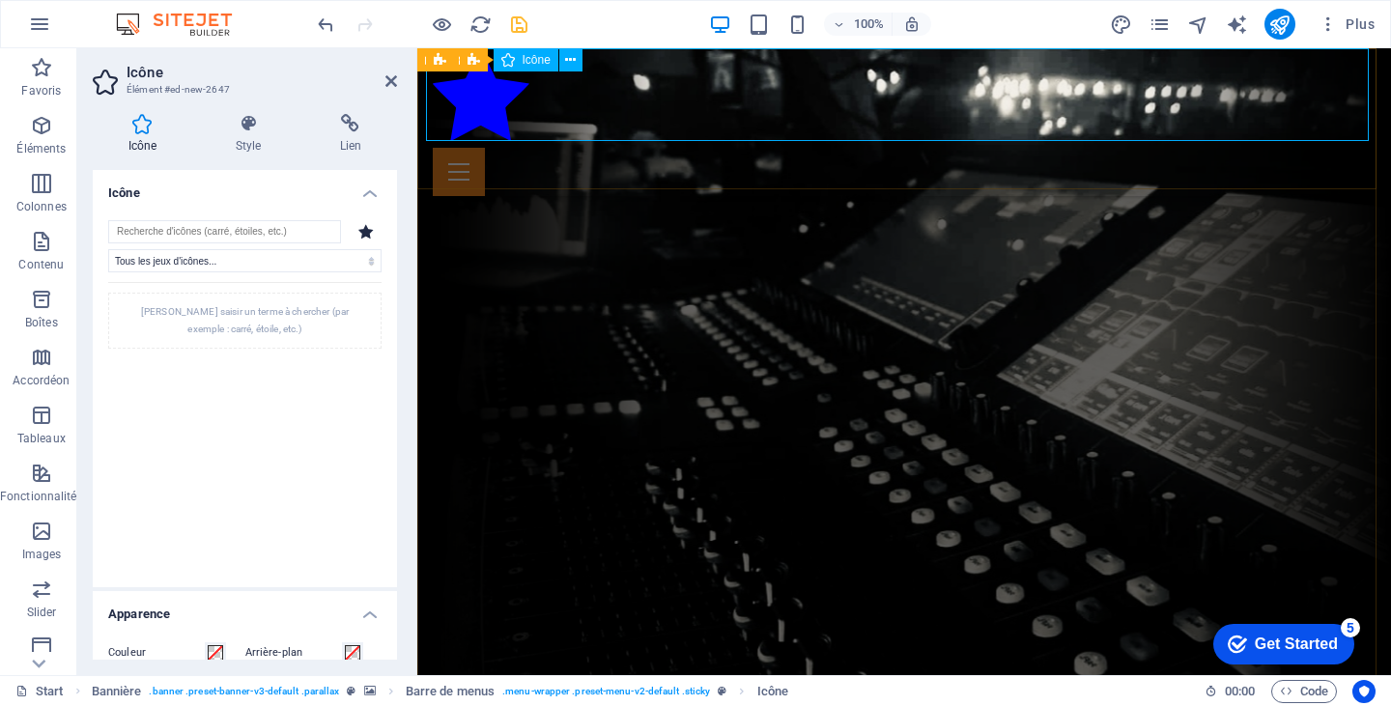
click at [494, 100] on figure at bounding box center [904, 98] width 943 height 100
click at [574, 61] on icon at bounding box center [570, 60] width 11 height 20
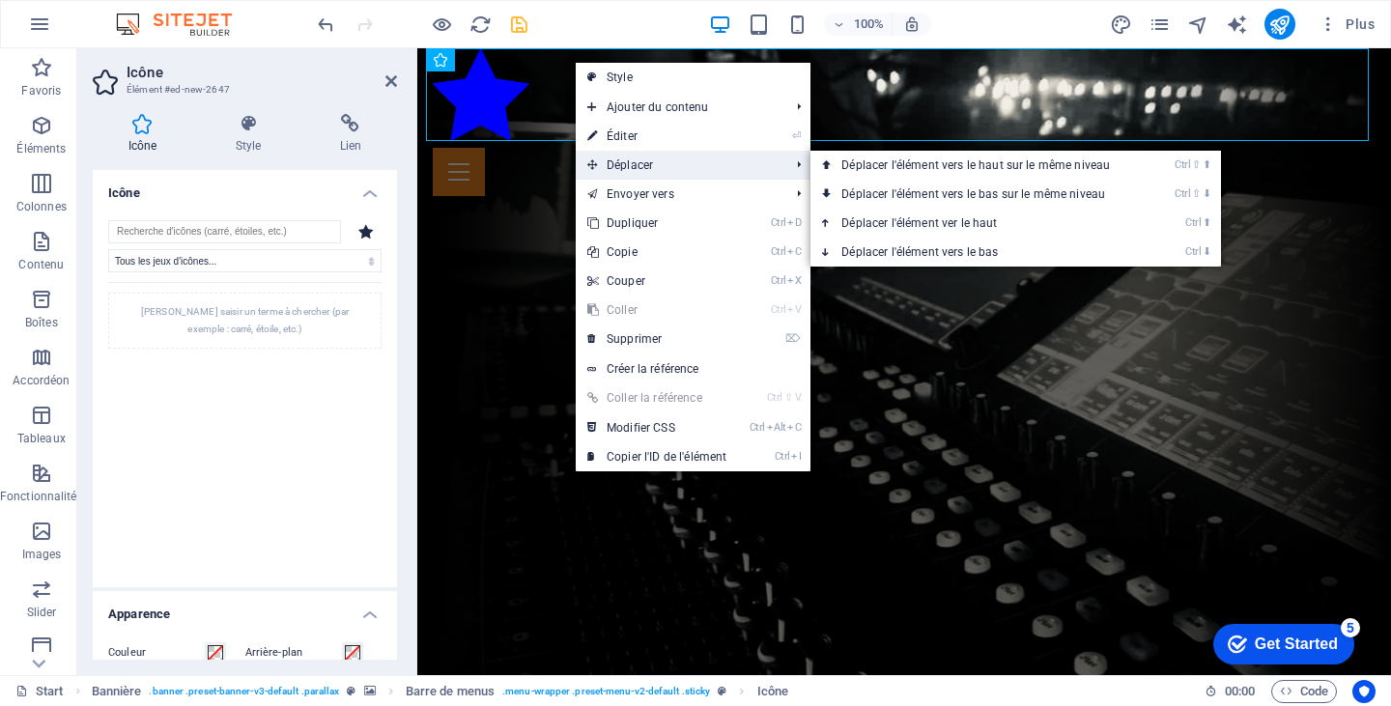
click at [639, 156] on span "Déplacer" at bounding box center [679, 165] width 206 height 29
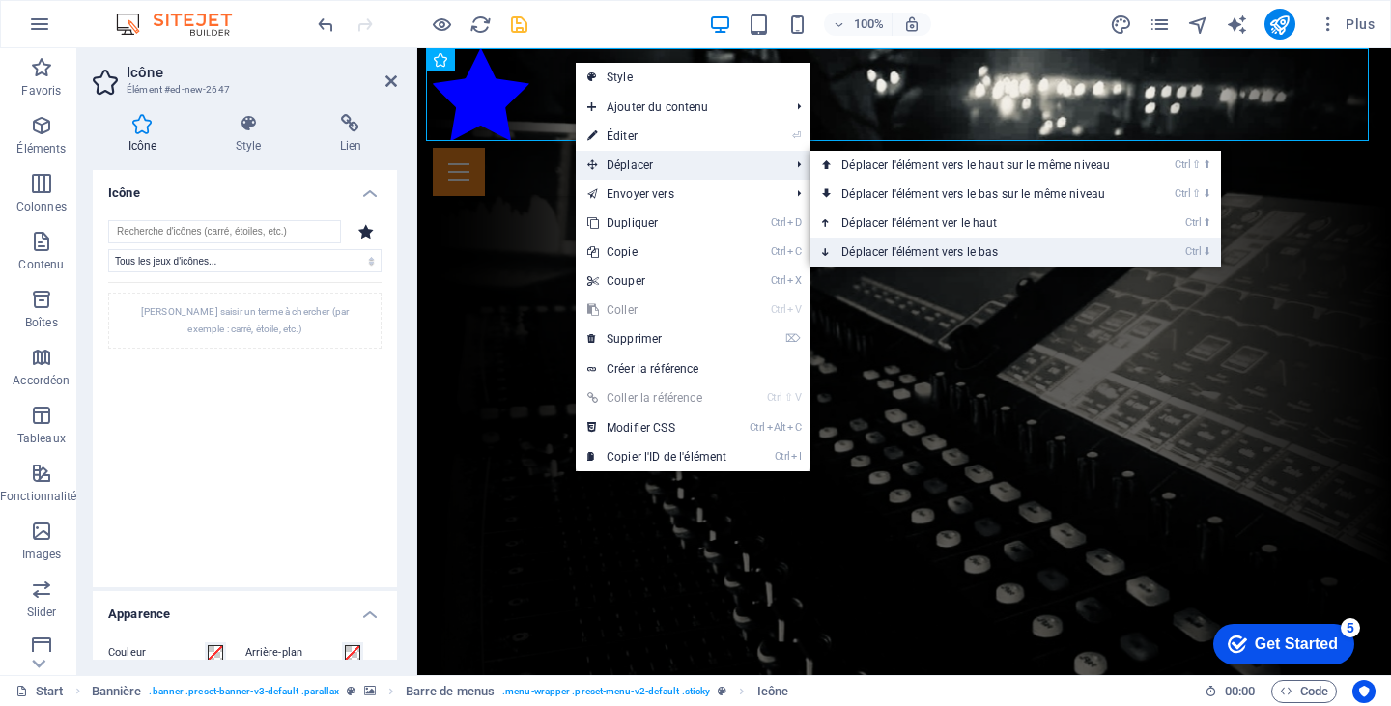
click at [938, 245] on link "Ctrl ⬇ Déplacer l'élément vers le bas" at bounding box center [979, 252] width 338 height 29
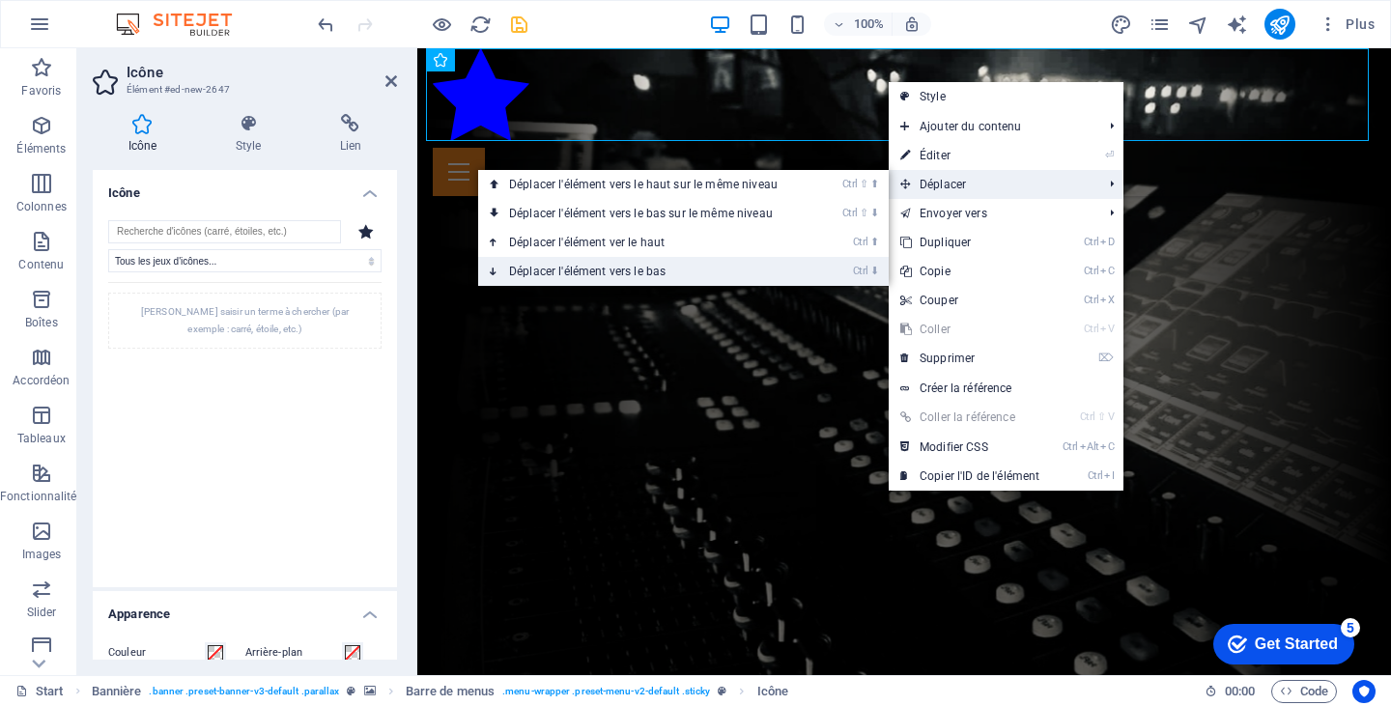
click at [664, 260] on link "Ctrl ⬇ Déplacer l'élément vers le bas" at bounding box center [647, 271] width 338 height 29
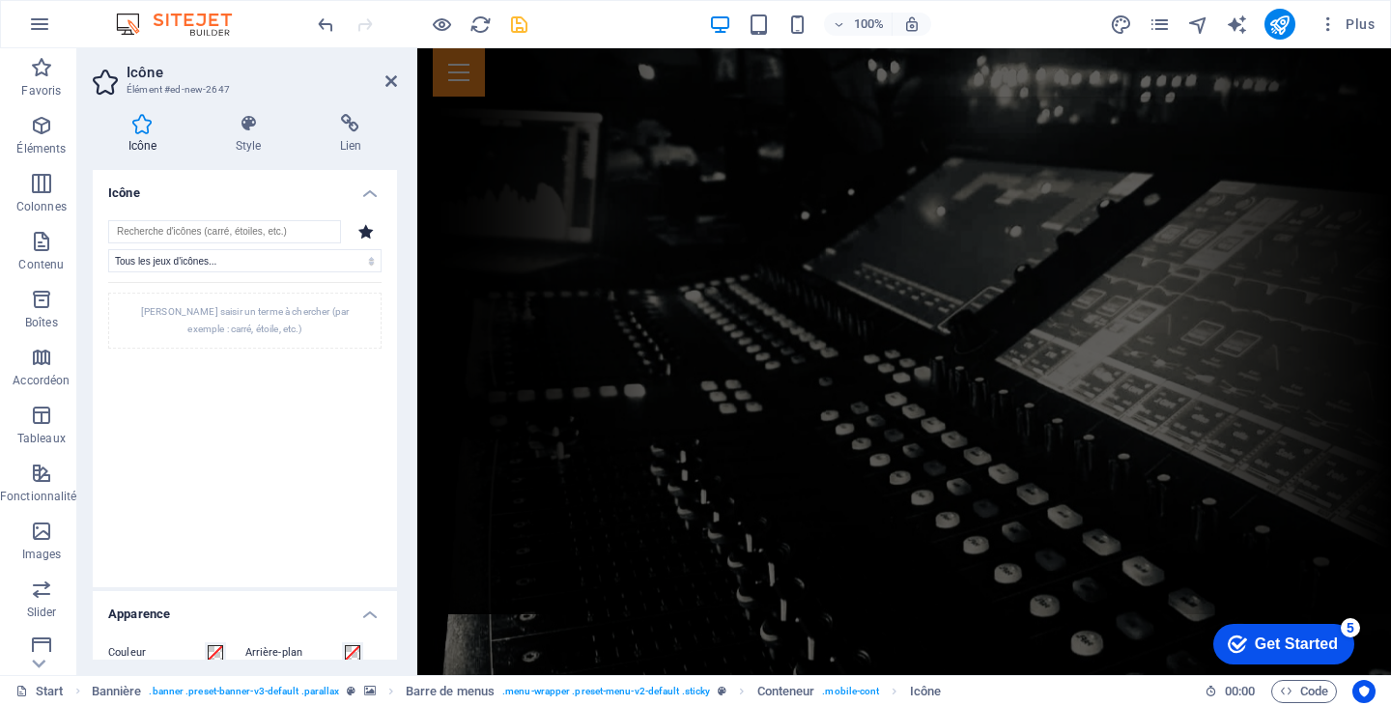
scroll to position [0, 0]
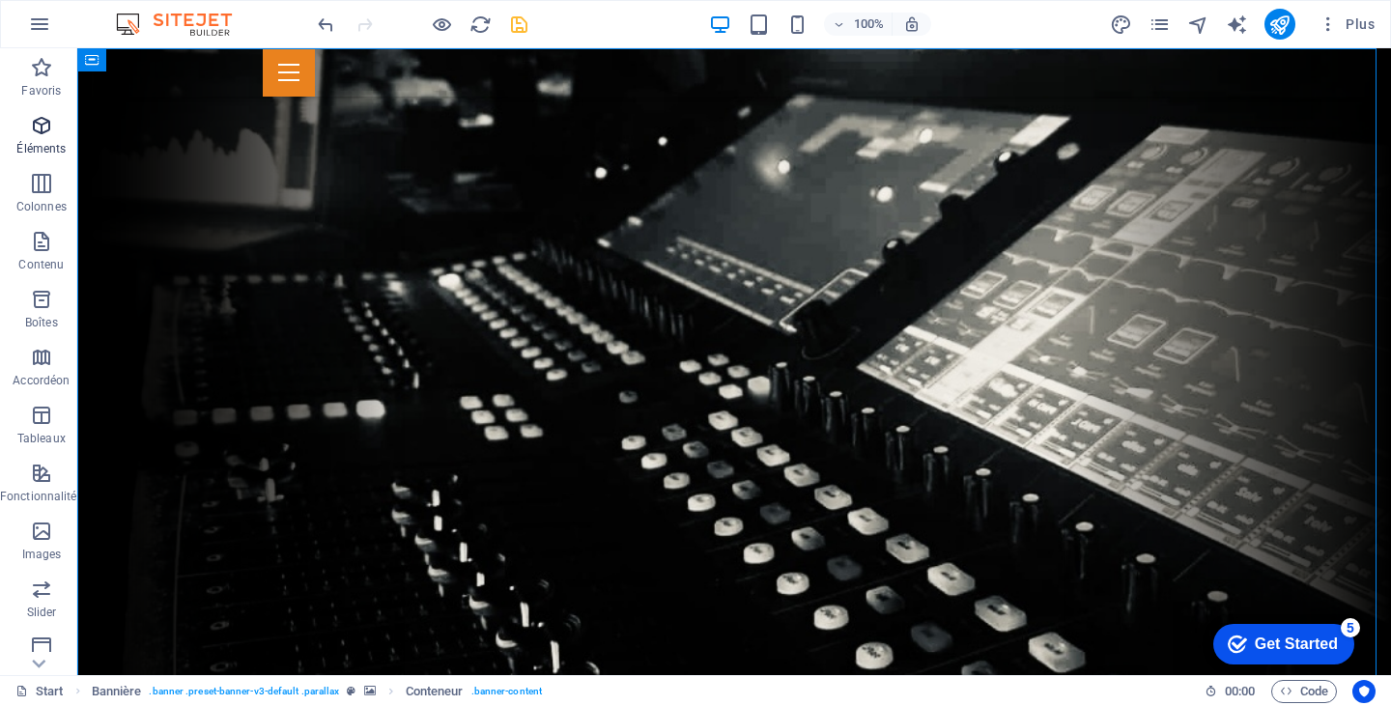
click at [46, 144] on p "Éléments" at bounding box center [40, 148] width 49 height 15
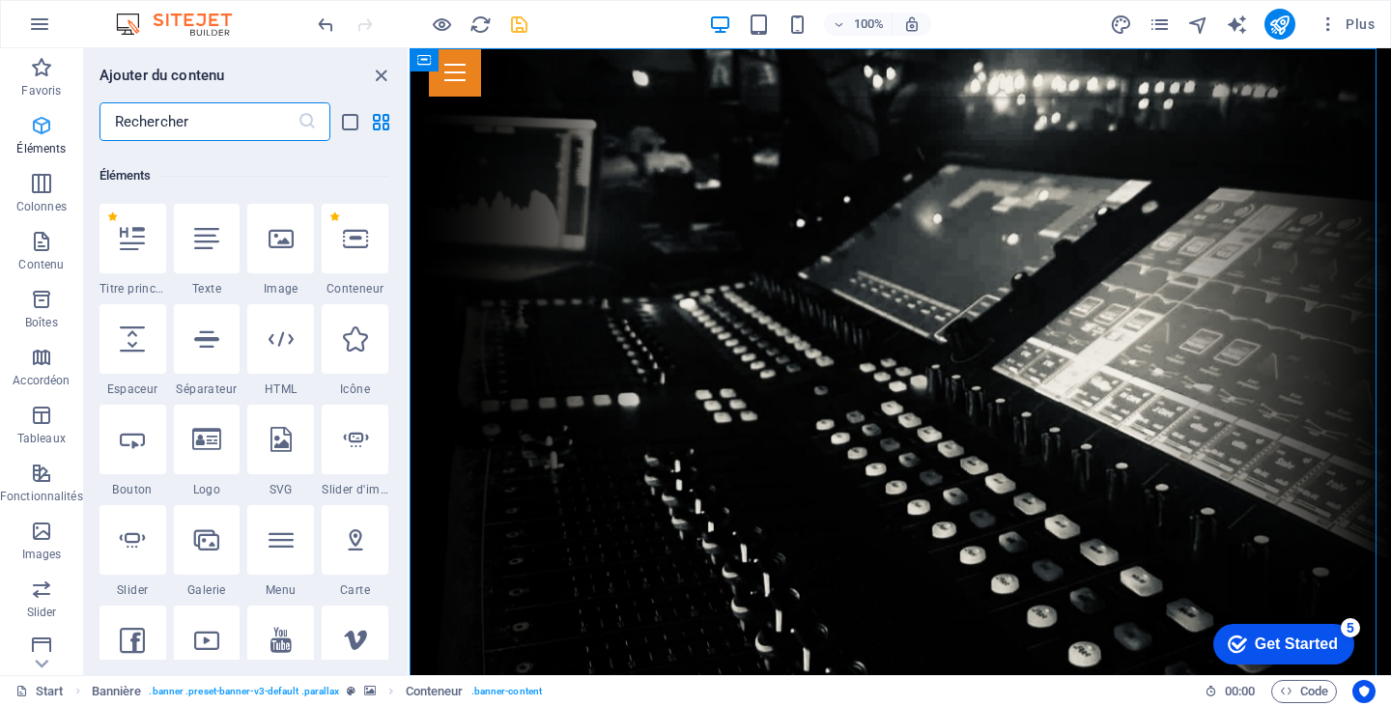
scroll to position [206, 0]
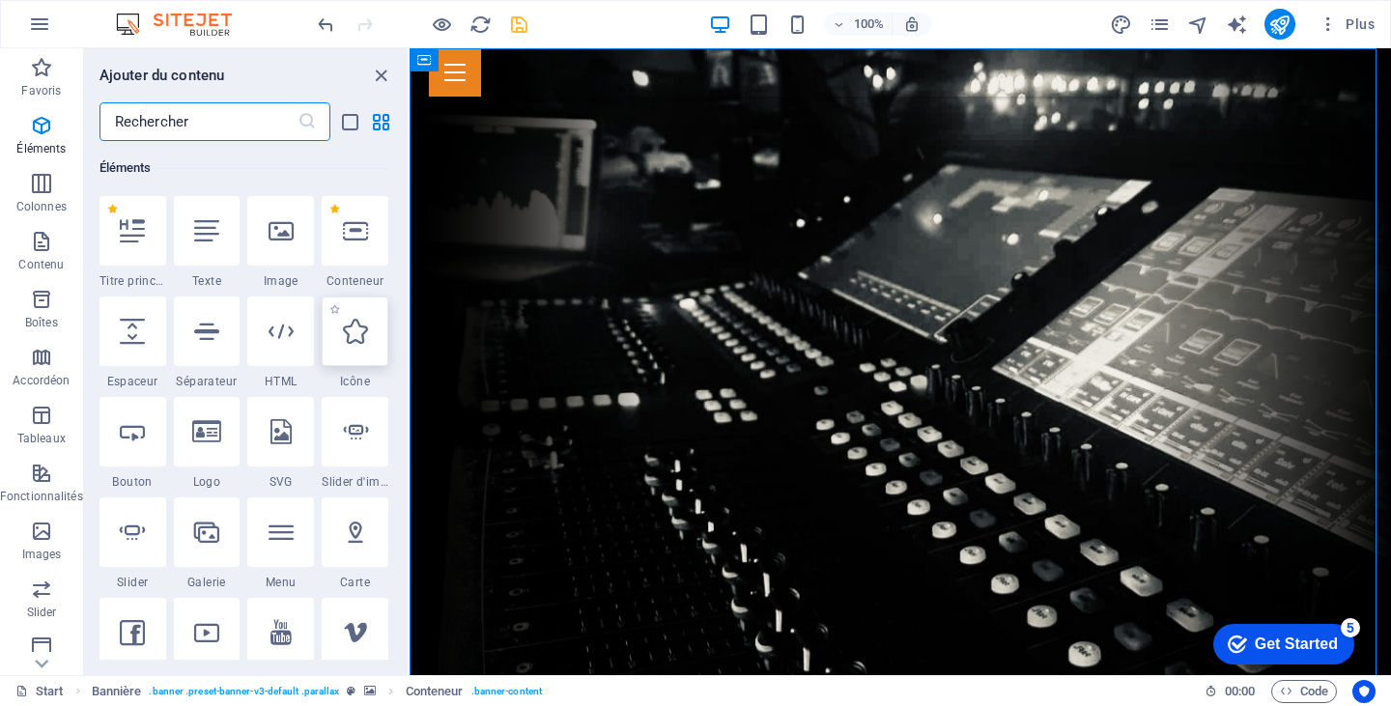
click at [361, 335] on icon at bounding box center [355, 331] width 25 height 25
select select "xMidYMid"
select select "px"
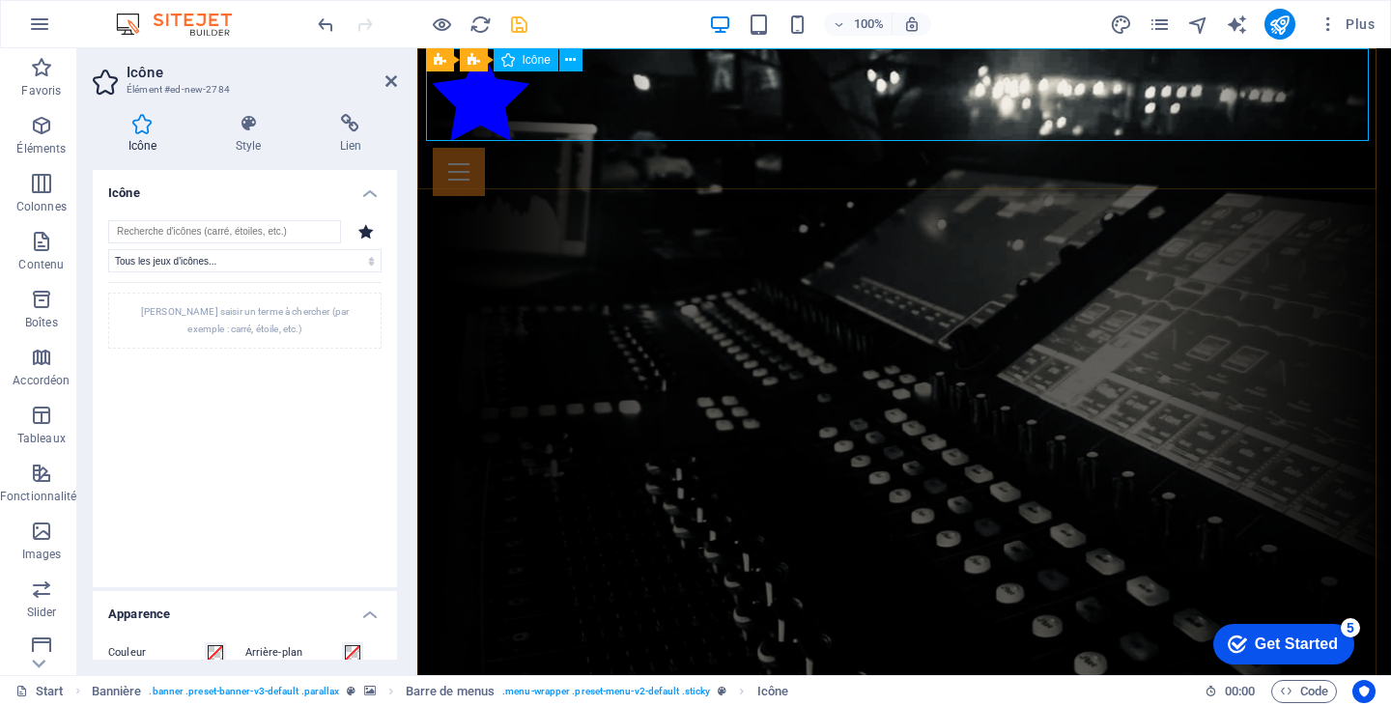
click at [498, 104] on figure at bounding box center [904, 98] width 943 height 100
click at [227, 143] on h4 "Style" at bounding box center [252, 134] width 104 height 41
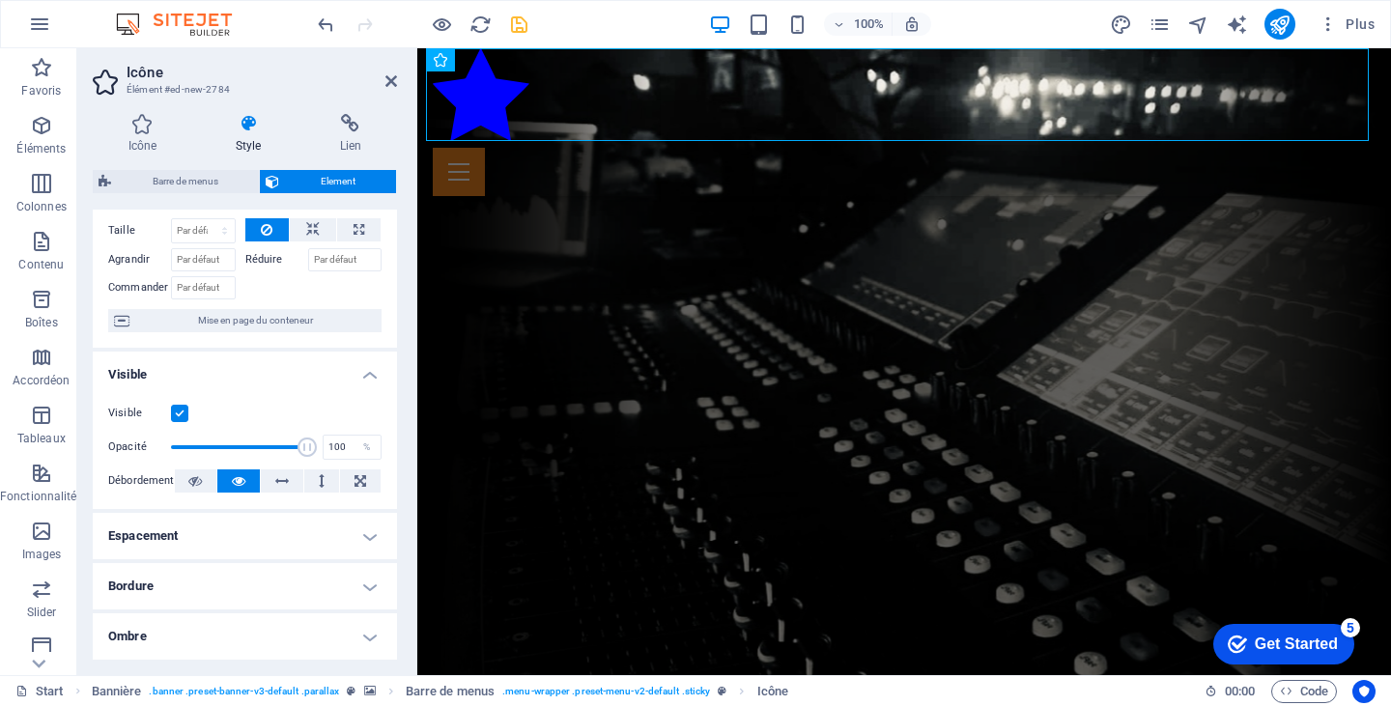
scroll to position [0, 0]
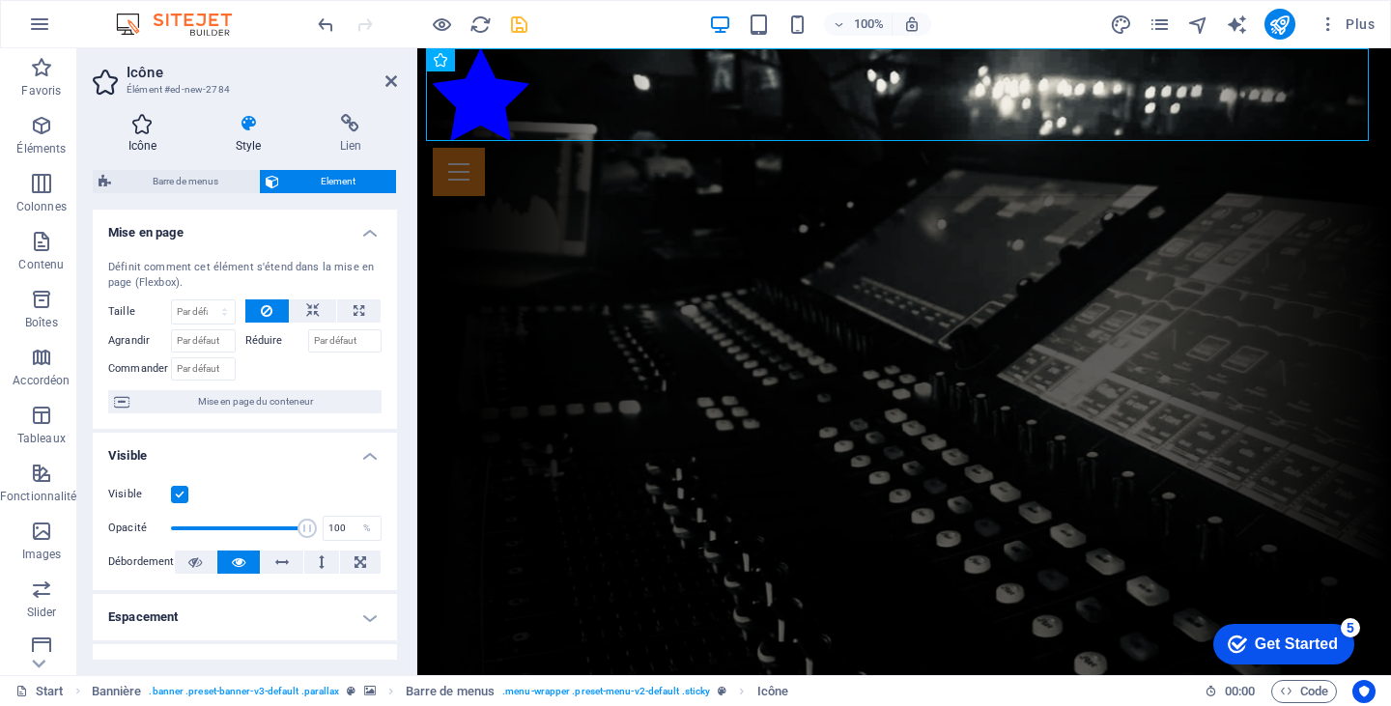
click at [147, 123] on icon at bounding box center [143, 123] width 100 height 19
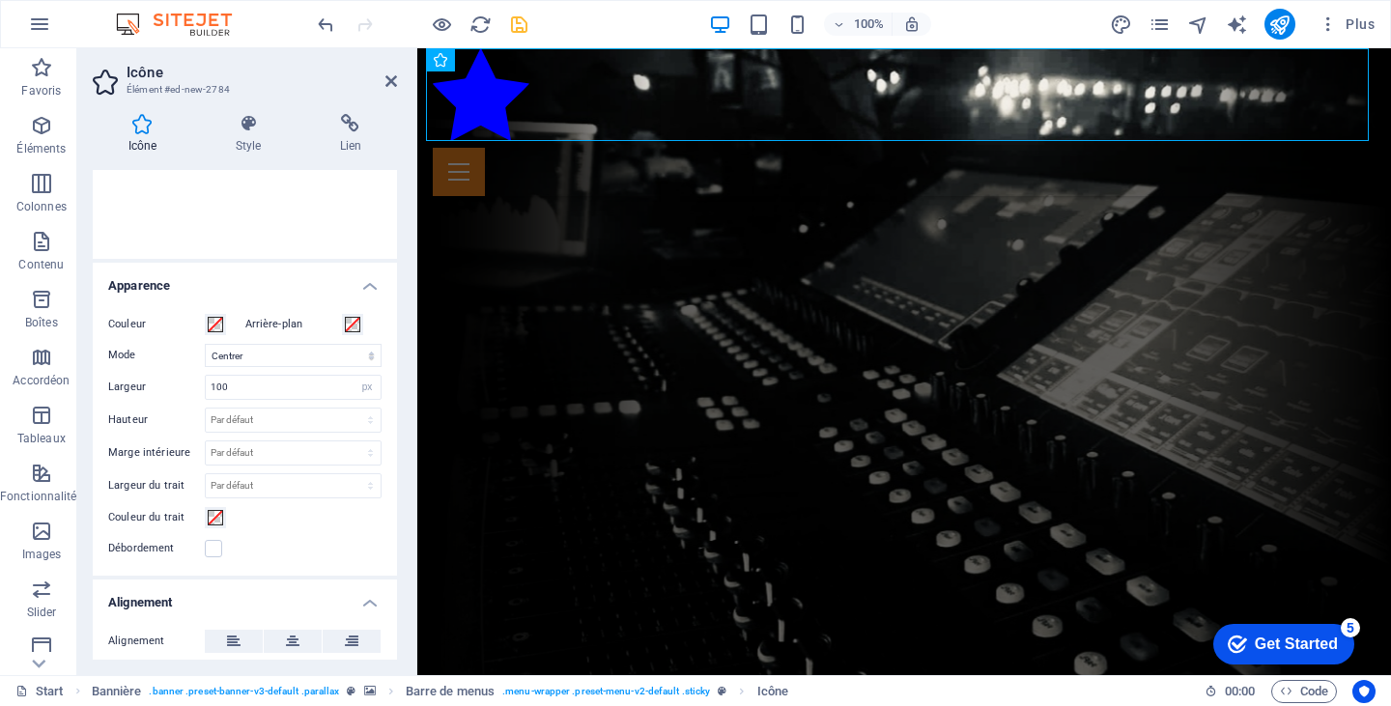
scroll to position [362, 0]
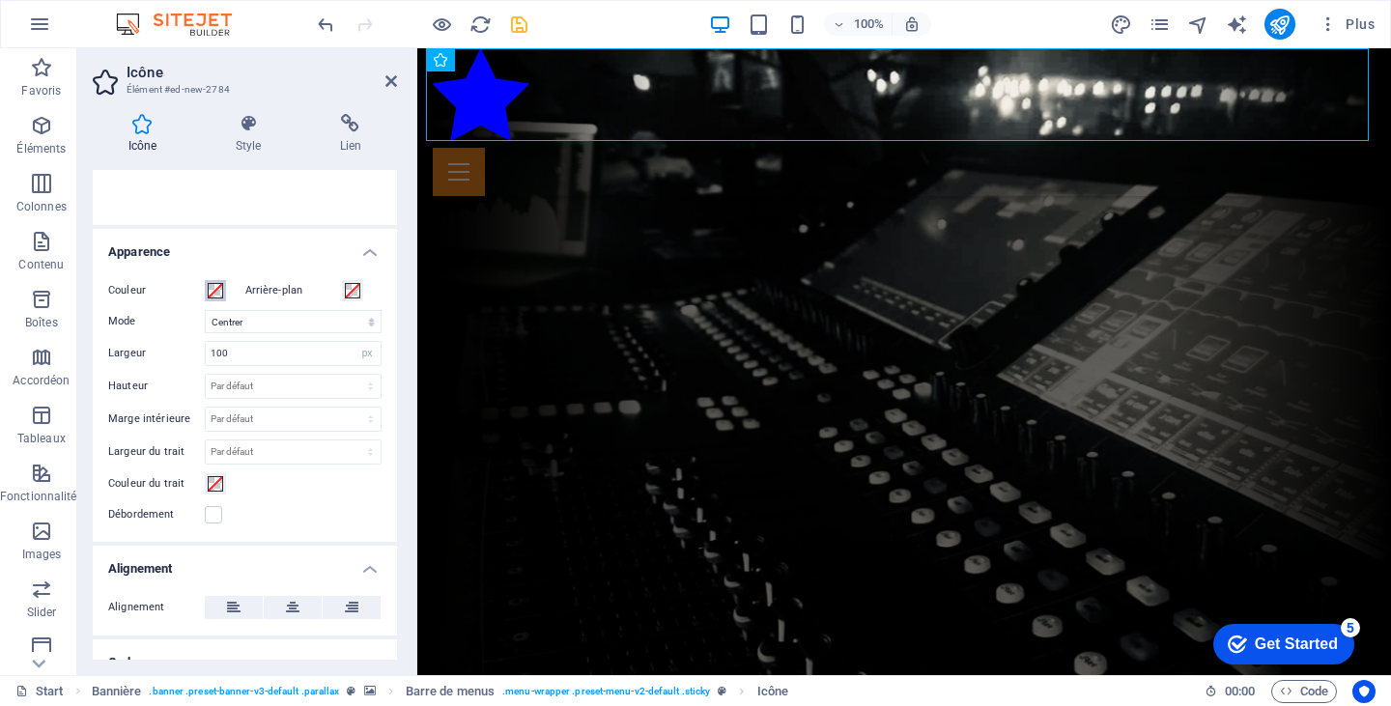
click at [215, 288] on span at bounding box center [215, 290] width 15 height 15
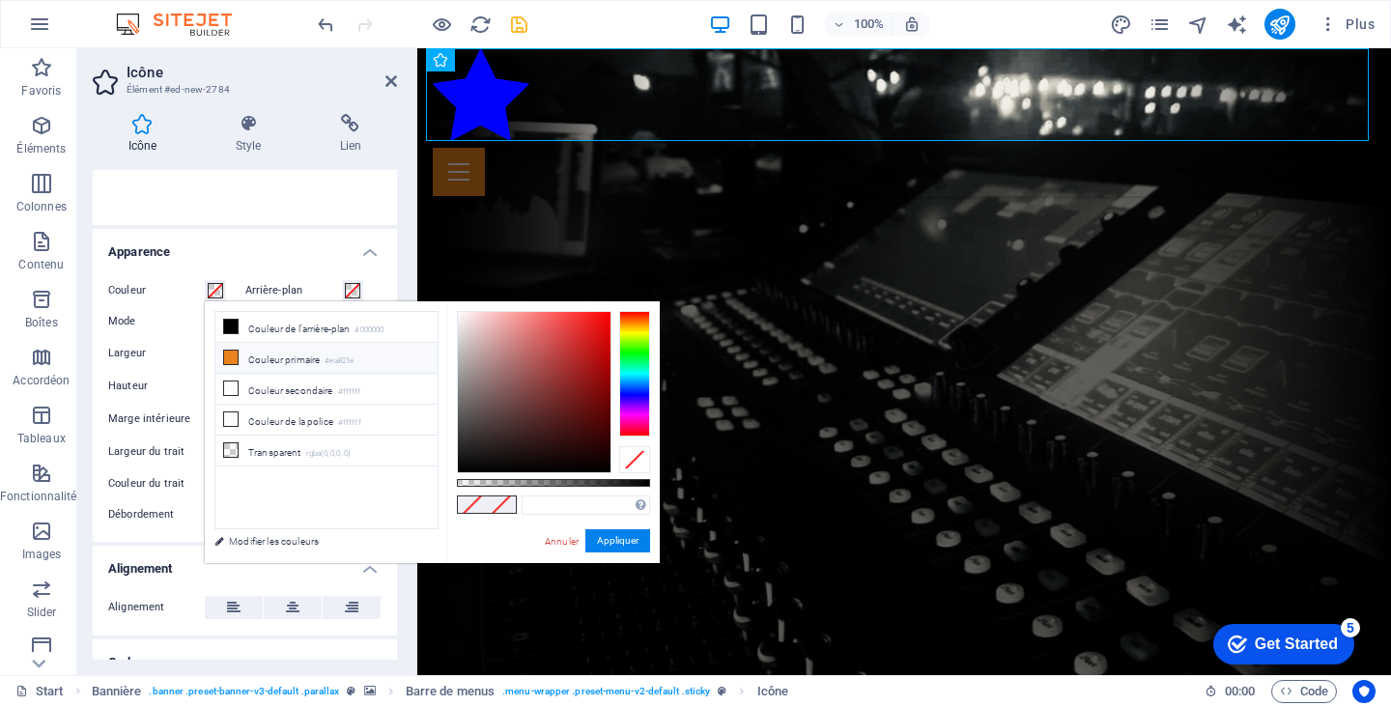
click at [230, 365] on li "Couleur primaire #ea821e" at bounding box center [326, 358] width 222 height 31
type input "#ea821e"
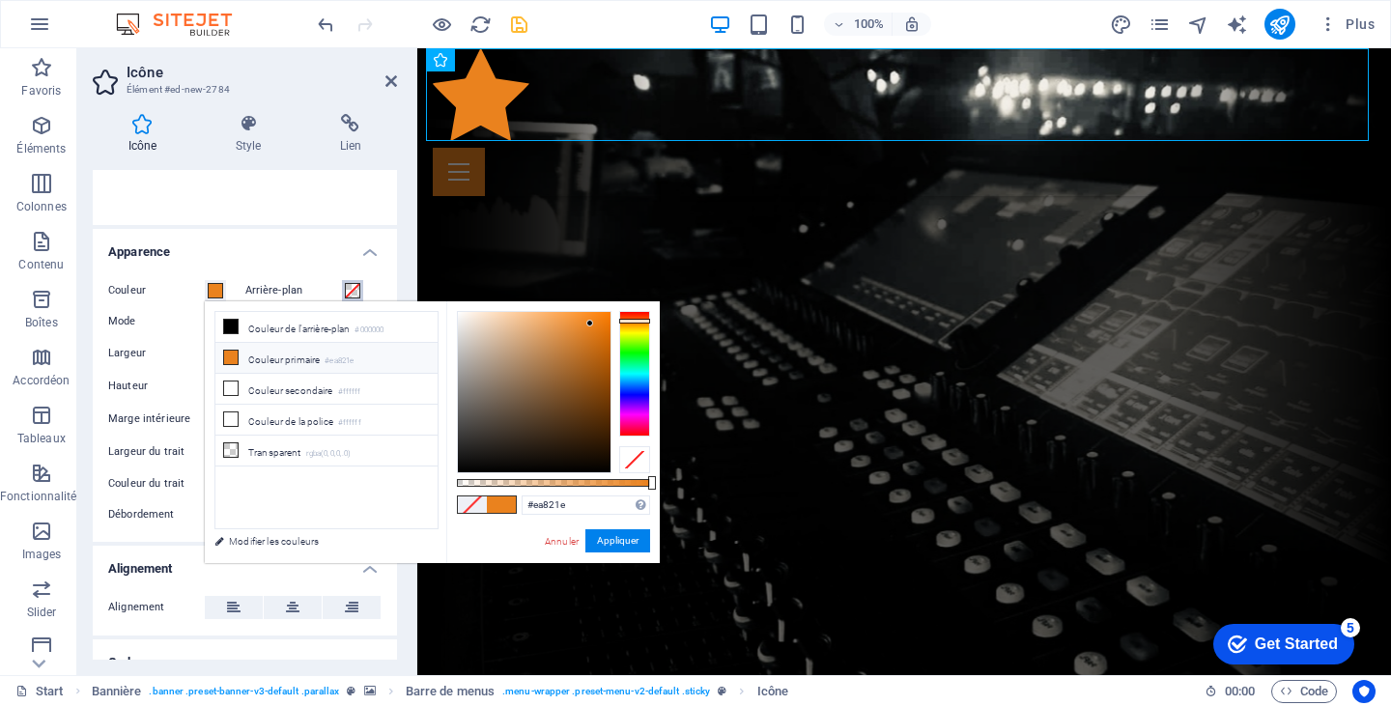
click at [351, 292] on span at bounding box center [352, 290] width 15 height 15
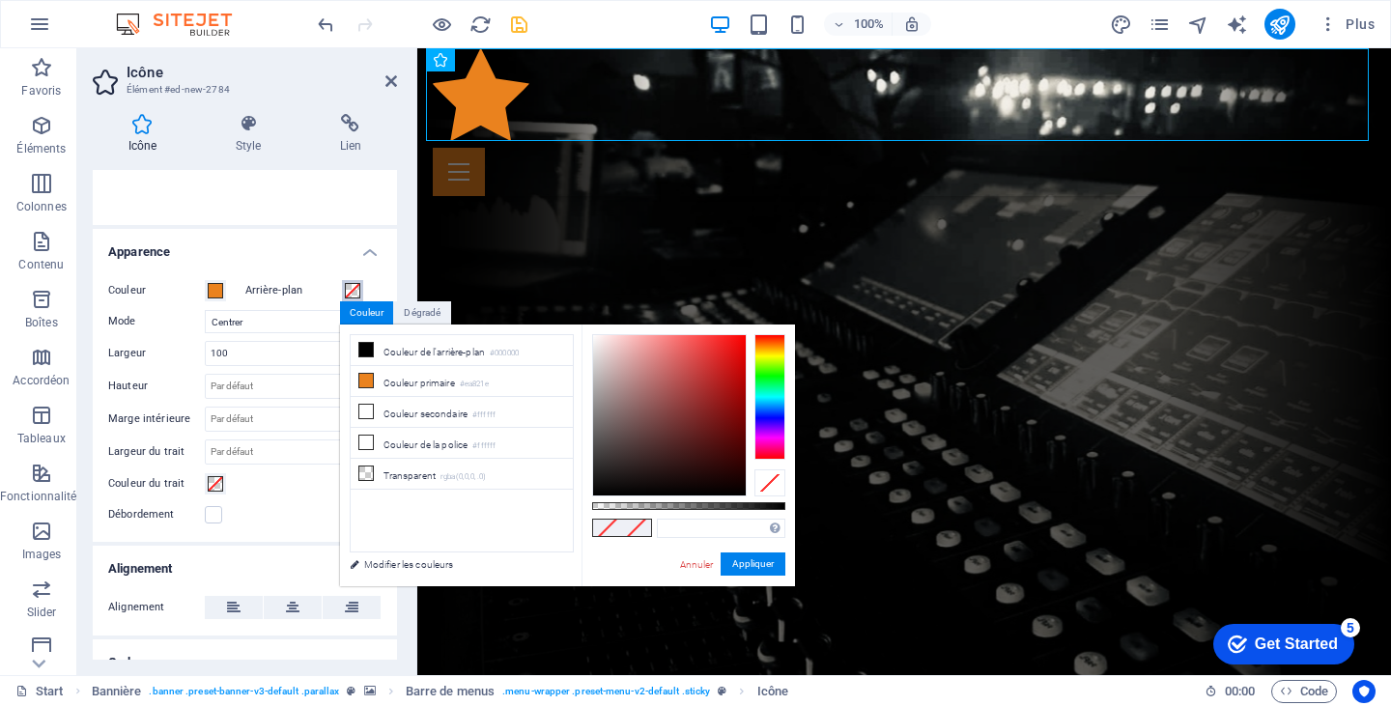
click at [351, 292] on span at bounding box center [352, 290] width 15 height 15
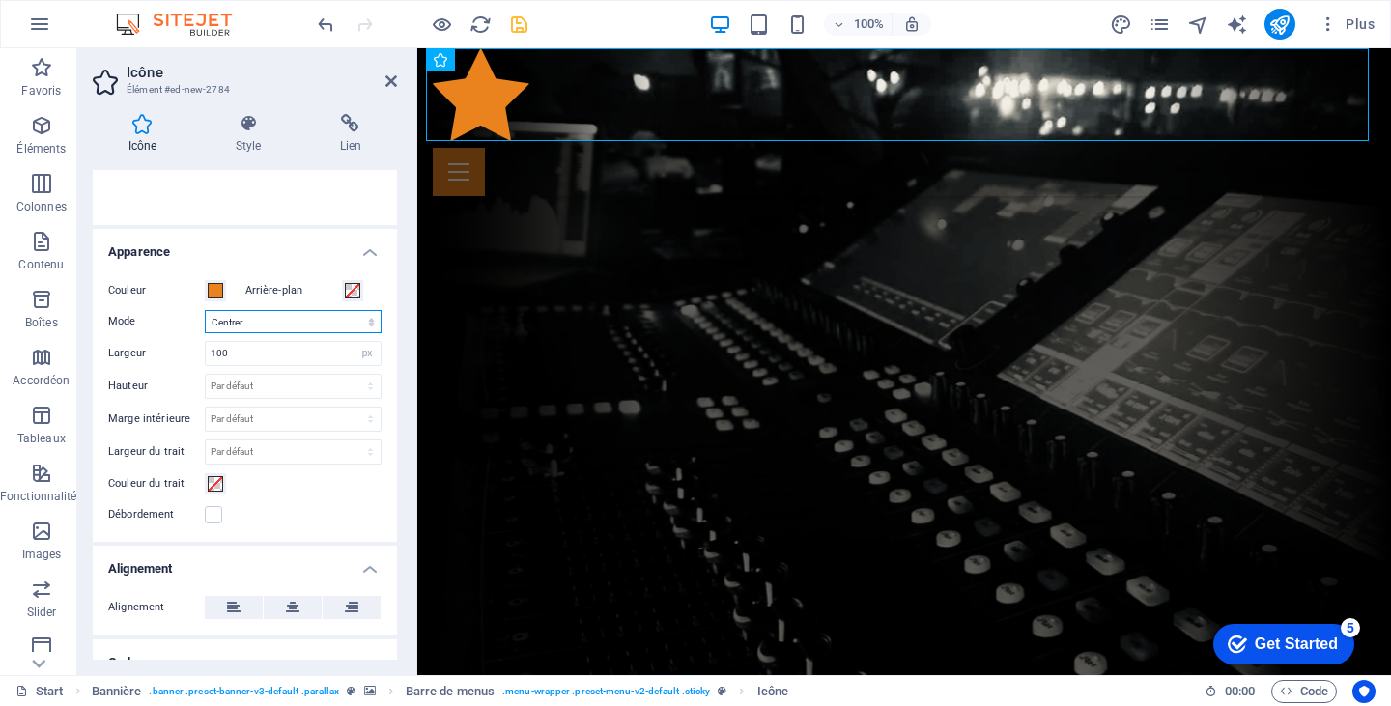
click at [269, 315] on select "Mettre à l'échelle Gauche Centrer À droite" at bounding box center [293, 321] width 177 height 23
click at [205, 310] on select "Mettre à l'échelle Gauche Centrer À droite" at bounding box center [293, 321] width 177 height 23
click at [329, 319] on select "Mettre à l'échelle Gauche Centrer À droite" at bounding box center [293, 321] width 177 height 23
click at [205, 310] on select "Mettre à l'échelle Gauche Centrer À droite" at bounding box center [293, 321] width 177 height 23
click at [313, 324] on select "Mettre à l'échelle Gauche Centrer À droite" at bounding box center [293, 321] width 177 height 23
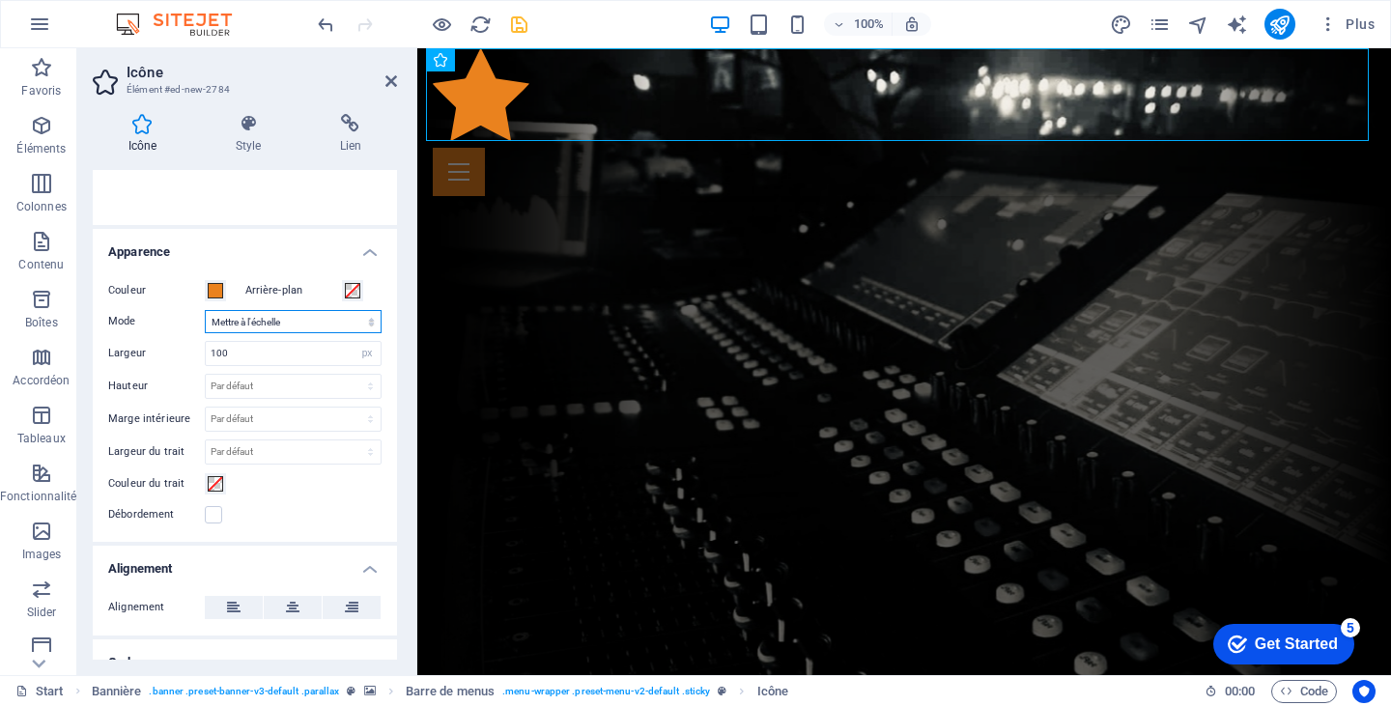
select select "xMaxYMid"
click at [205, 310] on select "Mettre à l'échelle Gauche Centrer À droite" at bounding box center [293, 321] width 177 height 23
click at [300, 359] on input "100" at bounding box center [293, 353] width 175 height 23
drag, startPoint x: 300, startPoint y: 359, endPoint x: 184, endPoint y: 350, distance: 117.3
click at [184, 350] on div "Largeur 100 Par défaut auto px rem % em vh vw" at bounding box center [244, 353] width 273 height 25
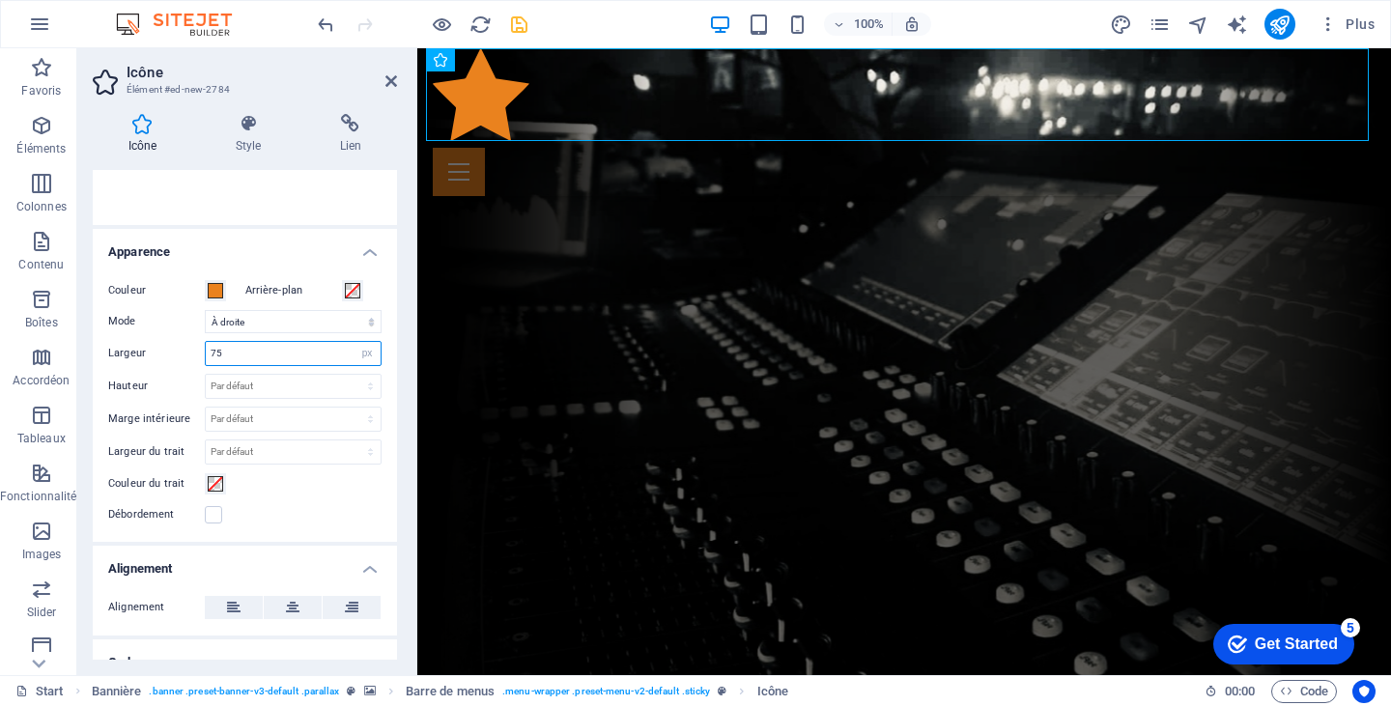
type input "75"
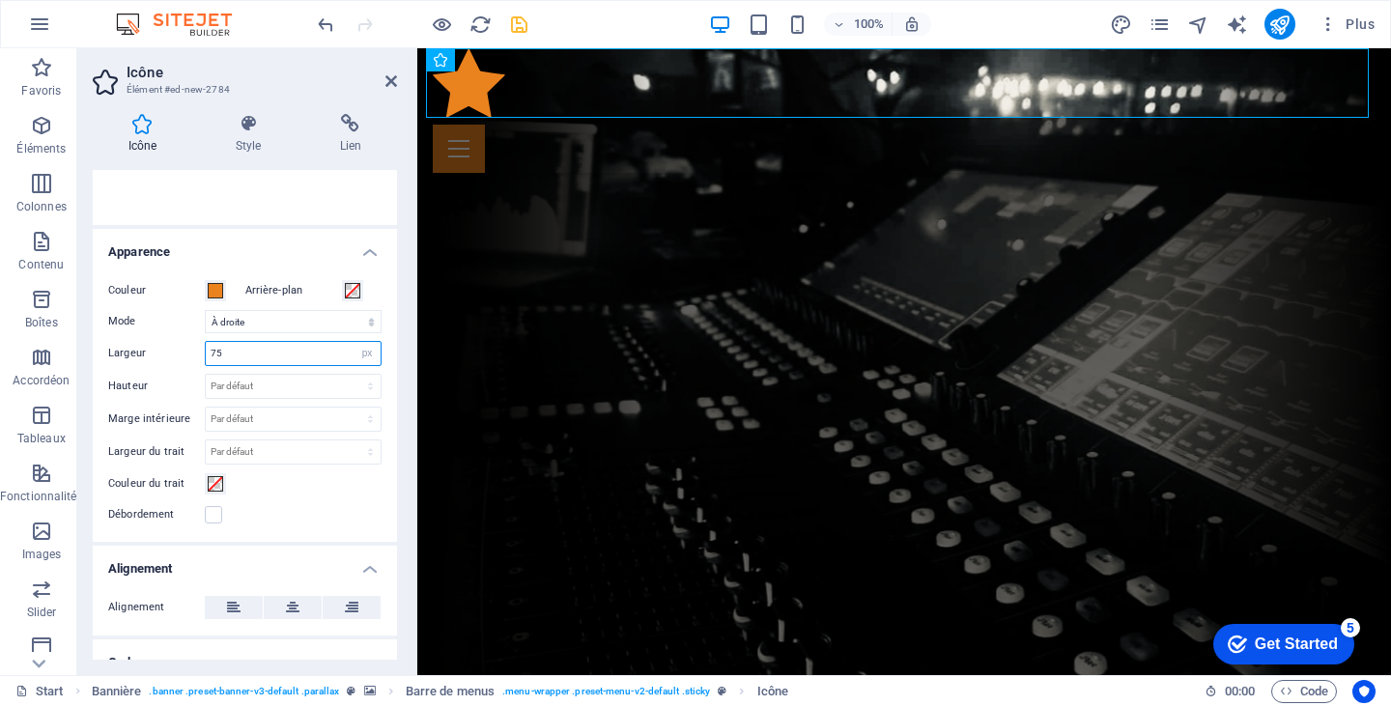
drag, startPoint x: 245, startPoint y: 352, endPoint x: 183, endPoint y: 353, distance: 62.8
click at [183, 353] on div "Largeur 75 Par défaut auto px rem % em vh vw" at bounding box center [244, 353] width 273 height 25
type input "50"
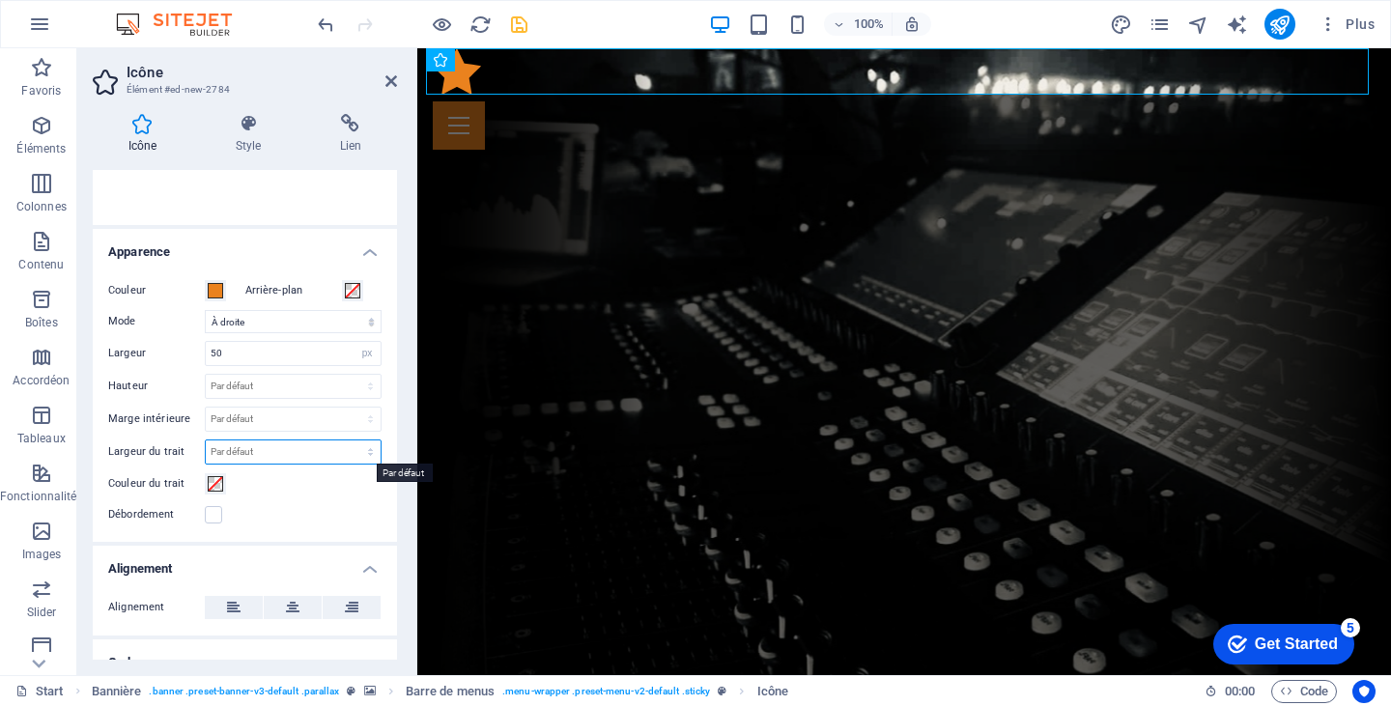
click at [273, 445] on select "Par défaut px rem % em vh vw" at bounding box center [293, 452] width 175 height 23
click at [165, 534] on div "Couleur Arrière-plan Mode Mettre à l'échelle Gauche Centrer À droite Largeur 50…" at bounding box center [245, 403] width 304 height 278
click at [351, 607] on icon at bounding box center [352, 607] width 14 height 23
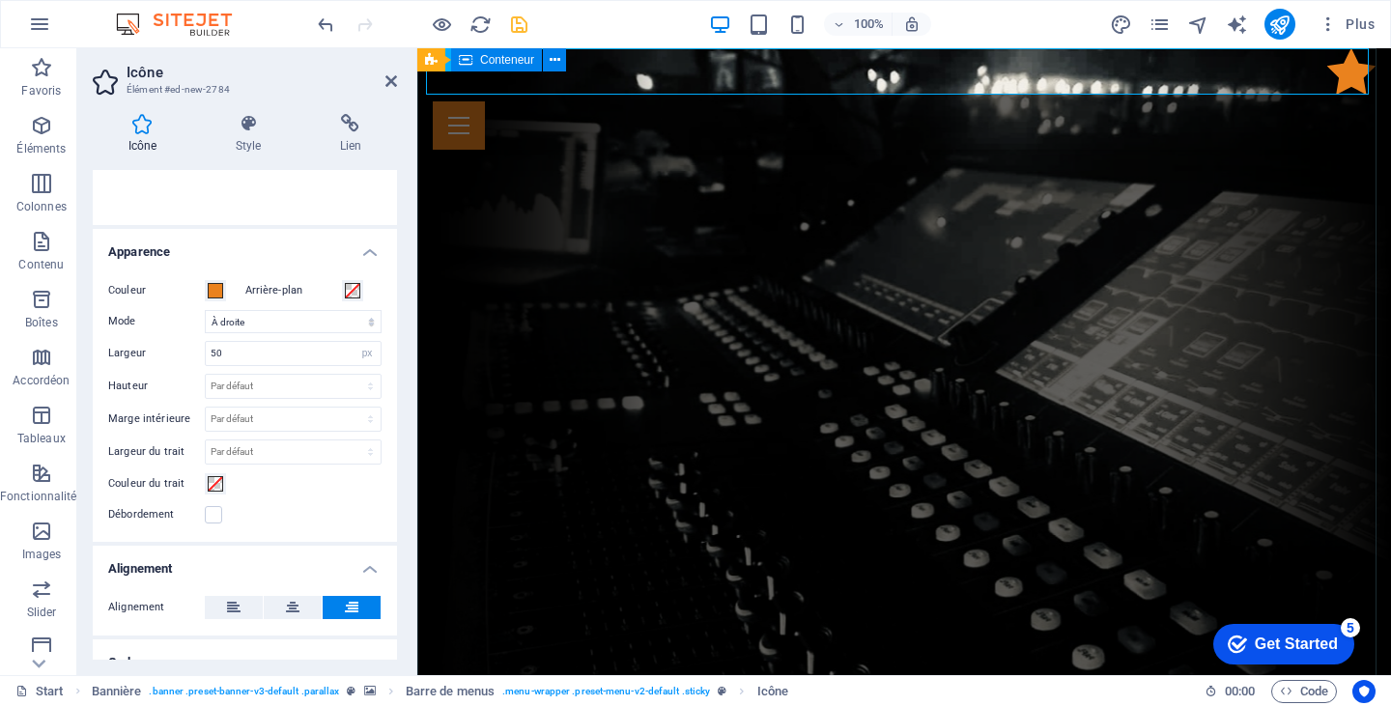
drag, startPoint x: 1139, startPoint y: 93, endPoint x: 1131, endPoint y: 138, distance: 46.1
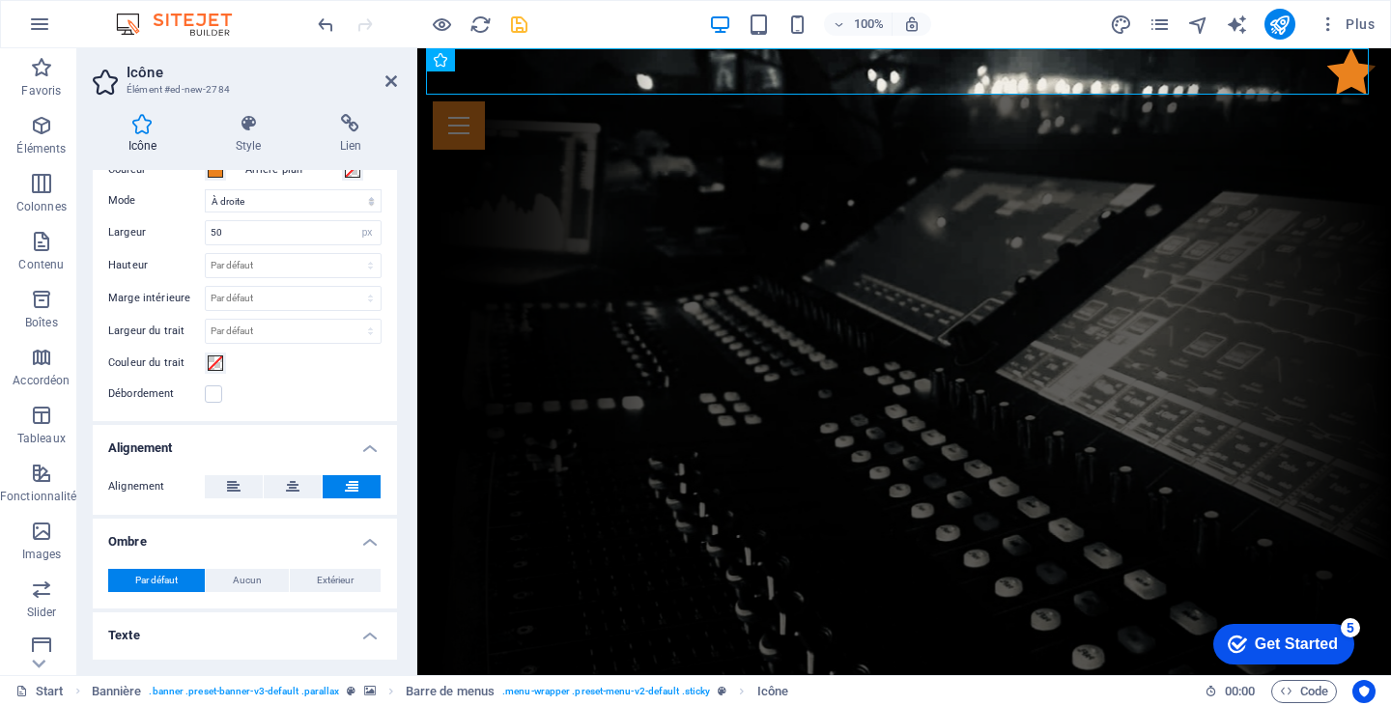
scroll to position [524, 0]
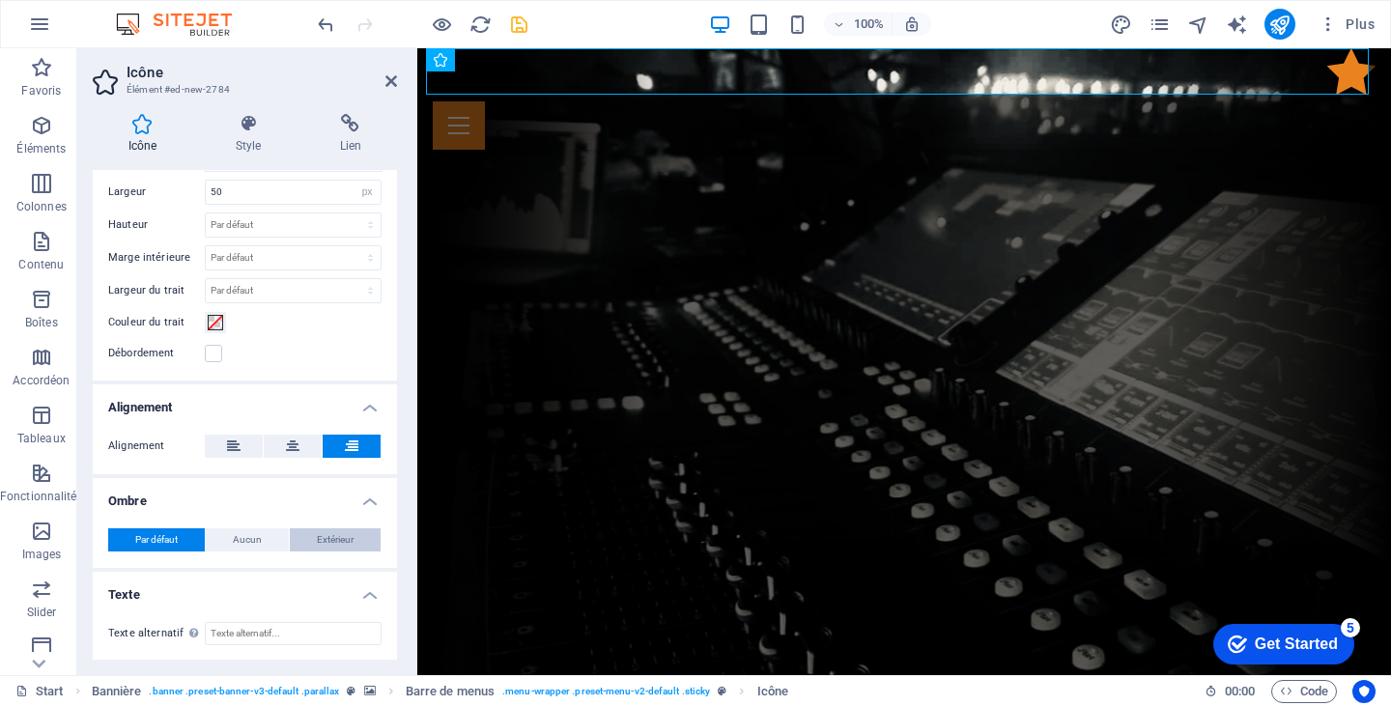
click at [310, 541] on button "Extérieur" at bounding box center [335, 539] width 91 height 23
type input "2"
type input "4"
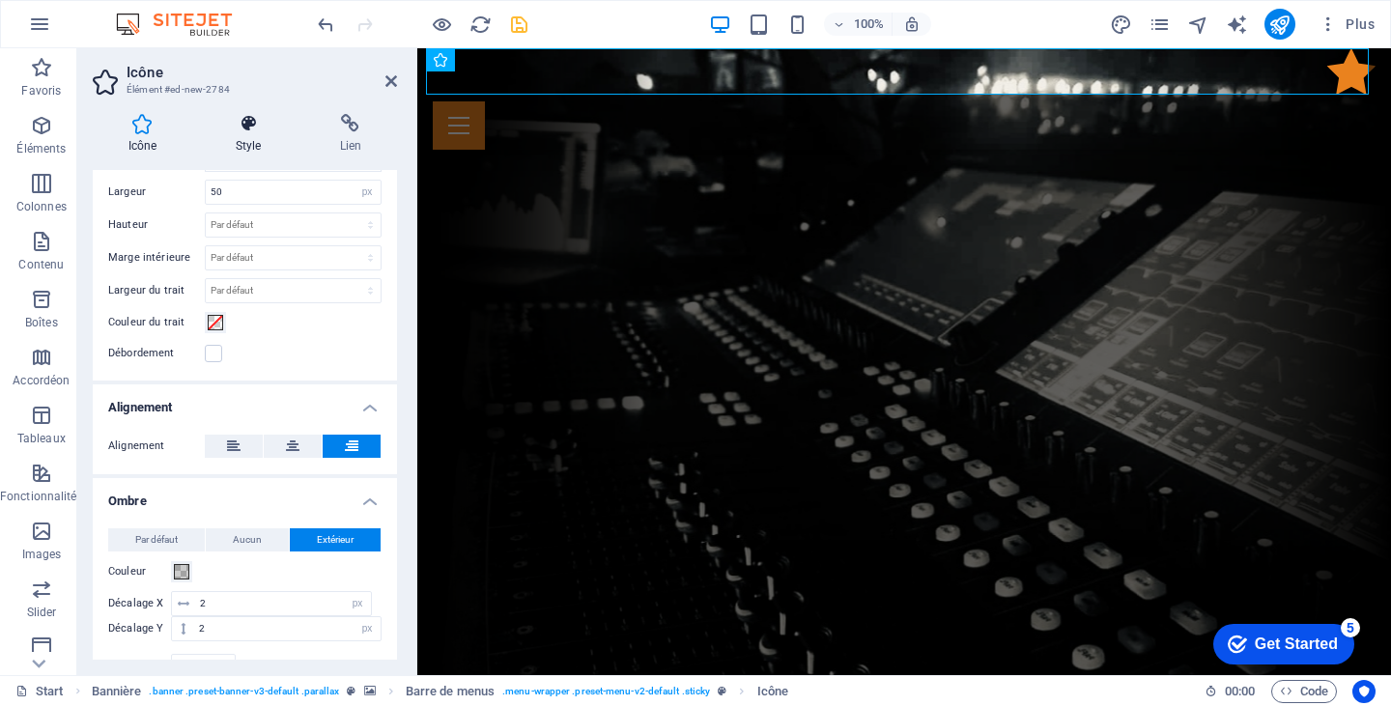
click at [262, 127] on icon at bounding box center [248, 123] width 97 height 19
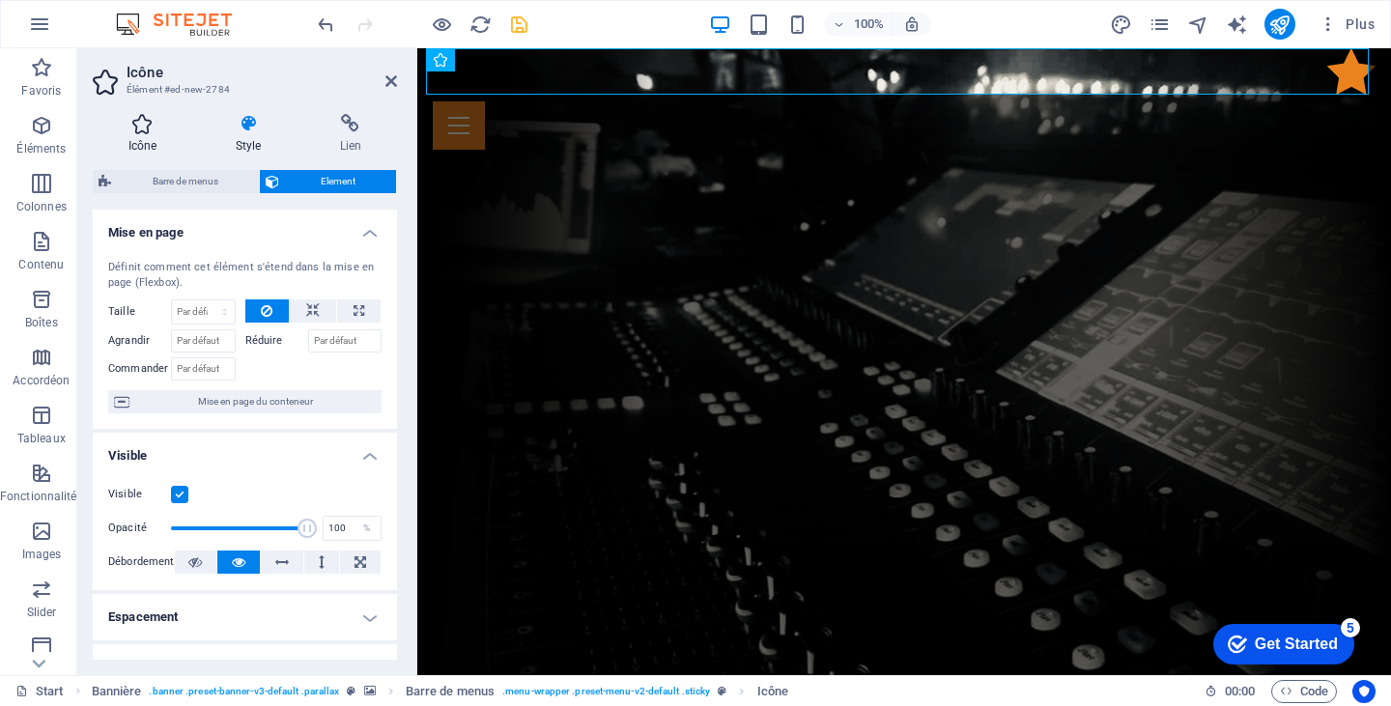
click at [146, 124] on icon at bounding box center [143, 123] width 100 height 19
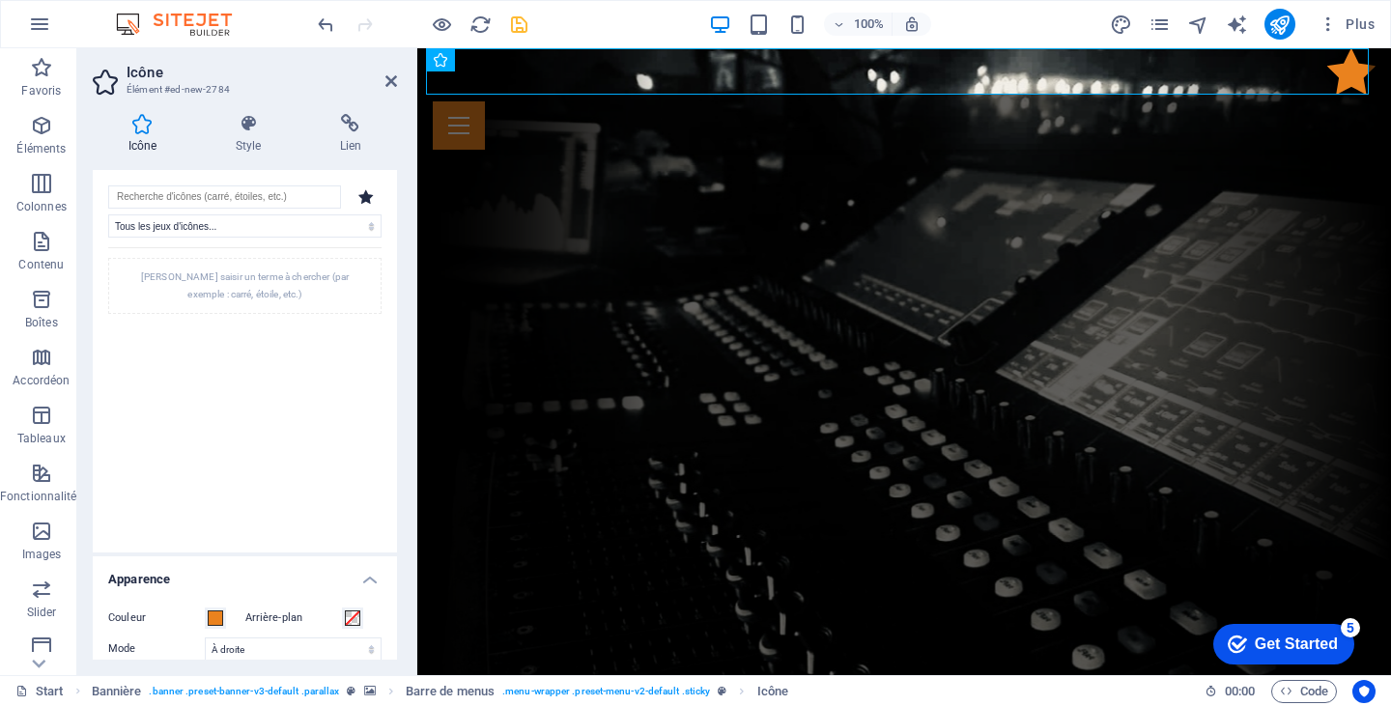
scroll to position [0, 0]
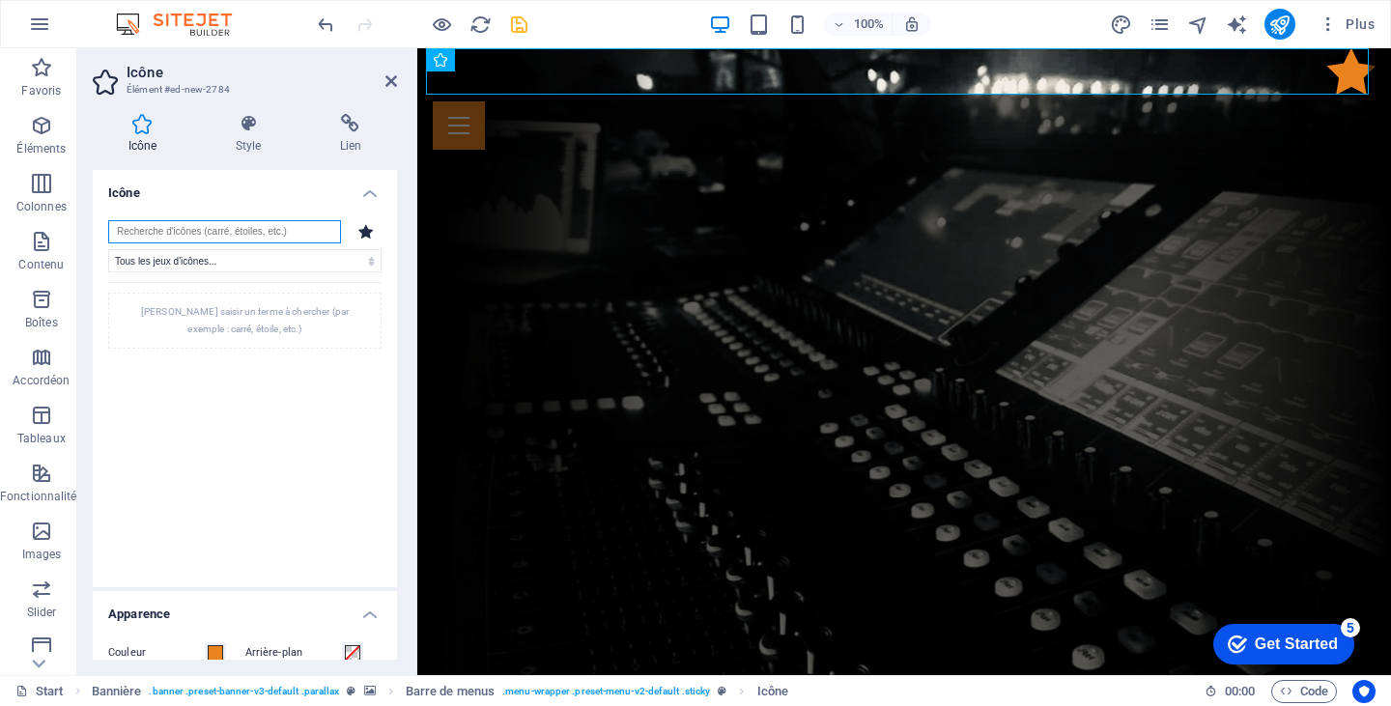
click at [238, 237] on input "search" at bounding box center [224, 231] width 233 height 23
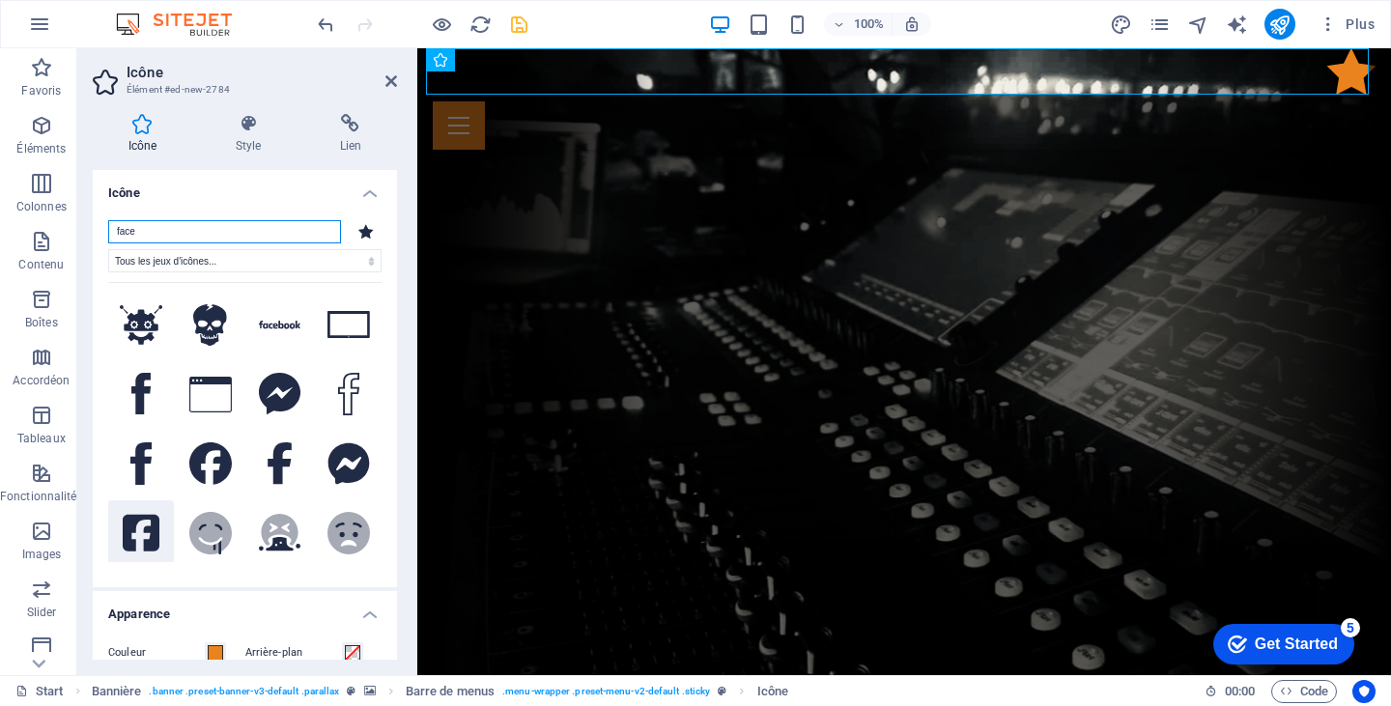
type input "face"
click at [138, 522] on icon at bounding box center [141, 533] width 37 height 43
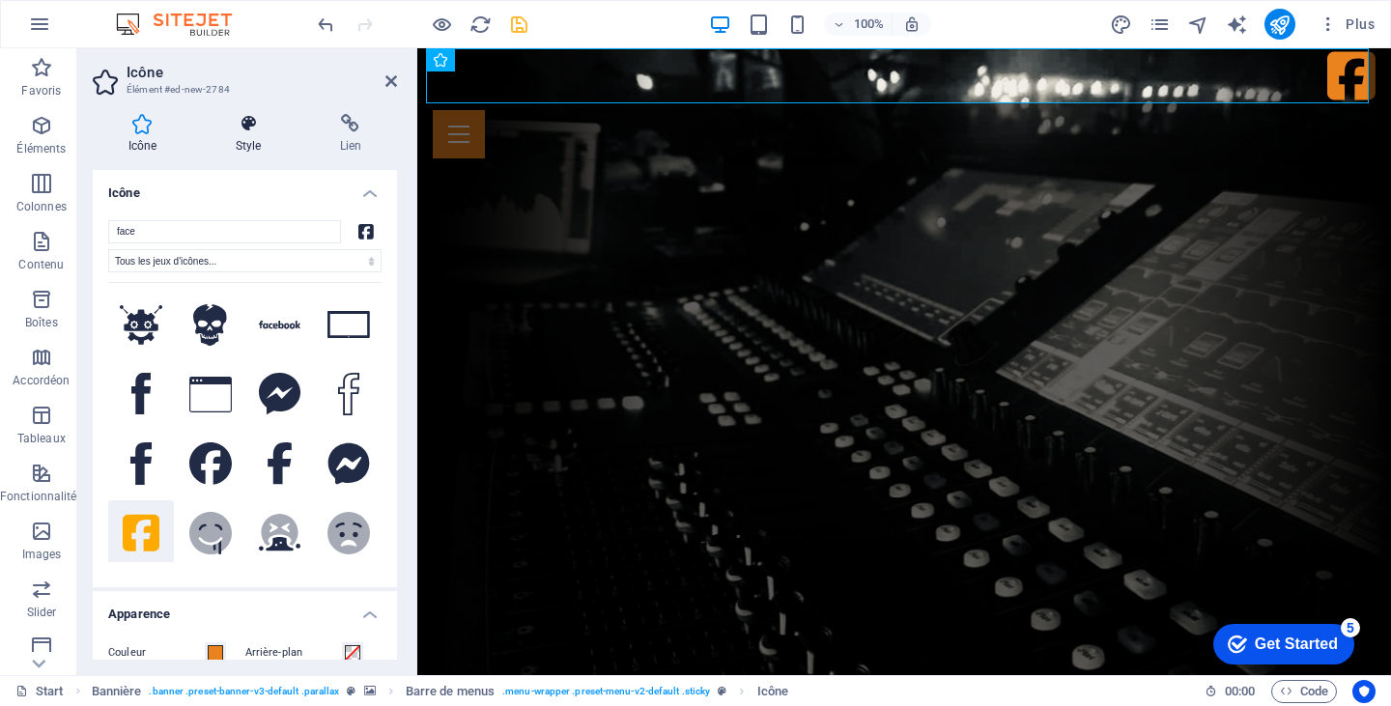
click at [246, 141] on h4 "Style" at bounding box center [252, 134] width 104 height 41
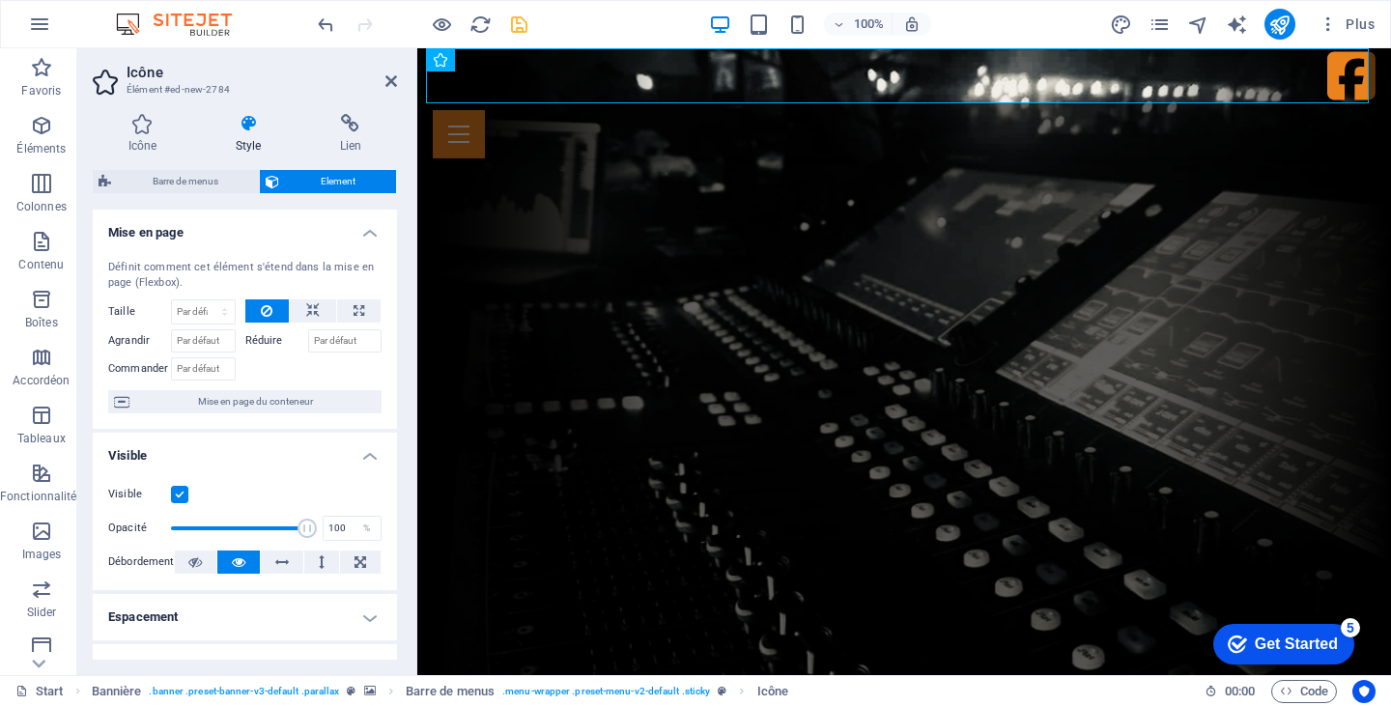
drag, startPoint x: 392, startPoint y: 348, endPoint x: 396, endPoint y: 419, distance: 71.6
click at [396, 419] on div "Mise en page Définit comment cet élément s'étend dans la mise en page (Flexbox)…" at bounding box center [245, 435] width 304 height 450
drag, startPoint x: 390, startPoint y: 435, endPoint x: 390, endPoint y: 490, distance: 55.1
click at [390, 490] on li "Visible Visible Opacité 100 % Débordement" at bounding box center [245, 511] width 304 height 157
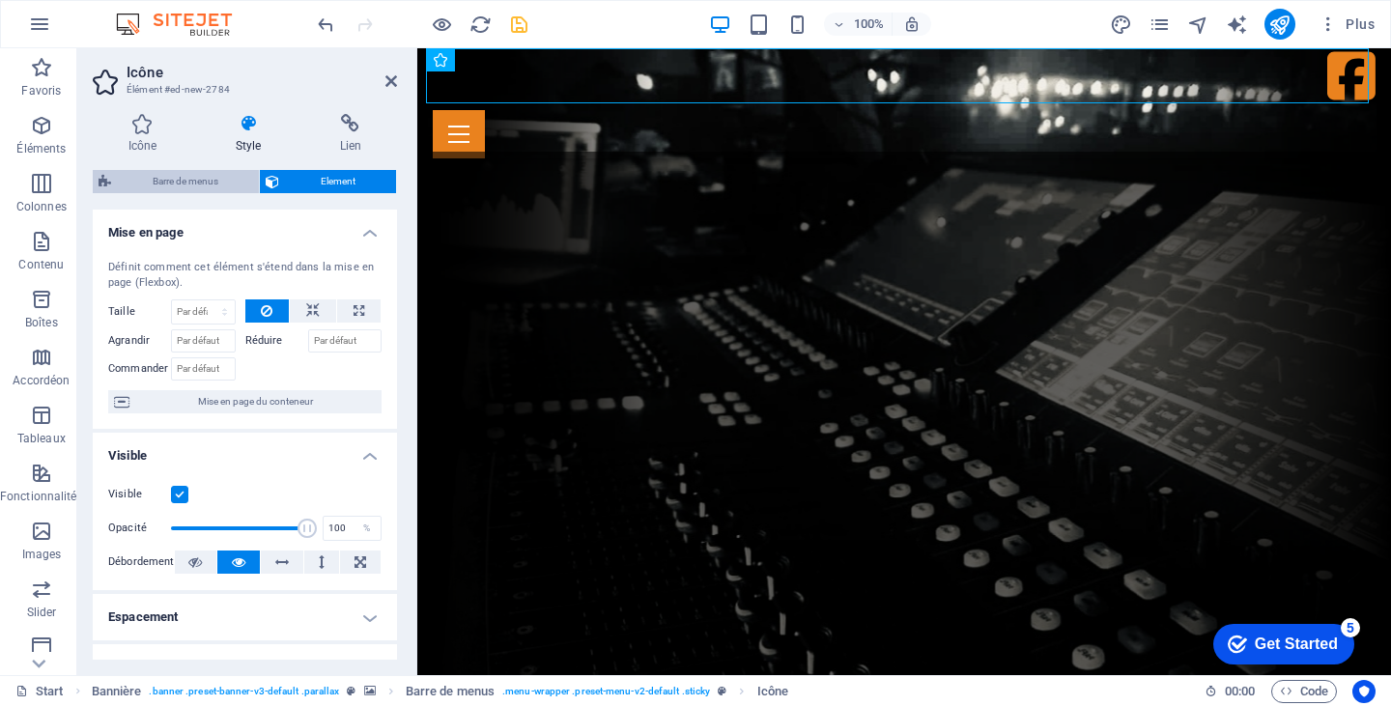
click at [225, 171] on span "Barre de menus" at bounding box center [185, 181] width 136 height 23
select select "rem"
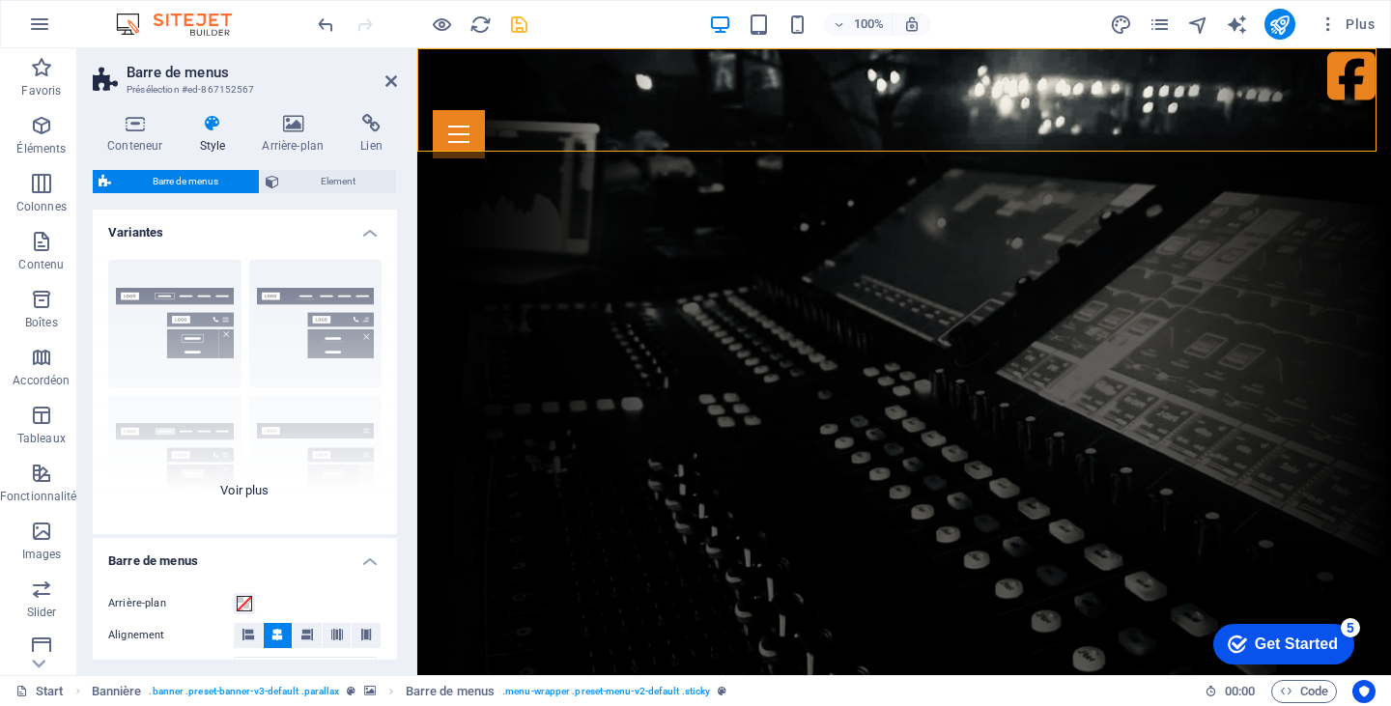
click at [349, 347] on div "Bordure Centré Par défaut Fixé Loki Déclencheur Large XXL" at bounding box center [245, 389] width 304 height 290
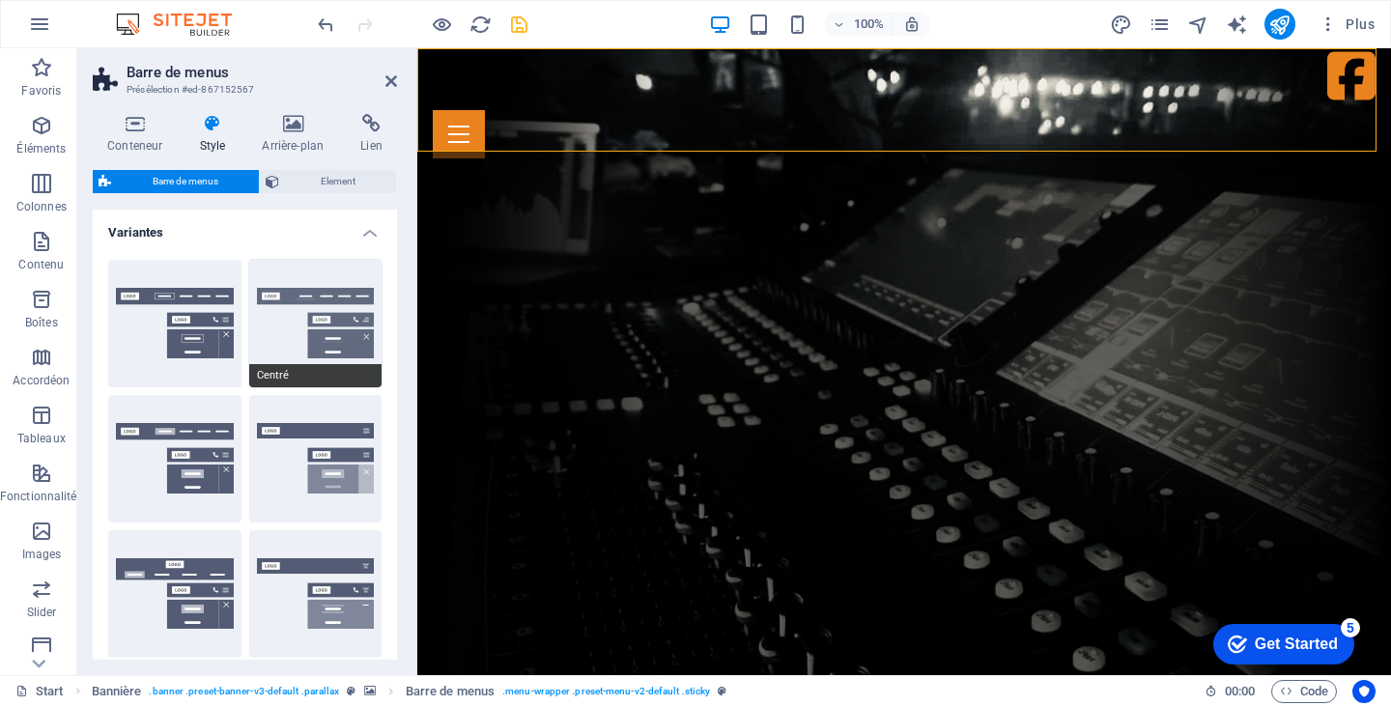
click at [355, 283] on button "Centré" at bounding box center [315, 324] width 133 height 128
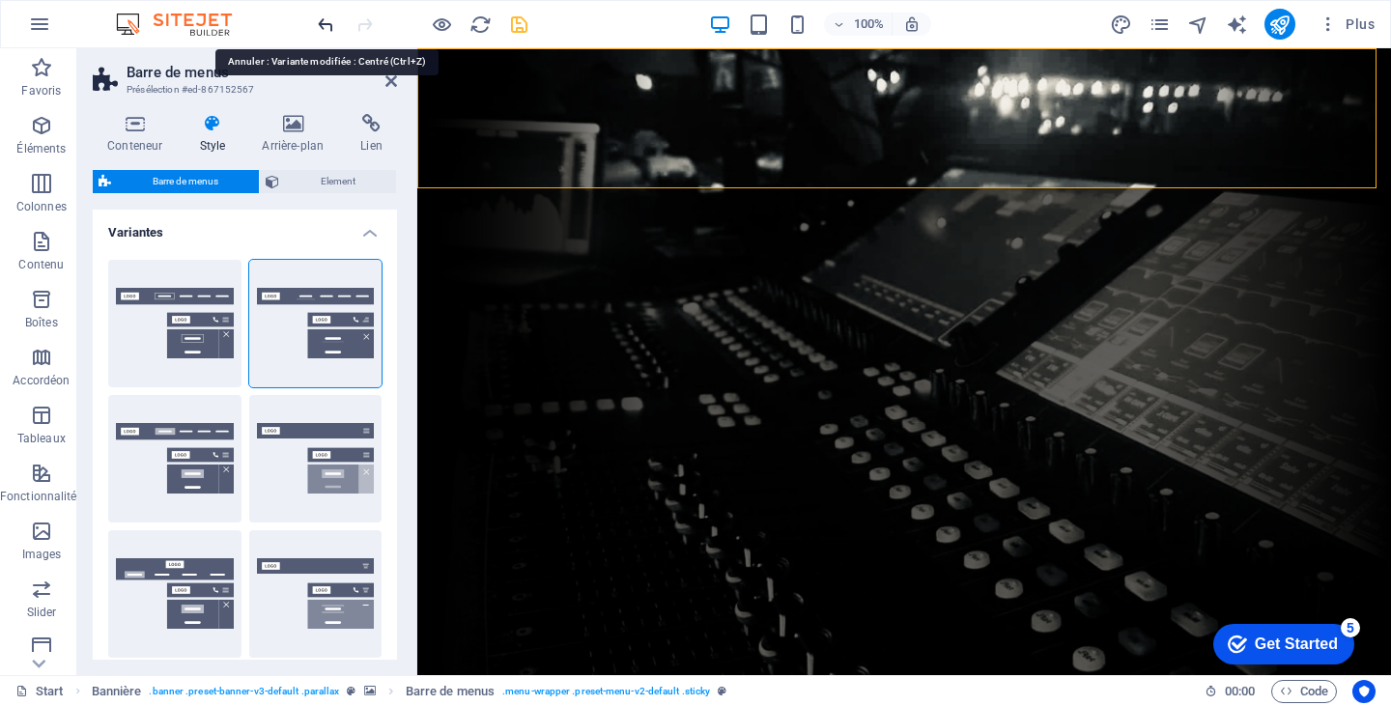
click at [332, 17] on icon "undo" at bounding box center [326, 25] width 22 height 22
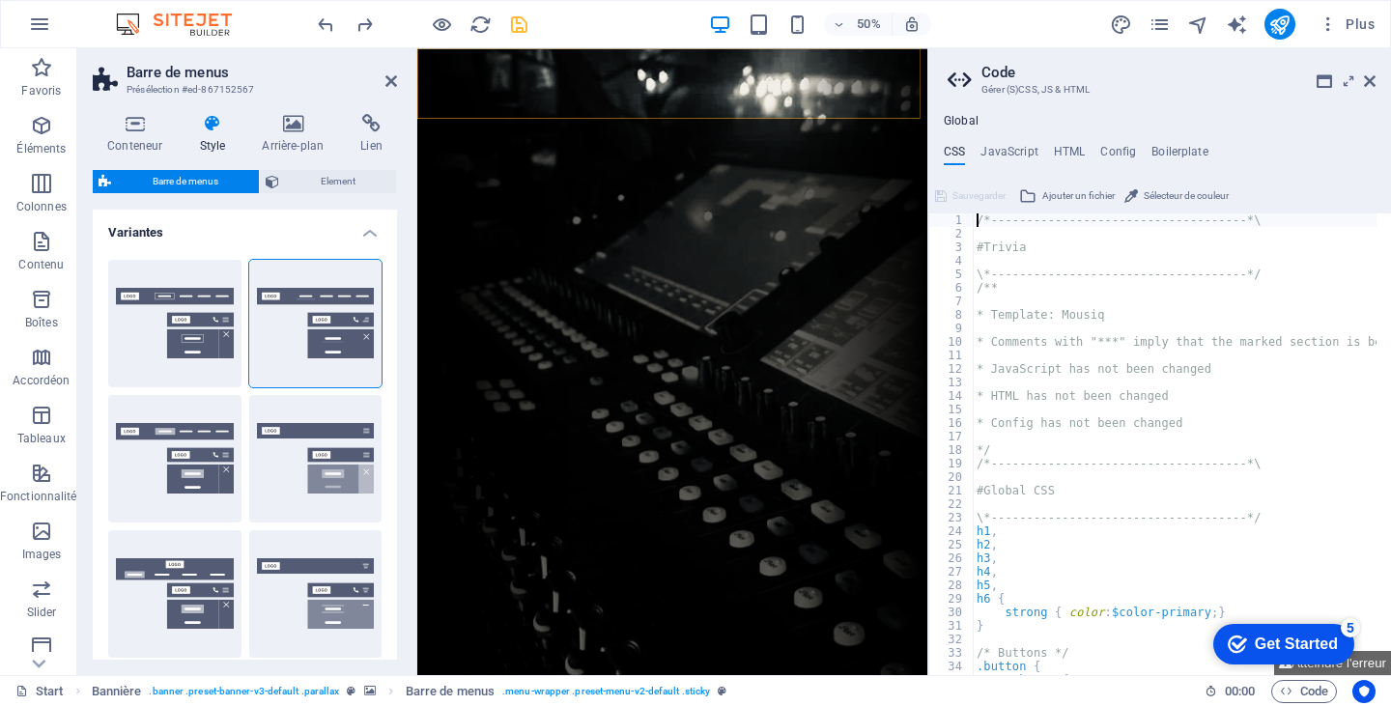
click at [175, 416] on div "Par défaut" at bounding box center [174, 459] width 133 height 128
click at [183, 423] on div "Par défaut" at bounding box center [174, 459] width 133 height 128
click at [329, 20] on icon "undo" at bounding box center [326, 25] width 22 height 22
click at [1370, 79] on icon at bounding box center [1370, 80] width 12 height 15
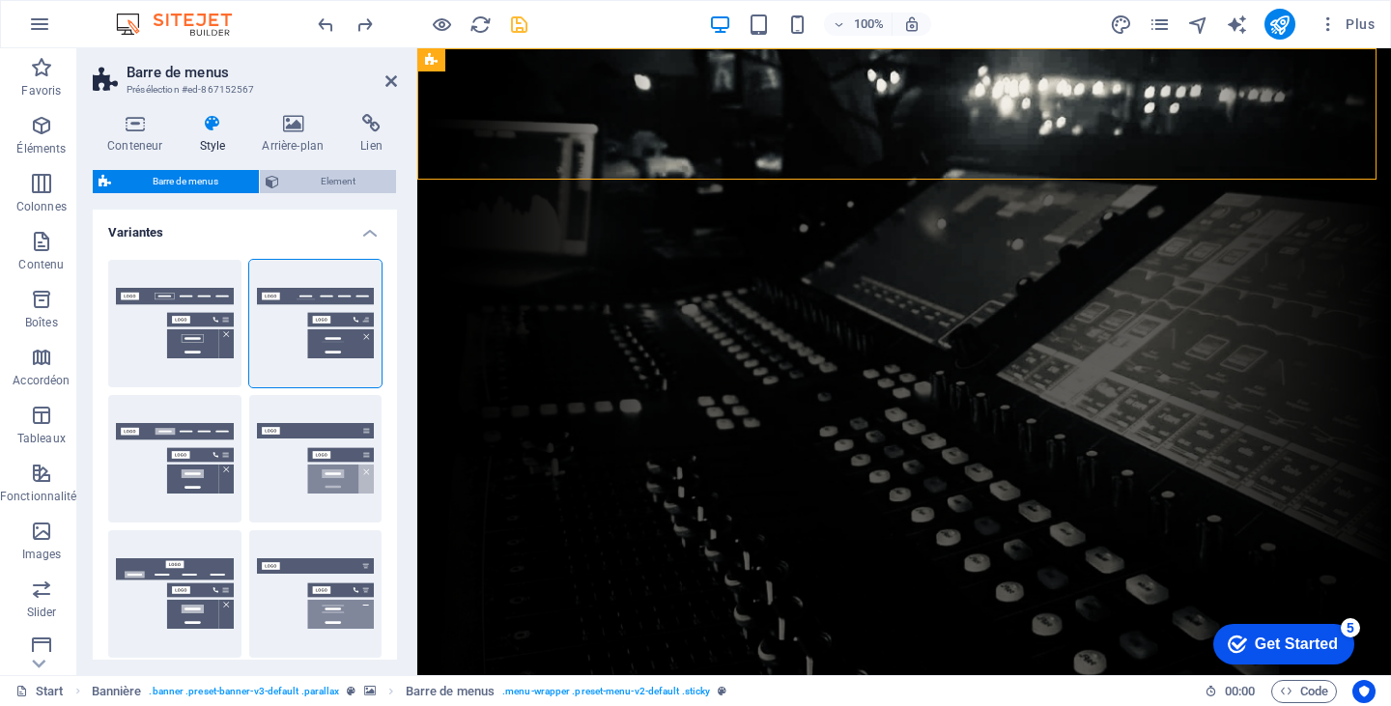
click at [321, 182] on span "Element" at bounding box center [337, 181] width 105 height 23
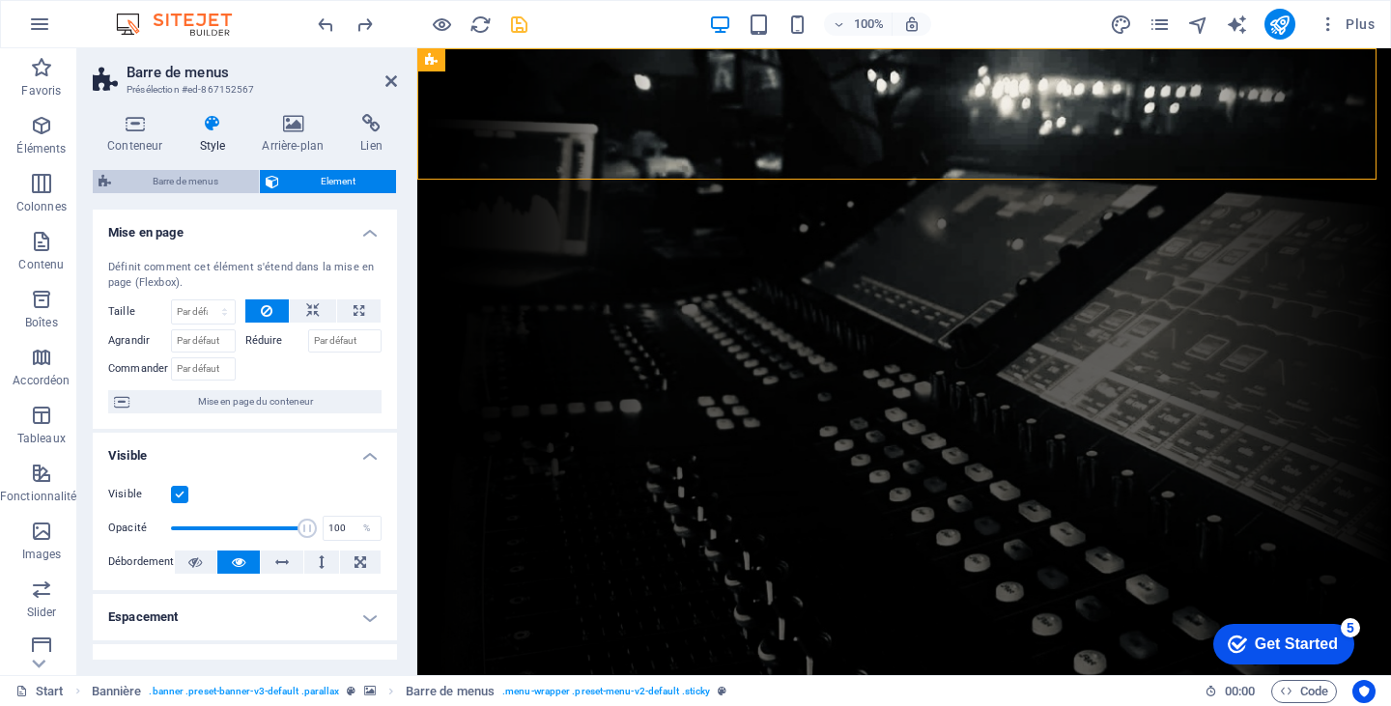
click at [214, 180] on span "Barre de menus" at bounding box center [185, 181] width 136 height 23
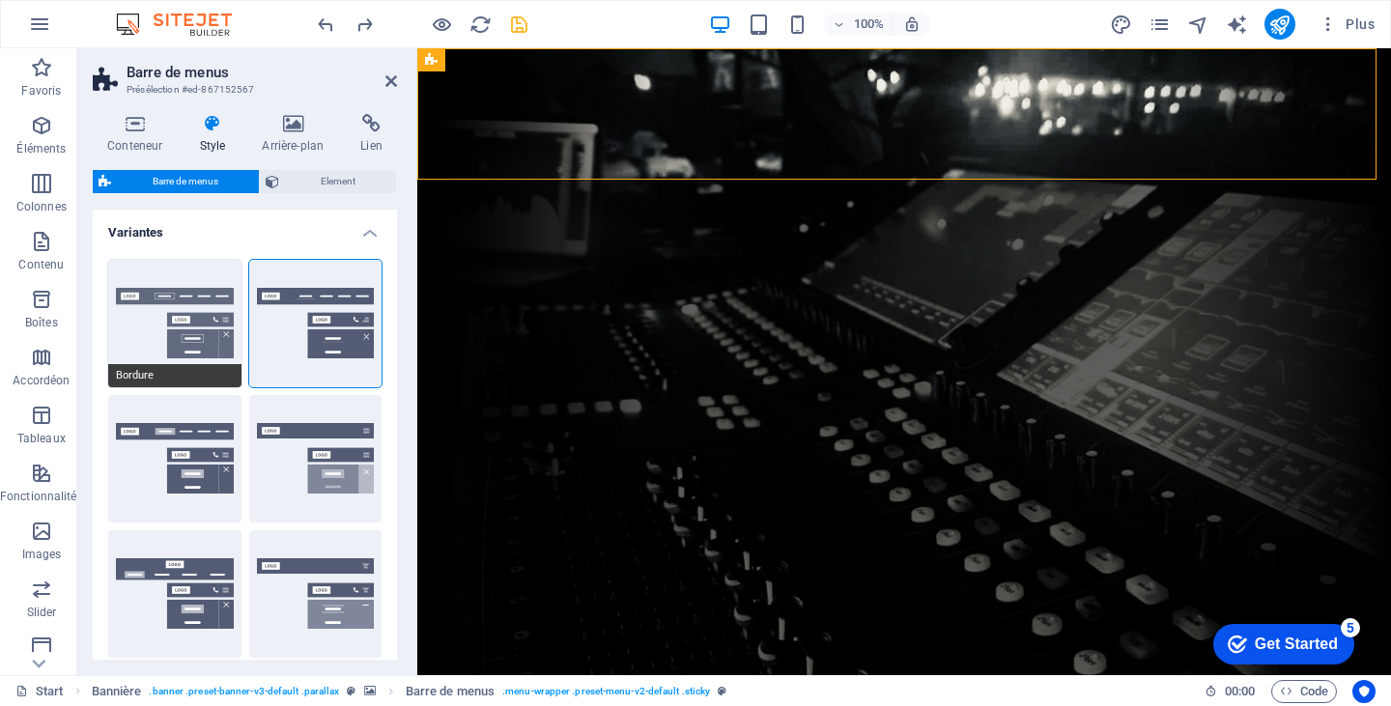
click at [154, 305] on button "Bordure" at bounding box center [174, 324] width 133 height 128
type input "1"
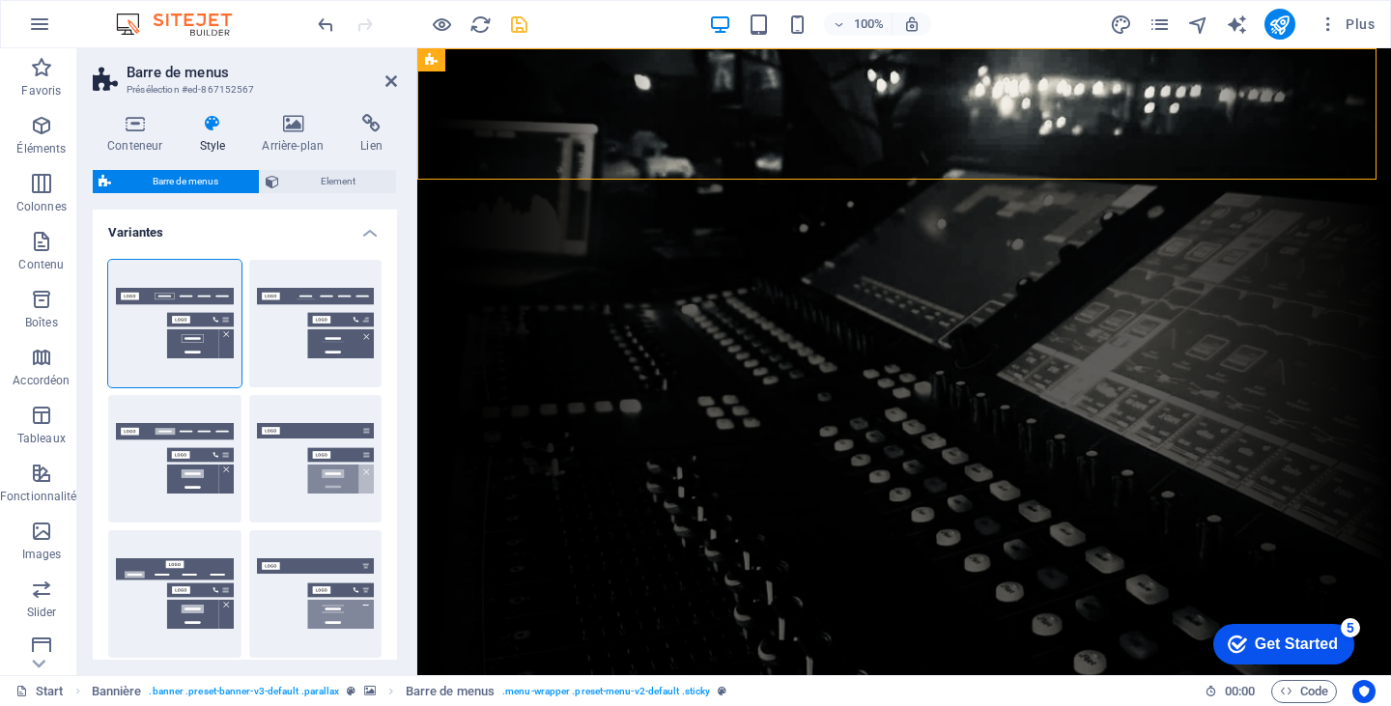
click at [140, 410] on div "Par défaut" at bounding box center [174, 459] width 133 height 128
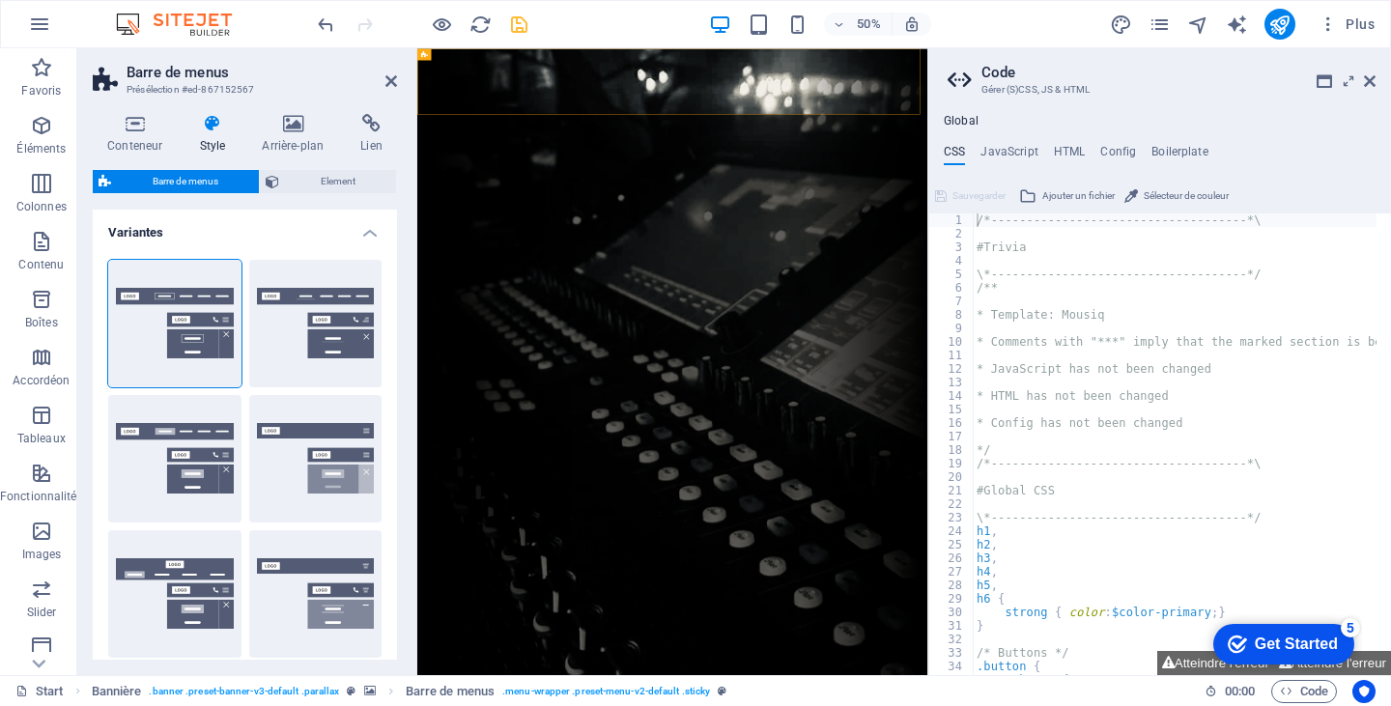
click at [153, 409] on div "Par défaut" at bounding box center [174, 459] width 133 height 128
click at [390, 82] on icon at bounding box center [391, 80] width 12 height 15
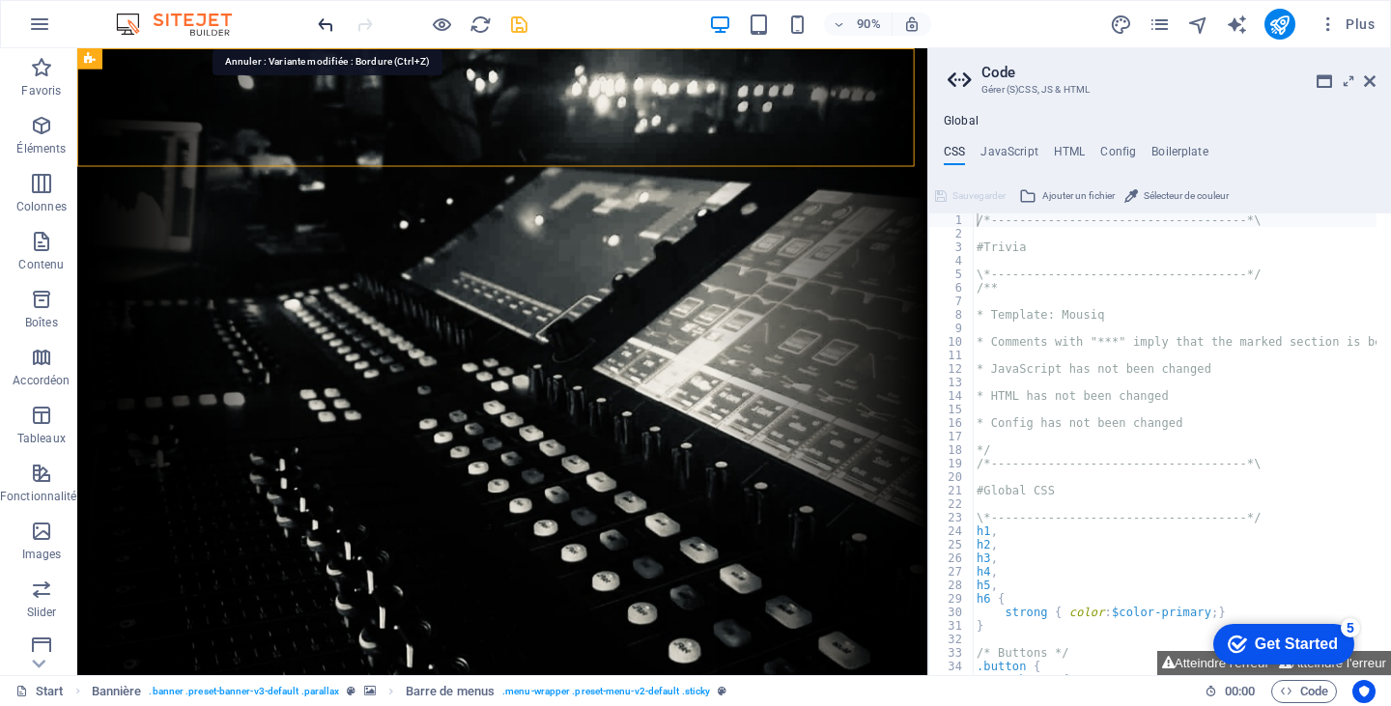
click at [319, 14] on icon "undo" at bounding box center [326, 25] width 22 height 22
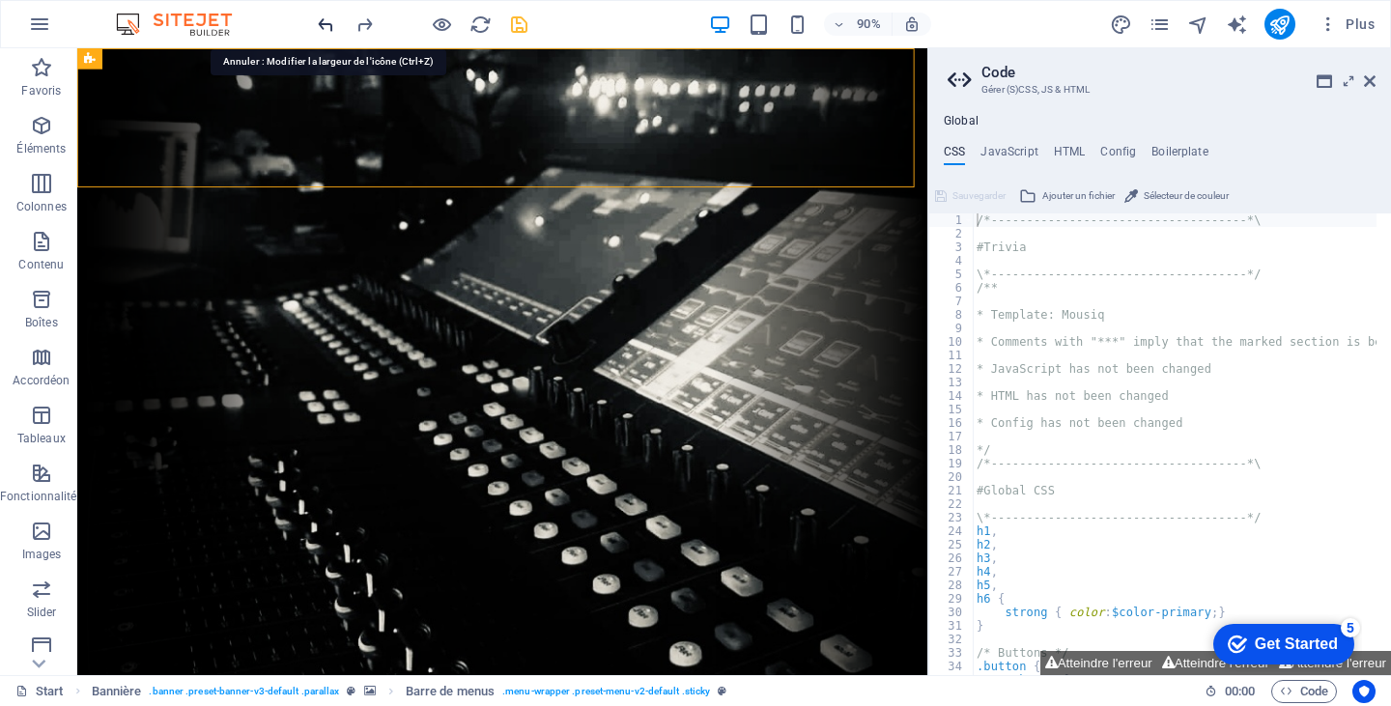
click at [319, 14] on icon "undo" at bounding box center [326, 25] width 22 height 22
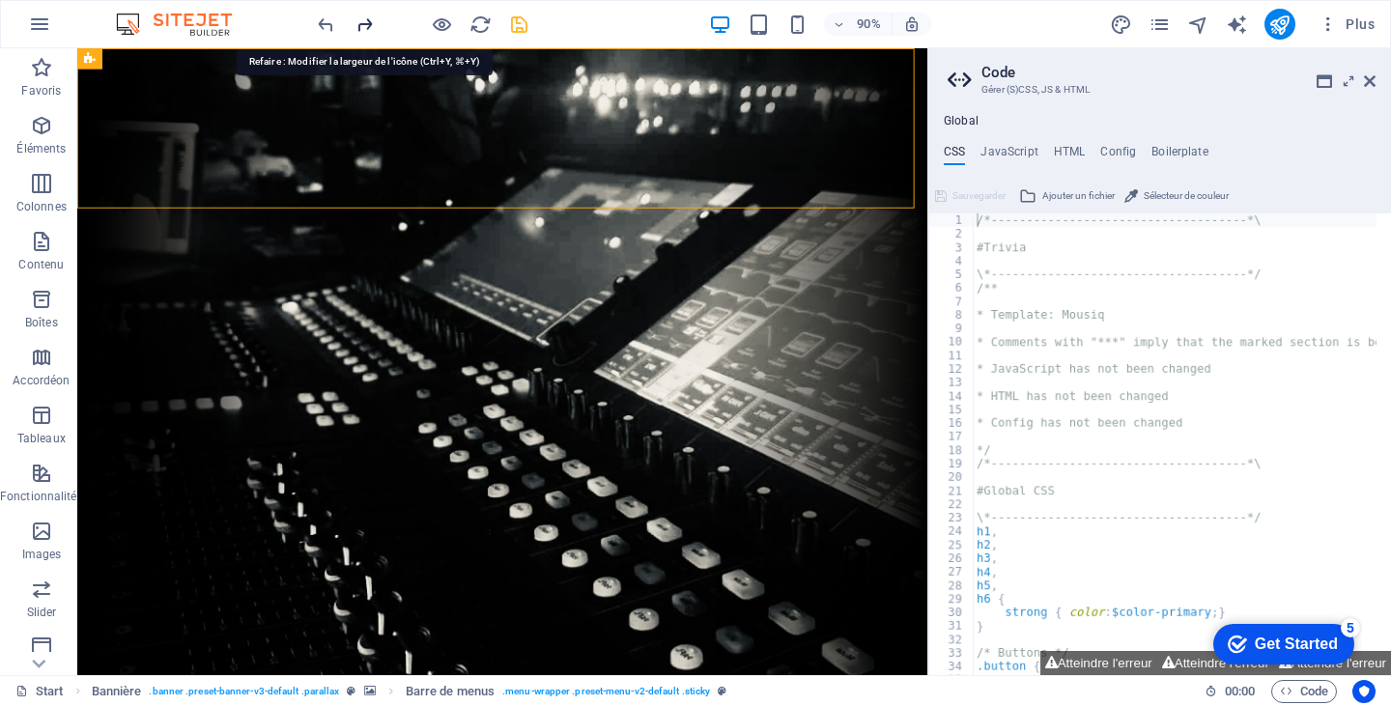
click at [371, 21] on icon "redo" at bounding box center [365, 25] width 22 height 22
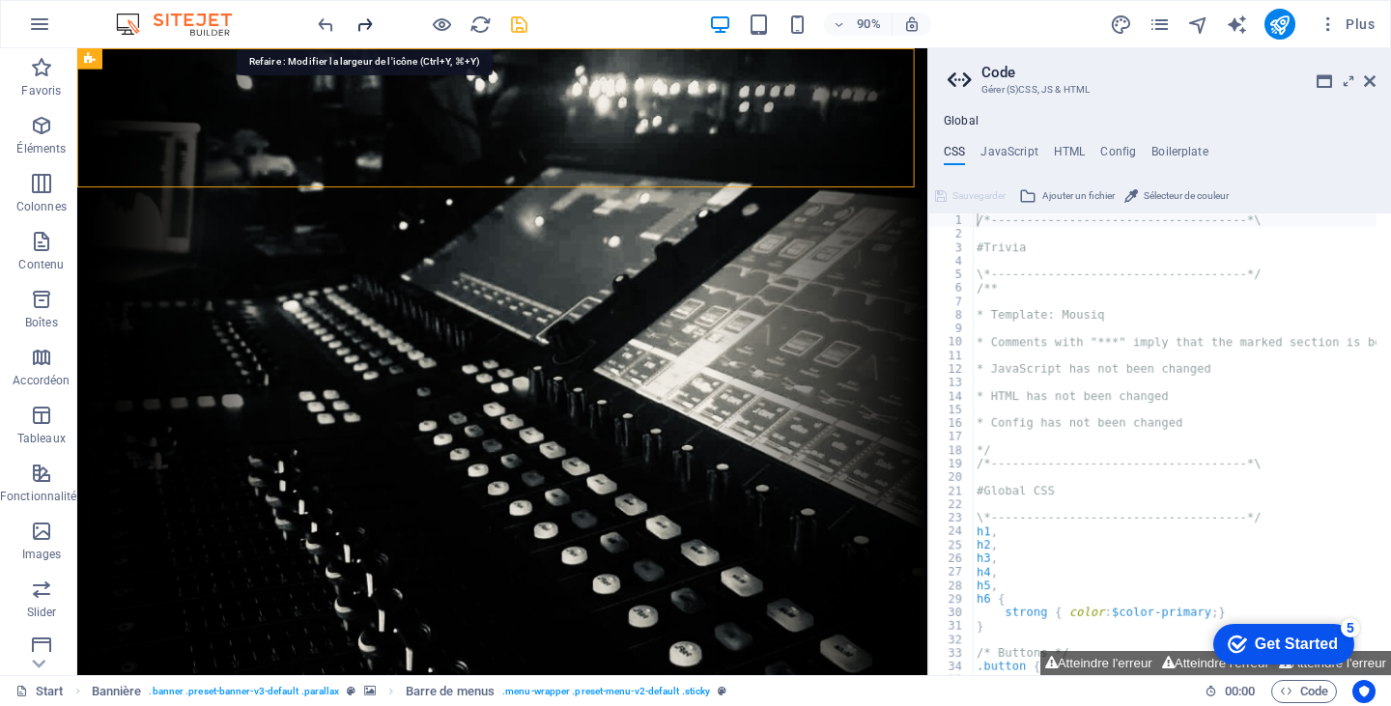
click at [371, 21] on icon "redo" at bounding box center [365, 25] width 22 height 22
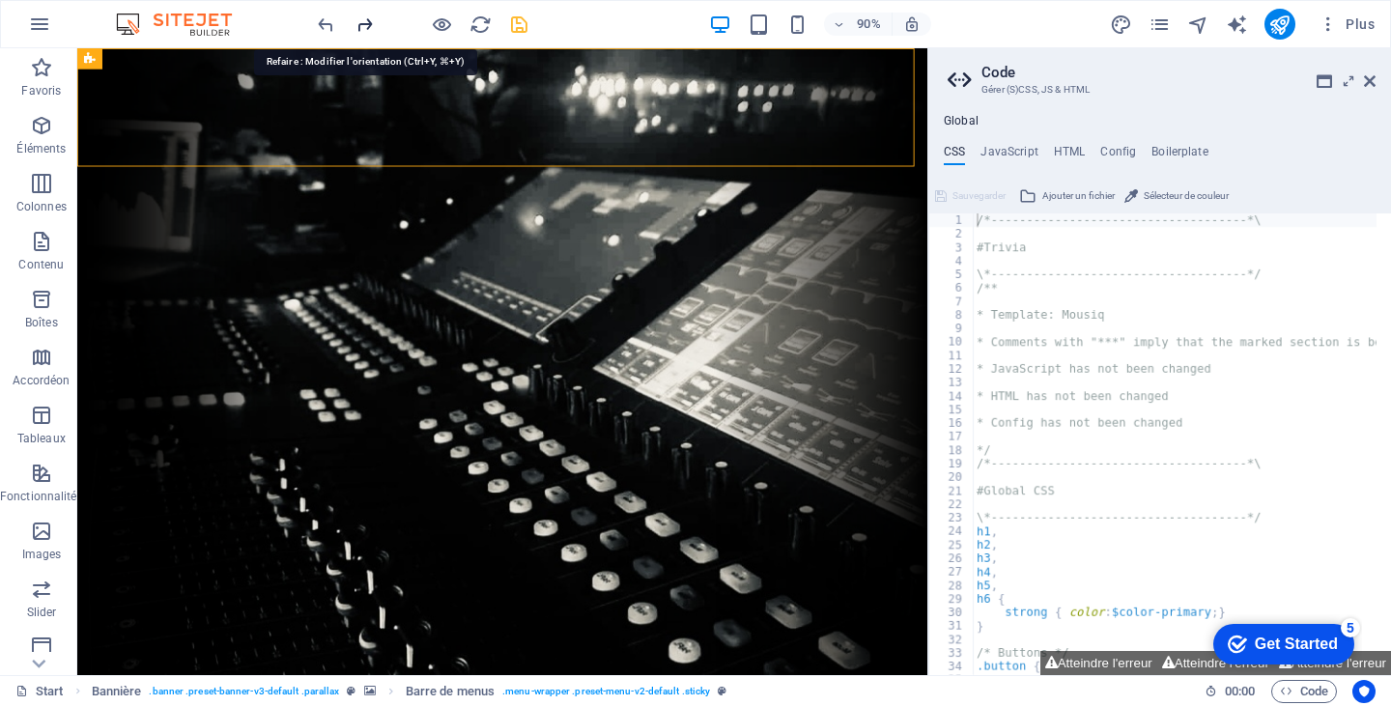
click at [371, 21] on icon "redo" at bounding box center [365, 25] width 22 height 22
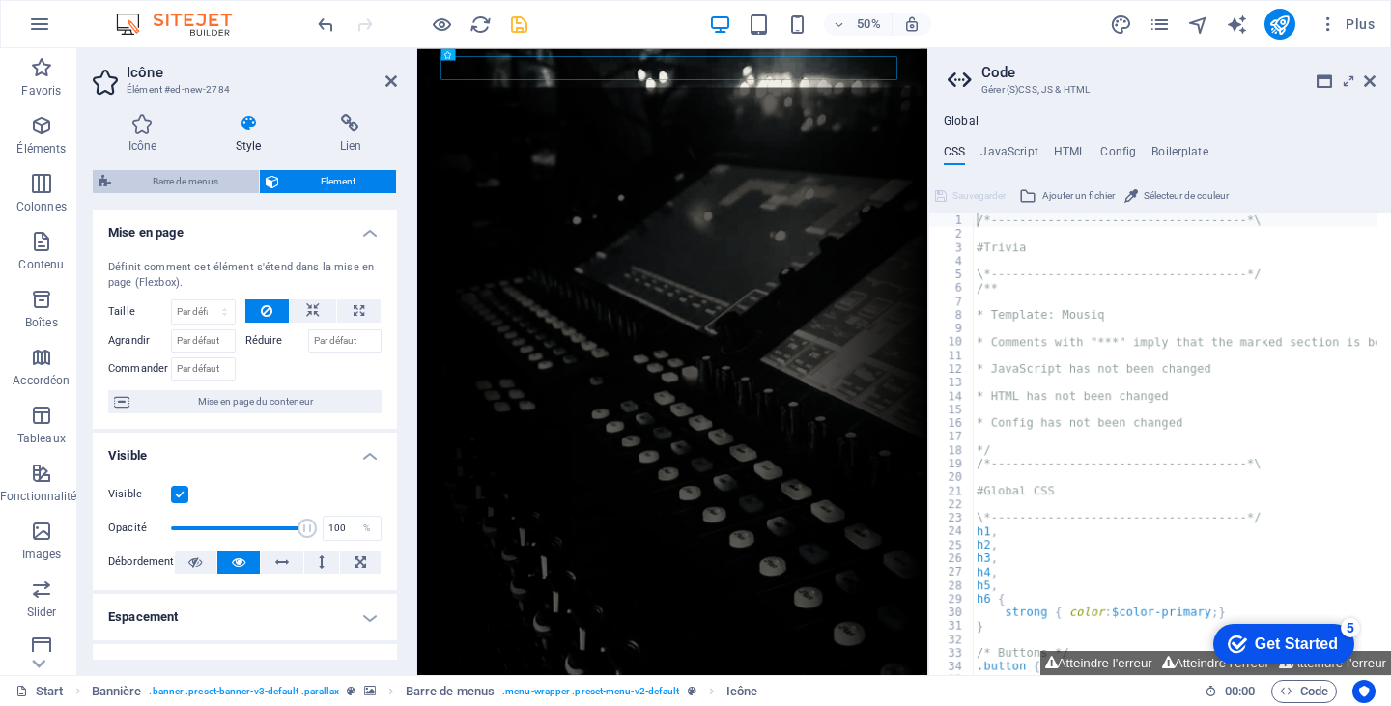
click at [227, 184] on span "Barre de menus" at bounding box center [185, 181] width 136 height 23
select select "rem"
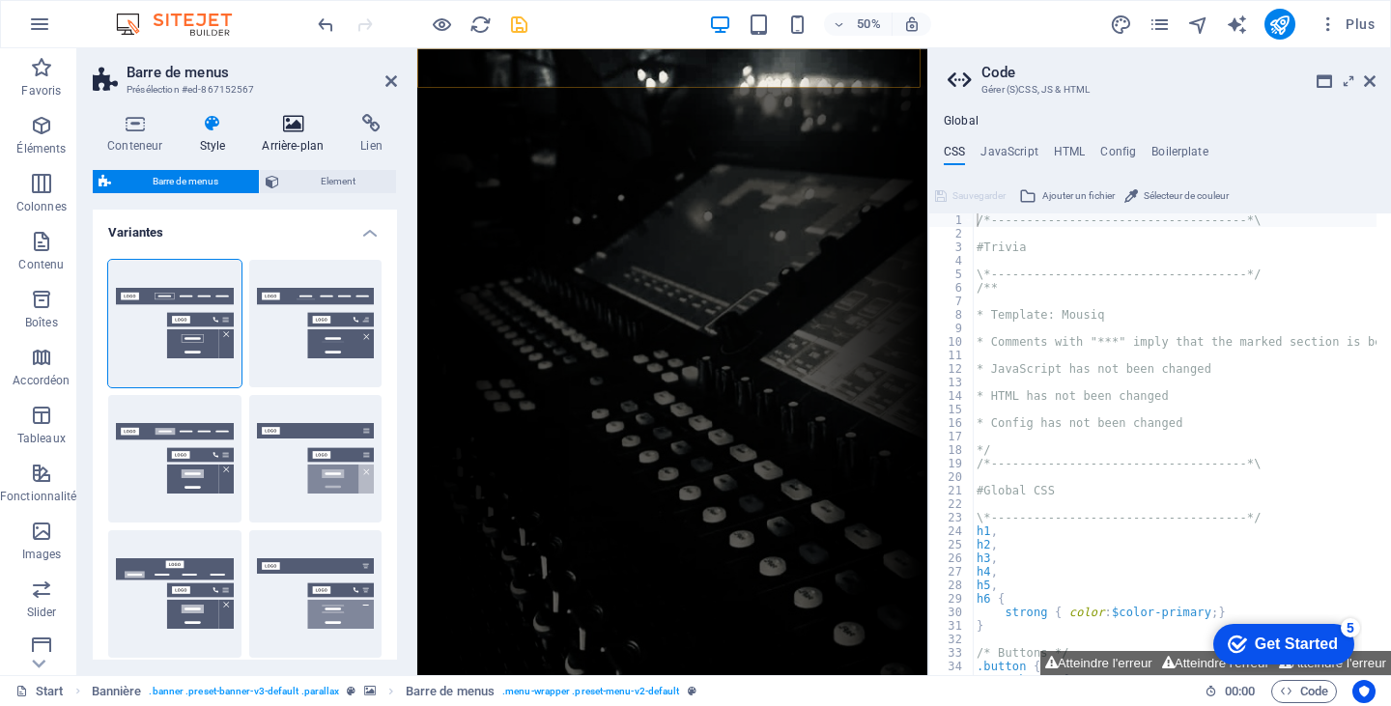
click at [289, 128] on icon at bounding box center [292, 123] width 91 height 19
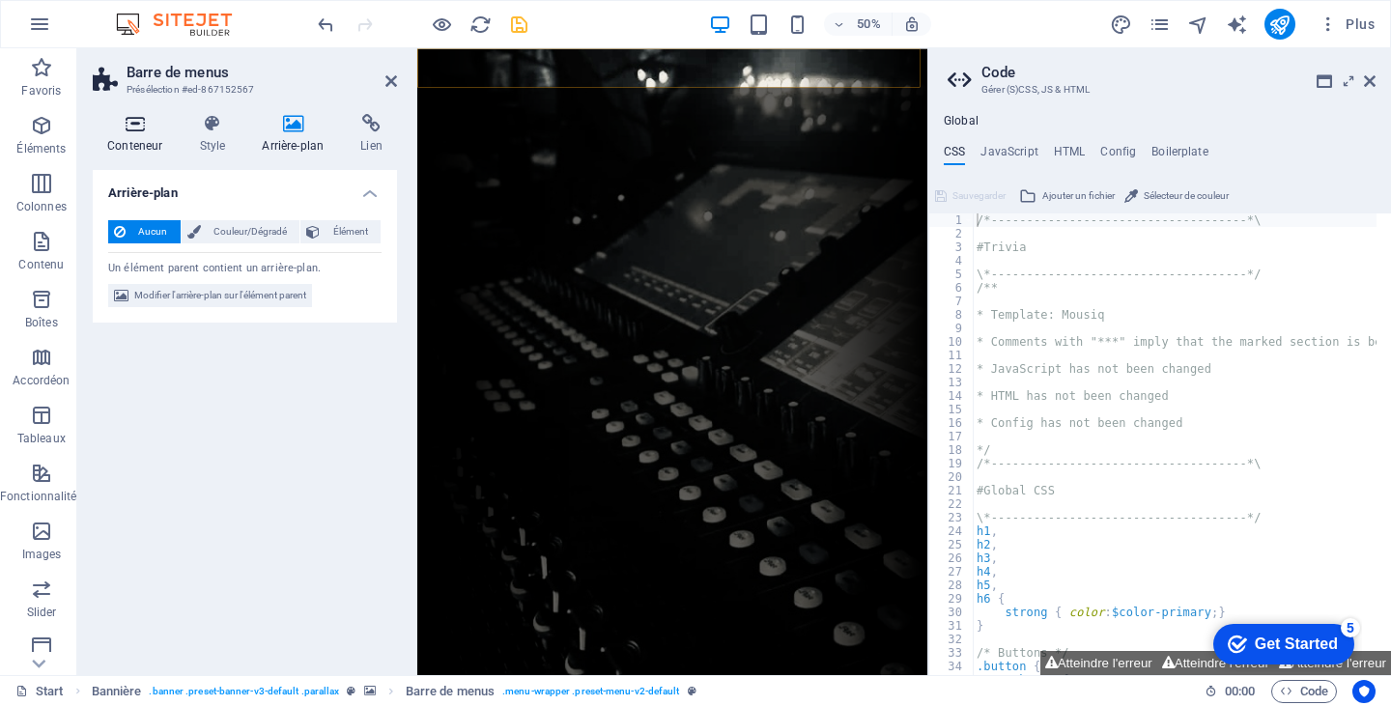
click at [137, 119] on icon at bounding box center [135, 123] width 84 height 19
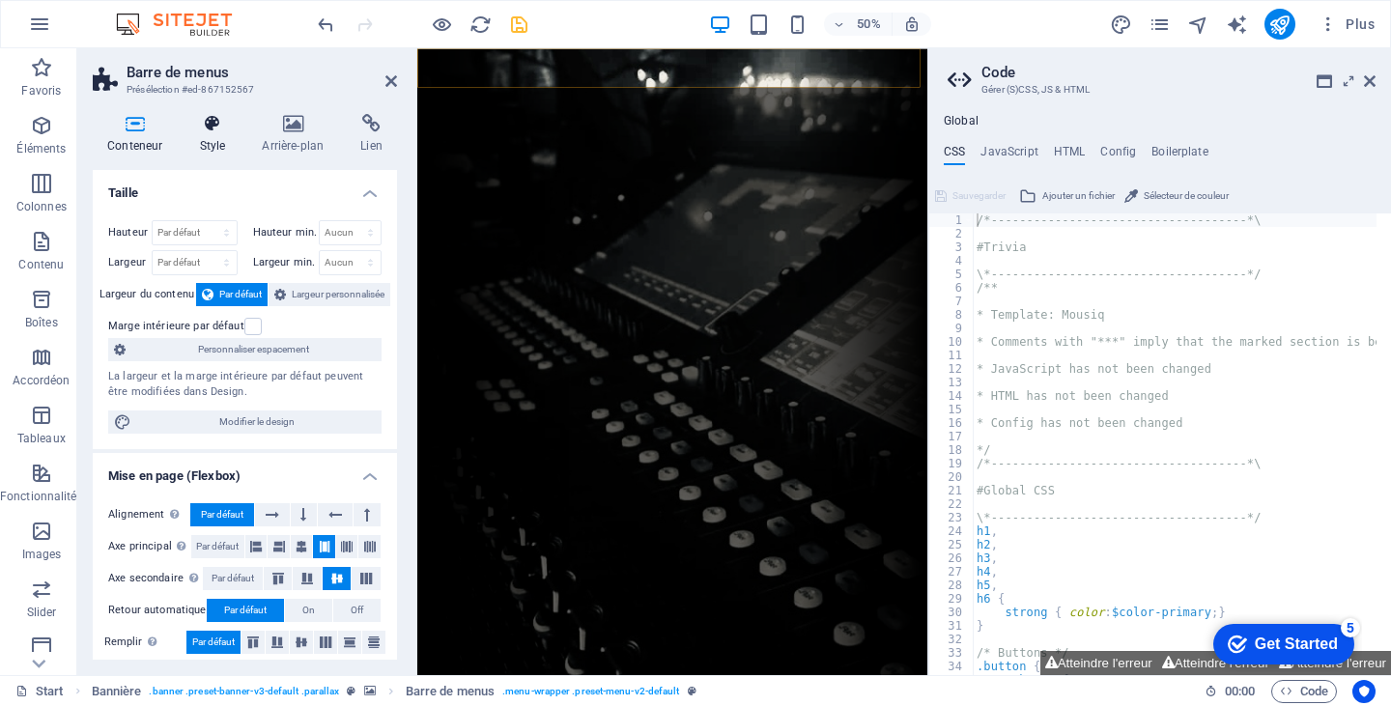
click at [192, 142] on h4 "Style" at bounding box center [216, 134] width 63 height 41
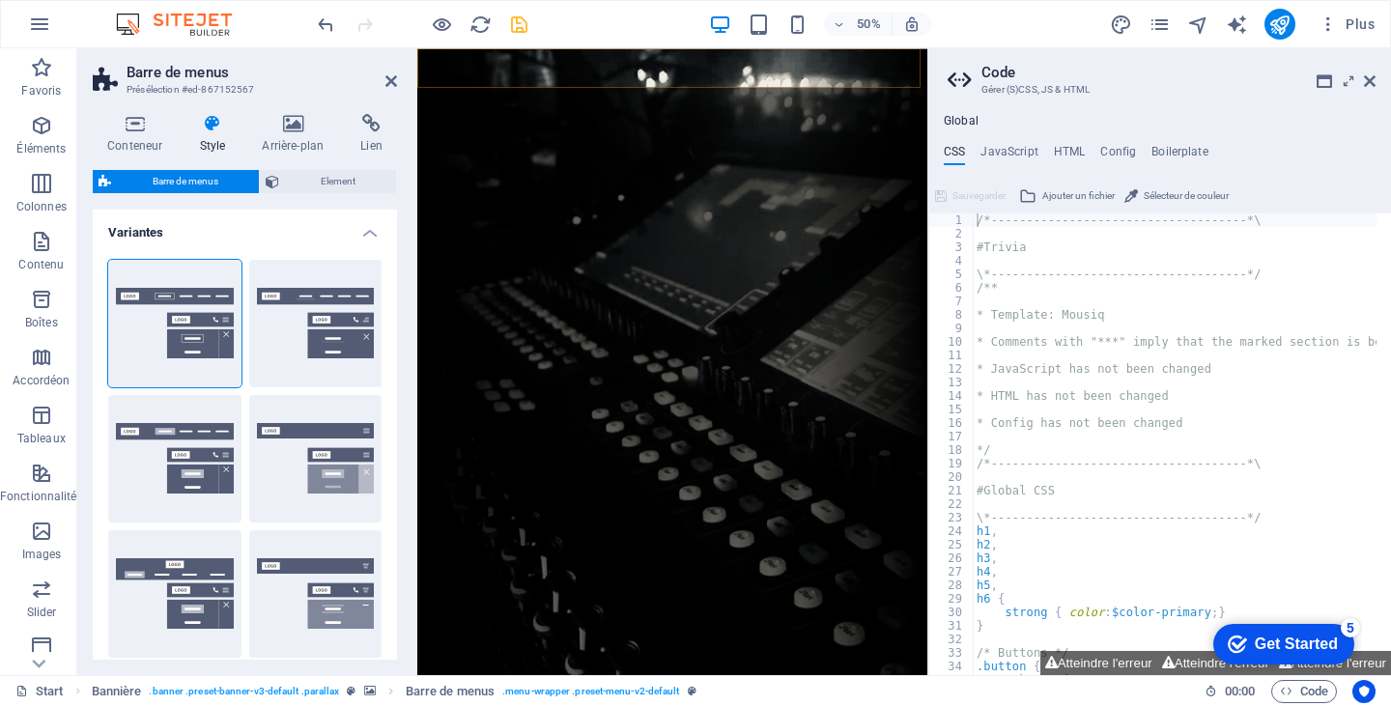
click at [210, 132] on icon at bounding box center [212, 123] width 55 height 19
click at [321, 173] on span "Element" at bounding box center [337, 181] width 105 height 23
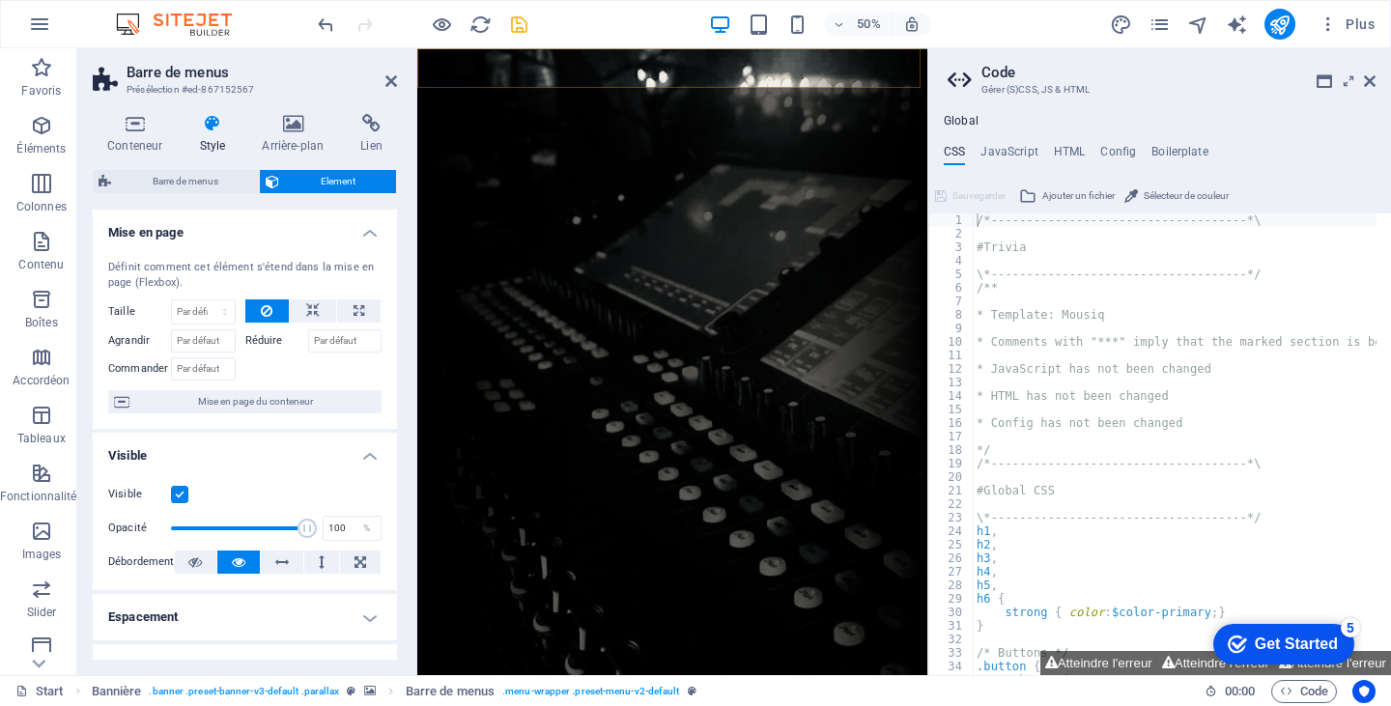
drag, startPoint x: 392, startPoint y: 333, endPoint x: 402, endPoint y: 410, distance: 76.9
click at [402, 410] on div "Conteneur Style Arrière-plan Lien Taille Hauteur Par défaut px rem % vh vw Haut…" at bounding box center [244, 387] width 335 height 577
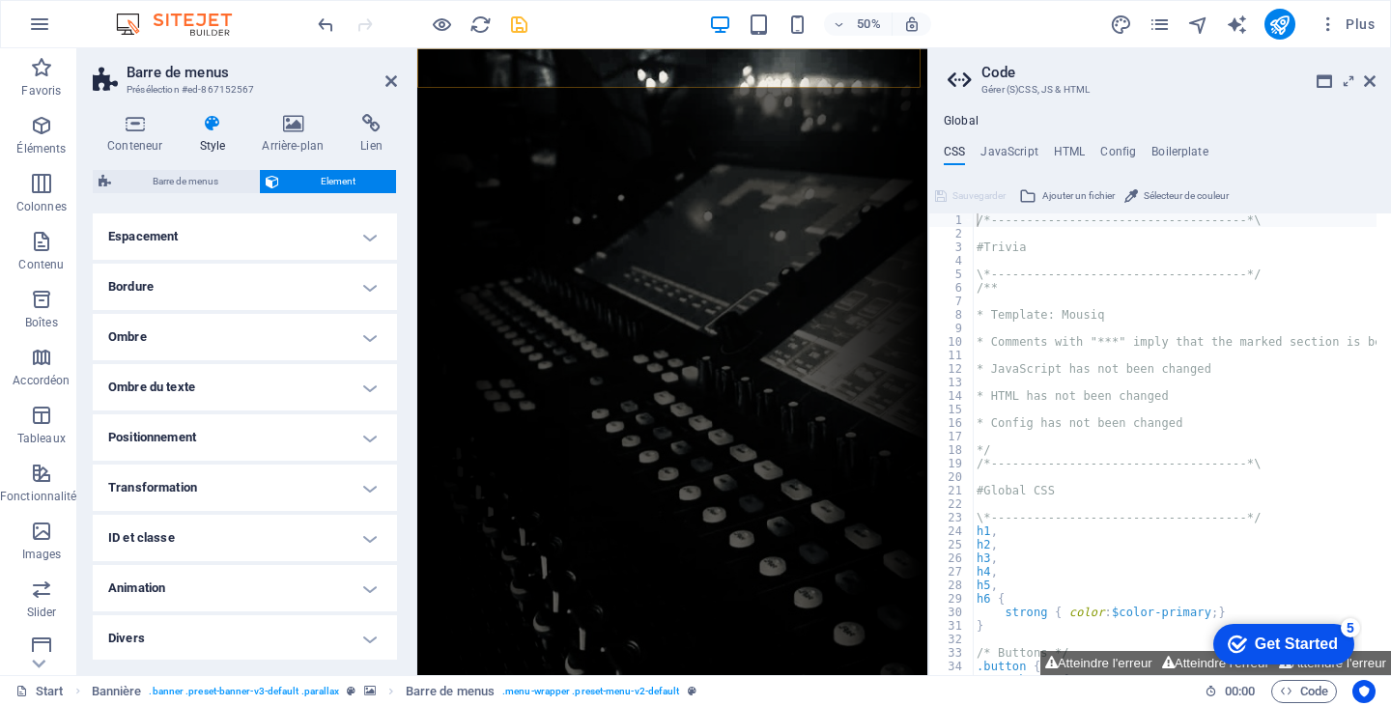
scroll to position [382, 0]
click at [364, 425] on h4 "Positionnement" at bounding box center [245, 436] width 304 height 46
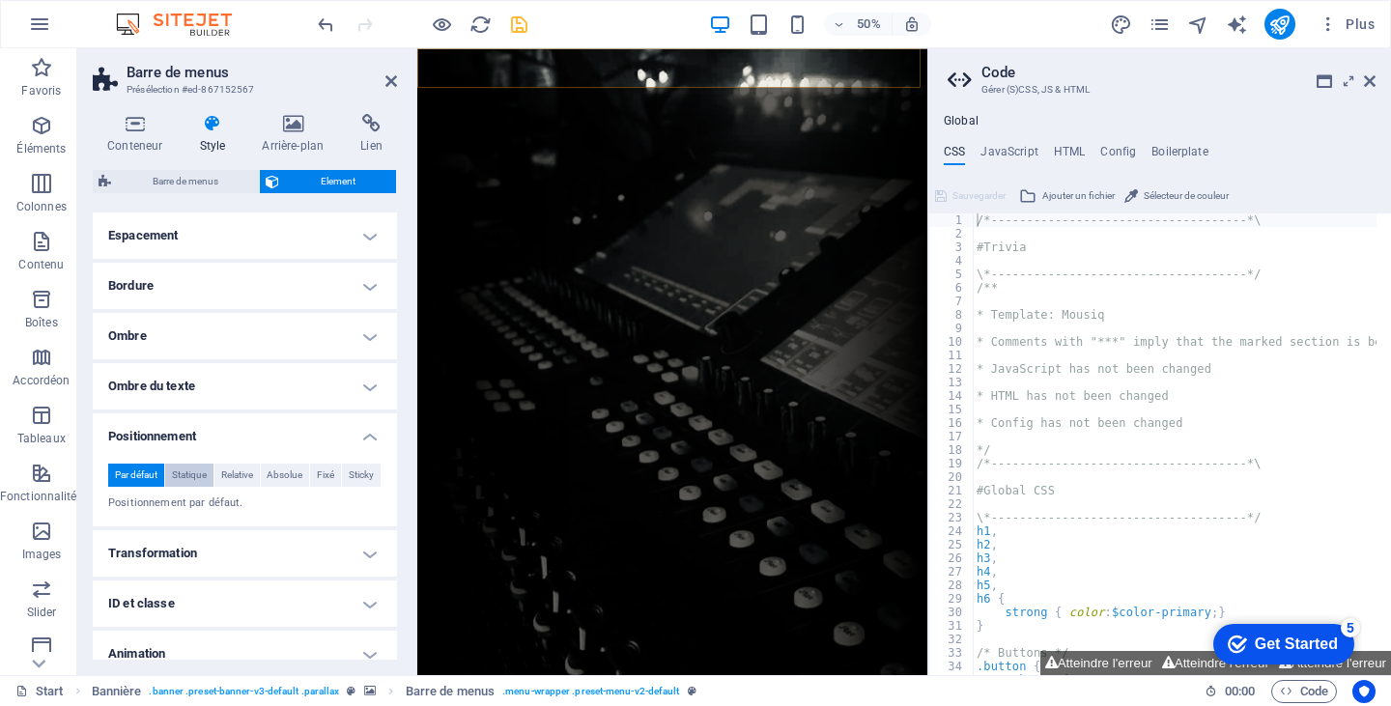
click at [189, 468] on span "Statique" at bounding box center [189, 475] width 35 height 23
click at [147, 470] on span "Par défaut" at bounding box center [136, 475] width 43 height 23
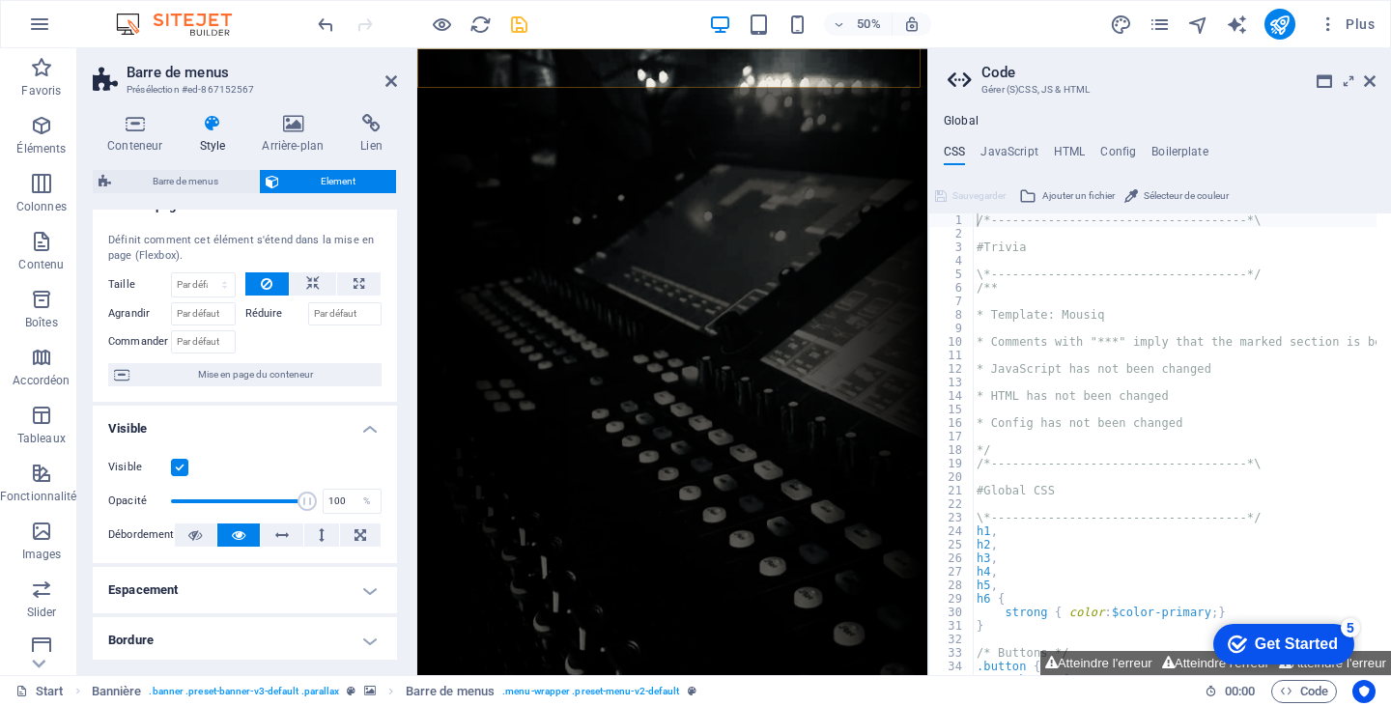
scroll to position [0, 0]
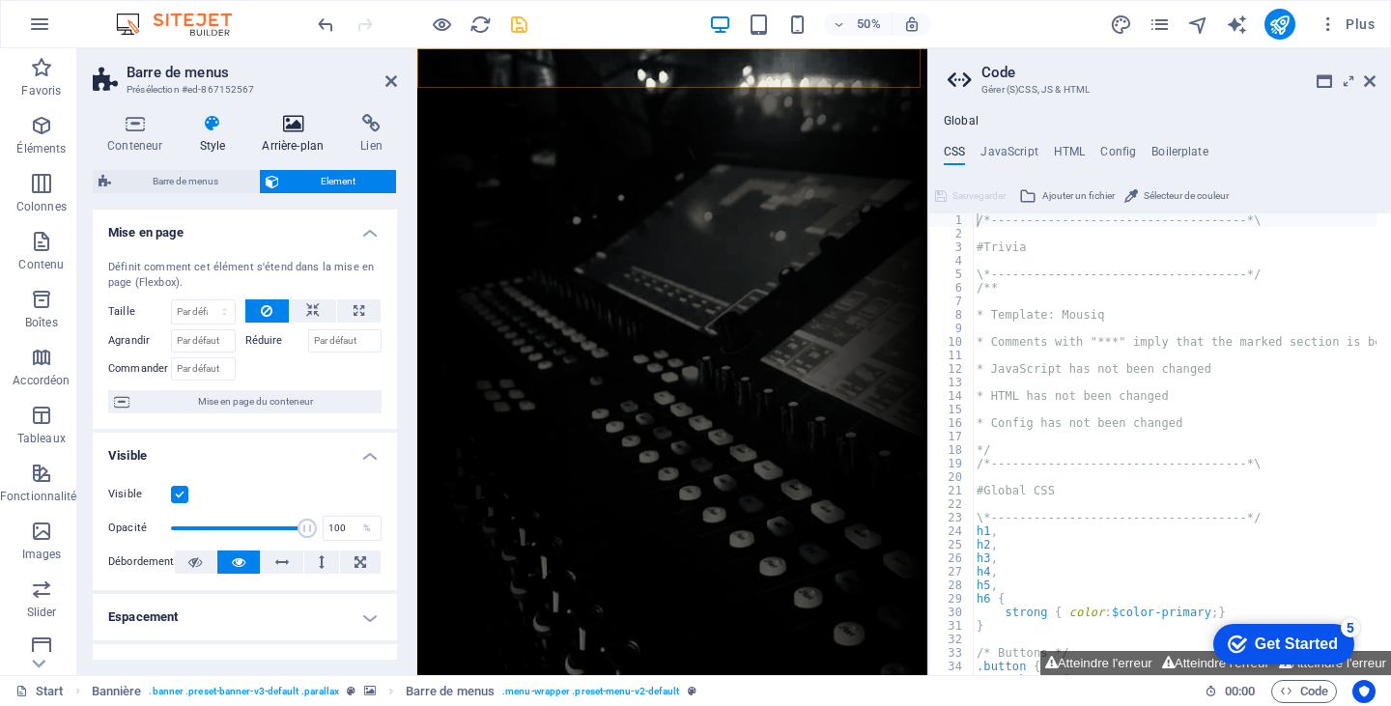
click at [312, 123] on icon at bounding box center [292, 123] width 91 height 19
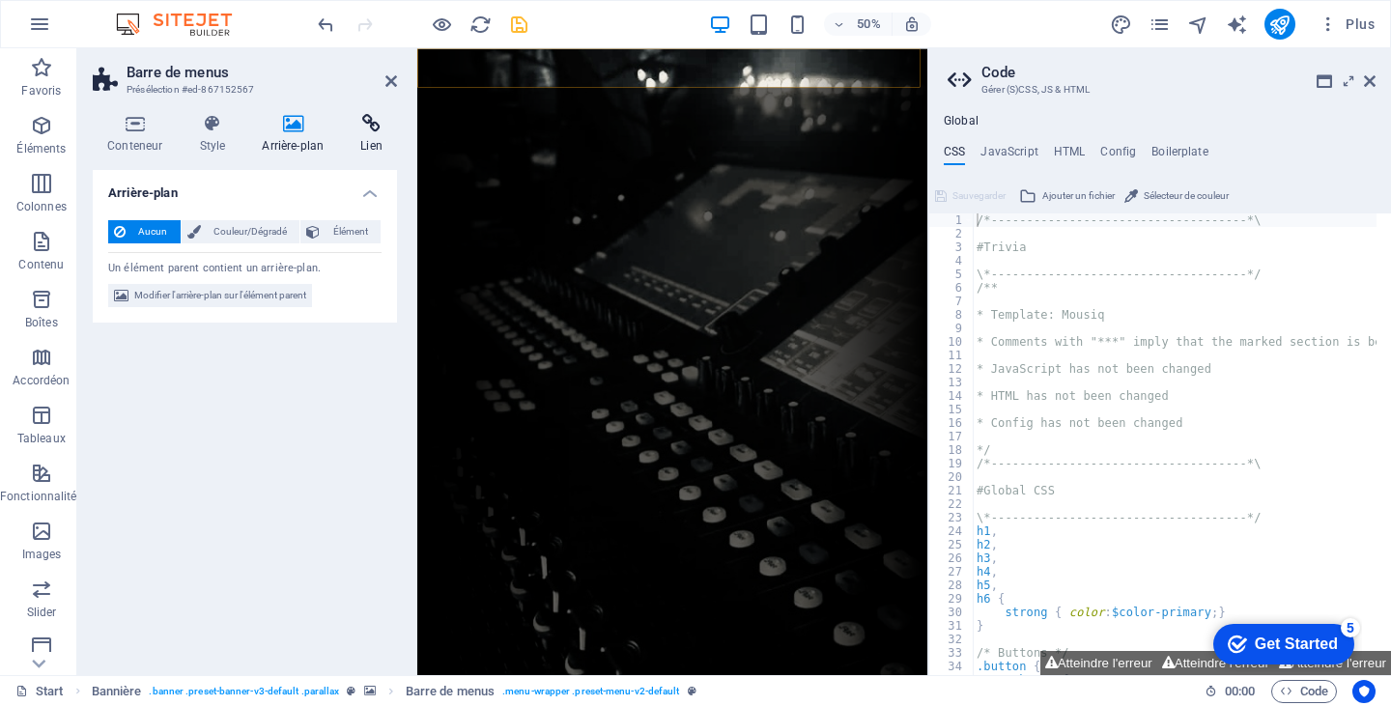
click at [366, 126] on icon at bounding box center [371, 123] width 51 height 19
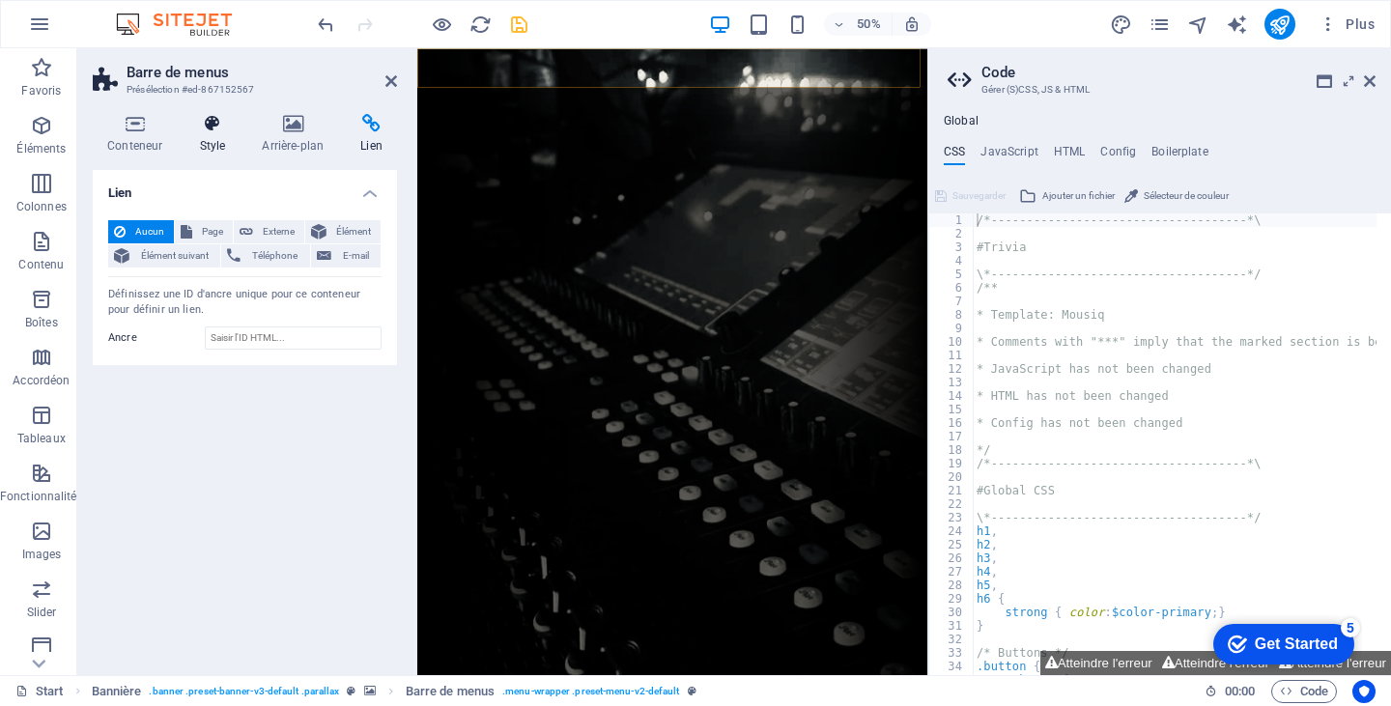
click at [206, 130] on icon at bounding box center [212, 123] width 55 height 19
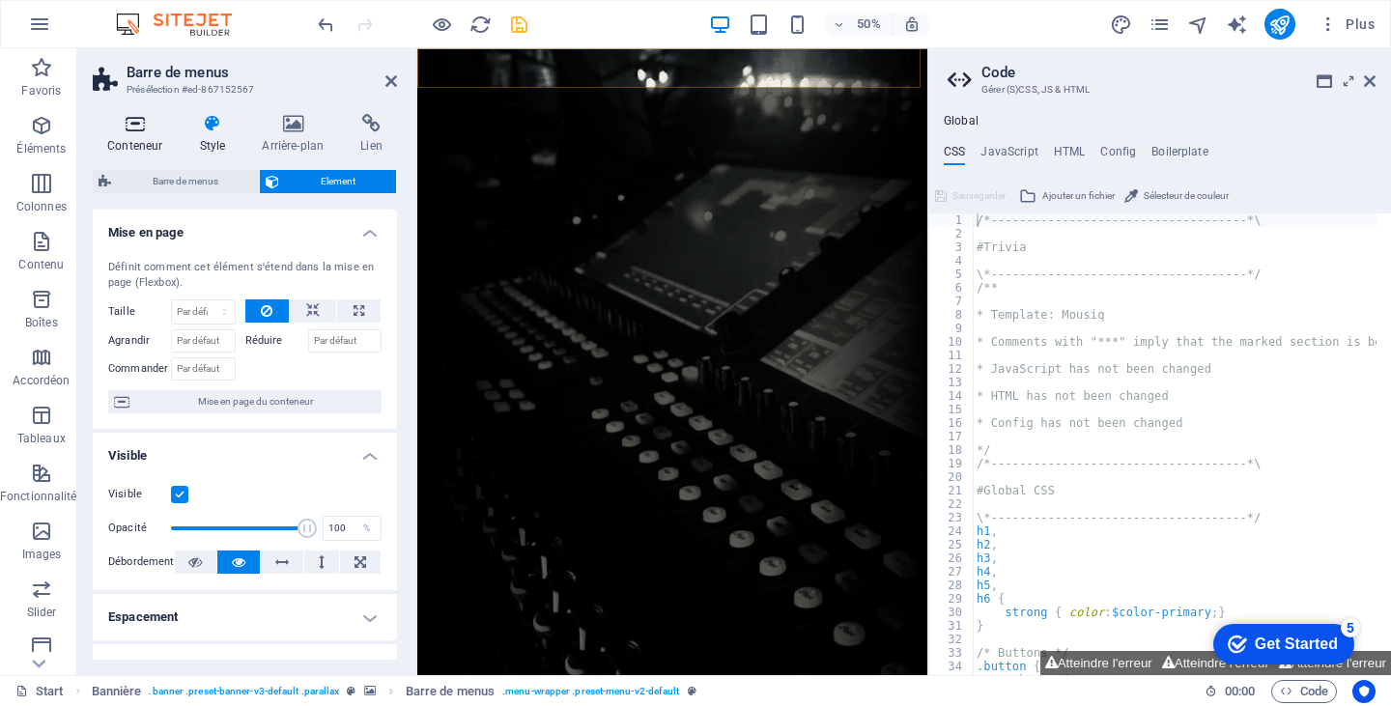
click at [147, 130] on icon at bounding box center [135, 123] width 84 height 19
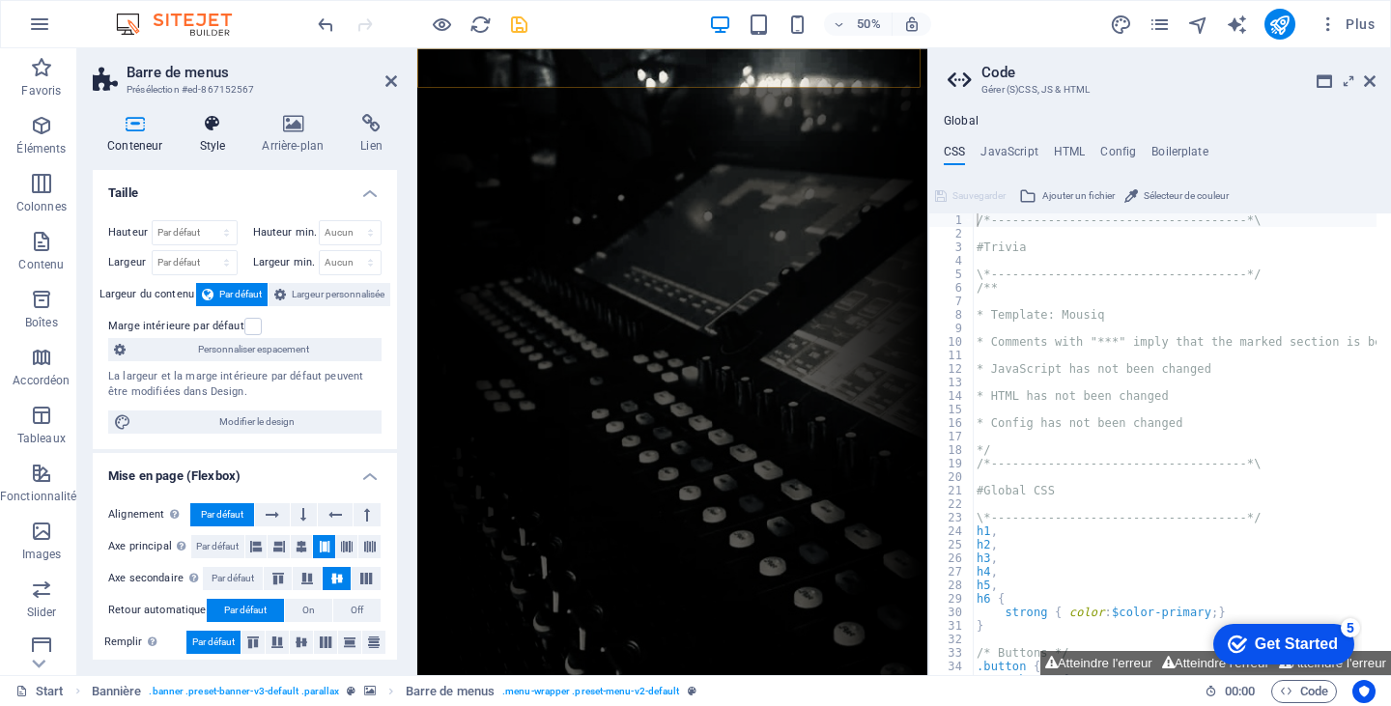
click at [199, 125] on icon at bounding box center [212, 123] width 55 height 19
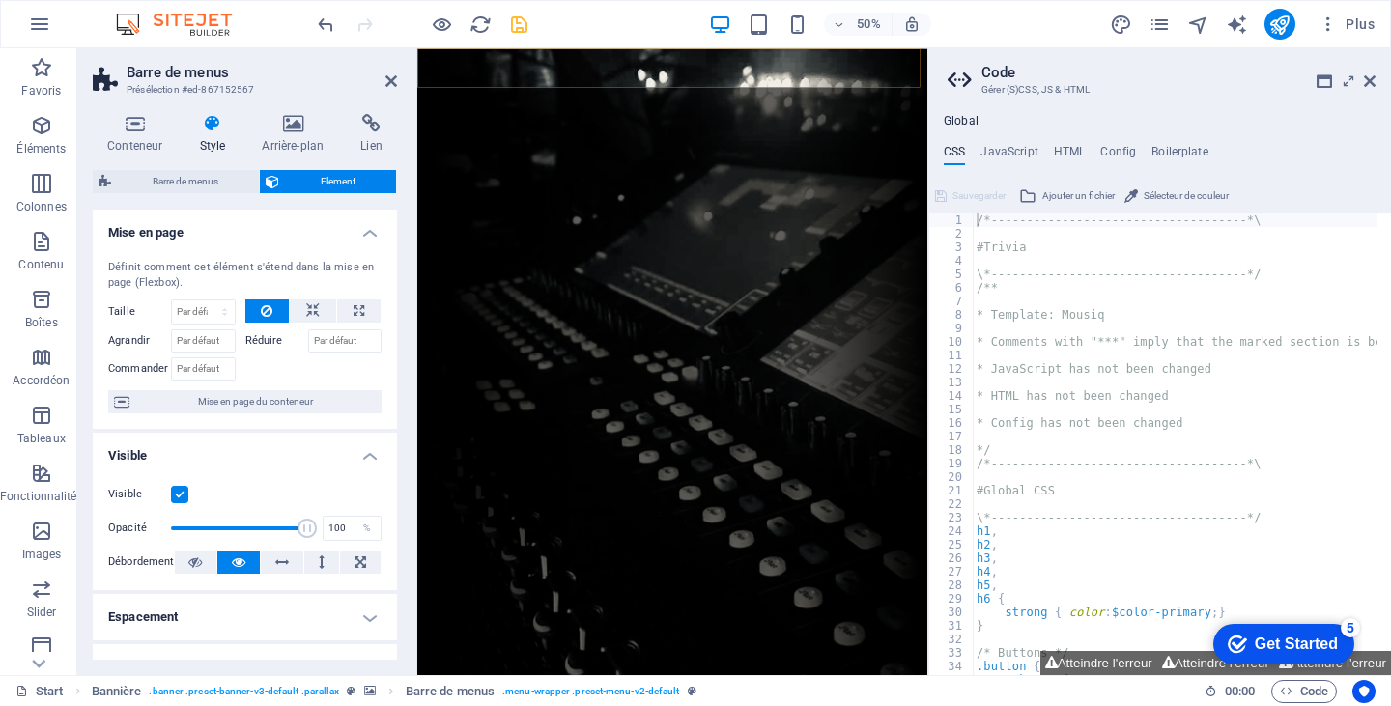
click at [384, 81] on header "Barre de menus Présélection #ed-867152567" at bounding box center [245, 73] width 304 height 50
click at [390, 86] on icon at bounding box center [391, 80] width 12 height 15
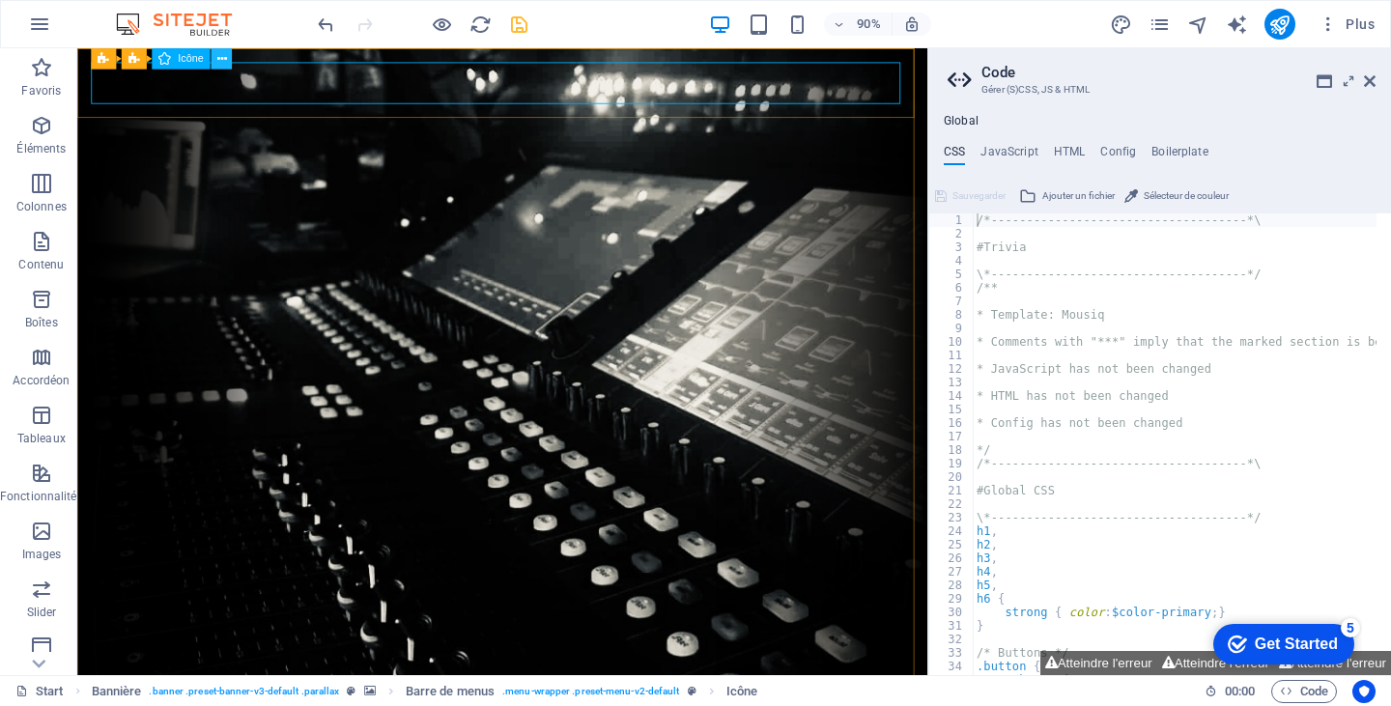
click at [218, 57] on icon at bounding box center [222, 58] width 10 height 18
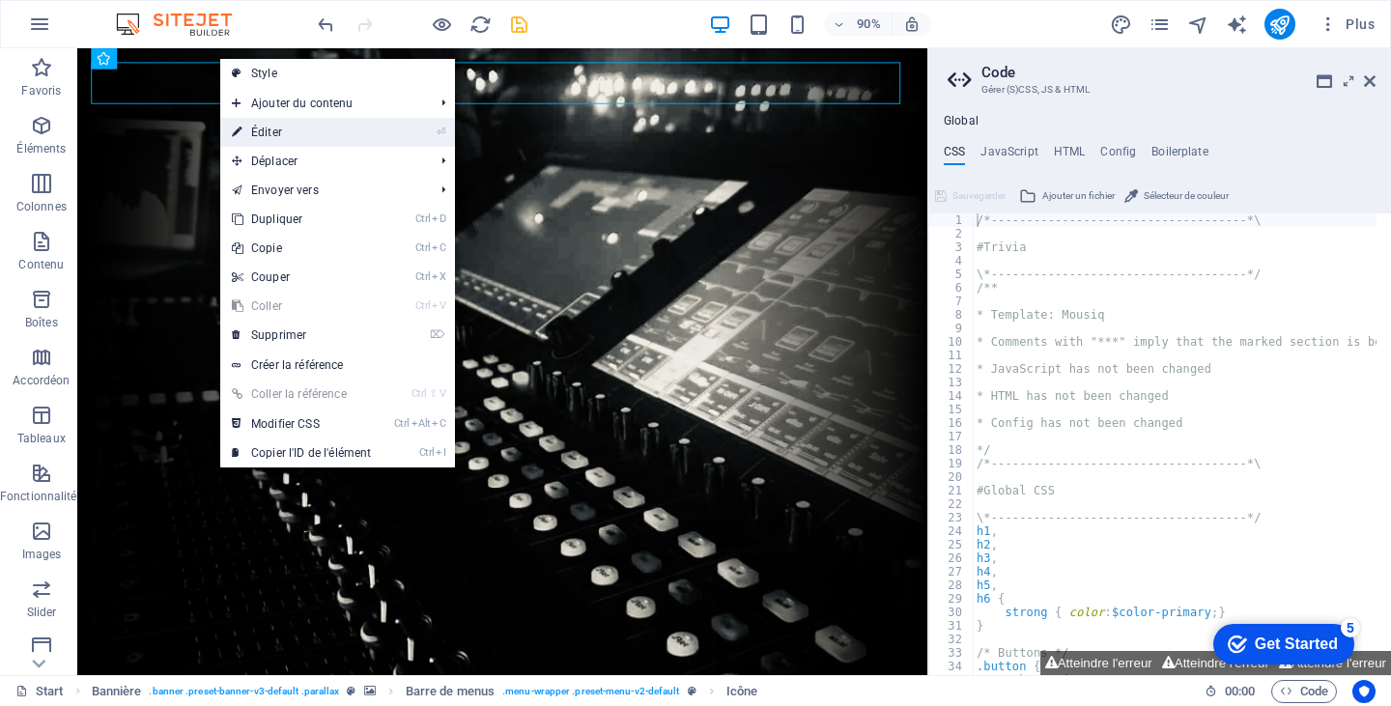
click at [280, 129] on link "⏎ Éditer" at bounding box center [301, 132] width 162 height 29
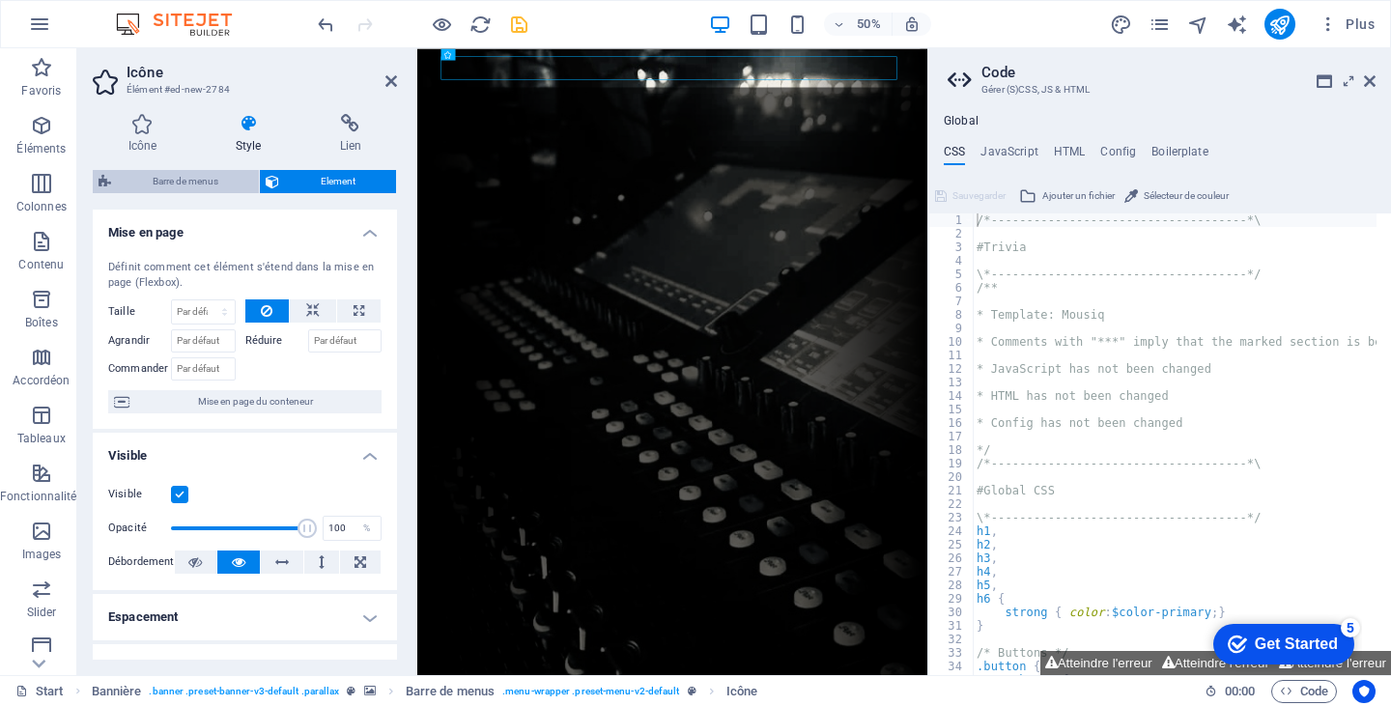
click at [207, 177] on span "Barre de menus" at bounding box center [185, 181] width 136 height 23
select select "rem"
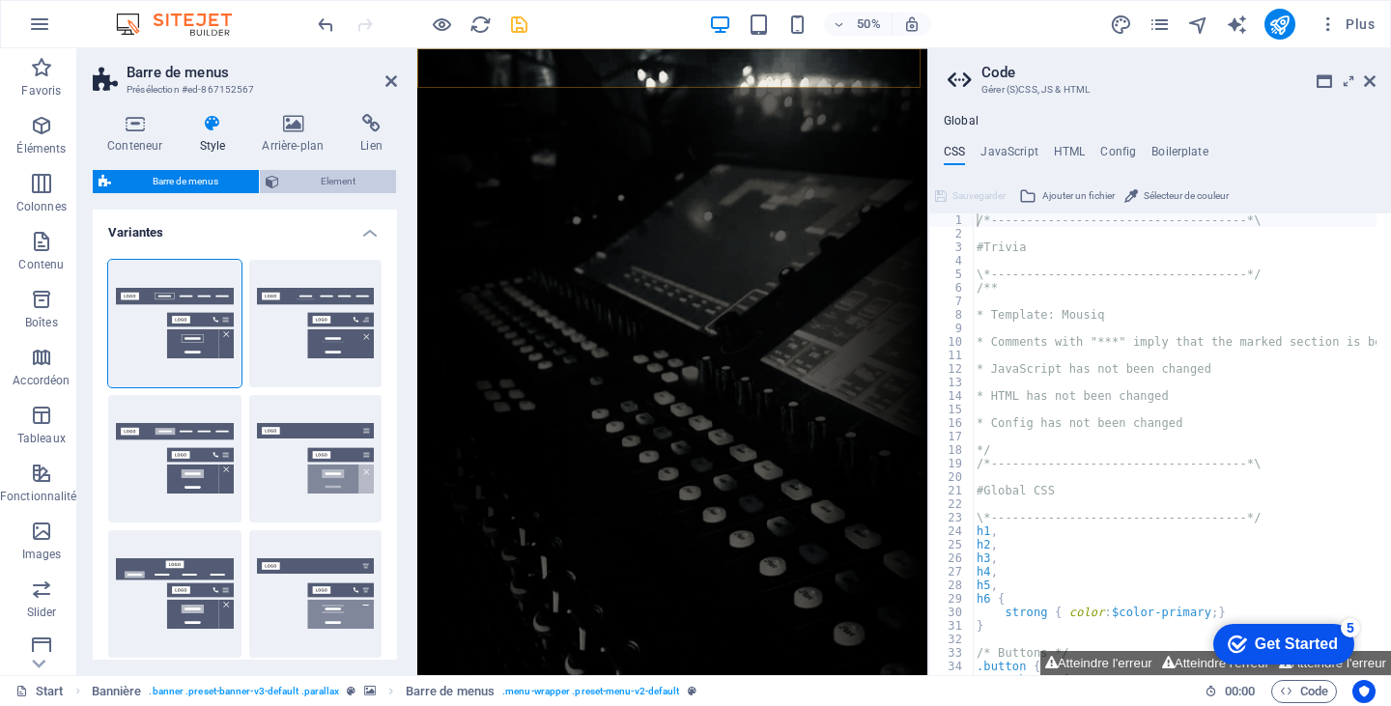
click at [314, 179] on span "Element" at bounding box center [337, 181] width 105 height 23
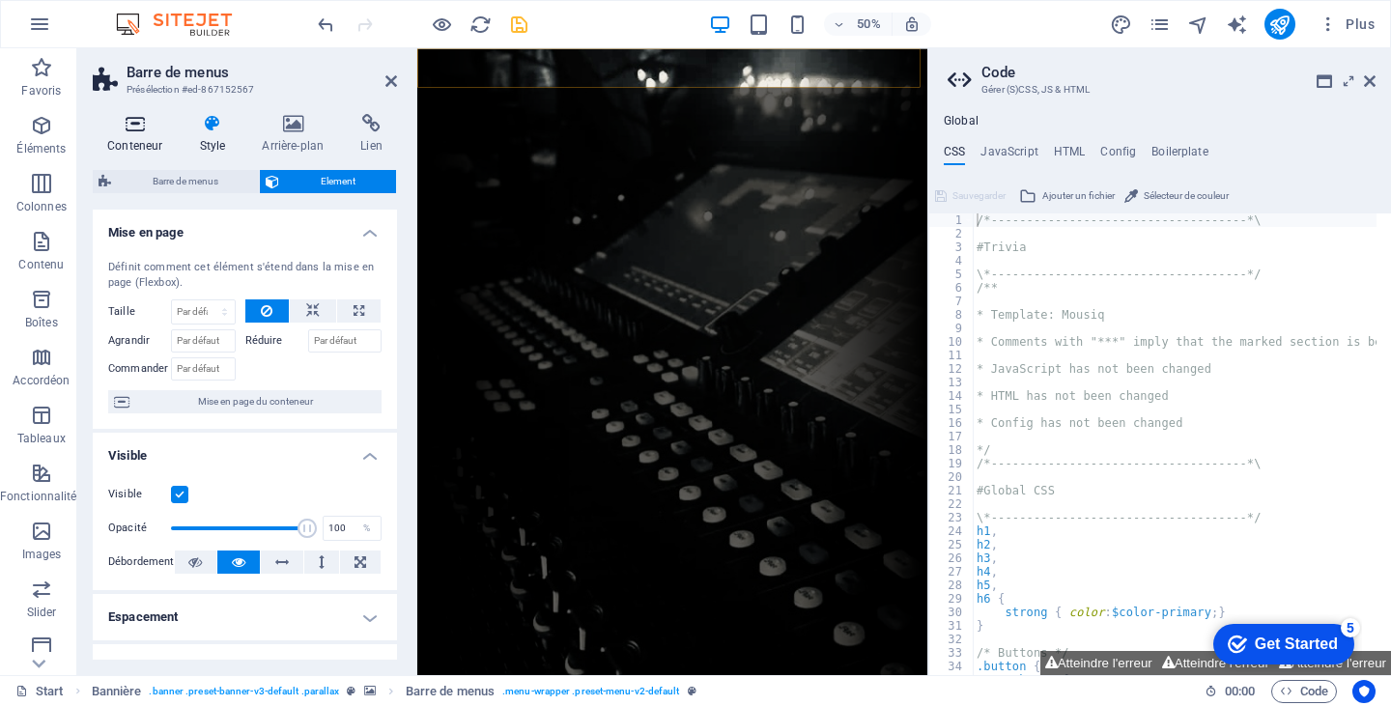
click at [141, 129] on icon at bounding box center [135, 123] width 84 height 19
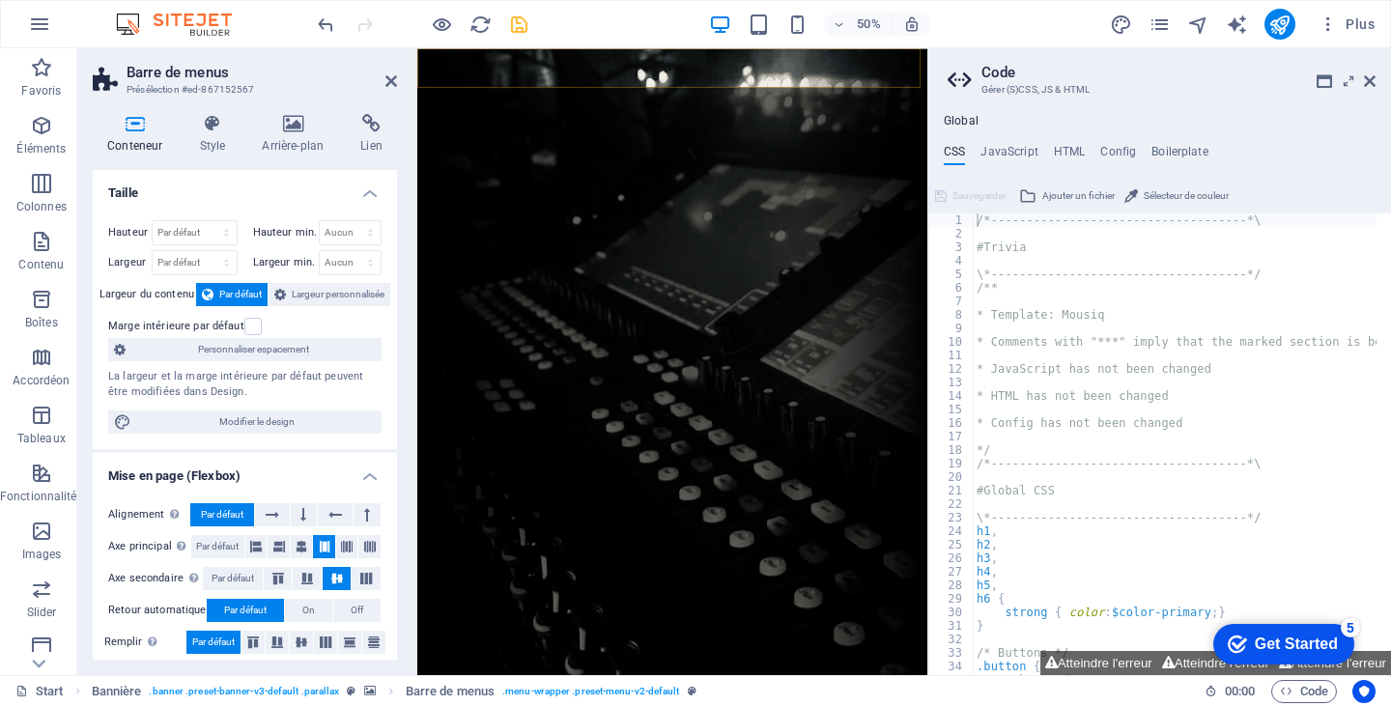
drag, startPoint x: 392, startPoint y: 414, endPoint x: 399, endPoint y: 496, distance: 81.4
click at [399, 496] on div "Conteneur Style Arrière-plan Lien Taille Hauteur Par défaut px rem % vh vw Haut…" at bounding box center [244, 387] width 335 height 577
drag, startPoint x: 399, startPoint y: 470, endPoint x: 396, endPoint y: 495, distance: 24.3
click at [396, 495] on div "Conteneur Style Arrière-plan Lien Taille Hauteur Par défaut px rem % vh vw Haut…" at bounding box center [244, 387] width 335 height 577
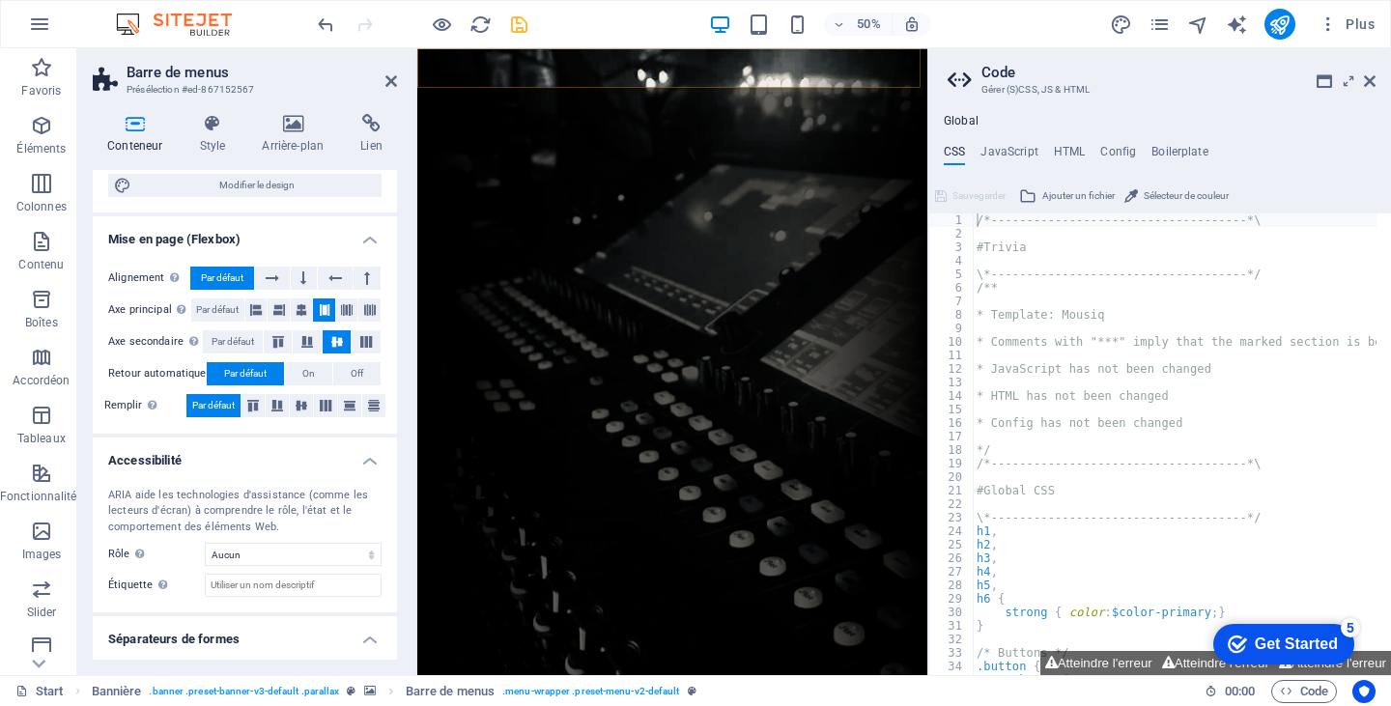
scroll to position [282, 0]
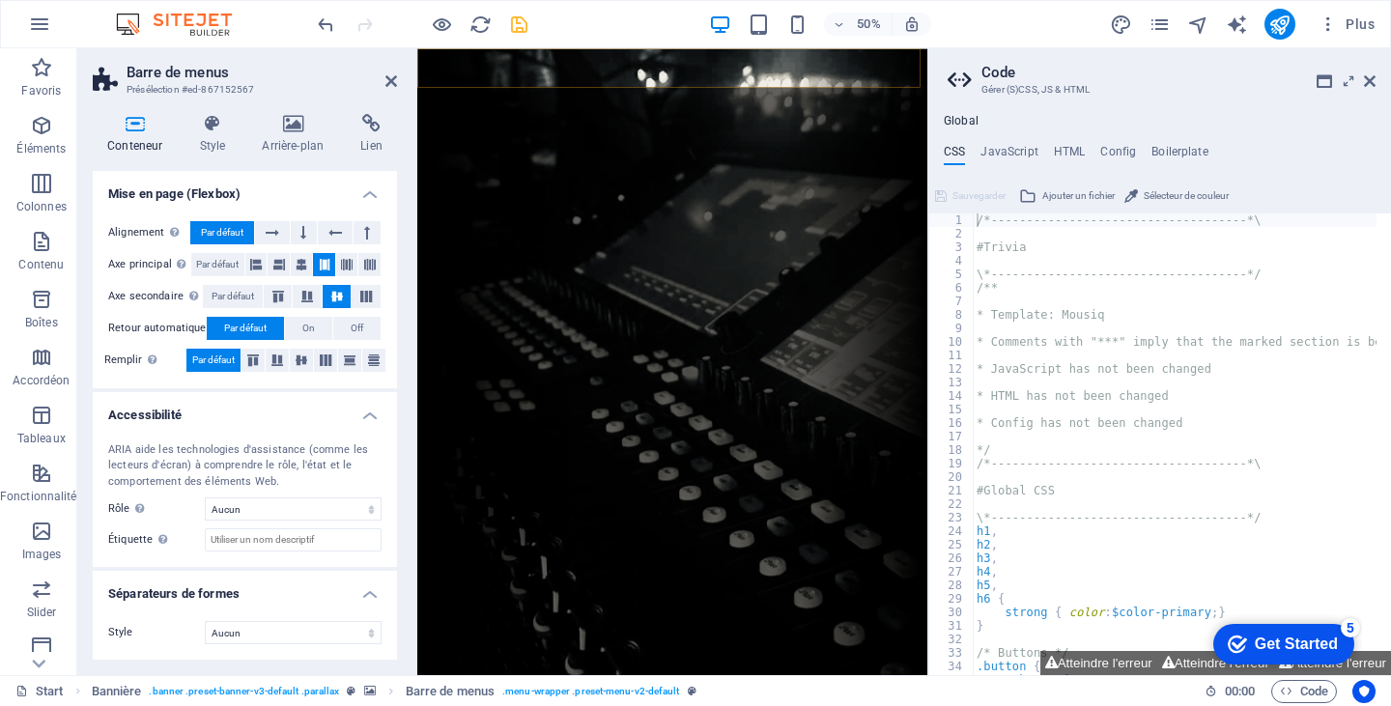
drag, startPoint x: 392, startPoint y: 572, endPoint x: 398, endPoint y: 488, distance: 84.2
click at [398, 488] on div "Conteneur Style Arrière-plan Lien Taille Hauteur Par défaut px rem % vh vw Haut…" at bounding box center [244, 387] width 335 height 577
drag, startPoint x: 399, startPoint y: 402, endPoint x: 408, endPoint y: 320, distance: 82.6
click at [408, 320] on div "Conteneur Style Arrière-plan Lien Taille Hauteur Par défaut px rem % vh vw Haut…" at bounding box center [244, 387] width 335 height 577
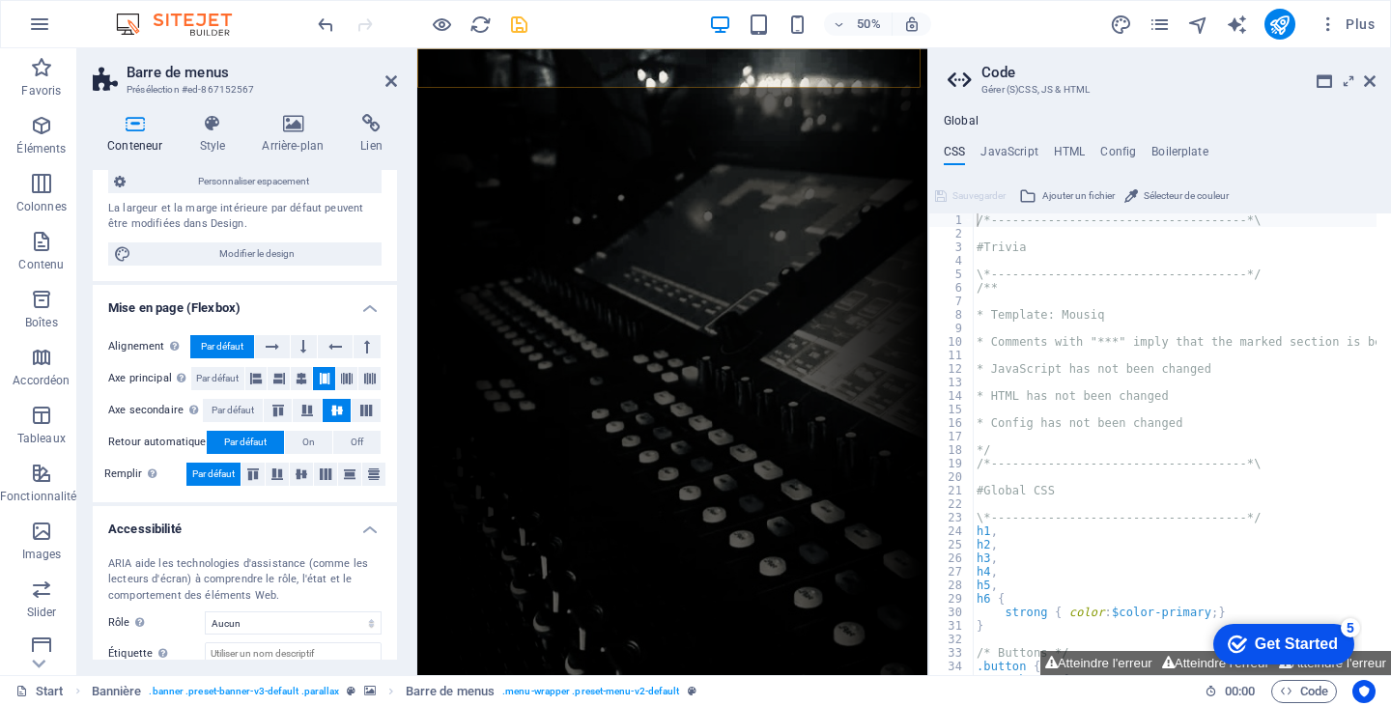
scroll to position [0, 0]
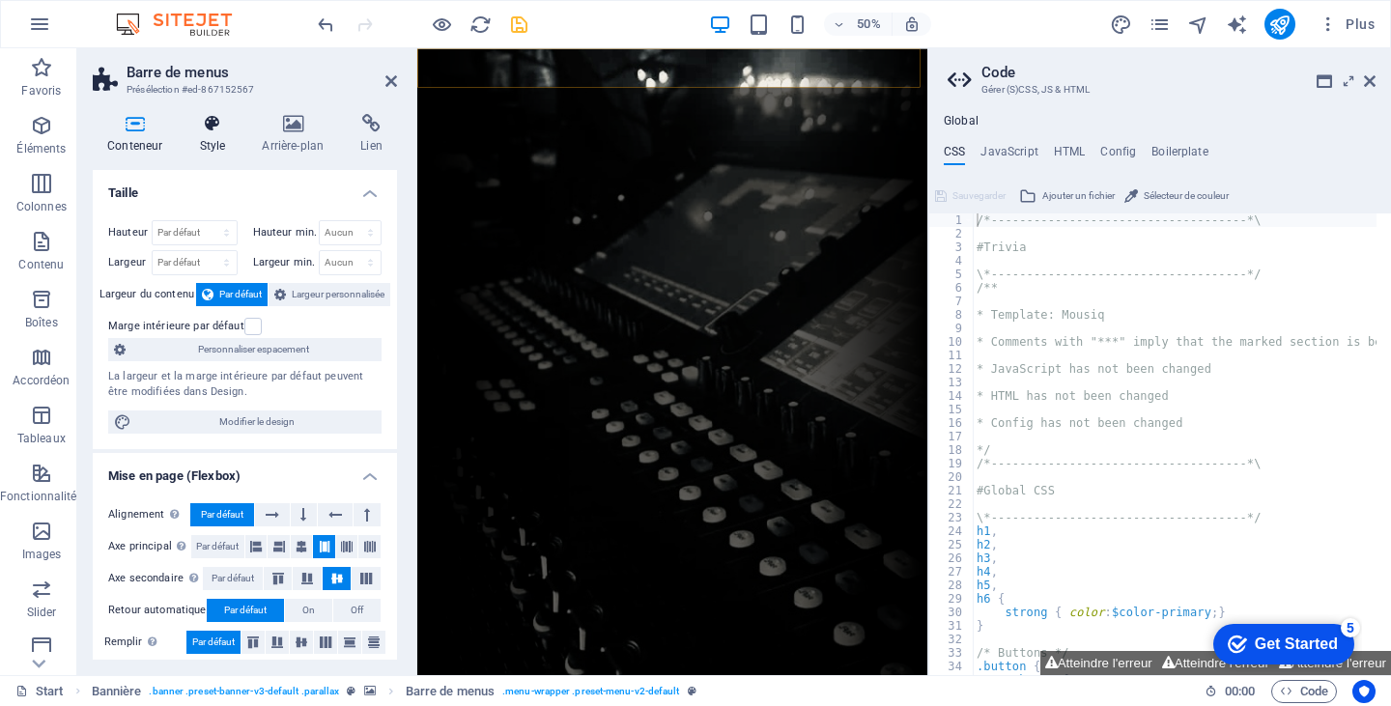
click at [204, 133] on h4 "Style" at bounding box center [216, 134] width 63 height 41
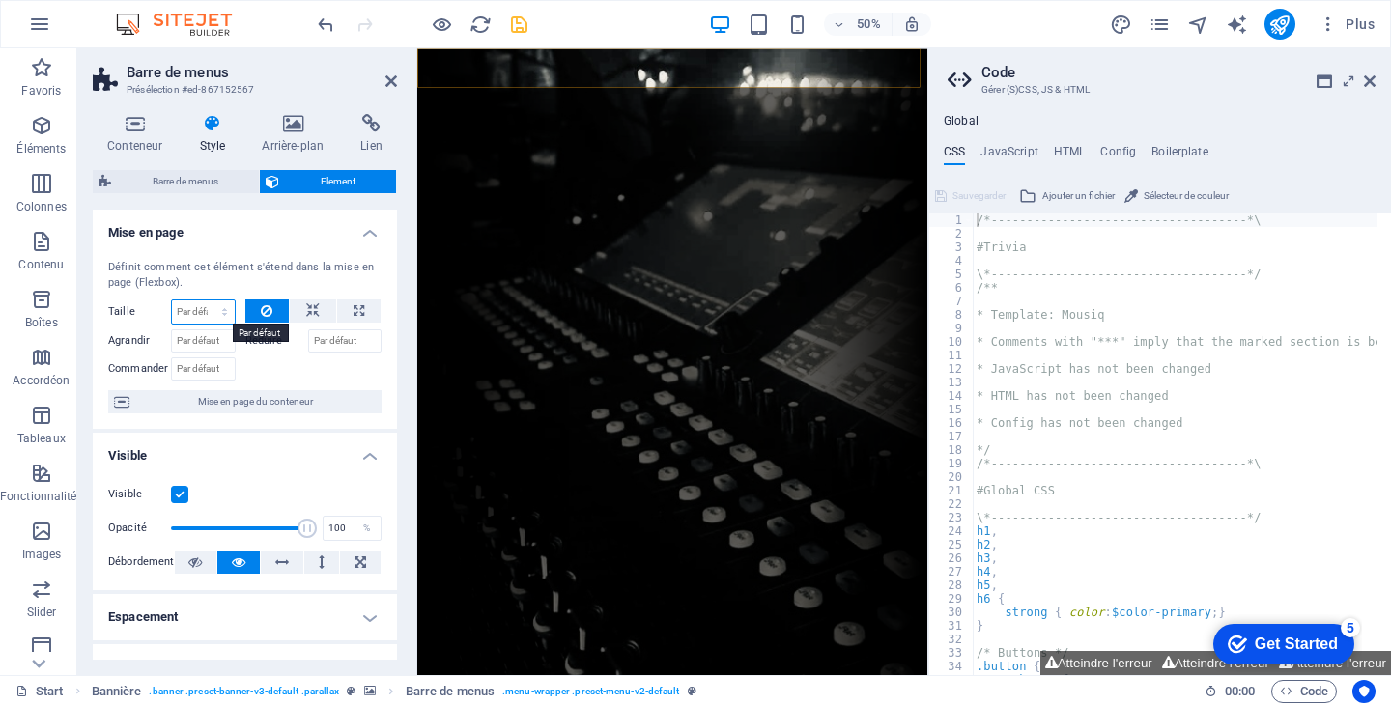
click at [222, 310] on select "Par défaut auto px % 1/1 1/2 1/3 1/4 1/5 1/6 1/7 1/8 1/9 1/10" at bounding box center [203, 311] width 63 height 23
select select "1/4"
click at [205, 300] on select "Par défaut auto px % 1/1 1/2 1/3 1/4 1/5 1/6 1/7 1/8 1/9 1/10" at bounding box center [203, 311] width 63 height 23
type input "25"
click at [213, 313] on select "Par défaut auto px % 1/1 1/2 1/3 1/4 1/5 1/6 1/7 1/8 1/9 1/10" at bounding box center [221, 311] width 27 height 23
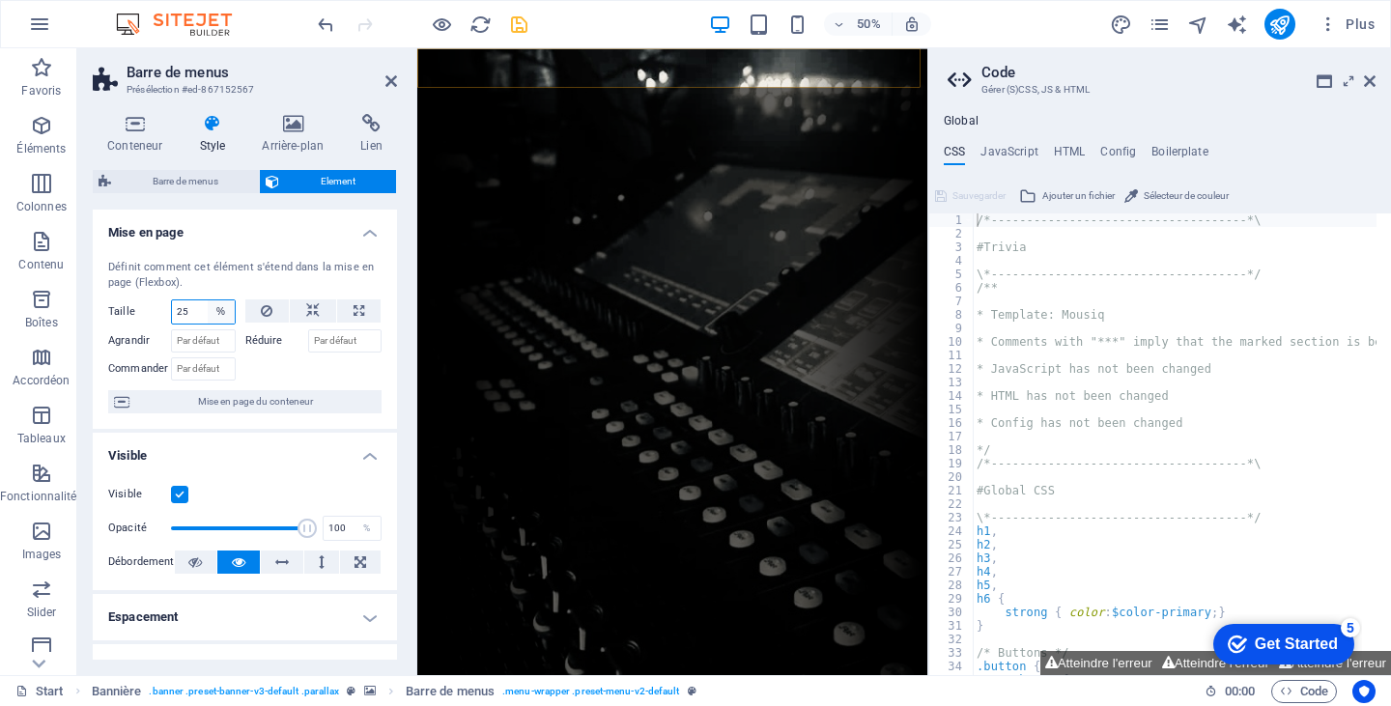
select select "auto"
click at [208, 300] on select "Par défaut auto px % 1/1 1/2 1/3 1/4 1/5 1/6 1/7 1/8 1/9 1/10" at bounding box center [221, 311] width 27 height 23
select select "DISABLED_OPTION_VALUE"
click at [393, 75] on icon at bounding box center [391, 80] width 12 height 15
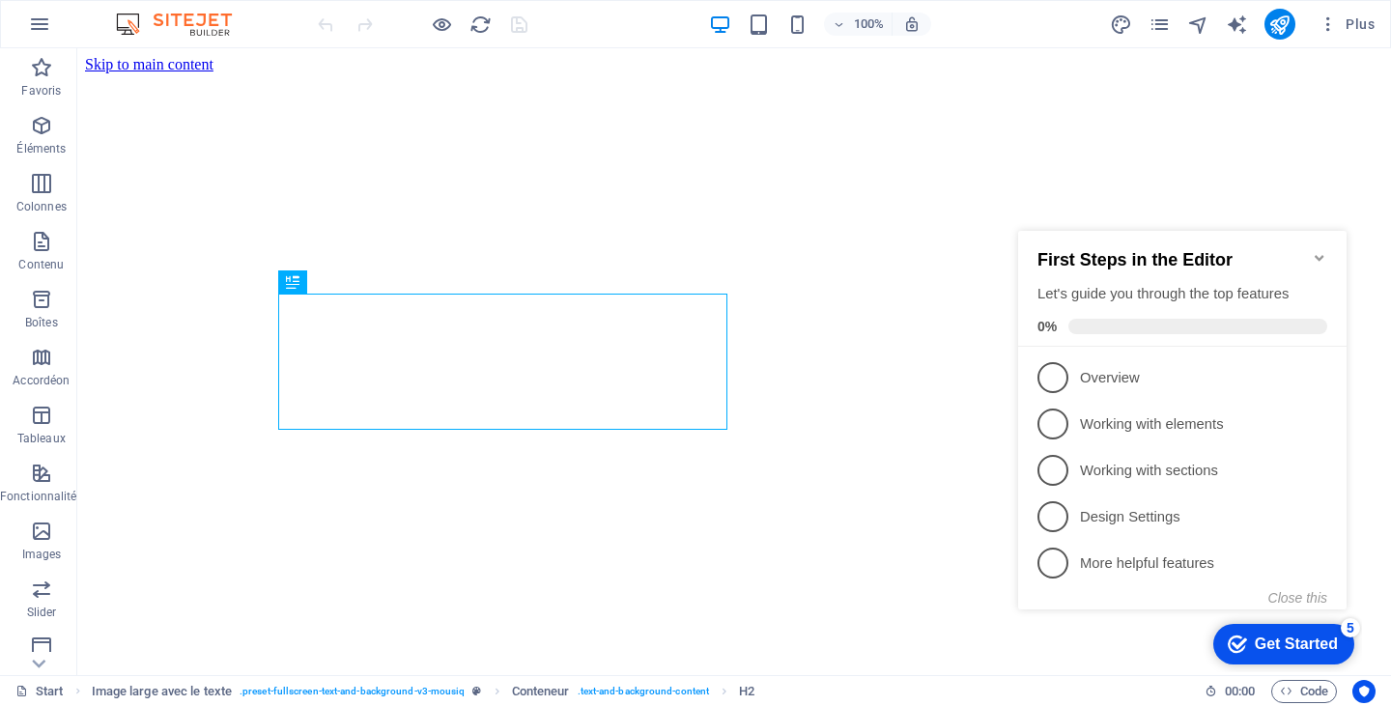
scroll to position [585, 0]
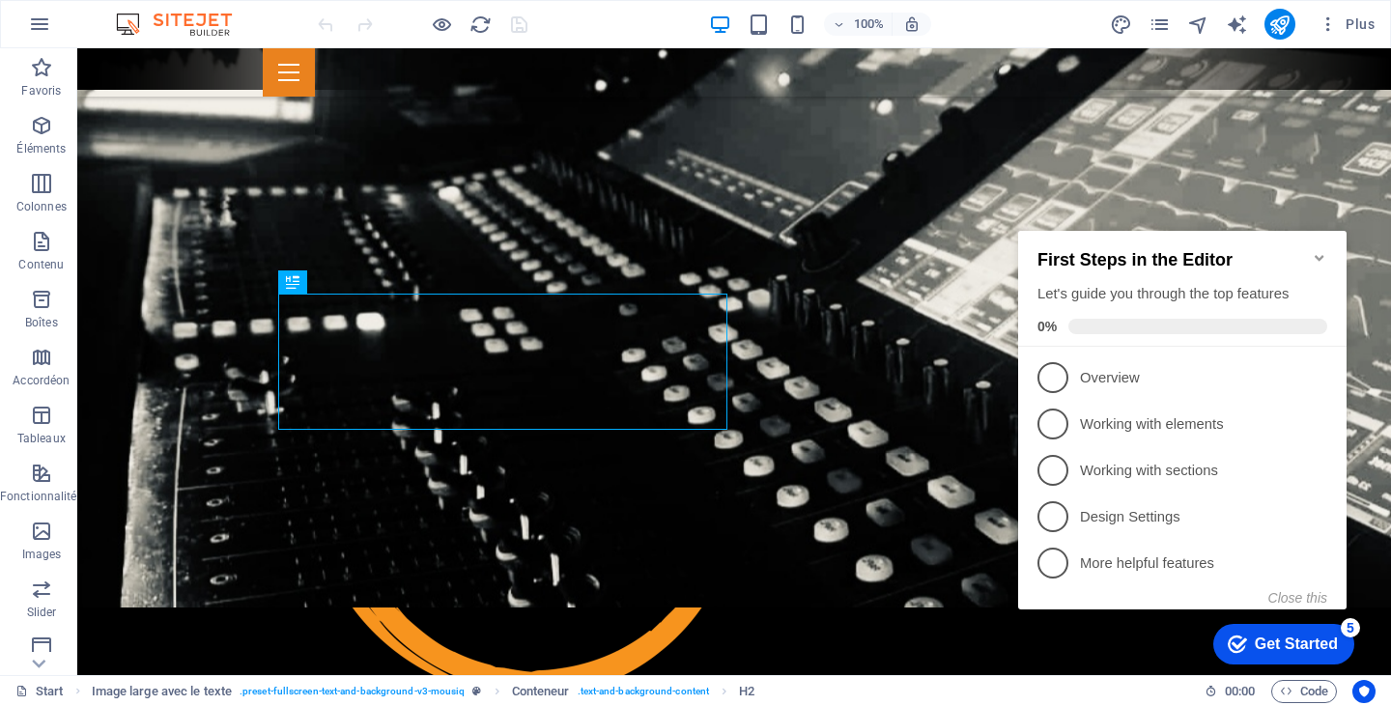
click at [1322, 255] on icon "Minimize checklist" at bounding box center [1319, 258] width 9 height 6
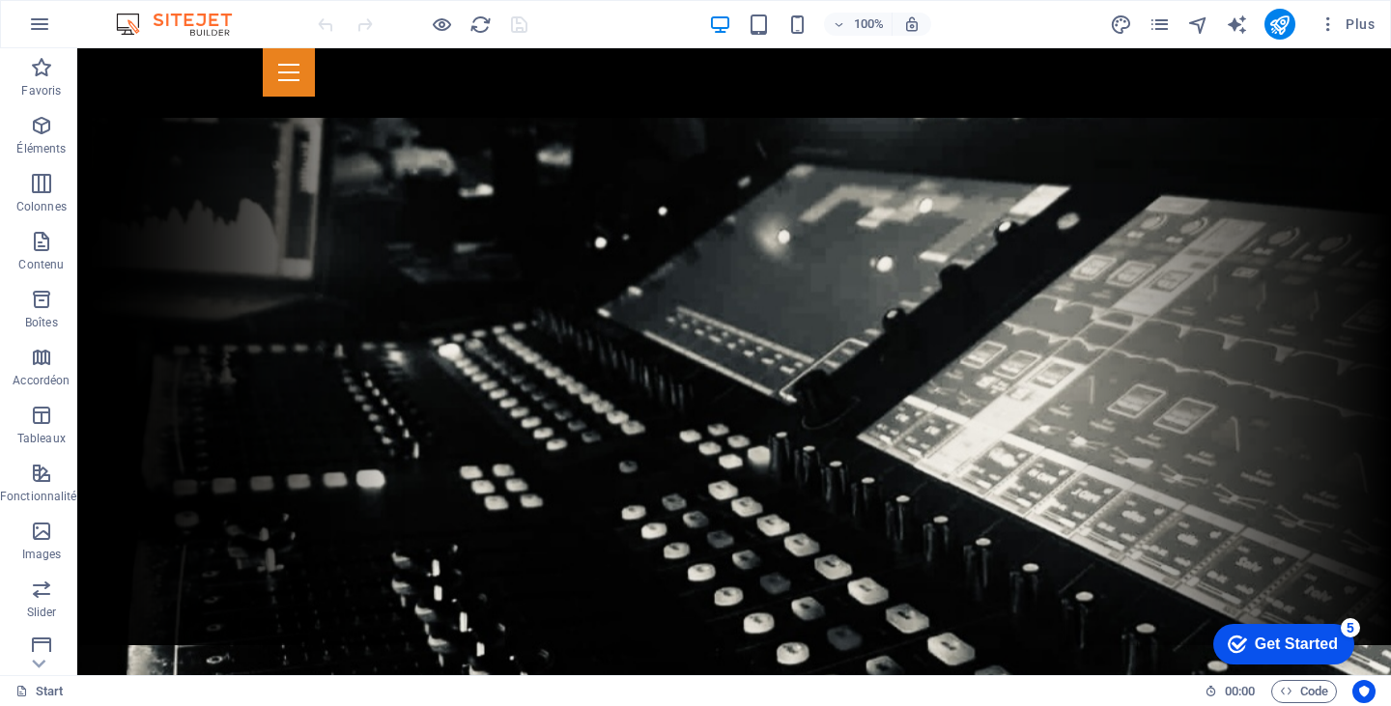
scroll to position [0, 0]
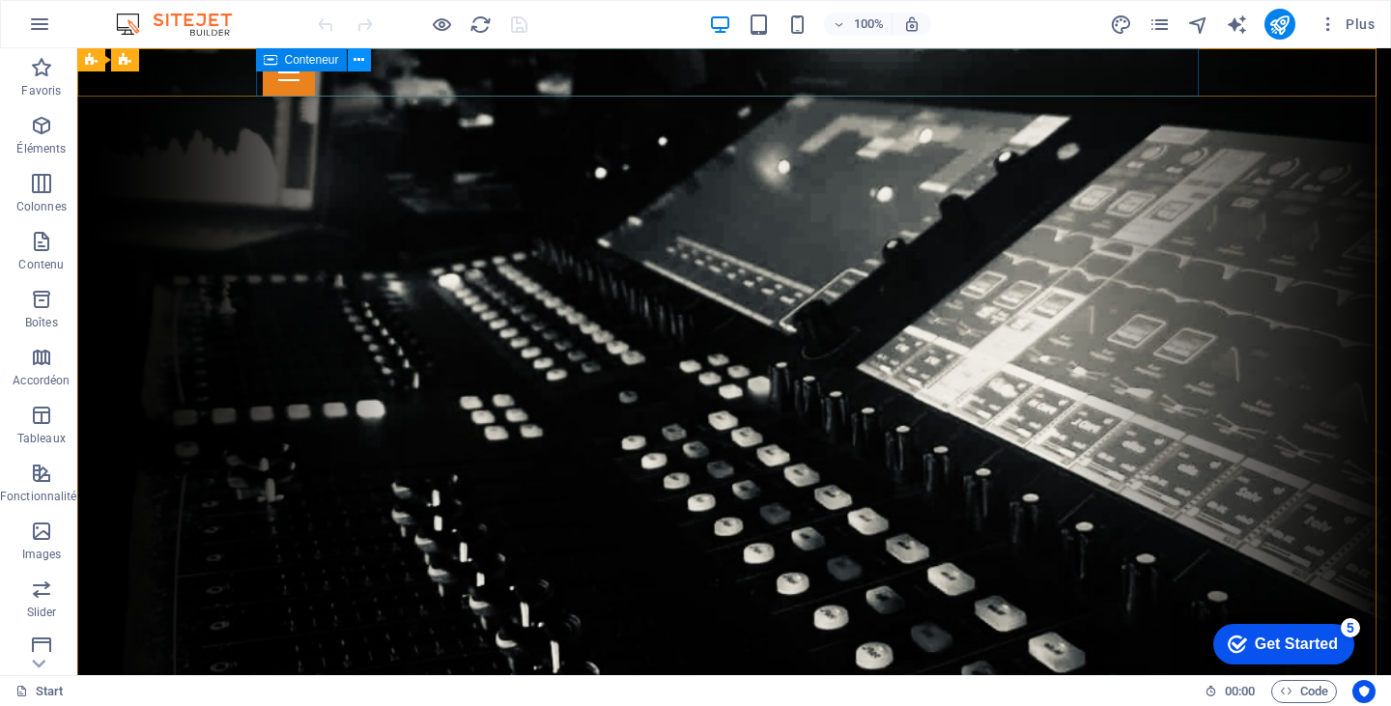
click at [362, 60] on icon at bounding box center [359, 60] width 11 height 20
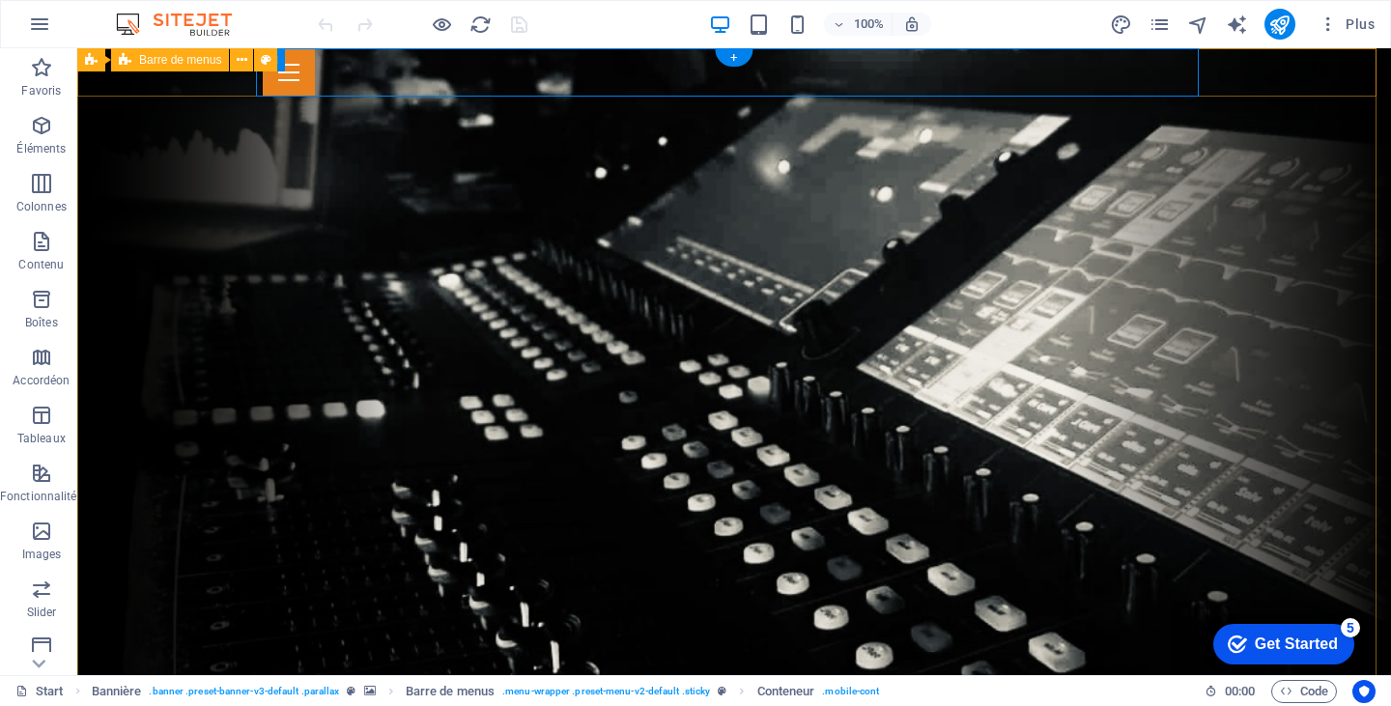
click at [1266, 73] on div "ACCUEIL EN SAVOIR PLUS NOS PROJETS IMPRESSIONS NOTRE ÉQUIPE PARLEZ NOUS" at bounding box center [734, 72] width 1314 height 48
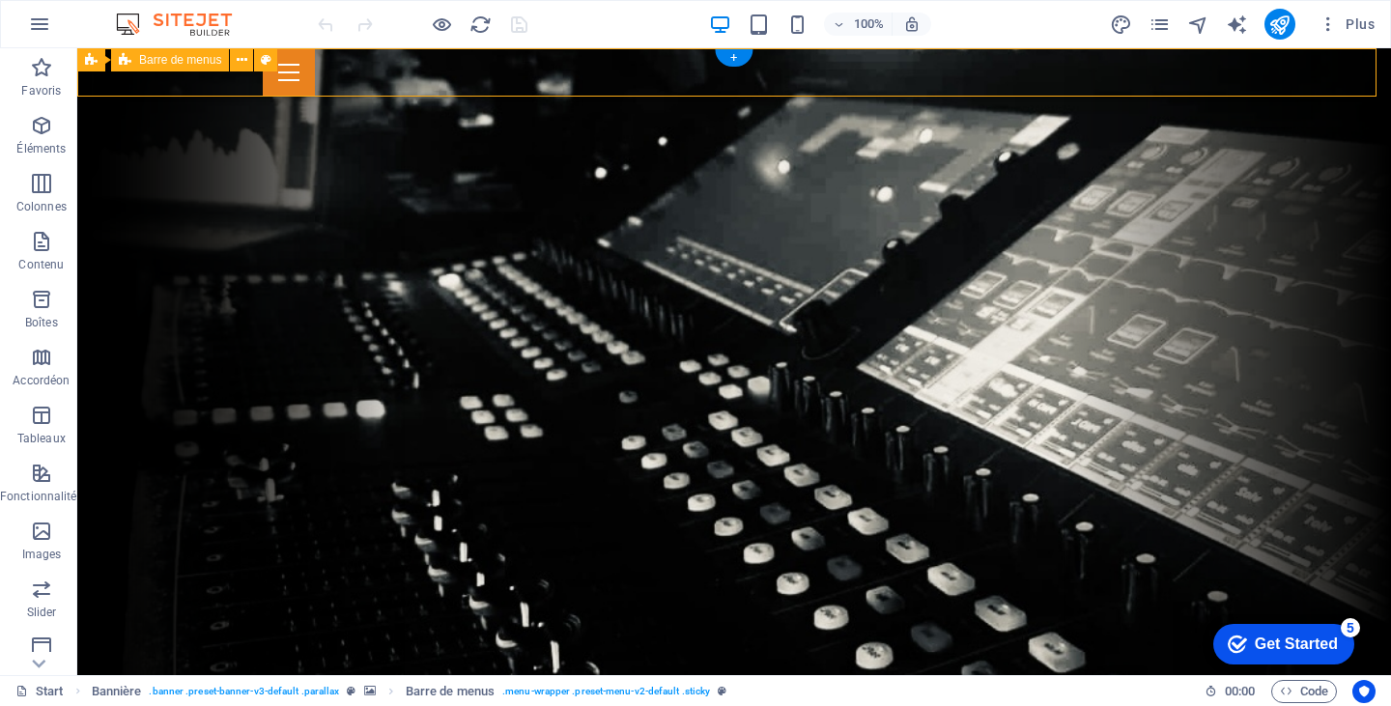
click at [1287, 76] on div "ACCUEIL EN SAVOIR PLUS NOS PROJETS IMPRESSIONS NOTRE ÉQUIPE PARLEZ NOUS" at bounding box center [734, 72] width 1314 height 48
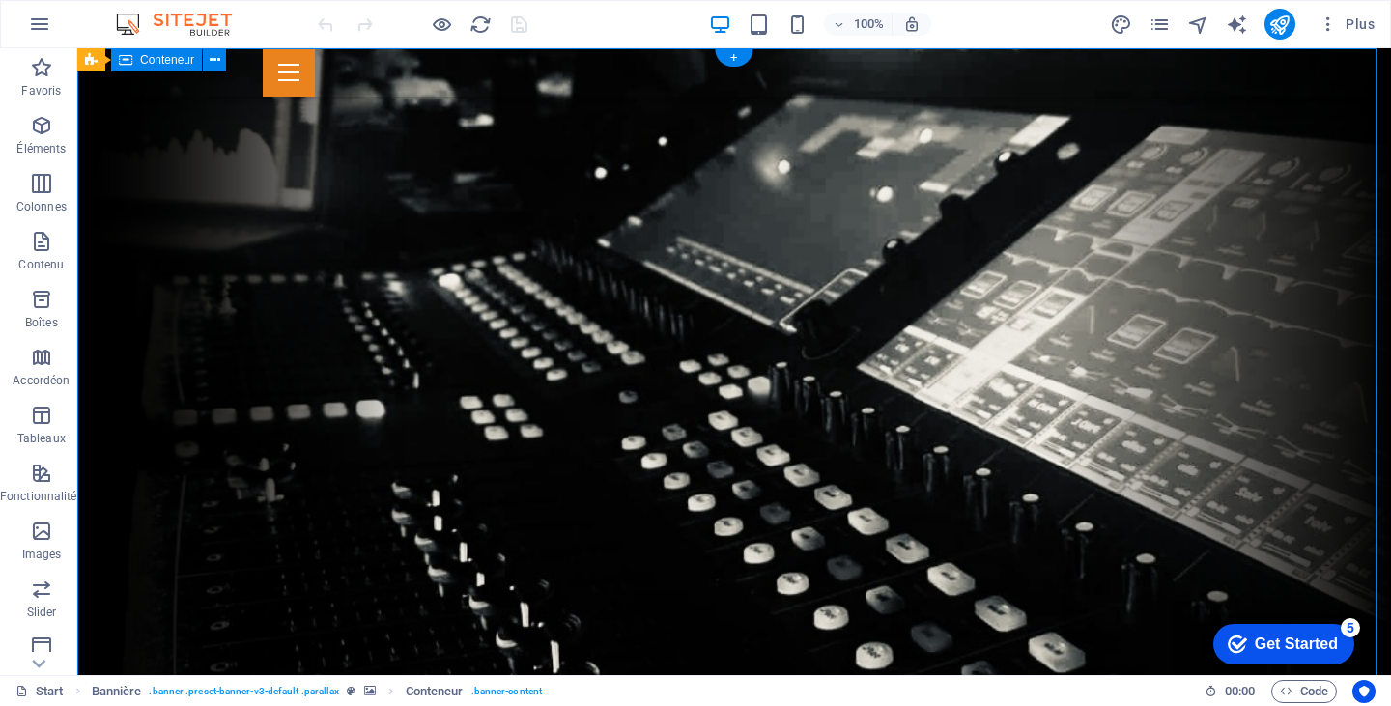
click at [38, 234] on icon "button" at bounding box center [41, 241] width 23 height 23
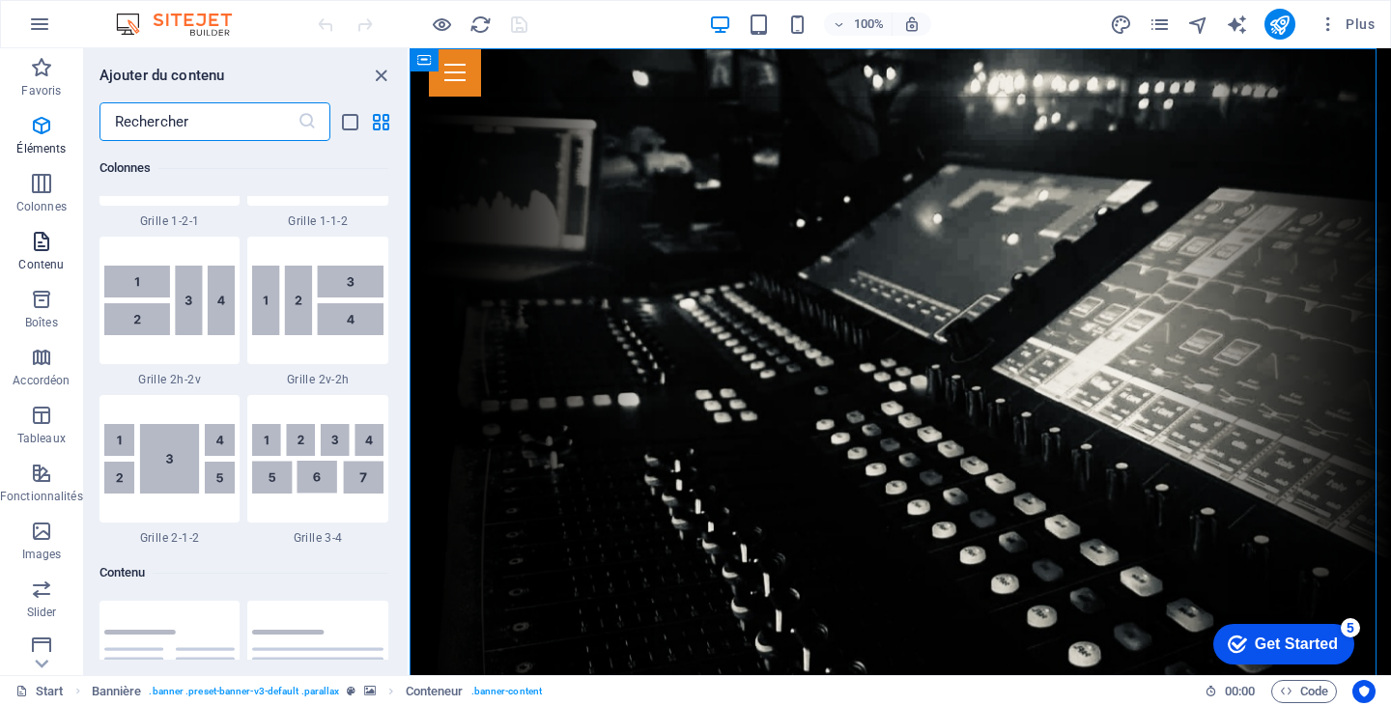
scroll to position [3380, 0]
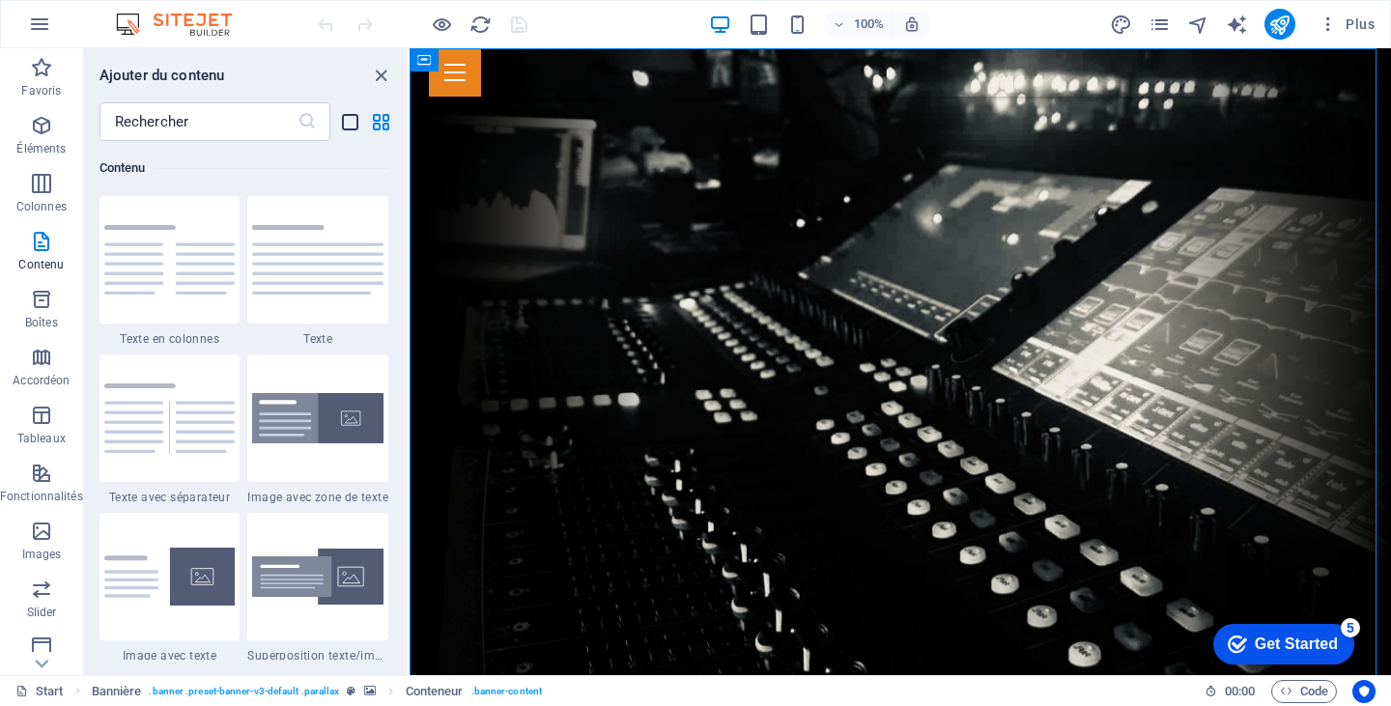
click at [348, 117] on icon "list-view" at bounding box center [350, 122] width 22 height 22
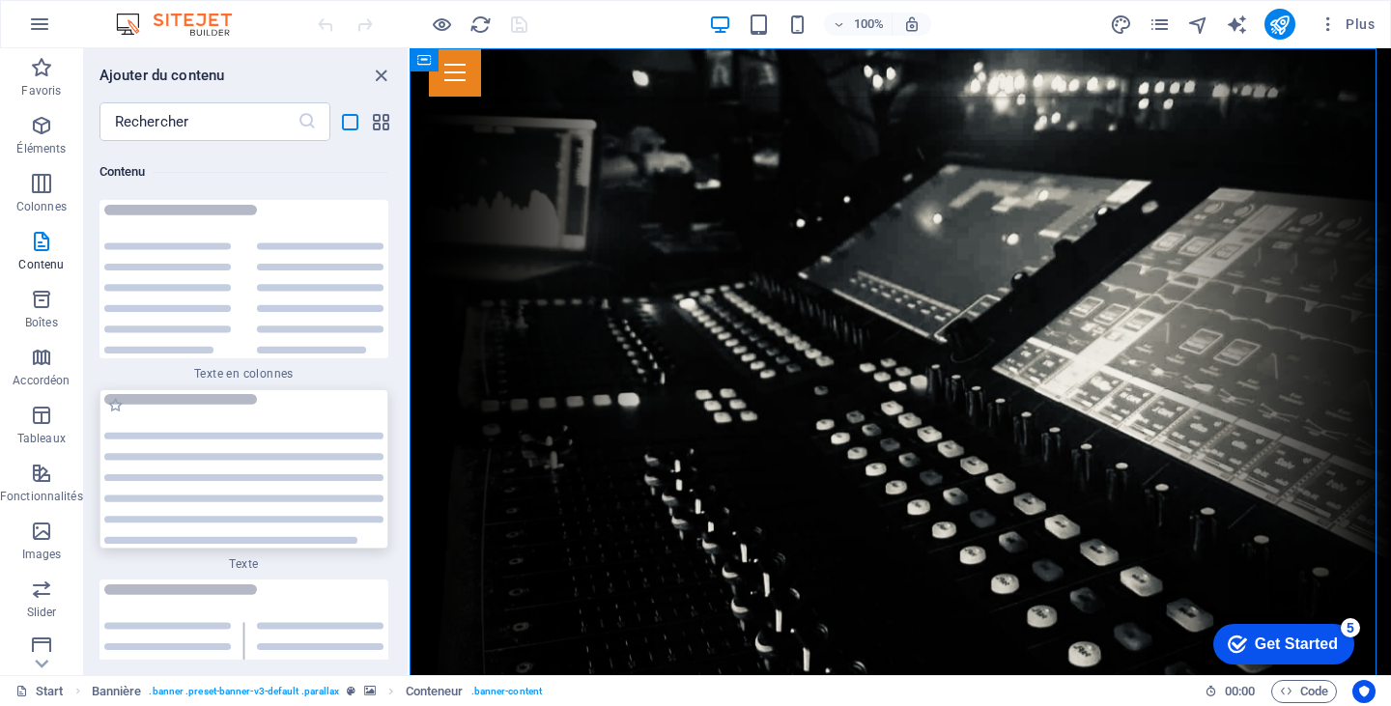
click at [265, 415] on img at bounding box center [243, 469] width 279 height 150
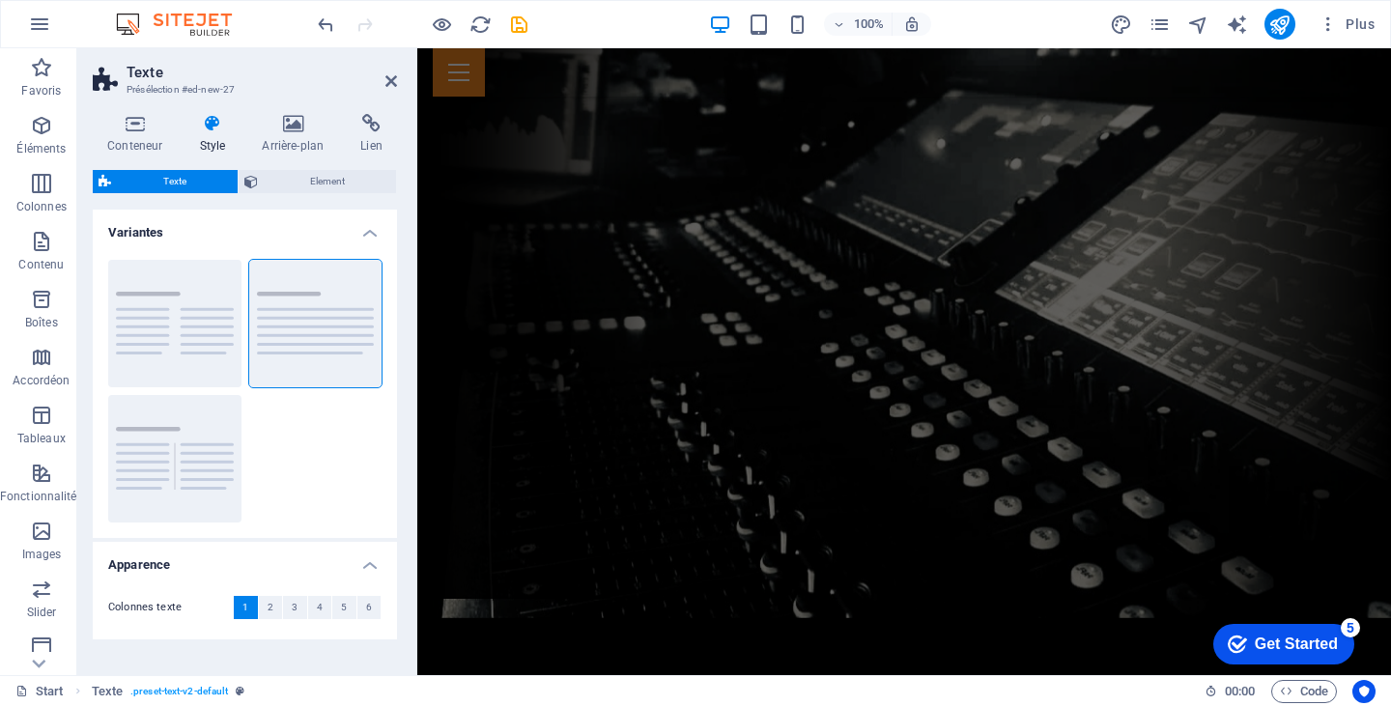
scroll to position [0, 0]
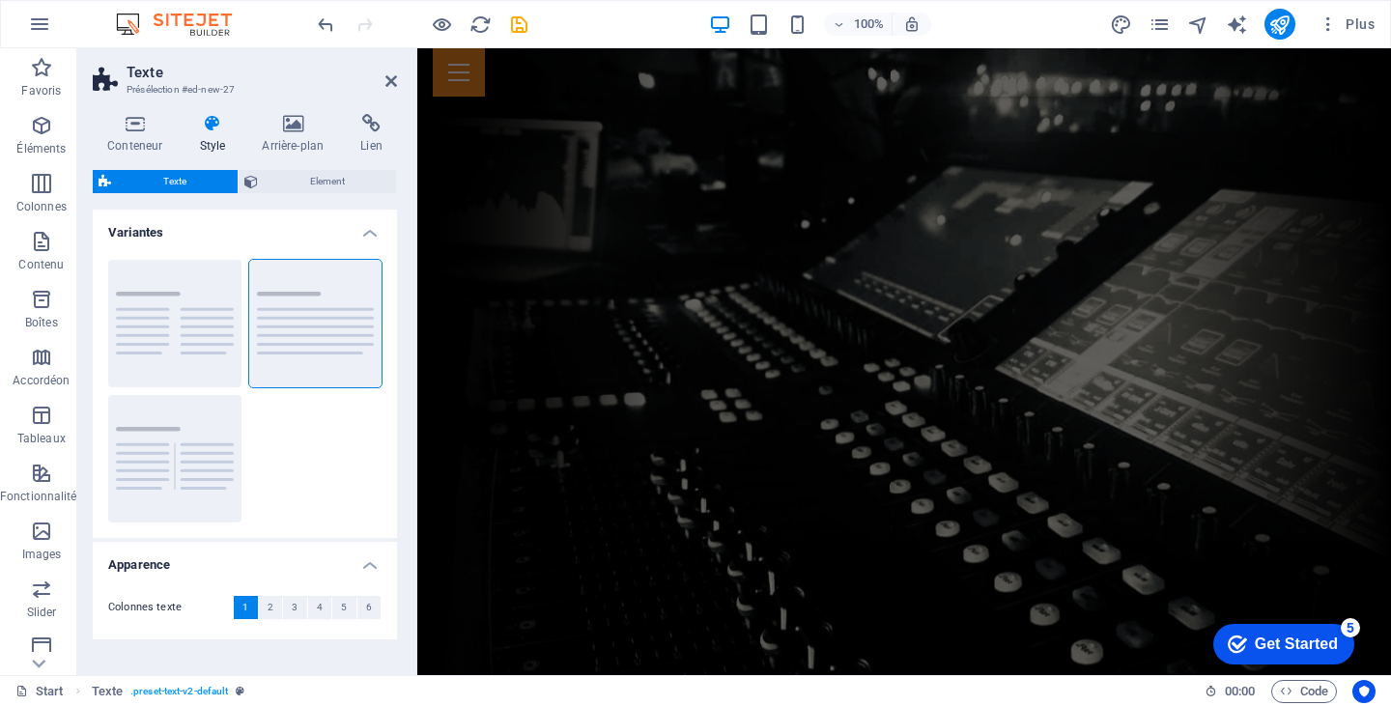
drag, startPoint x: 1390, startPoint y: 156, endPoint x: 1801, endPoint y: 65, distance: 420.5
click at [292, 180] on span "Element" at bounding box center [327, 181] width 127 height 23
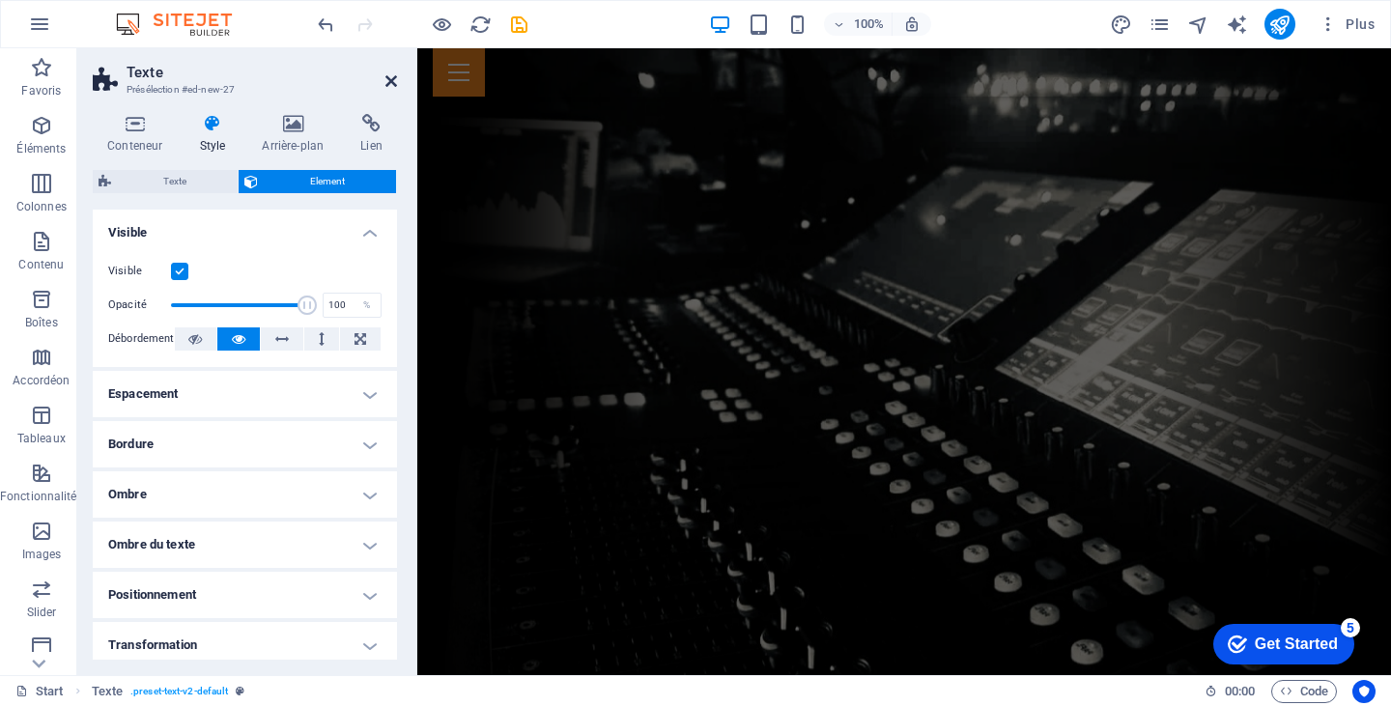
click at [385, 76] on icon at bounding box center [391, 80] width 12 height 15
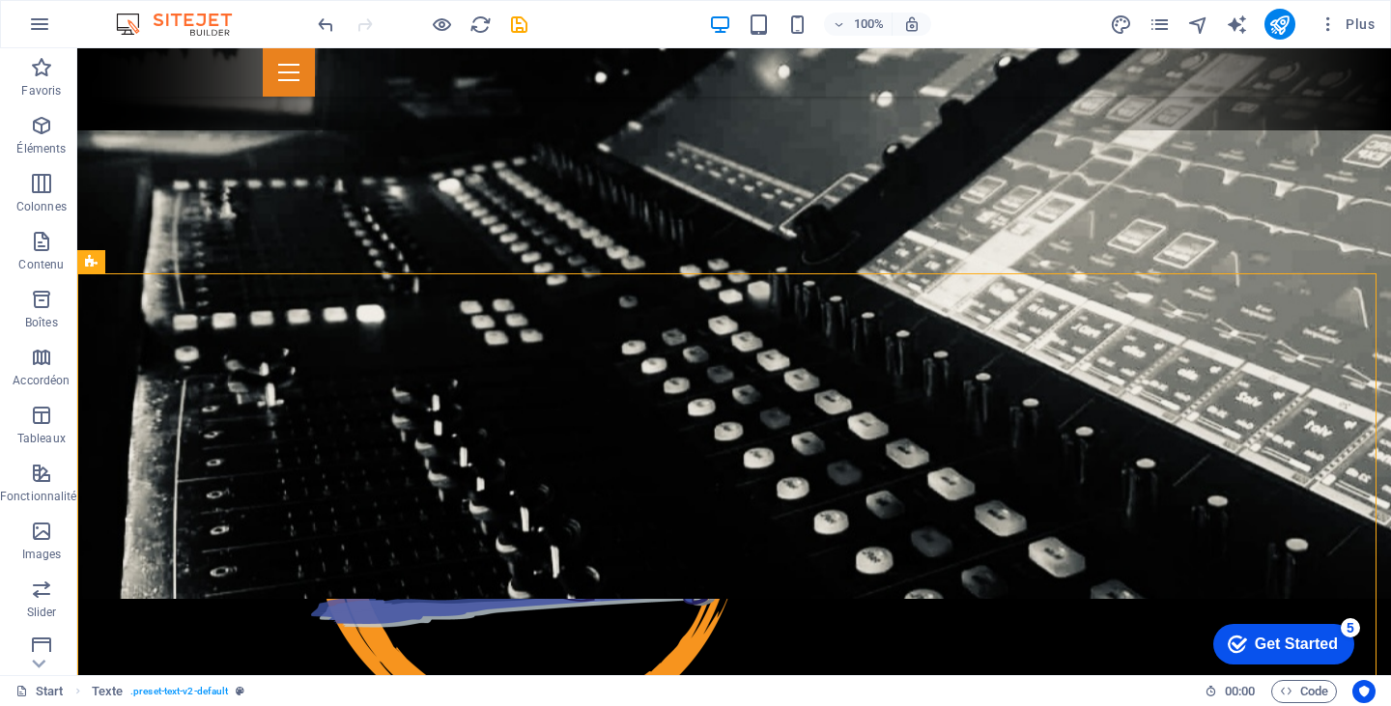
scroll to position [528, 0]
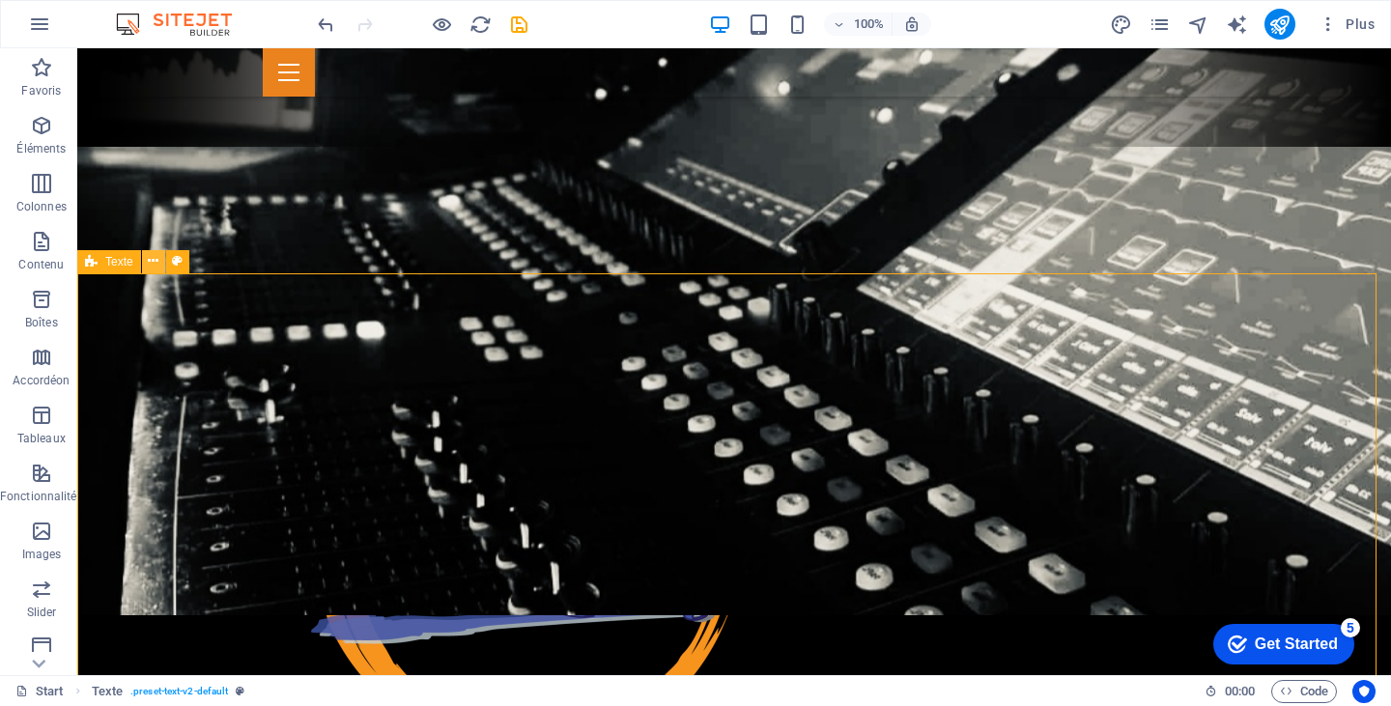
click at [158, 261] on button at bounding box center [153, 261] width 23 height 23
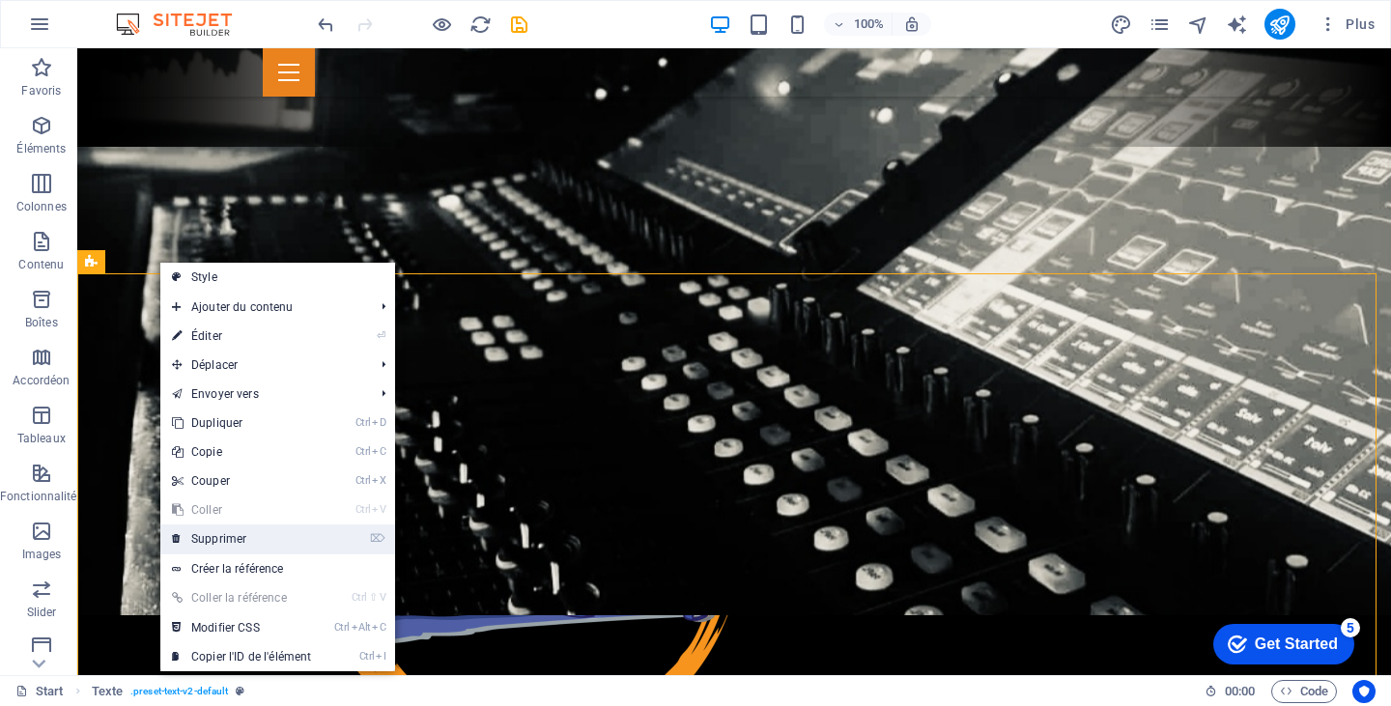
click at [239, 537] on link "⌦ Supprimer" at bounding box center [241, 539] width 162 height 29
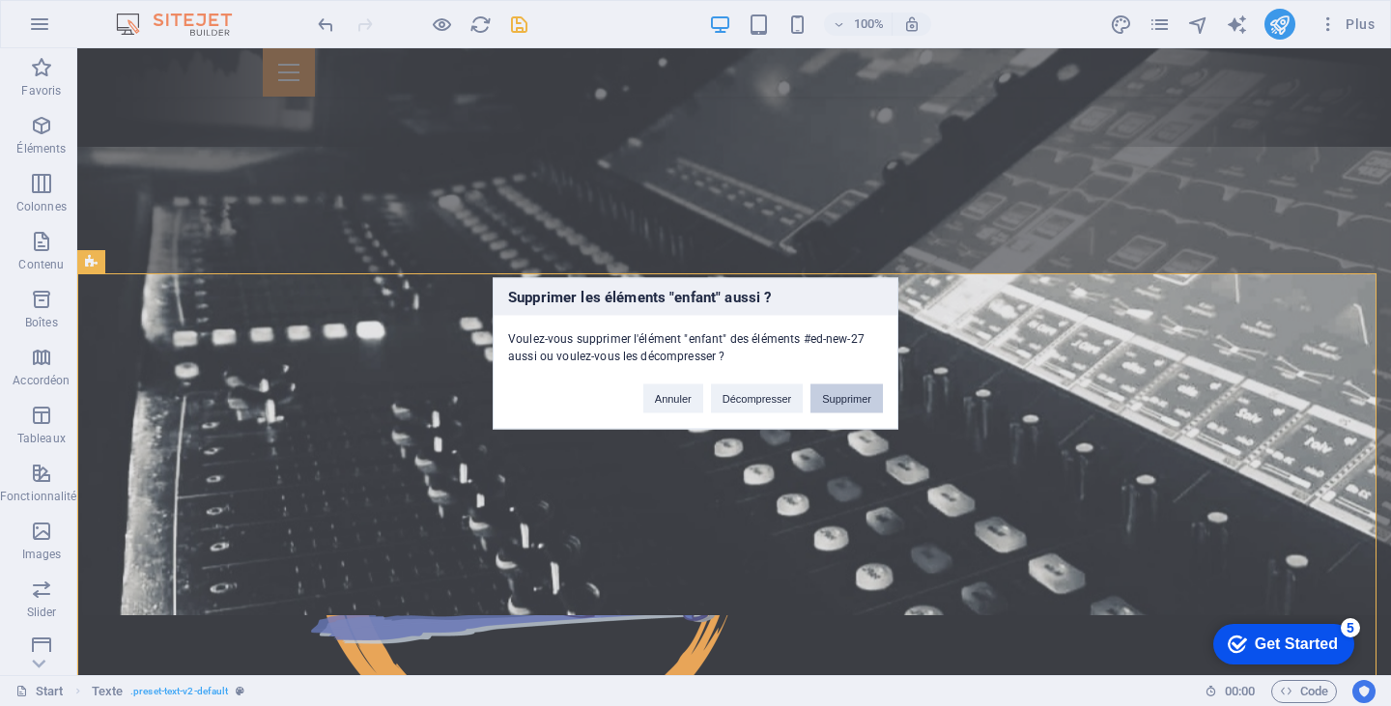
click at [839, 397] on button "Supprimer" at bounding box center [846, 398] width 72 height 29
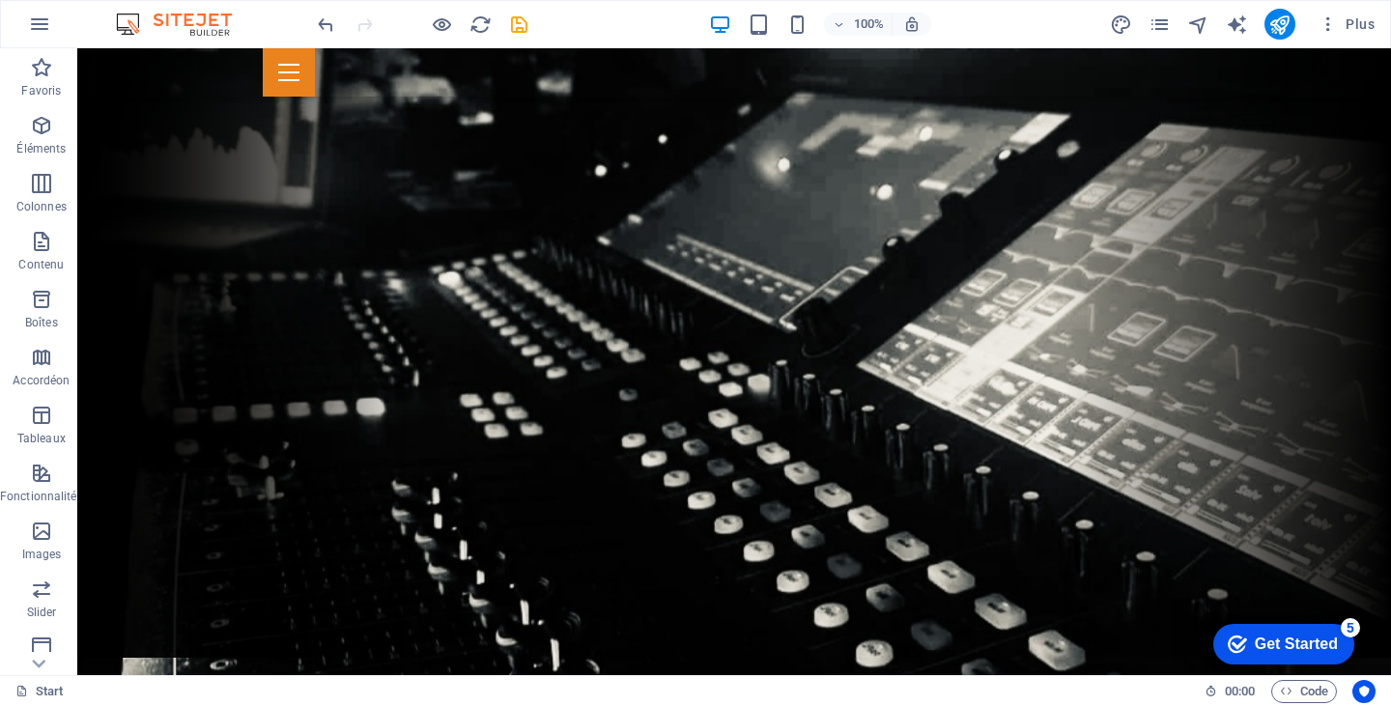
scroll to position [0, 0]
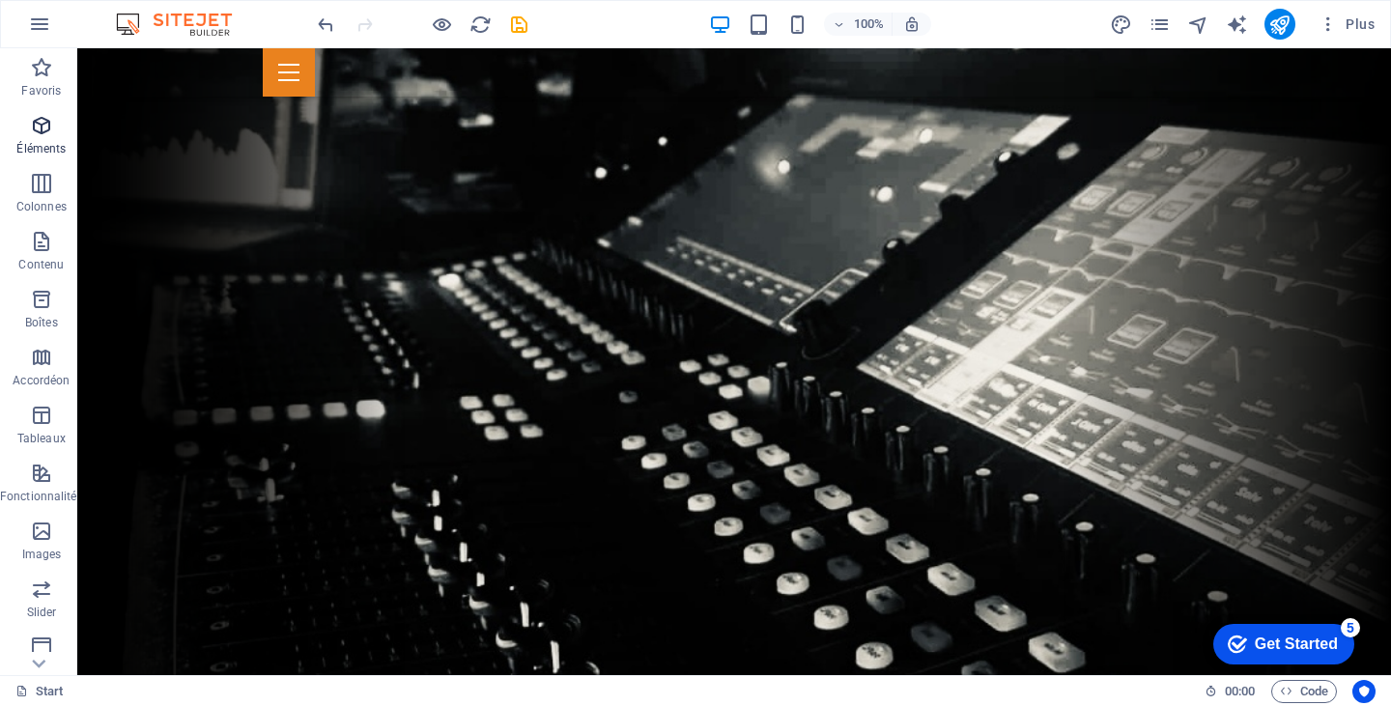
click at [42, 125] on icon "button" at bounding box center [41, 125] width 23 height 23
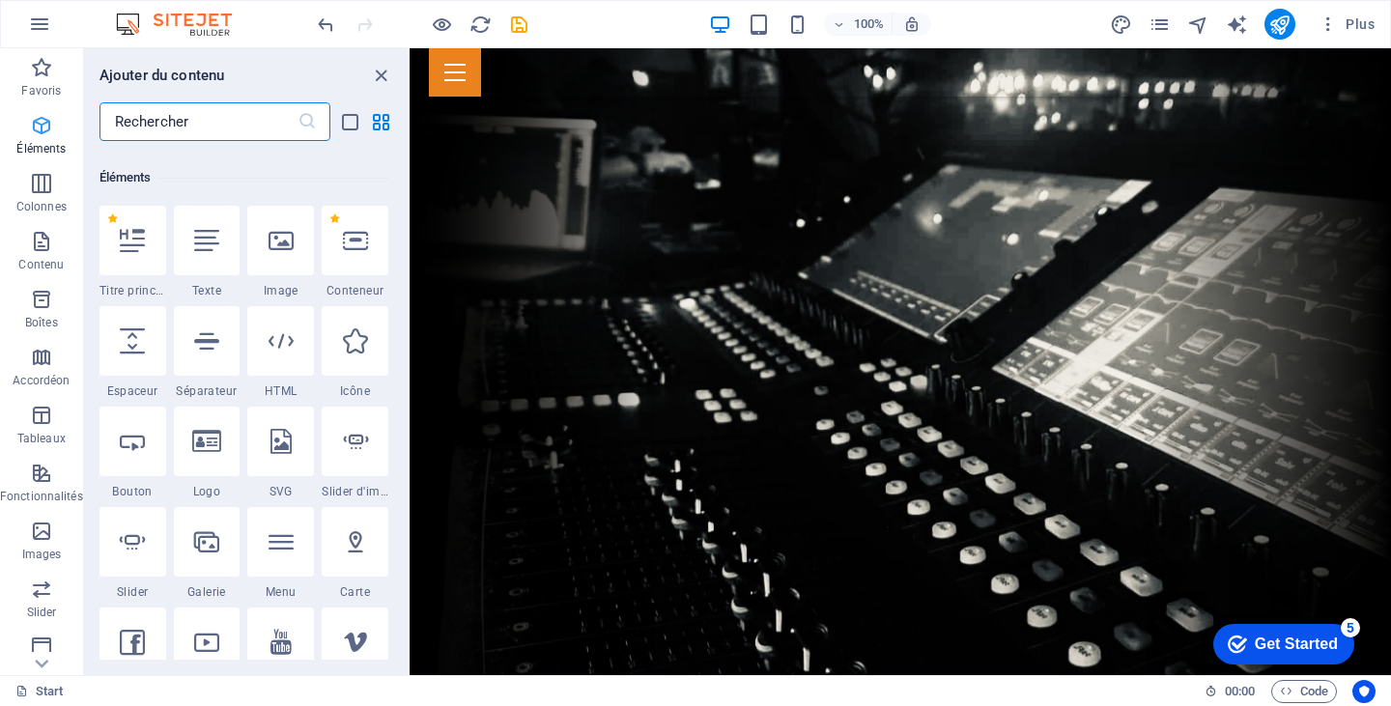
scroll to position [206, 0]
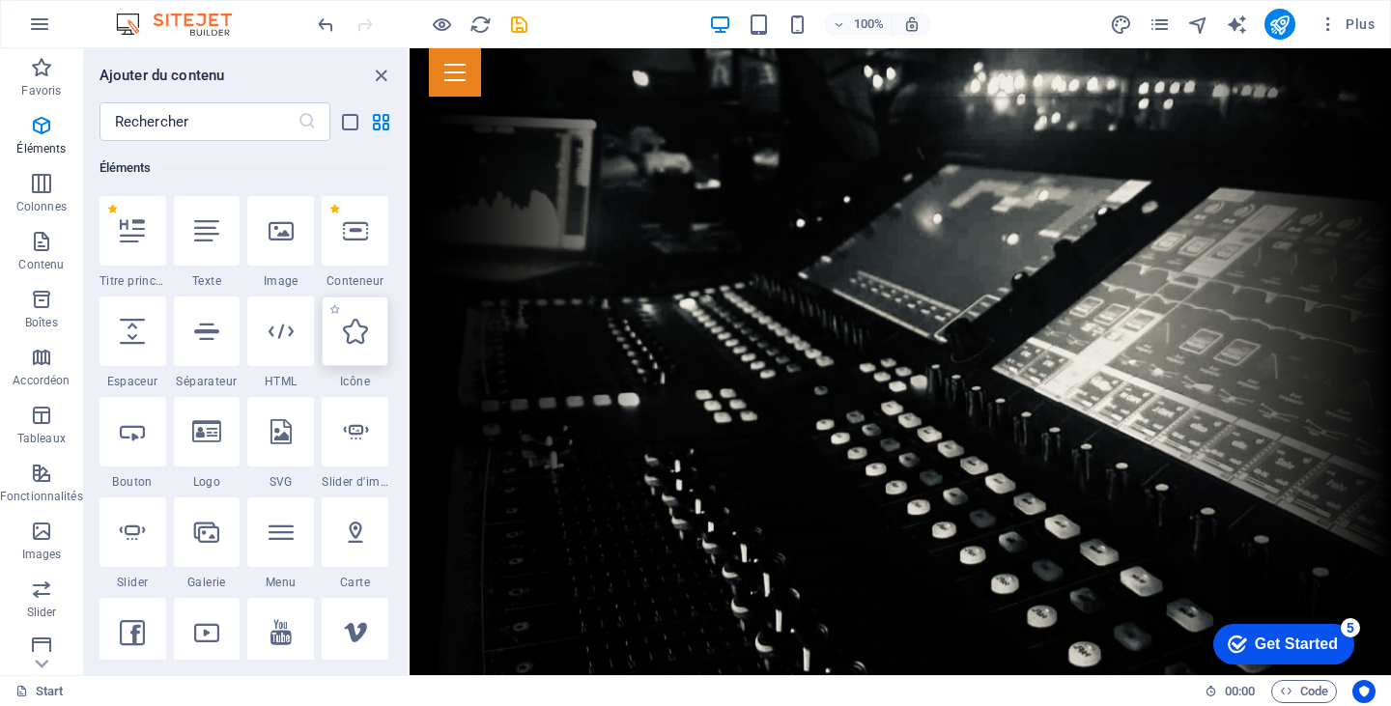
click at [365, 345] on div at bounding box center [355, 332] width 67 height 70
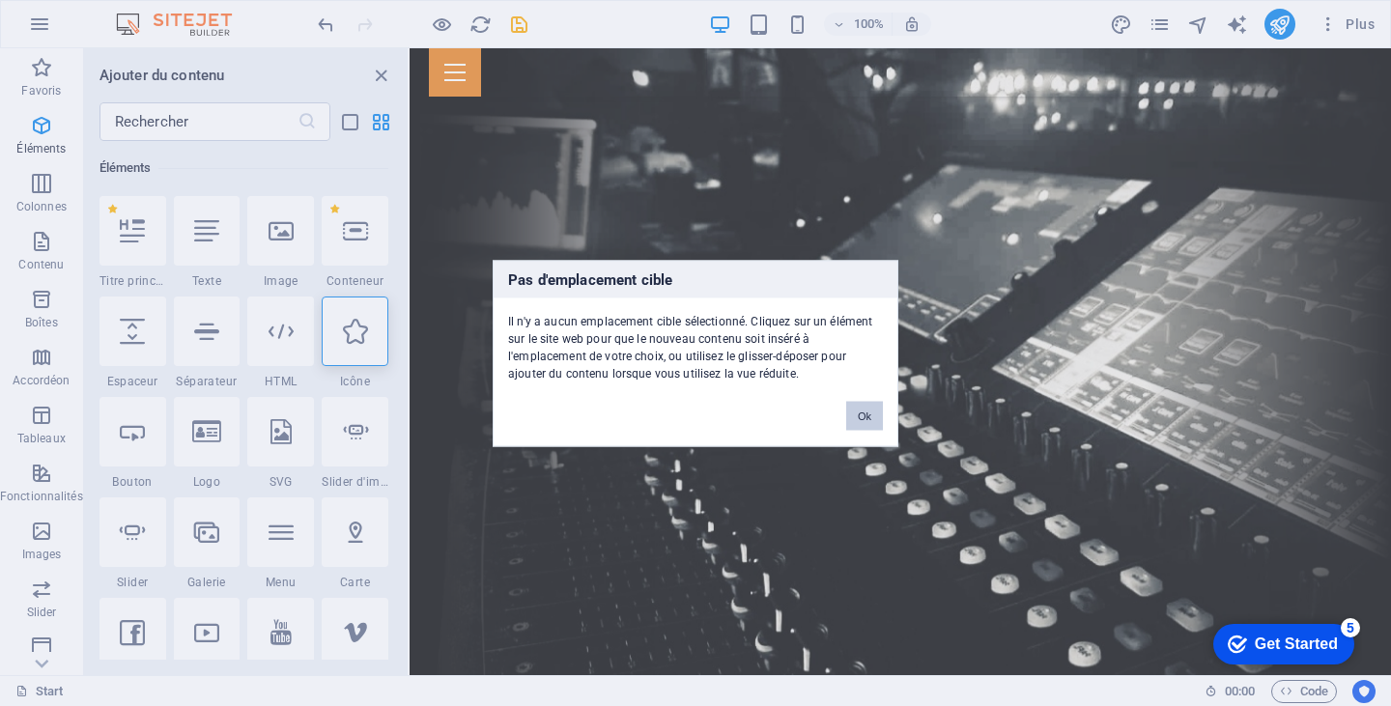
click at [852, 416] on button "Ok" at bounding box center [864, 415] width 37 height 29
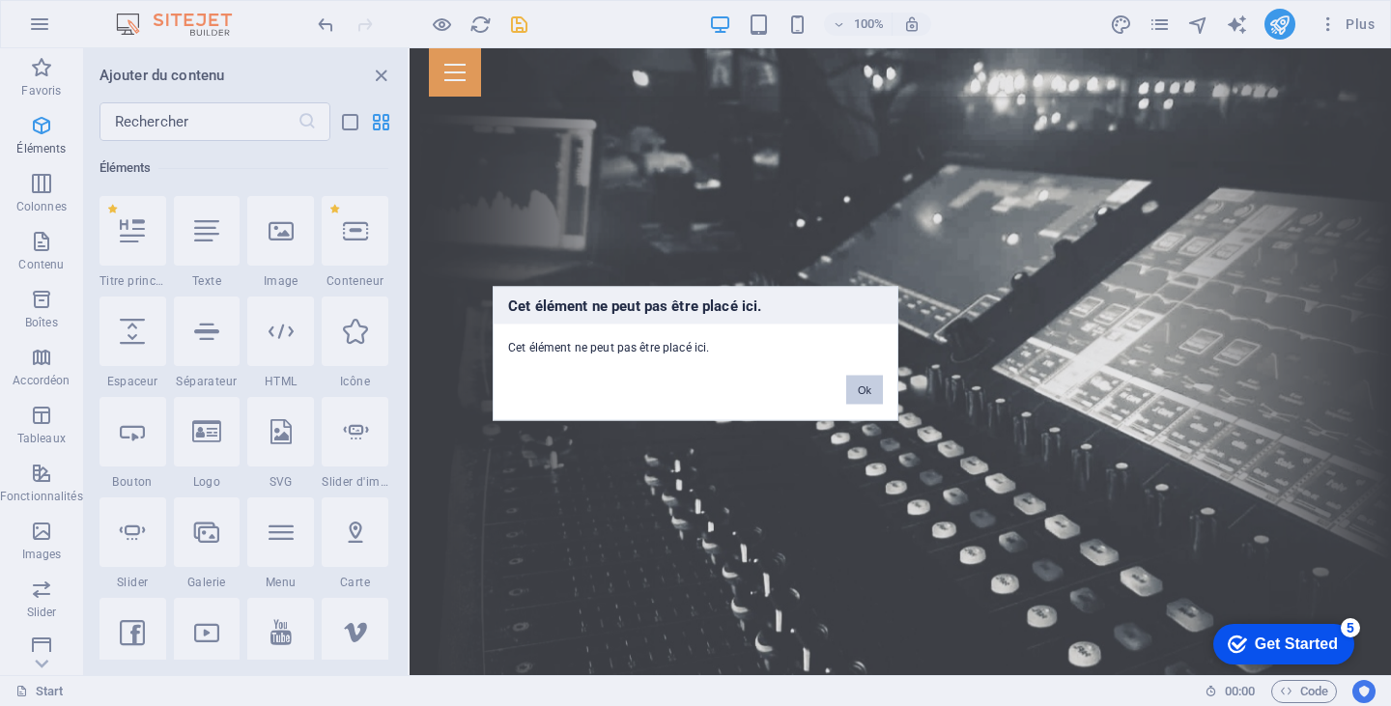
click at [864, 385] on button "Ok" at bounding box center [864, 389] width 37 height 29
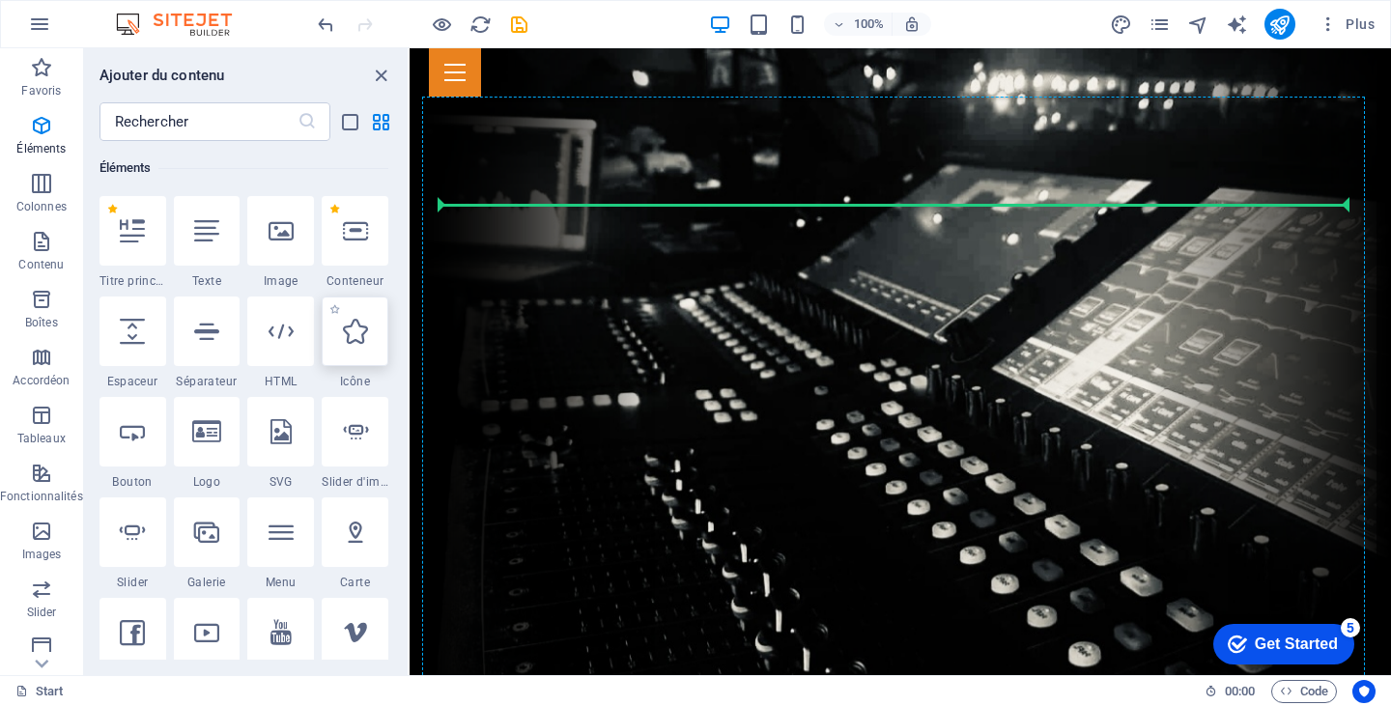
select select "xMidYMid"
select select "px"
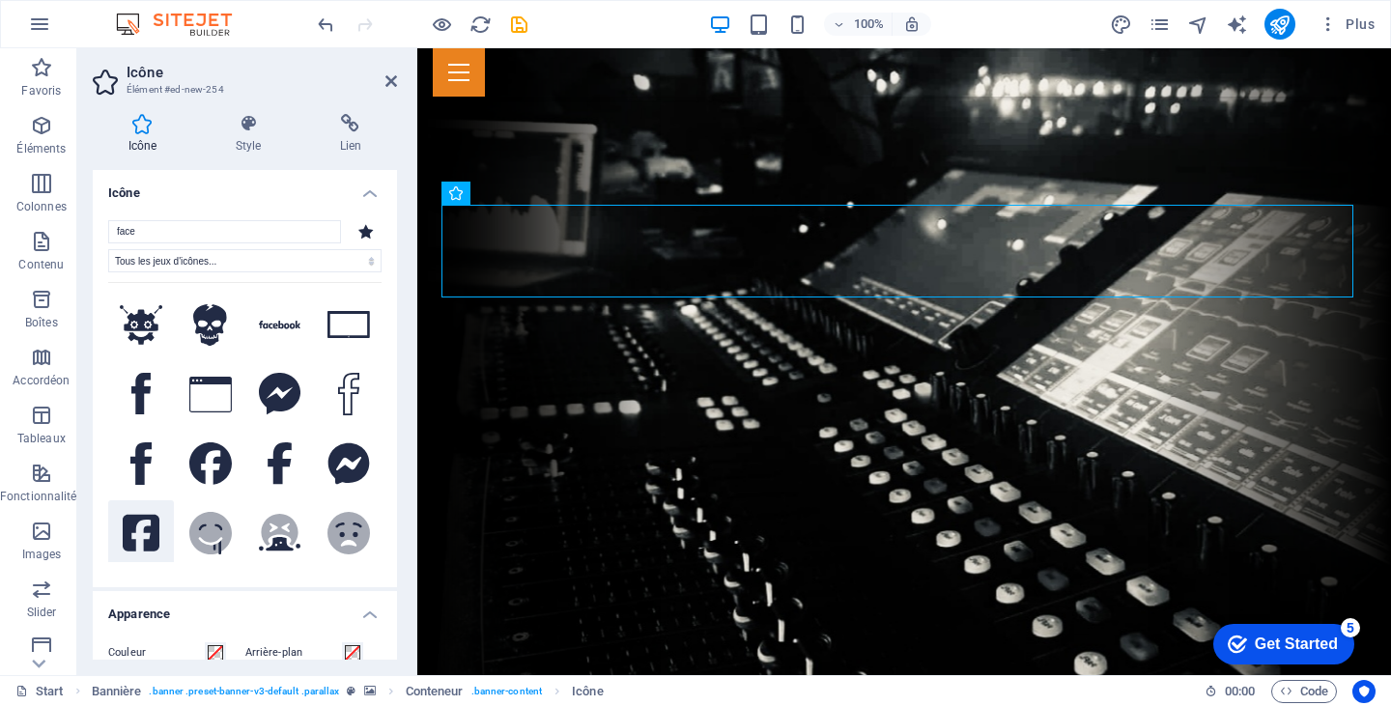
type input "face"
click at [146, 514] on icon at bounding box center [141, 533] width 37 height 43
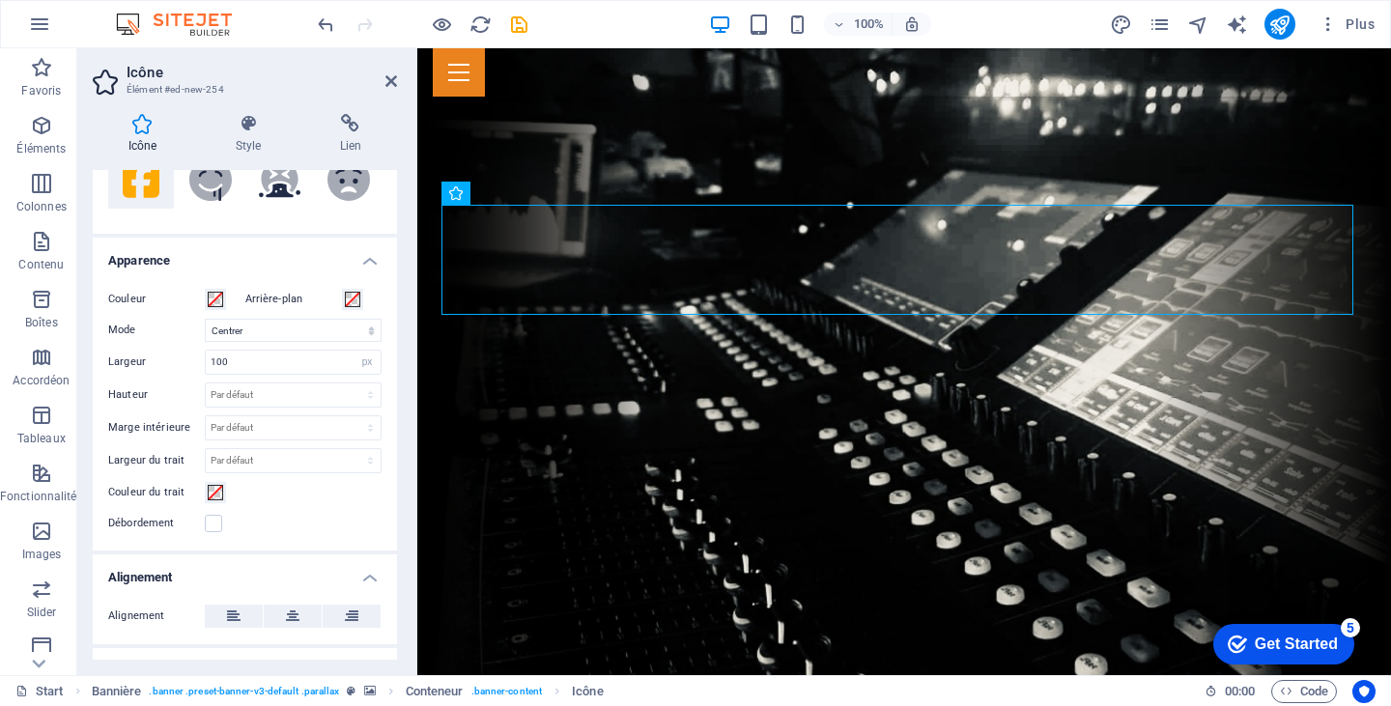
scroll to position [356, 0]
click at [215, 298] on span at bounding box center [215, 296] width 15 height 15
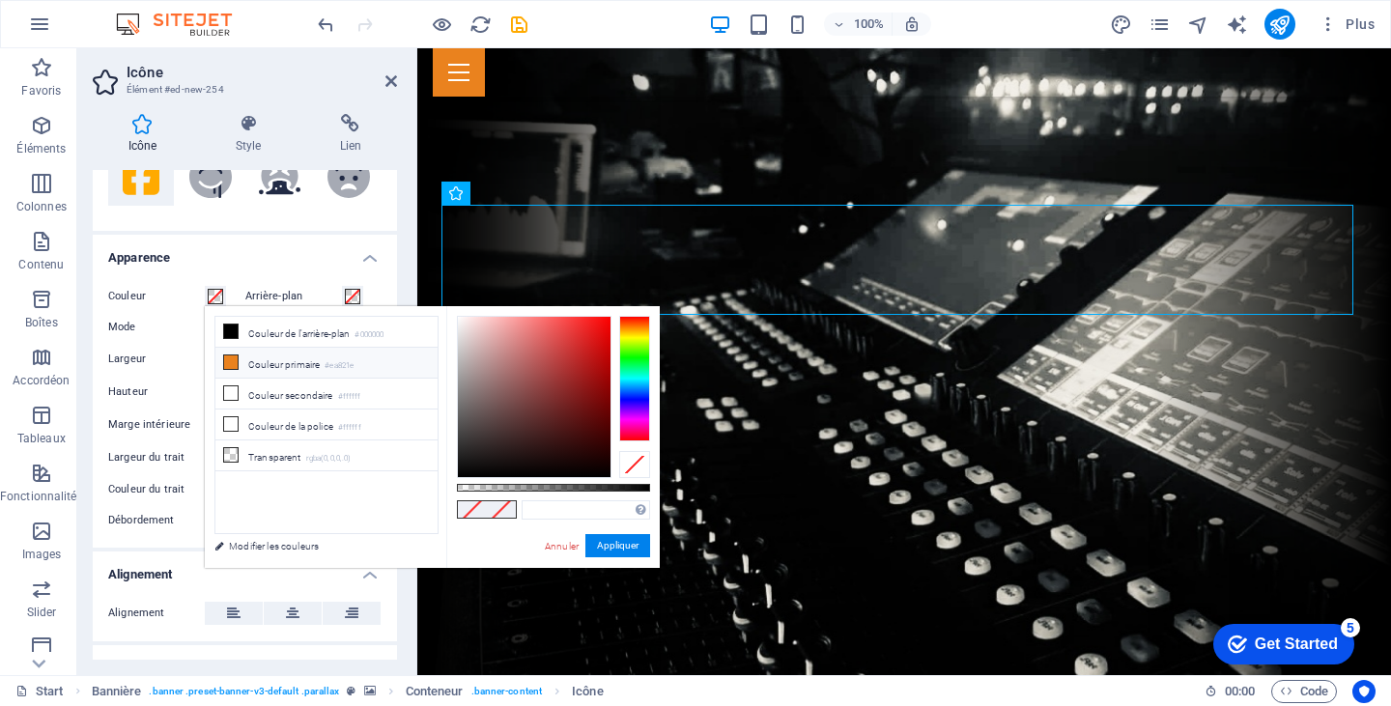
click at [234, 363] on icon at bounding box center [231, 362] width 14 height 14
type input "#ea821e"
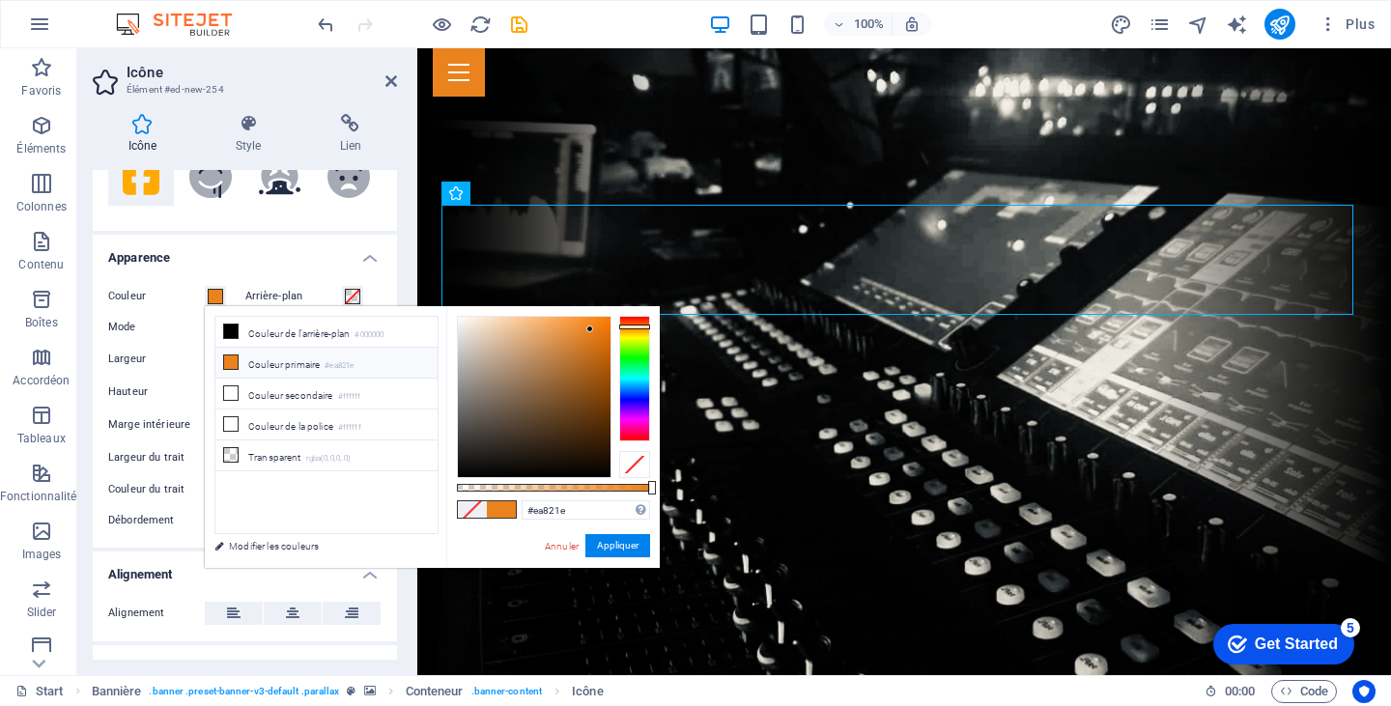
click at [400, 269] on div "Icône Style Lien Icône face Tous les jeux d'icônes... IcoFont Ionicons FontAwes…" at bounding box center [244, 387] width 335 height 577
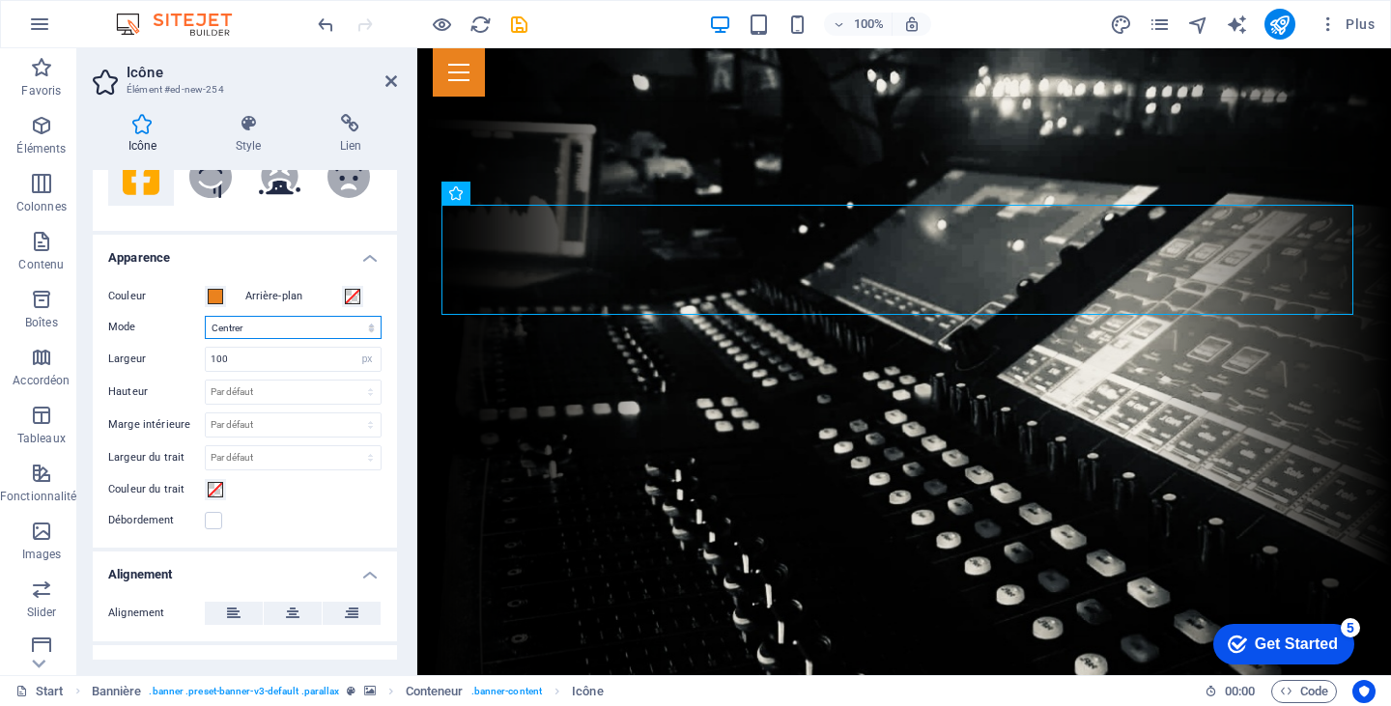
click at [338, 329] on select "Mettre à l'échelle Gauche Centrer À droite" at bounding box center [293, 327] width 177 height 23
select select "xMaxYMid"
click at [205, 316] on select "Mettre à l'échelle Gauche Centrer À droite" at bounding box center [293, 327] width 177 height 23
click at [243, 357] on input "100" at bounding box center [293, 359] width 175 height 23
drag, startPoint x: 256, startPoint y: 357, endPoint x: 179, endPoint y: 357, distance: 77.3
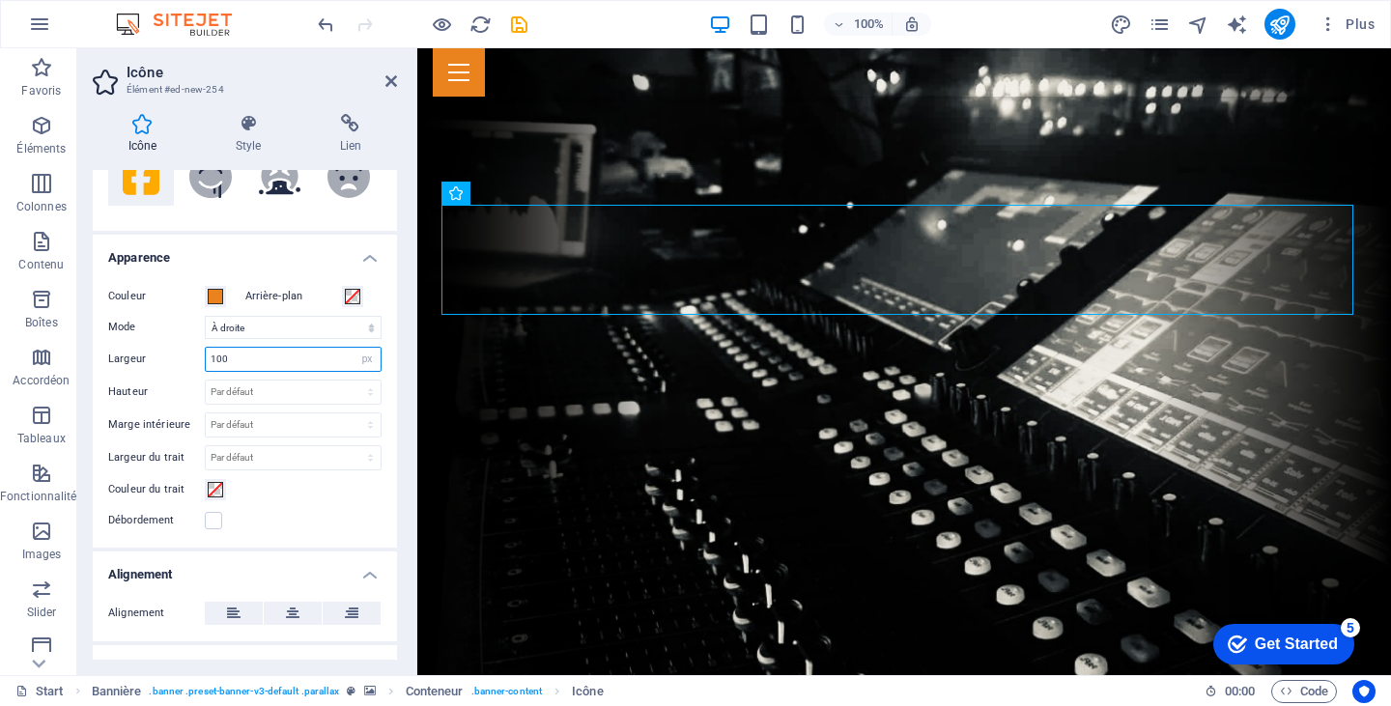
click at [179, 357] on div "Largeur 100 Par défaut auto px rem % em vh vw" at bounding box center [244, 359] width 273 height 25
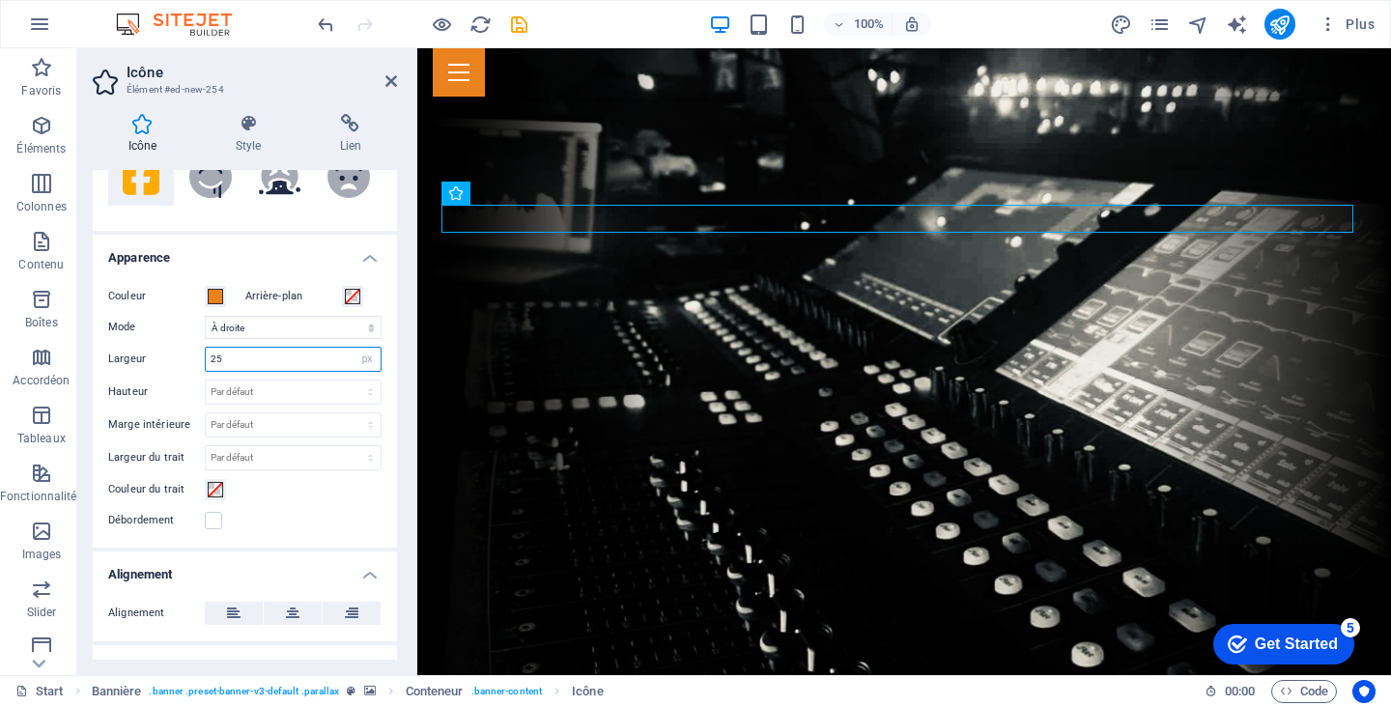
drag, startPoint x: 231, startPoint y: 355, endPoint x: 191, endPoint y: 357, distance: 39.7
click at [191, 357] on div "Largeur 25 Par défaut auto px rem % em vh vw" at bounding box center [244, 359] width 273 height 25
type input "35"
click at [239, 323] on select "Mettre à l'échelle Gauche Centrer À droite" at bounding box center [293, 327] width 177 height 23
click at [205, 316] on select "Mettre à l'échelle Gauche Centrer À droite" at bounding box center [293, 327] width 177 height 23
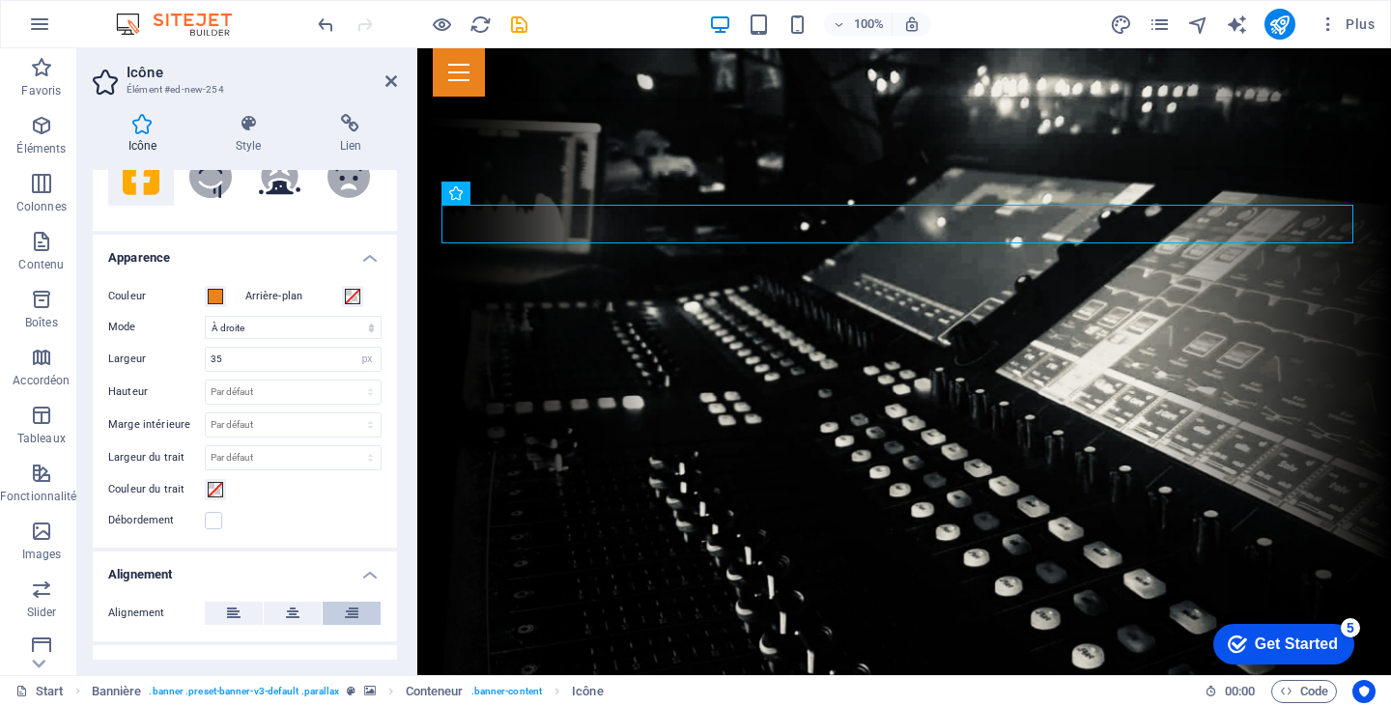
click at [347, 608] on icon at bounding box center [352, 613] width 14 height 23
drag, startPoint x: 391, startPoint y: 411, endPoint x: 396, endPoint y: 327, distance: 83.2
click at [396, 327] on div "Icône face Tous les jeux d'icônes... IcoFont Ionicons FontAwesome Brands FontAw…" at bounding box center [245, 415] width 304 height 490
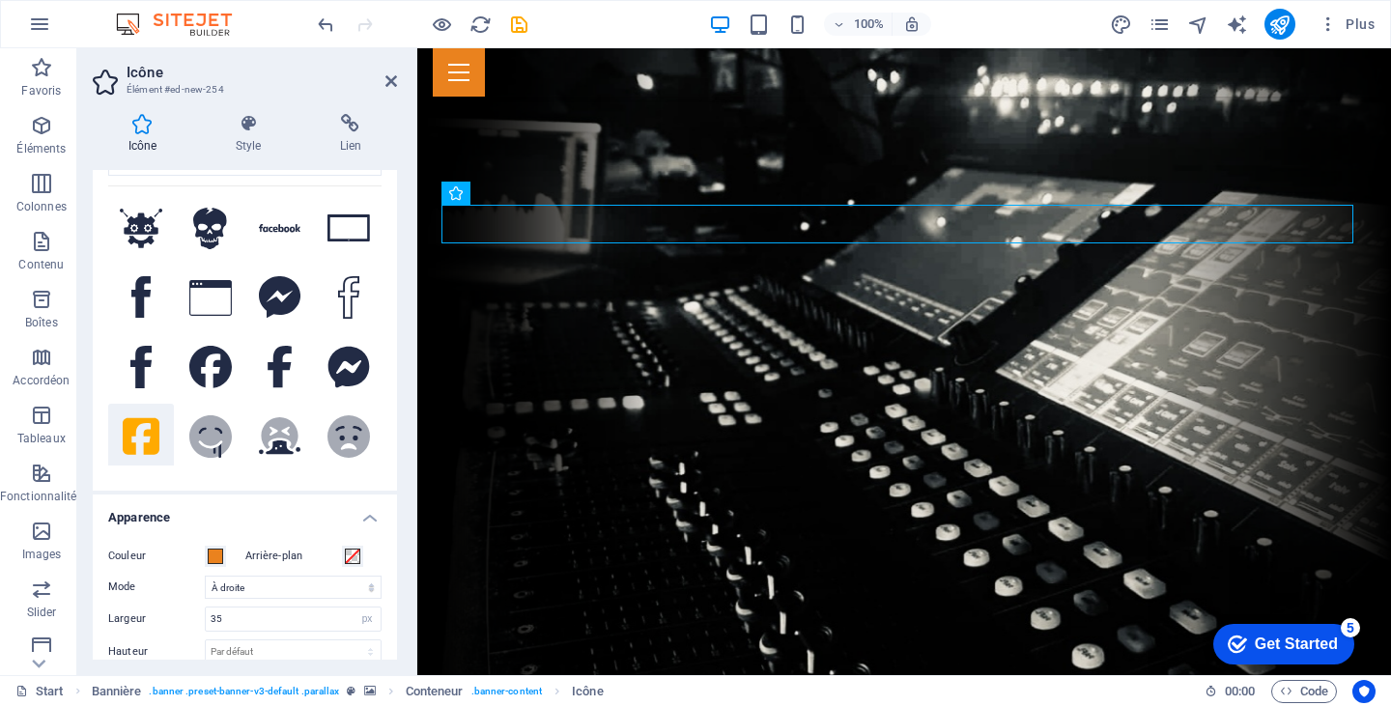
scroll to position [99, 0]
click at [215, 353] on icon at bounding box center [210, 365] width 43 height 43
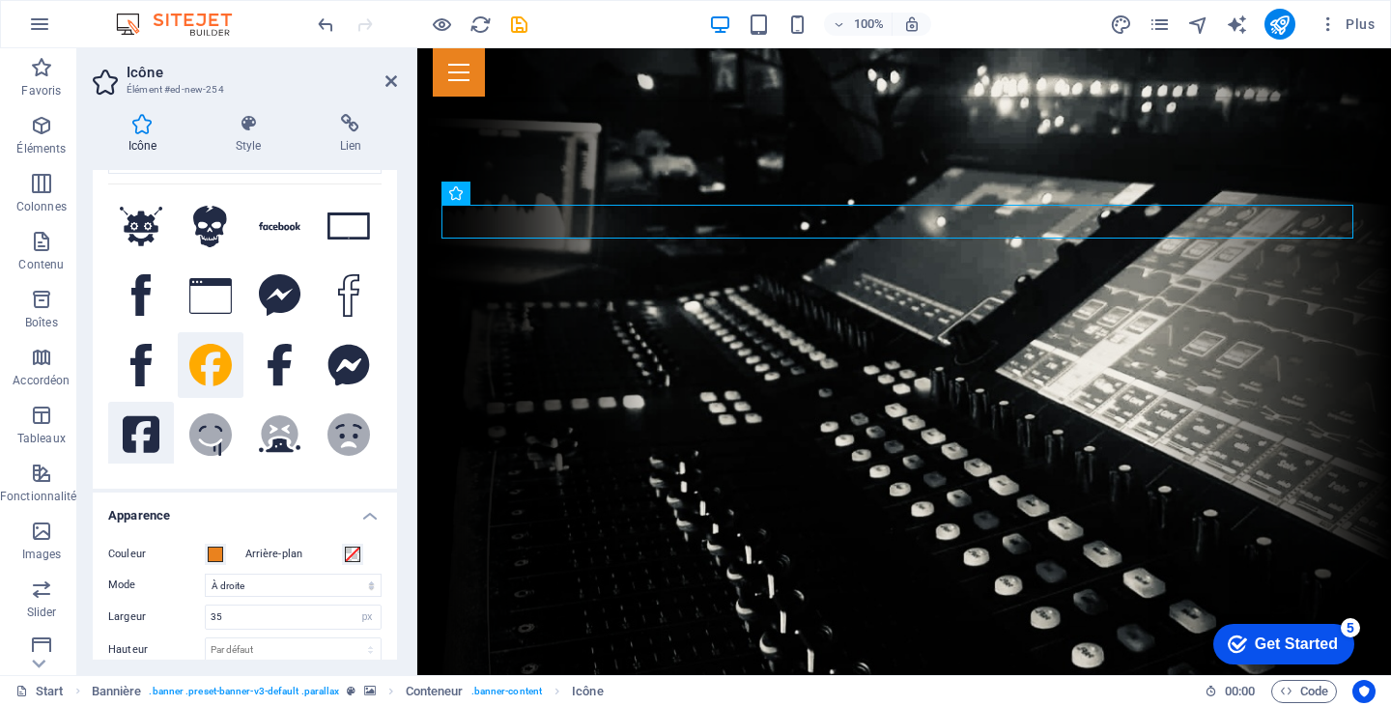
click at [145, 414] on icon at bounding box center [141, 434] width 37 height 43
drag, startPoint x: 915, startPoint y: 240, endPoint x: 915, endPoint y: 205, distance: 34.8
click at [522, 195] on icon at bounding box center [518, 194] width 11 height 20
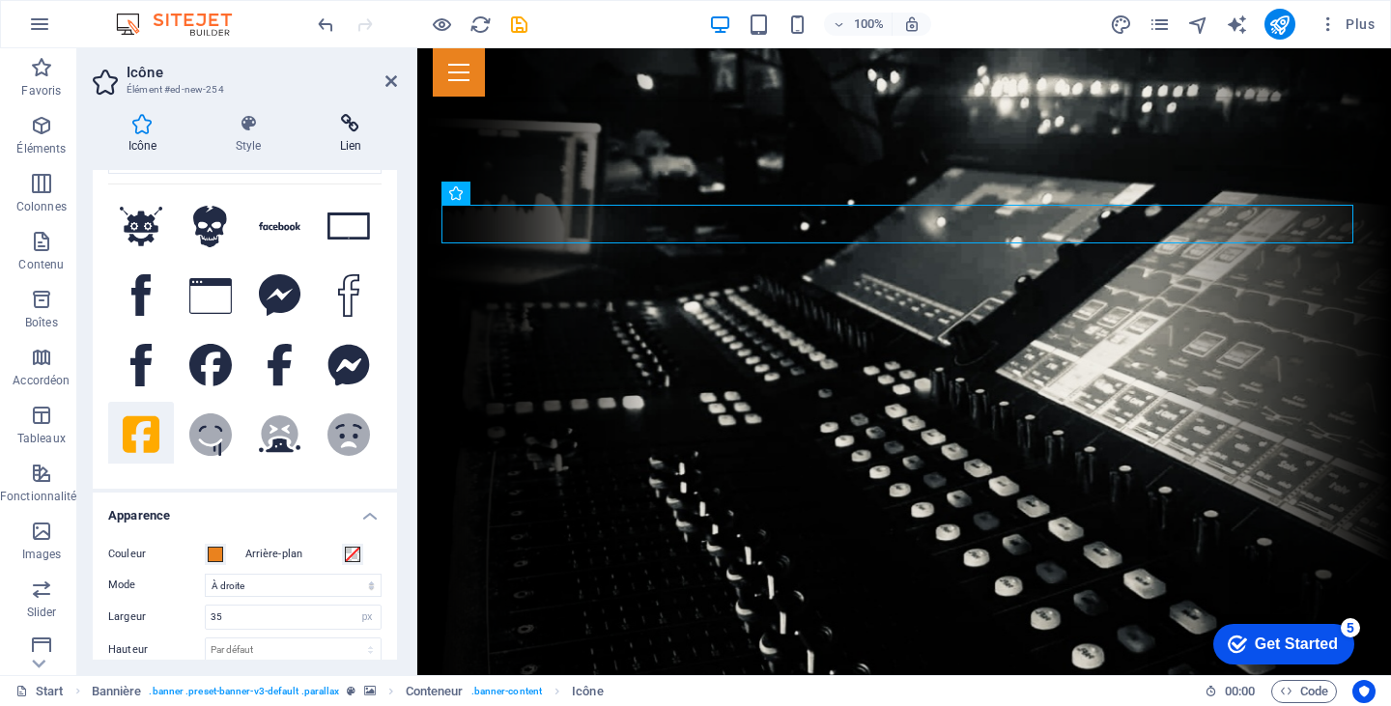
click at [349, 136] on h4 "Lien" at bounding box center [350, 134] width 93 height 41
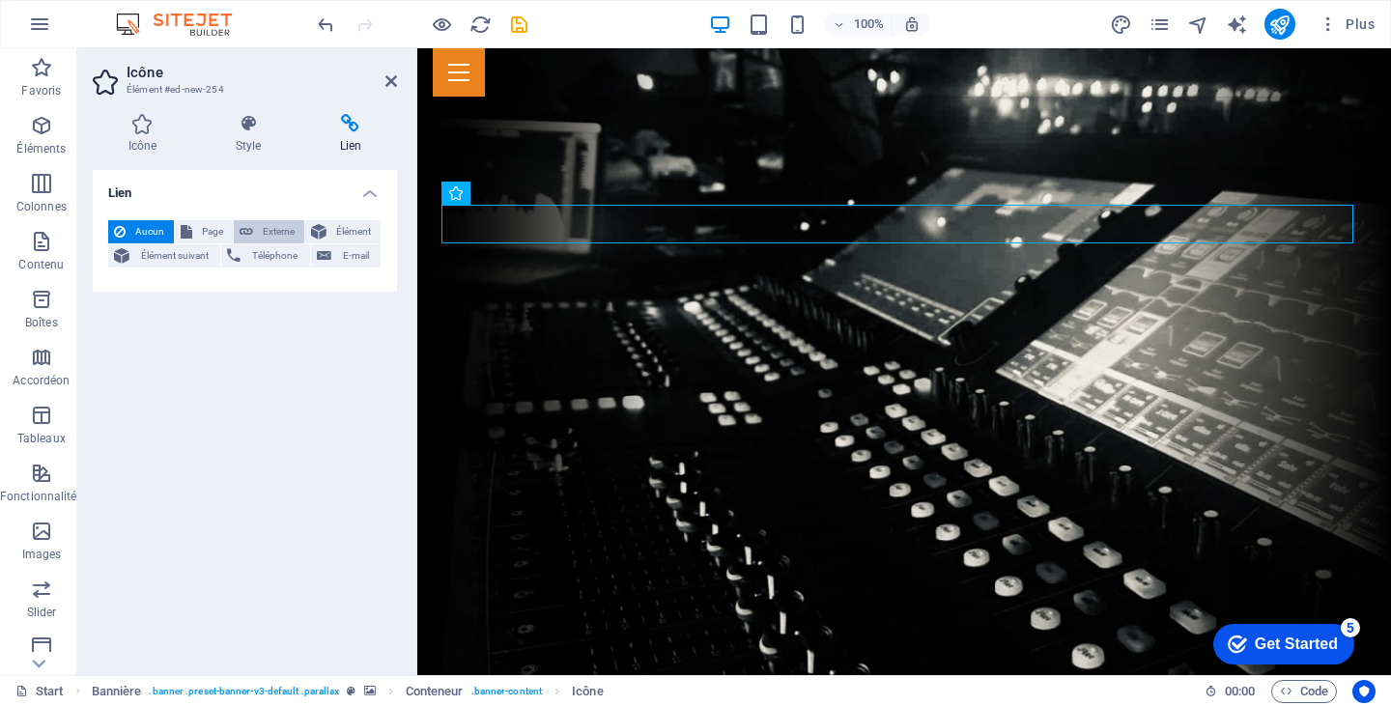
click at [264, 221] on span "Externe" at bounding box center [279, 231] width 40 height 23
select select "blank"
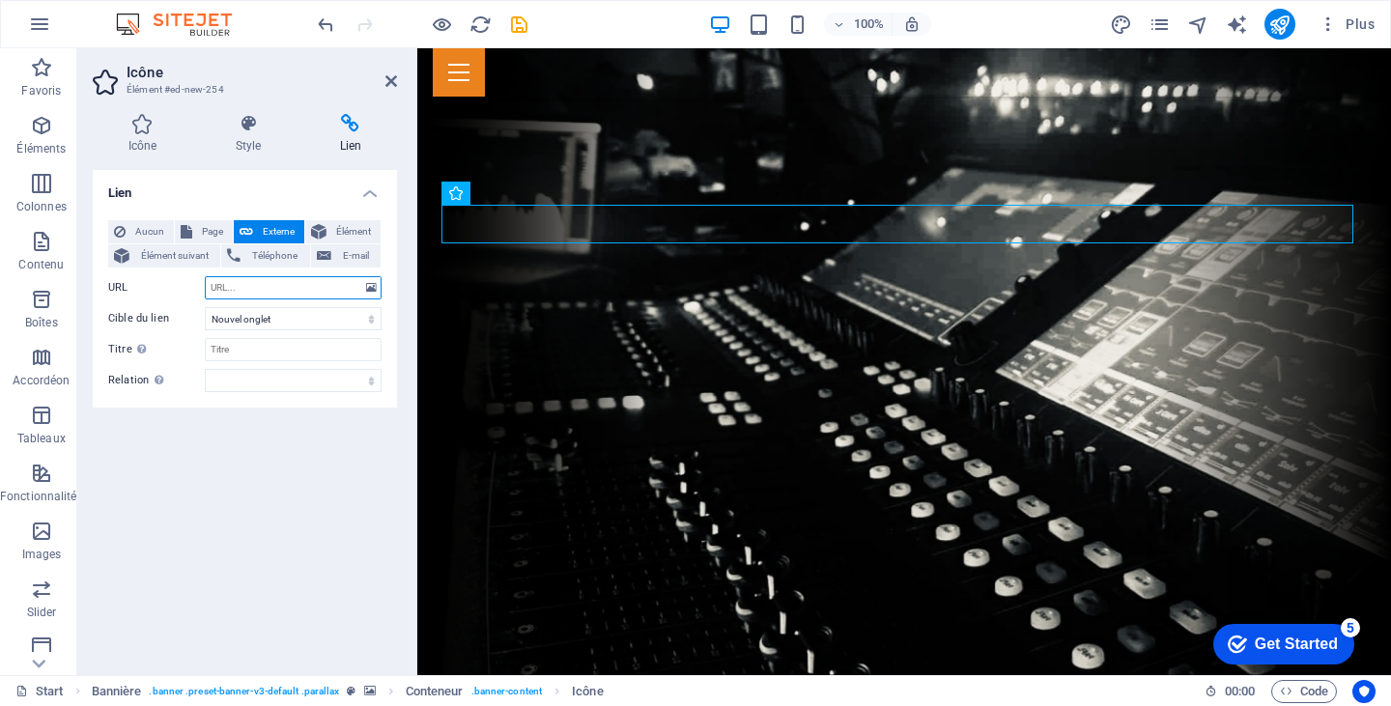
paste input "[URL][DOMAIN_NAME][CREDIT_CARD_NUMBER]"
type input "[URL][DOMAIN_NAME][CREDIT_CARD_NUMBER]"
click at [255, 517] on div "Lien Aucun Page Externe Élément Élément suivant Téléphone E-mail Page Start Sub…" at bounding box center [245, 415] width 304 height 490
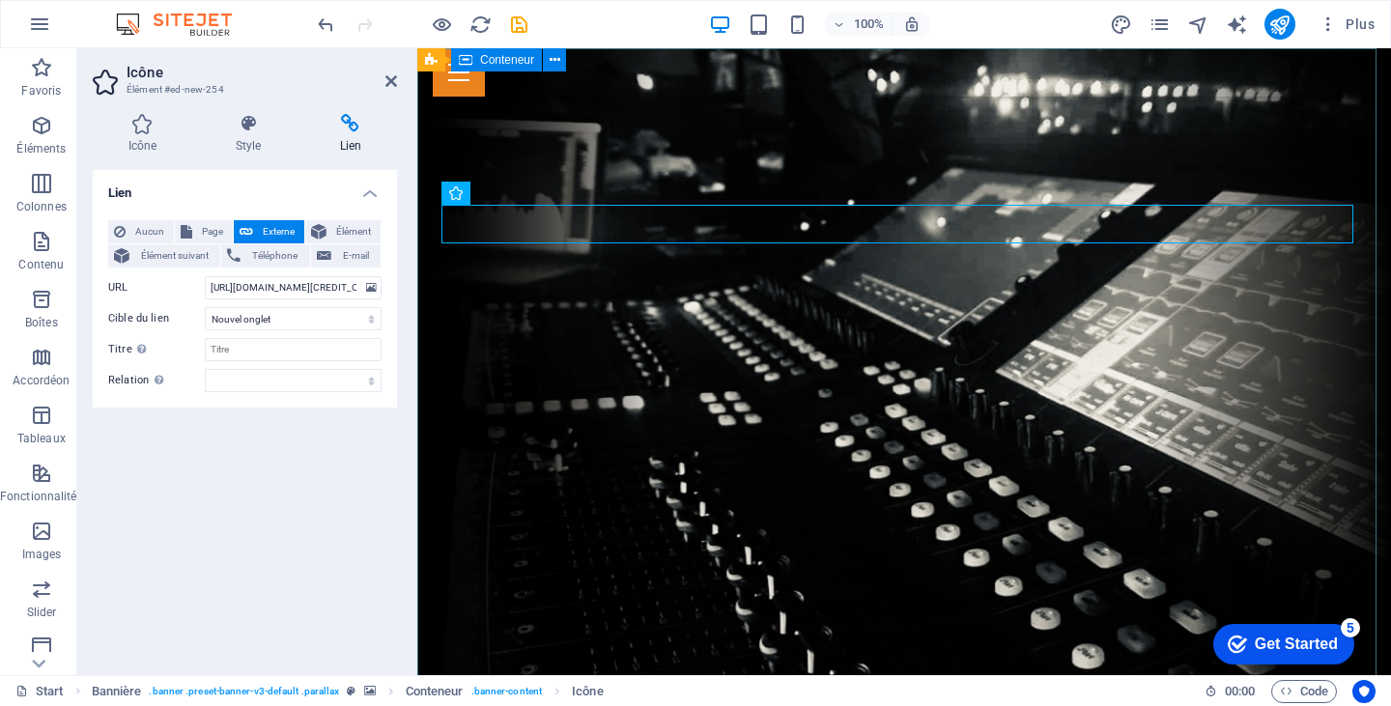
drag, startPoint x: 1288, startPoint y: 207, endPoint x: 1290, endPoint y: 178, distance: 29.0
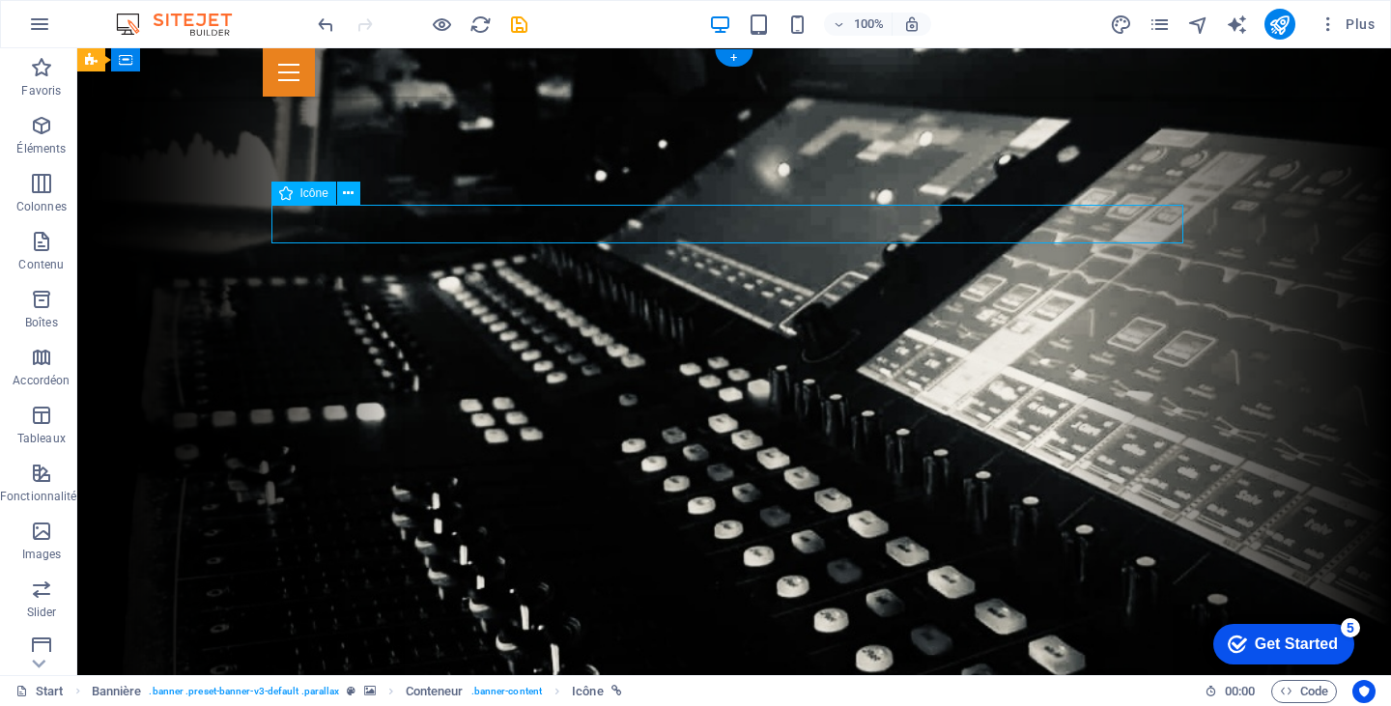
drag, startPoint x: 1041, startPoint y: 234, endPoint x: 1165, endPoint y: 230, distance: 123.7
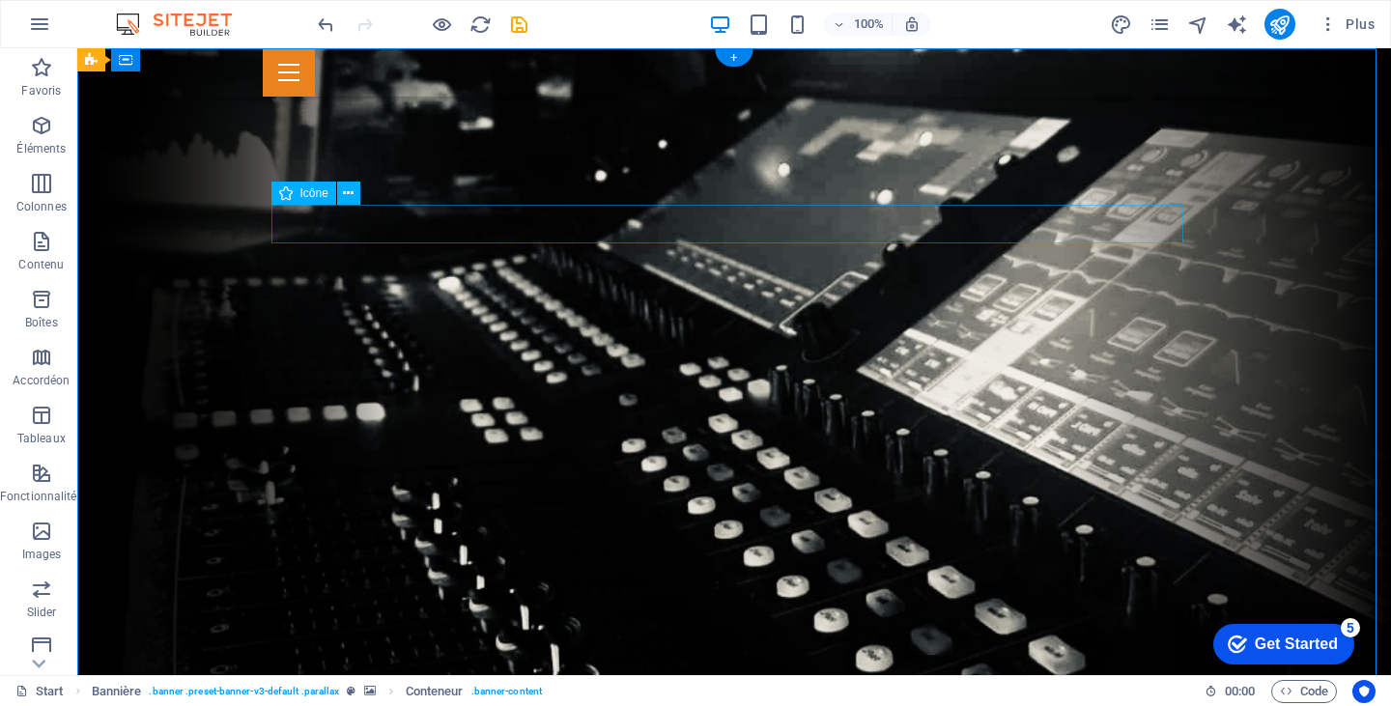
drag, startPoint x: 324, startPoint y: 221, endPoint x: 347, endPoint y: 220, distance: 23.2
click at [347, 184] on icon at bounding box center [348, 194] width 11 height 20
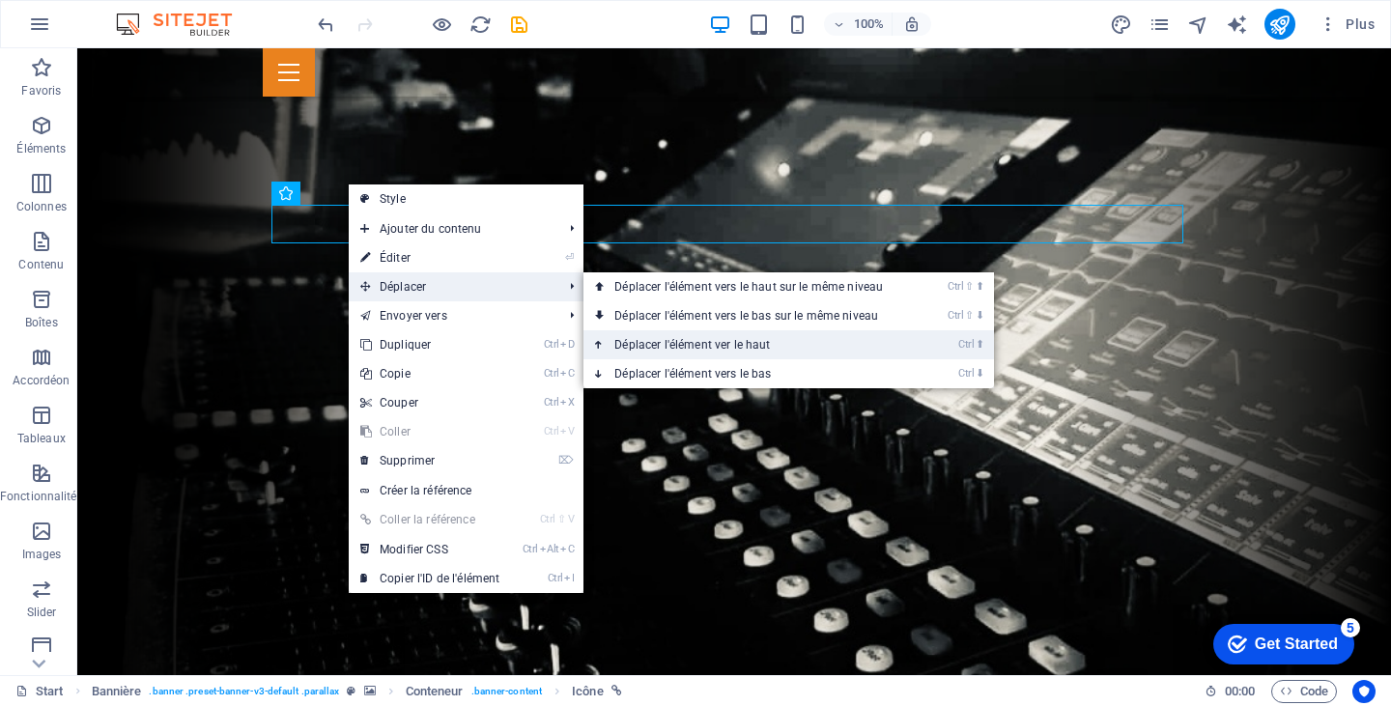
click at [767, 340] on link "Ctrl ⬆ Déplacer l'élément ver le haut" at bounding box center [752, 344] width 338 height 29
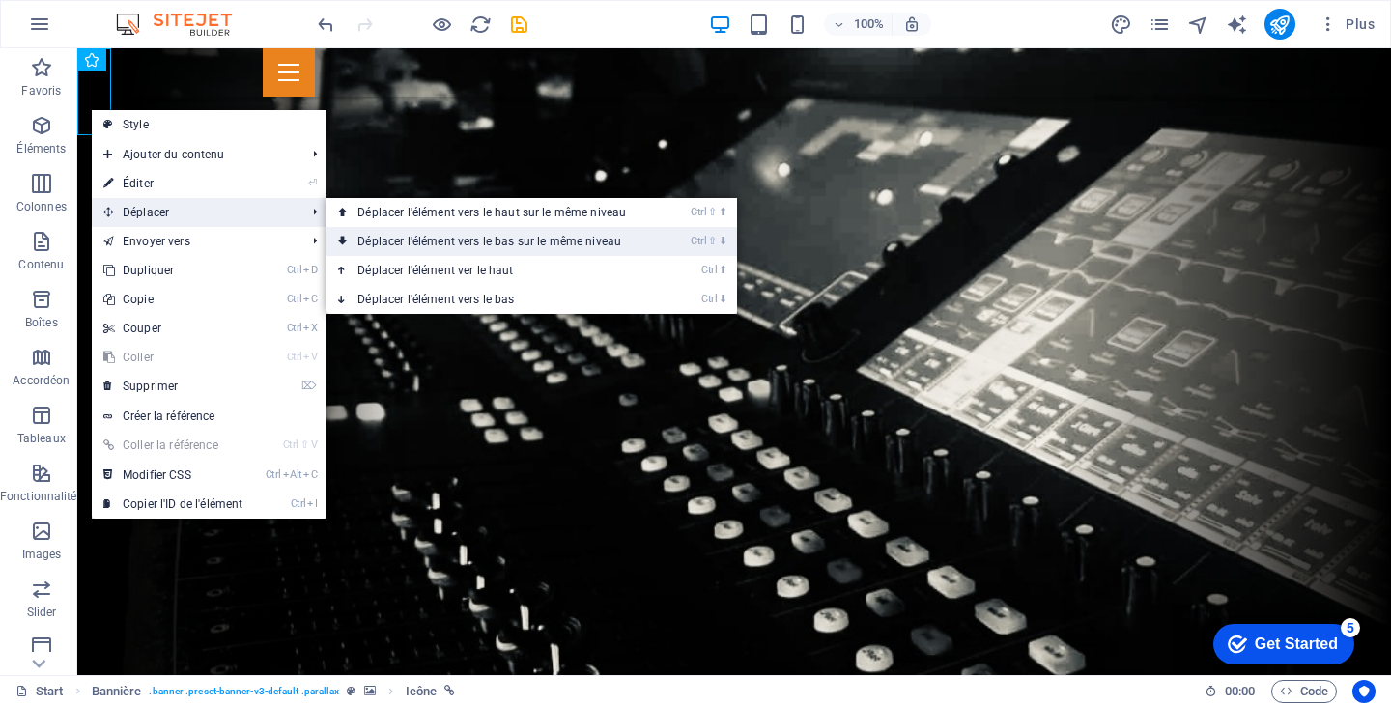
click at [540, 236] on link "Ctrl ⇧ ⬇ Déplacer l'élément vers le bas sur le même niveau" at bounding box center [496, 241] width 338 height 29
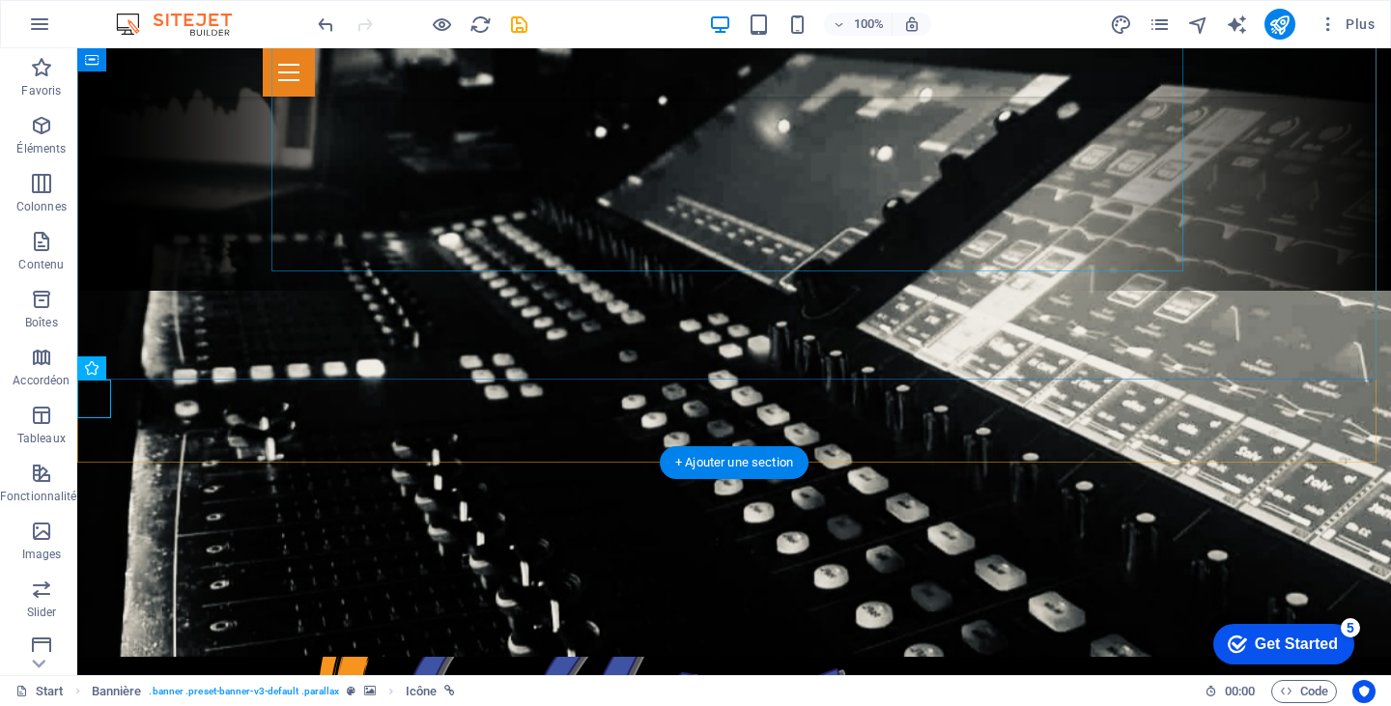
scroll to position [414, 0]
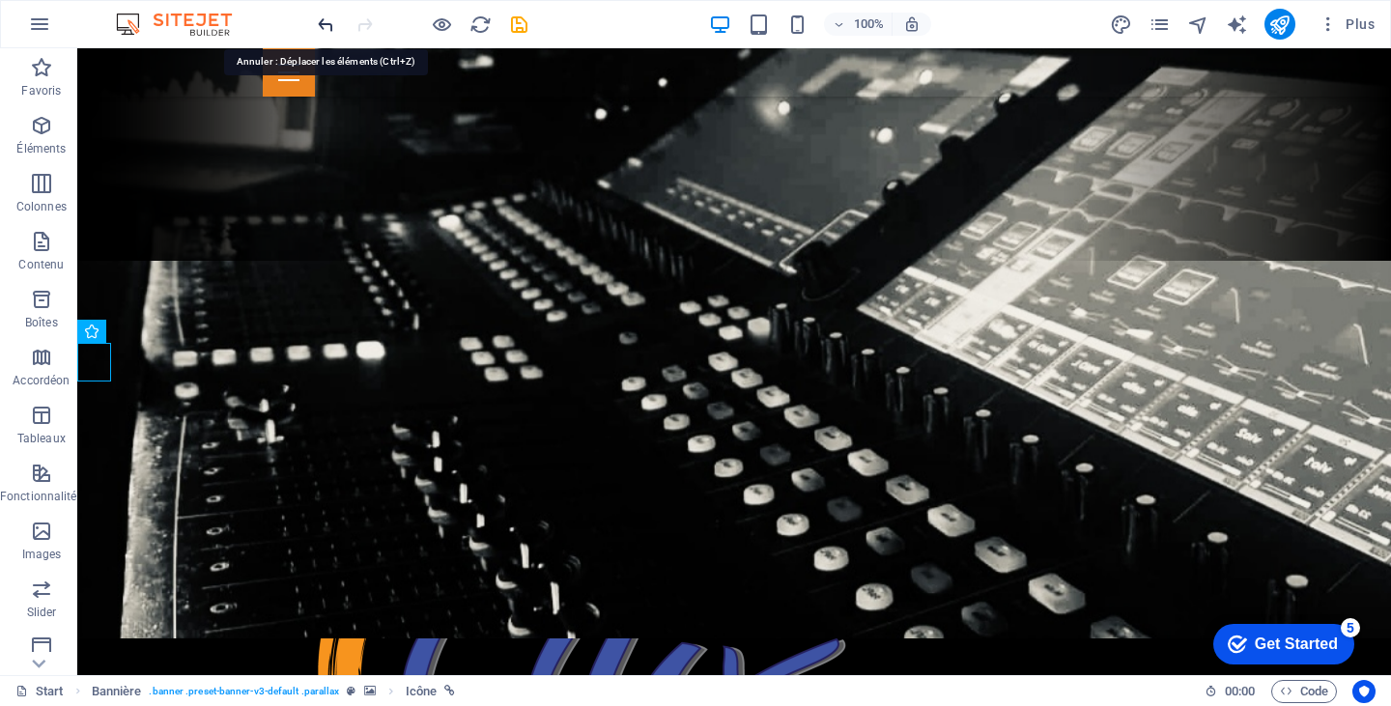
click at [322, 22] on icon "undo" at bounding box center [326, 25] width 22 height 22
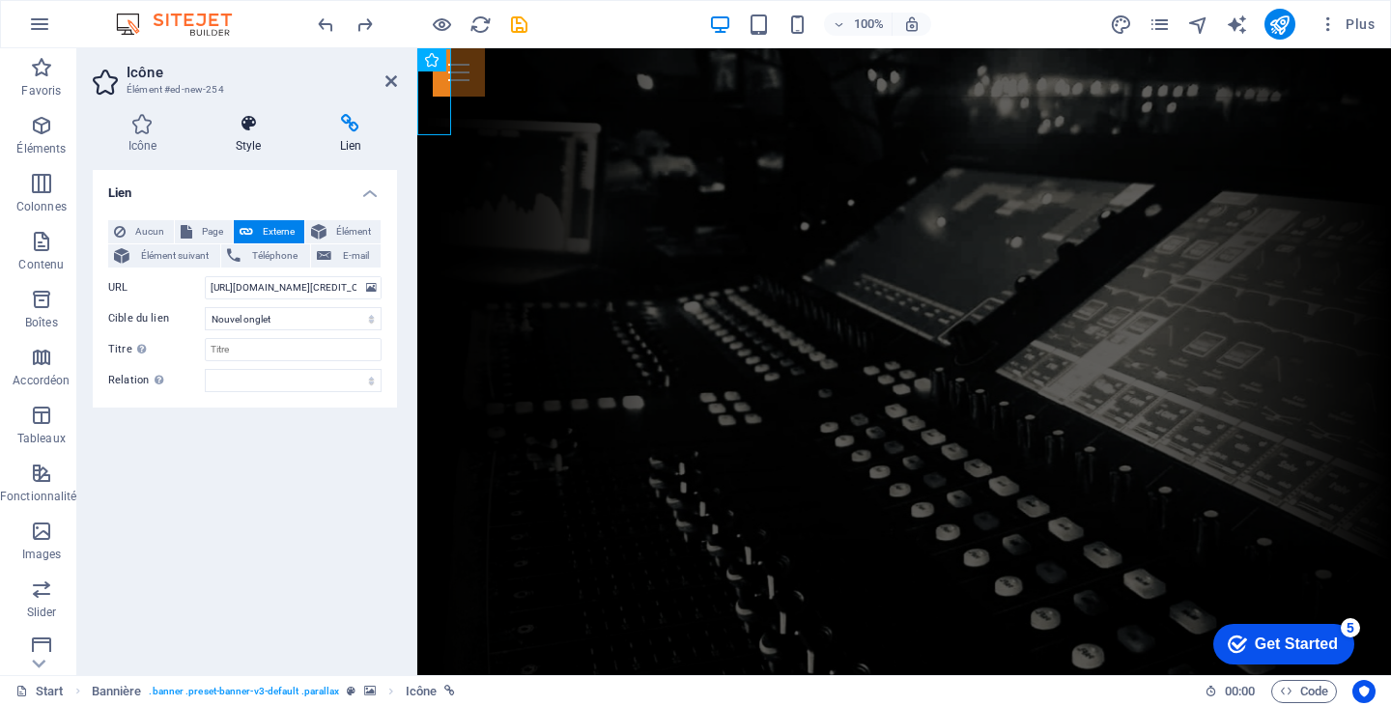
click at [243, 137] on h4 "Style" at bounding box center [252, 134] width 104 height 41
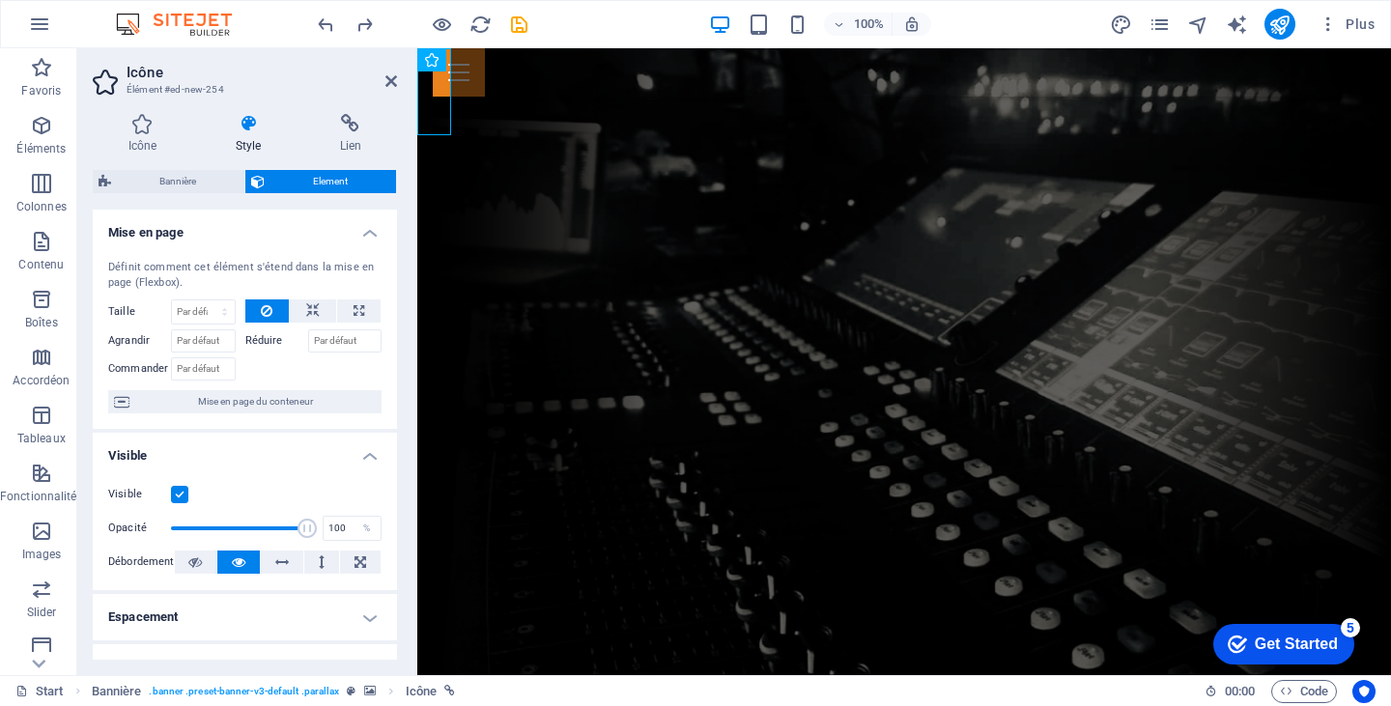
drag, startPoint x: 392, startPoint y: 266, endPoint x: 395, endPoint y: 338, distance: 72.5
click at [395, 338] on div "Mise en page Définit comment cet élément s'étend dans la mise en page (Flexbox)…" at bounding box center [245, 435] width 304 height 450
drag, startPoint x: 398, startPoint y: 360, endPoint x: 396, endPoint y: 425, distance: 64.8
click at [396, 425] on div "Icône Style Lien Icône face Tous les jeux d'icônes... IcoFont Ionicons FontAwes…" at bounding box center [244, 387] width 335 height 577
drag, startPoint x: 397, startPoint y: 441, endPoint x: 397, endPoint y: 485, distance: 43.5
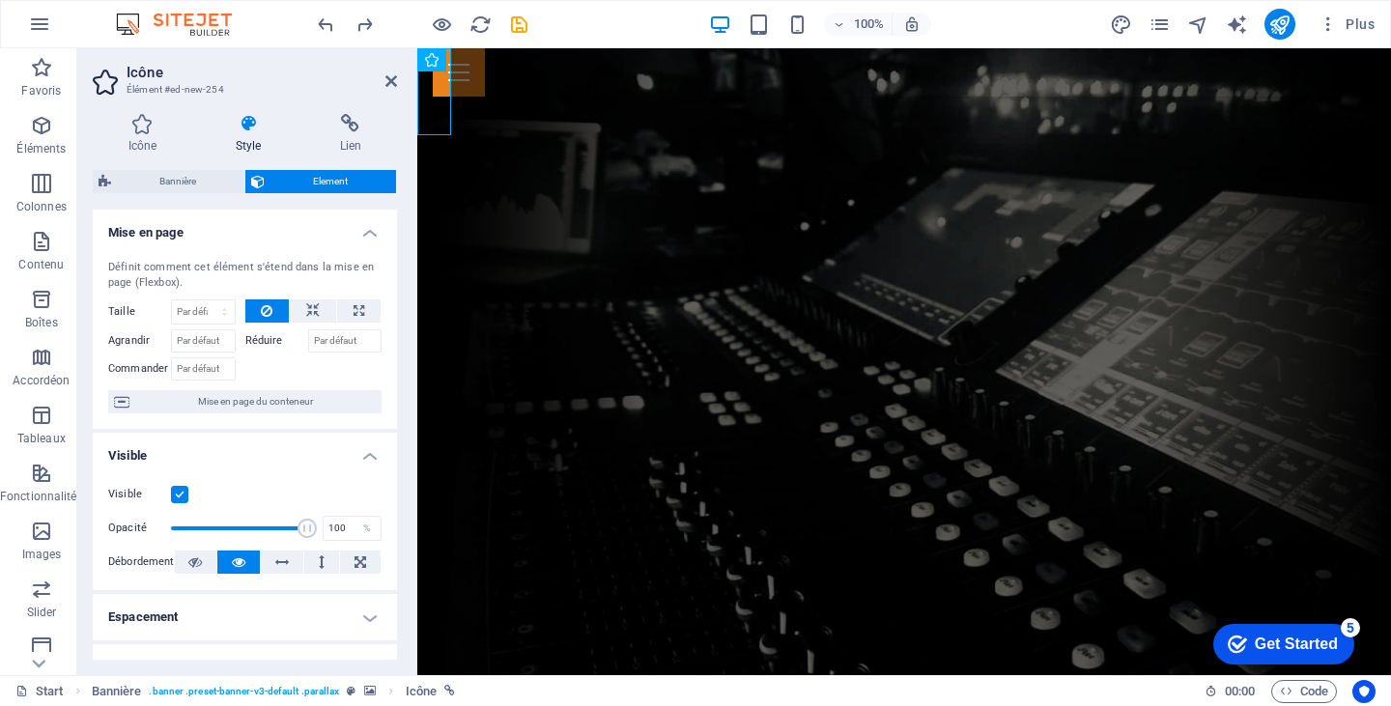
click at [397, 485] on div "Icône Style Lien Icône face Tous les jeux d'icônes... IcoFont Ionicons FontAwes…" at bounding box center [244, 387] width 335 height 577
drag, startPoint x: 397, startPoint y: 430, endPoint x: 390, endPoint y: 484, distance: 54.5
click at [390, 484] on div "Icône Style Lien Icône face Tous les jeux d'icônes... IcoFont Ionicons FontAwes…" at bounding box center [244, 387] width 335 height 577
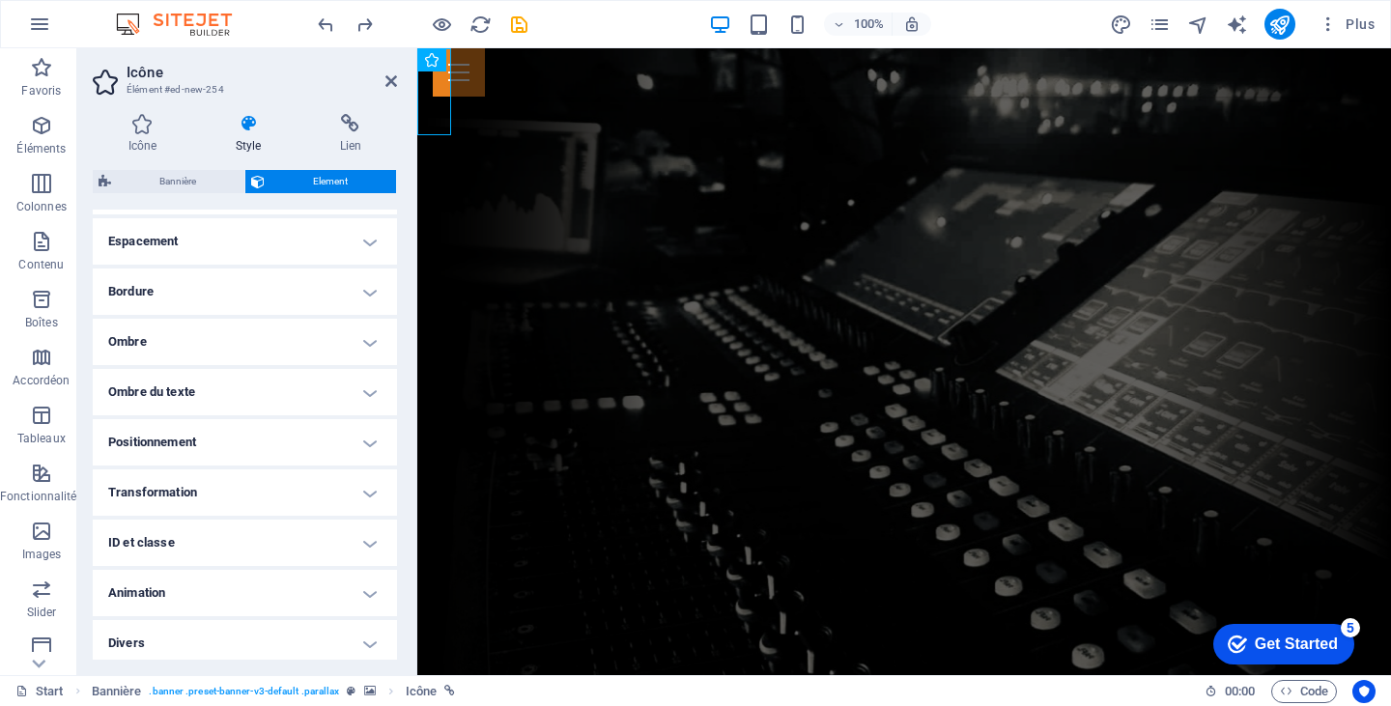
scroll to position [382, 0]
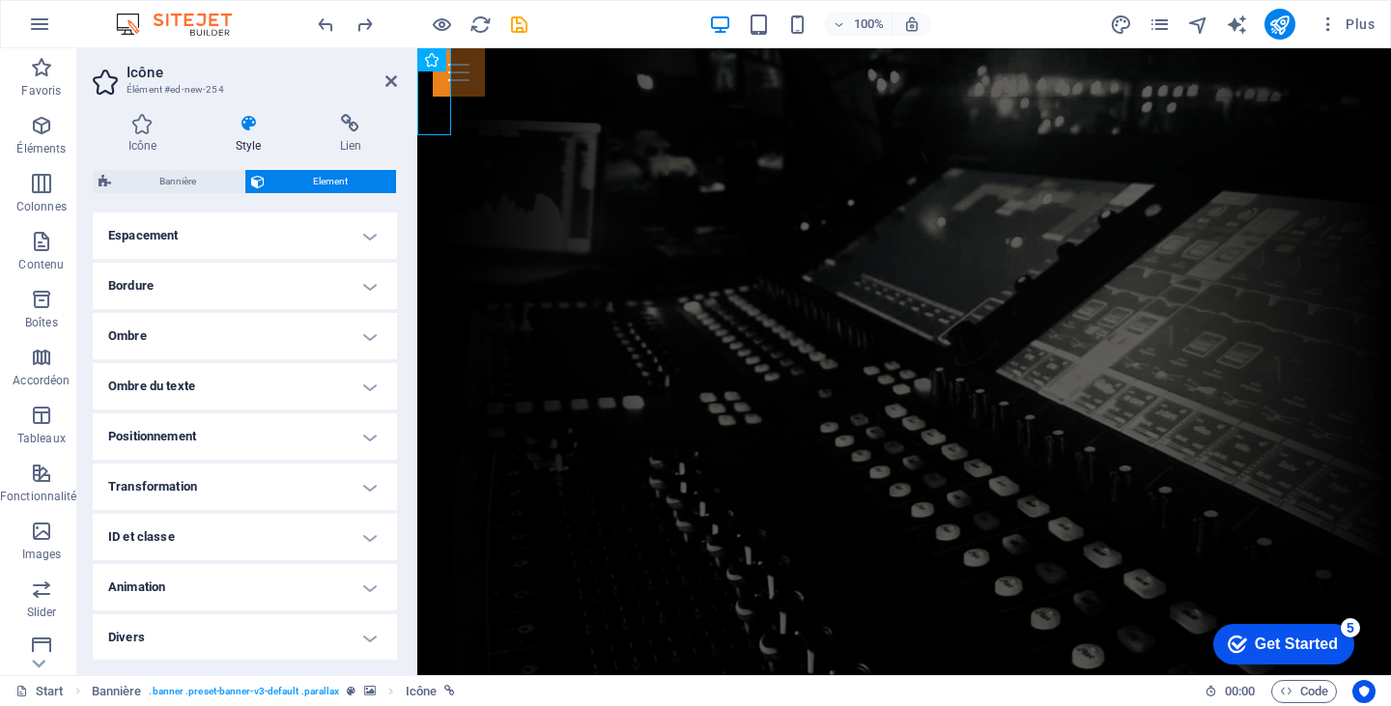
click at [355, 441] on h4 "Positionnement" at bounding box center [245, 436] width 304 height 46
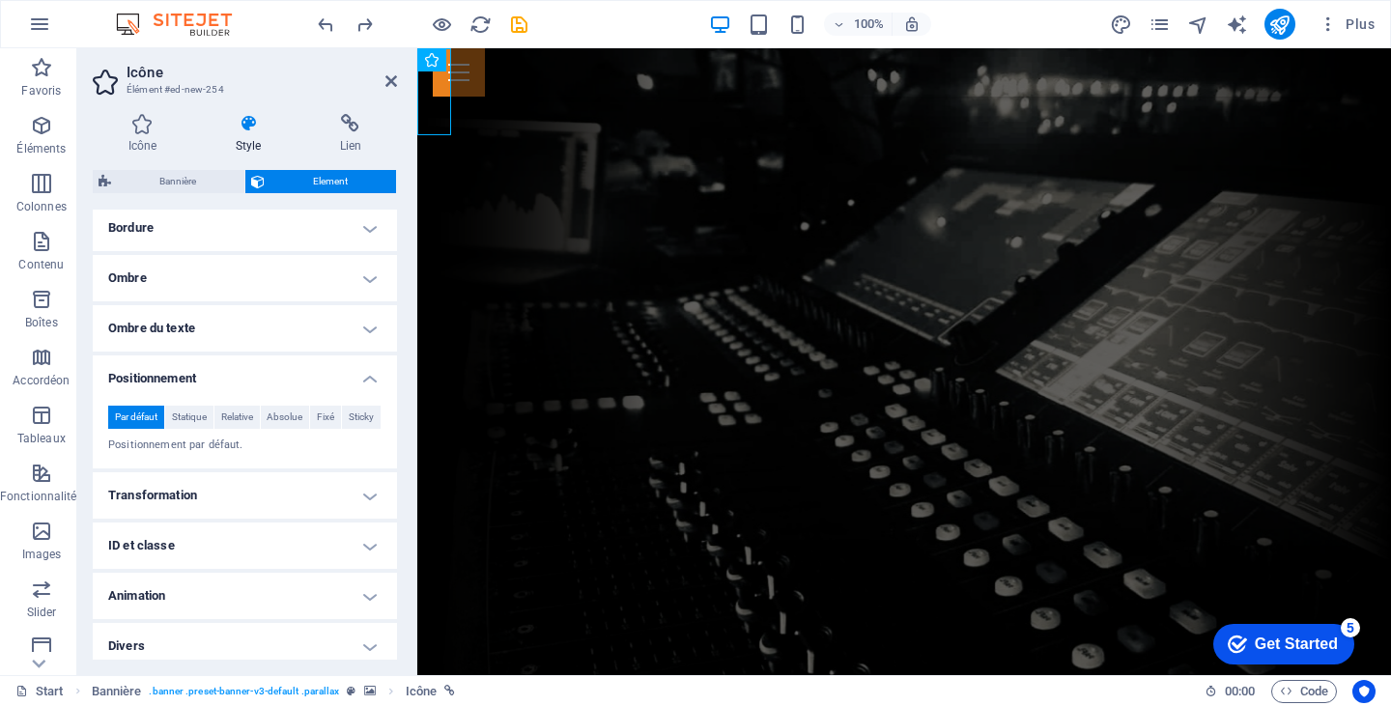
scroll to position [449, 0]
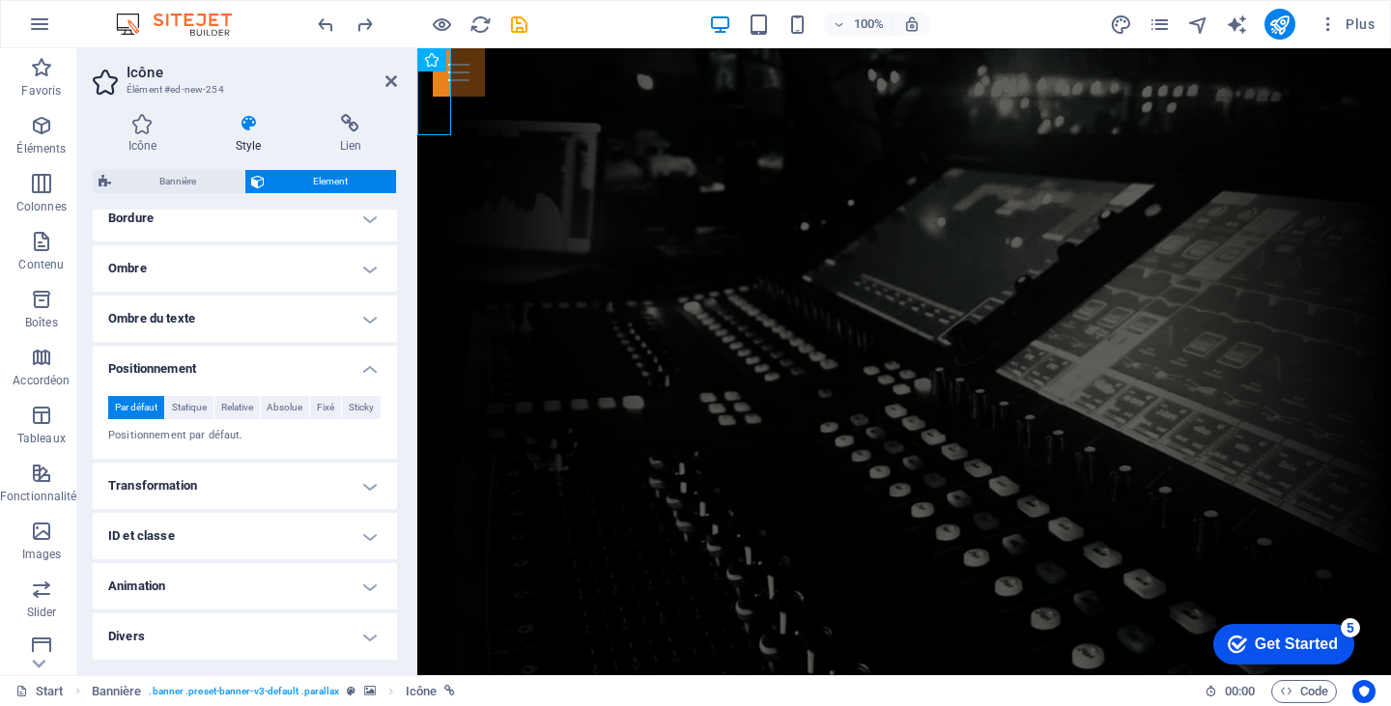
click at [364, 640] on h4 "Divers" at bounding box center [245, 636] width 304 height 46
click at [364, 640] on h4 "Divers" at bounding box center [245, 630] width 304 height 35
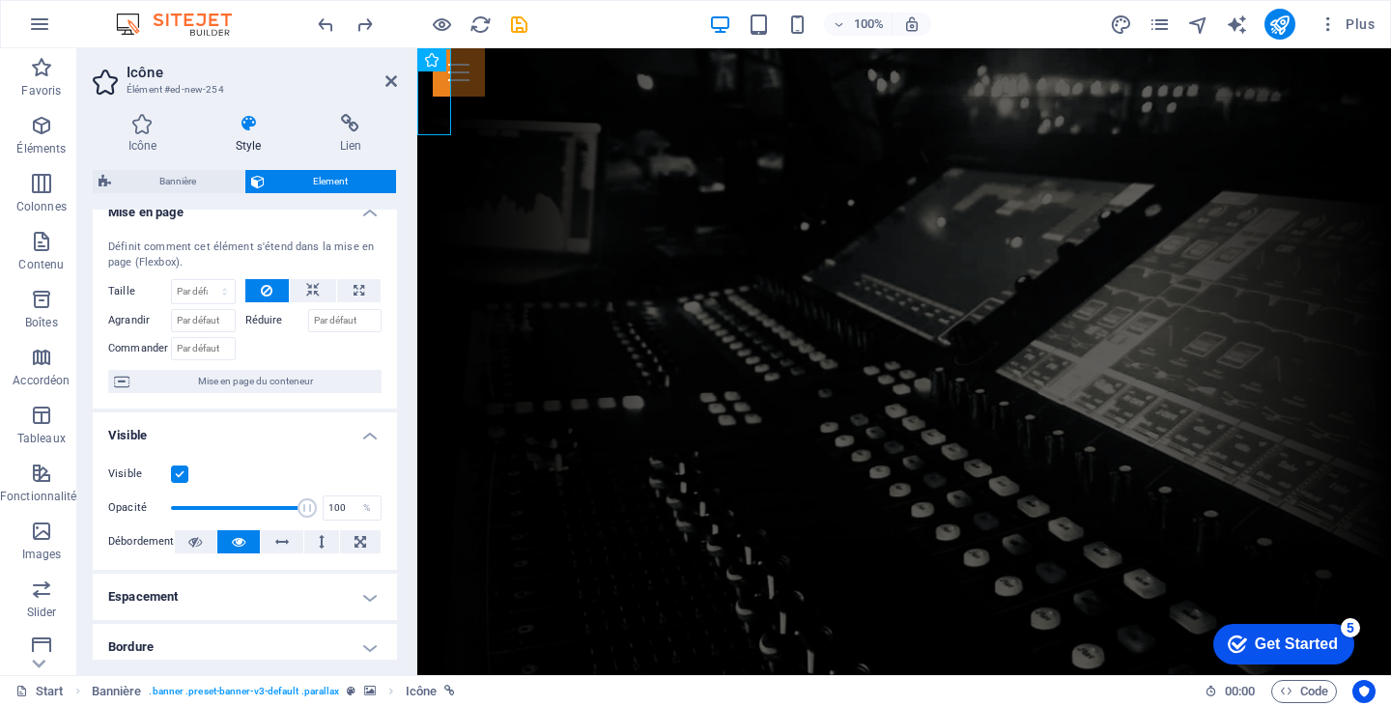
scroll to position [0, 0]
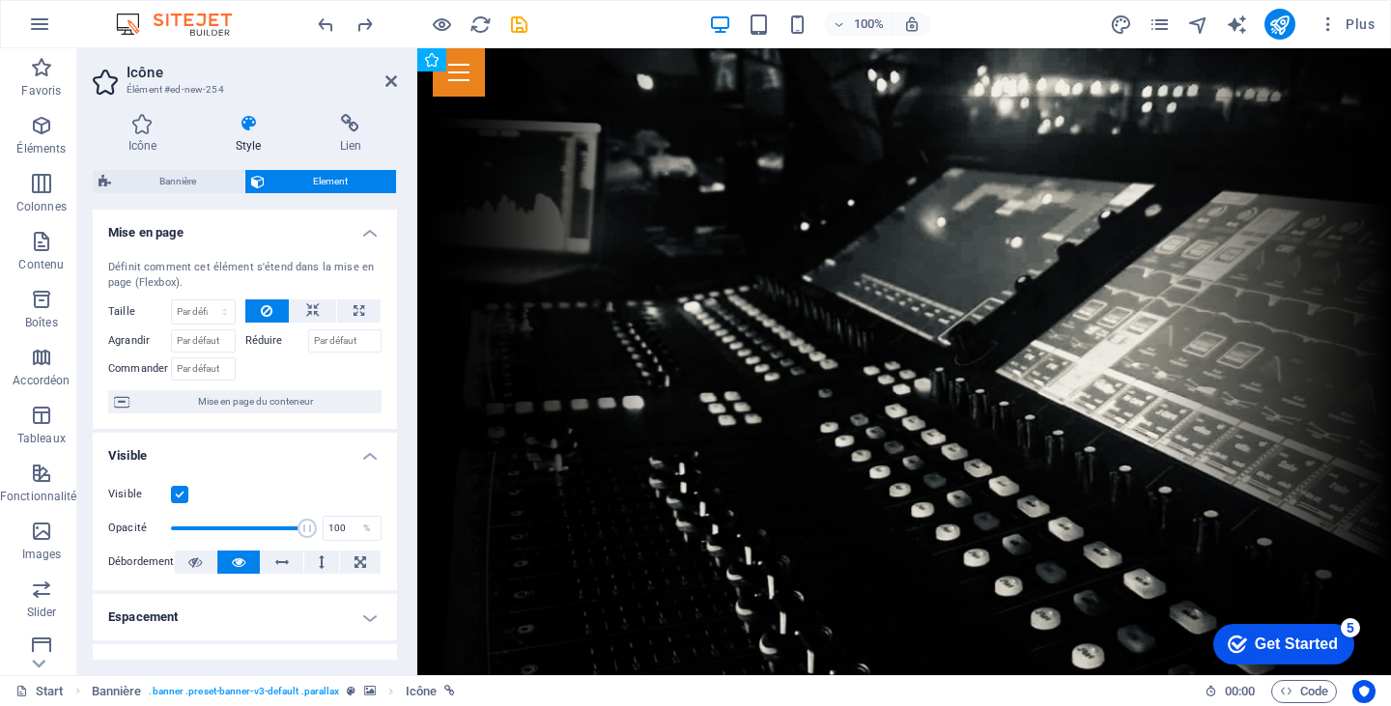
drag, startPoint x: 440, startPoint y: 115, endPoint x: 1111, endPoint y: 135, distance: 671.7
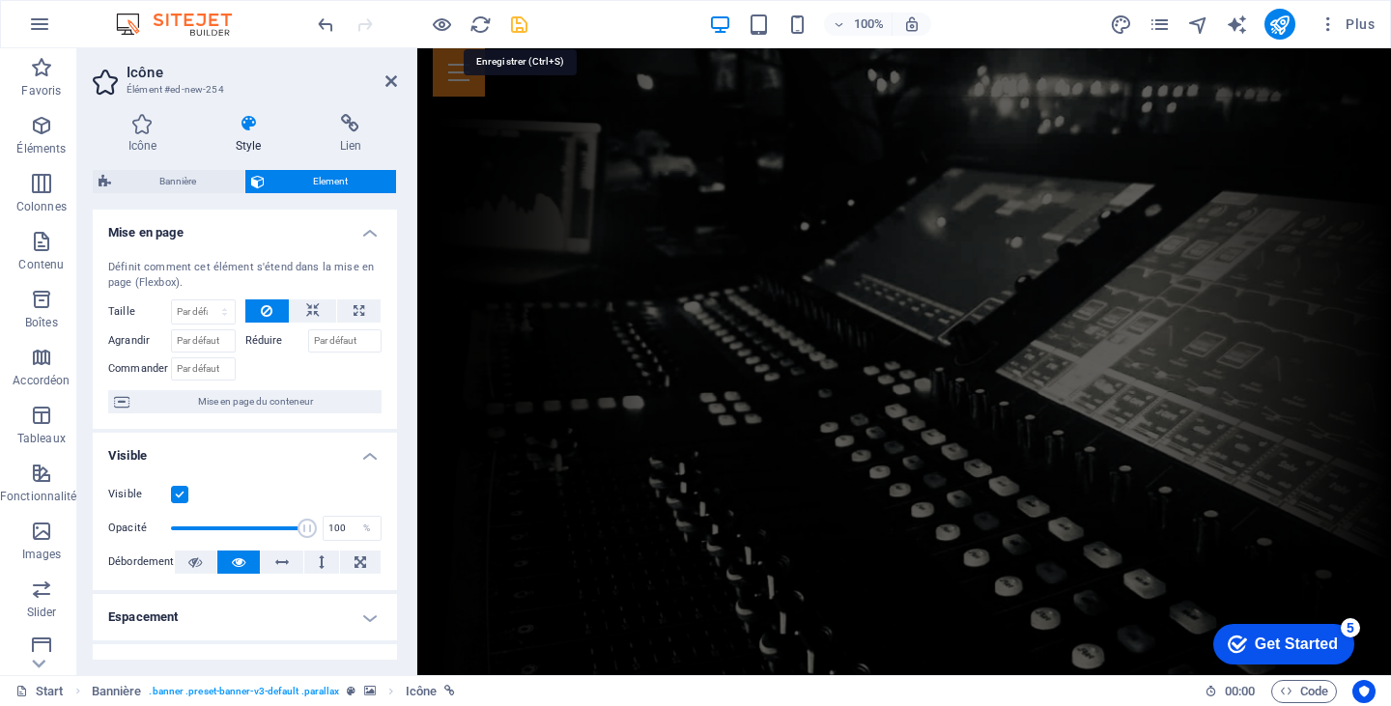
click at [518, 21] on icon "save" at bounding box center [519, 25] width 22 height 22
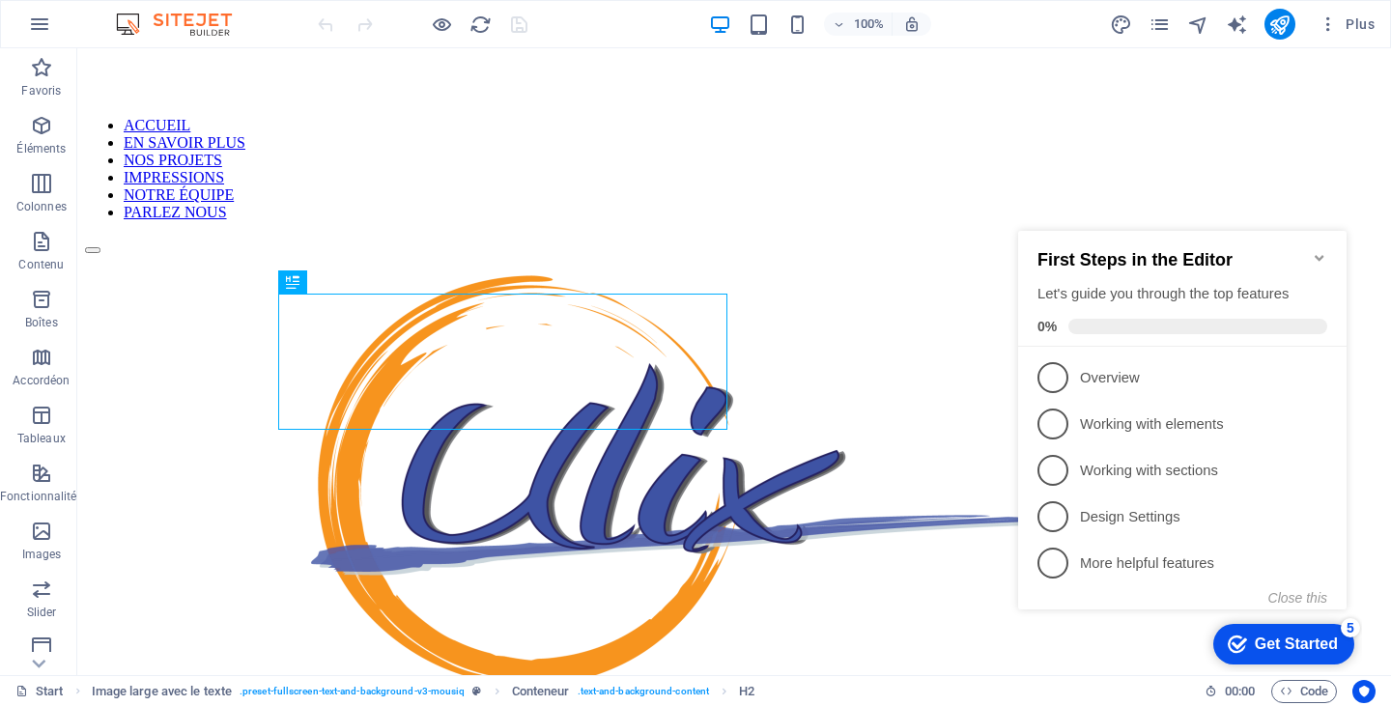
scroll to position [624, 0]
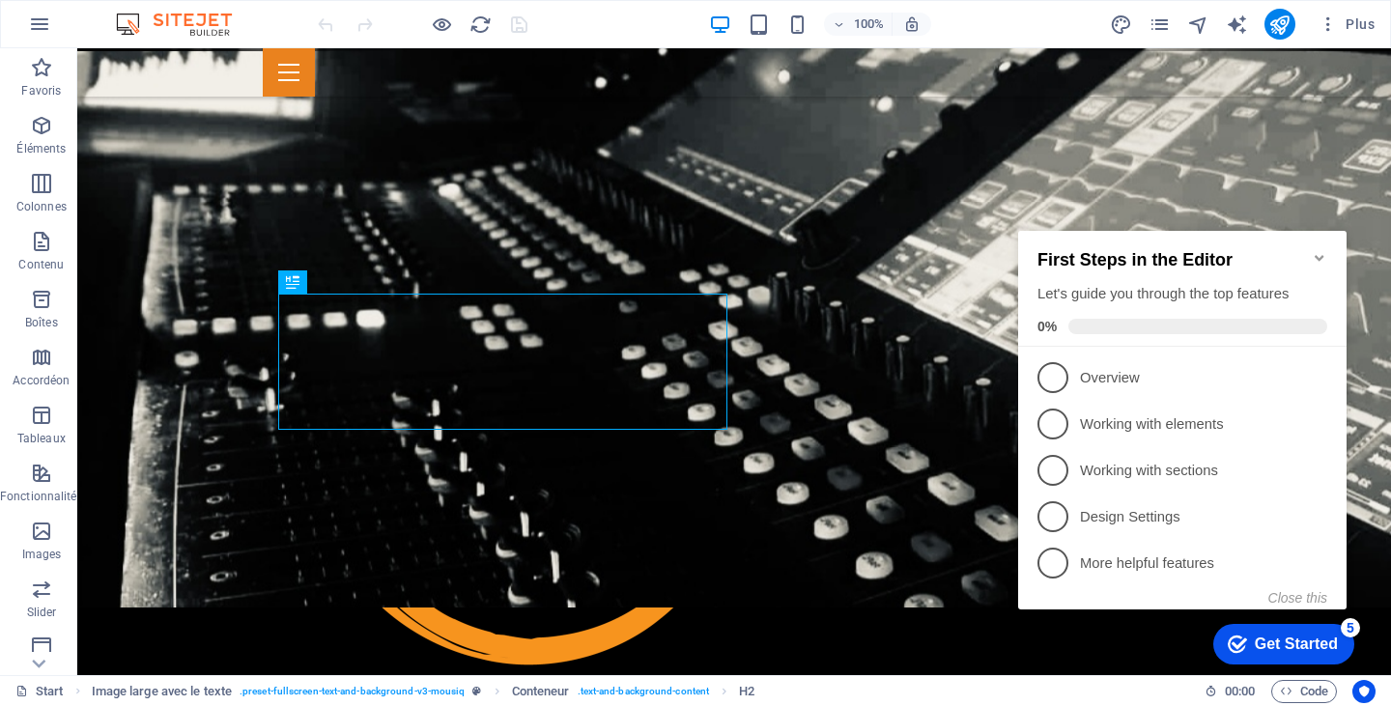
click at [1315, 253] on icon "Minimize checklist" at bounding box center [1319, 257] width 15 height 15
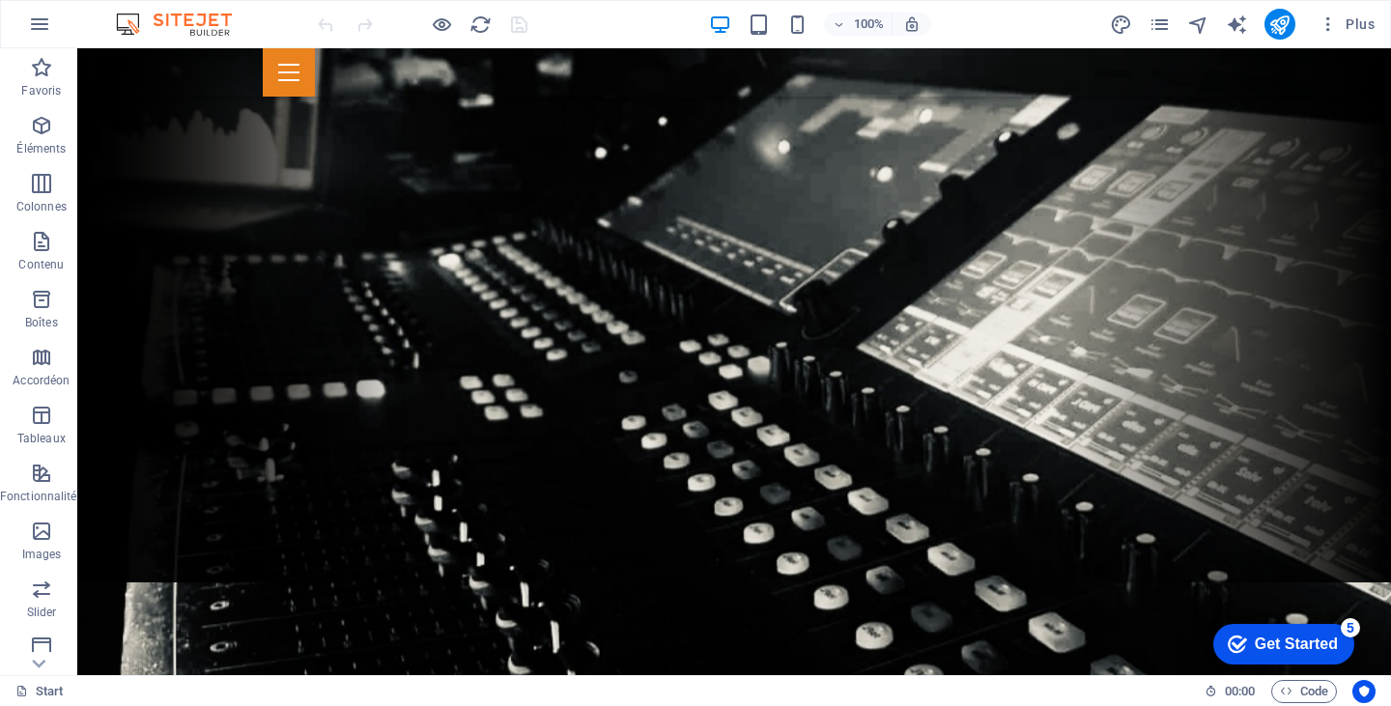
scroll to position [0, 0]
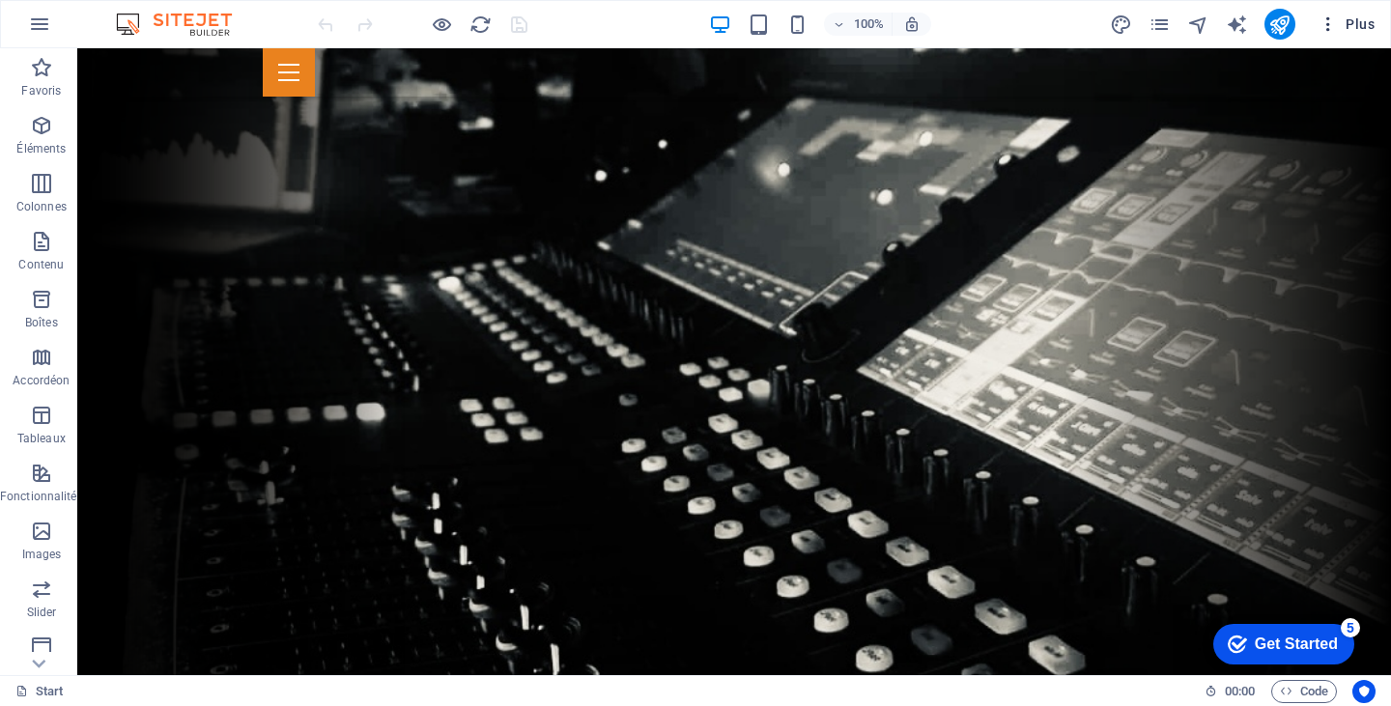
click at [1332, 22] on icon "button" at bounding box center [1328, 23] width 19 height 19
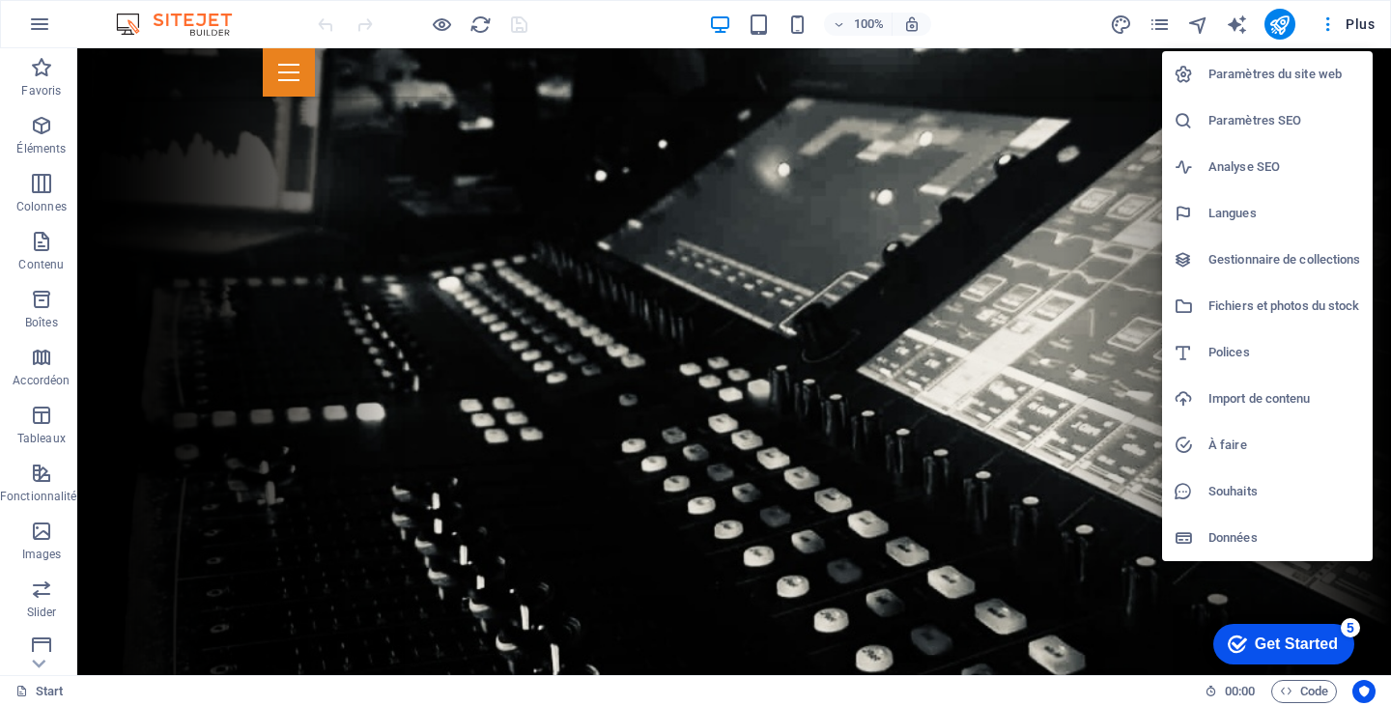
click at [1106, 84] on div at bounding box center [695, 353] width 1391 height 706
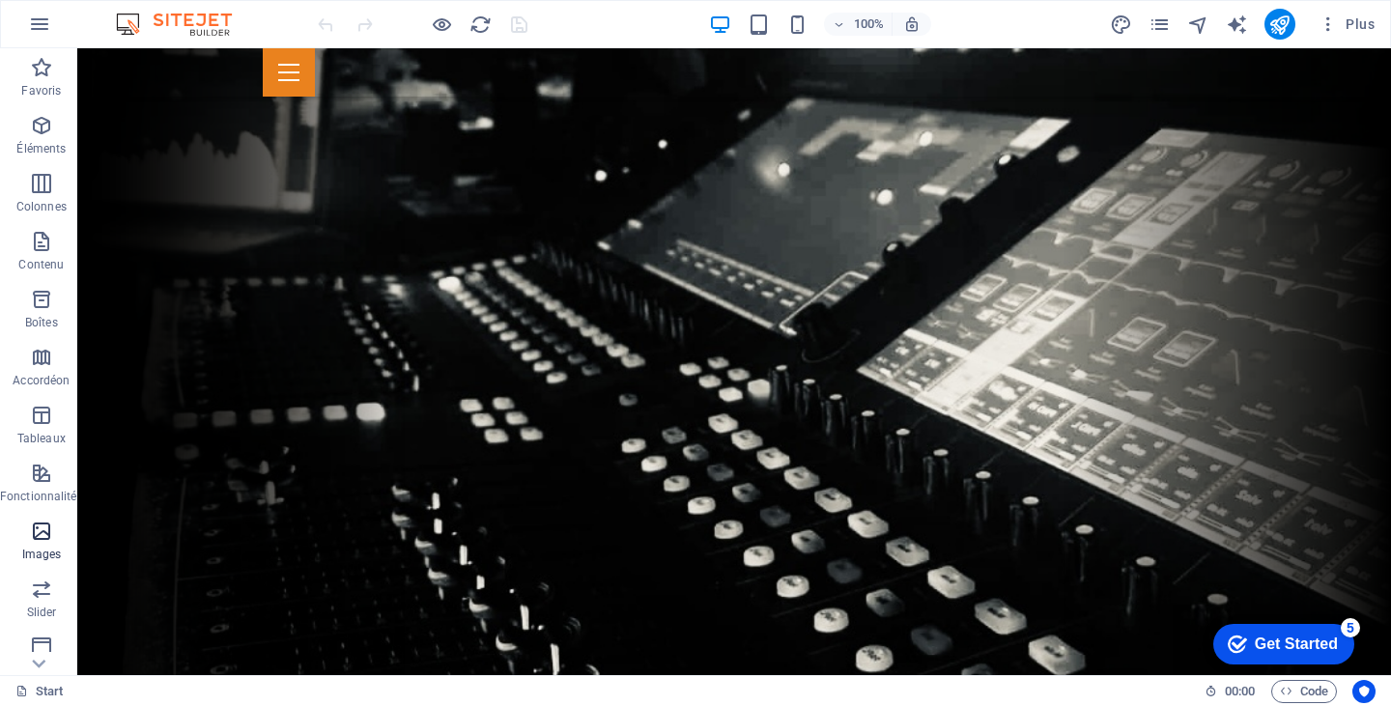
click at [42, 526] on icon "button" at bounding box center [41, 531] width 23 height 23
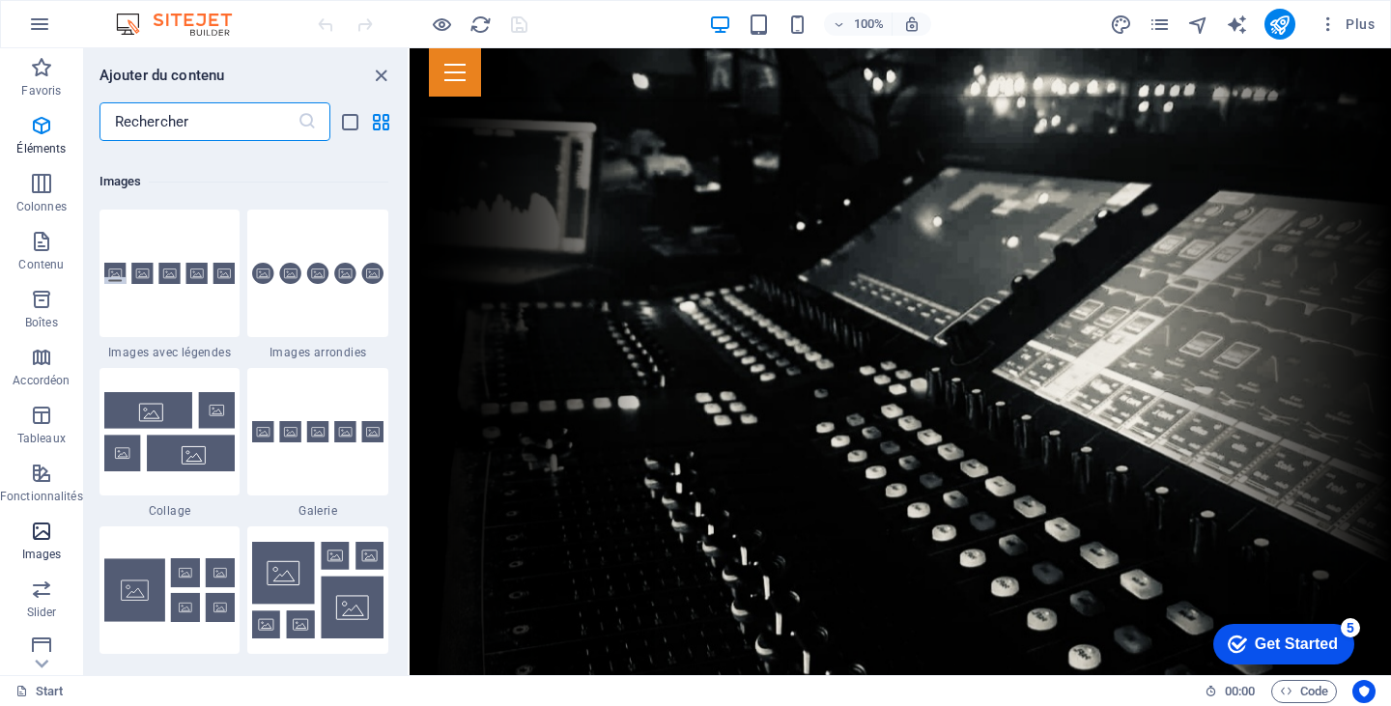
scroll to position [9796, 0]
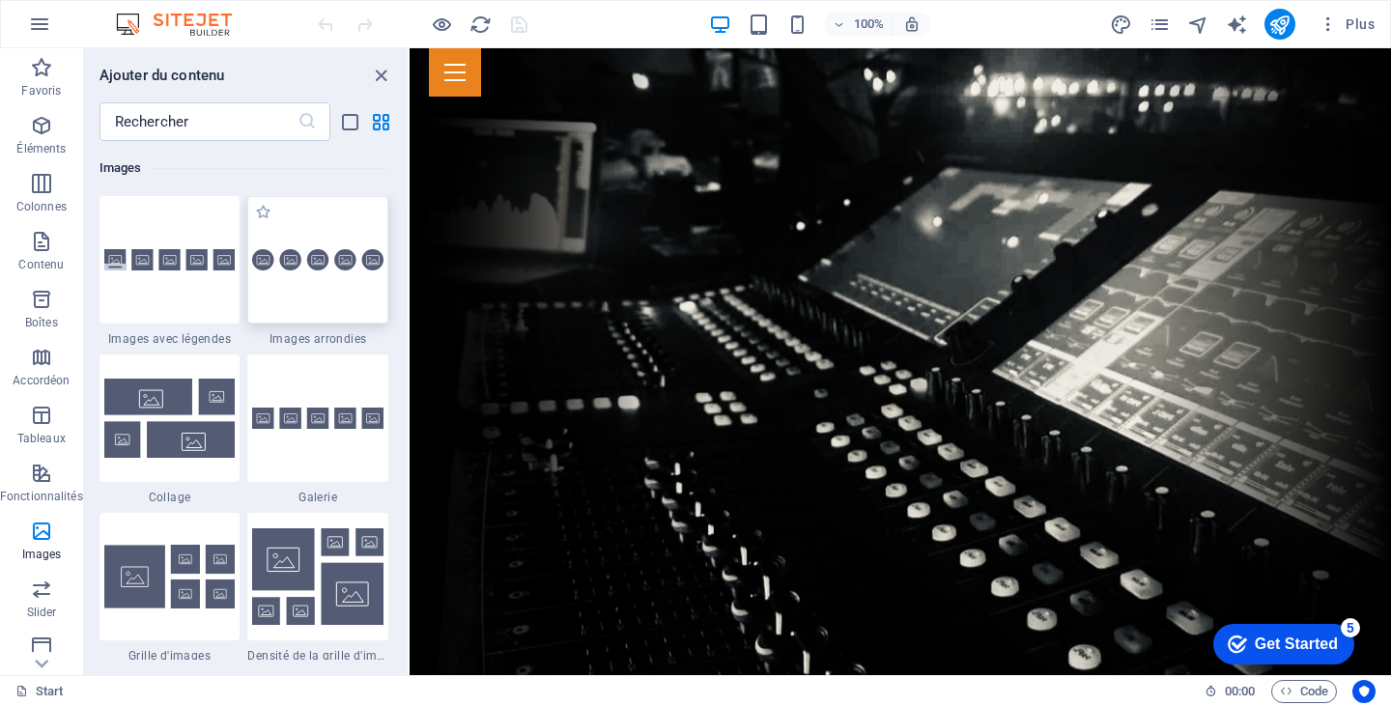
click at [346, 249] on img at bounding box center [317, 259] width 131 height 21
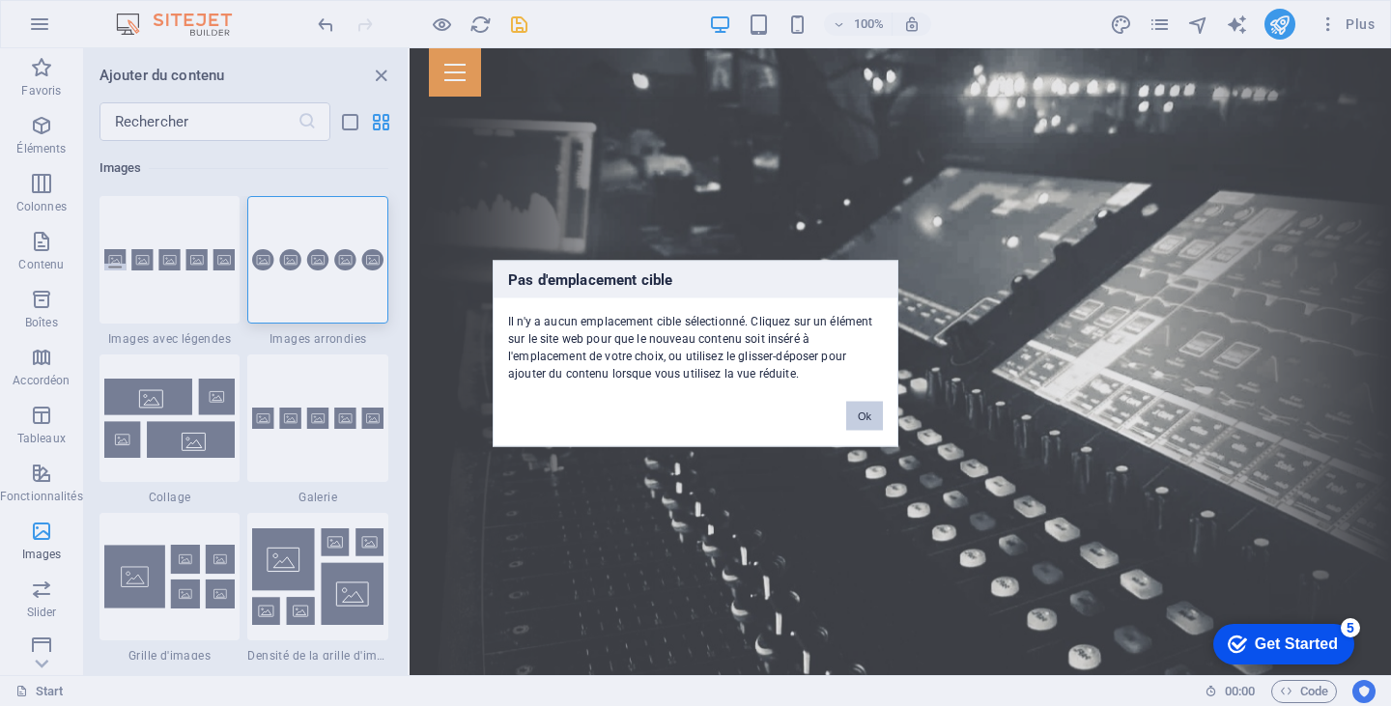
click at [870, 412] on button "Ok" at bounding box center [864, 415] width 37 height 29
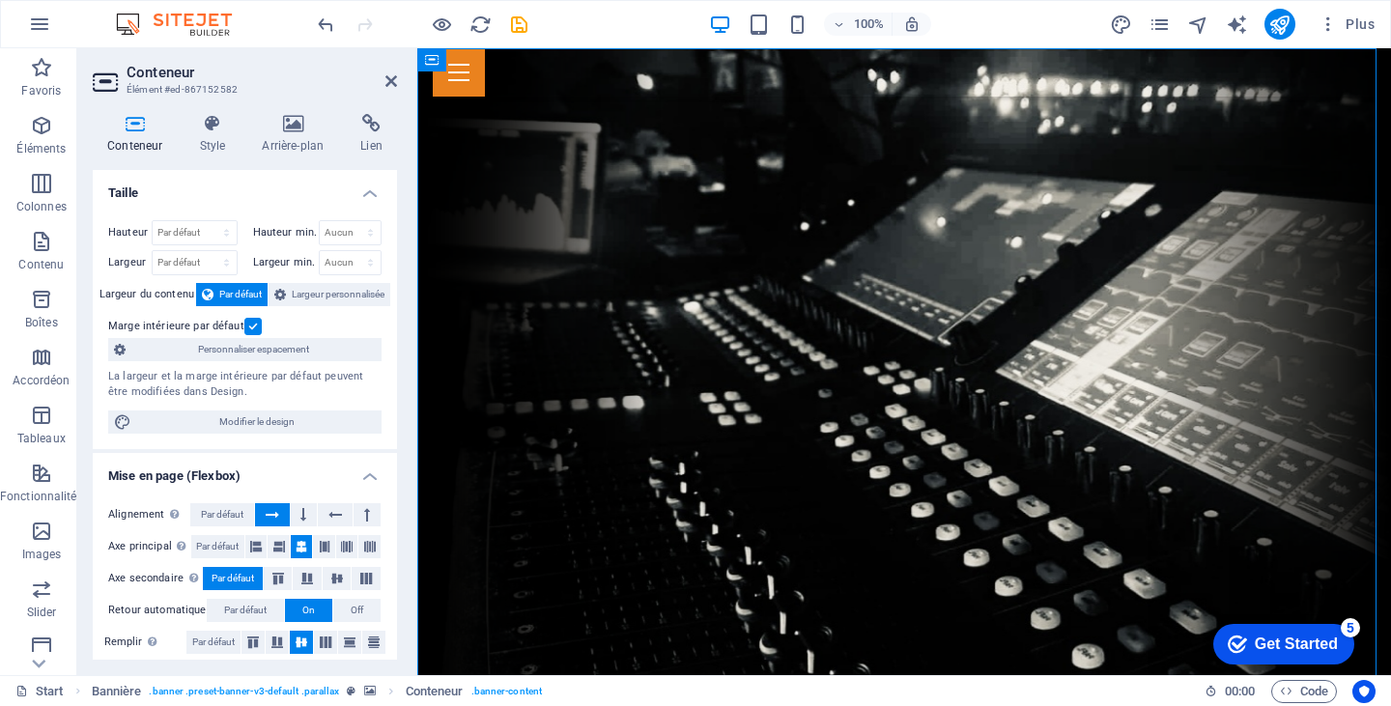
click at [185, 285] on label "Largeur du contenu" at bounding box center [148, 294] width 97 height 23
click at [385, 79] on icon at bounding box center [391, 80] width 12 height 15
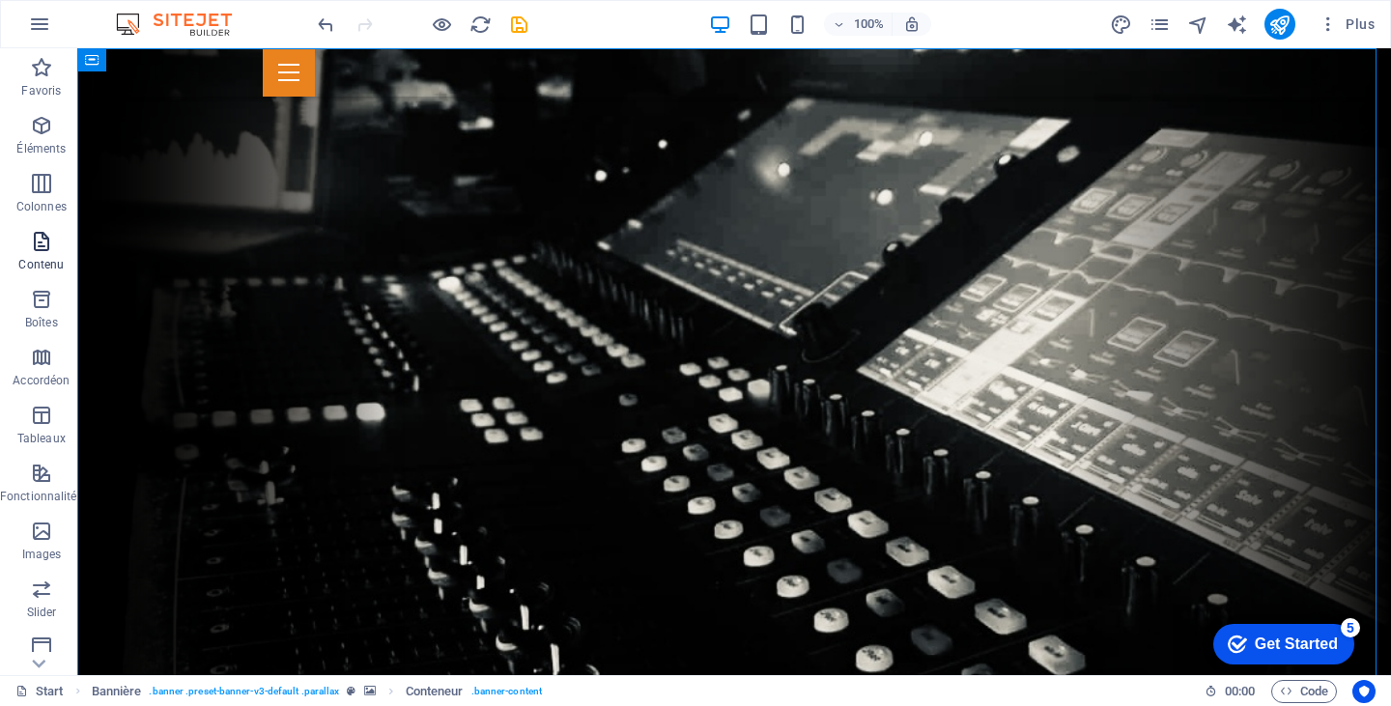
click at [36, 242] on icon "button" at bounding box center [41, 241] width 23 height 23
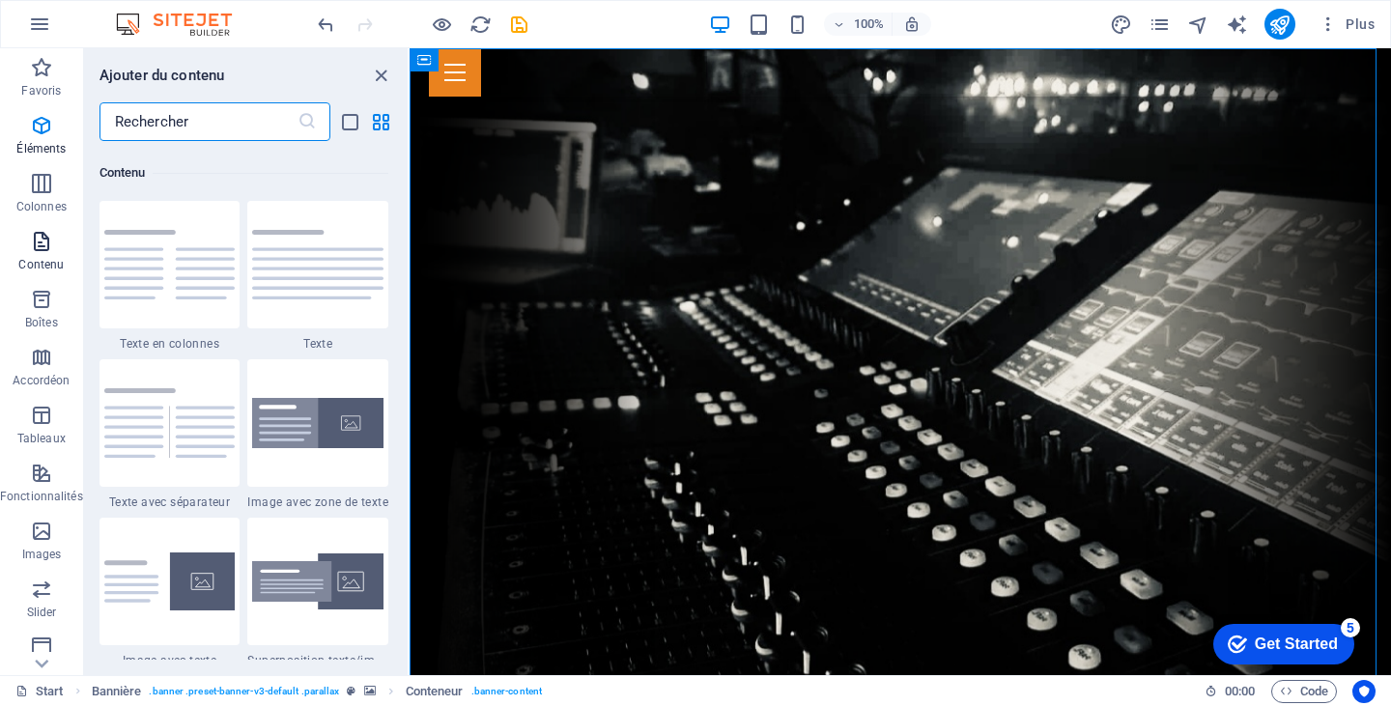
scroll to position [3380, 0]
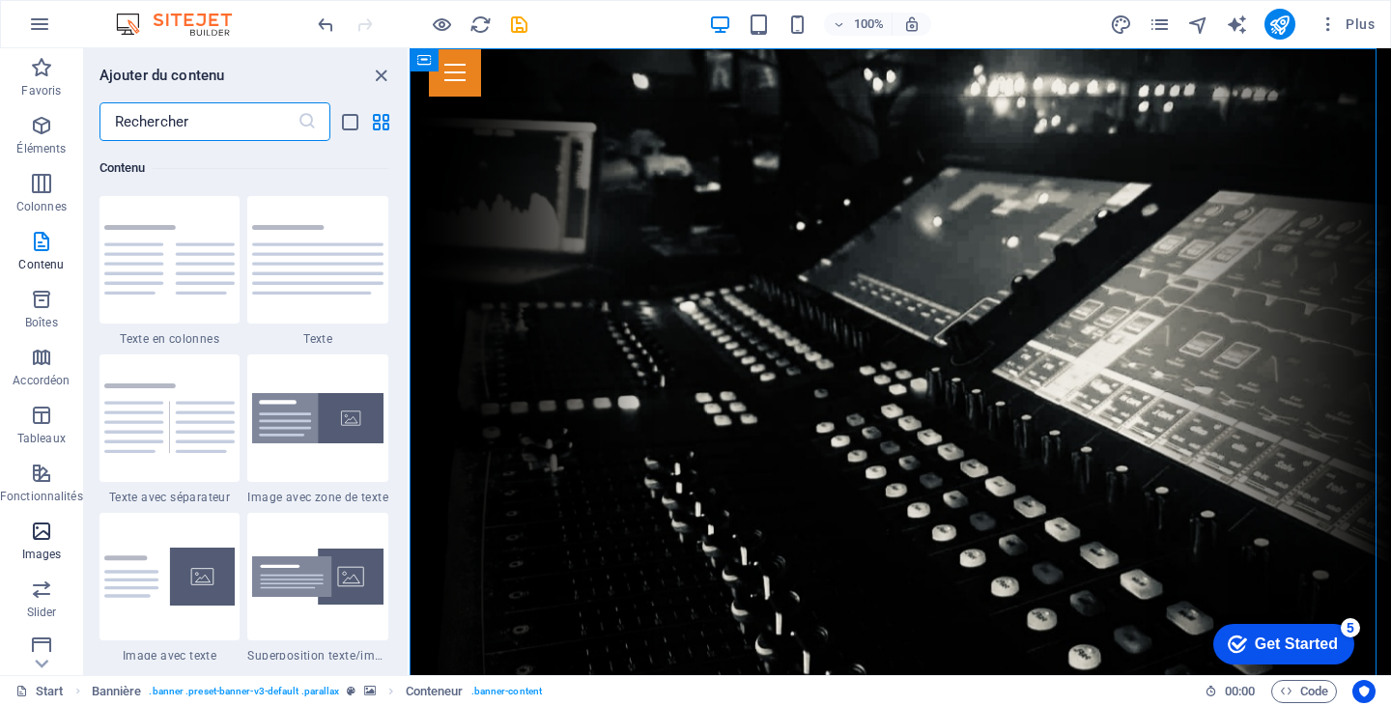
click at [27, 534] on span "Images" at bounding box center [41, 543] width 83 height 46
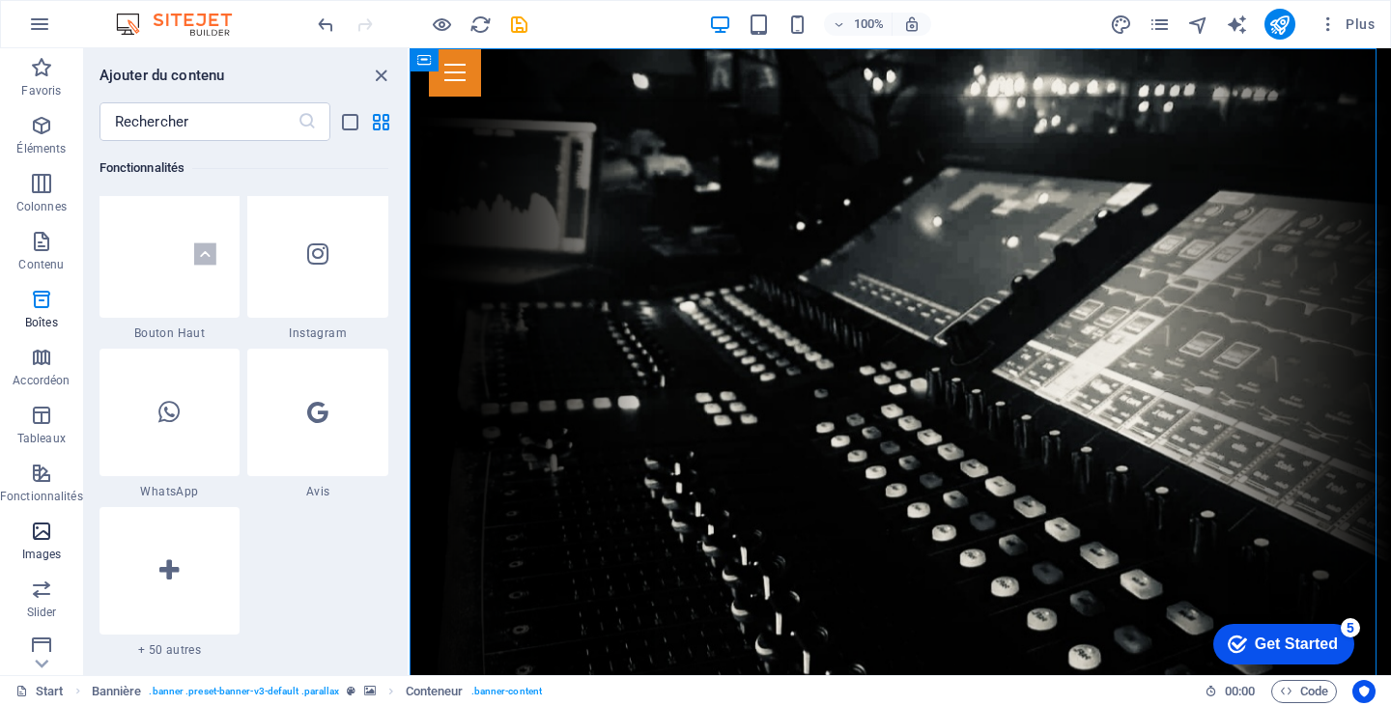
scroll to position [9796, 0]
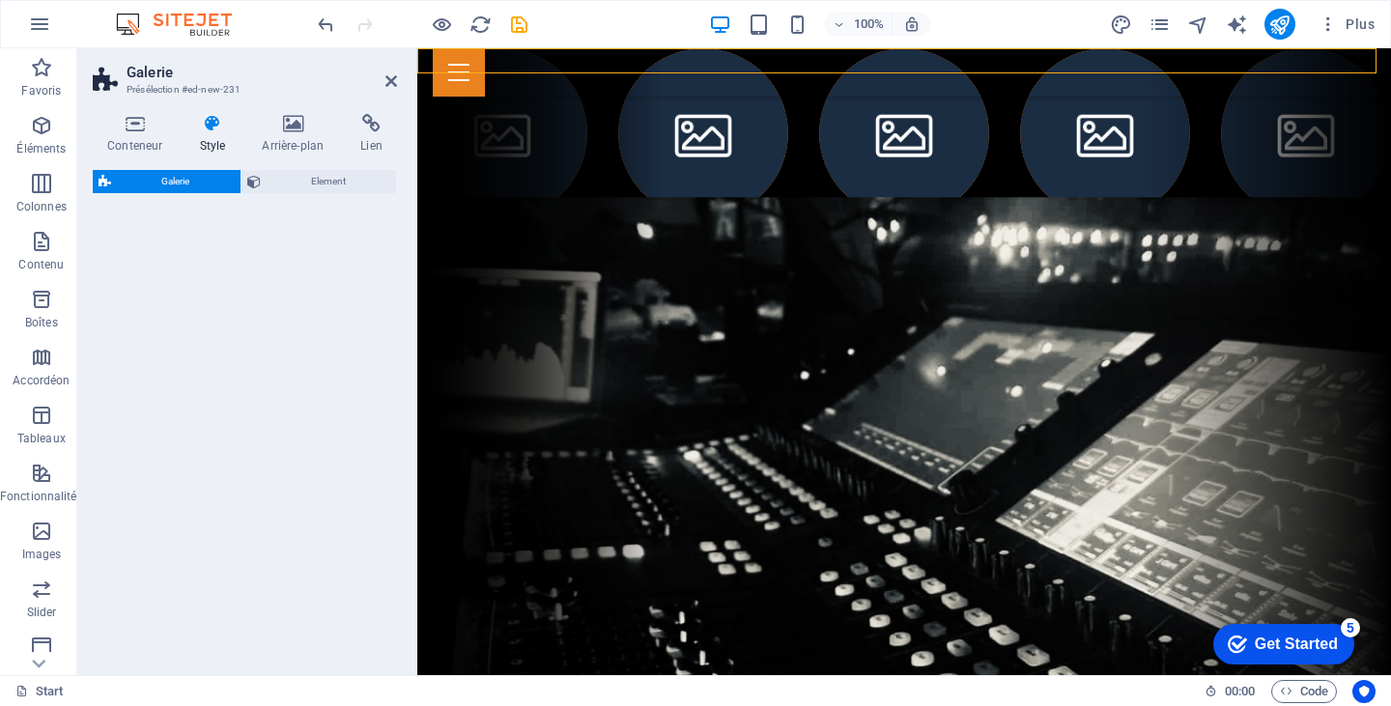
select select "rem"
select select "preset-gallery-v3-circle"
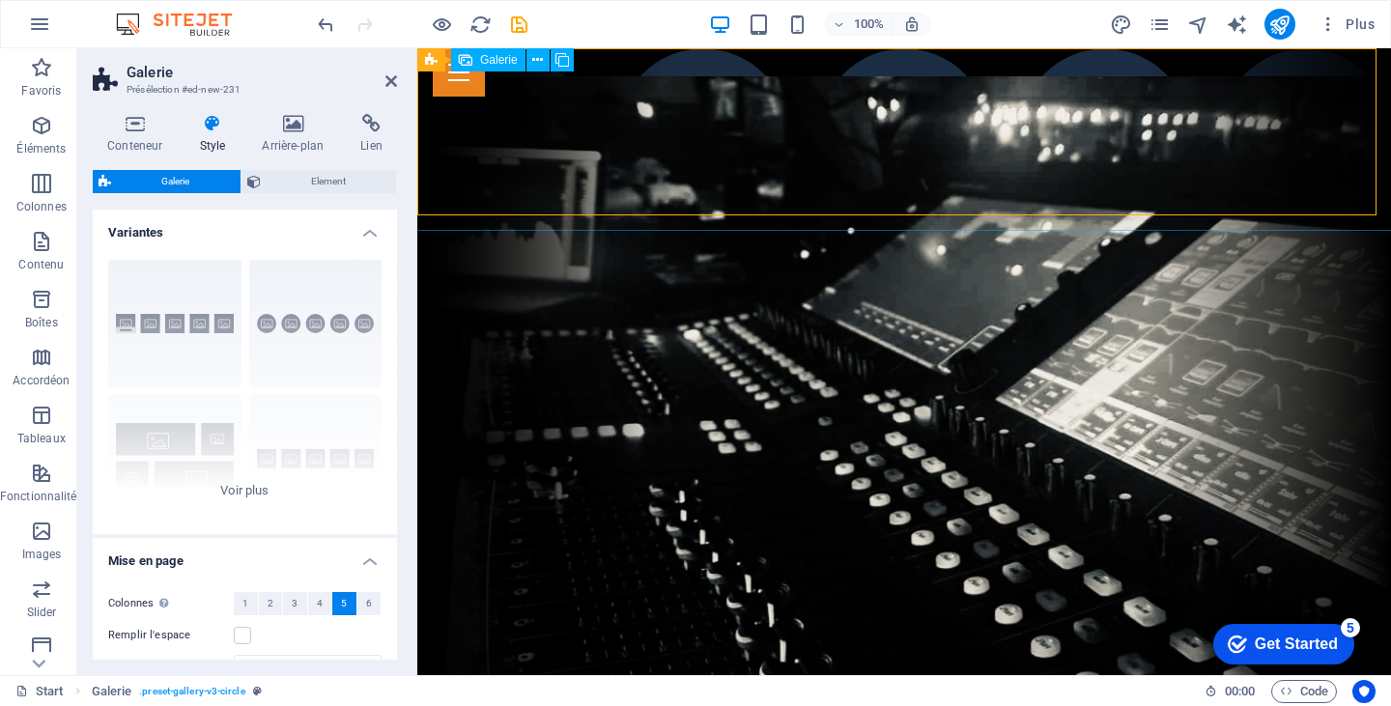
click at [547, 141] on li at bounding box center [502, 133] width 170 height 170
click at [441, 120] on li at bounding box center [502, 133] width 170 height 170
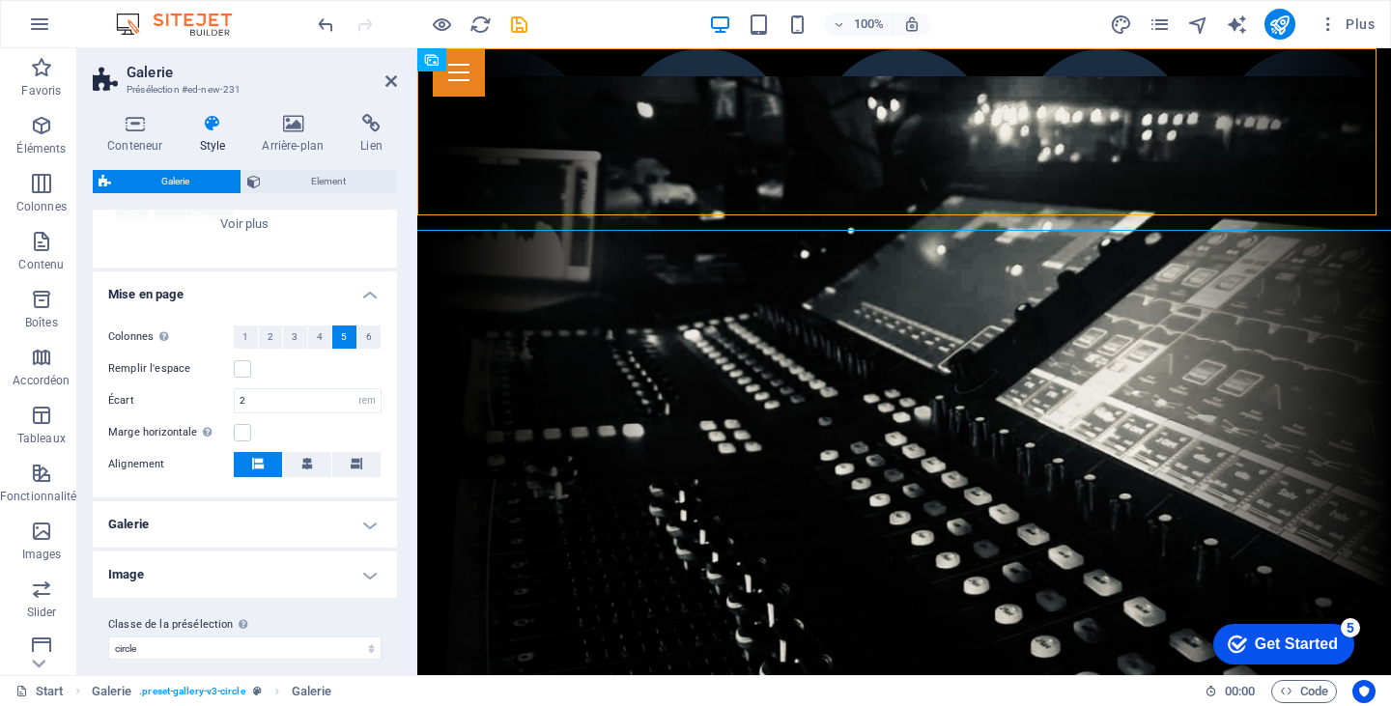
scroll to position [281, 0]
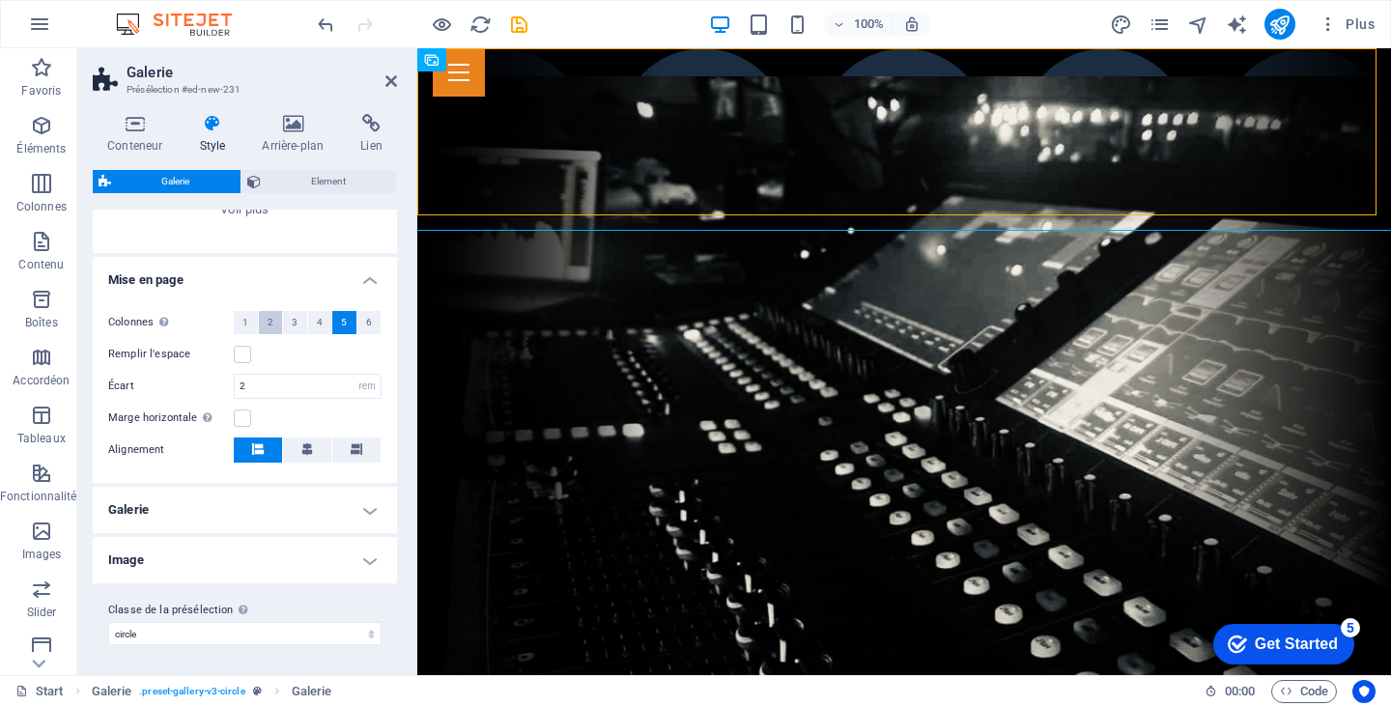
click at [264, 327] on button "2" at bounding box center [271, 322] width 24 height 23
click at [242, 312] on span "1" at bounding box center [245, 322] width 6 height 23
click at [261, 350] on button "2" at bounding box center [271, 353] width 24 height 23
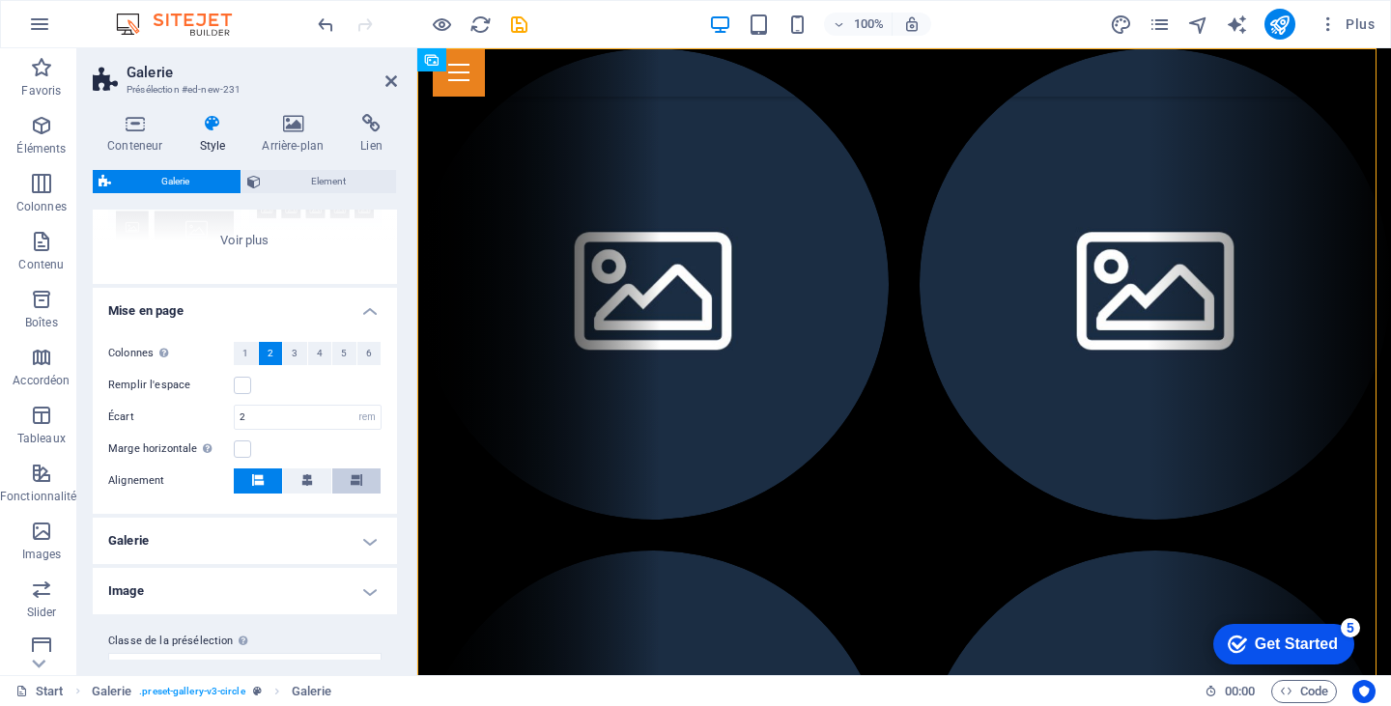
click at [359, 477] on button at bounding box center [356, 481] width 48 height 25
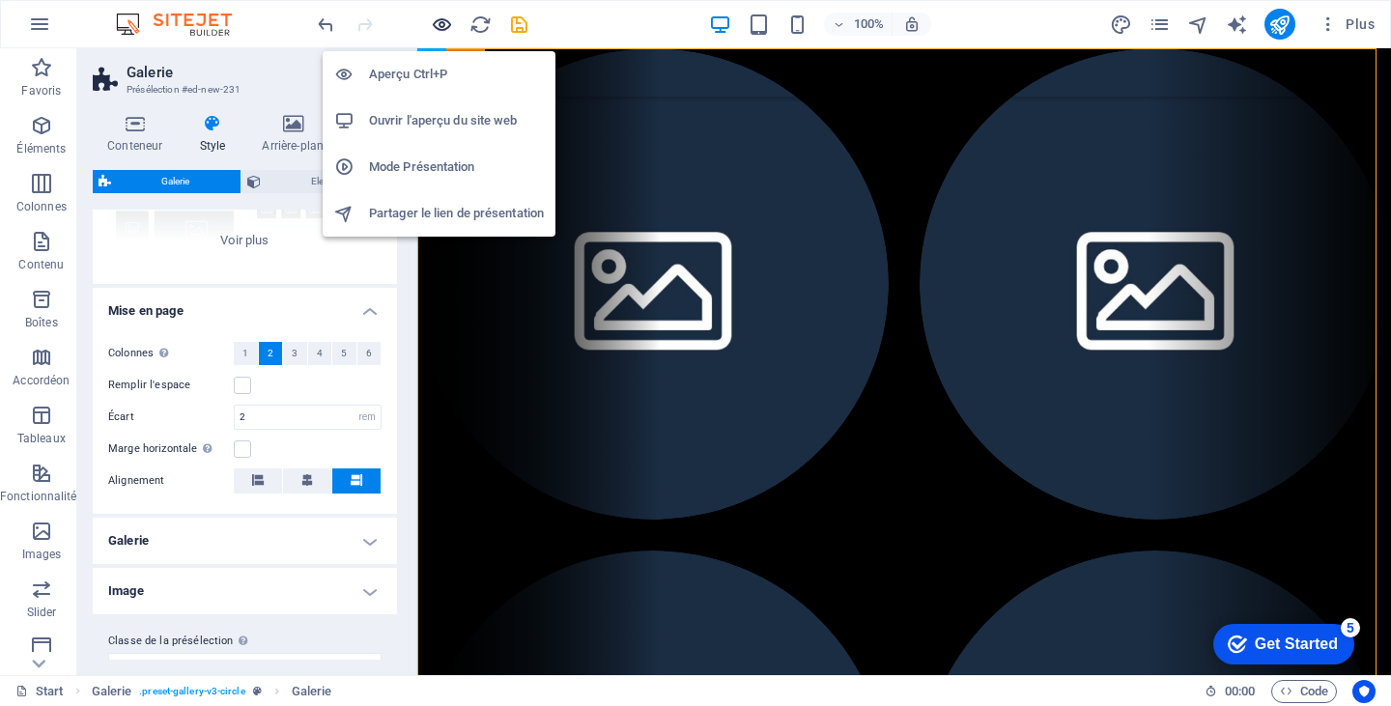
click at [439, 17] on icon "button" at bounding box center [442, 25] width 22 height 22
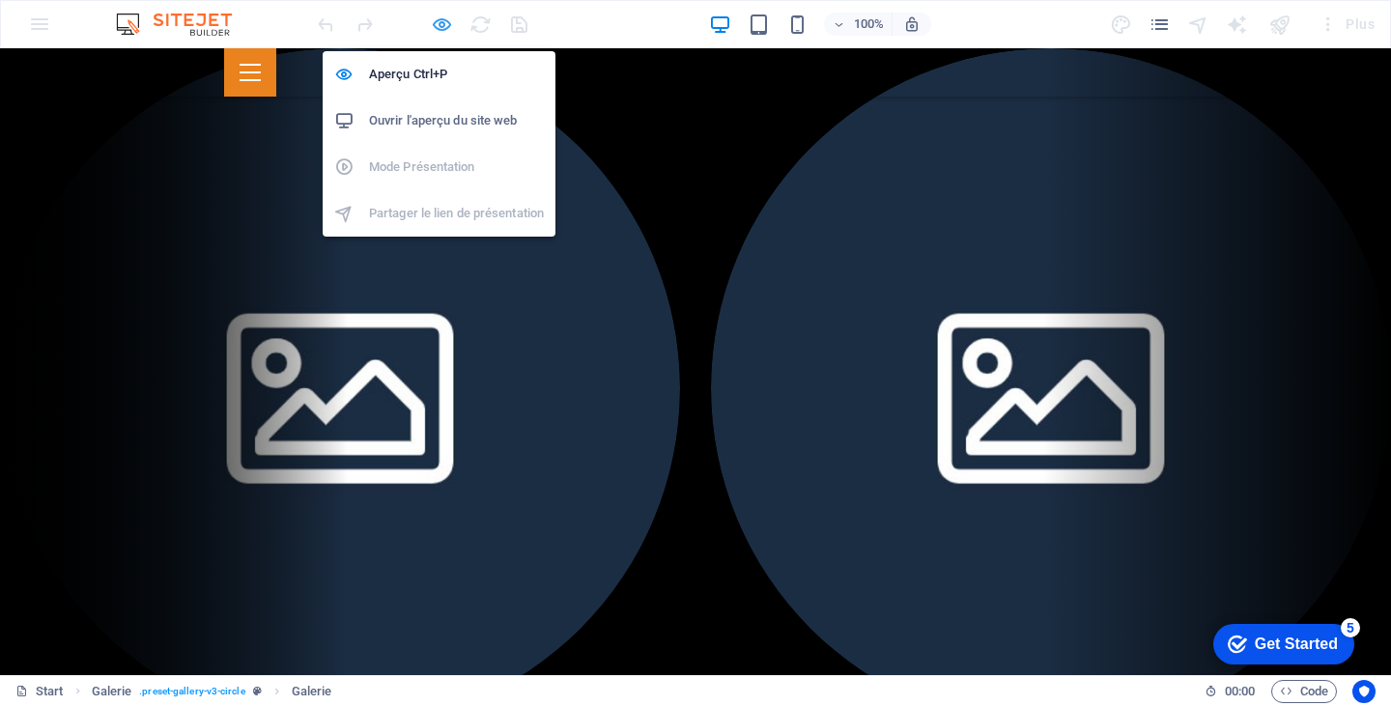
click at [435, 27] on icon "button" at bounding box center [442, 25] width 22 height 22
select select "rem"
select select "preset-gallery-v3-circle"
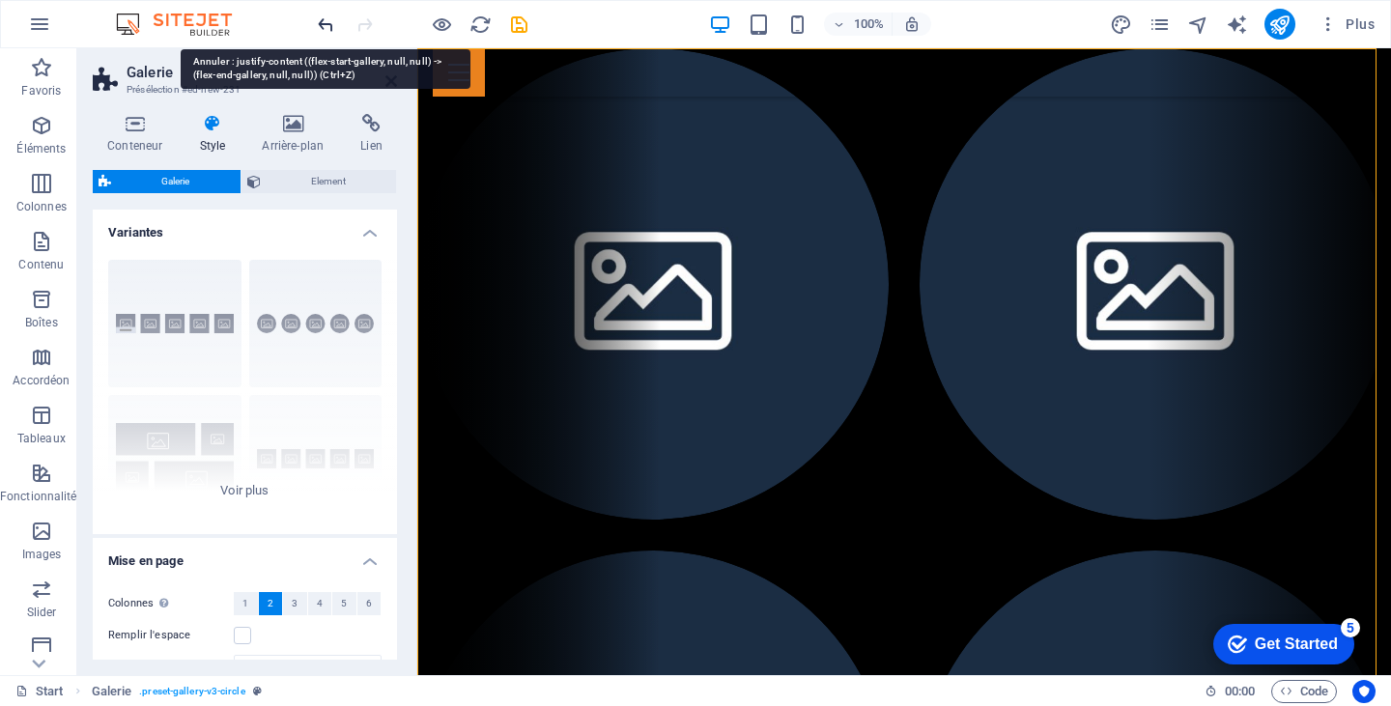
click at [331, 14] on icon "undo" at bounding box center [326, 25] width 22 height 22
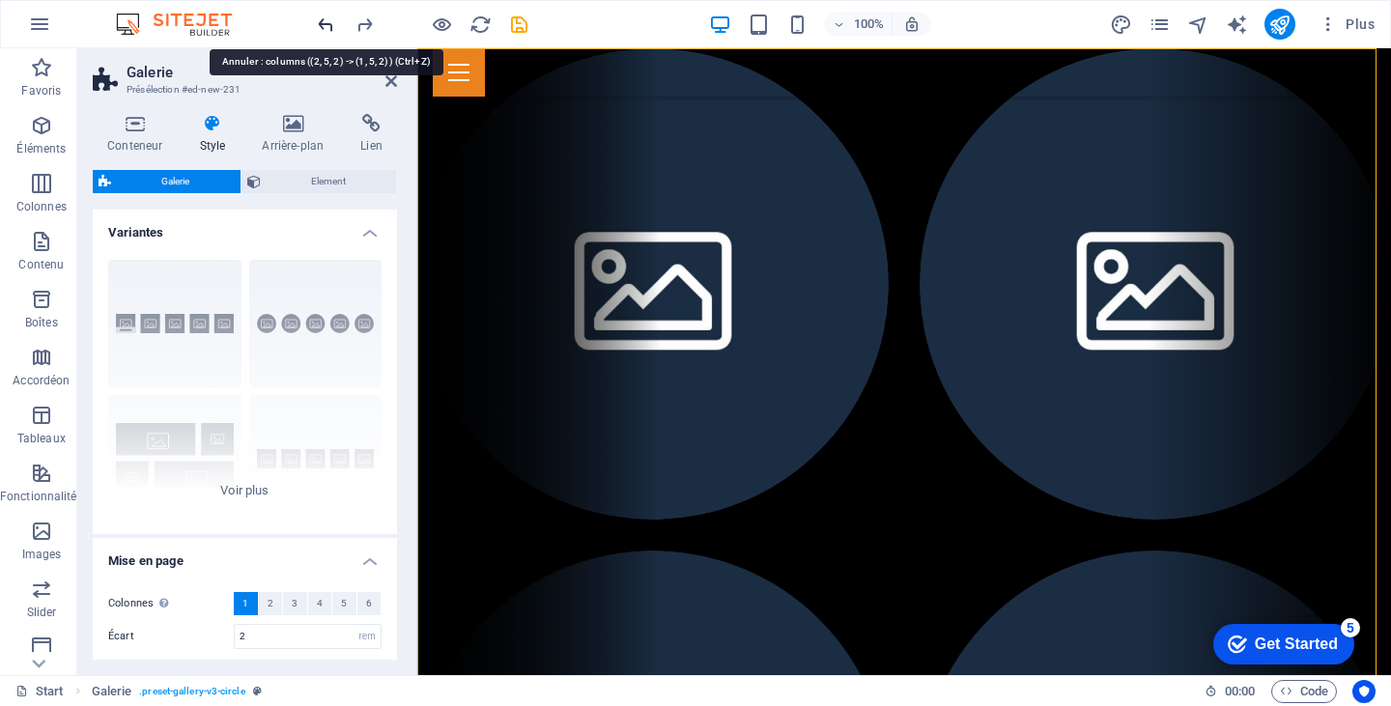
click at [319, 20] on icon "undo" at bounding box center [326, 25] width 22 height 22
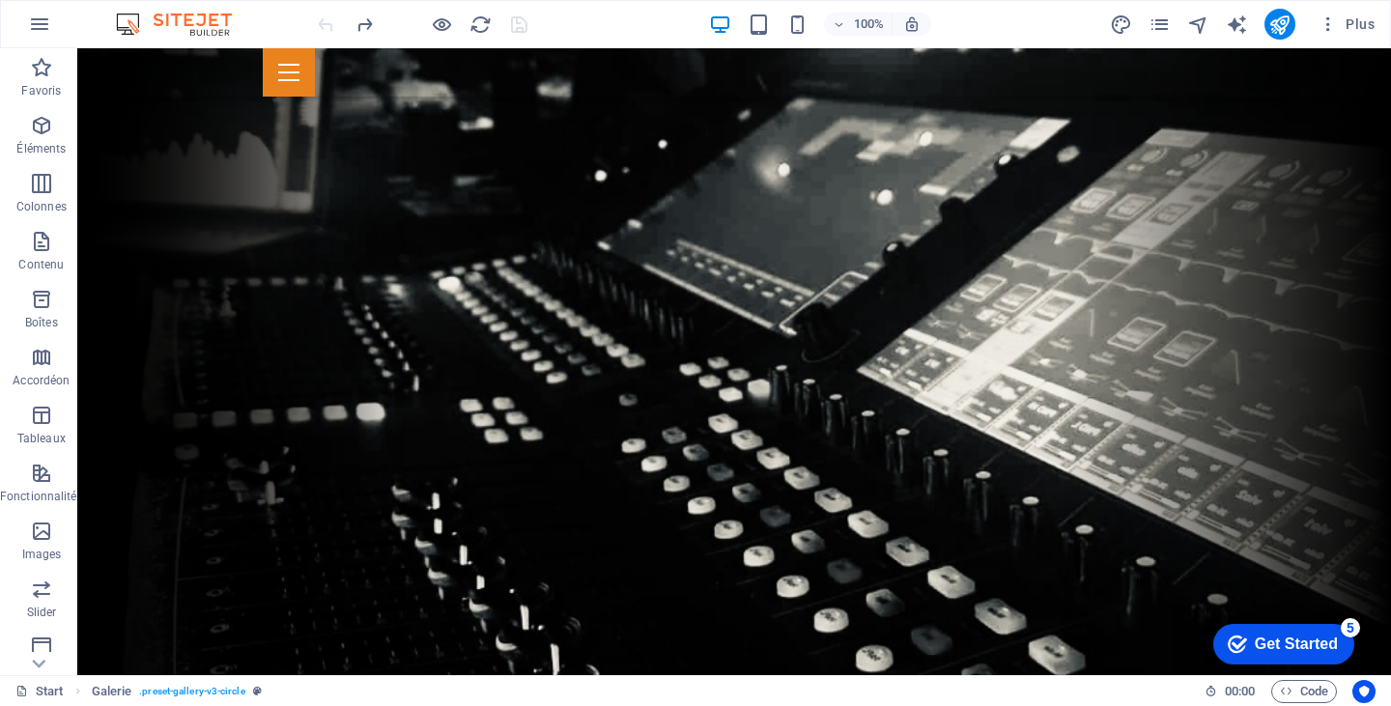
click at [319, 20] on div at bounding box center [422, 24] width 216 height 31
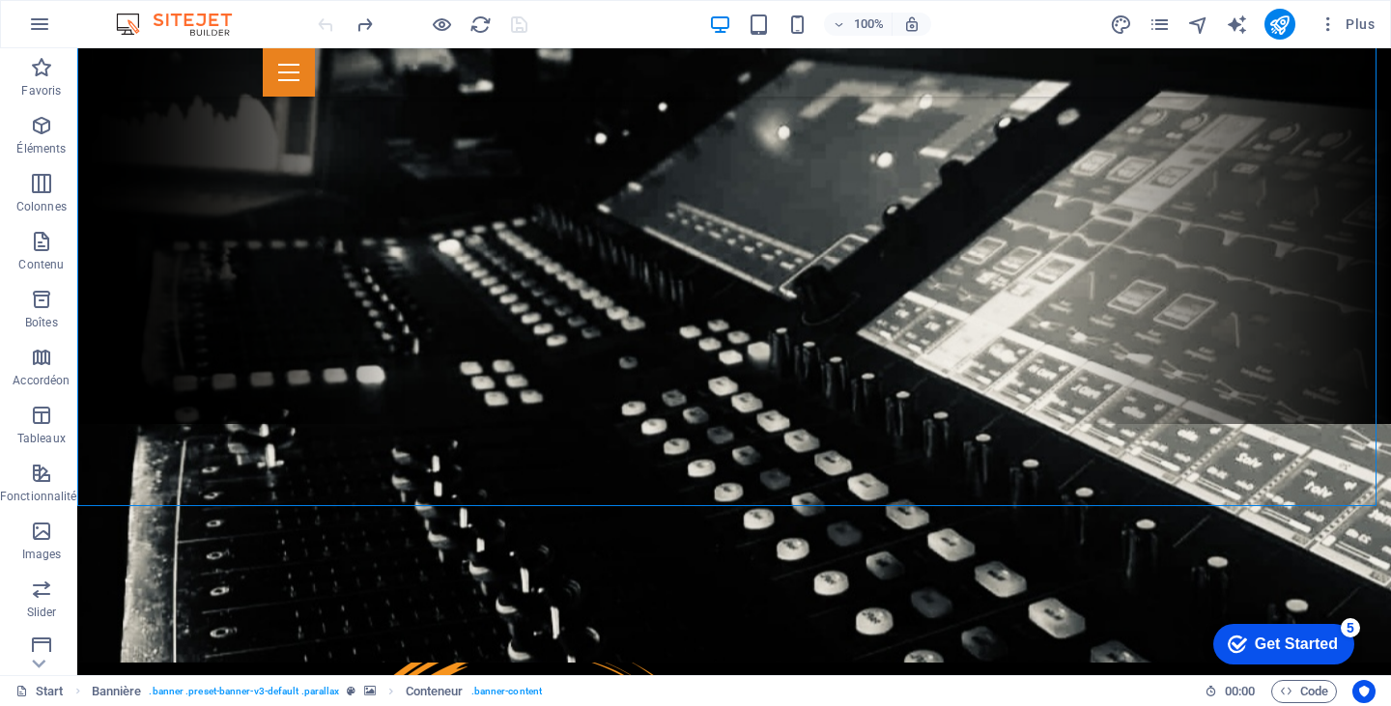
scroll to position [242, 0]
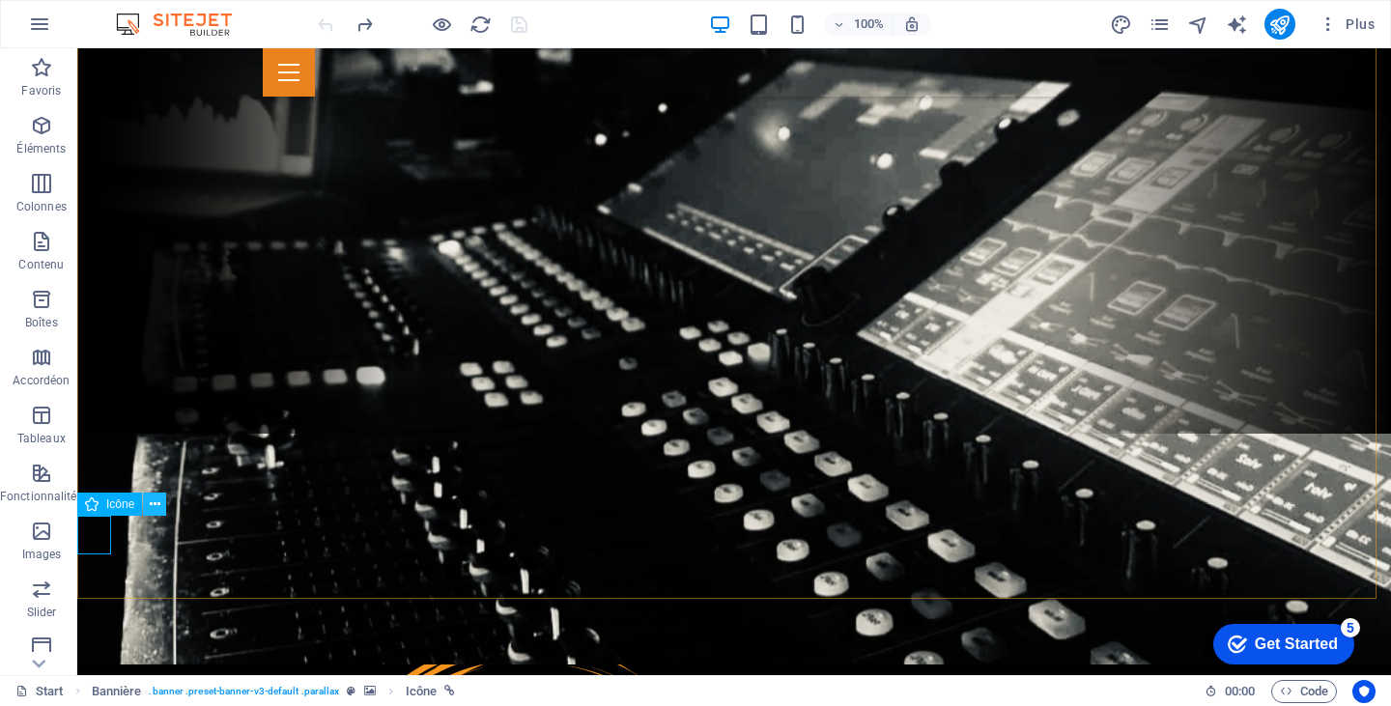
click at [154, 501] on icon at bounding box center [155, 505] width 11 height 20
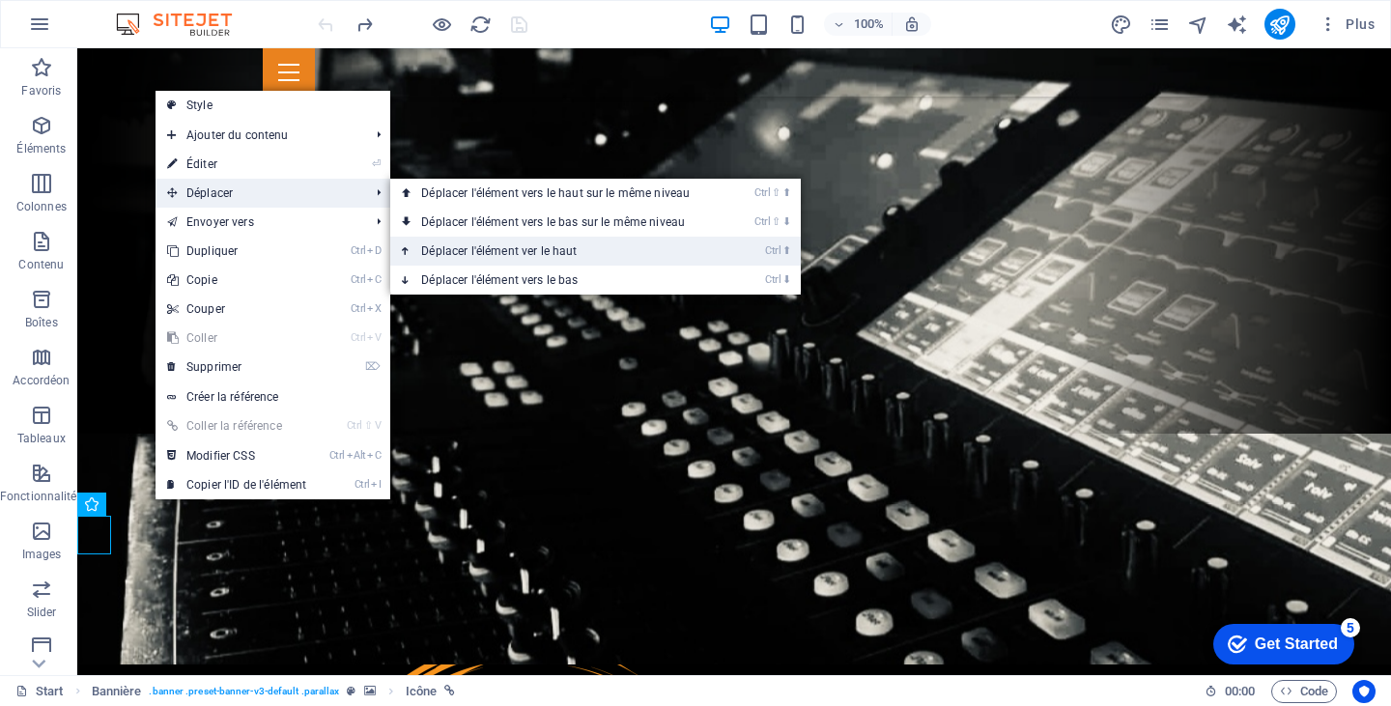
click at [558, 249] on link "Ctrl ⬆ Déplacer l'élément ver le haut" at bounding box center [559, 251] width 338 height 29
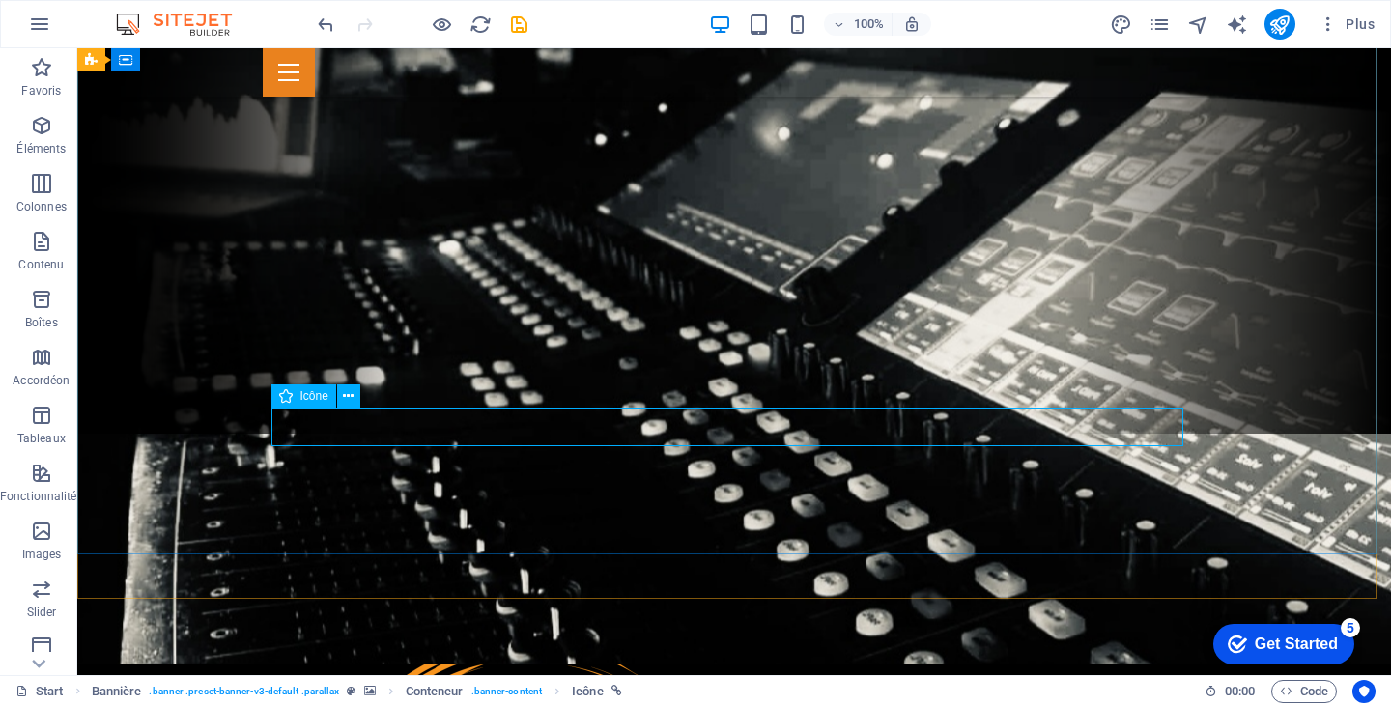
click at [292, 395] on icon at bounding box center [286, 395] width 14 height 23
click at [344, 395] on icon at bounding box center [348, 396] width 11 height 20
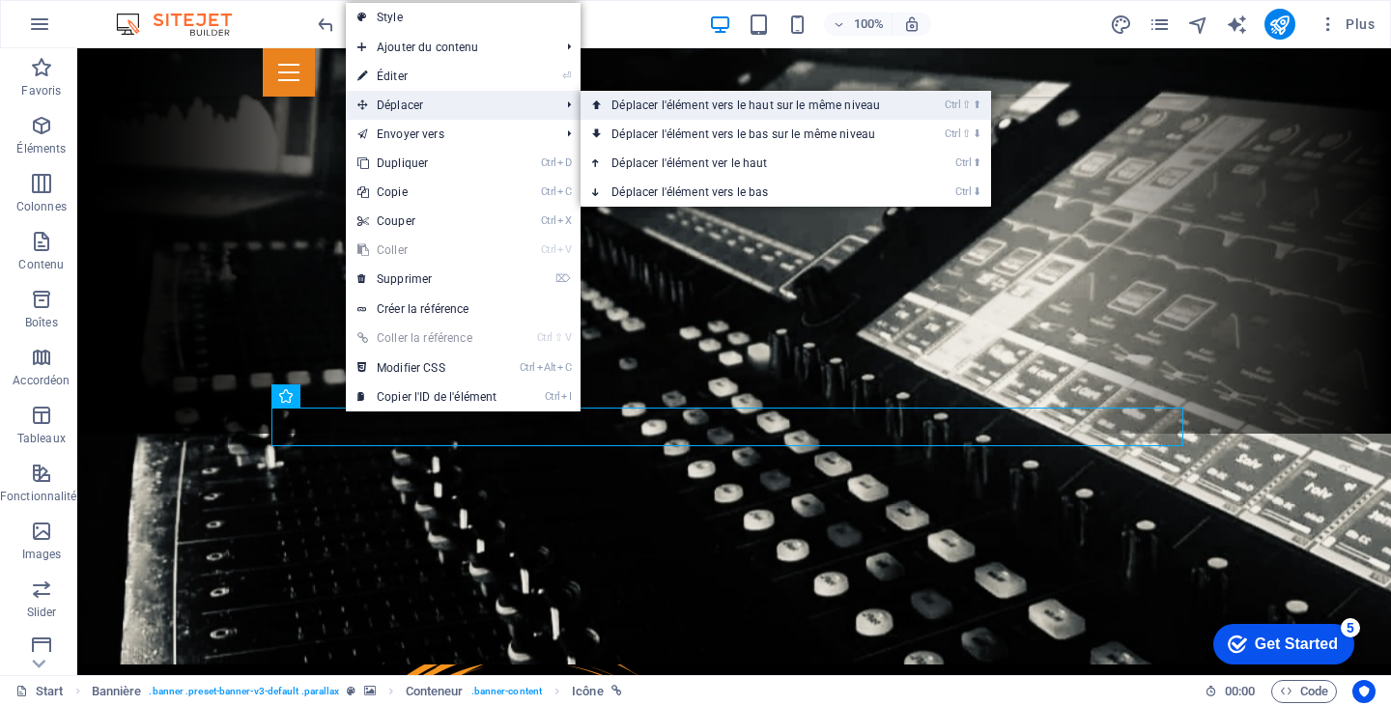
click at [787, 101] on link "Ctrl ⇧ ⬆ Déplacer l'élément vers le haut sur le même niveau" at bounding box center [750, 105] width 338 height 29
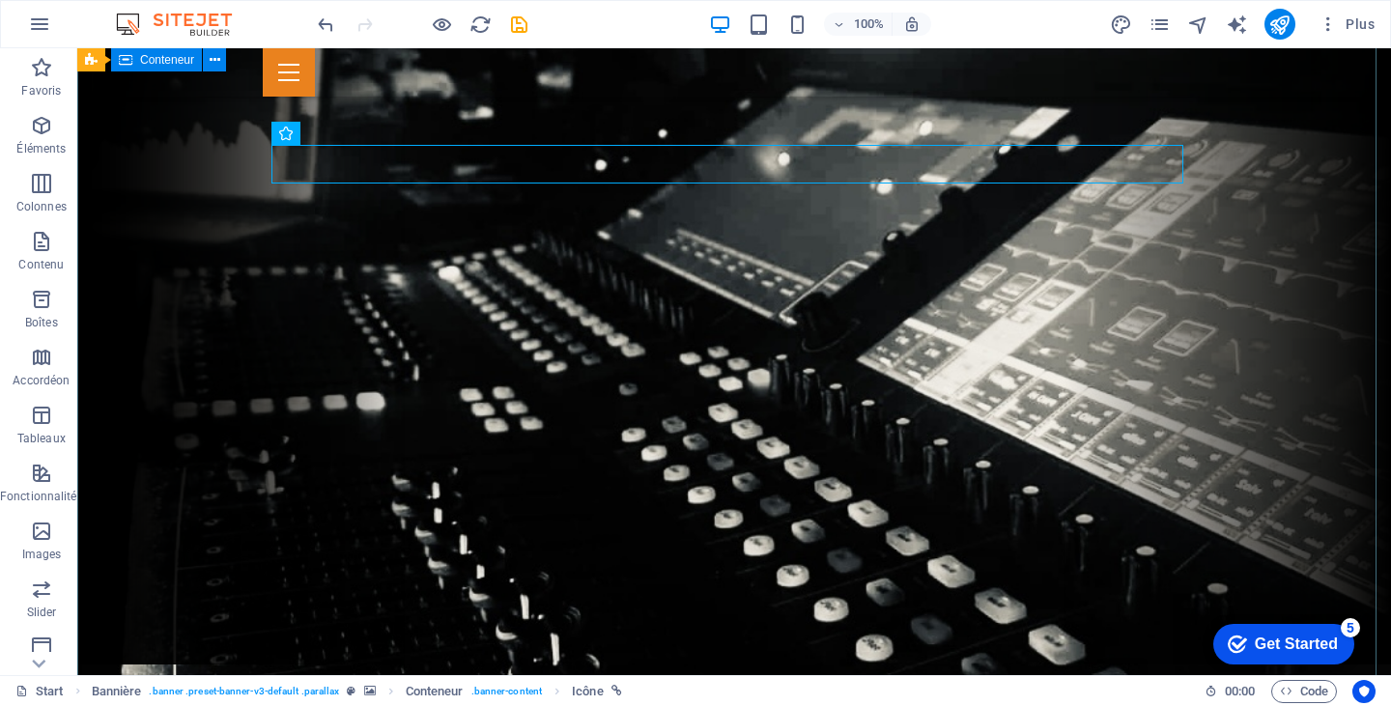
scroll to position [0, 0]
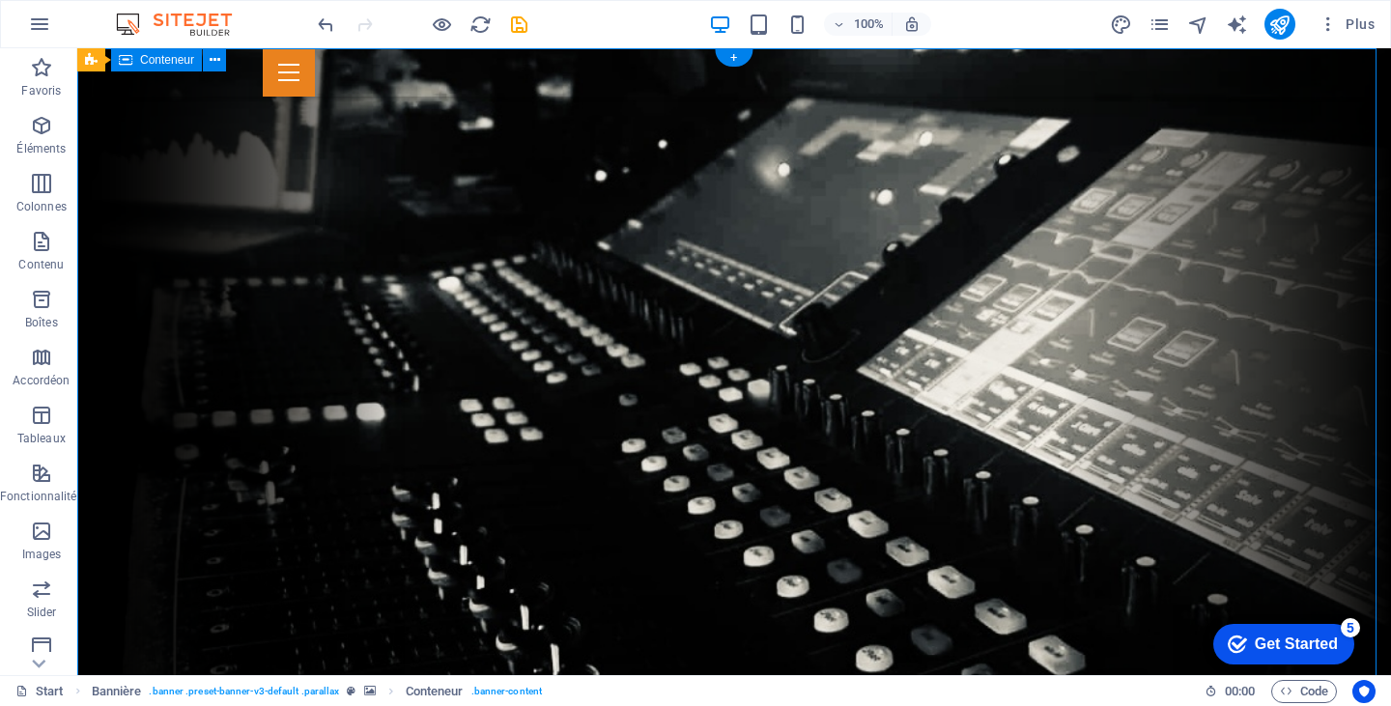
drag, startPoint x: 1183, startPoint y: 221, endPoint x: 1268, endPoint y: 228, distance: 85.3
click at [352, 199] on icon at bounding box center [348, 194] width 11 height 20
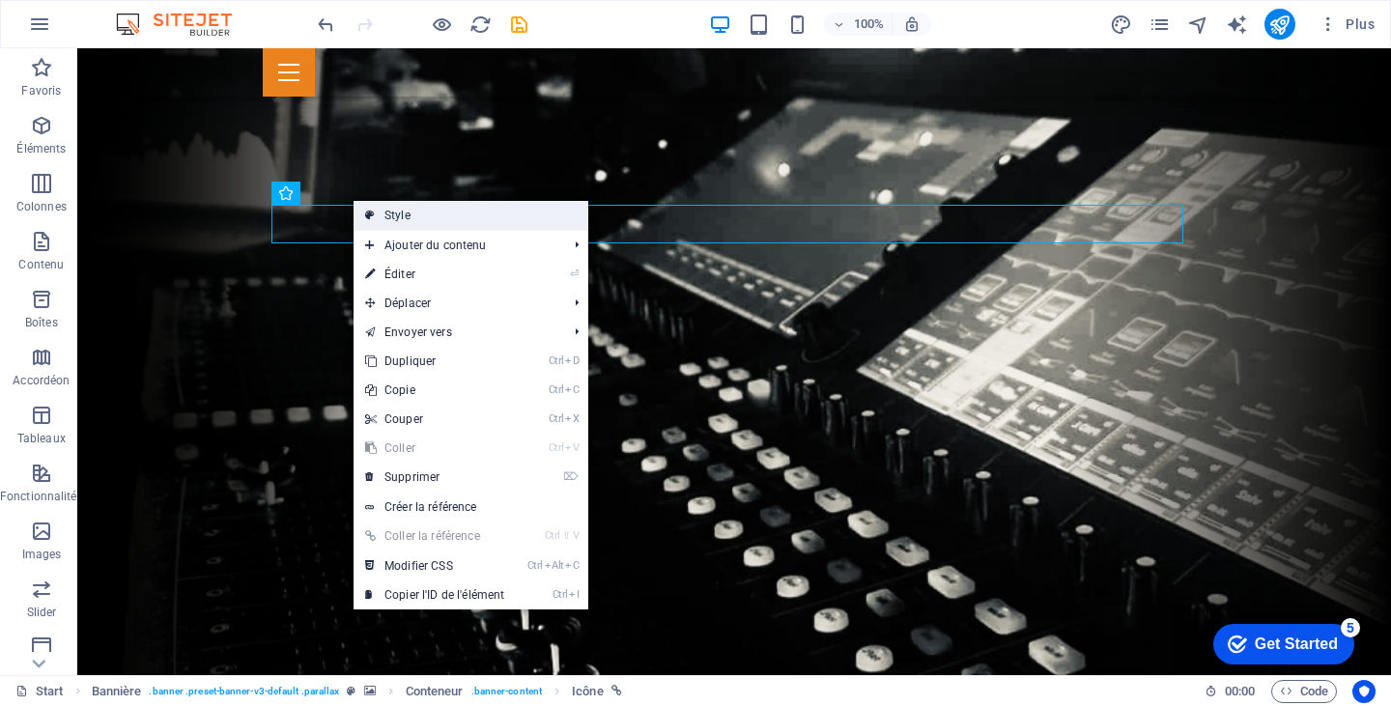
click at [412, 208] on link "Style" at bounding box center [471, 215] width 235 height 29
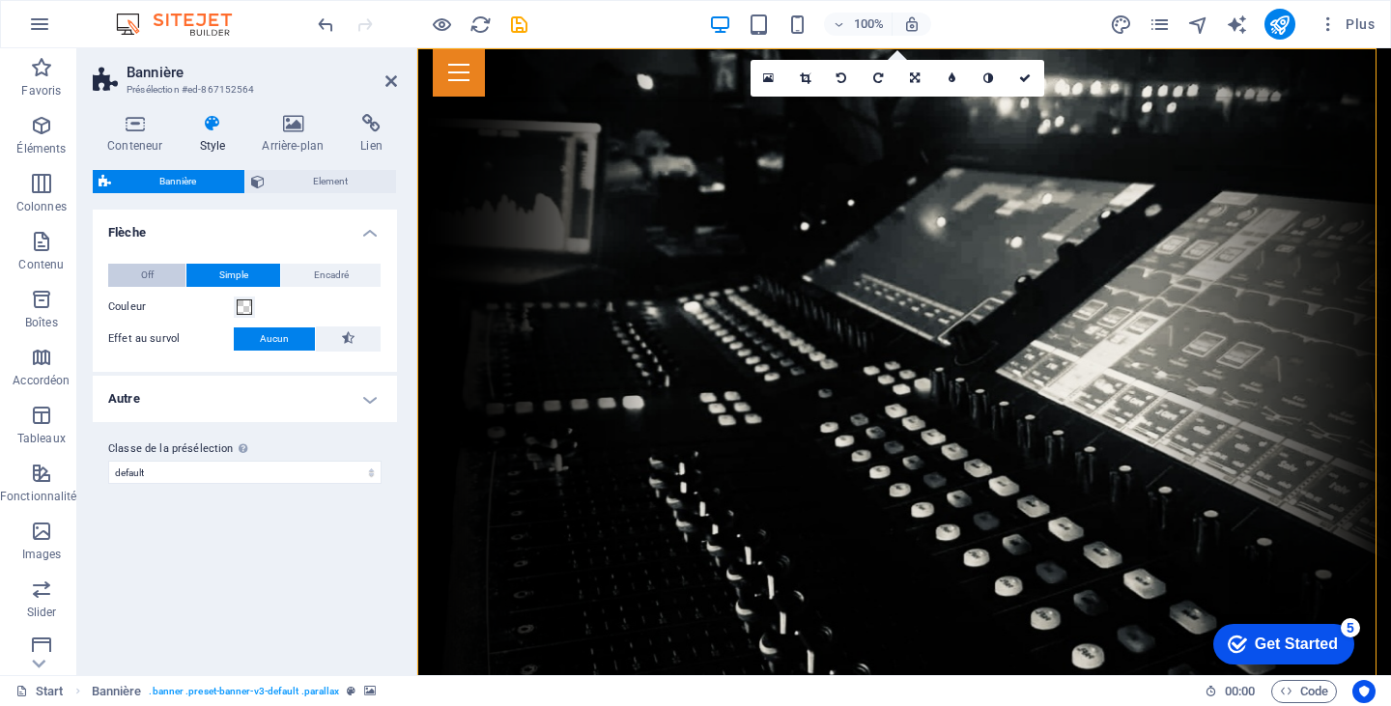
click at [157, 271] on button "Off" at bounding box center [146, 275] width 77 height 23
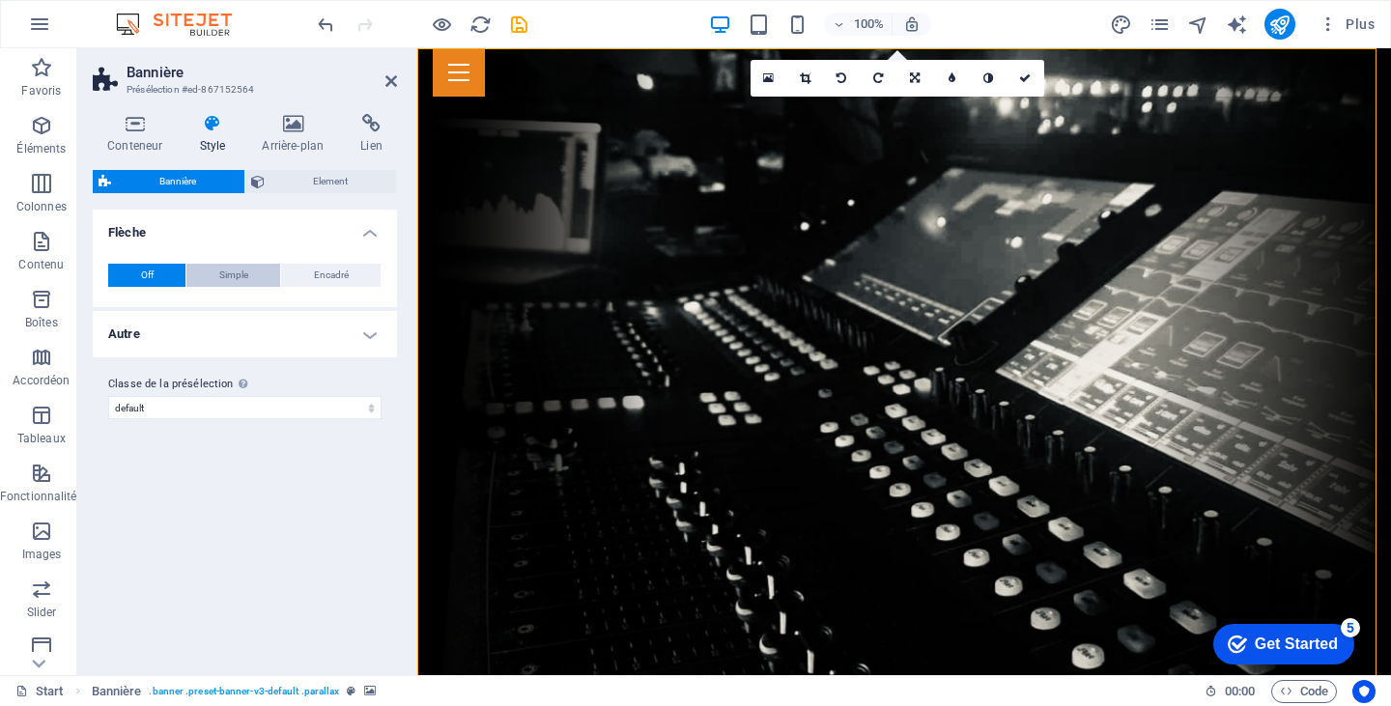
click at [213, 272] on button "Simple" at bounding box center [233, 275] width 94 height 23
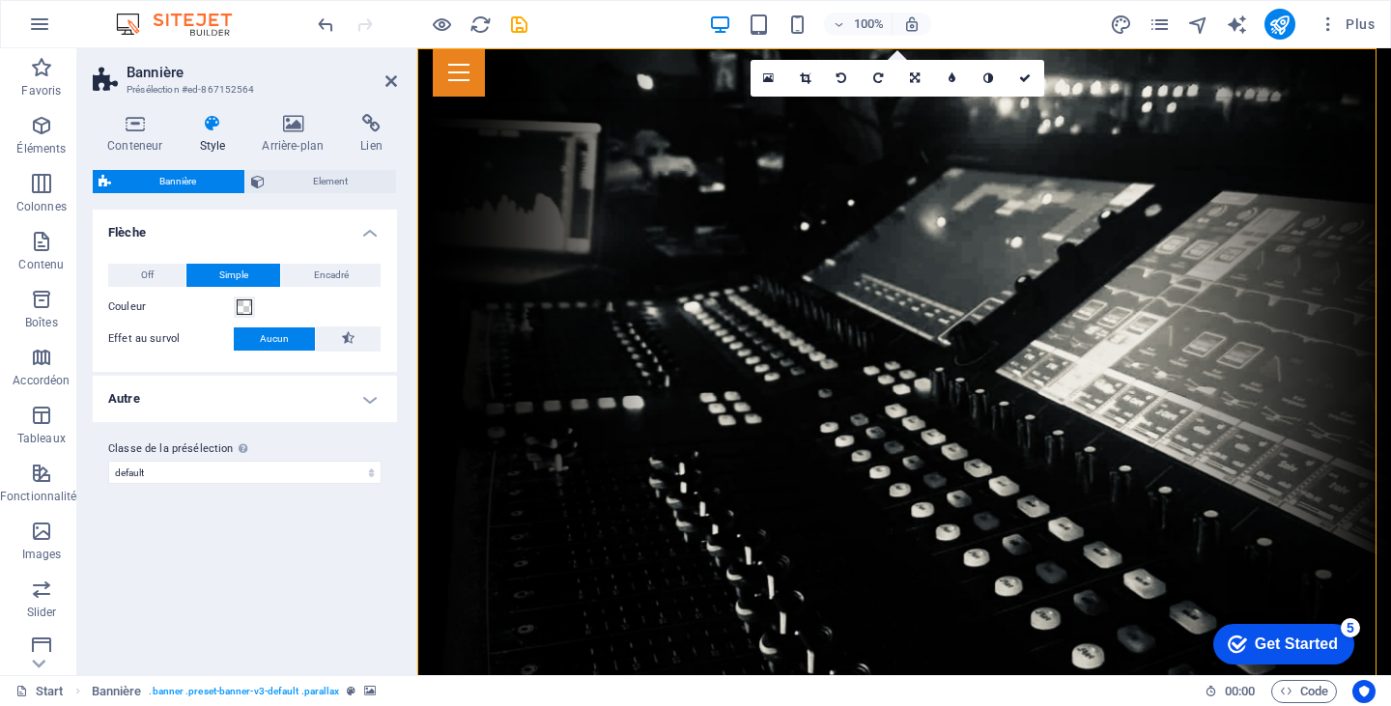
click at [369, 236] on h4 "Flèche" at bounding box center [245, 227] width 304 height 35
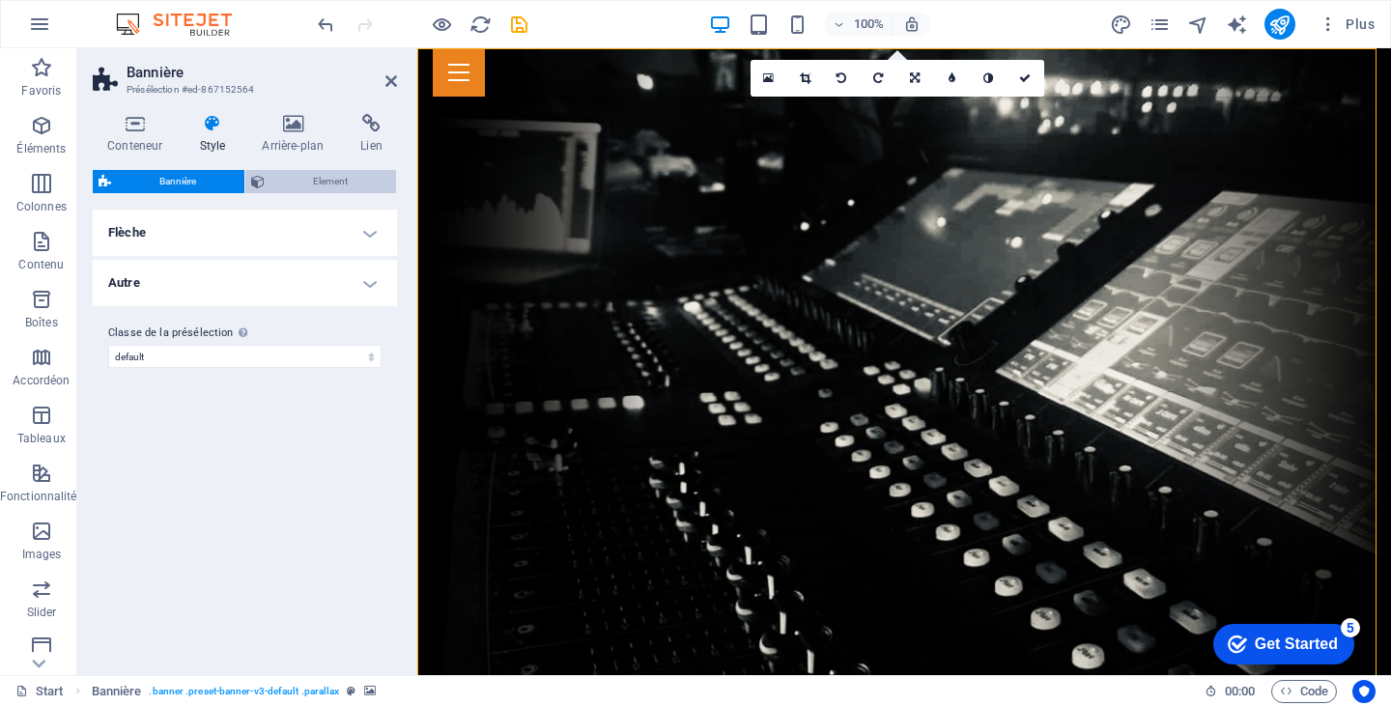
click at [322, 185] on span "Element" at bounding box center [330, 181] width 120 height 23
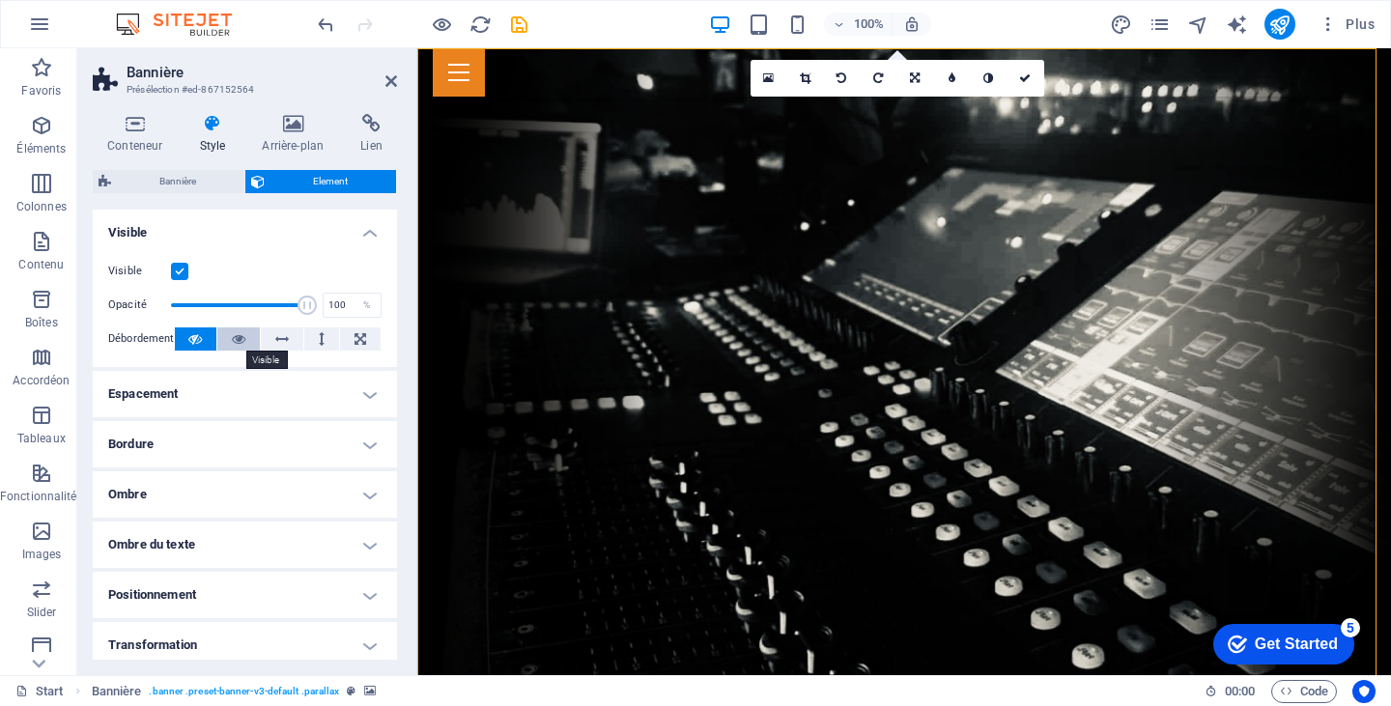
click at [240, 329] on icon at bounding box center [239, 338] width 14 height 23
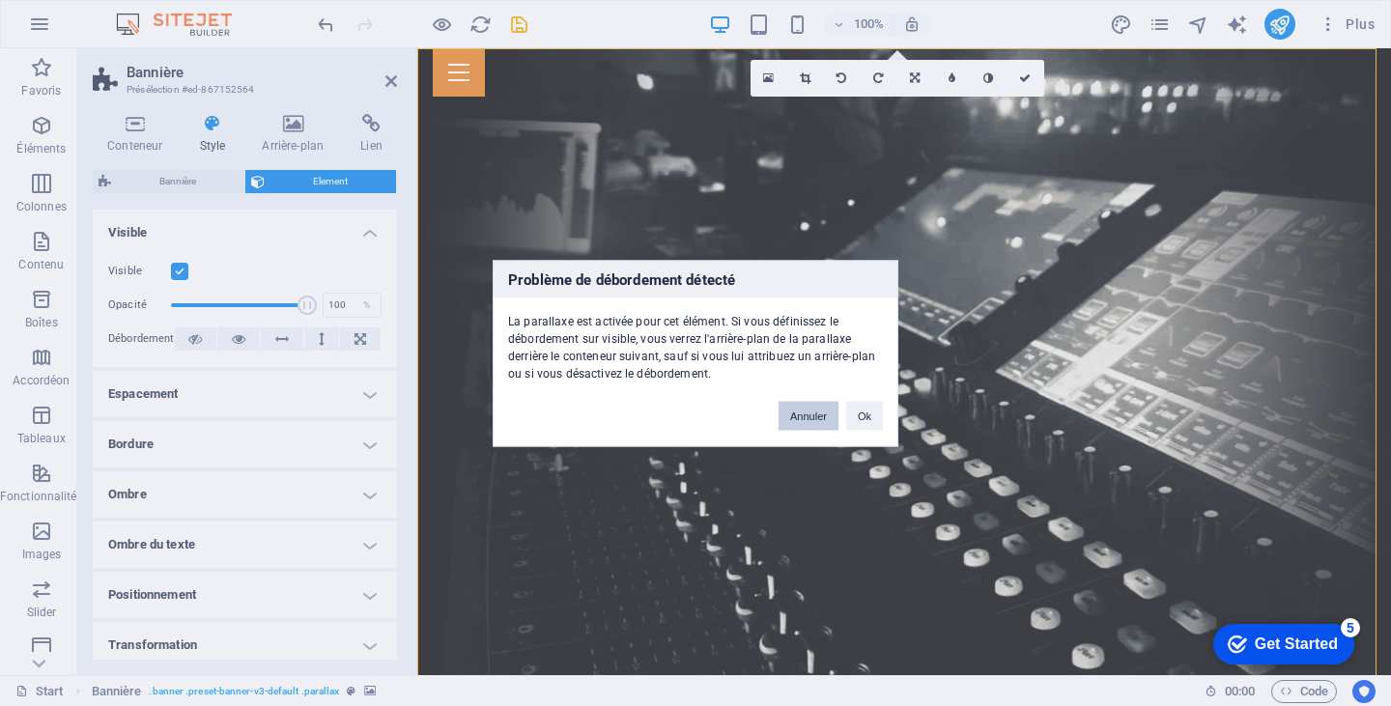
click at [808, 418] on button "Annuler" at bounding box center [809, 415] width 60 height 29
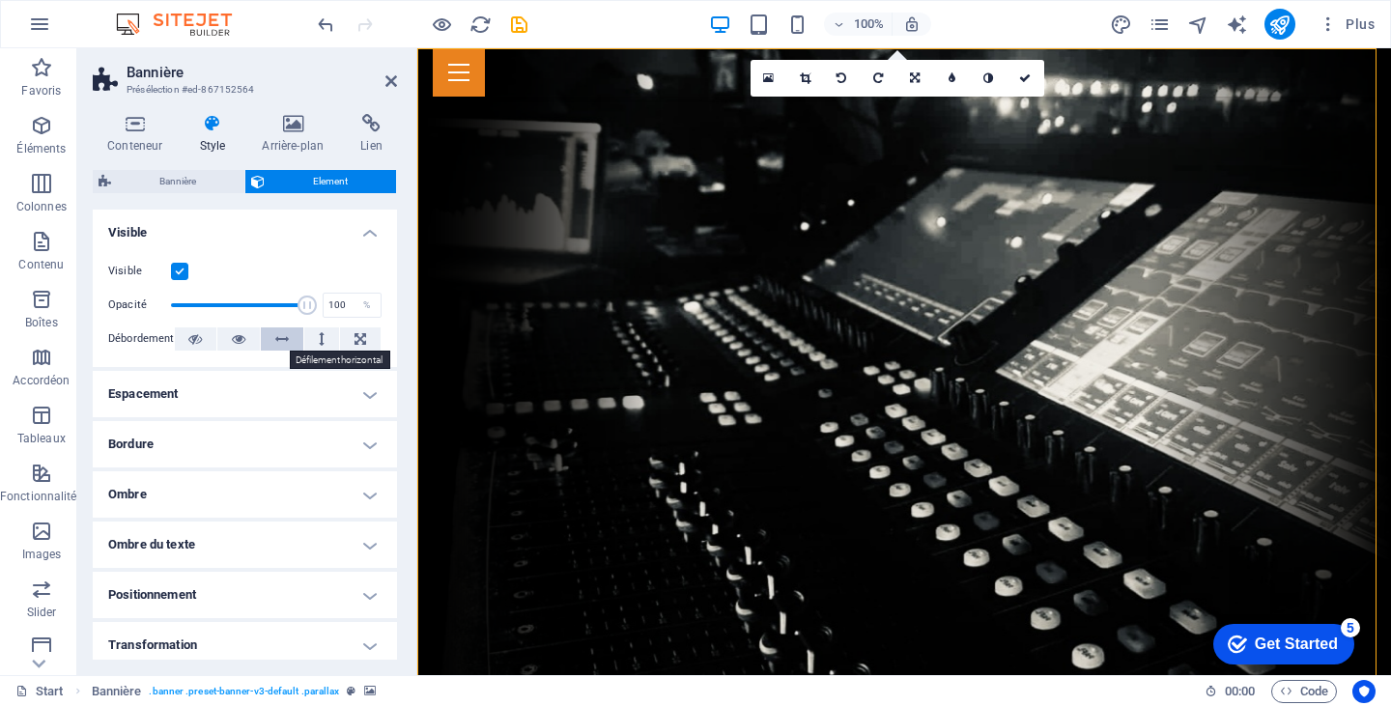
click at [275, 336] on icon at bounding box center [282, 338] width 14 height 23
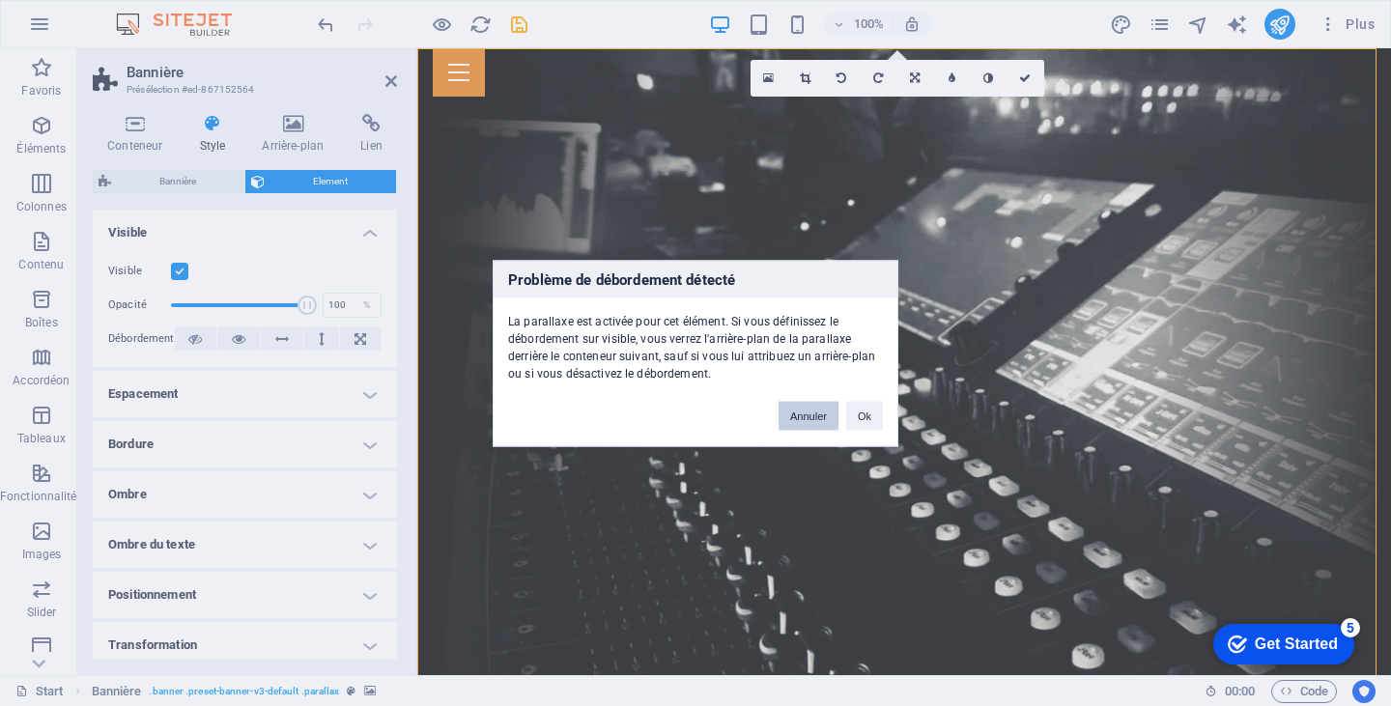
click at [787, 406] on button "Annuler" at bounding box center [809, 415] width 60 height 29
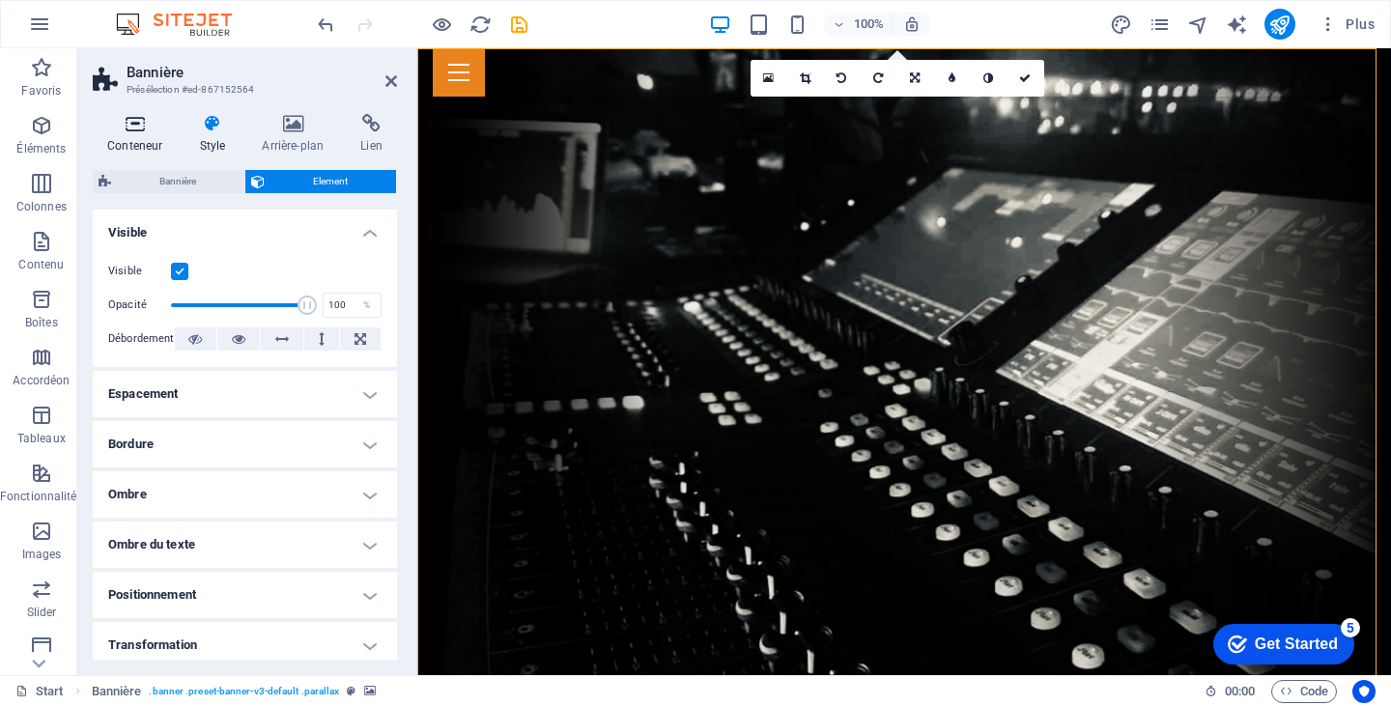
click at [146, 129] on icon at bounding box center [135, 123] width 84 height 19
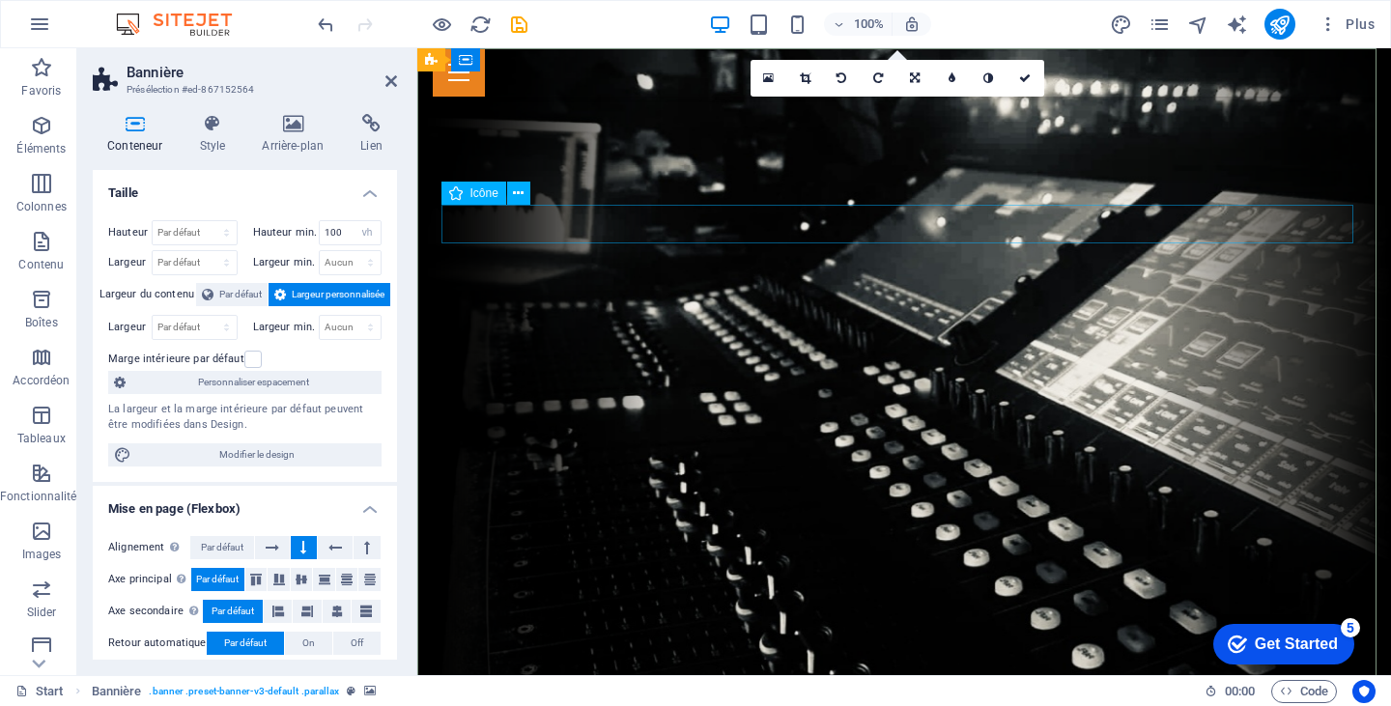
select select "xMaxYMid"
select select "px"
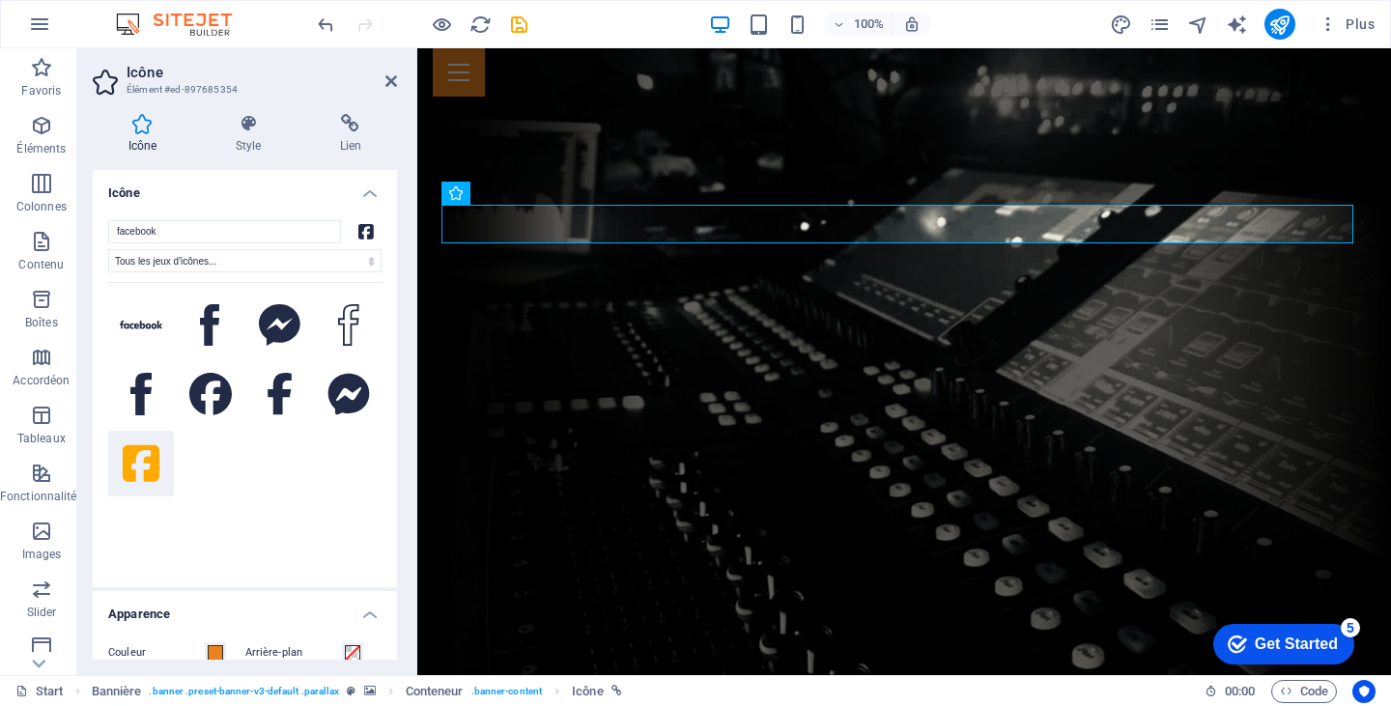
click at [142, 453] on icon at bounding box center [141, 463] width 37 height 43
click at [276, 390] on icon at bounding box center [280, 394] width 24 height 43
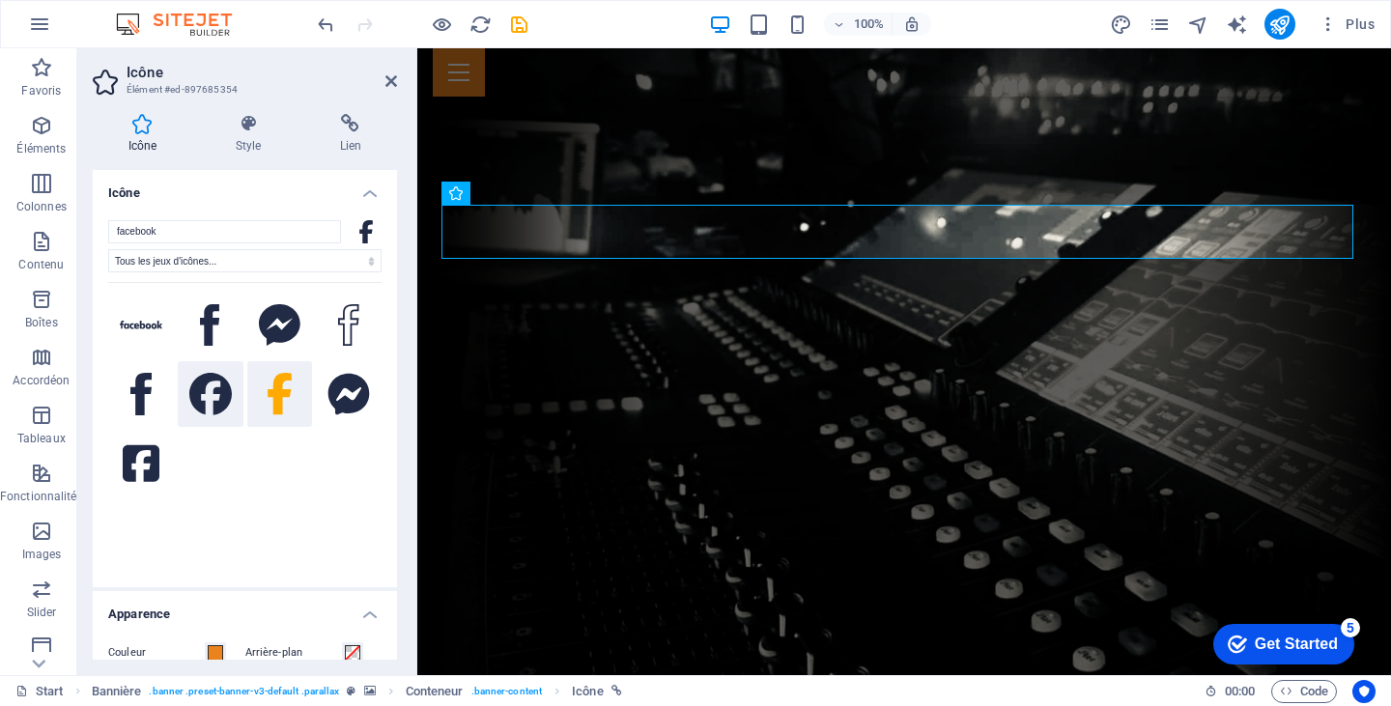
click at [225, 393] on icon at bounding box center [210, 394] width 43 height 43
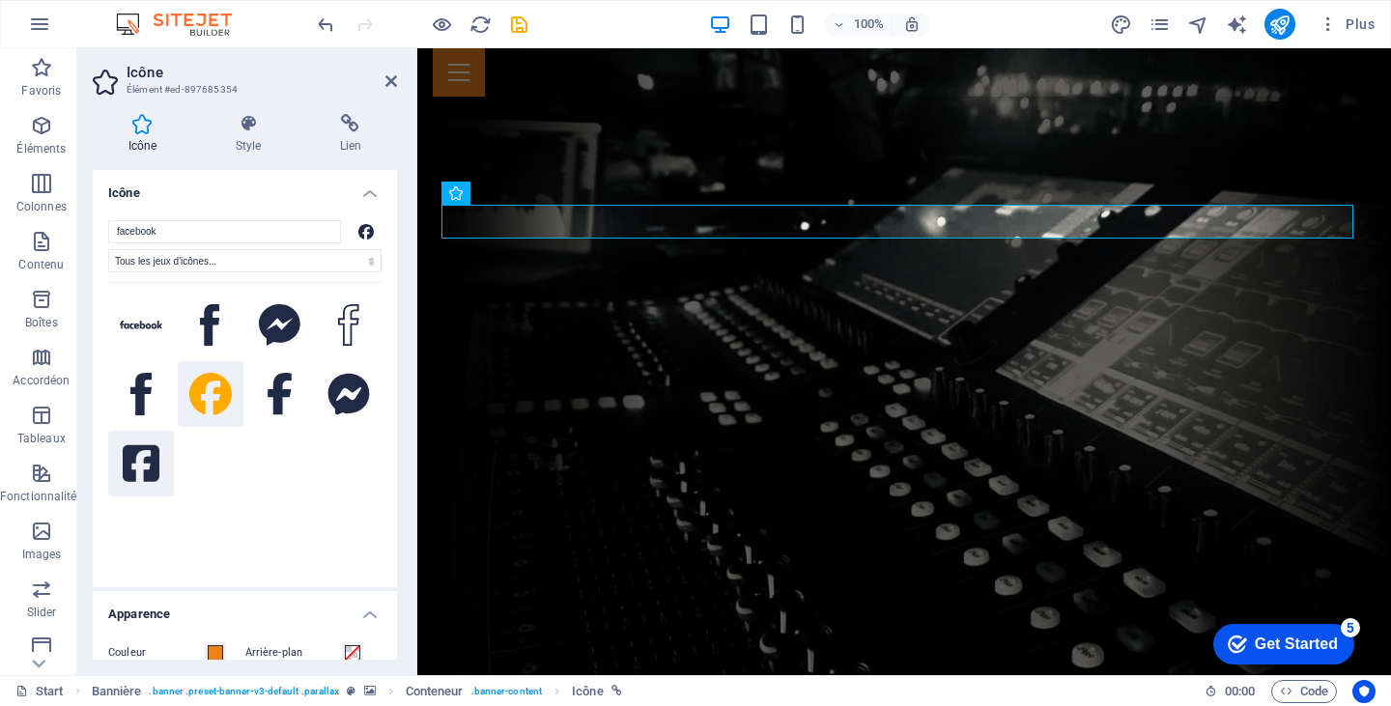
click at [135, 478] on icon at bounding box center [141, 463] width 37 height 37
drag, startPoint x: 391, startPoint y: 330, endPoint x: 397, endPoint y: 397, distance: 66.9
click at [397, 397] on div "Icône Style Lien Icône facebook Tous les jeux d'icônes... IcoFont Ionicons Font…" at bounding box center [244, 387] width 335 height 577
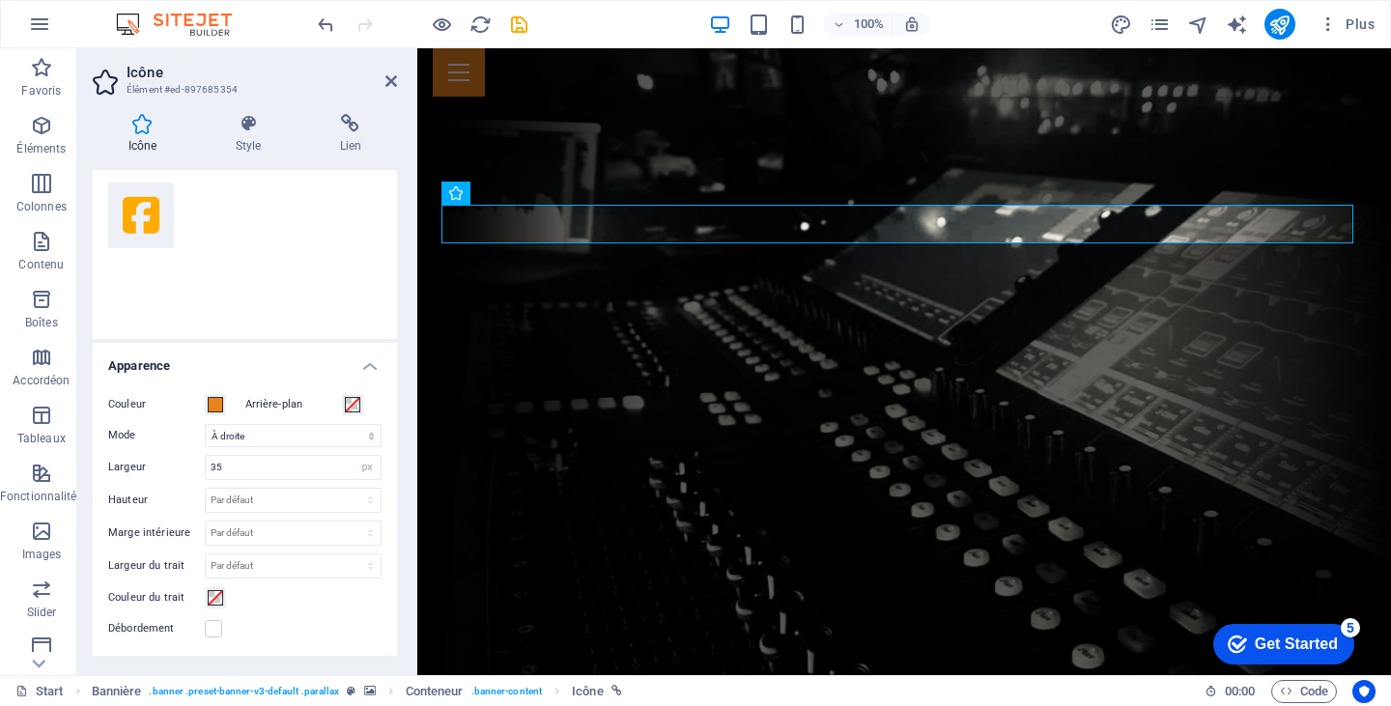
scroll to position [271, 0]
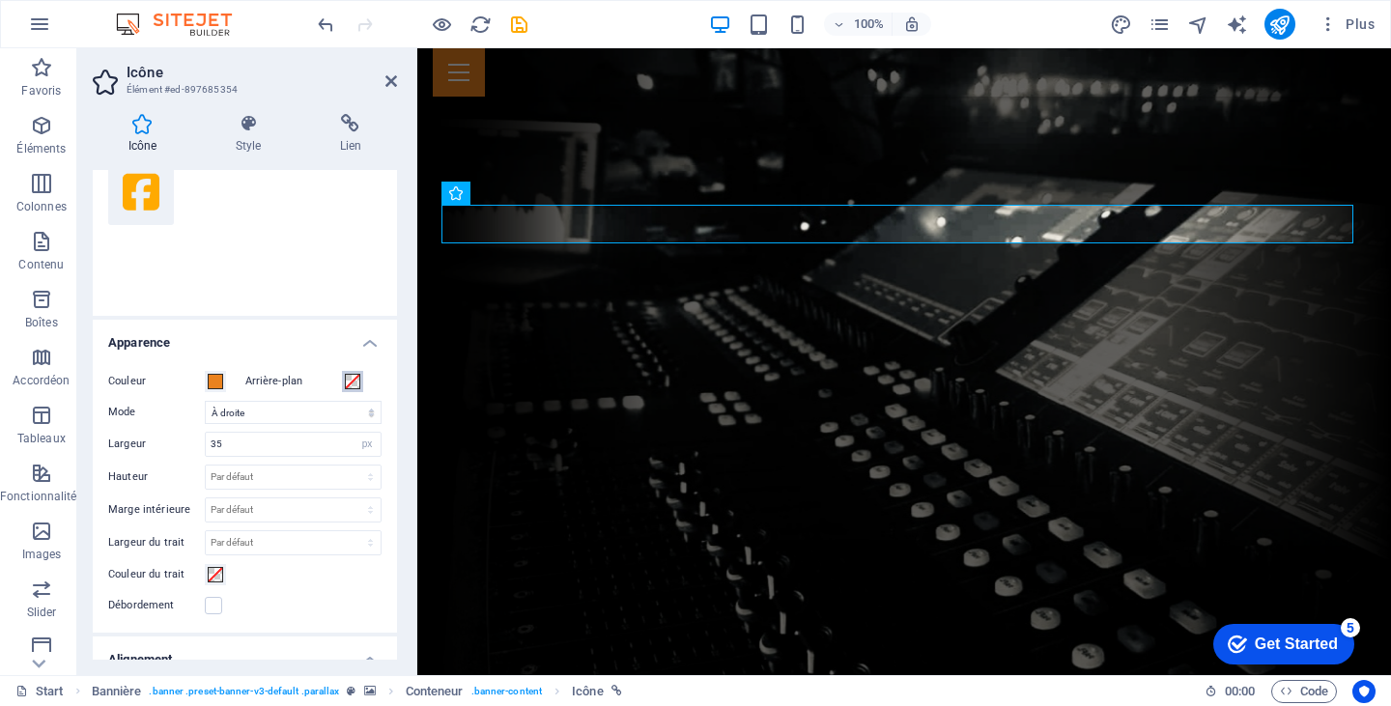
click at [346, 378] on span at bounding box center [352, 381] width 15 height 15
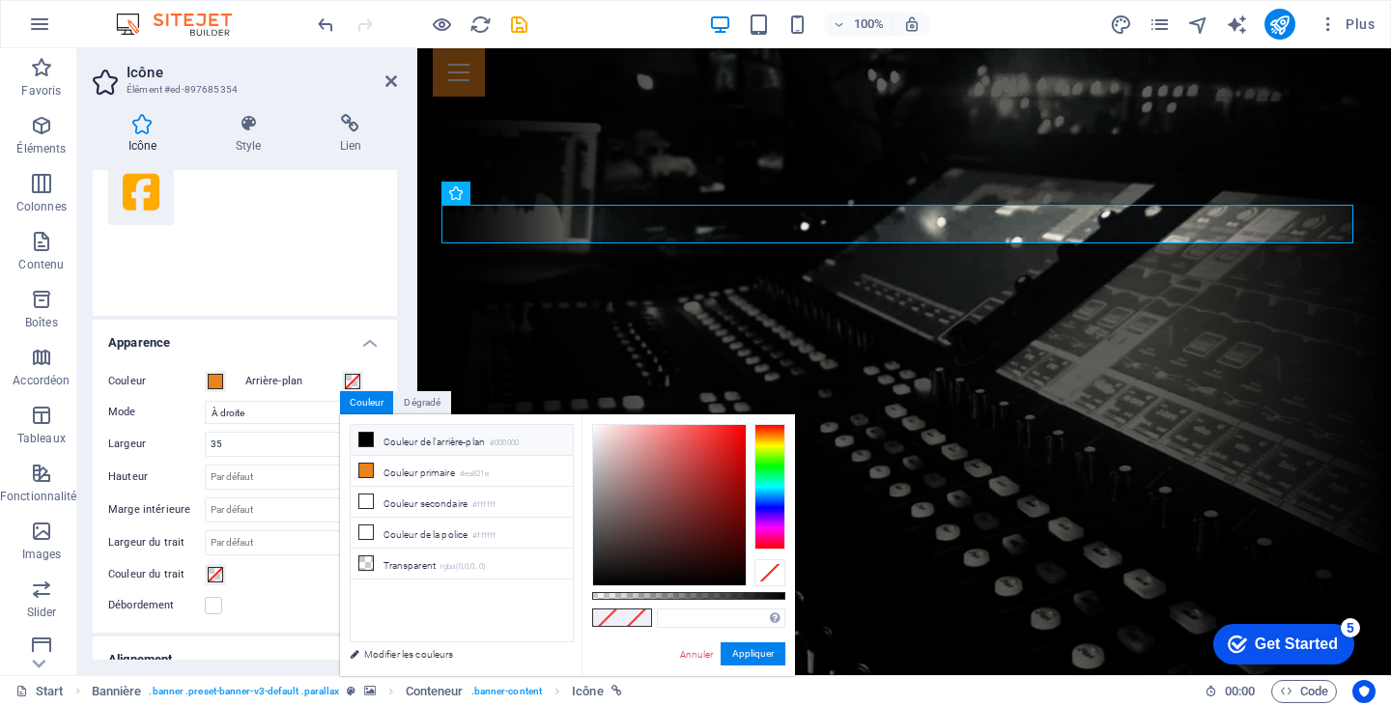
click at [369, 438] on icon at bounding box center [366, 440] width 14 height 14
type input "#000000"
click at [354, 243] on div at bounding box center [244, 151] width 273 height 280
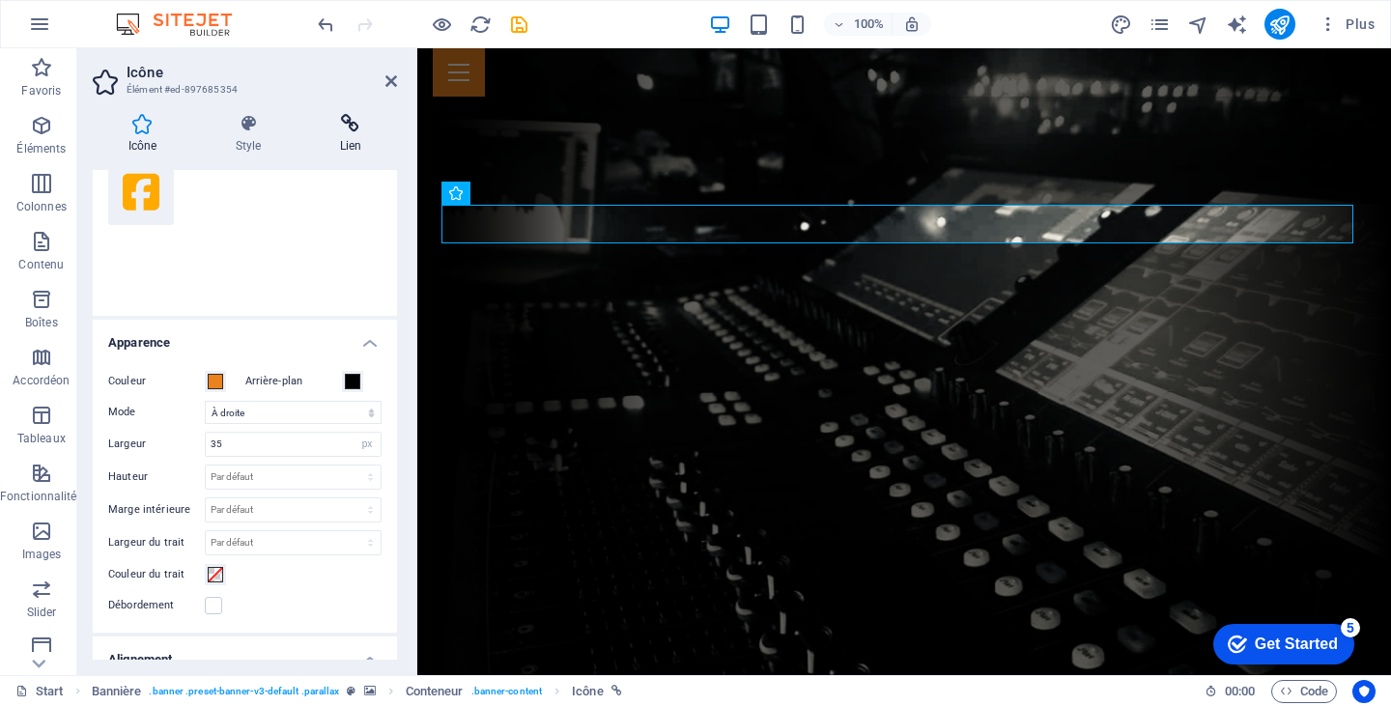
click at [347, 125] on icon at bounding box center [350, 123] width 93 height 19
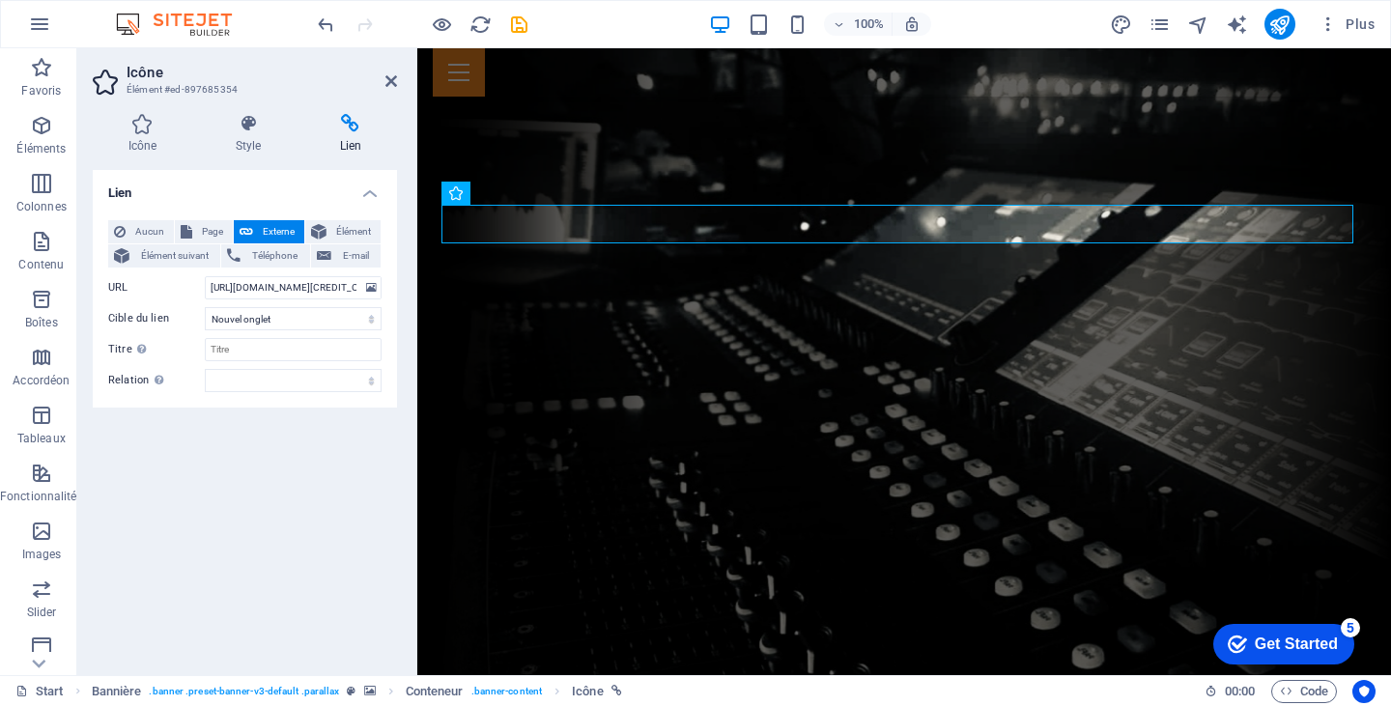
click at [237, 472] on div "Lien Aucun Page Externe Élément Élément suivant Téléphone E-mail Page Start Sub…" at bounding box center [245, 415] width 304 height 490
click at [387, 78] on icon at bounding box center [391, 80] width 12 height 15
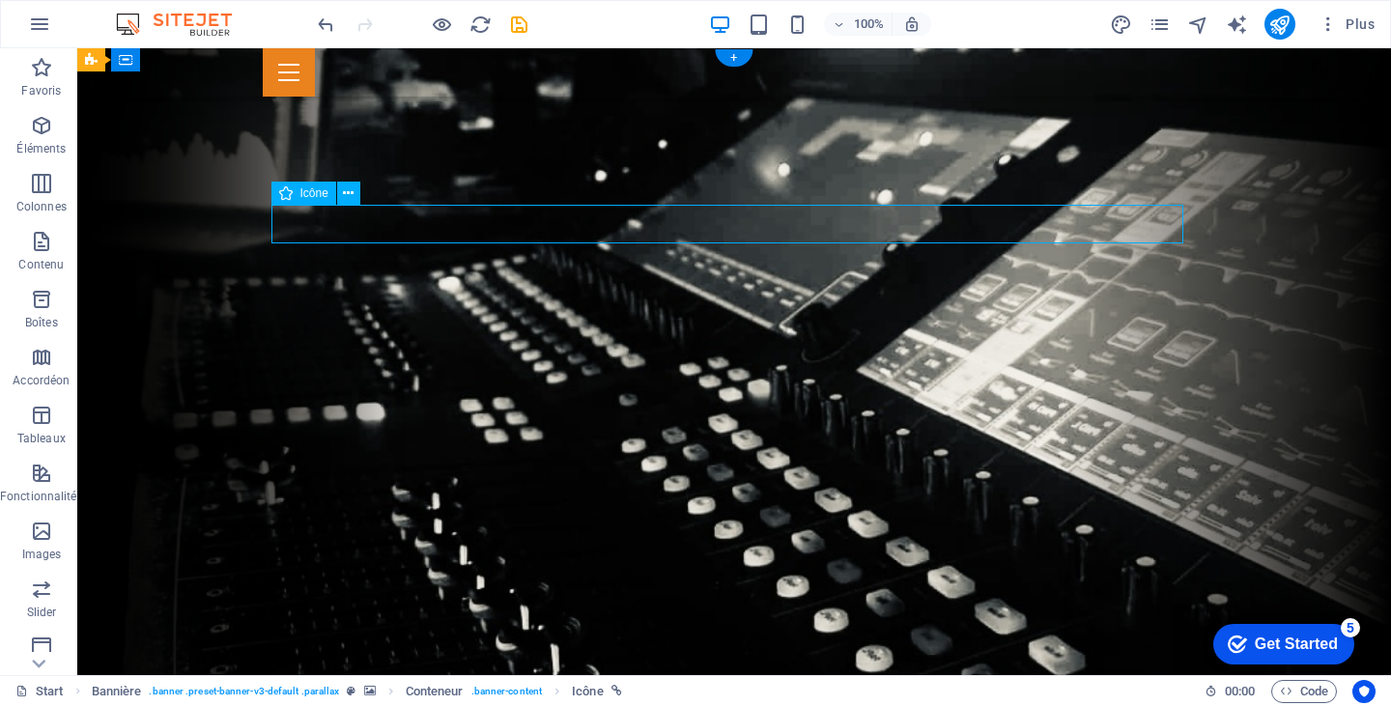
drag, startPoint x: 897, startPoint y: 226, endPoint x: 1025, endPoint y: 228, distance: 127.5
click at [293, 194] on div "Icône" at bounding box center [303, 193] width 65 height 23
click at [344, 193] on icon at bounding box center [348, 194] width 11 height 20
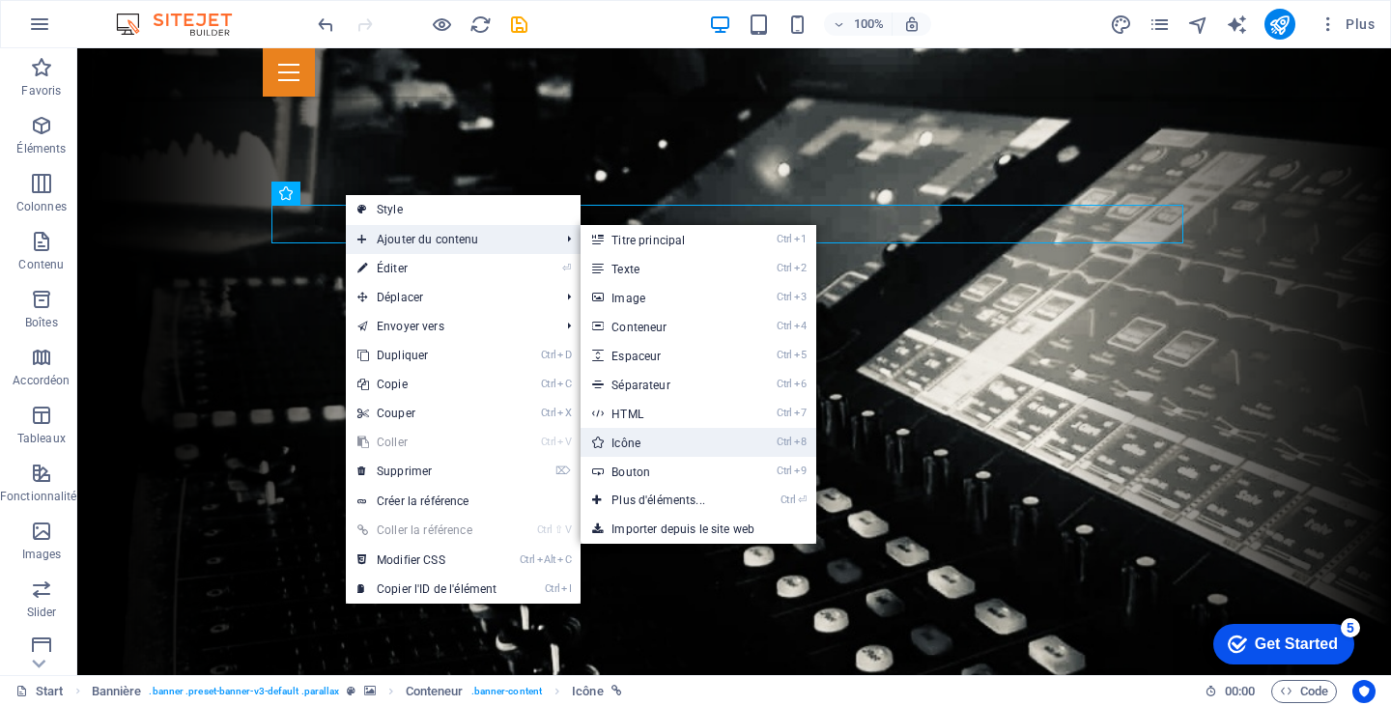
click at [656, 441] on link "Ctrl 8 Icône" at bounding box center [662, 442] width 163 height 29
select select "xMidYMid"
select select "px"
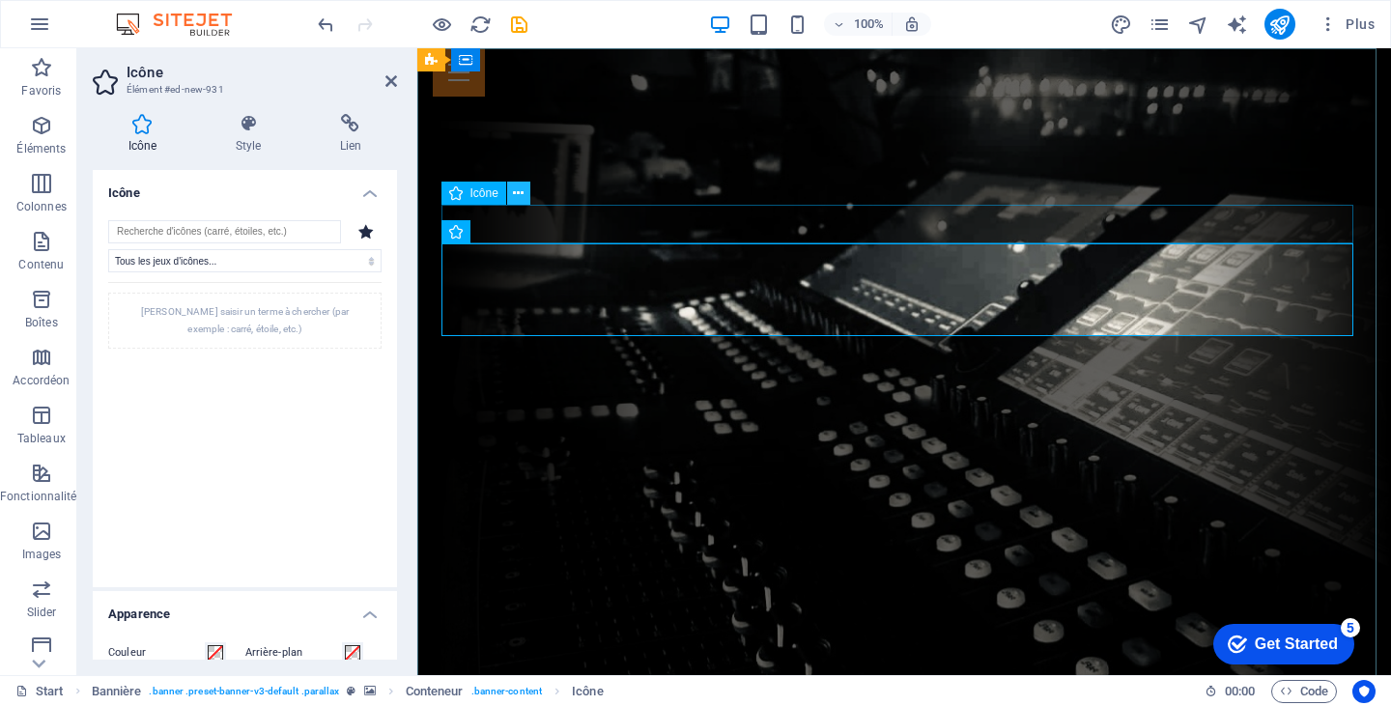
click at [520, 190] on icon at bounding box center [518, 194] width 11 height 20
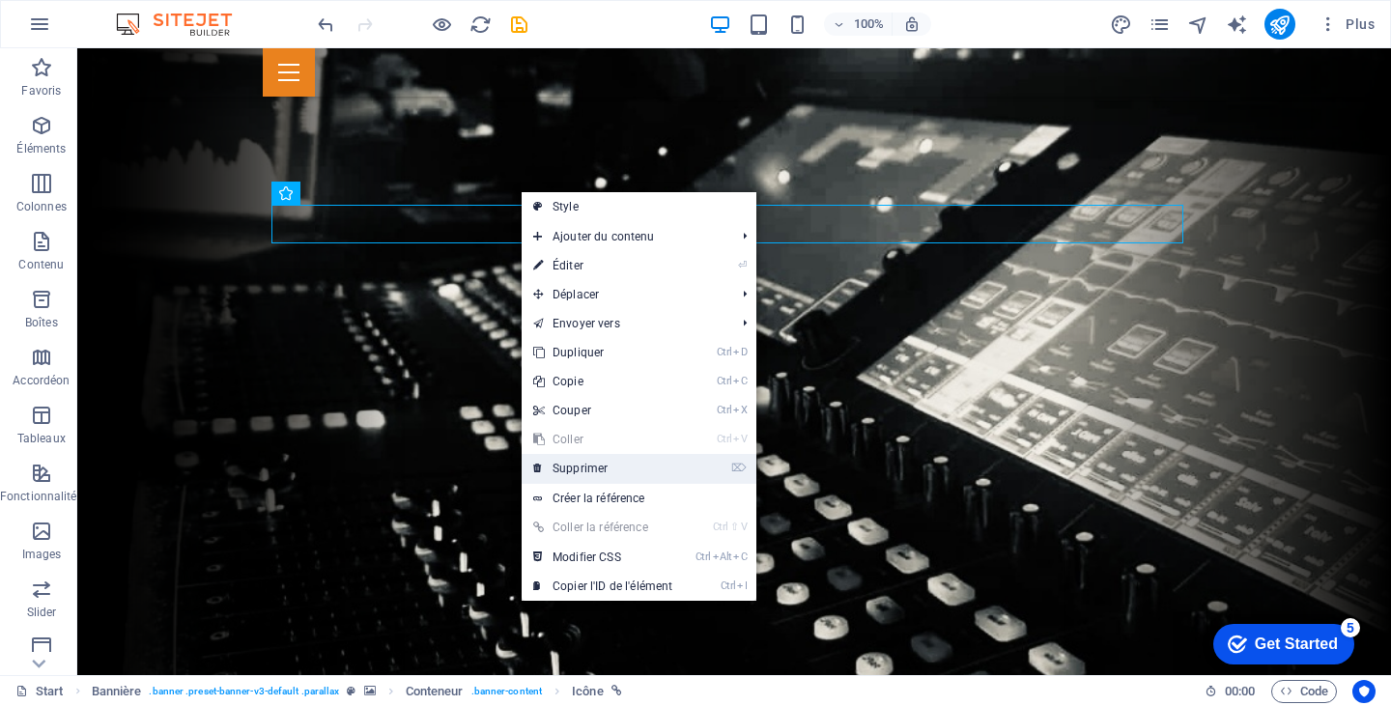
click at [573, 473] on link "⌦ Supprimer" at bounding box center [603, 468] width 162 height 29
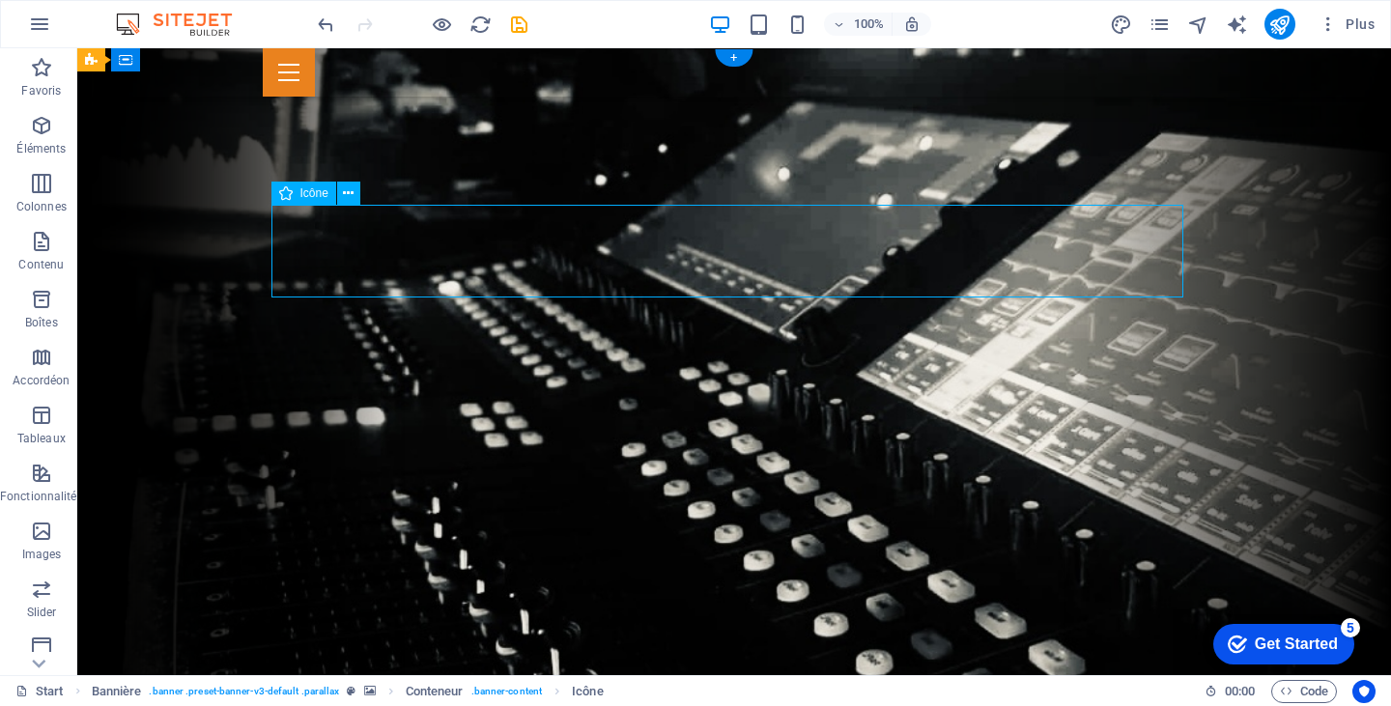
select select "xMidYMid"
select select "px"
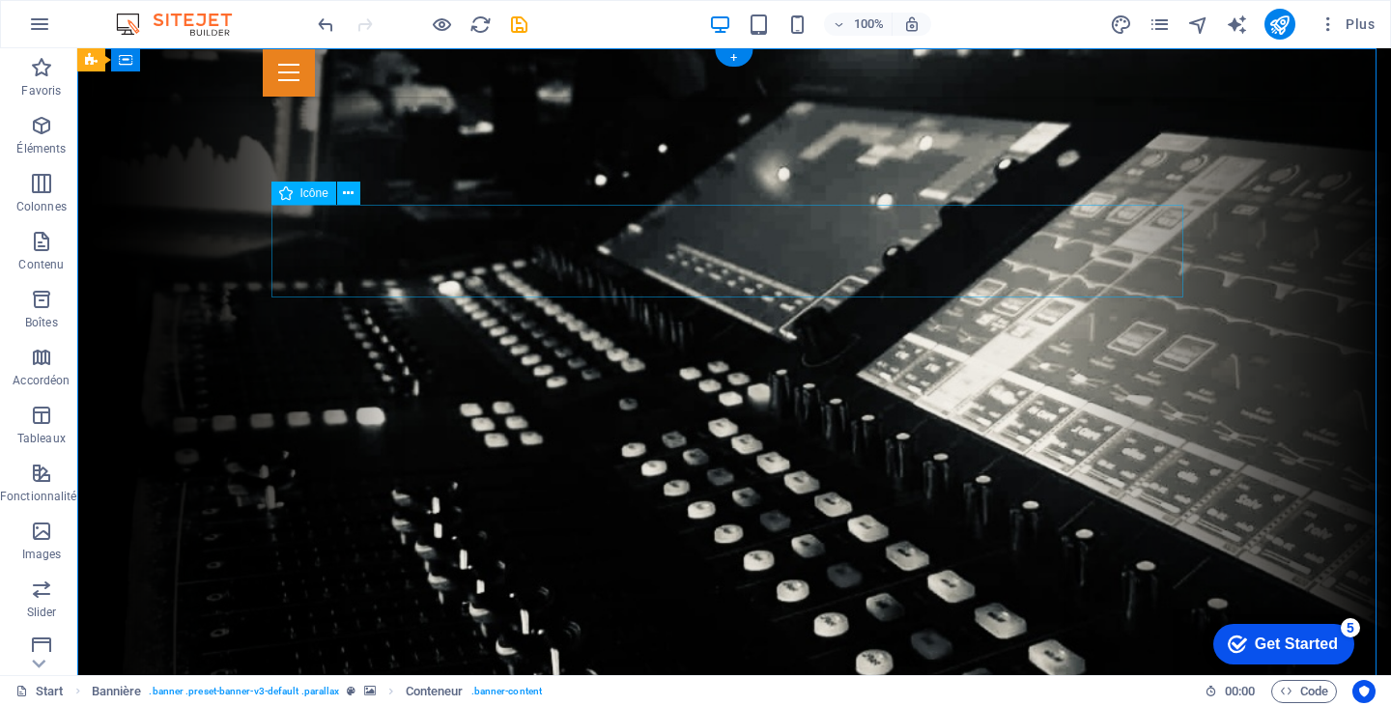
click at [351, 191] on icon at bounding box center [348, 194] width 11 height 20
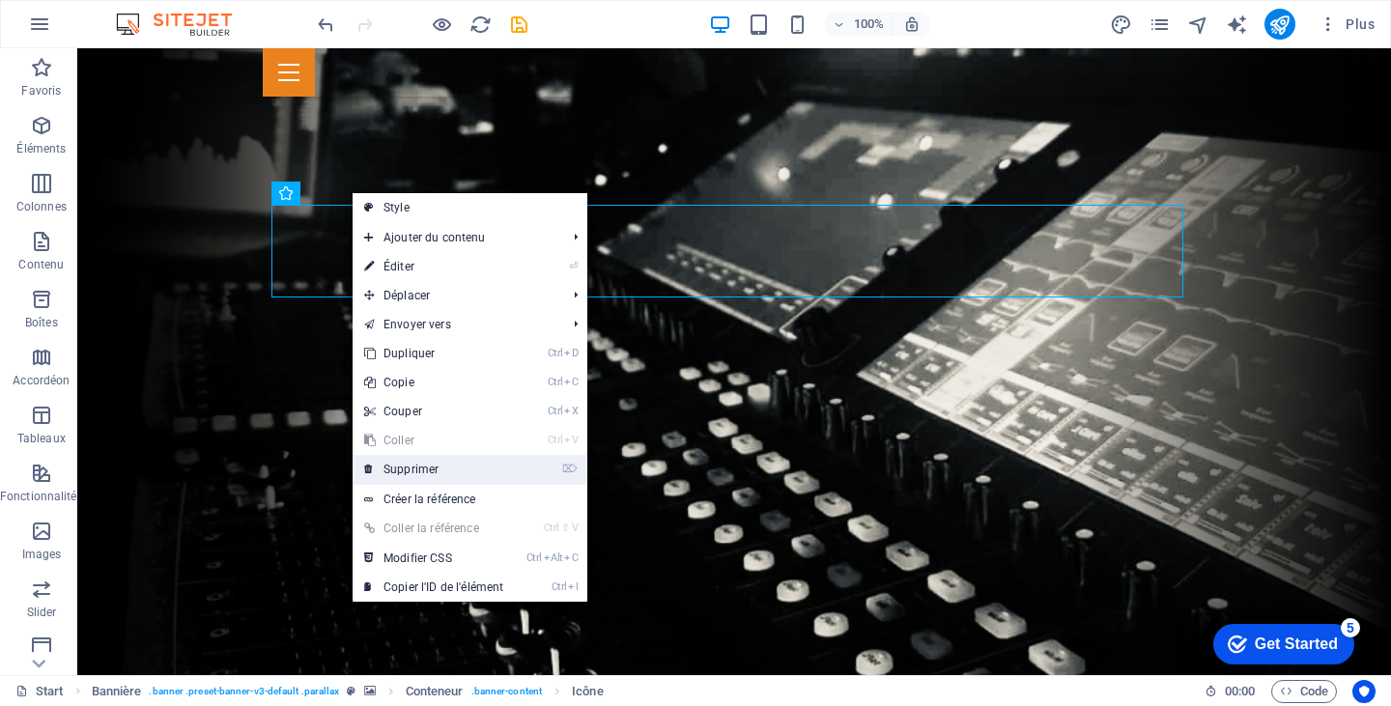
click at [415, 458] on link "⌦ Supprimer" at bounding box center [434, 469] width 162 height 29
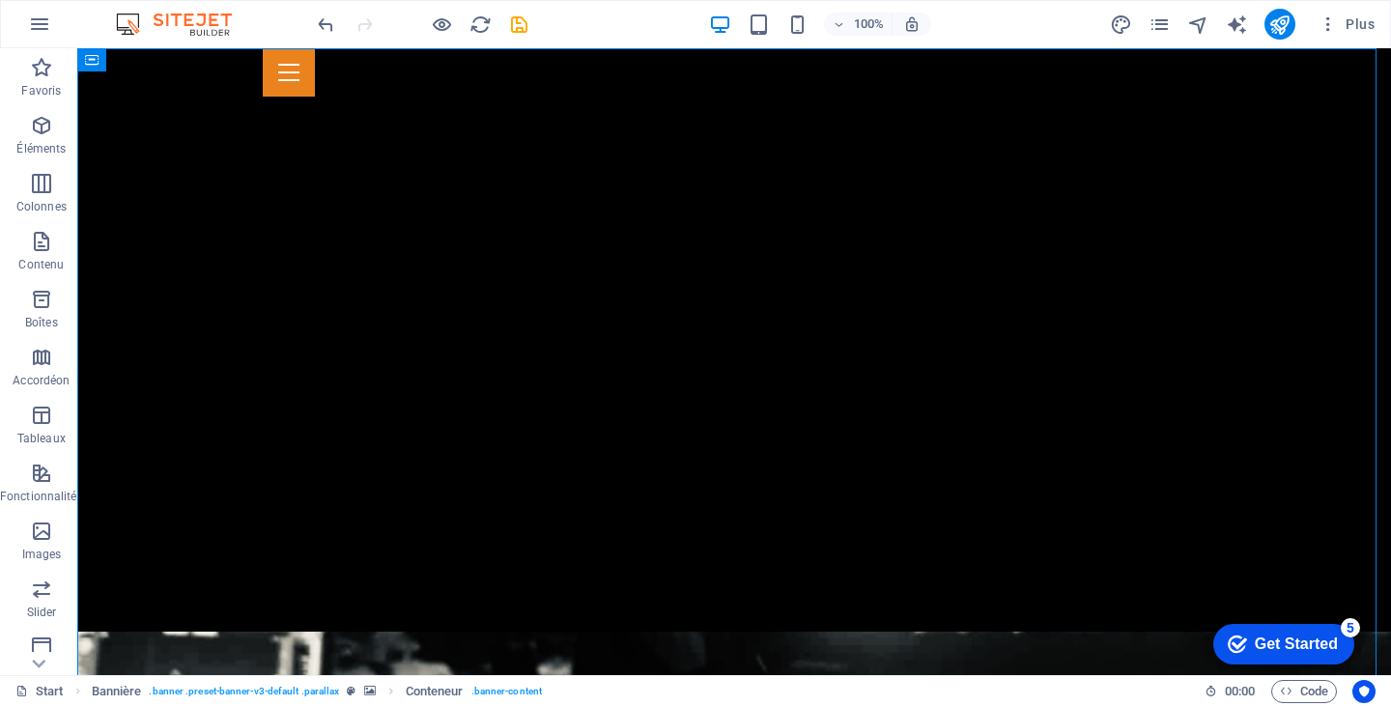
scroll to position [0, 0]
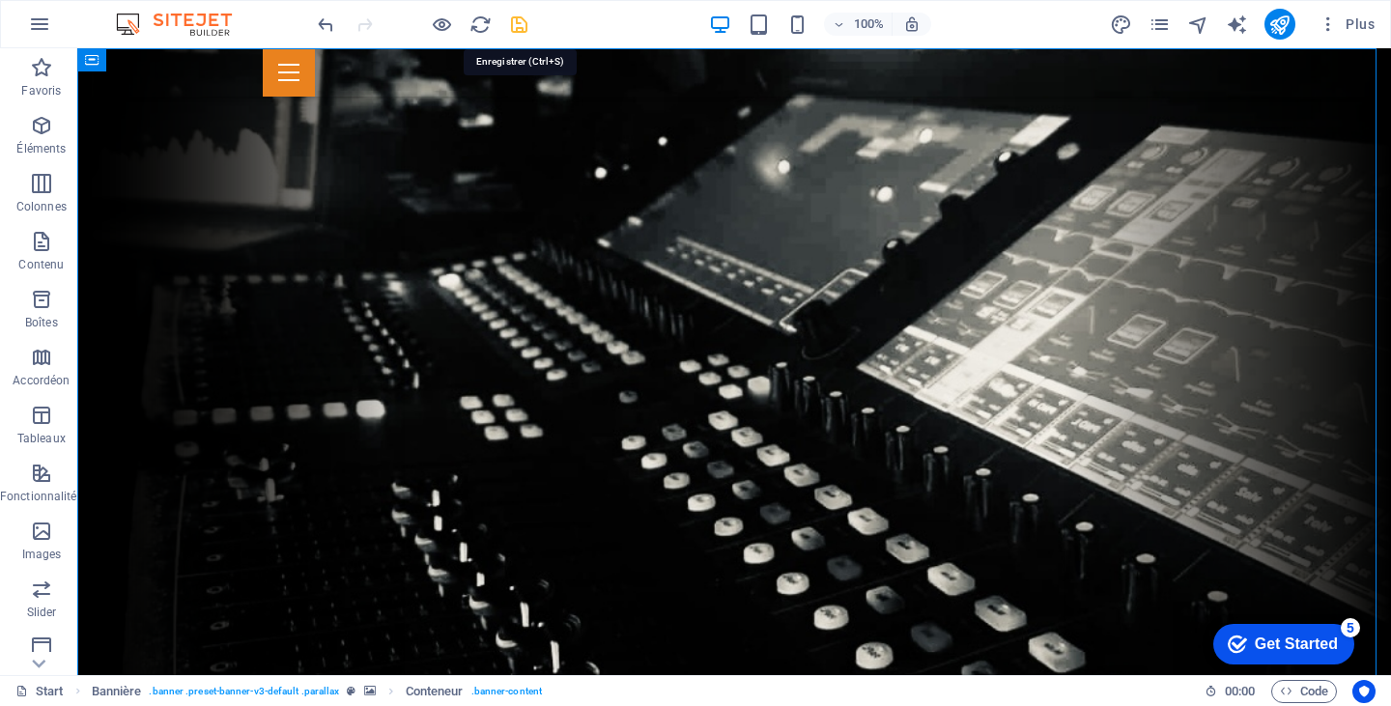
click at [520, 18] on icon "save" at bounding box center [519, 25] width 22 height 22
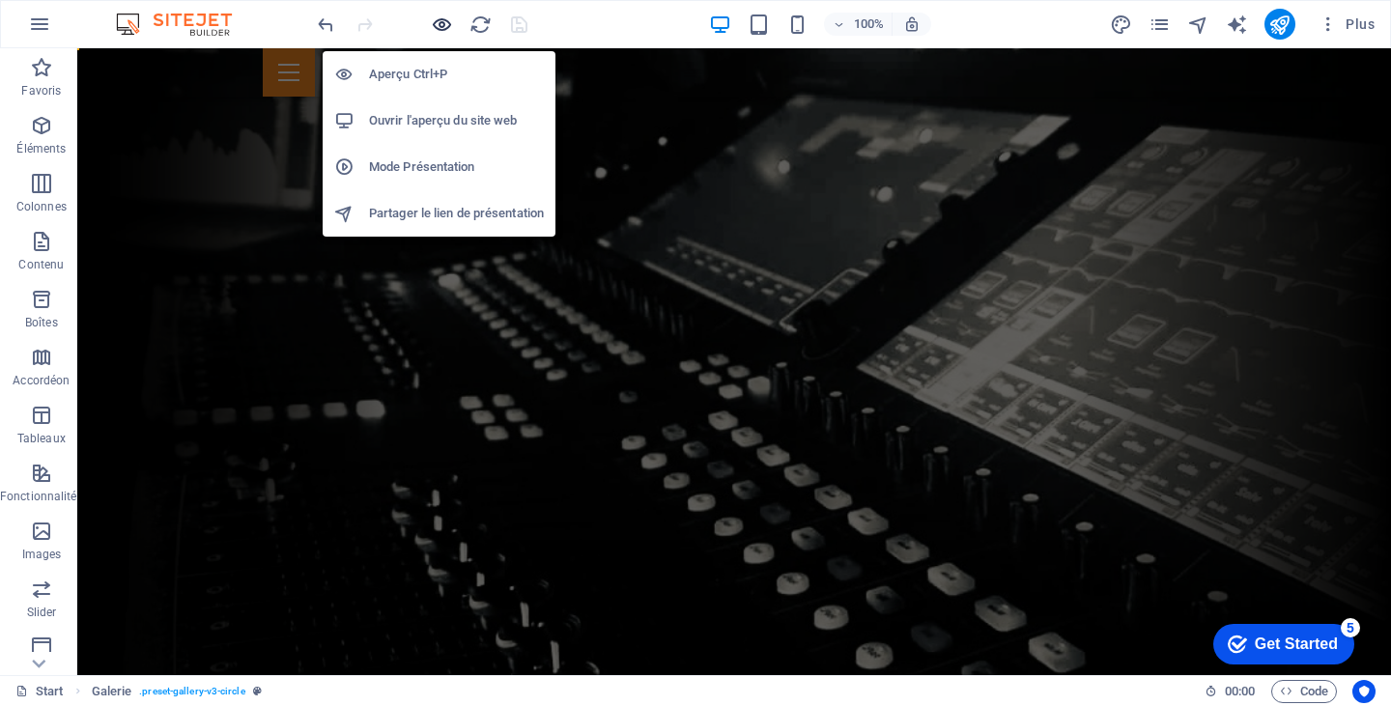
click at [440, 19] on icon "button" at bounding box center [442, 25] width 22 height 22
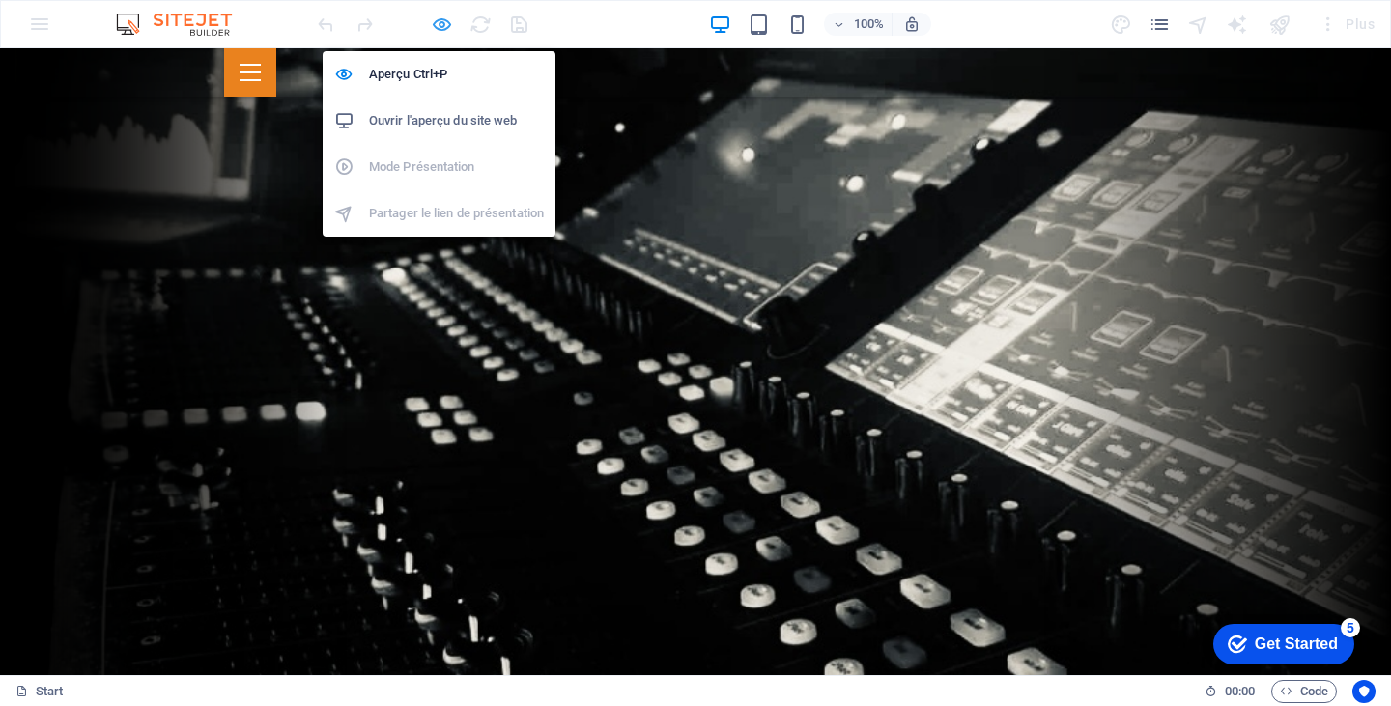
click at [437, 23] on icon "button" at bounding box center [442, 25] width 22 height 22
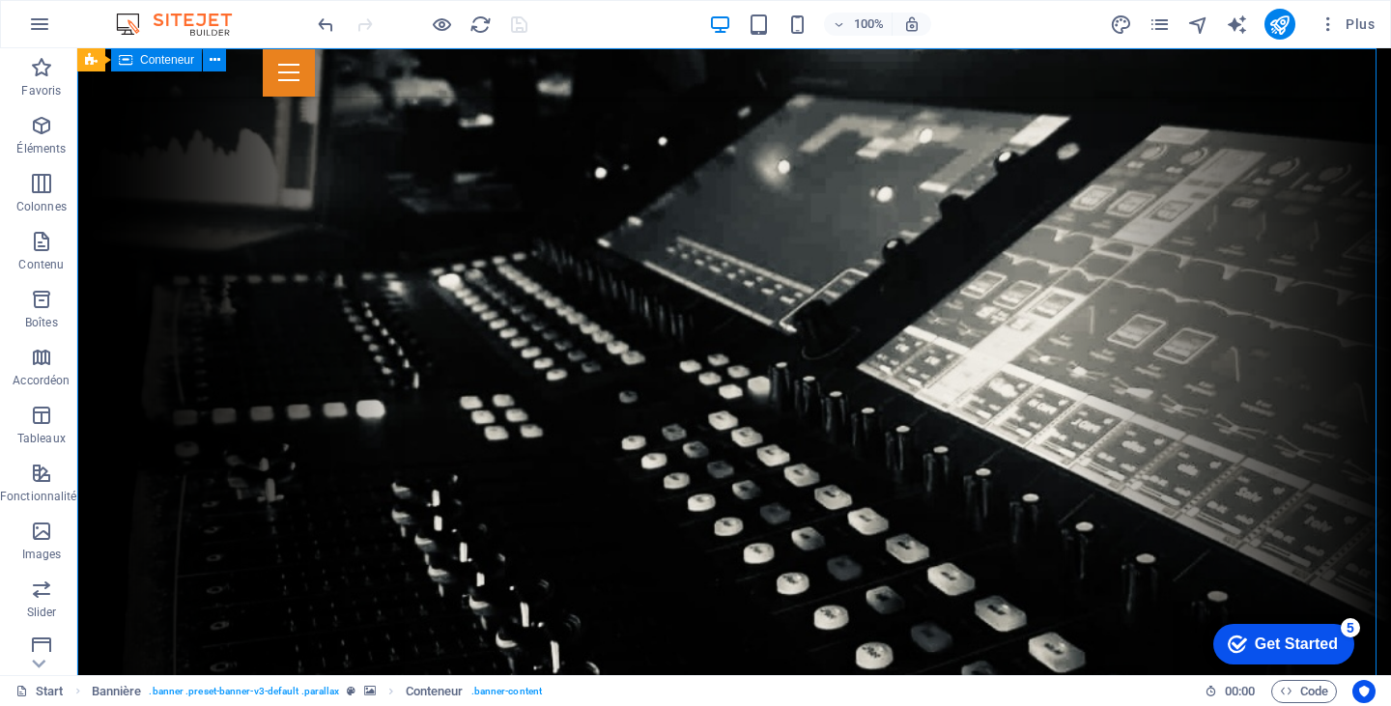
click at [176, 57] on icon at bounding box center [172, 60] width 11 height 20
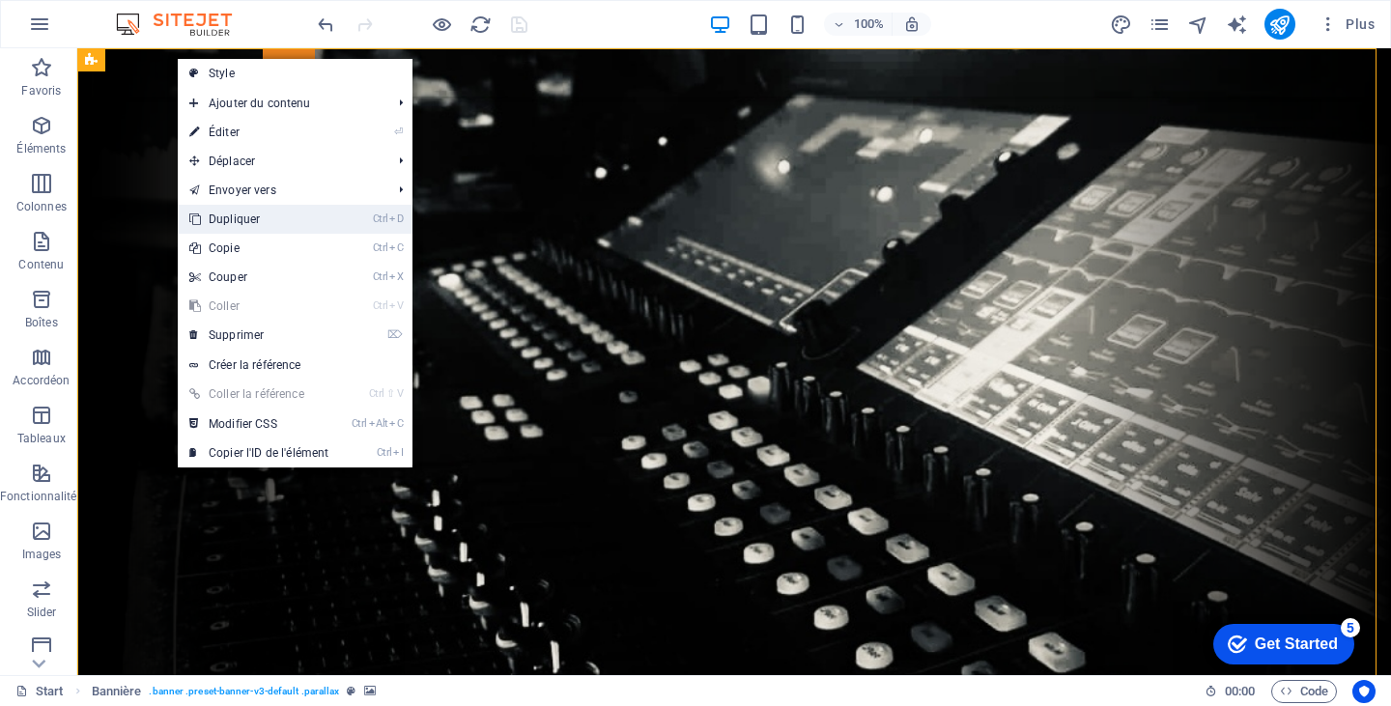
click at [249, 217] on link "Ctrl D Dupliquer" at bounding box center [259, 219] width 162 height 29
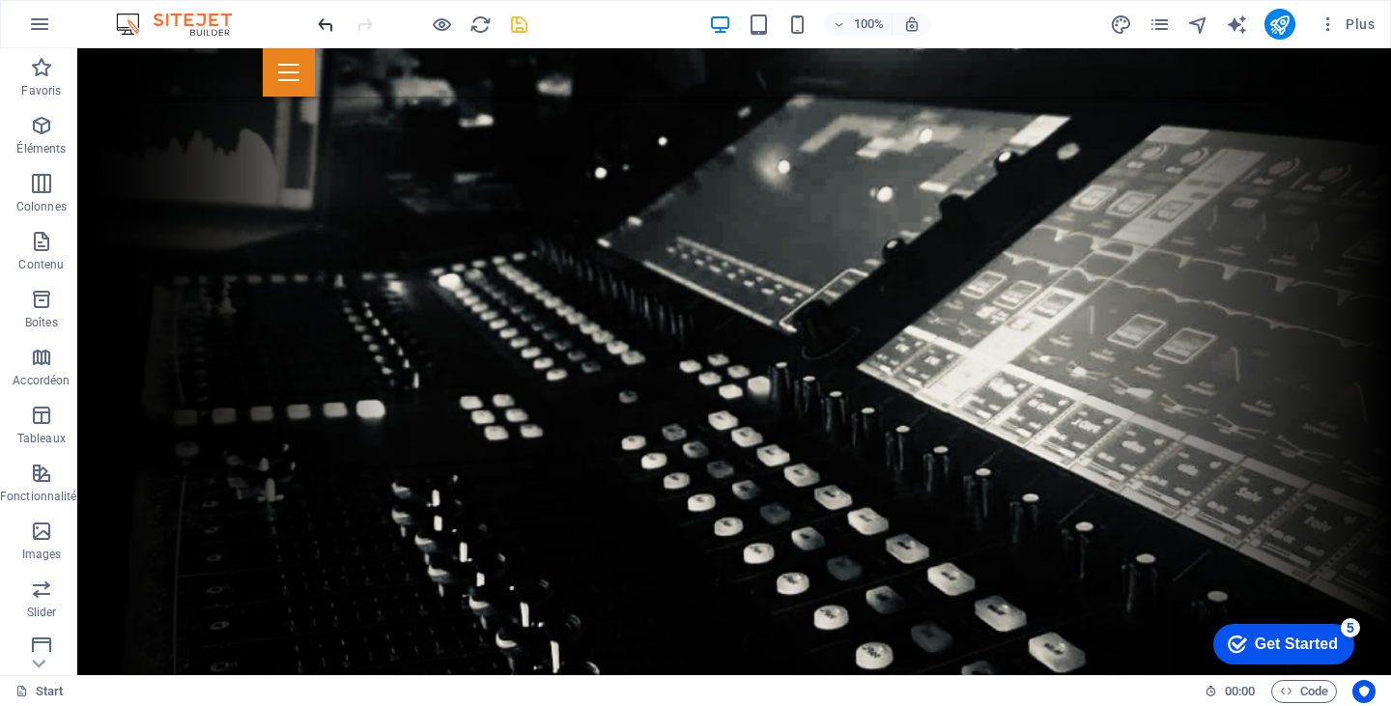
click at [319, 25] on icon "undo" at bounding box center [326, 25] width 22 height 22
click at [174, 59] on icon at bounding box center [172, 60] width 11 height 20
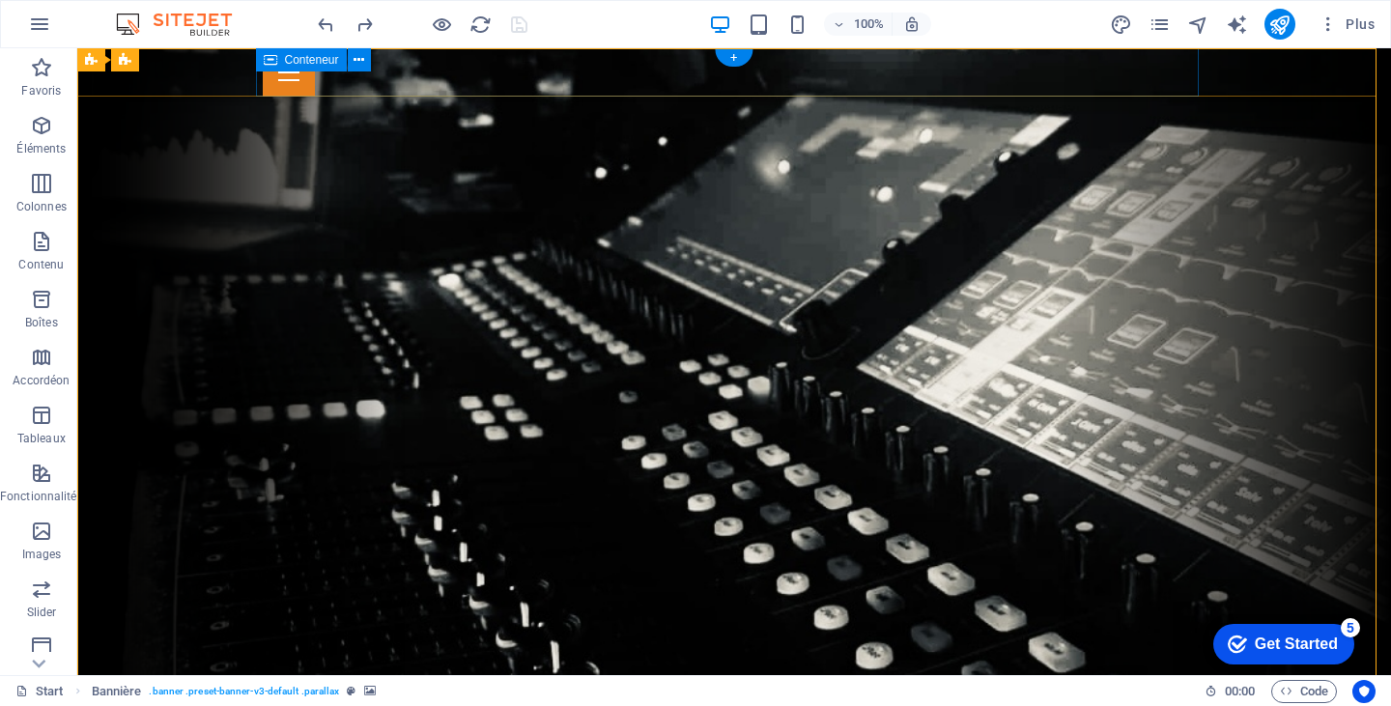
click at [567, 62] on div at bounding box center [734, 72] width 943 height 48
click at [673, 91] on div at bounding box center [734, 72] width 943 height 48
click at [357, 58] on icon at bounding box center [359, 60] width 11 height 20
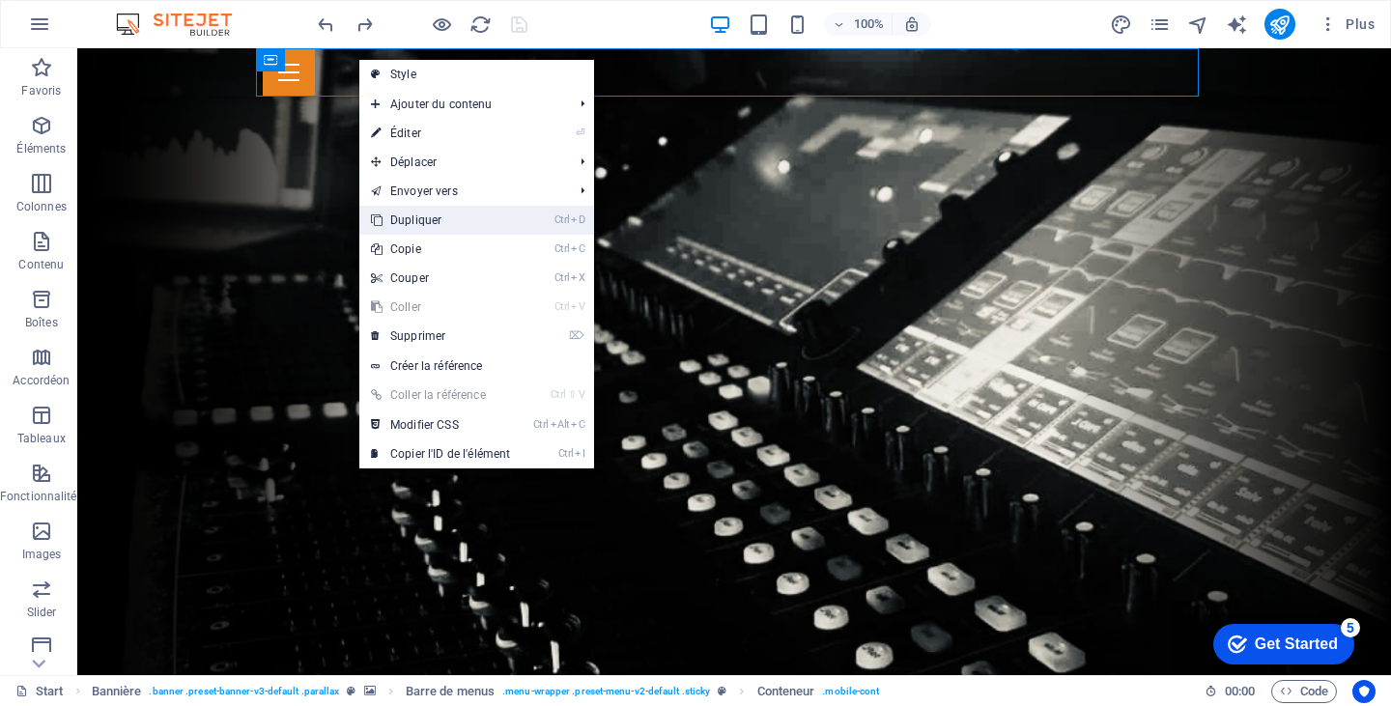
click at [426, 221] on link "Ctrl D Dupliquer" at bounding box center [440, 220] width 162 height 29
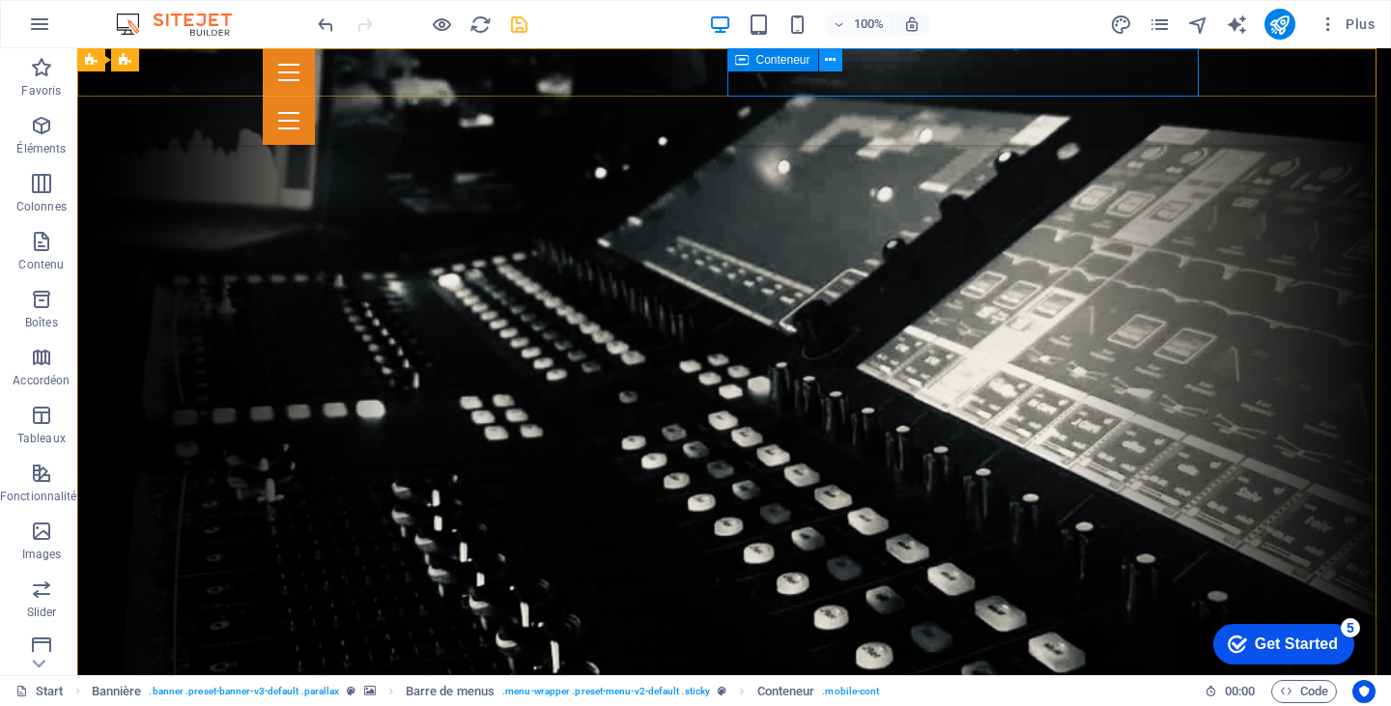
click at [837, 59] on button at bounding box center [830, 59] width 23 height 23
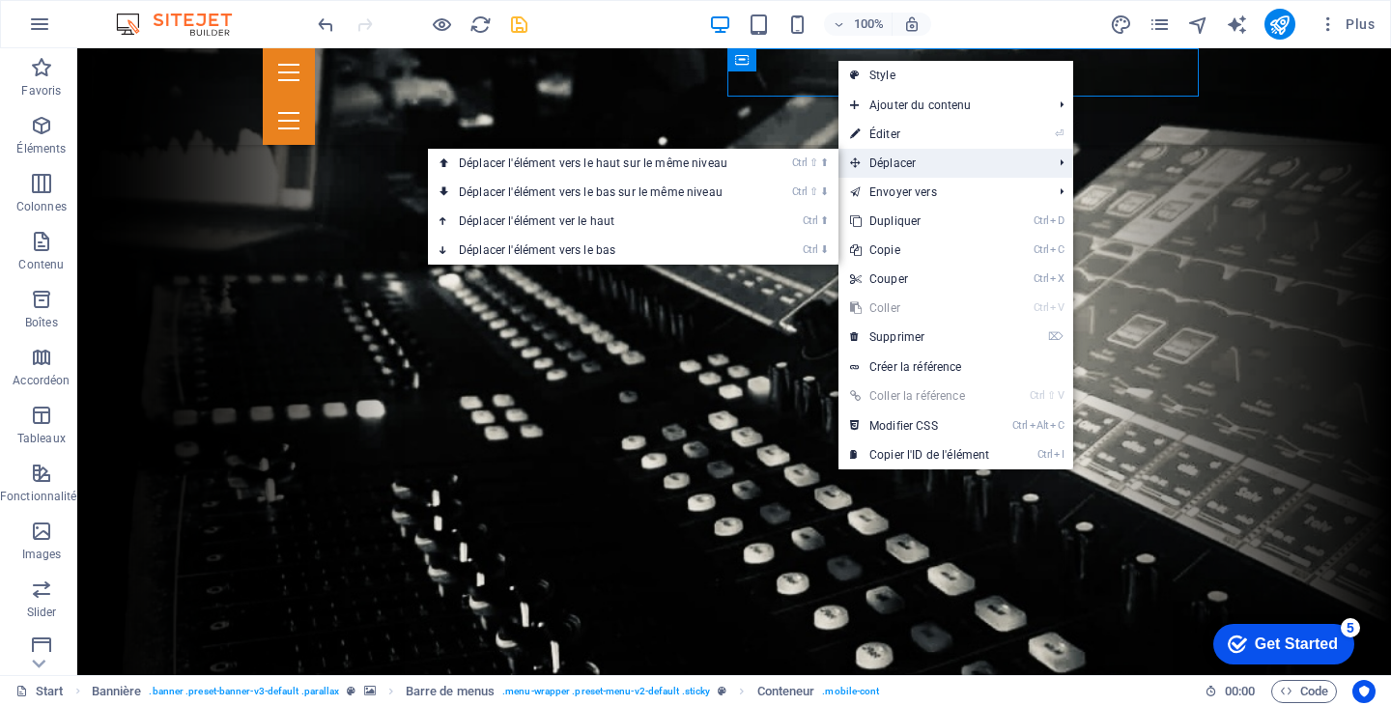
click at [930, 159] on span "Déplacer" at bounding box center [942, 163] width 206 height 29
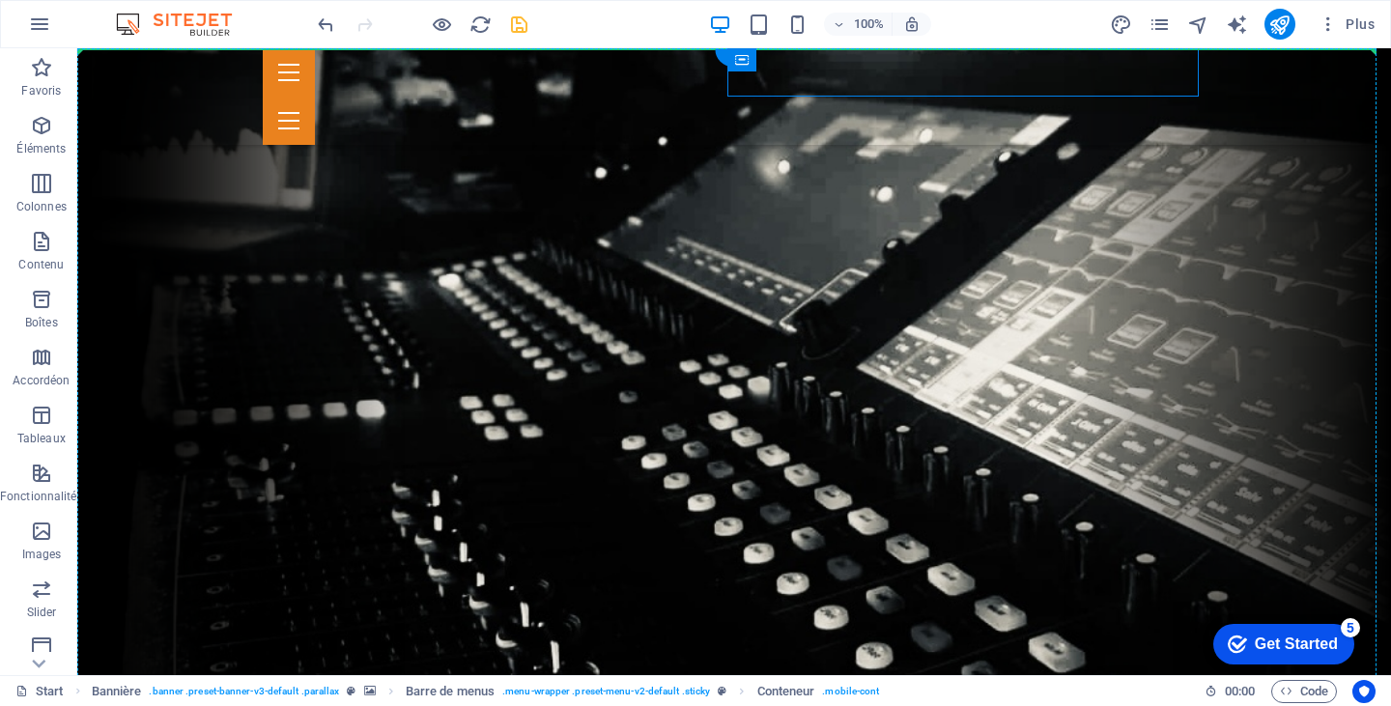
drag, startPoint x: 1181, startPoint y: 75, endPoint x: 1213, endPoint y: 159, distance: 89.9
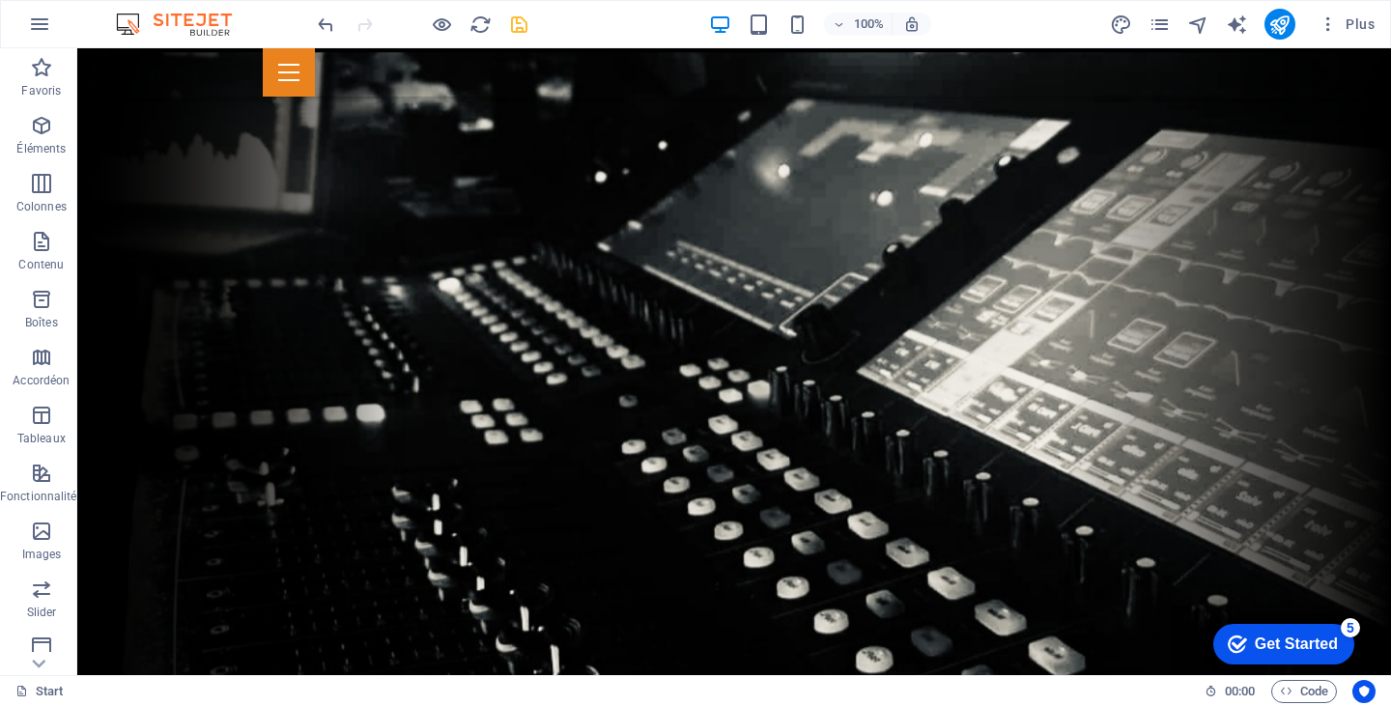
drag, startPoint x: 1380, startPoint y: 102, endPoint x: 1467, endPoint y: 80, distance: 89.7
drag, startPoint x: 1378, startPoint y: 93, endPoint x: 1436, endPoint y: 54, distance: 69.7
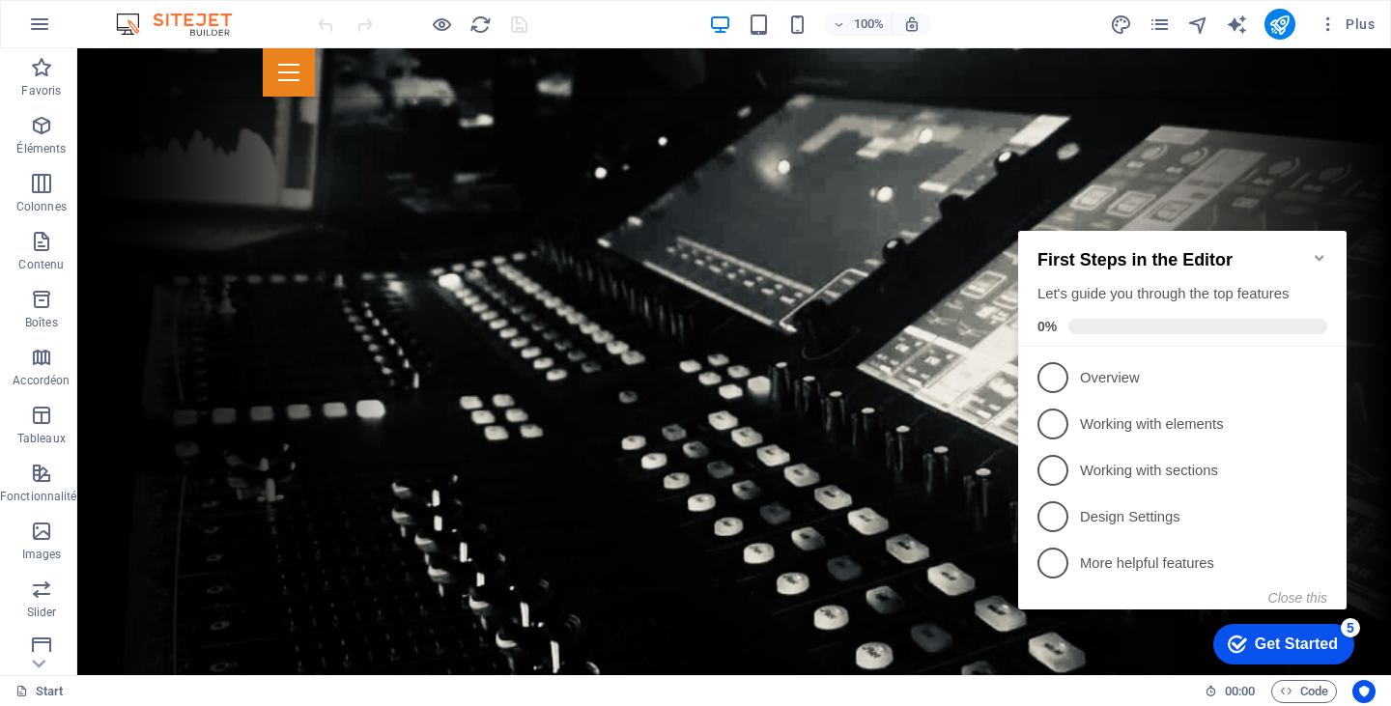
click at [1324, 250] on icon "Minimize checklist" at bounding box center [1319, 257] width 15 height 15
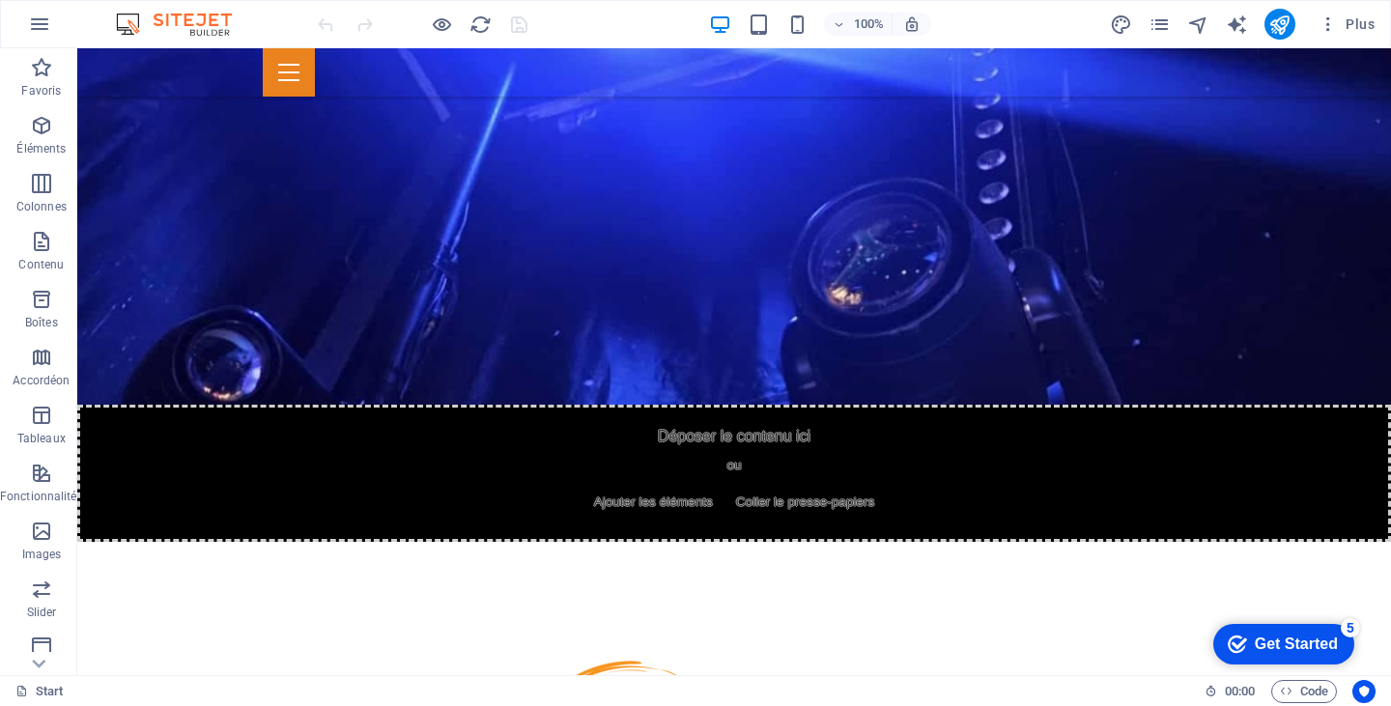
scroll to position [2344, 0]
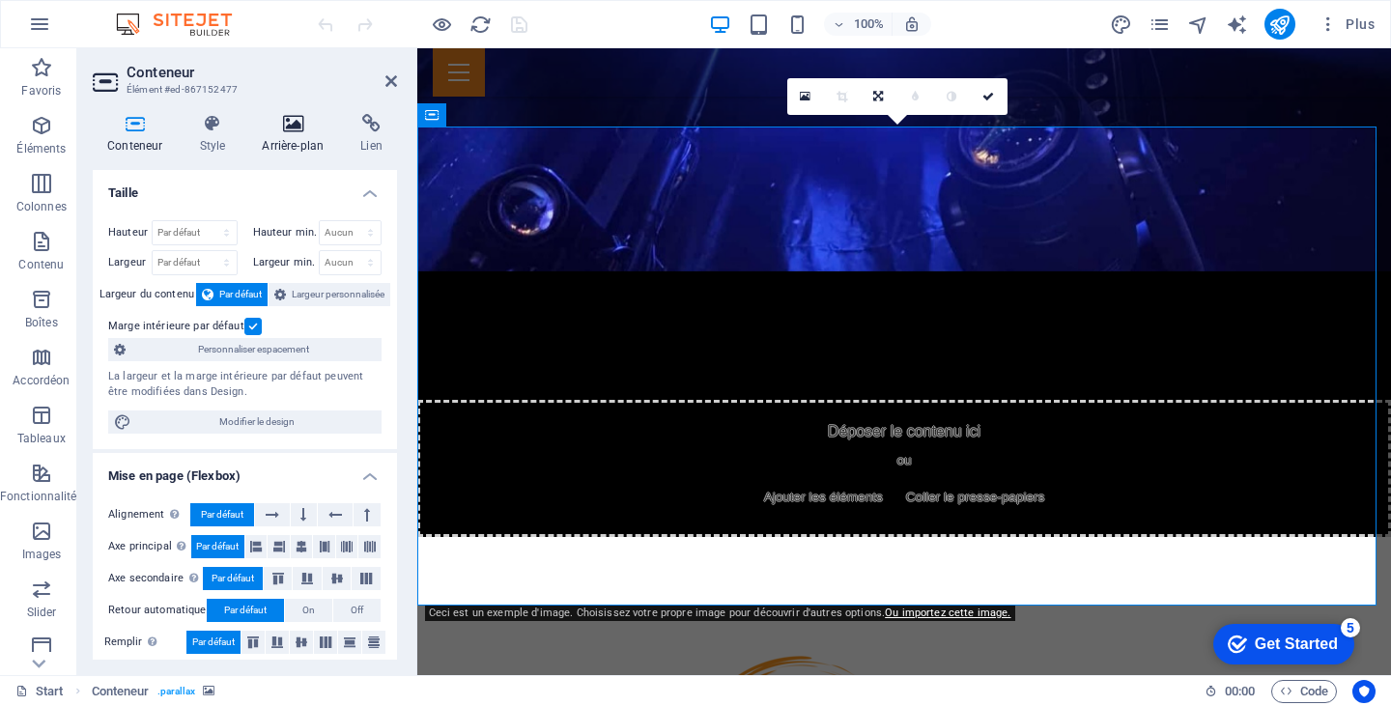
click at [311, 126] on icon at bounding box center [292, 123] width 91 height 19
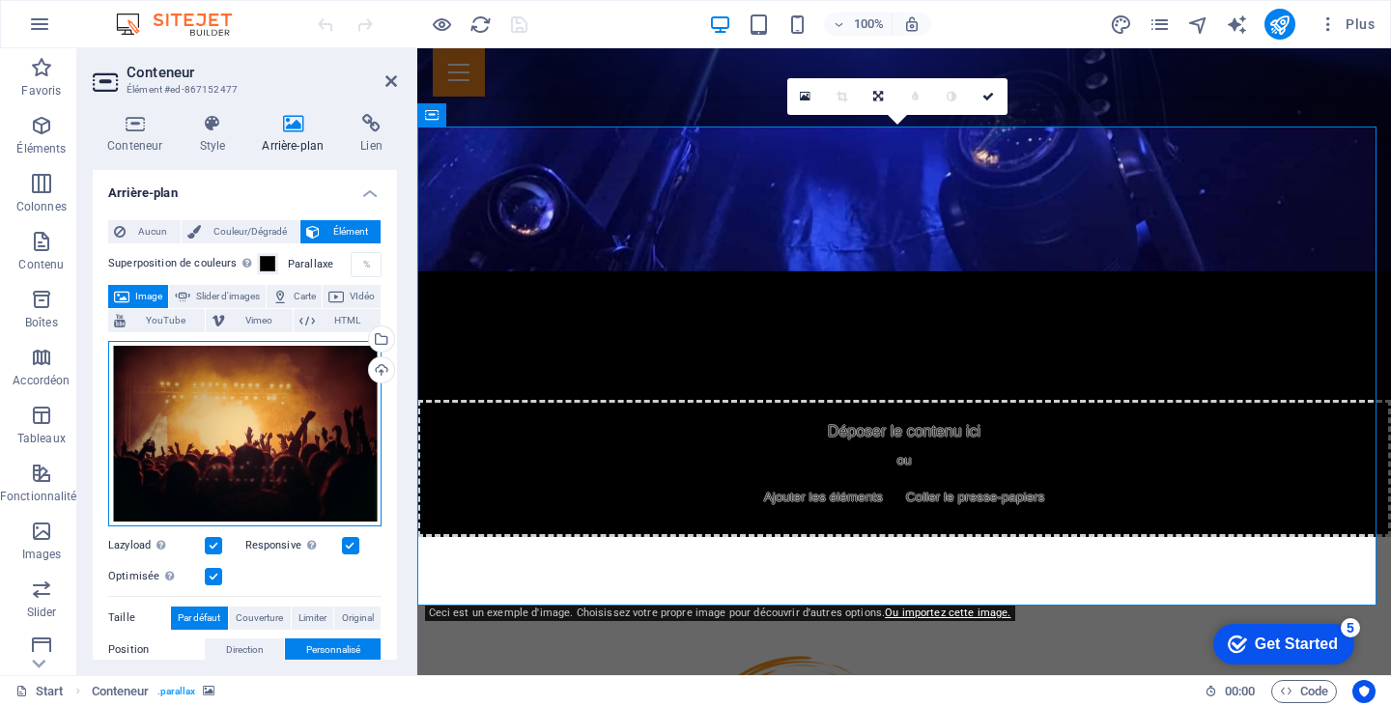
click at [280, 405] on div "Glissez les fichiers ici, cliquez pour choisir les fichiers ou sélectionnez les…" at bounding box center [244, 433] width 273 height 185
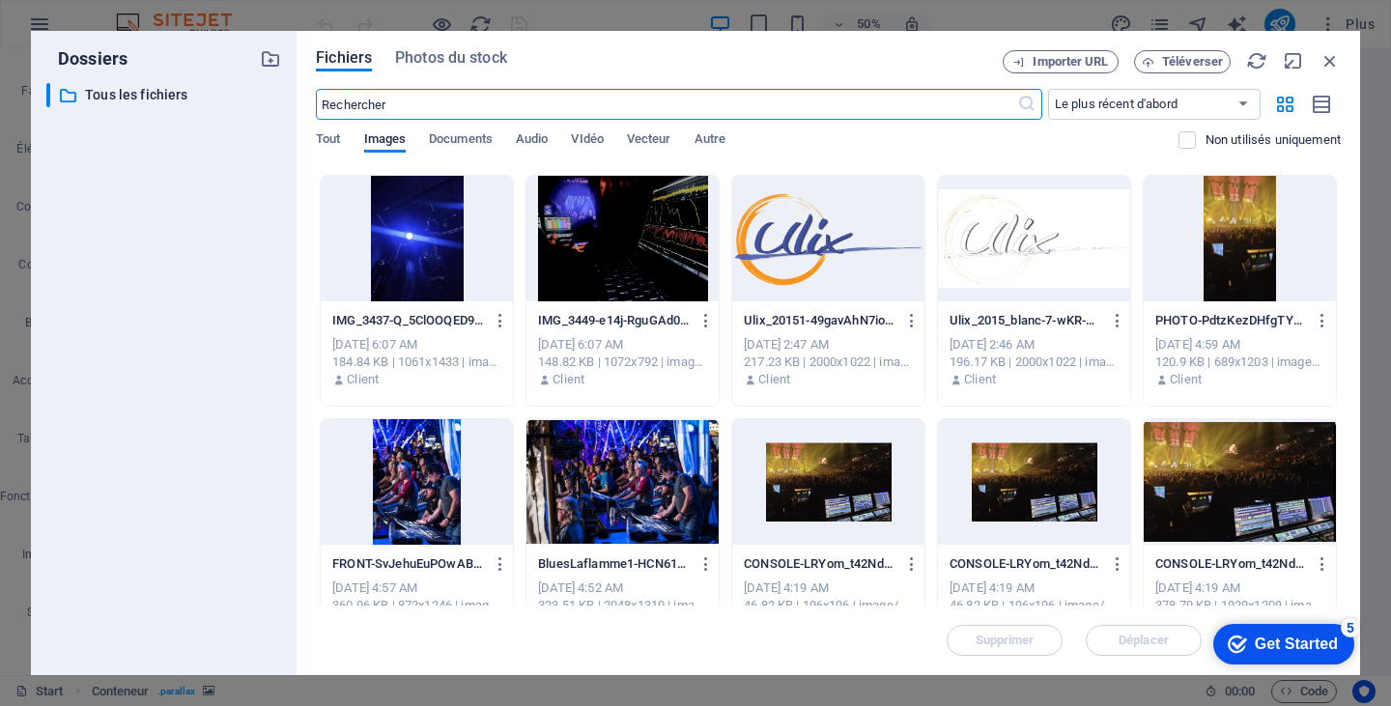
scroll to position [237, 0]
click at [868, 498] on div at bounding box center [828, 482] width 192 height 126
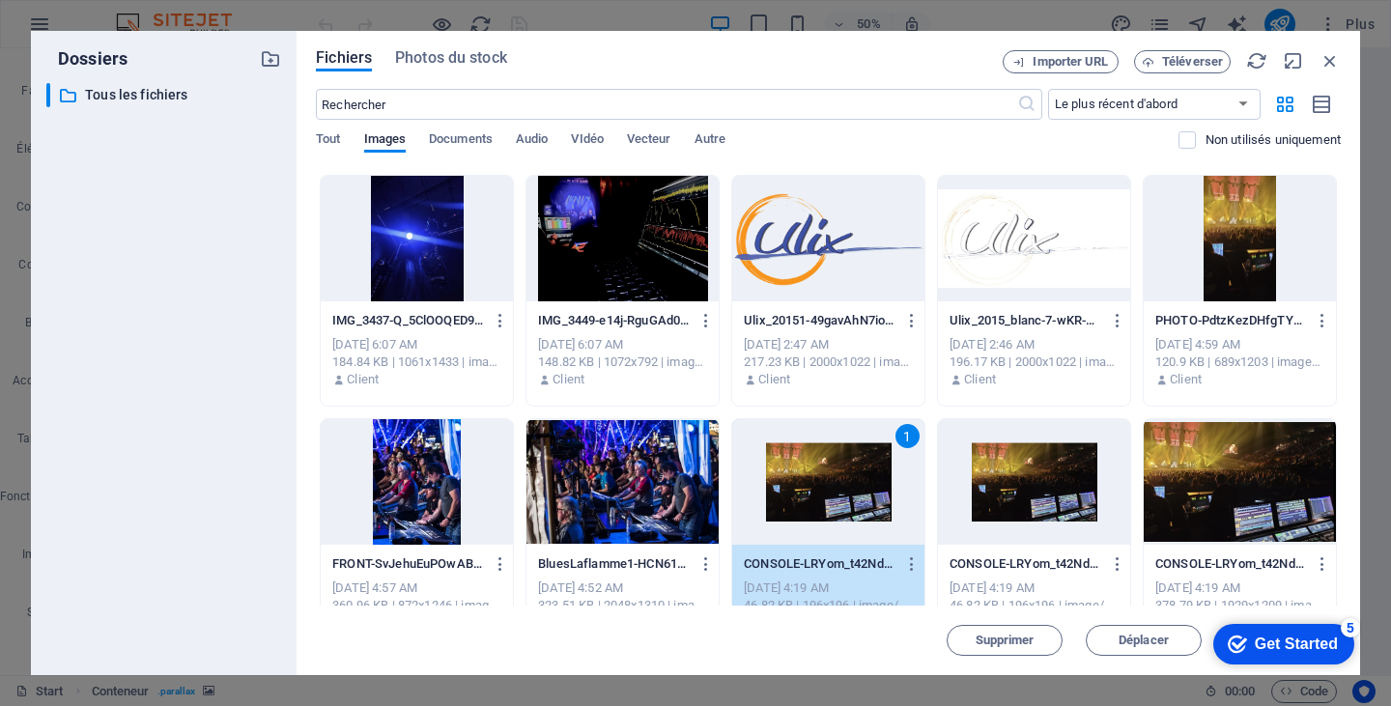
click at [868, 498] on div "1" at bounding box center [828, 482] width 192 height 126
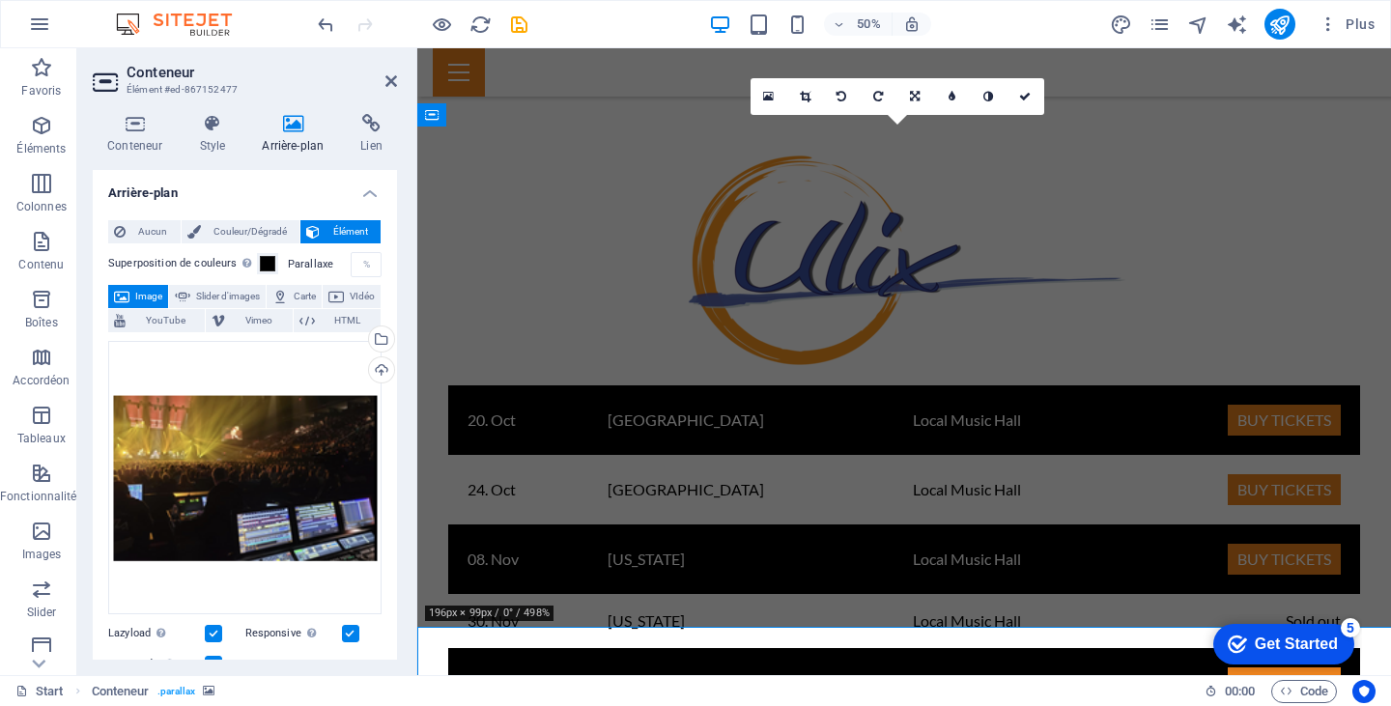
scroll to position [2344, 0]
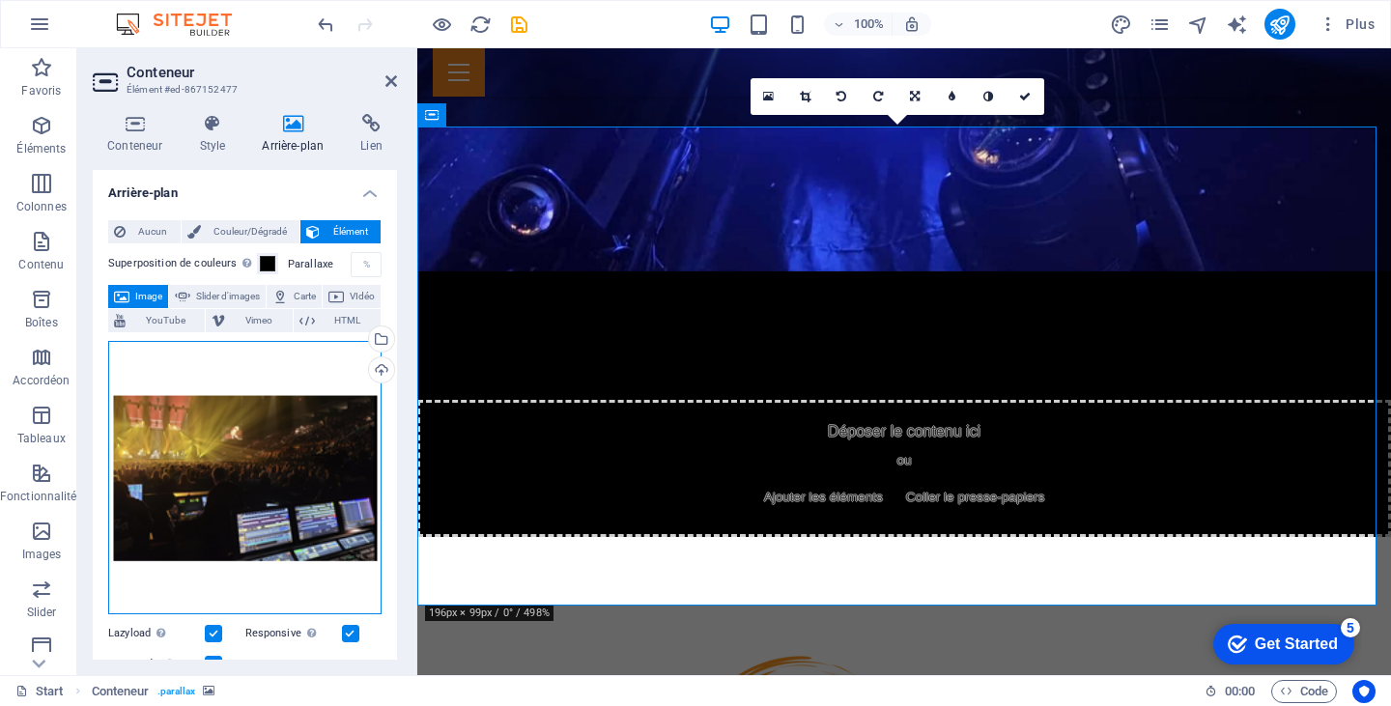
click at [284, 448] on div "Glissez les fichiers ici, cliquez pour choisir les fichiers ou sélectionnez les…" at bounding box center [244, 477] width 273 height 273
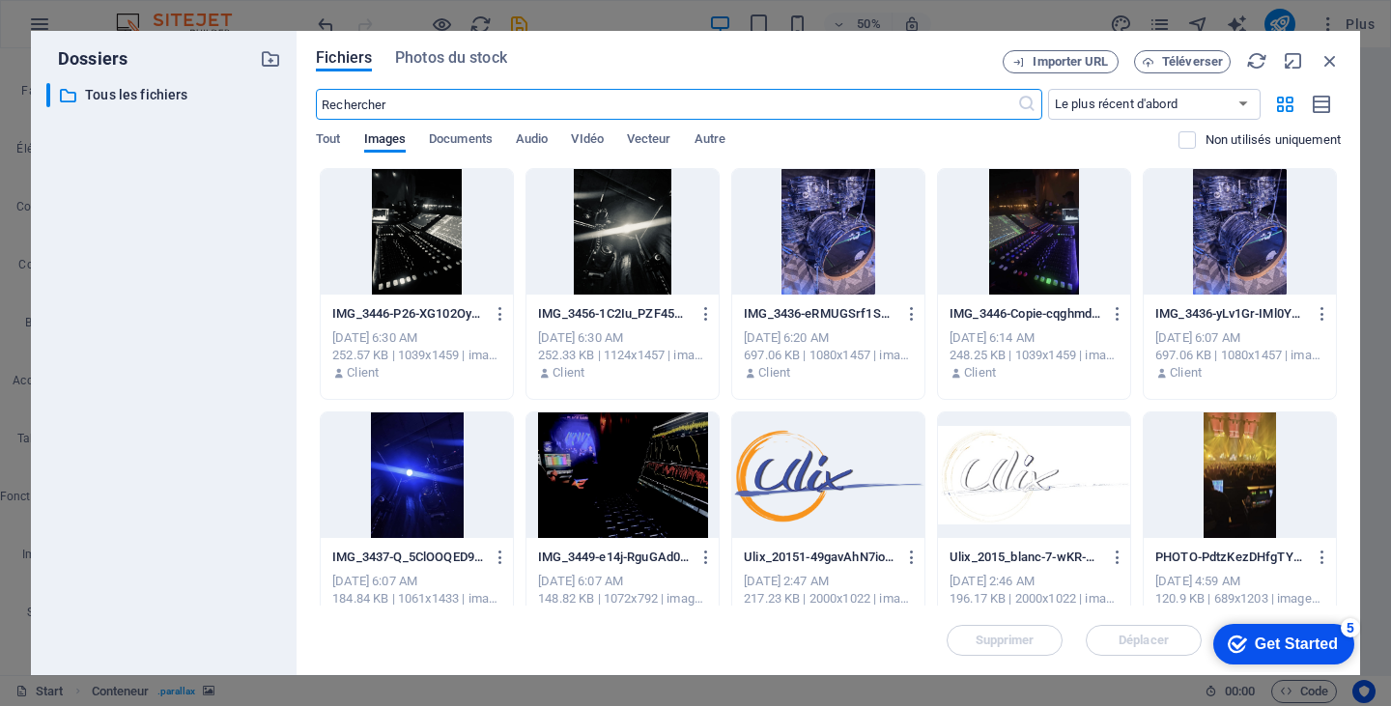
scroll to position [2844, 0]
click at [1333, 60] on icon "button" at bounding box center [1330, 60] width 21 height 21
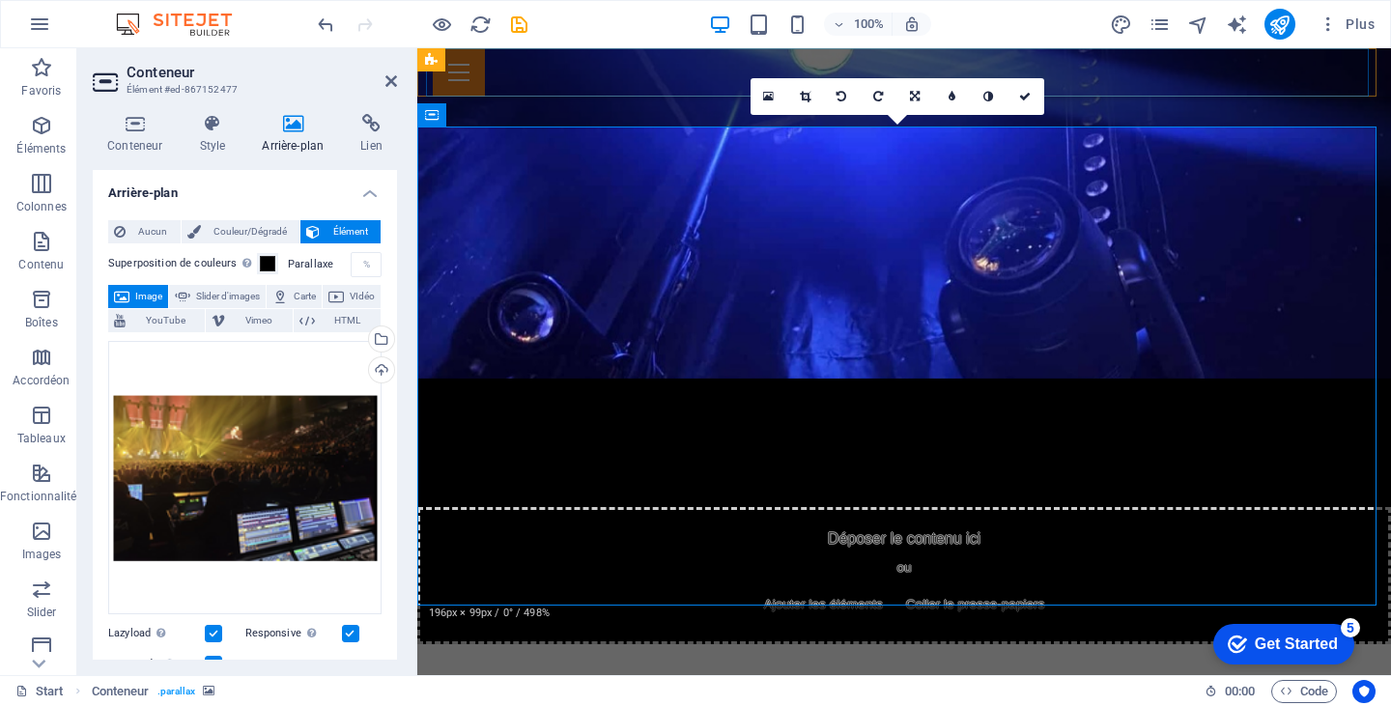
scroll to position [2344, 0]
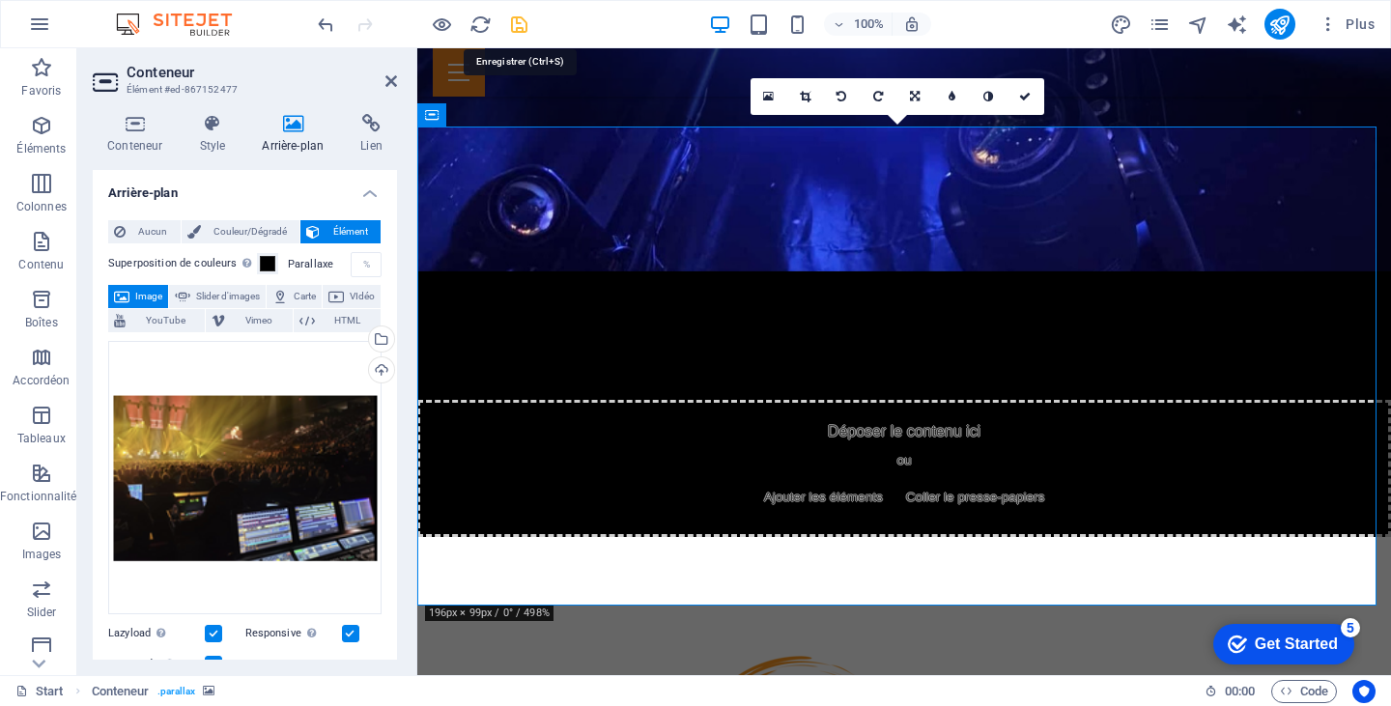
click at [522, 22] on icon "save" at bounding box center [519, 25] width 22 height 22
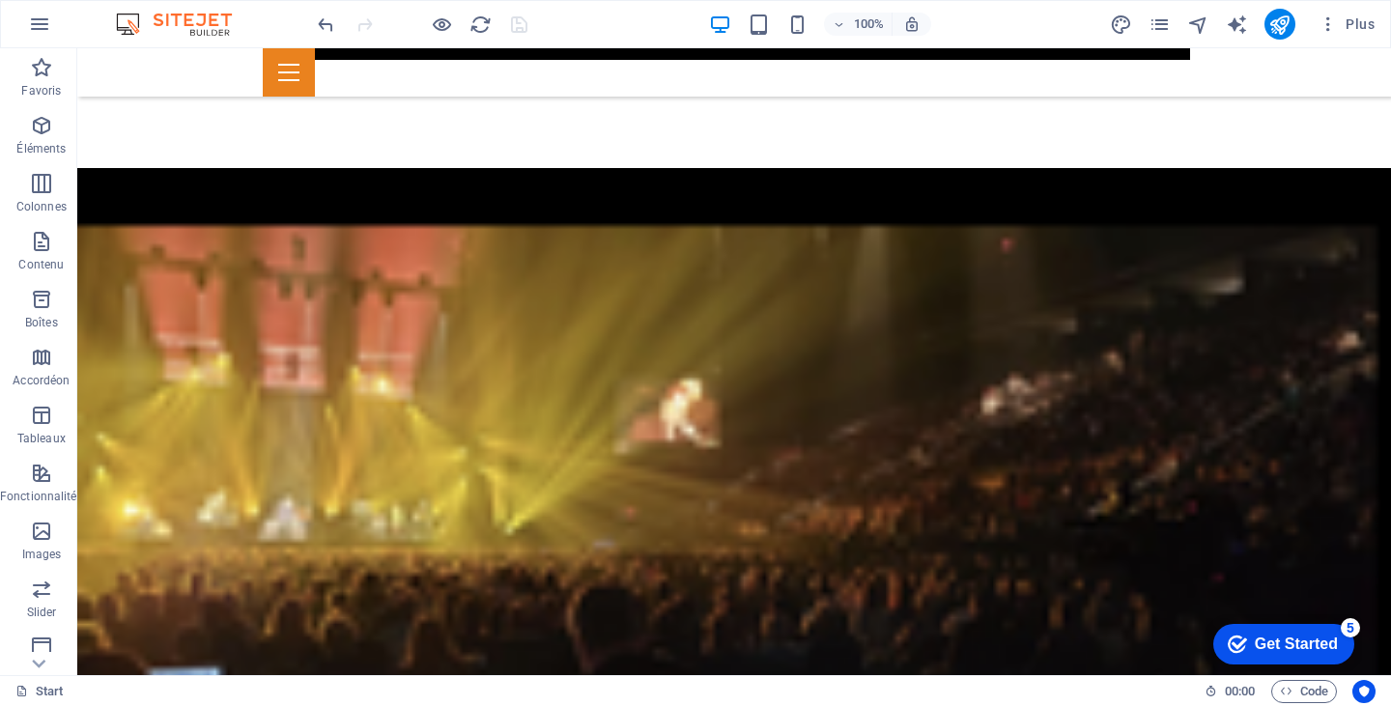
scroll to position [3585, 0]
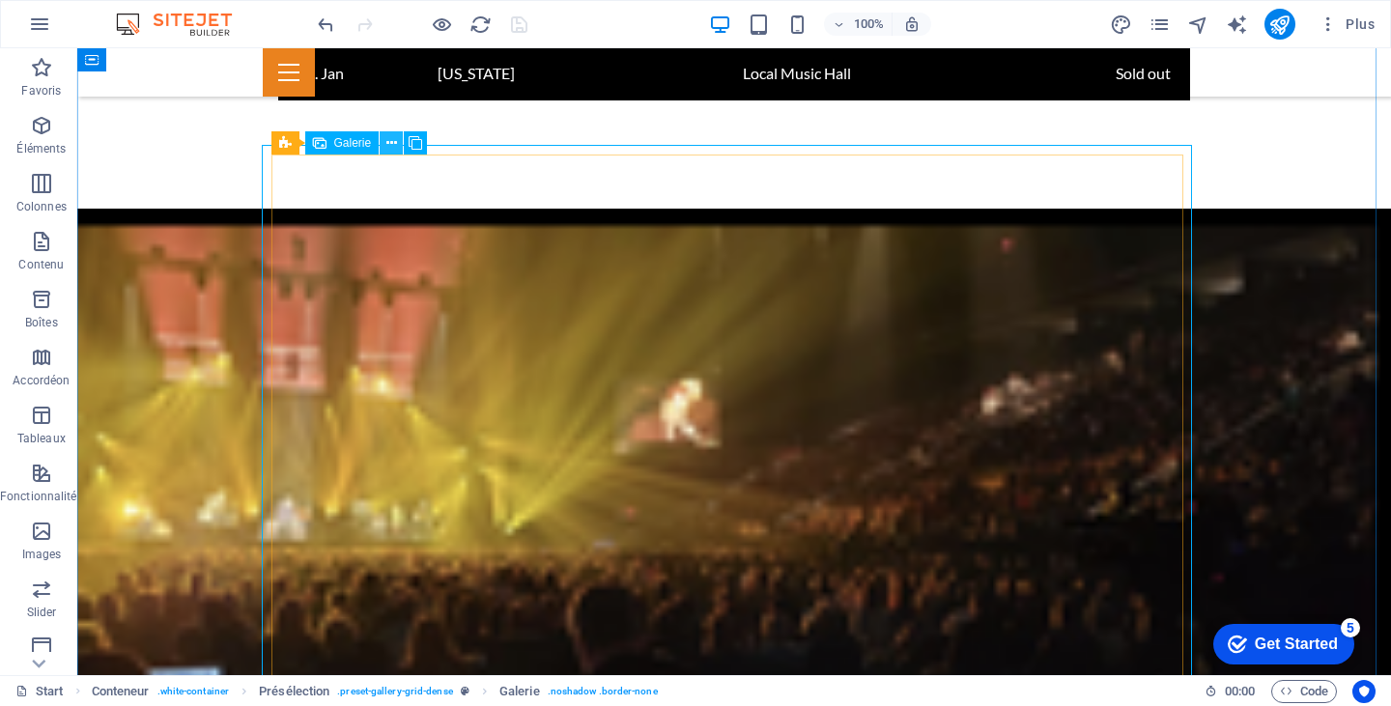
click at [389, 140] on icon at bounding box center [391, 143] width 11 height 20
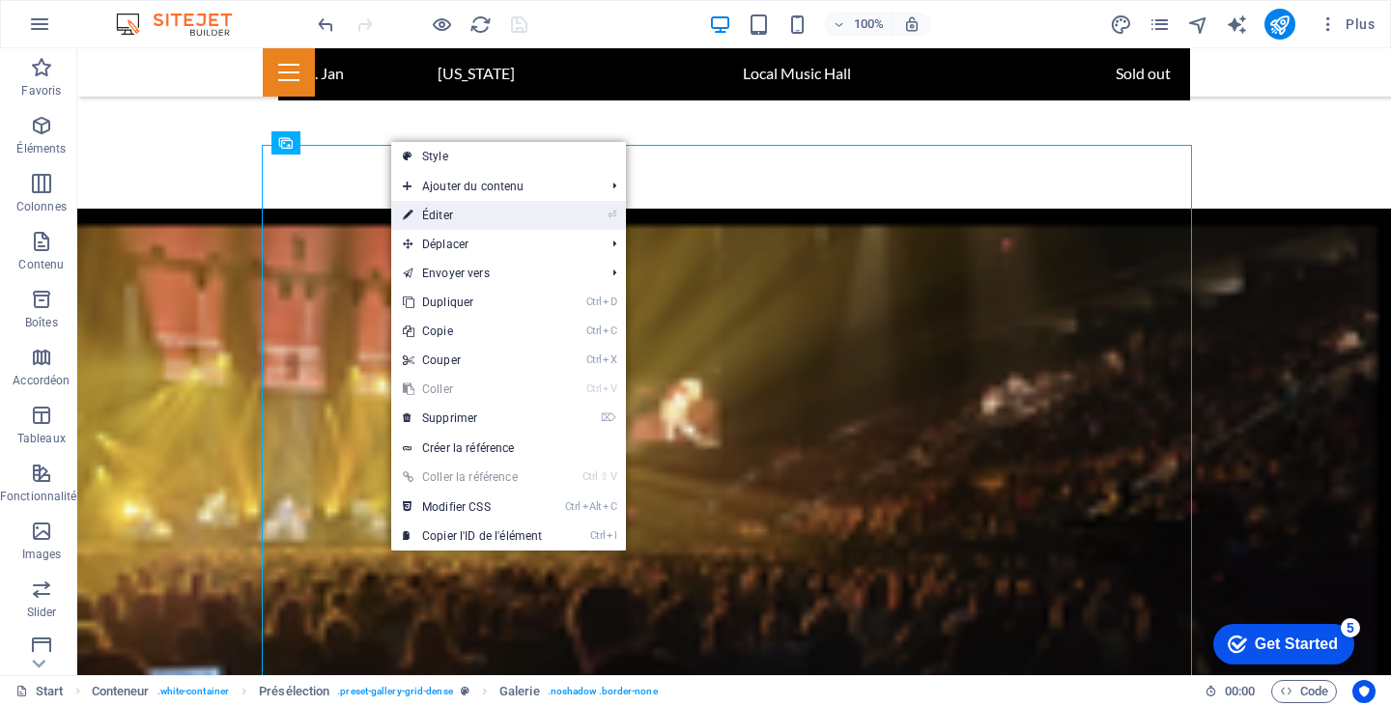
click at [452, 208] on link "⏎ Éditer" at bounding box center [472, 215] width 162 height 29
select select "4"
select select "px"
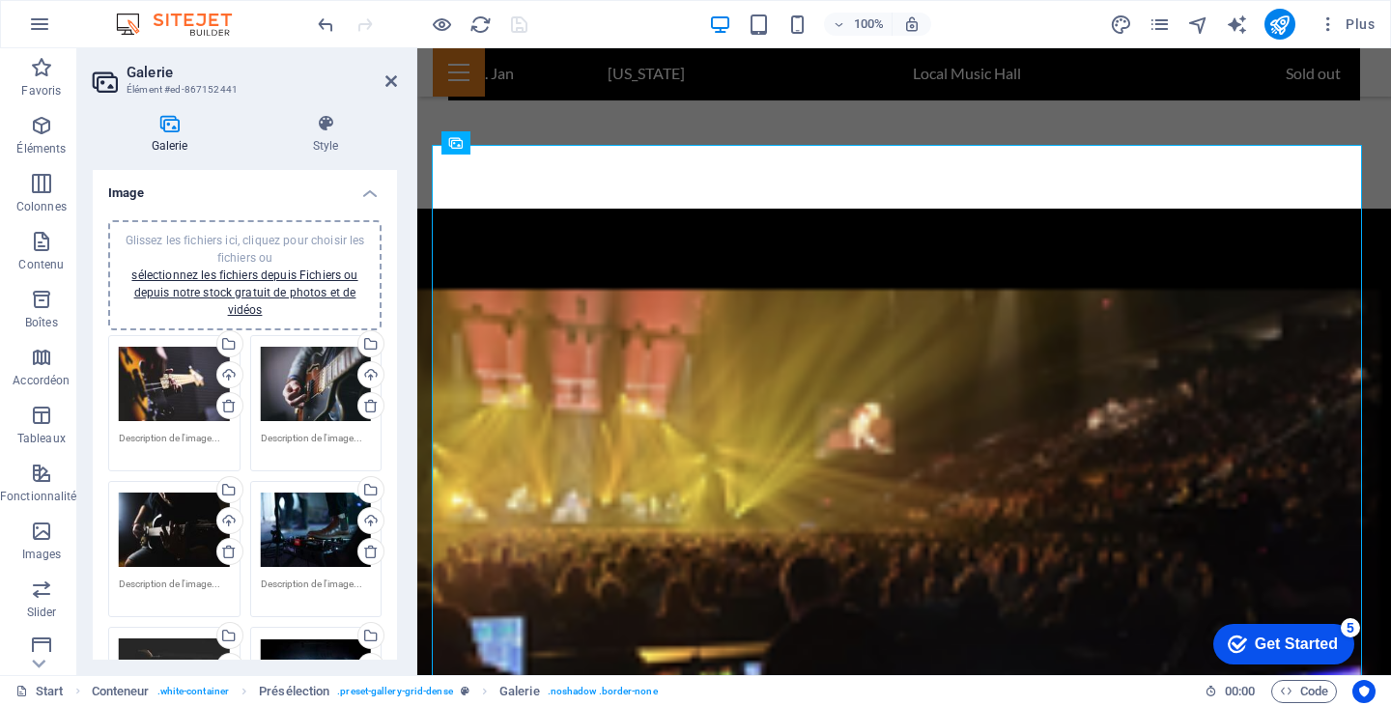
click at [162, 395] on div "Glissez les fichiers ici, cliquez pour choisir les fichiers ou sélectionnez les…" at bounding box center [174, 384] width 111 height 77
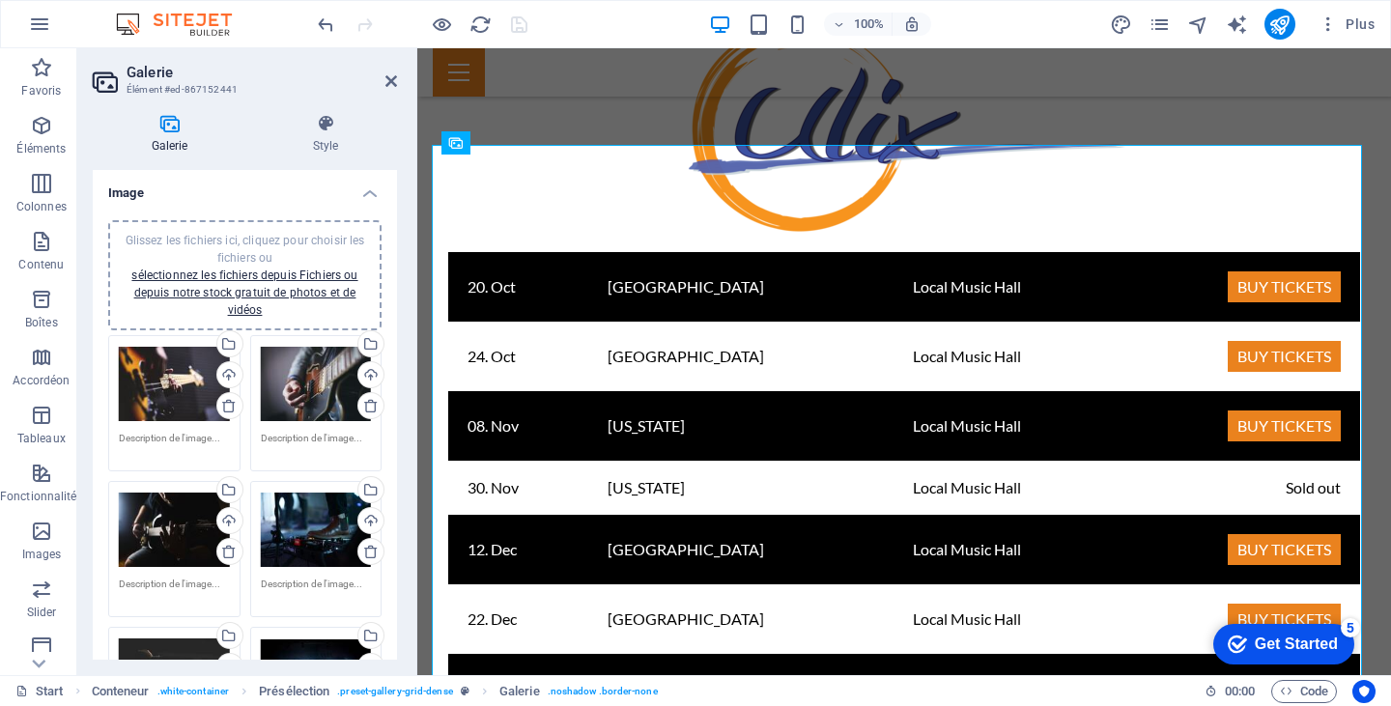
scroll to position [4084, 0]
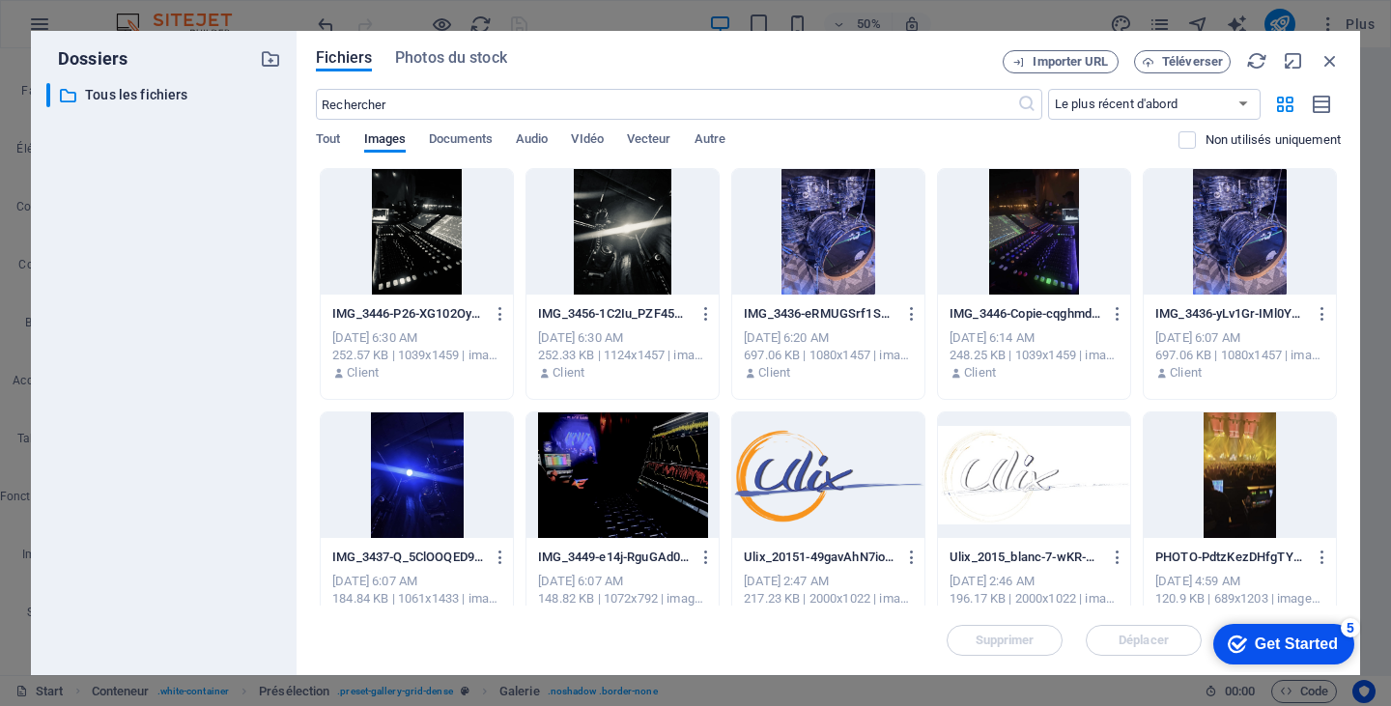
drag, startPoint x: 1336, startPoint y: 282, endPoint x: 1345, endPoint y: 359, distance: 77.8
click at [1345, 359] on div "Fichiers Photos du stock Importer URL Téléverser ​ Le plus récent d'abord Le pl…" at bounding box center [829, 353] width 1064 height 644
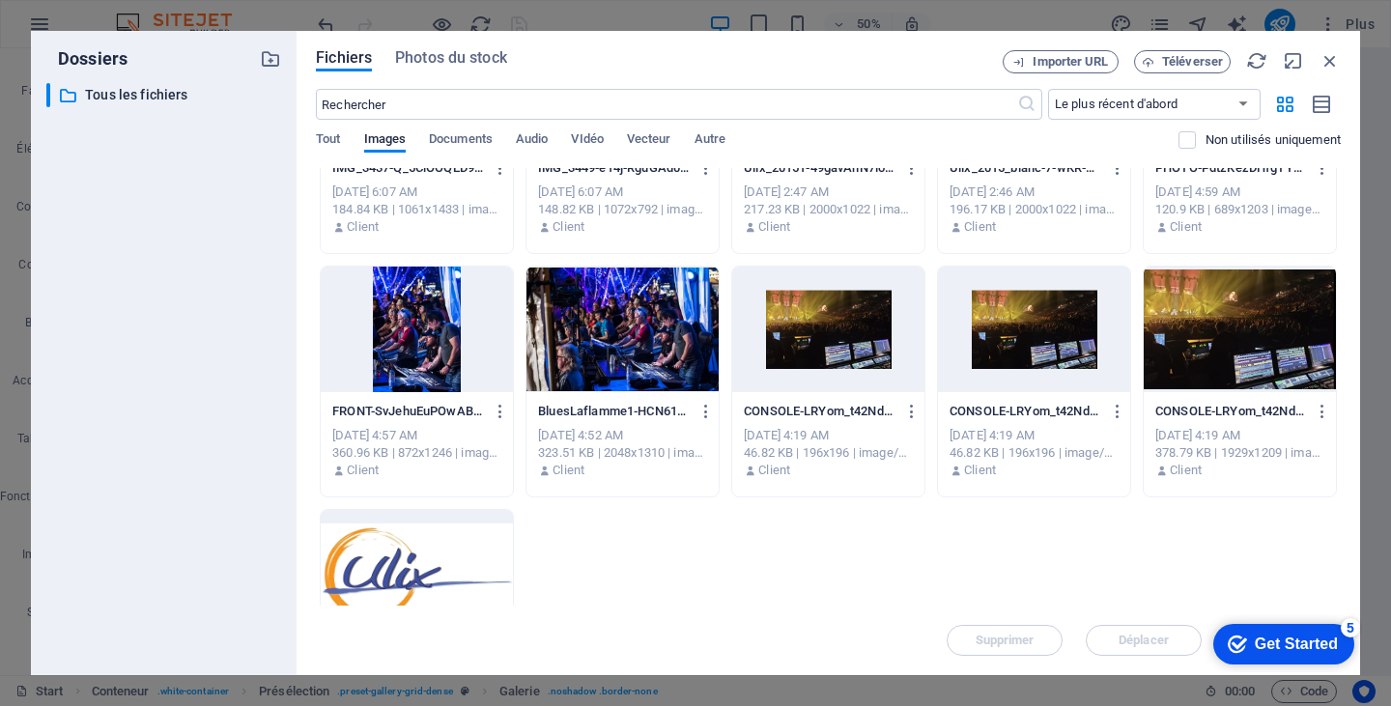
scroll to position [396, 0]
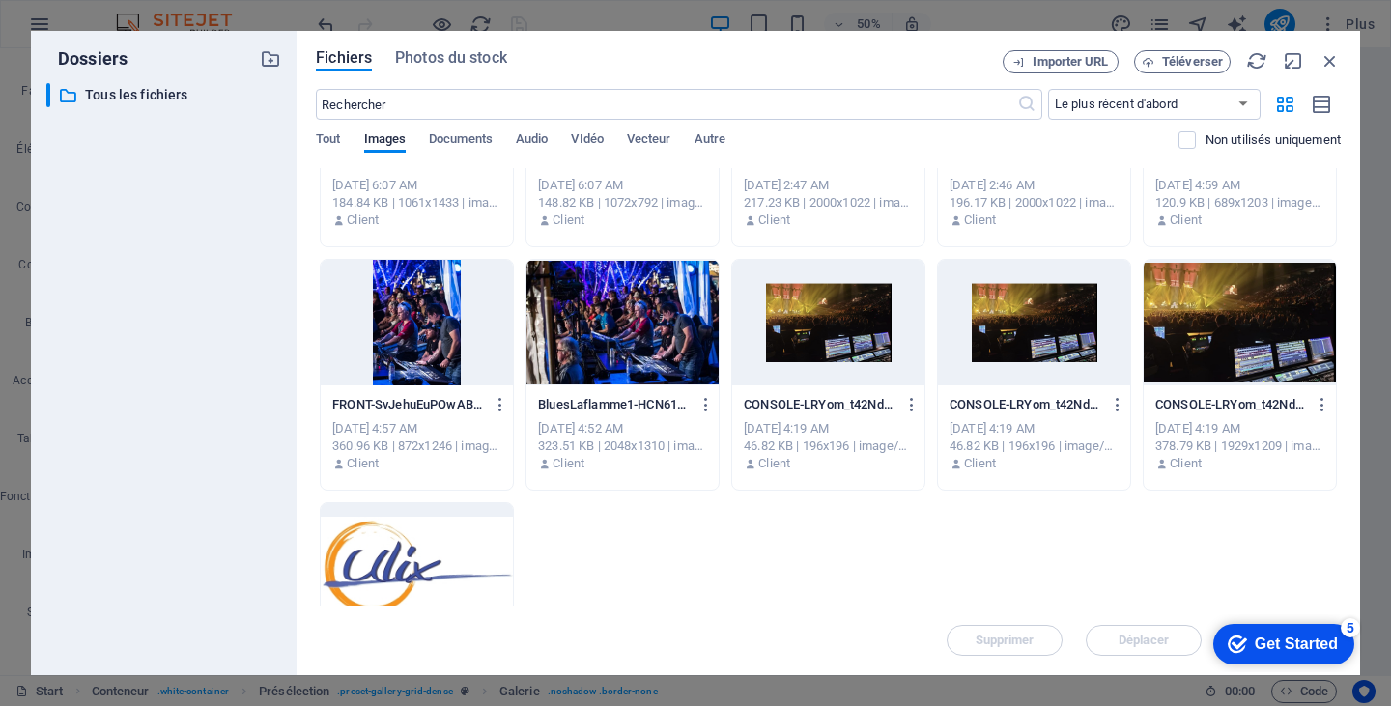
click at [636, 334] on div at bounding box center [622, 323] width 192 height 126
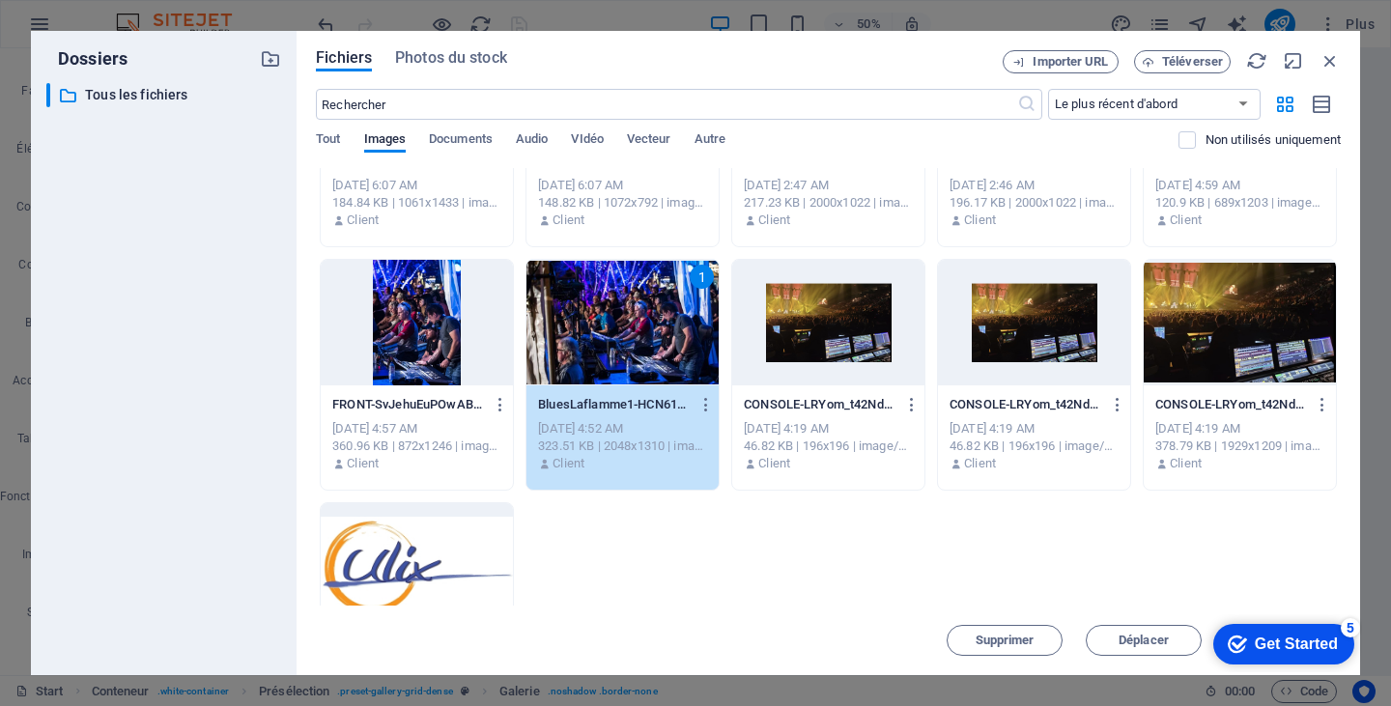
click at [636, 334] on div "1" at bounding box center [622, 323] width 192 height 126
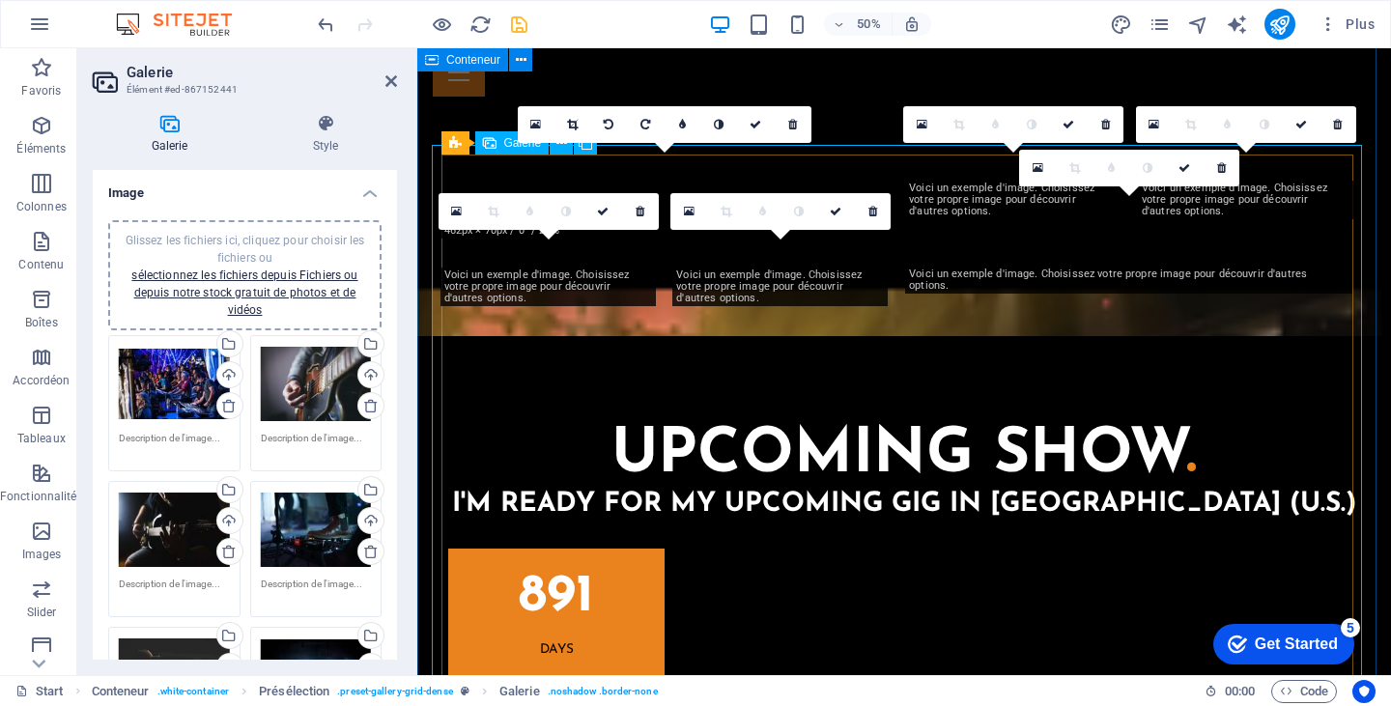
scroll to position [3585, 0]
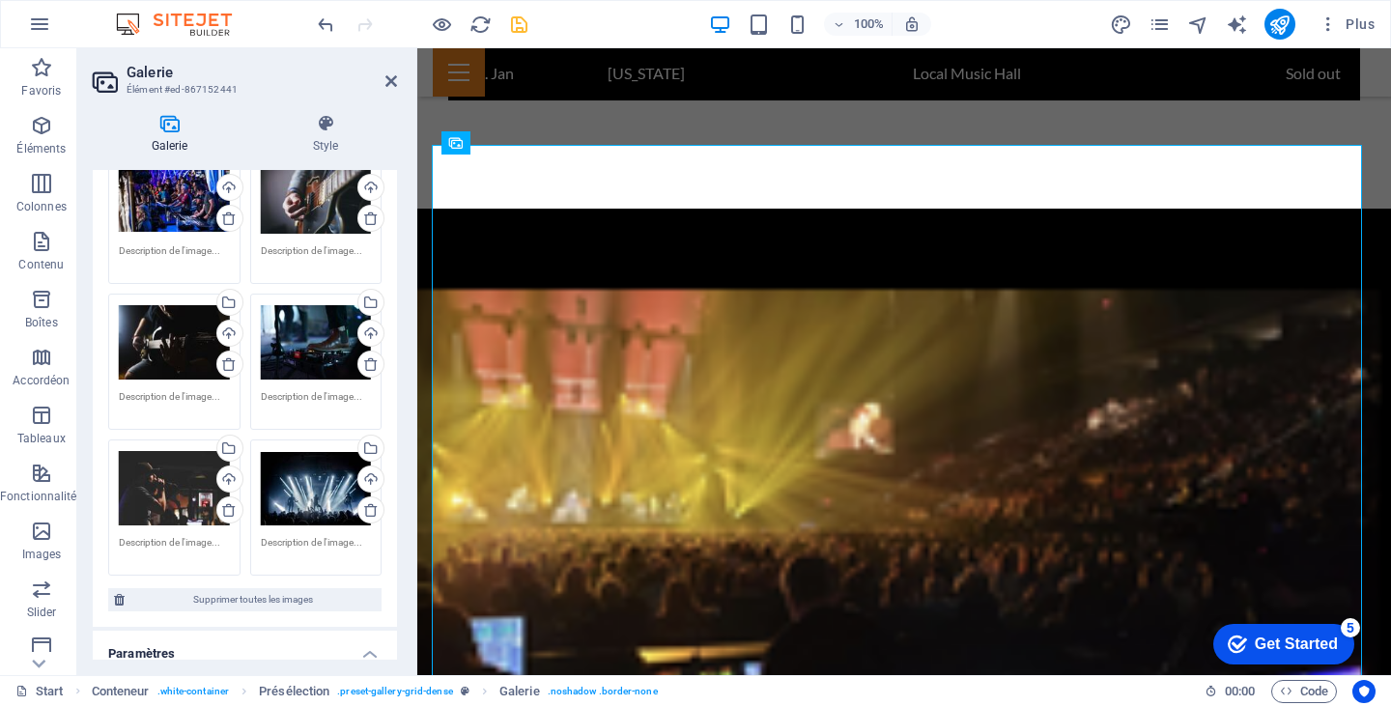
scroll to position [186, 0]
click at [300, 350] on div "Glissez les fichiers ici, cliquez pour choisir les fichiers ou sélectionnez les…" at bounding box center [316, 343] width 111 height 77
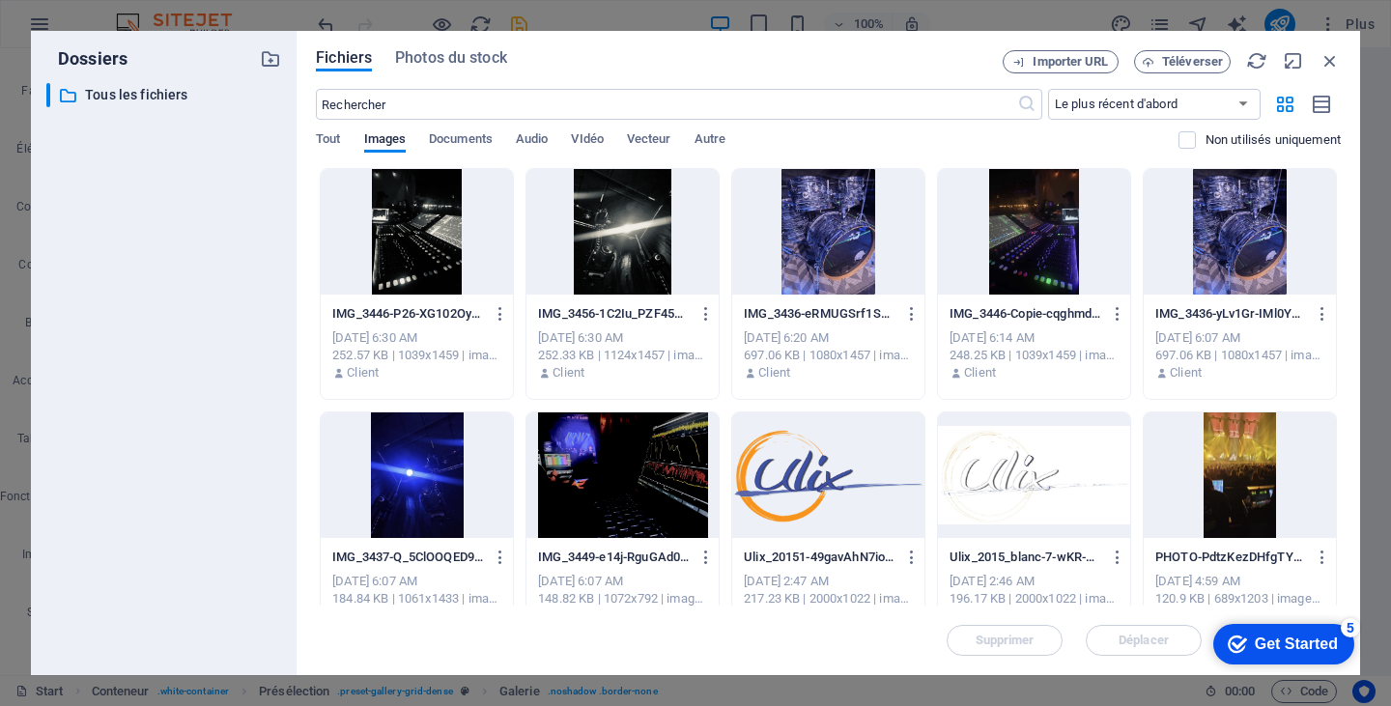
scroll to position [4084, 0]
click at [300, 350] on div "Fichiers Photos du stock Importer URL Téléverser ​ Le plus récent d'abord Le pl…" at bounding box center [829, 353] width 1064 height 644
click at [834, 247] on div at bounding box center [828, 232] width 192 height 126
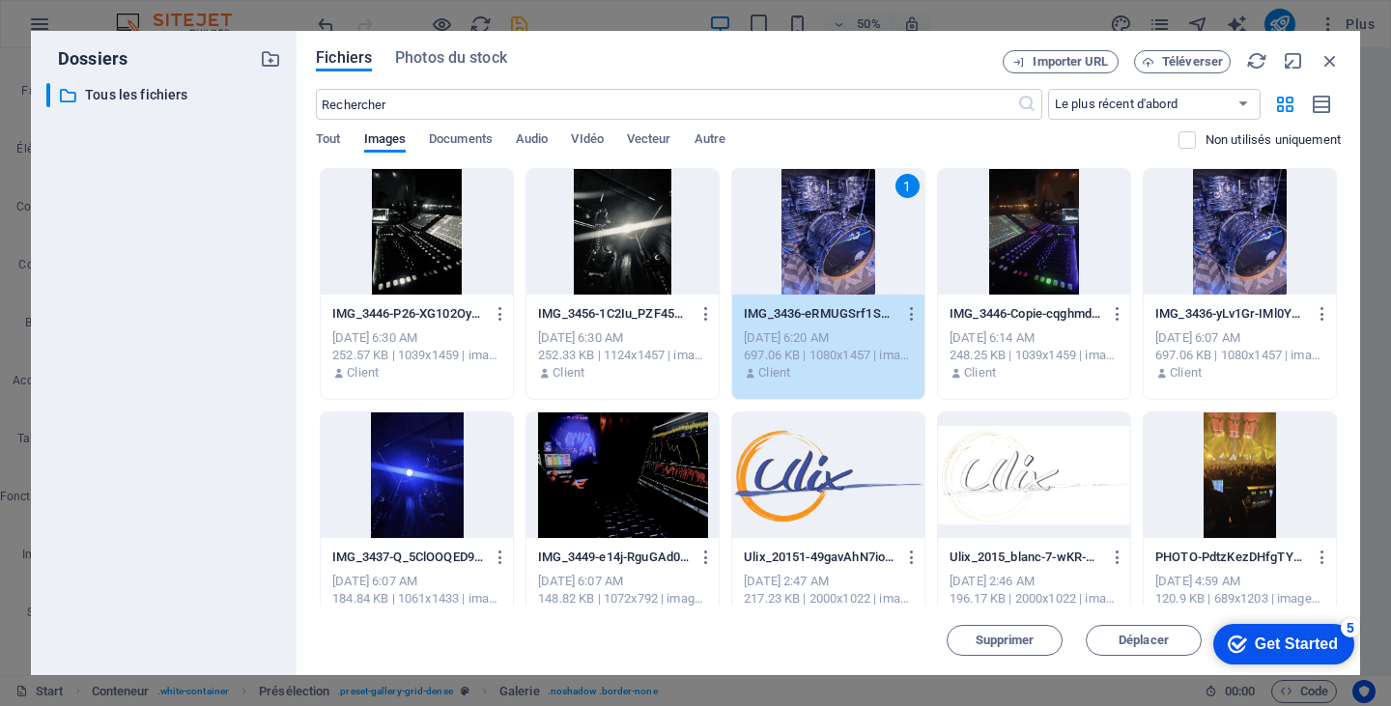
click at [834, 247] on div "1" at bounding box center [828, 232] width 192 height 126
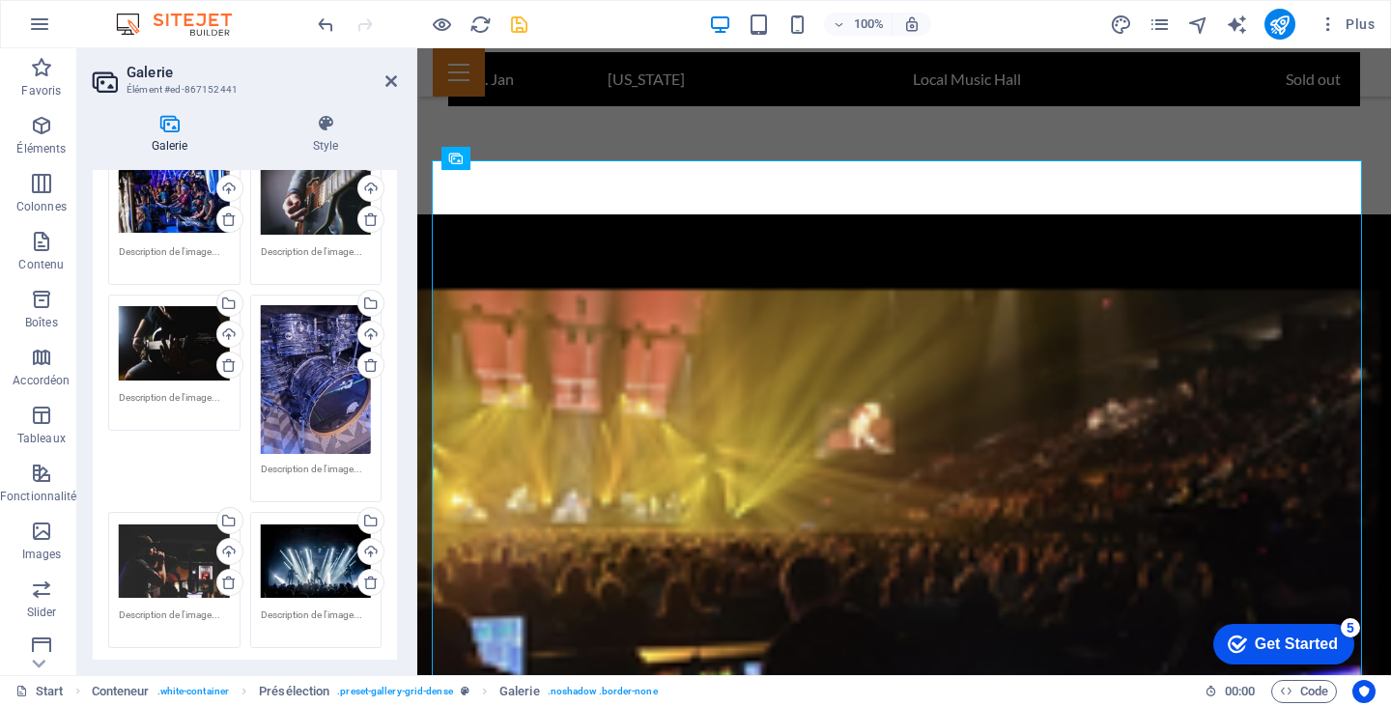
scroll to position [3544, 0]
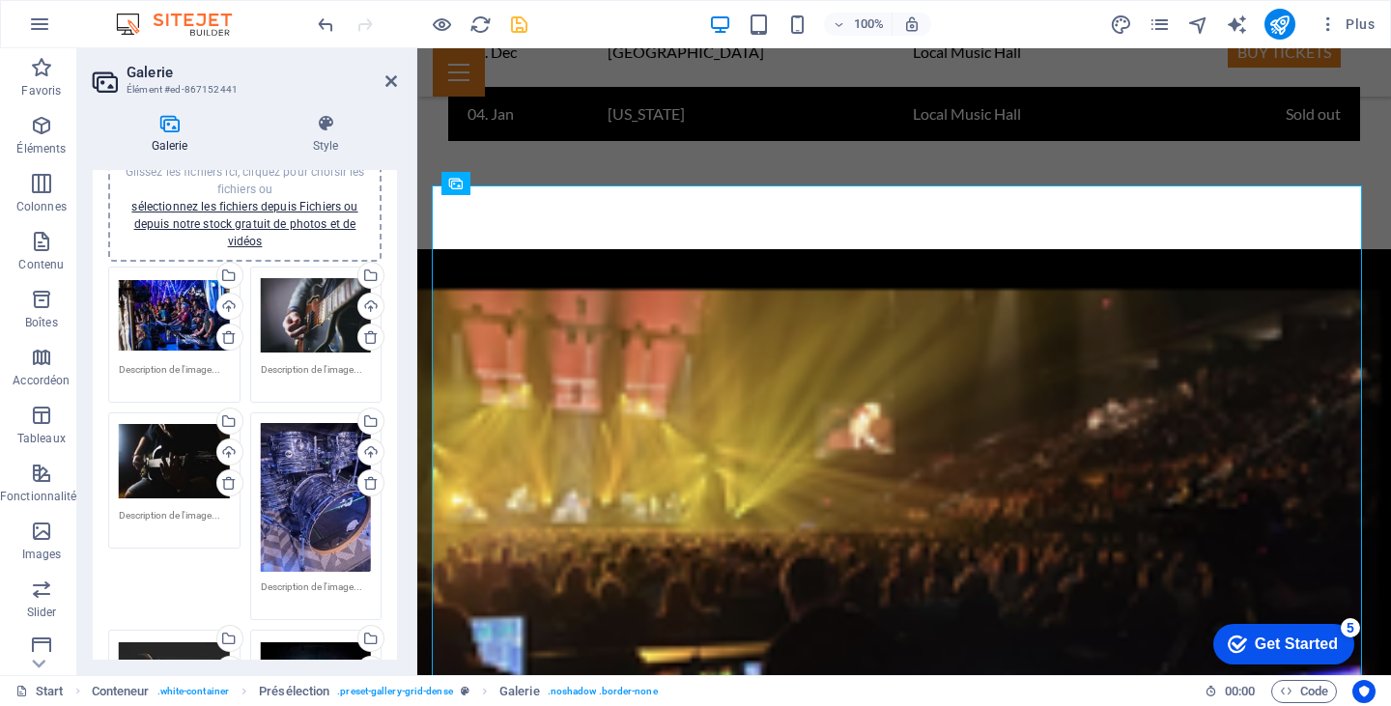
scroll to position [0, 0]
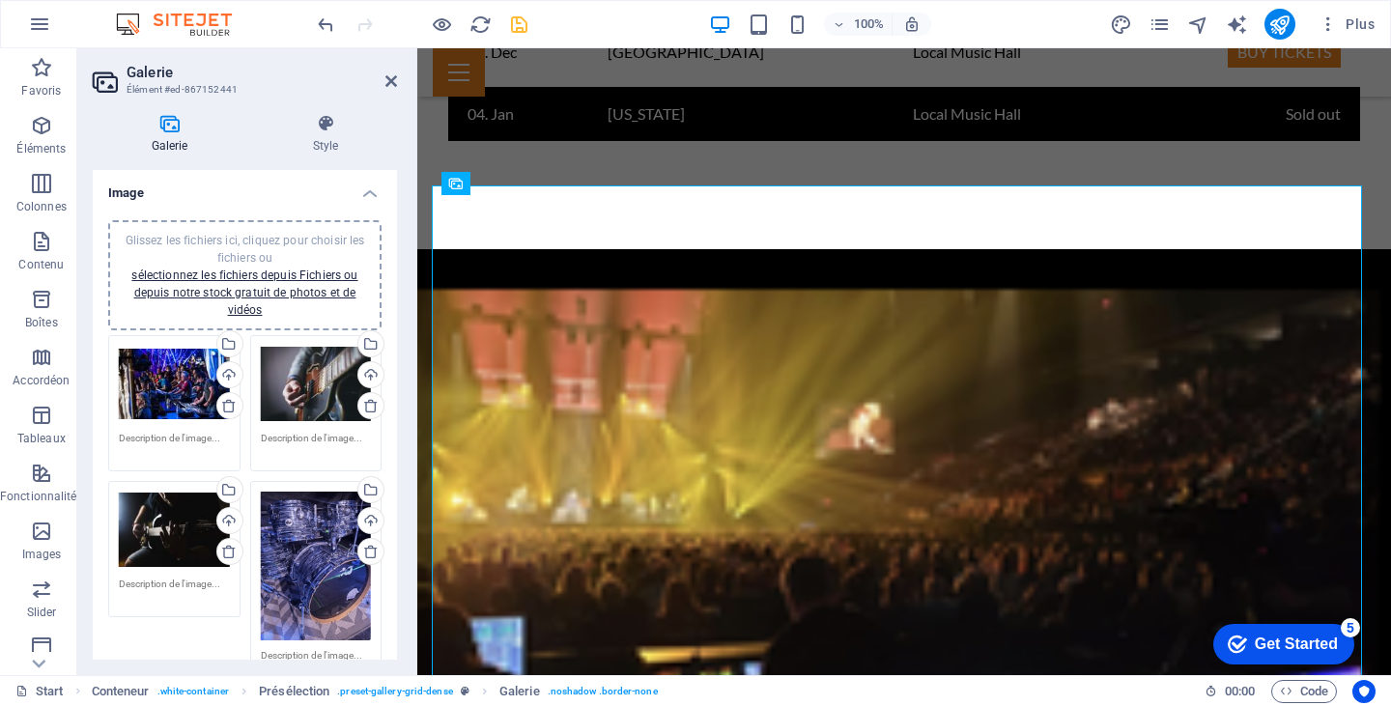
click at [307, 411] on div "Glissez les fichiers ici, cliquez pour choisir les fichiers ou sélectionnez les…" at bounding box center [316, 384] width 111 height 77
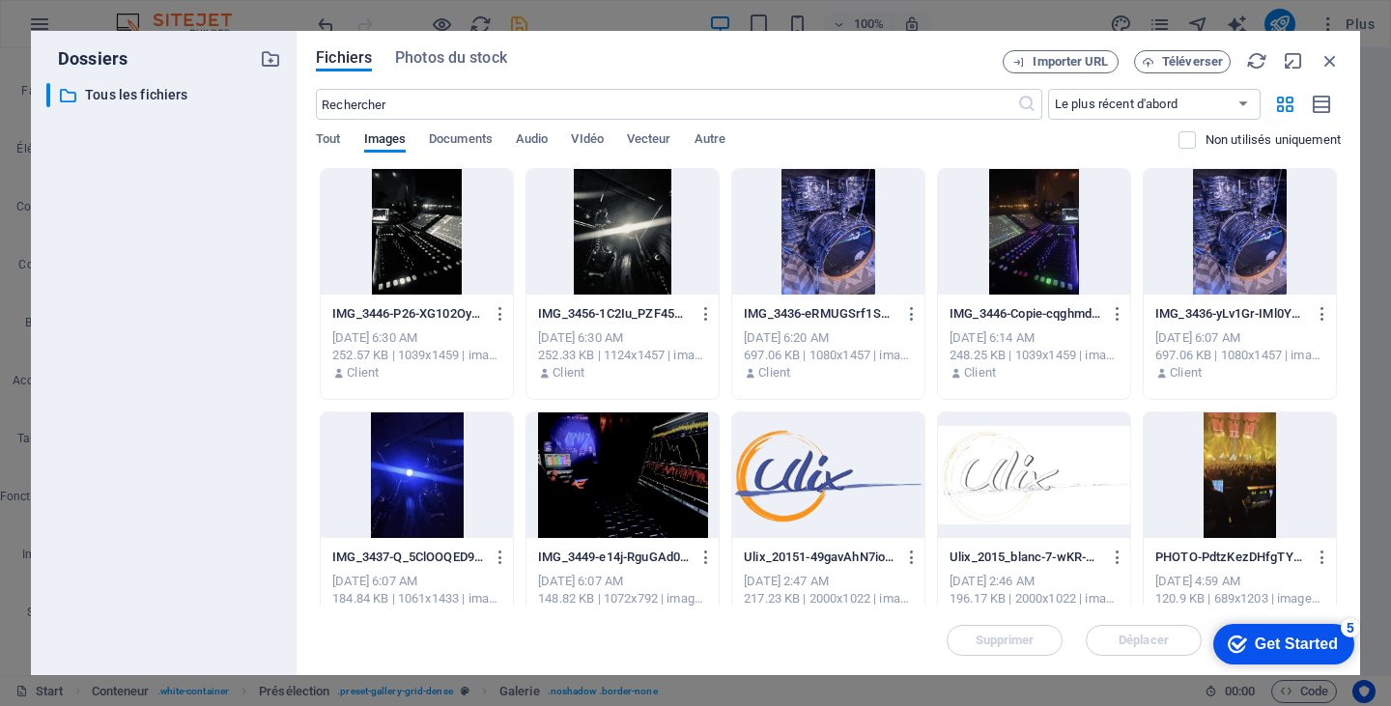
scroll to position [4044, 0]
click at [307, 411] on div "Fichiers Photos du stock Importer URL Téléverser ​ Le plus récent d'abord Le pl…" at bounding box center [829, 353] width 1064 height 644
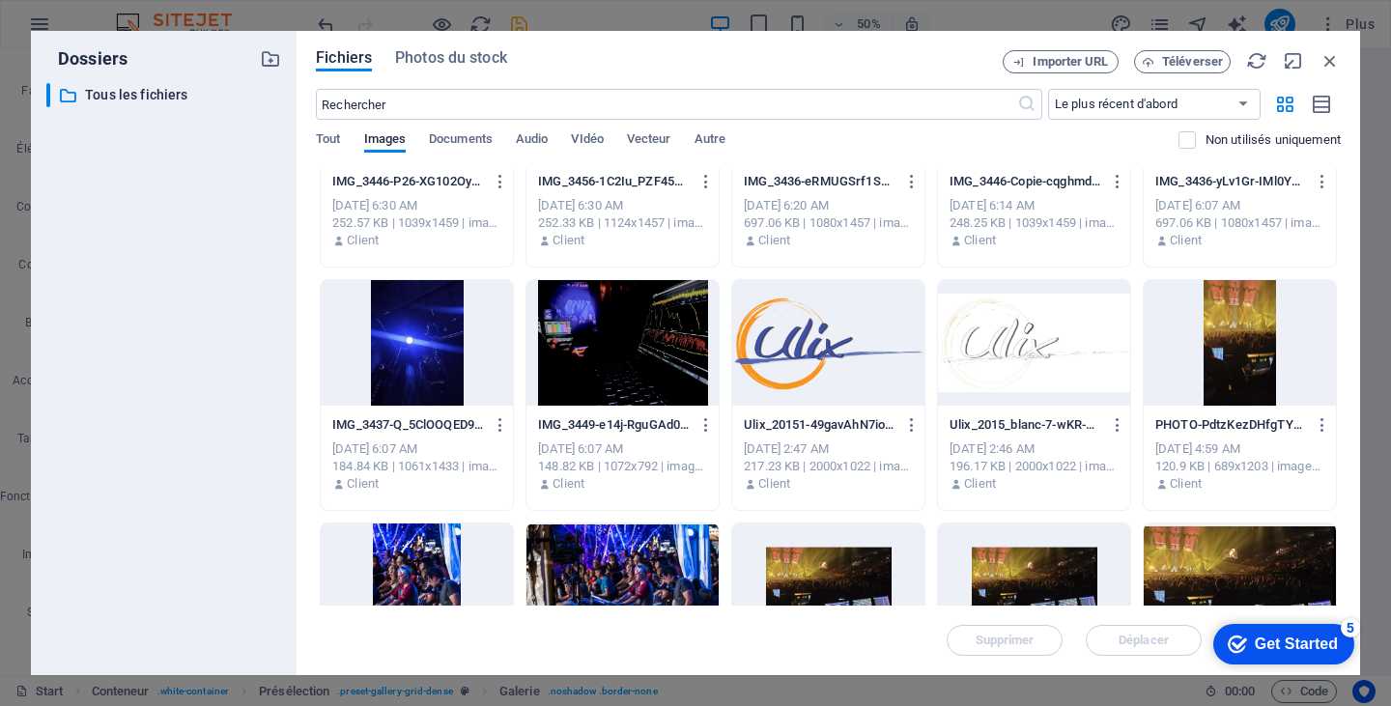
scroll to position [0, 0]
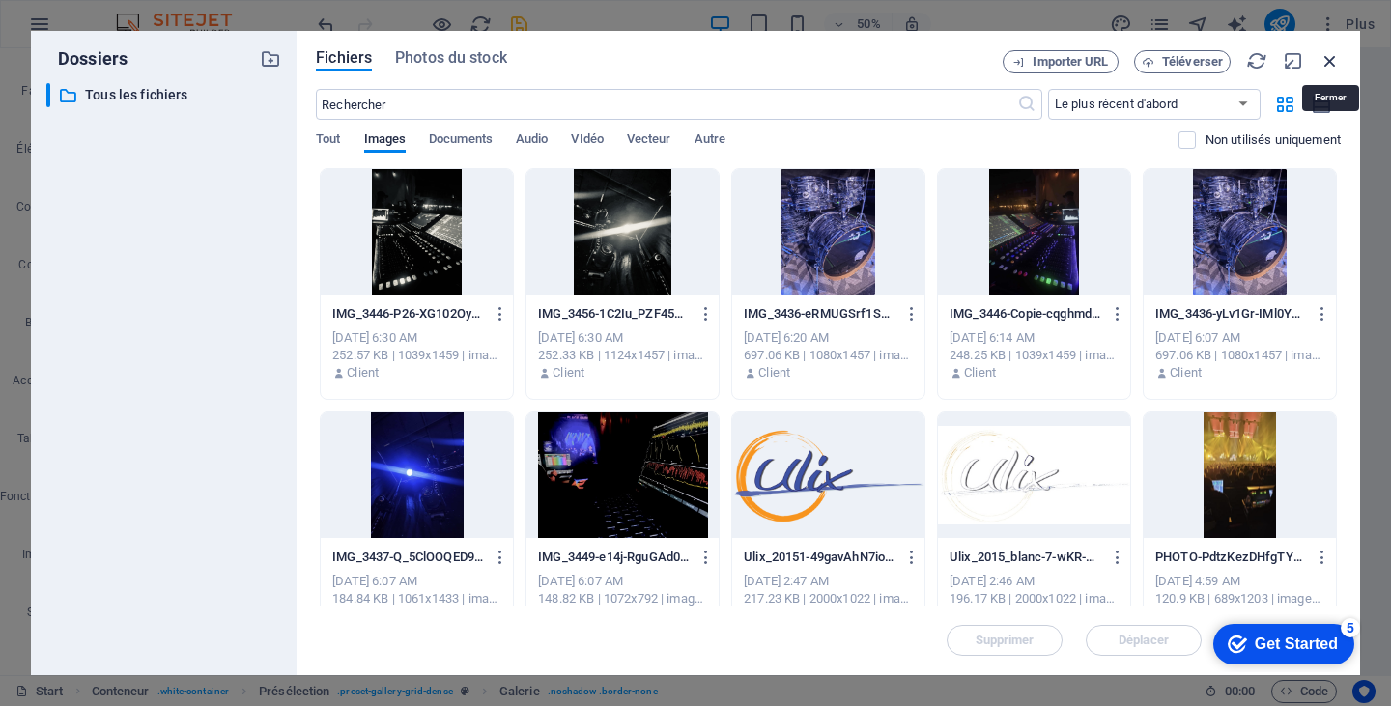
click at [1334, 61] on icon "button" at bounding box center [1330, 60] width 21 height 21
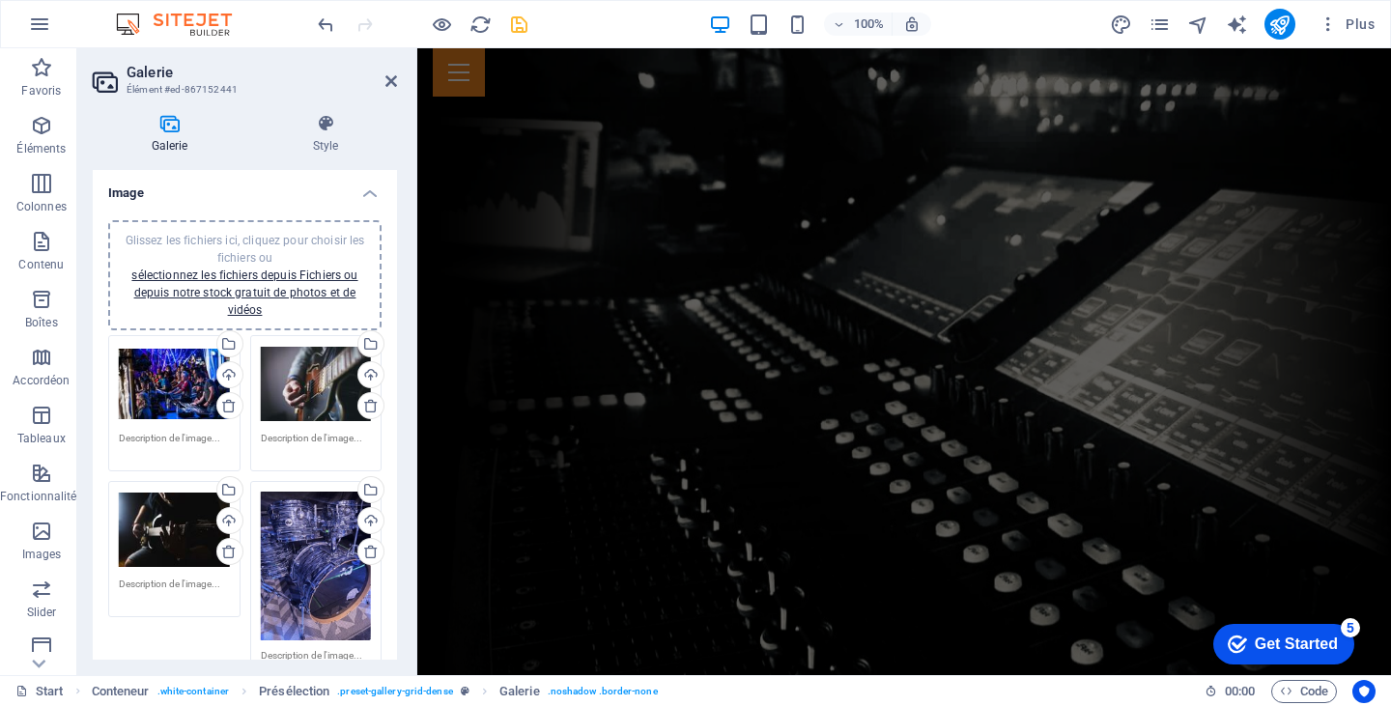
click at [513, 9] on div at bounding box center [422, 24] width 216 height 31
click at [515, 20] on icon "save" at bounding box center [519, 25] width 22 height 22
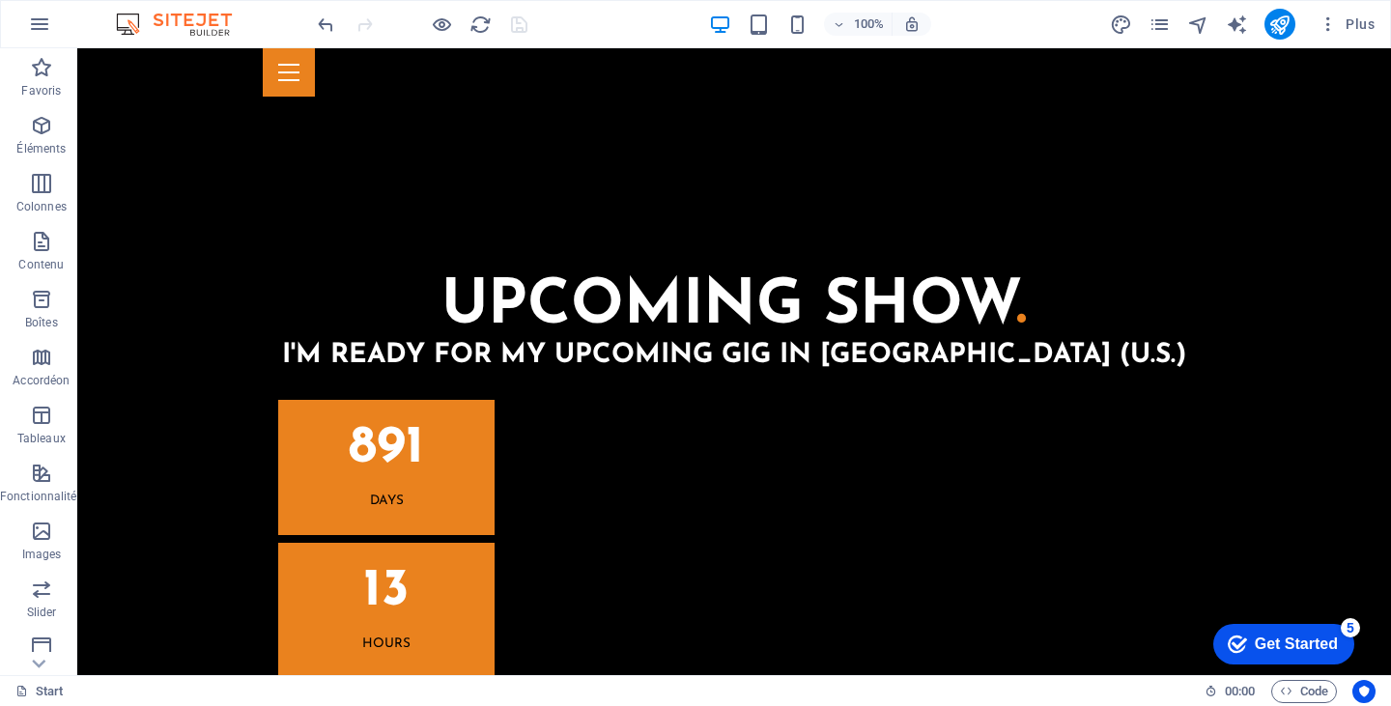
scroll to position [4370, 0]
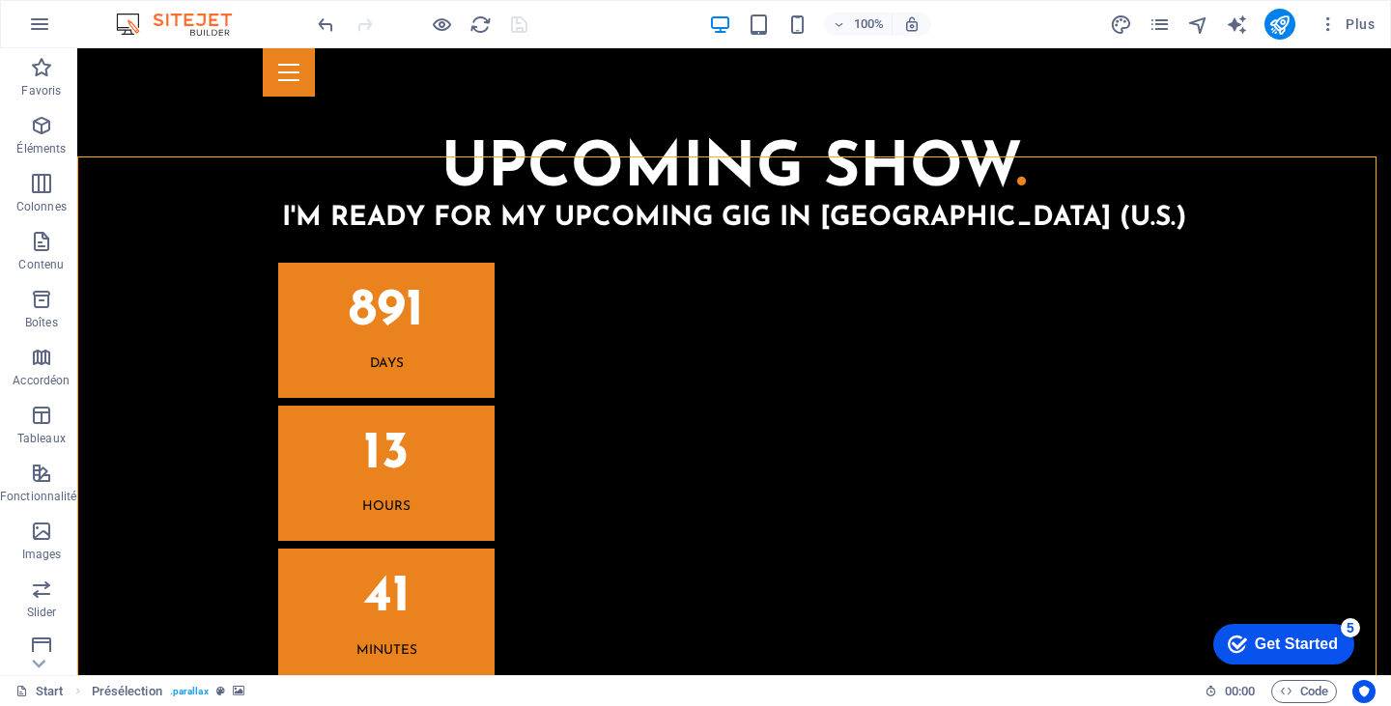
select select "%"
select select "px"
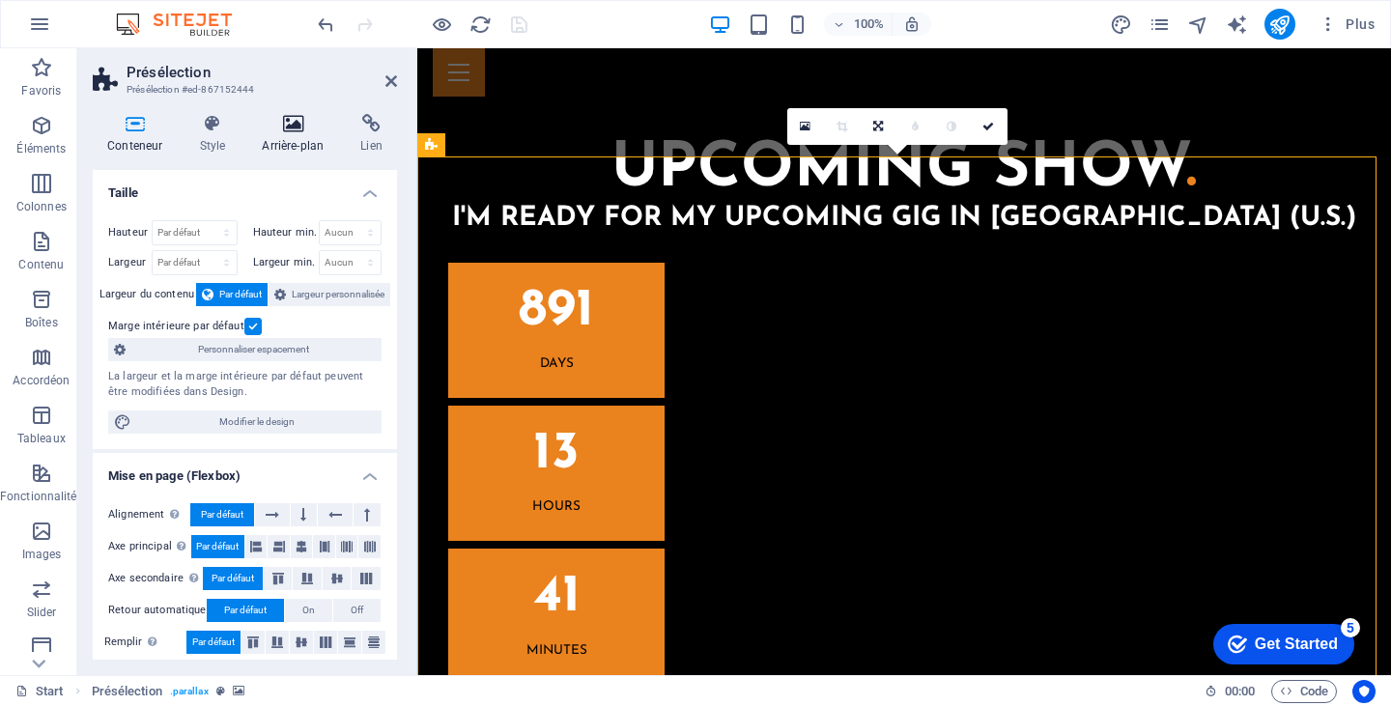
click at [289, 151] on h4 "Arrière-plan" at bounding box center [296, 134] width 99 height 41
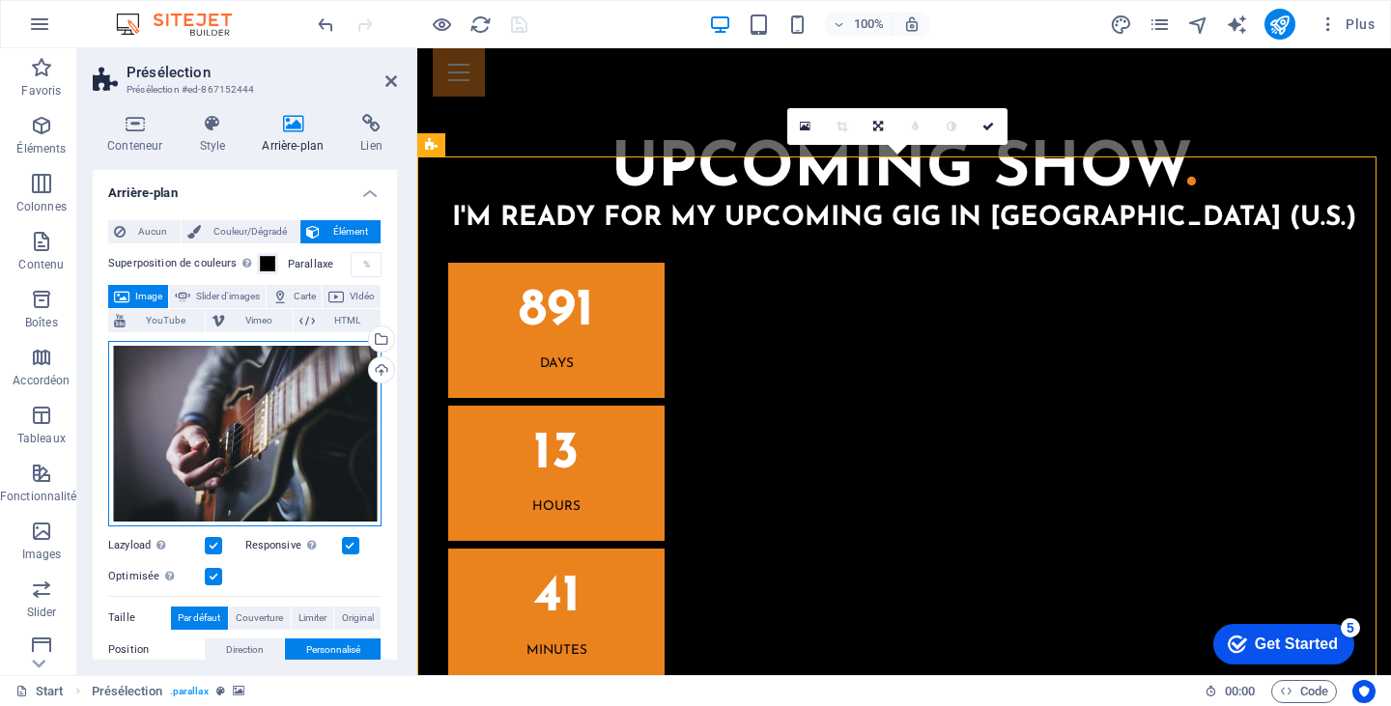
click at [261, 427] on div "Glissez les fichiers ici, cliquez pour choisir les fichiers ou sélectionnez les…" at bounding box center [244, 433] width 273 height 185
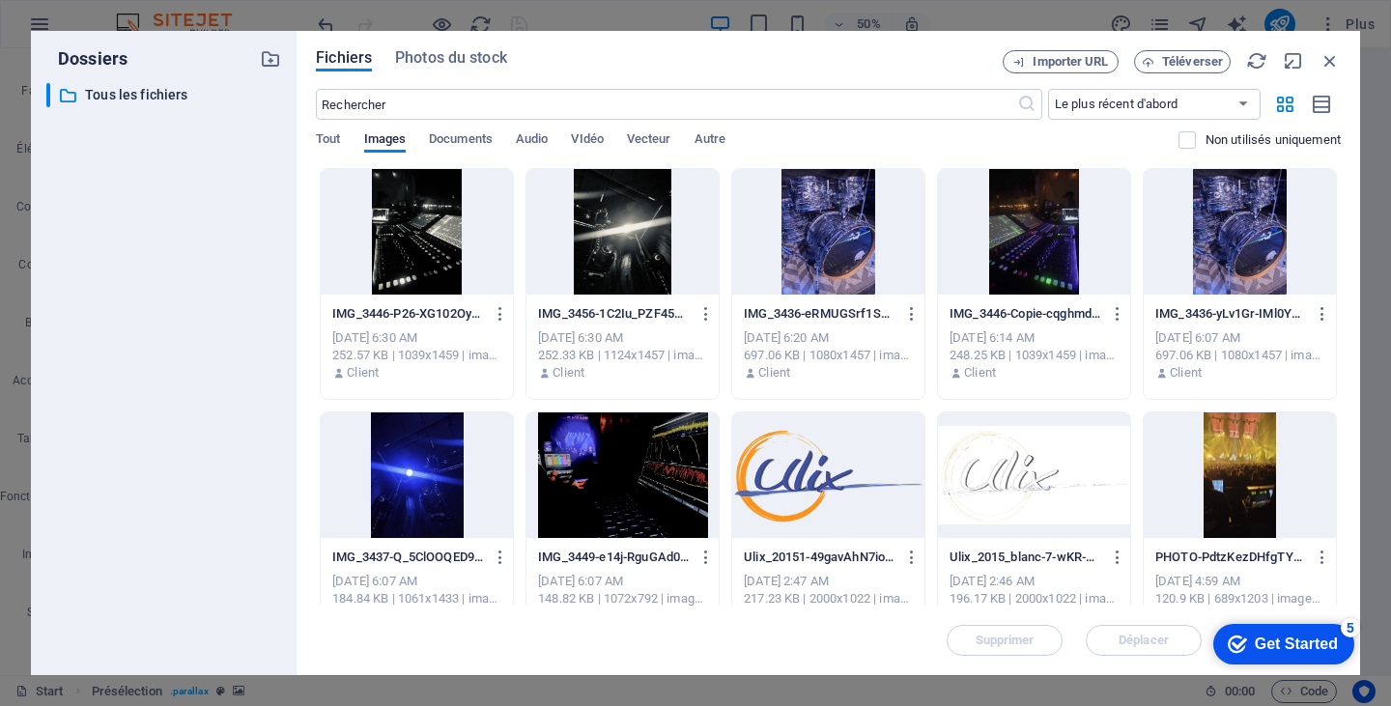
drag, startPoint x: 1341, startPoint y: 304, endPoint x: 1338, endPoint y: 436, distance: 131.4
click at [1338, 436] on div "Fichiers Photos du stock Importer URL Téléverser ​ Le plus récent d'abord Le pl…" at bounding box center [829, 353] width 1064 height 644
drag, startPoint x: 1335, startPoint y: 340, endPoint x: 1340, endPoint y: 434, distance: 93.8
click at [1340, 434] on div "Déposez les fichiers ici pour les téléverser automatiquement. IMG_3446-P26-XG10…" at bounding box center [828, 387] width 1025 height 438
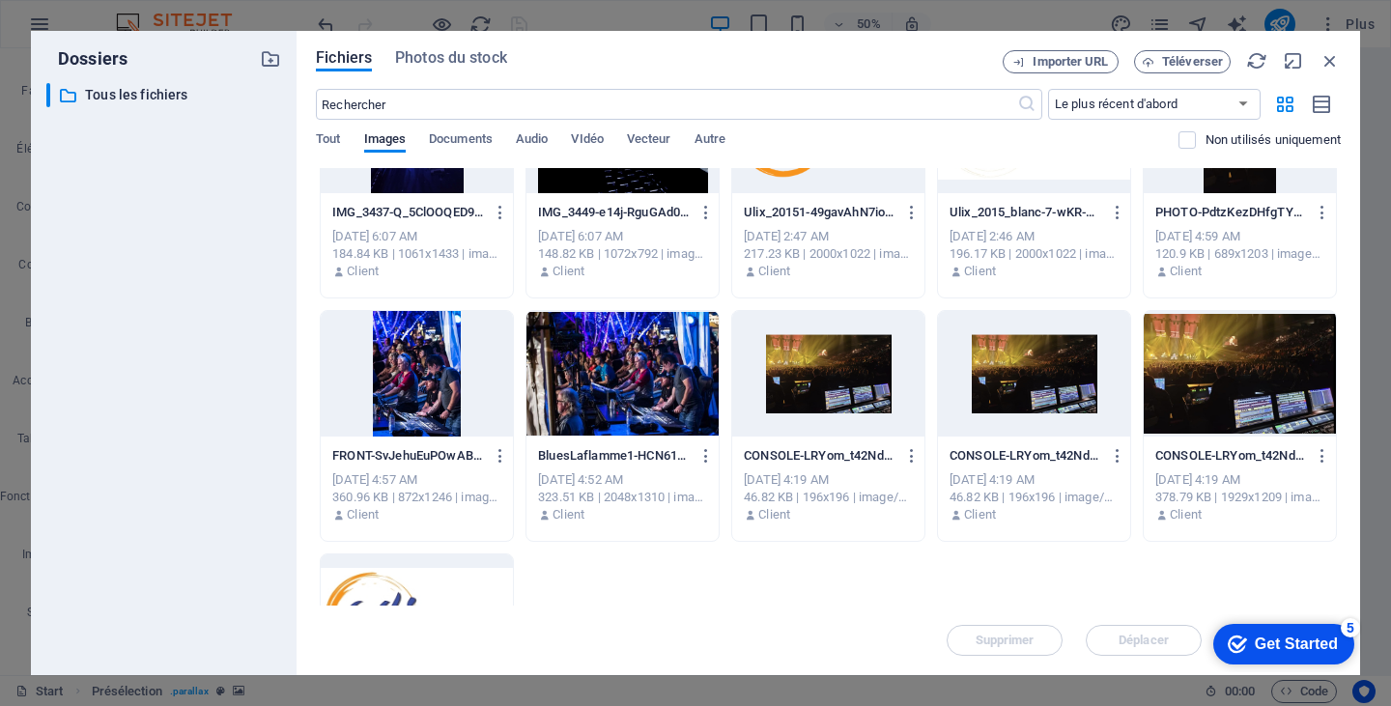
scroll to position [347, 0]
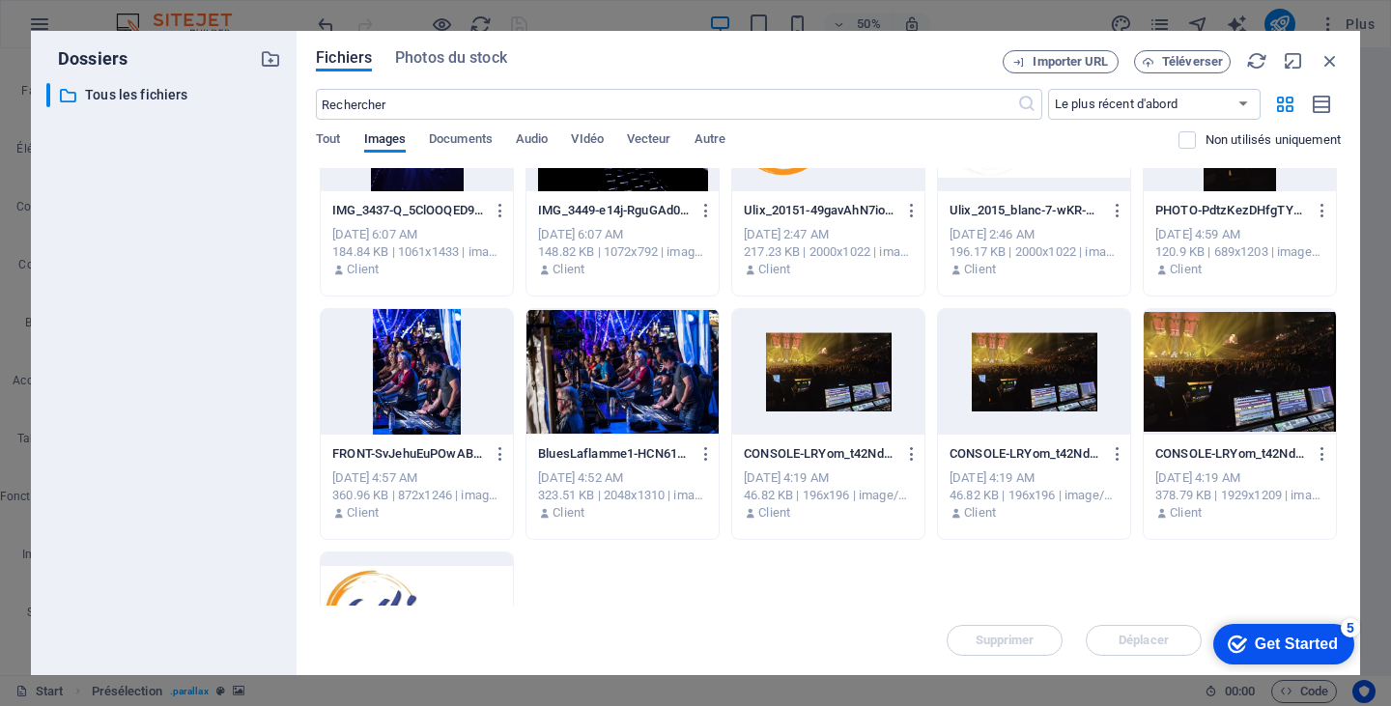
click at [1031, 393] on div at bounding box center [1034, 372] width 192 height 126
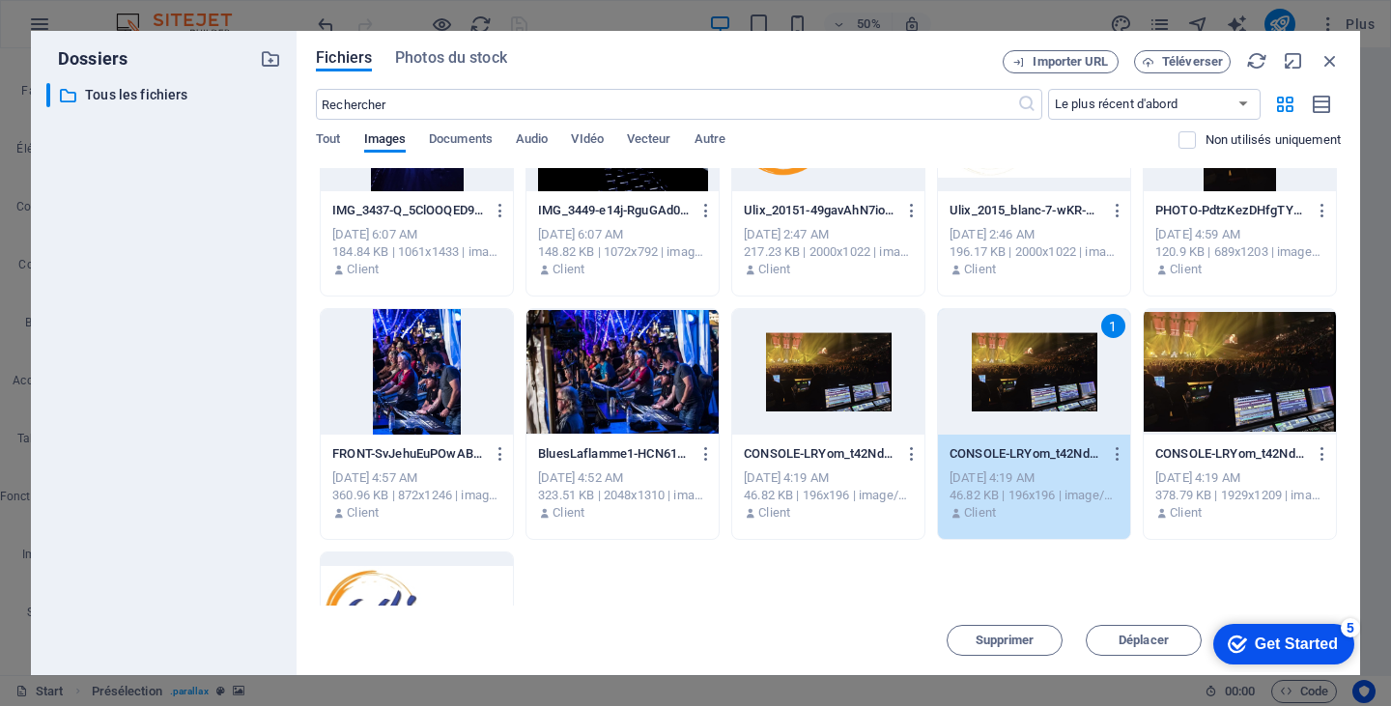
click at [1031, 393] on div "1" at bounding box center [1034, 372] width 192 height 126
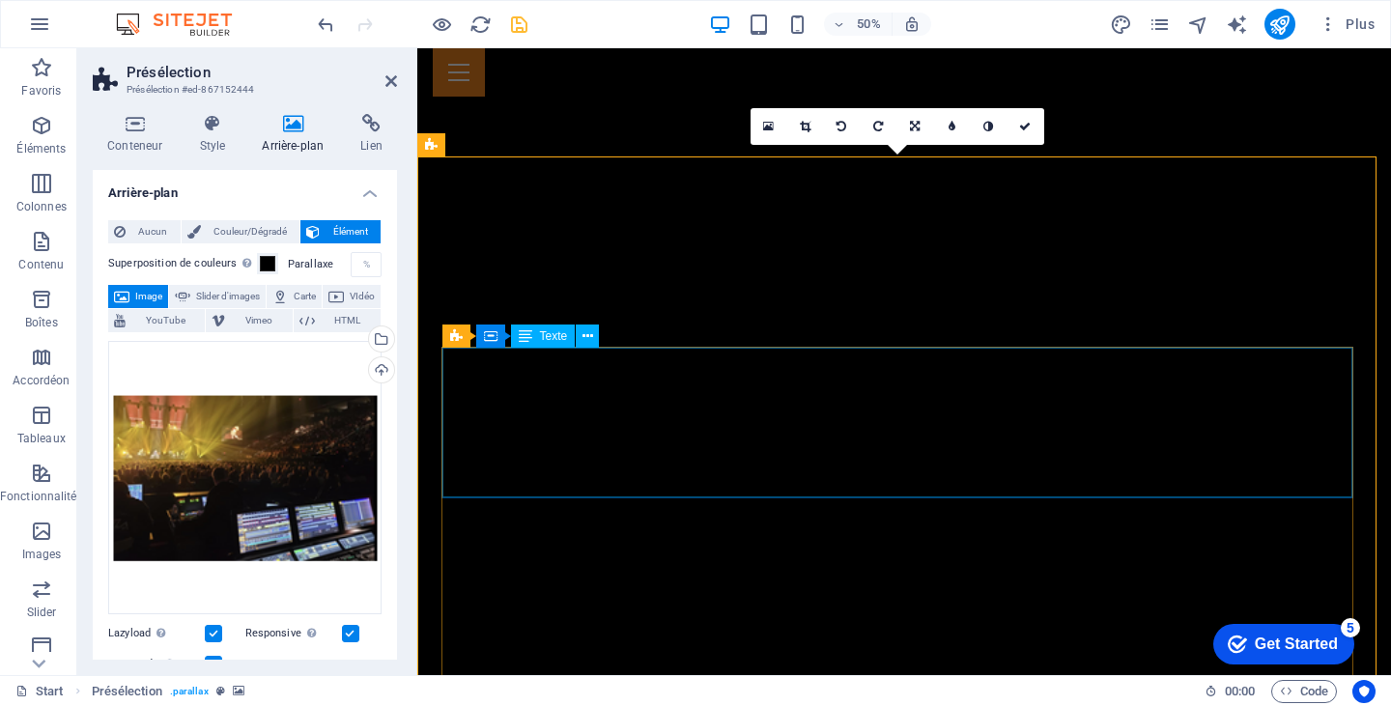
scroll to position [4370, 0]
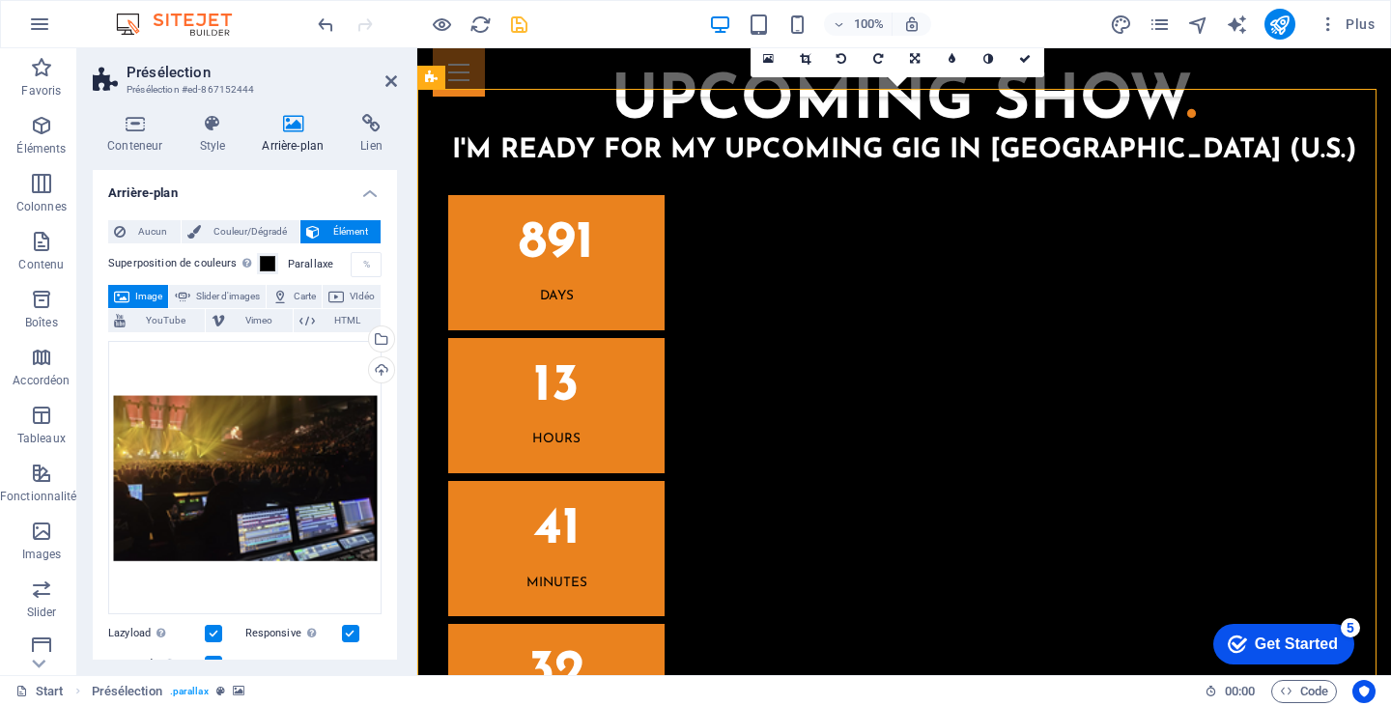
scroll to position [4340, 0]
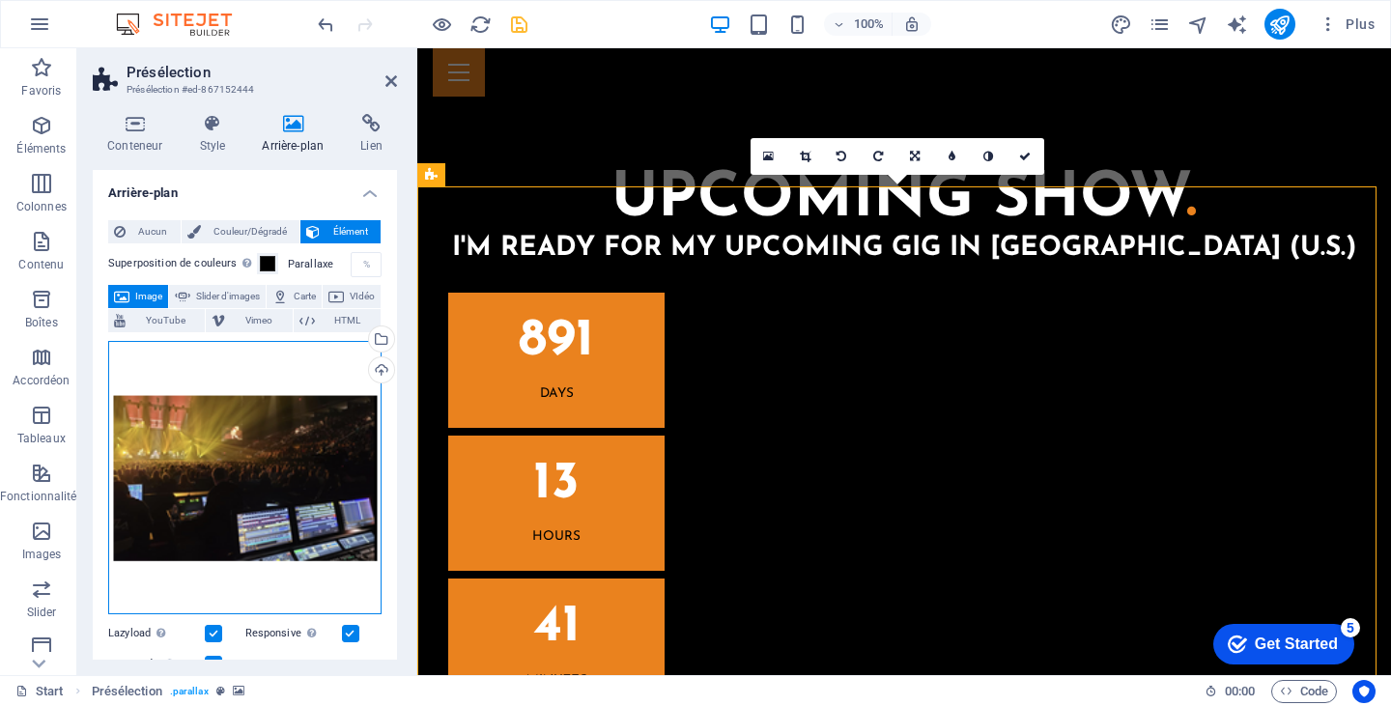
click at [259, 461] on div "Glissez les fichiers ici, cliquez pour choisir les fichiers ou sélectionnez les…" at bounding box center [244, 477] width 273 height 273
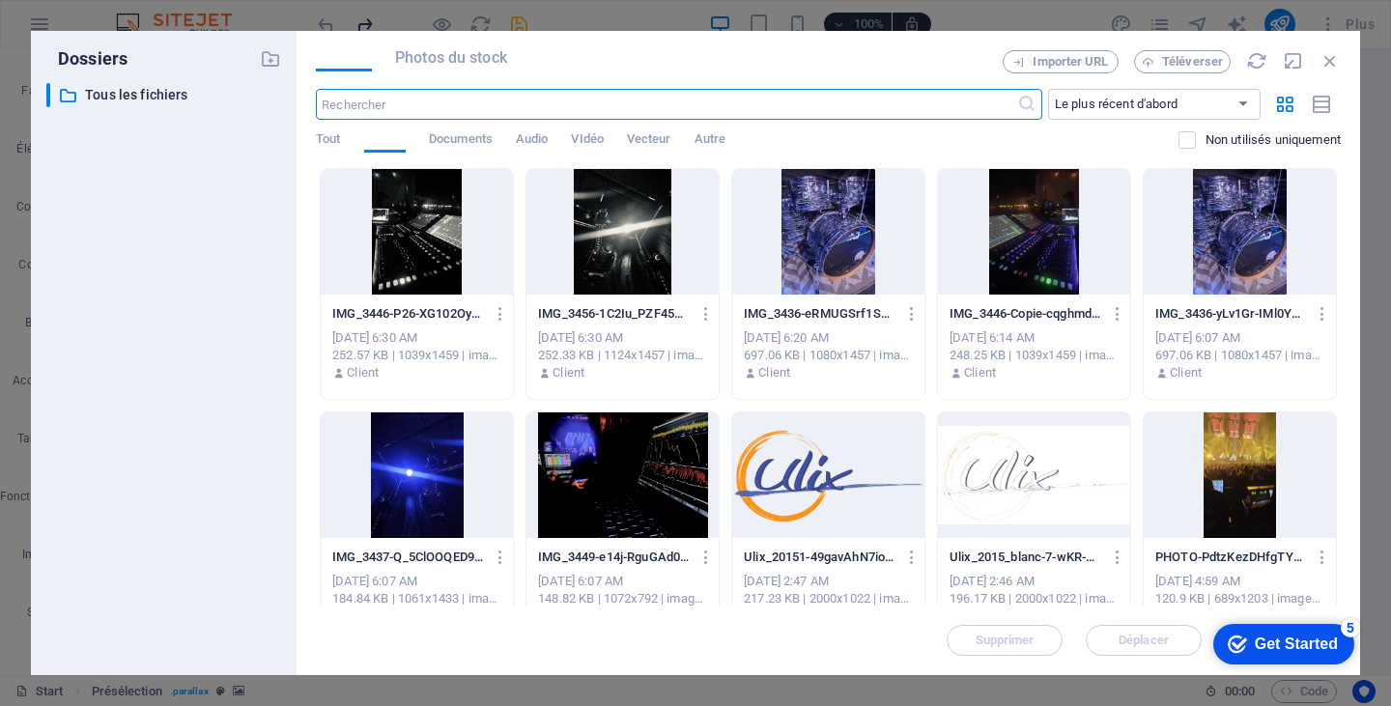
scroll to position [4841, 0]
click at [259, 461] on div "​ Tous les fichiers Tous les fichiers" at bounding box center [163, 371] width 235 height 577
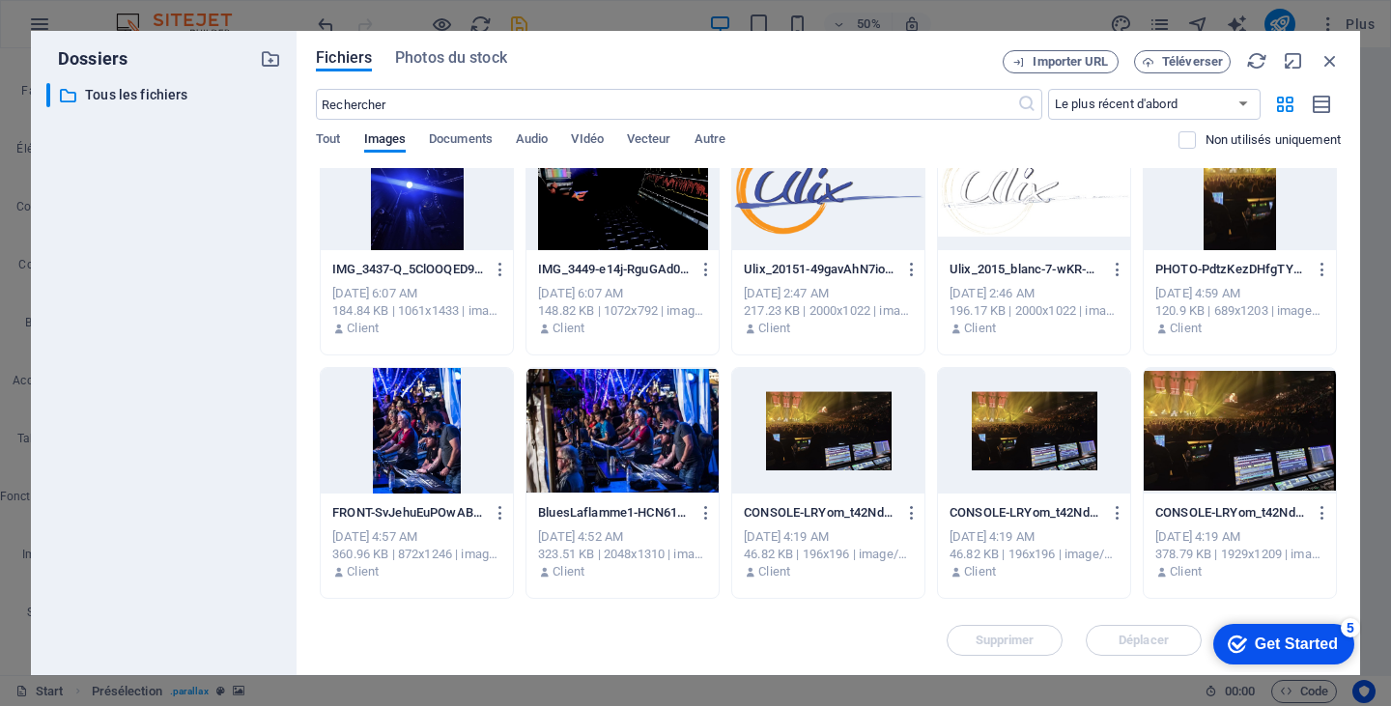
scroll to position [343, 0]
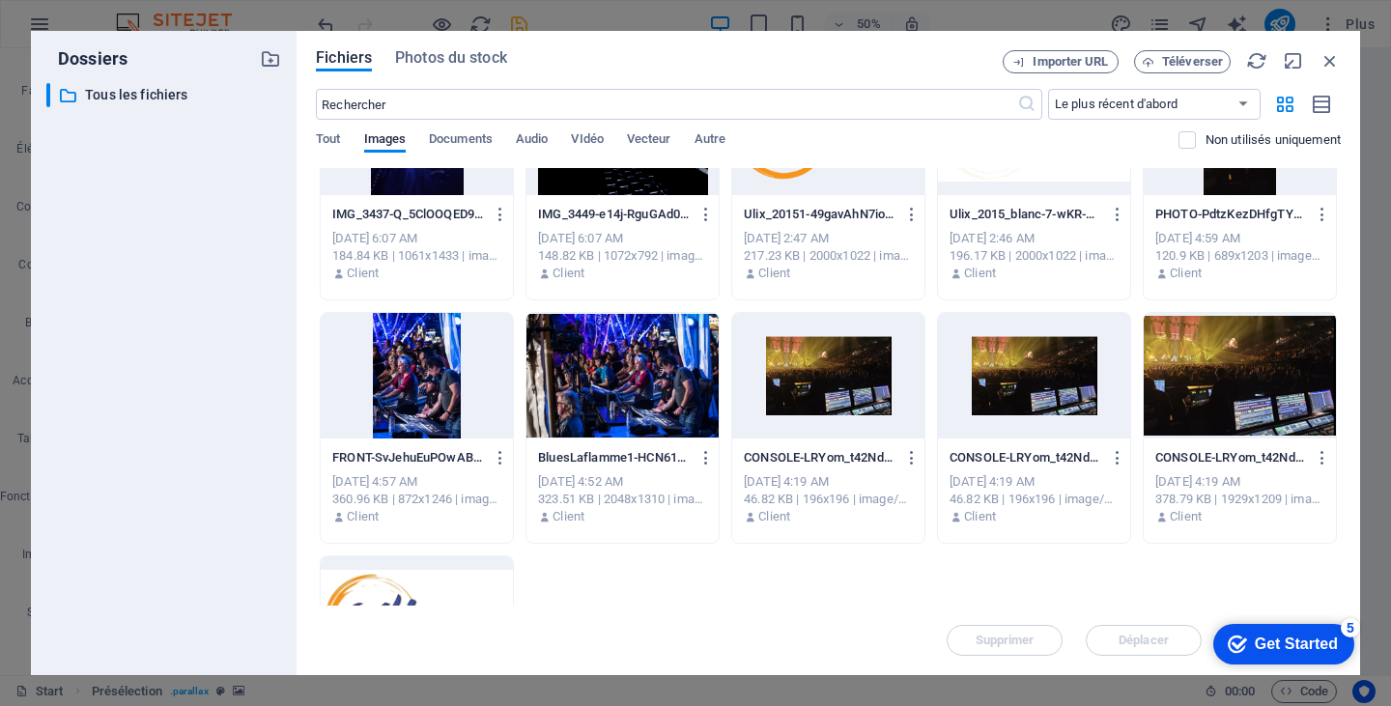
click at [638, 384] on div at bounding box center [622, 376] width 192 height 126
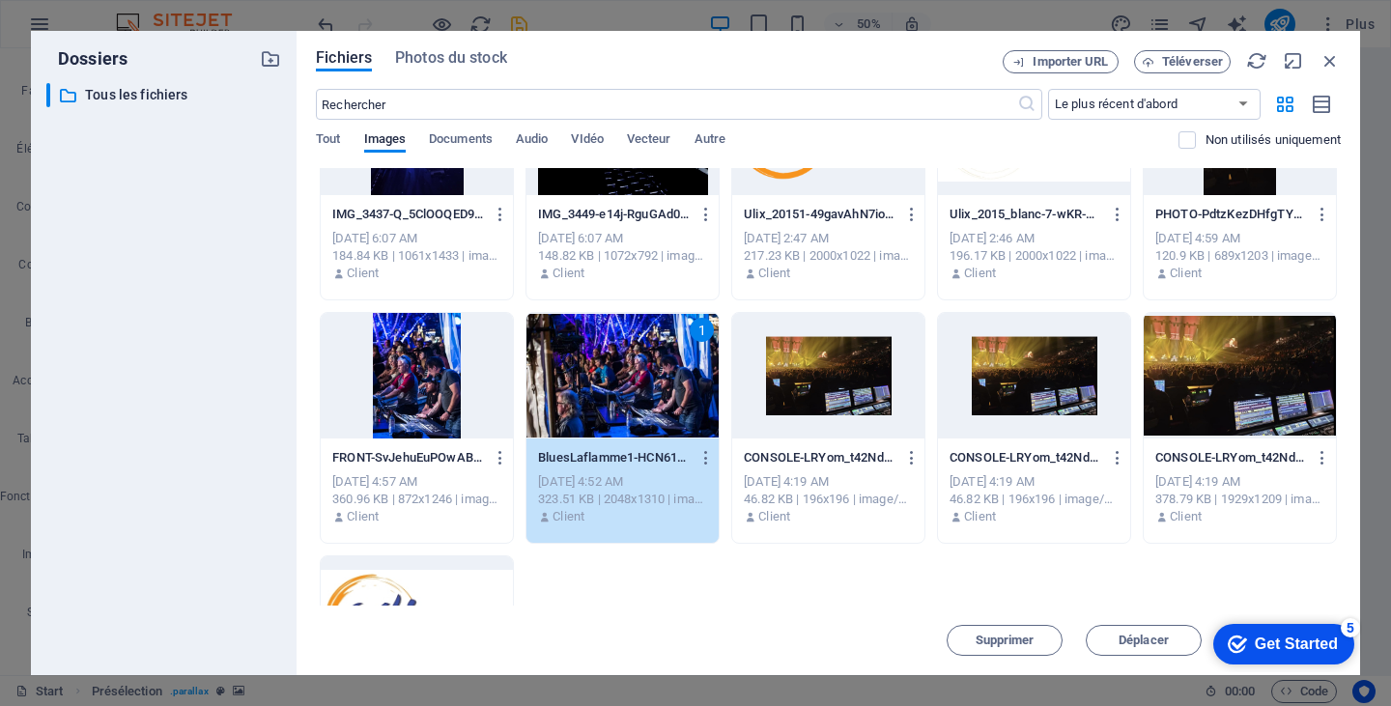
click at [638, 384] on div "1" at bounding box center [622, 376] width 192 height 126
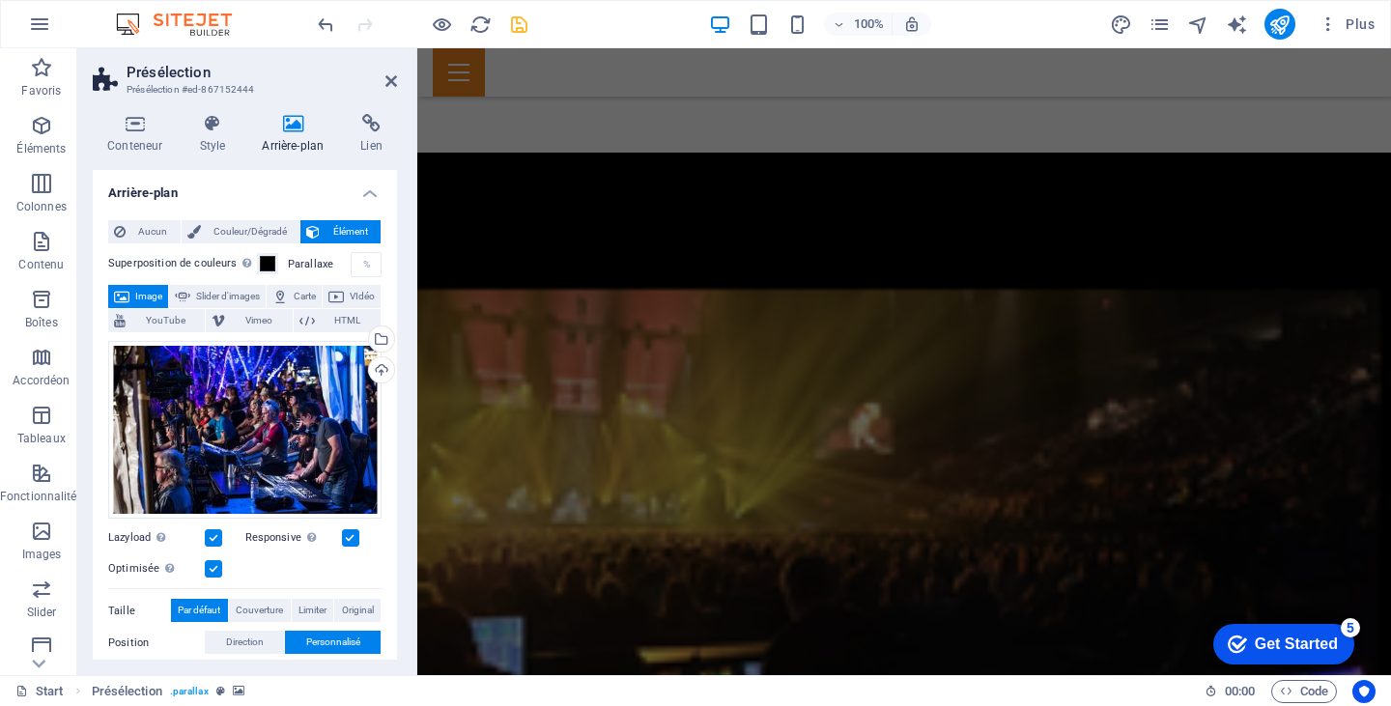
scroll to position [3626, 0]
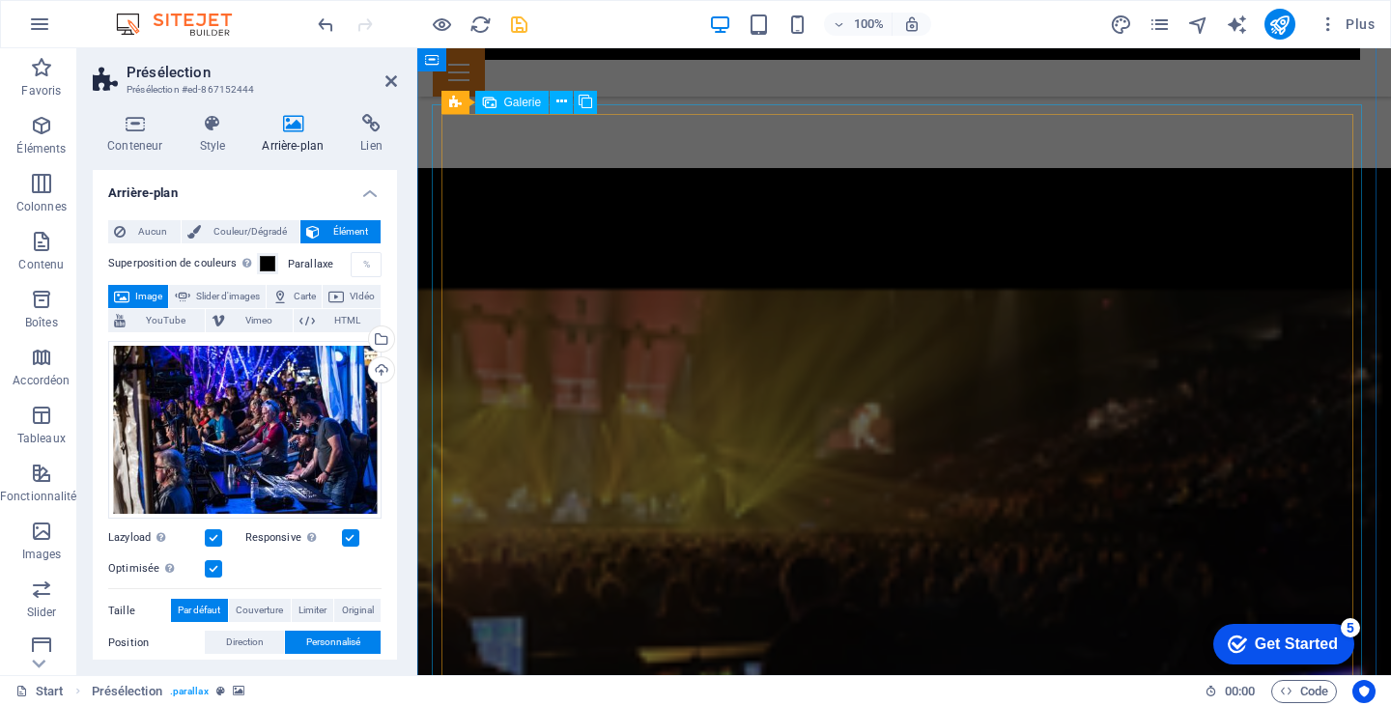
select select "4"
select select "px"
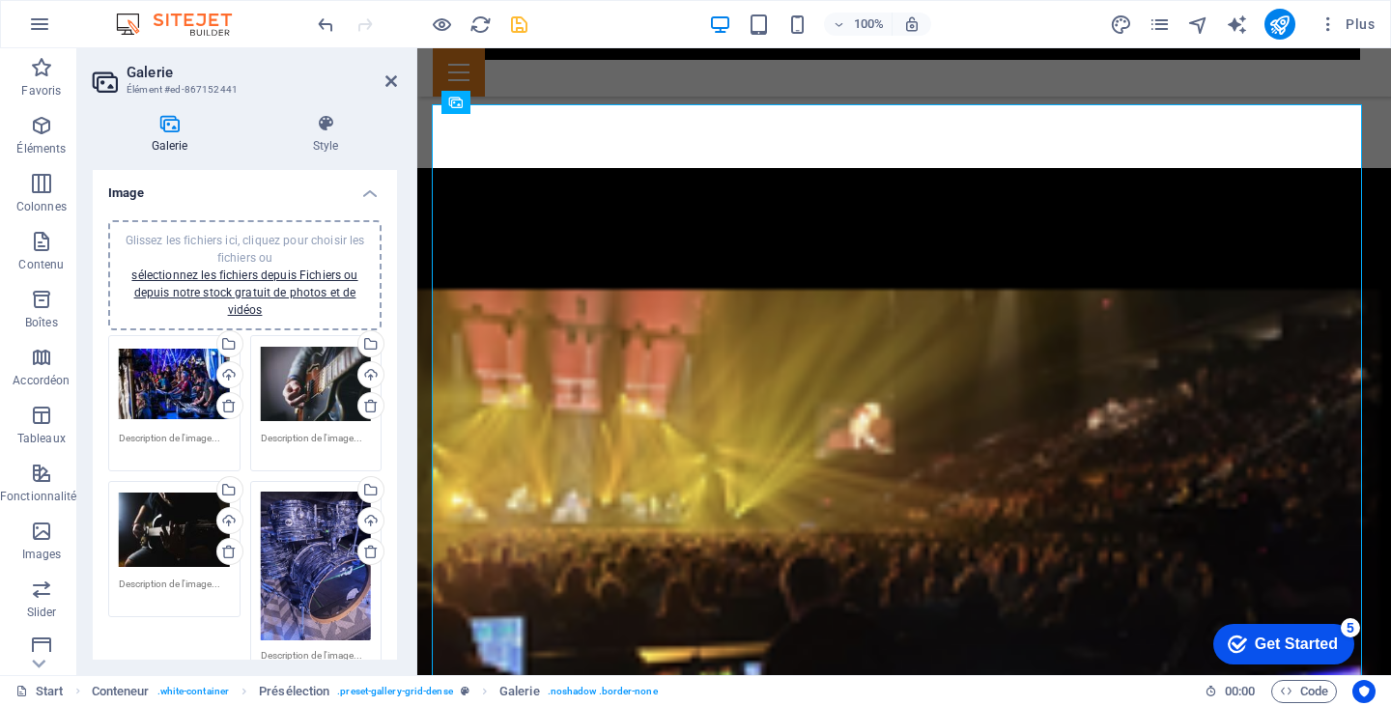
click at [143, 373] on div "Glissez les fichiers ici, cliquez pour choisir les fichiers ou sélectionnez les…" at bounding box center [174, 384] width 111 height 77
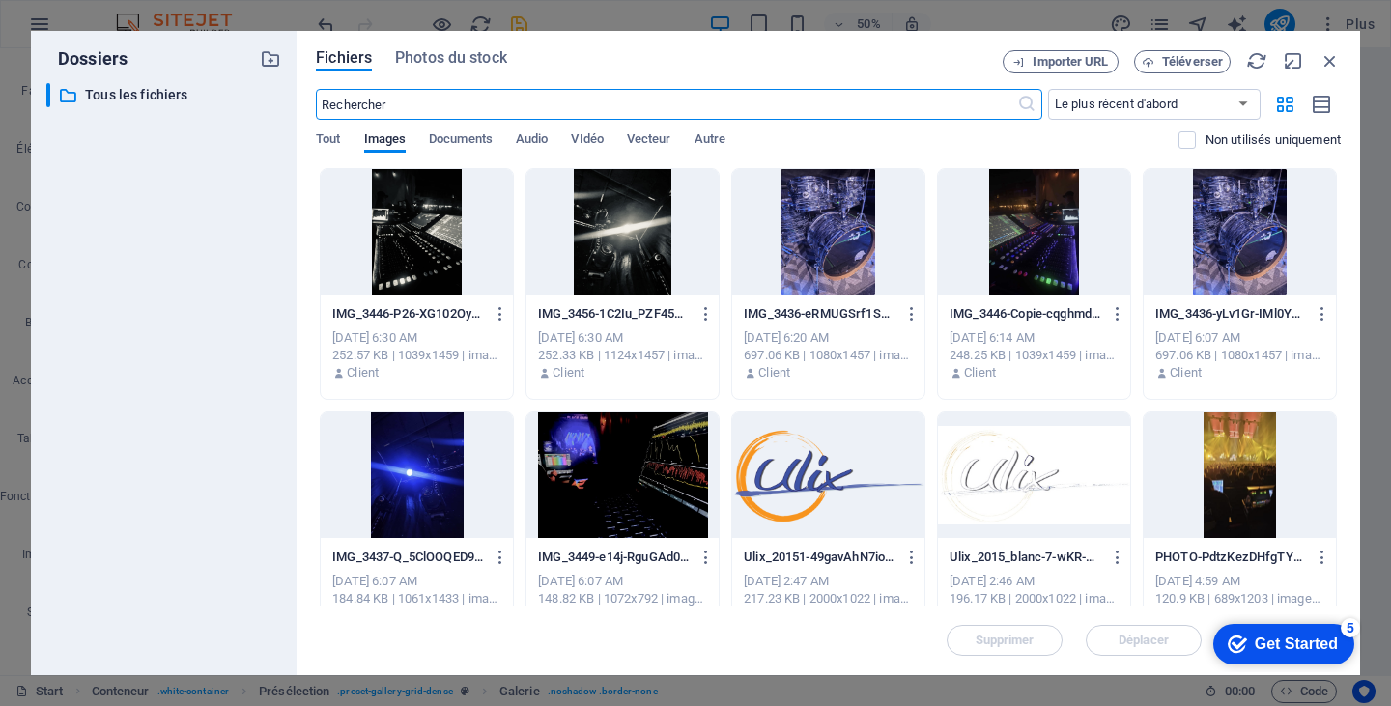
scroll to position [4126, 0]
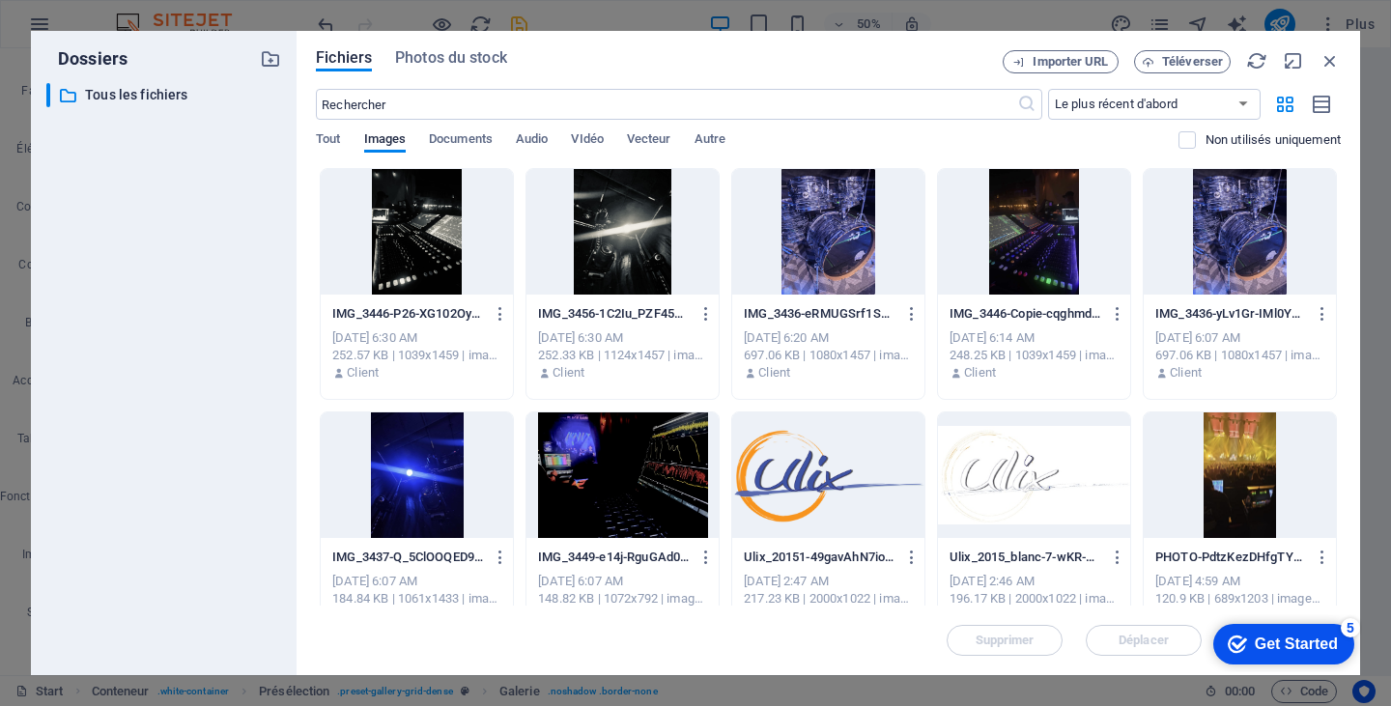
click at [1027, 261] on div at bounding box center [1034, 232] width 192 height 126
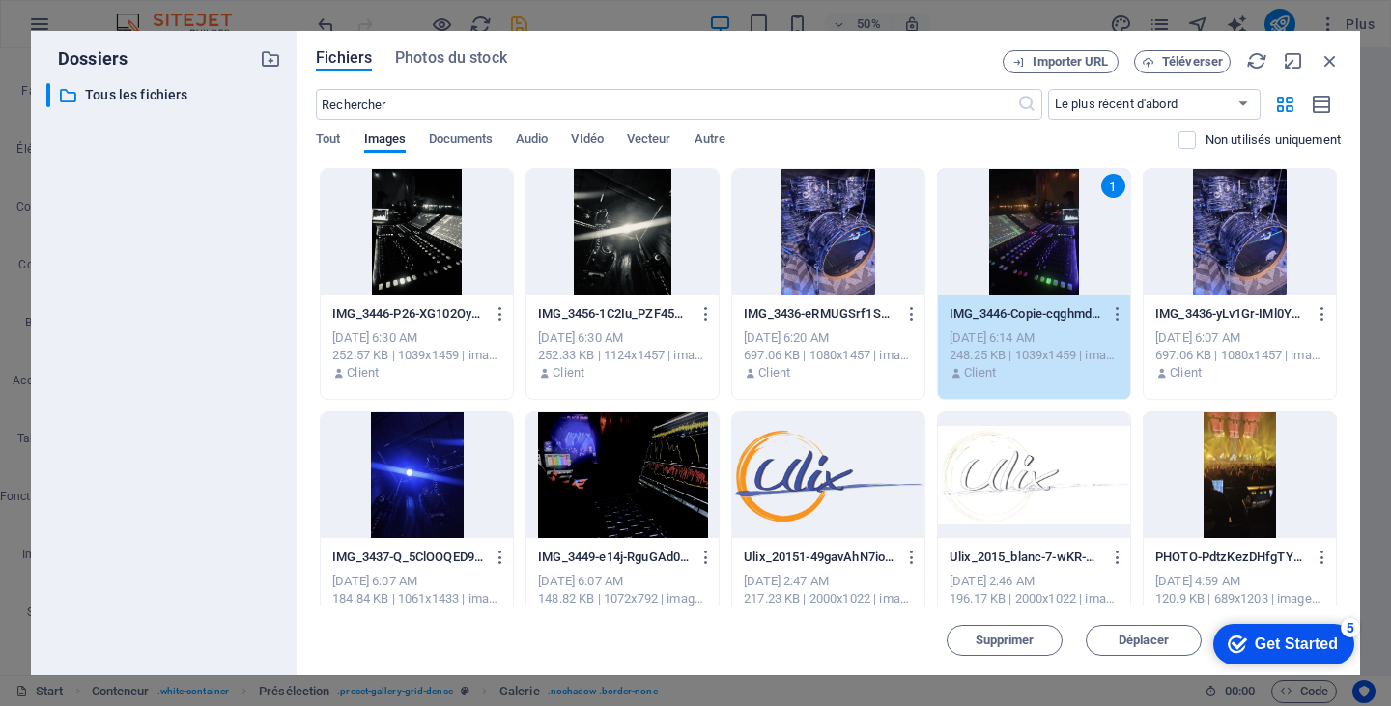
click at [1027, 261] on div "1" at bounding box center [1034, 232] width 192 height 126
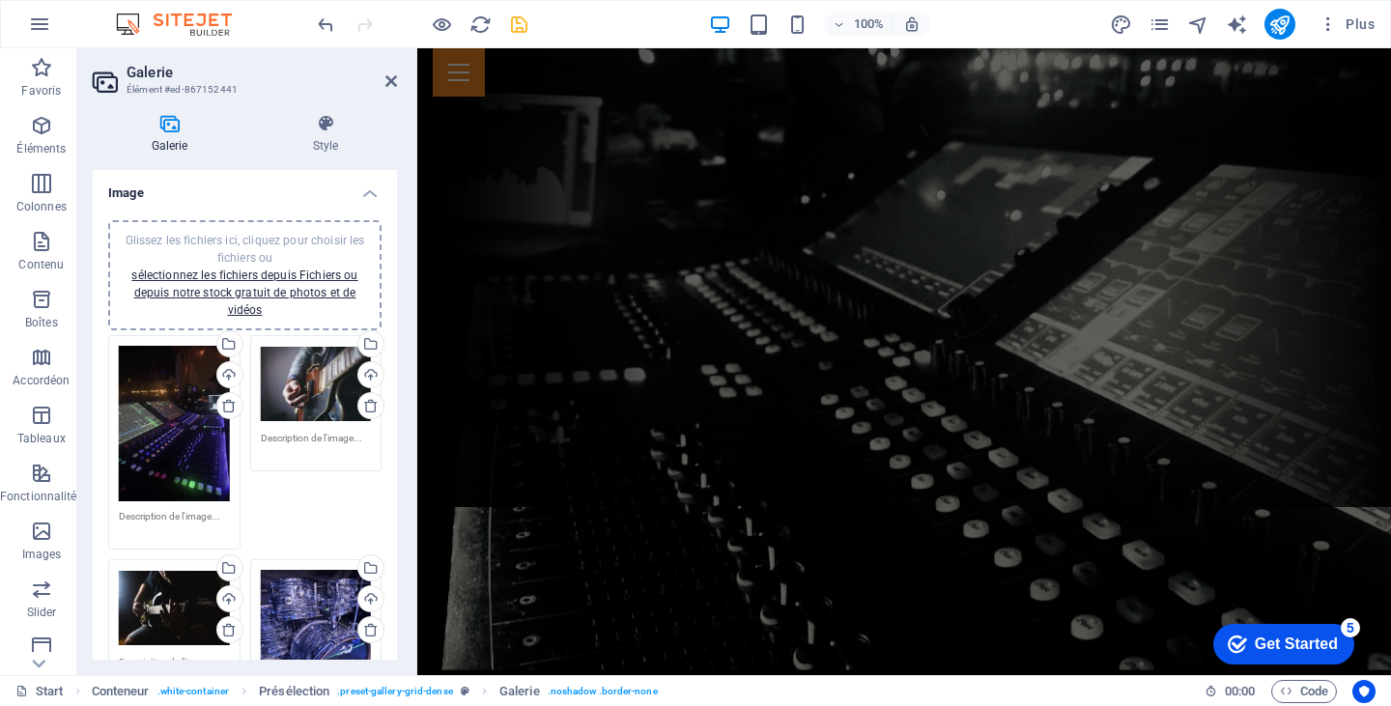
scroll to position [0, 0]
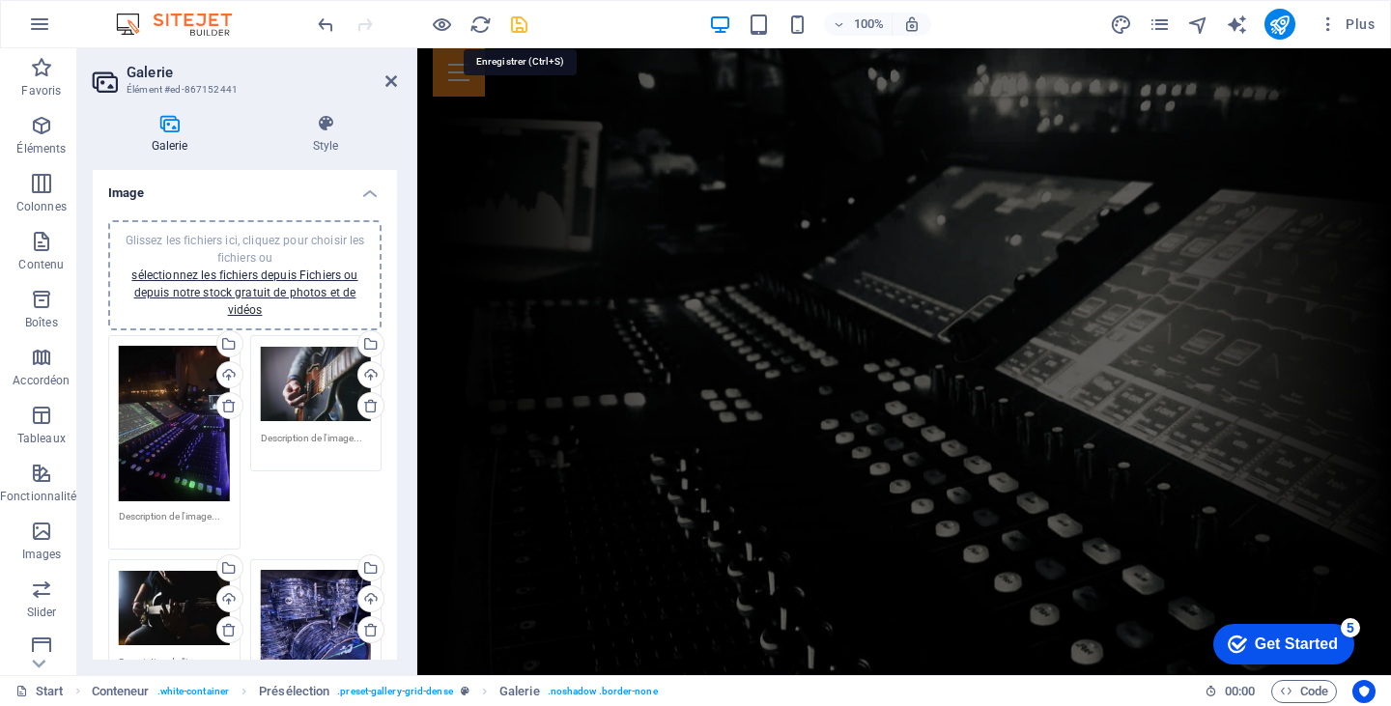
click at [516, 18] on icon "save" at bounding box center [519, 25] width 22 height 22
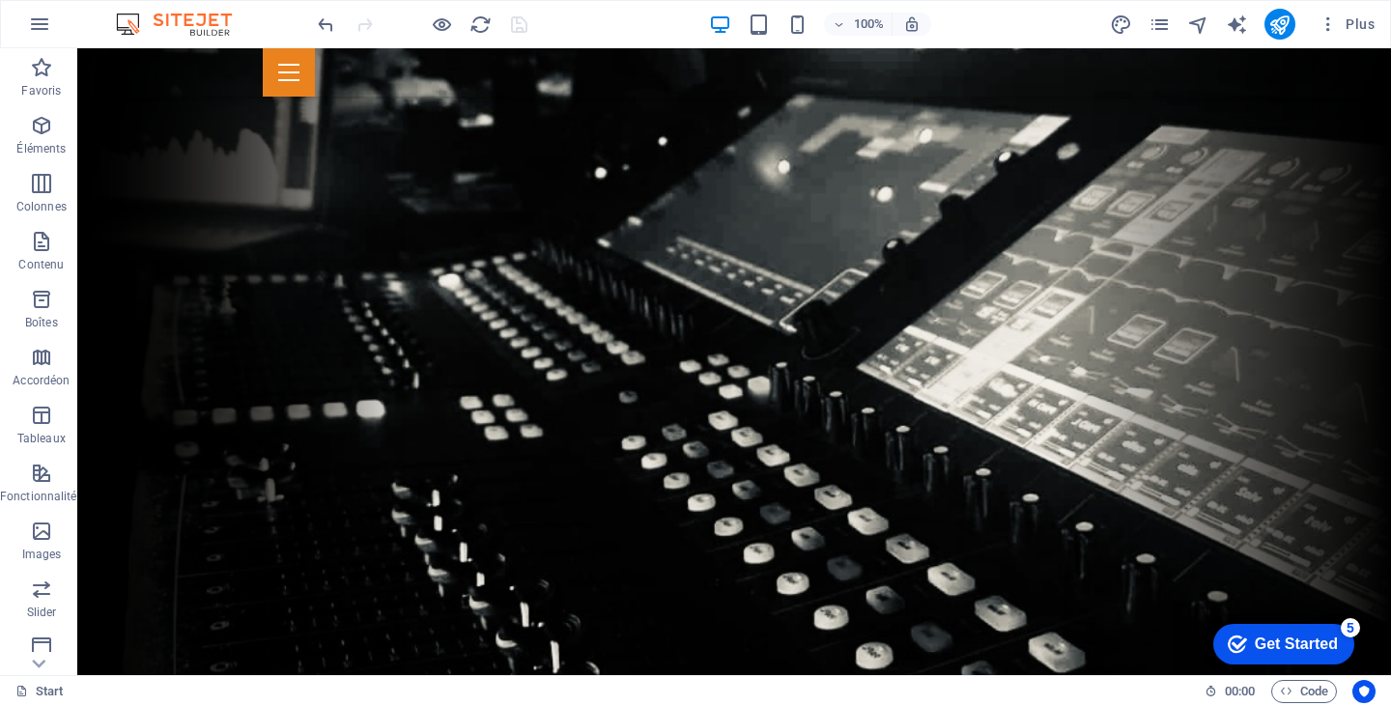
drag, startPoint x: 1383, startPoint y: 345, endPoint x: 1467, endPoint y: 95, distance: 263.9
